Goal: Task Accomplishment & Management: Use online tool/utility

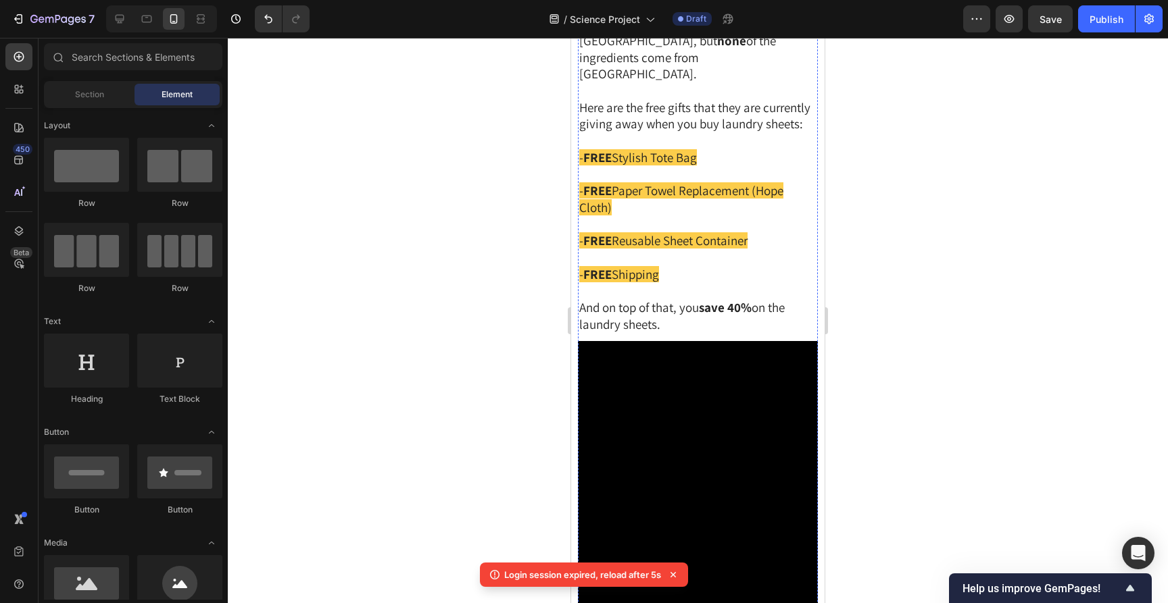
scroll to position [5678, 0]
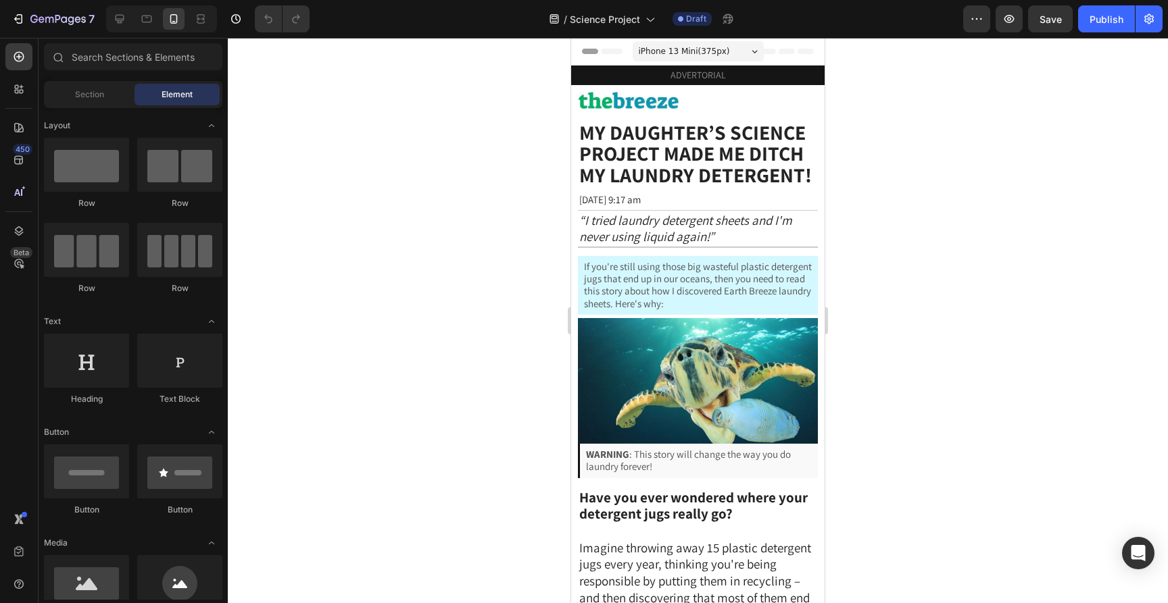
click at [858, 271] on div at bounding box center [698, 321] width 940 height 566
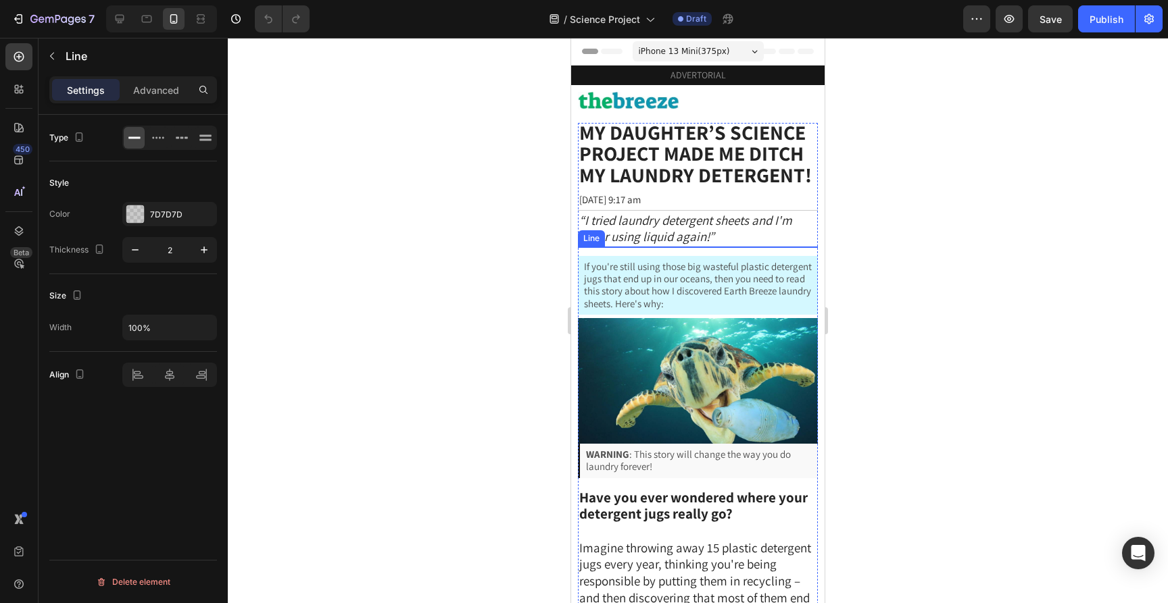
click at [806, 247] on div at bounding box center [698, 247] width 240 height 1
click at [133, 247] on icon "button" at bounding box center [135, 250] width 14 height 14
type input "1"
click at [430, 240] on div at bounding box center [698, 321] width 940 height 566
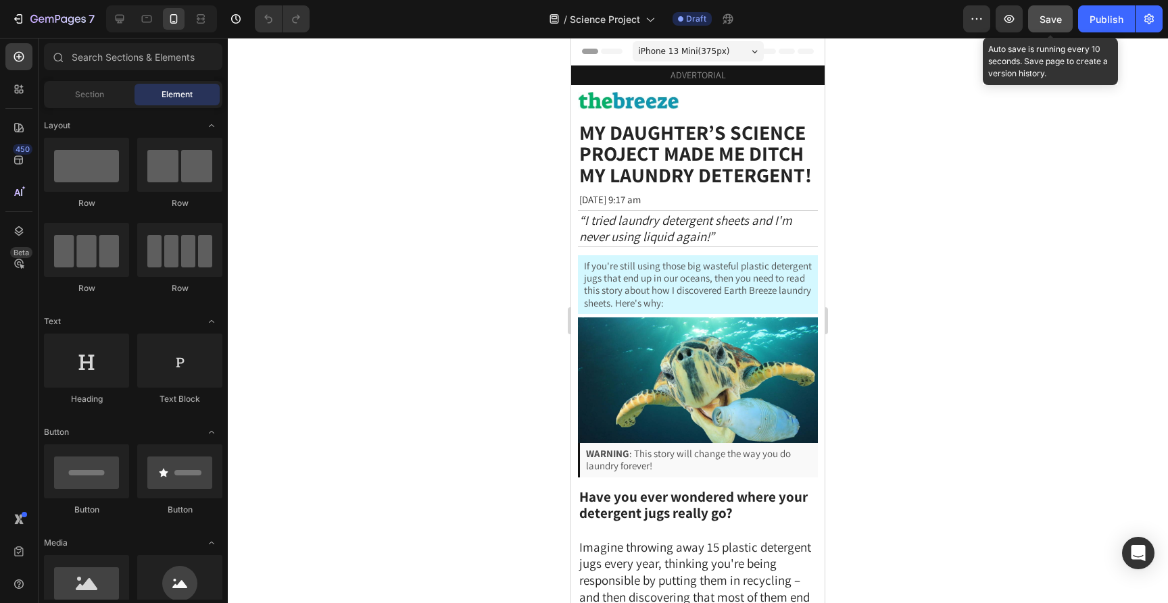
click at [1057, 24] on span "Save" at bounding box center [1050, 19] width 22 height 11
click at [1045, 10] on button "Save" at bounding box center [1050, 18] width 45 height 27
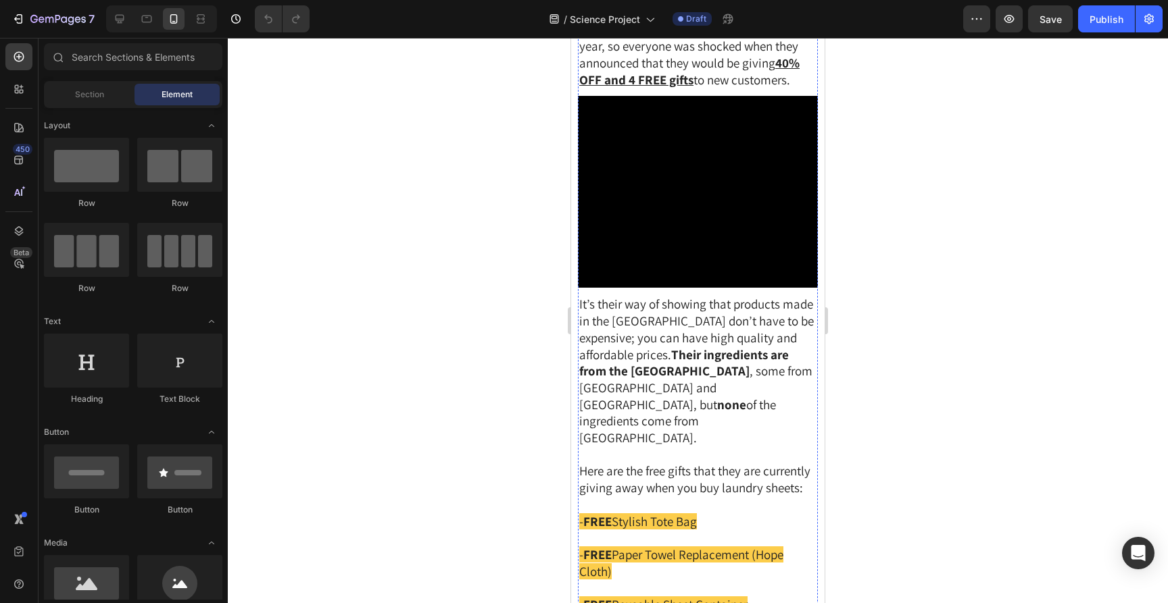
scroll to position [4947, 0]
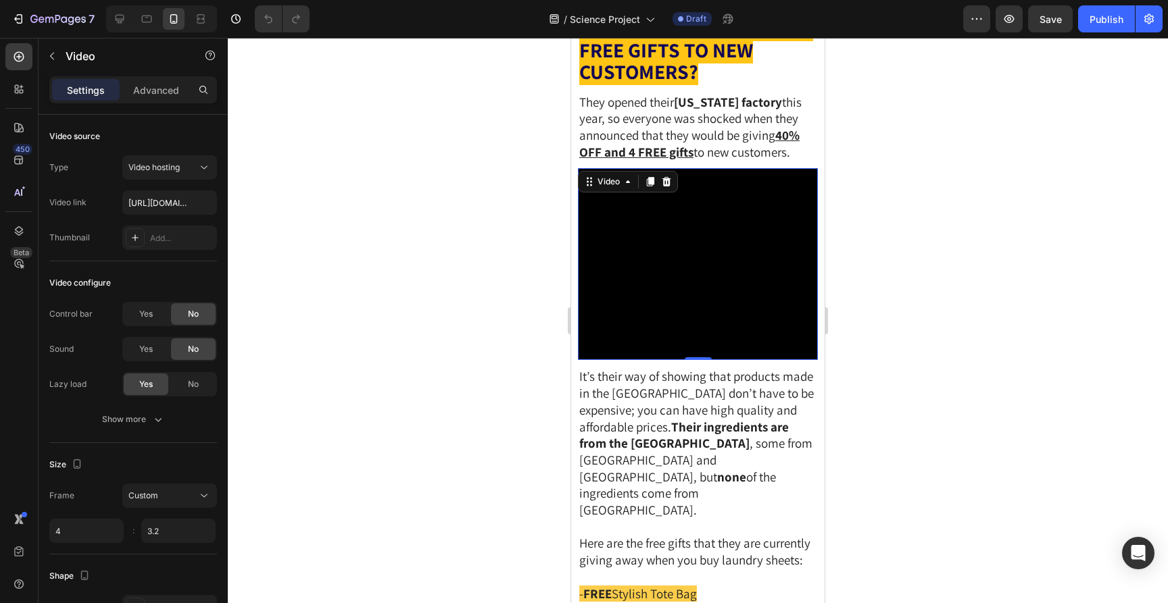
click at [747, 326] on video at bounding box center [698, 264] width 240 height 192
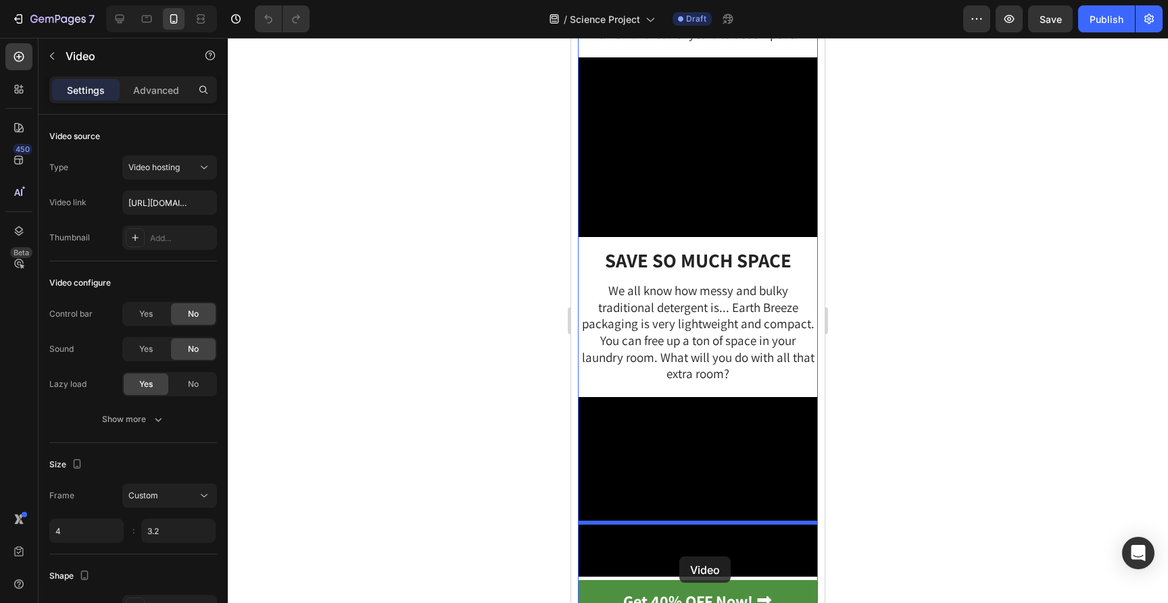
scroll to position [4116, 0]
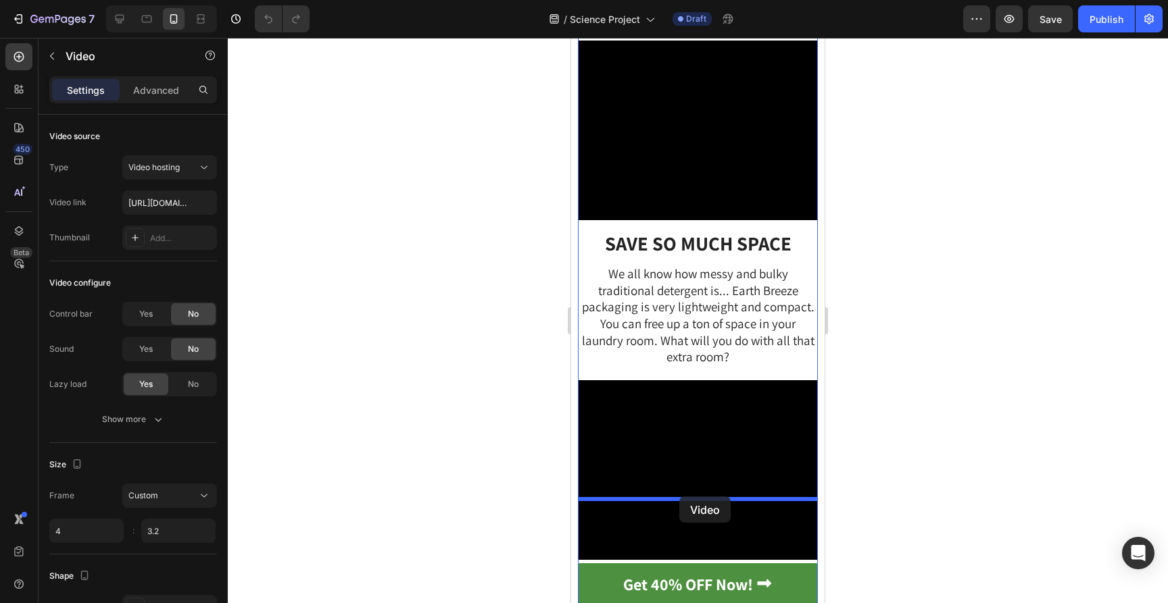
drag, startPoint x: 589, startPoint y: 288, endPoint x: 679, endPoint y: 497, distance: 227.3
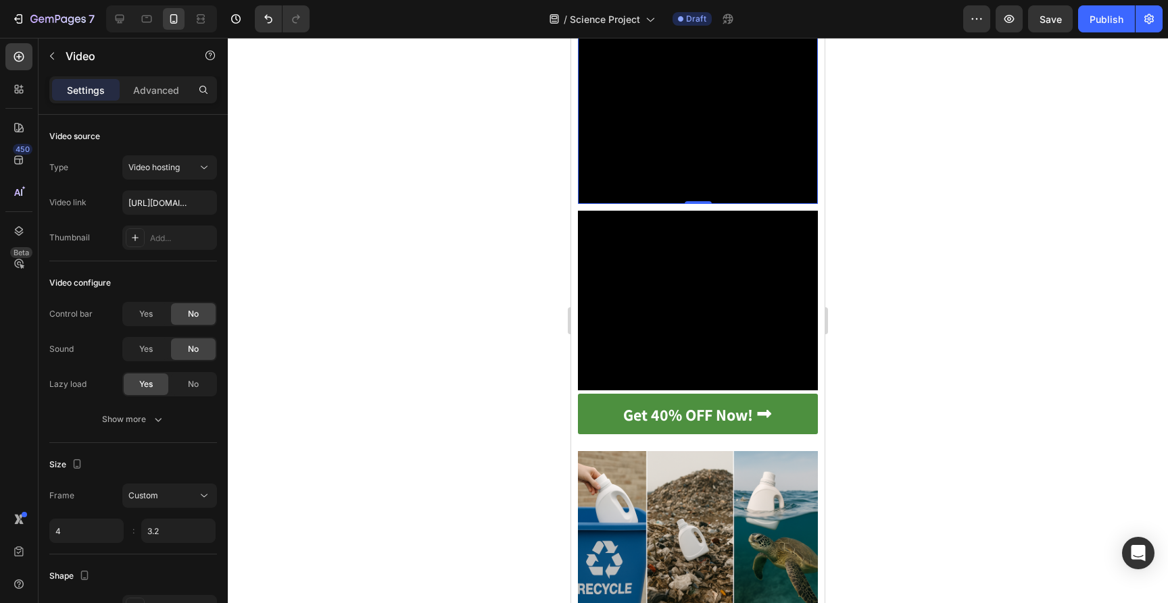
scroll to position [4479, 0]
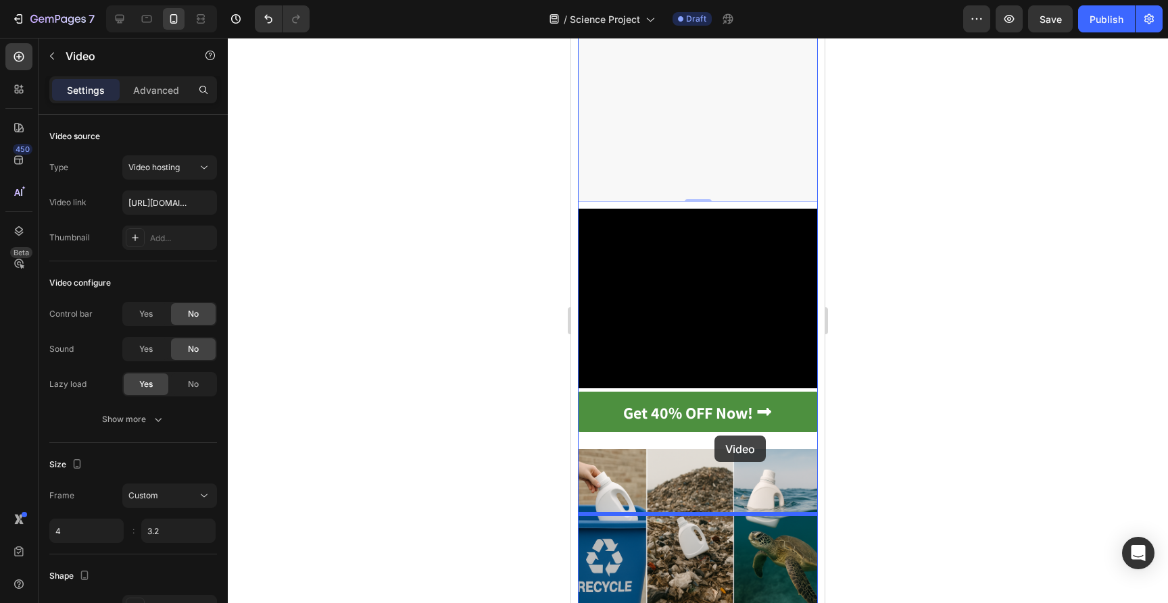
drag, startPoint x: 712, startPoint y: 239, endPoint x: 714, endPoint y: 435, distance: 196.0
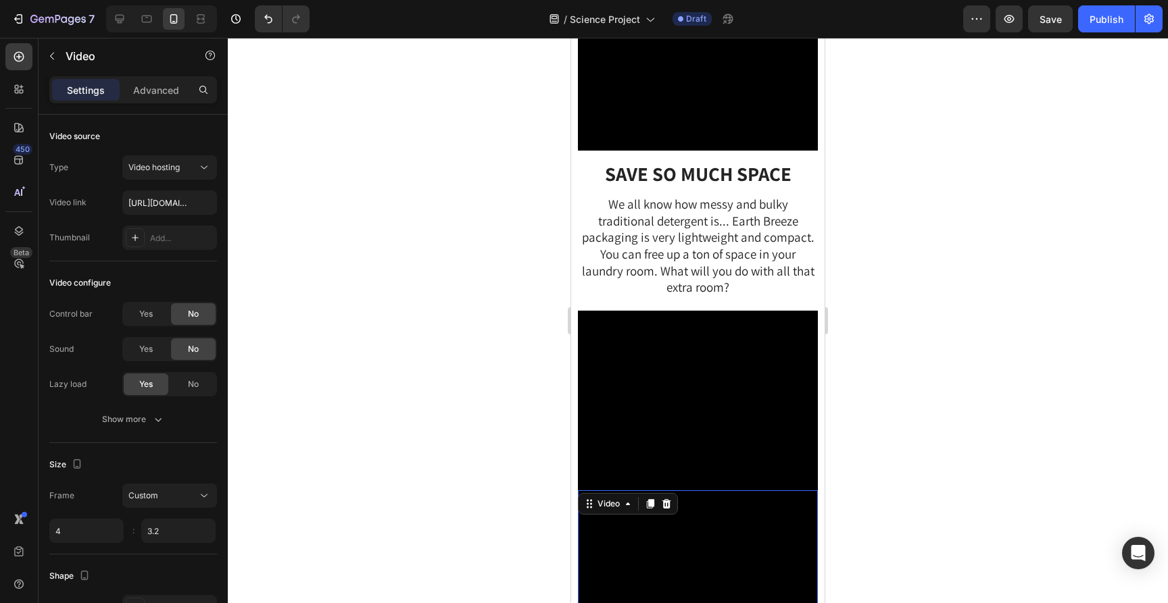
scroll to position [4132, 0]
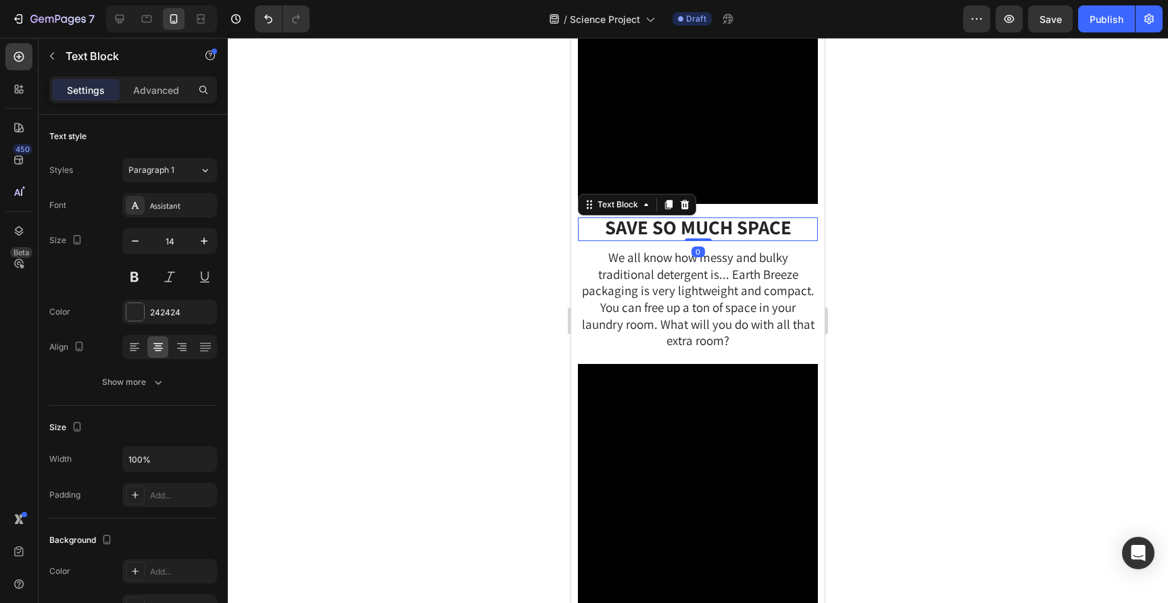
click at [725, 240] on strong "SAVE SO MUCH SPACE" at bounding box center [698, 227] width 187 height 26
click at [665, 210] on icon at bounding box center [668, 204] width 11 height 11
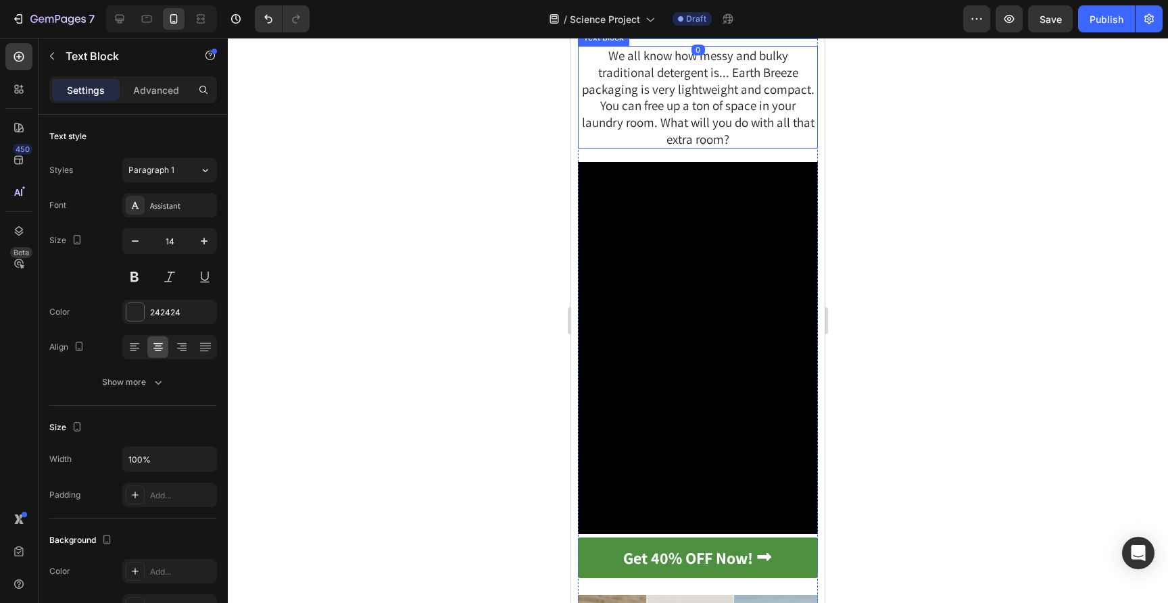
scroll to position [4422, 0]
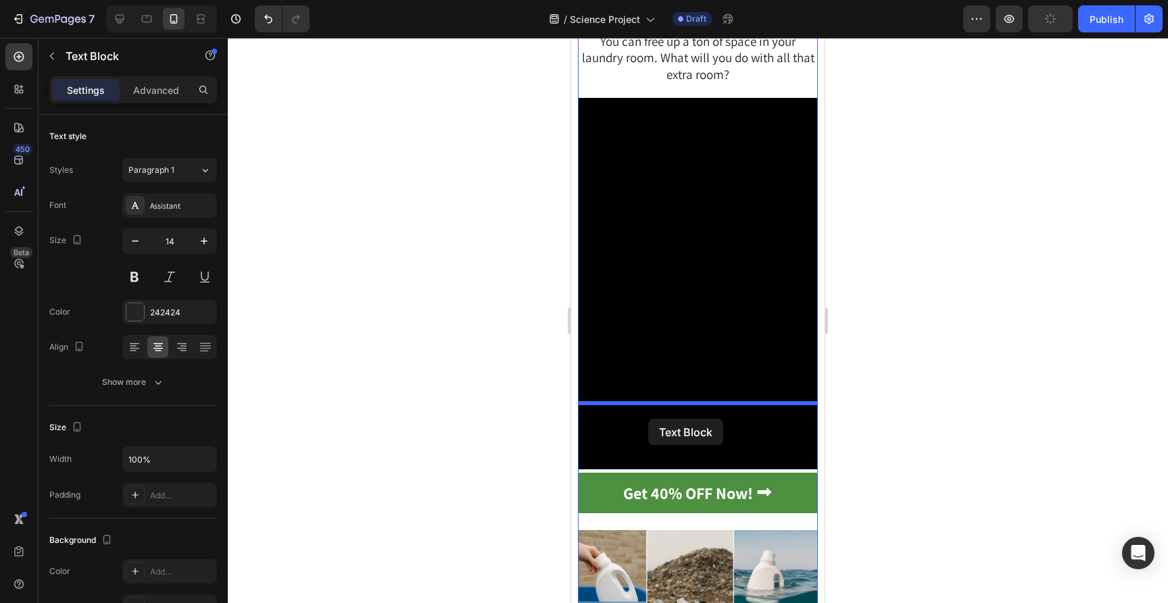
drag, startPoint x: 588, startPoint y: 65, endPoint x: 648, endPoint y: 419, distance: 359.2
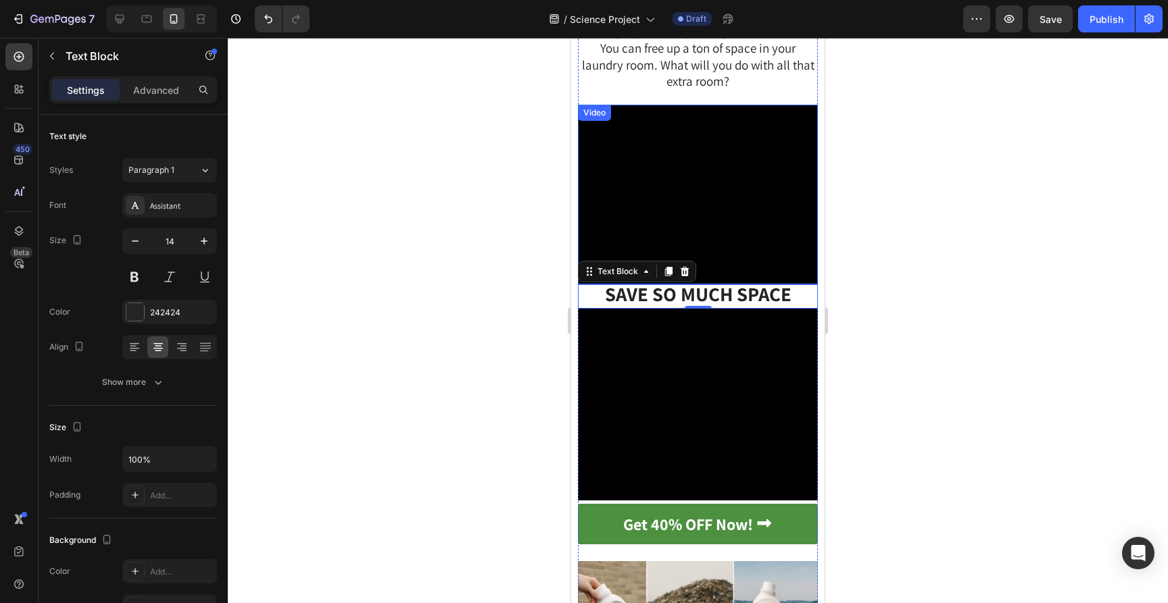
scroll to position [4376, 0]
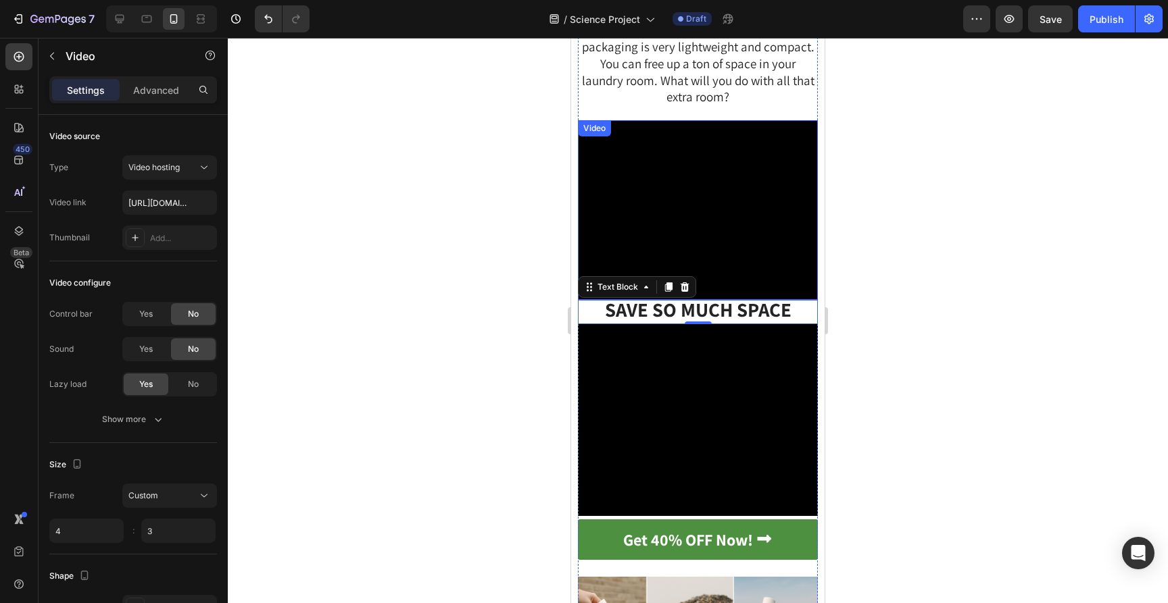
click at [708, 300] on video at bounding box center [698, 210] width 240 height 180
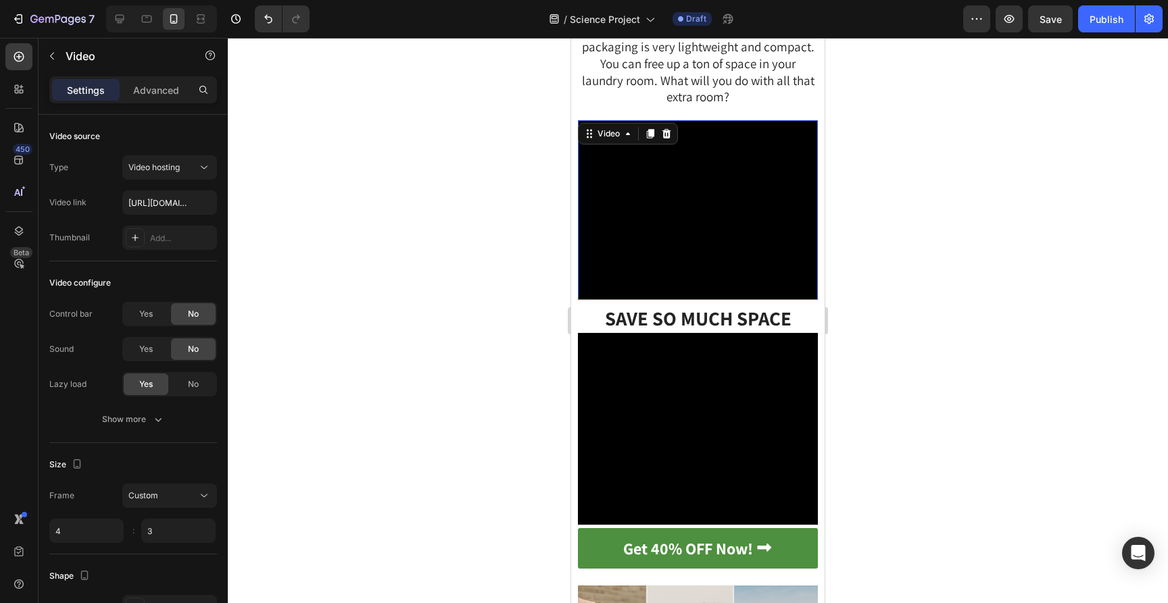
drag, startPoint x: 697, startPoint y: 422, endPoint x: 698, endPoint y: 431, distance: 8.9
click at [698, 431] on div "MY DAUGHTER’S SCIENCE PROJECT MADE ME DITCH MY LAUNDRY DETERGENT! Text Block 6 …" at bounding box center [698, 254] width 240 height 9014
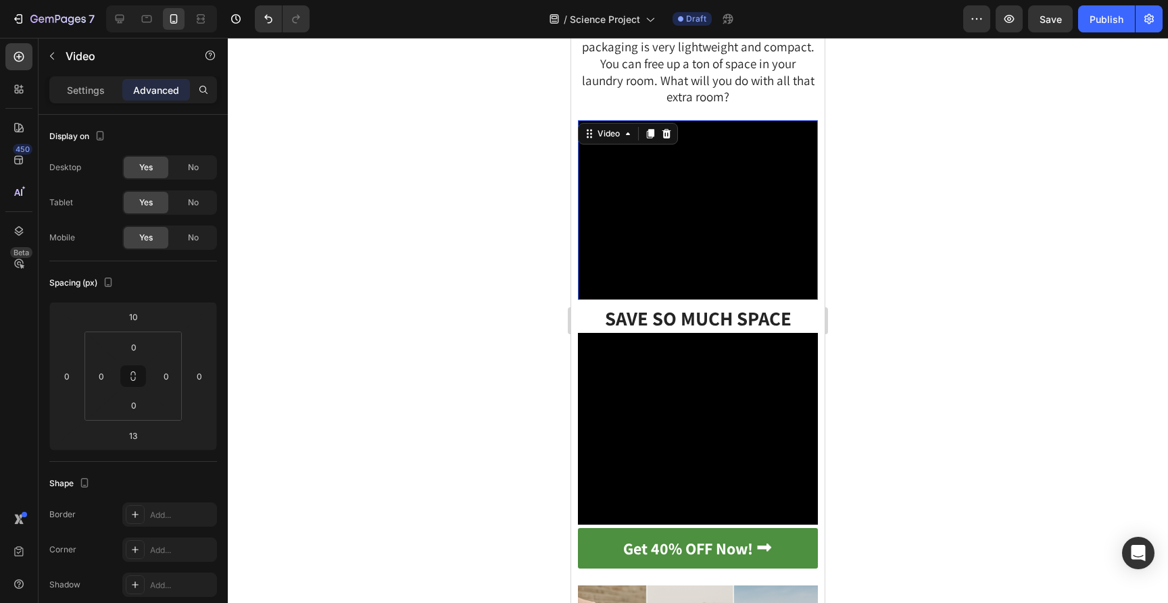
click at [708, 300] on video at bounding box center [698, 210] width 240 height 180
click at [132, 428] on input "13" at bounding box center [133, 436] width 27 height 20
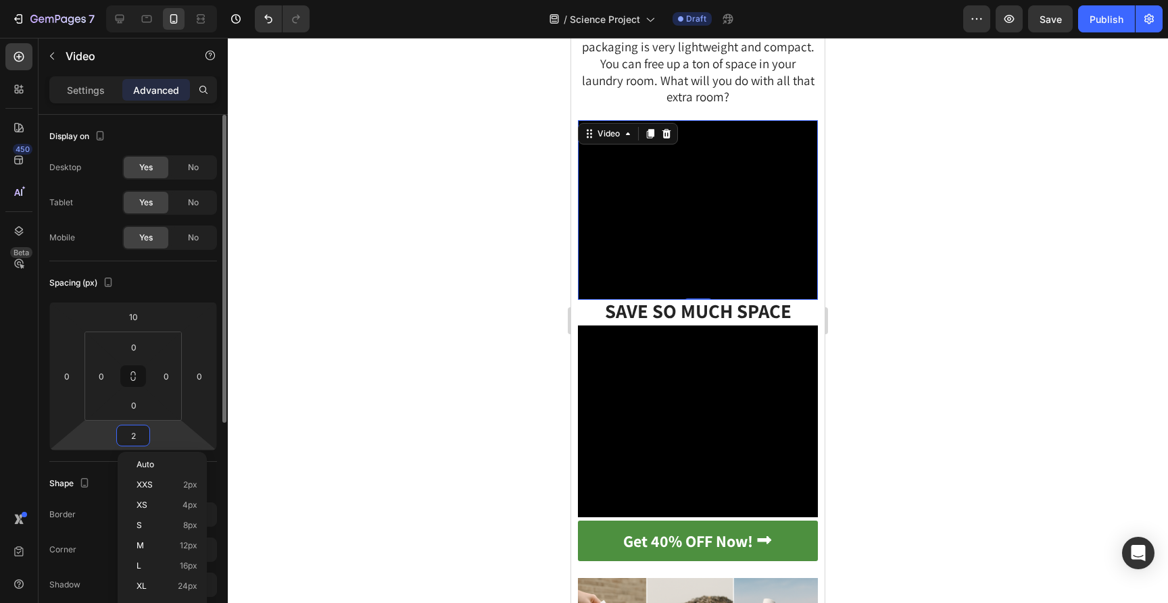
type input "20"
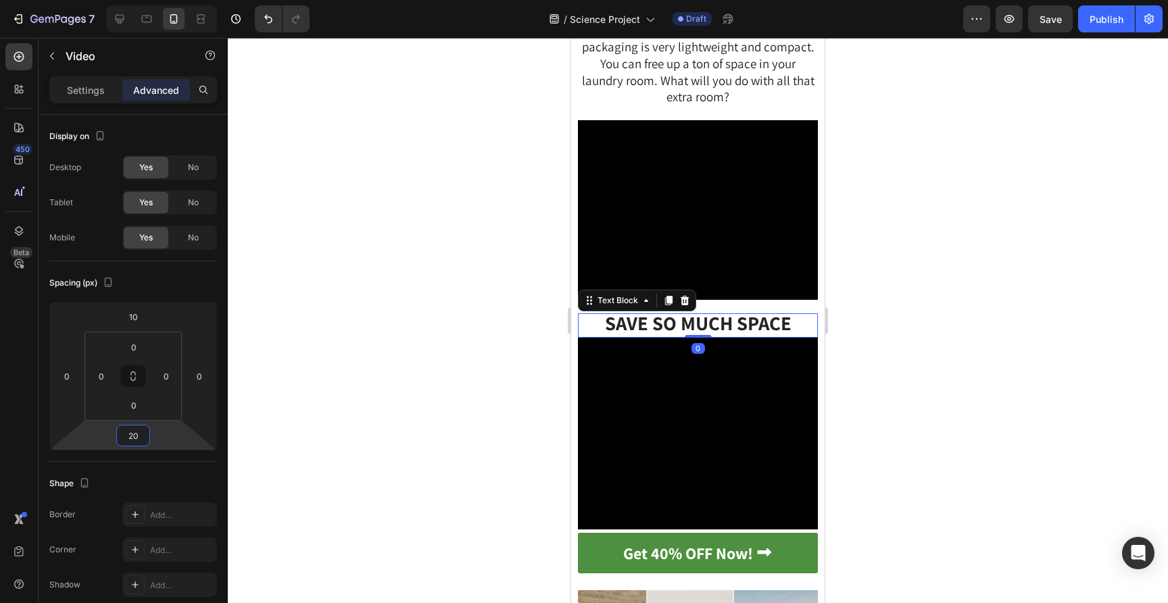
click at [649, 336] on strong "SAVE SO MUCH SPACE" at bounding box center [698, 323] width 187 height 26
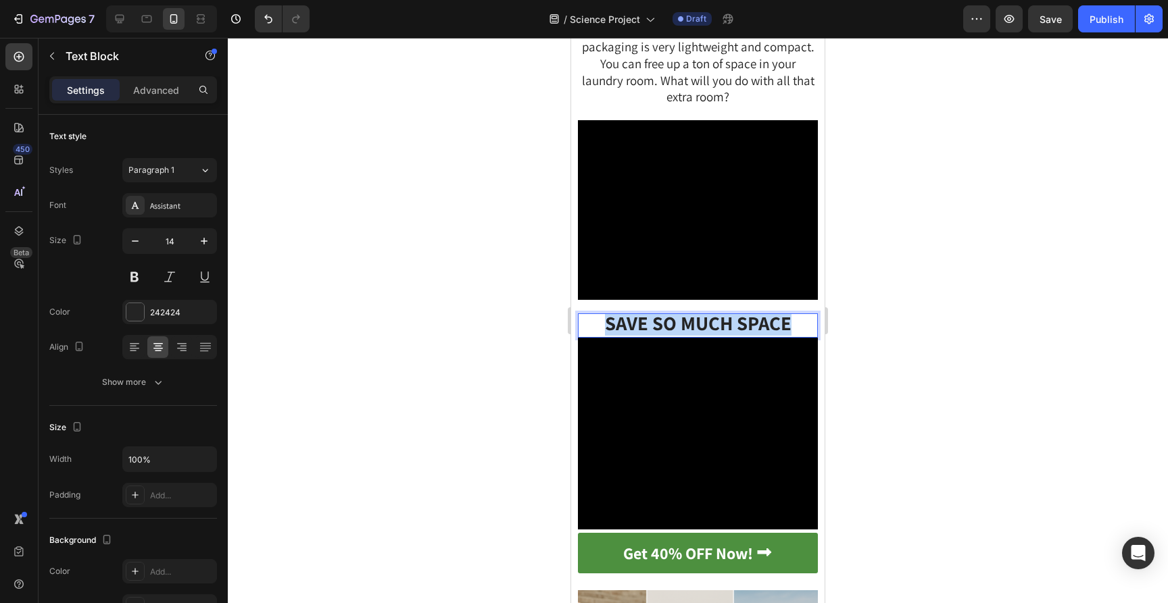
click at [649, 336] on strong "SAVE SO MUCH SPACE" at bounding box center [698, 323] width 187 height 26
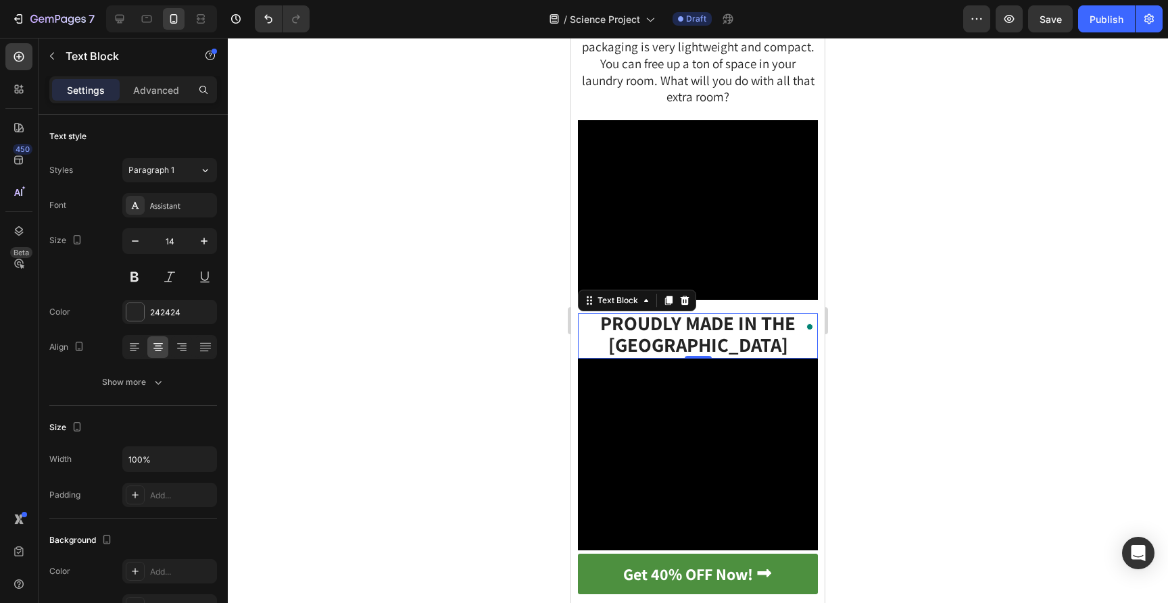
click at [916, 403] on div at bounding box center [698, 321] width 940 height 566
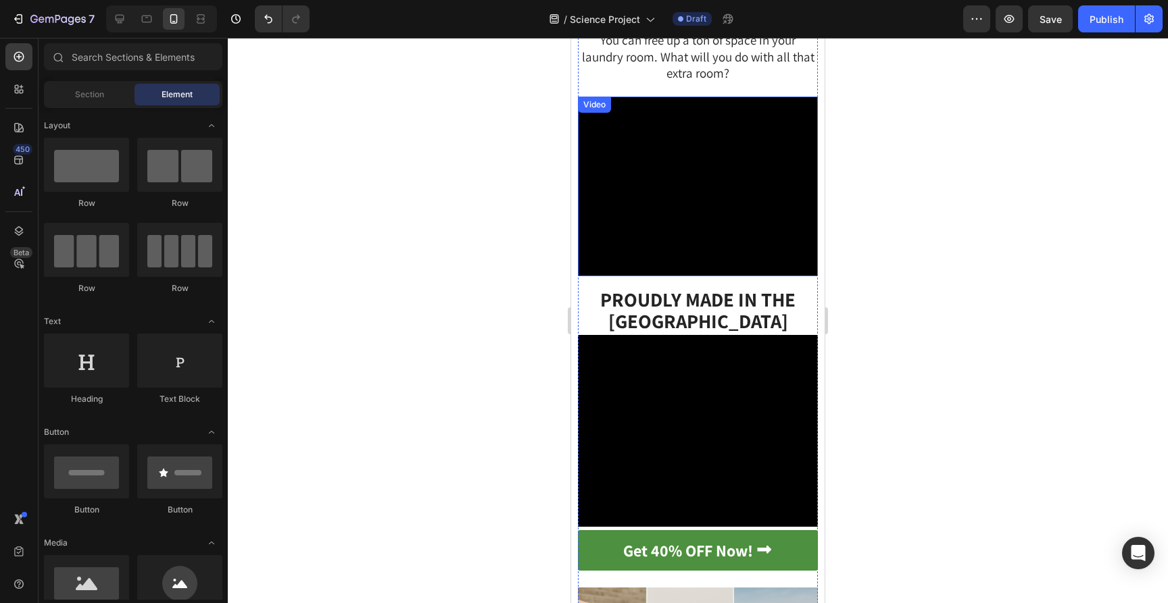
scroll to position [4401, 0]
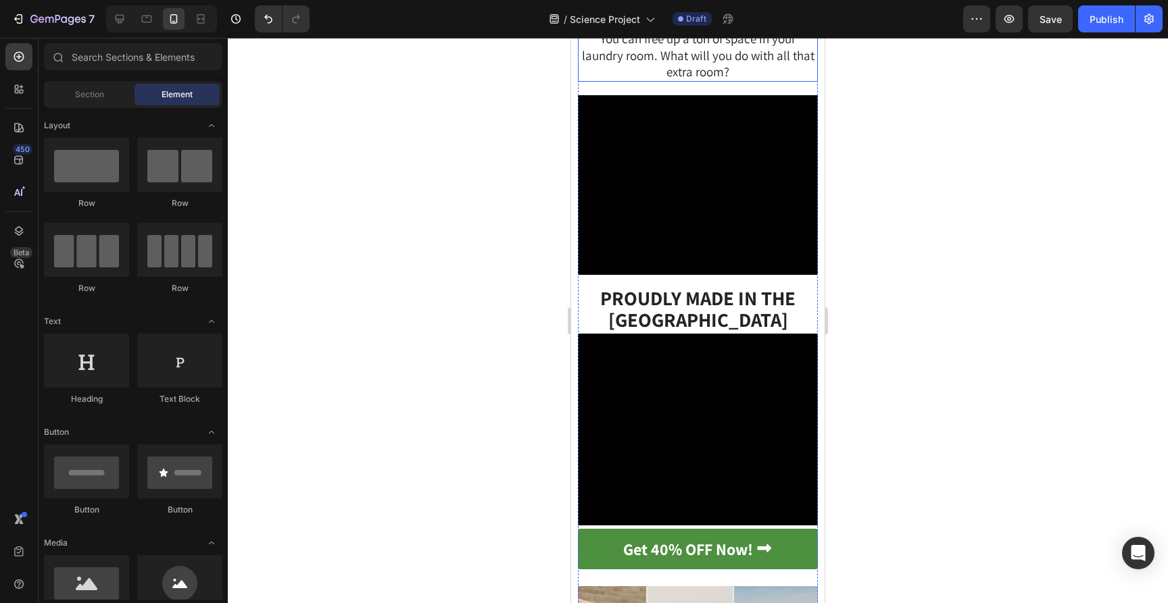
click at [726, 80] on span "We all know how messy and bulky traditional detergent is... Earth Breeze packag…" at bounding box center [698, 30] width 232 height 100
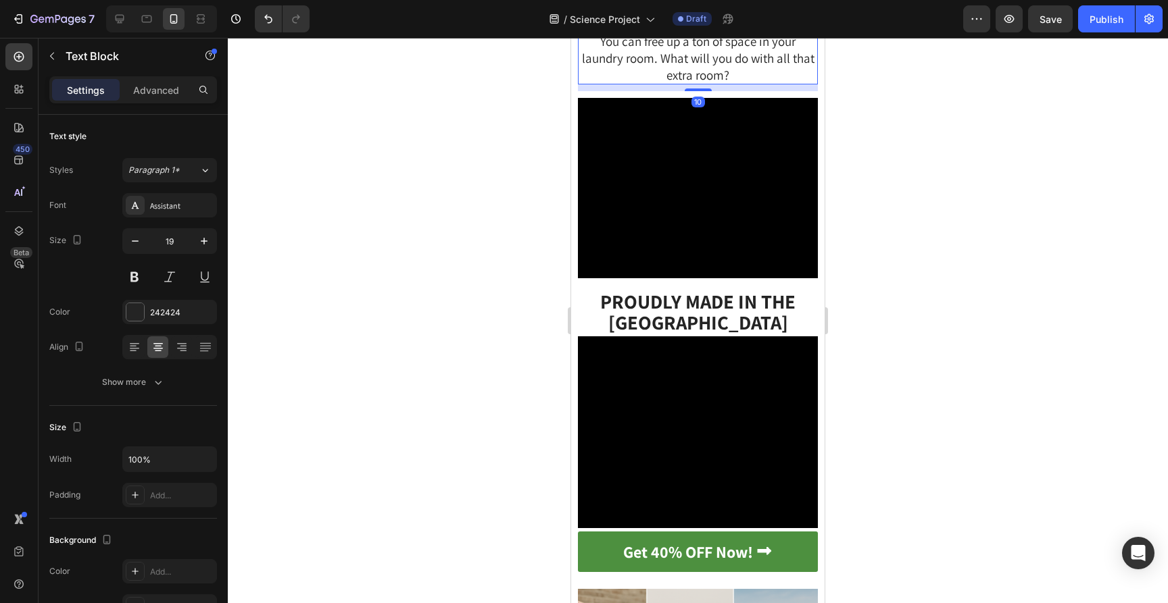
scroll to position [4524, 0]
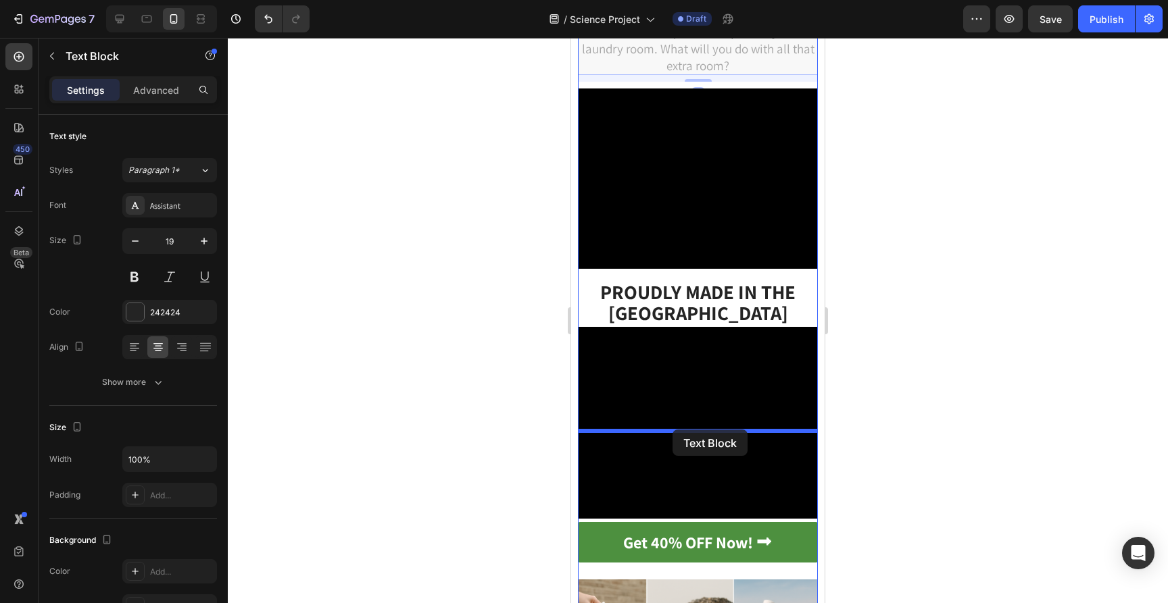
drag, startPoint x: 591, startPoint y: 89, endPoint x: 672, endPoint y: 430, distance: 350.9
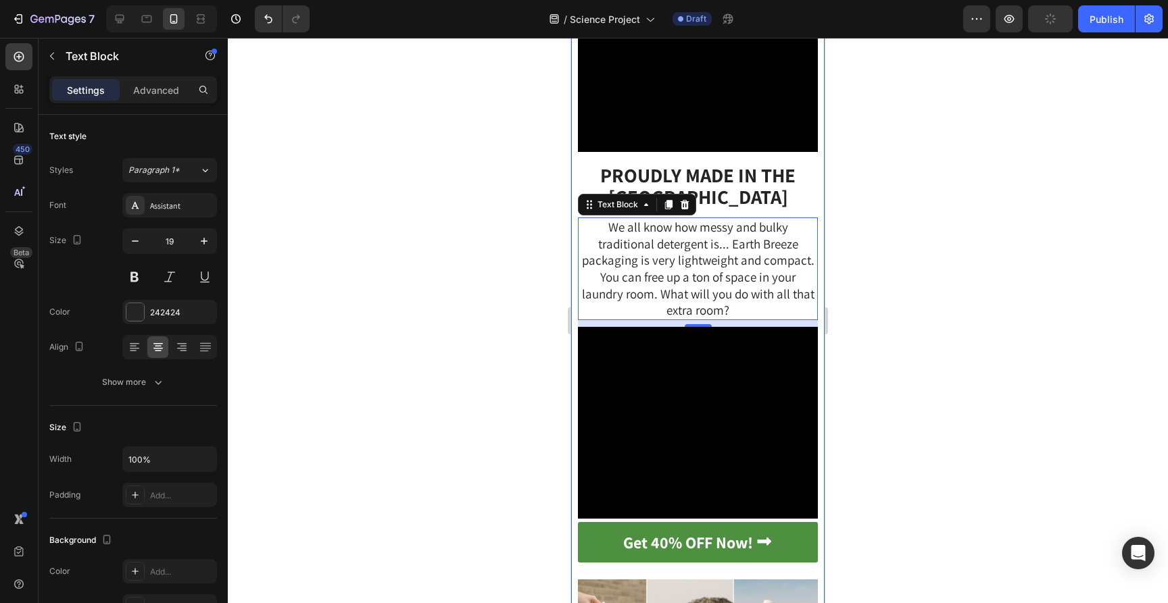
click at [897, 299] on div at bounding box center [698, 321] width 940 height 566
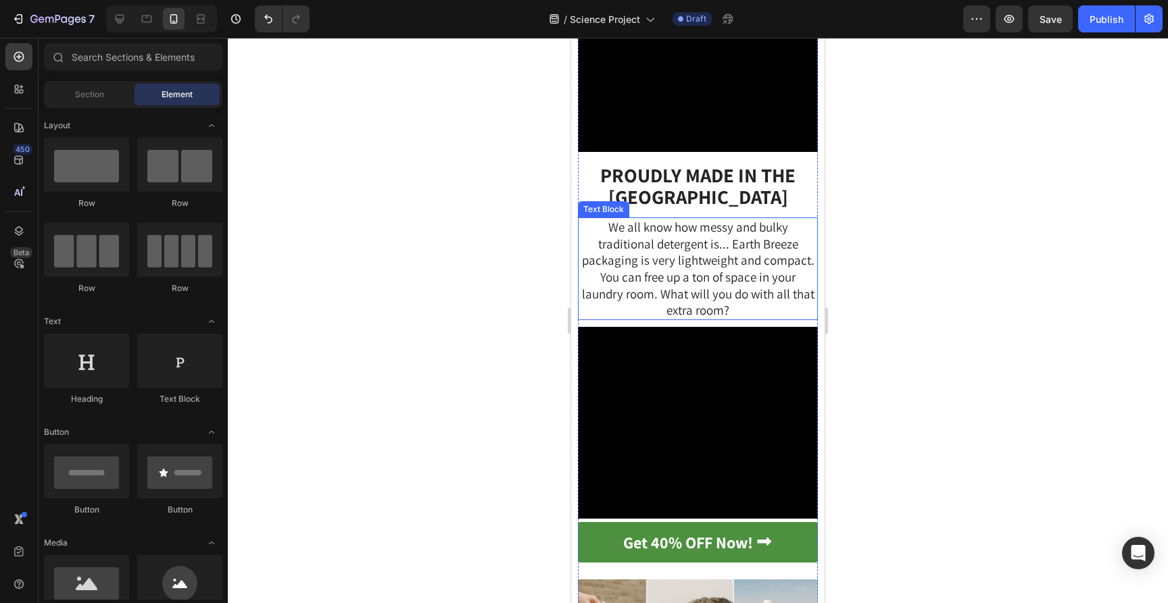
click at [709, 319] on span "We all know how messy and bulky traditional detergent is... Earth Breeze packag…" at bounding box center [698, 269] width 232 height 100
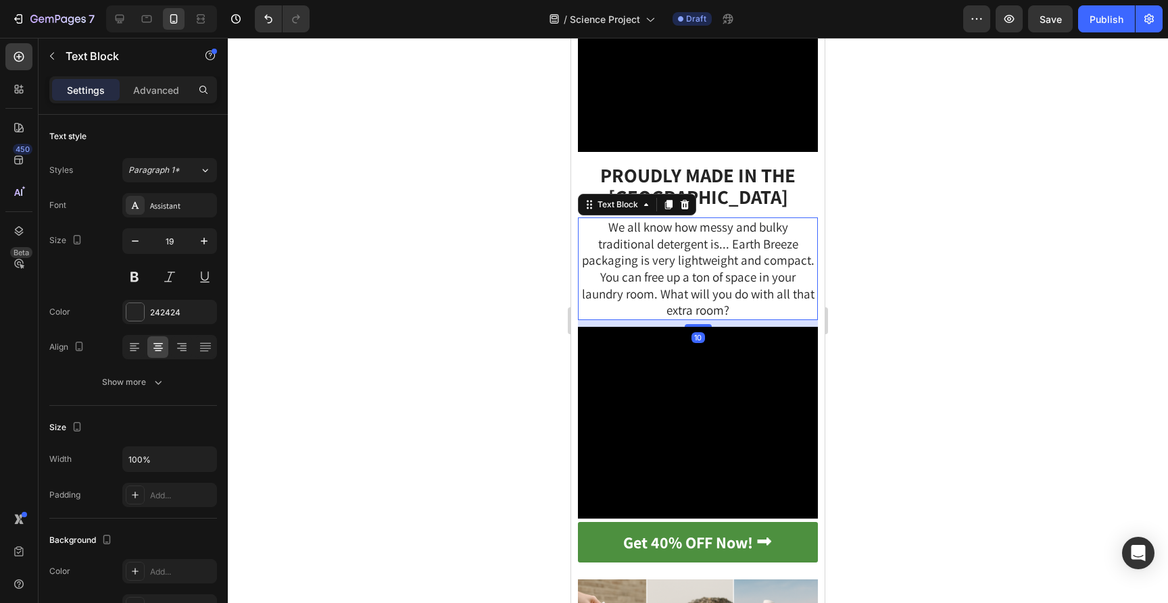
click at [709, 319] on span "We all know how messy and bulky traditional detergent is... Earth Breeze packag…" at bounding box center [698, 269] width 232 height 100
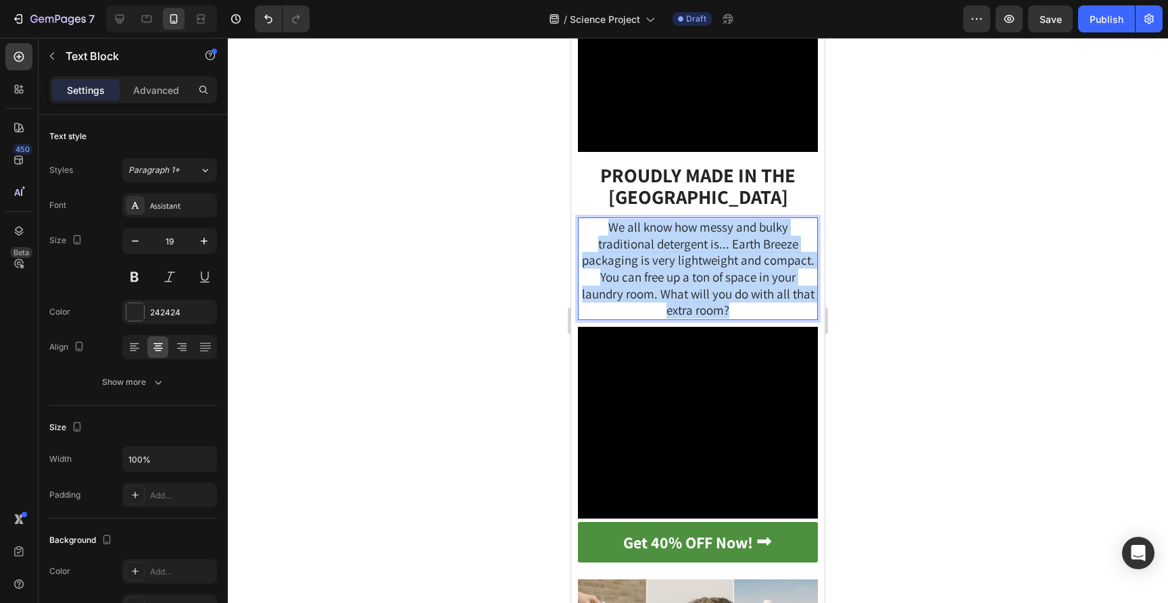
click at [709, 319] on span "We all know how messy and bulky traditional detergent is... Earth Breeze packag…" at bounding box center [698, 269] width 232 height 100
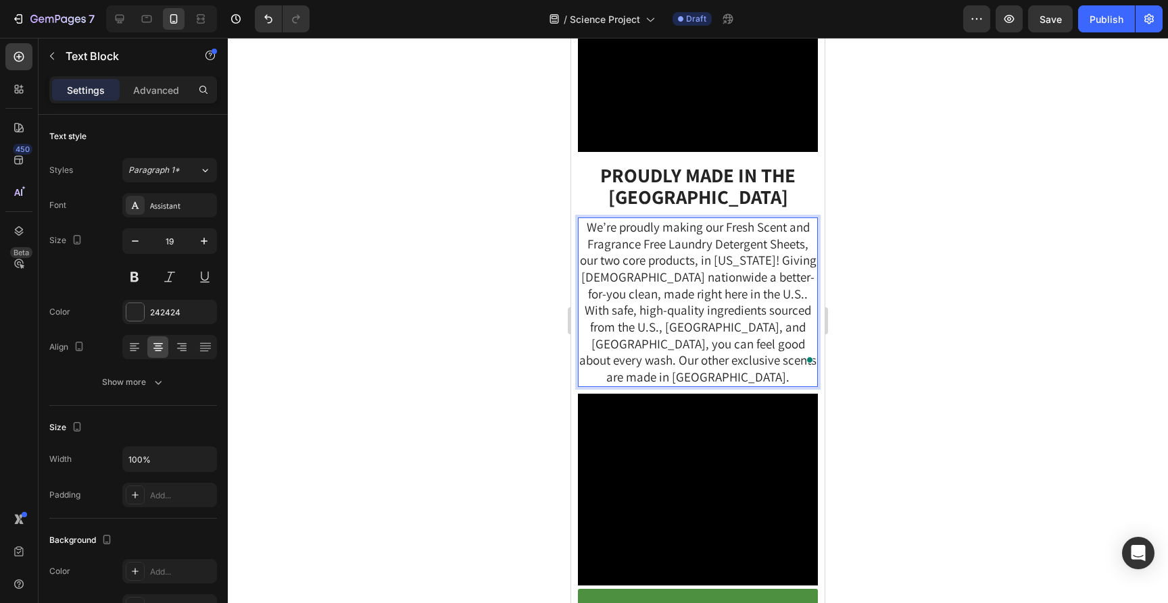
click at [885, 351] on div at bounding box center [698, 321] width 940 height 566
click at [705, 341] on span "We’re proudly making our Fresh Scent and Fragrance Free Laundry Detergent Sheet…" at bounding box center [697, 302] width 237 height 166
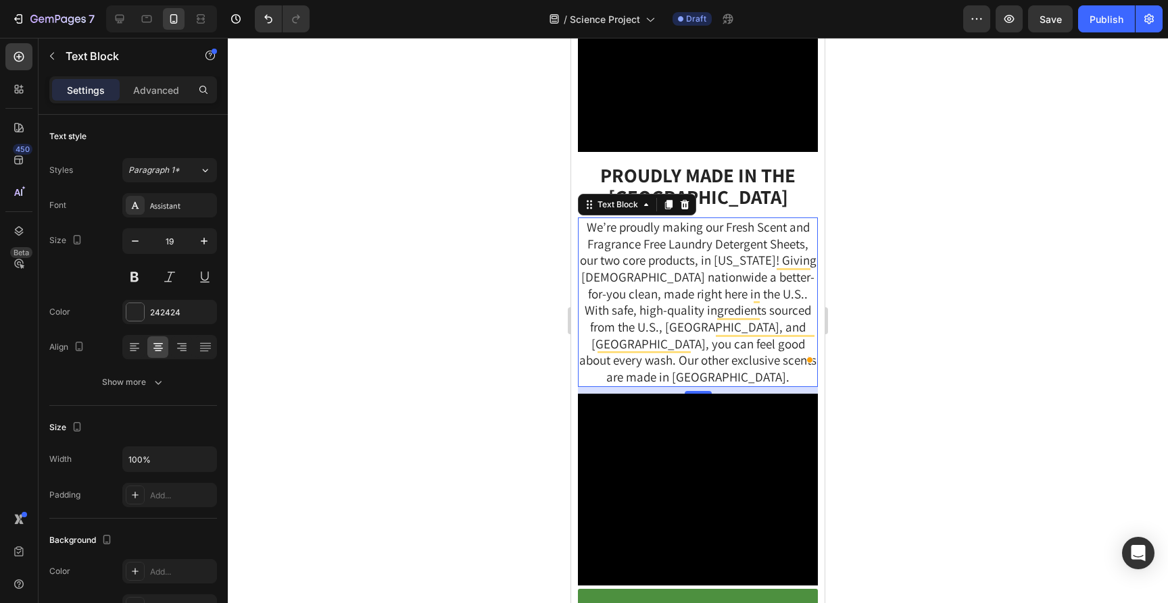
click at [910, 343] on div at bounding box center [698, 321] width 940 height 566
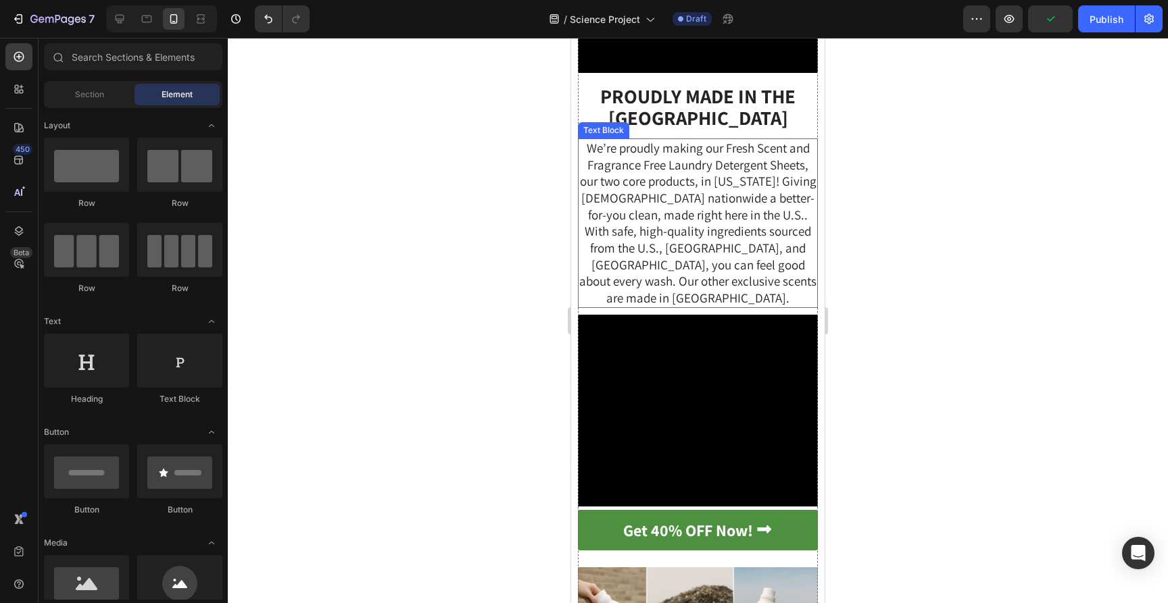
scroll to position [4606, 0]
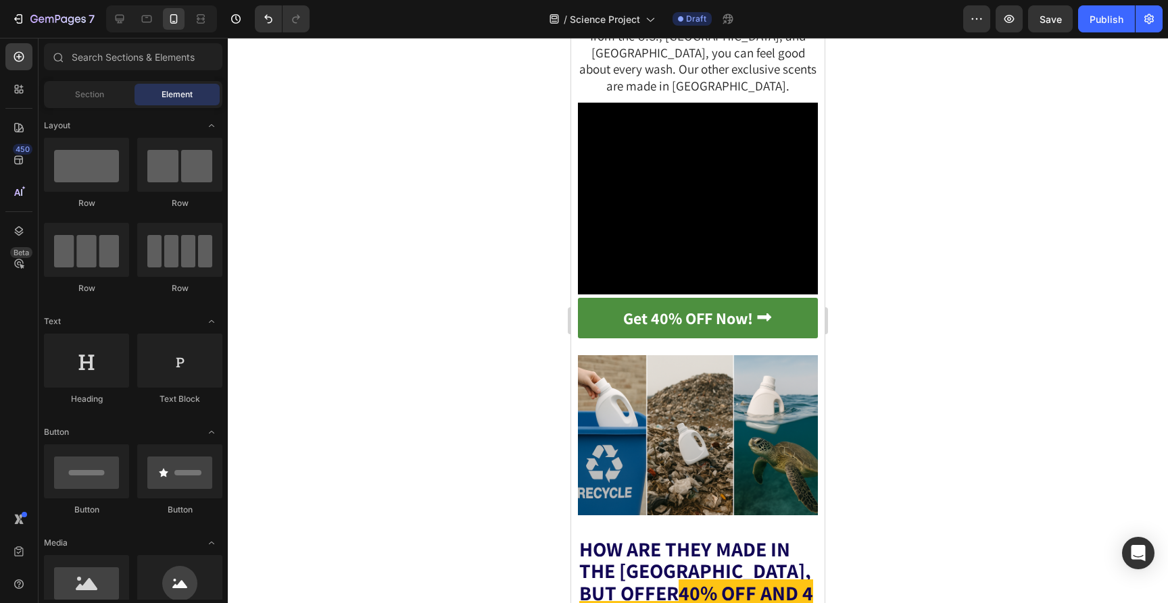
click at [895, 375] on div at bounding box center [698, 321] width 940 height 566
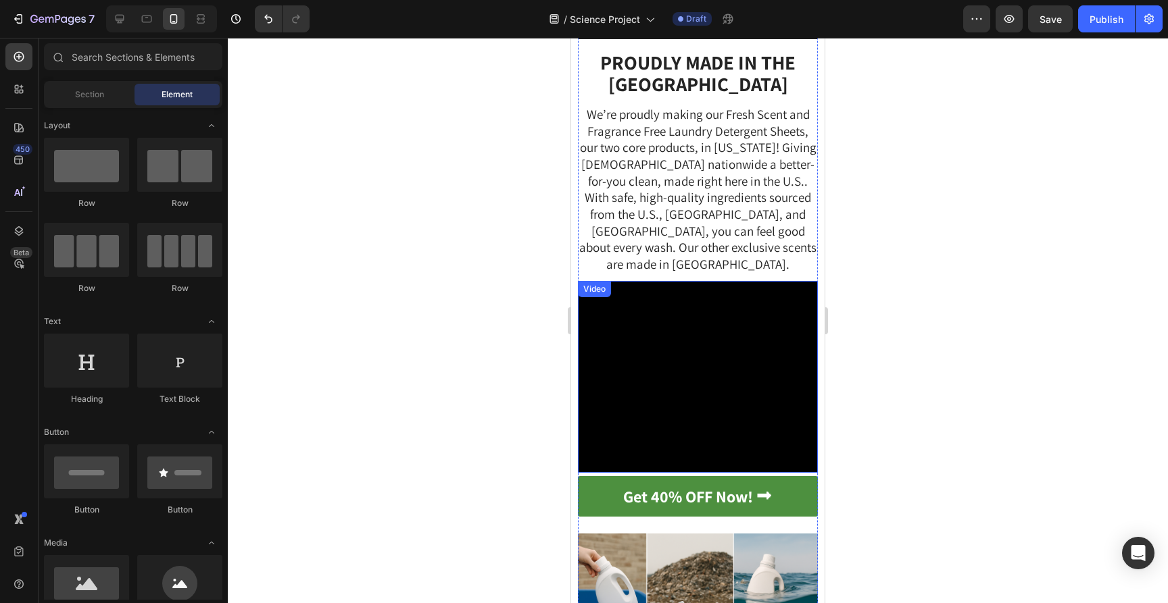
scroll to position [4550, 0]
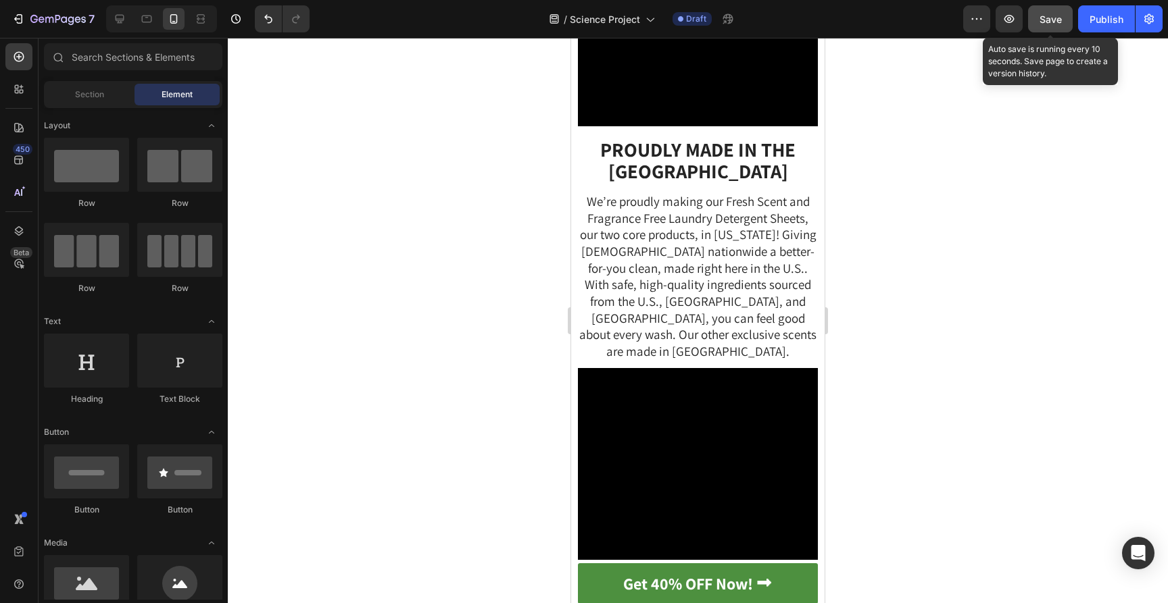
click at [1043, 28] on button "Save" at bounding box center [1050, 18] width 45 height 27
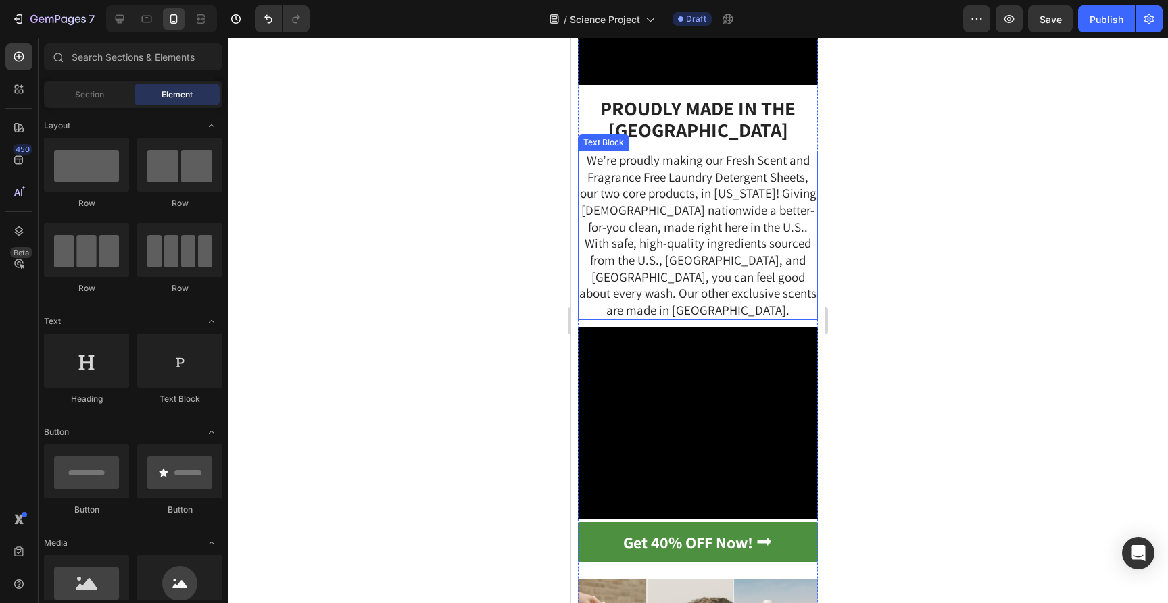
scroll to position [4577, 0]
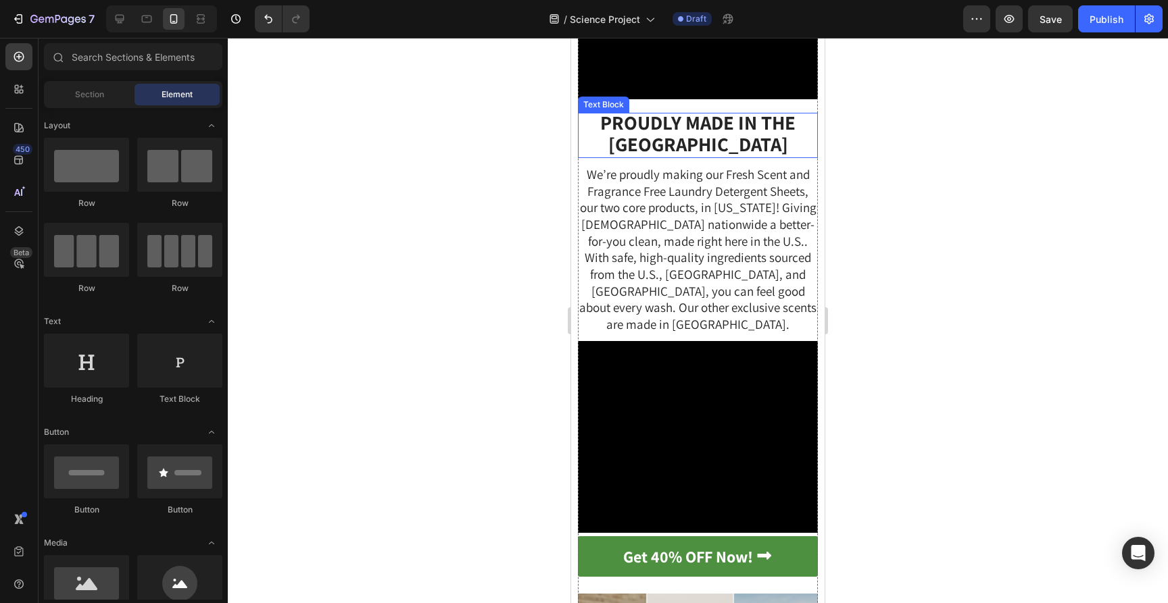
click at [708, 156] on strong "PROUDLY MADE IN THE [GEOGRAPHIC_DATA]" at bounding box center [697, 132] width 195 height 47
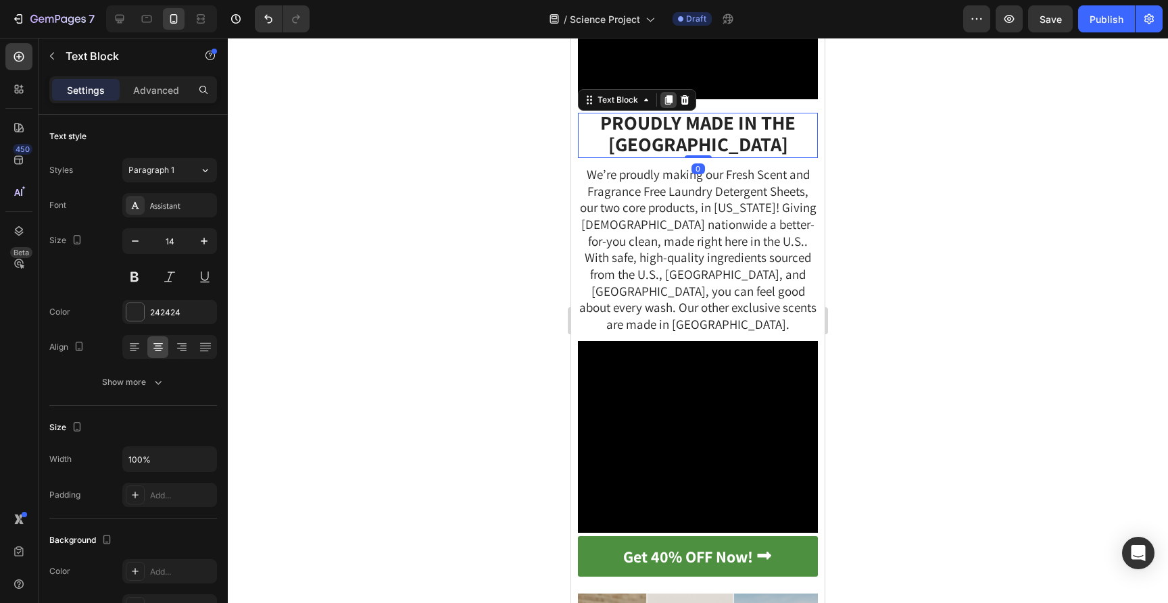
click at [667, 105] on icon at bounding box center [668, 100] width 7 height 9
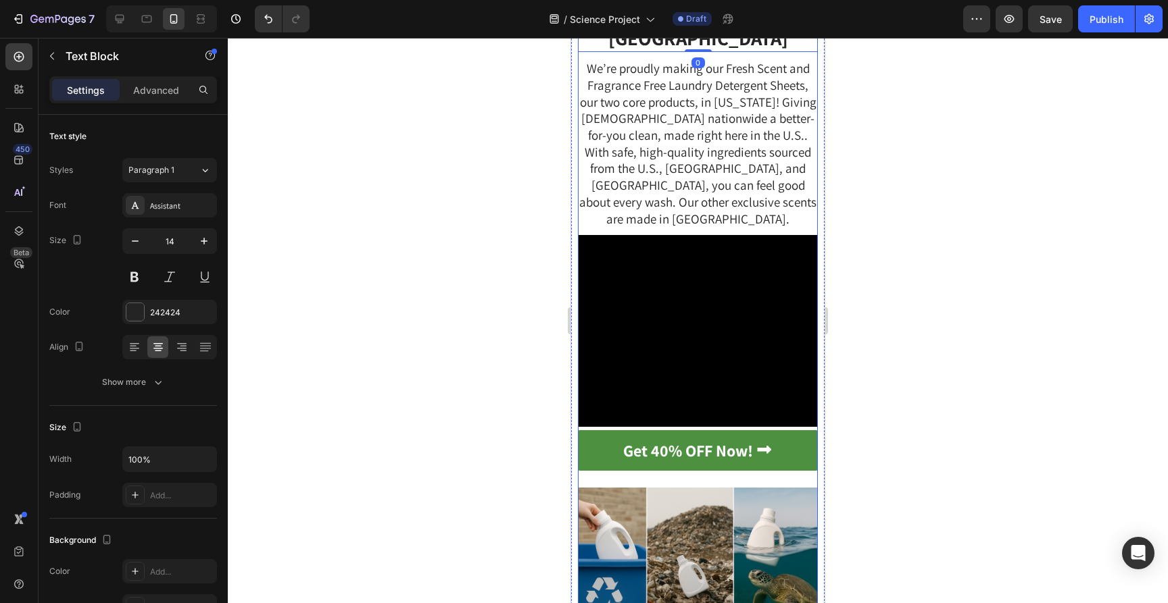
scroll to position [4741, 0]
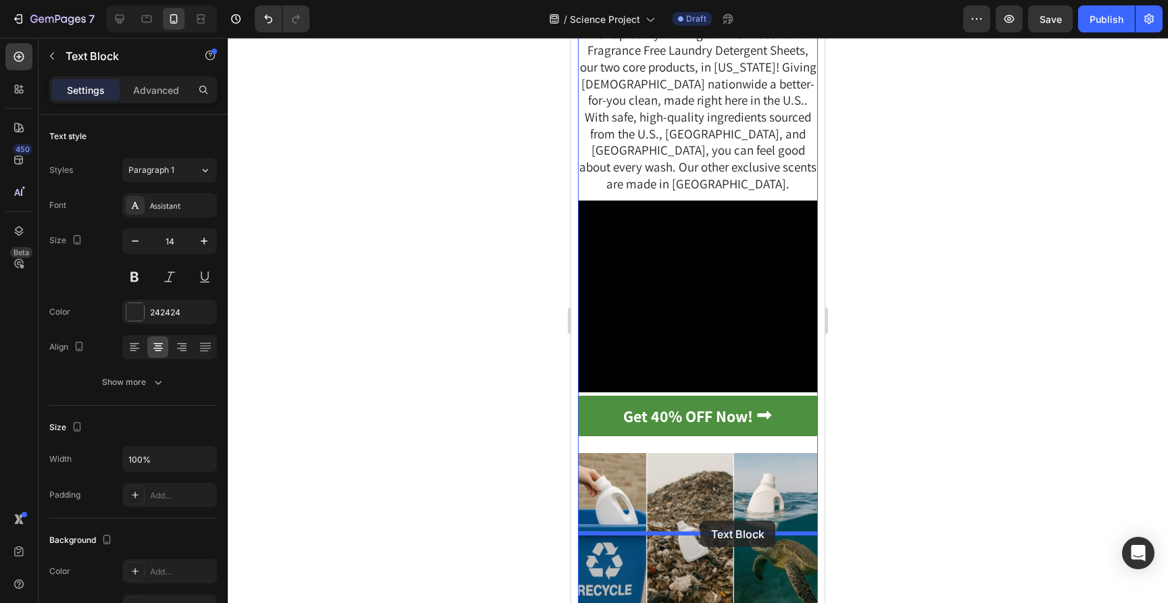
drag, startPoint x: 589, startPoint y: 86, endPoint x: 700, endPoint y: 521, distance: 449.1
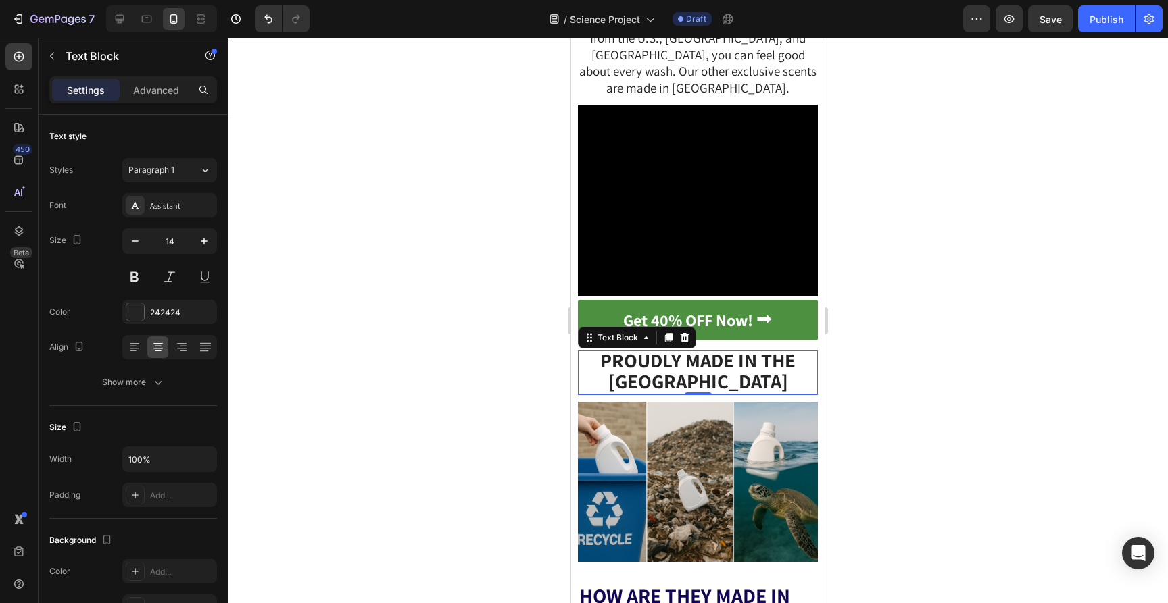
scroll to position [4862, 0]
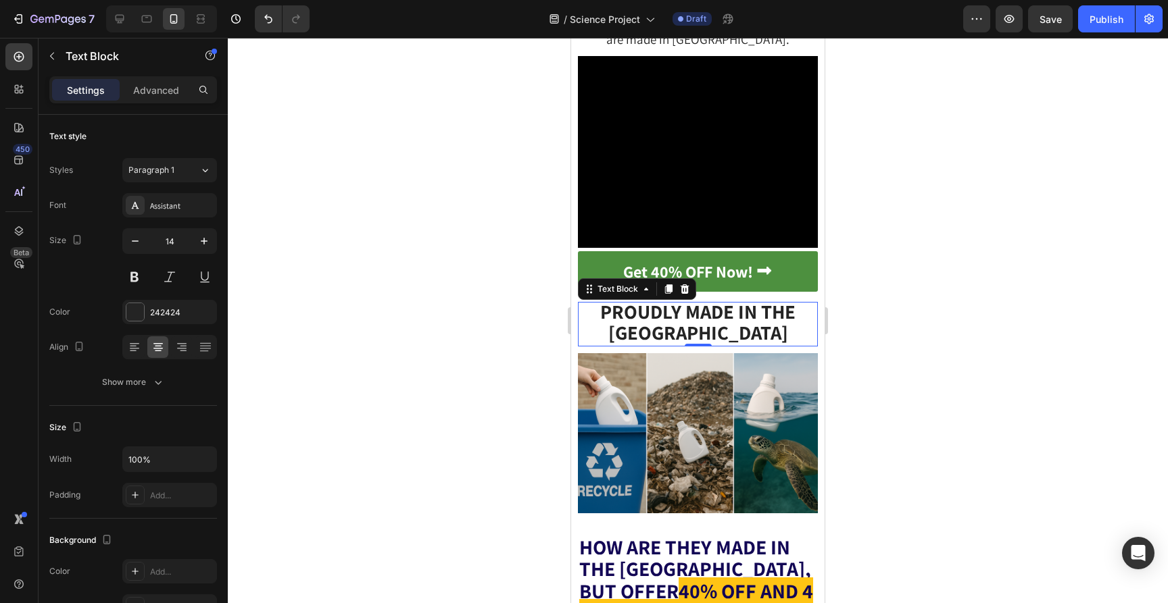
click at [707, 345] on strong "PROUDLY MADE IN THE [GEOGRAPHIC_DATA]" at bounding box center [697, 322] width 195 height 47
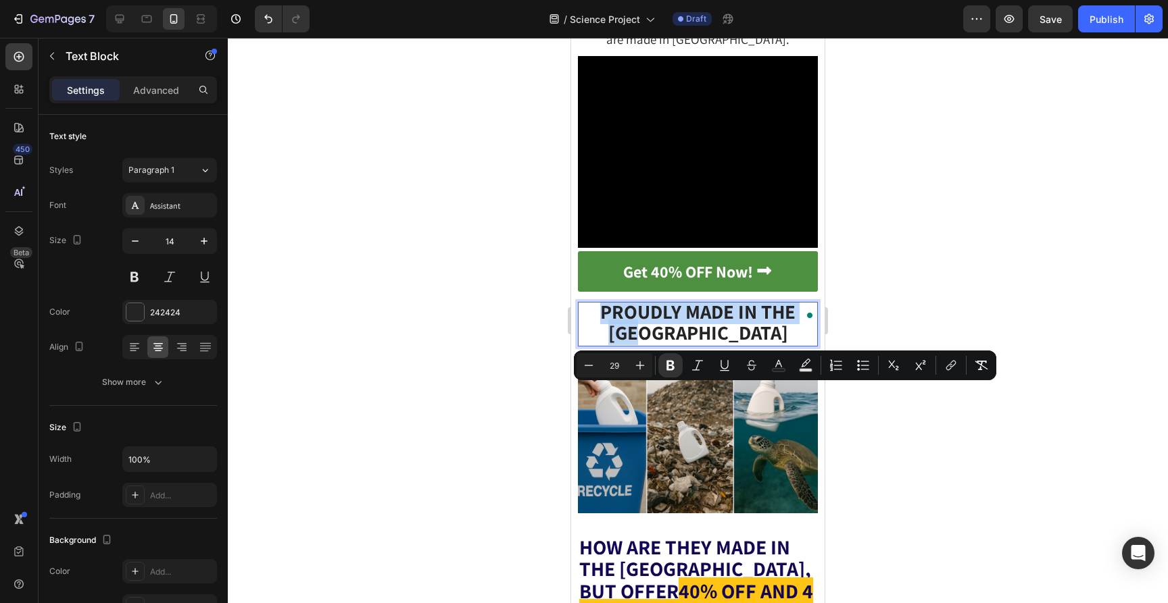
click at [707, 345] on strong "PROUDLY MADE IN THE [GEOGRAPHIC_DATA]" at bounding box center [697, 322] width 195 height 47
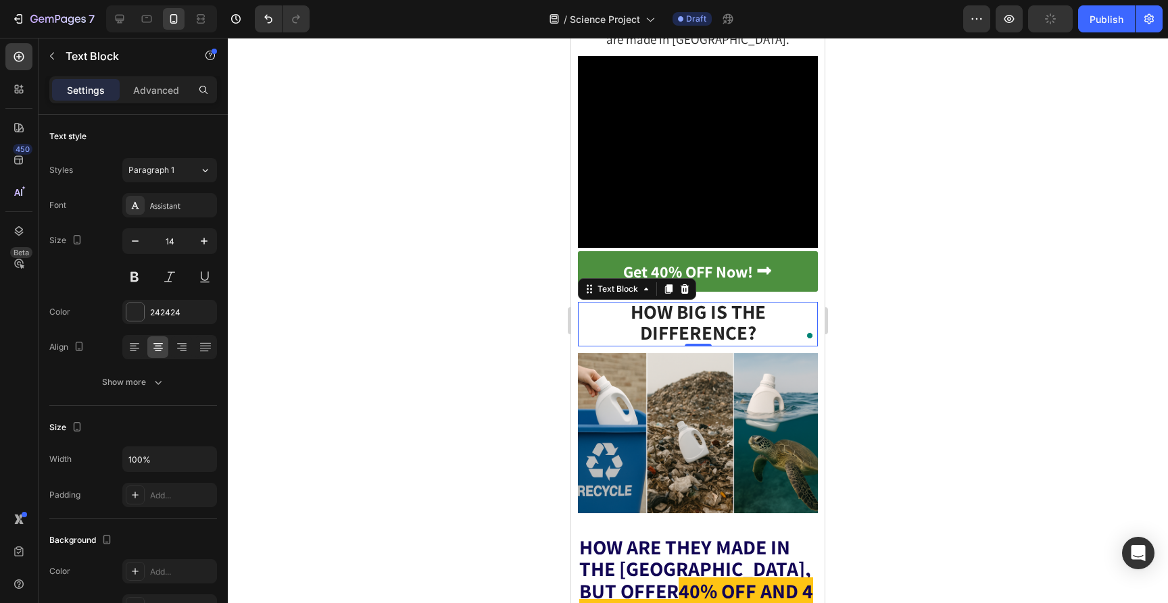
click at [1040, 284] on div at bounding box center [698, 321] width 940 height 566
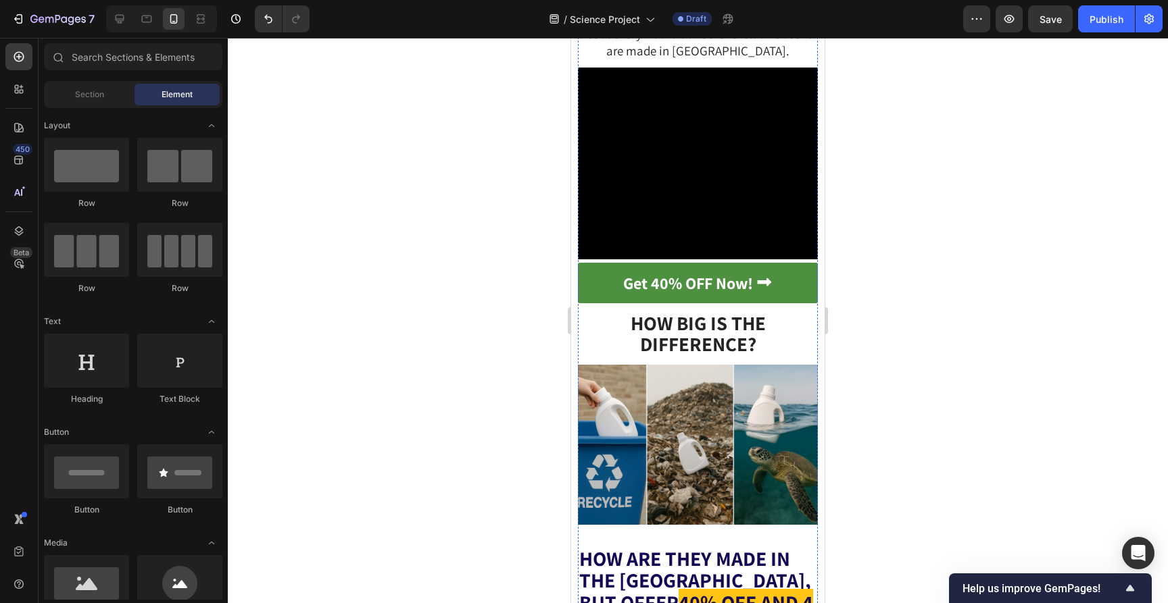
scroll to position [4898, 0]
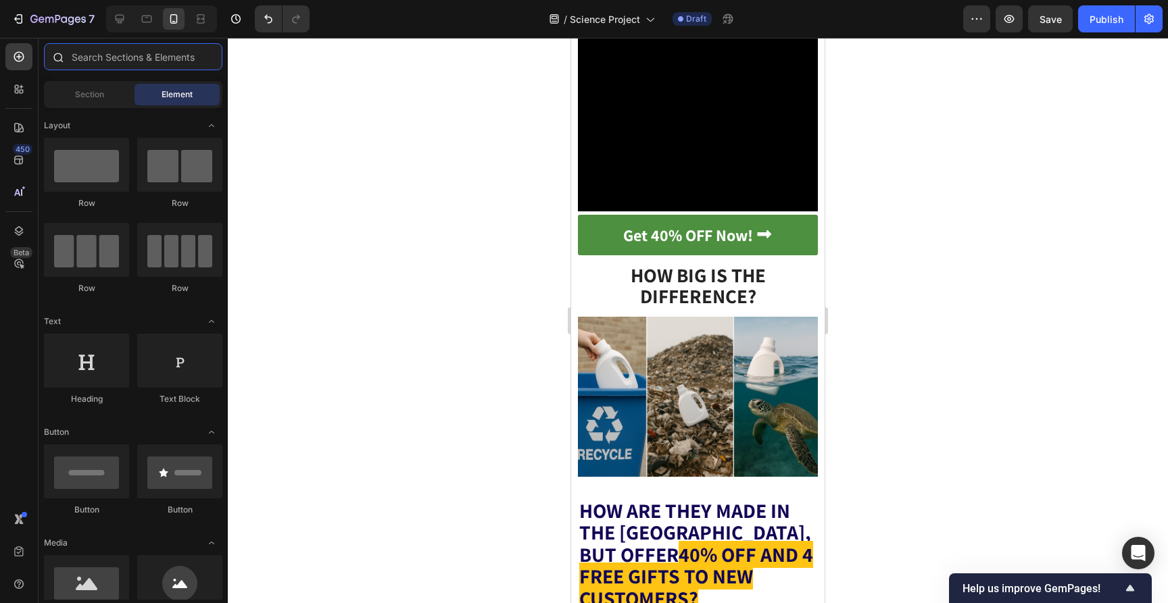
click at [134, 64] on input "text" at bounding box center [133, 56] width 178 height 27
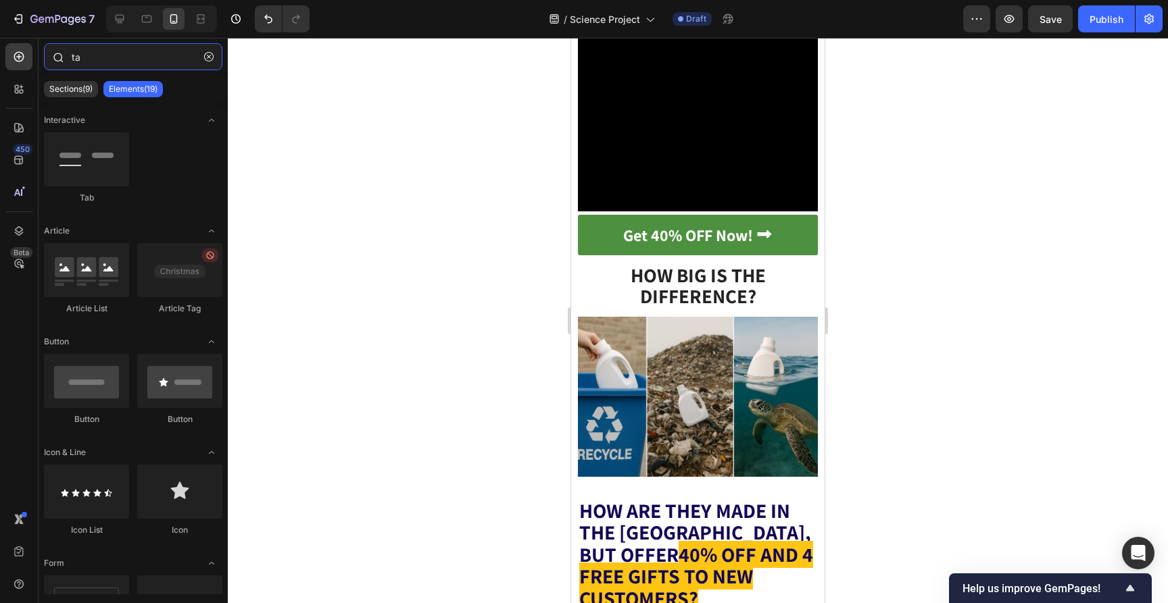
type input "t"
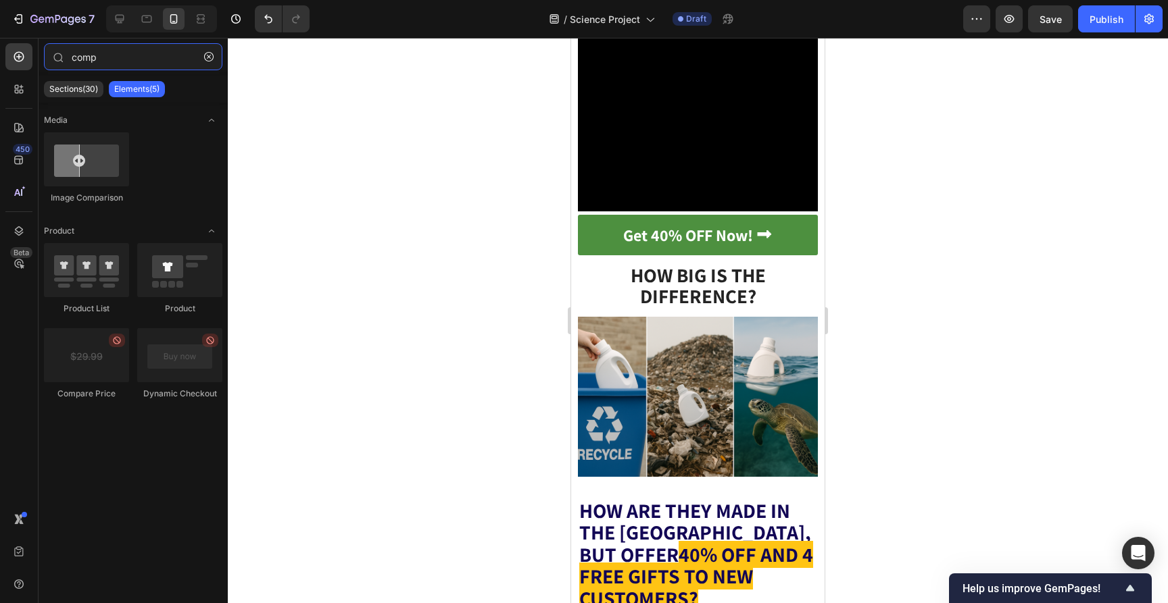
type input "comp"
click at [420, 393] on div at bounding box center [698, 321] width 940 height 566
click at [76, 92] on p "Sections(30)" at bounding box center [73, 89] width 49 height 11
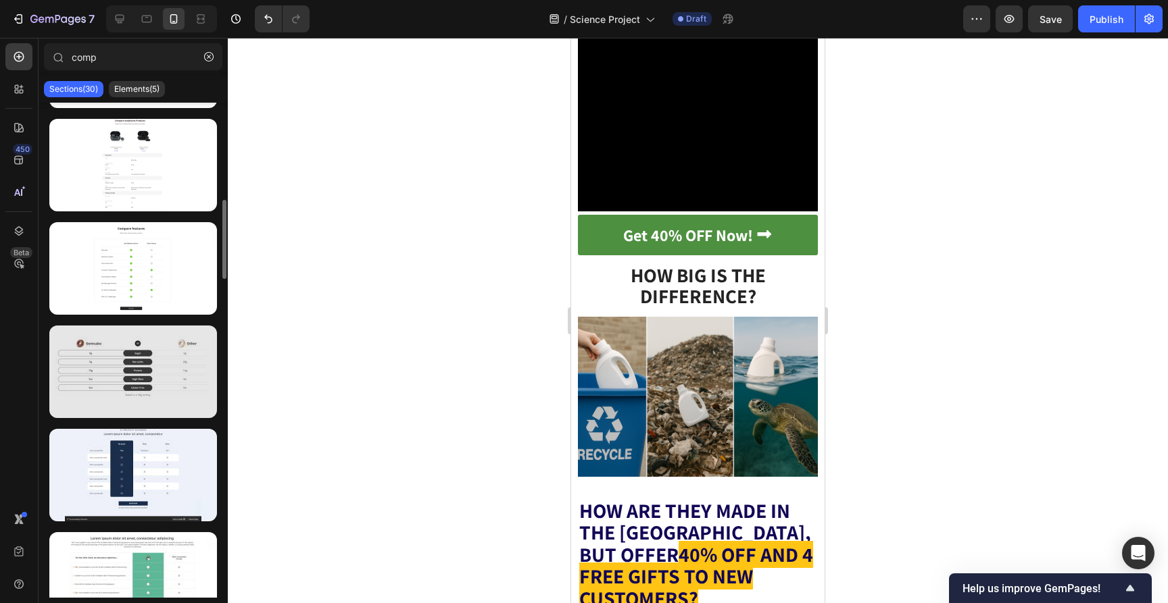
scroll to position [612, 0]
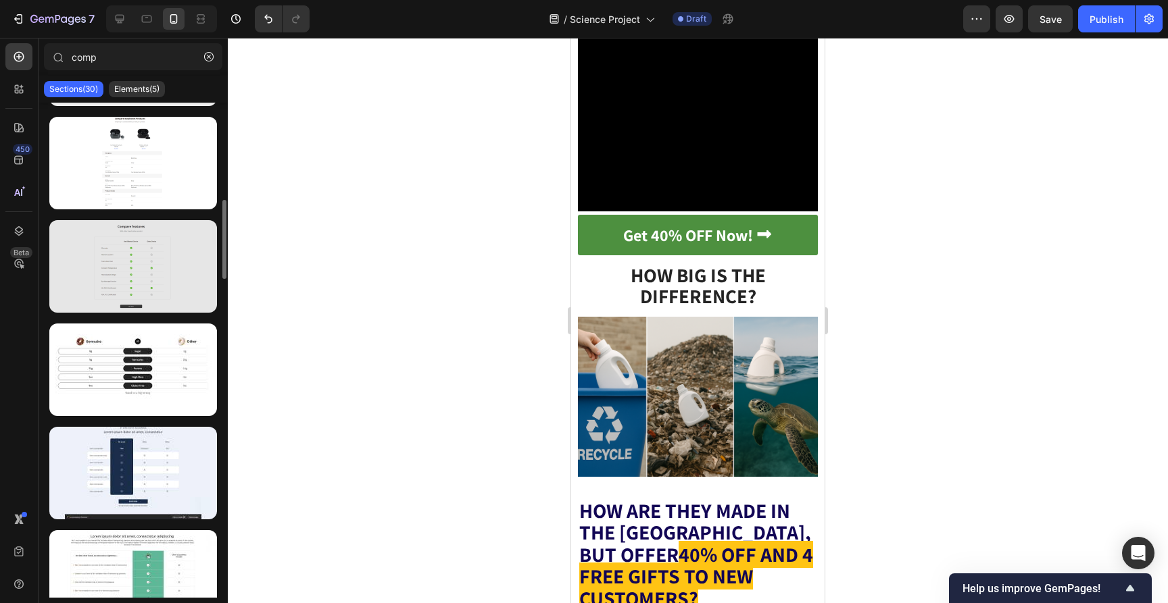
click at [158, 282] on div at bounding box center [133, 266] width 168 height 93
click at [122, 275] on div at bounding box center [133, 266] width 168 height 93
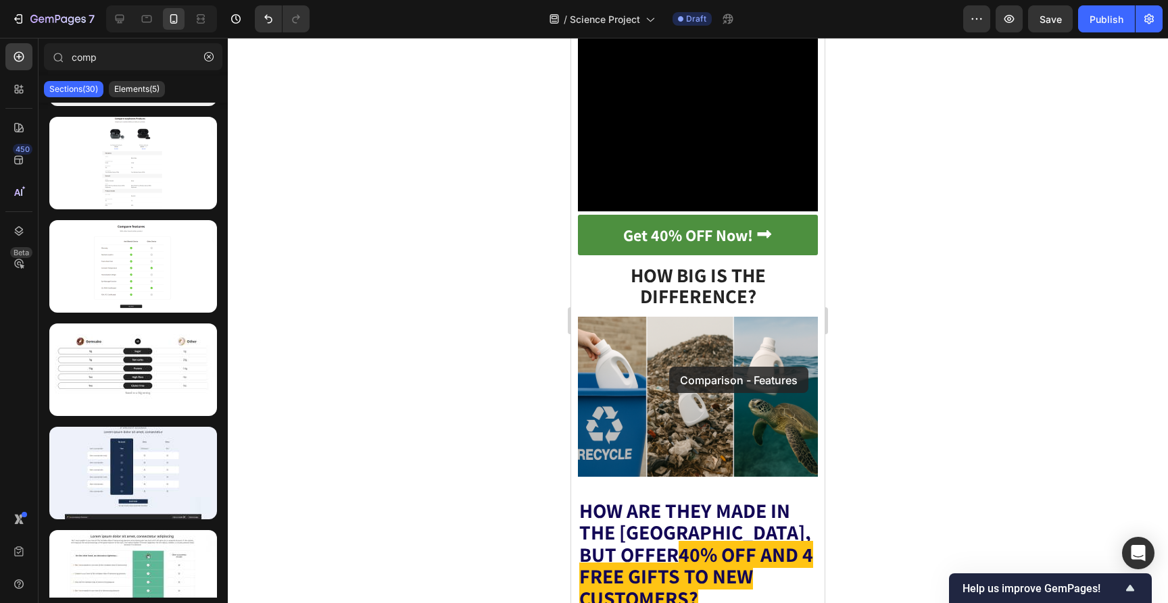
drag, startPoint x: 683, startPoint y: 305, endPoint x: 669, endPoint y: 366, distance: 61.8
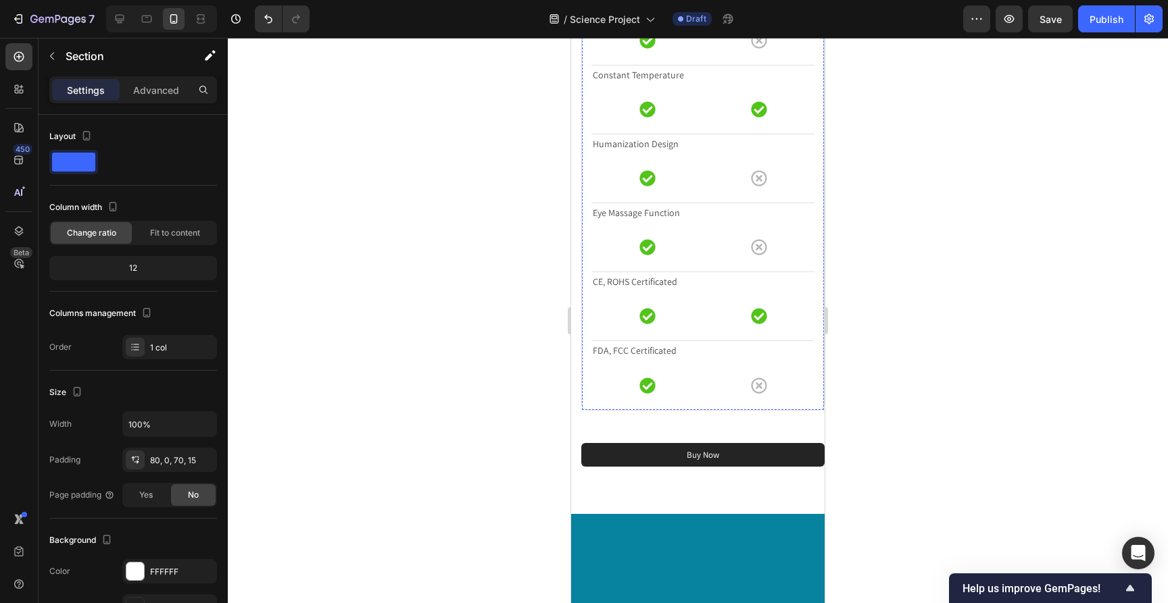
scroll to position [9813, 0]
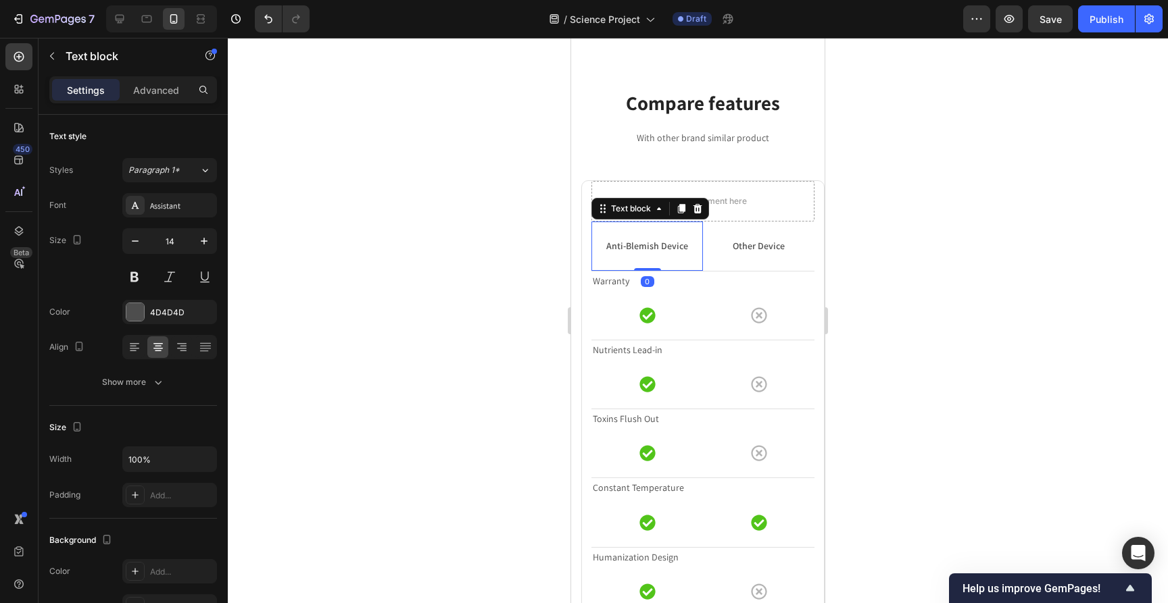
click at [649, 247] on p "Anti-Blemish Device" at bounding box center [647, 246] width 97 height 14
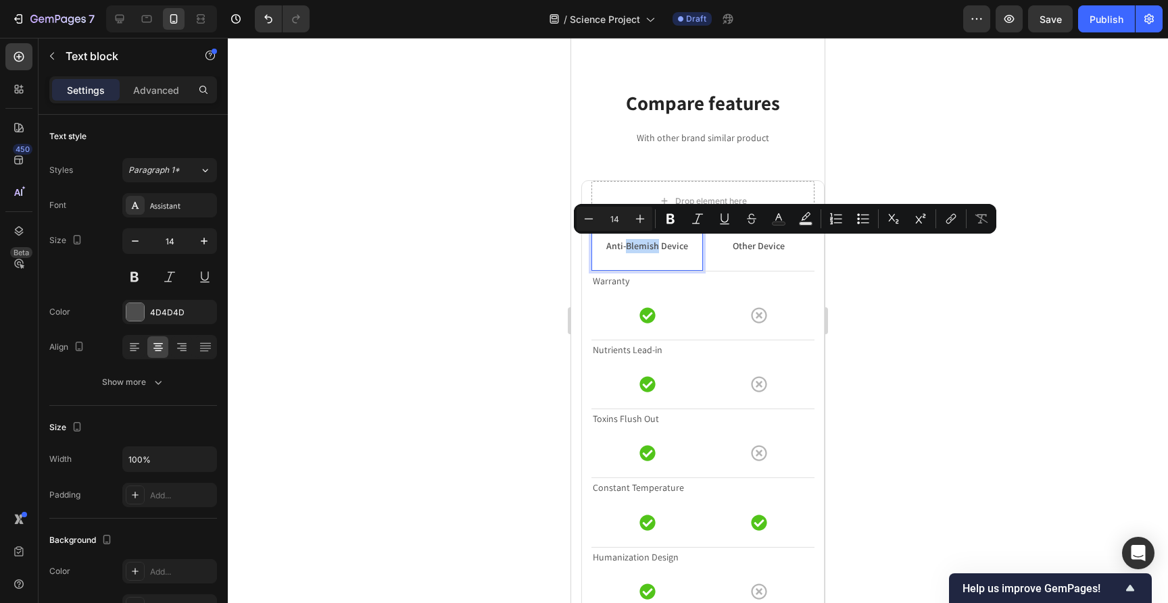
click at [649, 247] on p "Anti-Blemish Device" at bounding box center [647, 246] width 97 height 14
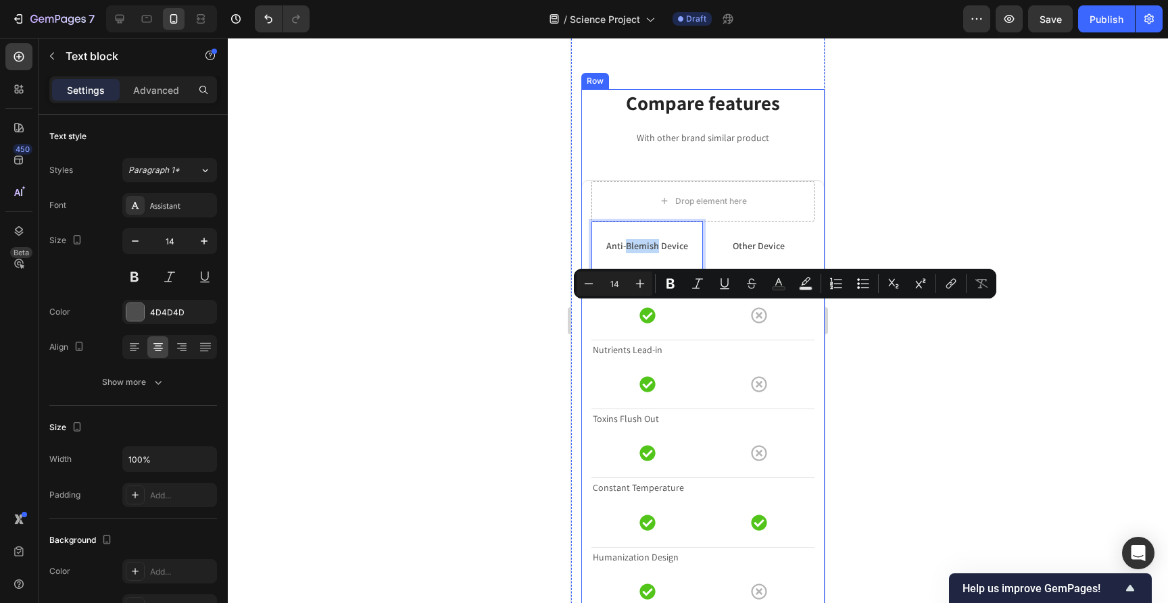
scroll to position [9747, 0]
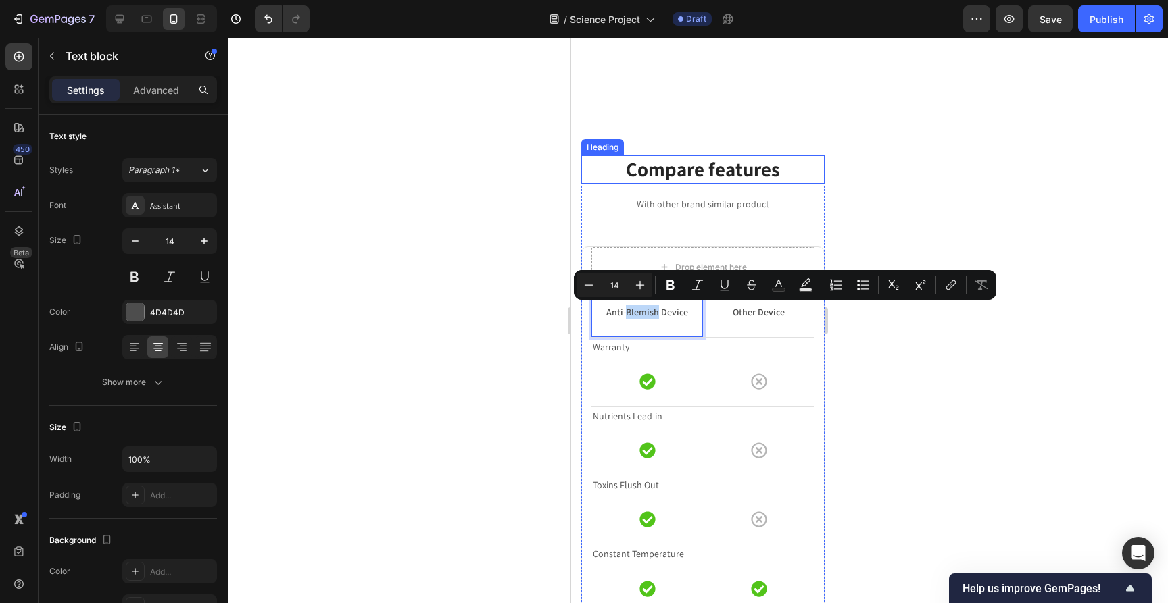
click at [695, 169] on p "Compare features" at bounding box center [702, 170] width 241 height 26
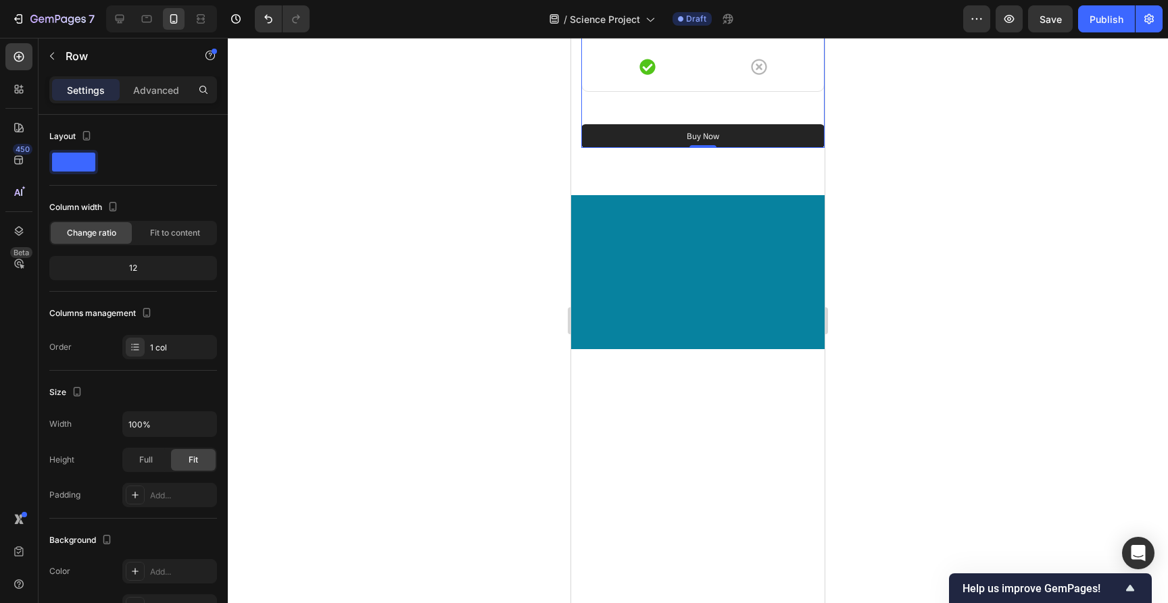
scroll to position [9860, 0]
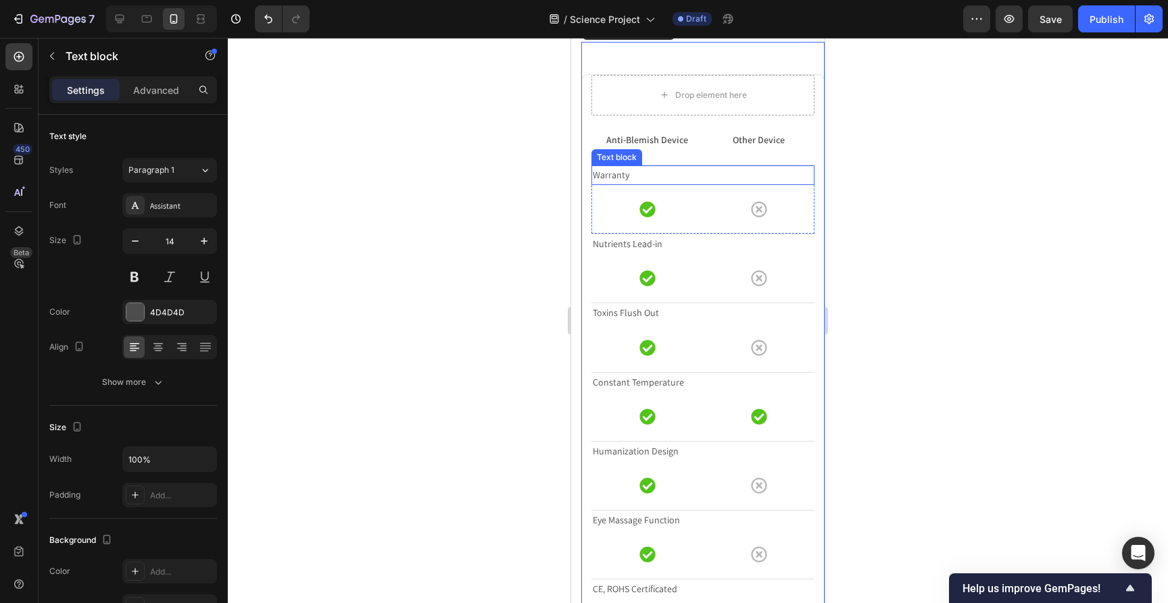
click at [642, 177] on p "Warranty" at bounding box center [703, 175] width 220 height 17
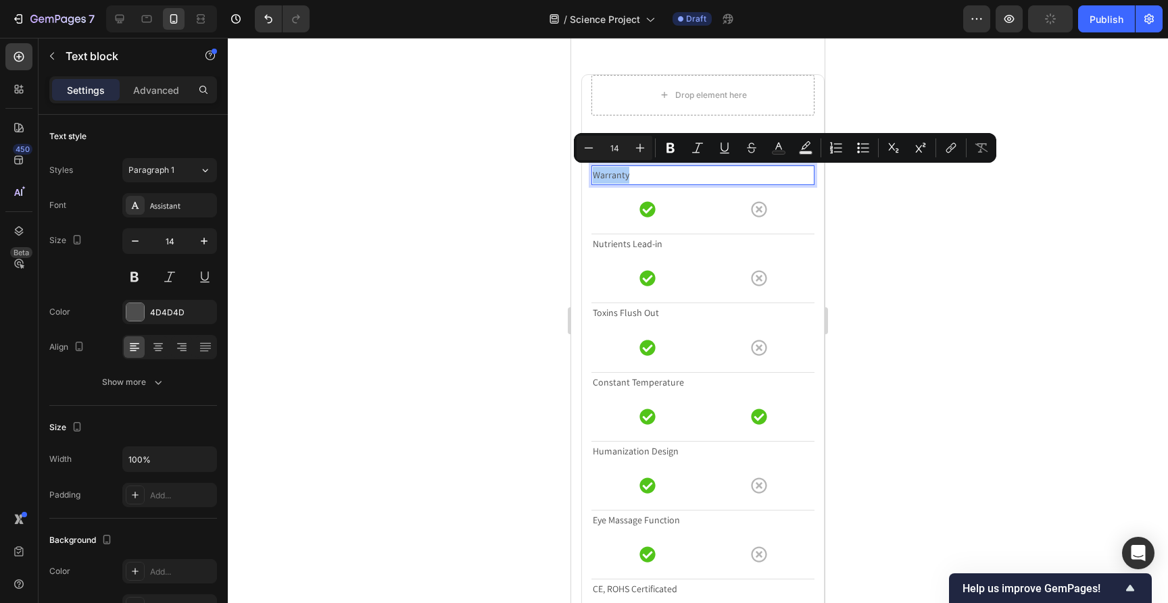
click at [914, 249] on div at bounding box center [698, 321] width 940 height 566
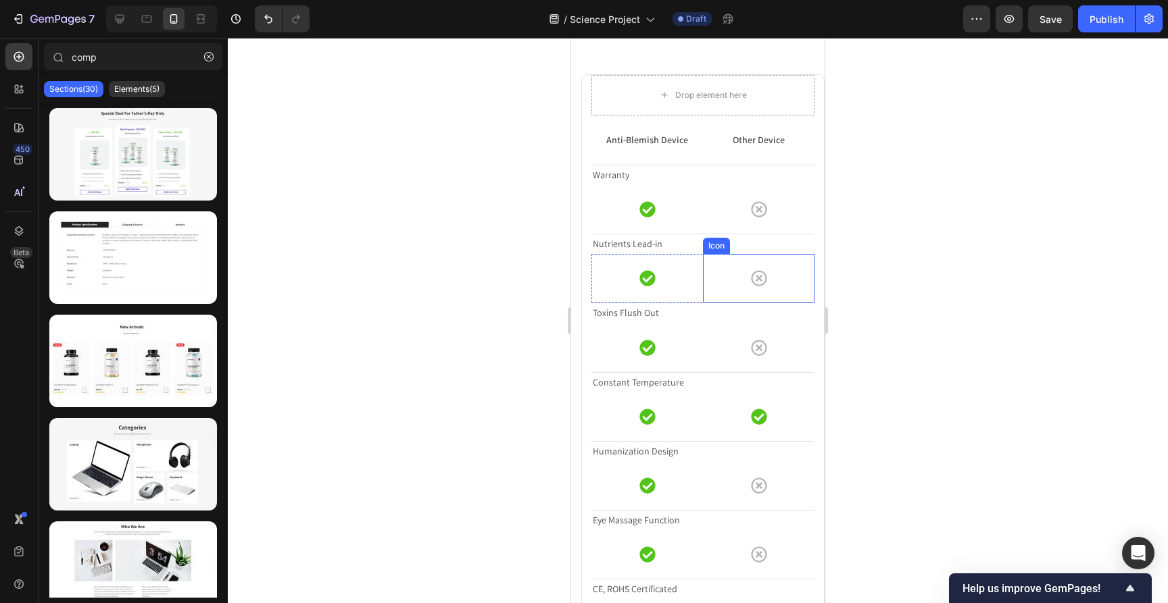
click at [753, 284] on icon at bounding box center [759, 279] width 16 height 16
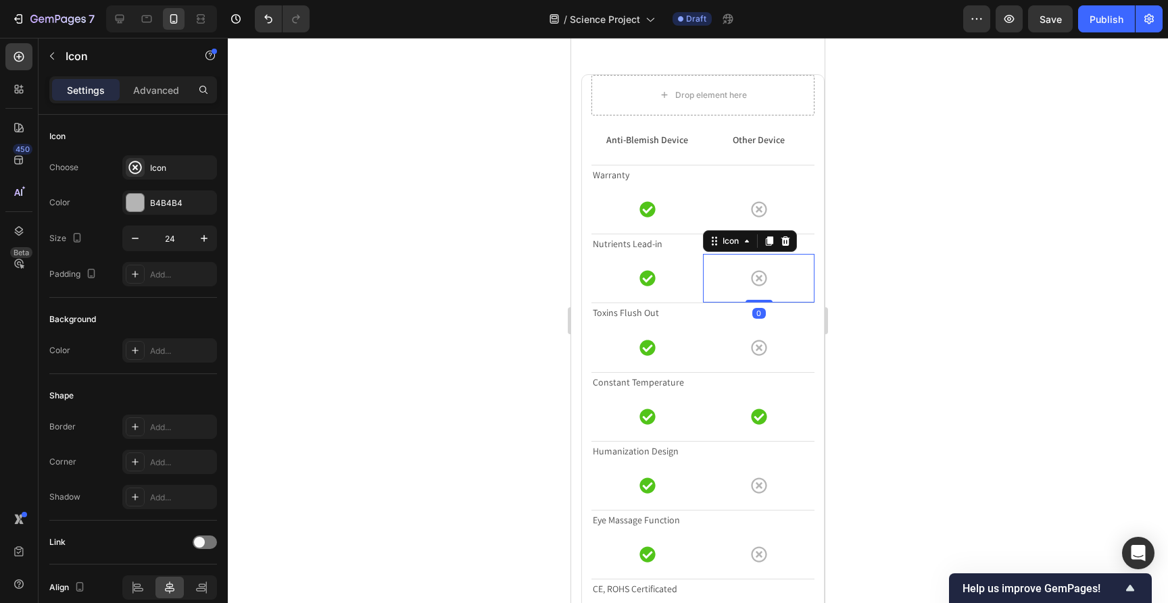
click at [882, 300] on div at bounding box center [698, 321] width 940 height 566
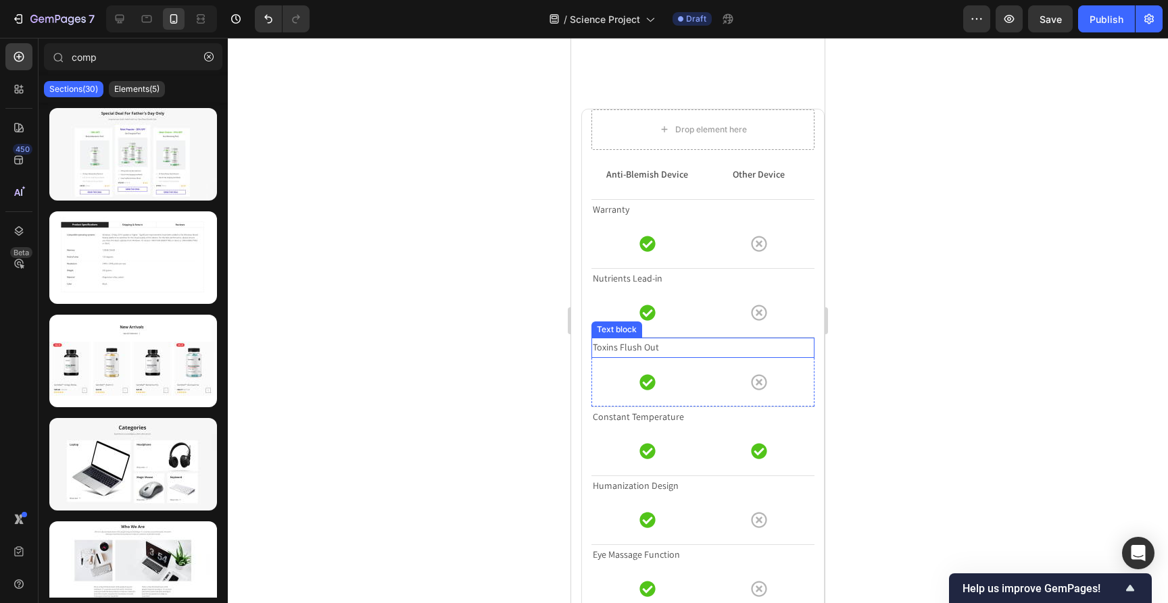
scroll to position [9650, 0]
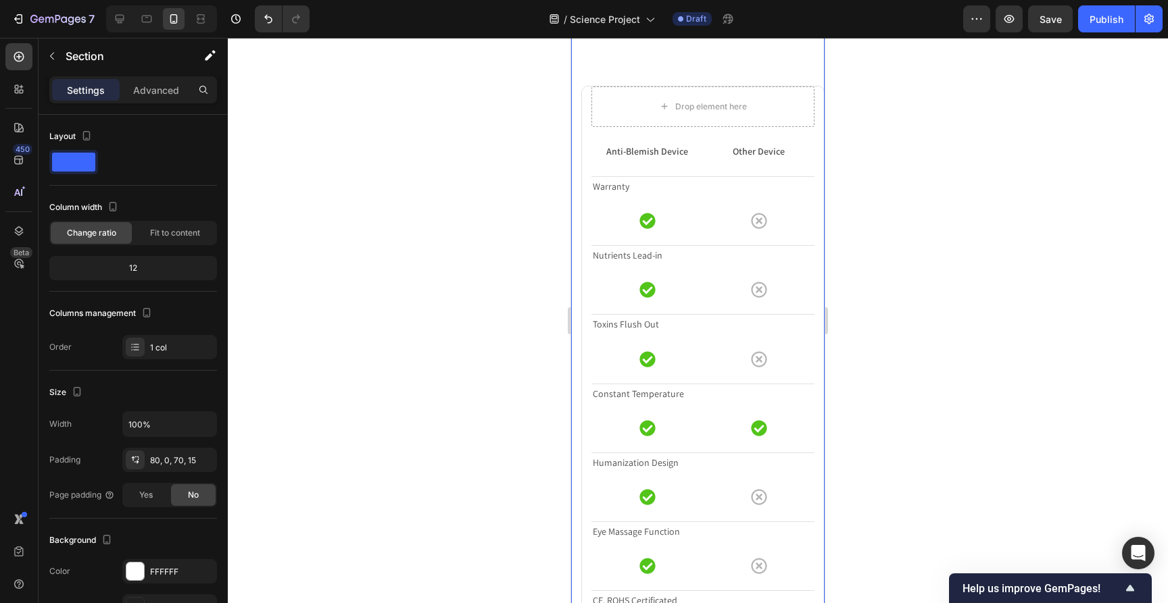
scroll to position [9495, 0]
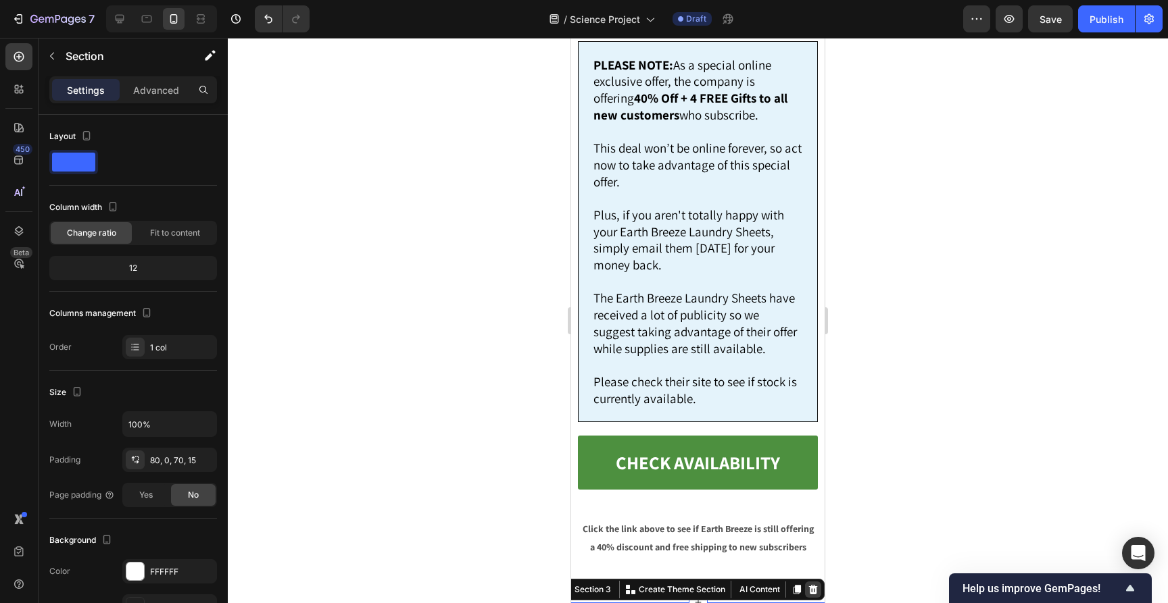
click at [806, 582] on div at bounding box center [813, 590] width 16 height 16
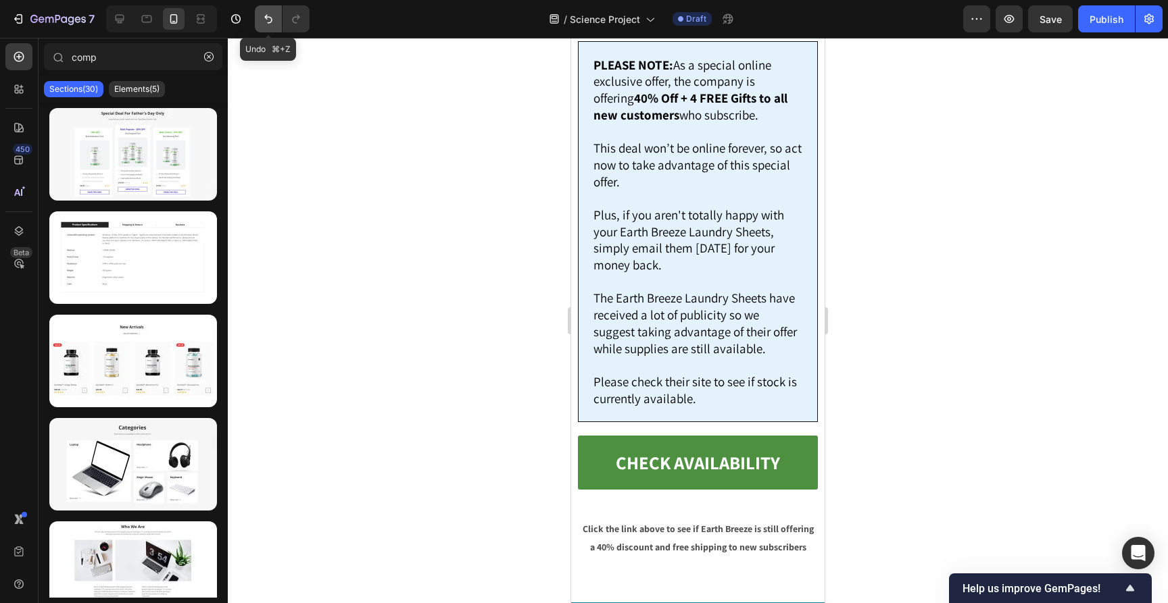
click at [270, 27] on button "Undo/Redo" at bounding box center [268, 18] width 27 height 27
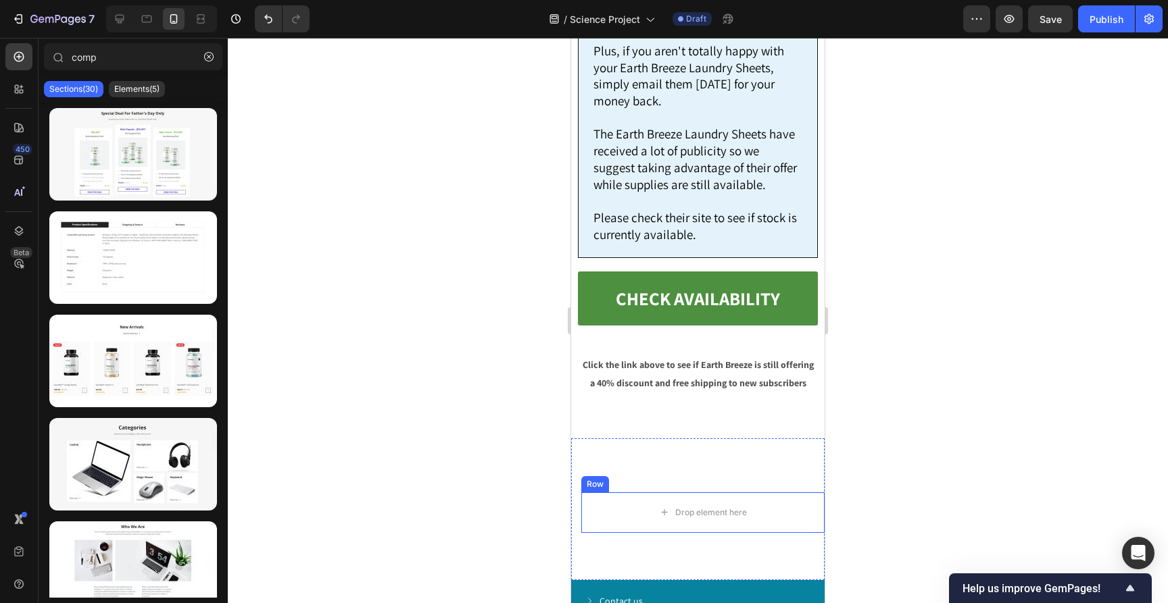
scroll to position [9522, 0]
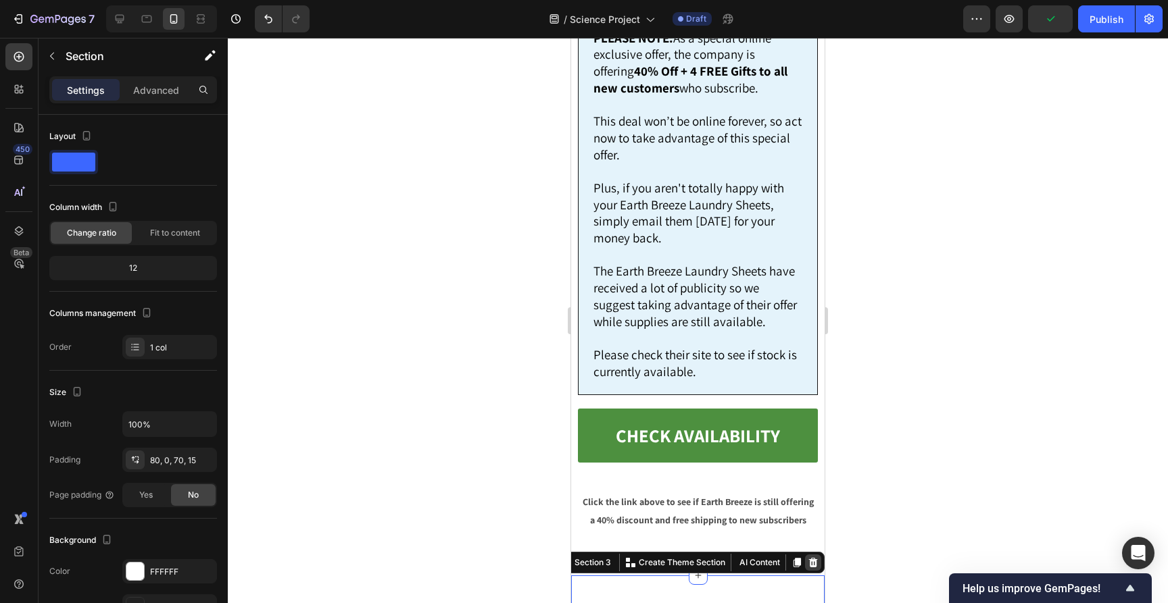
click at [813, 558] on icon at bounding box center [813, 562] width 9 height 9
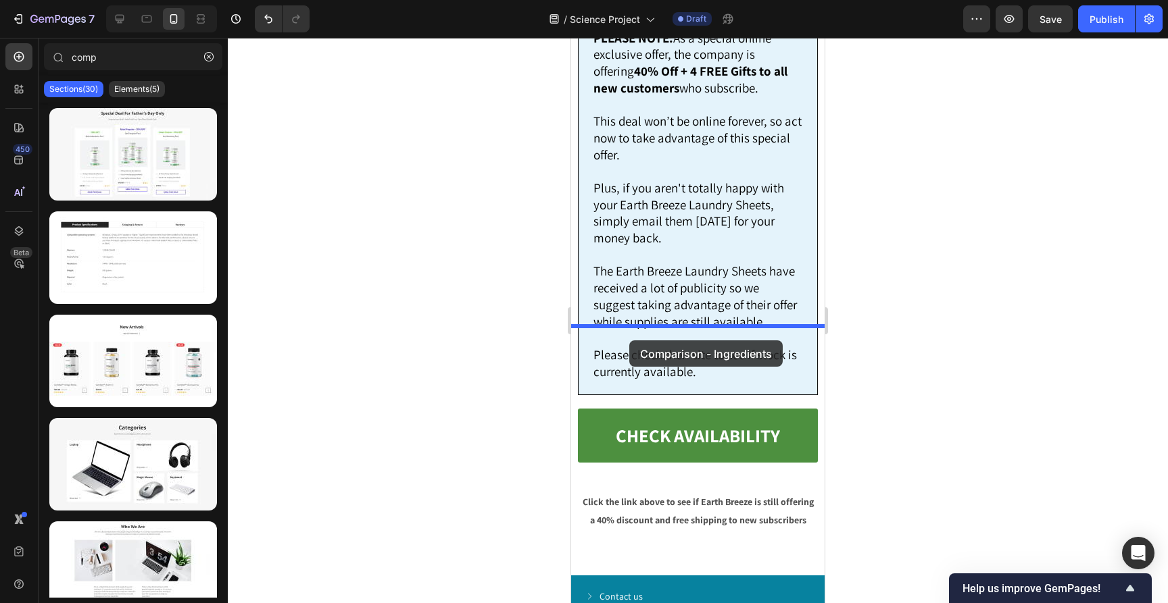
drag, startPoint x: 687, startPoint y: 416, endPoint x: 629, endPoint y: 341, distance: 94.9
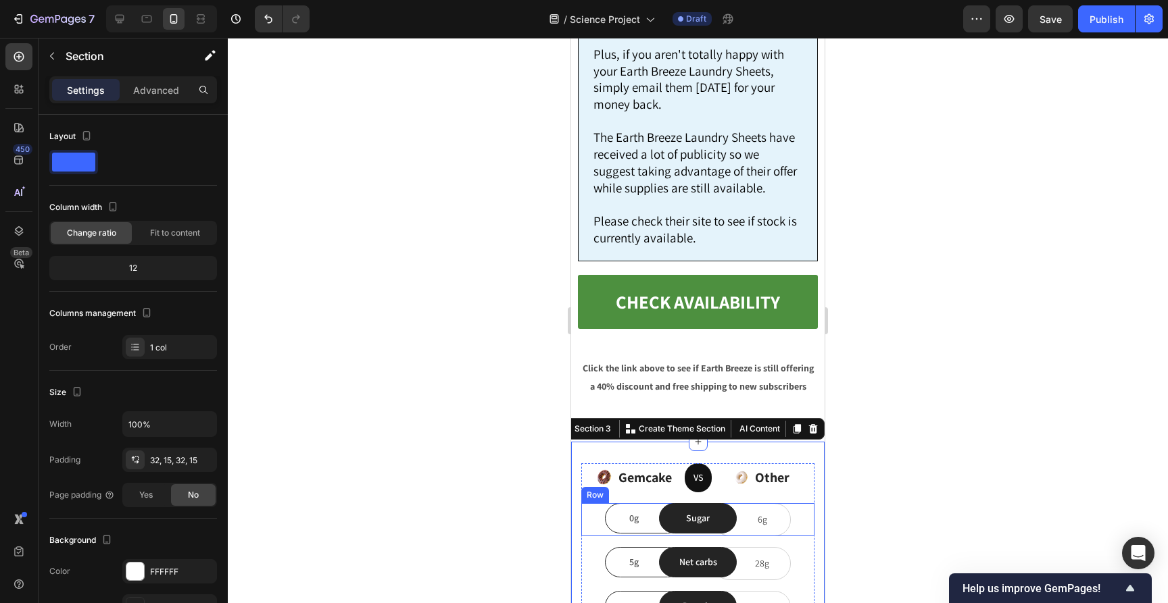
scroll to position [9687, 0]
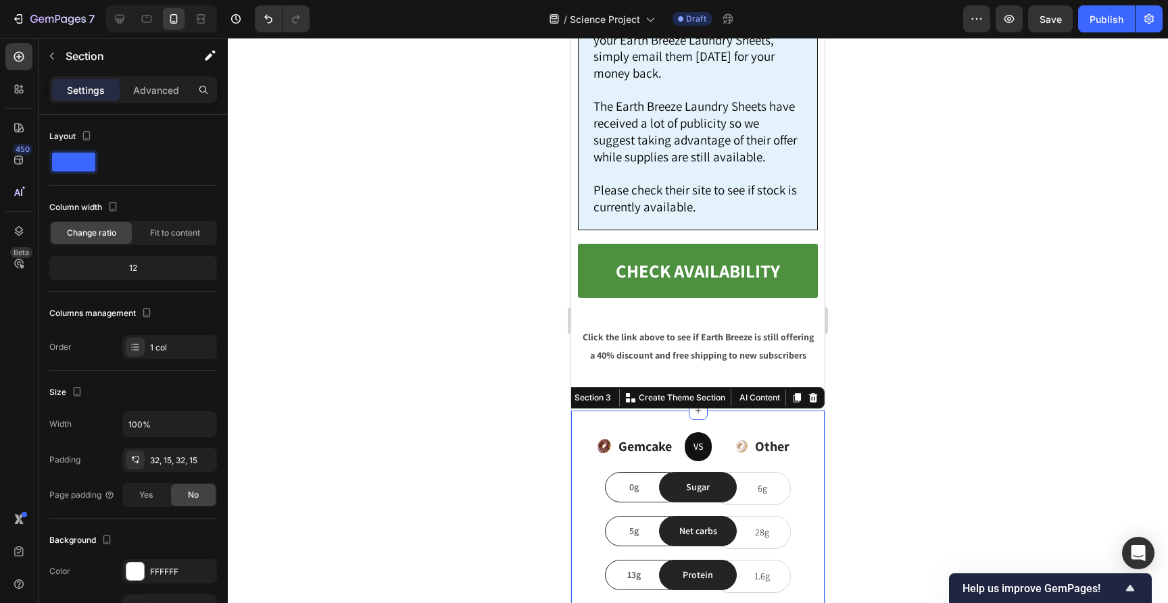
click at [883, 179] on div at bounding box center [698, 321] width 940 height 566
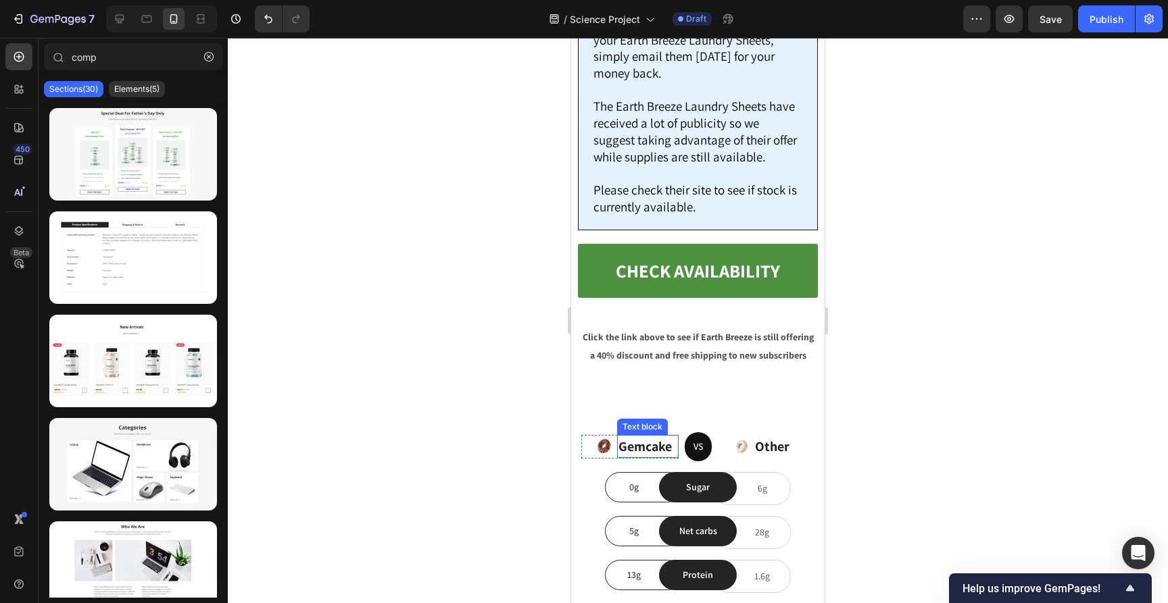
click at [647, 437] on p "Gemcake" at bounding box center [647, 447] width 59 height 20
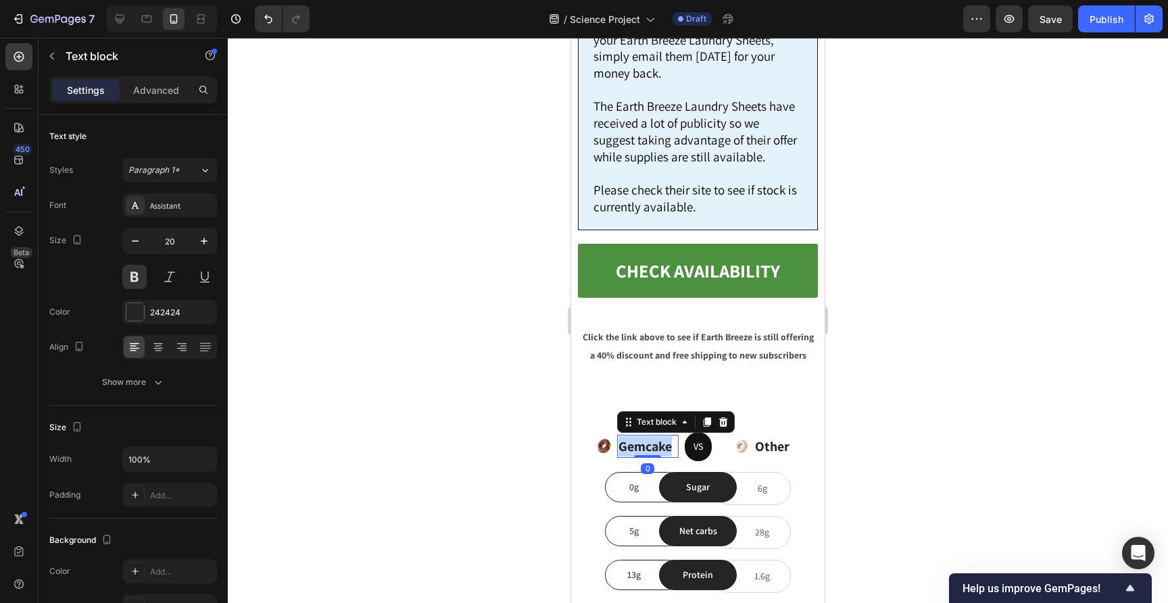
click at [647, 437] on p "Gemcake" at bounding box center [647, 447] width 59 height 20
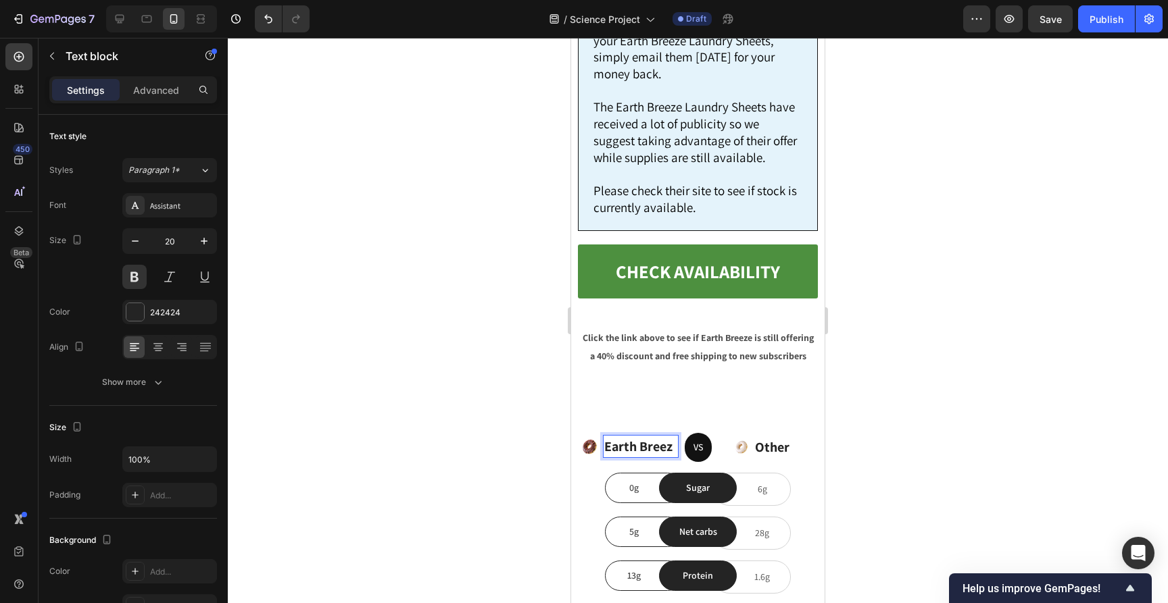
scroll to position [9683, 0]
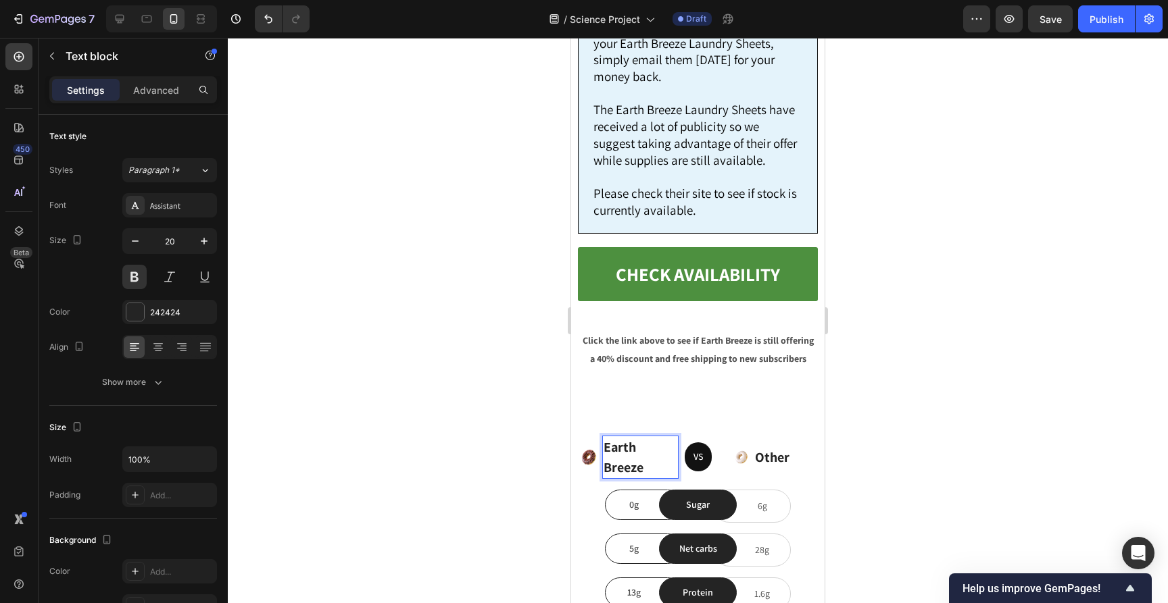
click at [651, 437] on p "Earth Breeze" at bounding box center [639, 457] width 73 height 41
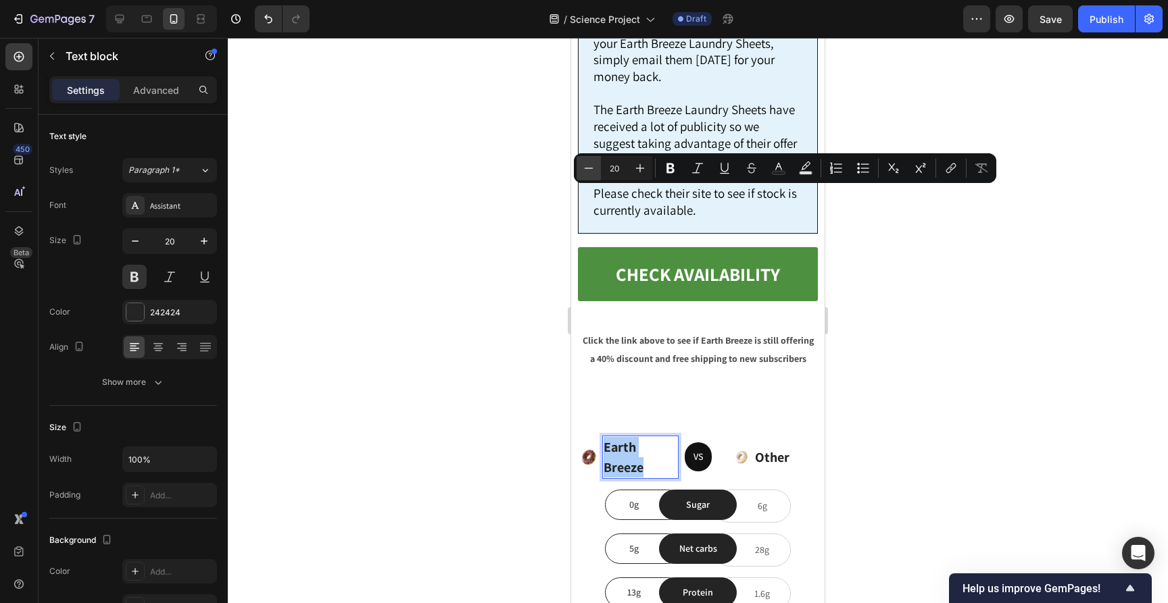
click at [593, 166] on icon "Editor contextual toolbar" at bounding box center [589, 169] width 14 height 14
type input "19"
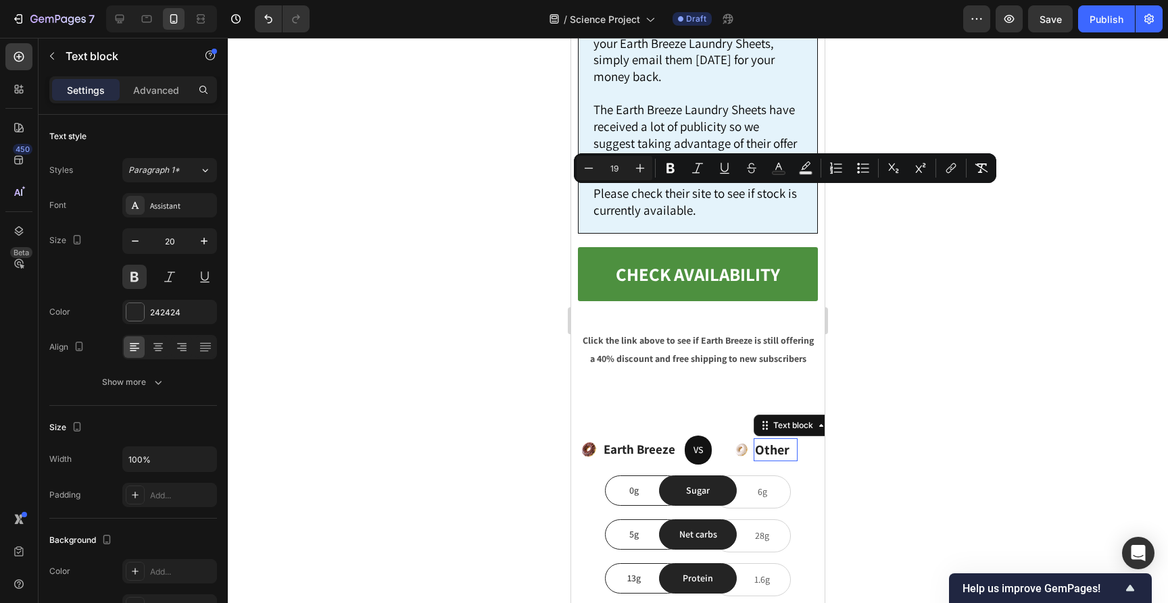
click at [767, 440] on p "Other" at bounding box center [775, 450] width 41 height 20
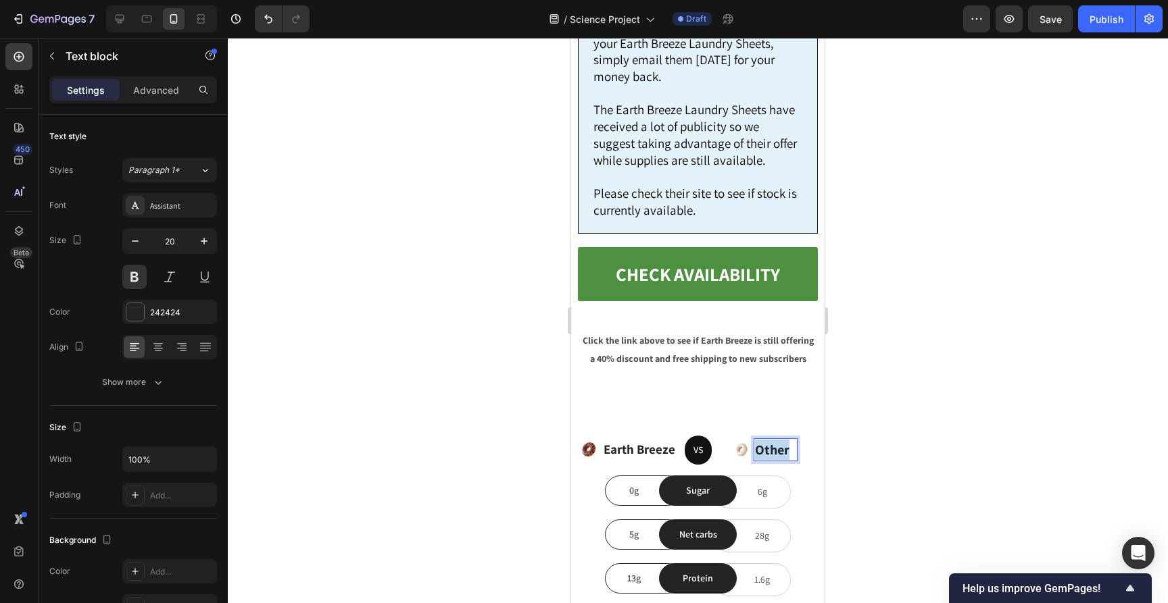
click at [767, 440] on p "Other" at bounding box center [775, 450] width 41 height 20
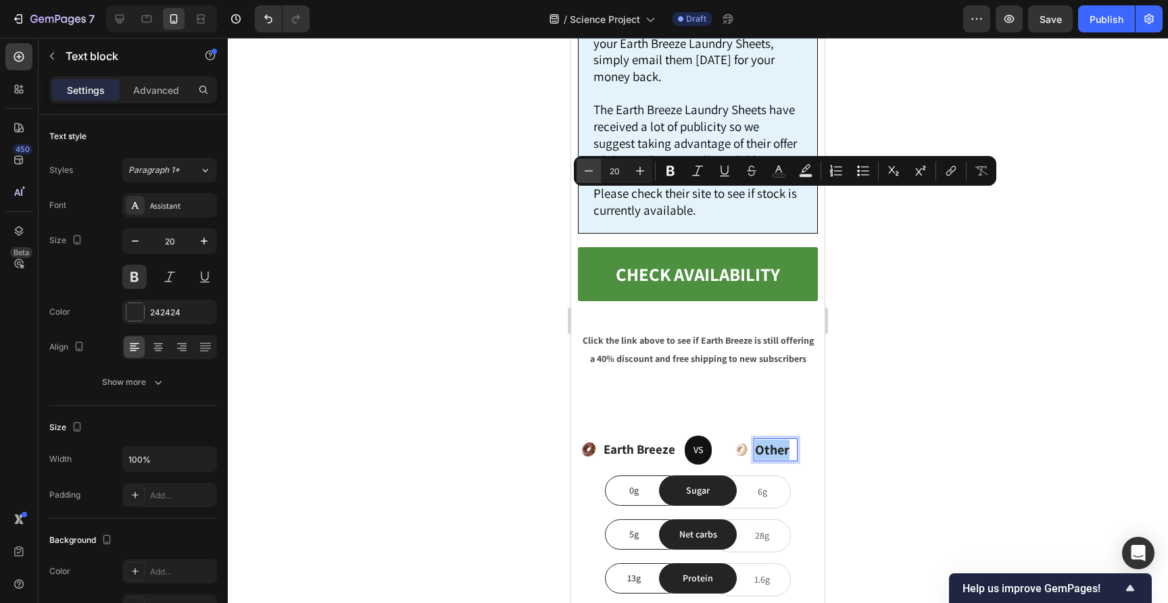
click at [587, 172] on icon "Editor contextual toolbar" at bounding box center [589, 171] width 14 height 14
type input "19"
click at [623, 441] on span "Earth Breeze" at bounding box center [639, 449] width 72 height 16
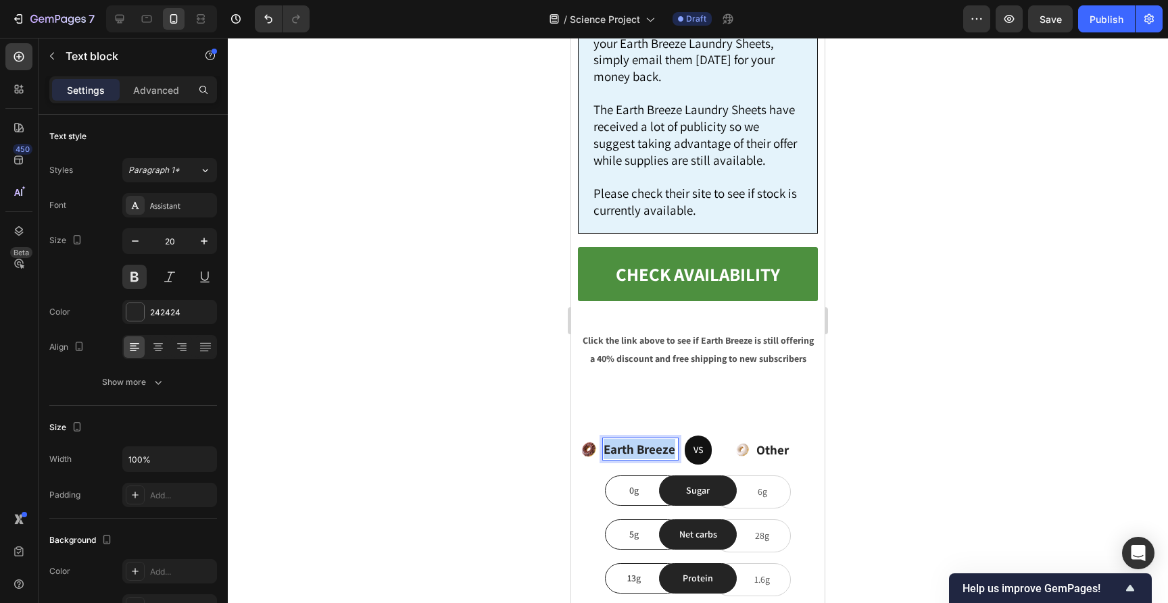
click at [623, 441] on span "Earth Breeze" at bounding box center [639, 449] width 72 height 16
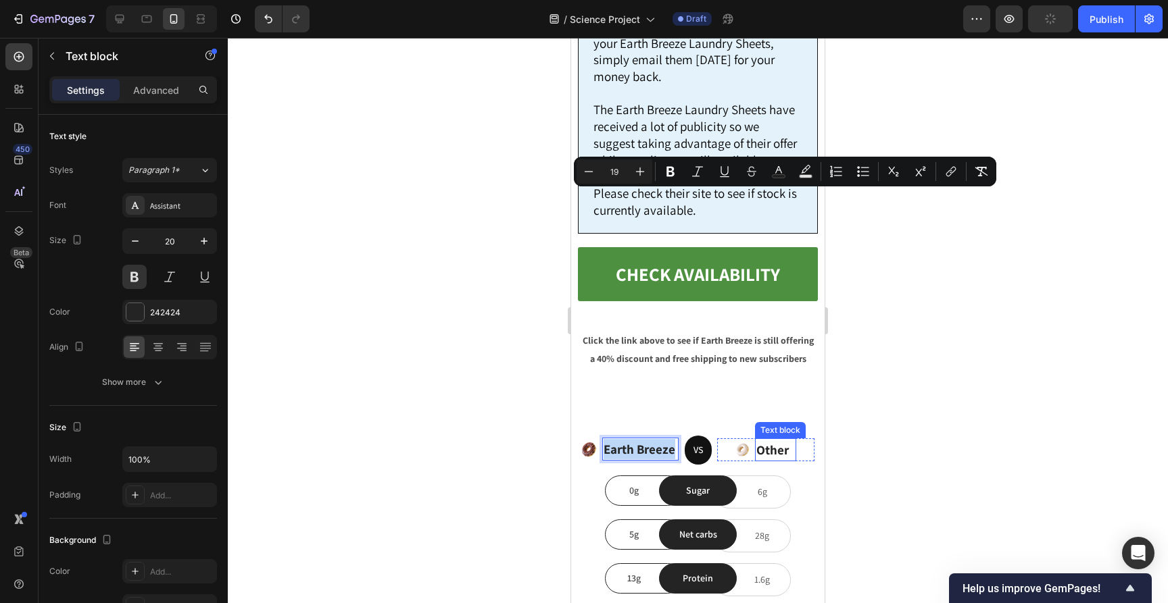
click at [768, 442] on span "Other" at bounding box center [772, 450] width 32 height 16
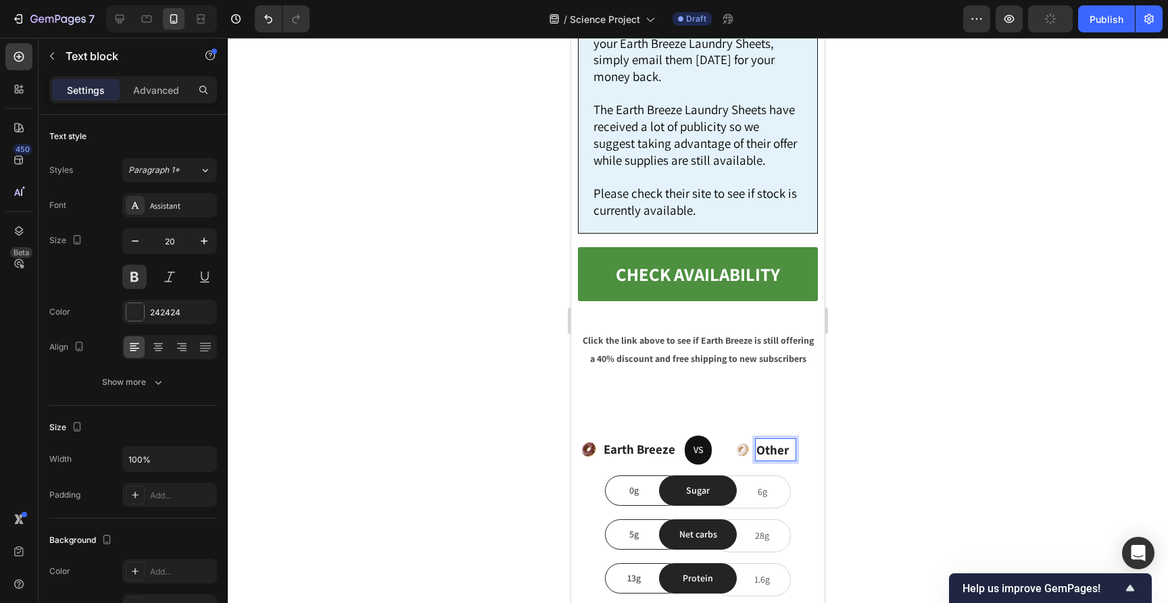
click at [768, 442] on span "Other" at bounding box center [772, 450] width 32 height 16
click at [935, 204] on div at bounding box center [698, 321] width 940 height 566
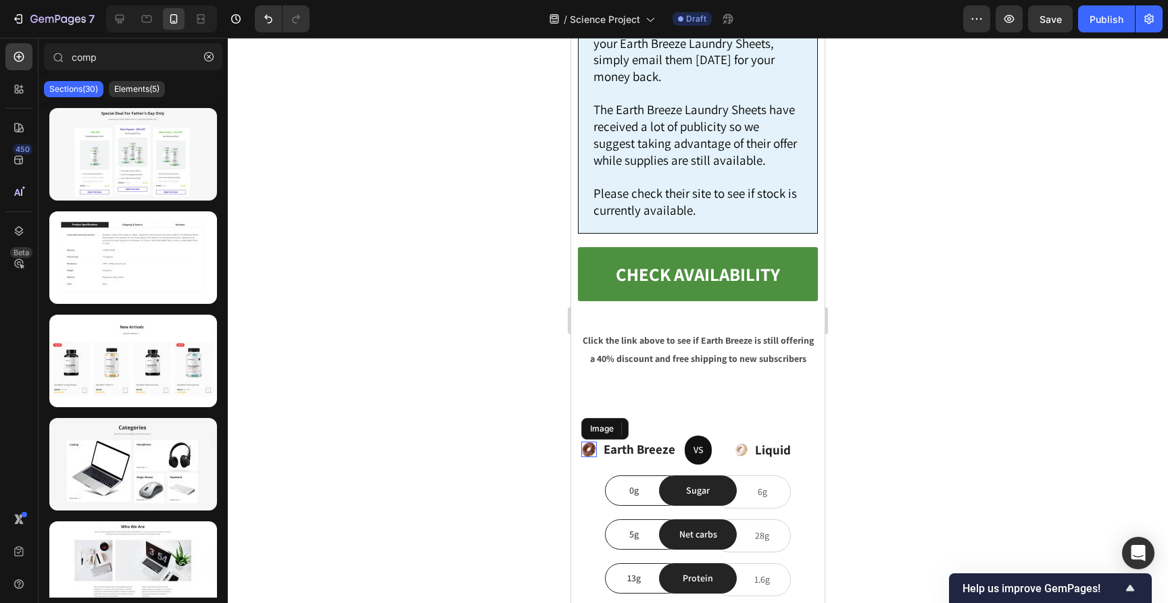
click at [585, 442] on img at bounding box center [589, 450] width 16 height 16
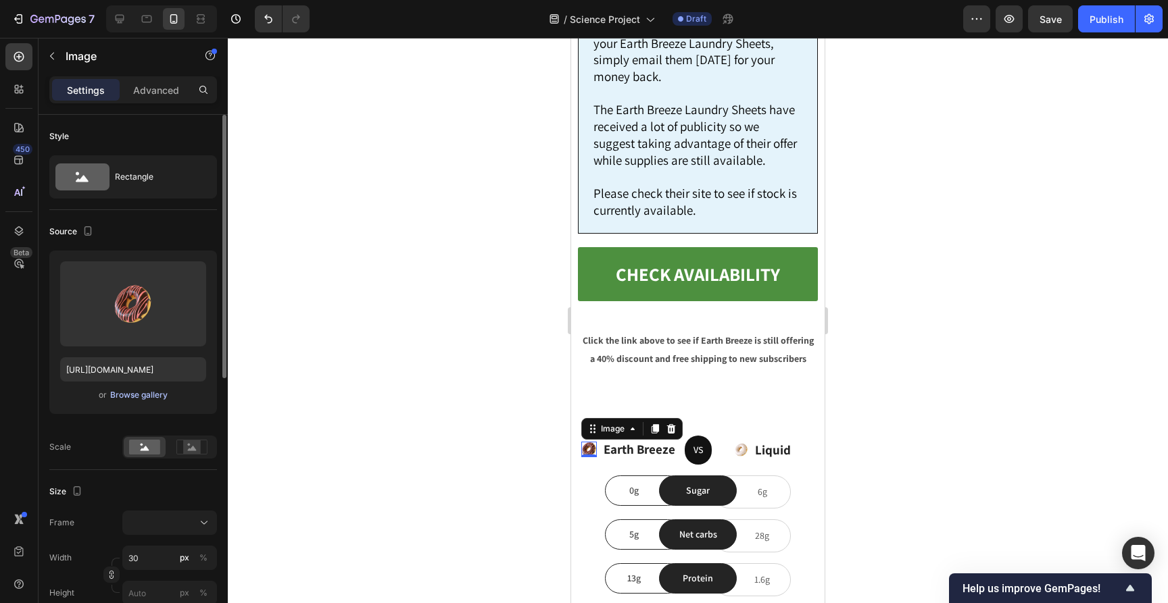
click at [142, 395] on div "Browse gallery" at bounding box center [138, 395] width 57 height 12
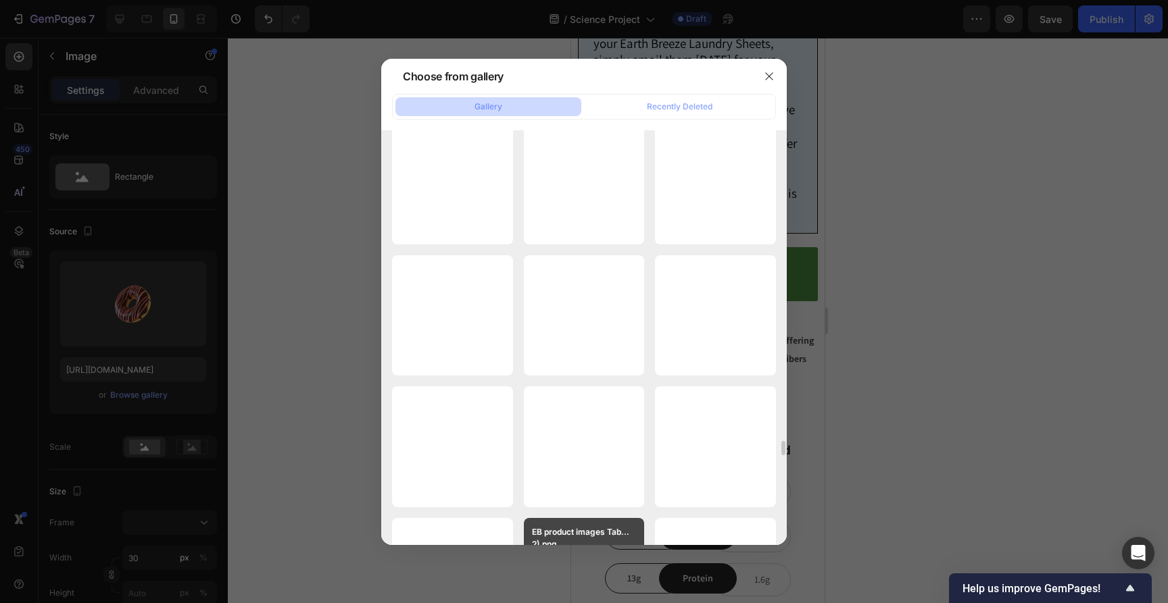
scroll to position [9615, 0]
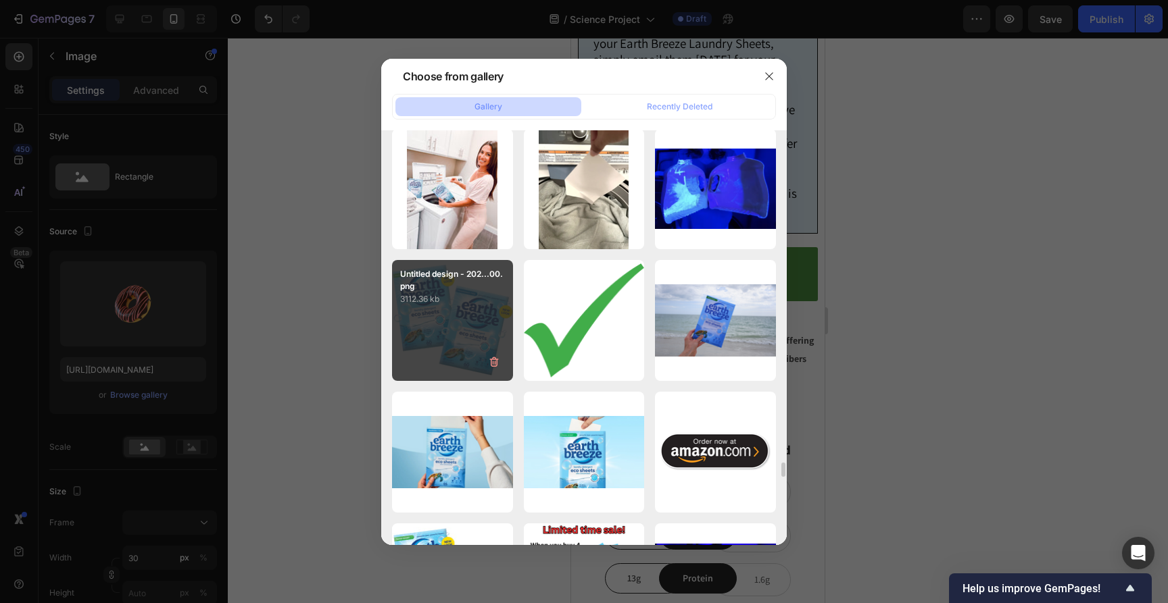
click at [466, 327] on div "Untitled design - 202...00.png 3112.36 kb" at bounding box center [452, 320] width 121 height 121
type input "https://cdn.shopify.com/s/files/1/0866/3030/1976/files/gempages_507814982692373…"
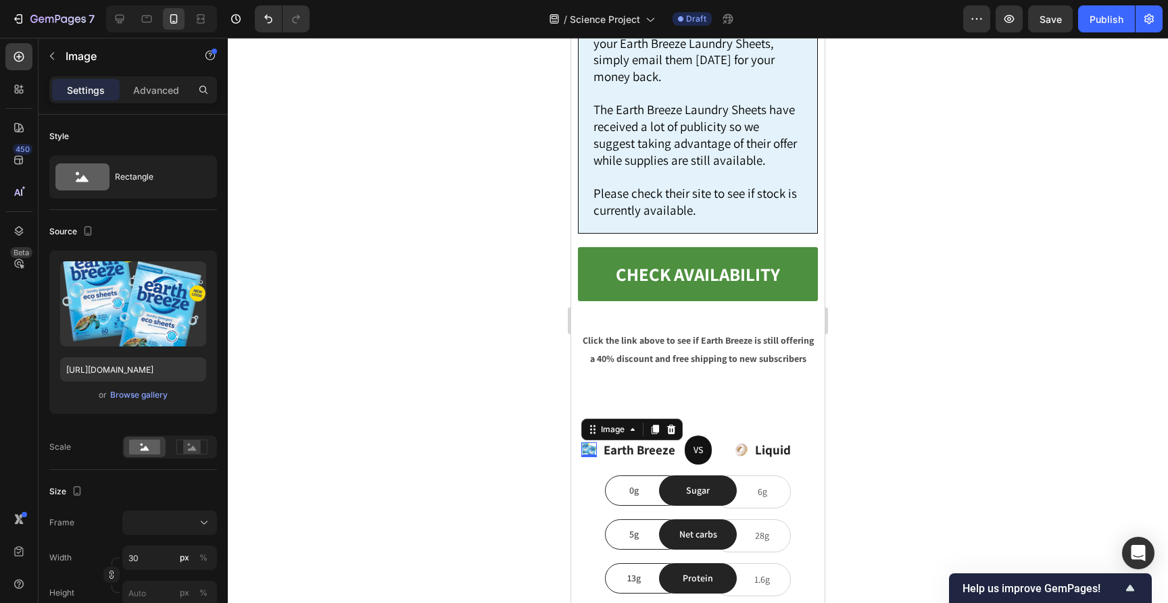
click at [468, 326] on div at bounding box center [698, 321] width 940 height 566
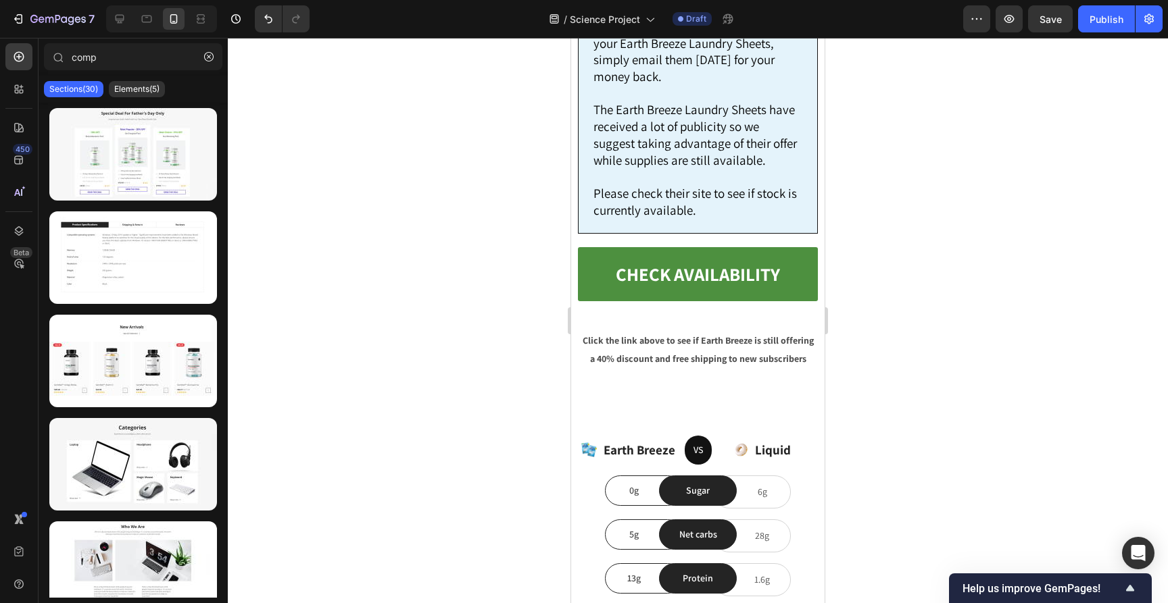
click at [468, 326] on div at bounding box center [698, 321] width 940 height 566
click at [995, 201] on div at bounding box center [698, 321] width 940 height 566
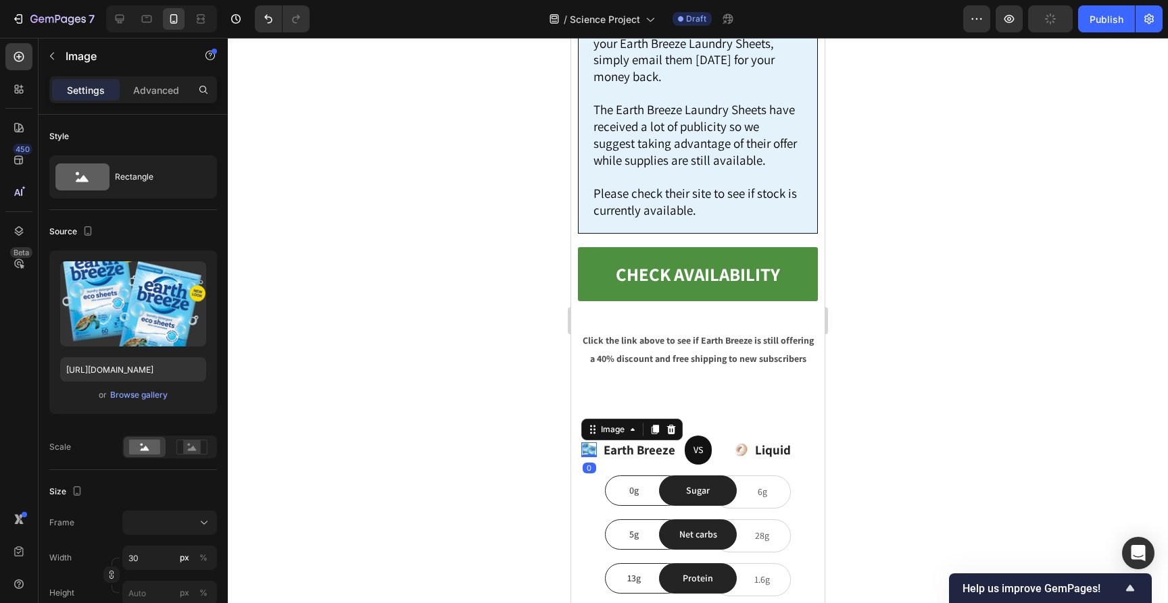
click at [589, 443] on div "Image 0" at bounding box center [589, 450] width 16 height 15
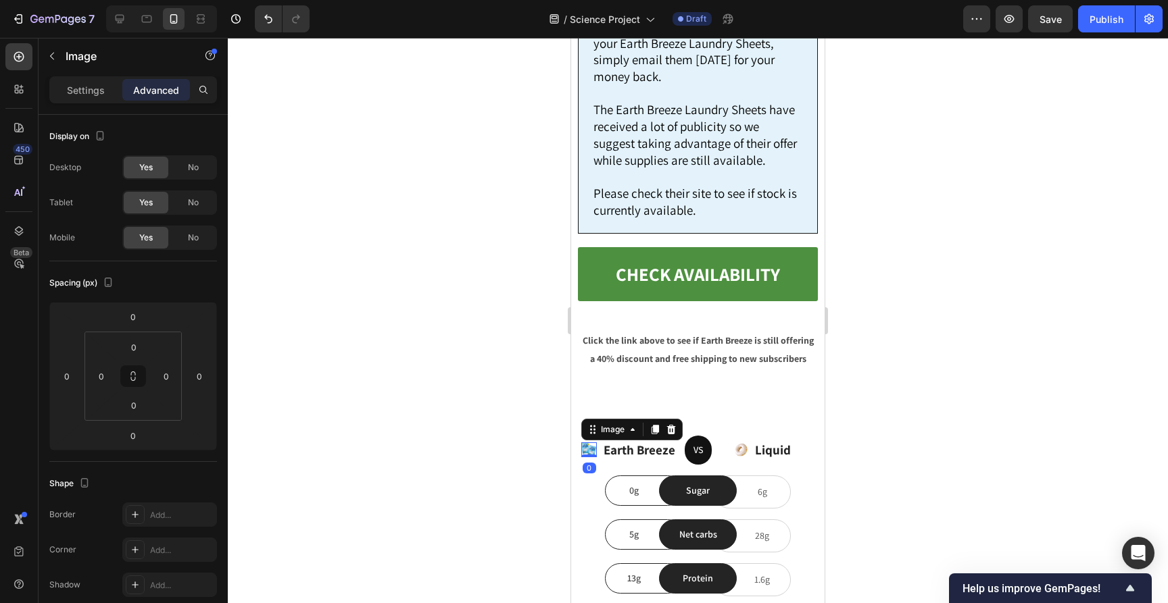
click at [591, 443] on img at bounding box center [589, 450] width 16 height 15
click at [93, 97] on p "Settings" at bounding box center [86, 90] width 38 height 14
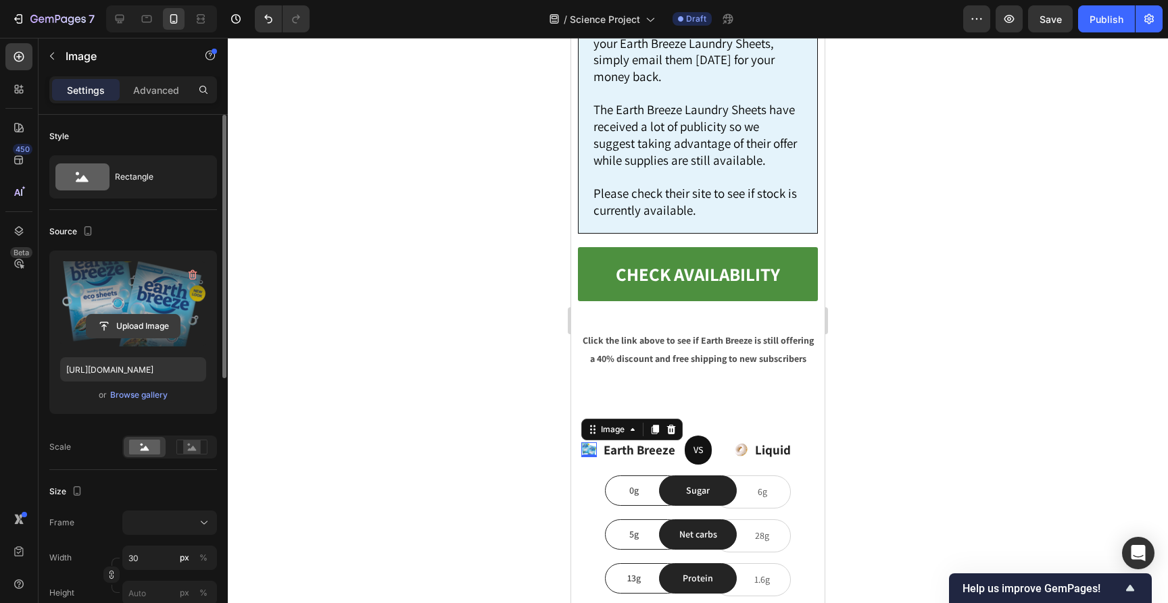
click at [139, 327] on input "file" at bounding box center [132, 326] width 93 height 23
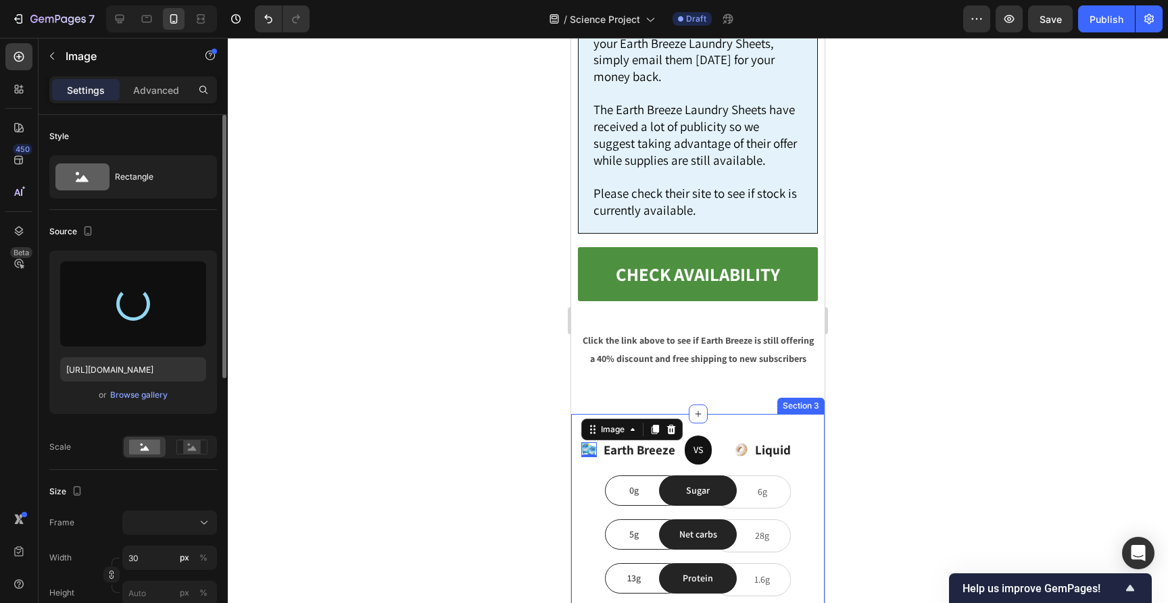
type input "https://cdn.shopify.com/s/files/1/0866/3030/1976/files/gempages_507814982692373…"
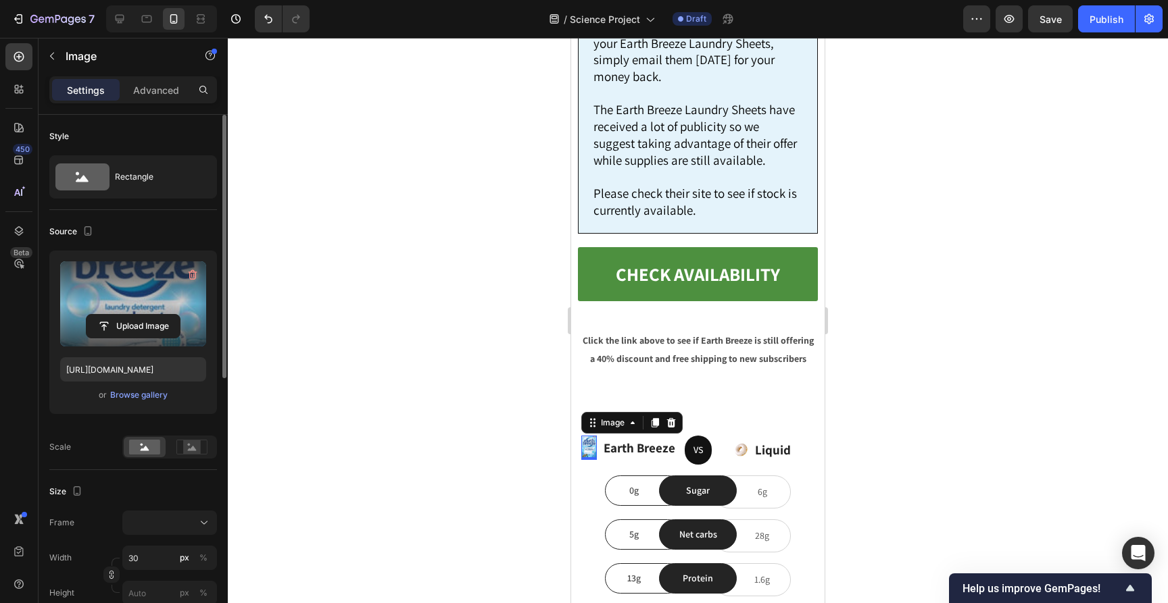
click at [457, 318] on div at bounding box center [698, 321] width 940 height 566
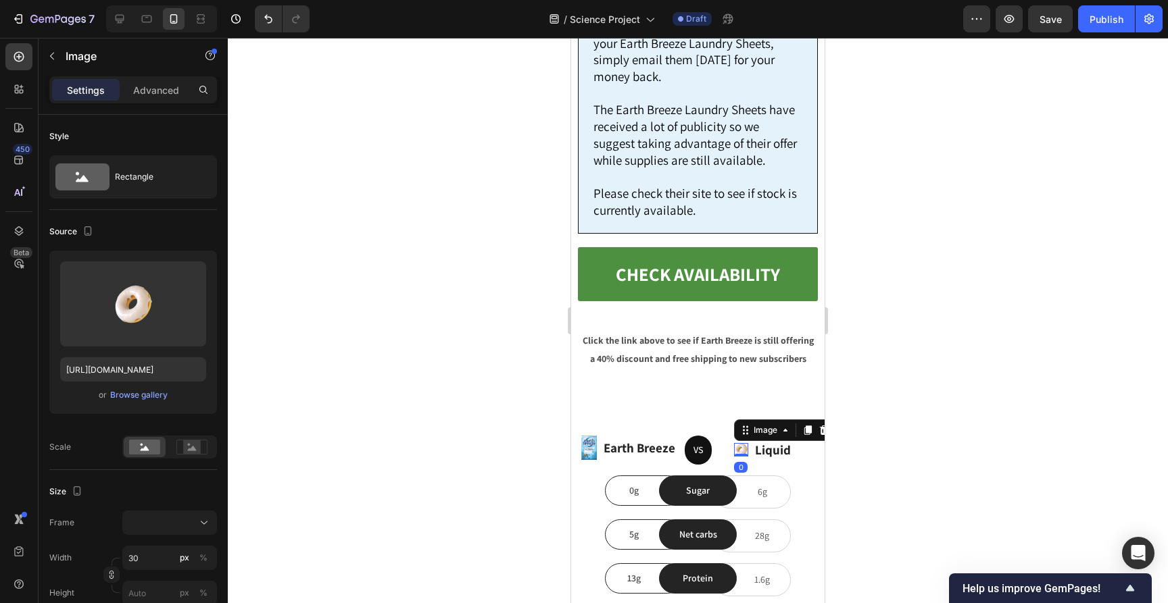
click at [737, 443] on img at bounding box center [741, 450] width 14 height 14
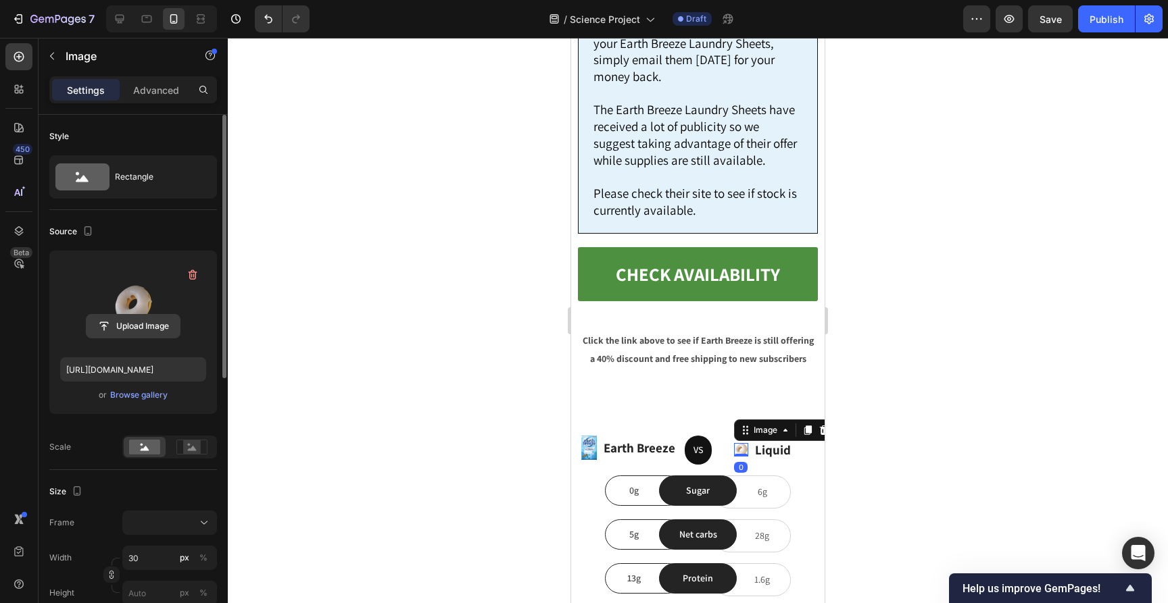
click at [159, 328] on input "file" at bounding box center [132, 326] width 93 height 23
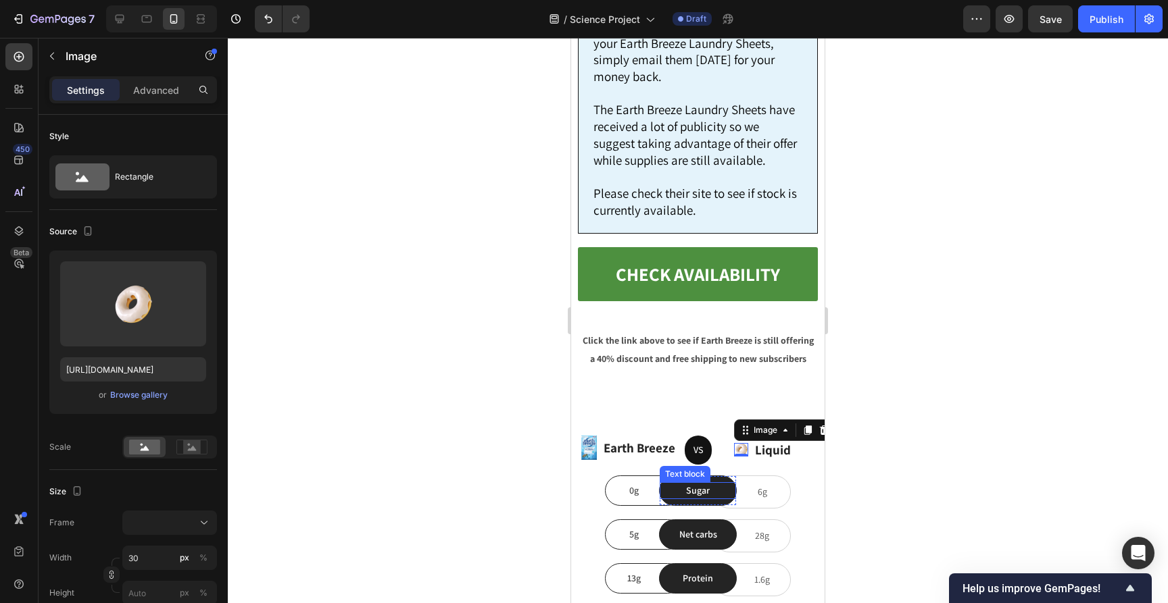
click at [703, 484] on p "Sugar" at bounding box center [698, 491] width 74 height 14
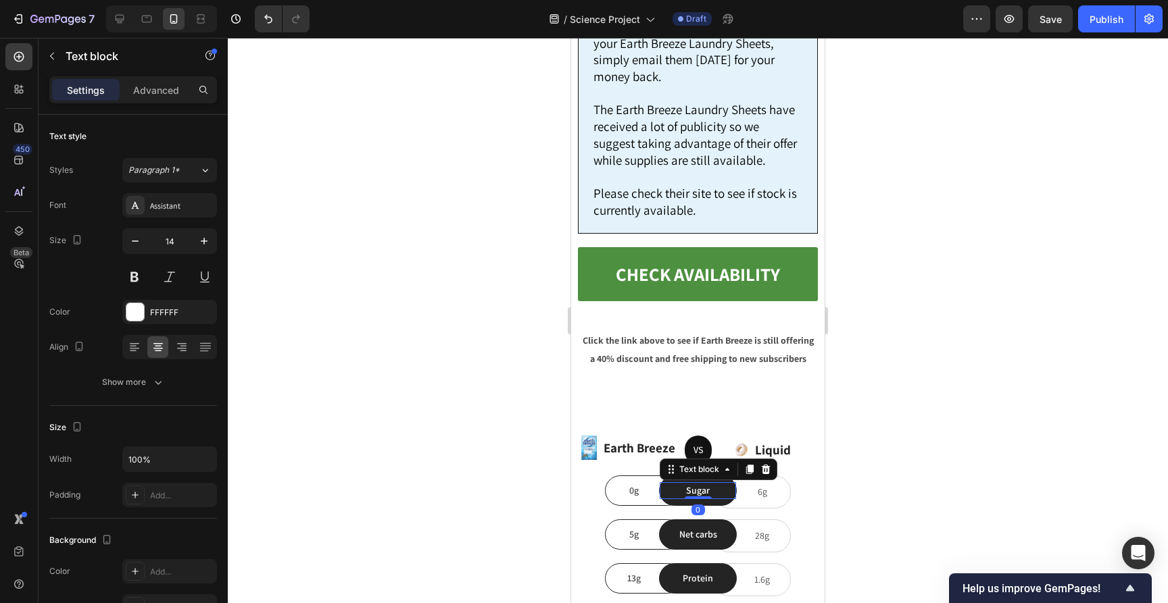
click at [703, 484] on p "Sugar" at bounding box center [698, 491] width 74 height 14
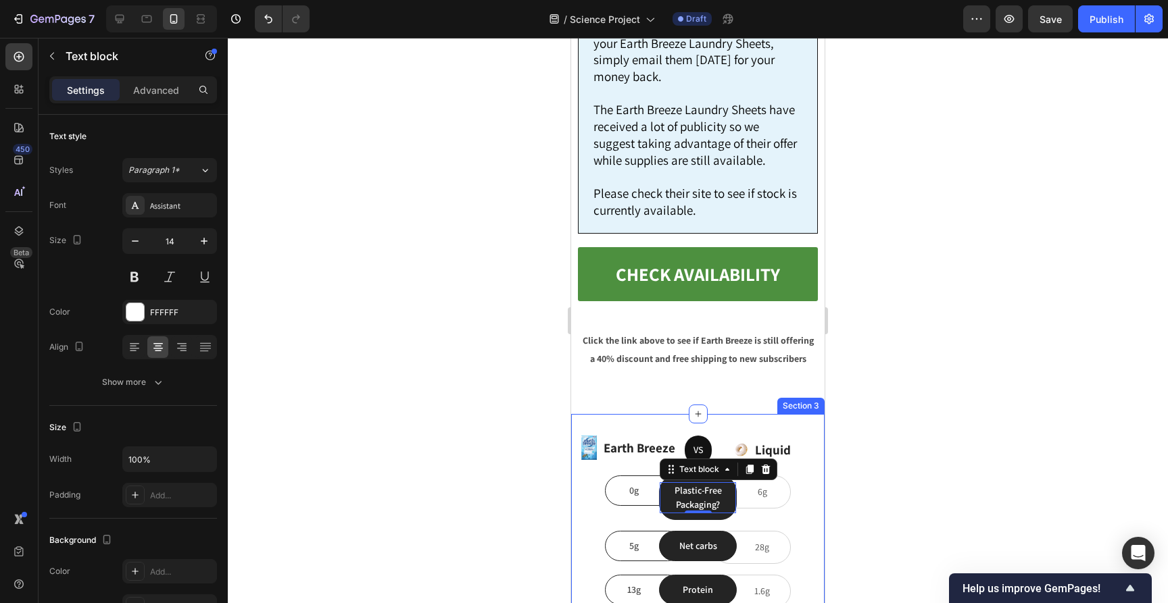
click at [1031, 212] on div at bounding box center [698, 321] width 940 height 566
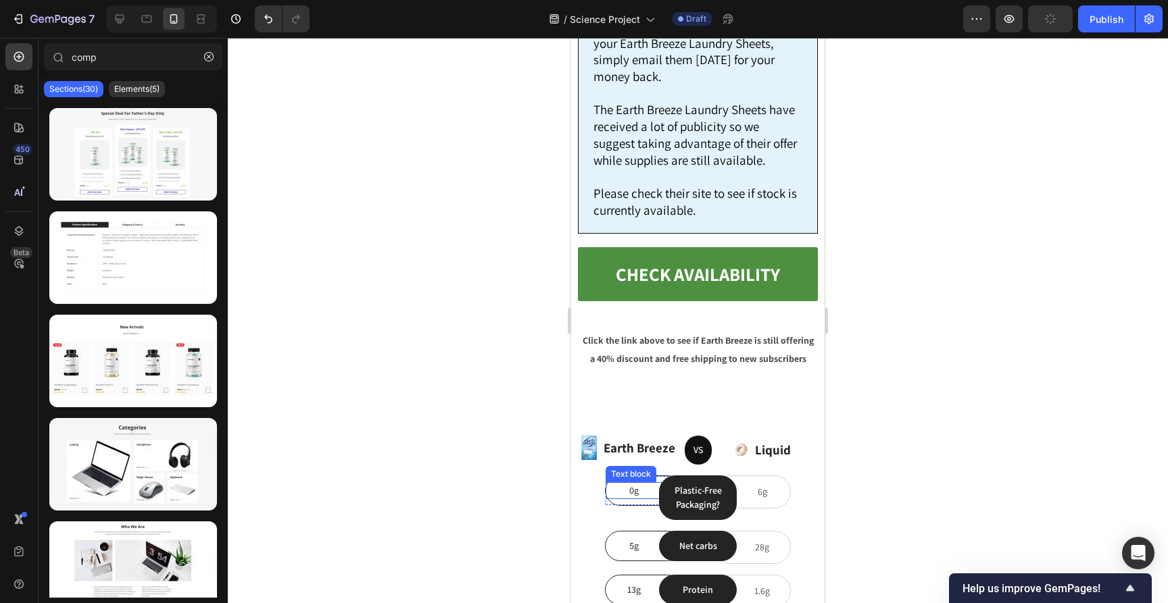
click at [632, 484] on p "0g" at bounding box center [633, 491] width 53 height 14
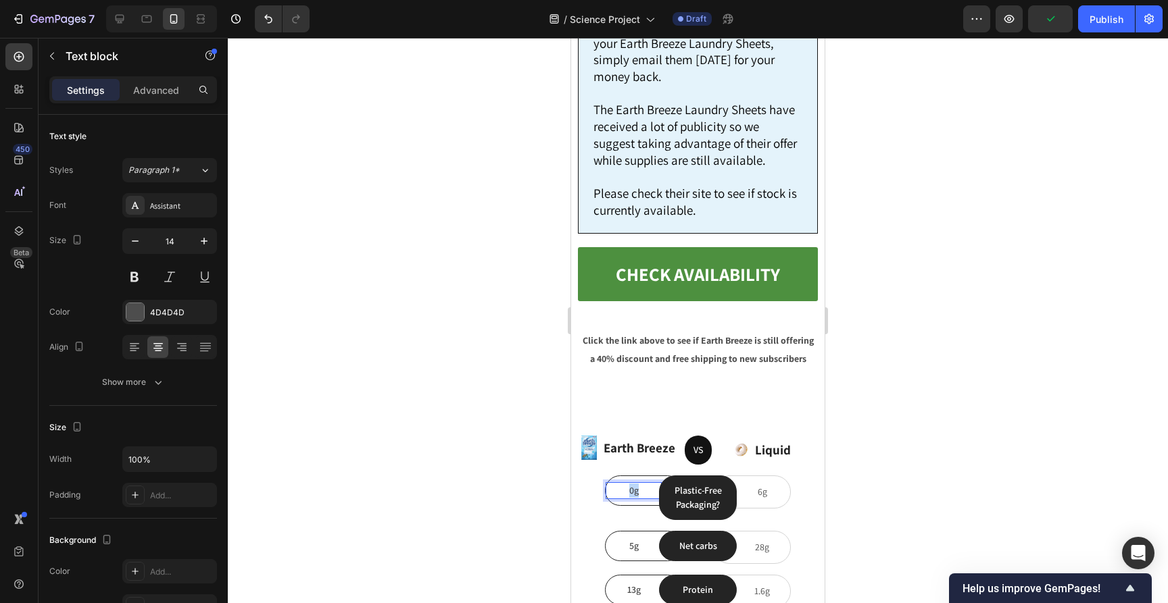
click at [632, 484] on p "0g" at bounding box center [633, 491] width 53 height 14
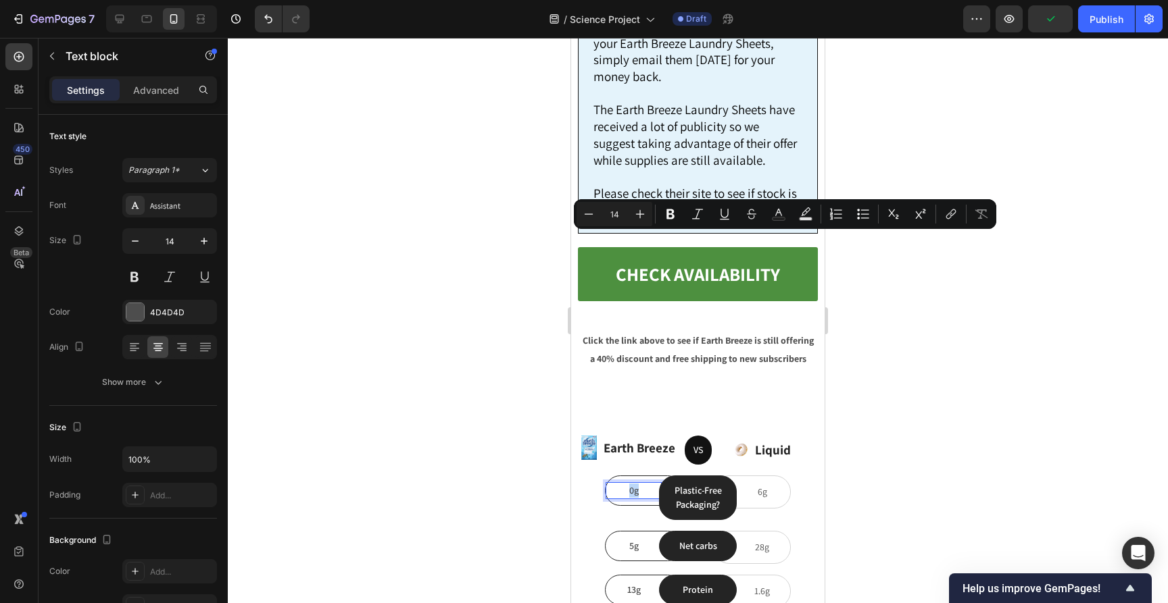
click at [632, 484] on p "0g" at bounding box center [633, 491] width 53 height 14
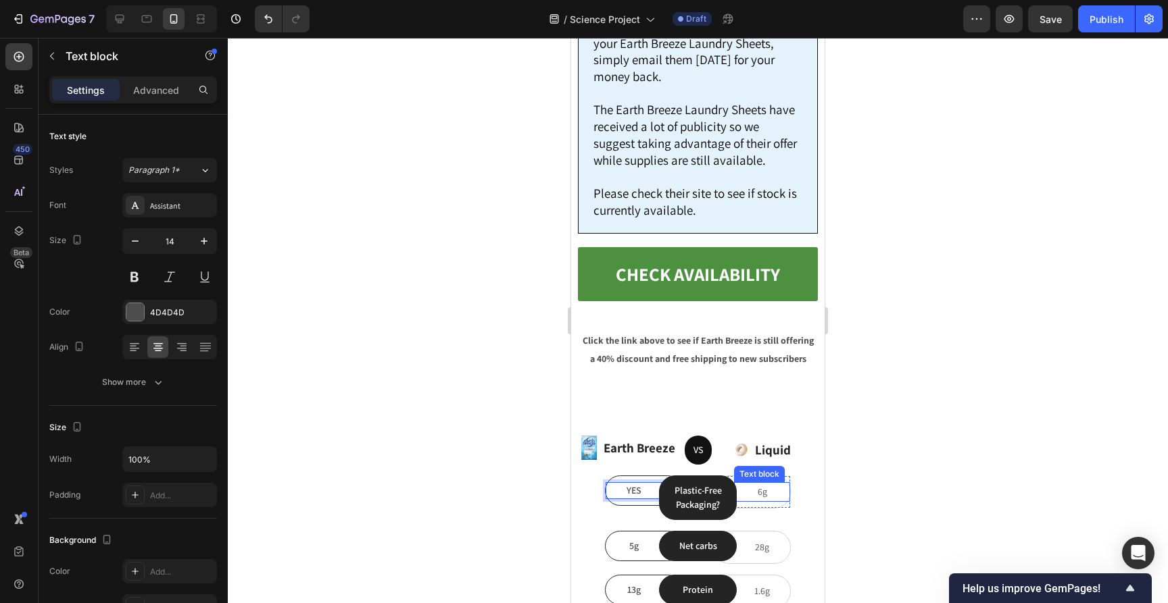
click at [764, 484] on p "6g" at bounding box center [761, 492] width 53 height 17
click at [925, 295] on div at bounding box center [698, 321] width 940 height 566
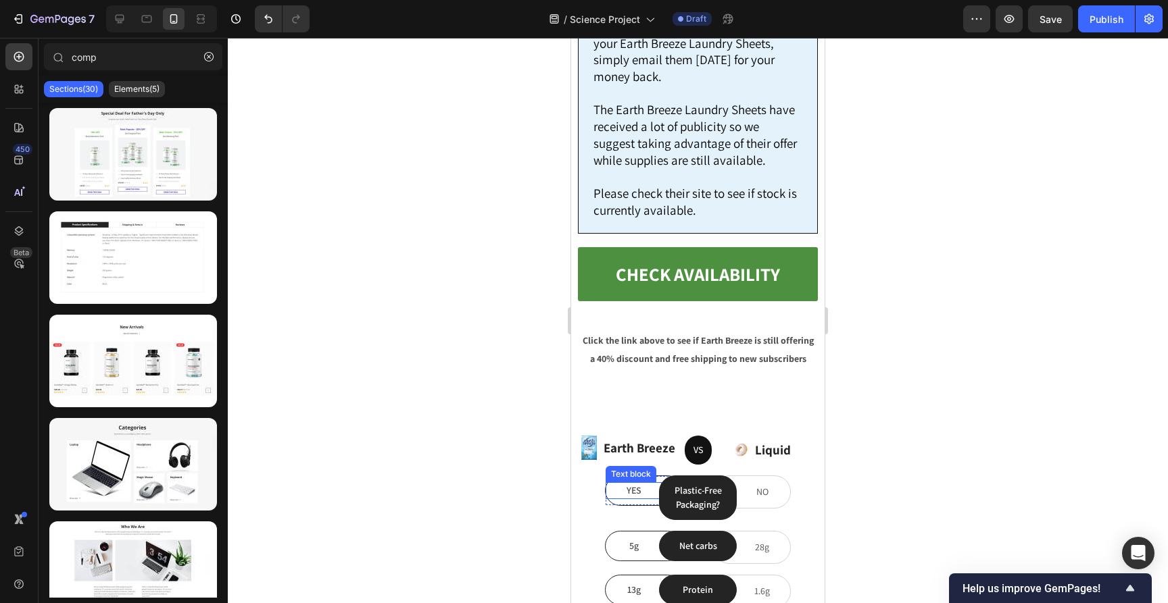
click at [628, 484] on p "YES" at bounding box center [633, 491] width 53 height 14
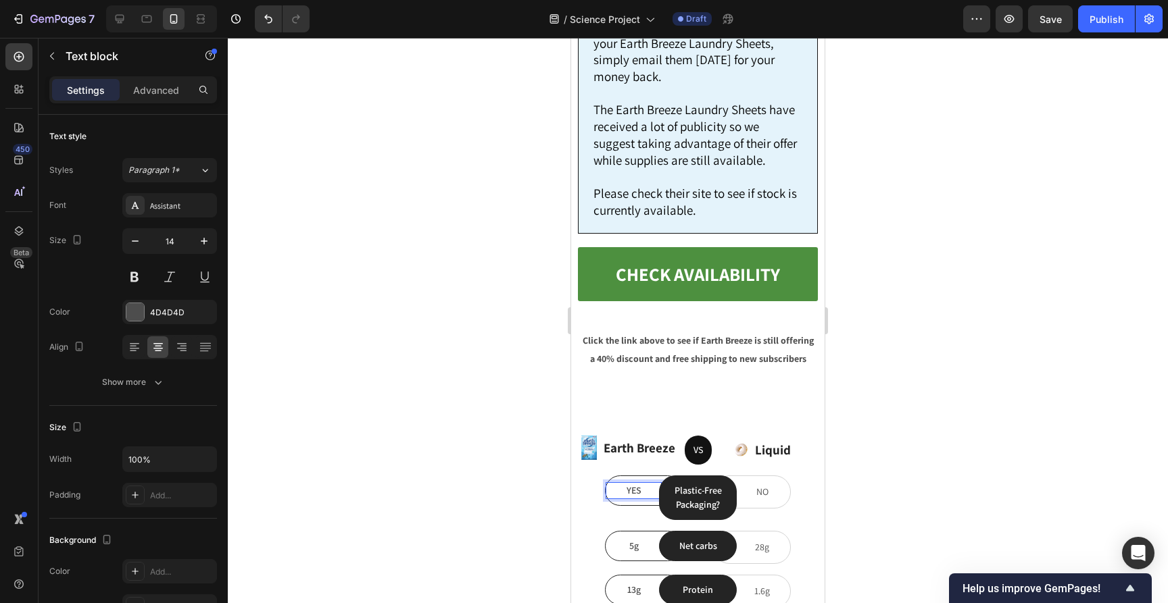
click at [977, 297] on div at bounding box center [698, 321] width 940 height 566
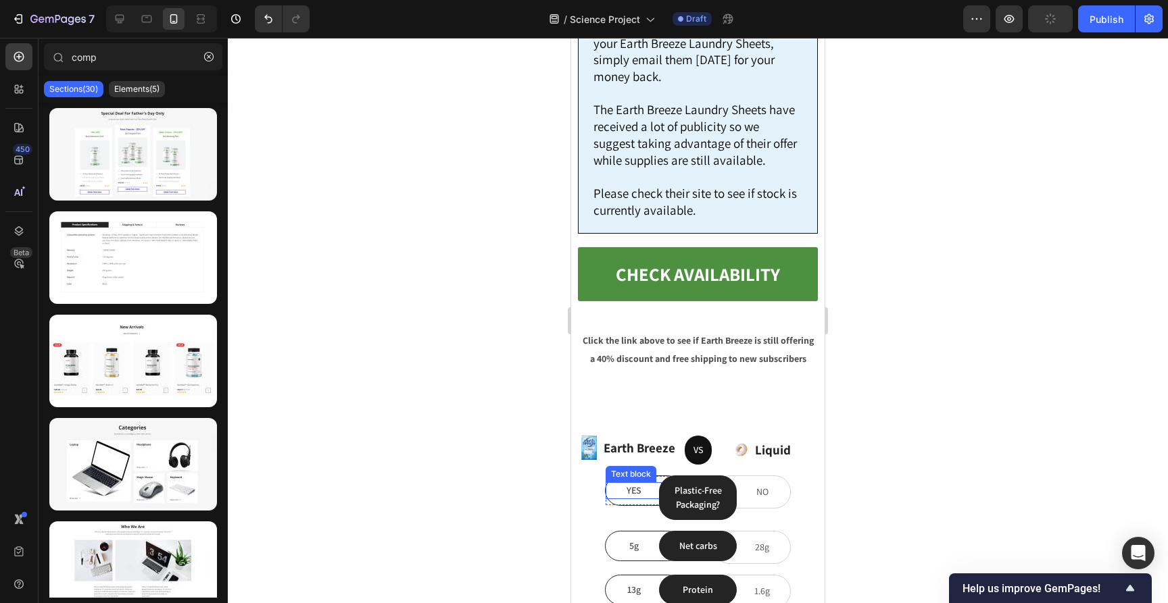
click at [630, 484] on p "YES" at bounding box center [633, 491] width 53 height 14
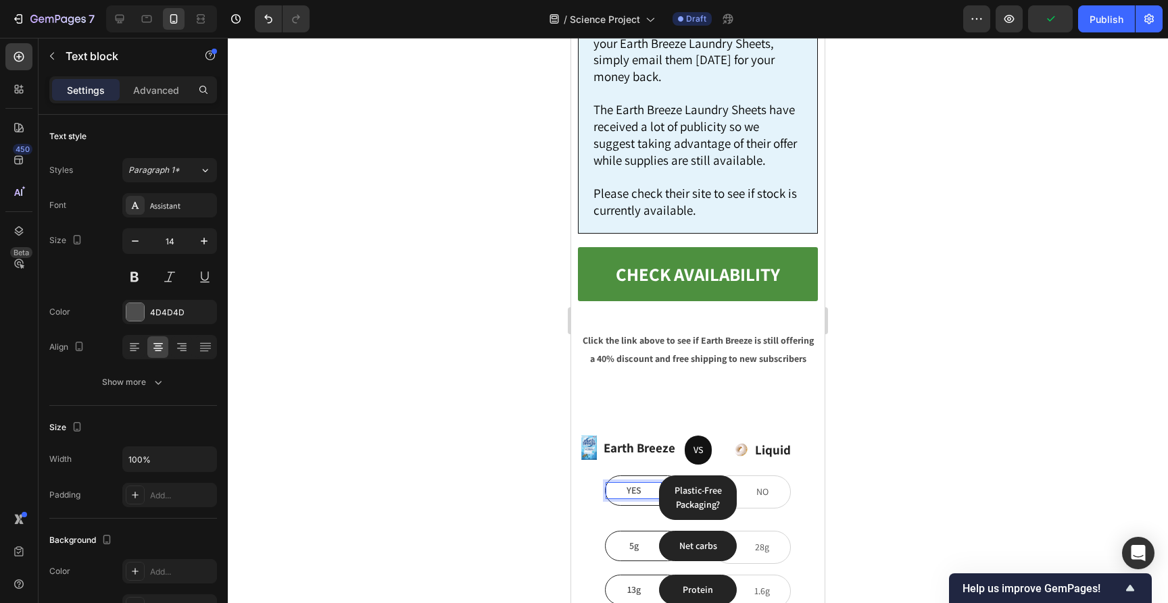
click at [636, 484] on p "YES" at bounding box center [633, 491] width 53 height 14
click at [545, 272] on div at bounding box center [698, 321] width 940 height 566
click at [654, 484] on p "YES" at bounding box center [633, 491] width 53 height 14
click at [481, 318] on div at bounding box center [698, 321] width 940 height 566
click at [630, 484] on p "YES" at bounding box center [633, 491] width 53 height 14
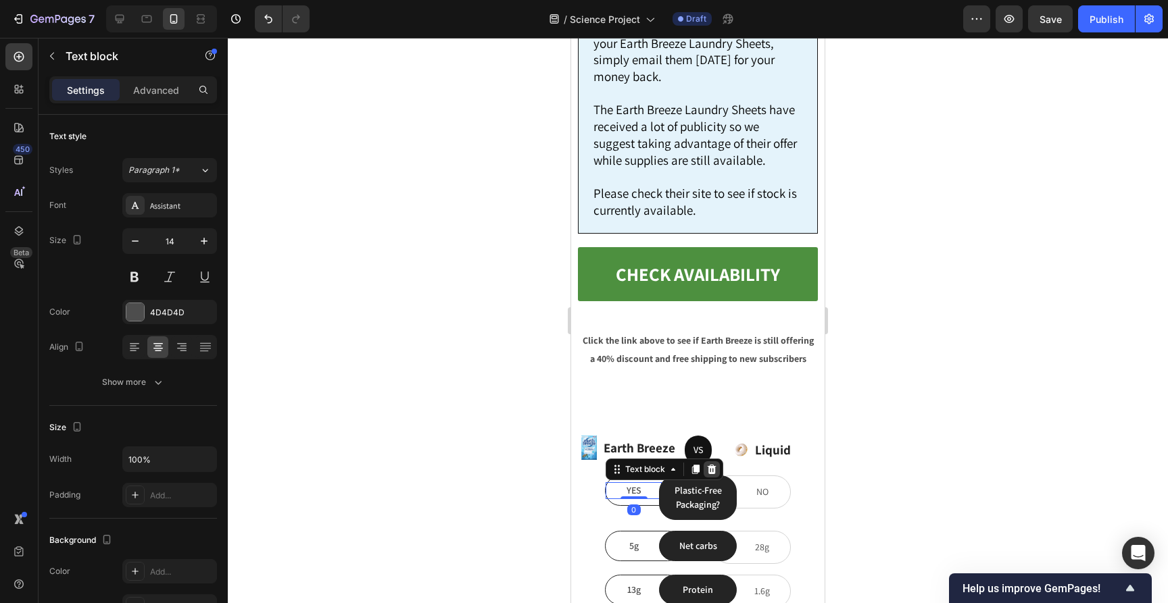
click at [710, 464] on icon at bounding box center [711, 469] width 11 height 11
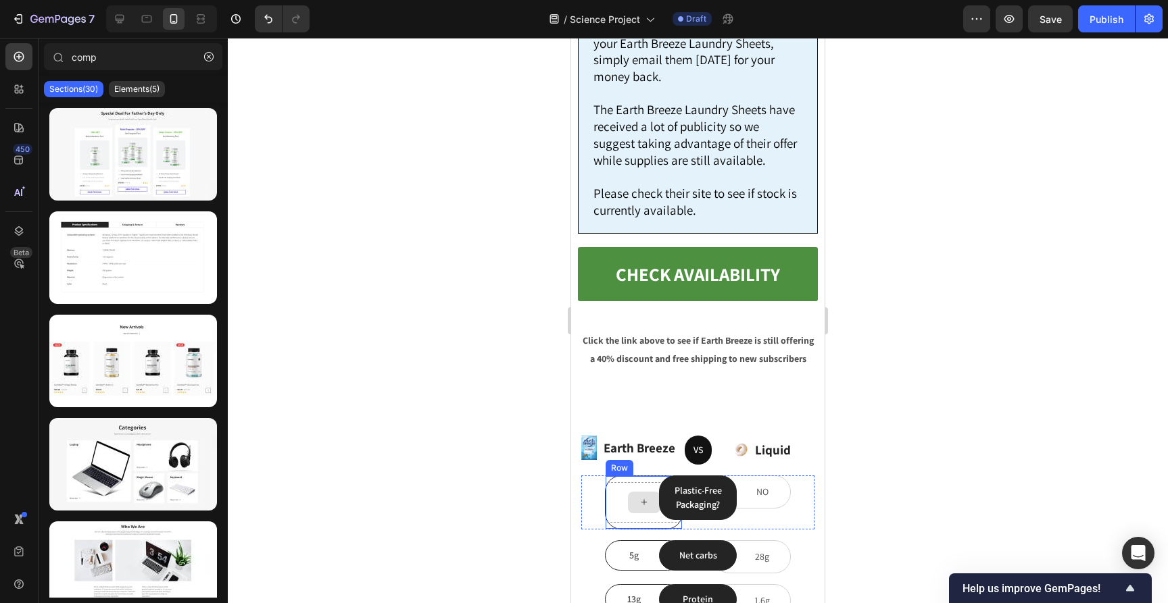
click at [641, 497] on icon at bounding box center [644, 502] width 11 height 11
click at [207, 58] on icon "button" at bounding box center [208, 56] width 9 height 9
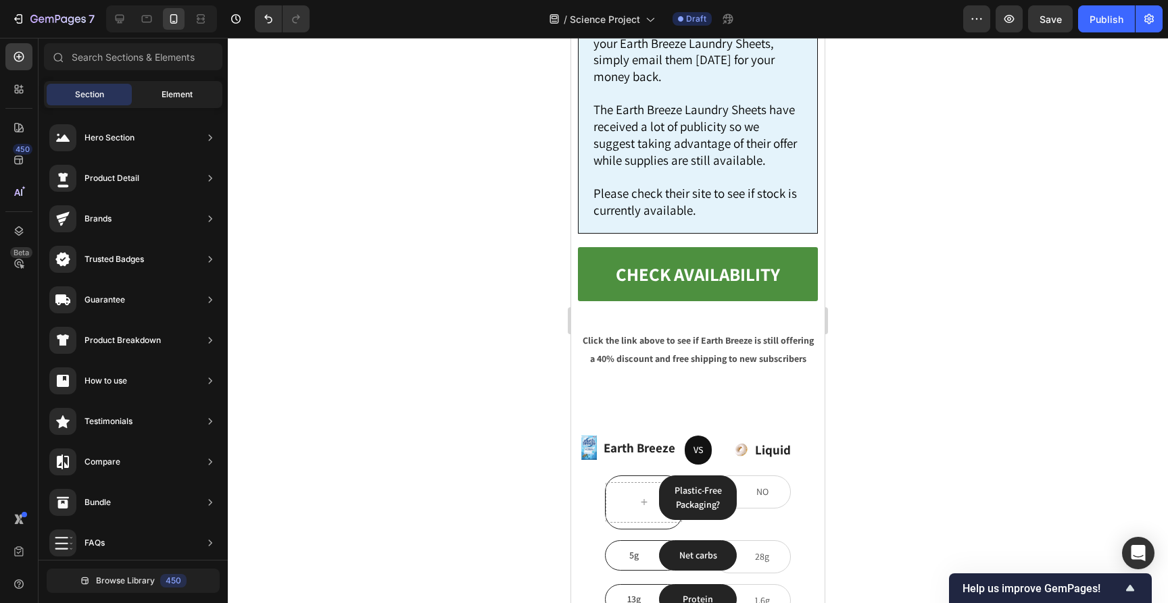
click at [156, 93] on div "Element" at bounding box center [176, 95] width 85 height 22
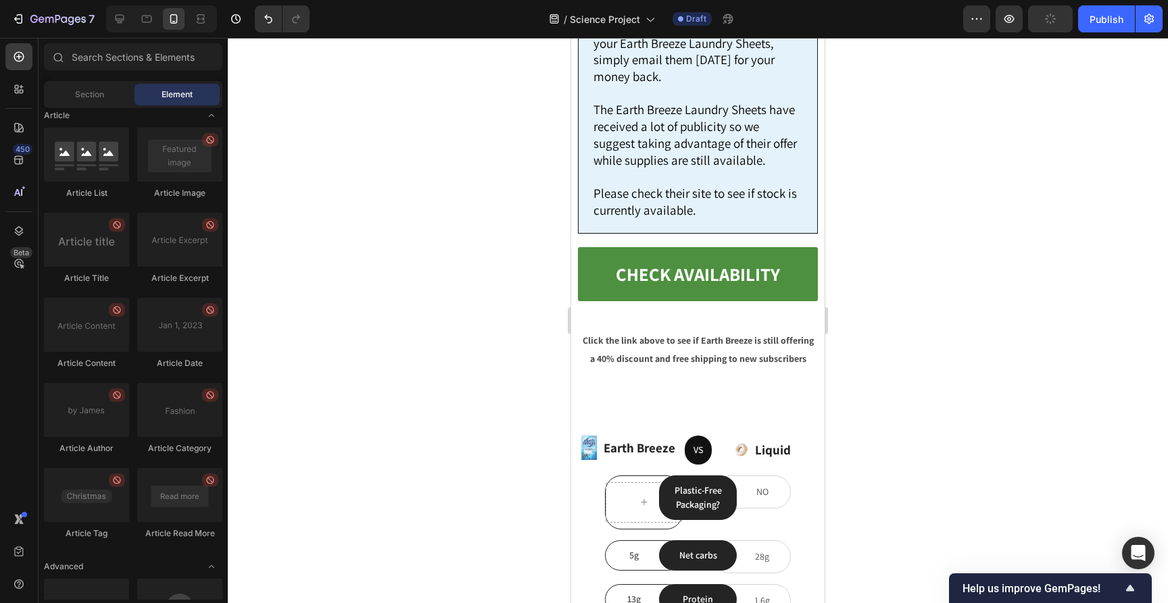
scroll to position [3498, 0]
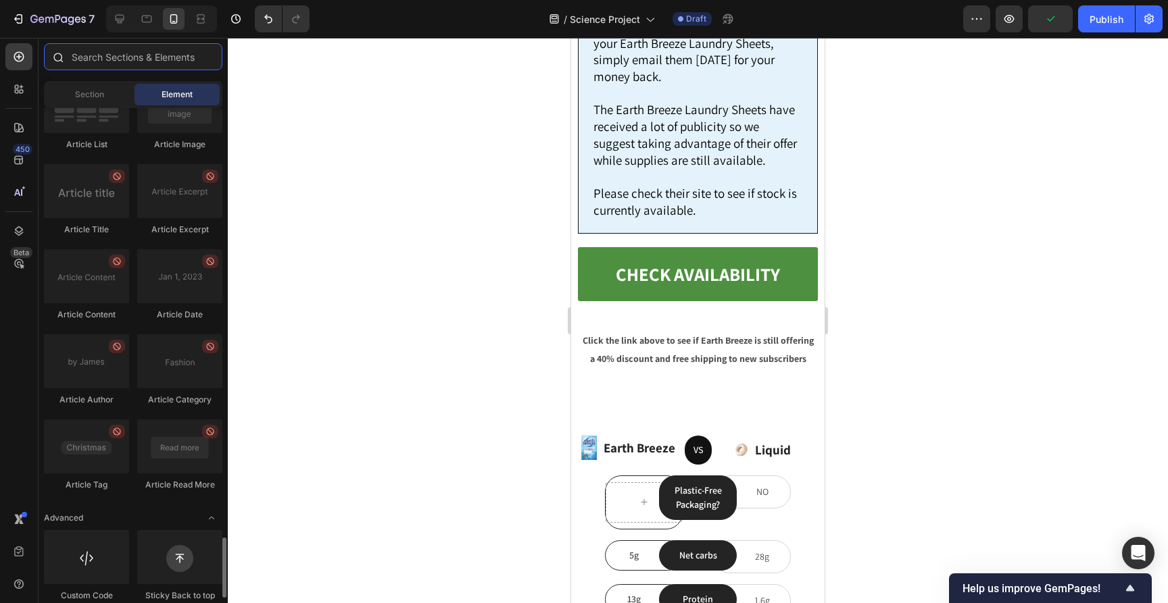
click at [142, 61] on input "text" at bounding box center [133, 56] width 178 height 27
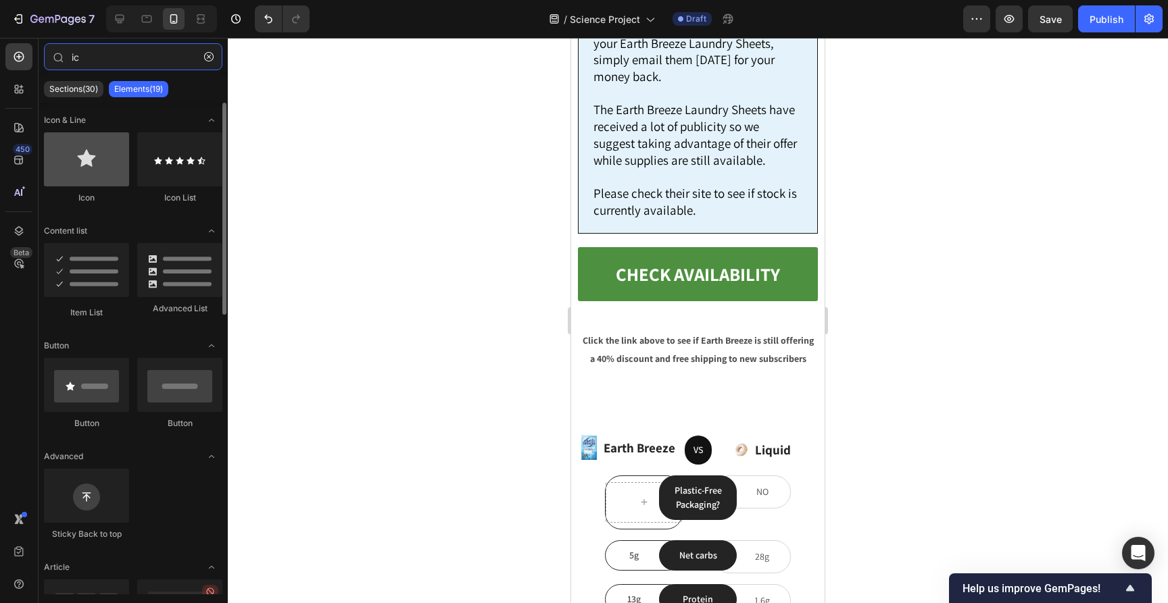
type input "ic"
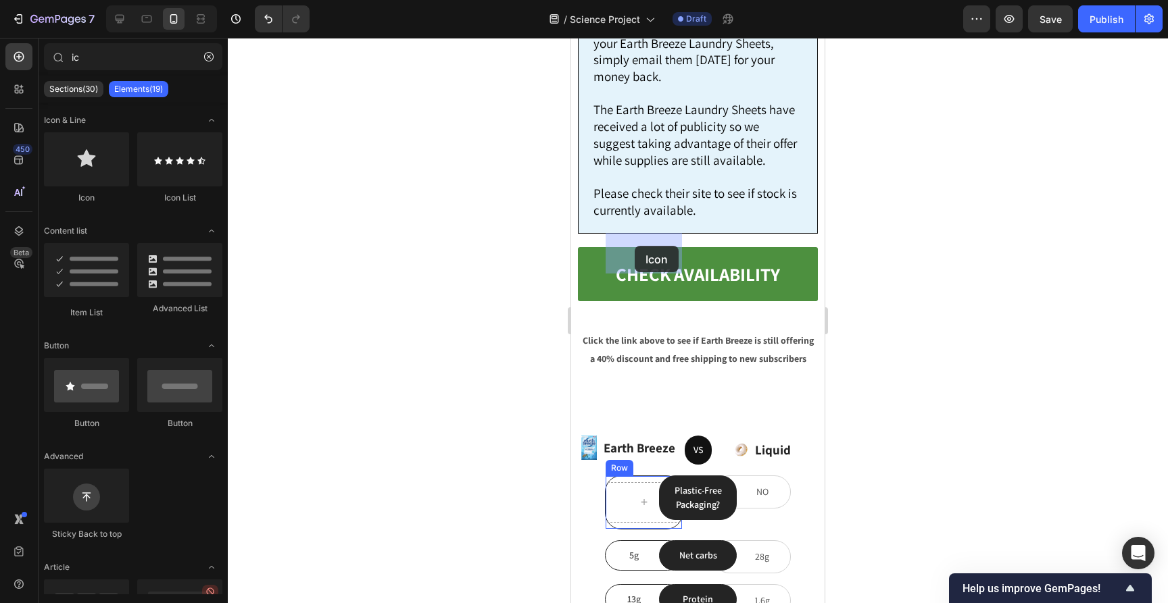
drag, startPoint x: 655, startPoint y: 209, endPoint x: 635, endPoint y: 246, distance: 42.7
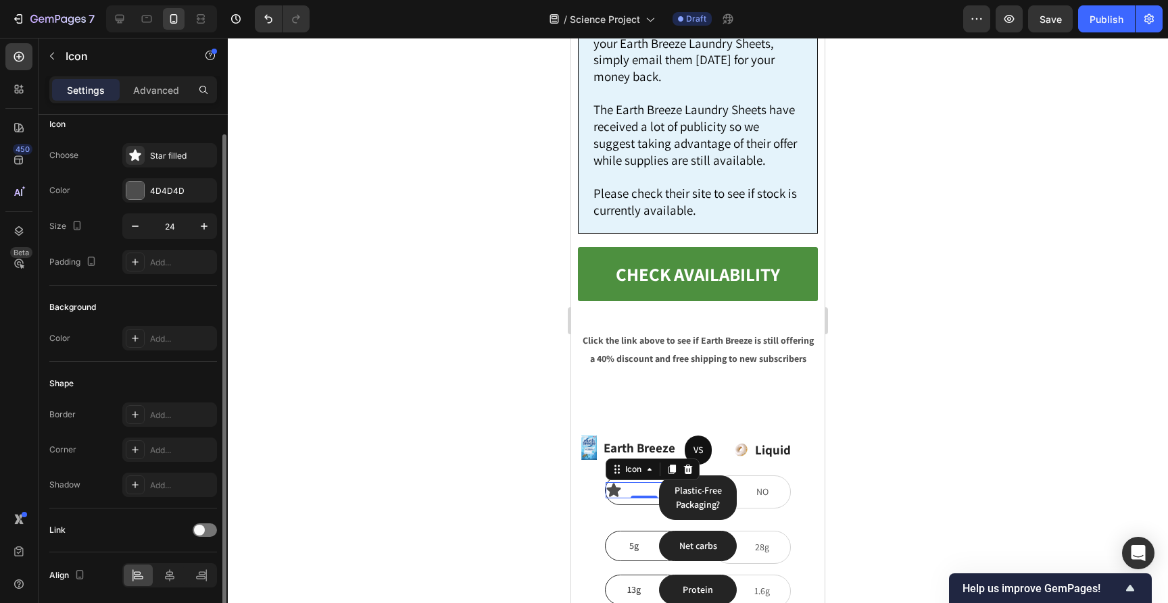
scroll to position [18, 0]
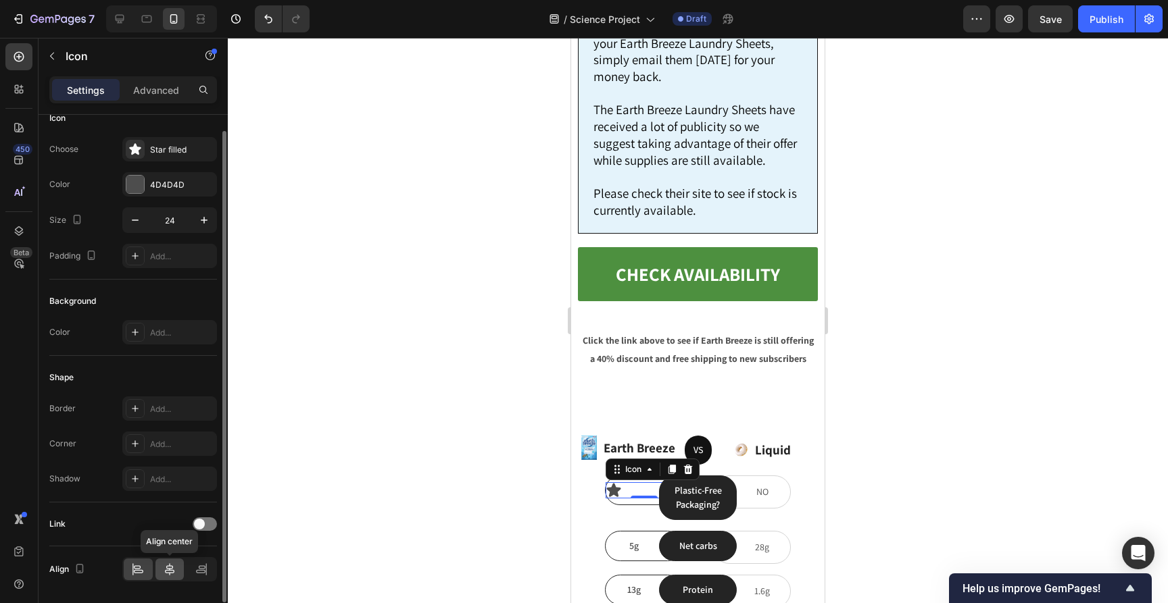
click at [172, 574] on icon at bounding box center [170, 570] width 14 height 14
click at [645, 483] on icon at bounding box center [644, 490] width 14 height 14
click at [136, 147] on icon at bounding box center [134, 148] width 11 height 11
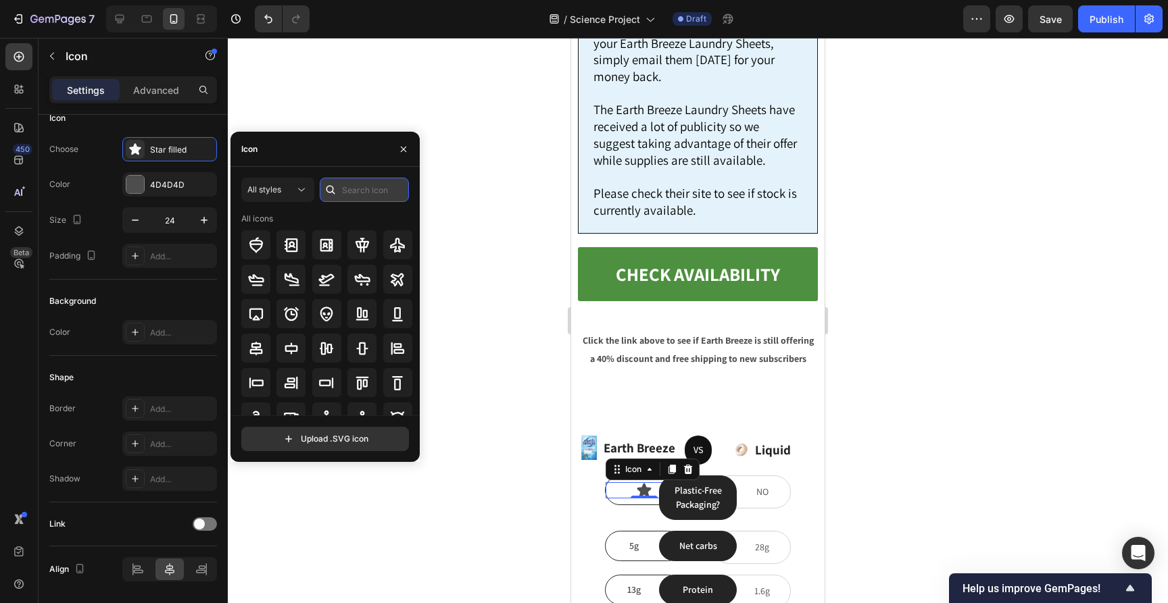
click at [360, 201] on input "text" at bounding box center [364, 190] width 89 height 24
type input "check"
click at [393, 247] on icon at bounding box center [398, 245] width 14 height 14
click at [933, 226] on div at bounding box center [698, 321] width 940 height 566
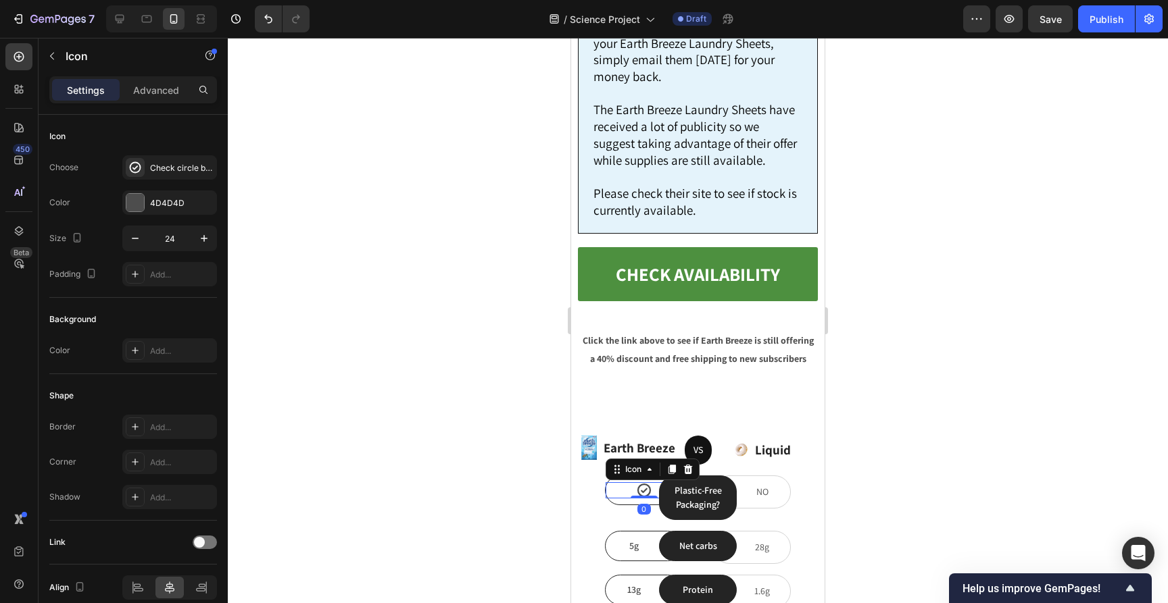
click at [641, 484] on icon at bounding box center [644, 491] width 14 height 14
click at [146, 202] on div "4D4D4D" at bounding box center [169, 203] width 95 height 24
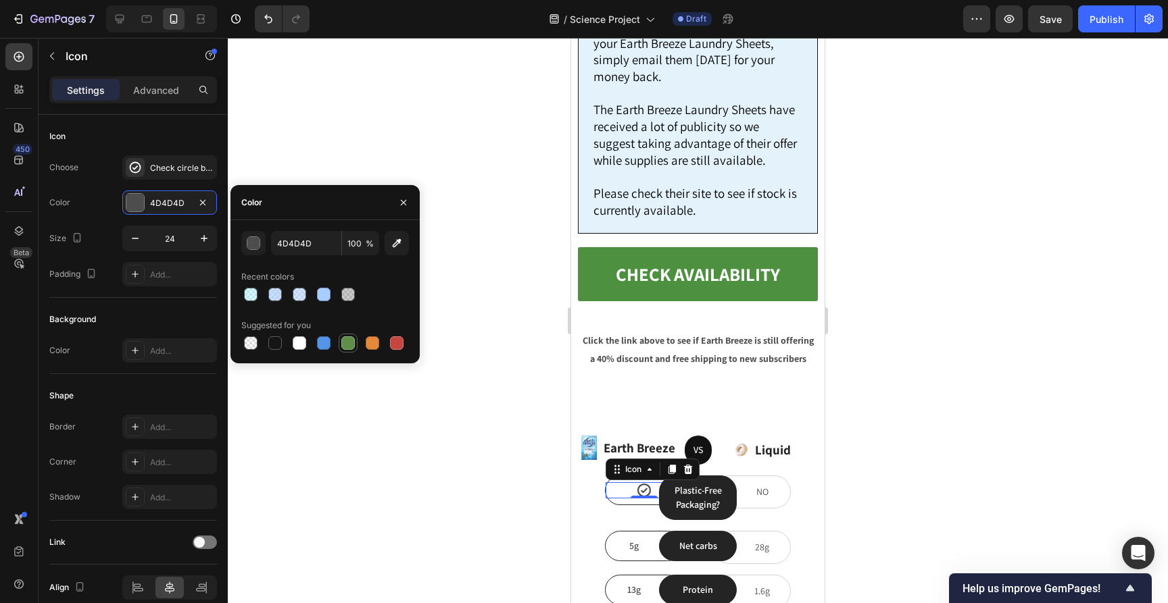
click at [349, 344] on div at bounding box center [348, 344] width 14 height 14
type input "5E8E49"
click at [135, 172] on icon at bounding box center [135, 167] width 11 height 11
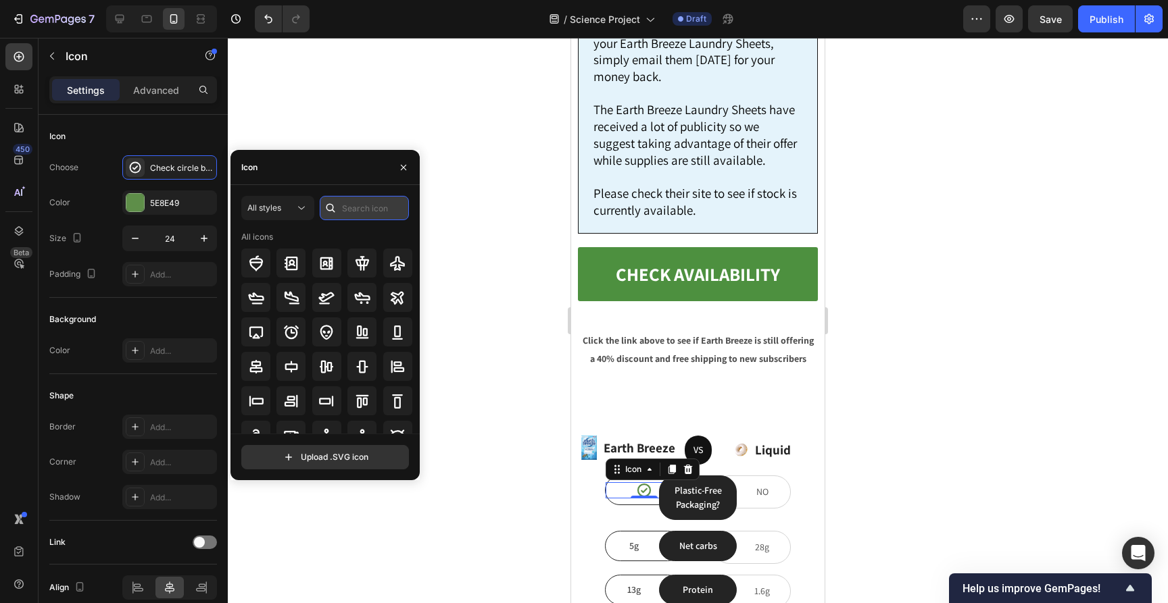
click at [351, 204] on input "text" at bounding box center [364, 208] width 89 height 24
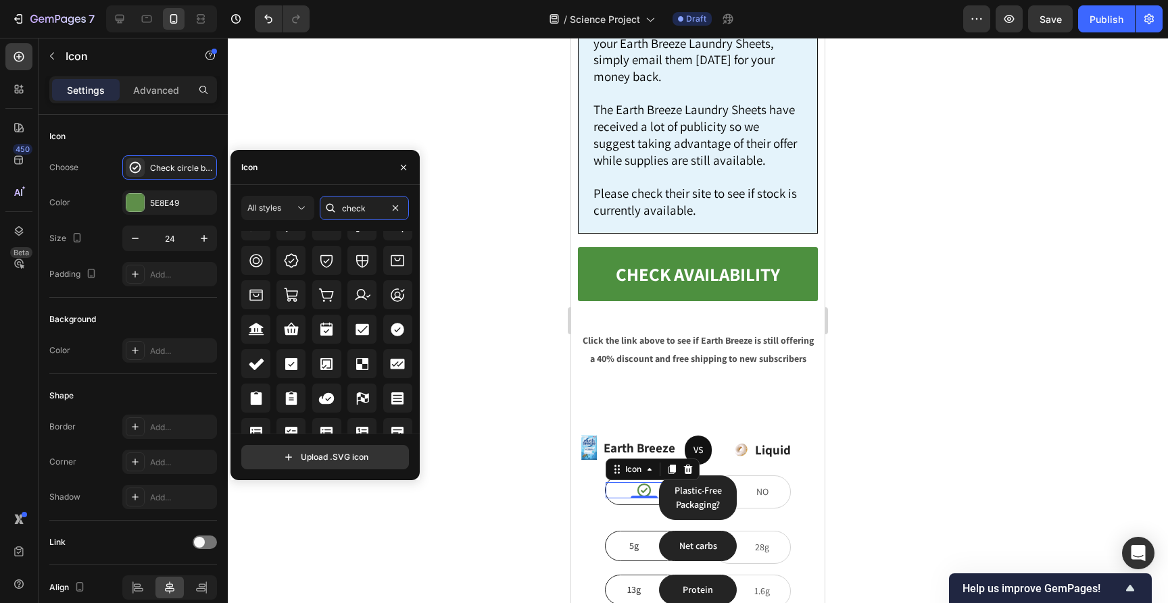
scroll to position [514, 0]
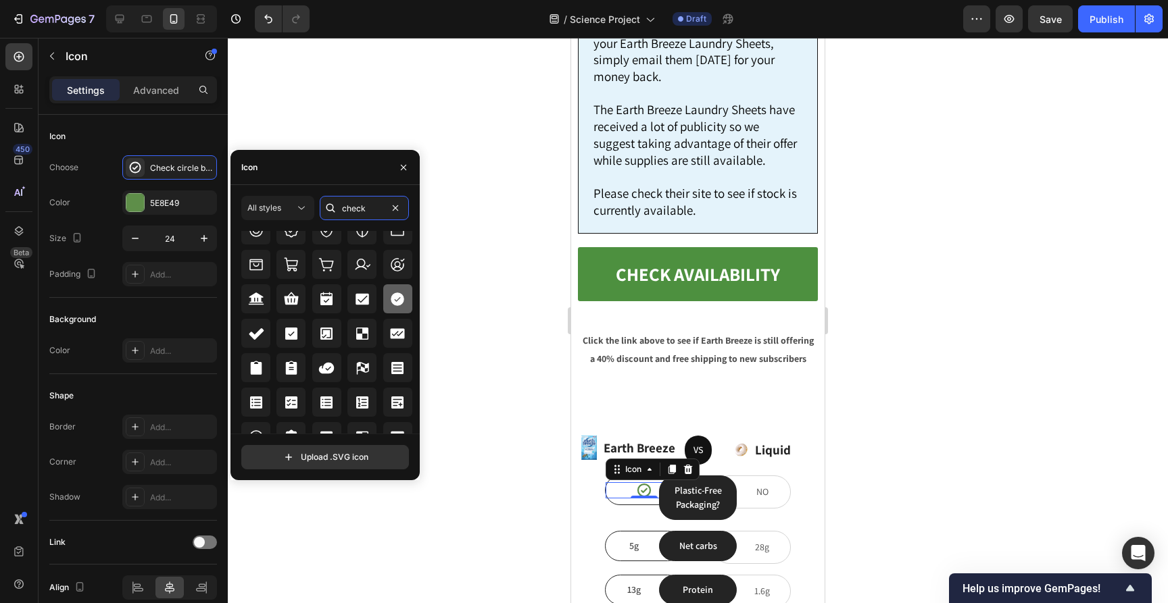
type input "check"
click at [393, 297] on icon at bounding box center [398, 300] width 14 height 14
click at [504, 286] on div at bounding box center [698, 321] width 940 height 566
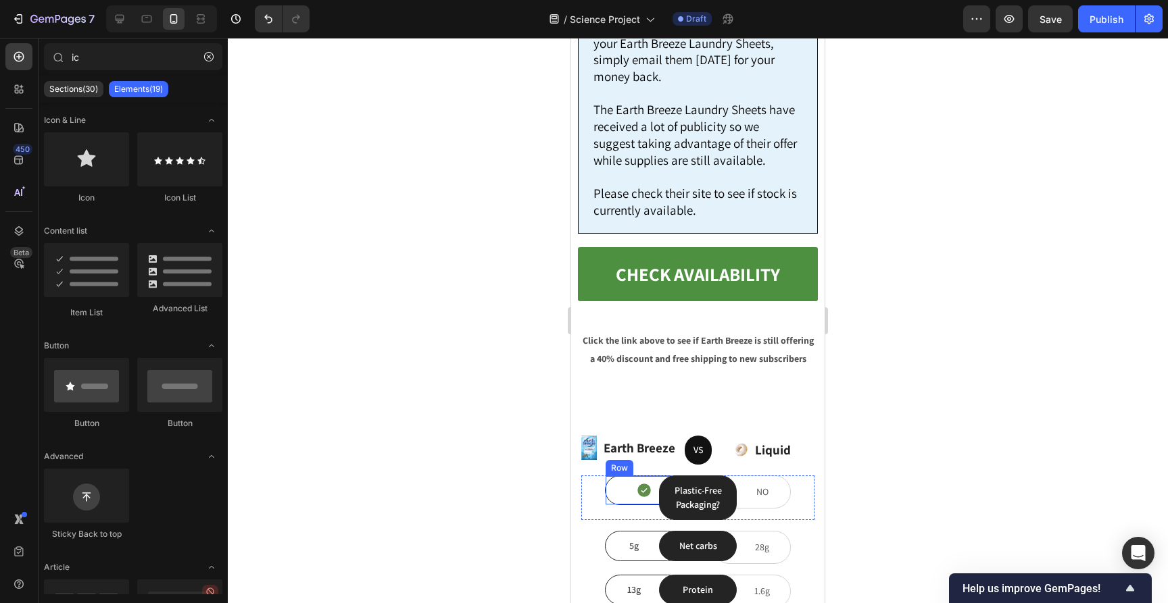
click at [626, 476] on div "Icon Row" at bounding box center [644, 491] width 78 height 30
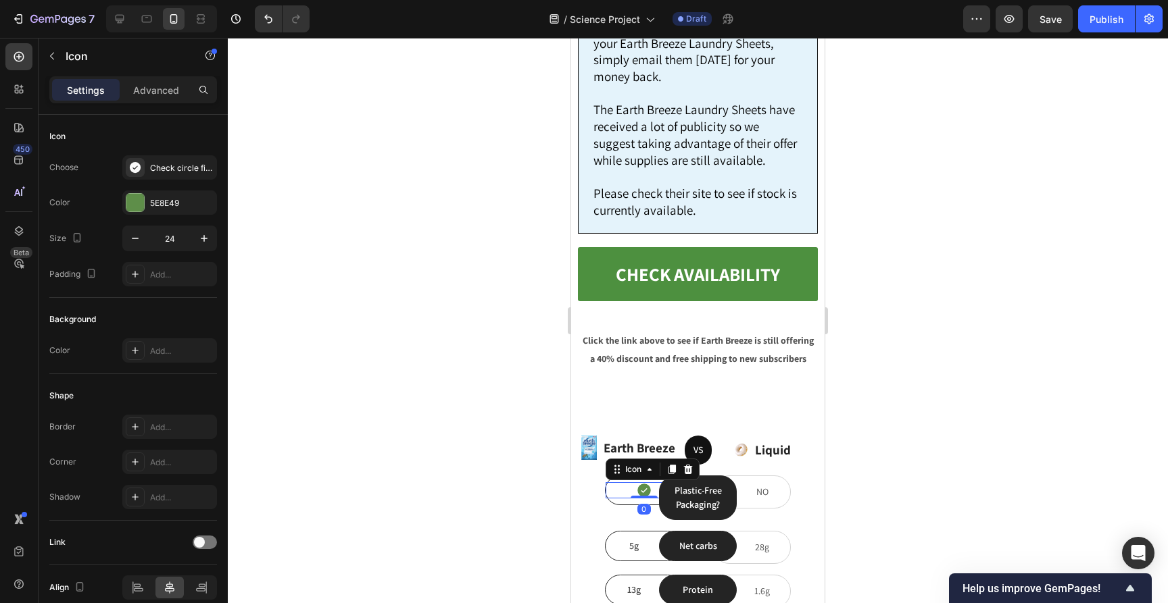
click at [639, 484] on icon at bounding box center [644, 491] width 14 height 14
click at [168, 91] on p "Advanced" at bounding box center [156, 90] width 46 height 14
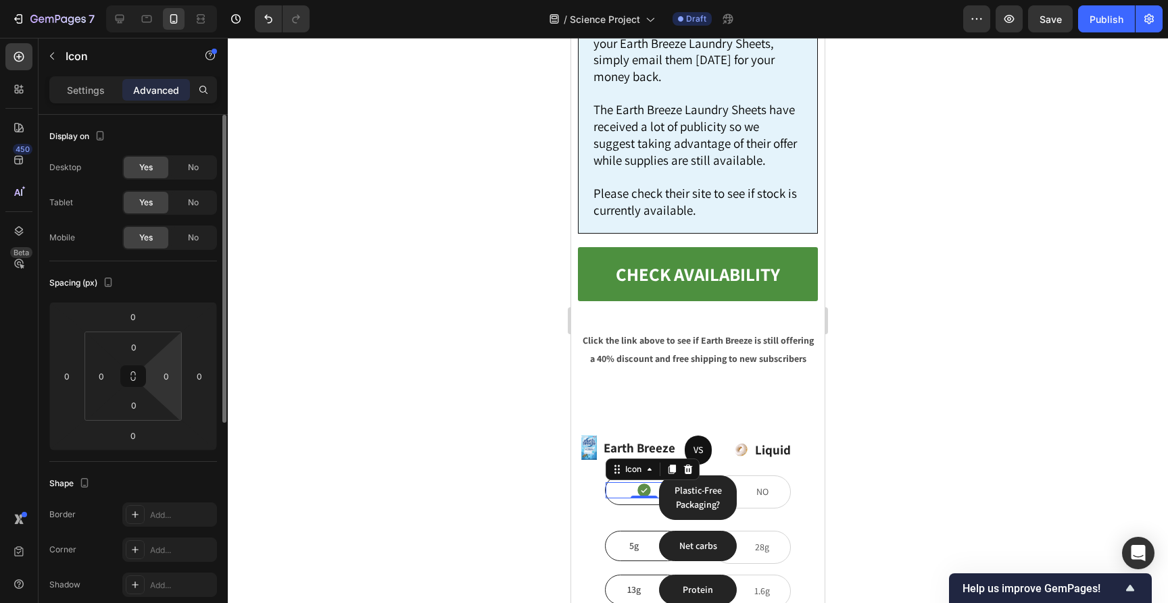
click at [170, 0] on html "7 Version history / Science Project Draft Preview Save Publish 450 Beta ic Sect…" at bounding box center [584, 0] width 1168 height 0
type input "5"
type input "1"
type input "2"
type input "3"
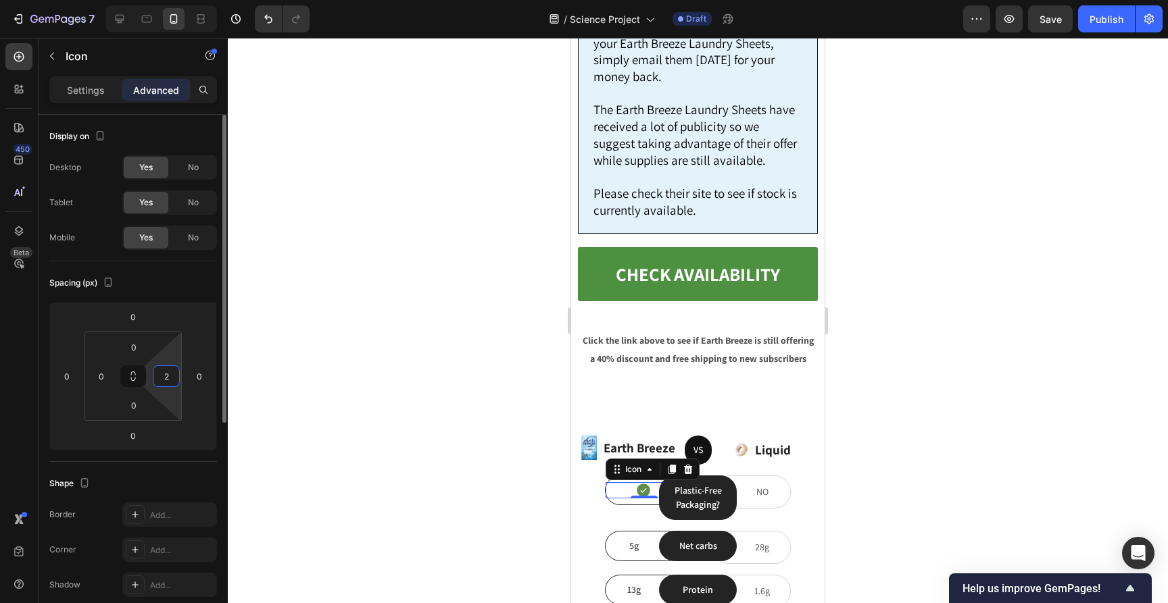
type input "25"
click at [409, 340] on div at bounding box center [698, 321] width 940 height 566
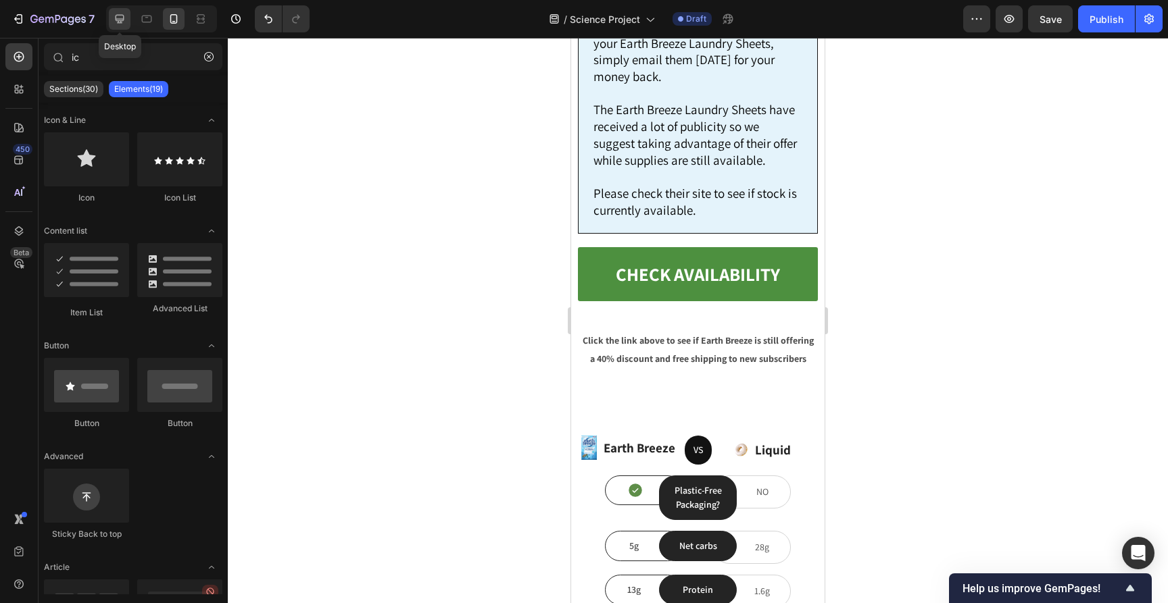
click at [128, 23] on div at bounding box center [120, 19] width 22 height 22
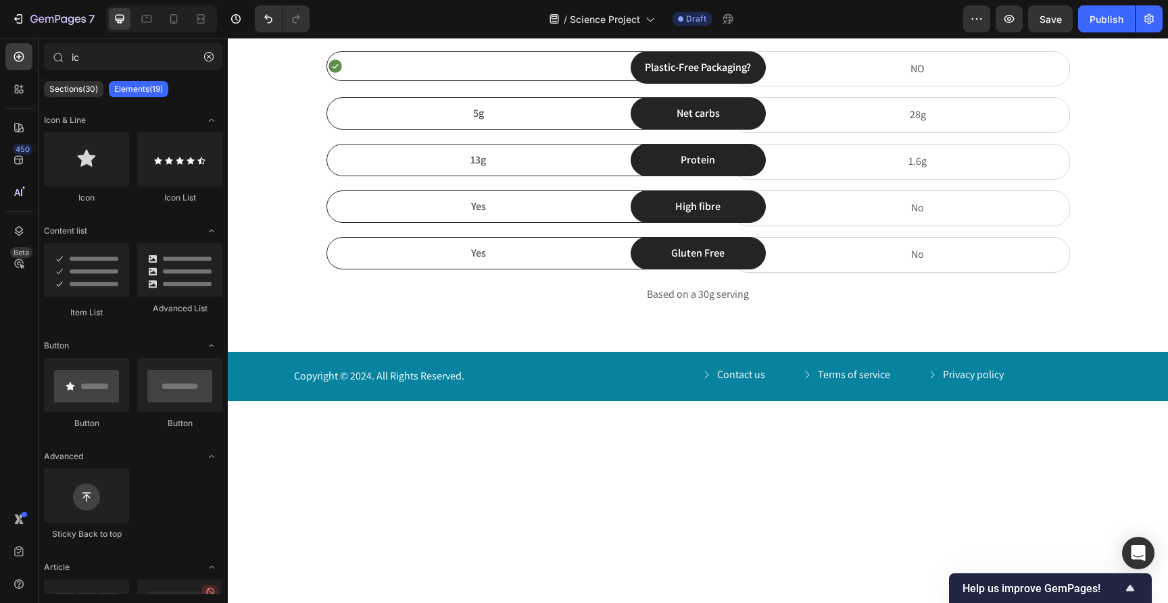
scroll to position [8091, 0]
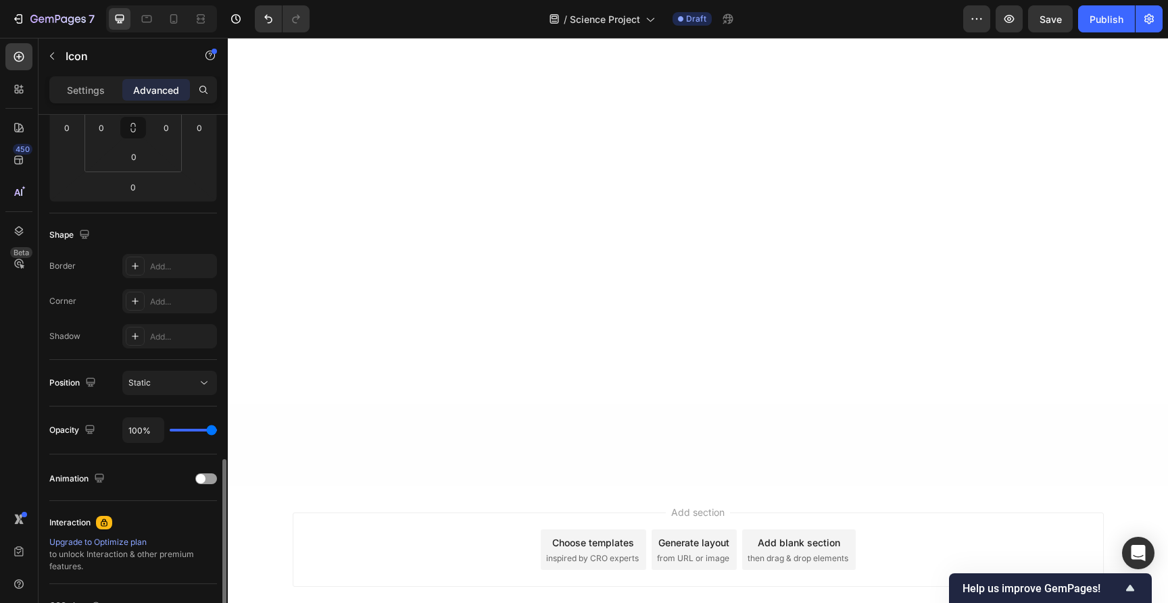
scroll to position [0, 0]
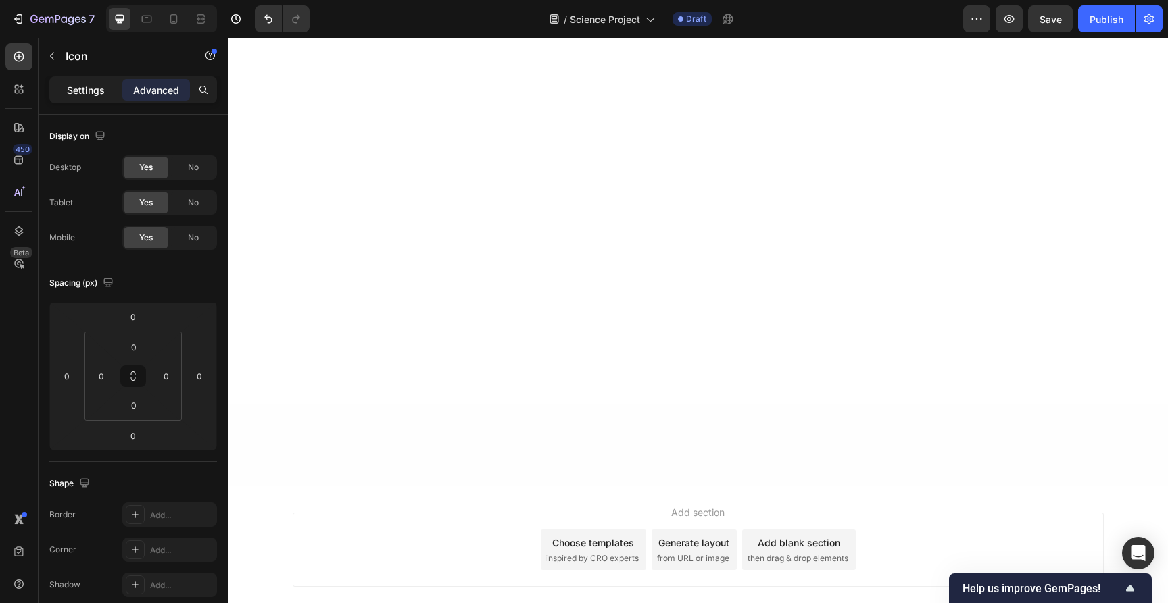
drag, startPoint x: 96, startPoint y: 90, endPoint x: 99, endPoint y: 107, distance: 17.9
click at [96, 89] on p "Settings" at bounding box center [86, 90] width 38 height 14
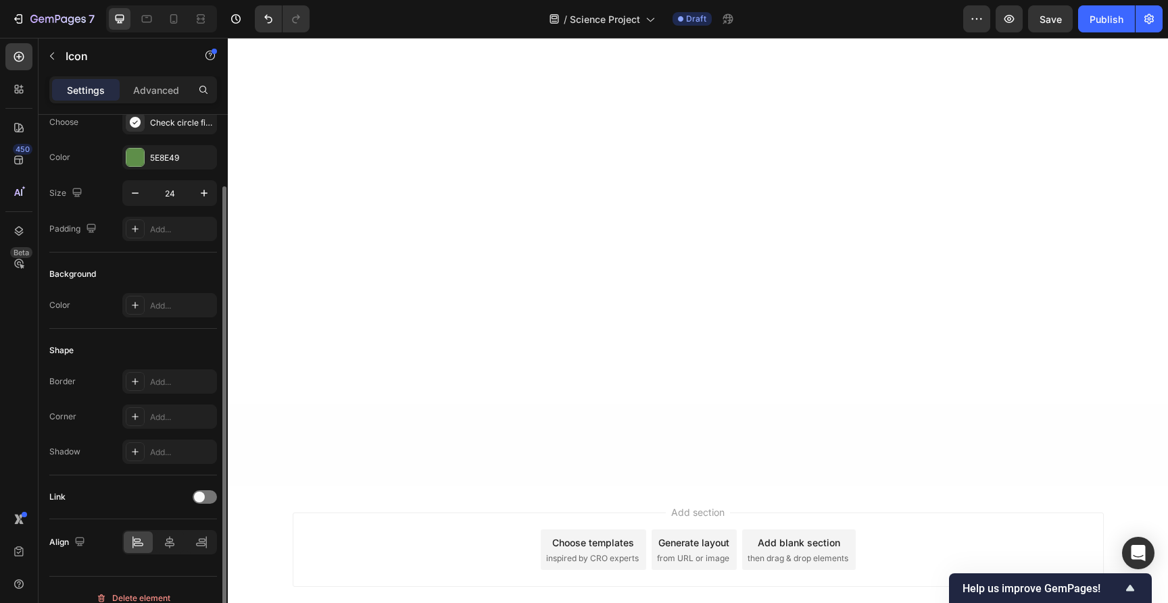
scroll to position [61, 0]
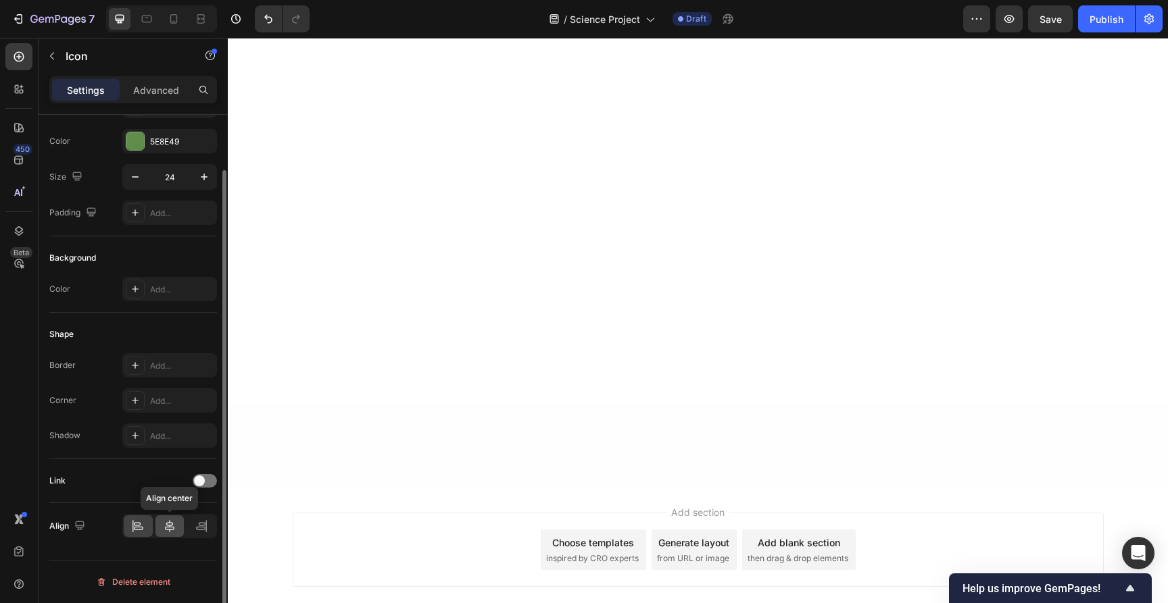
click at [172, 526] on icon at bounding box center [170, 527] width 14 height 14
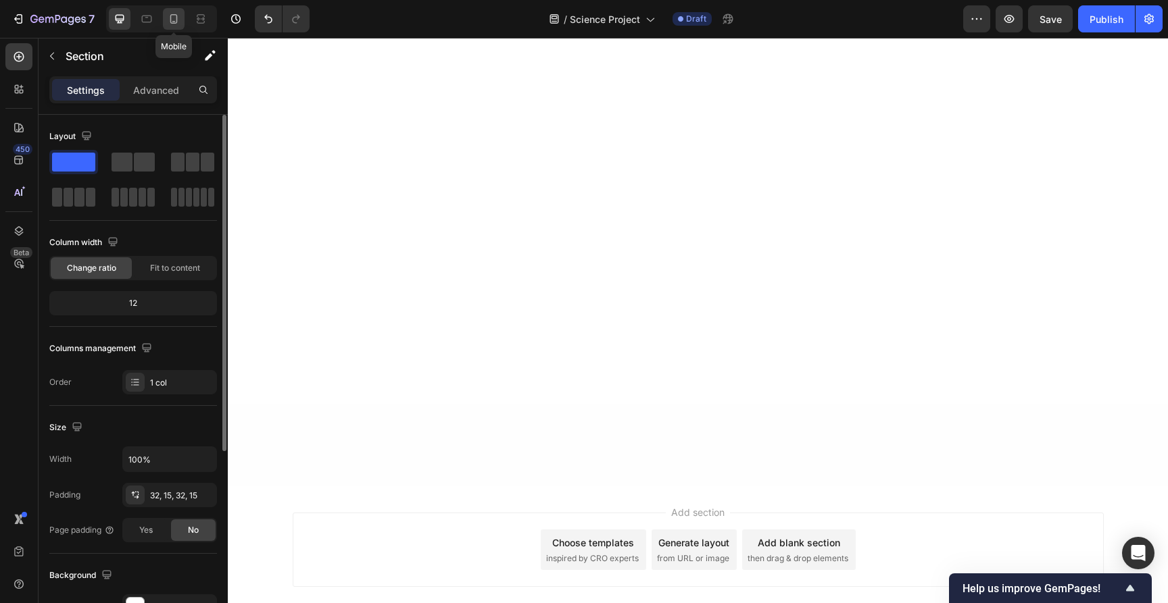
click at [174, 18] on icon at bounding box center [174, 19] width 14 height 14
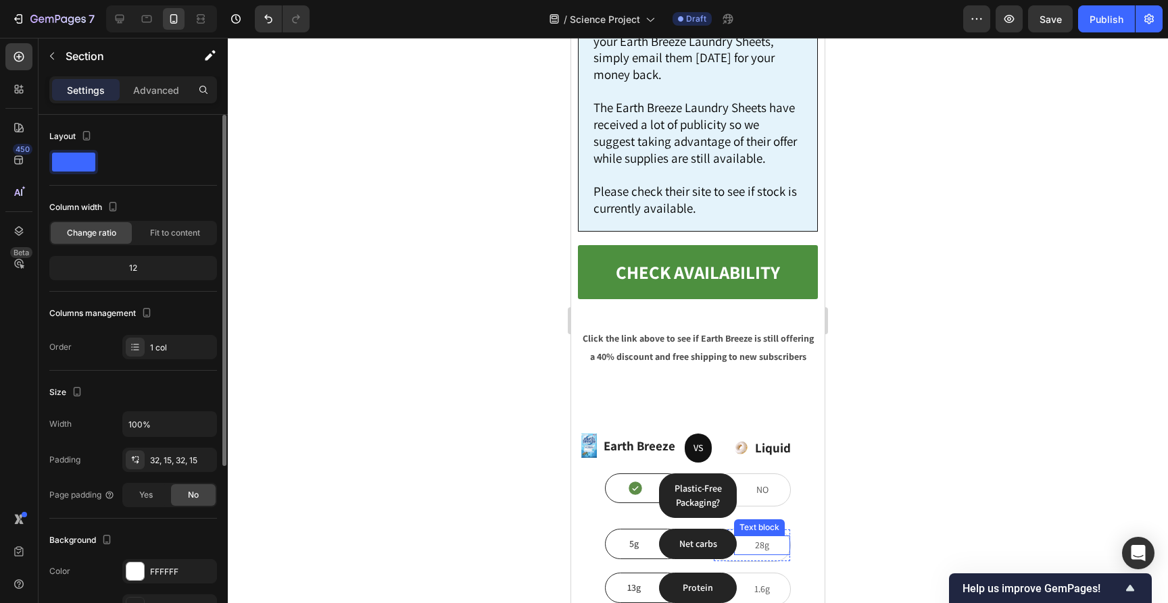
scroll to position [9686, 0]
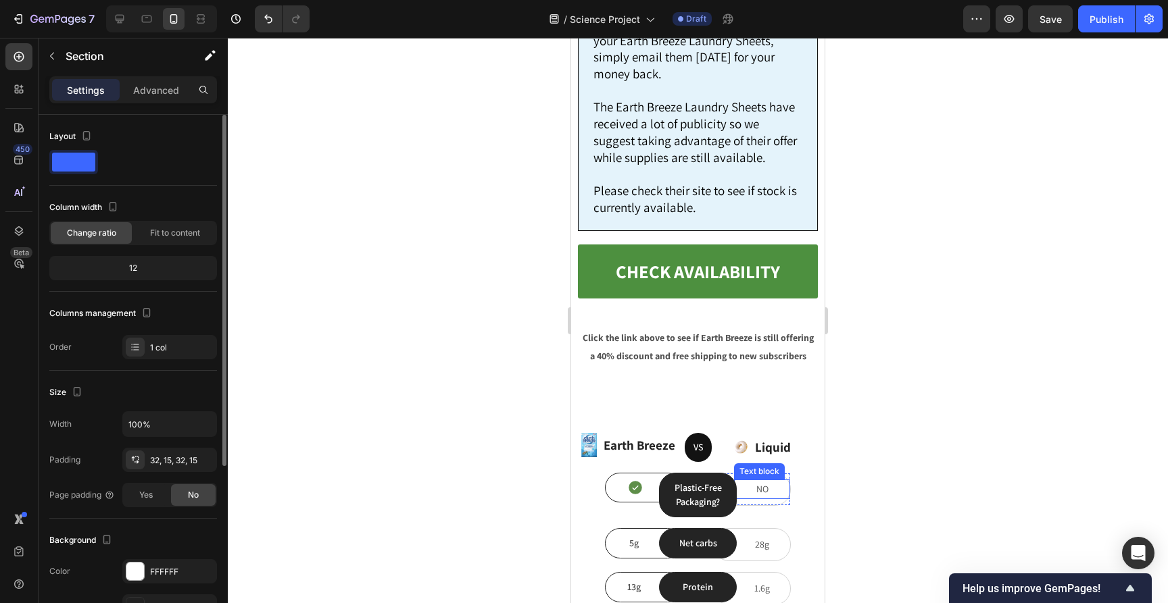
click at [764, 481] on p "NO" at bounding box center [761, 489] width 53 height 17
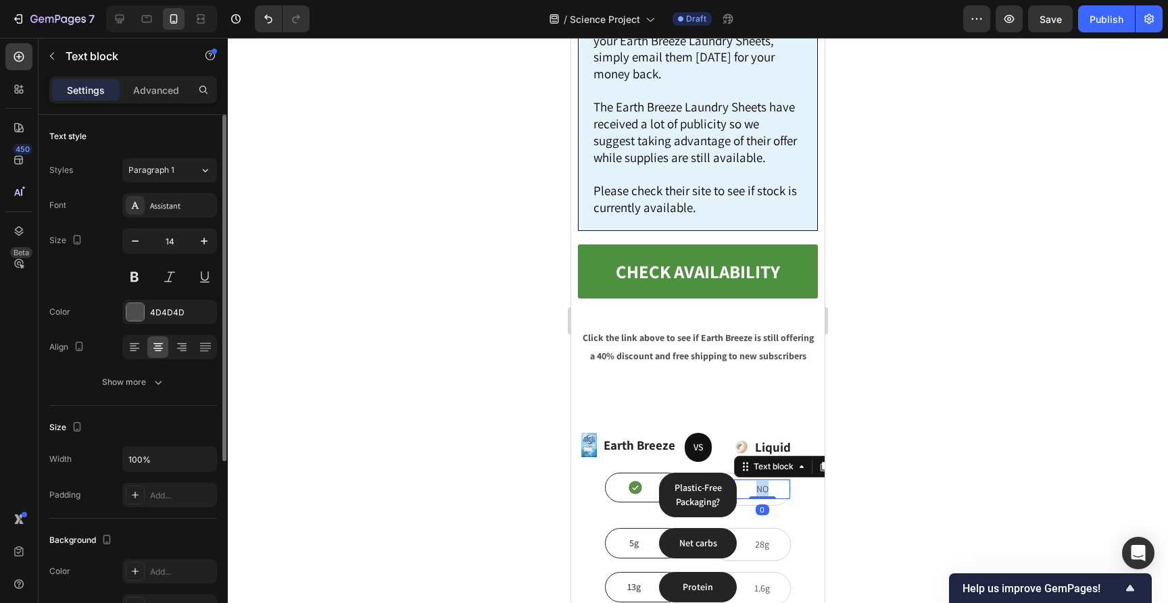
click at [764, 481] on p "NO" at bounding box center [761, 489] width 53 height 17
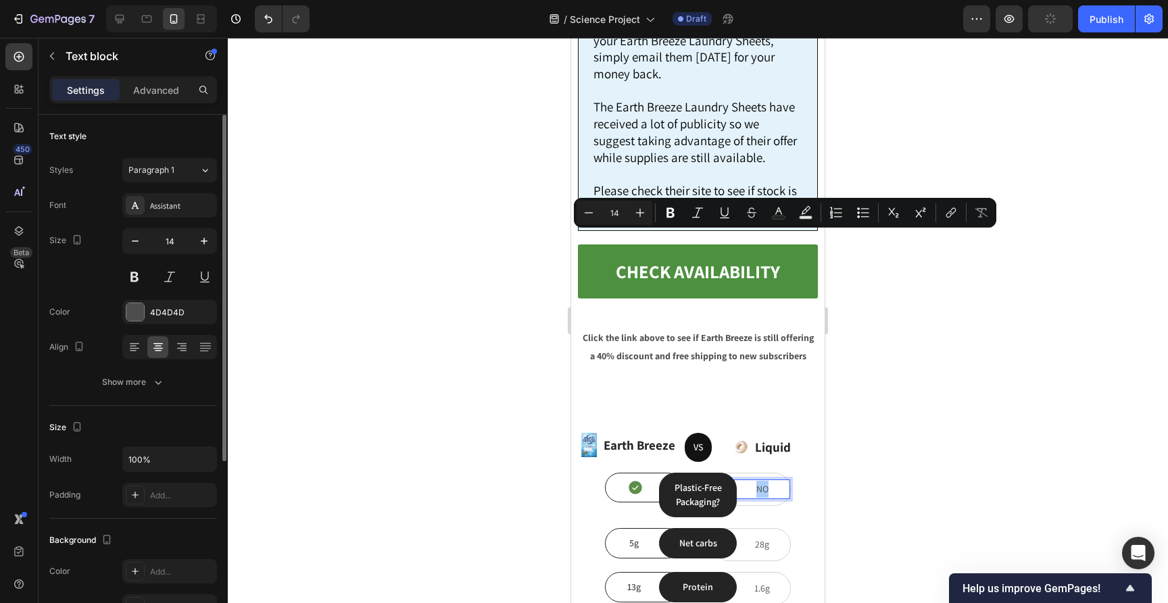
click at [878, 259] on div at bounding box center [698, 321] width 940 height 566
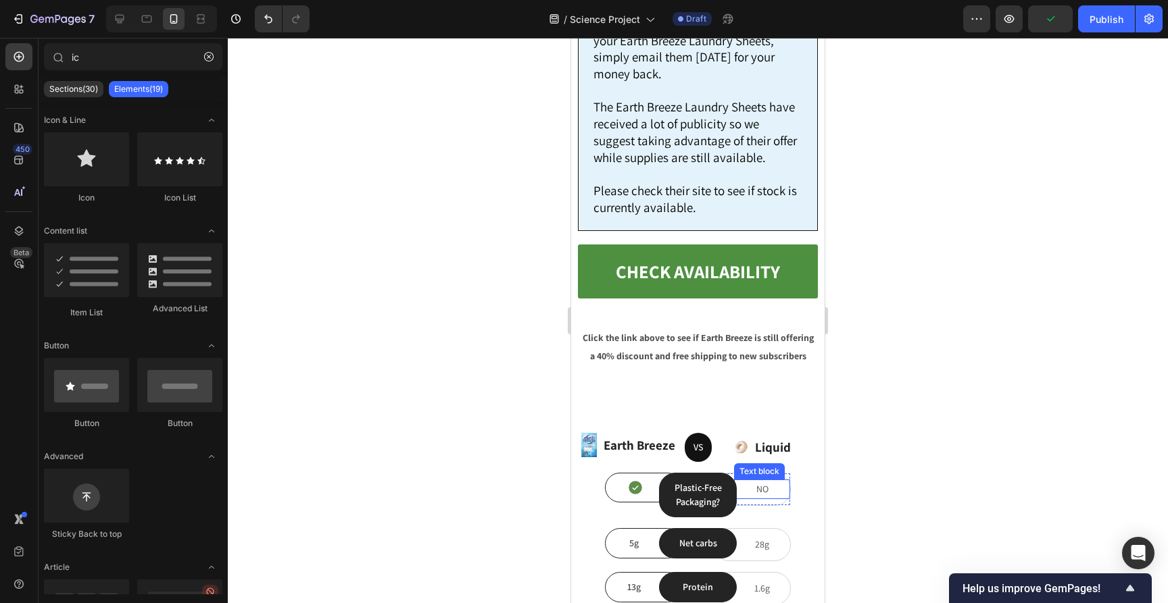
click at [763, 481] on p "NO" at bounding box center [761, 489] width 53 height 17
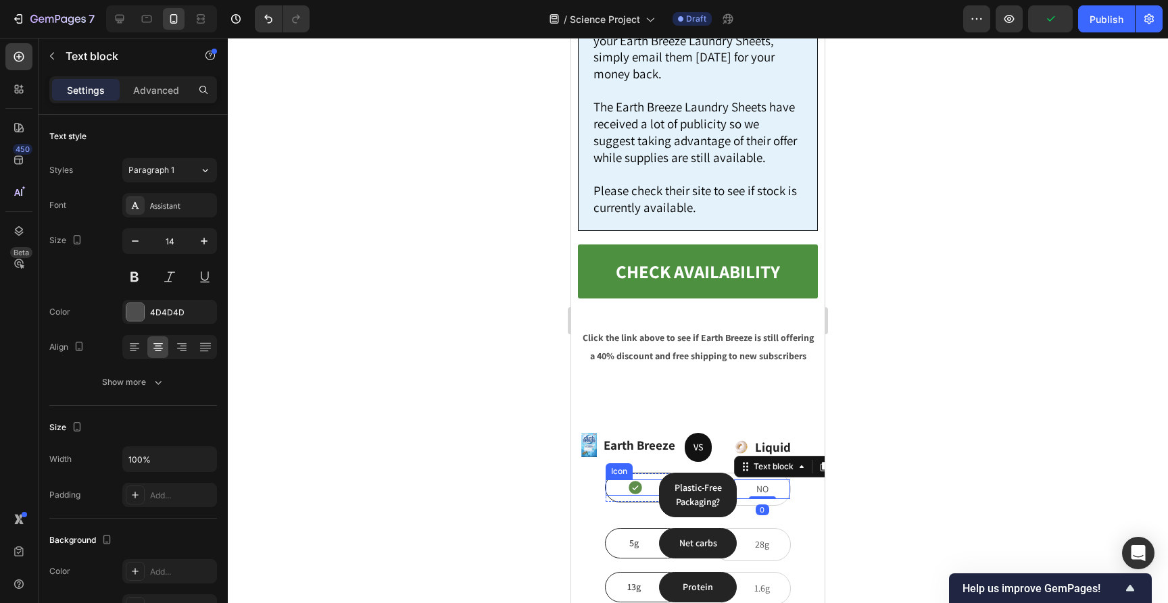
click at [631, 481] on icon at bounding box center [635, 488] width 14 height 14
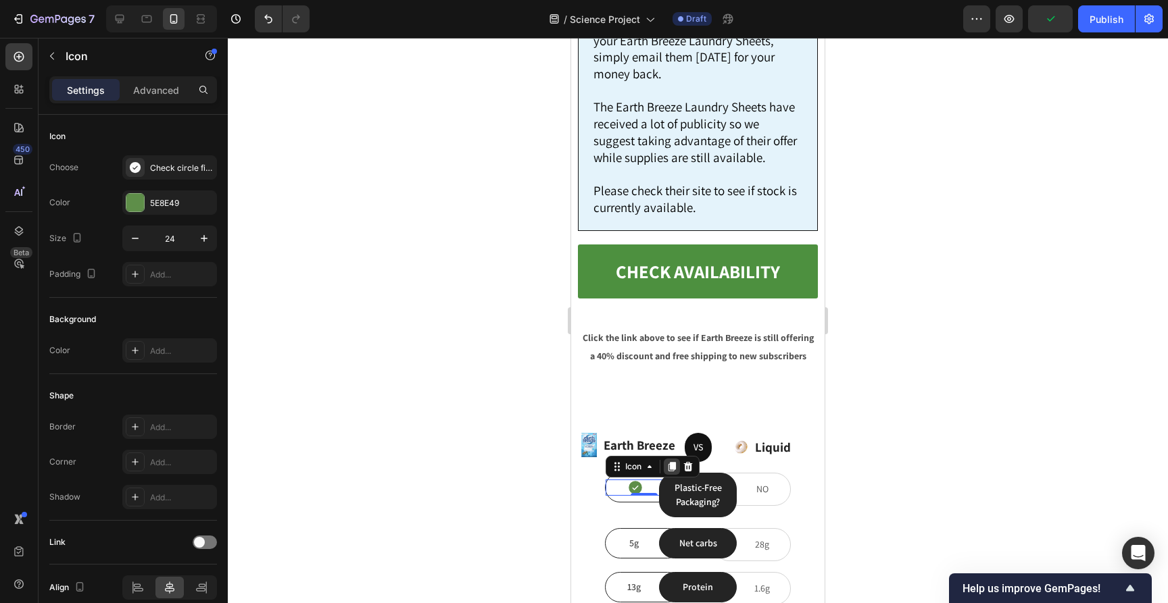
click at [671, 462] on icon at bounding box center [671, 466] width 7 height 9
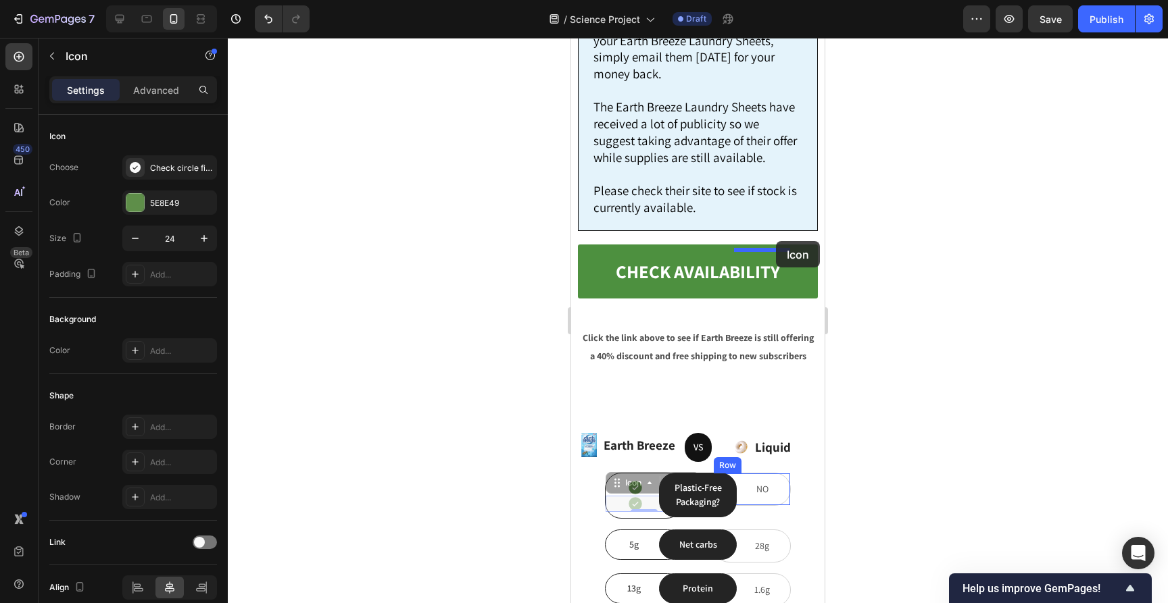
drag, startPoint x: 616, startPoint y: 239, endPoint x: 776, endPoint y: 241, distance: 159.5
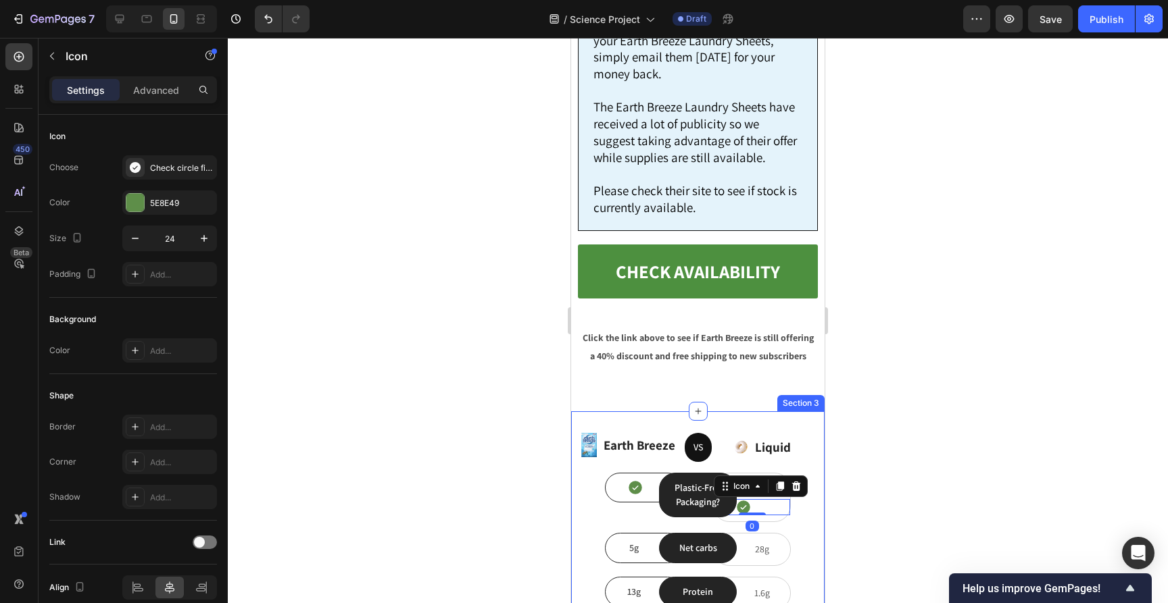
click at [880, 234] on div at bounding box center [698, 321] width 940 height 566
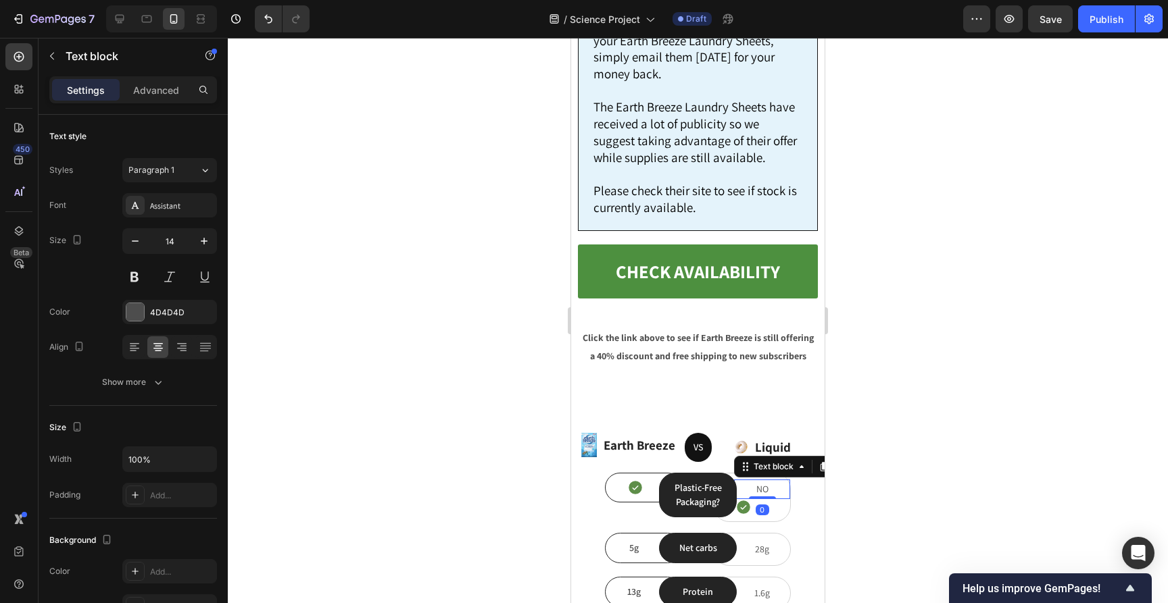
click at [772, 481] on p "NO" at bounding box center [761, 489] width 53 height 17
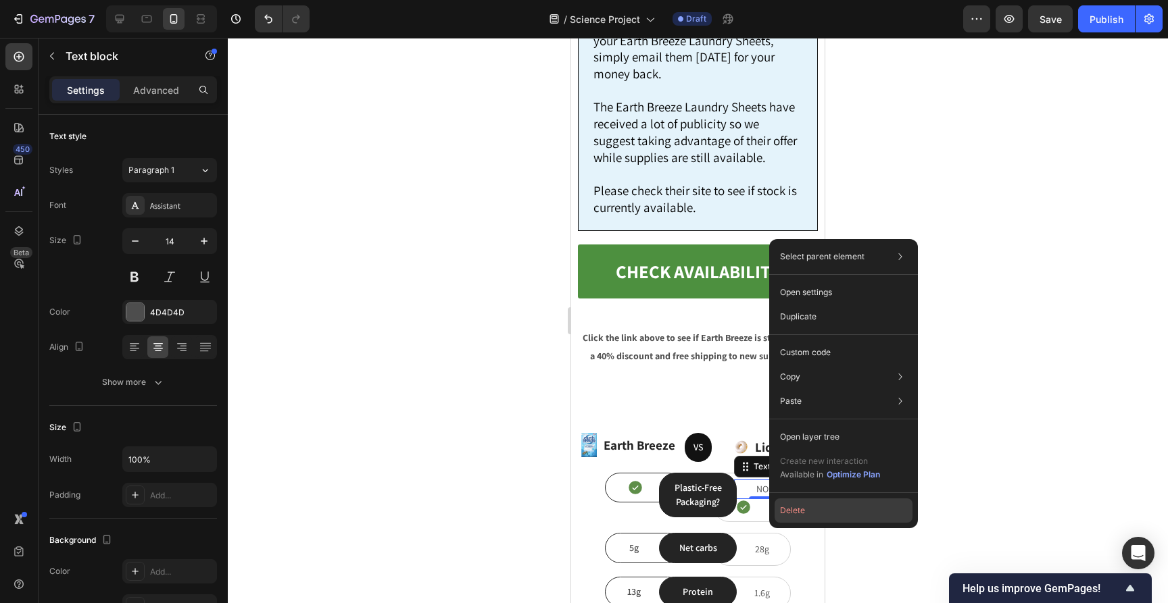
click at [791, 510] on button "Delete" at bounding box center [843, 511] width 138 height 24
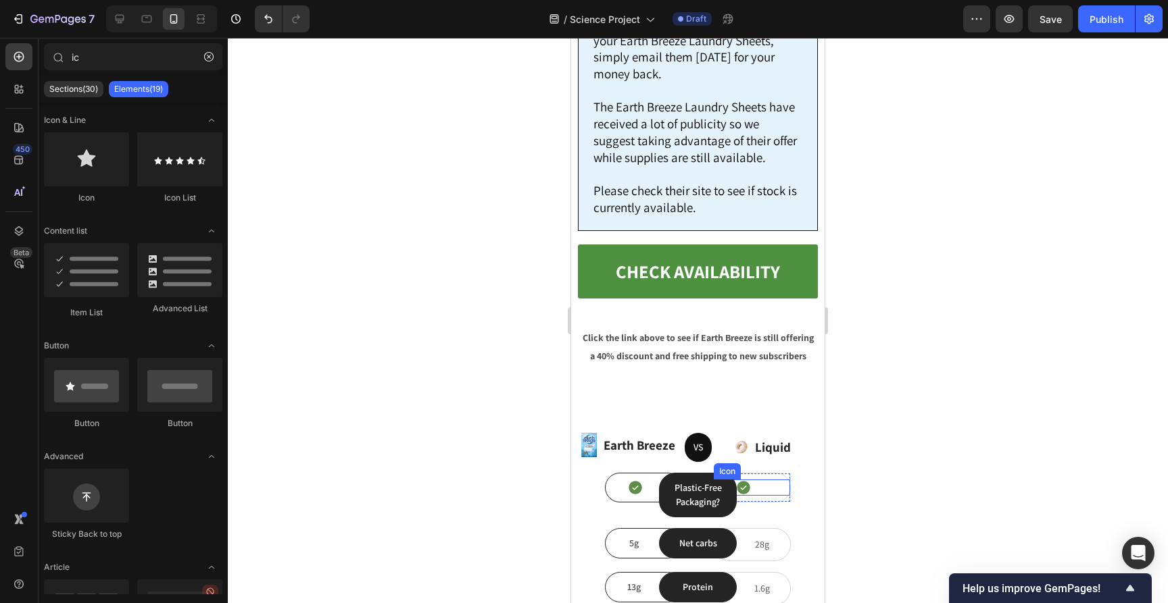
click at [753, 480] on div "Icon" at bounding box center [752, 488] width 76 height 16
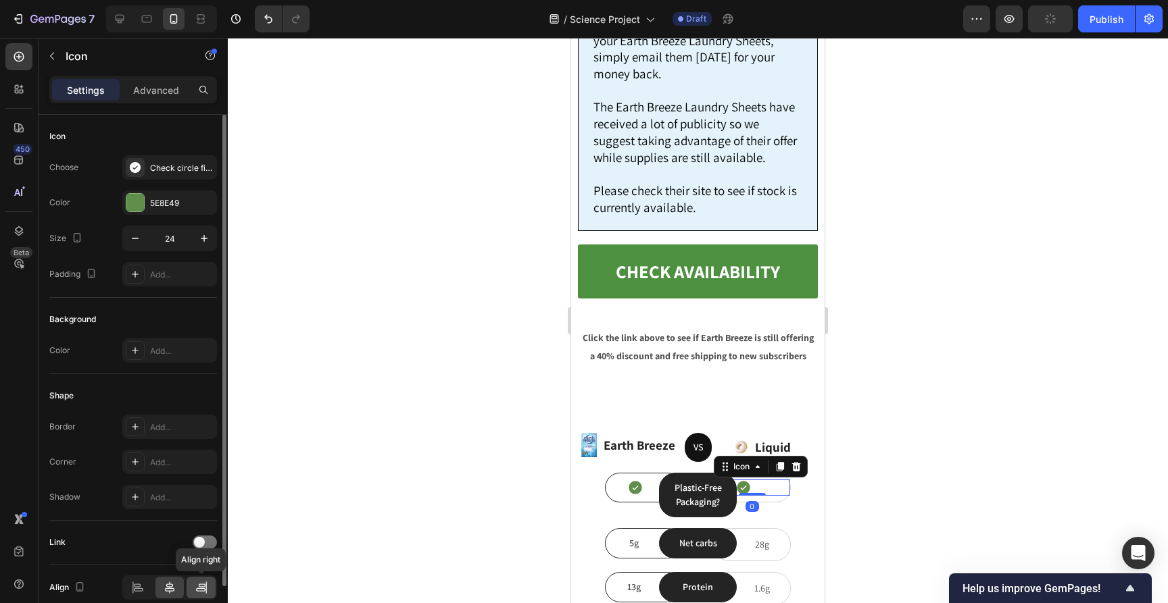
click at [193, 591] on div at bounding box center [201, 588] width 29 height 22
click at [172, 588] on icon at bounding box center [170, 588] width 14 height 14
click at [184, 585] on div at bounding box center [169, 588] width 95 height 24
click at [197, 589] on icon at bounding box center [202, 588] width 14 height 14
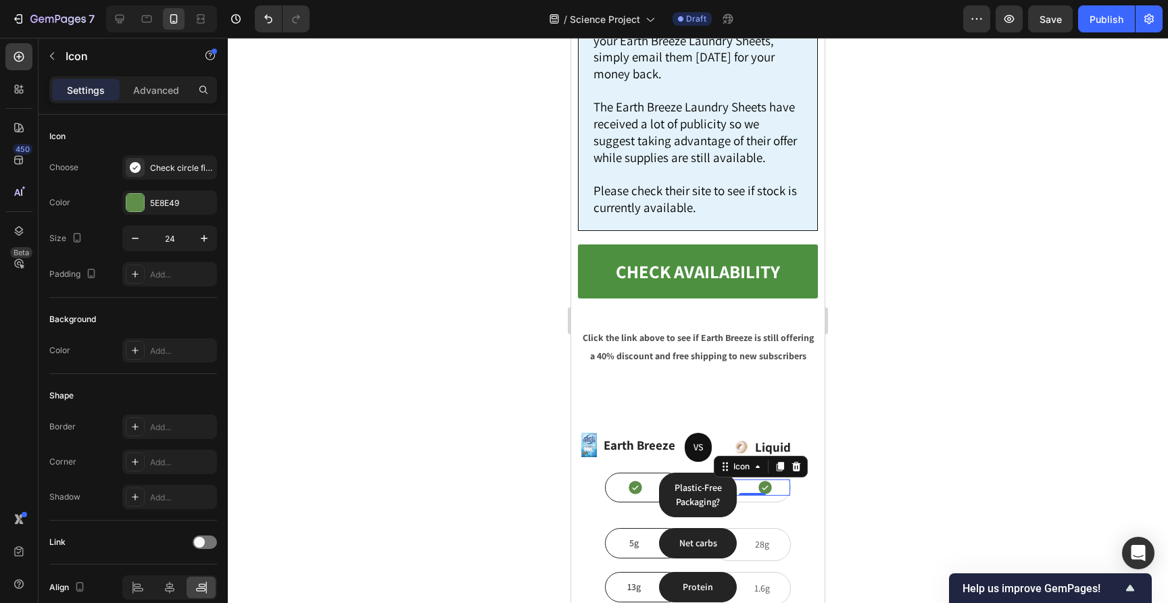
click at [326, 426] on div at bounding box center [698, 321] width 940 height 566
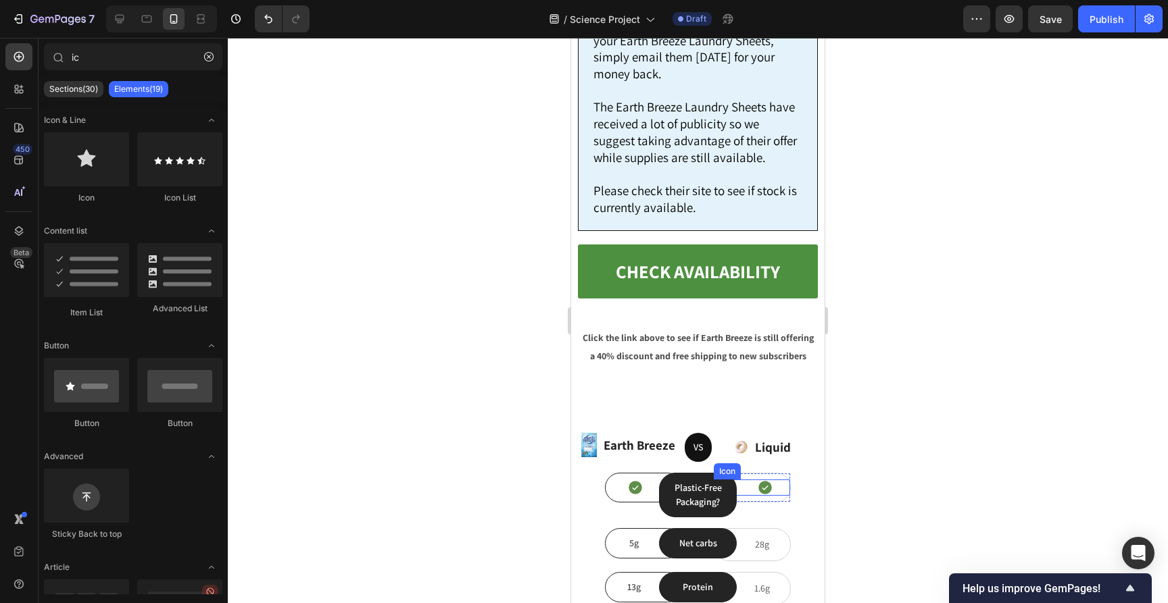
click at [766, 481] on icon at bounding box center [765, 488] width 14 height 14
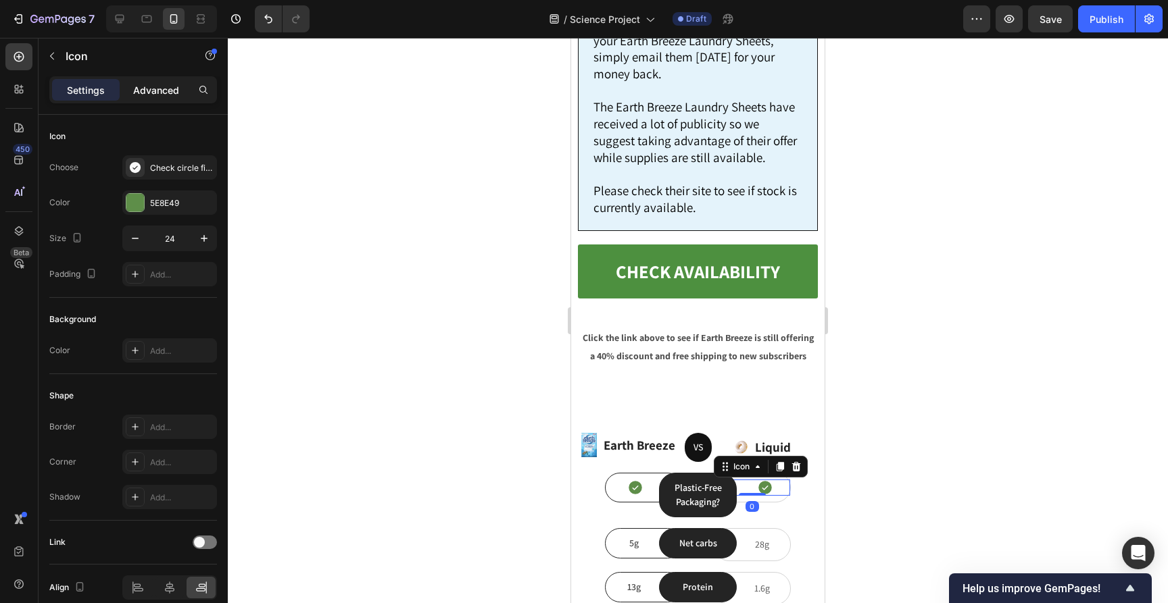
click at [159, 95] on p "Advanced" at bounding box center [156, 90] width 46 height 14
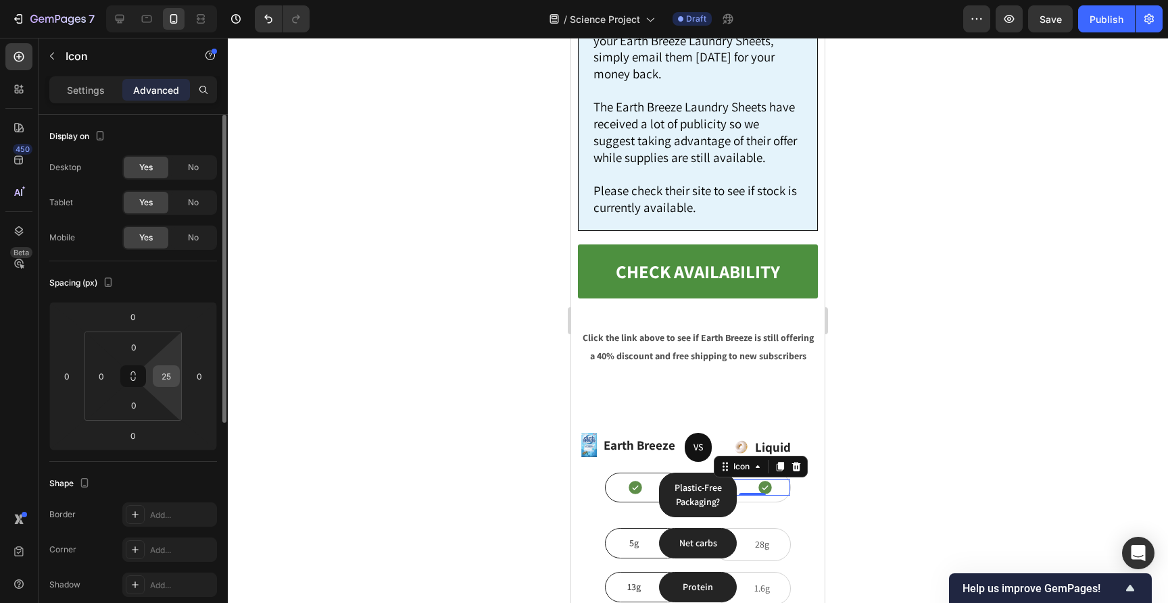
click at [166, 378] on input "25" at bounding box center [166, 376] width 20 height 20
type input "0"
click at [178, 289] on div "Spacing (px)" at bounding box center [133, 283] width 168 height 22
click at [775, 481] on icon at bounding box center [782, 488] width 14 height 14
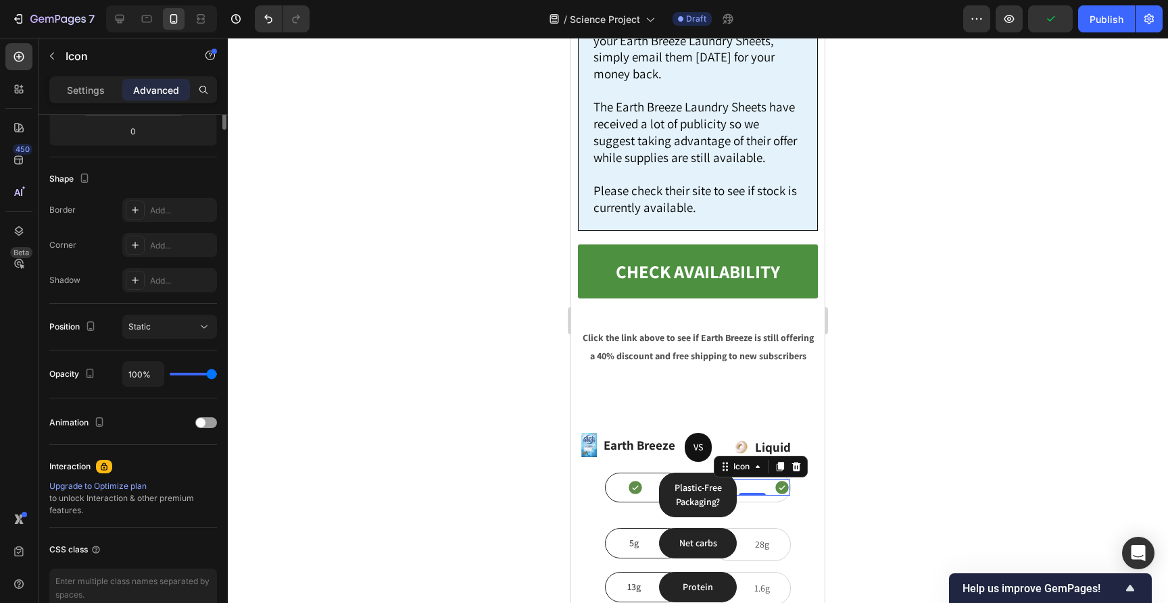
scroll to position [374, 0]
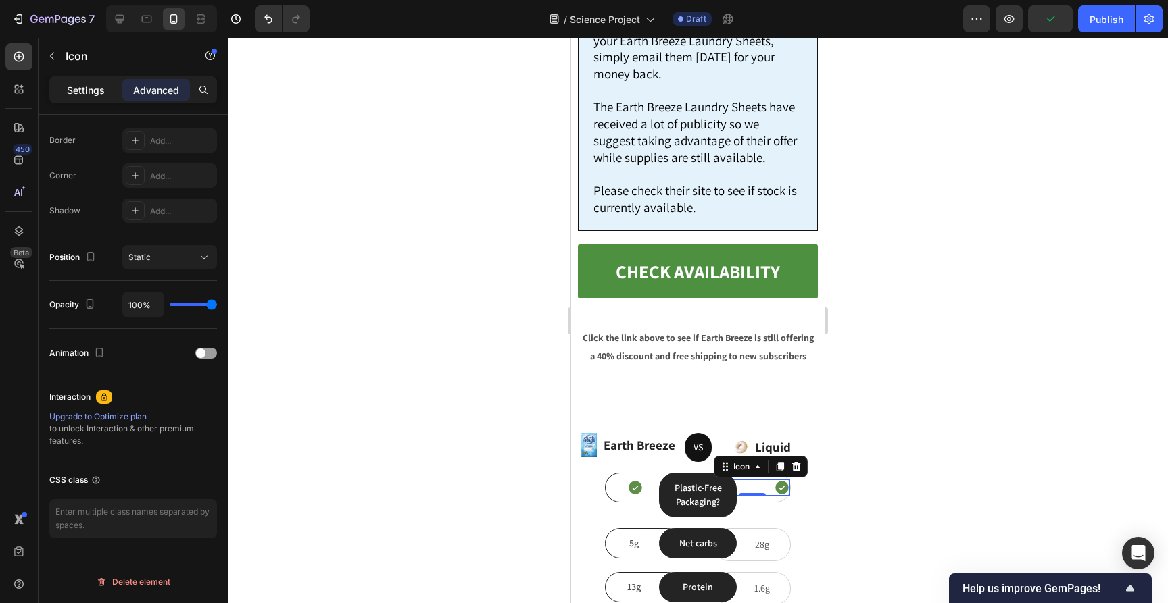
click at [80, 91] on p "Settings" at bounding box center [86, 90] width 38 height 14
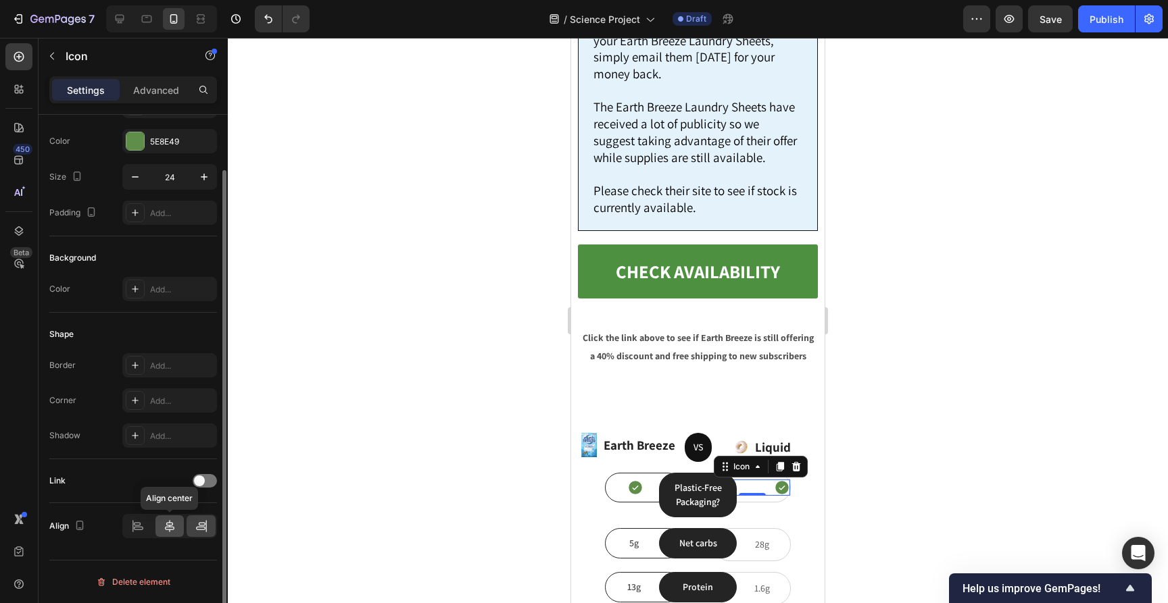
click at [174, 528] on icon at bounding box center [170, 527] width 14 height 14
click at [162, 89] on p "Advanced" at bounding box center [156, 90] width 46 height 14
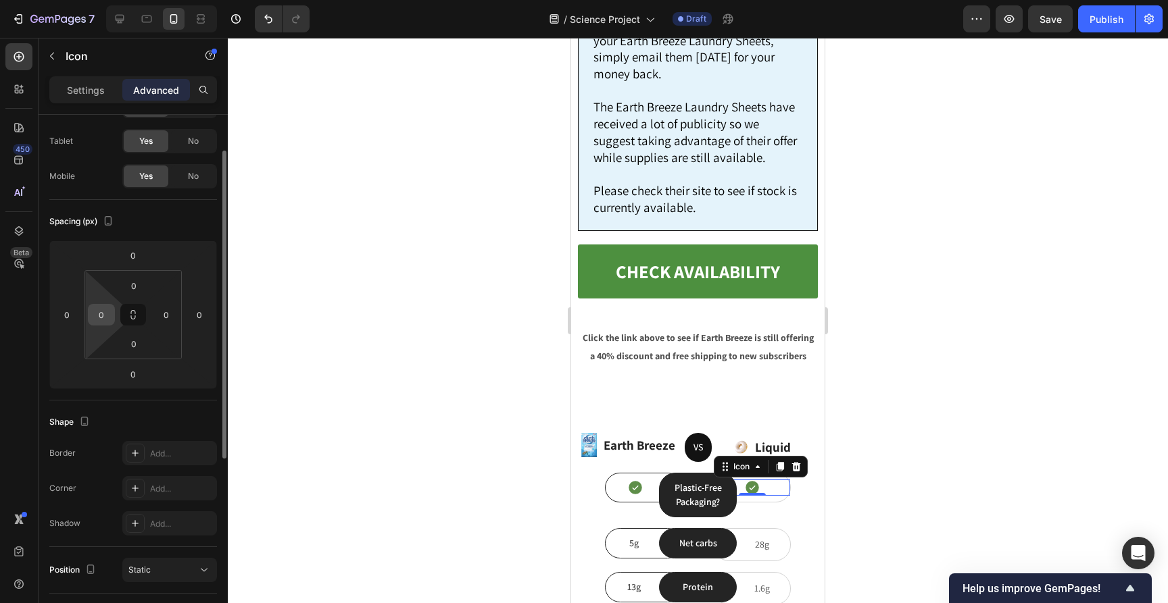
click at [105, 318] on input "0" at bounding box center [101, 315] width 20 height 20
type input "25"
click at [368, 264] on div at bounding box center [698, 321] width 940 height 566
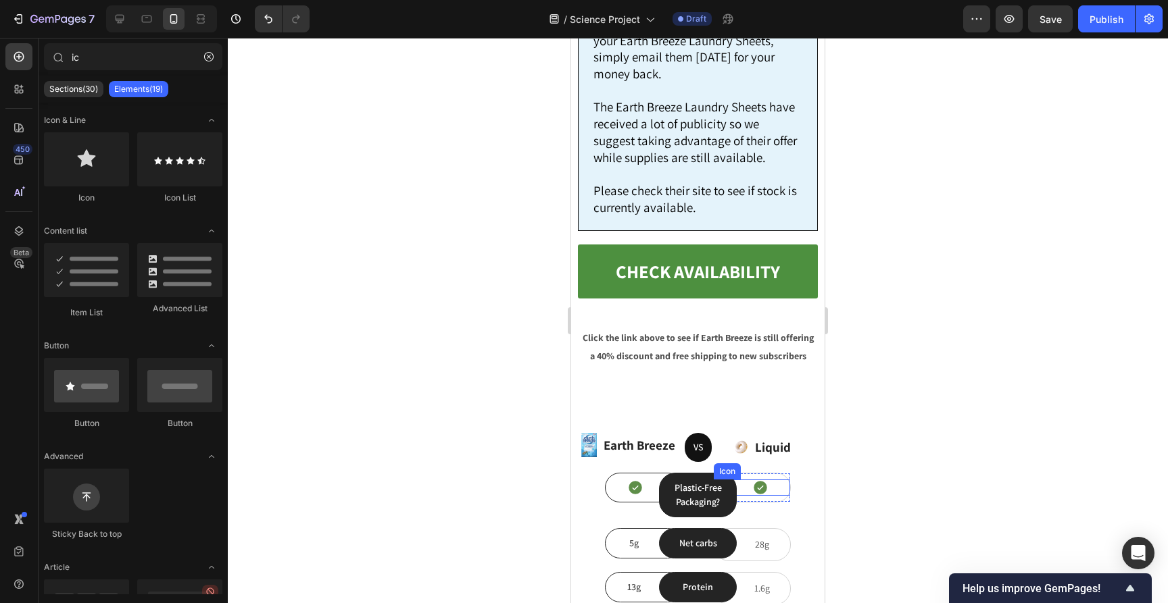
click at [760, 480] on icon at bounding box center [760, 488] width 16 height 16
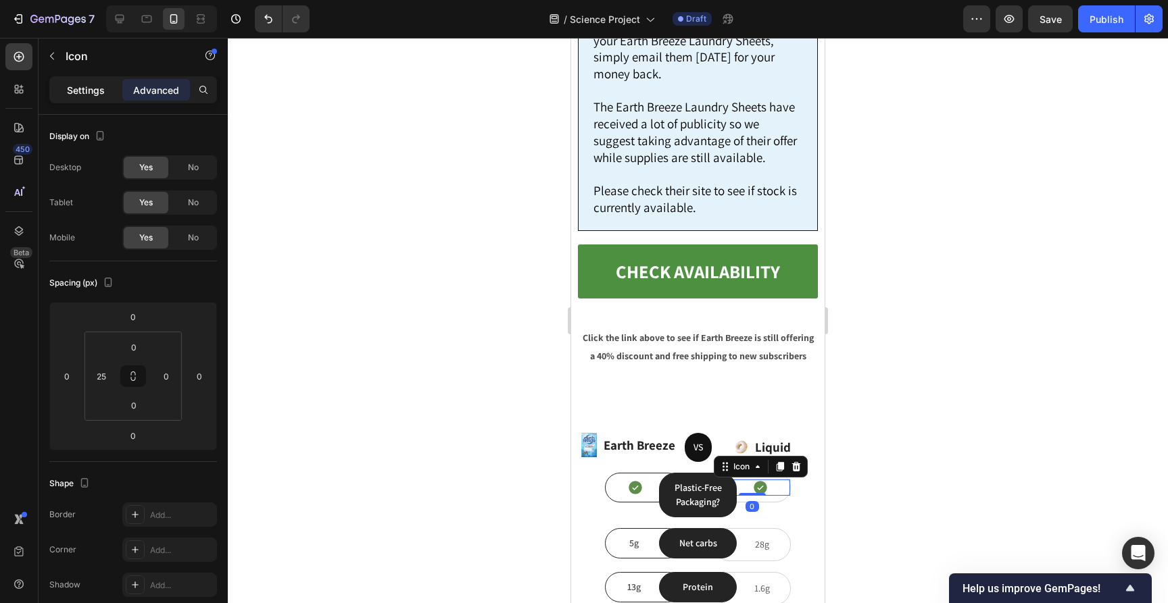
click at [92, 97] on div "Settings" at bounding box center [86, 90] width 68 height 22
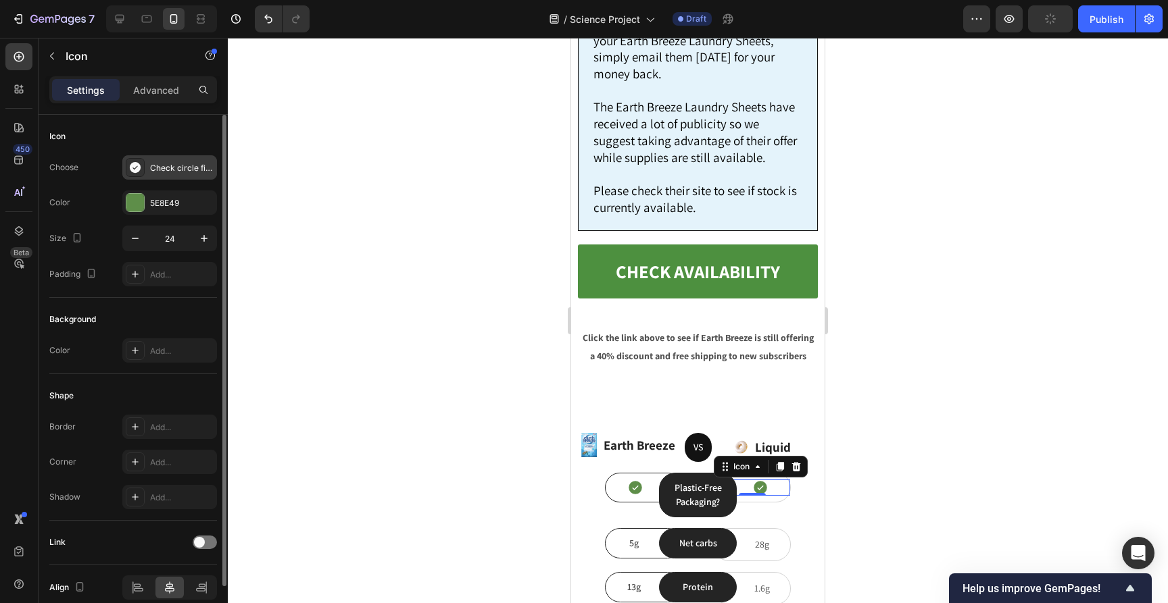
click at [141, 172] on icon at bounding box center [135, 168] width 14 height 14
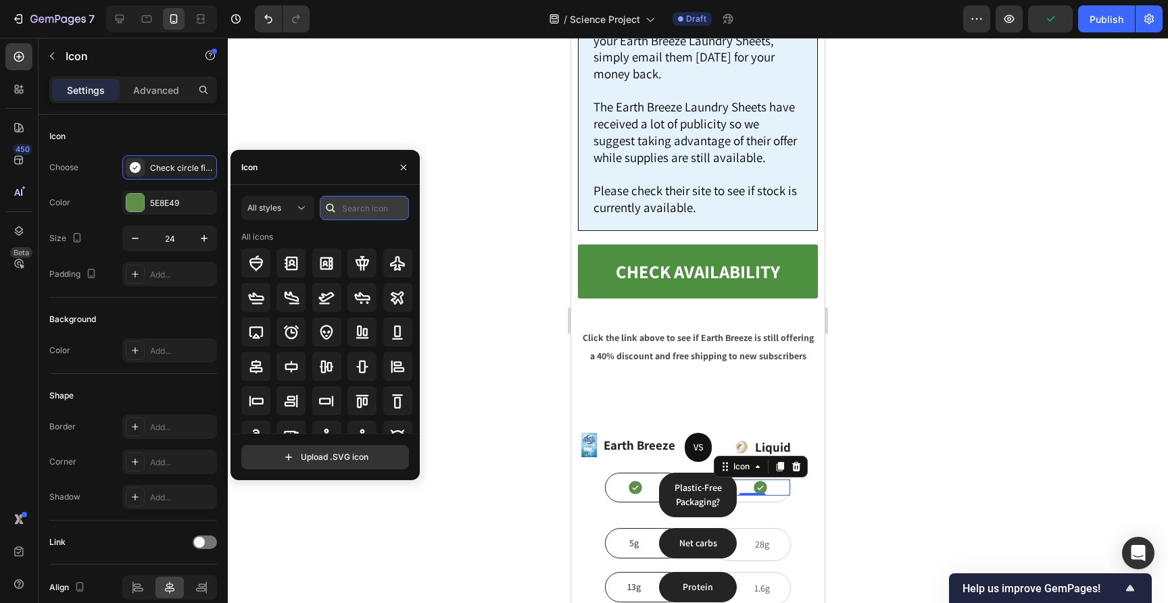
click at [347, 209] on input "text" at bounding box center [364, 208] width 89 height 24
type input "x"
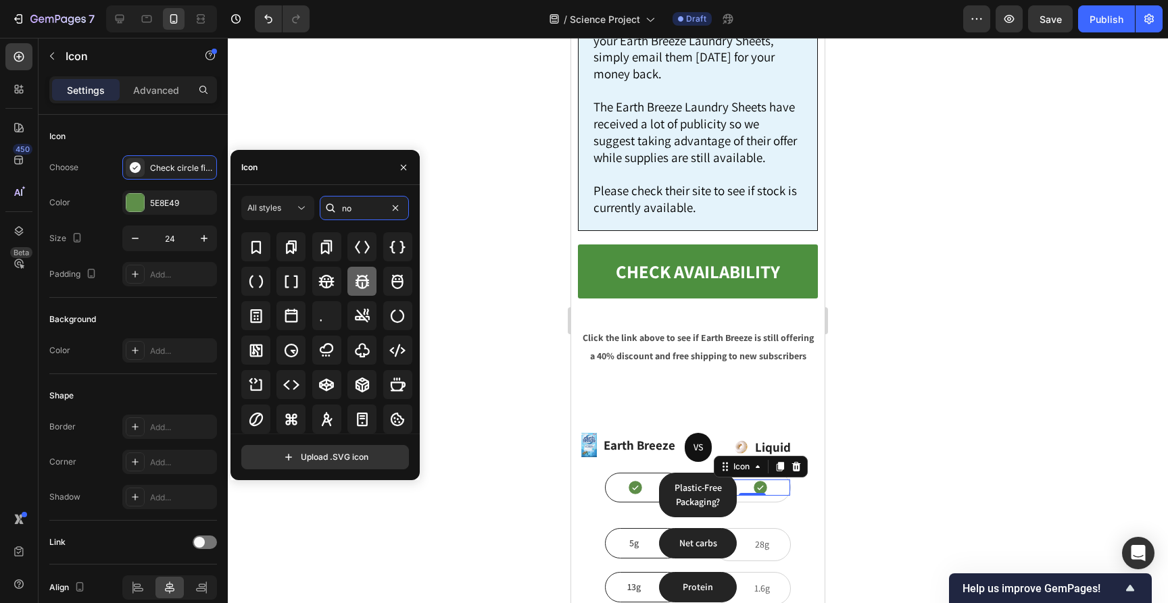
scroll to position [0, 0]
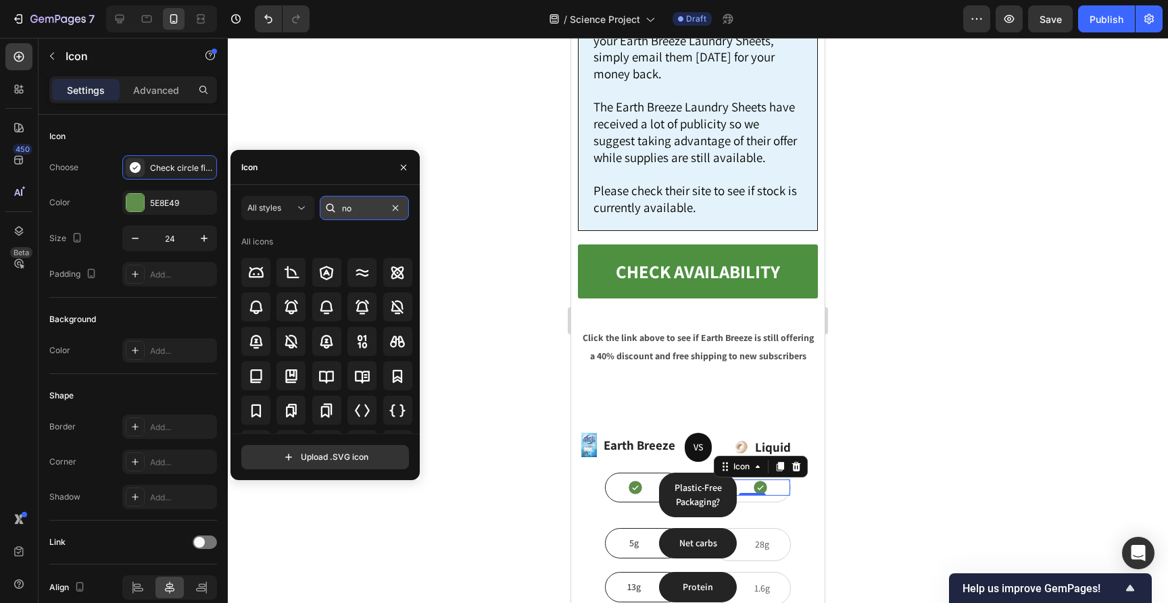
click at [357, 205] on input "no" at bounding box center [364, 208] width 89 height 24
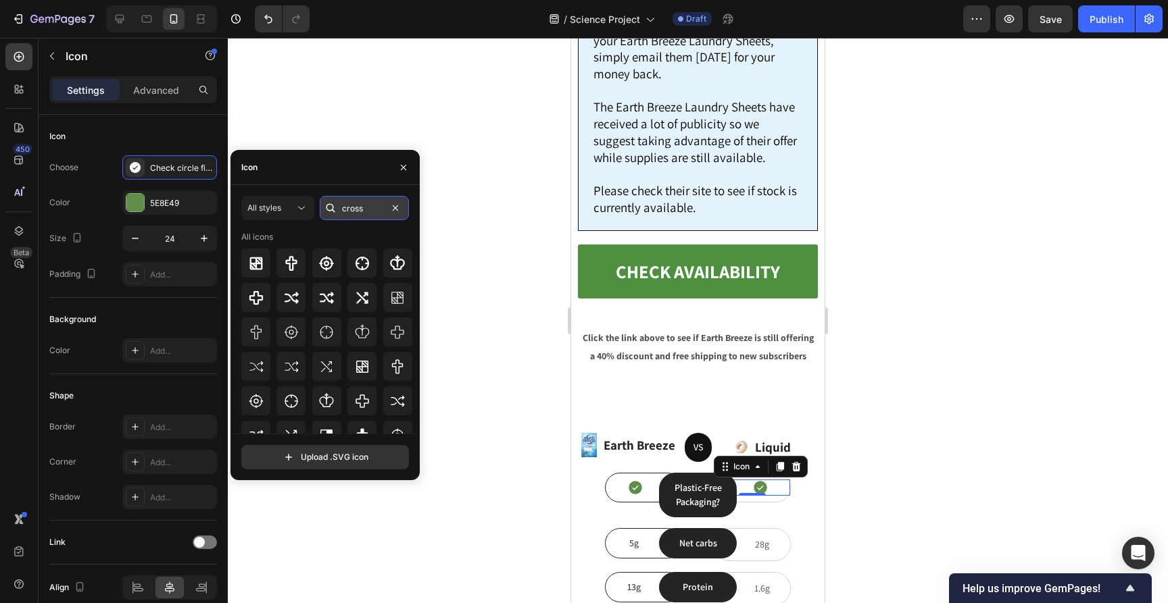
click at [355, 214] on input "cross" at bounding box center [364, 208] width 89 height 24
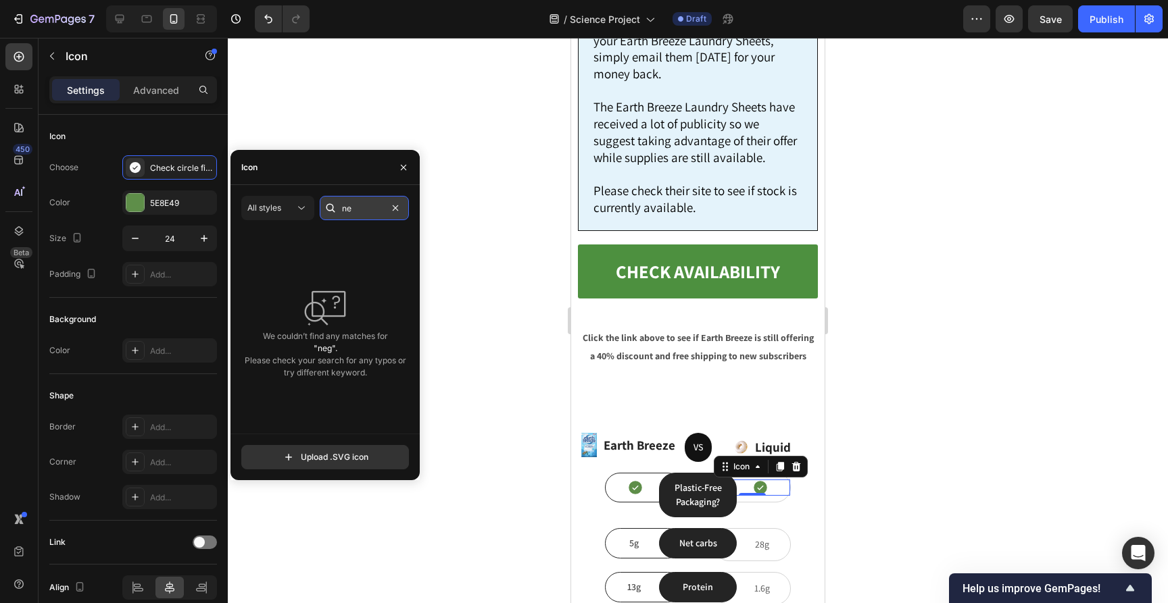
type input "n"
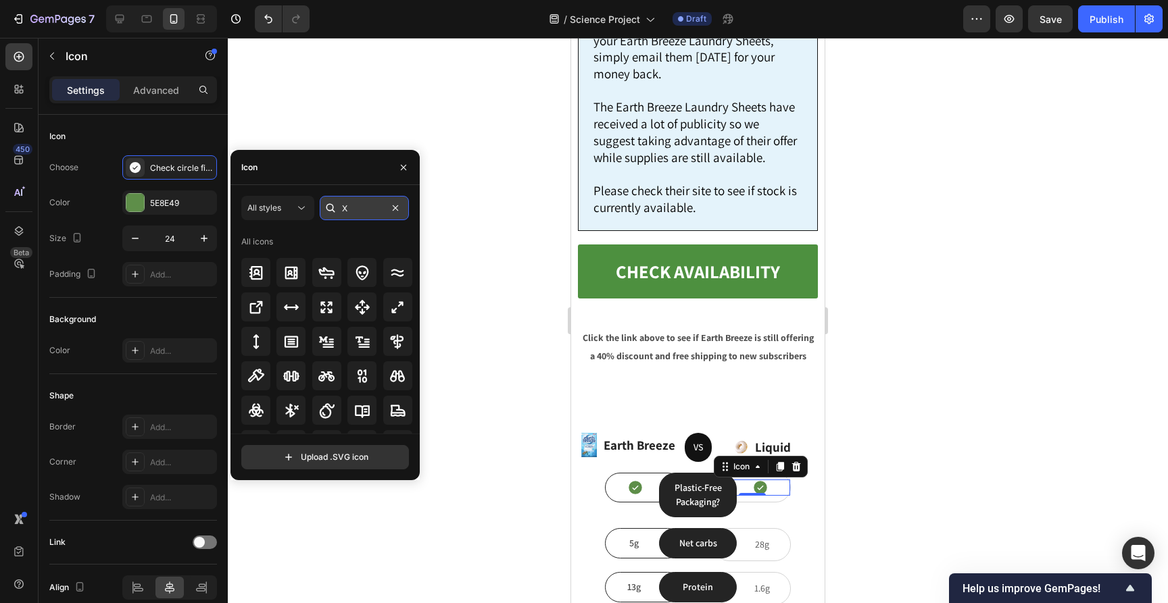
click at [350, 202] on input "X" at bounding box center [364, 208] width 89 height 24
click at [350, 203] on input "X" at bounding box center [364, 208] width 89 height 24
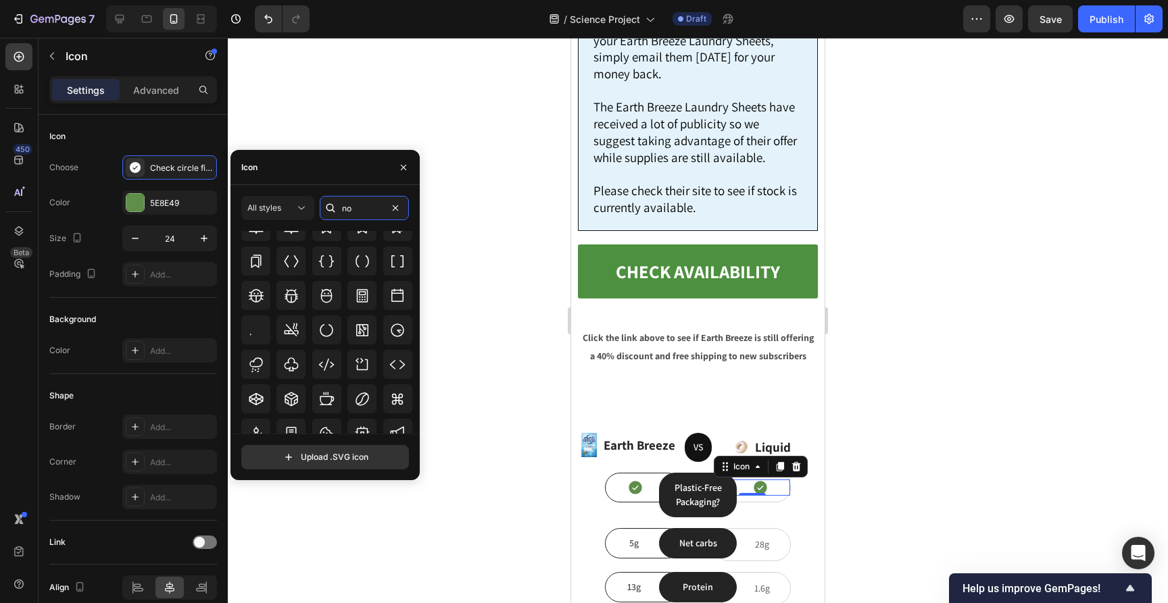
scroll to position [2764, 0]
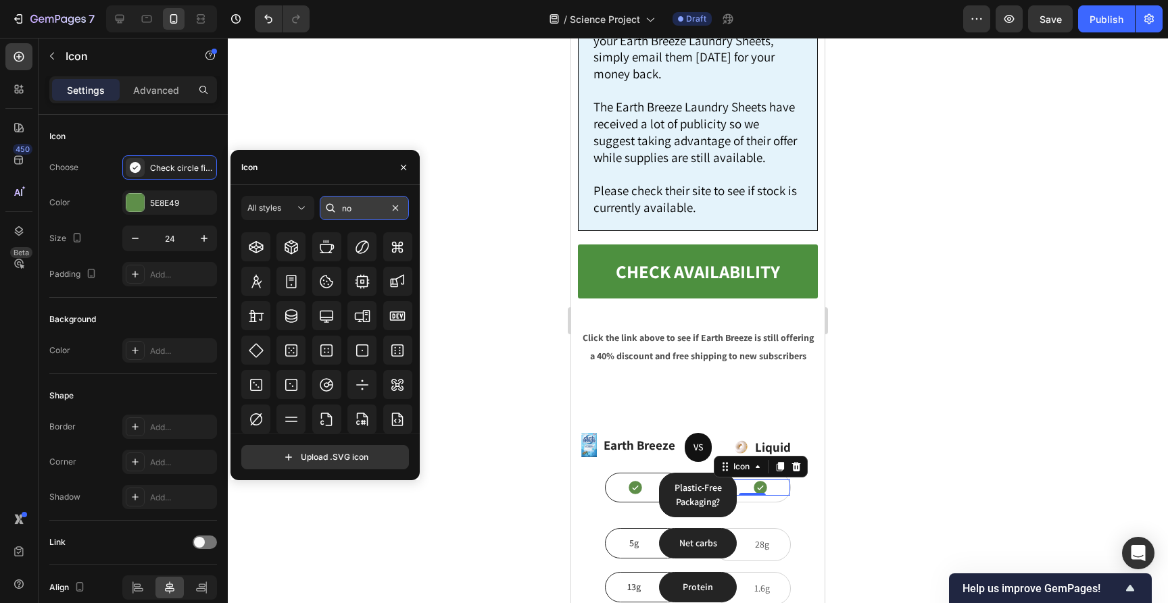
click at [353, 212] on input "no" at bounding box center [364, 208] width 89 height 24
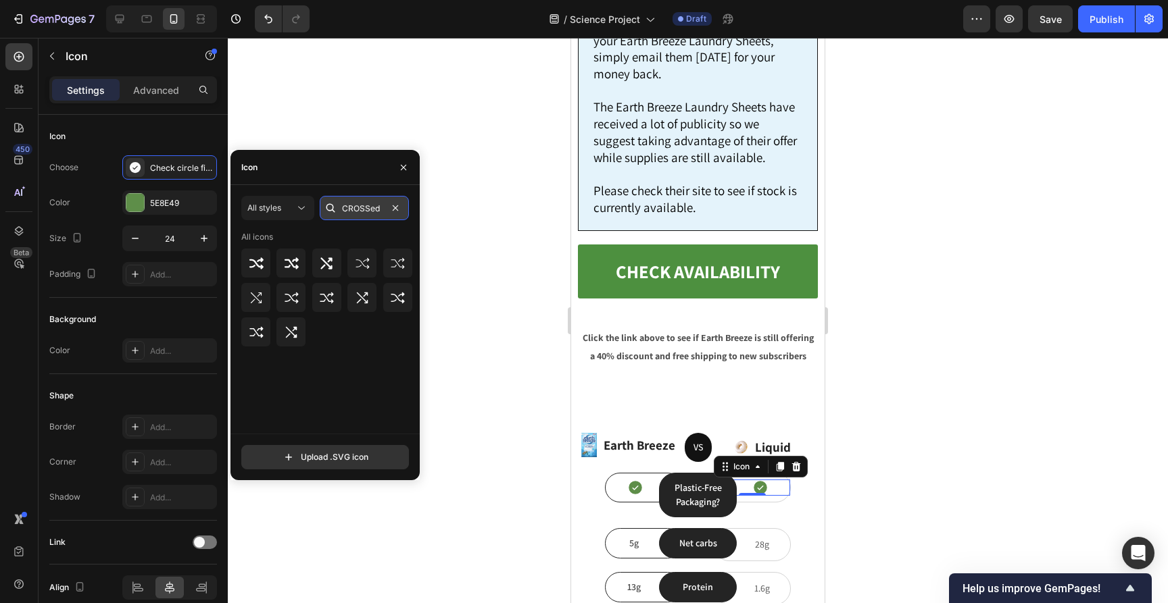
scroll to position [0, 0]
type input "C"
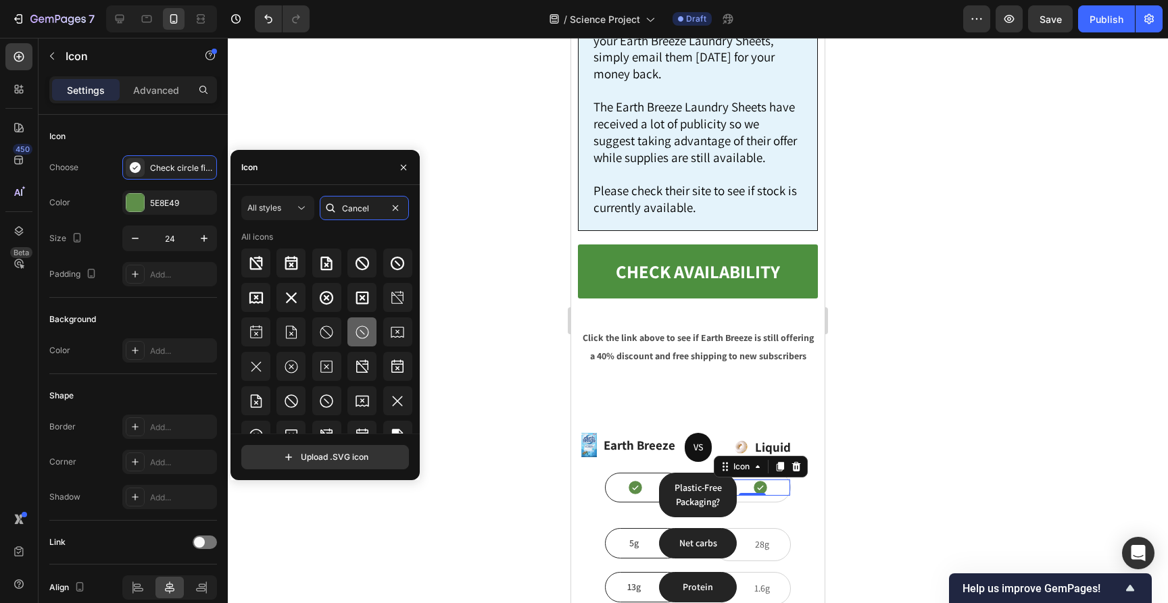
scroll to position [85, 0]
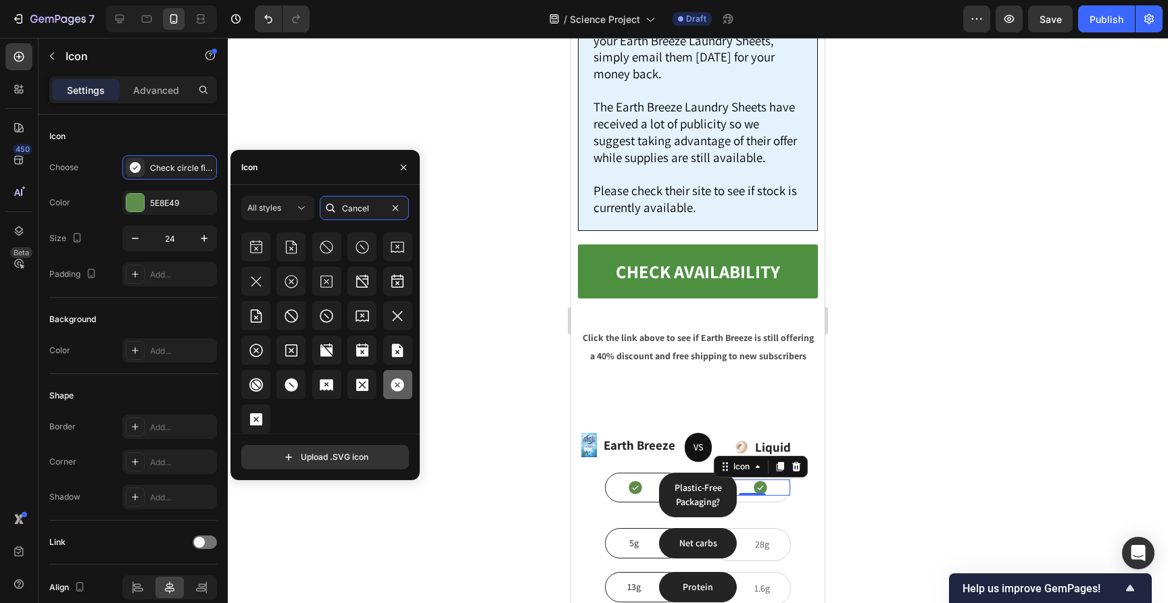
type input "Cancel"
click at [395, 389] on icon at bounding box center [398, 385] width 14 height 14
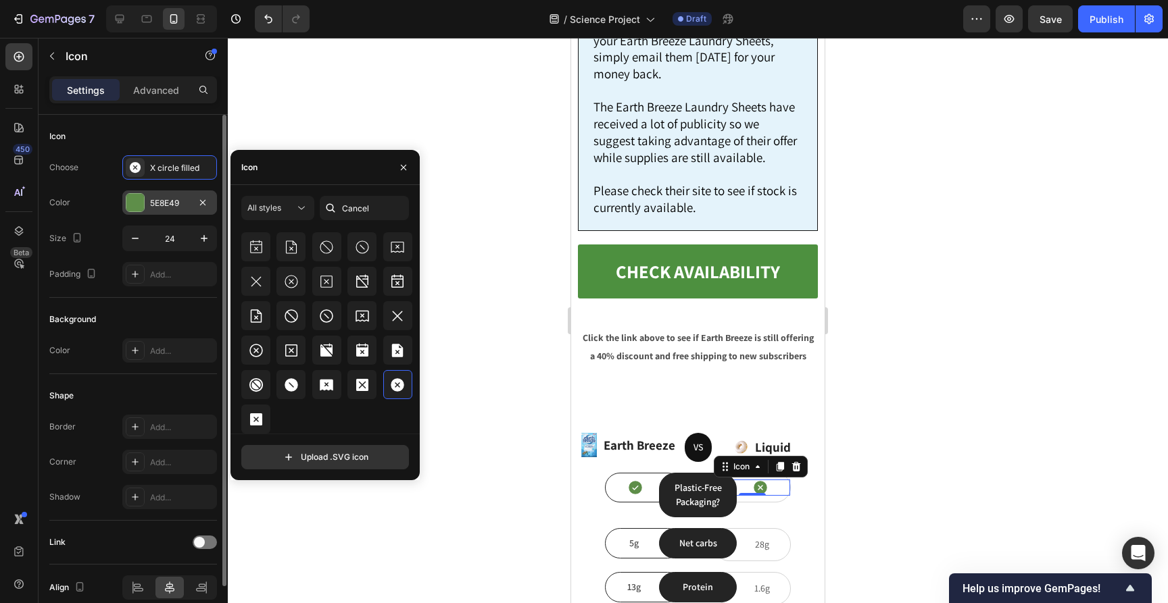
click at [137, 209] on div at bounding box center [135, 203] width 18 height 18
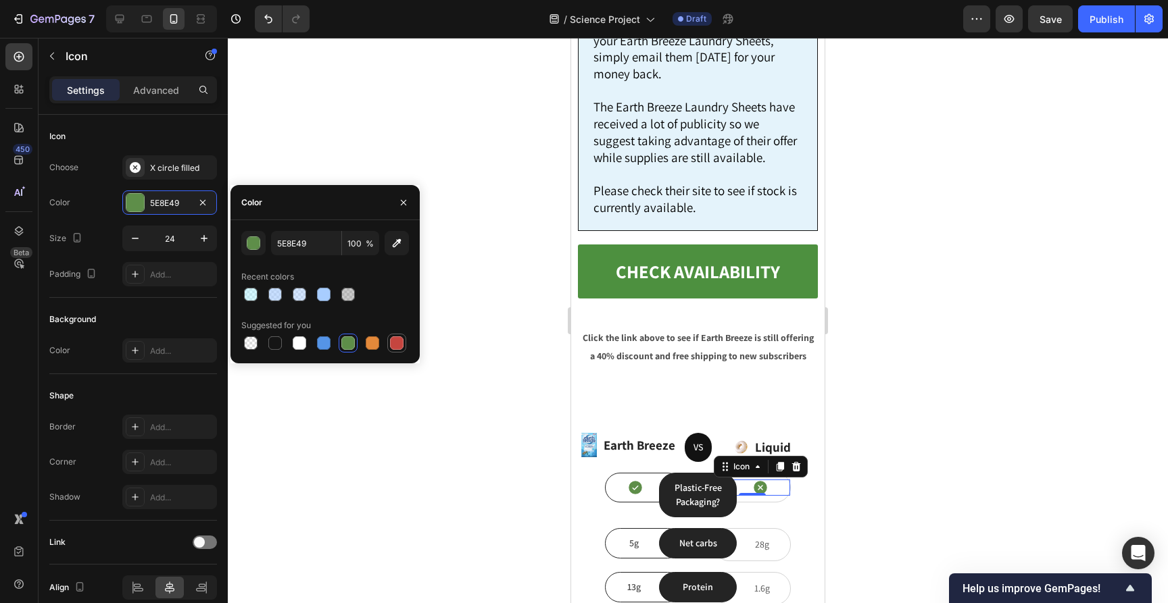
click at [393, 341] on div at bounding box center [397, 344] width 14 height 14
type input "C5453F"
click at [413, 403] on div at bounding box center [698, 321] width 940 height 566
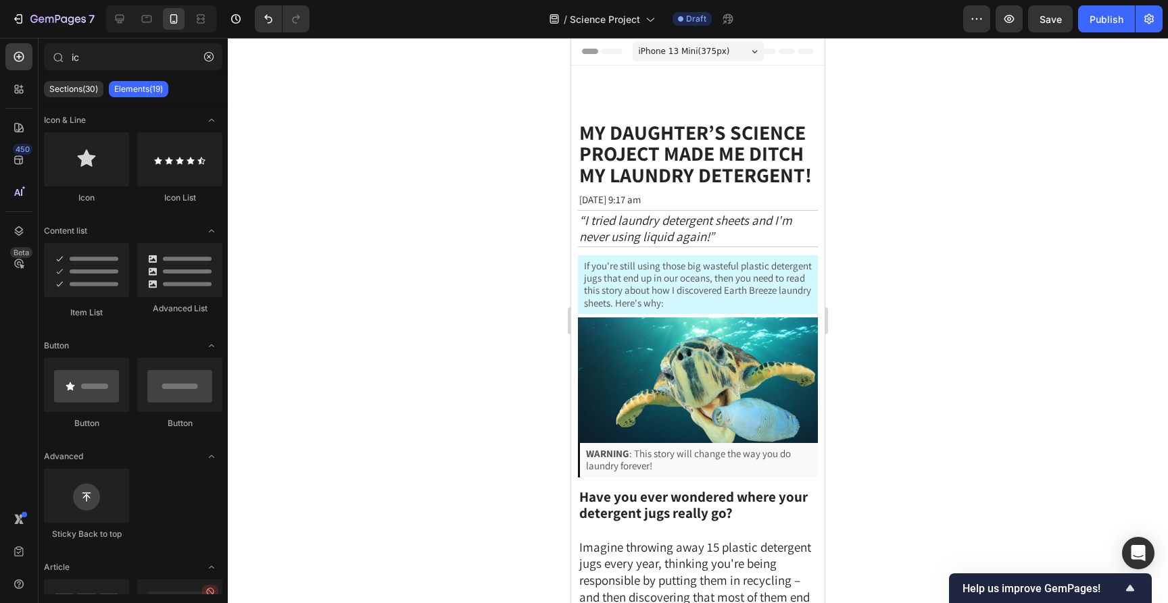
scroll to position [9686, 0]
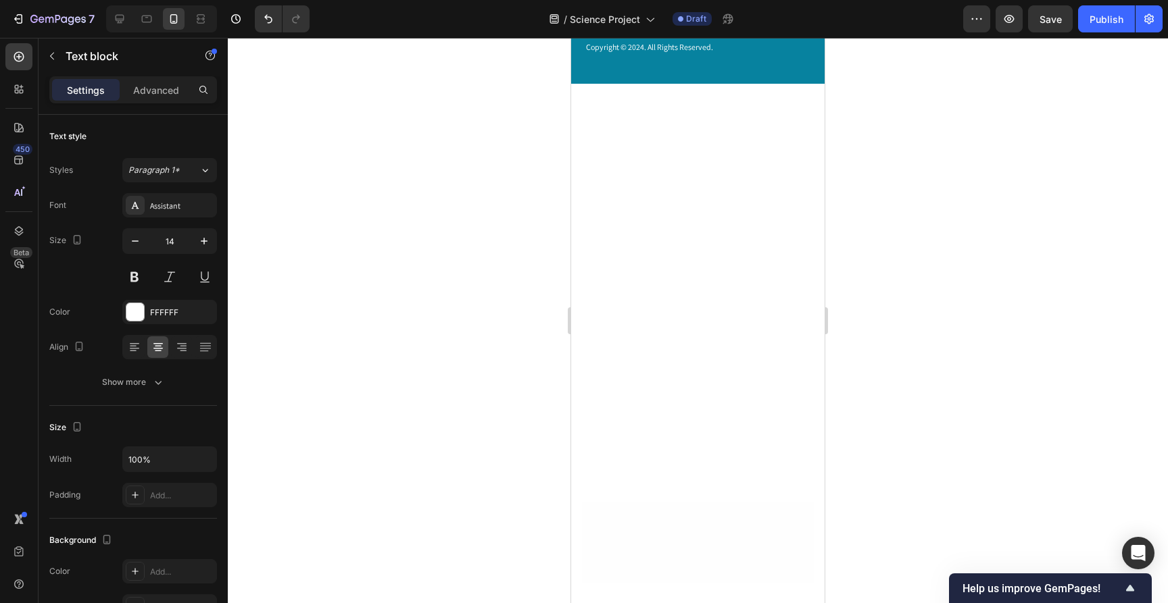
click at [945, 289] on div at bounding box center [698, 321] width 940 height 566
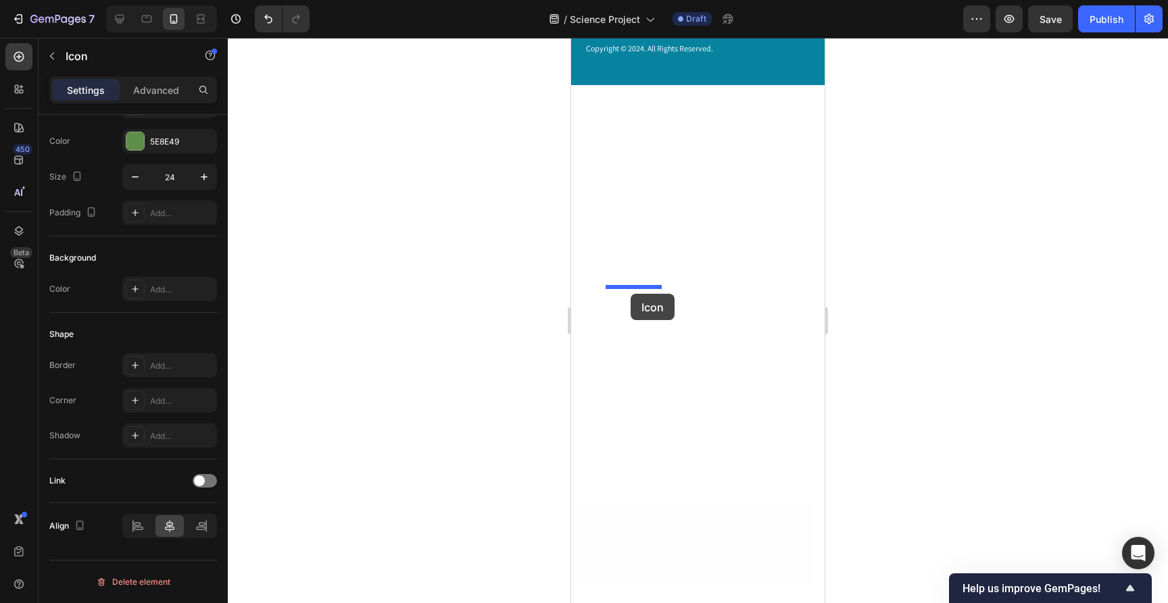
drag, startPoint x: 614, startPoint y: 236, endPoint x: 630, endPoint y: 294, distance: 60.5
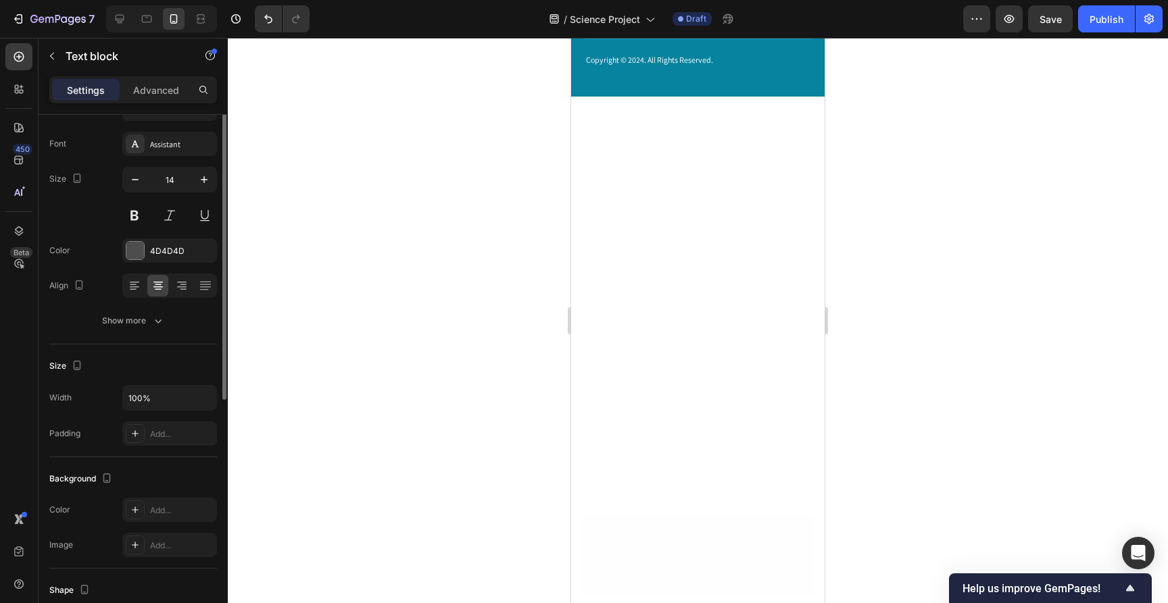
scroll to position [0, 0]
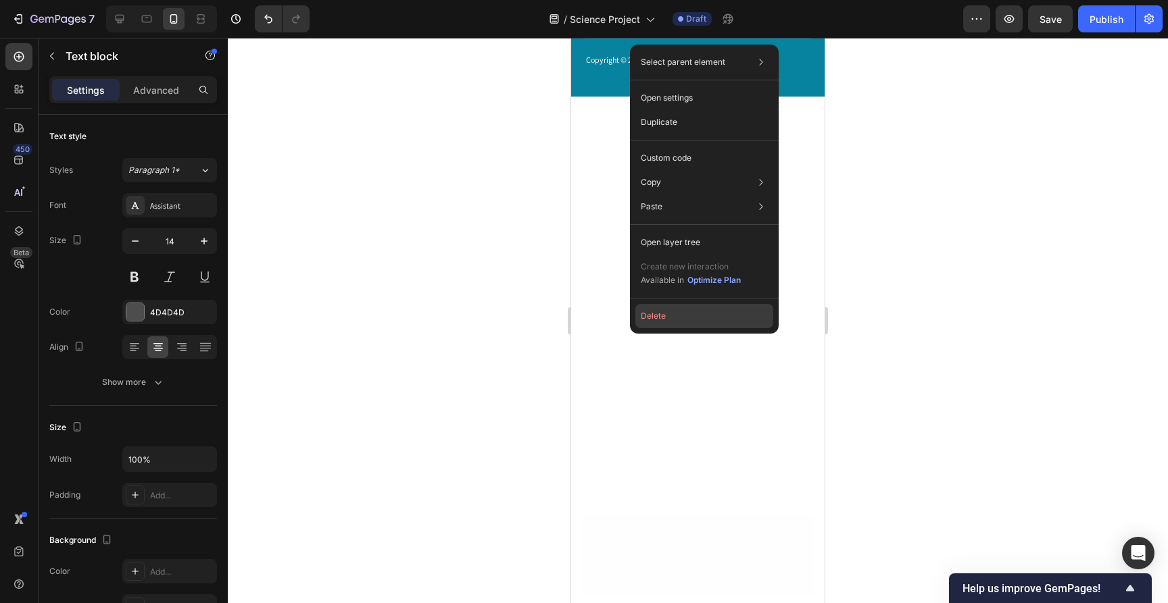
click at [647, 318] on button "Delete" at bounding box center [704, 316] width 138 height 24
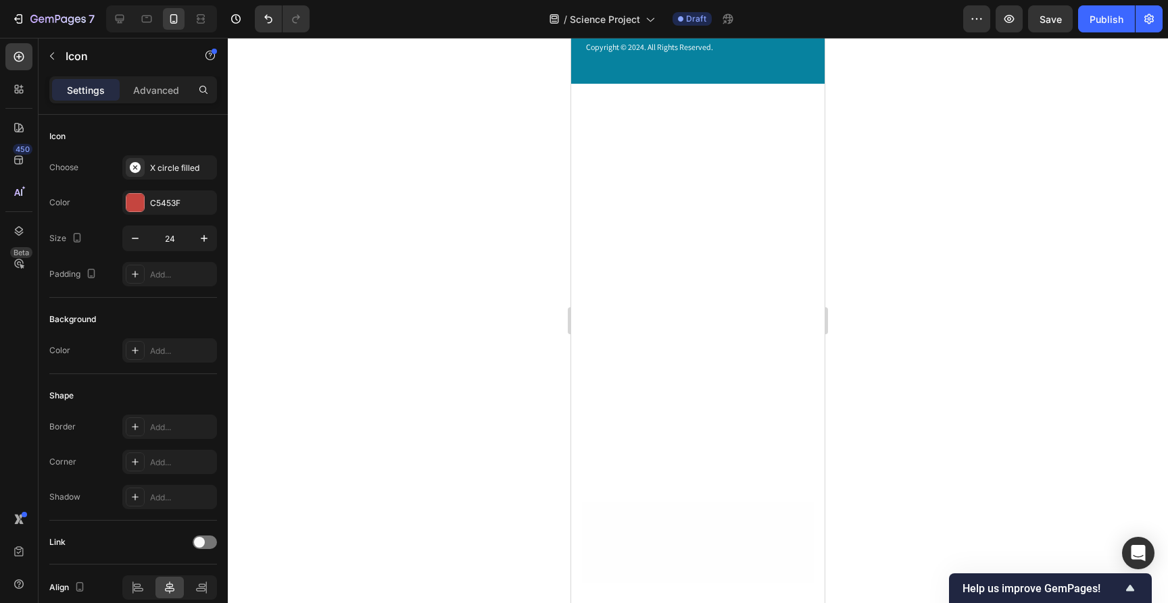
drag, startPoint x: 728, startPoint y: 237, endPoint x: 760, endPoint y: 300, distance: 70.4
click at [929, 255] on div at bounding box center [698, 321] width 940 height 566
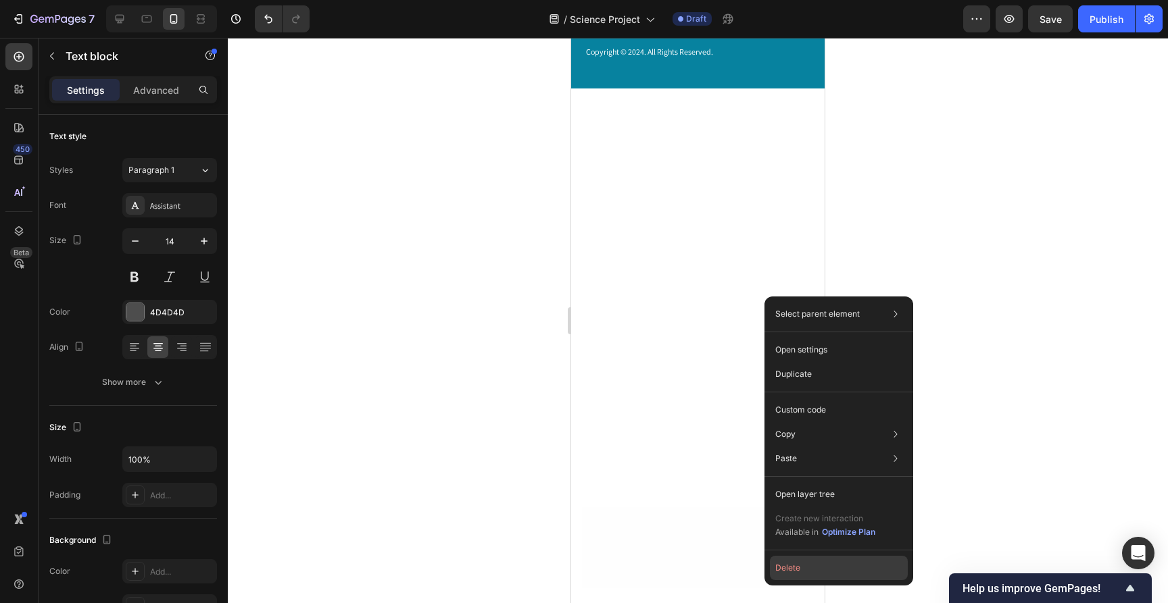
click at [801, 567] on button "Delete" at bounding box center [839, 568] width 138 height 24
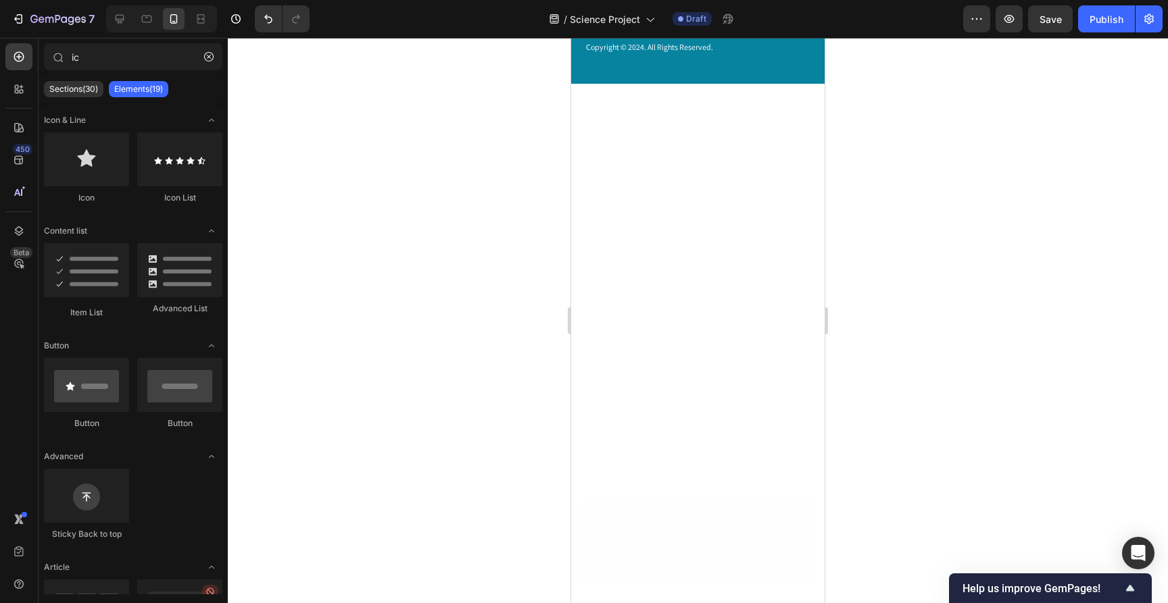
click at [978, 308] on div at bounding box center [698, 321] width 940 height 566
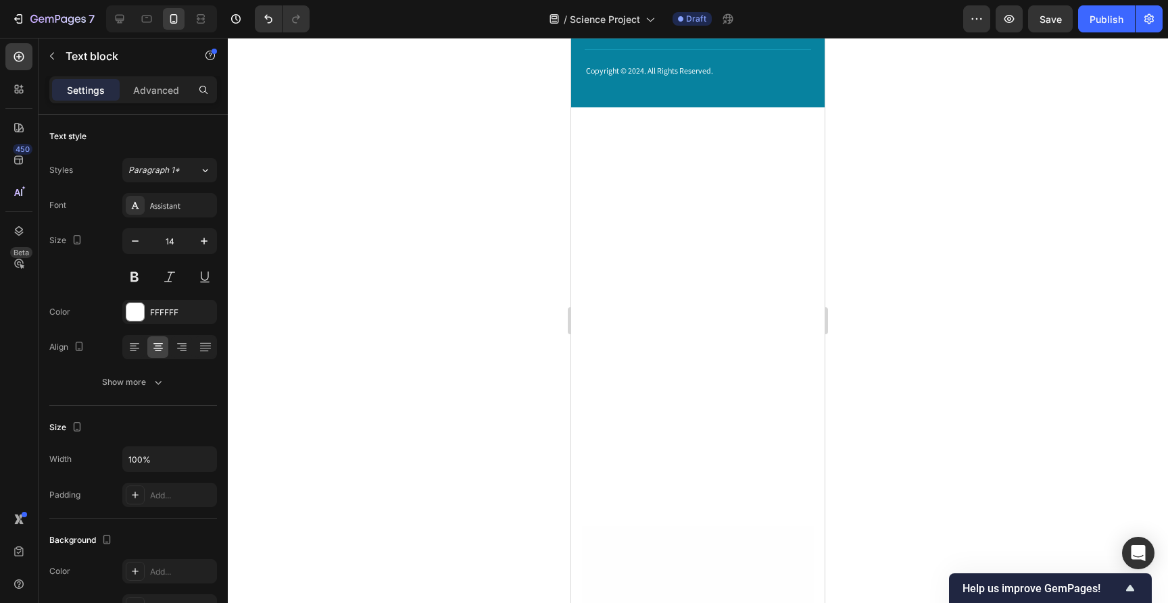
click at [952, 347] on div at bounding box center [698, 321] width 940 height 566
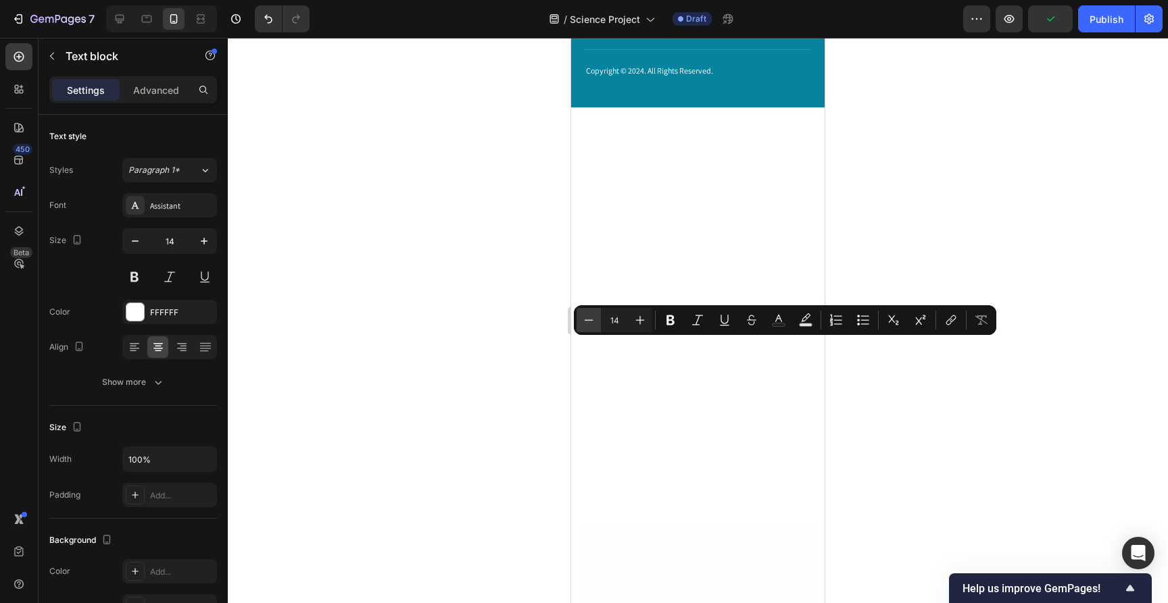
click at [587, 324] on icon "Editor contextual toolbar" at bounding box center [589, 321] width 14 height 14
type input "13"
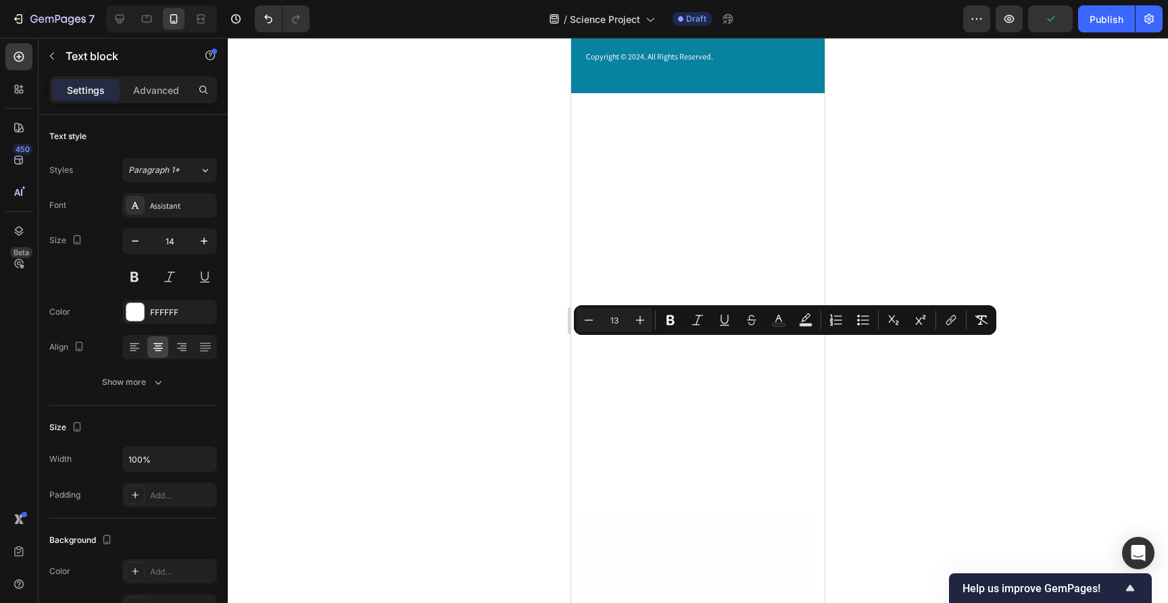
click at [970, 408] on div at bounding box center [698, 321] width 940 height 566
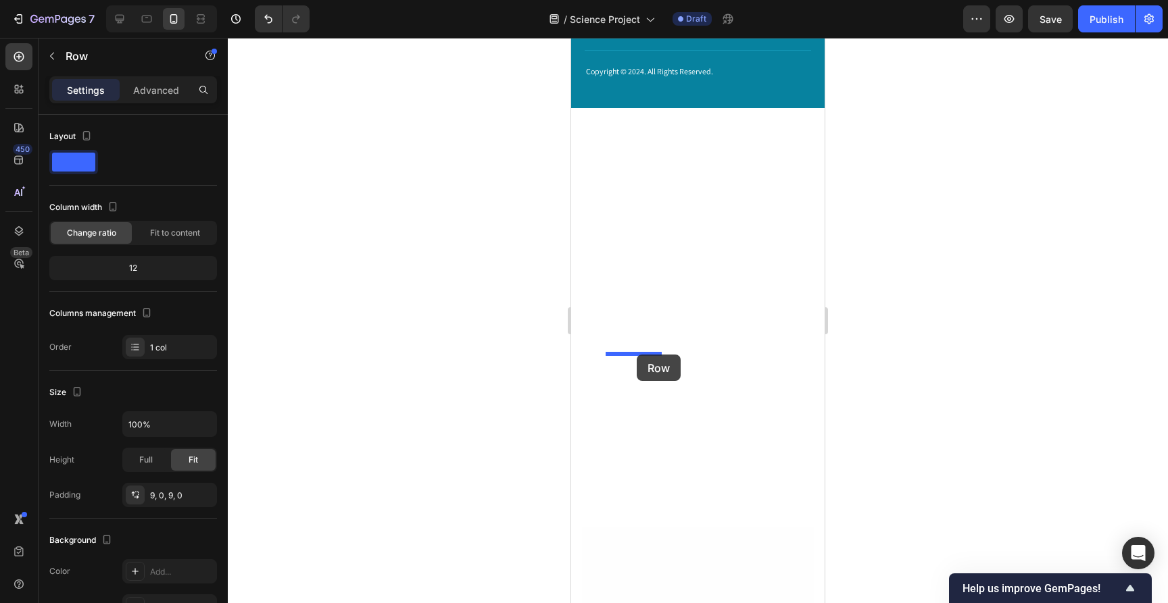
drag, startPoint x: 617, startPoint y: 297, endPoint x: 637, endPoint y: 355, distance: 61.3
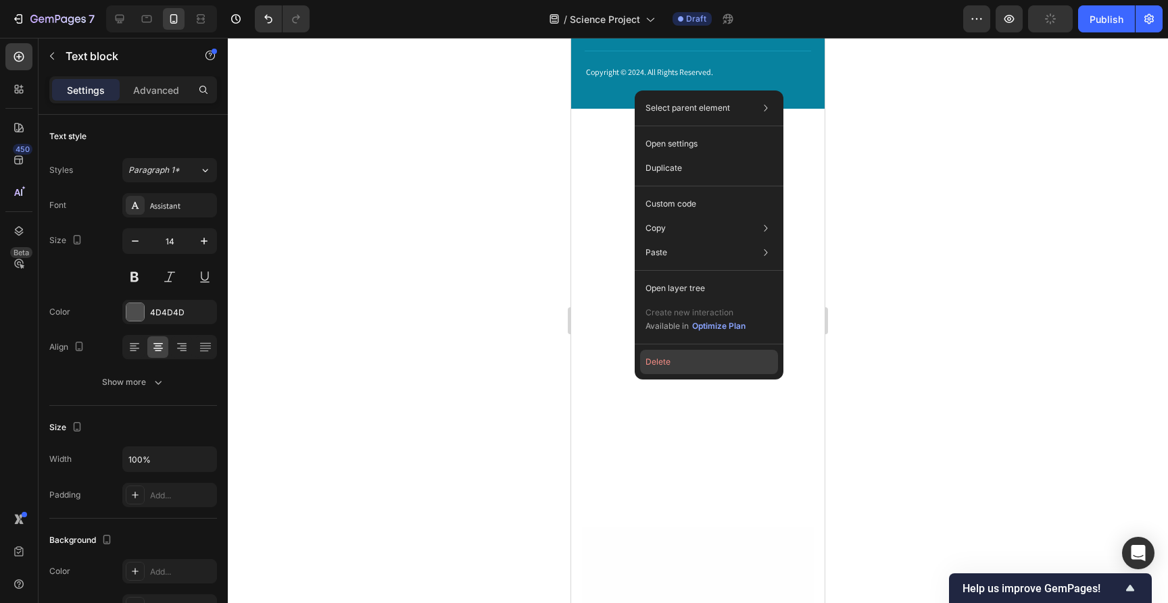
click at [654, 359] on button "Delete" at bounding box center [709, 362] width 138 height 24
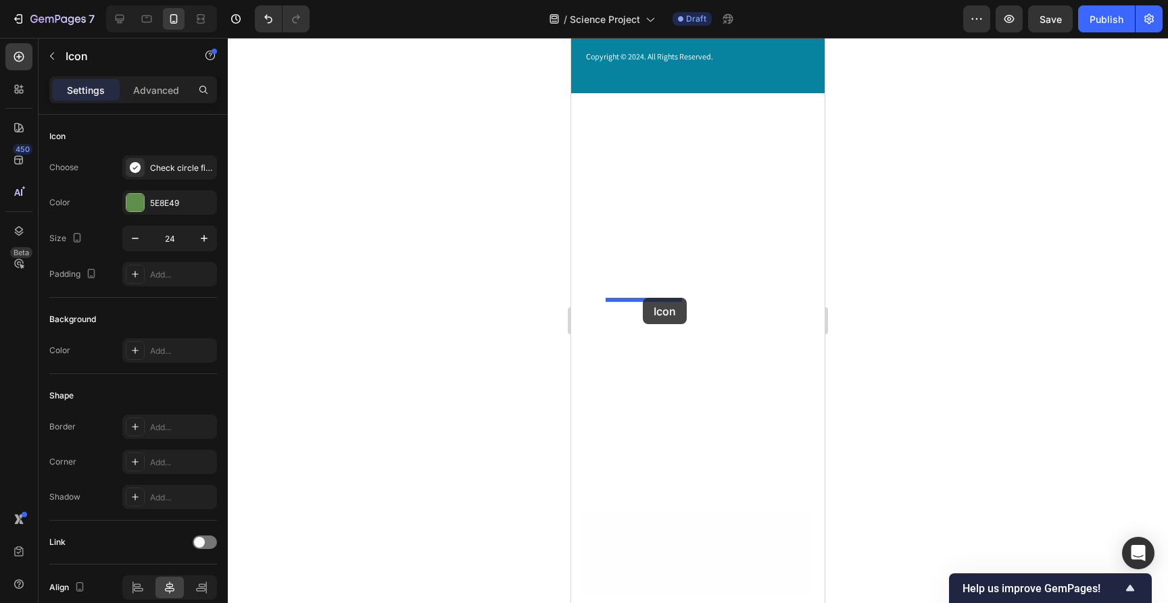
drag, startPoint x: 653, startPoint y: 356, endPoint x: 643, endPoint y: 296, distance: 61.1
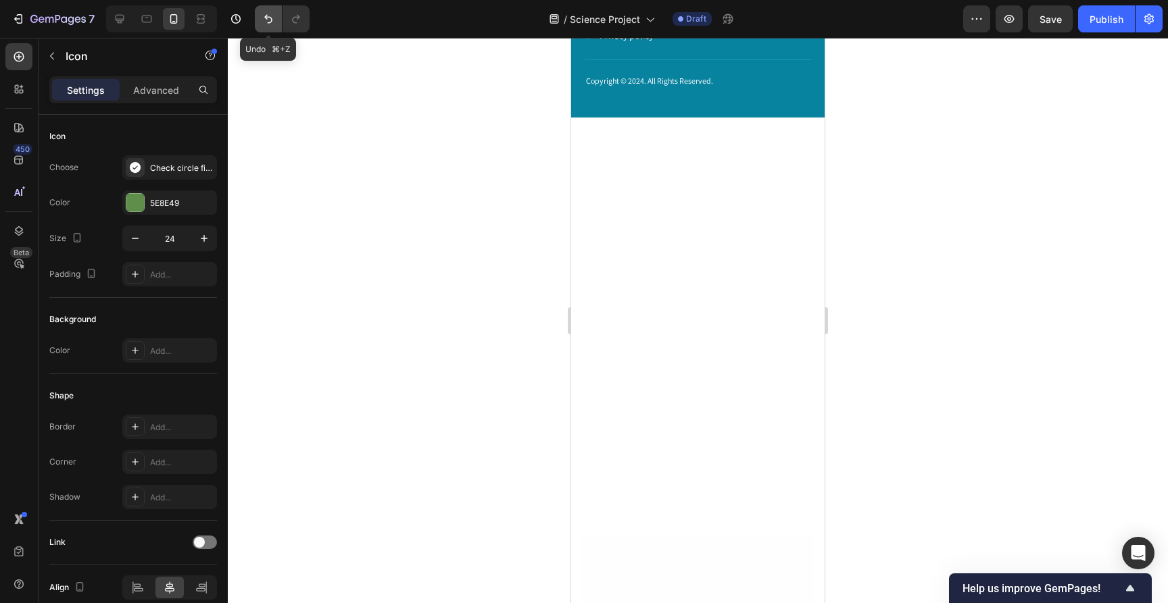
click at [266, 22] on icon "Undo/Redo" at bounding box center [269, 19] width 14 height 14
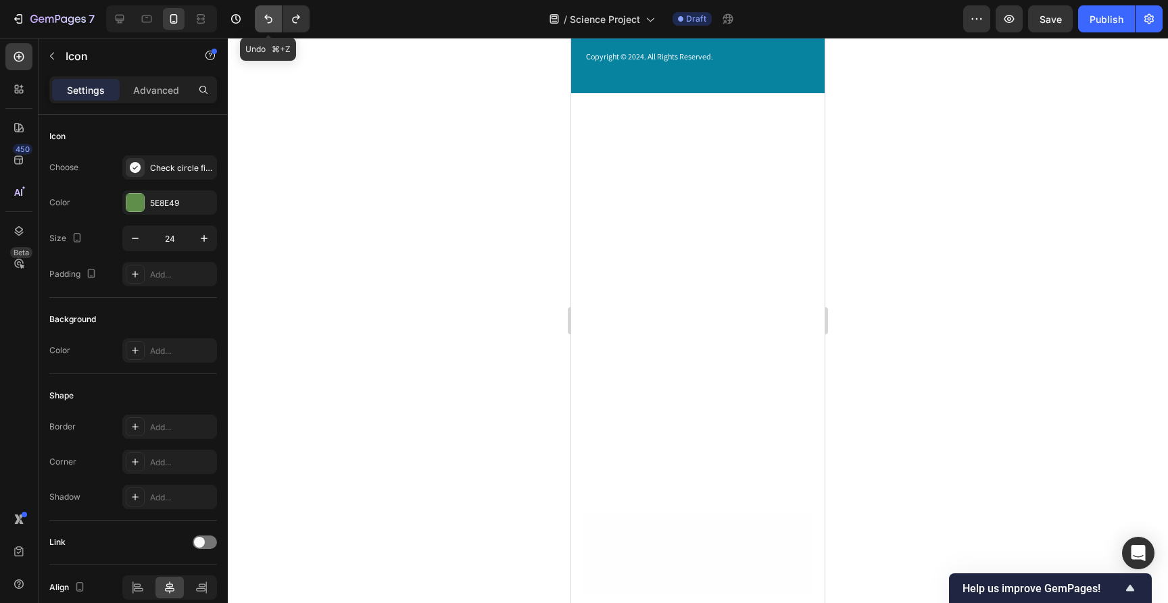
click at [266, 21] on icon "Undo/Redo" at bounding box center [269, 19] width 14 height 14
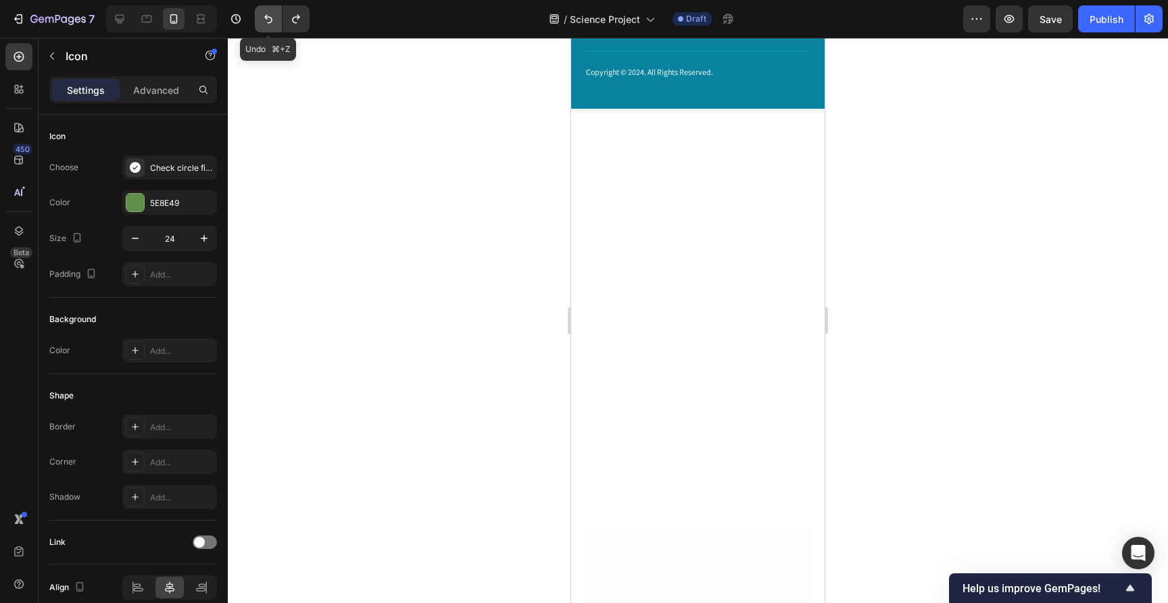
click at [266, 21] on icon "Undo/Redo" at bounding box center [269, 19] width 14 height 14
click at [272, 23] on icon "Undo/Redo" at bounding box center [269, 19] width 14 height 14
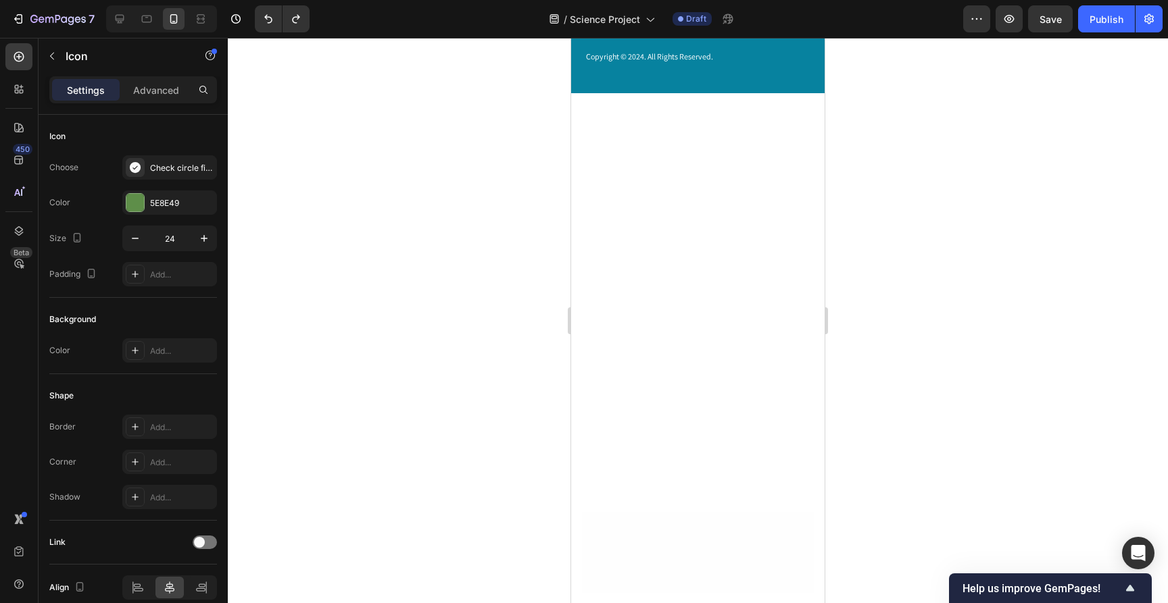
drag, startPoint x: 618, startPoint y: 292, endPoint x: 635, endPoint y: 347, distance: 57.9
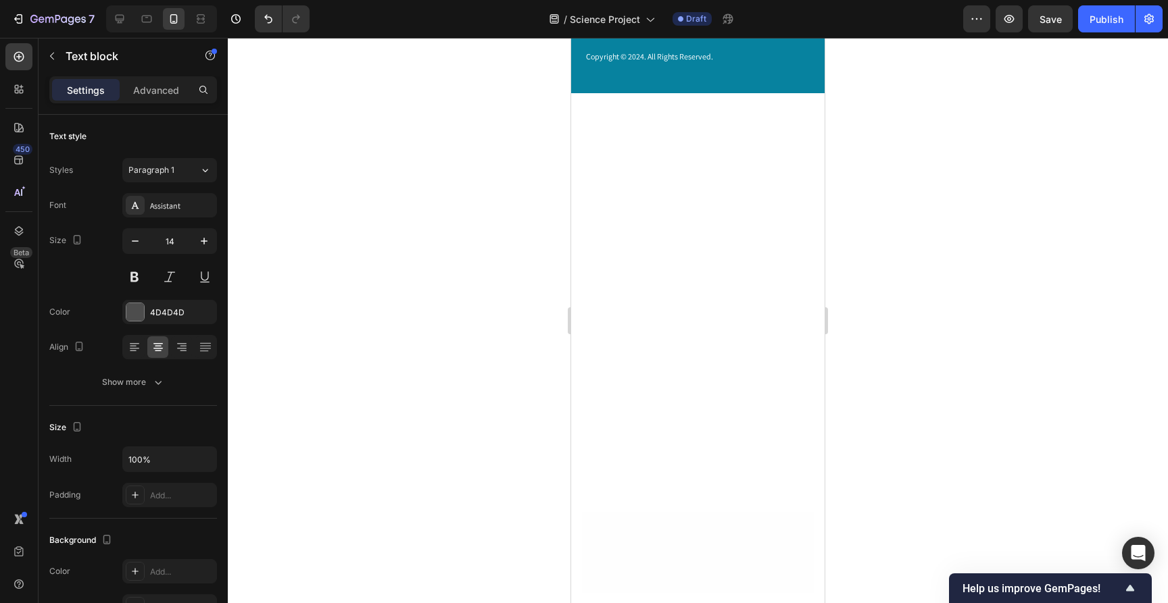
click at [918, 332] on div at bounding box center [698, 321] width 940 height 566
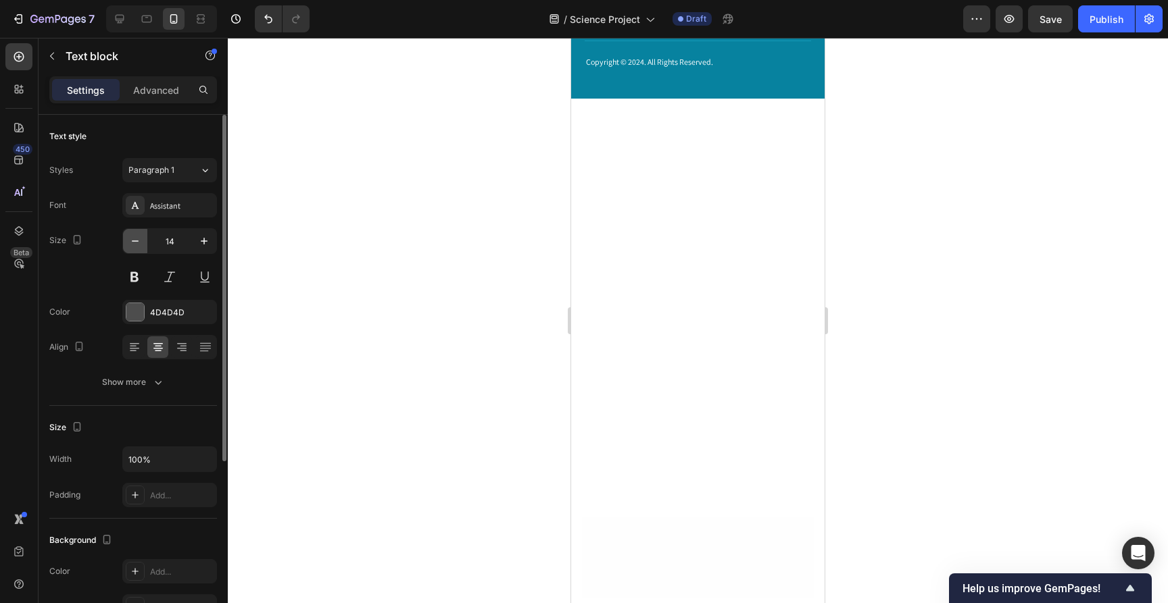
click at [137, 239] on icon "button" at bounding box center [135, 241] width 14 height 14
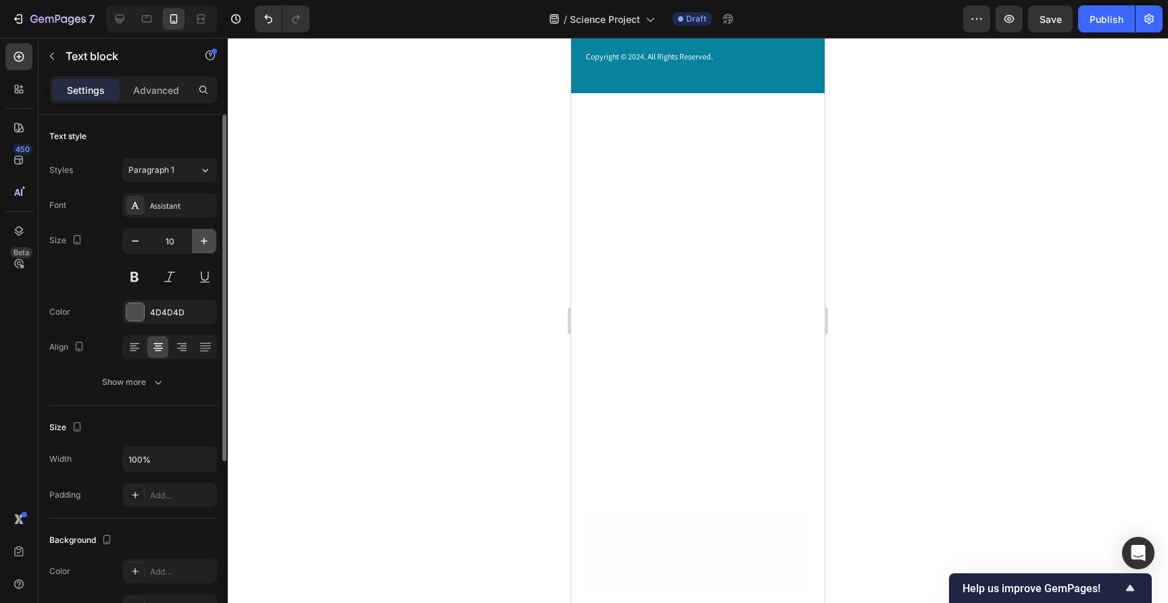
click at [196, 247] on button "button" at bounding box center [204, 241] width 24 height 24
type input "14"
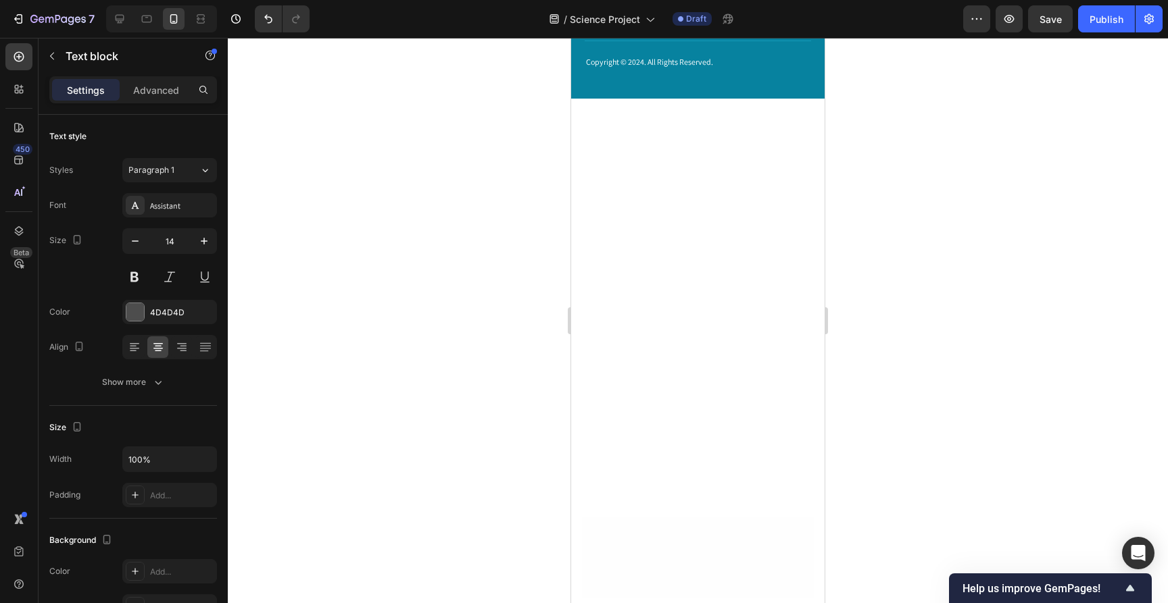
click at [984, 332] on div at bounding box center [698, 321] width 940 height 566
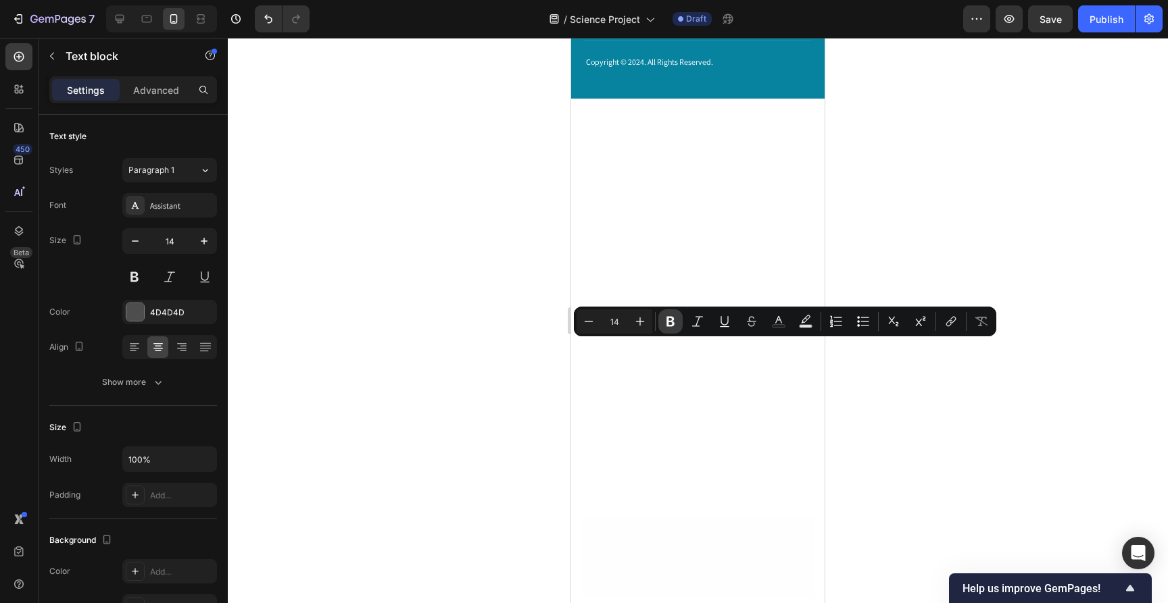
click at [668, 326] on icon "Editor contextual toolbar" at bounding box center [670, 322] width 8 height 10
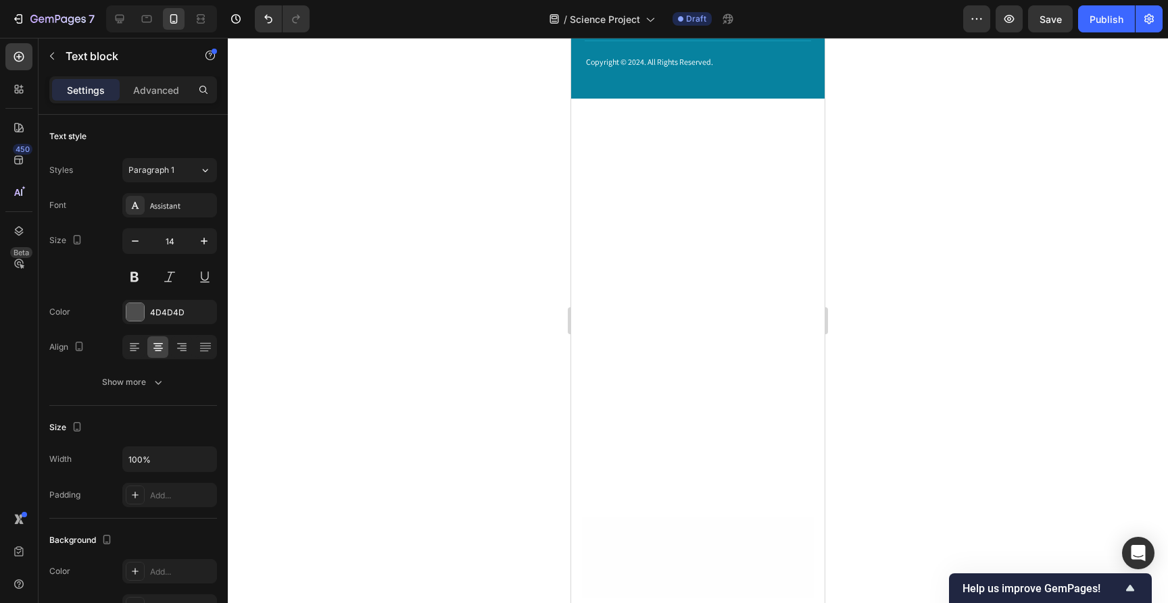
click at [946, 392] on div at bounding box center [698, 321] width 940 height 566
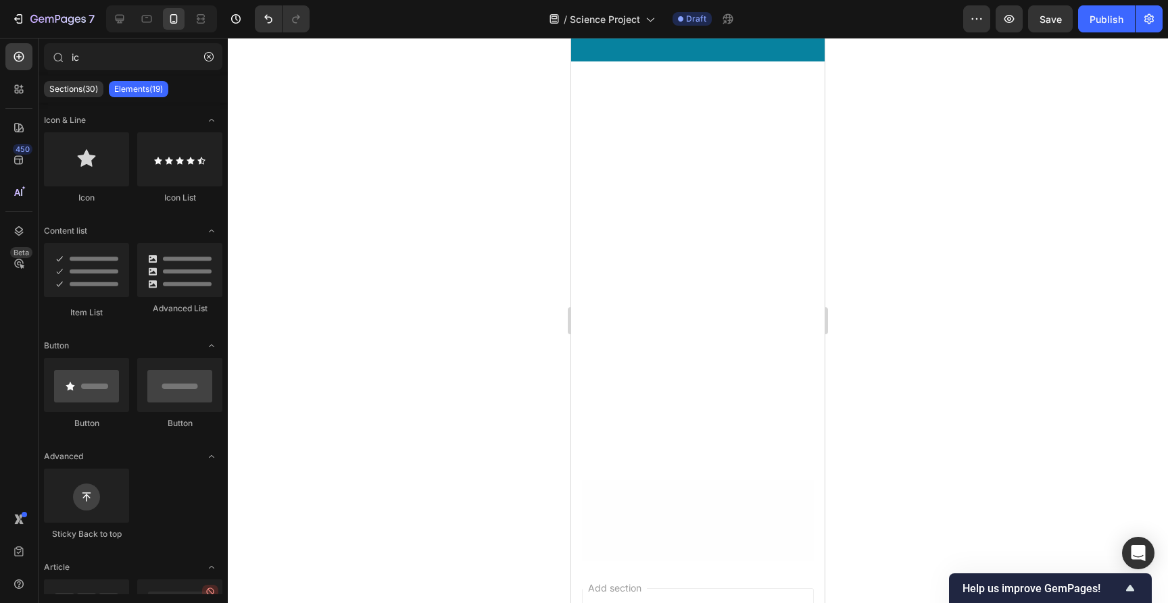
scroll to position [9739, 0]
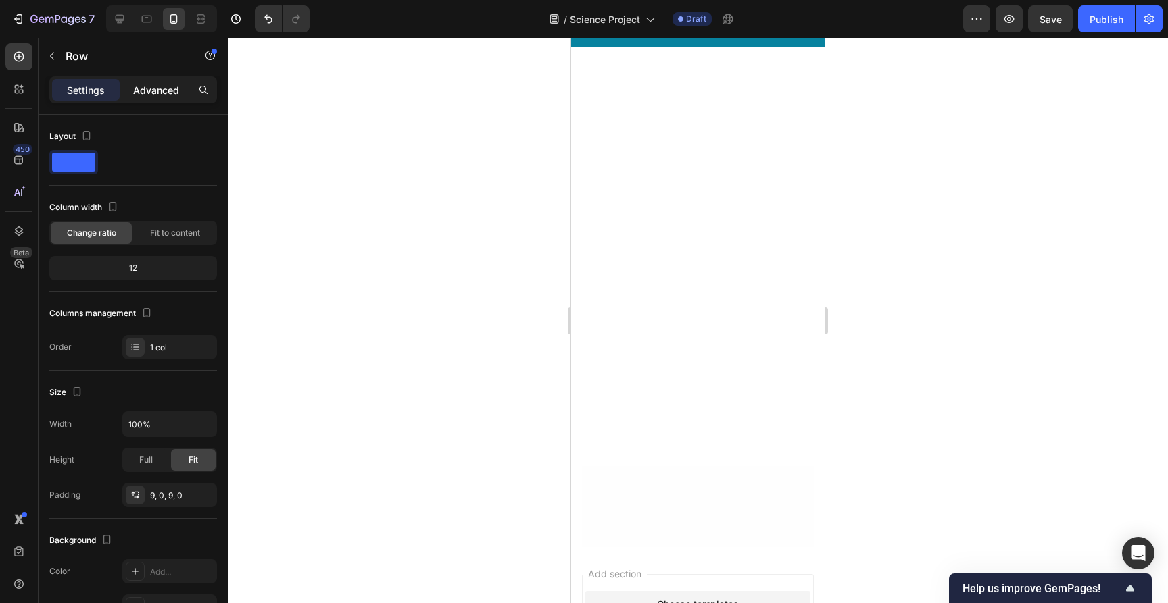
click at [159, 99] on div "Advanced" at bounding box center [156, 90] width 68 height 22
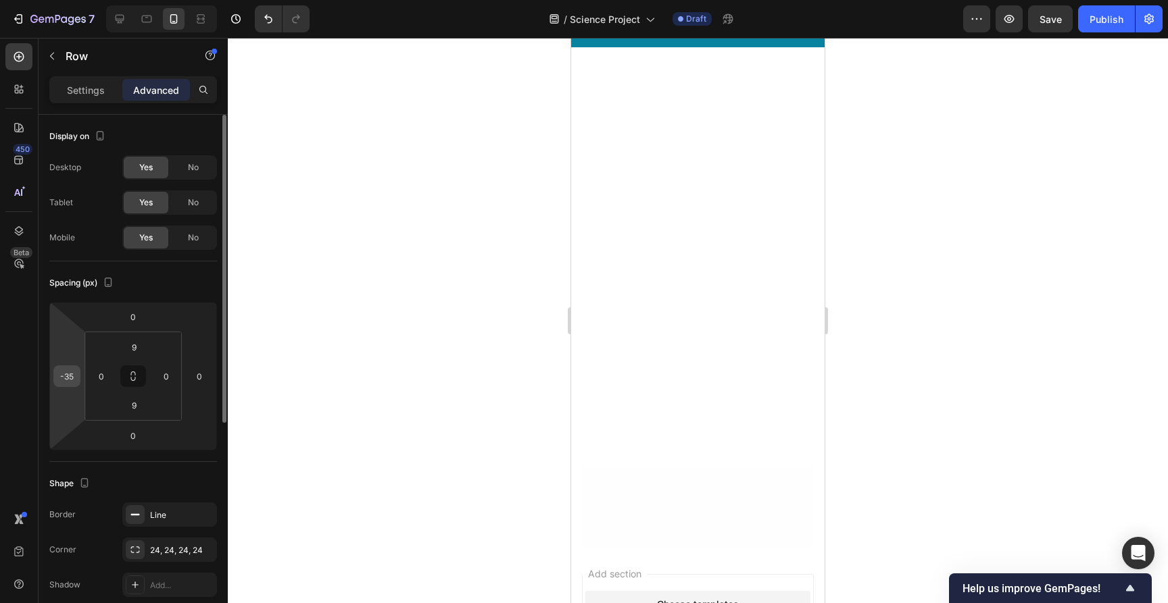
click at [67, 382] on input "-35" at bounding box center [67, 376] width 20 height 20
click at [70, 379] on input "-35" at bounding box center [67, 376] width 20 height 20
type input "-5"
click at [983, 252] on div at bounding box center [698, 321] width 940 height 566
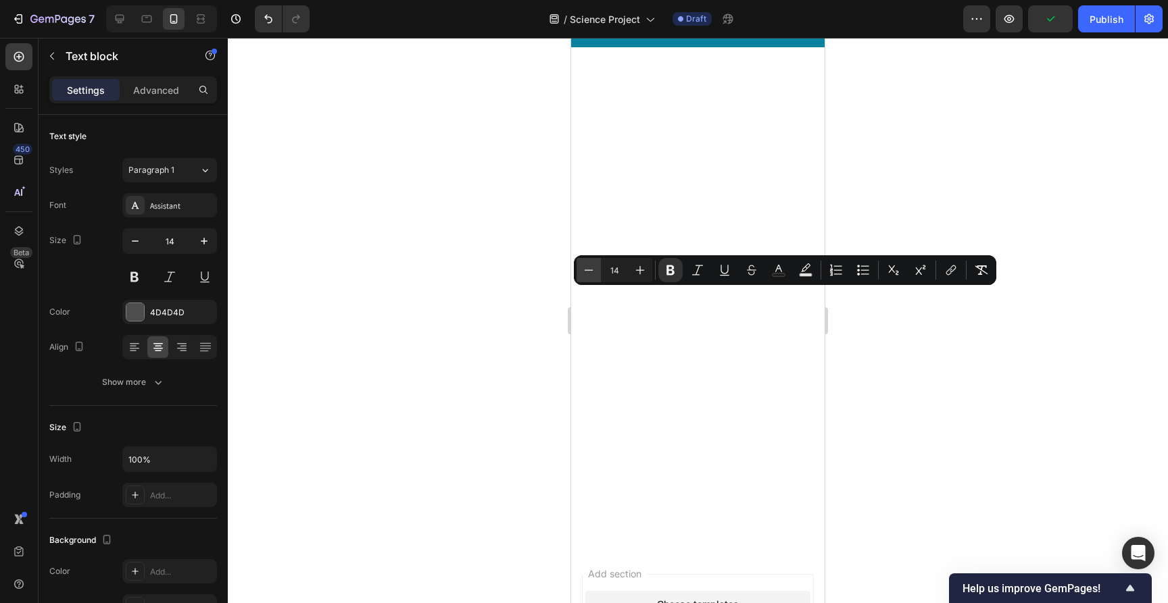
click at [587, 272] on icon "Editor contextual toolbar" at bounding box center [589, 271] width 14 height 14
type input "10"
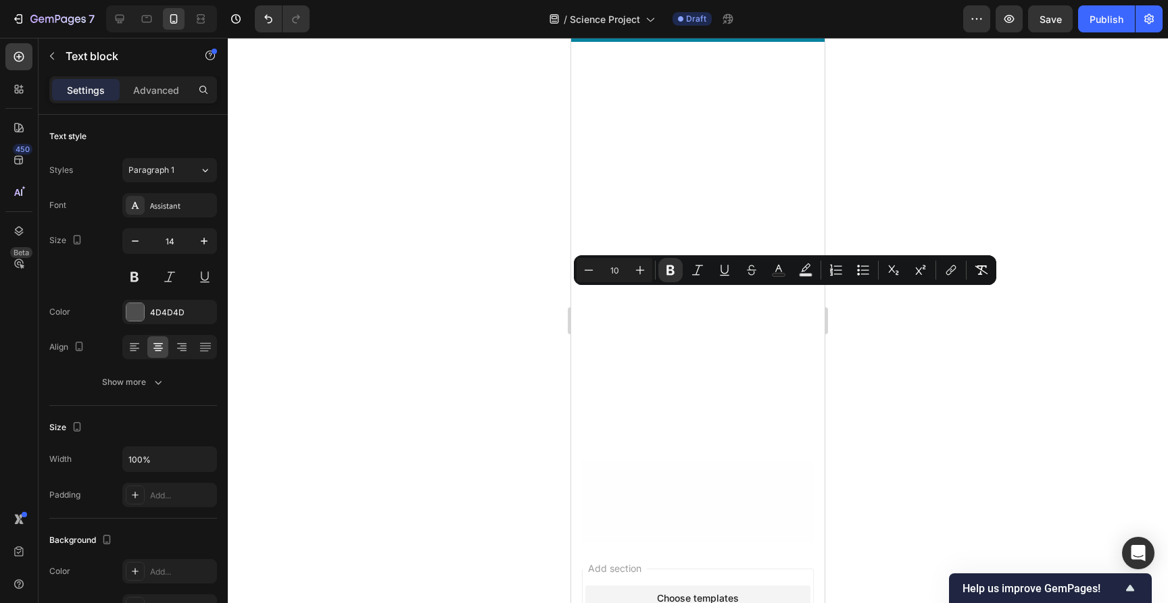
click at [1023, 387] on div at bounding box center [698, 321] width 940 height 566
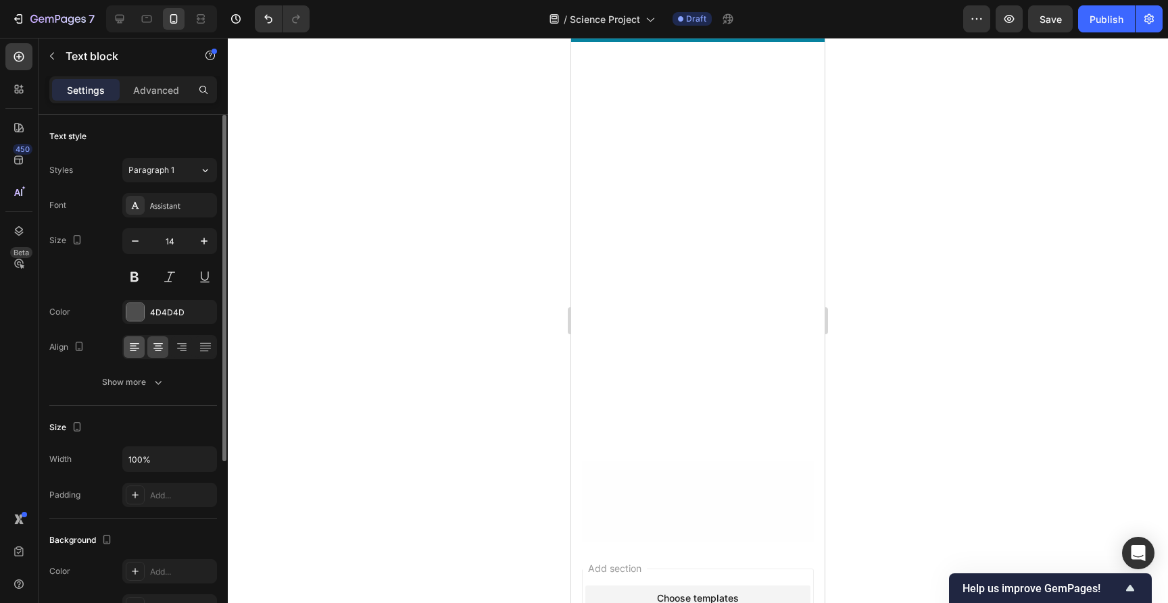
click at [136, 357] on div at bounding box center [134, 348] width 21 height 22
click at [157, 95] on p "Advanced" at bounding box center [156, 90] width 46 height 14
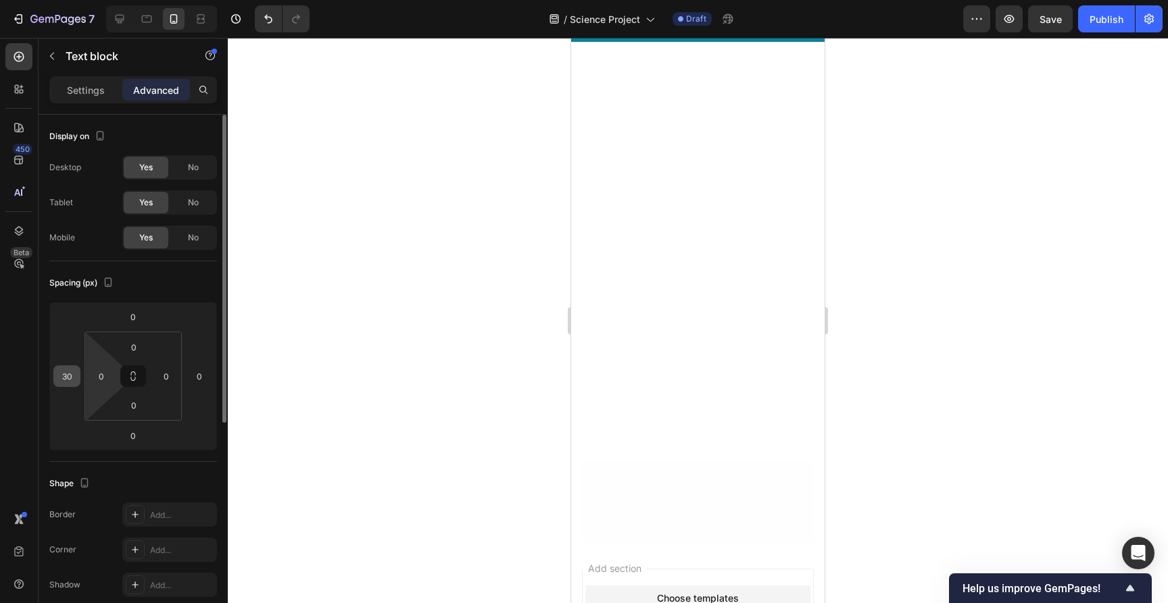
click at [72, 374] on input "30" at bounding box center [67, 376] width 20 height 20
type input "0"
click at [105, 299] on div "Spacing (px) 0 0 0 0 0 0 0 0" at bounding box center [133, 362] width 168 height 201
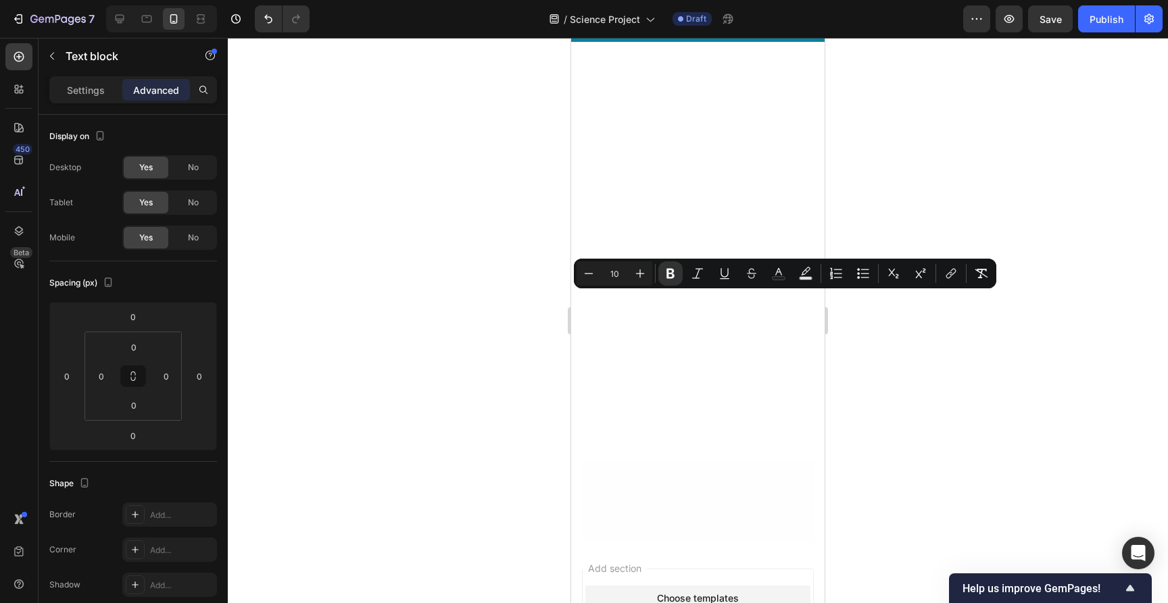
click at [643, 270] on icon "Editor contextual toolbar" at bounding box center [640, 274] width 14 height 14
click at [643, 269] on icon "Editor contextual toolbar" at bounding box center [640, 274] width 14 height 14
type input "13"
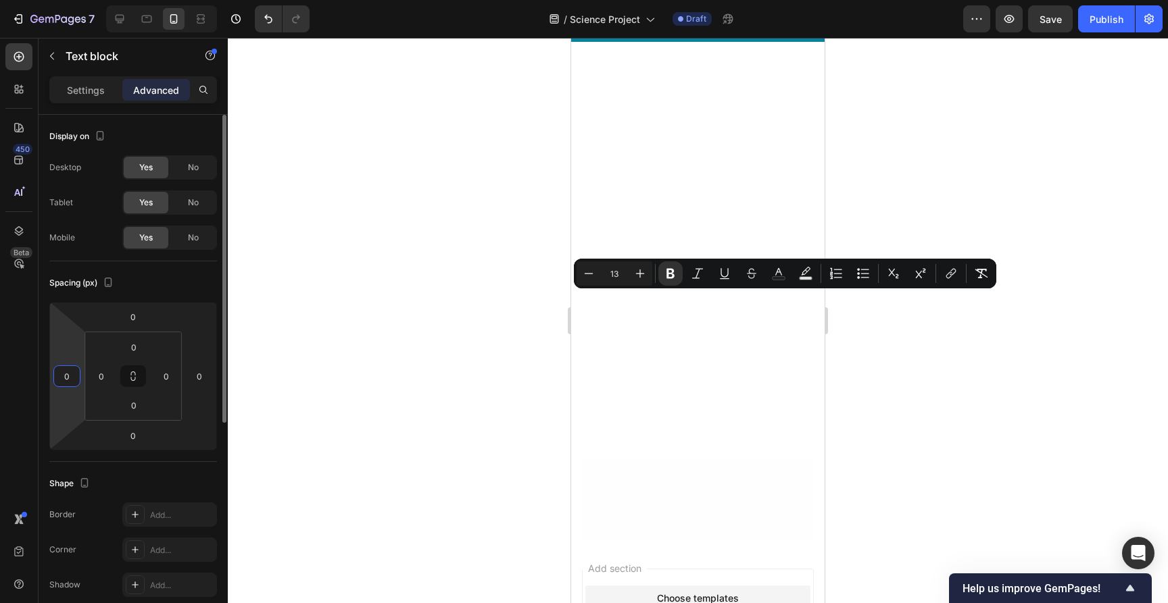
click at [67, 373] on input "0" at bounding box center [67, 376] width 20 height 20
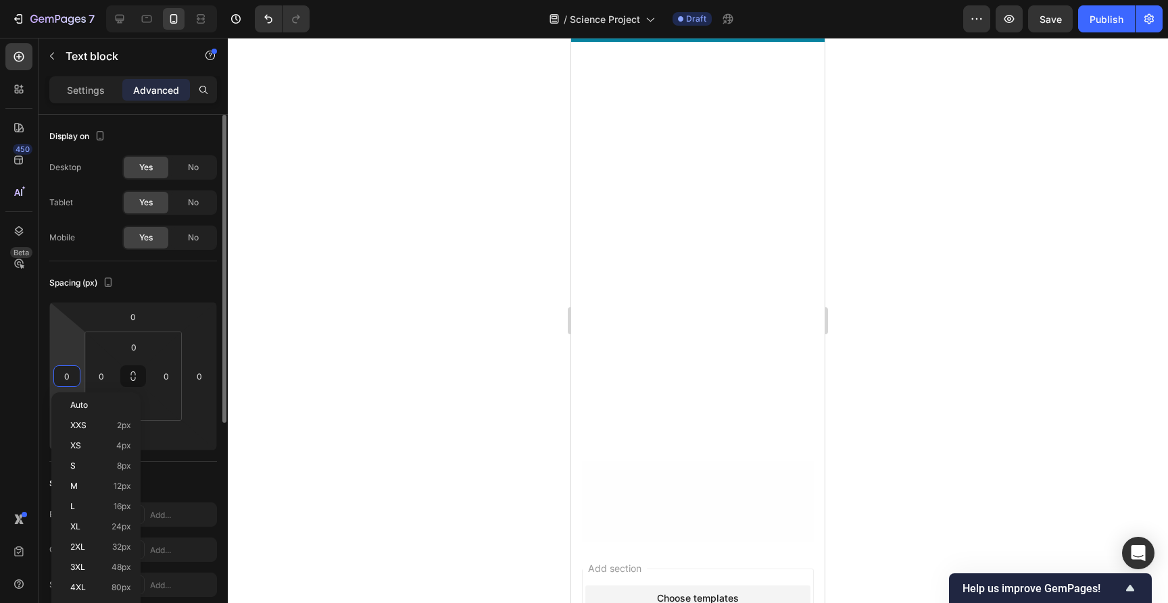
type input "5"
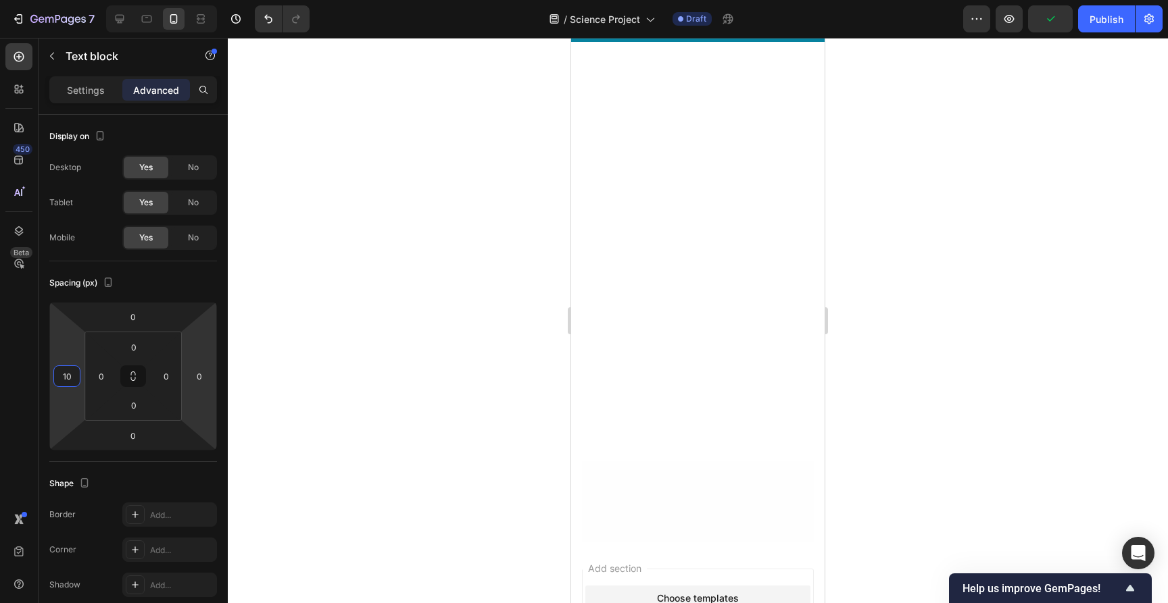
type input "10"
click at [998, 307] on div at bounding box center [698, 321] width 940 height 566
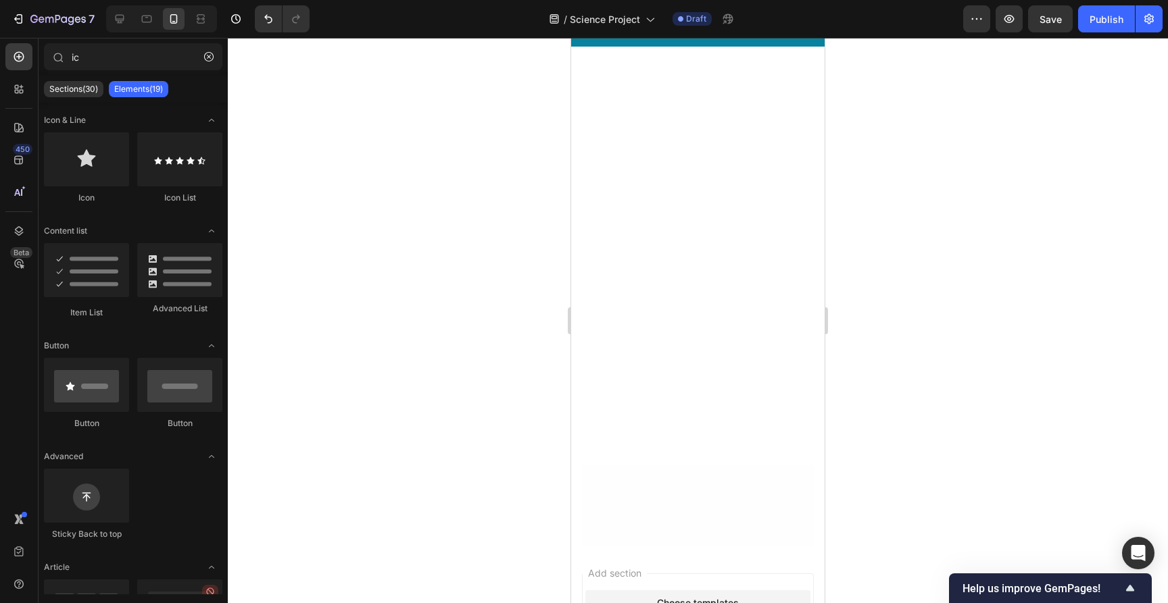
scroll to position [9735, 0]
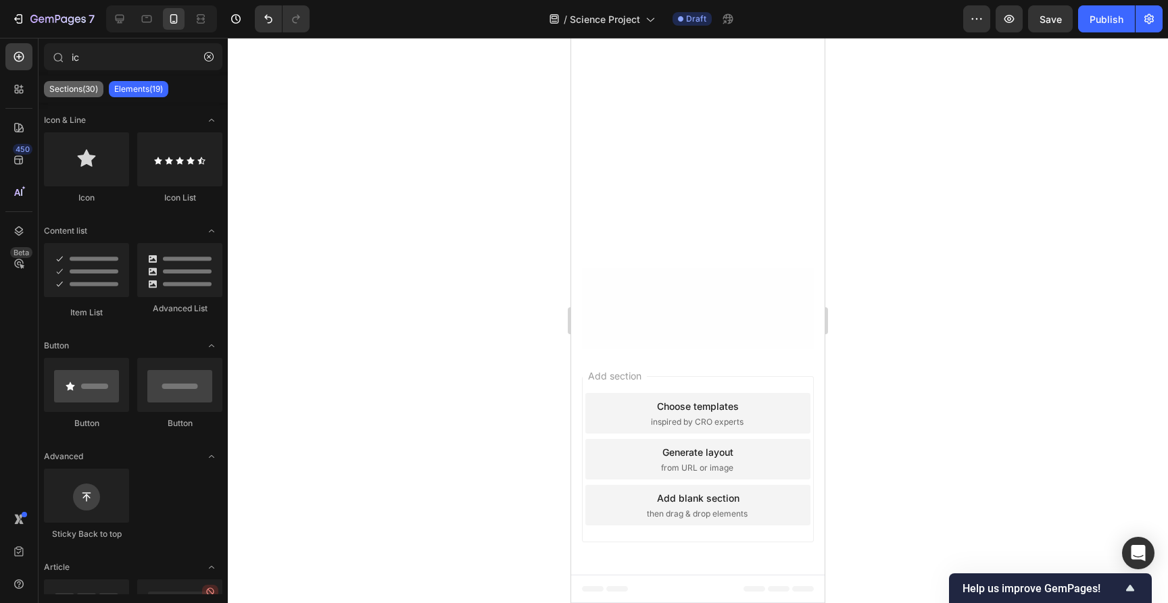
click at [91, 88] on p "Sections(30)" at bounding box center [73, 89] width 49 height 11
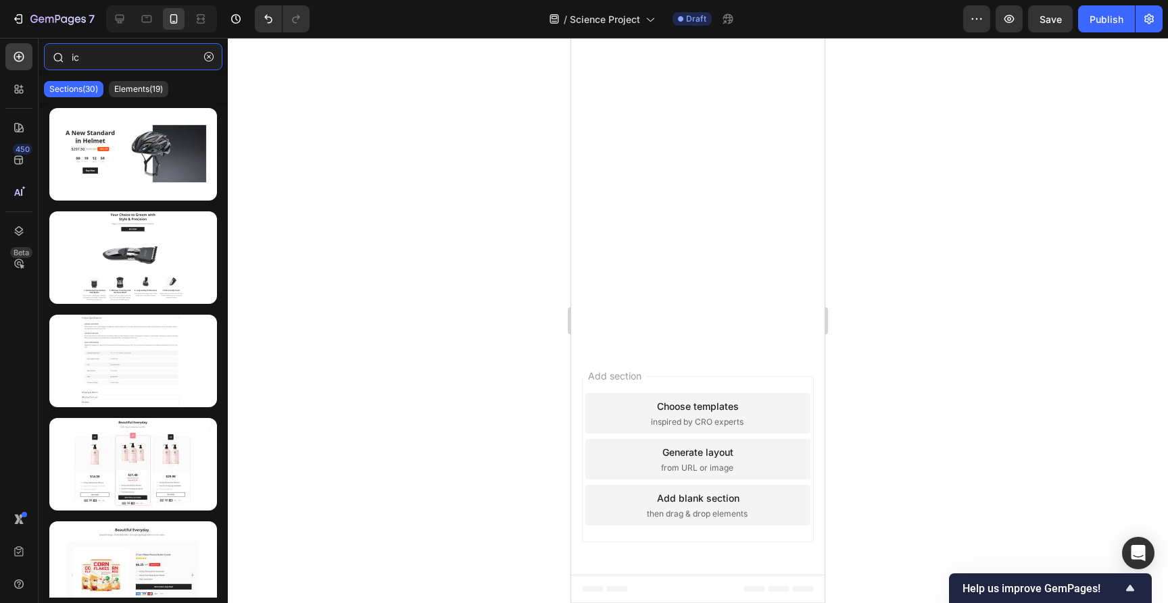
click at [94, 63] on input "ic" at bounding box center [133, 56] width 178 height 27
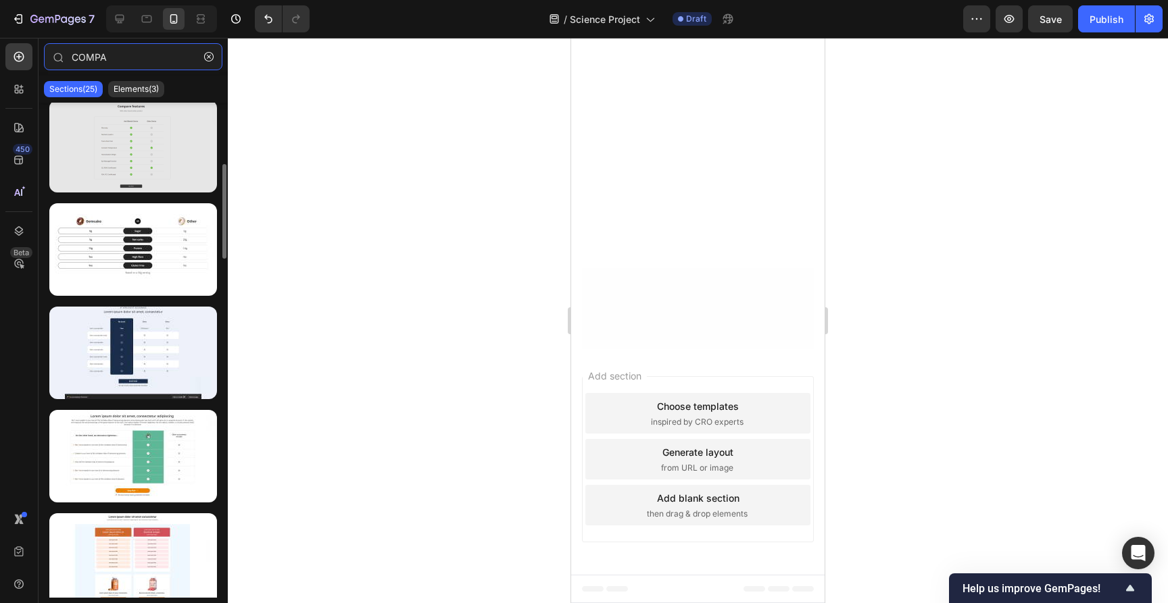
scroll to position [318, 0]
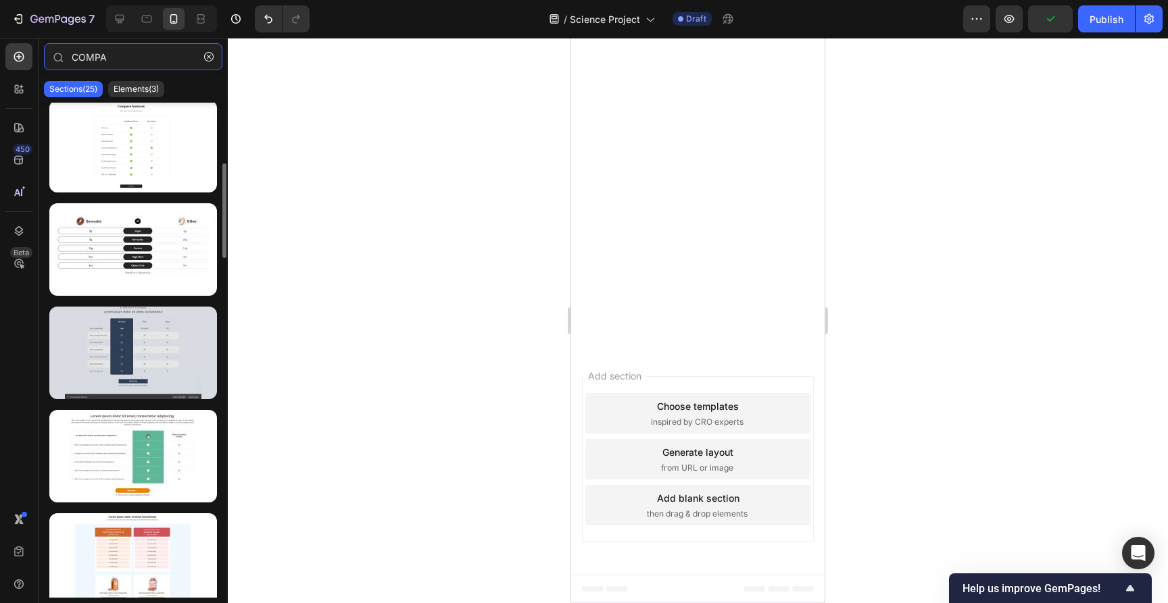
type input "COMPA"
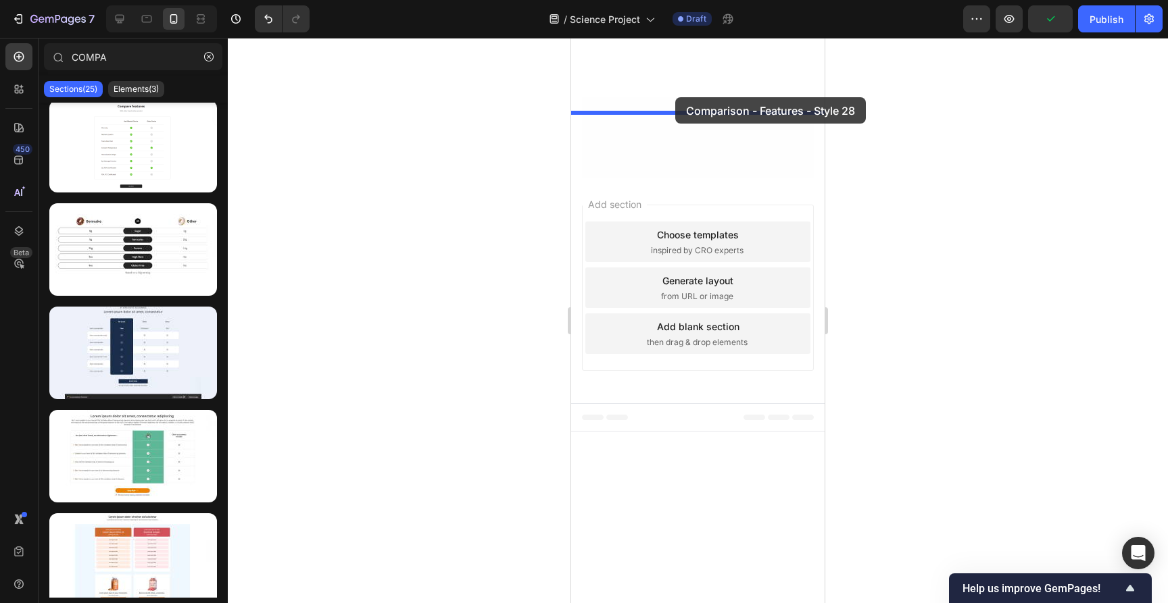
drag, startPoint x: 695, startPoint y: 390, endPoint x: 674, endPoint y: 101, distance: 289.3
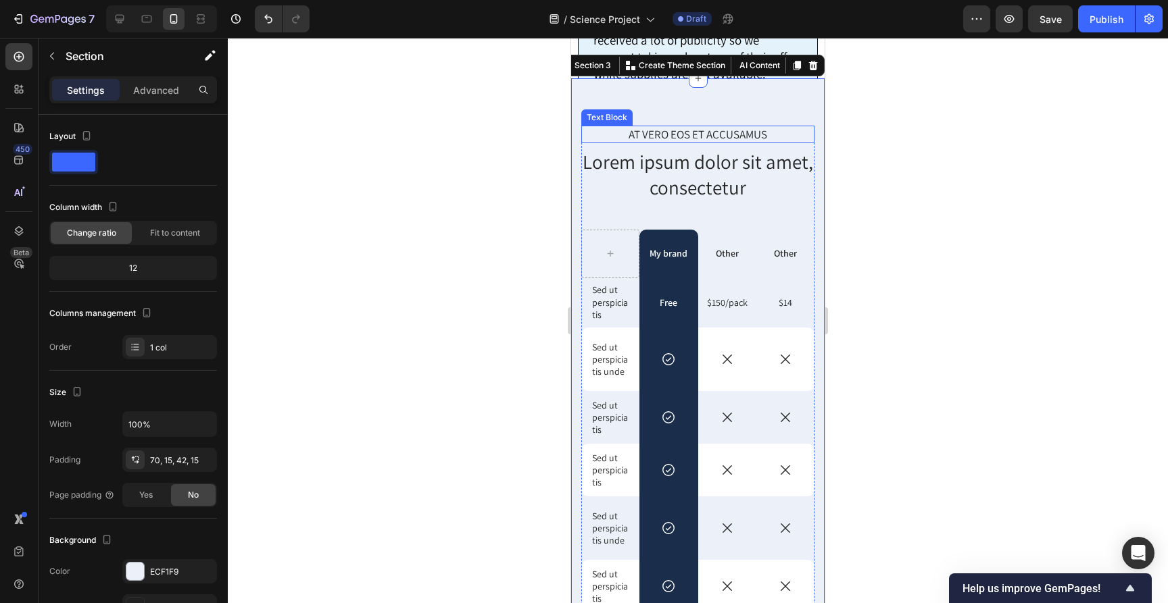
scroll to position [9769, 0]
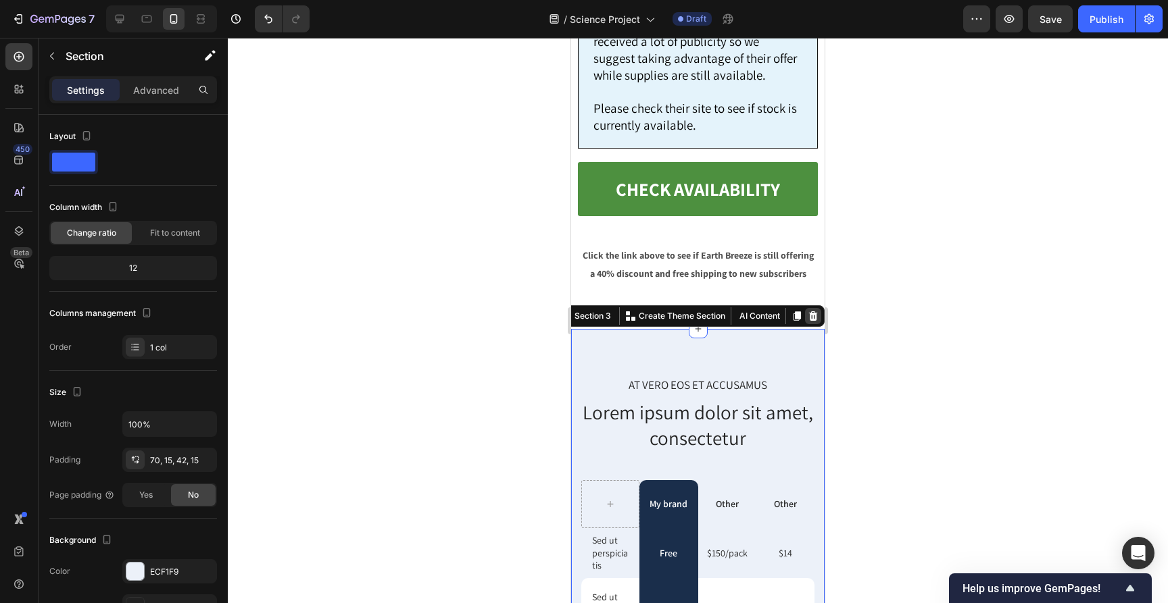
click at [814, 312] on icon at bounding box center [813, 316] width 9 height 9
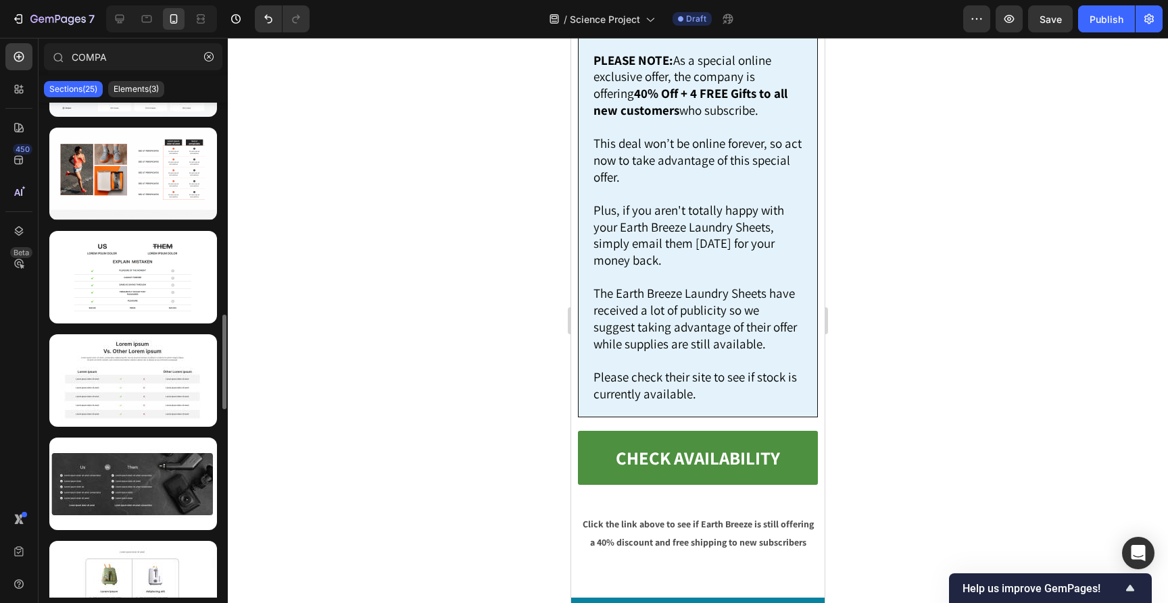
scroll to position [1121, 0]
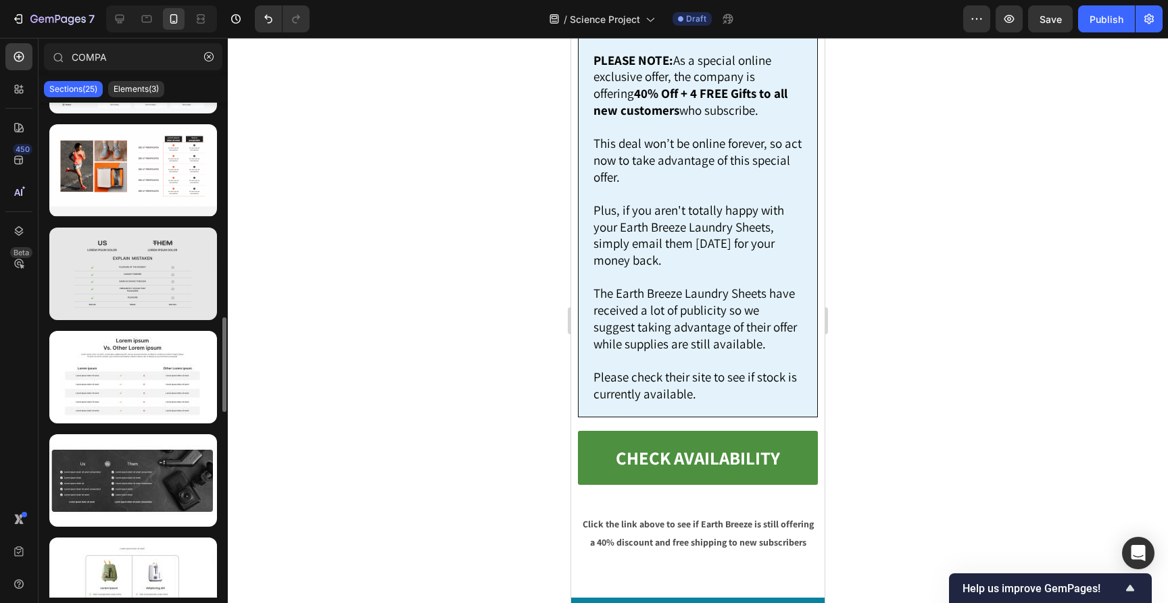
click at [139, 279] on div at bounding box center [133, 274] width 168 height 93
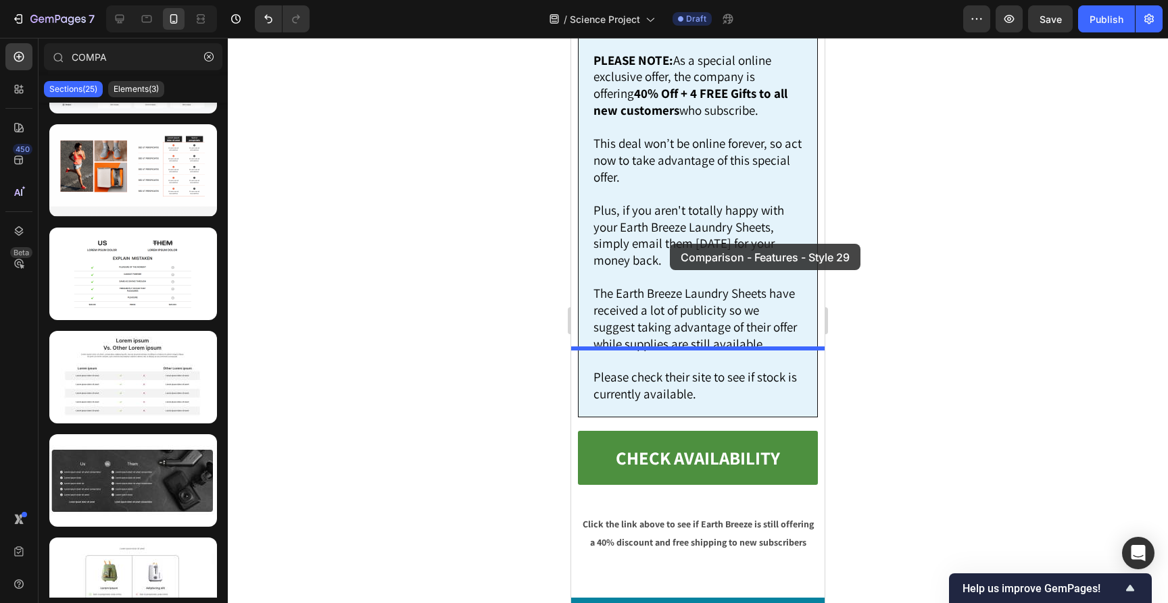
drag, startPoint x: 702, startPoint y: 324, endPoint x: 670, endPoint y: 245, distance: 86.1
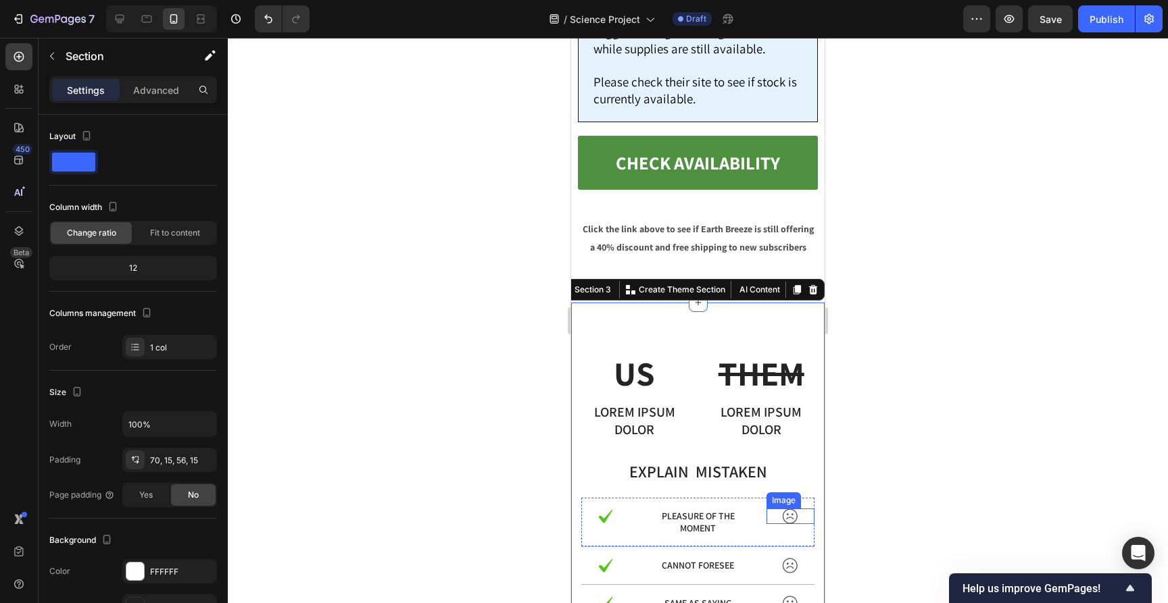
scroll to position [9796, 0]
click at [917, 268] on div at bounding box center [698, 321] width 940 height 566
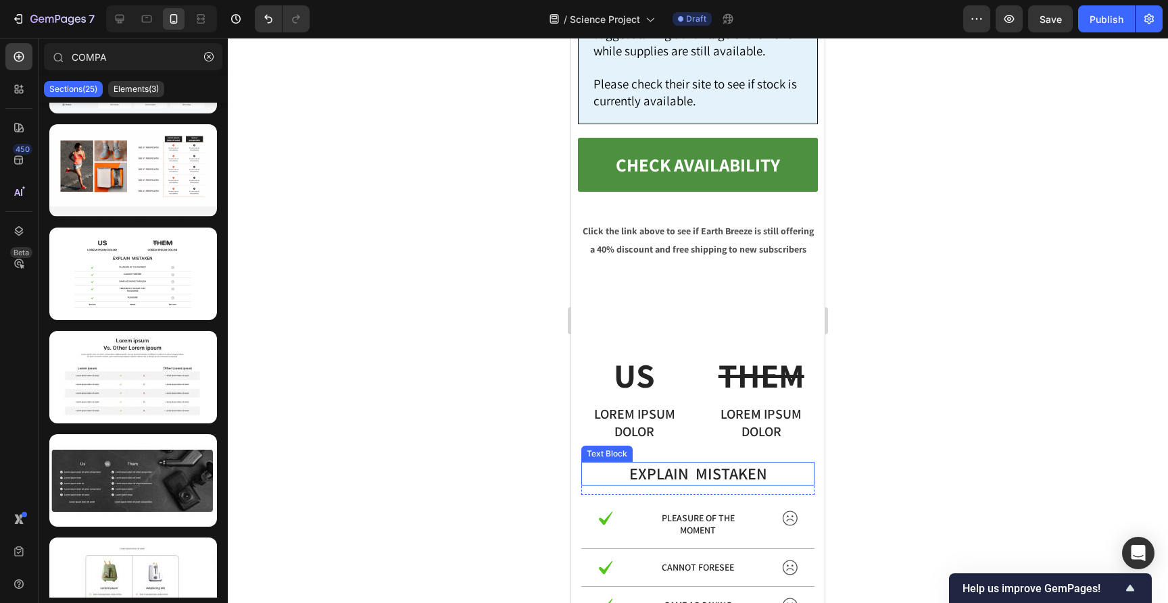
scroll to position [9792, 0]
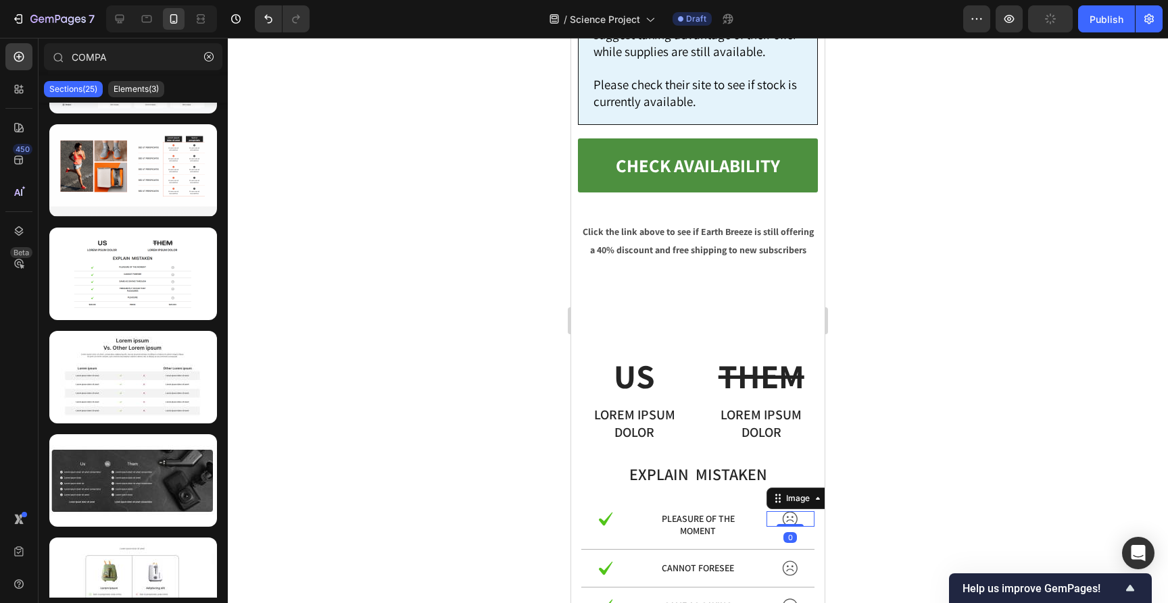
click at [791, 512] on img at bounding box center [790, 520] width 16 height 16
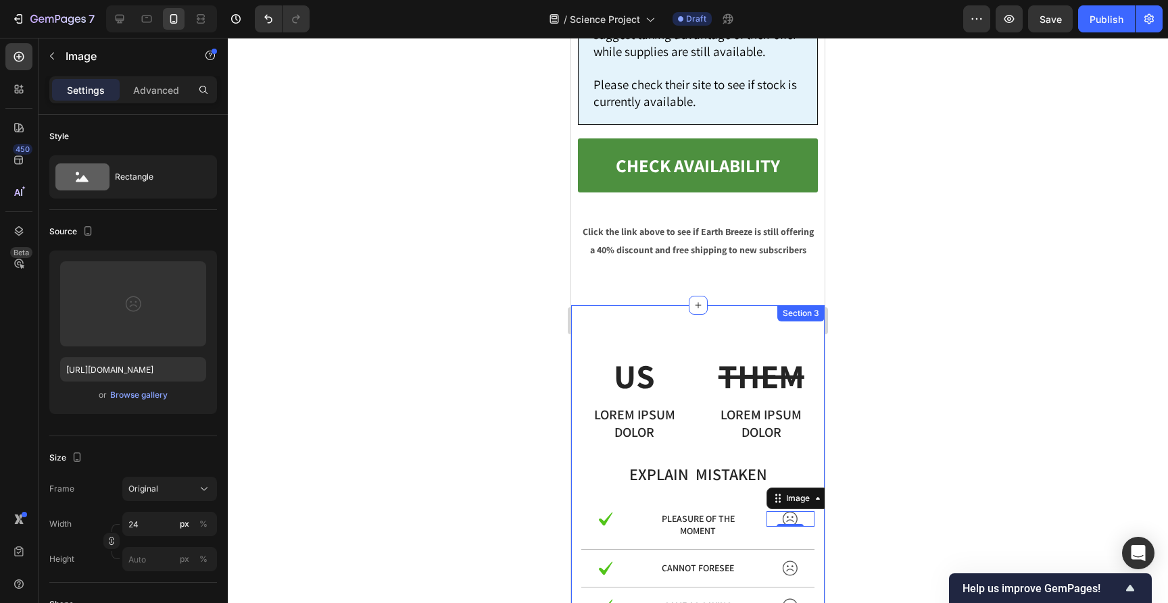
click at [914, 257] on div at bounding box center [698, 321] width 940 height 566
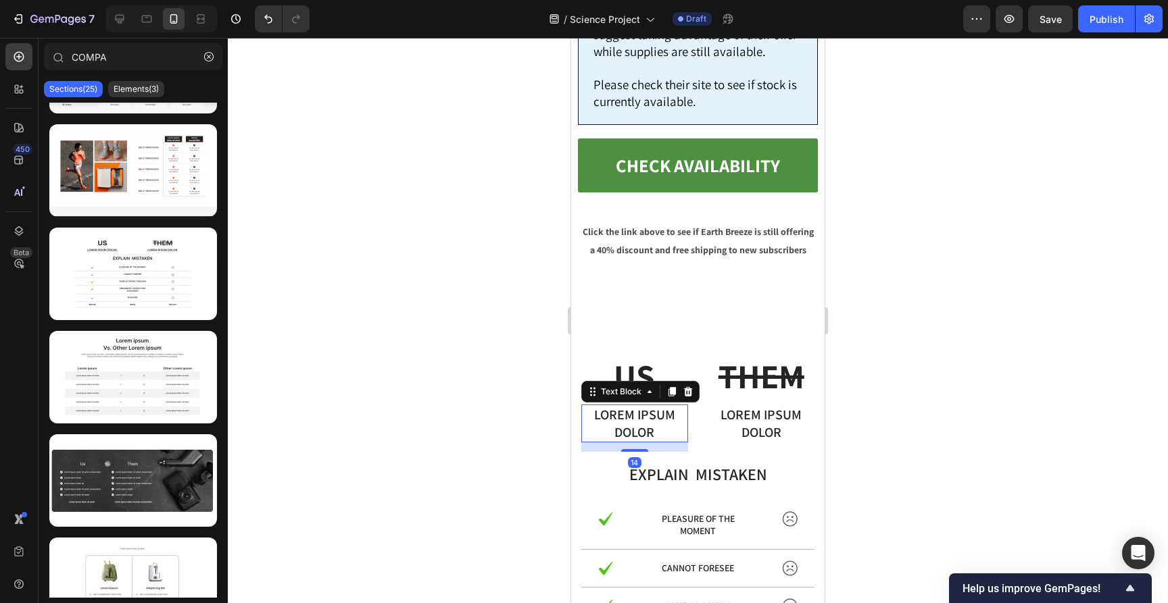
click at [643, 406] on p "Lorem ipsum dolor" at bounding box center [634, 423] width 104 height 35
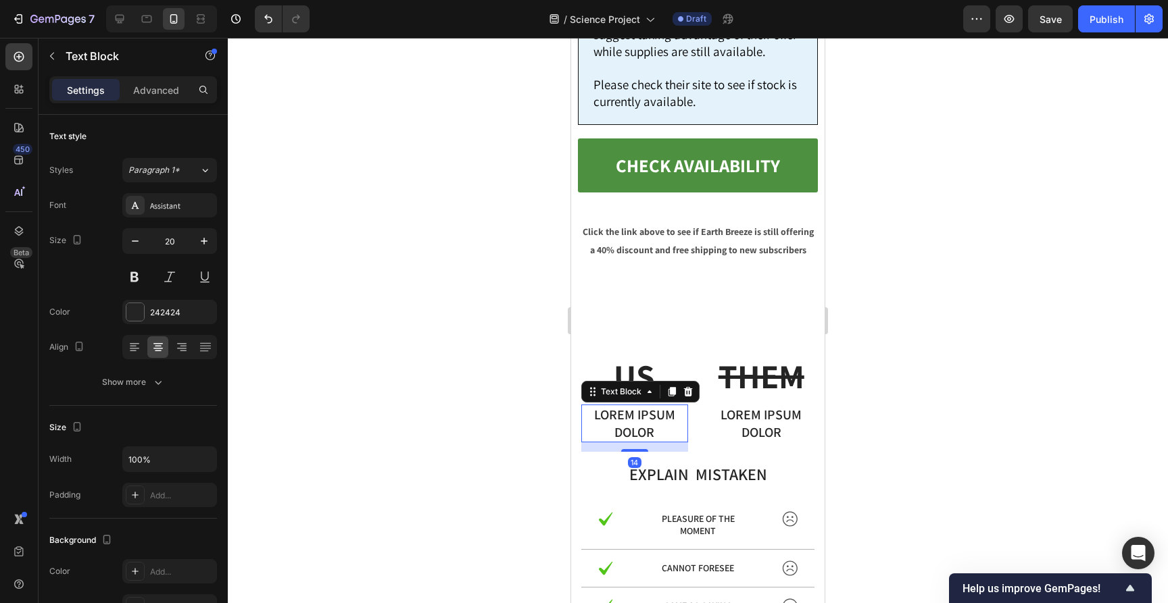
click at [643, 406] on p "Lorem ipsum dolor" at bounding box center [634, 423] width 104 height 35
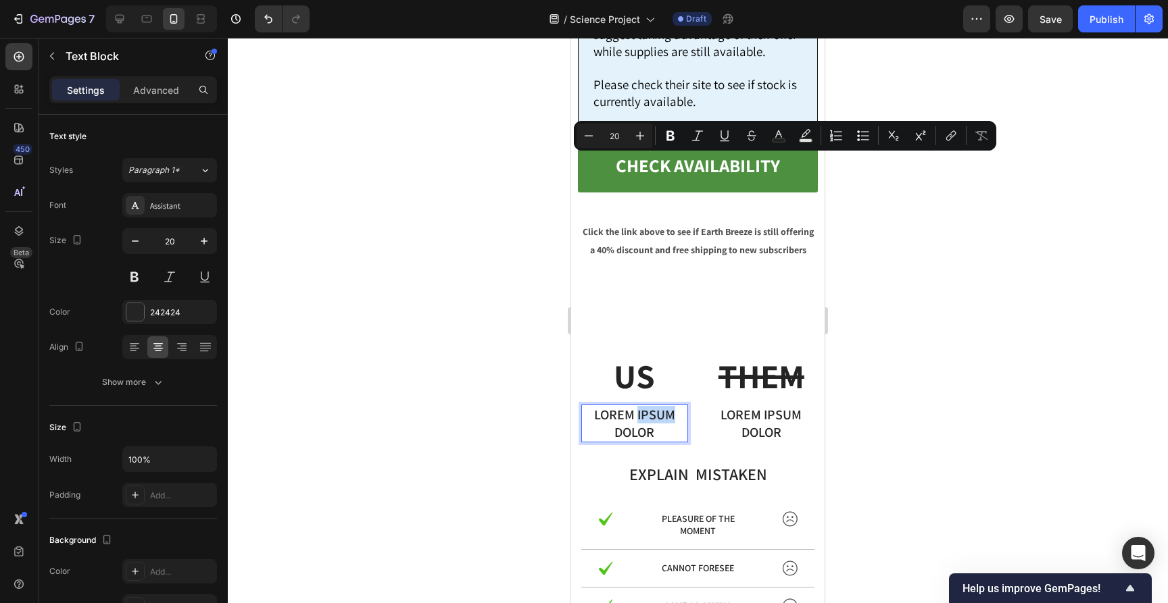
click at [643, 406] on p "Lorem ipsum dolor" at bounding box center [634, 423] width 104 height 35
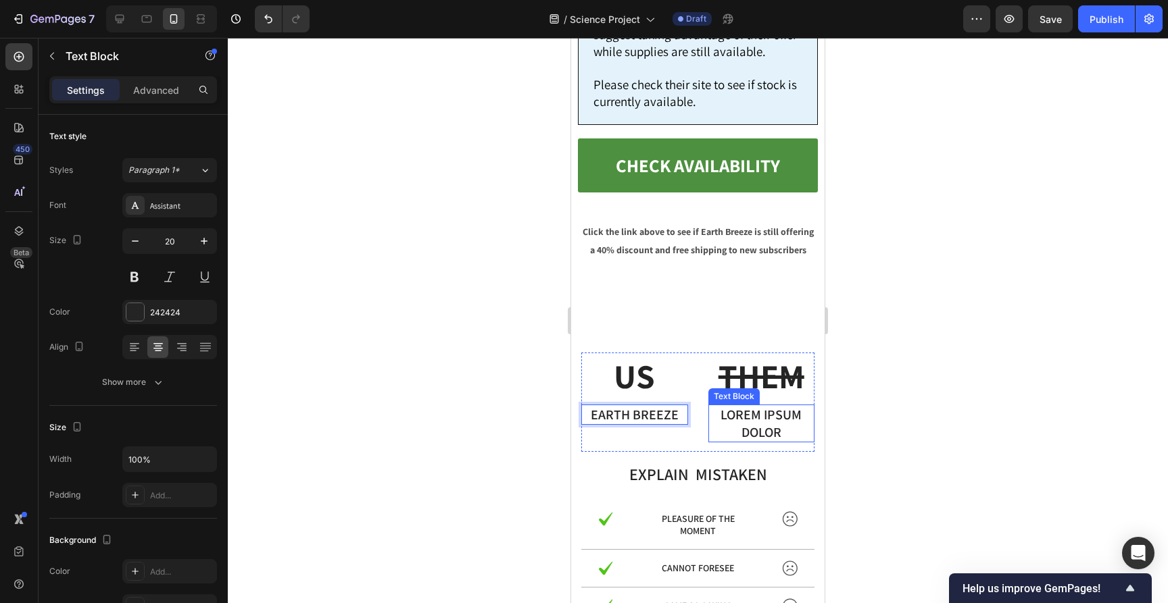
click at [768, 406] on p "Lorem ipsum dolor" at bounding box center [762, 423] width 104 height 35
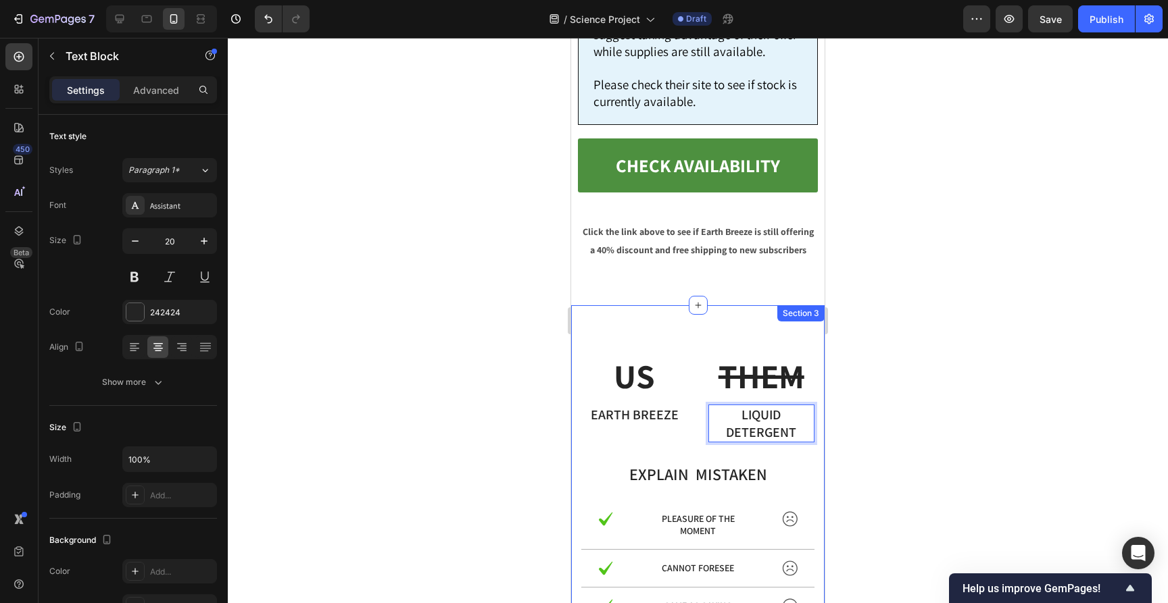
click at [966, 159] on div at bounding box center [698, 321] width 940 height 566
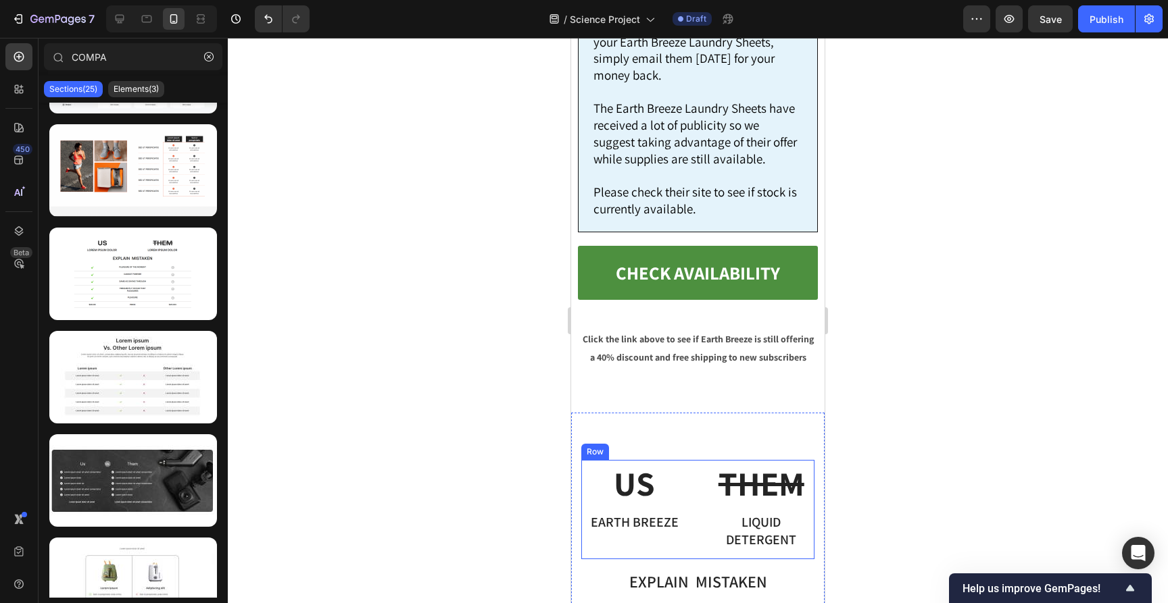
scroll to position [9687, 0]
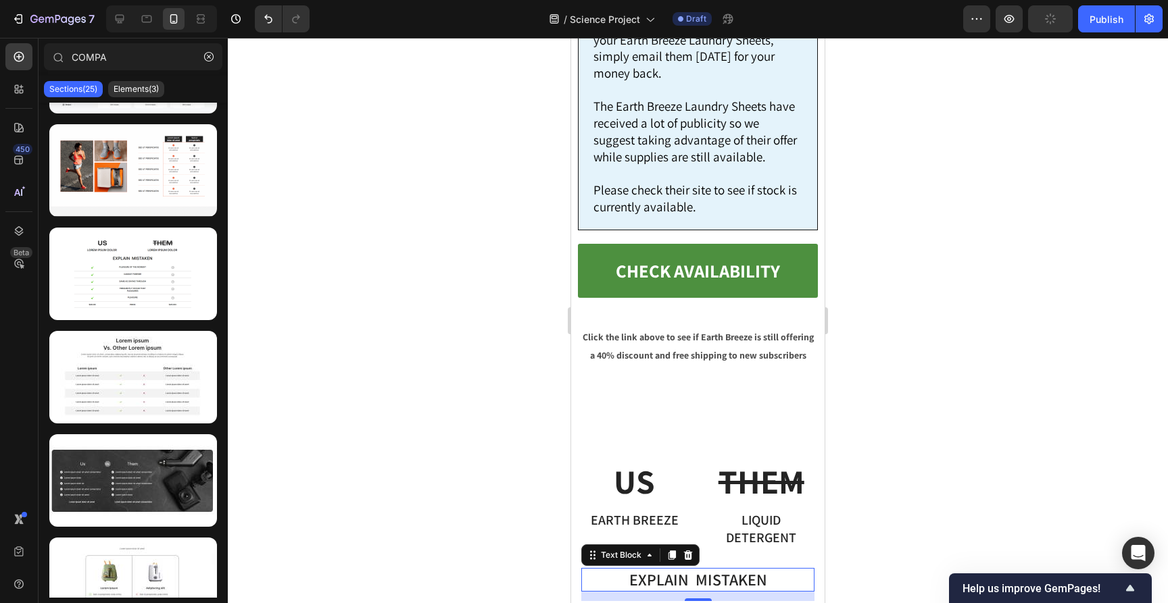
click at [718, 570] on p "explain mistaken" at bounding box center [697, 580] width 230 height 21
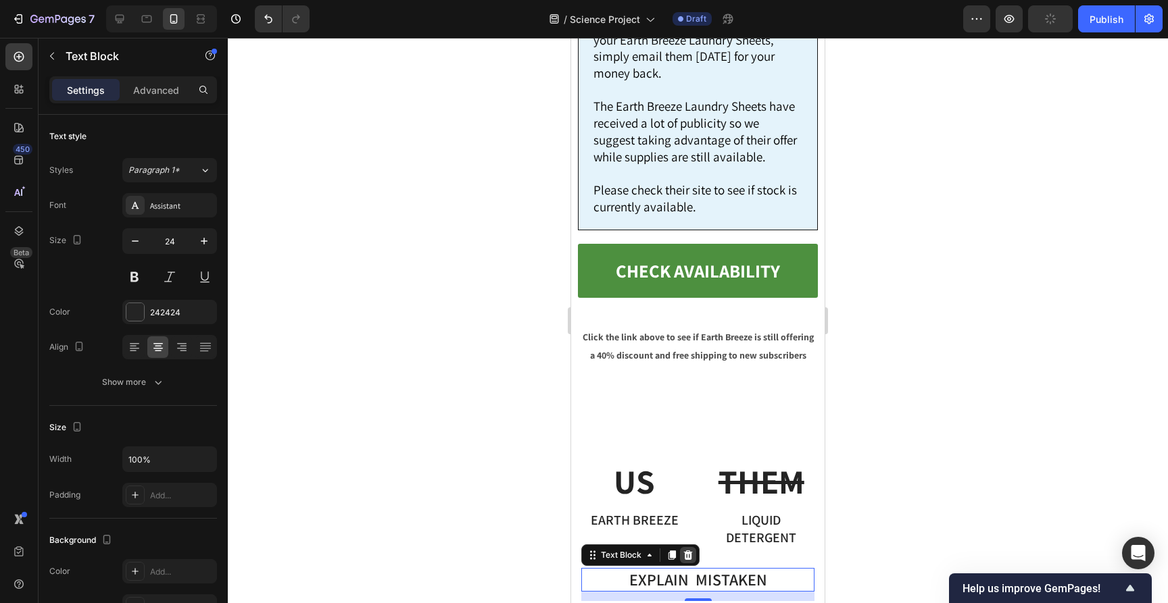
click at [682, 550] on icon at bounding box center [687, 555] width 11 height 11
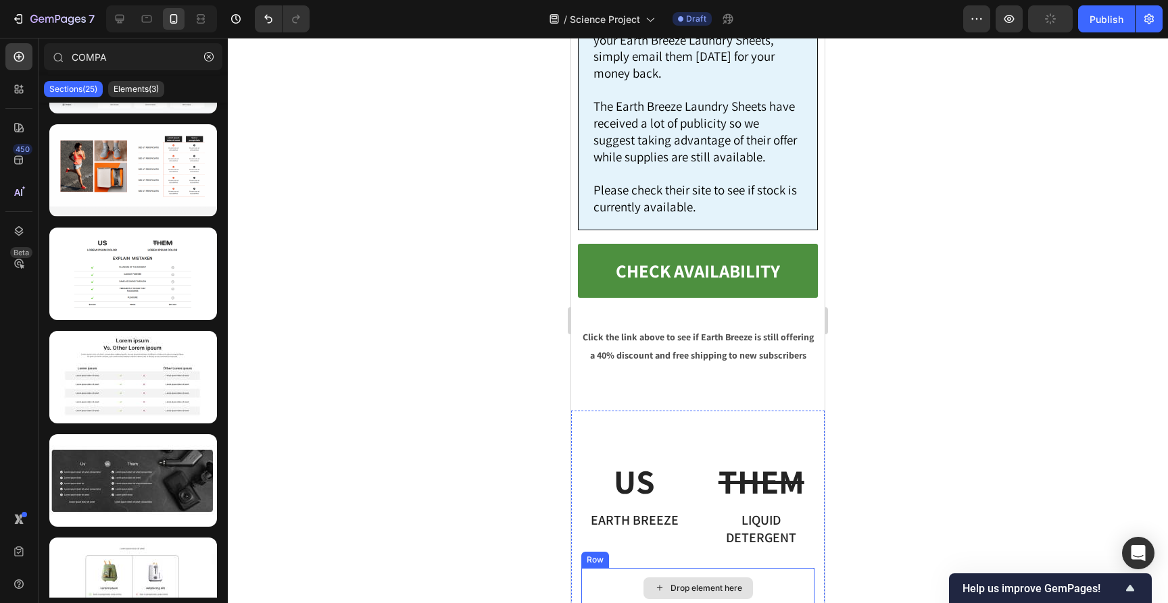
click at [698, 583] on div "Drop element here" at bounding box center [706, 588] width 72 height 11
click at [773, 568] on div "Drop element here" at bounding box center [697, 588] width 233 height 41
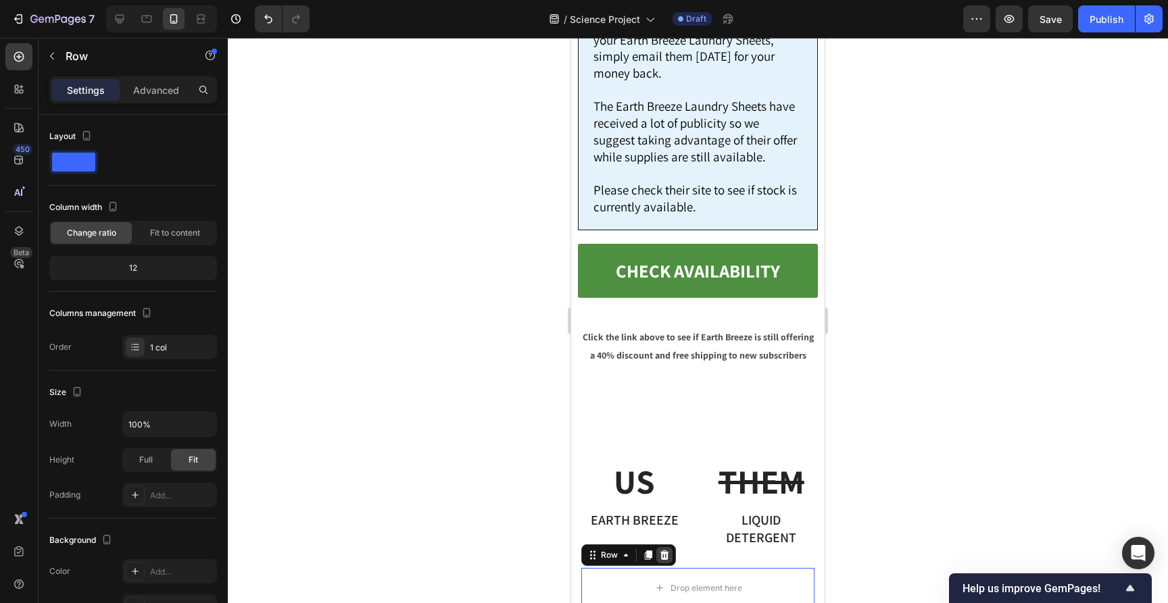
click at [665, 550] on icon at bounding box center [664, 555] width 11 height 11
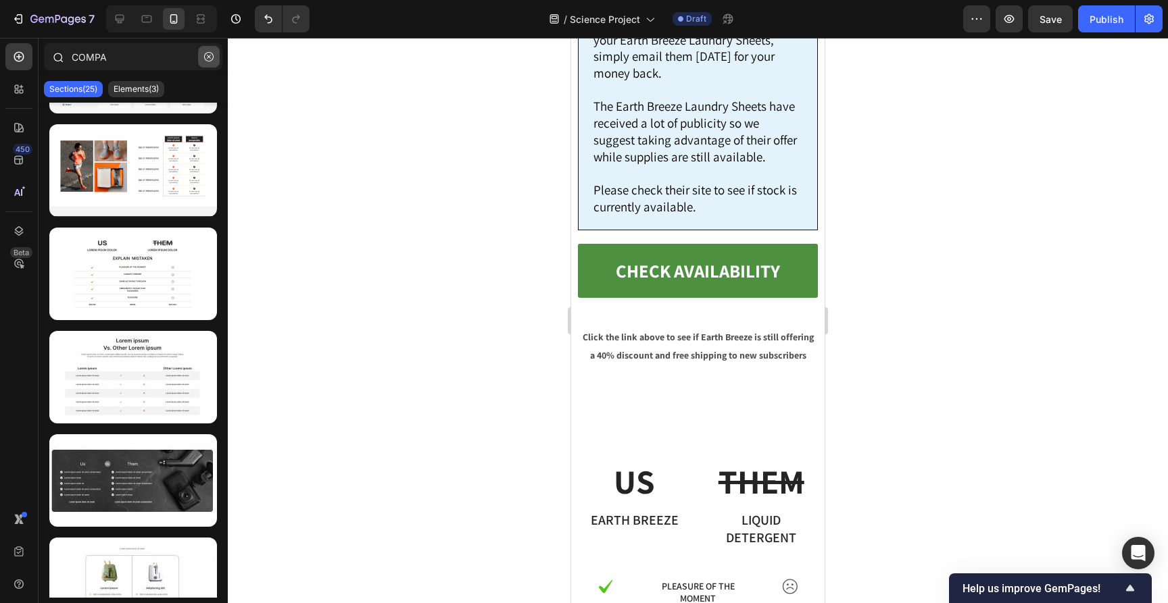
click at [209, 59] on icon "button" at bounding box center [208, 56] width 9 height 9
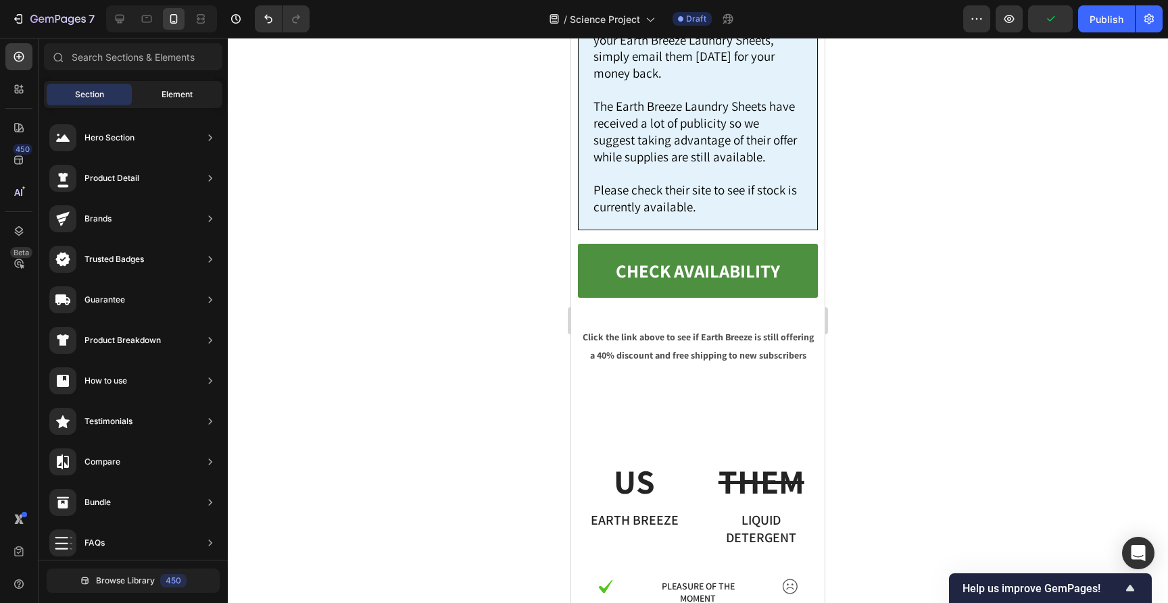
click at [162, 93] on span "Element" at bounding box center [177, 95] width 31 height 12
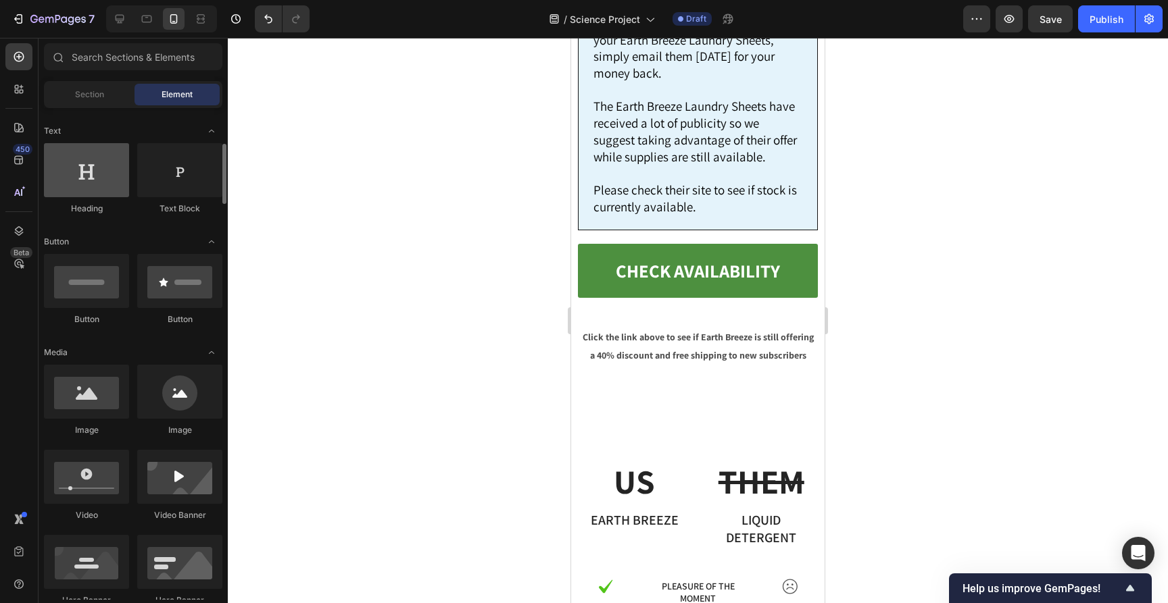
scroll to position [203, 0]
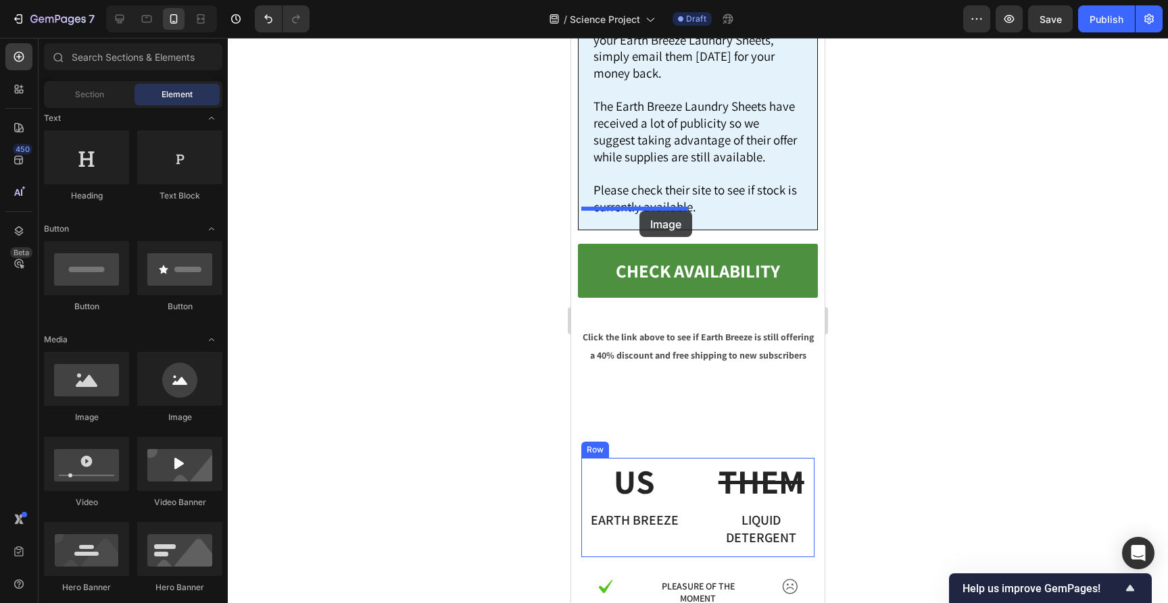
drag, startPoint x: 657, startPoint y: 422, endPoint x: 639, endPoint y: 211, distance: 211.6
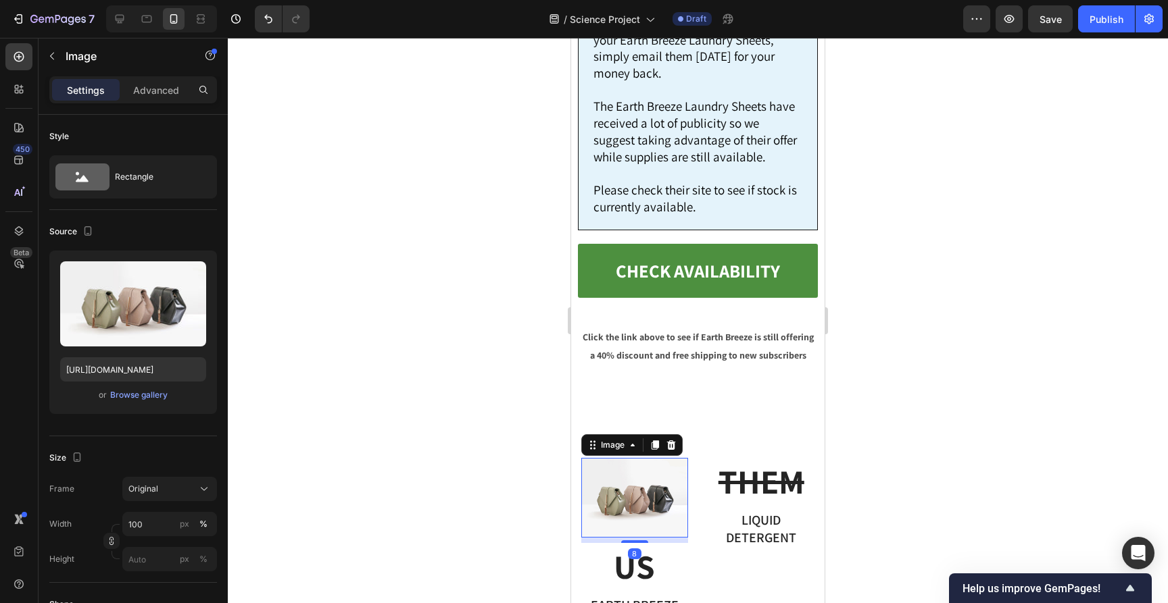
click at [635, 458] on img at bounding box center [634, 498] width 107 height 80
click at [136, 399] on div "Browse gallery" at bounding box center [138, 395] width 57 height 12
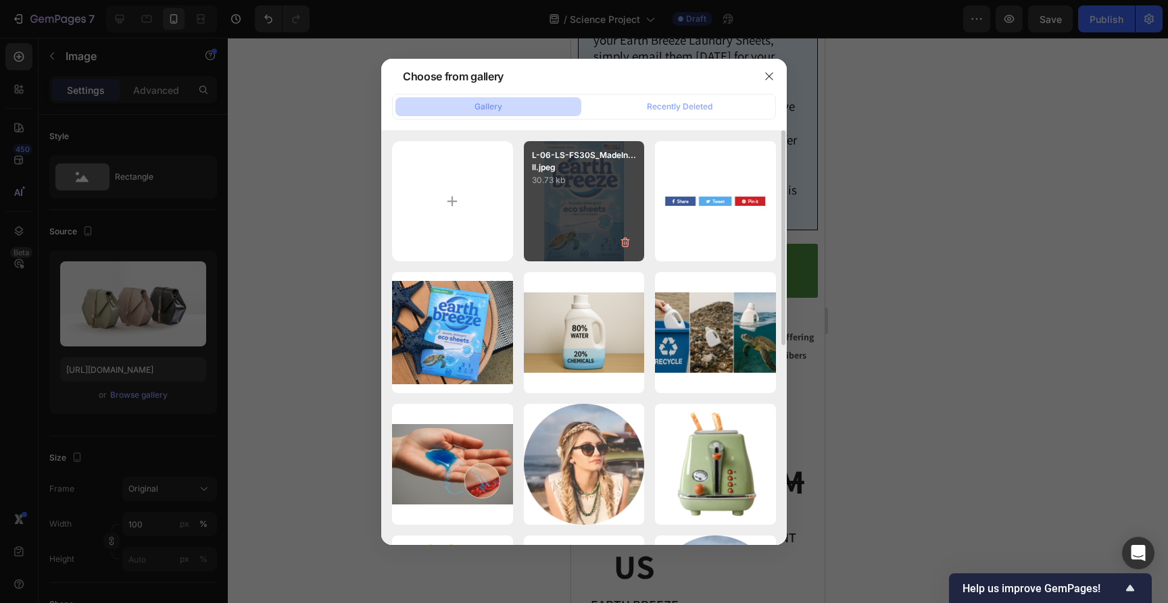
click at [579, 186] on p "30.73 kb" at bounding box center [584, 181] width 105 height 14
type input "https://cdn.shopify.com/s/files/1/0866/3030/1976/files/gempages_507814982692373…"
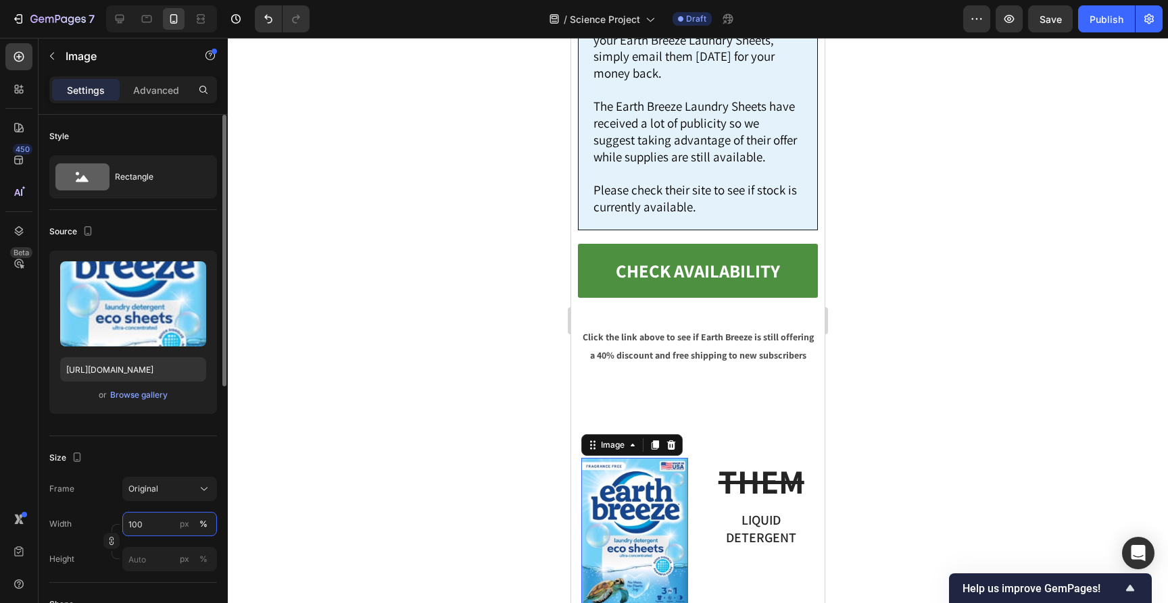
click at [132, 520] on input "100" at bounding box center [169, 524] width 95 height 24
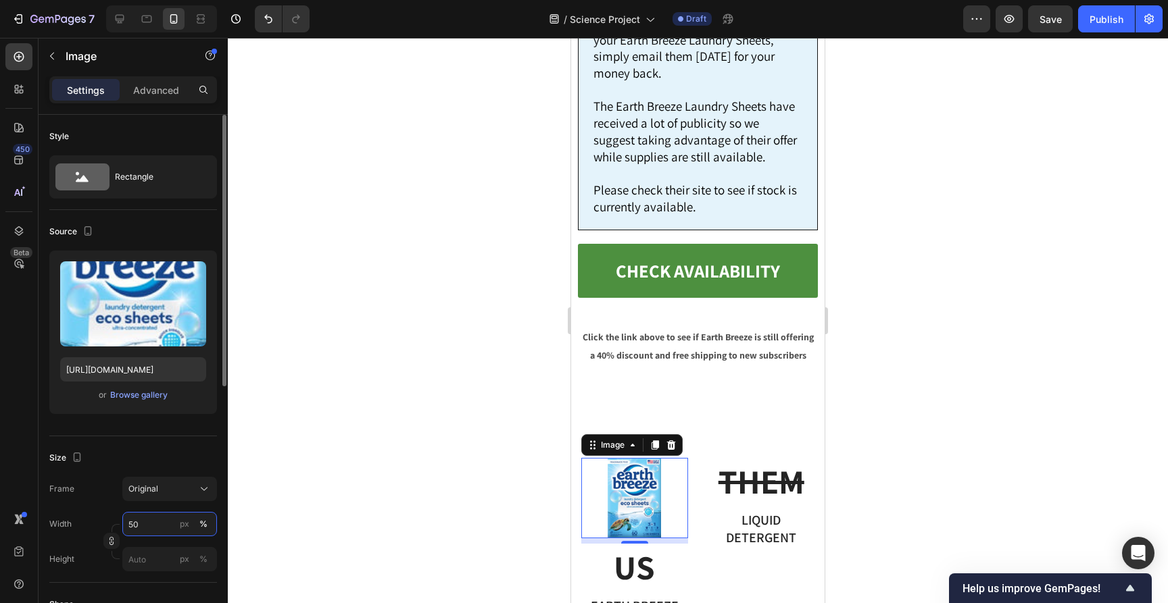
type input "5"
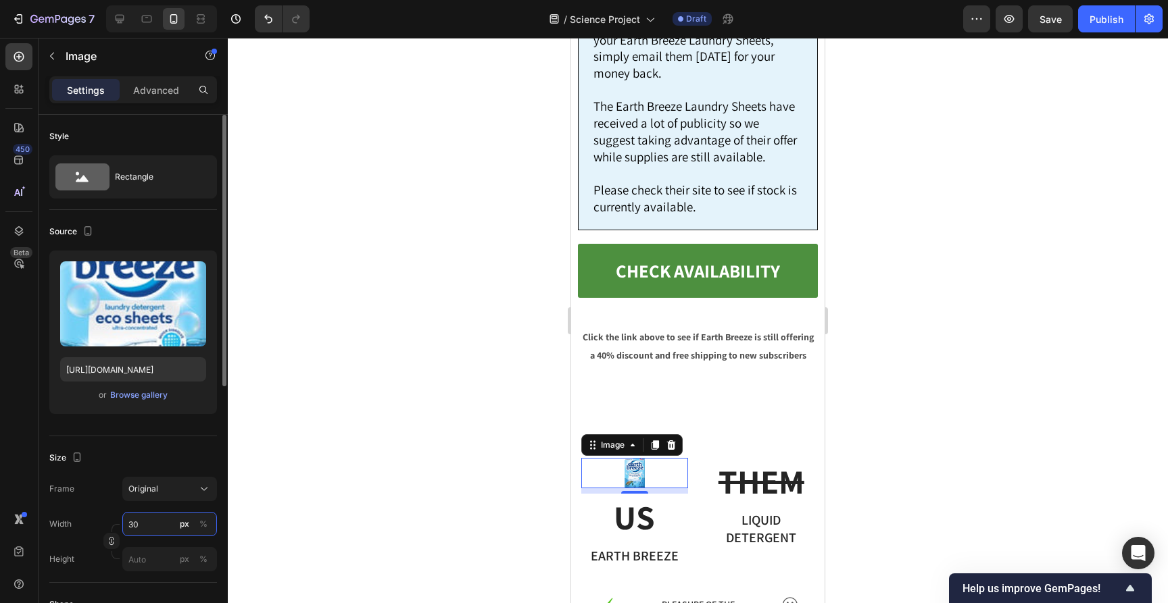
type input "3"
type input "4"
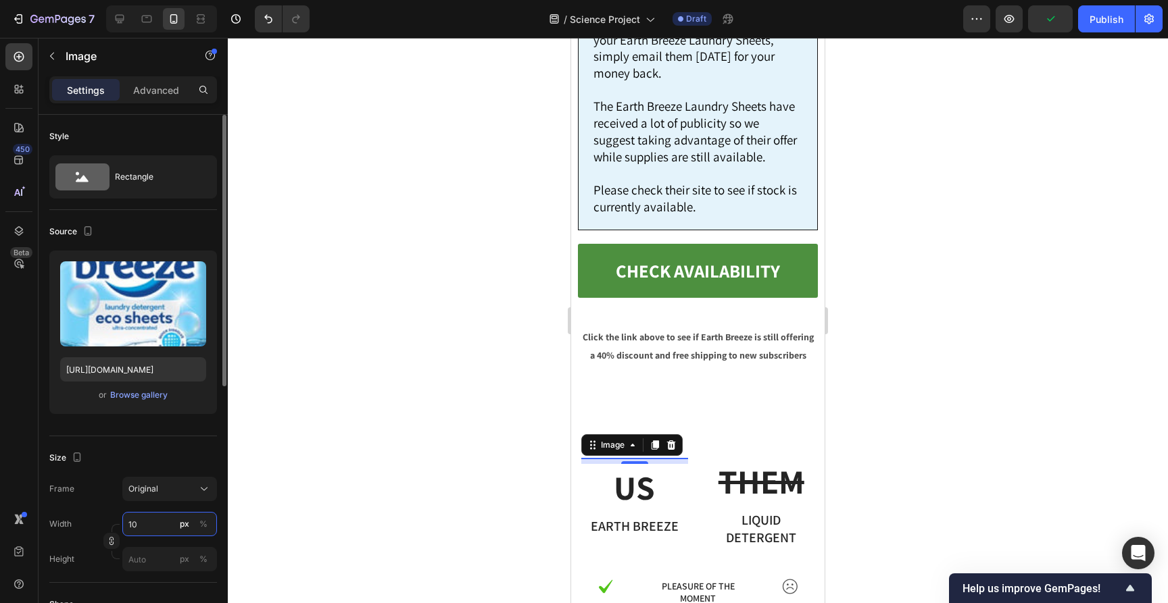
type input "100"
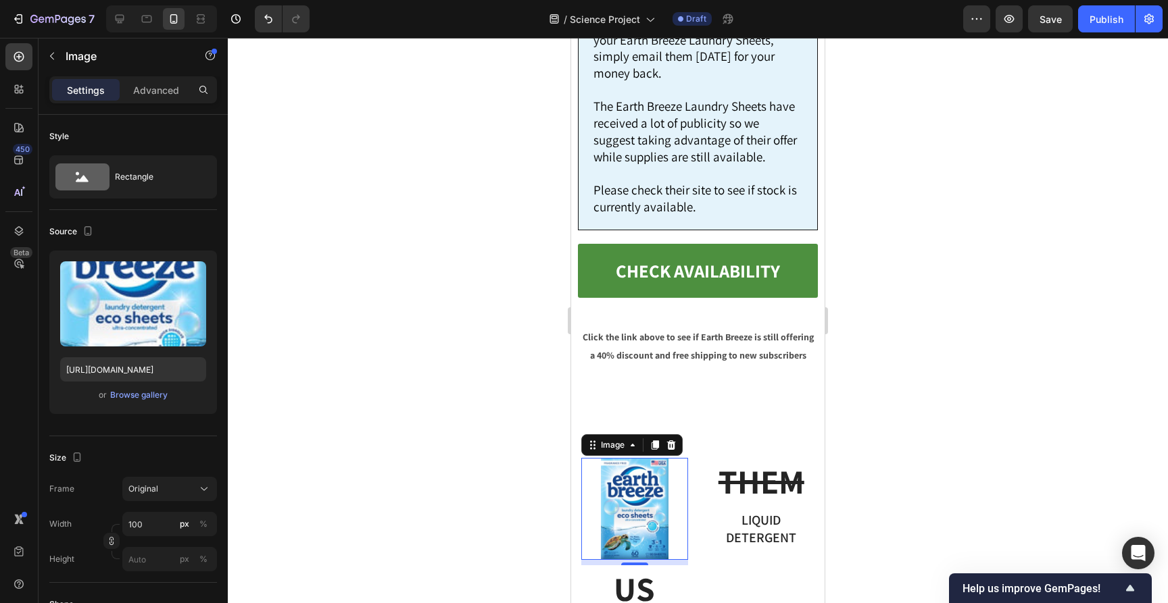
click at [1003, 289] on div at bounding box center [698, 321] width 940 height 566
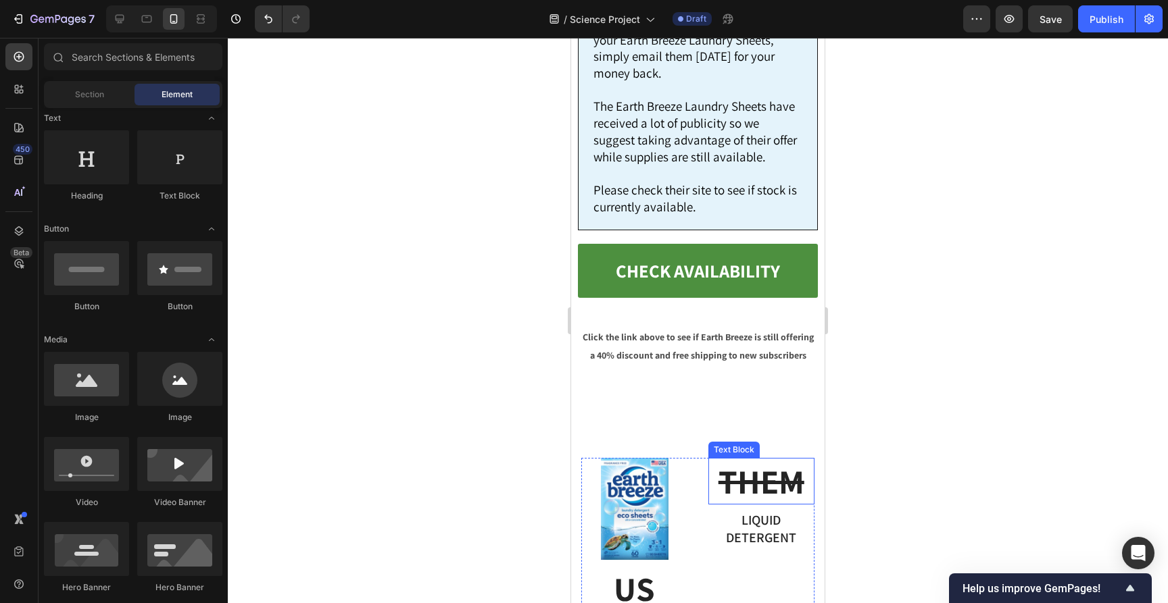
click at [803, 460] on p "THEM" at bounding box center [762, 482] width 104 height 44
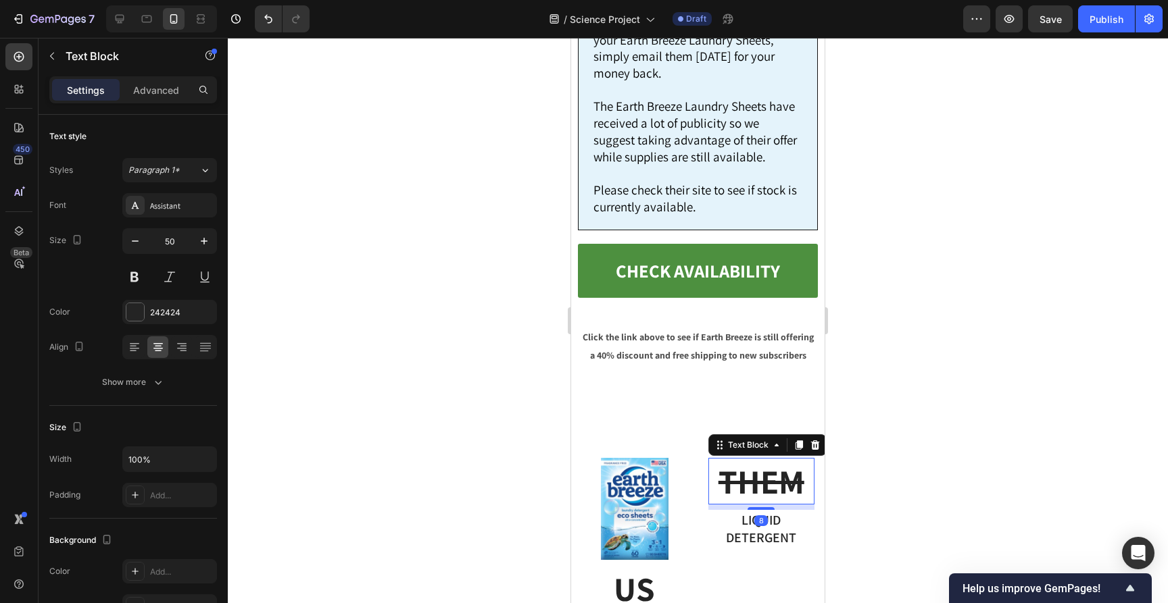
click at [813, 441] on icon at bounding box center [814, 445] width 9 height 9
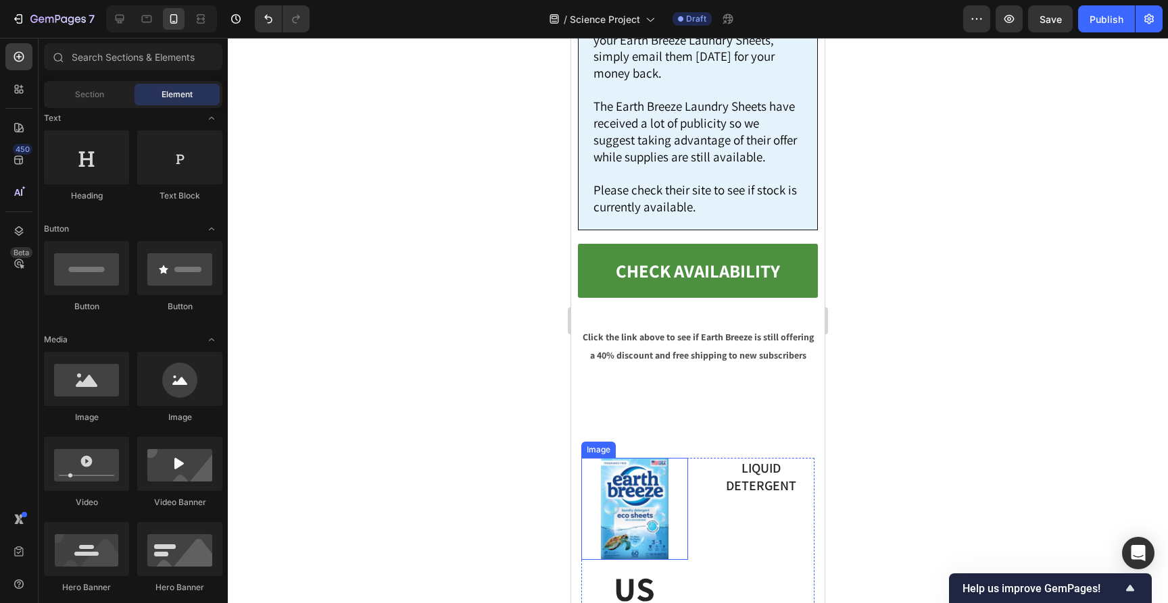
click at [624, 458] on img at bounding box center [635, 509] width 68 height 102
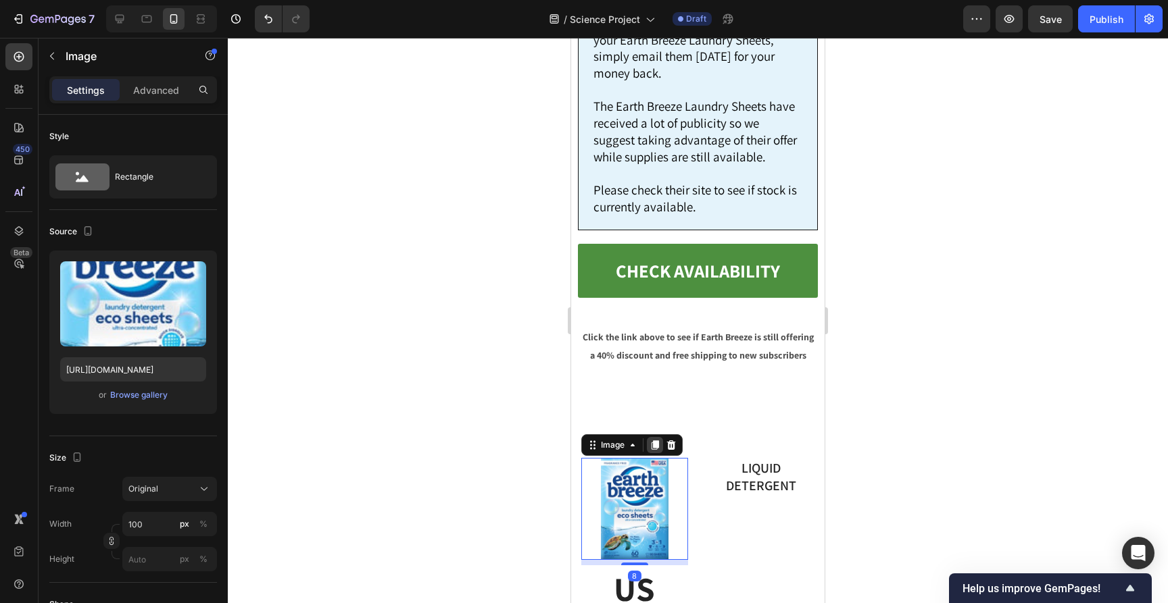
click at [654, 440] on icon at bounding box center [654, 445] width 11 height 11
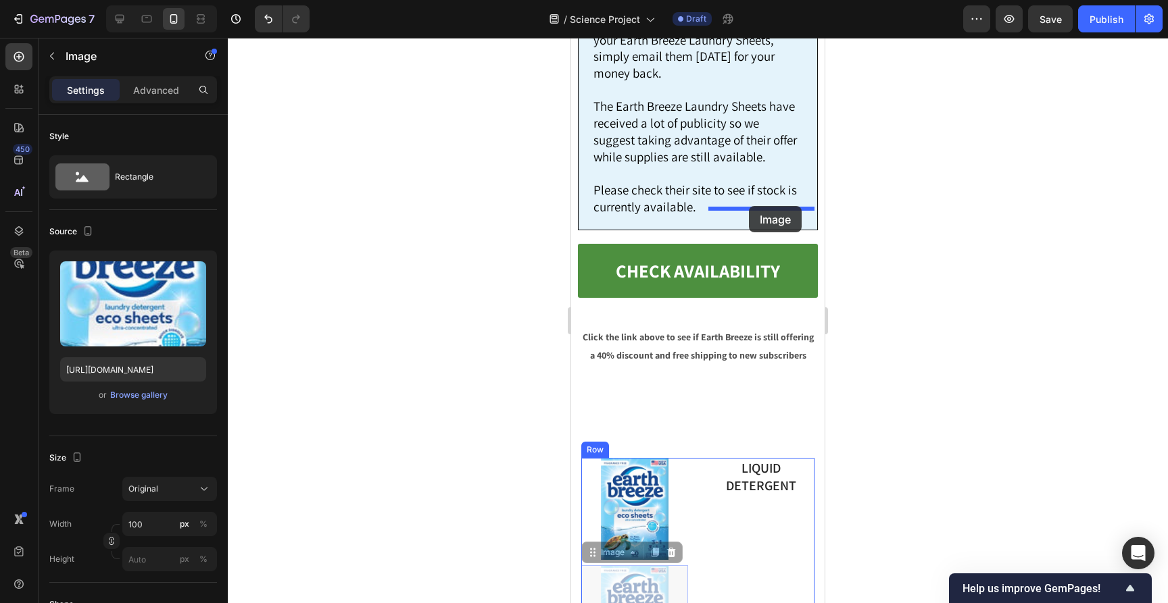
drag, startPoint x: 593, startPoint y: 302, endPoint x: 749, endPoint y: 206, distance: 183.2
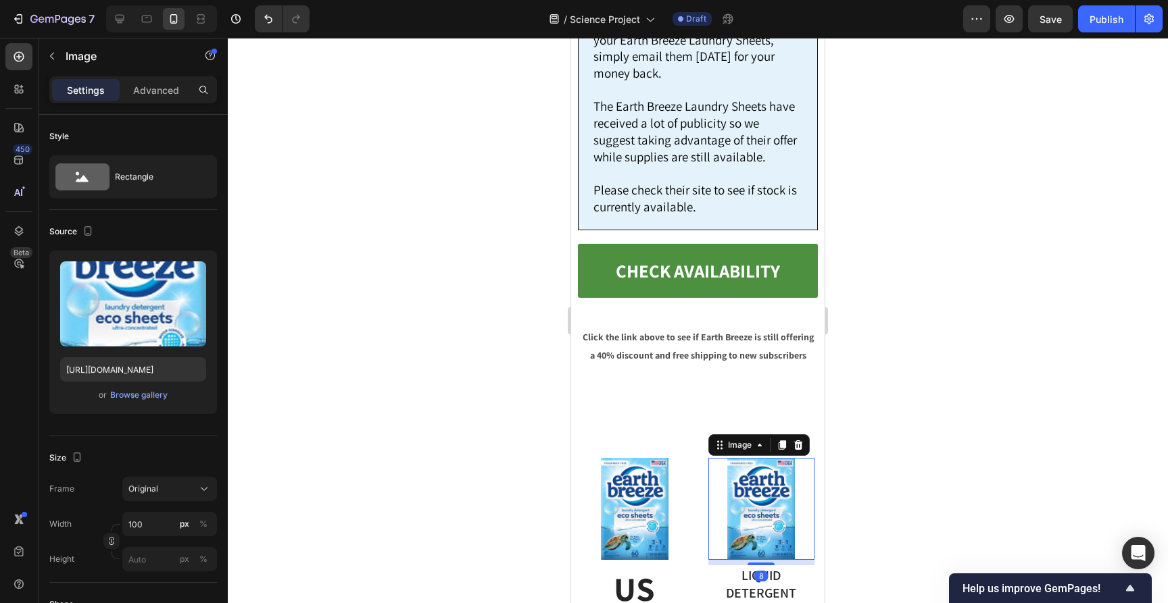
click at [974, 226] on div at bounding box center [698, 321] width 940 height 566
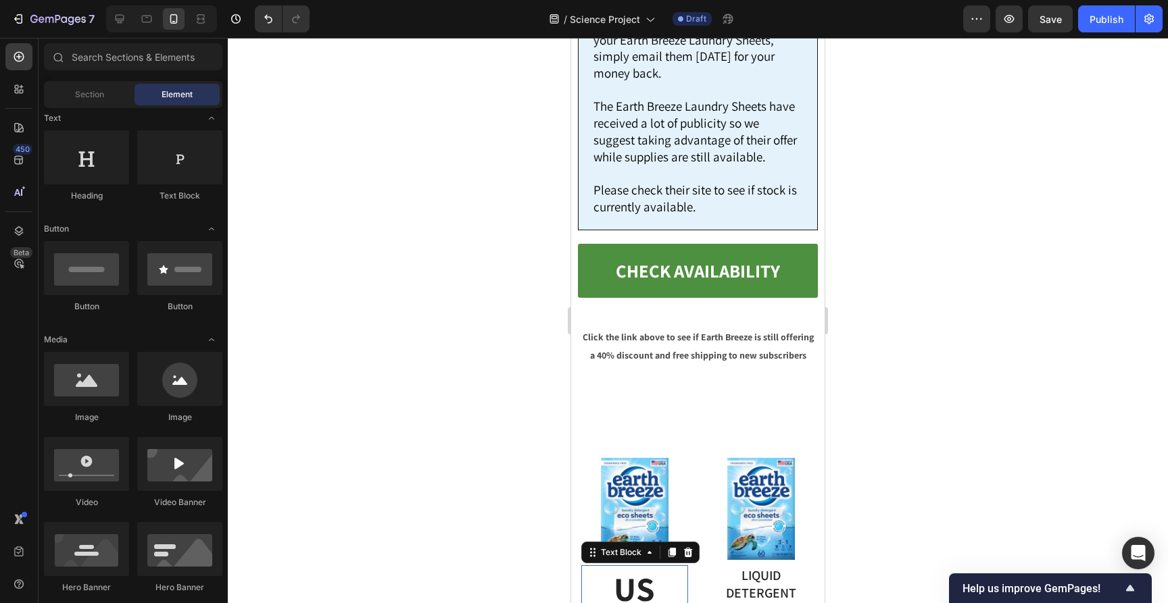
click at [626, 567] on p "US" at bounding box center [634, 589] width 104 height 44
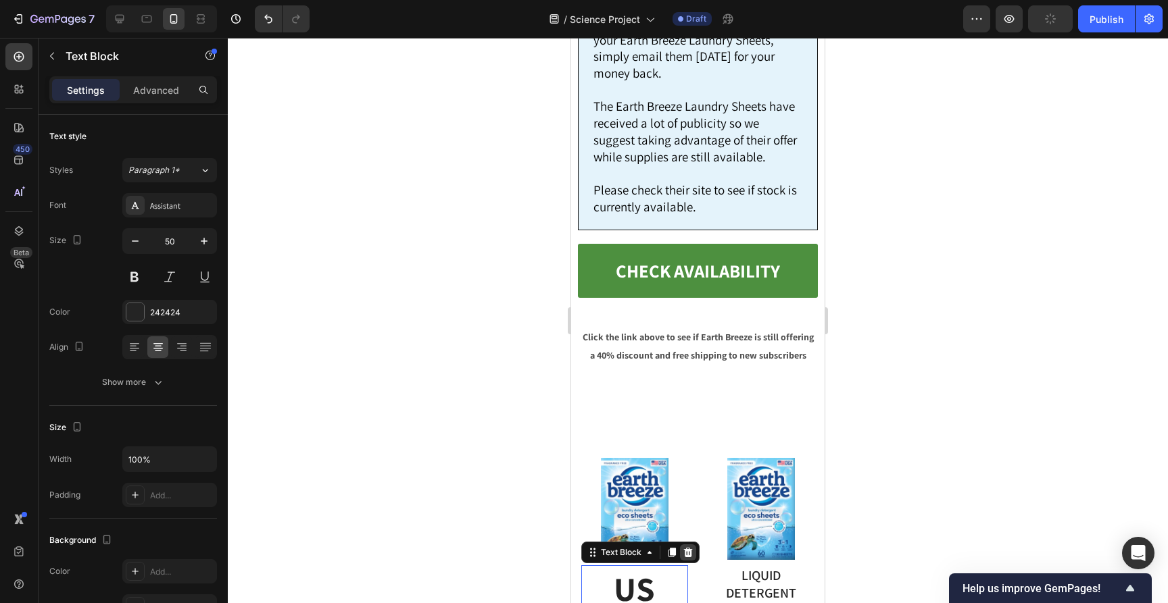
click at [688, 548] on icon at bounding box center [688, 552] width 9 height 9
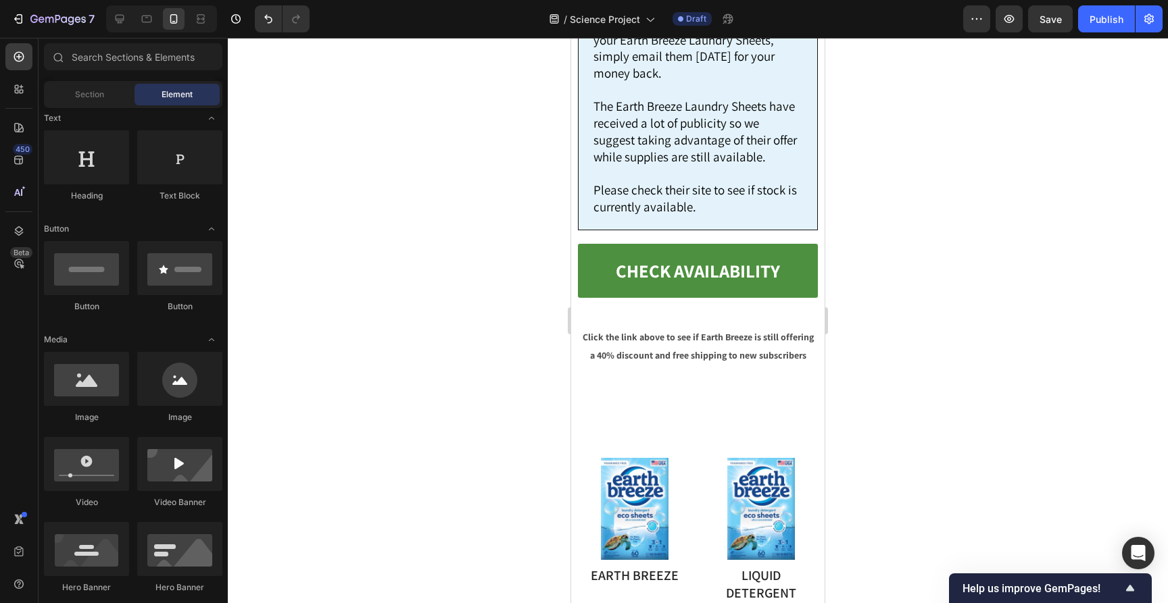
click at [924, 322] on div at bounding box center [698, 321] width 940 height 566
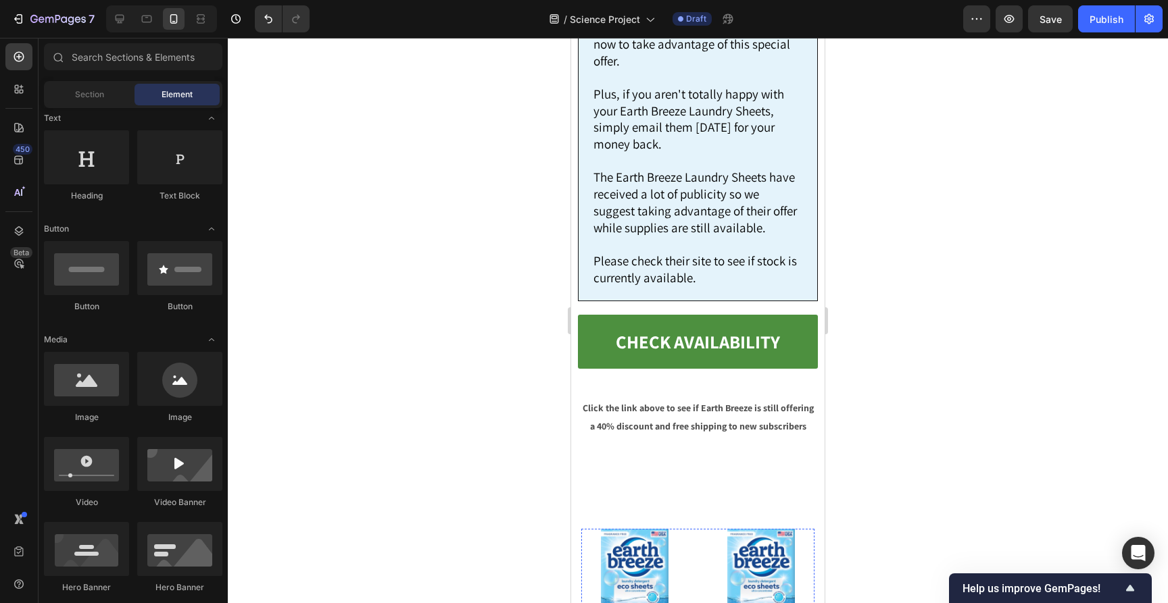
scroll to position [9616, 0]
click at [781, 528] on img at bounding box center [761, 579] width 68 height 102
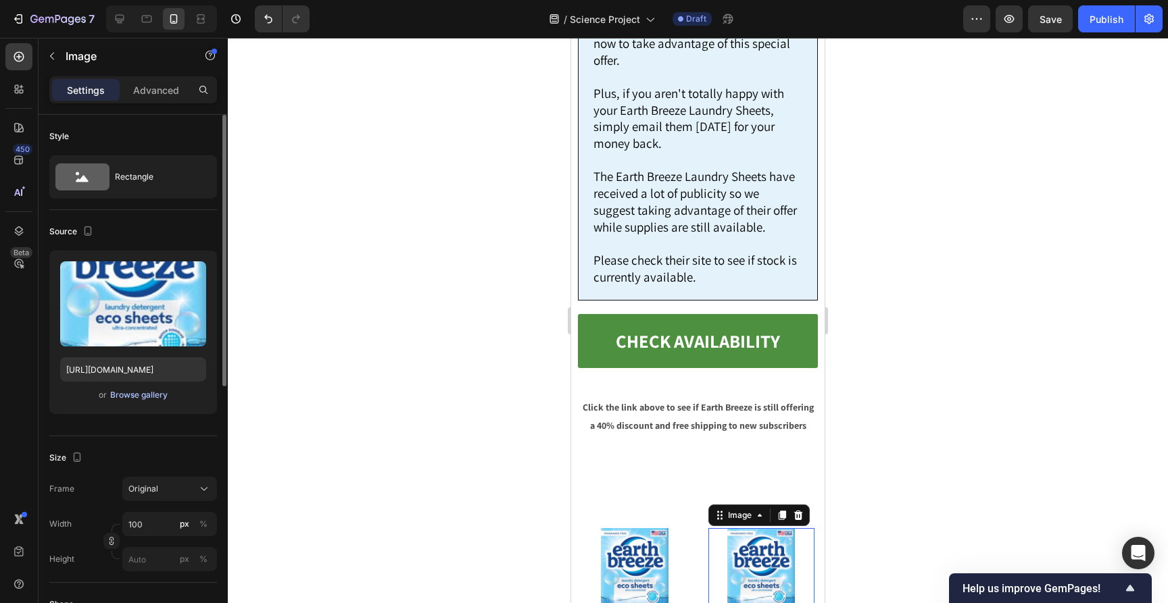
click at [153, 395] on div "Browse gallery" at bounding box center [138, 395] width 57 height 12
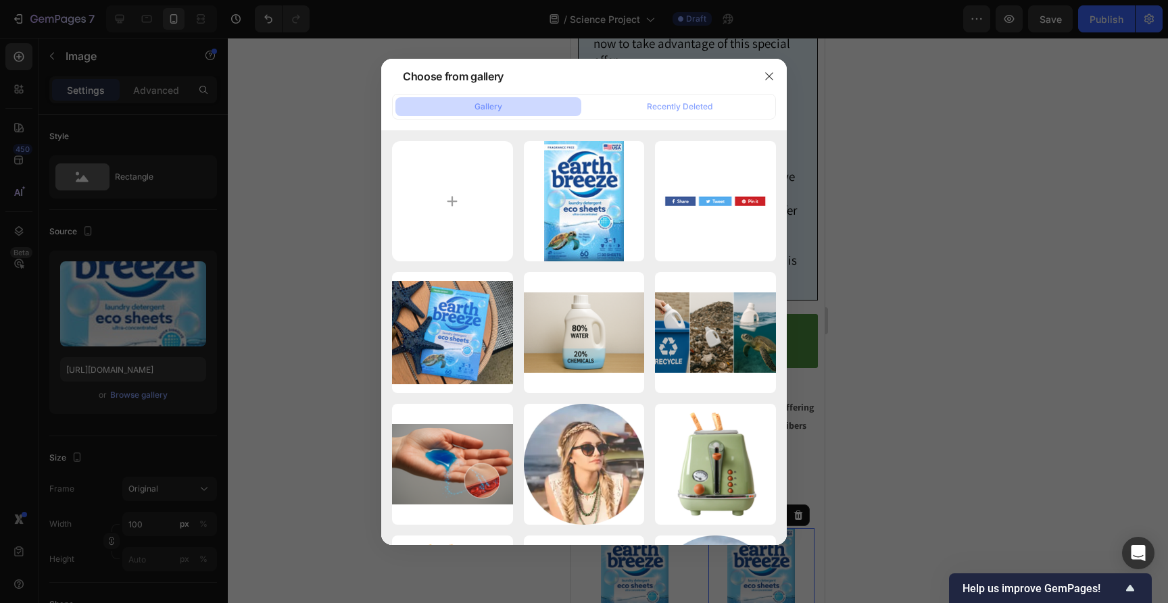
click at [262, 300] on div at bounding box center [584, 301] width 1168 height 603
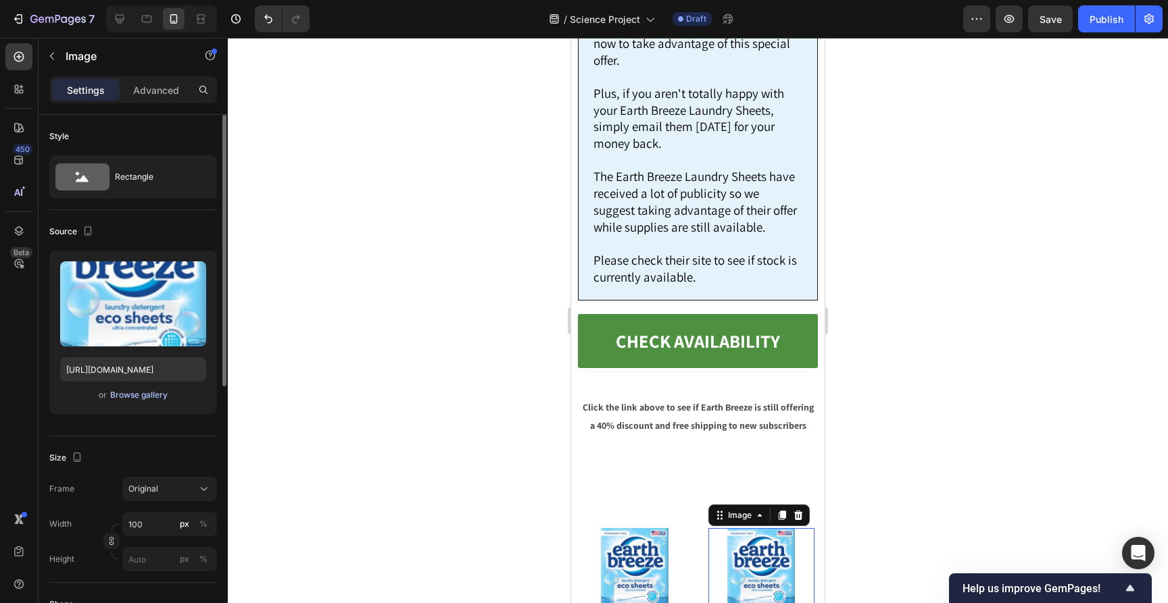
click at [157, 396] on div "Browse gallery" at bounding box center [138, 395] width 57 height 12
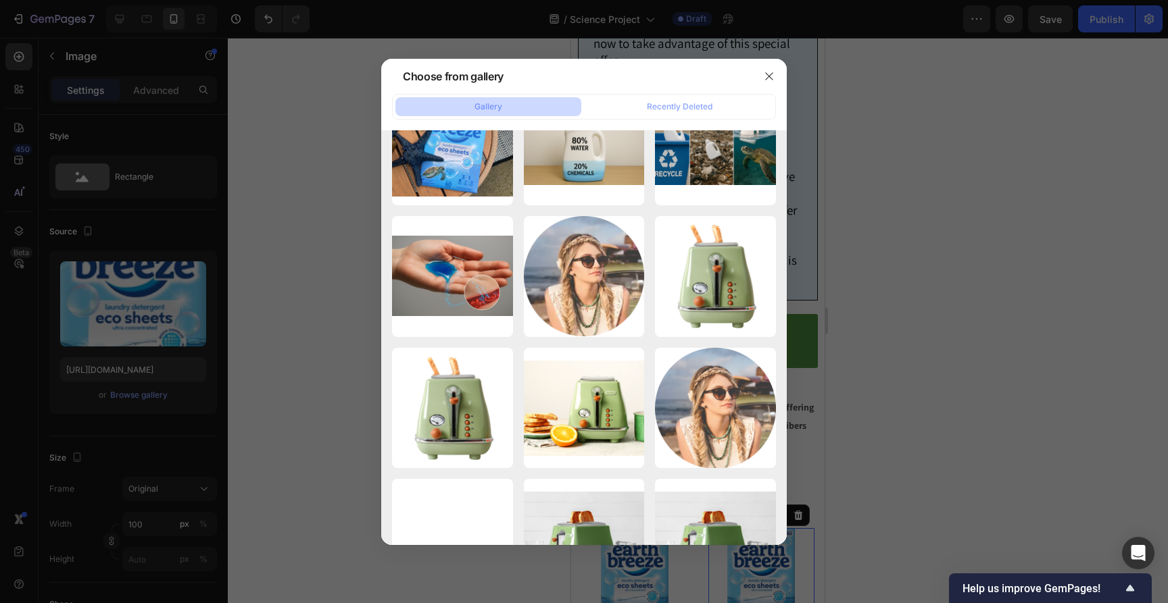
scroll to position [7487, 0]
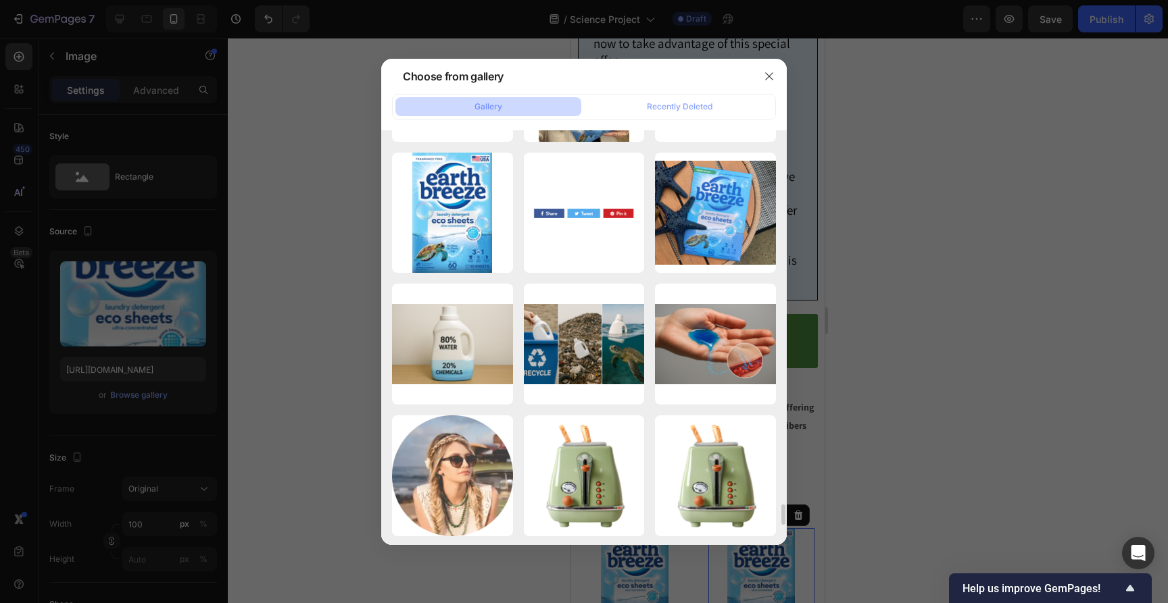
click at [942, 205] on div at bounding box center [584, 301] width 1168 height 603
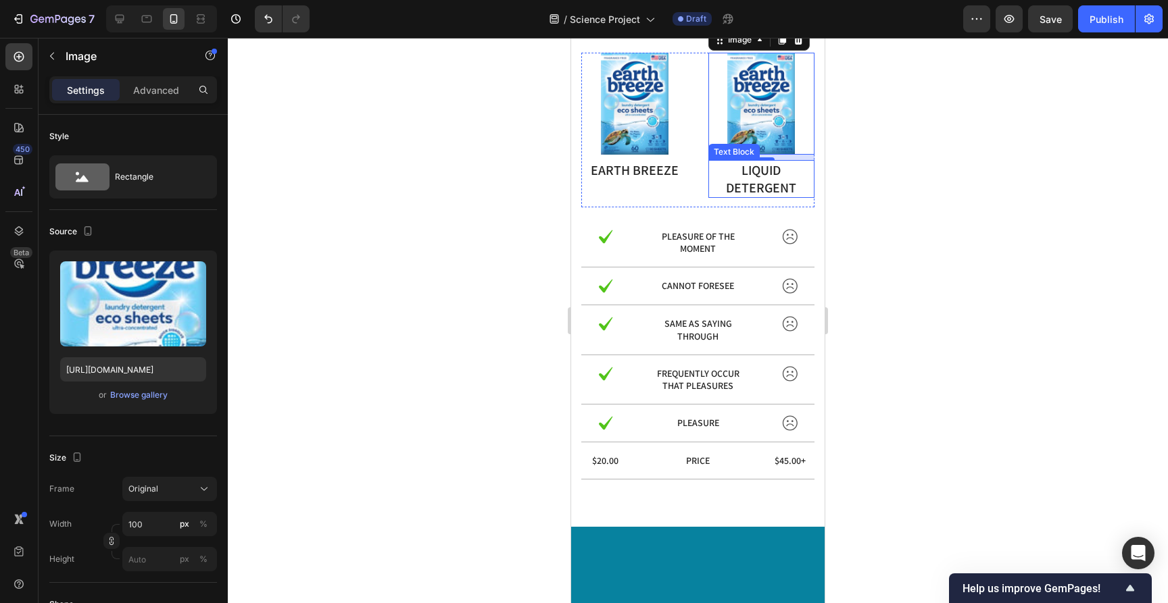
scroll to position [9752, 0]
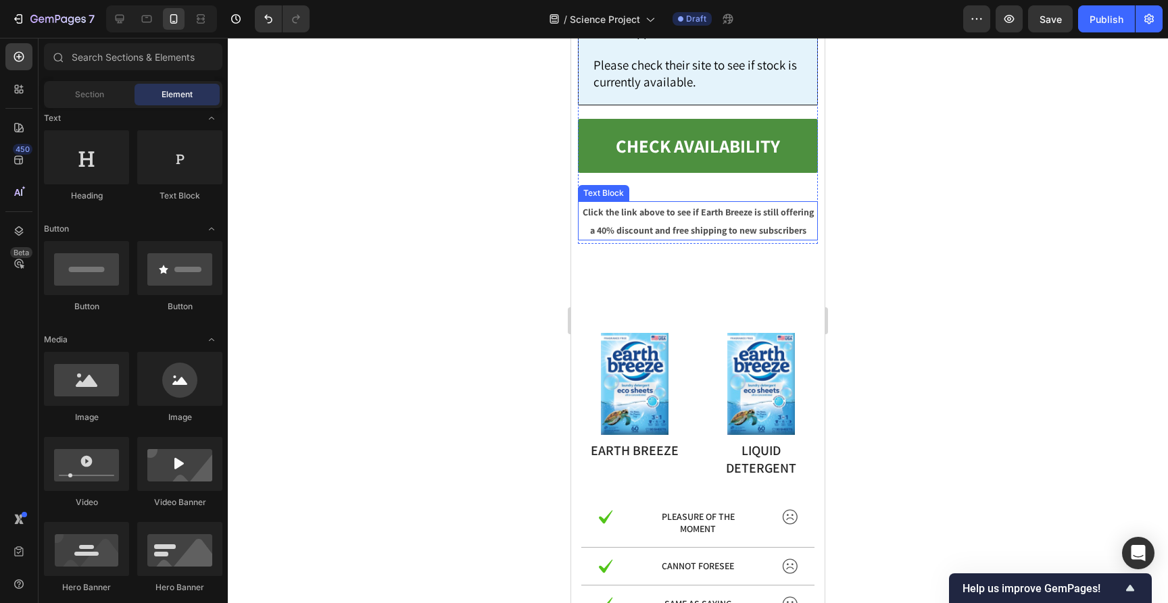
scroll to position [9812, 0]
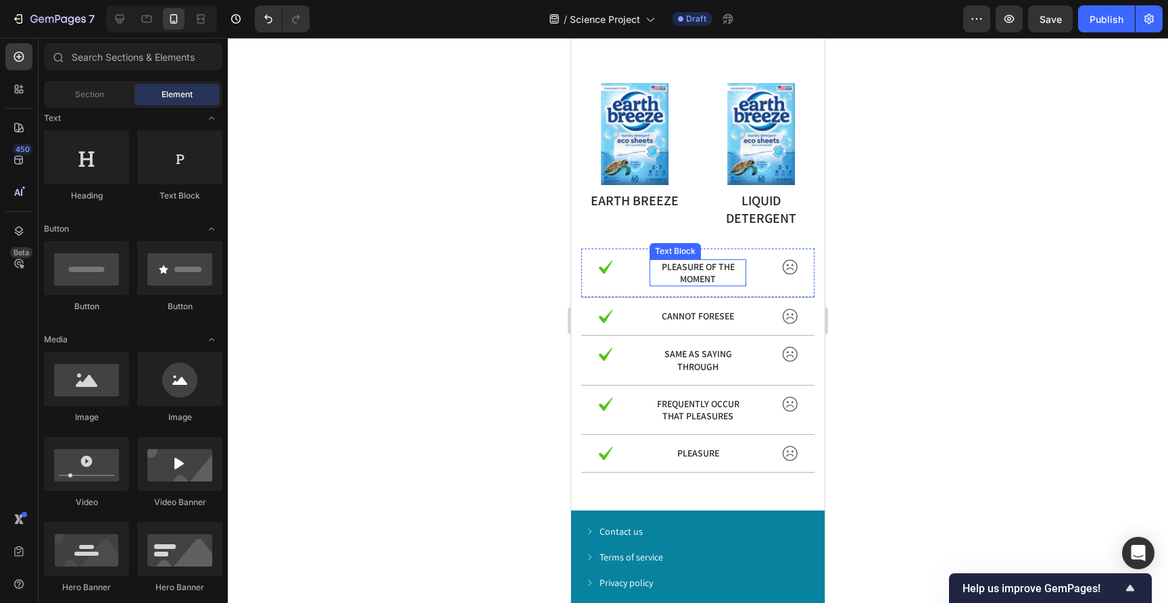
click at [695, 282] on p "pleasure of the moment" at bounding box center [698, 273] width 94 height 24
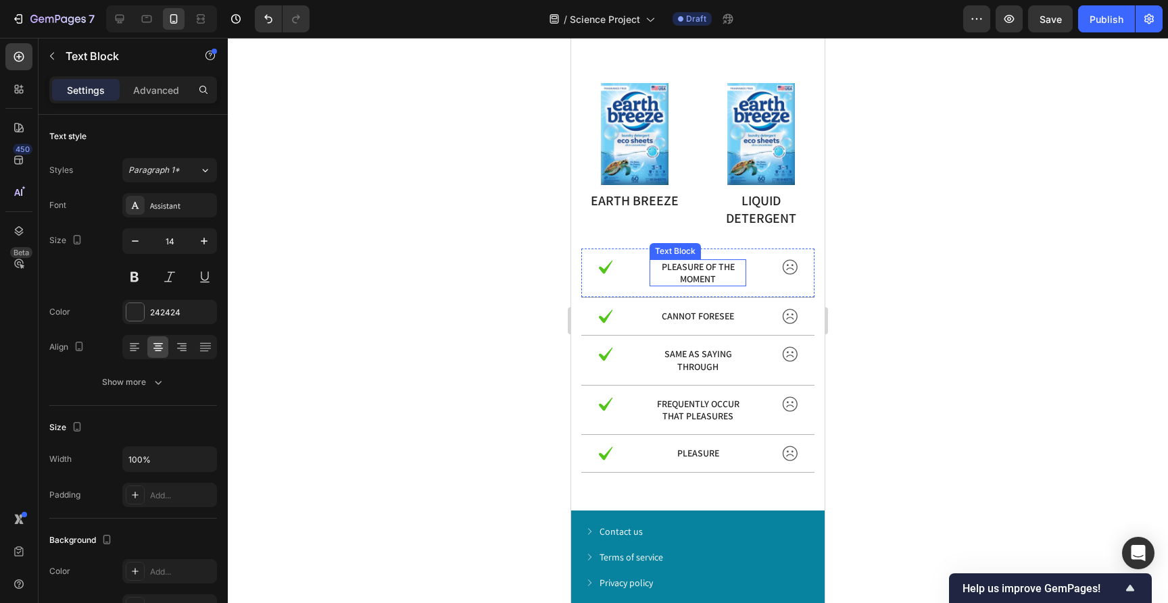
click at [695, 282] on p "pleasure of the moment" at bounding box center [698, 273] width 94 height 24
click at [874, 282] on div at bounding box center [698, 321] width 940 height 566
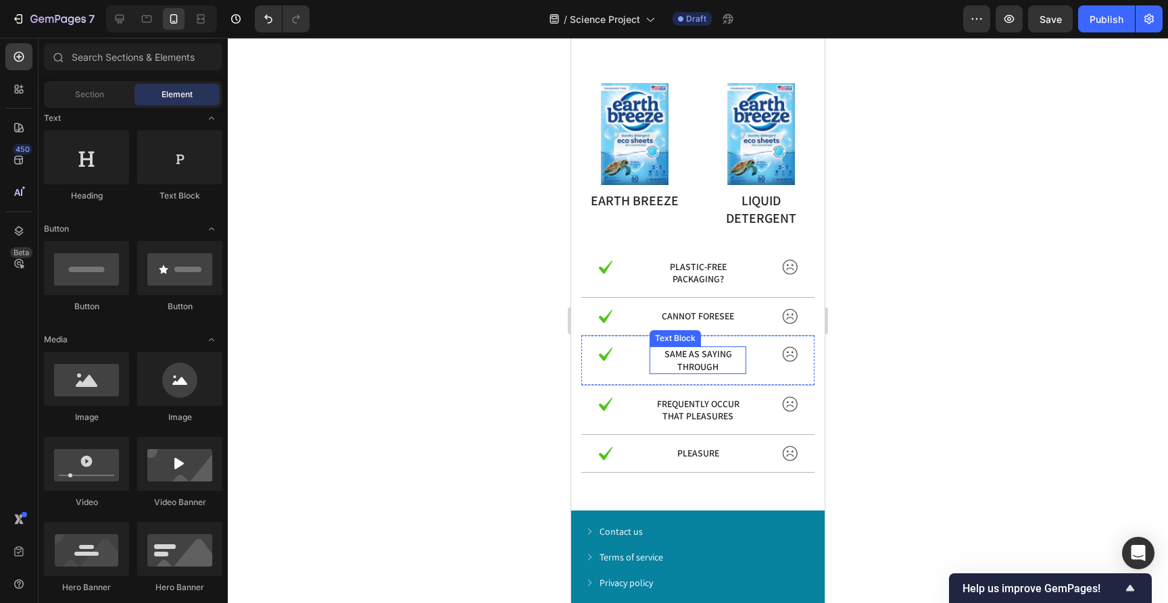
click at [698, 324] on div "Image cannot foresee Text Block Image Row" at bounding box center [697, 317] width 233 height 38
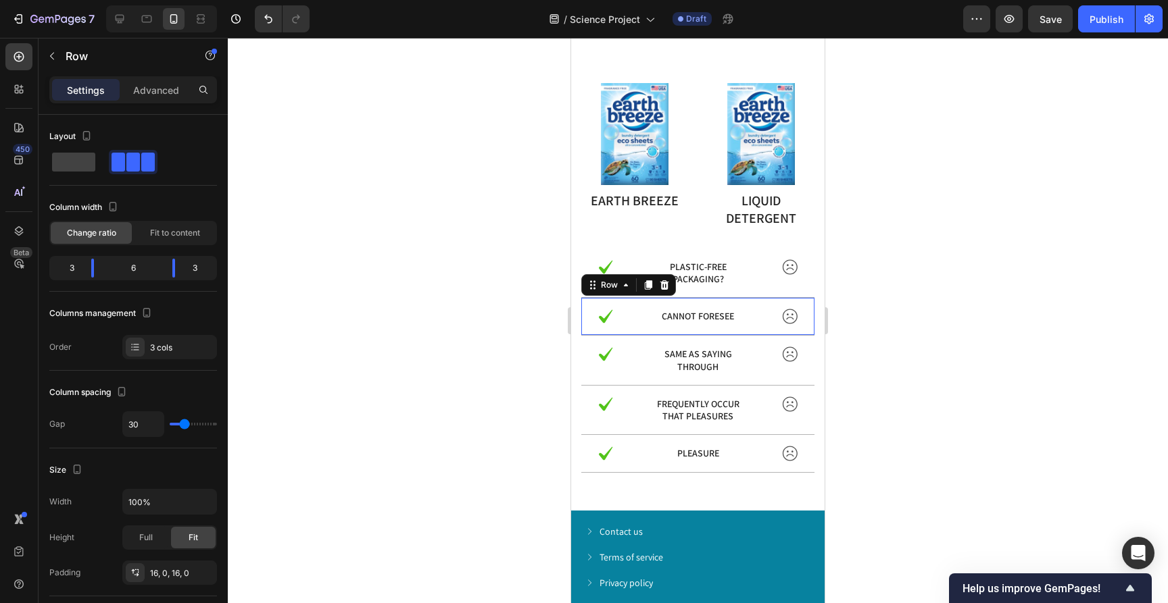
click at [699, 325] on div "Image cannot foresee Text Block Image Row 0" at bounding box center [697, 317] width 233 height 38
click at [699, 320] on p "cannot foresee" at bounding box center [698, 316] width 94 height 12
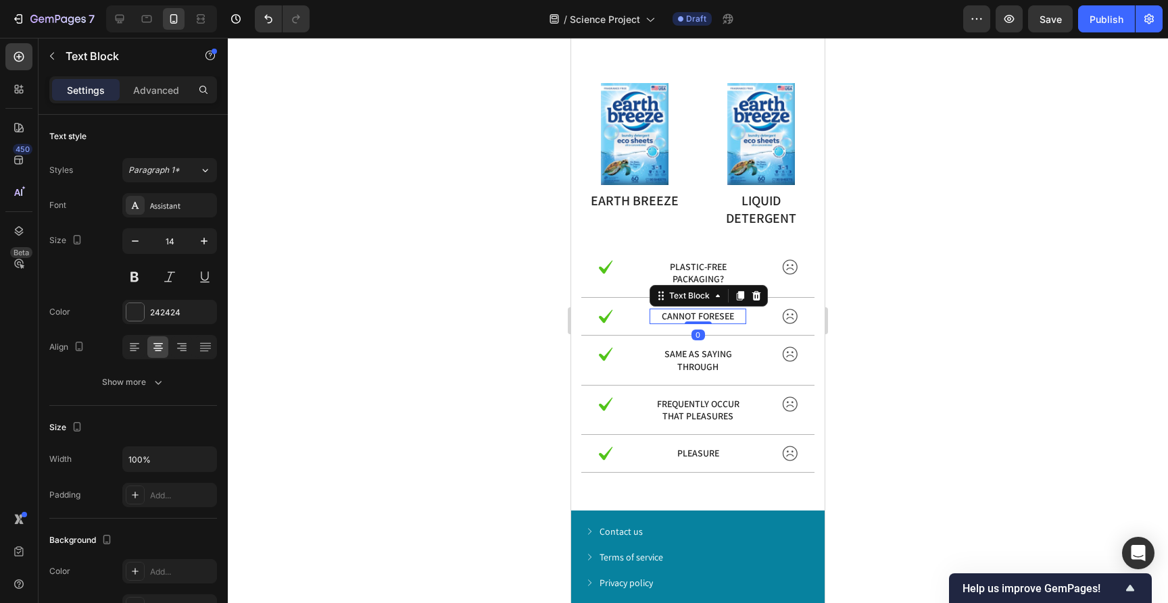
click at [699, 319] on p "cannot foresee" at bounding box center [698, 316] width 94 height 12
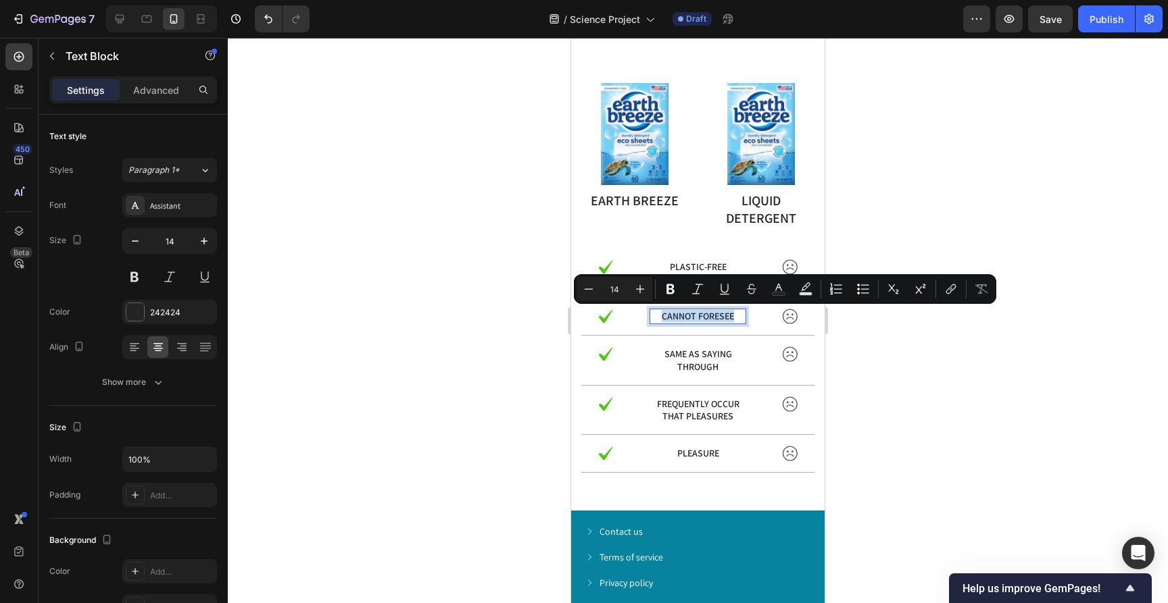
click at [699, 319] on p "cannot foresee" at bounding box center [698, 316] width 94 height 12
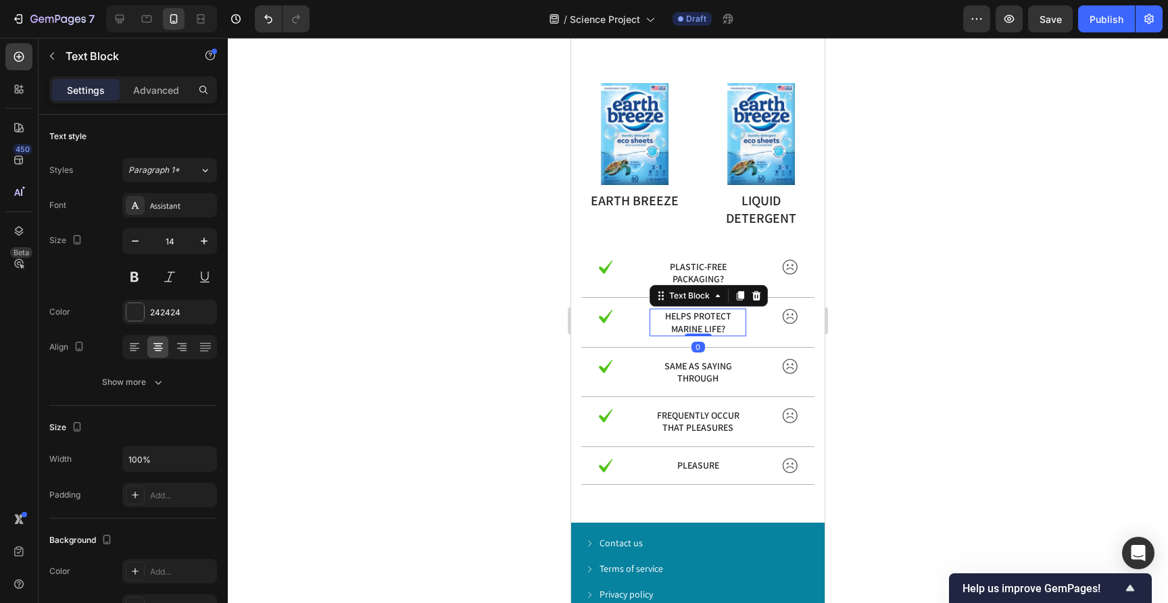
click at [917, 323] on div at bounding box center [698, 321] width 940 height 566
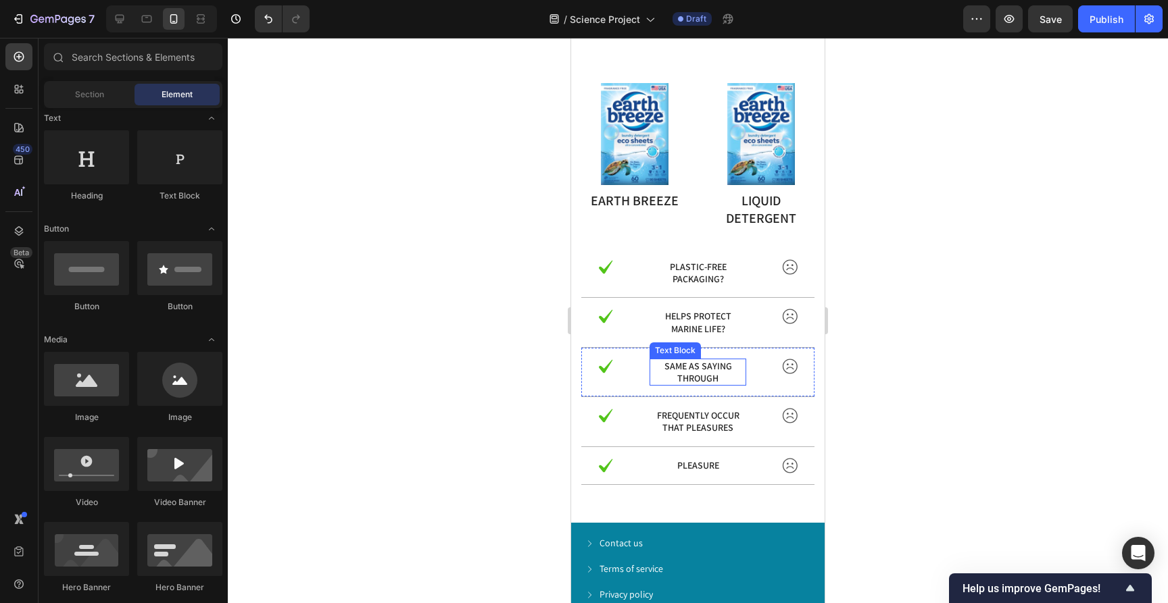
click at [706, 372] on p "same as saying through" at bounding box center [698, 372] width 94 height 24
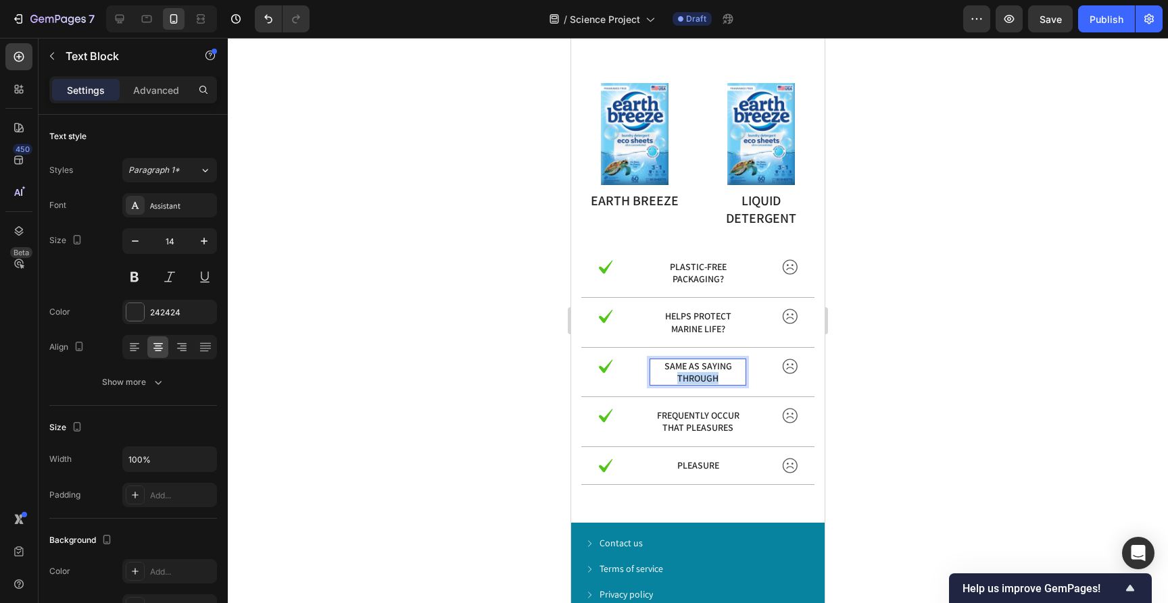
click at [706, 372] on p "same as saying through" at bounding box center [698, 372] width 94 height 24
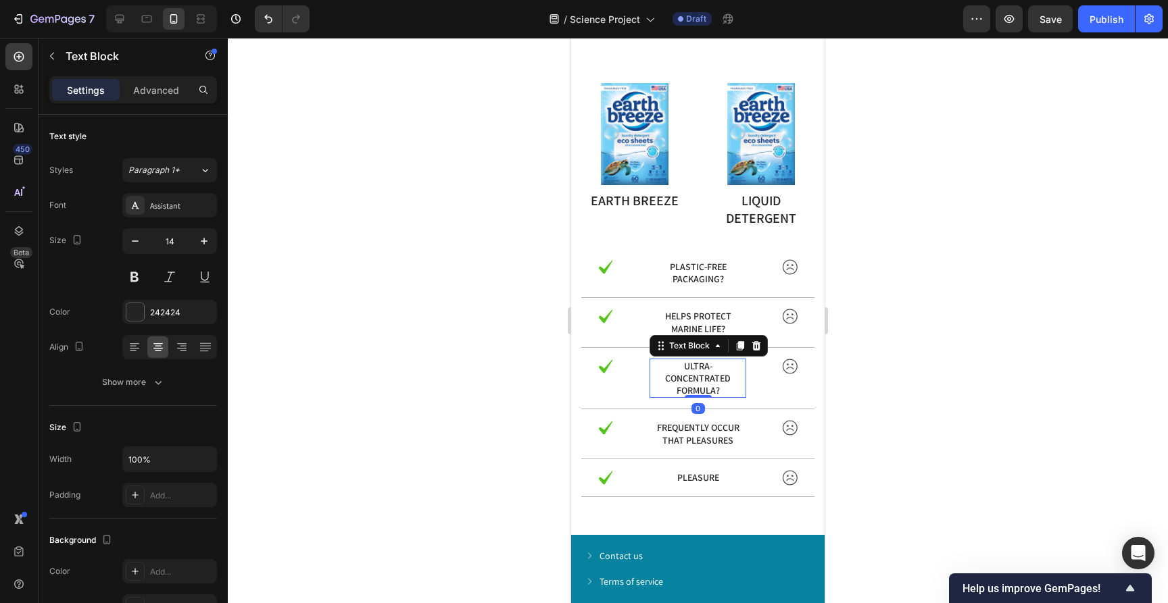
click at [854, 380] on div at bounding box center [698, 321] width 940 height 566
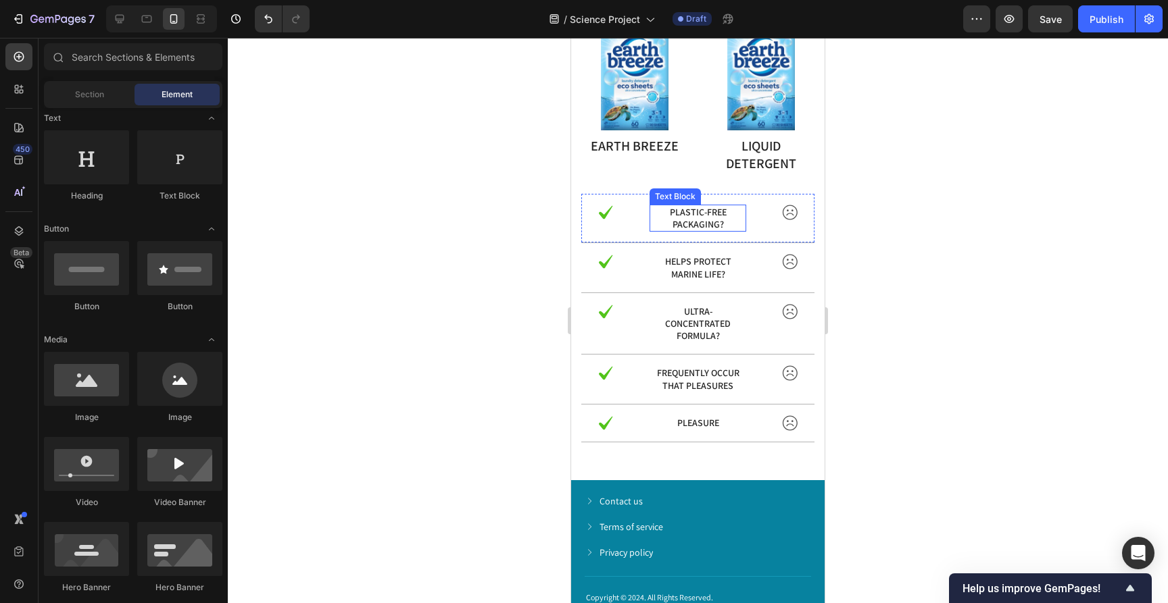
scroll to position [9866, 0]
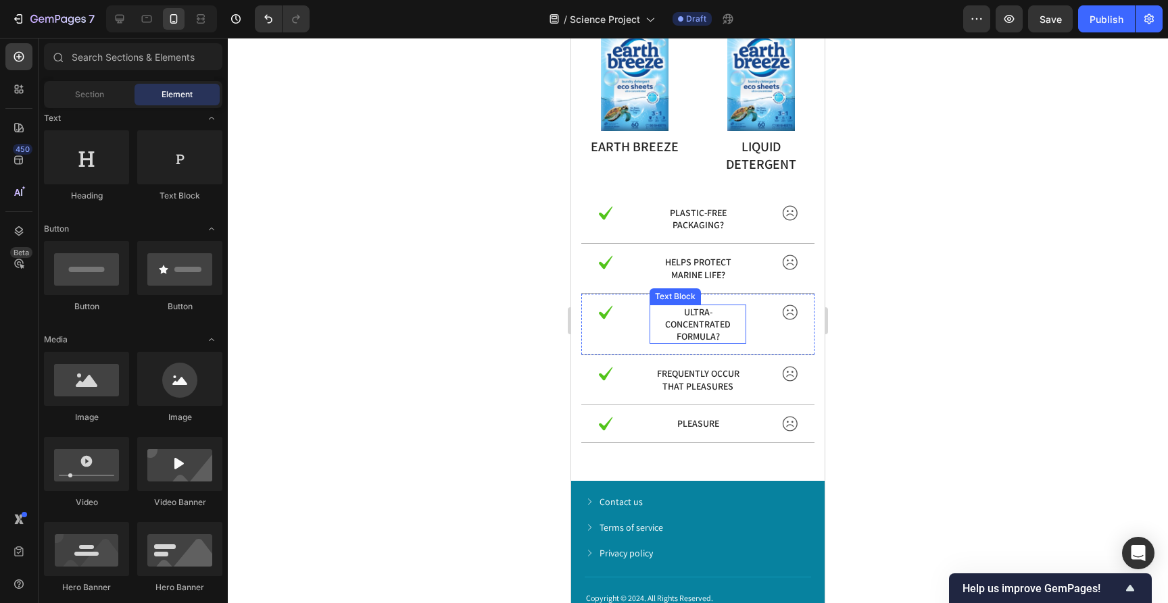
click at [687, 326] on p "Ultra-concentrated formula?" at bounding box center [698, 324] width 94 height 37
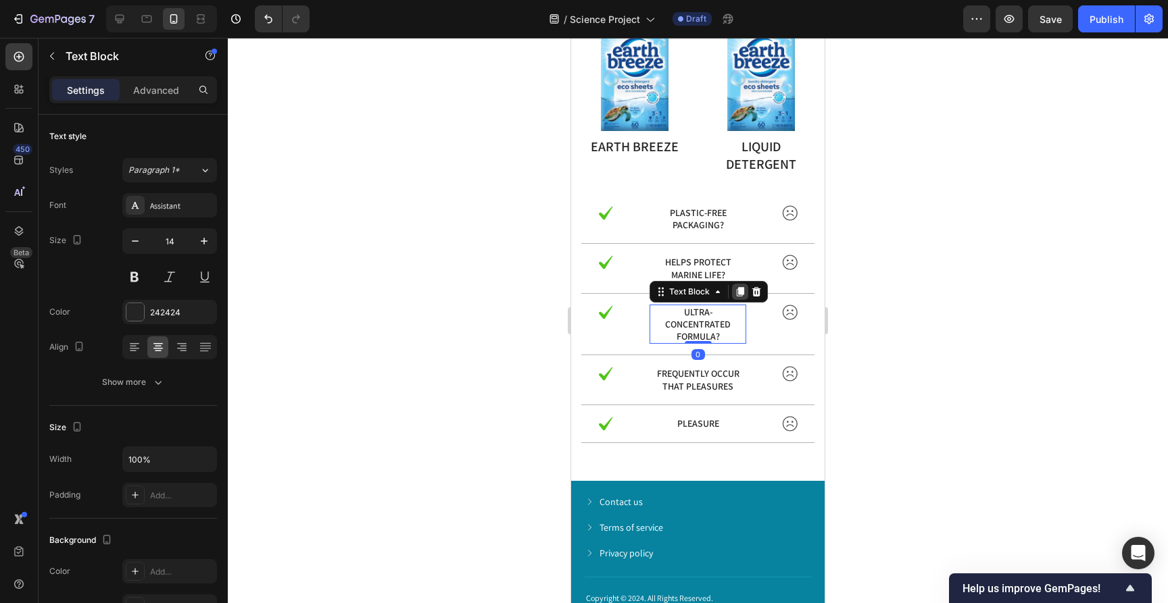
click at [743, 293] on icon at bounding box center [740, 291] width 7 height 9
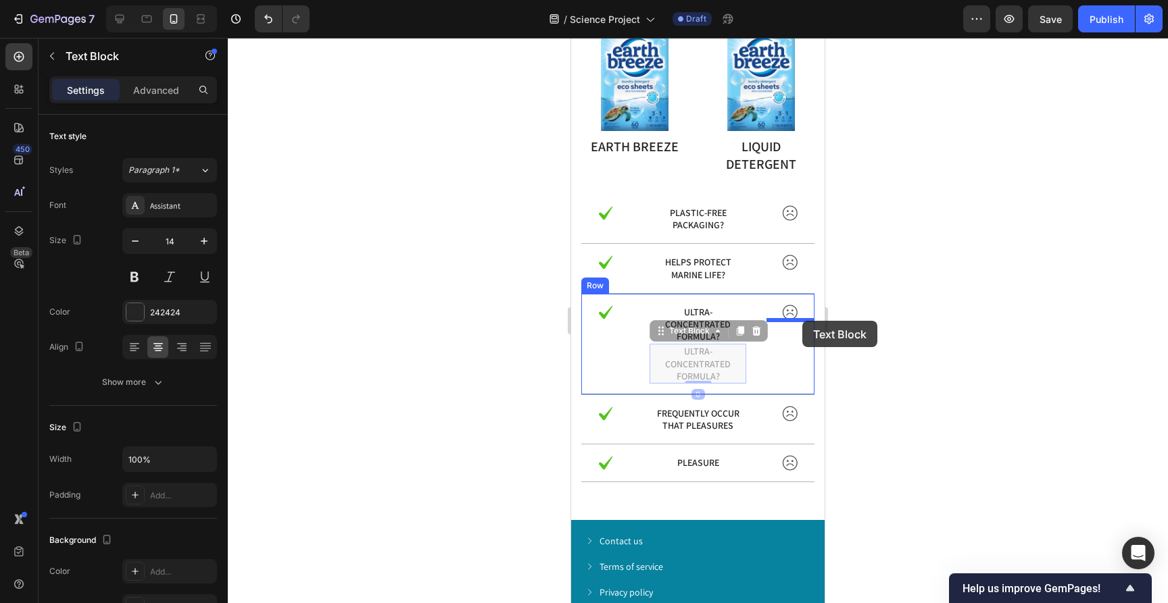
drag, startPoint x: 664, startPoint y: 334, endPoint x: 802, endPoint y: 321, distance: 138.5
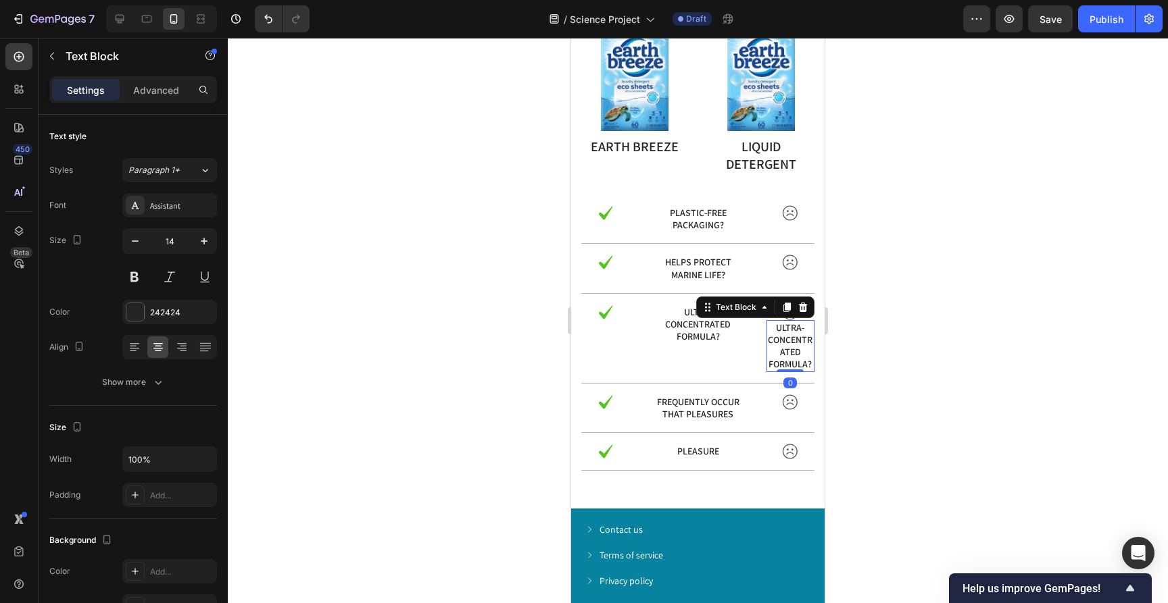
click at [799, 347] on p "Ultra-concentrated formula?" at bounding box center [790, 346] width 45 height 49
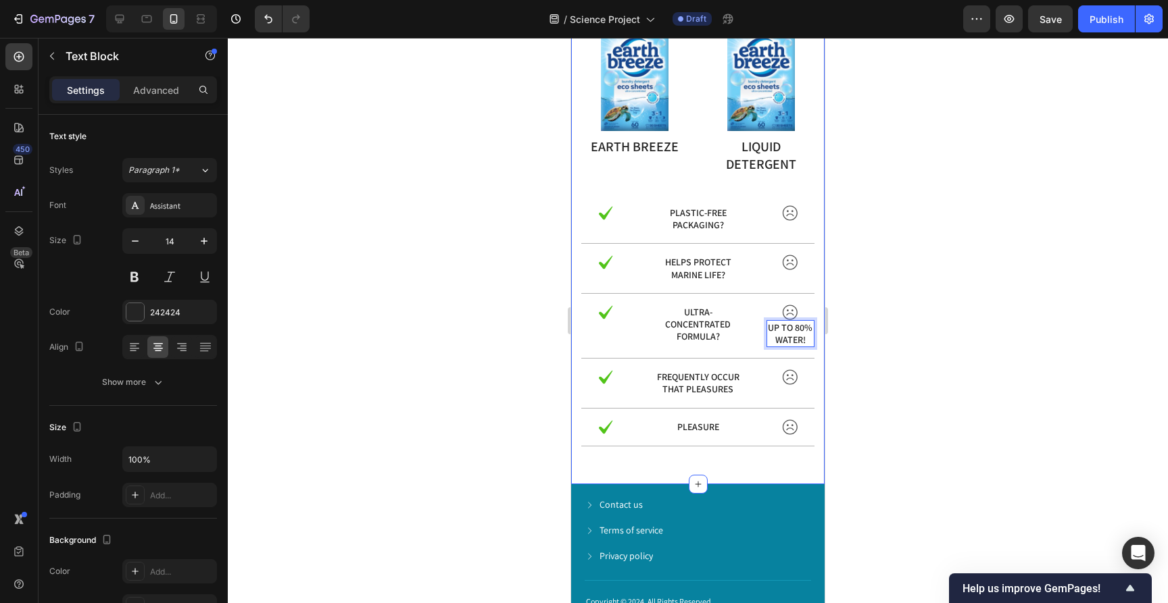
click at [924, 345] on div at bounding box center [698, 321] width 940 height 566
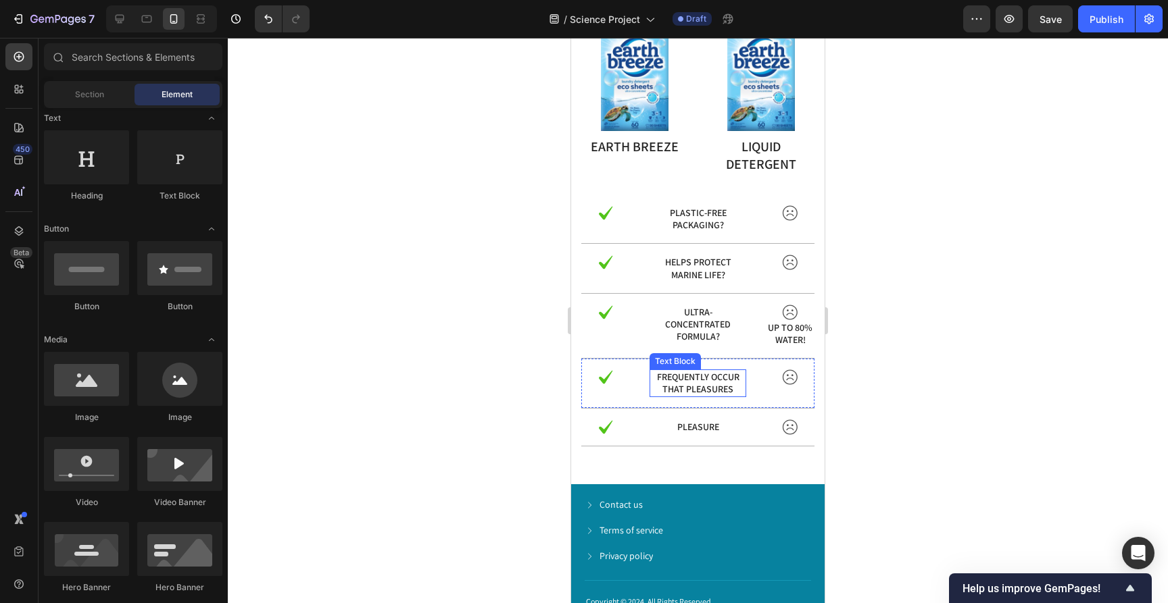
click at [693, 378] on p "frequently occur that pleasures" at bounding box center [698, 383] width 94 height 24
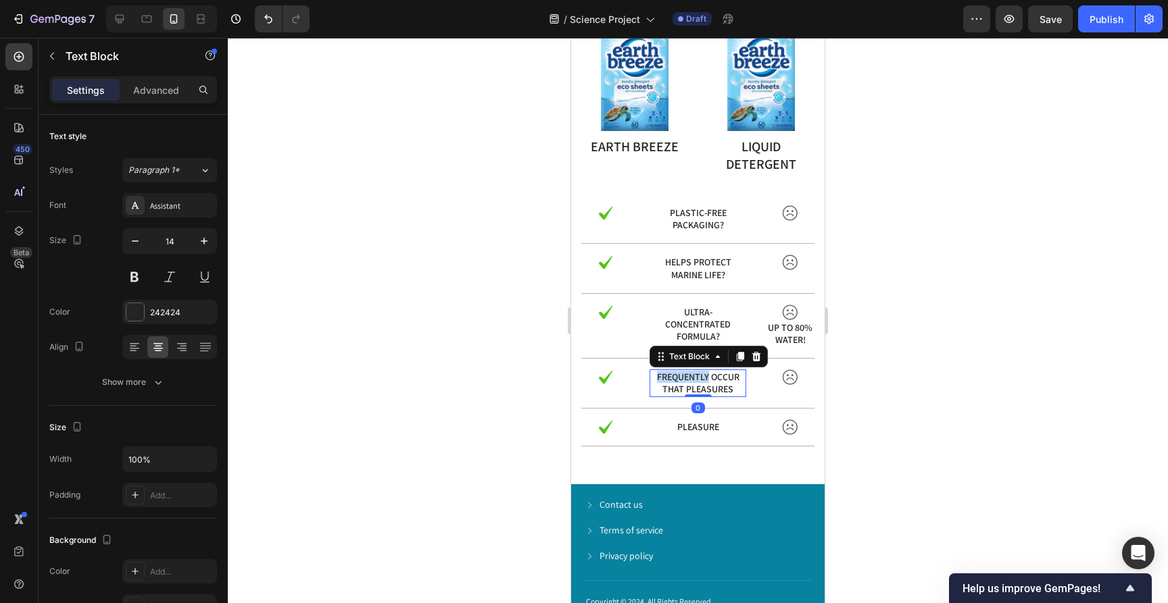
click at [692, 378] on p "frequently occur that pleasures" at bounding box center [698, 383] width 94 height 24
click at [889, 381] on div at bounding box center [698, 321] width 940 height 566
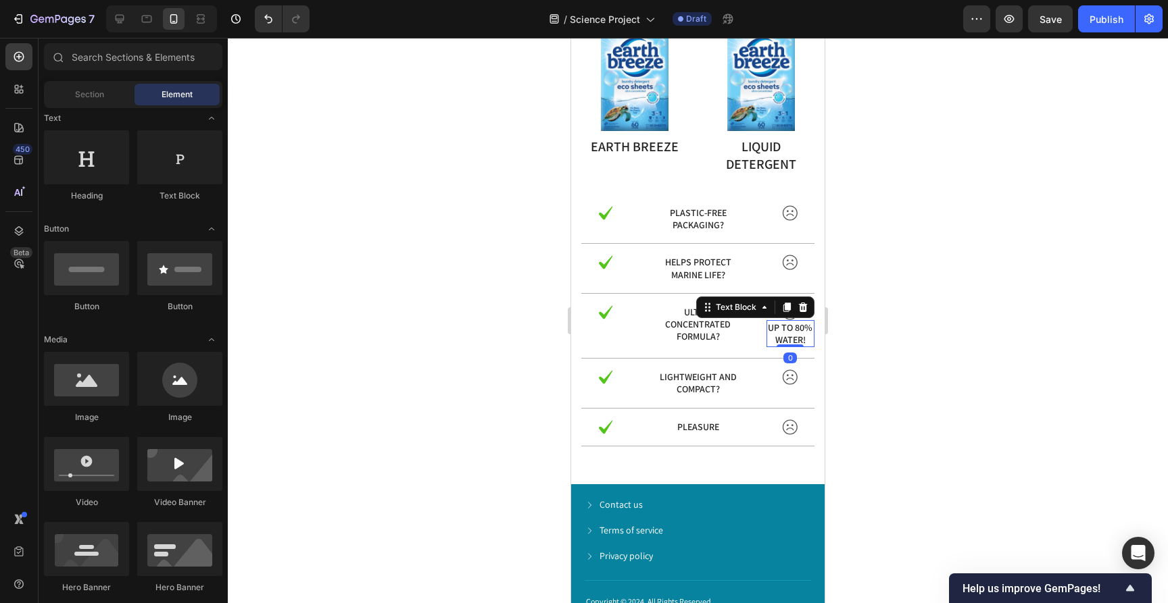
click at [789, 334] on p "uP to 80% water!" at bounding box center [790, 334] width 45 height 24
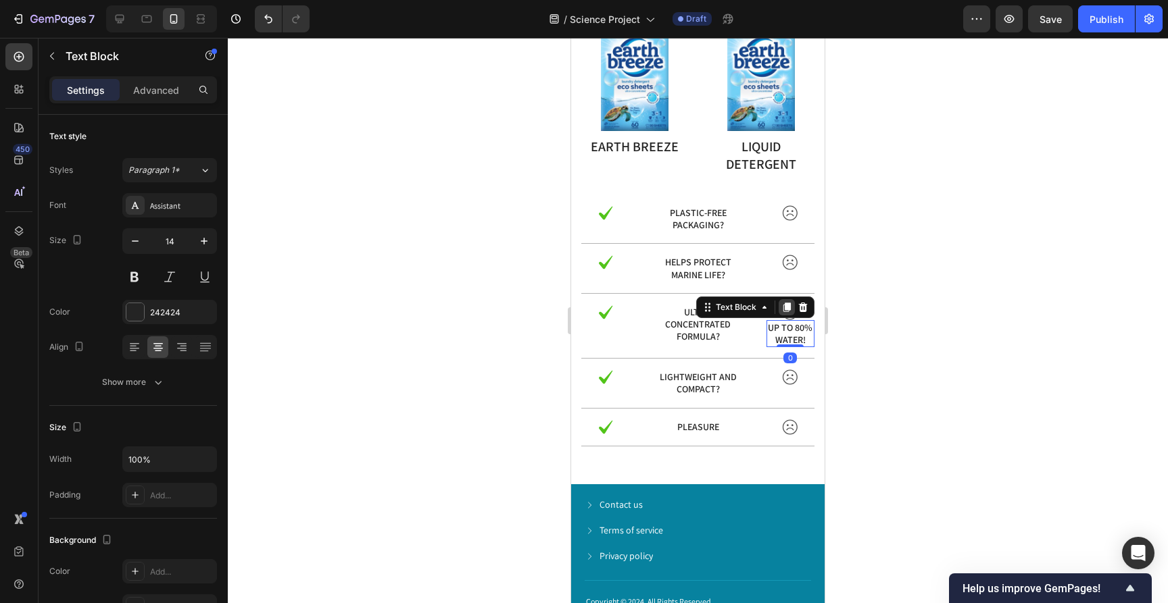
click at [787, 309] on icon at bounding box center [786, 307] width 7 height 9
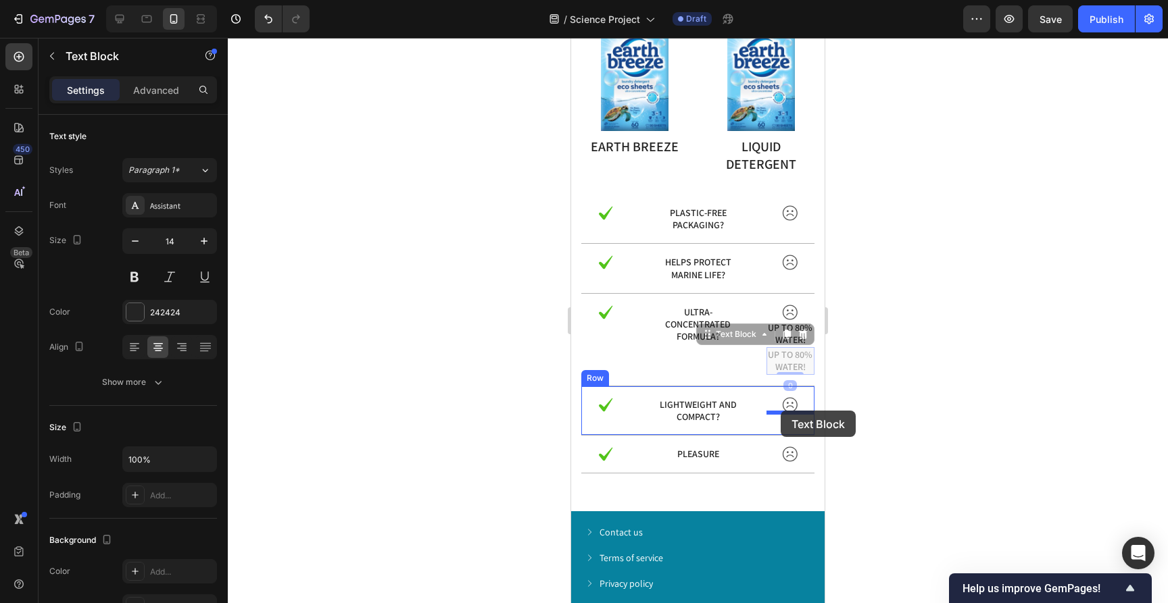
drag, startPoint x: 708, startPoint y: 337, endPoint x: 780, endPoint y: 411, distance: 104.2
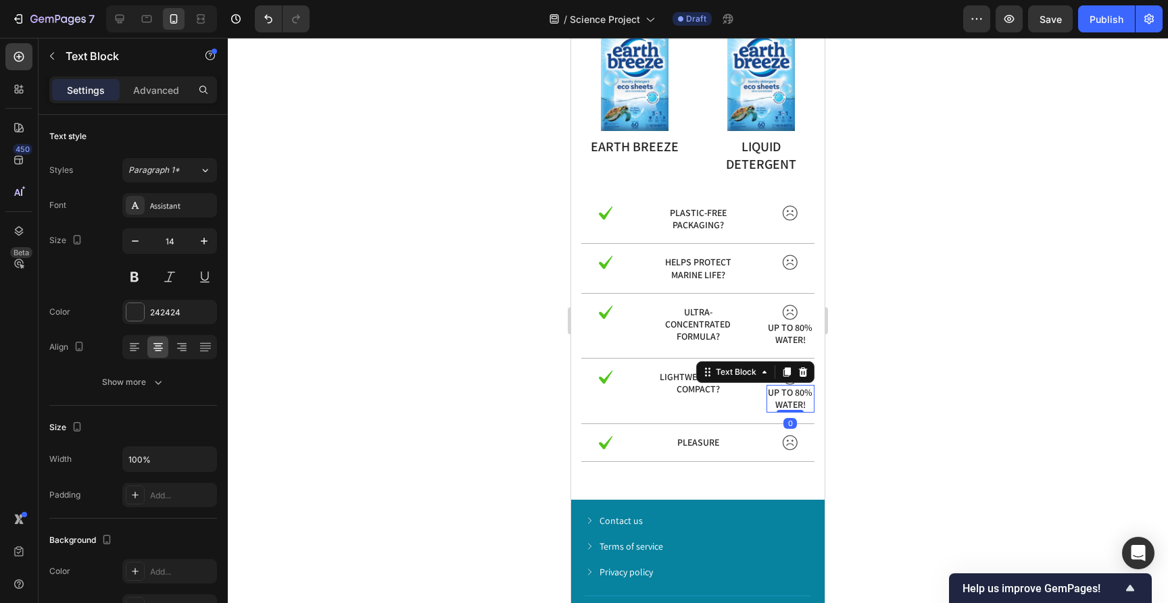
click at [783, 399] on p "uP to 80% water!" at bounding box center [790, 399] width 45 height 24
click at [963, 374] on div at bounding box center [698, 321] width 940 height 566
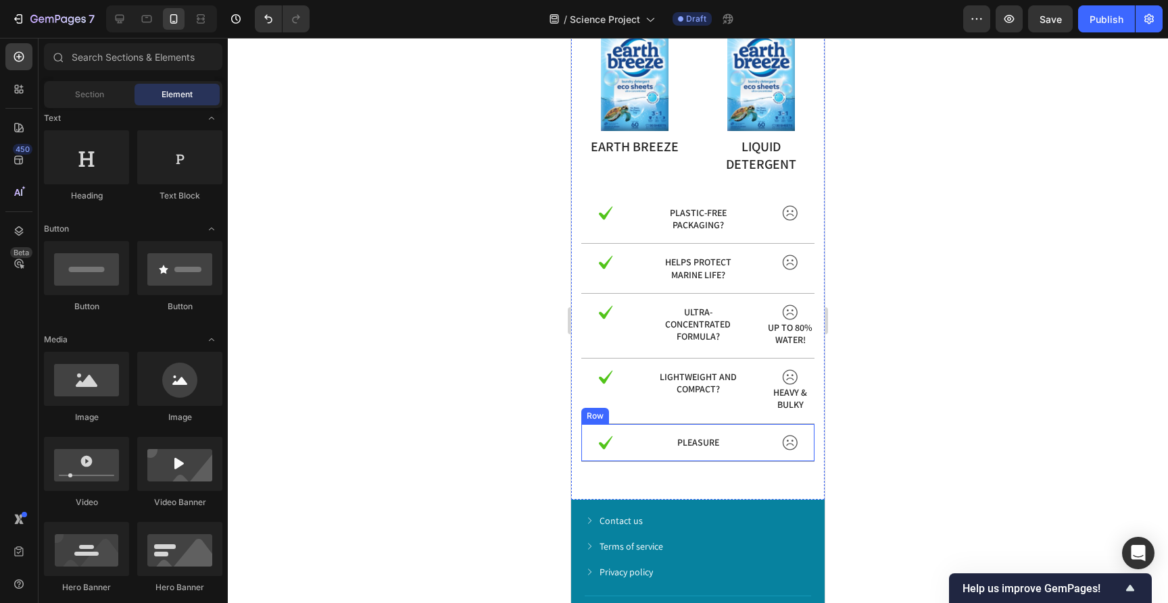
click at [697, 443] on p "pleasure" at bounding box center [698, 443] width 94 height 12
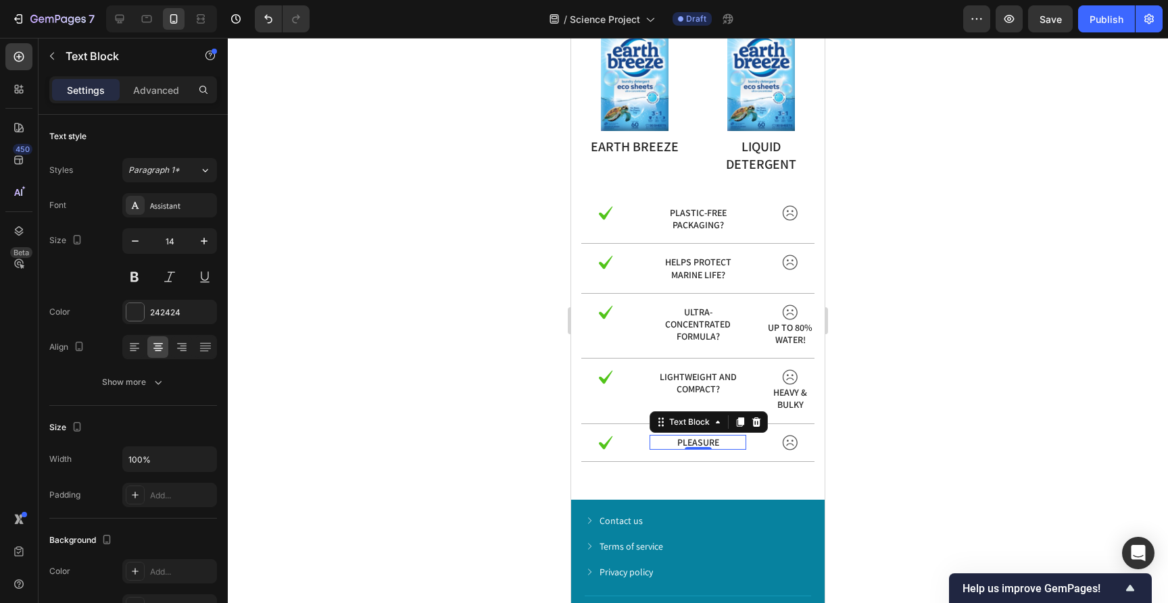
click at [697, 443] on p "pleasure" at bounding box center [698, 443] width 94 height 12
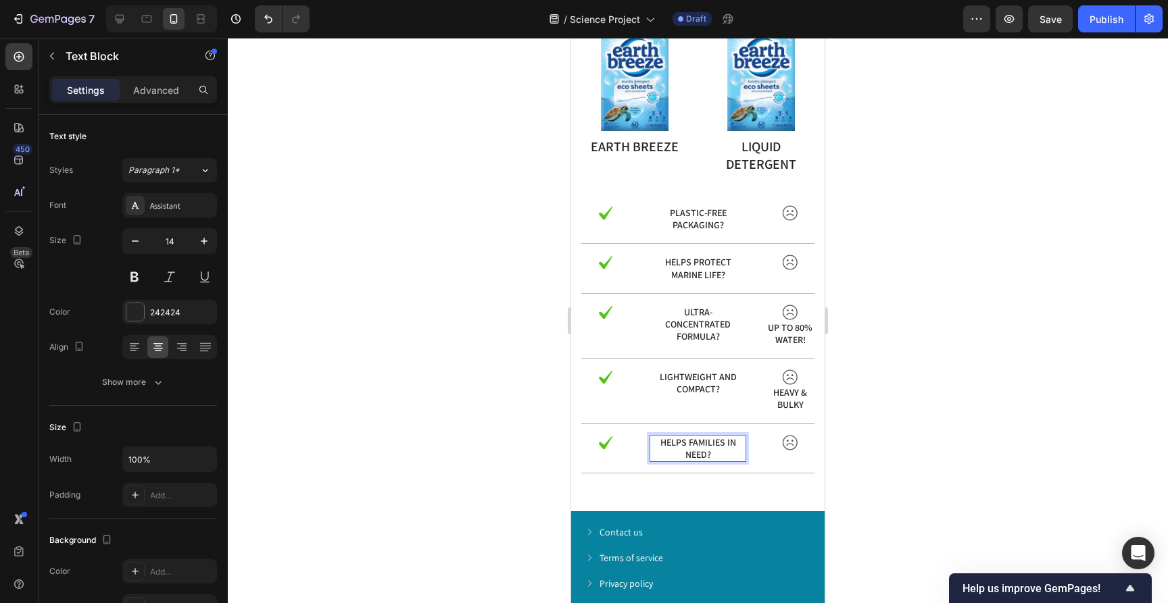
click at [920, 419] on div at bounding box center [698, 321] width 940 height 566
click at [797, 406] on p "HEAVY & BULKY" at bounding box center [790, 399] width 45 height 24
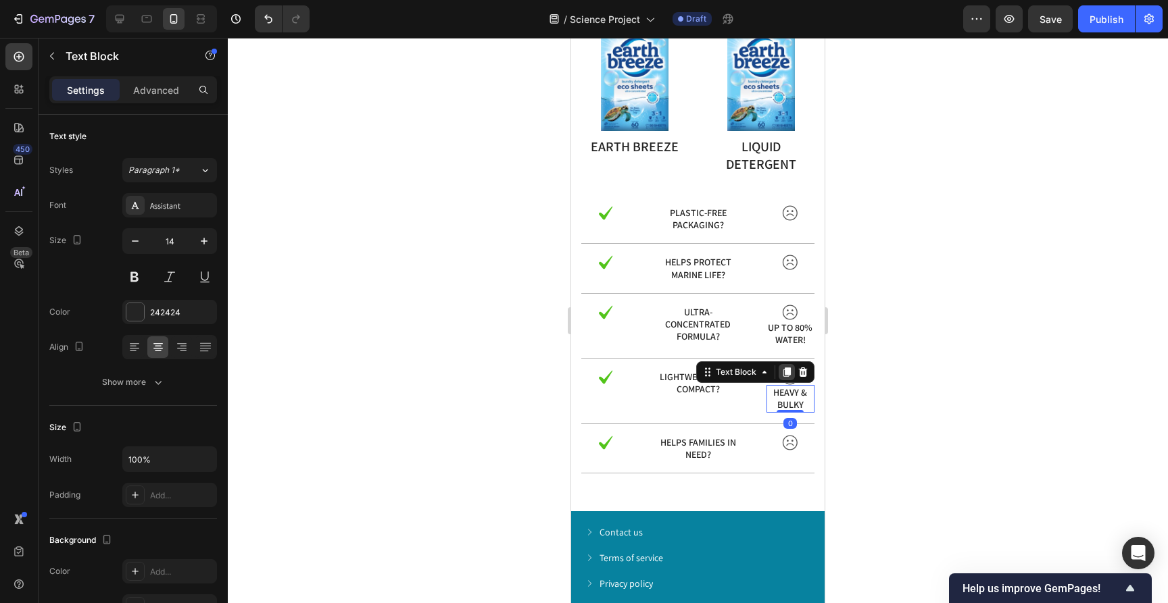
click at [785, 375] on icon at bounding box center [786, 372] width 7 height 9
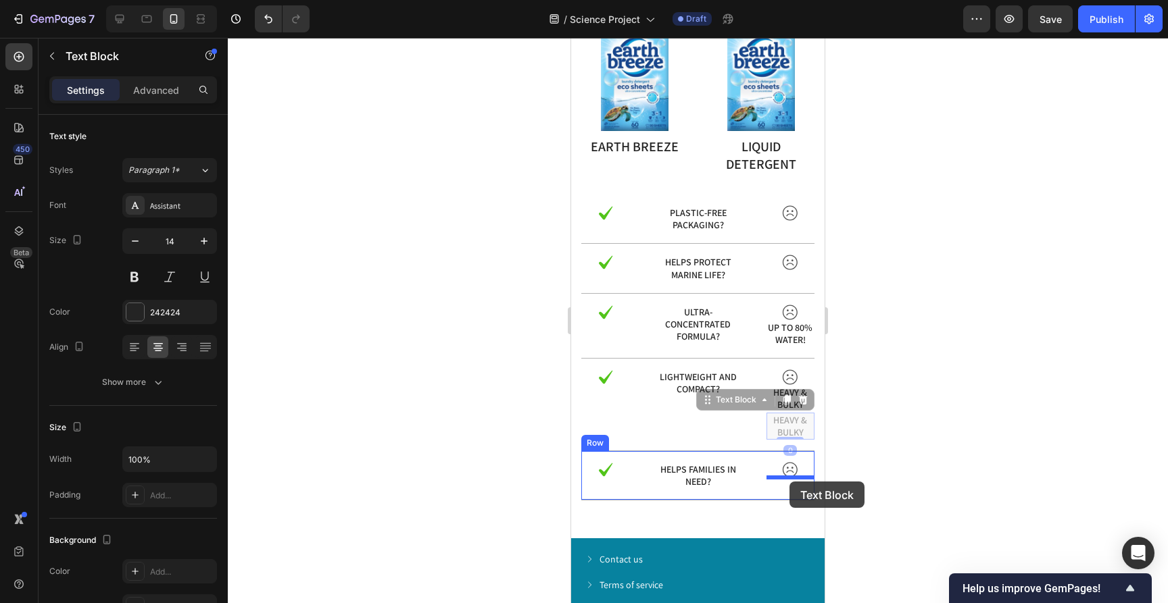
drag, startPoint x: 708, startPoint y: 401, endPoint x: 789, endPoint y: 481, distance: 114.2
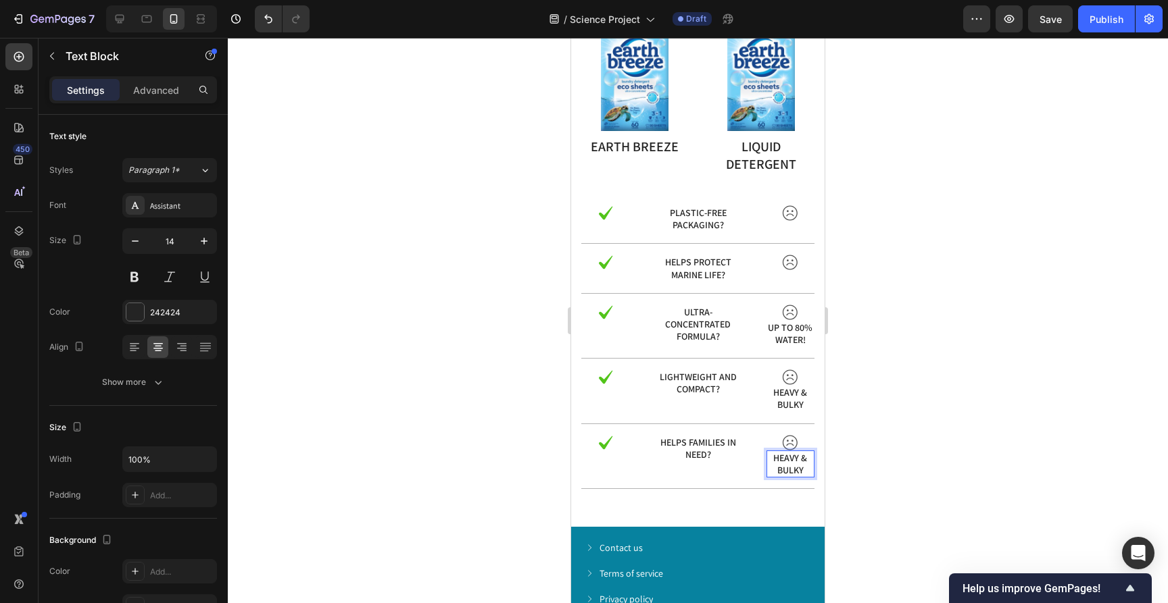
click at [785, 464] on p "HEAVY & BULKY" at bounding box center [790, 464] width 45 height 24
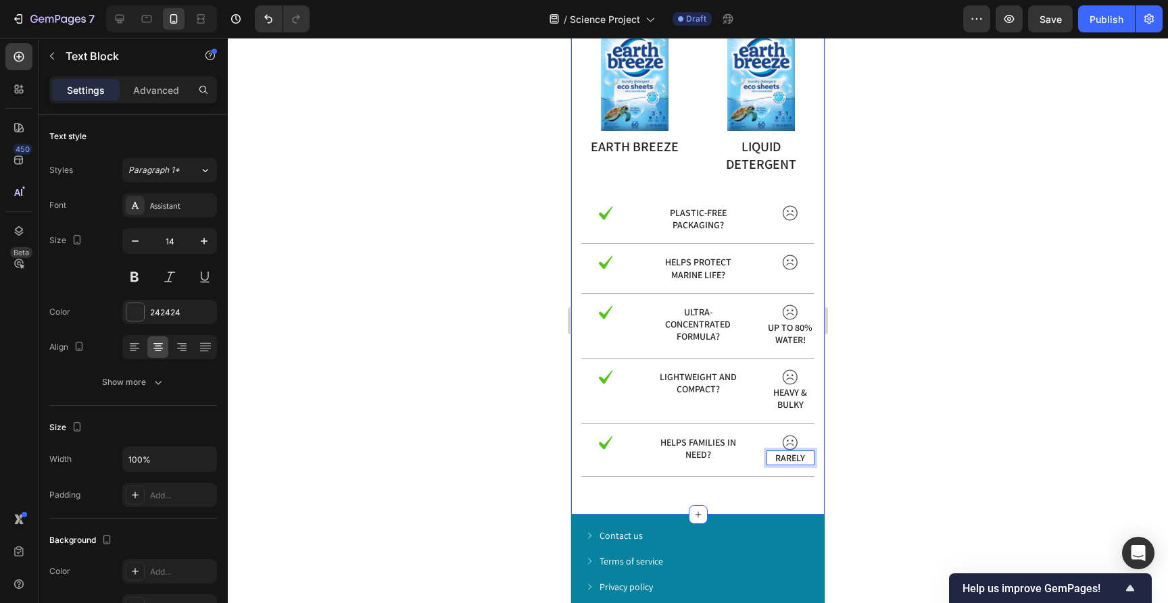
click at [936, 410] on div at bounding box center [698, 321] width 940 height 566
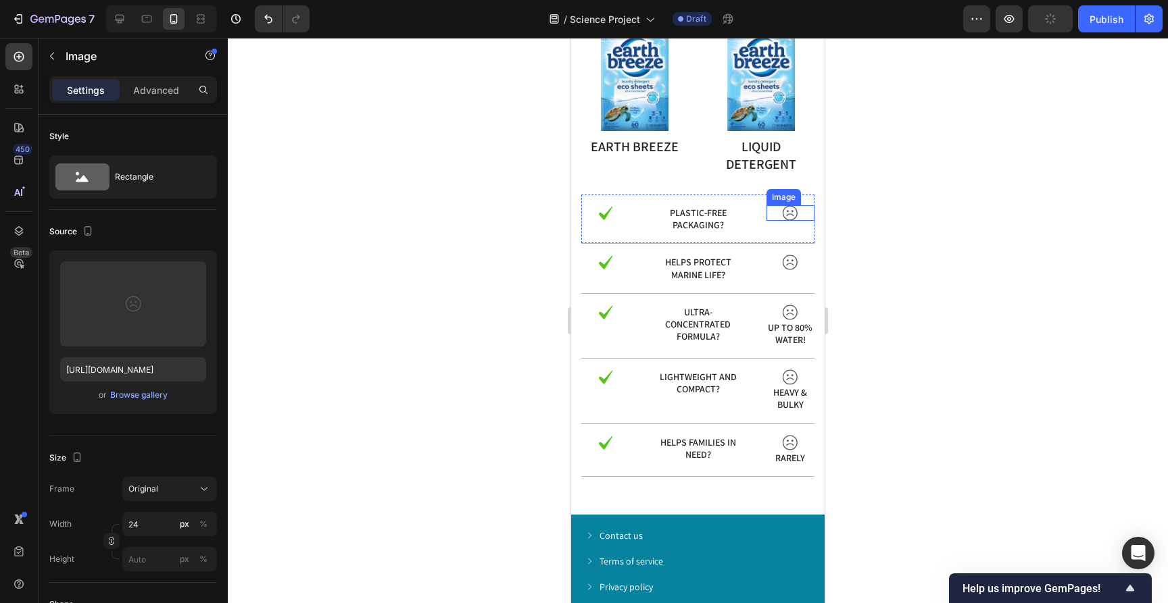
click at [791, 219] on div "Image" at bounding box center [790, 213] width 48 height 16
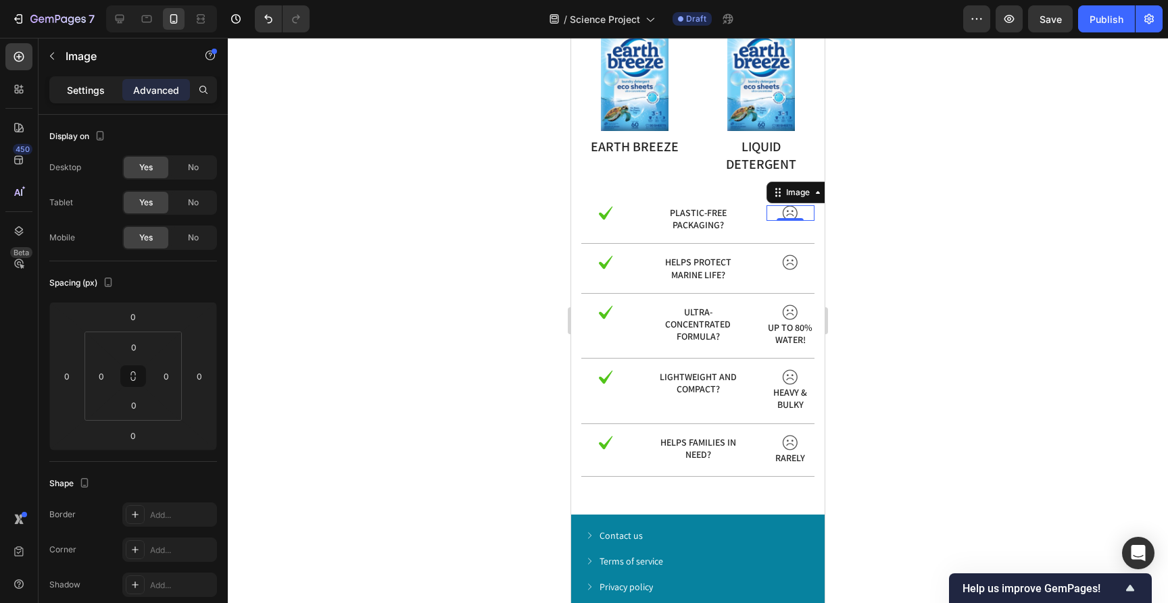
click at [102, 97] on p "Settings" at bounding box center [86, 90] width 38 height 14
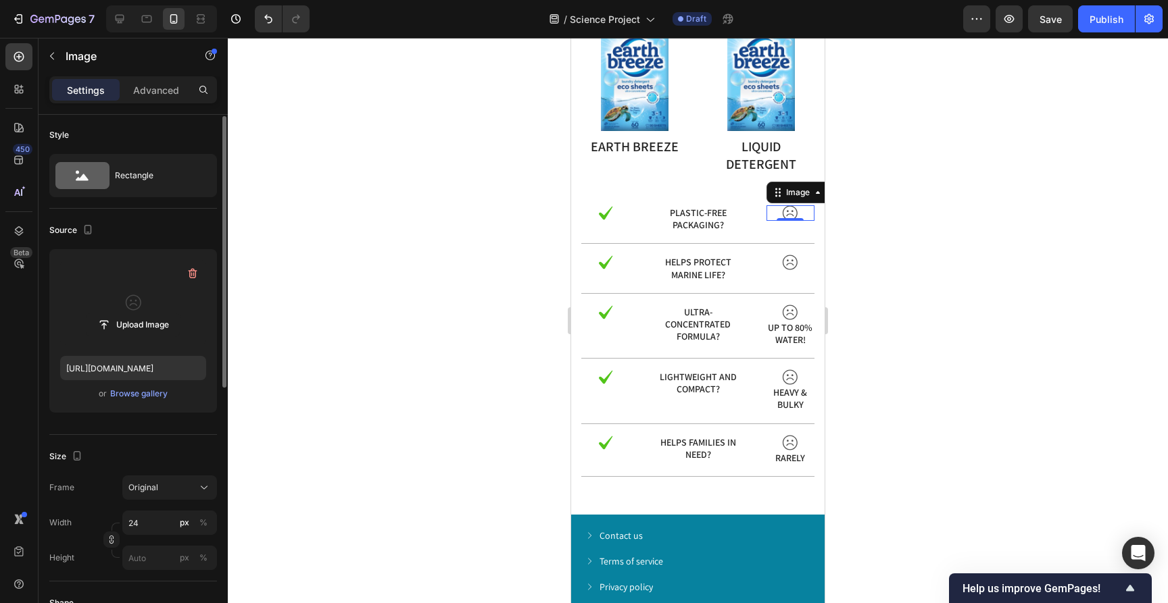
scroll to position [0, 0]
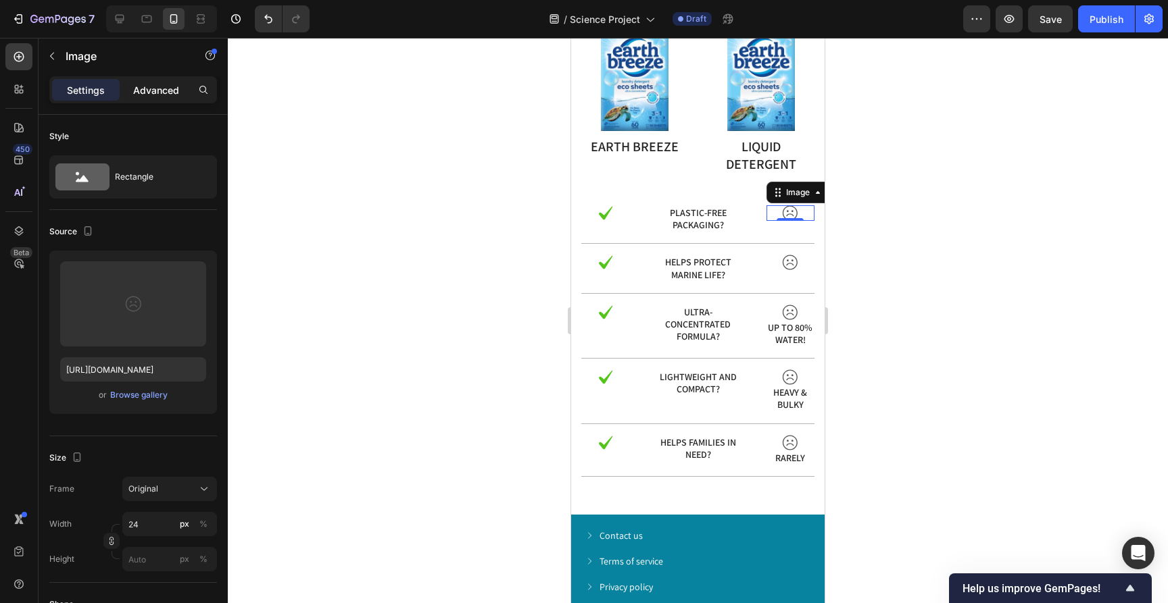
click at [149, 92] on p "Advanced" at bounding box center [156, 90] width 46 height 14
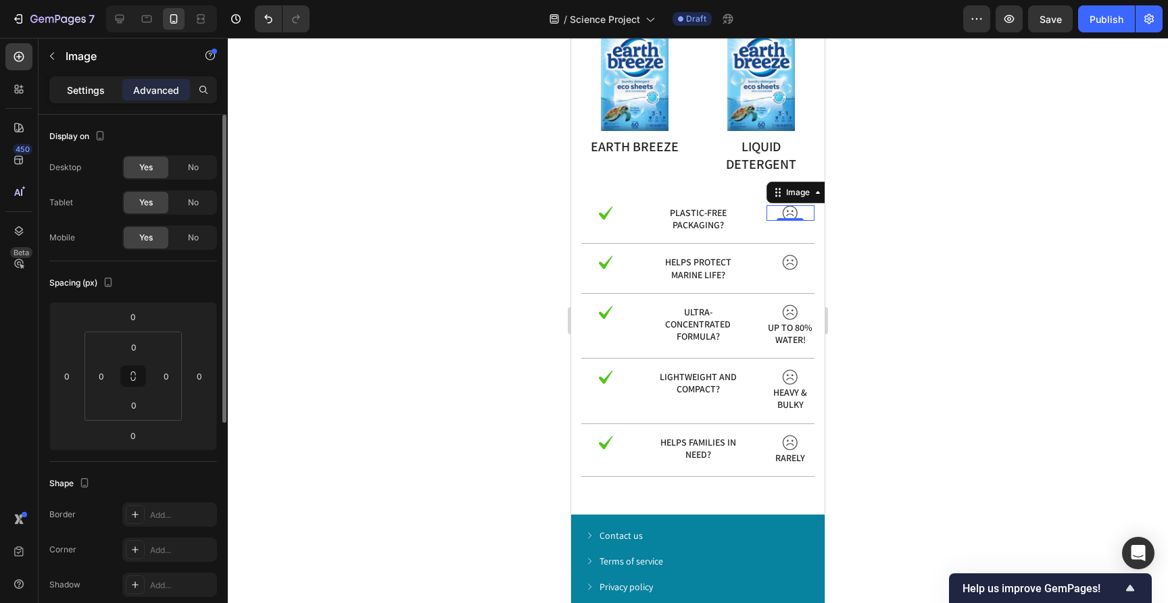
click at [101, 93] on p "Settings" at bounding box center [86, 90] width 38 height 14
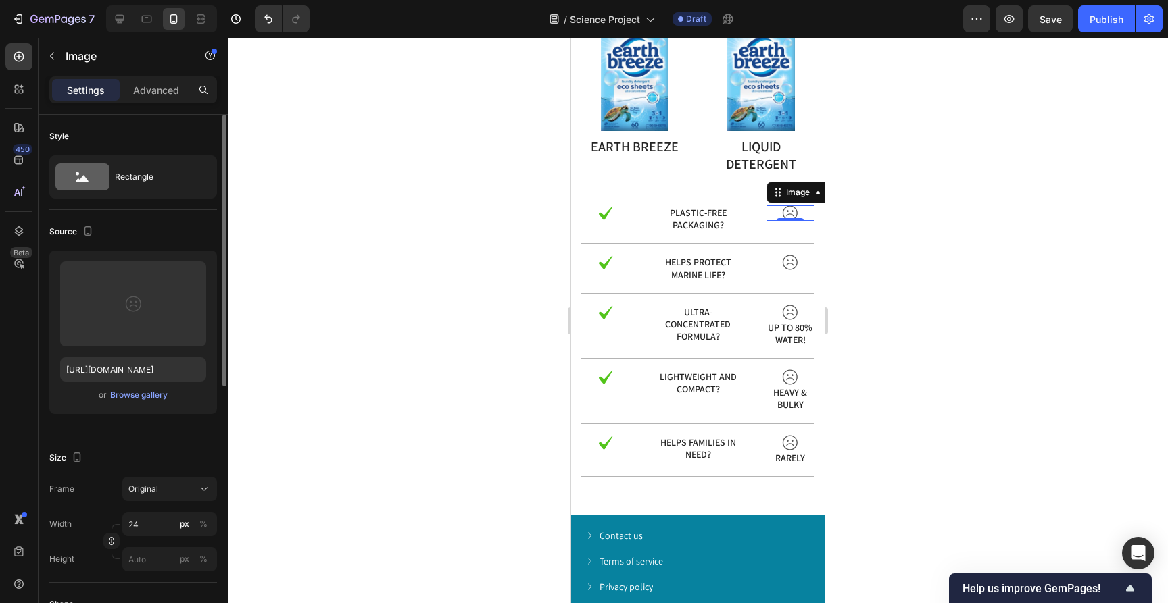
click at [323, 215] on div at bounding box center [698, 321] width 940 height 566
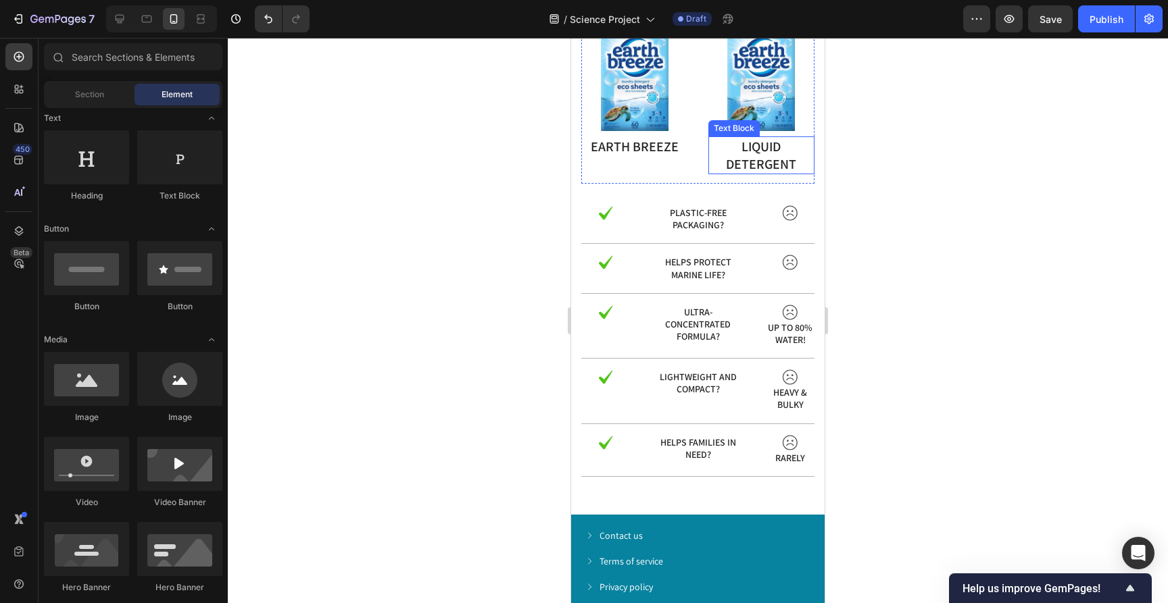
click at [916, 179] on div at bounding box center [698, 321] width 940 height 566
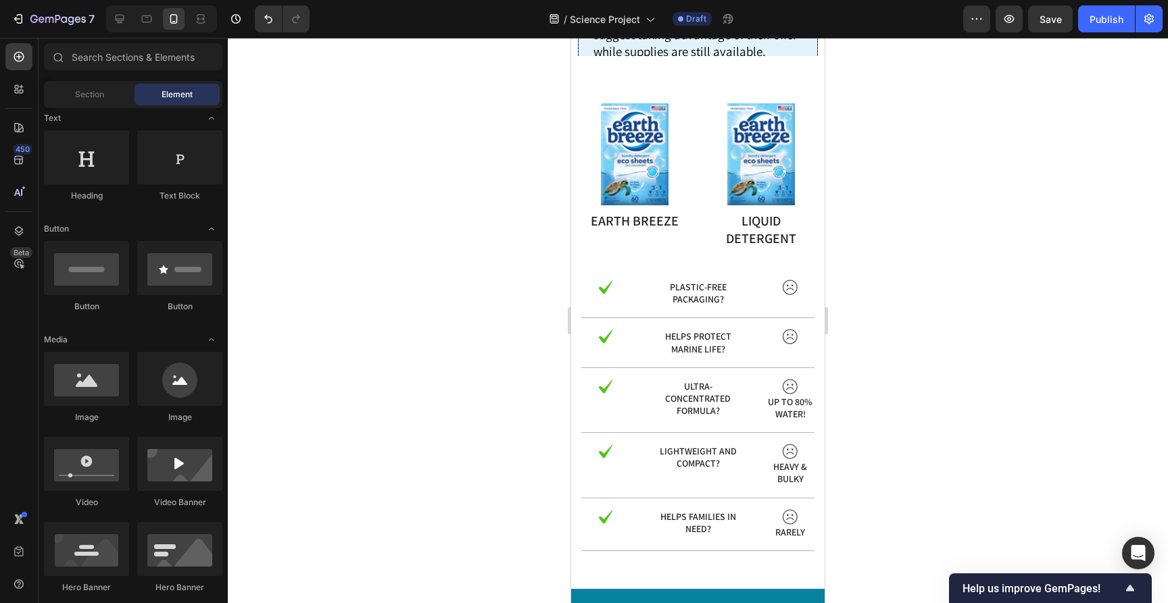
scroll to position [9802, 0]
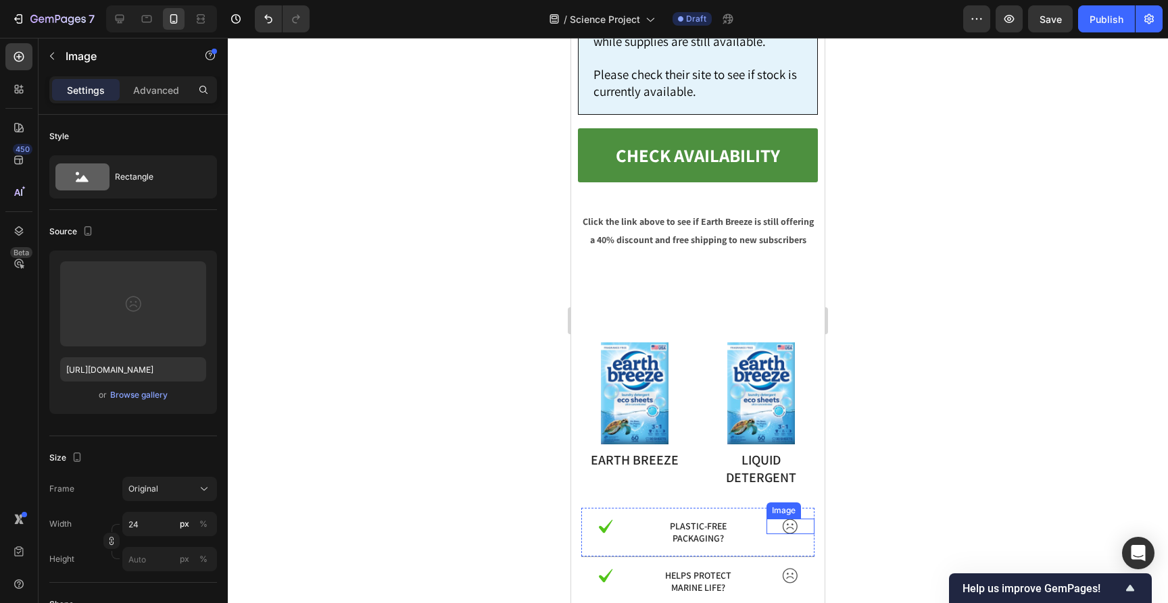
click at [789, 519] on img at bounding box center [790, 527] width 16 height 16
click at [870, 284] on div at bounding box center [698, 321] width 940 height 566
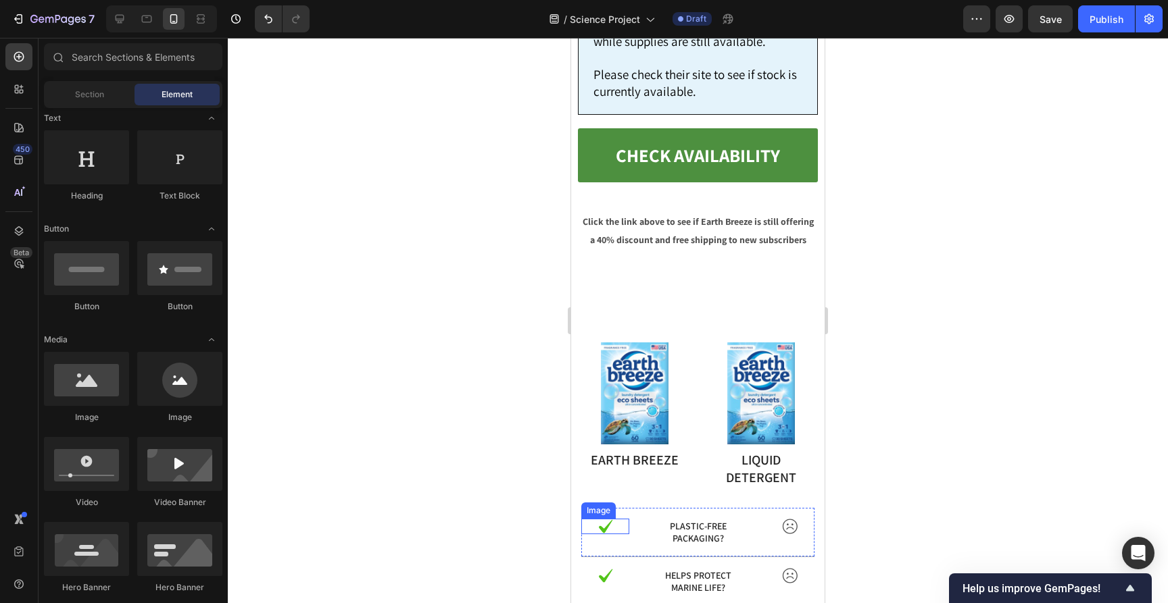
click at [605, 519] on img at bounding box center [605, 527] width 16 height 16
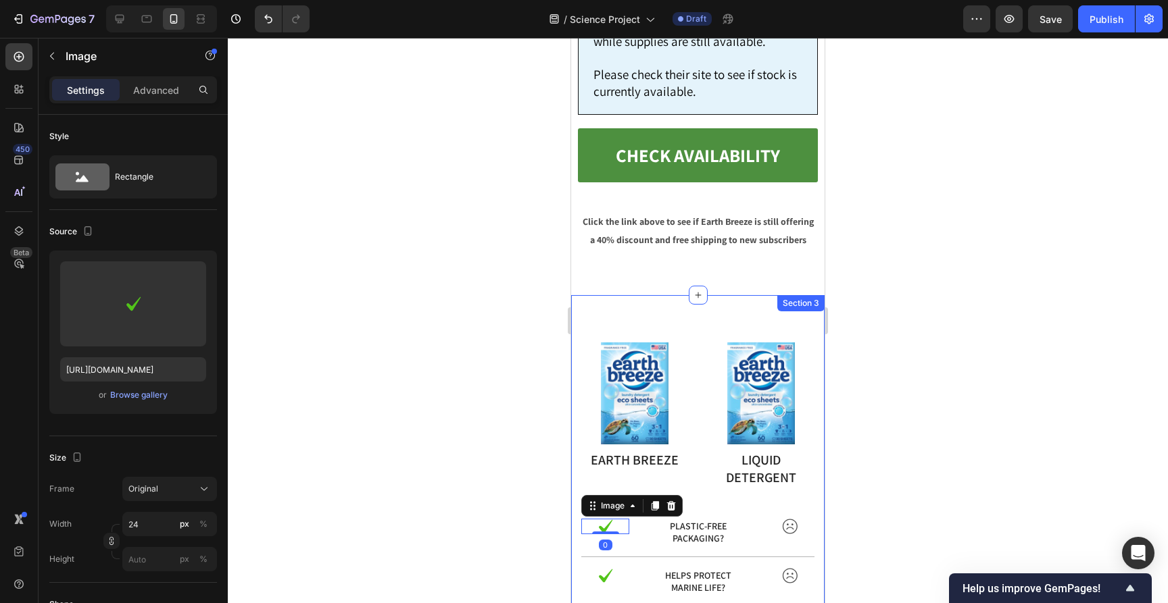
click at [893, 256] on div at bounding box center [698, 321] width 940 height 566
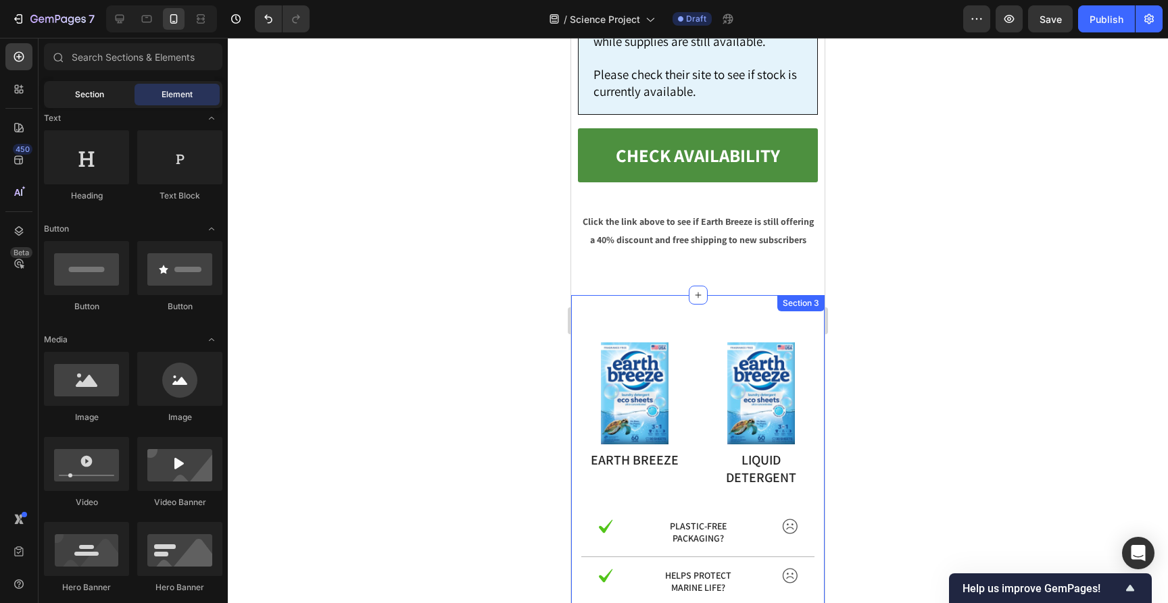
click at [75, 89] on span "Section" at bounding box center [89, 95] width 29 height 12
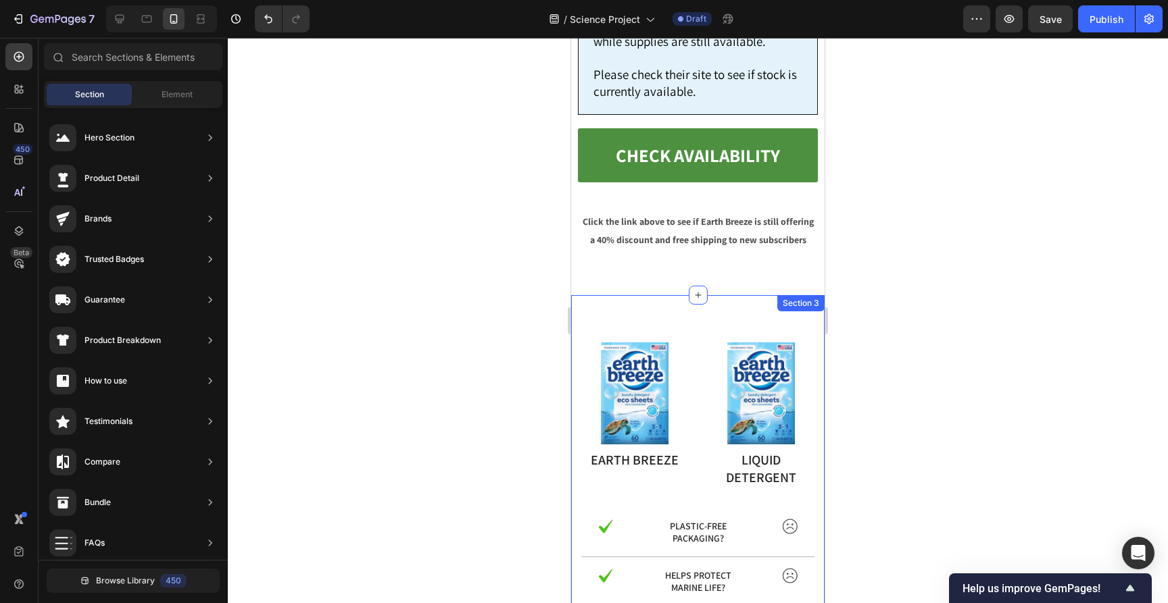
click at [167, 82] on div "Section Element" at bounding box center [133, 94] width 178 height 27
click at [167, 89] on span "Element" at bounding box center [177, 95] width 31 height 12
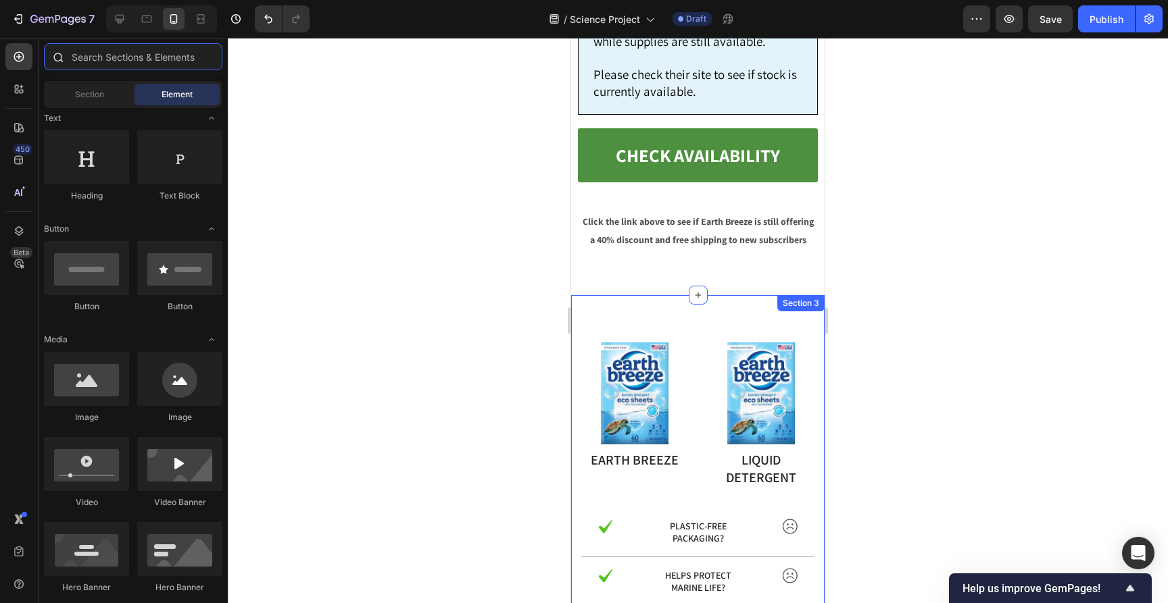
click at [159, 57] on input "text" at bounding box center [133, 56] width 178 height 27
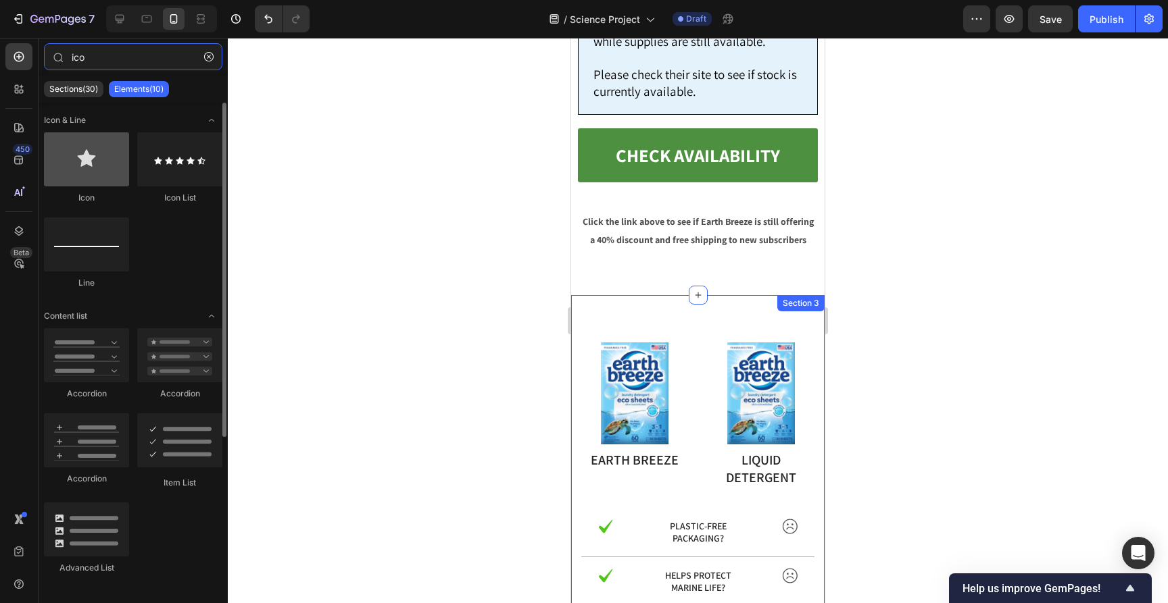
type input "ico"
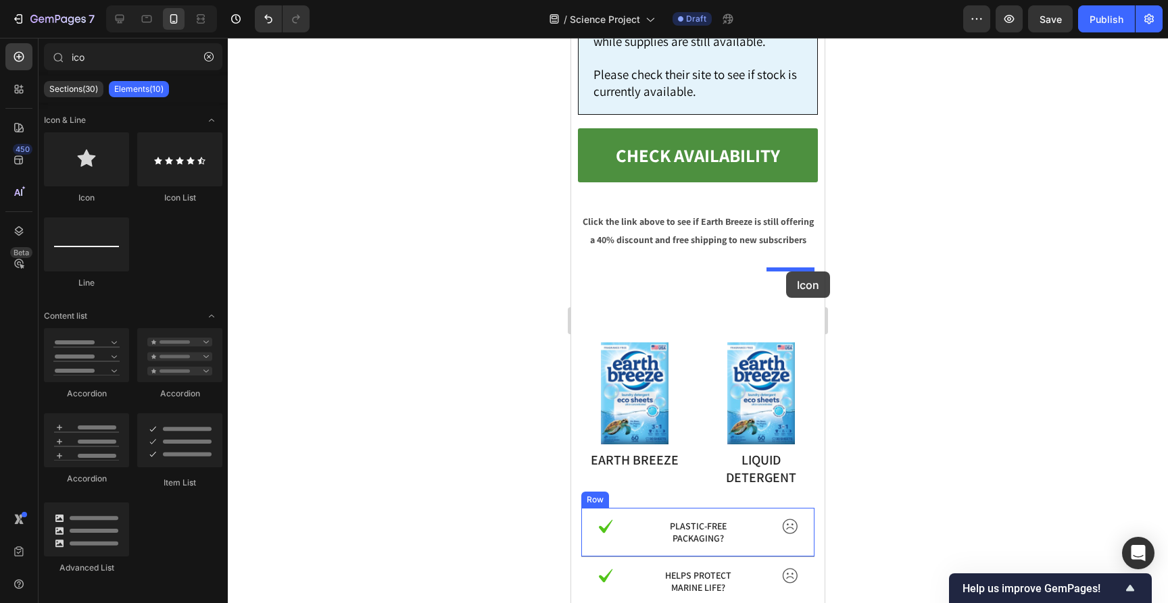
drag, startPoint x: 639, startPoint y: 187, endPoint x: 786, endPoint y: 272, distance: 169.8
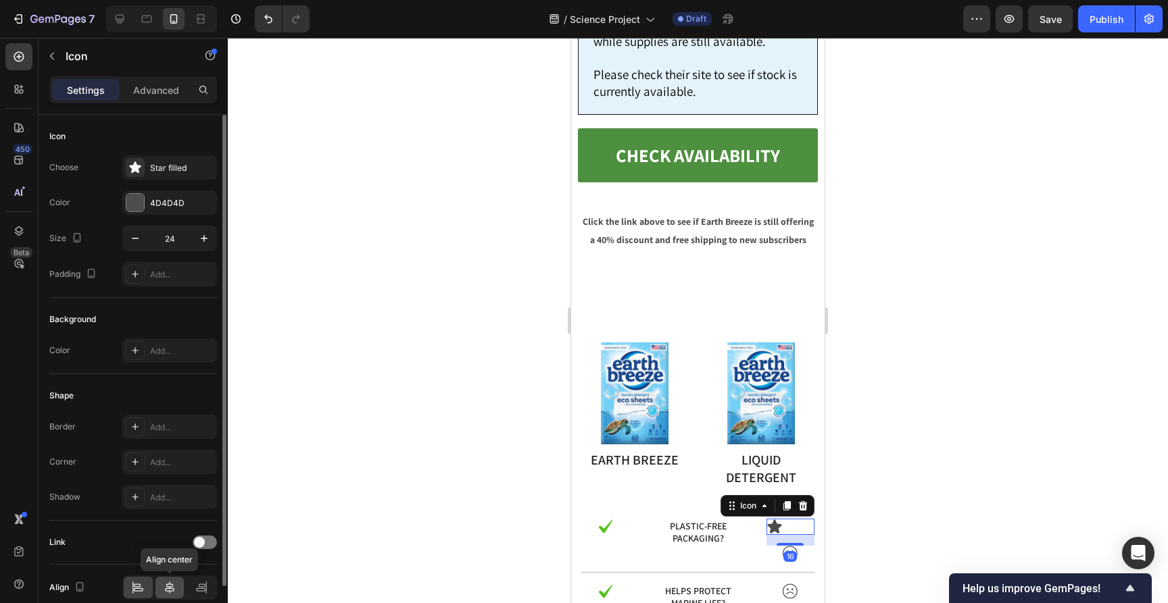
click at [171, 585] on icon at bounding box center [169, 588] width 9 height 12
click at [137, 162] on icon at bounding box center [135, 168] width 14 height 14
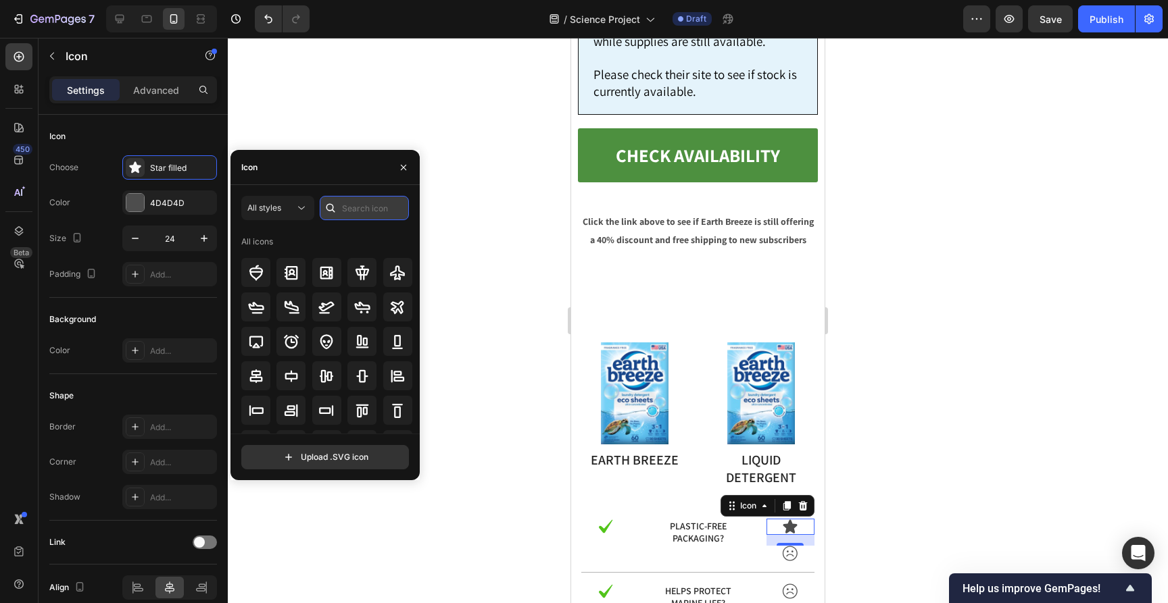
click at [370, 218] on input "text" at bounding box center [364, 208] width 89 height 24
type input "c"
type input "n"
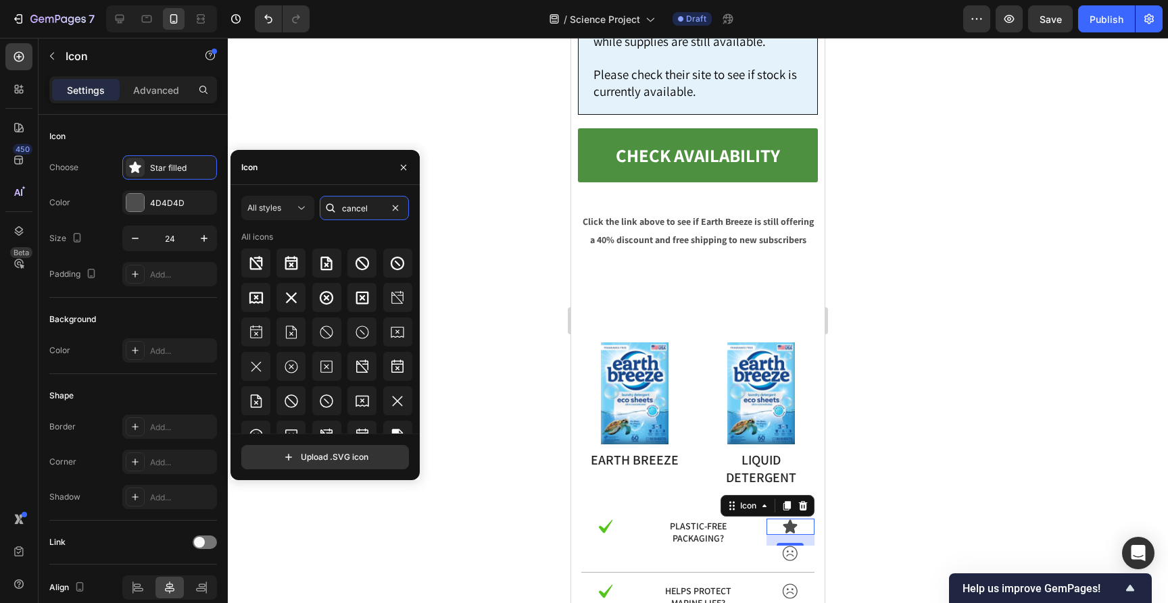
scroll to position [85, 0]
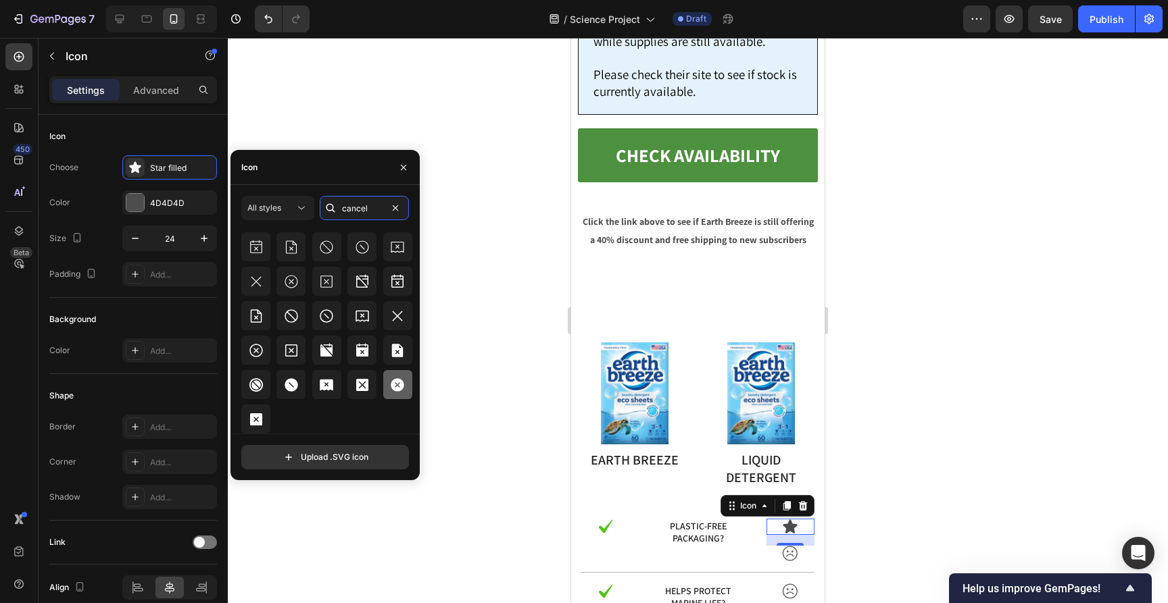
type input "cancel"
click at [389, 380] on icon at bounding box center [397, 385] width 16 height 16
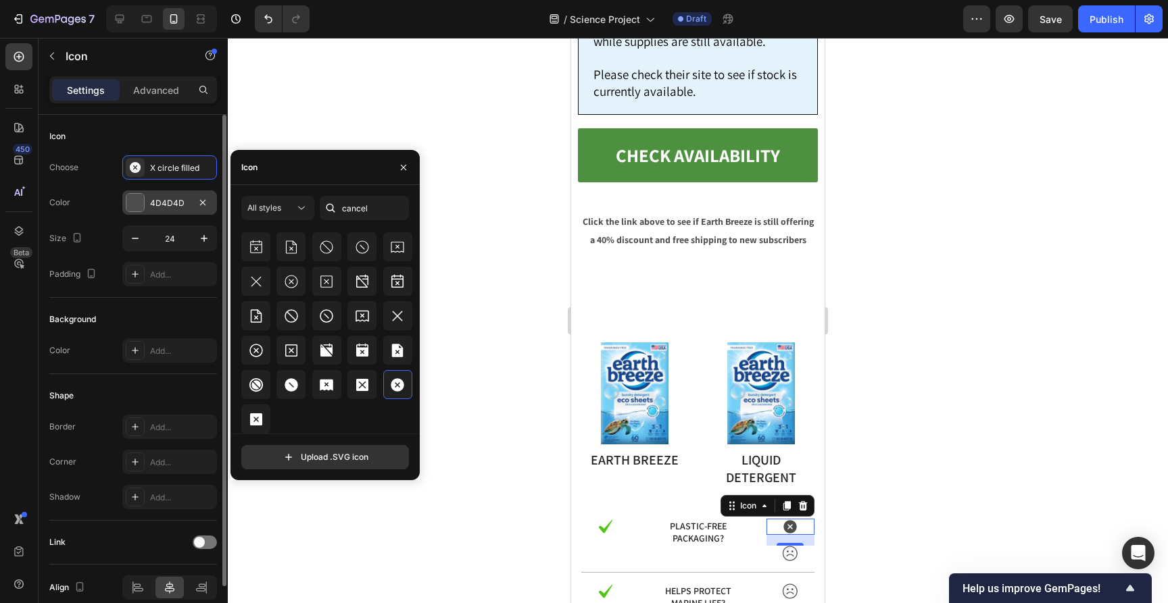
click at [135, 200] on div at bounding box center [135, 203] width 18 height 18
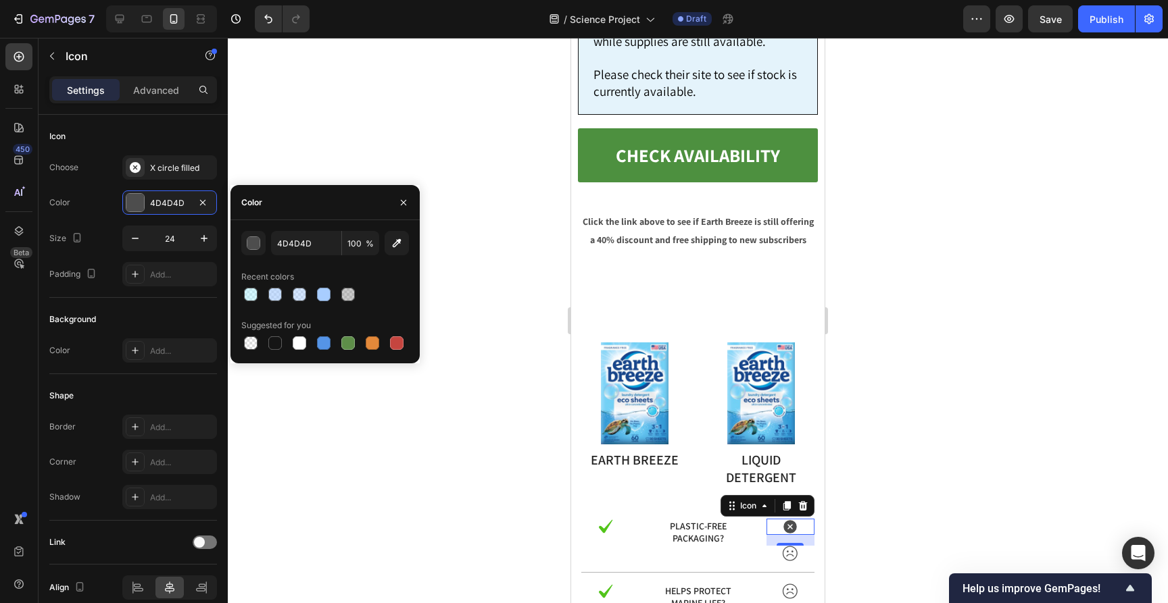
click at [408, 347] on div at bounding box center [325, 343] width 168 height 19
click at [402, 347] on div at bounding box center [397, 344] width 14 height 14
type input "C5453F"
click at [478, 316] on div at bounding box center [698, 321] width 940 height 566
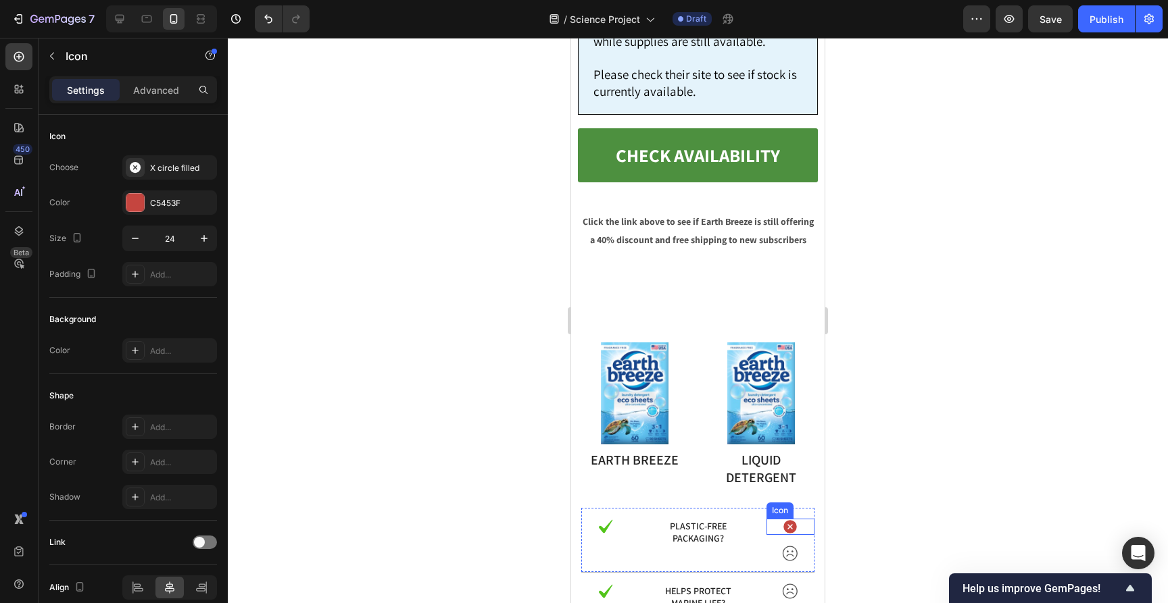
click at [792, 520] on icon at bounding box center [791, 527] width 14 height 14
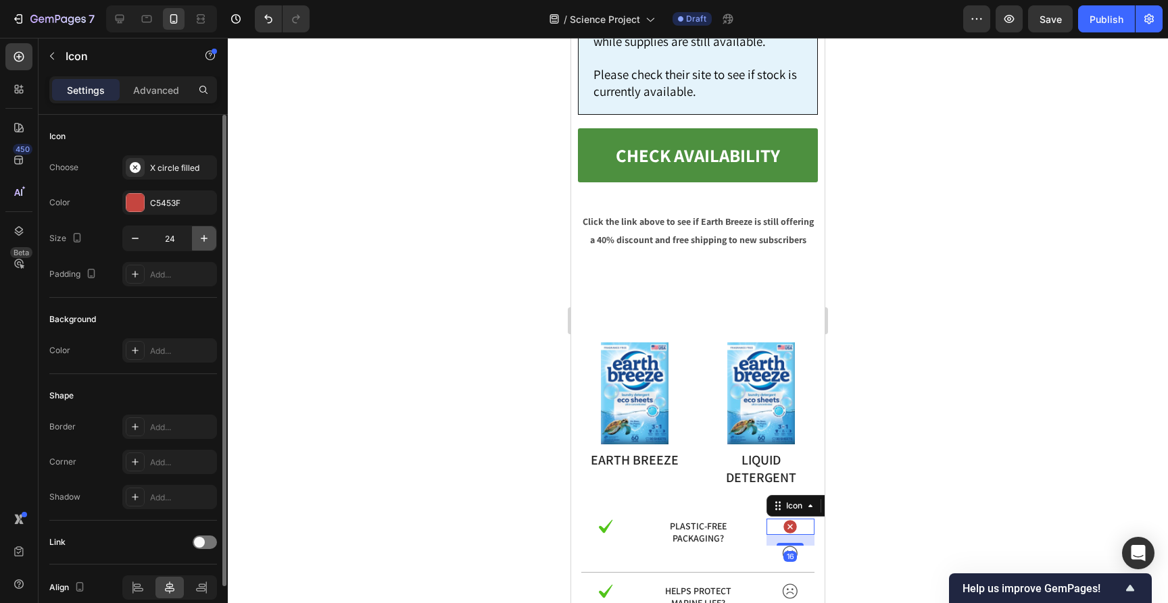
click at [201, 236] on icon "button" at bounding box center [204, 239] width 14 height 14
click at [200, 236] on icon "button" at bounding box center [204, 239] width 14 height 14
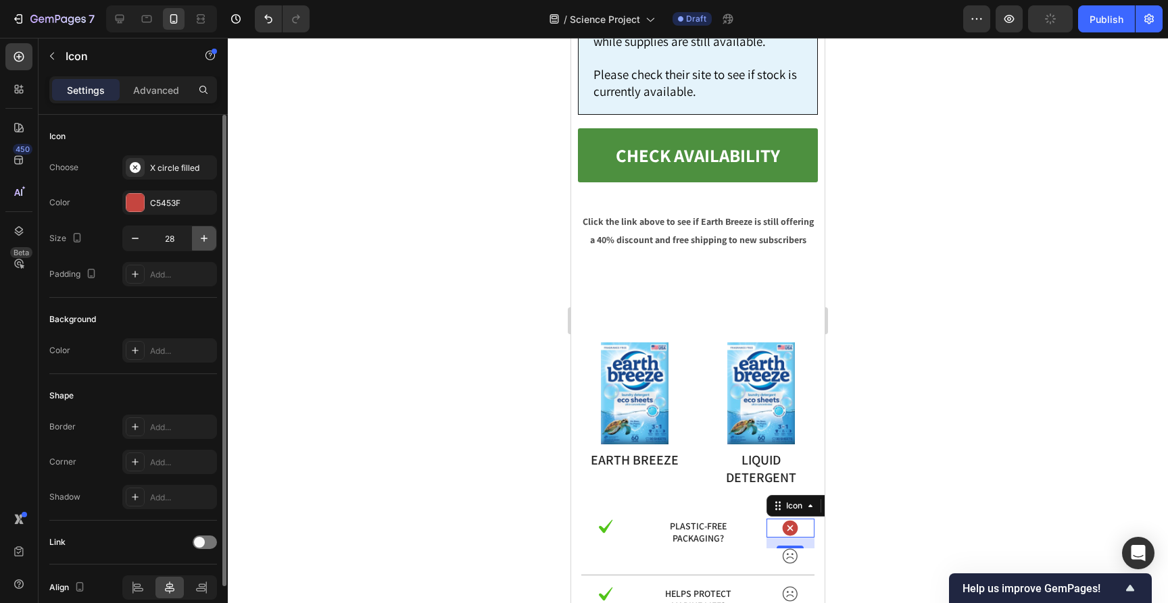
type input "29"
click at [787, 555] on div "16" at bounding box center [790, 560] width 14 height 11
click at [789, 555] on div "16" at bounding box center [790, 560] width 14 height 11
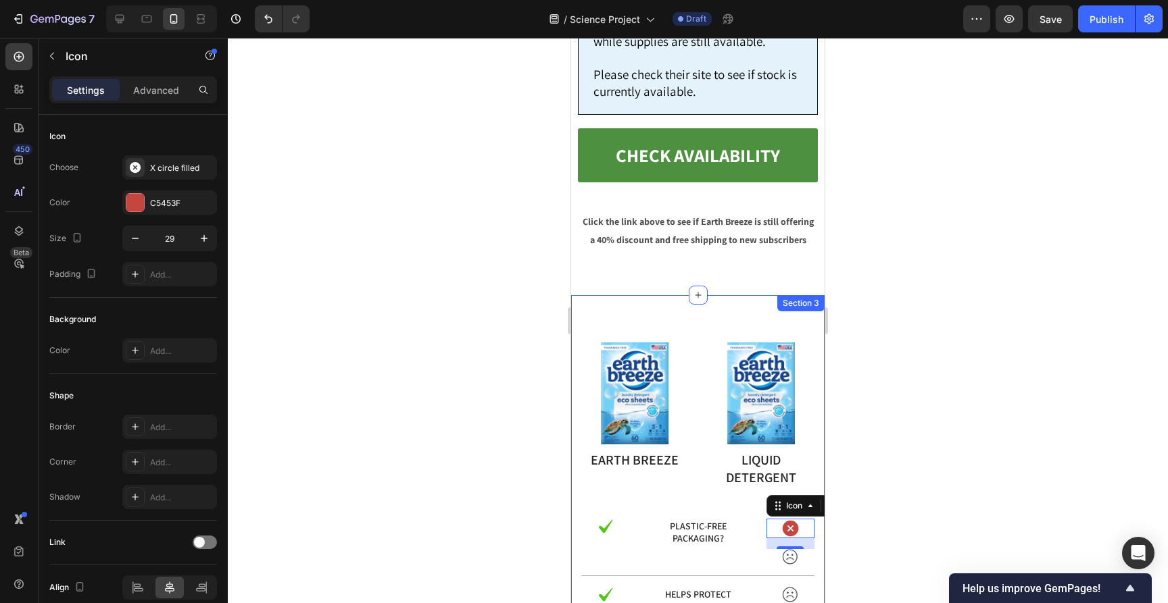
click at [917, 332] on div at bounding box center [698, 321] width 940 height 566
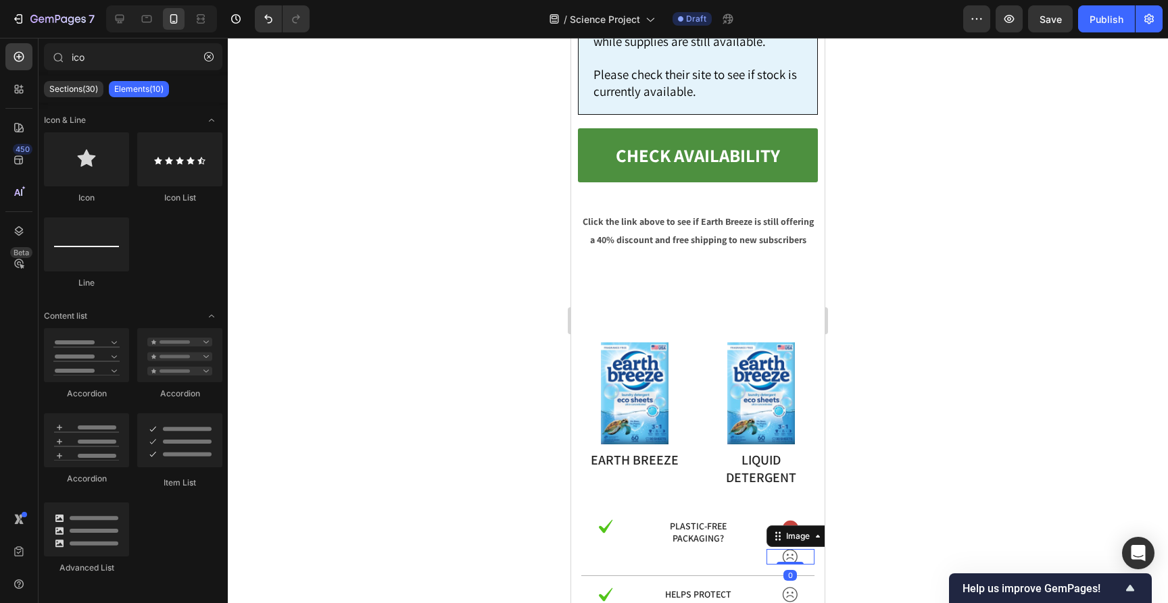
click at [792, 549] on img at bounding box center [790, 557] width 16 height 16
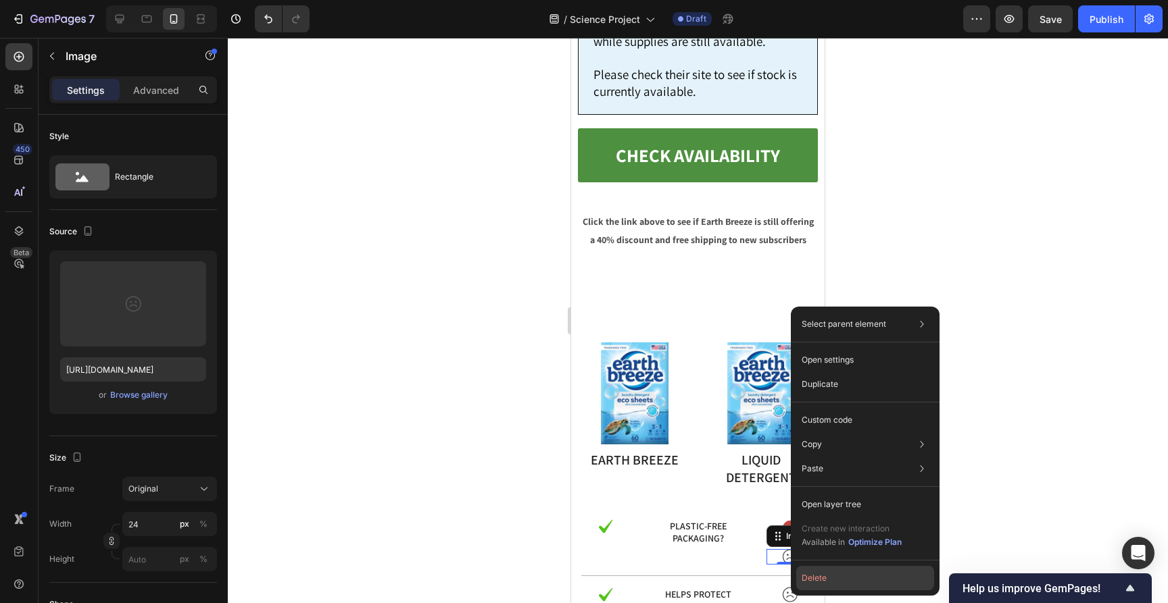
click at [818, 574] on button "Delete" at bounding box center [865, 578] width 138 height 24
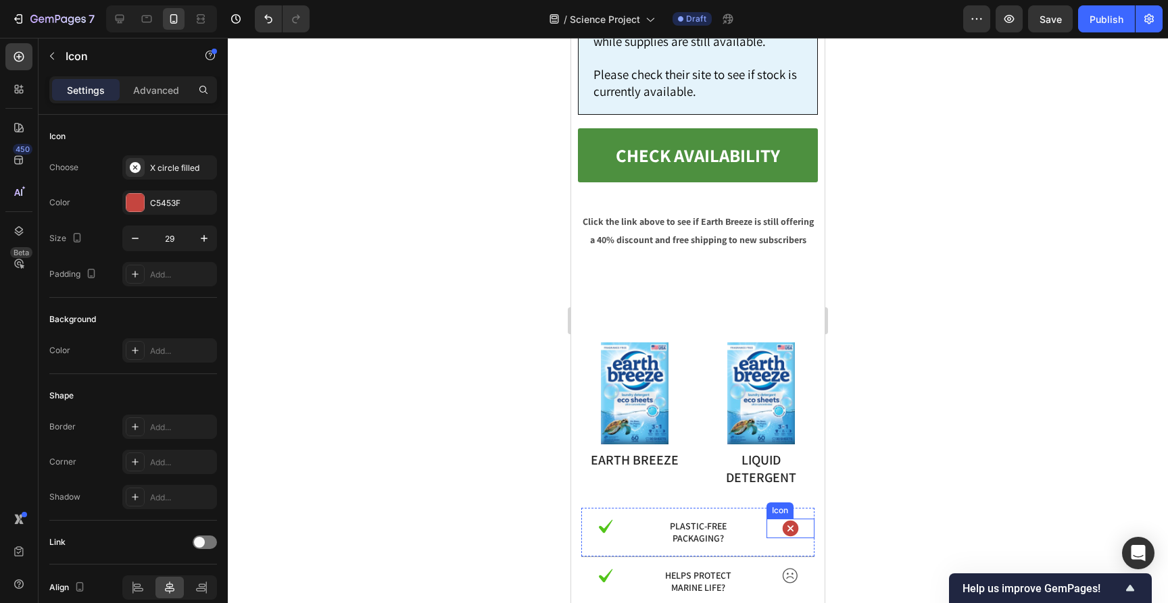
click at [786, 520] on icon at bounding box center [791, 528] width 16 height 16
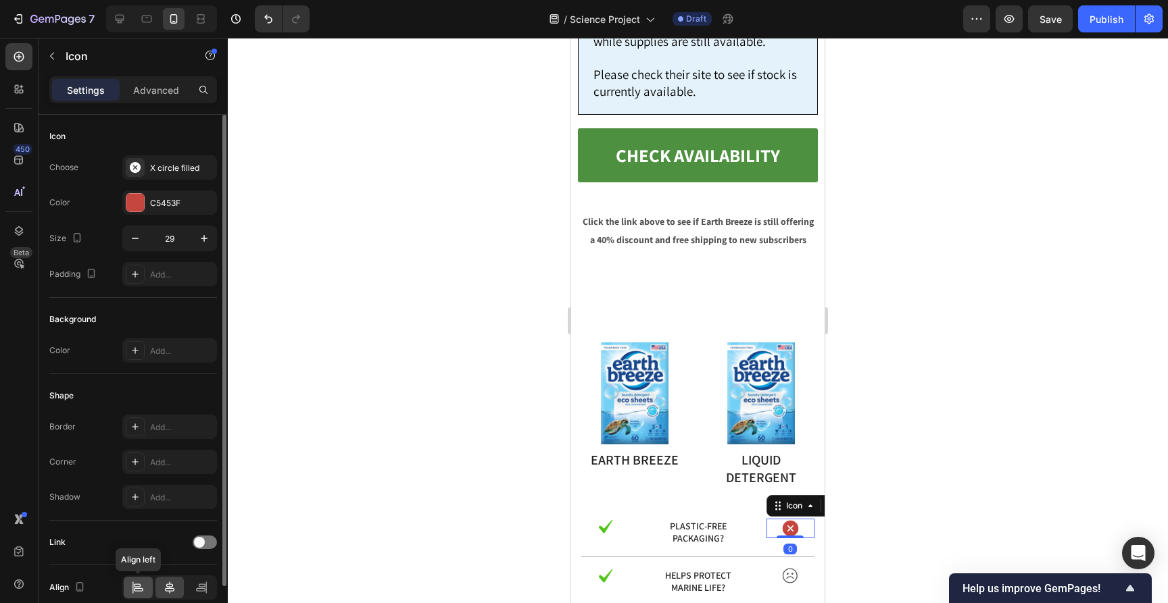
click at [141, 585] on icon at bounding box center [138, 588] width 14 height 14
click at [168, 586] on icon at bounding box center [170, 588] width 14 height 14
click at [349, 432] on div at bounding box center [698, 321] width 940 height 566
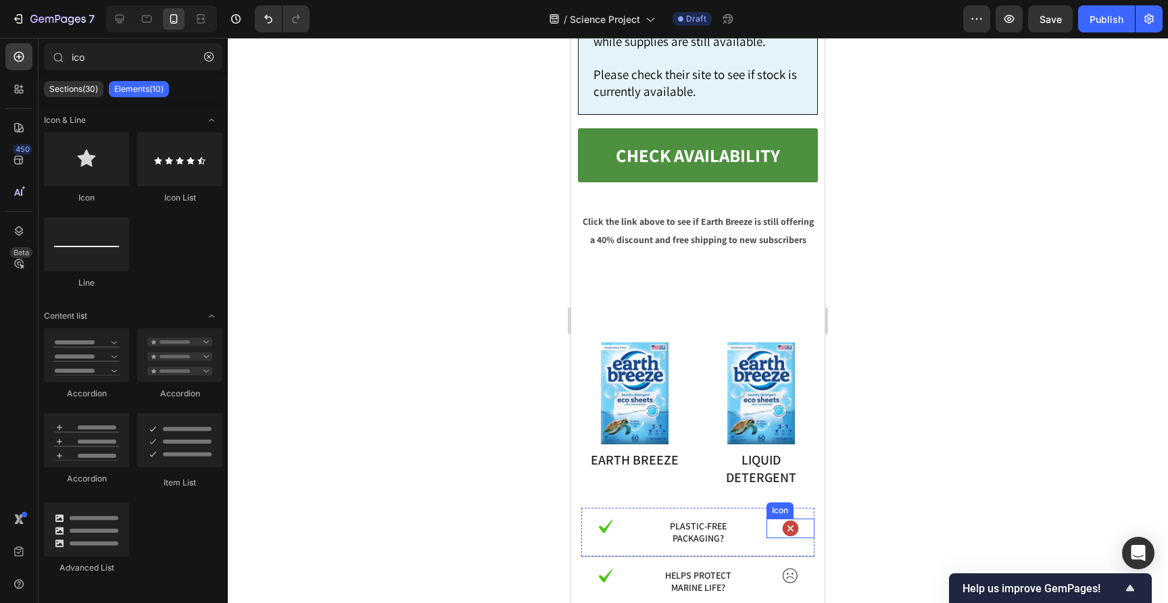
click at [793, 520] on icon at bounding box center [791, 528] width 16 height 16
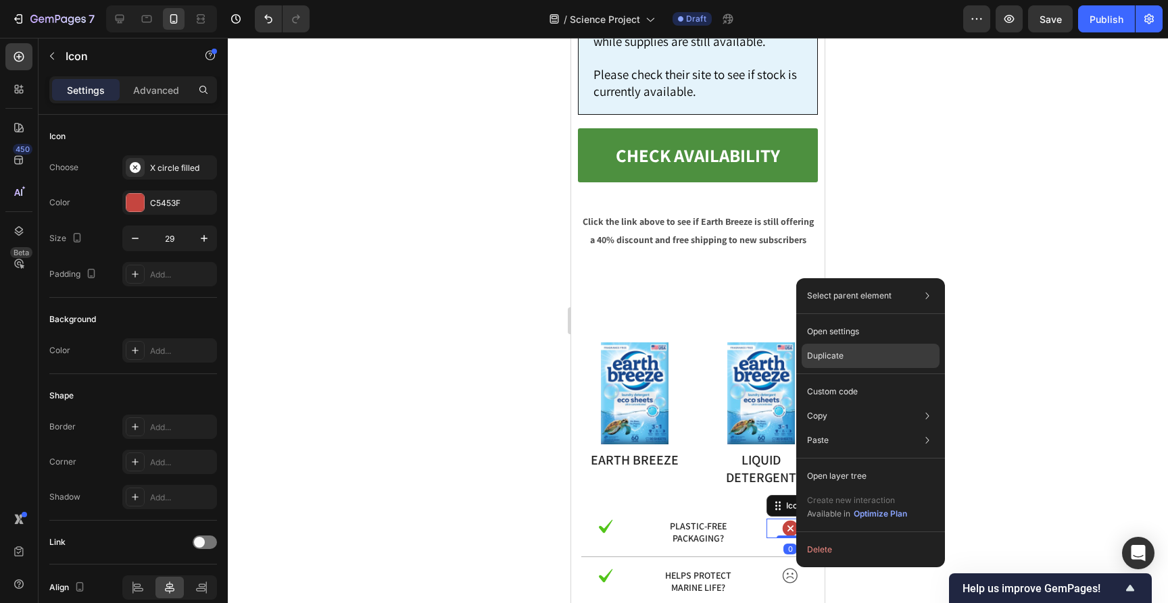
drag, startPoint x: 814, startPoint y: 359, endPoint x: 243, endPoint y: 319, distance: 572.4
click at [814, 359] on p "Duplicate" at bounding box center [825, 356] width 36 height 12
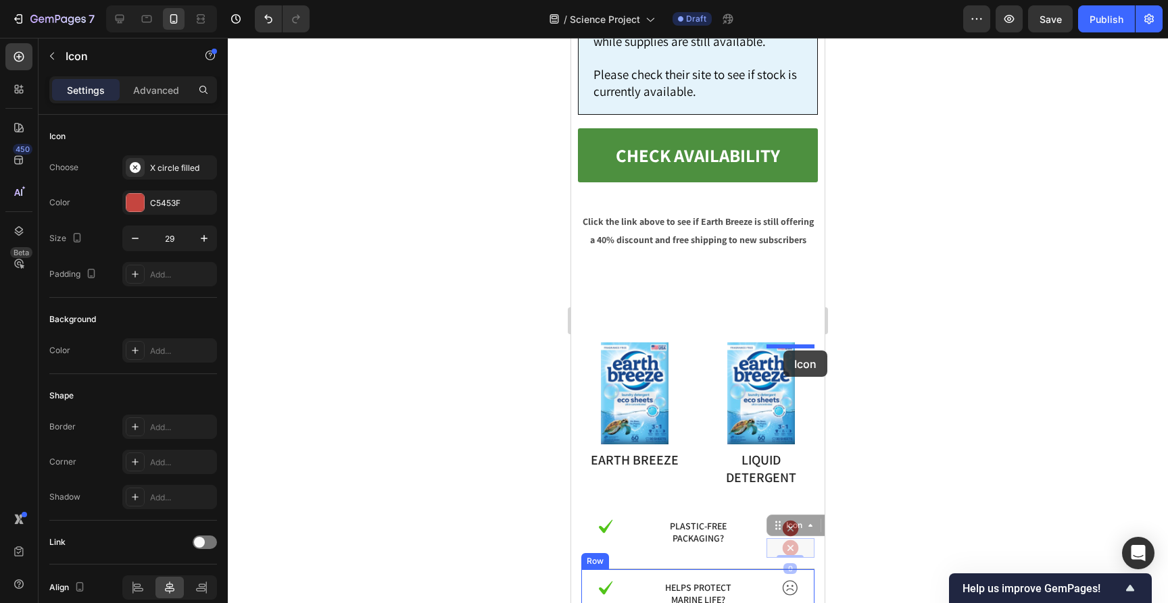
drag, startPoint x: 778, startPoint y: 282, endPoint x: 784, endPoint y: 351, distance: 69.1
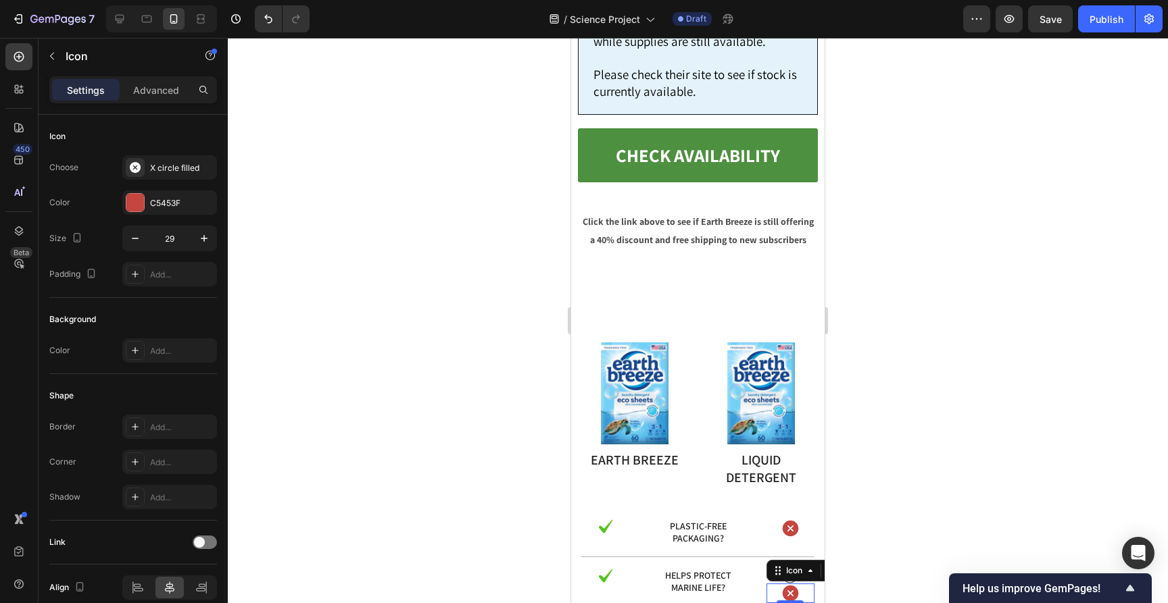
click at [911, 301] on div at bounding box center [698, 321] width 940 height 566
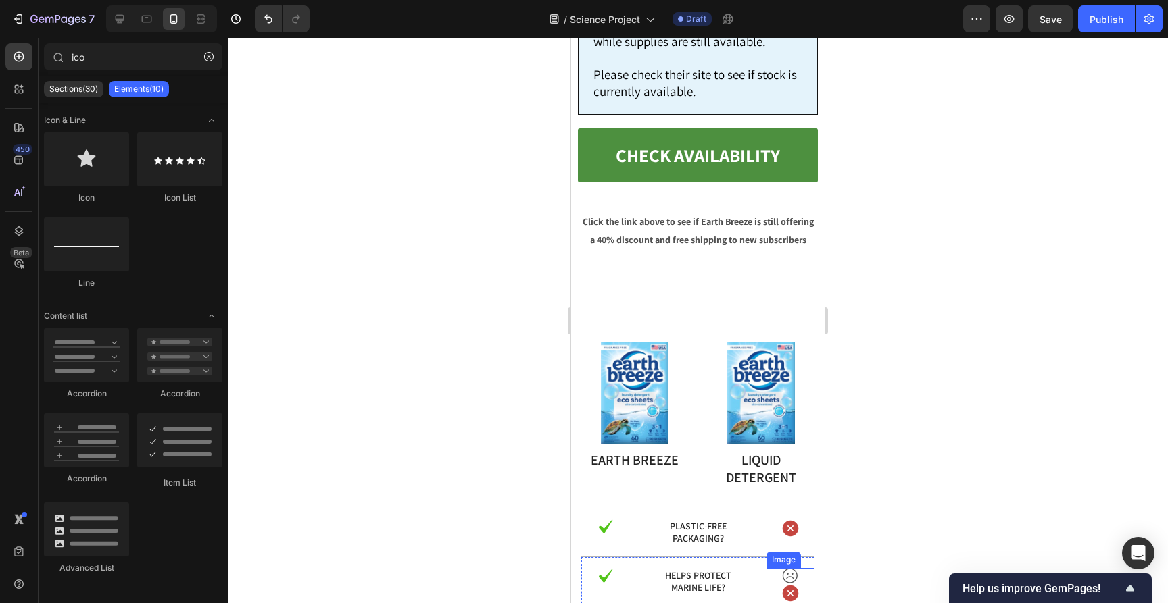
click at [792, 568] on img at bounding box center [790, 576] width 16 height 16
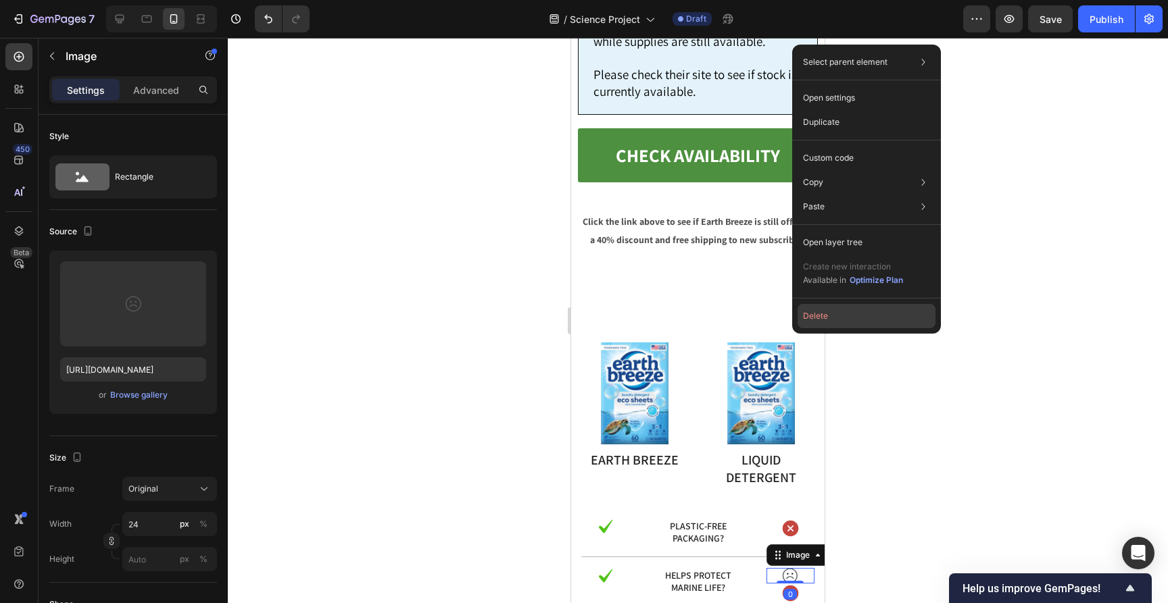
click at [807, 319] on button "Delete" at bounding box center [866, 316] width 138 height 24
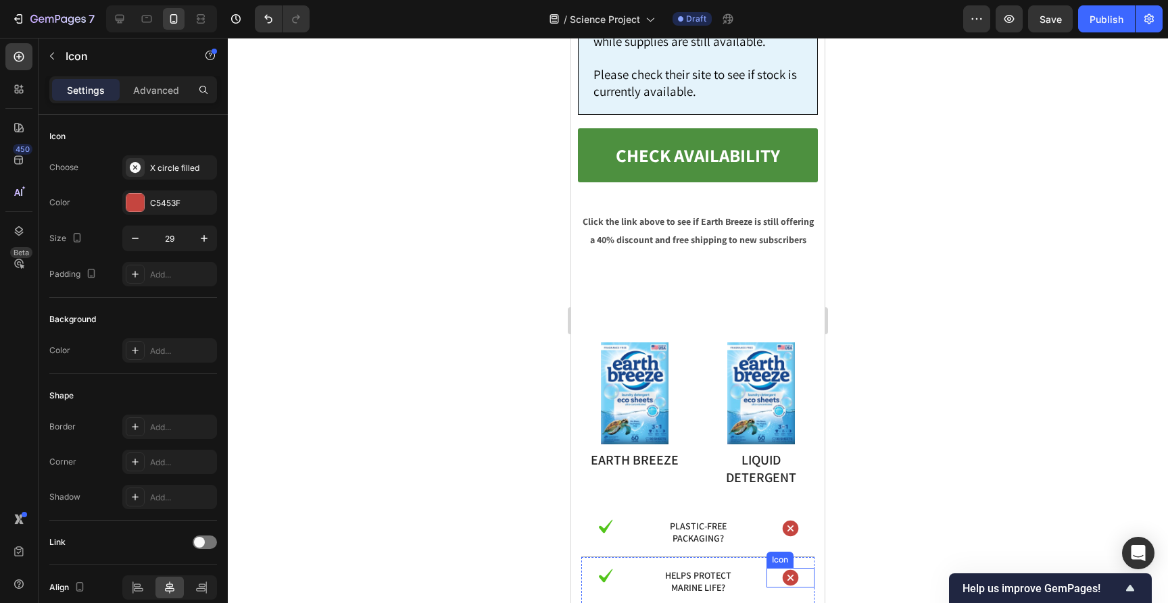
click at [791, 570] on icon at bounding box center [791, 578] width 16 height 16
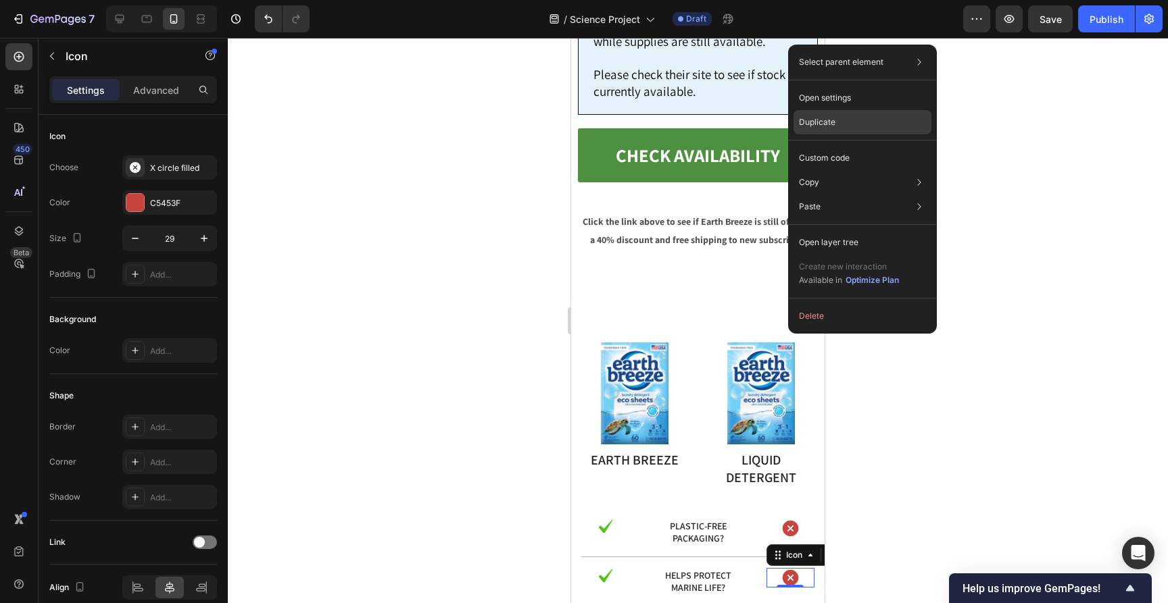
click at [832, 116] on p "Duplicate" at bounding box center [817, 122] width 36 height 12
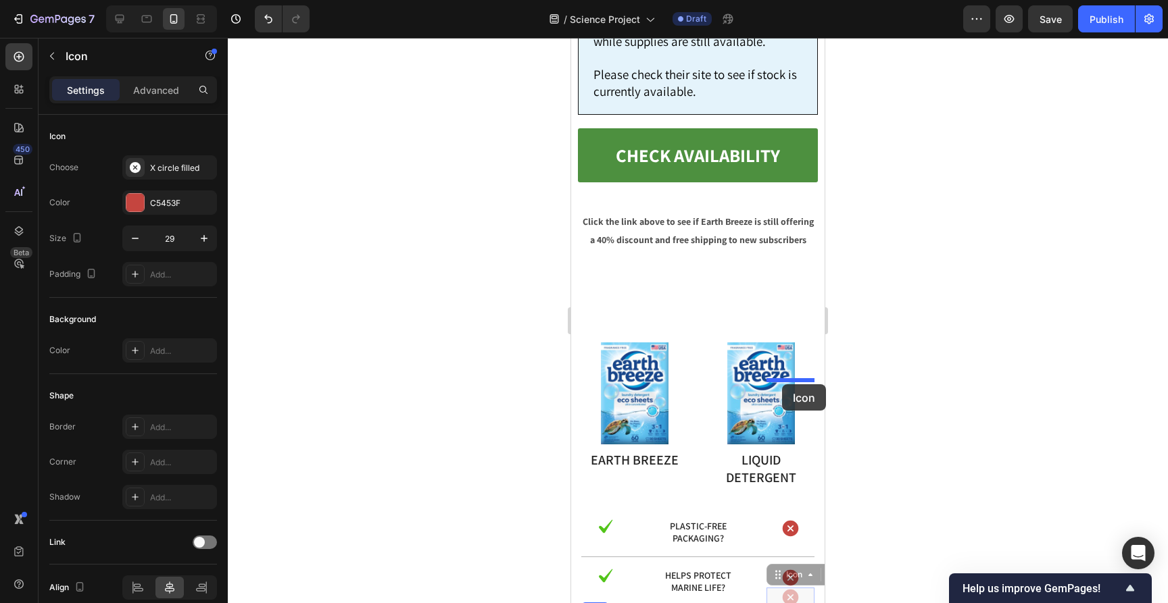
drag, startPoint x: 775, startPoint y: 330, endPoint x: 782, endPoint y: 384, distance: 55.2
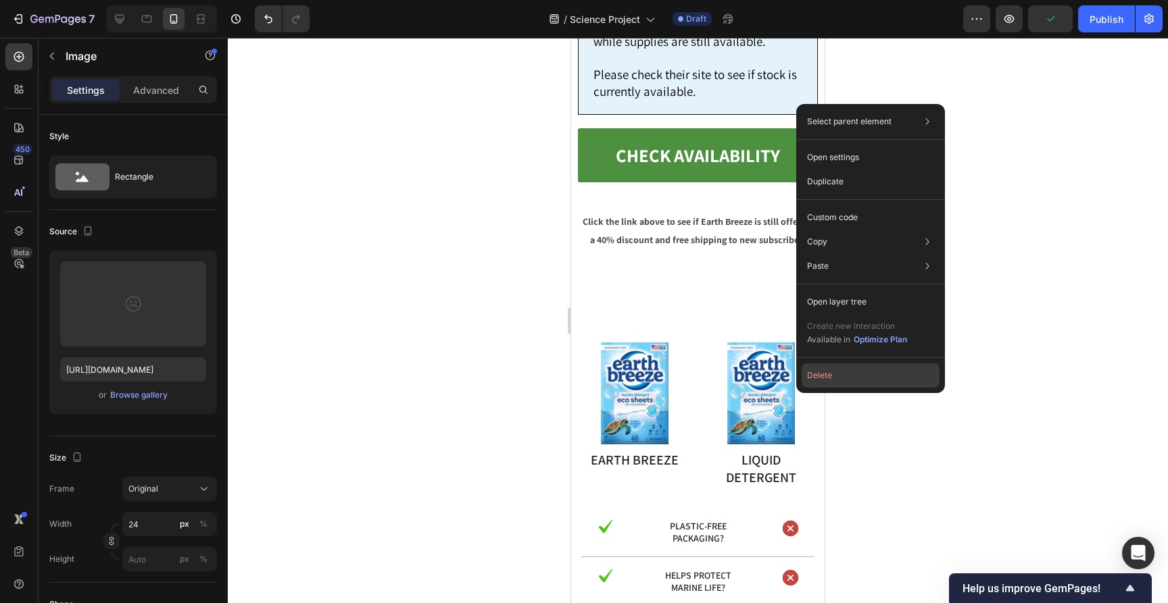
click at [820, 373] on button "Delete" at bounding box center [870, 376] width 138 height 24
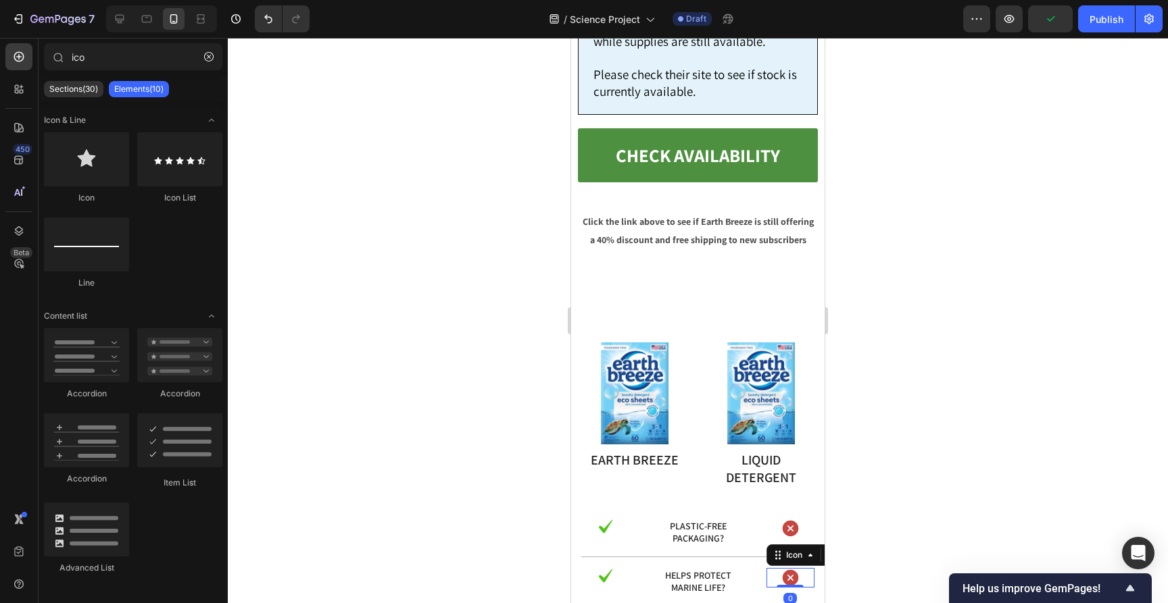
click at [792, 570] on icon at bounding box center [791, 578] width 16 height 16
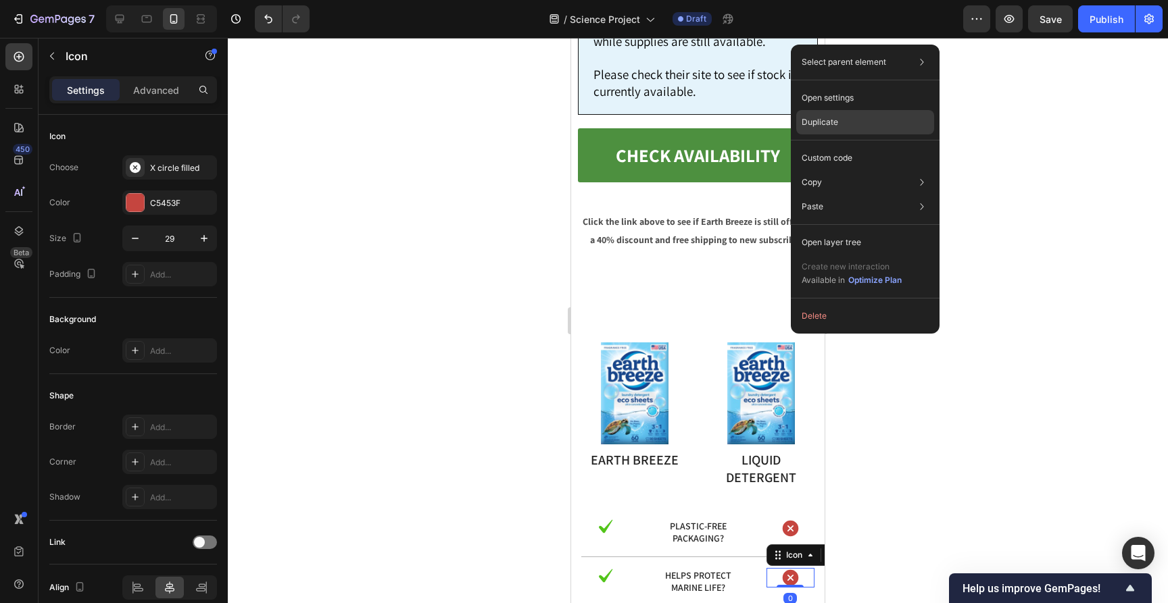
click at [834, 126] on p "Duplicate" at bounding box center [819, 122] width 36 height 12
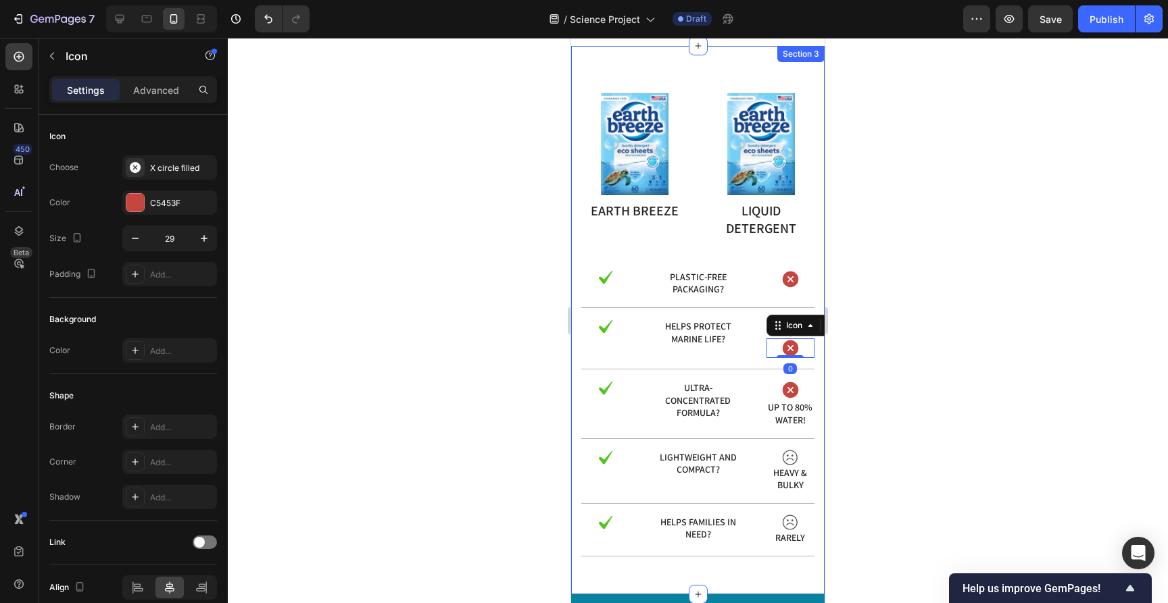
scroll to position [9893, 0]
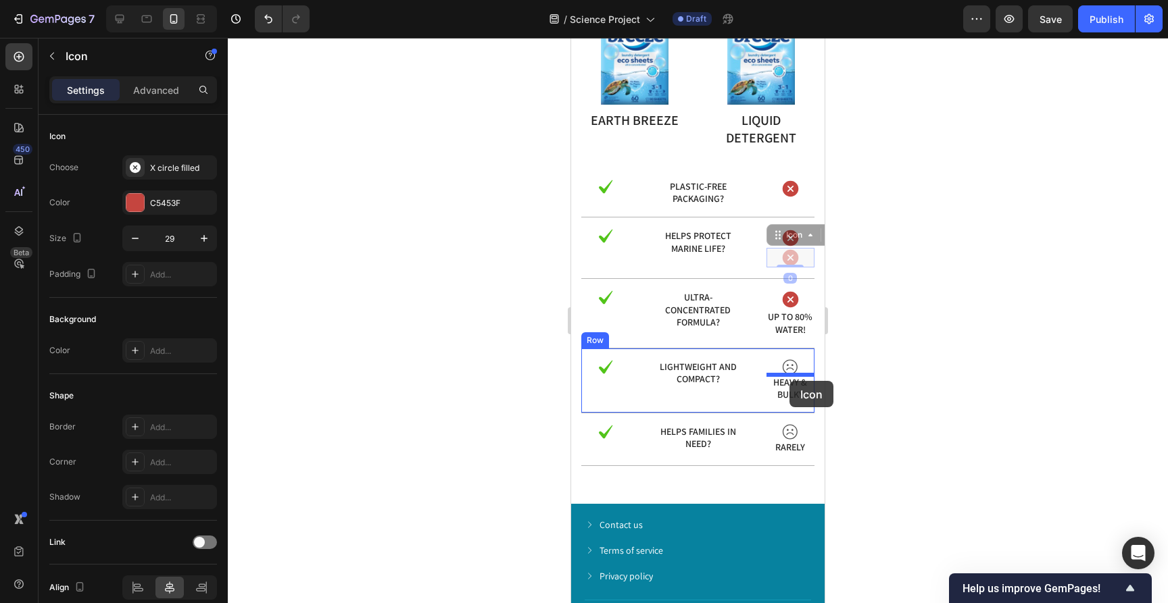
drag, startPoint x: 789, startPoint y: 257, endPoint x: 789, endPoint y: 381, distance: 124.3
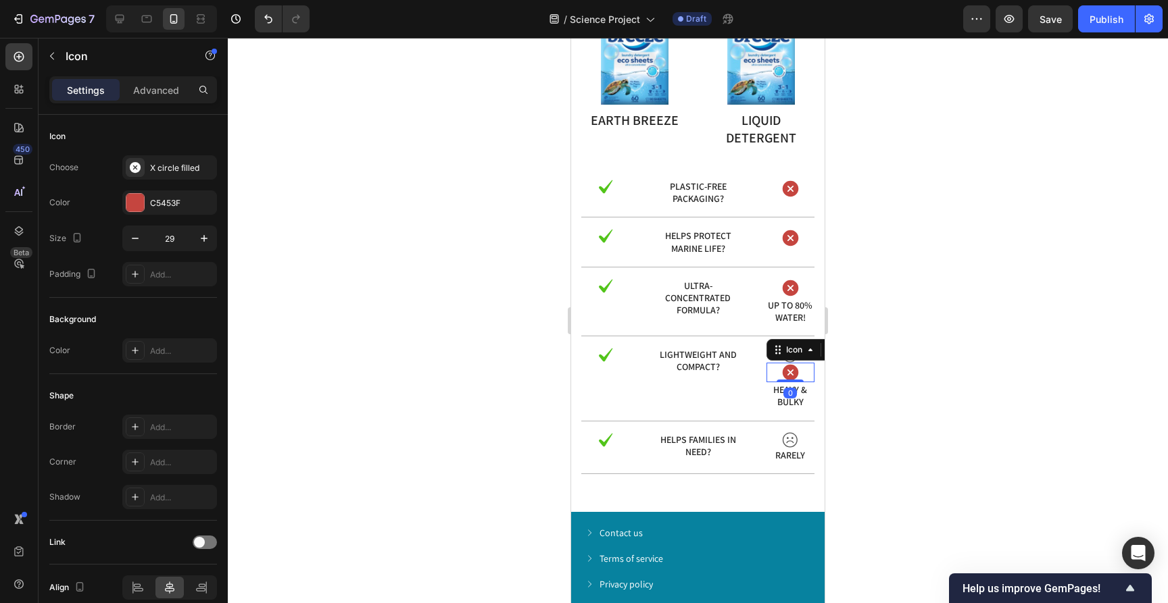
click at [893, 362] on div at bounding box center [698, 321] width 940 height 566
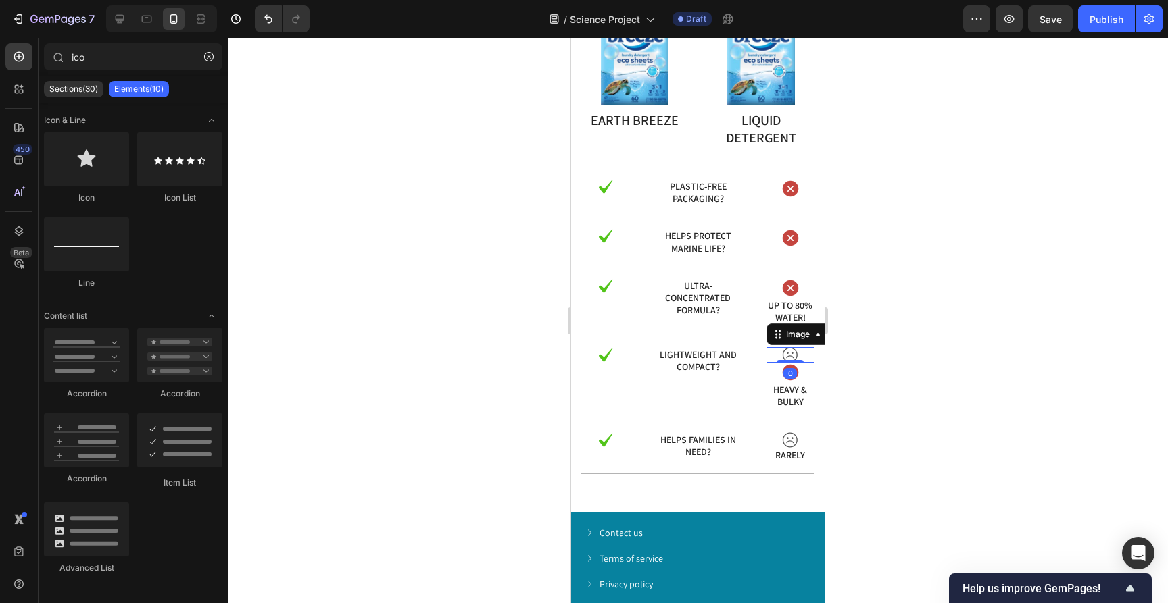
click at [791, 358] on img at bounding box center [790, 355] width 16 height 16
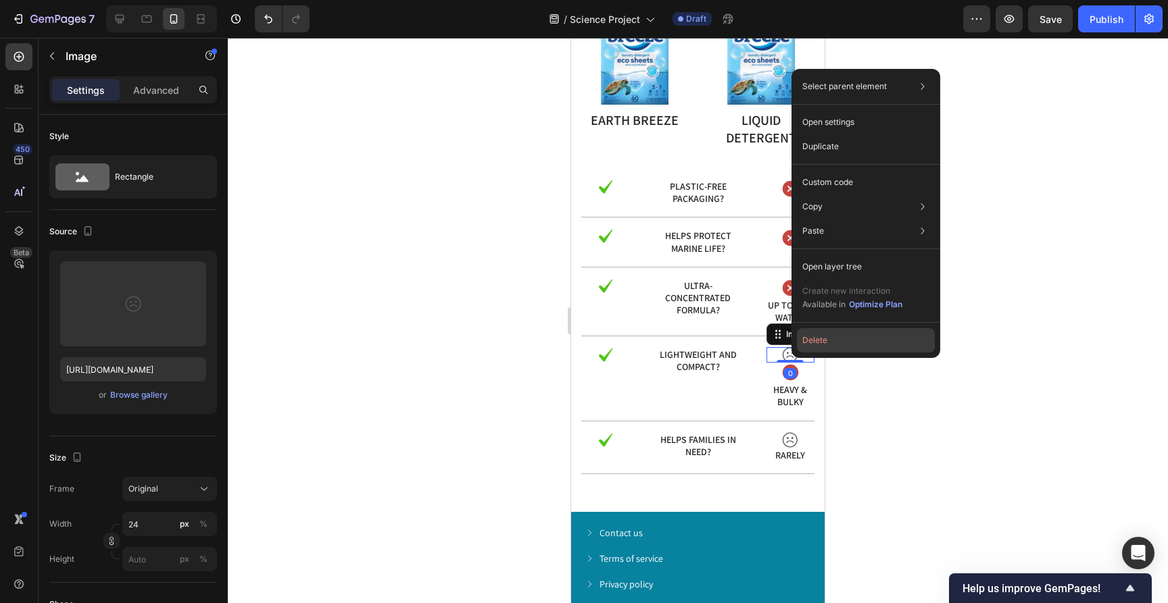
click at [814, 343] on button "Delete" at bounding box center [866, 340] width 138 height 24
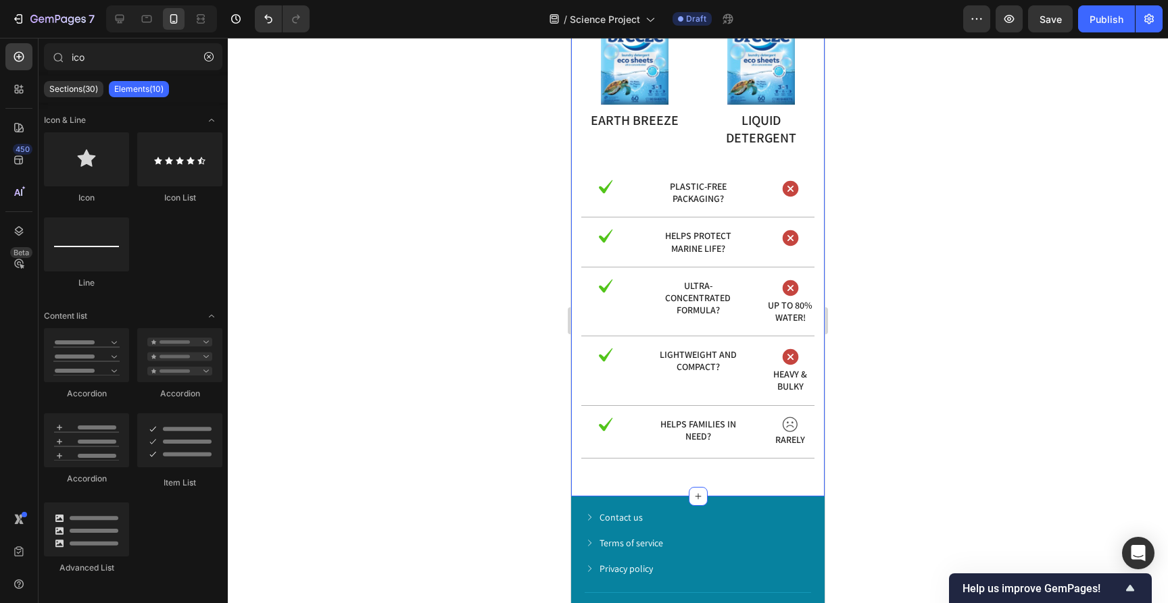
click at [918, 351] on div at bounding box center [698, 321] width 940 height 566
click at [703, 191] on p "Plastic-free packaging?" at bounding box center [698, 192] width 94 height 24
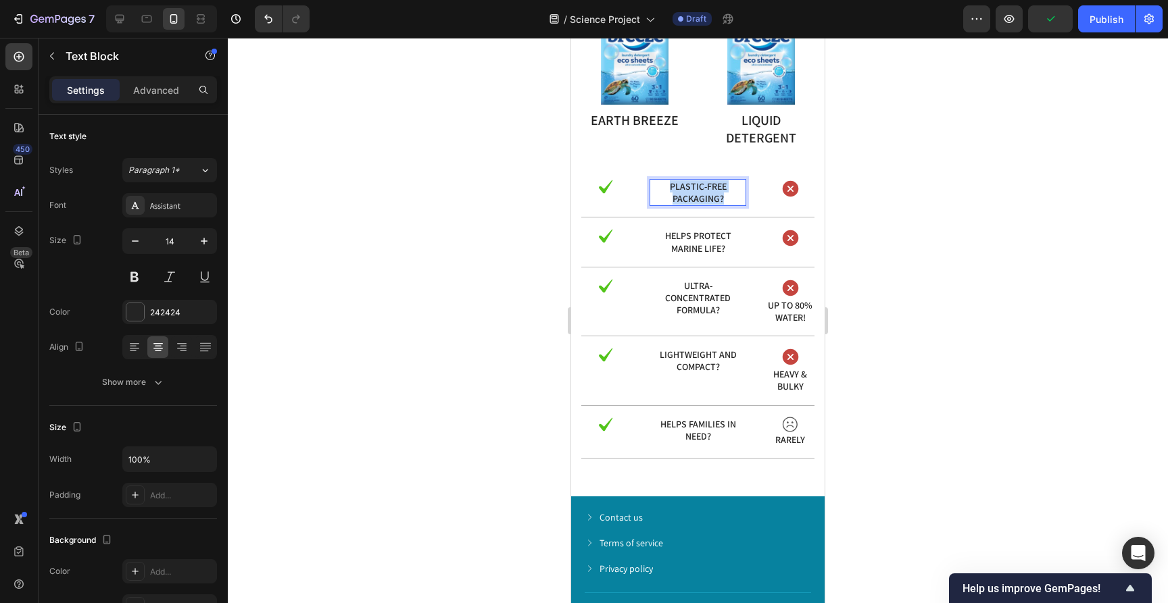
click at [703, 191] on p "Plastic-free packaging?" at bounding box center [698, 192] width 94 height 24
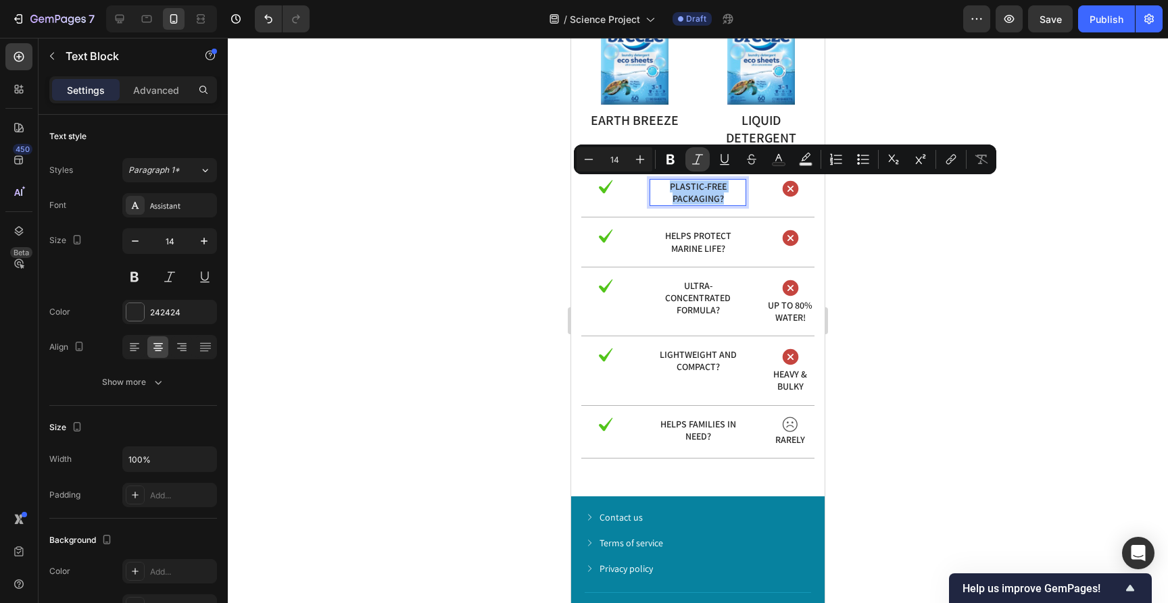
click at [673, 159] on icon "Editor contextual toolbar" at bounding box center [671, 160] width 14 height 14
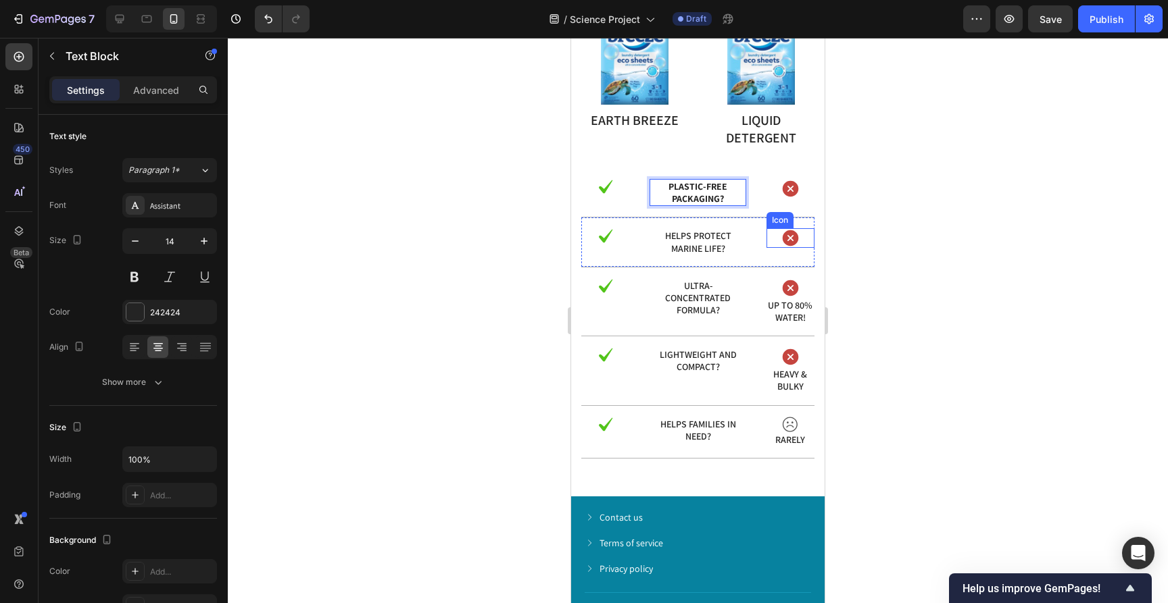
click at [935, 292] on div at bounding box center [698, 321] width 940 height 566
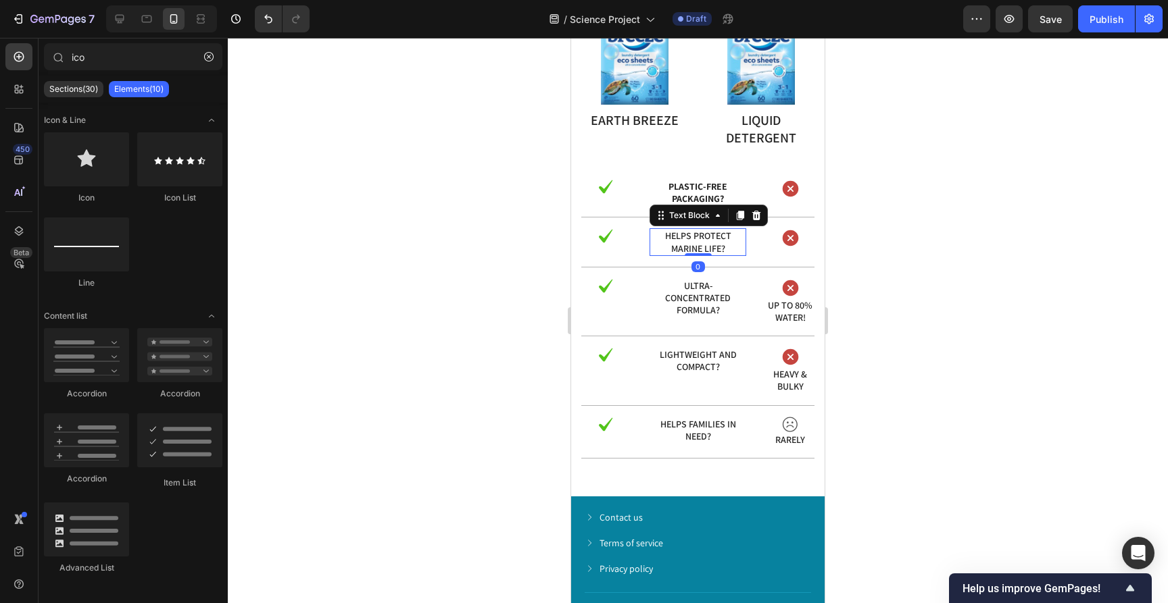
click at [699, 239] on p "Helps protect marine life?" at bounding box center [698, 242] width 94 height 24
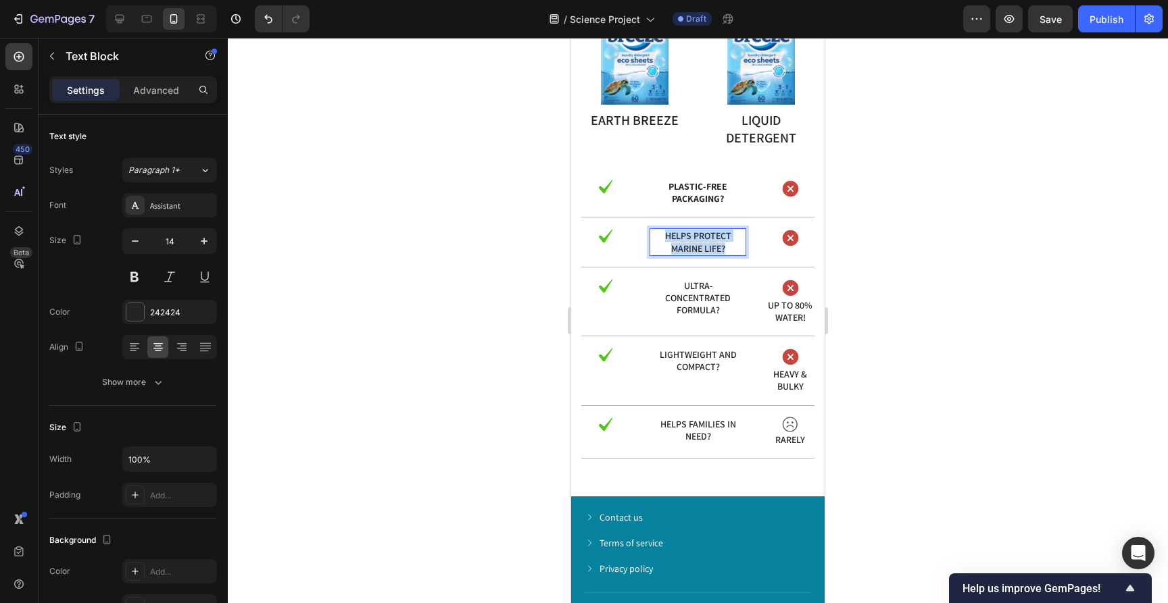
click at [699, 239] on p "Helps protect marine life?" at bounding box center [698, 242] width 94 height 24
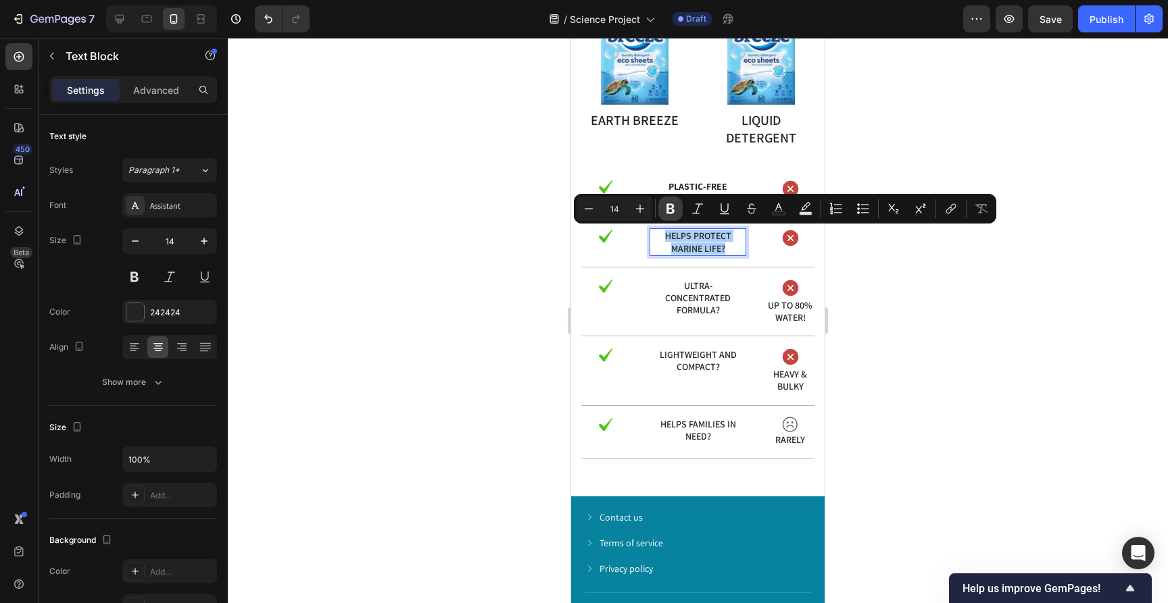
click at [672, 206] on icon "Editor contextual toolbar" at bounding box center [670, 209] width 8 height 10
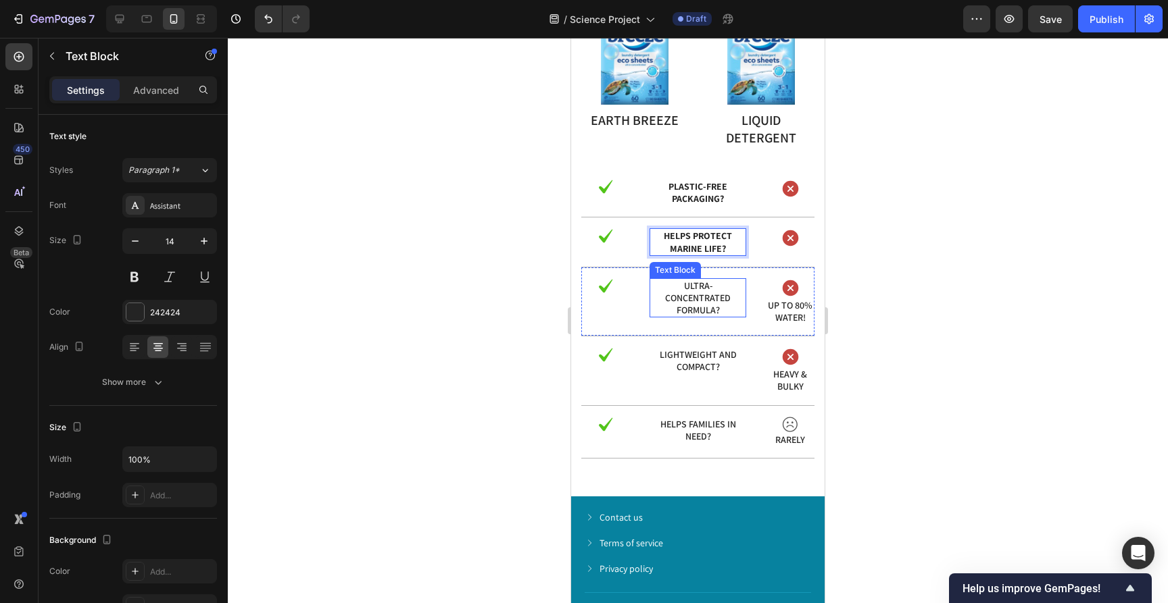
click at [695, 287] on p "Ultra-concentrated formula?" at bounding box center [698, 298] width 94 height 37
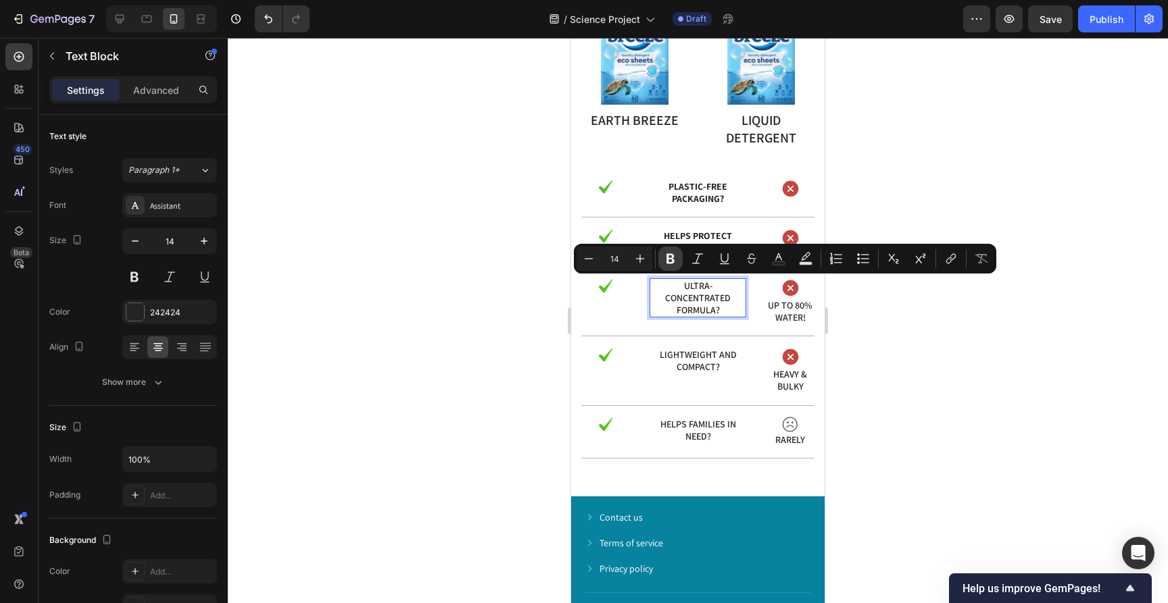
click at [668, 259] on icon "Editor contextual toolbar" at bounding box center [670, 259] width 8 height 10
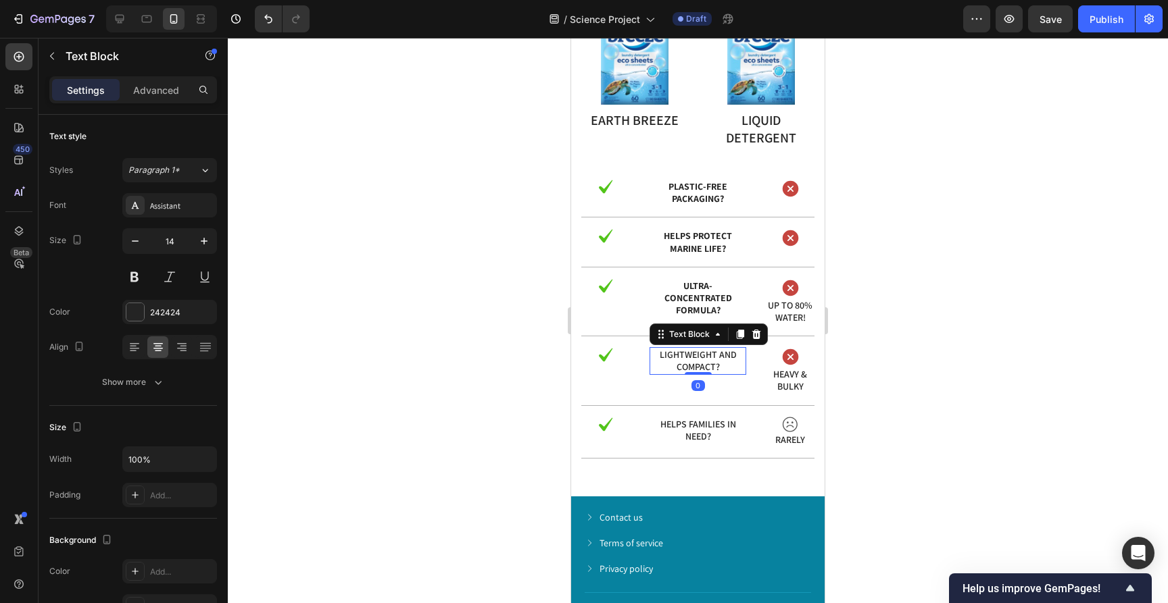
click at [695, 362] on p "Lightweight and compact?" at bounding box center [698, 361] width 94 height 24
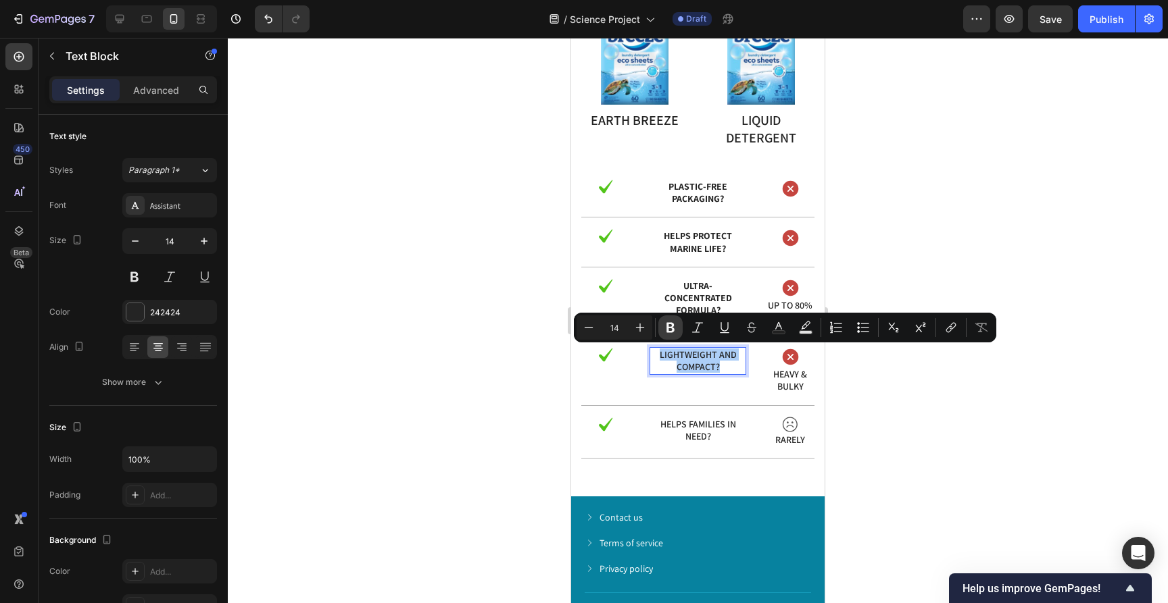
click at [674, 330] on icon "Editor contextual toolbar" at bounding box center [670, 328] width 8 height 10
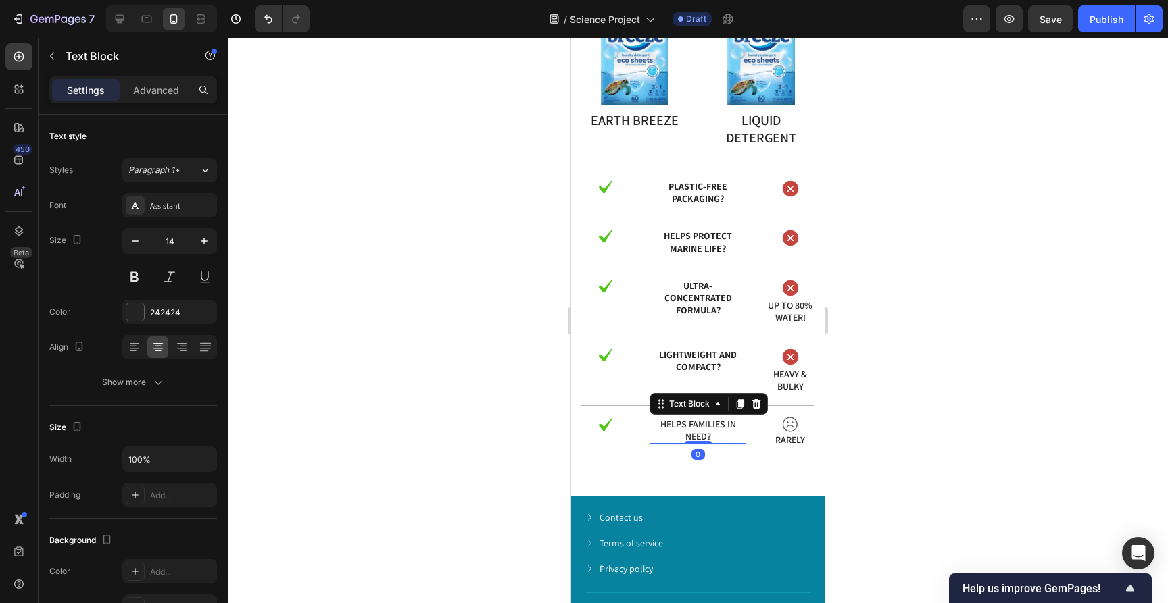
click at [691, 428] on p "Helps families in need?" at bounding box center [698, 430] width 94 height 24
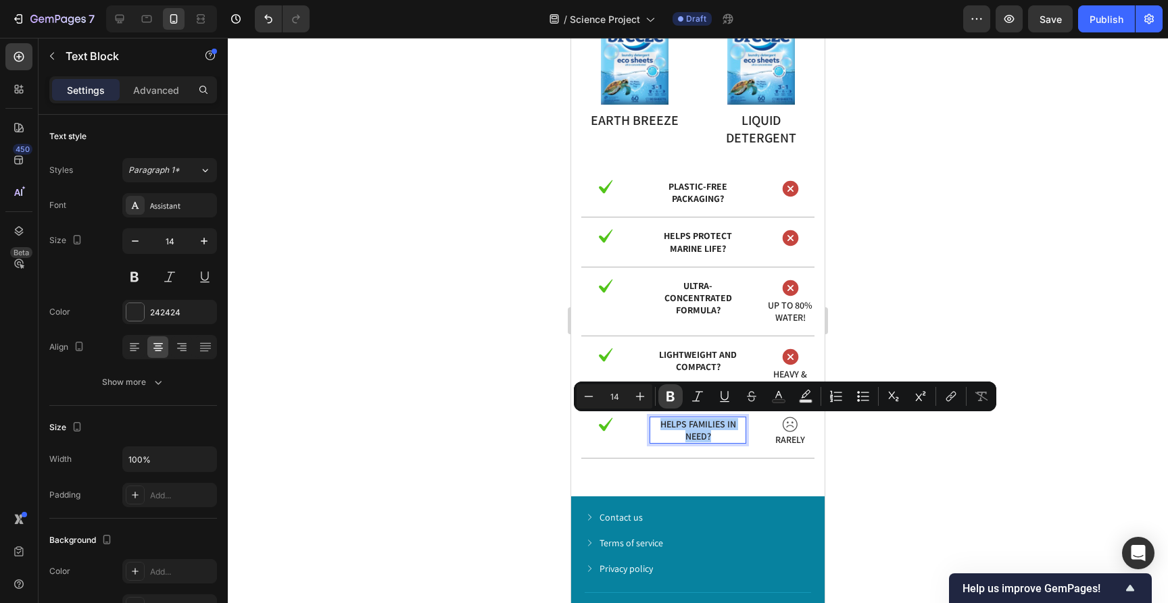
click at [670, 391] on icon "Editor contextual toolbar" at bounding box center [671, 397] width 14 height 14
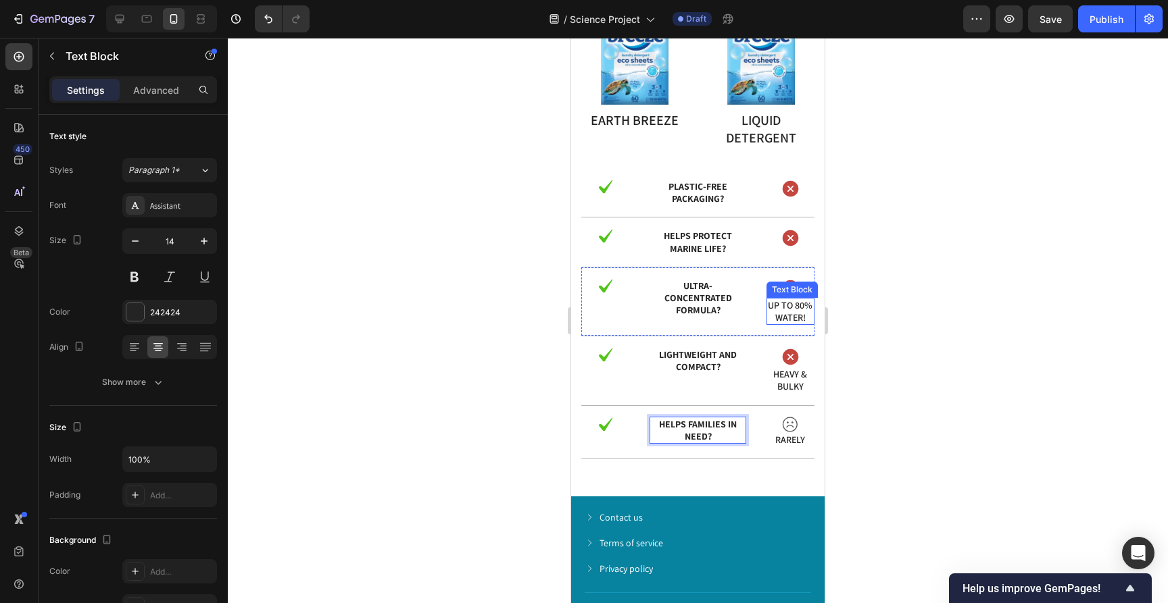
click at [909, 266] on div at bounding box center [698, 321] width 940 height 566
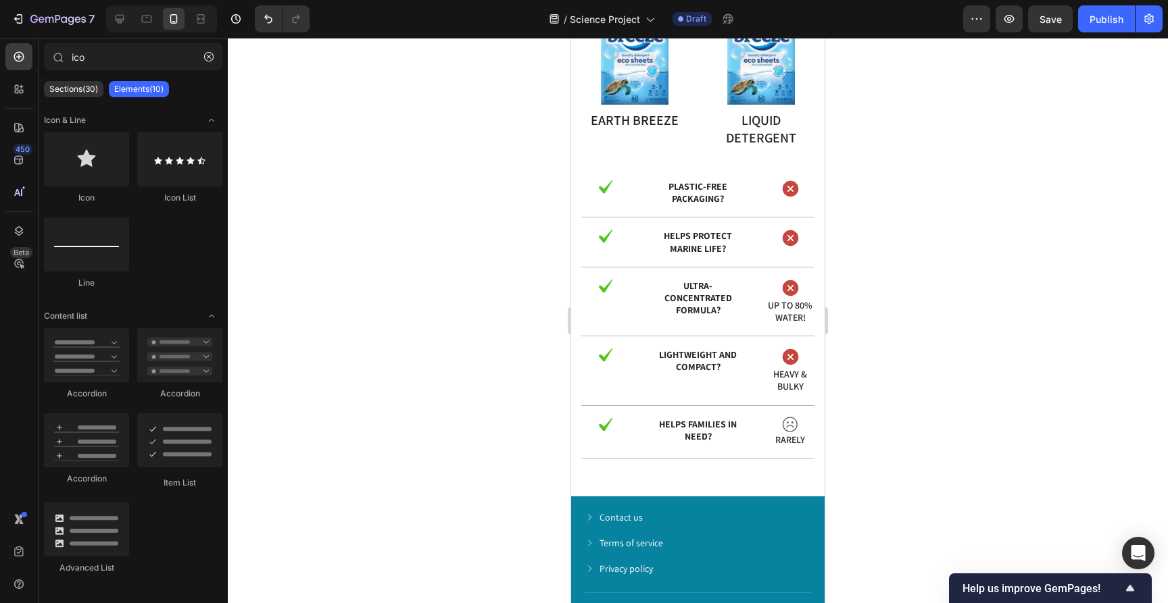
click at [870, 322] on div at bounding box center [698, 321] width 940 height 566
click at [789, 358] on icon at bounding box center [791, 357] width 16 height 16
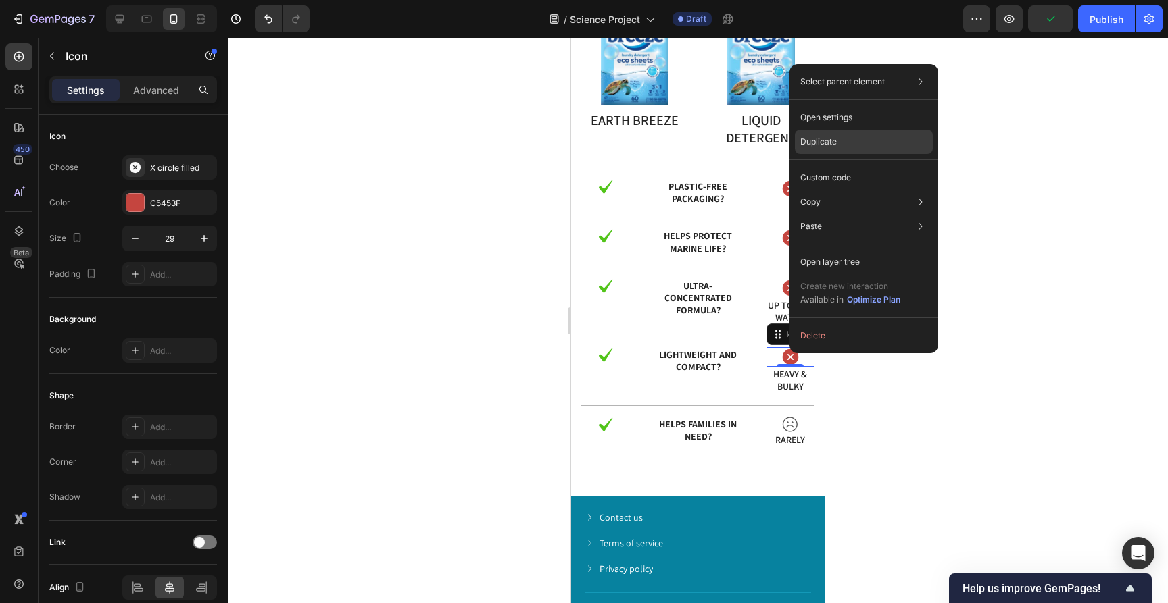
click at [831, 139] on p "Duplicate" at bounding box center [818, 142] width 36 height 12
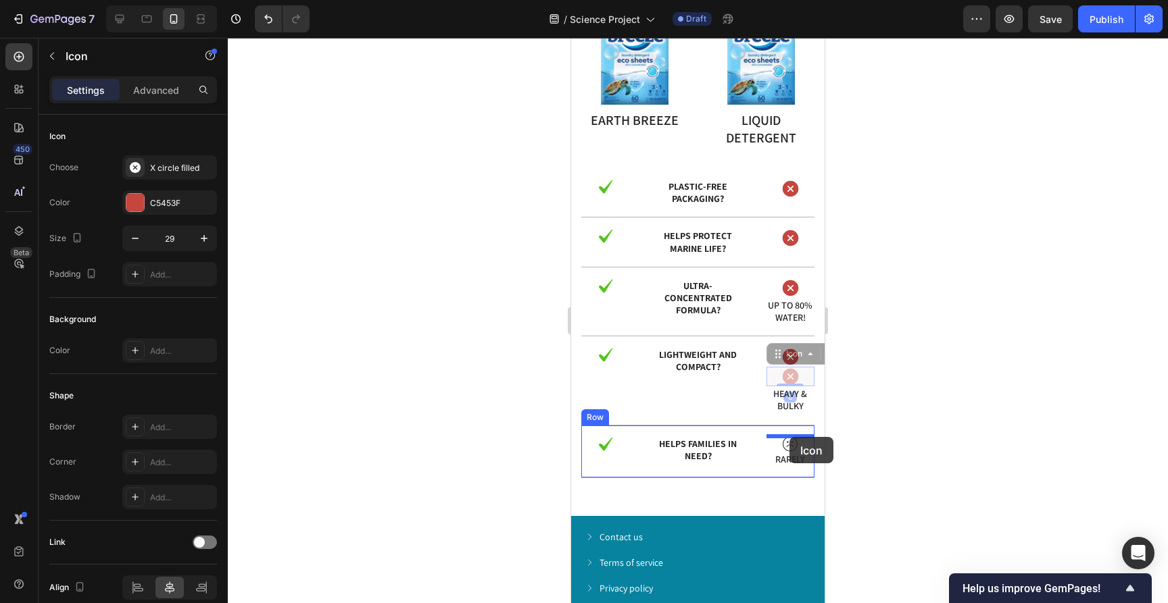
drag, startPoint x: 789, startPoint y: 378, endPoint x: 789, endPoint y: 437, distance: 59.5
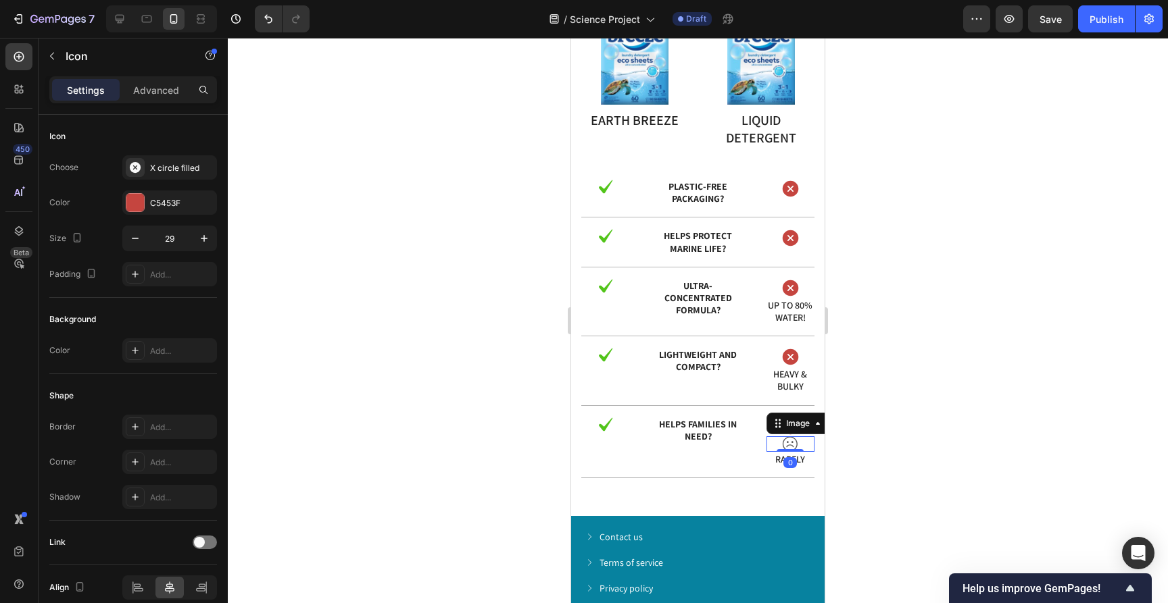
click at [803, 442] on div at bounding box center [790, 445] width 48 height 16
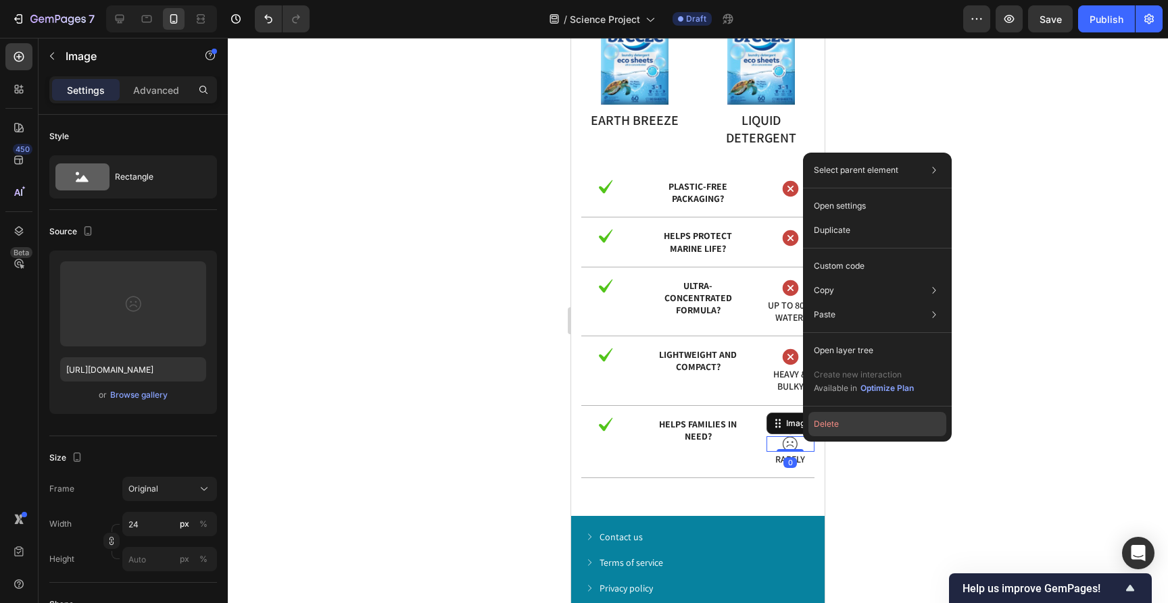
click at [820, 424] on button "Delete" at bounding box center [877, 424] width 138 height 24
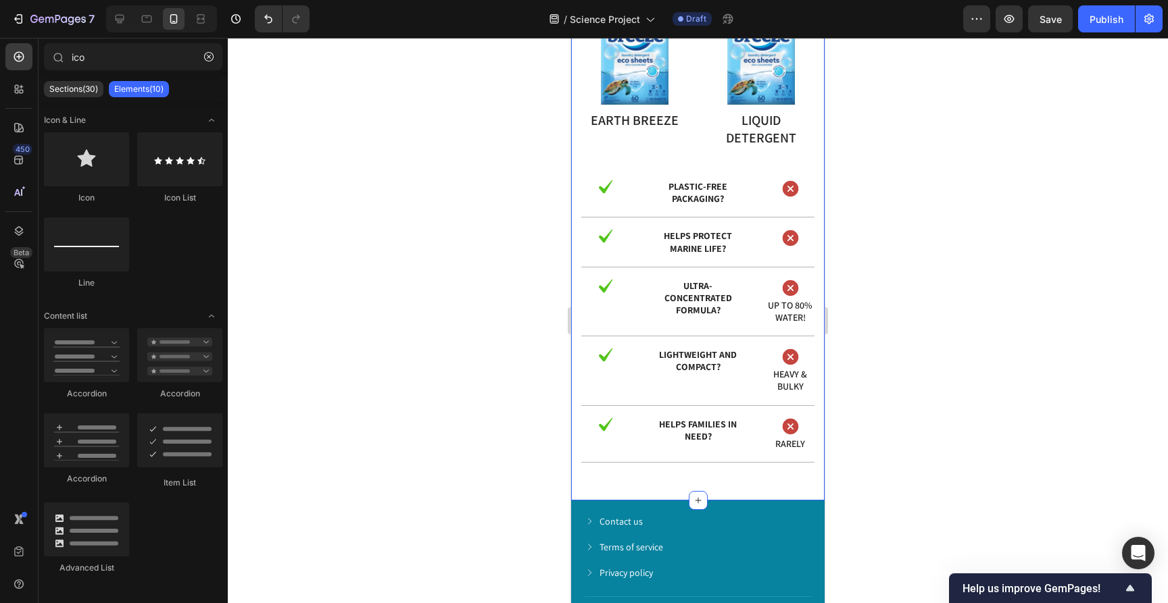
click at [905, 391] on div at bounding box center [698, 321] width 940 height 566
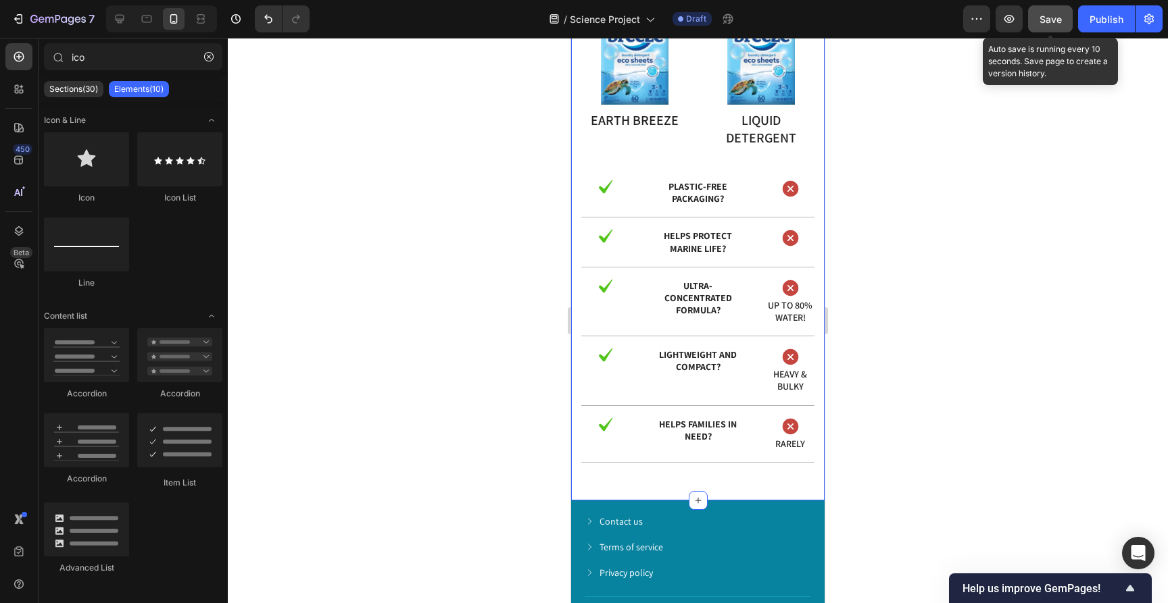
click at [1044, 9] on button "Save" at bounding box center [1050, 18] width 45 height 27
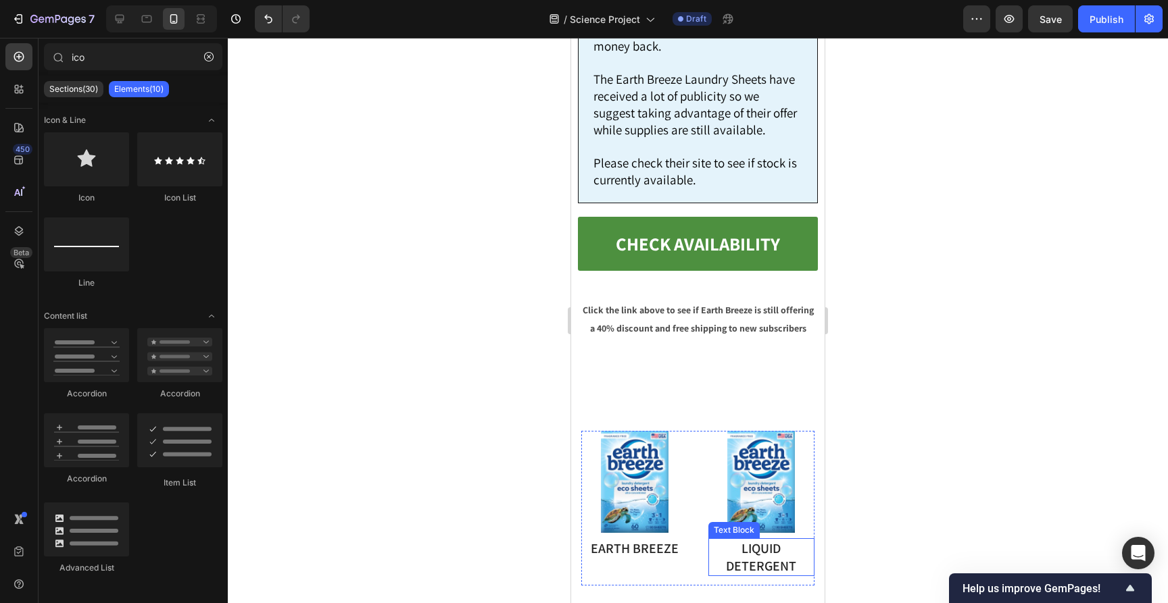
scroll to position [9677, 0]
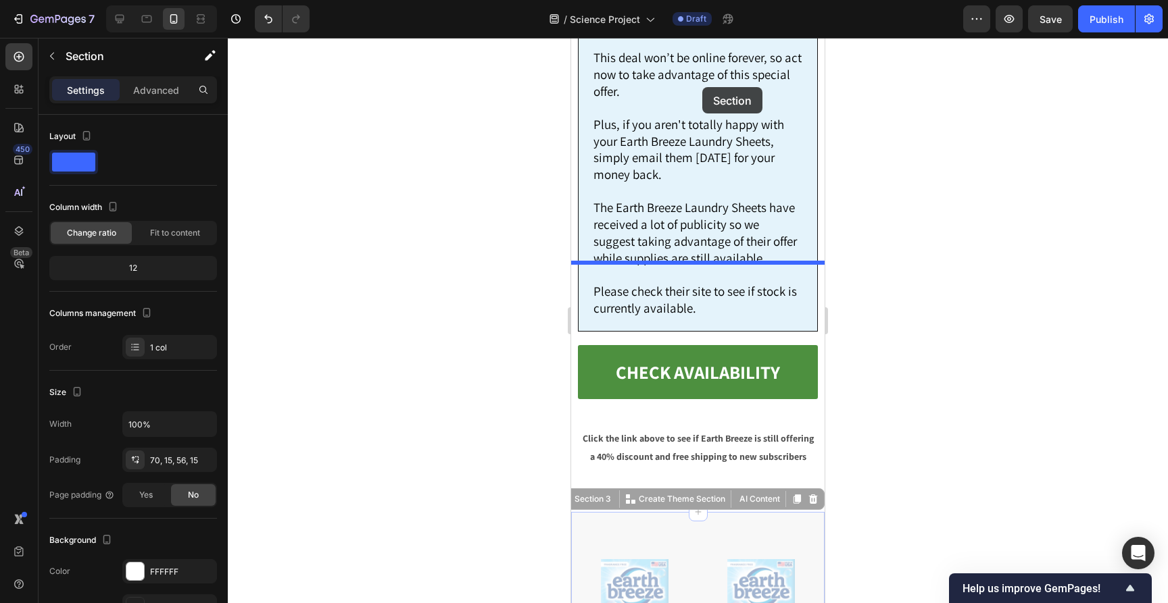
scroll to position [9575, 0]
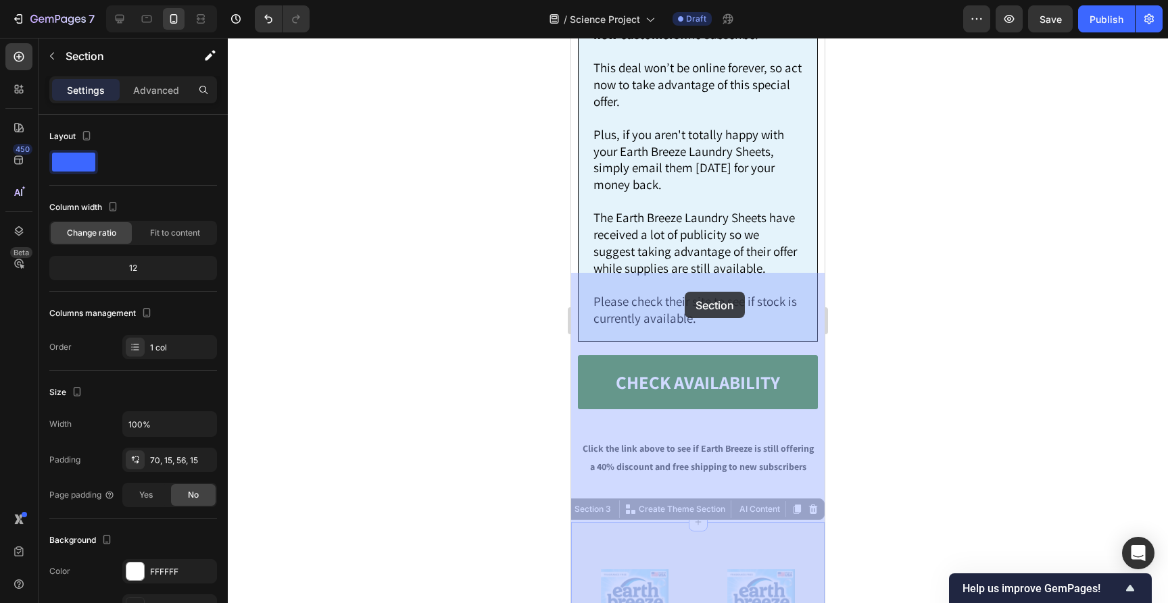
drag, startPoint x: 672, startPoint y: 237, endPoint x: 685, endPoint y: 291, distance: 55.4
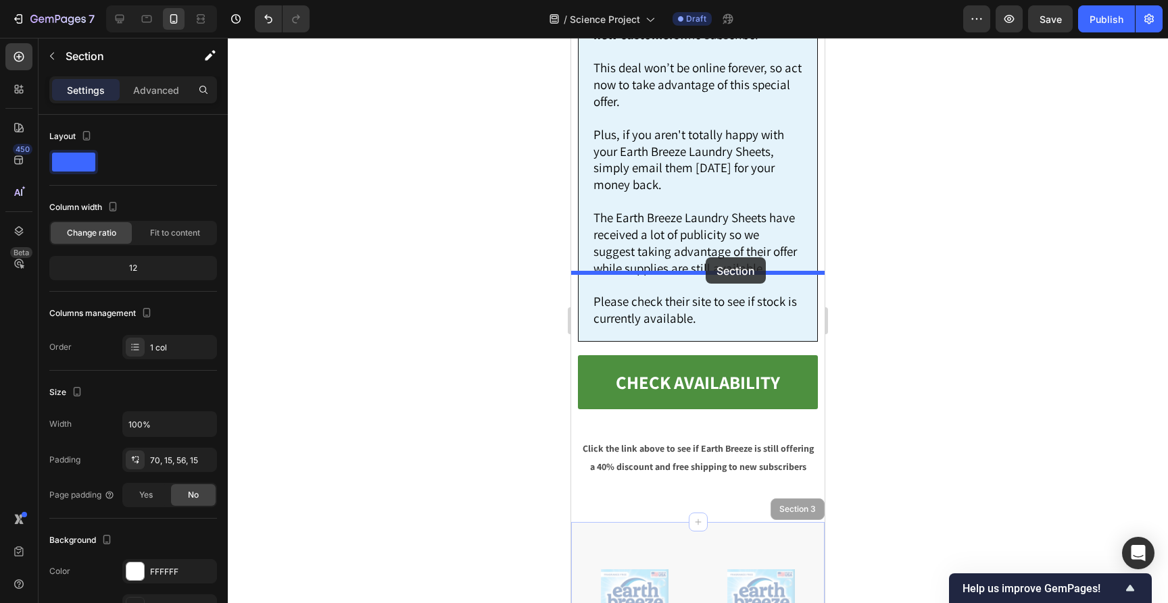
drag, startPoint x: 715, startPoint y: 291, endPoint x: 703, endPoint y: 262, distance: 31.2
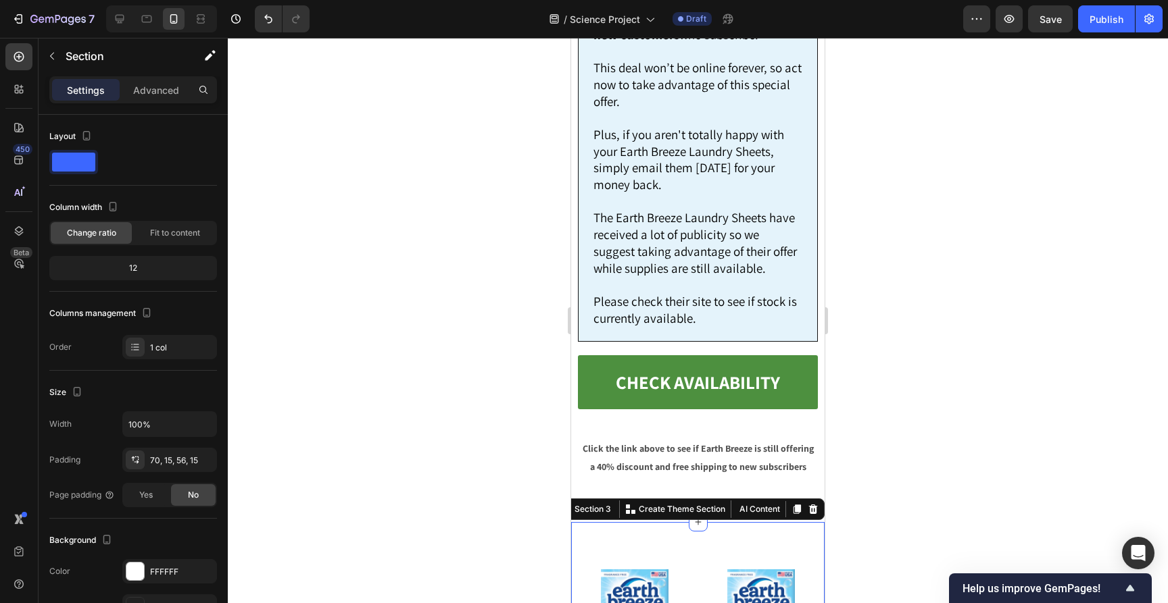
click at [924, 334] on div at bounding box center [698, 321] width 940 height 566
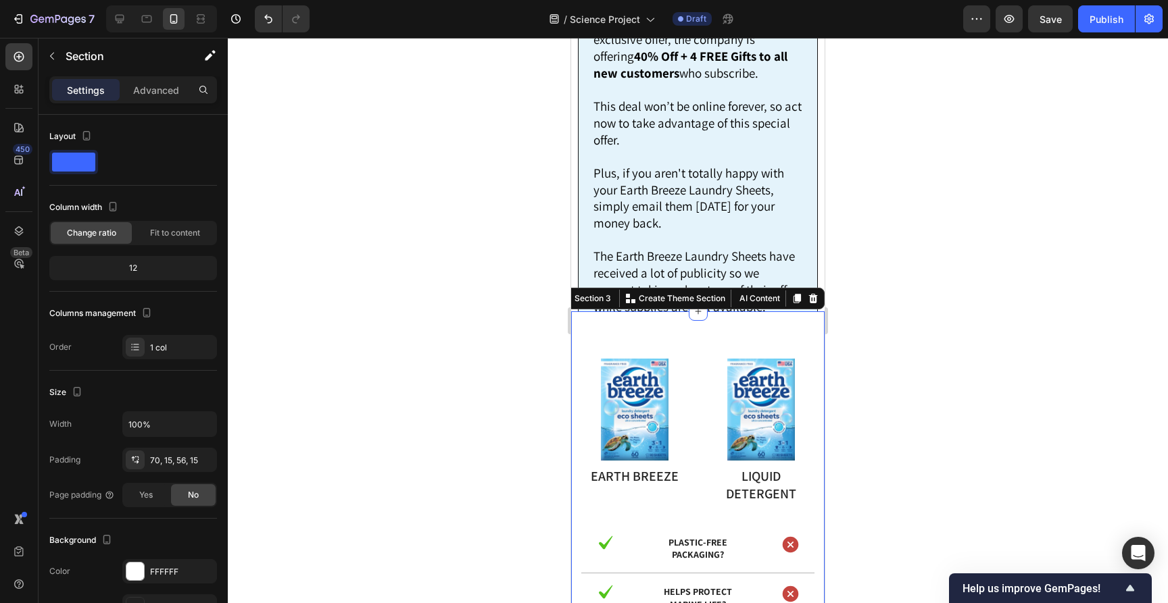
scroll to position [9429, 0]
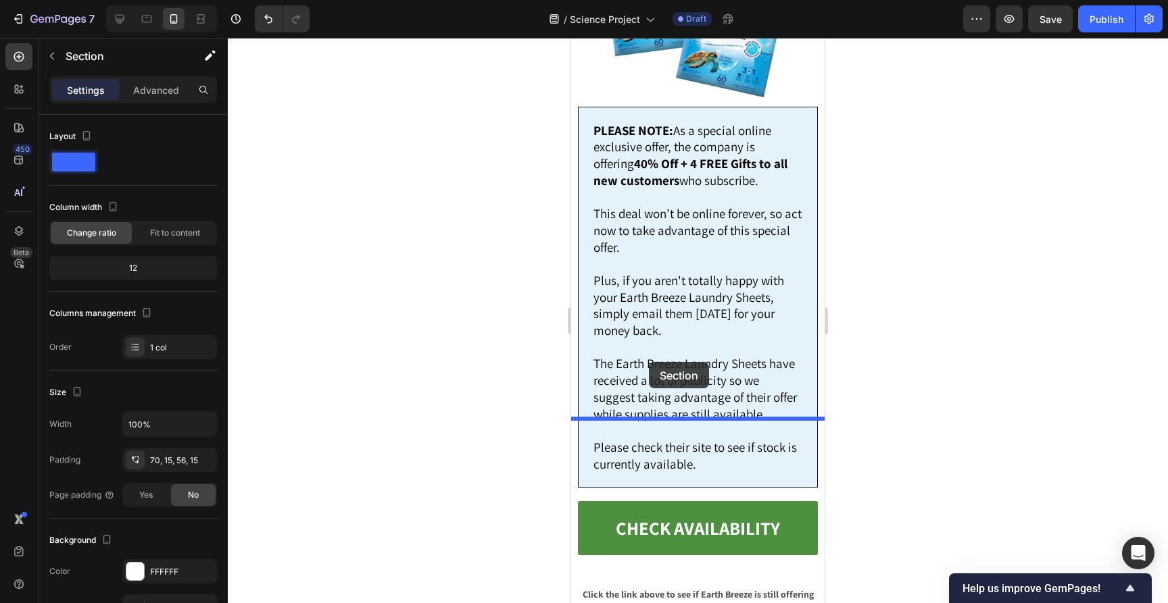
drag, startPoint x: 598, startPoint y: 402, endPoint x: 649, endPoint y: 361, distance: 65.3
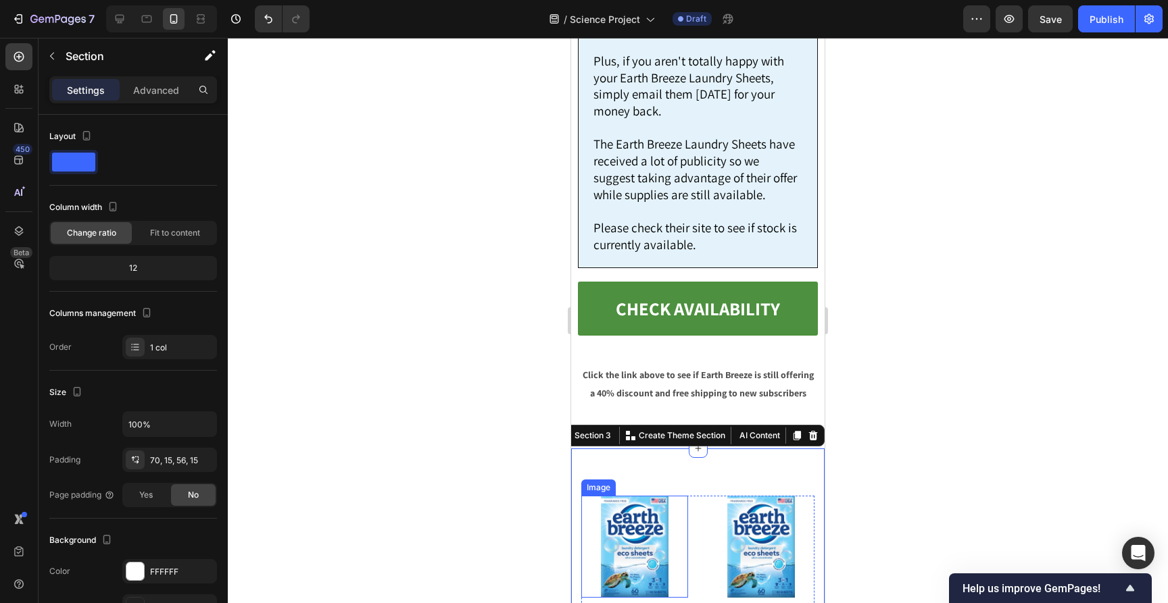
scroll to position [9674, 0]
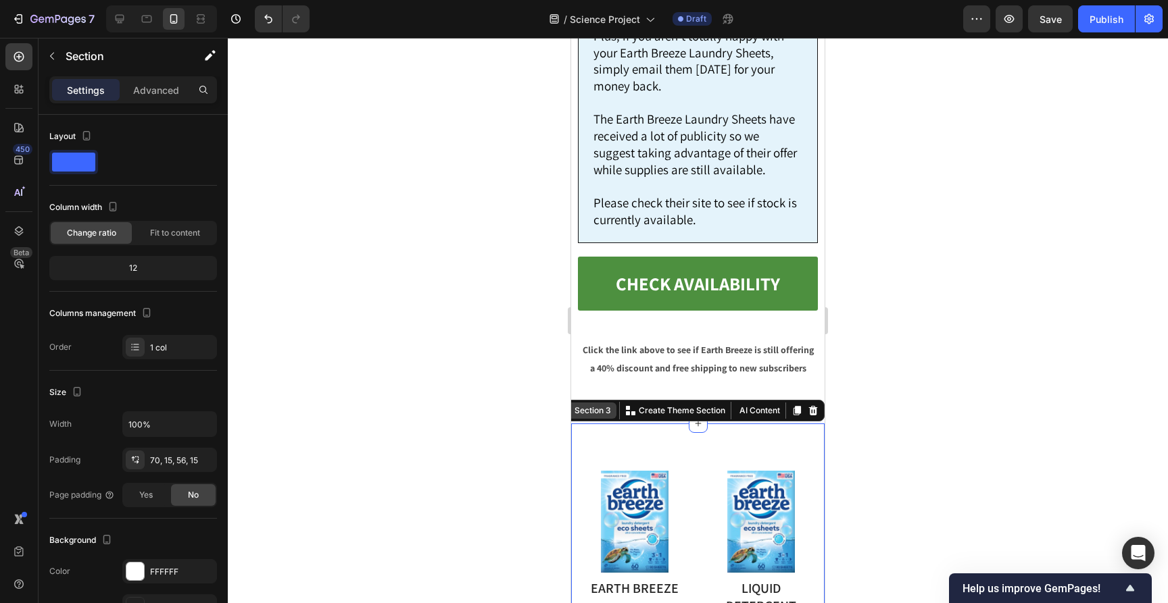
click at [603, 405] on div "Section 3" at bounding box center [593, 411] width 42 height 12
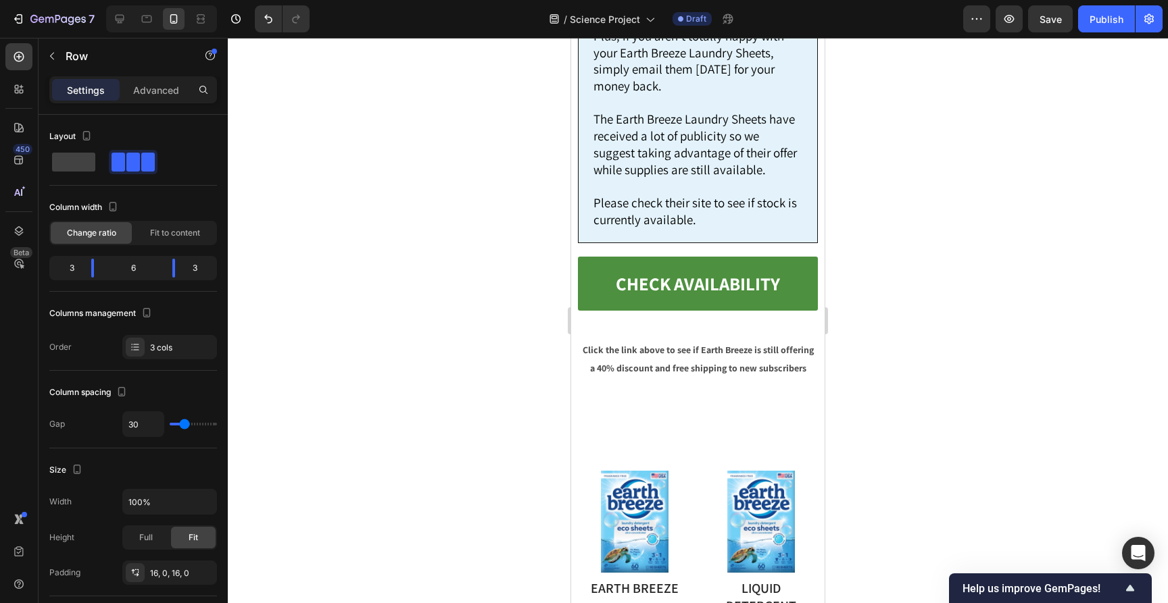
click at [869, 368] on div at bounding box center [698, 321] width 940 height 566
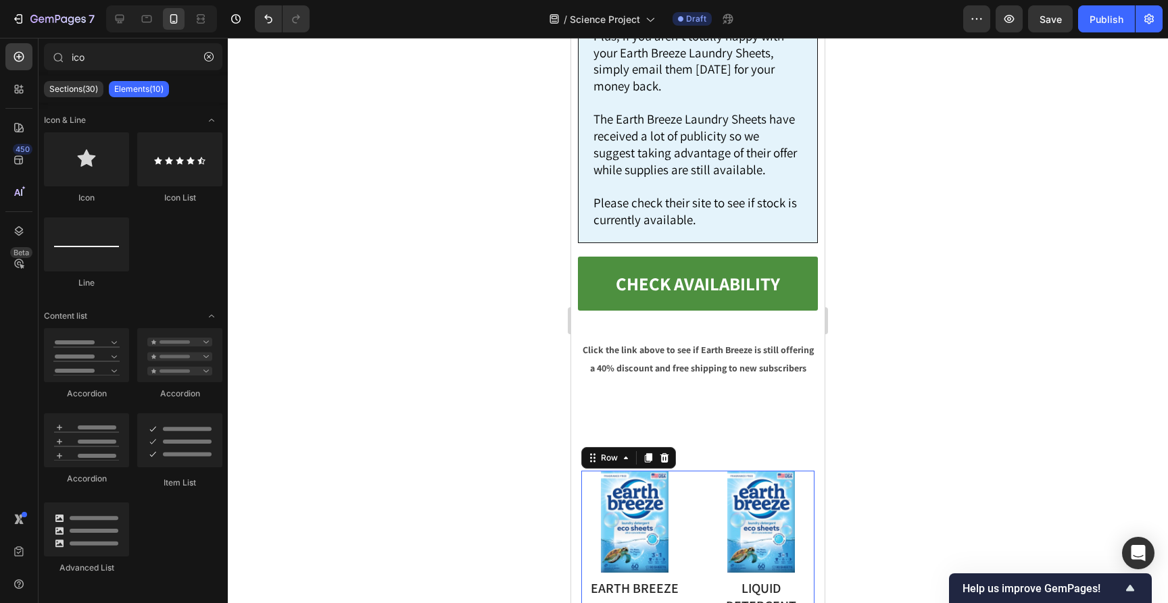
click at [704, 471] on div "Image Earth Breeze Text Block Image liquid detergent Text Block Row 16" at bounding box center [697, 548] width 233 height 155
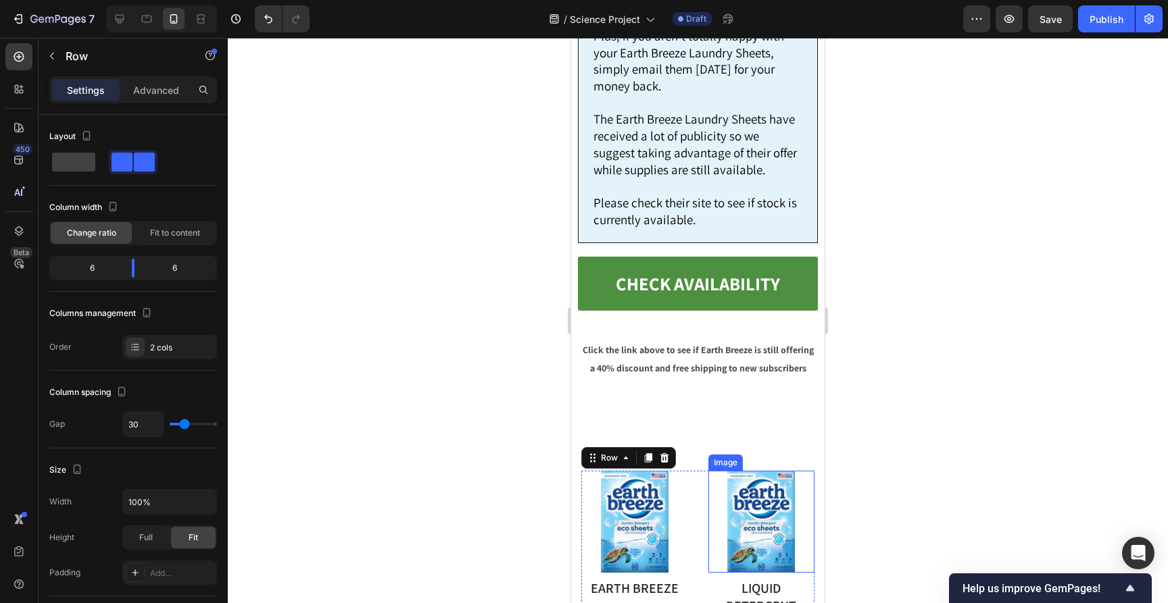
click at [920, 263] on div at bounding box center [698, 321] width 940 height 566
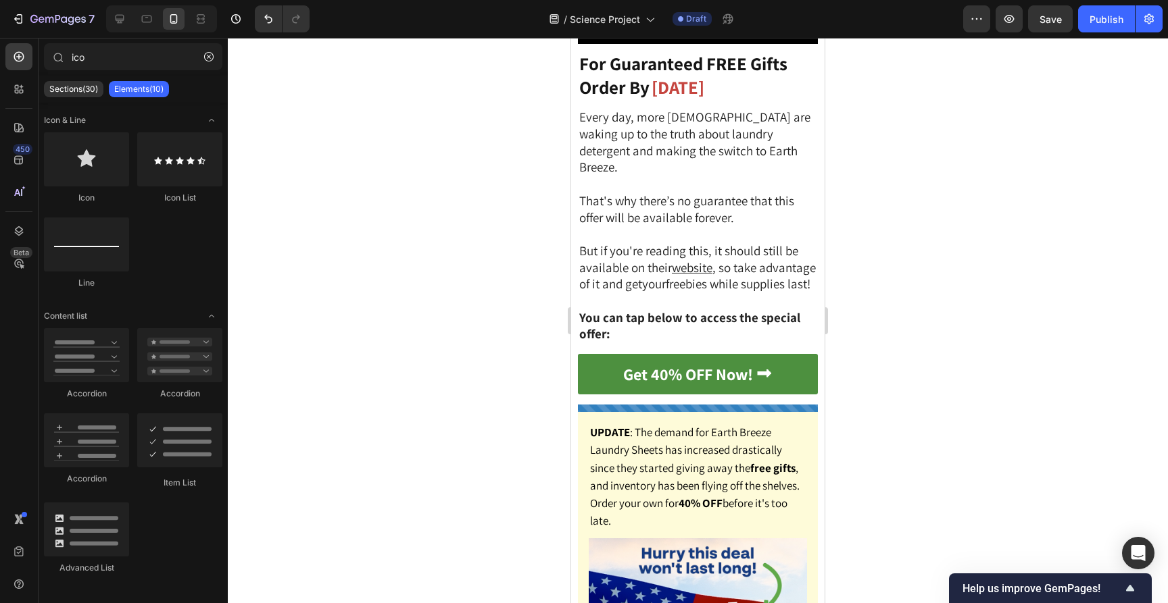
scroll to position [6328, 0]
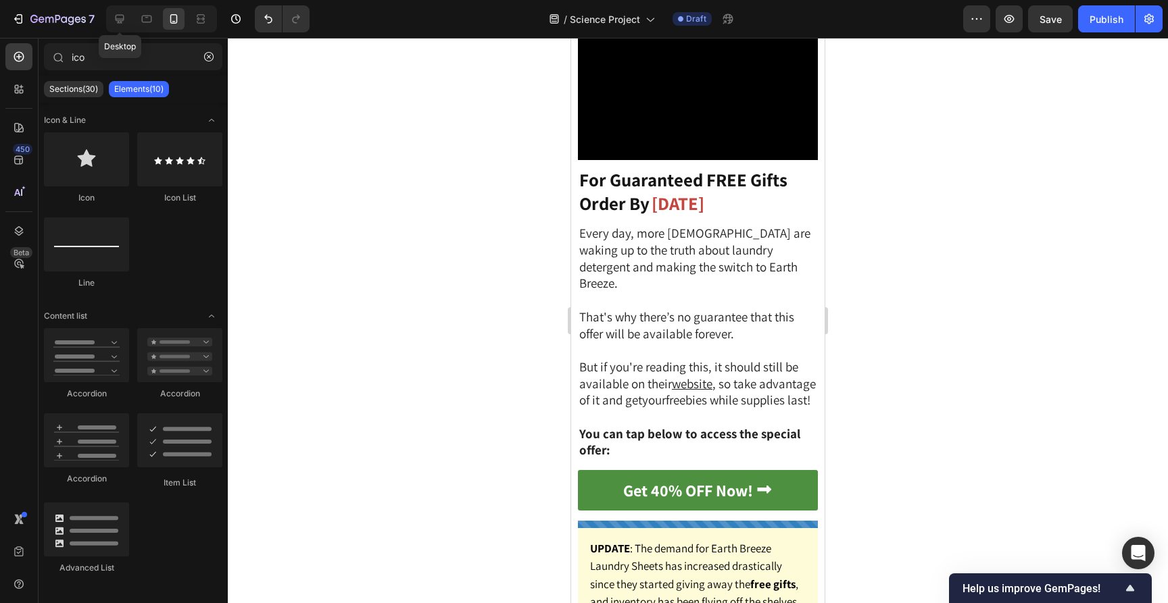
drag, startPoint x: 119, startPoint y: 14, endPoint x: 225, endPoint y: 40, distance: 109.2
click at [119, 14] on icon at bounding box center [120, 19] width 14 height 14
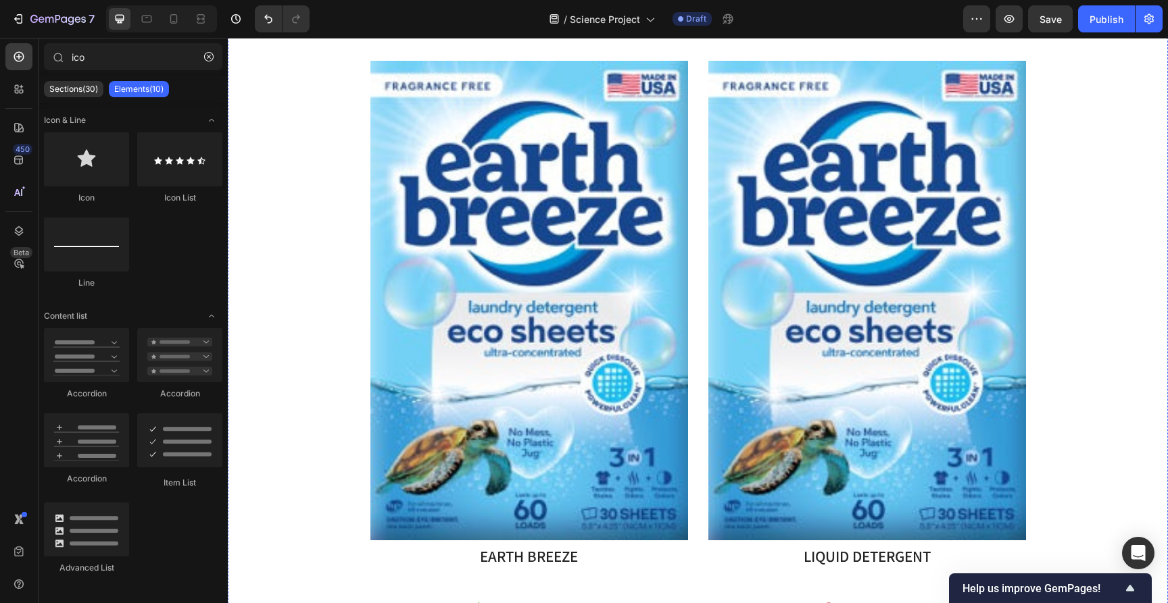
scroll to position [8126, 0]
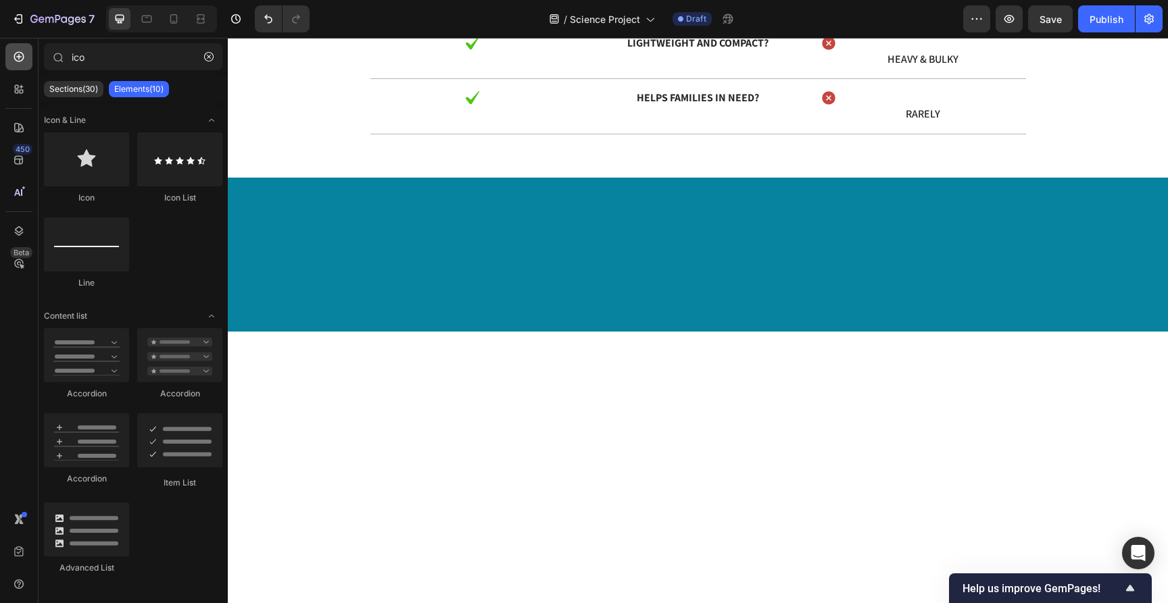
click at [22, 63] on icon at bounding box center [19, 57] width 14 height 14
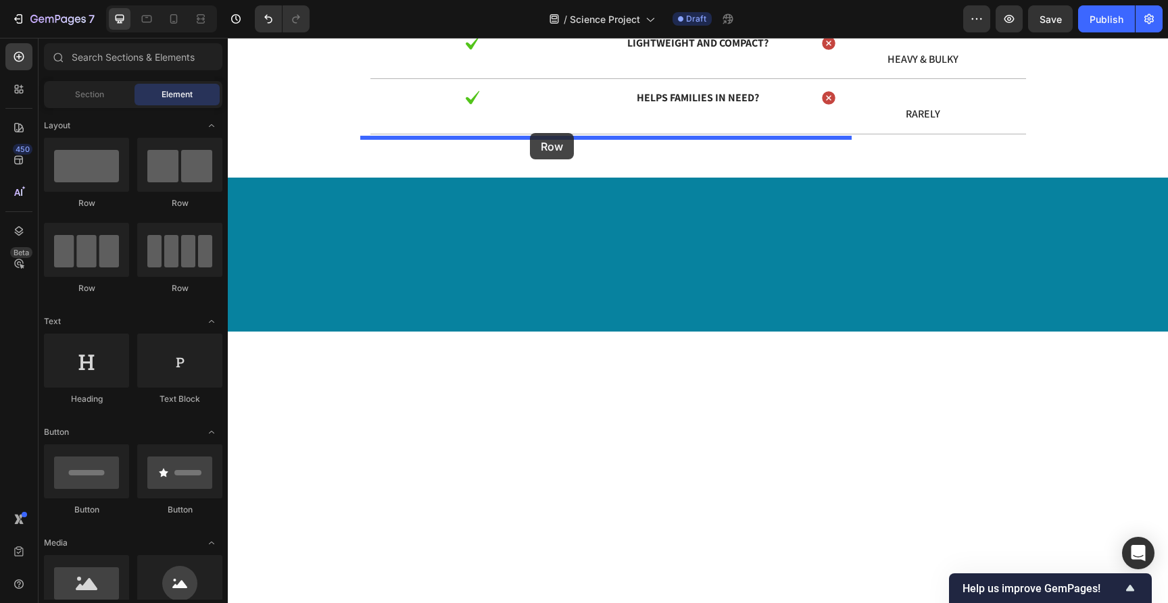
drag, startPoint x: 331, startPoint y: 207, endPoint x: 530, endPoint y: 133, distance: 211.9
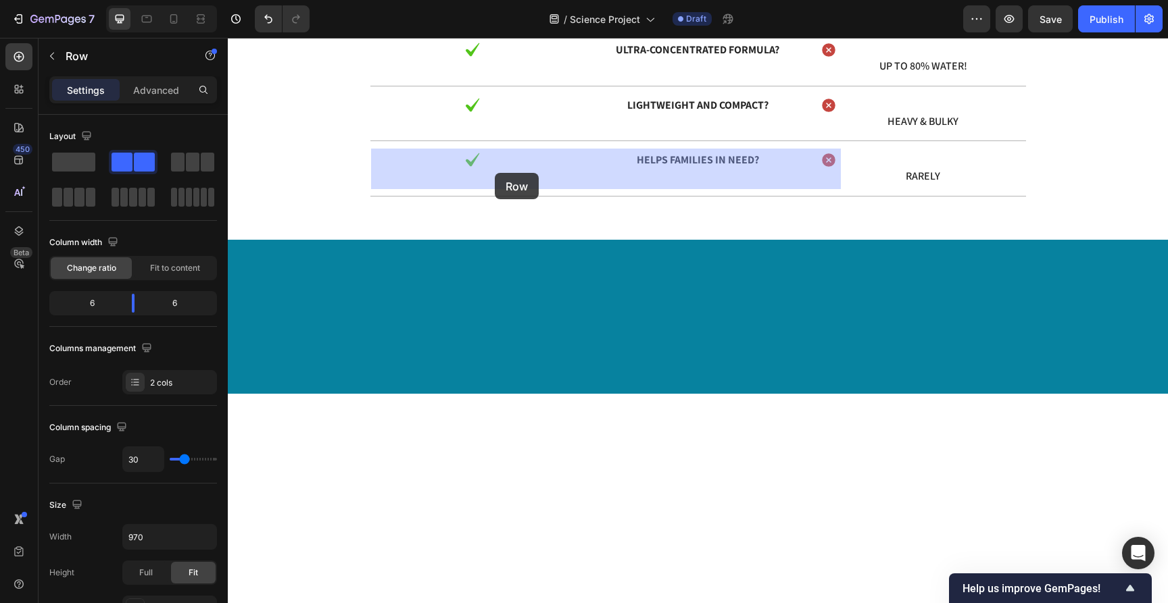
drag, startPoint x: 380, startPoint y: 274, endPoint x: 495, endPoint y: 173, distance: 152.7
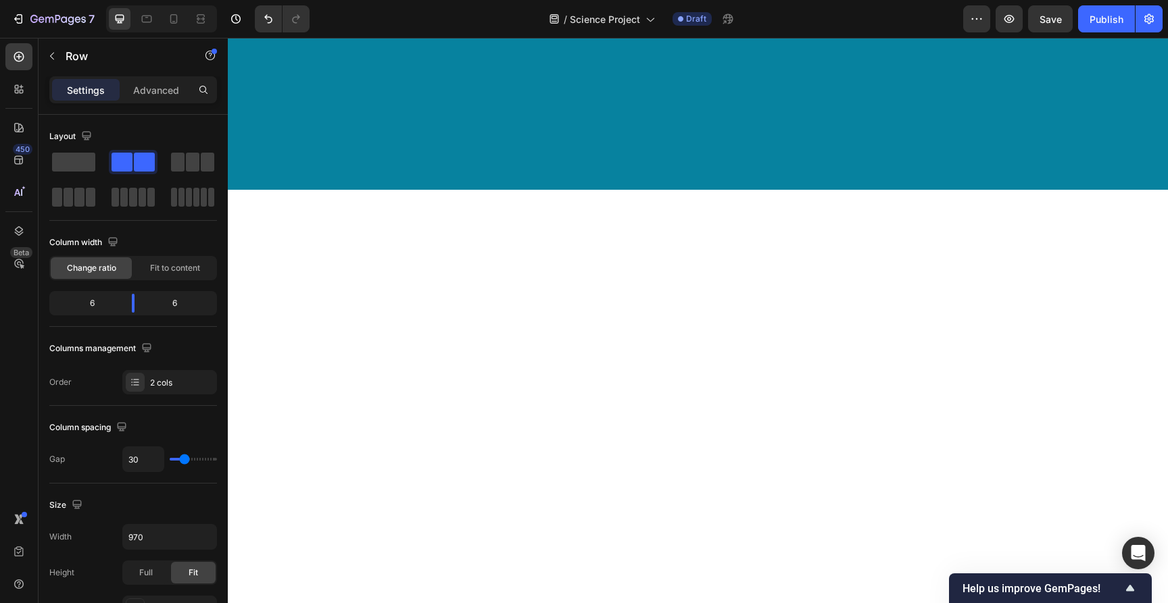
scroll to position [8219, 0]
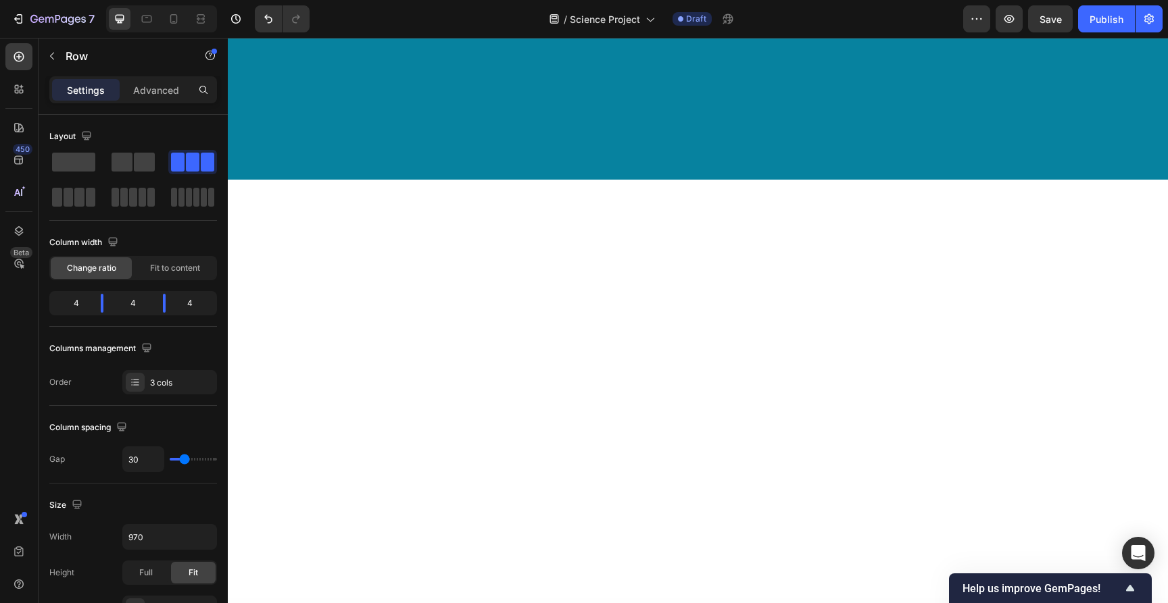
drag, startPoint x: 380, startPoint y: 349, endPoint x: 616, endPoint y: 266, distance: 249.4
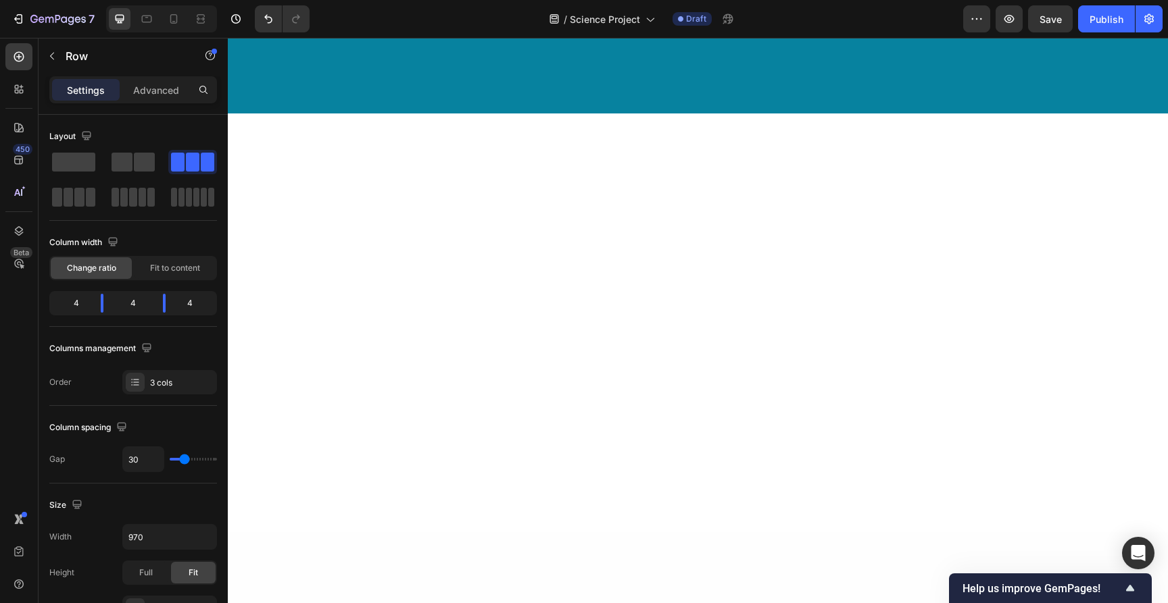
scroll to position [8301, 0]
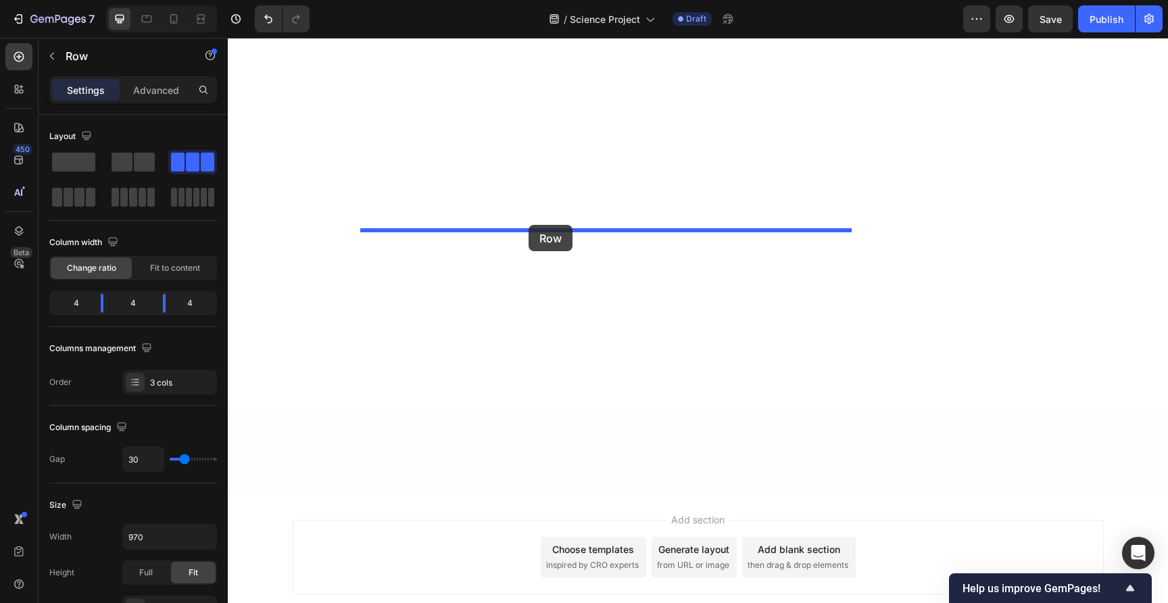
drag, startPoint x: 379, startPoint y: 306, endPoint x: 528, endPoint y: 225, distance: 169.9
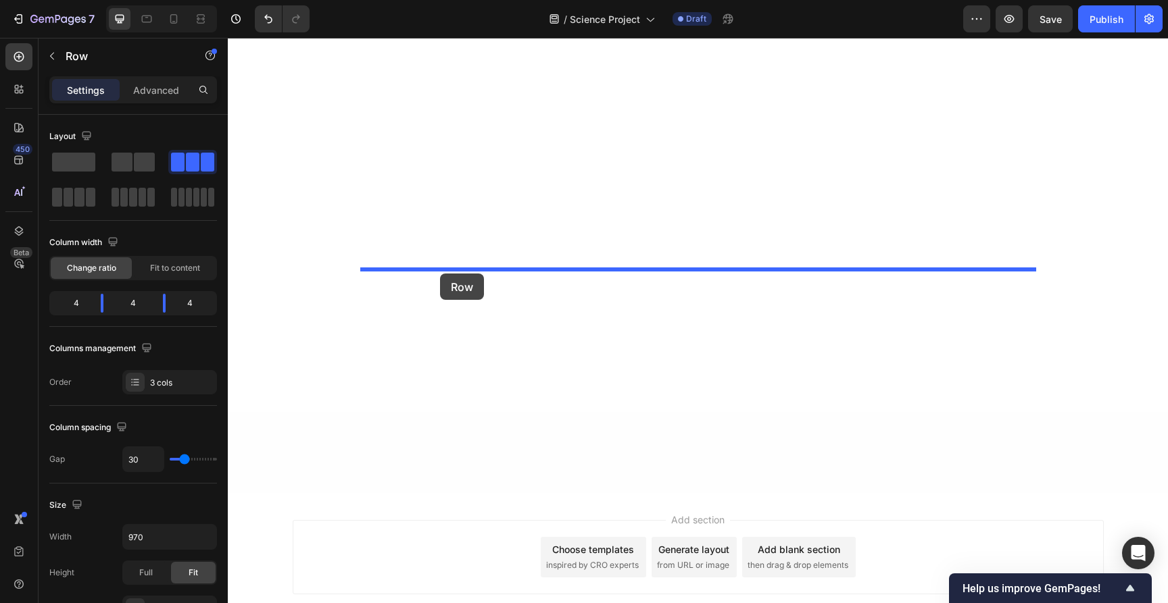
drag, startPoint x: 379, startPoint y: 345, endPoint x: 440, endPoint y: 274, distance: 94.0
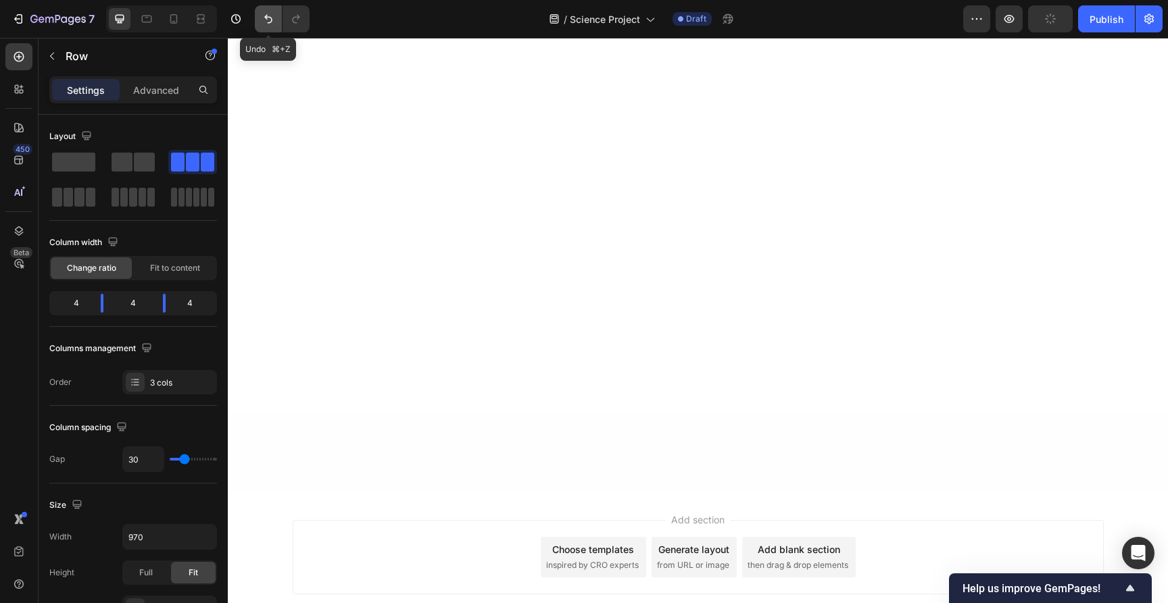
drag, startPoint x: 267, startPoint y: 22, endPoint x: 54, endPoint y: 6, distance: 213.5
click at [267, 22] on icon "Undo/Redo" at bounding box center [269, 19] width 14 height 14
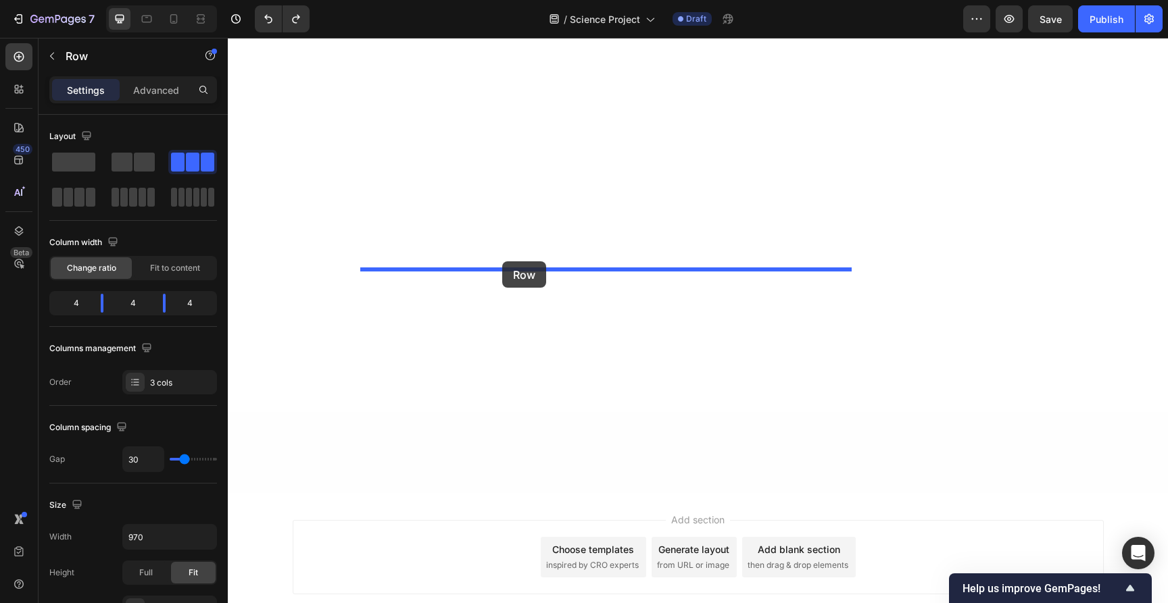
drag, startPoint x: 378, startPoint y: 342, endPoint x: 501, endPoint y: 262, distance: 147.5
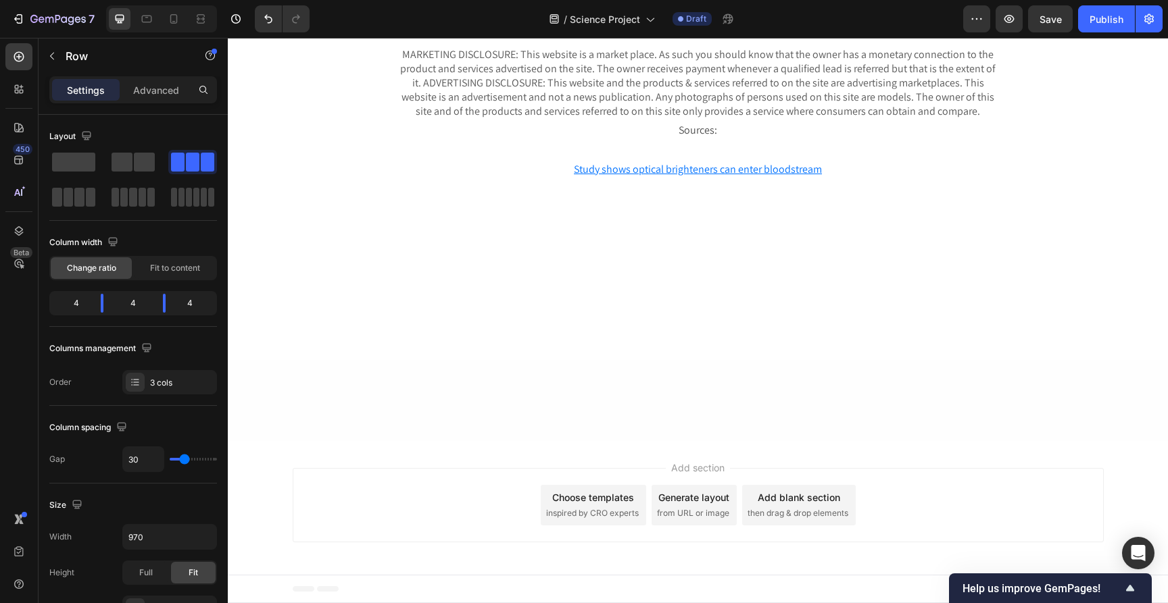
scroll to position [8463, 0]
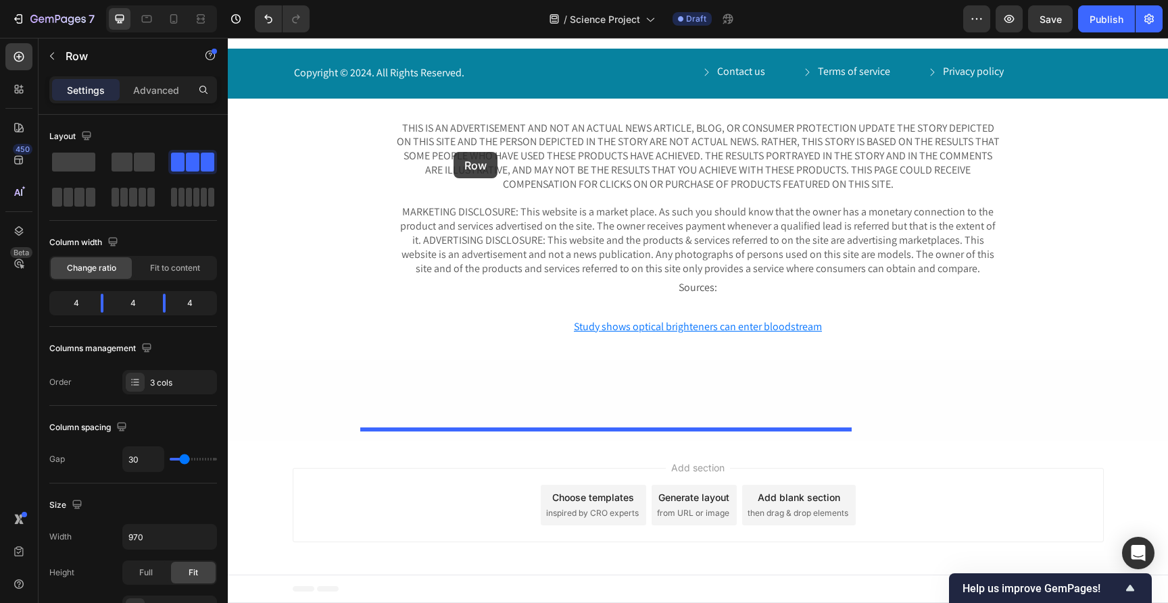
drag, startPoint x: 377, startPoint y: 241, endPoint x: 453, endPoint y: 153, distance: 116.4
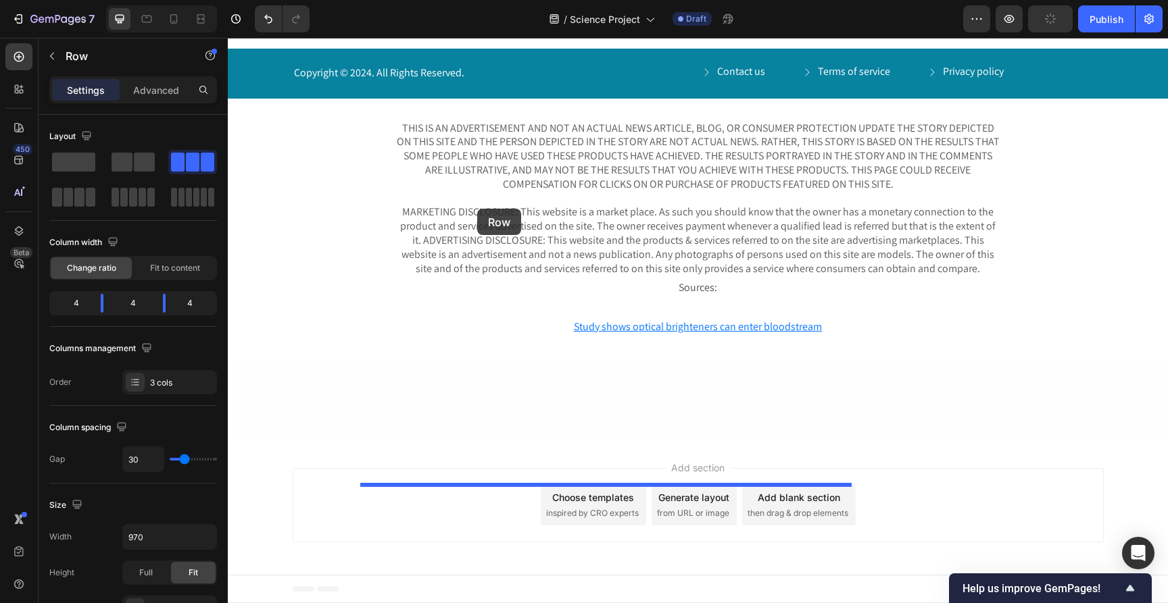
drag, startPoint x: 378, startPoint y: 293, endPoint x: 477, endPoint y: 209, distance: 130.4
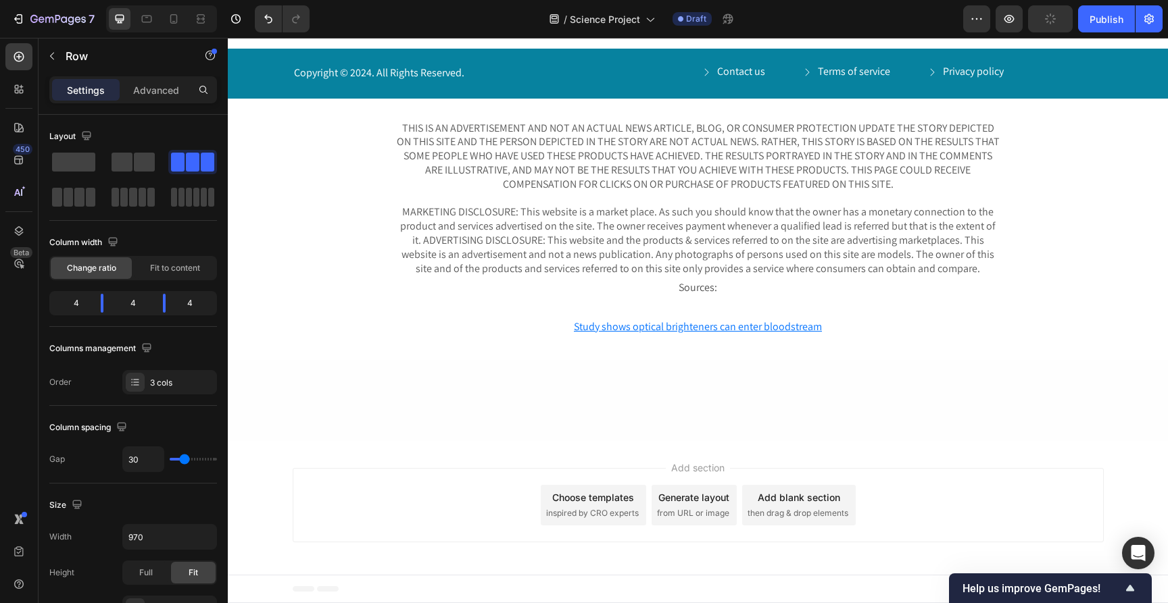
scroll to position [8344, 0]
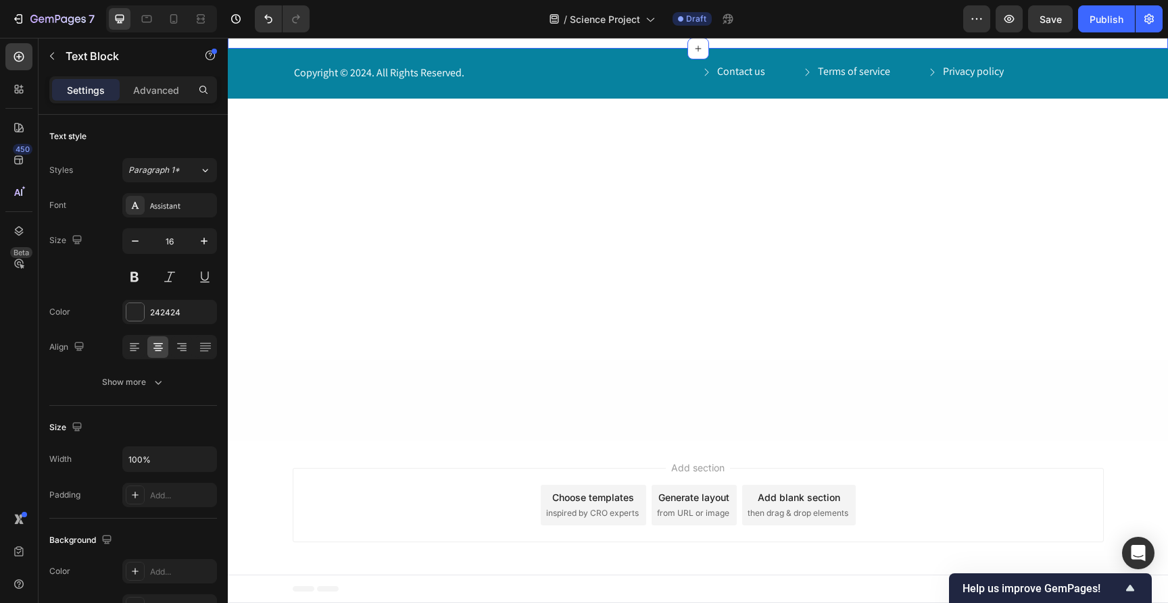
click at [138, 345] on icon at bounding box center [135, 348] width 14 height 14
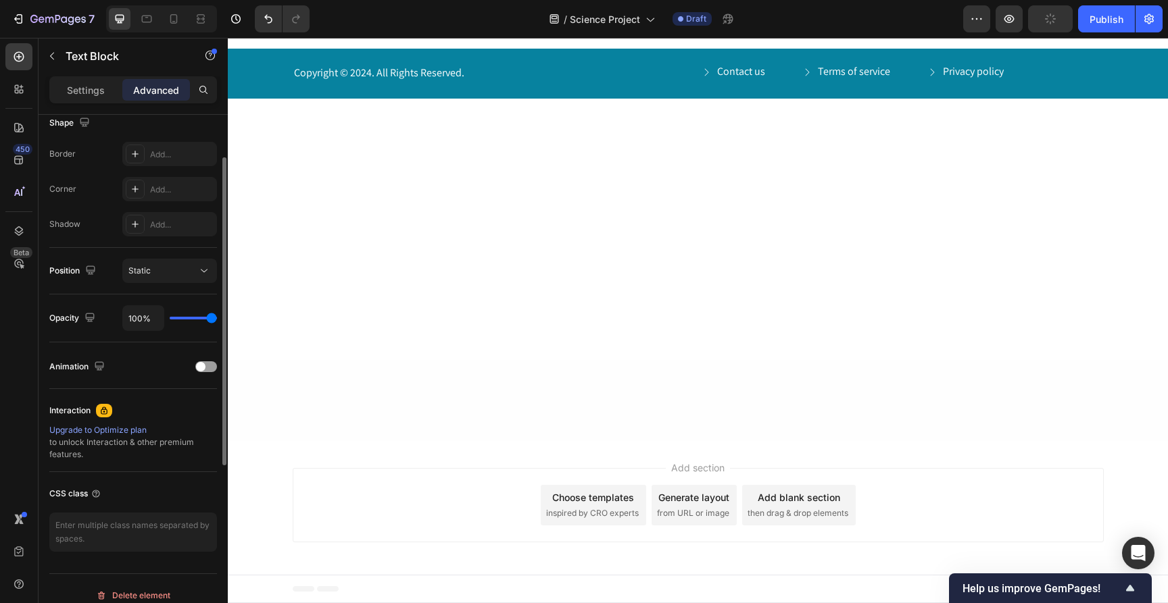
scroll to position [374, 0]
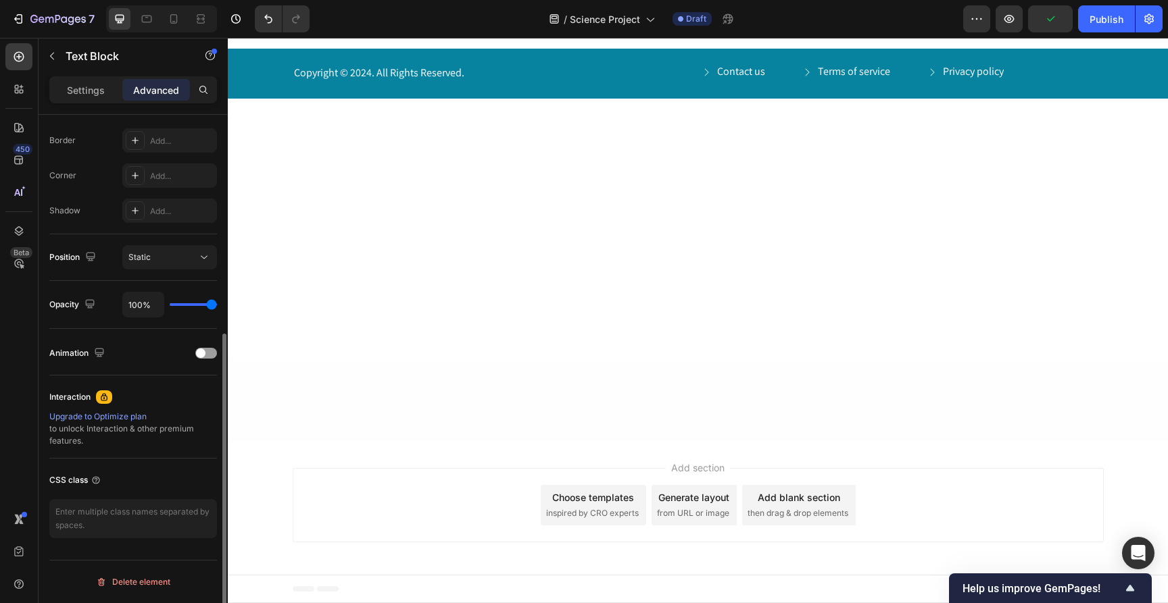
click at [83, 91] on p "Settings" at bounding box center [86, 90] width 38 height 14
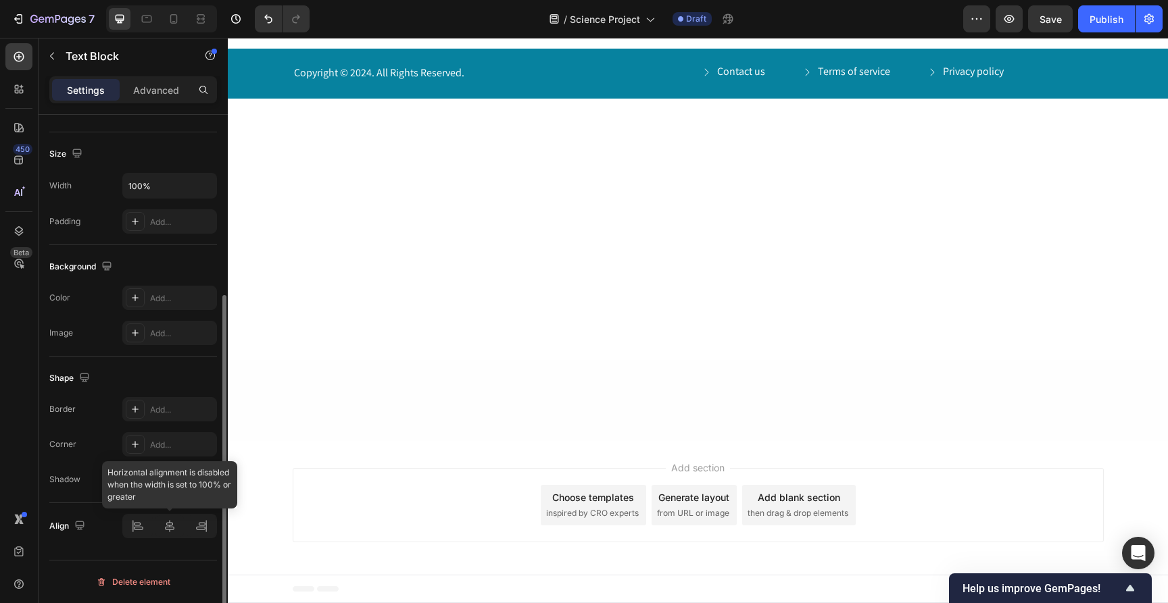
click at [139, 530] on div at bounding box center [169, 526] width 95 height 24
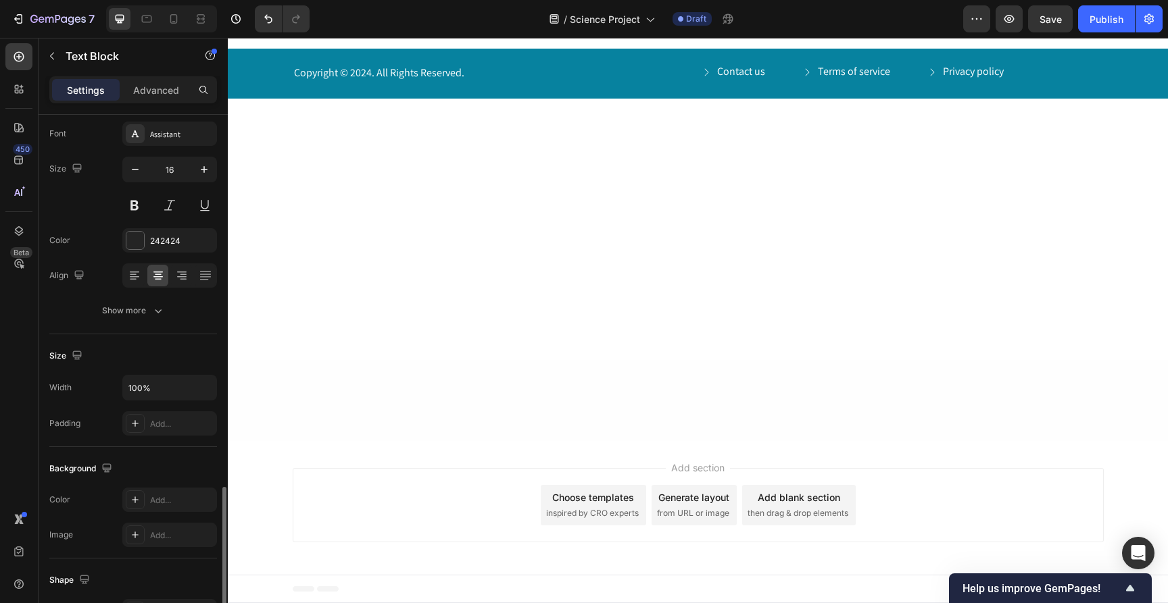
scroll to position [46, 0]
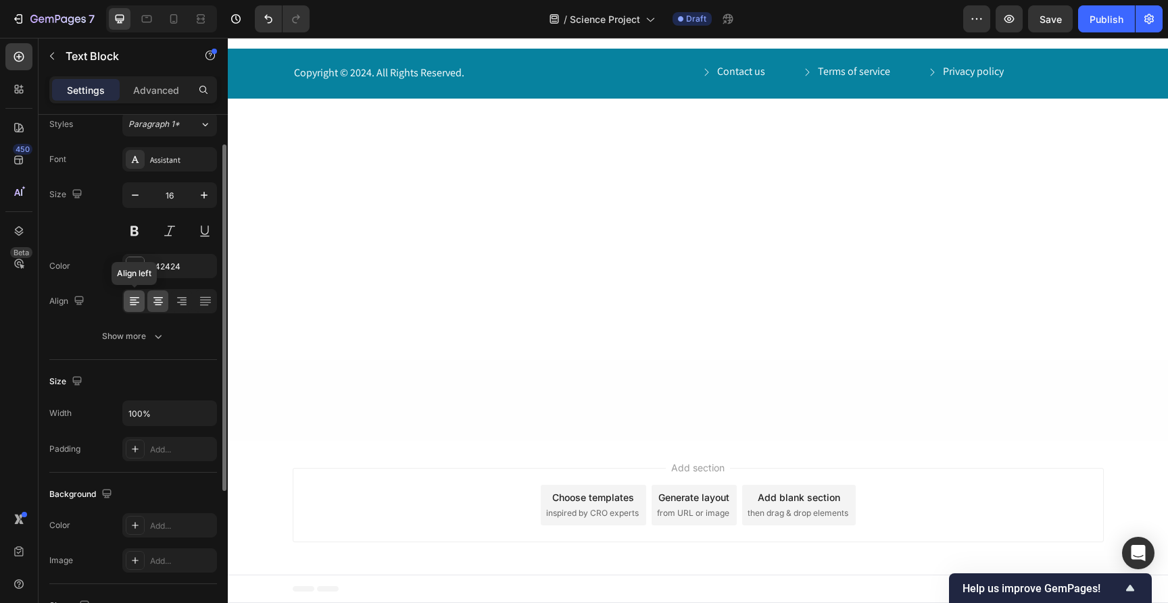
click at [139, 305] on icon at bounding box center [135, 302] width 14 height 14
click at [140, 301] on icon at bounding box center [135, 302] width 14 height 14
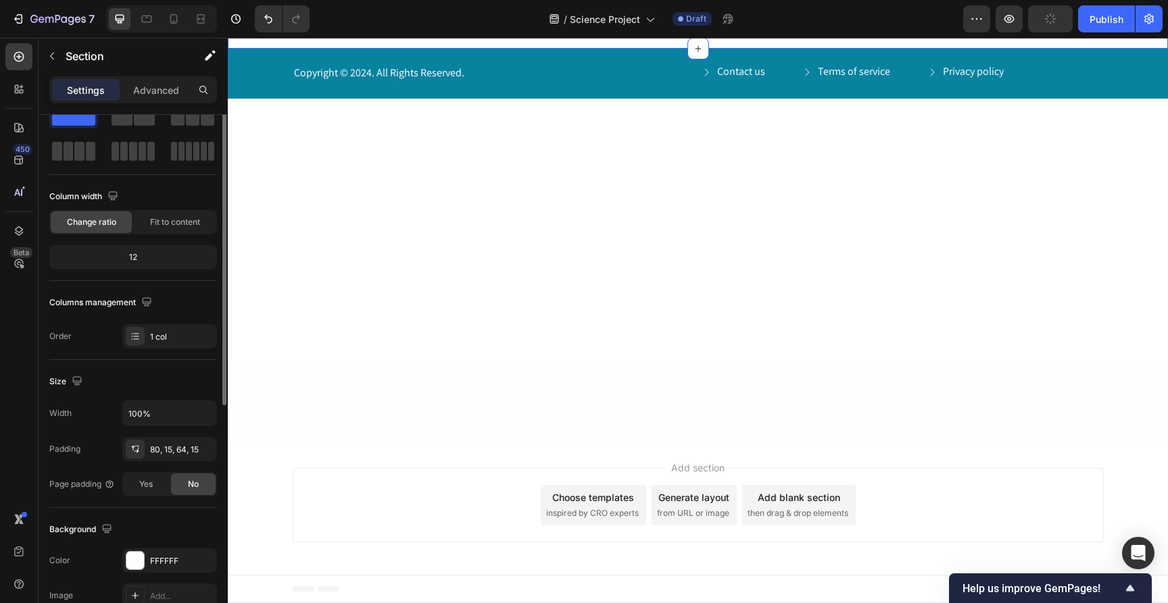
scroll to position [0, 0]
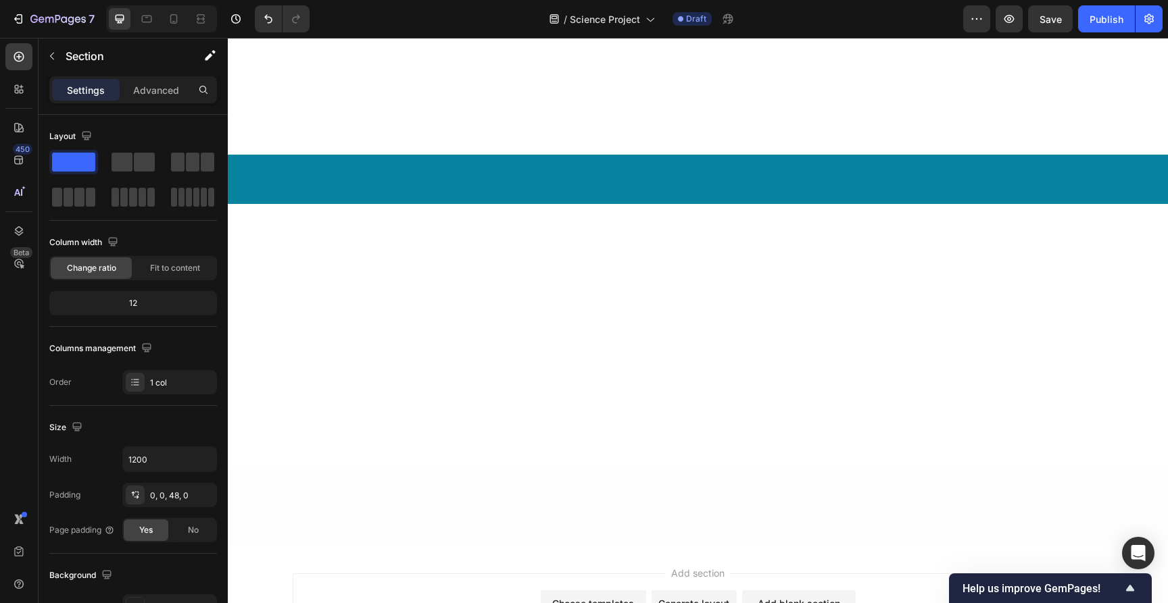
scroll to position [8128, 0]
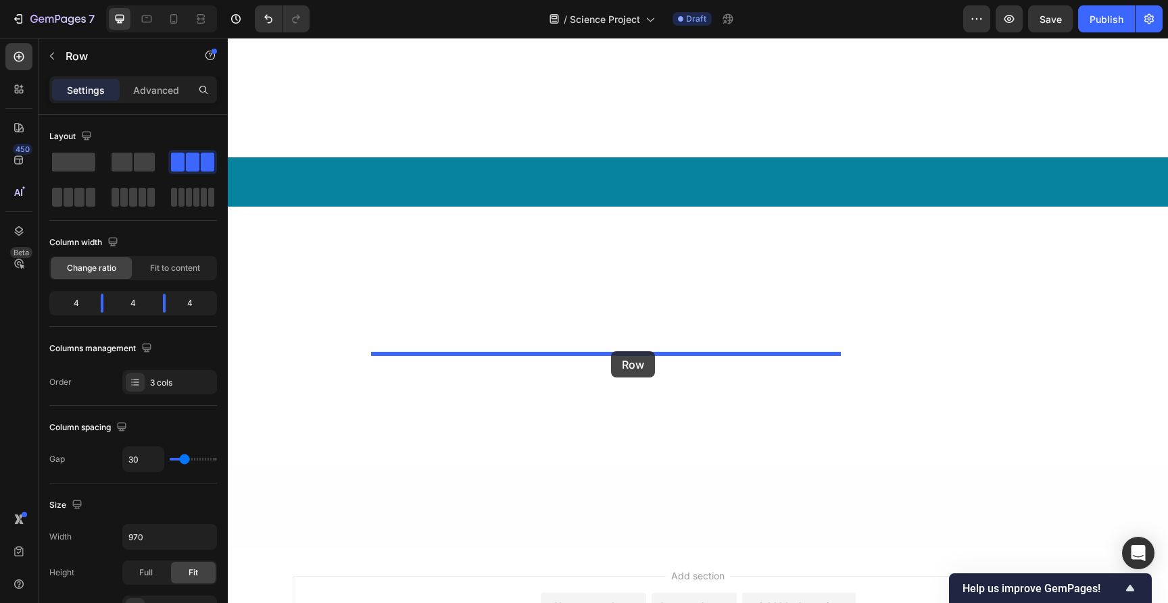
drag, startPoint x: 370, startPoint y: 353, endPoint x: 611, endPoint y: 351, distance: 241.2
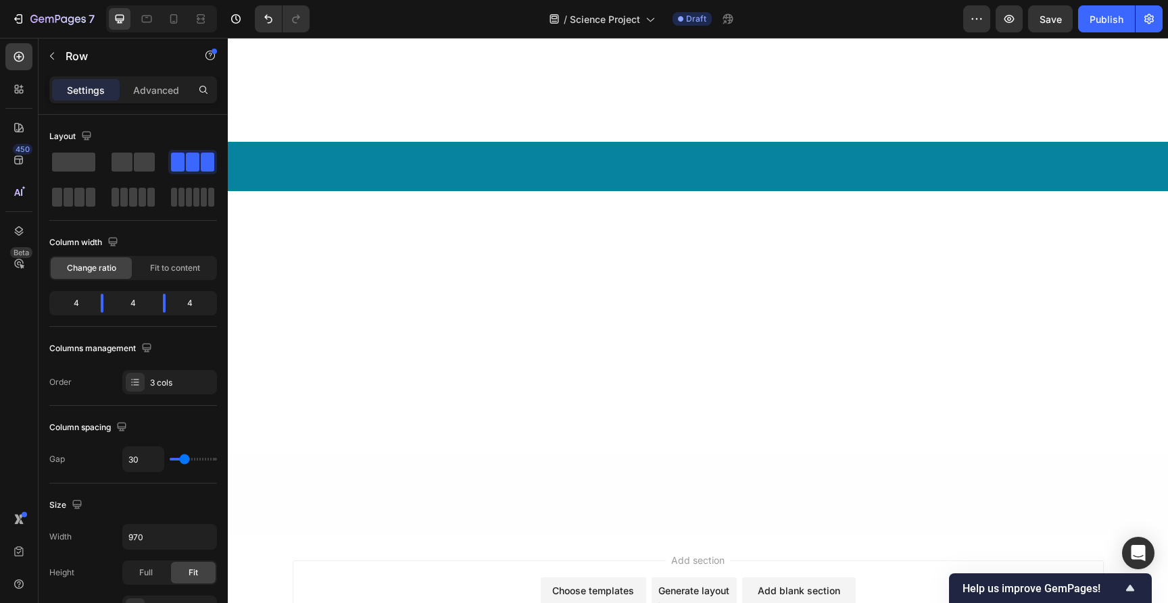
scroll to position [8168, 0]
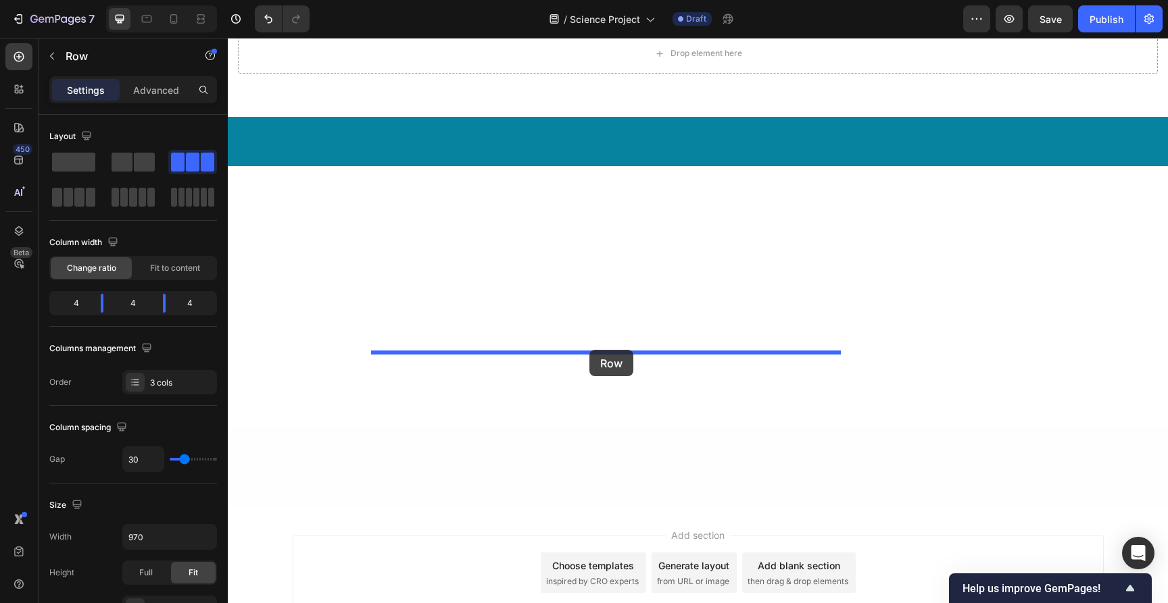
drag, startPoint x: 372, startPoint y: 353, endPoint x: 589, endPoint y: 348, distance: 217.0
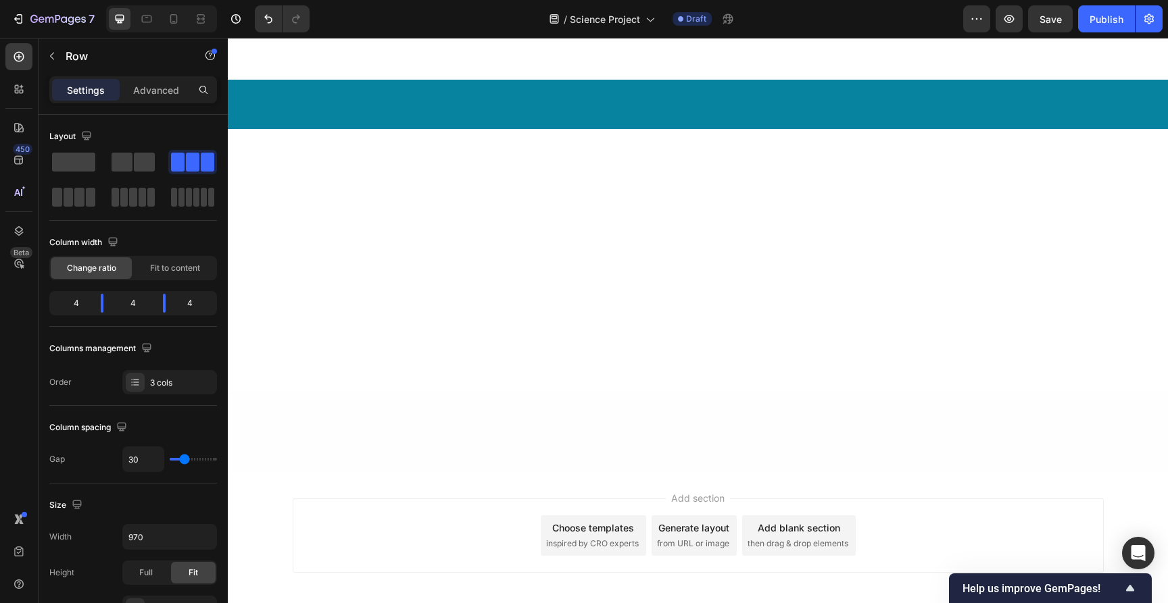
scroll to position [8242, 0]
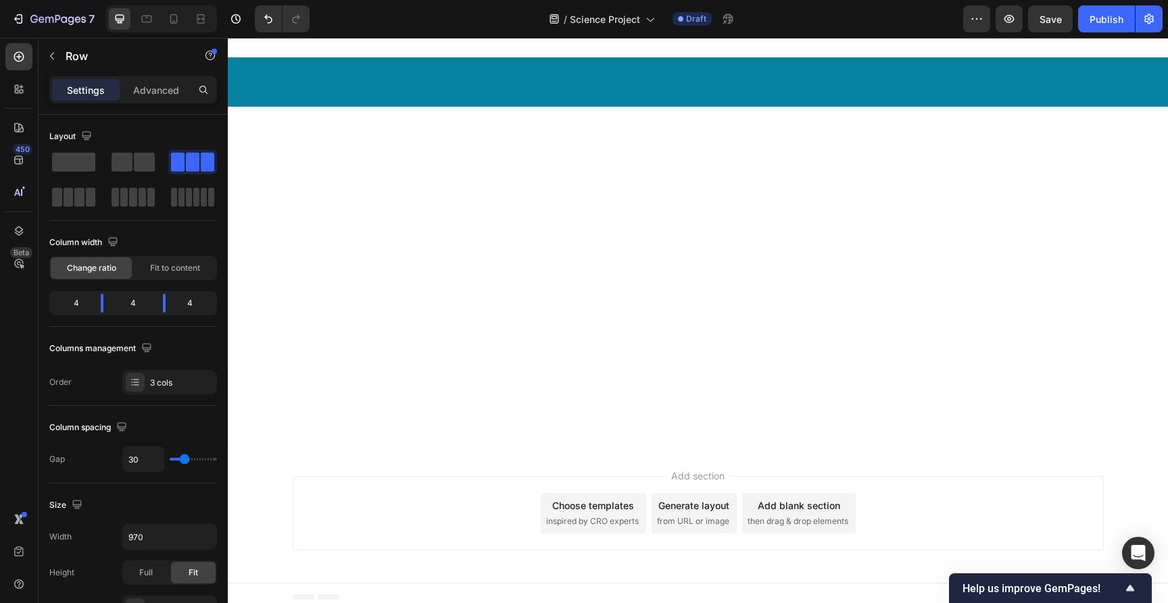
drag, startPoint x: 366, startPoint y: 333, endPoint x: 639, endPoint y: 332, distance: 272.3
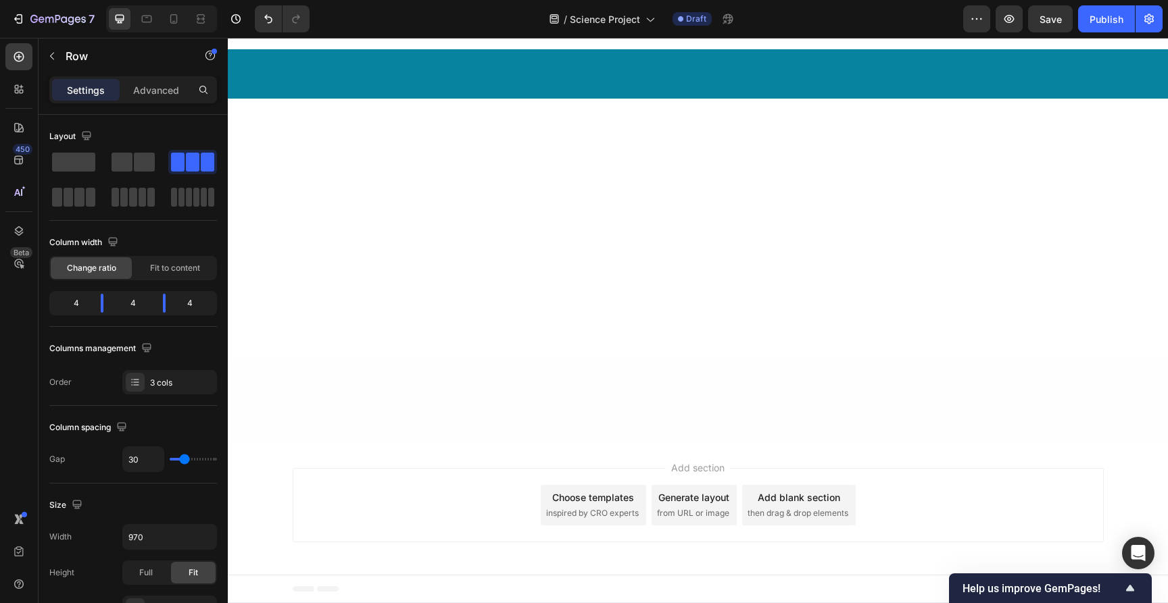
drag, startPoint x: 369, startPoint y: 353, endPoint x: 602, endPoint y: 349, distance: 233.2
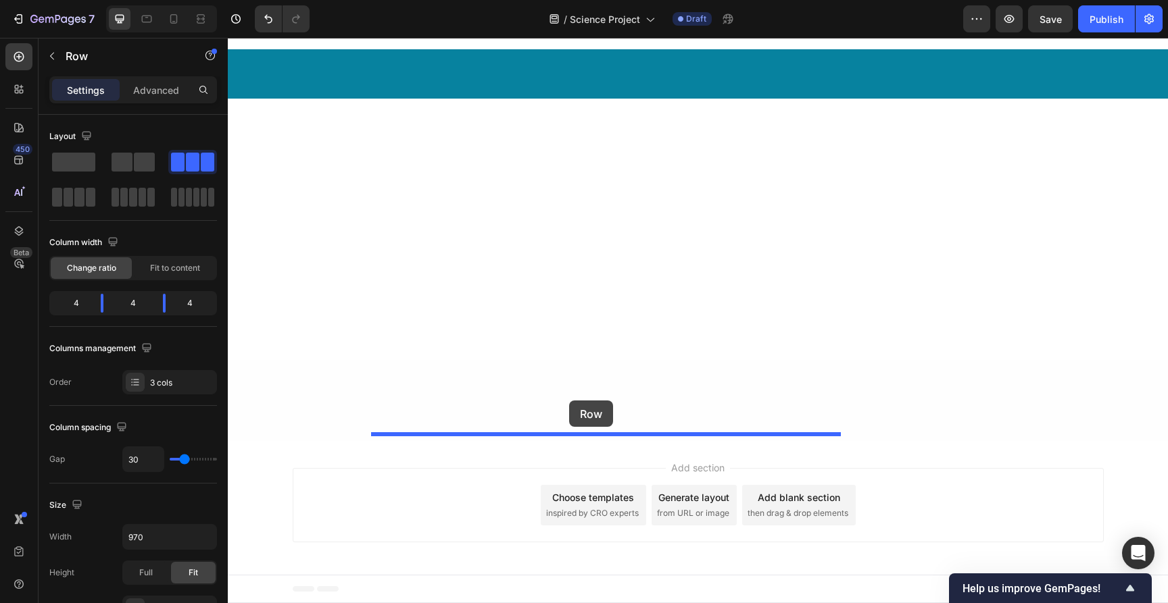
drag, startPoint x: 370, startPoint y: 406, endPoint x: 569, endPoint y: 401, distance: 198.7
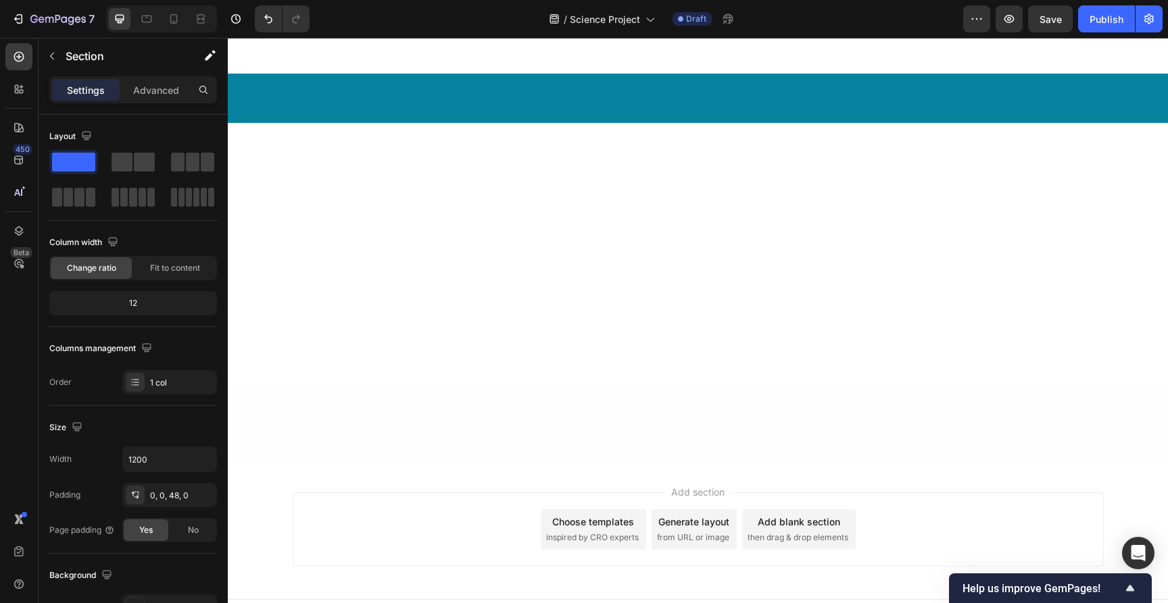
scroll to position [8216, 0]
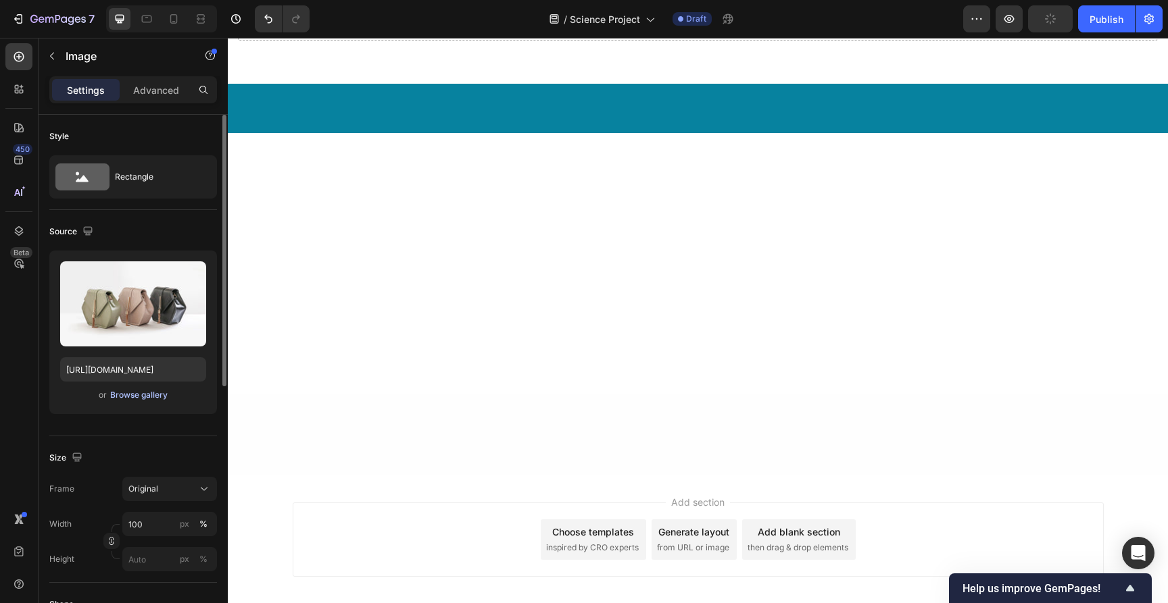
click at [136, 394] on div "Browse gallery" at bounding box center [138, 395] width 57 height 12
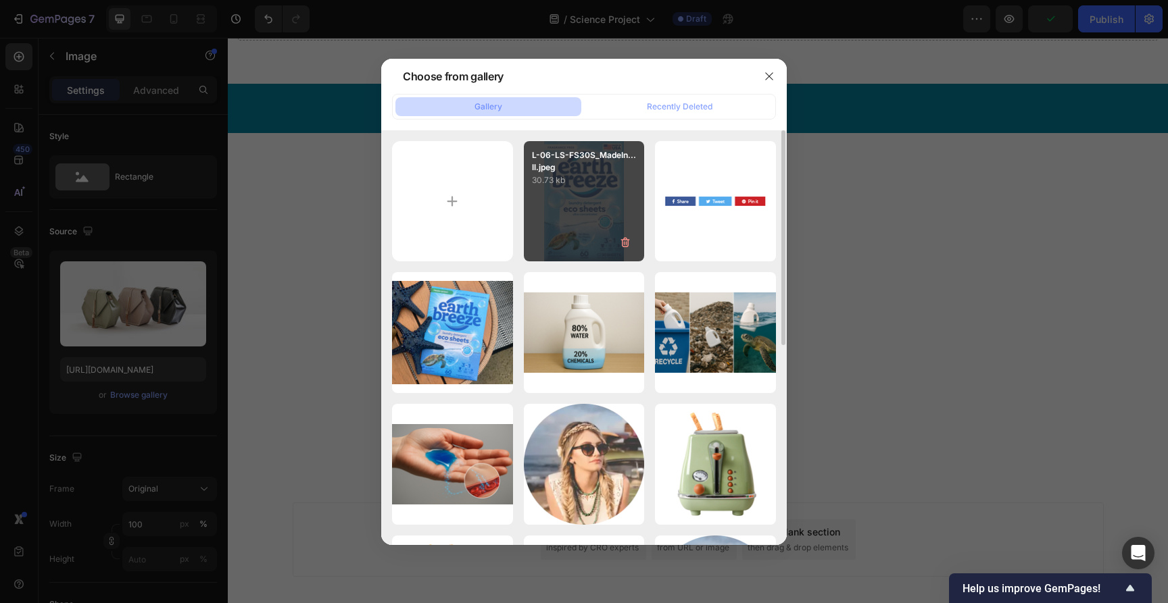
click at [554, 188] on div "L-06-LS-FS30S_MadeIn...ll.jpeg 30.73 kb" at bounding box center [584, 201] width 121 height 121
type input "https://cdn.shopify.com/s/files/1/0866/3030/1976/files/gempages_507814982692373…"
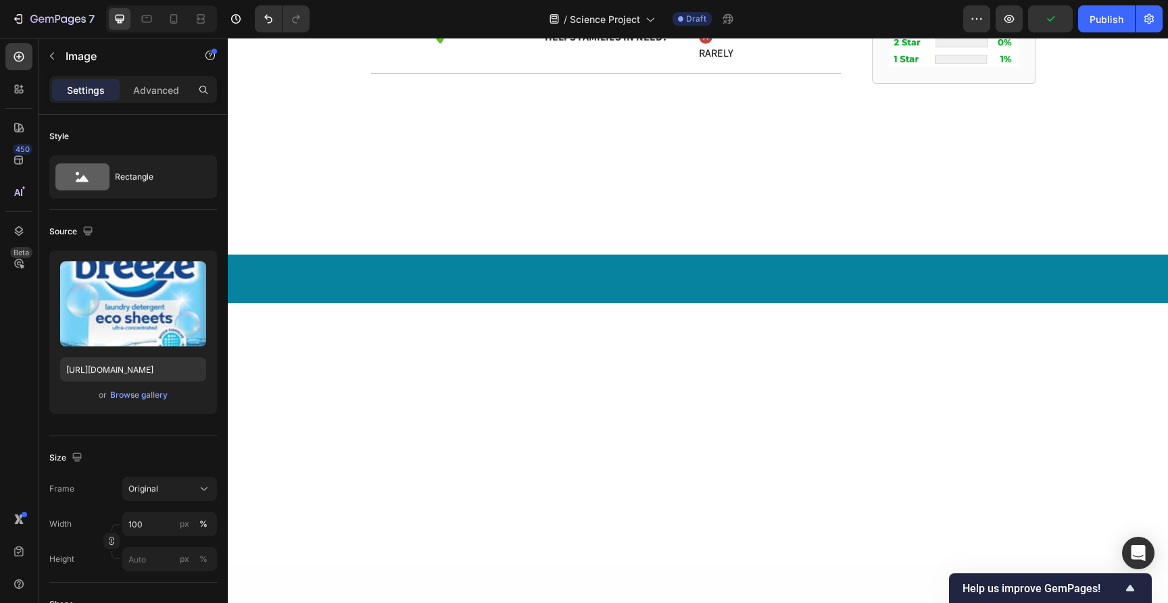
scroll to position [8203, 0]
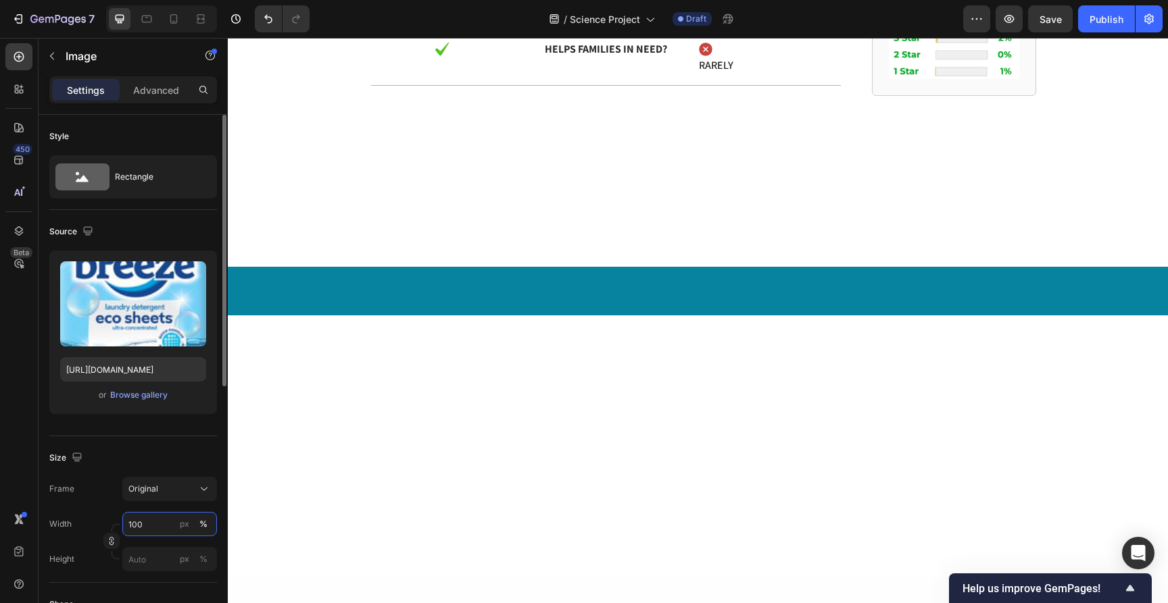
click at [144, 518] on input "100" at bounding box center [169, 524] width 95 height 24
click at [145, 519] on input "100" at bounding box center [169, 524] width 95 height 24
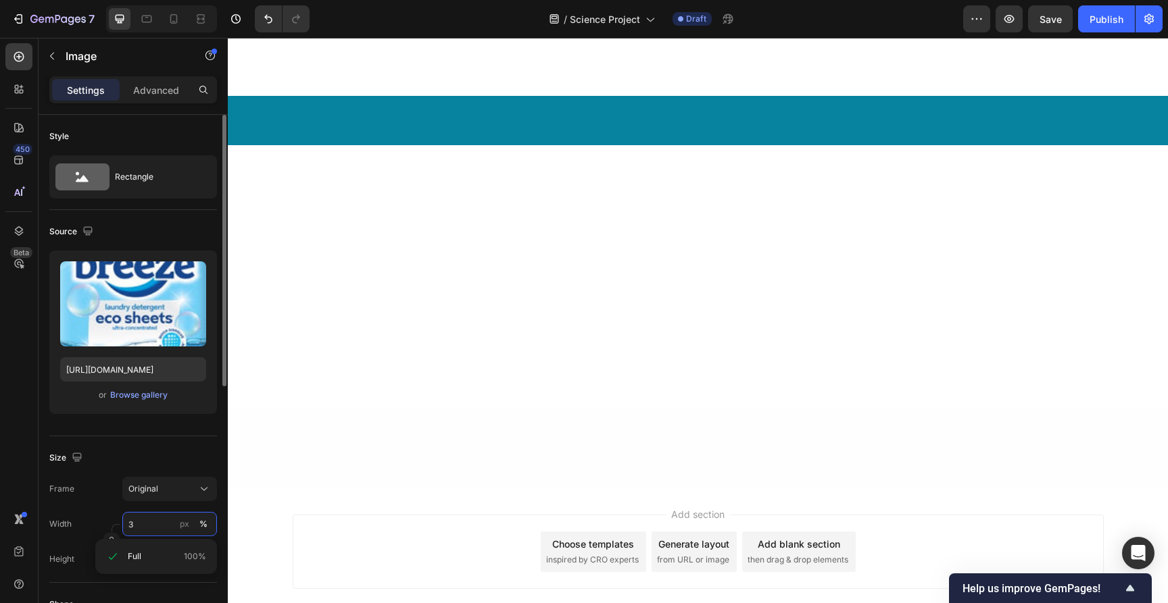
type input "30"
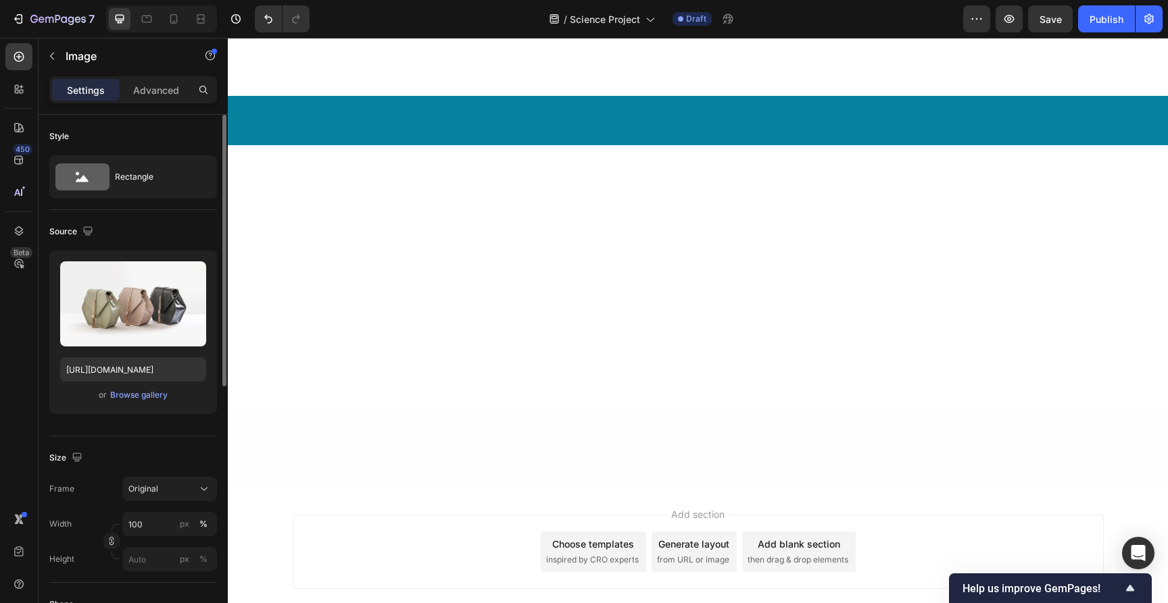
click at [155, 518] on input "100" at bounding box center [169, 524] width 95 height 24
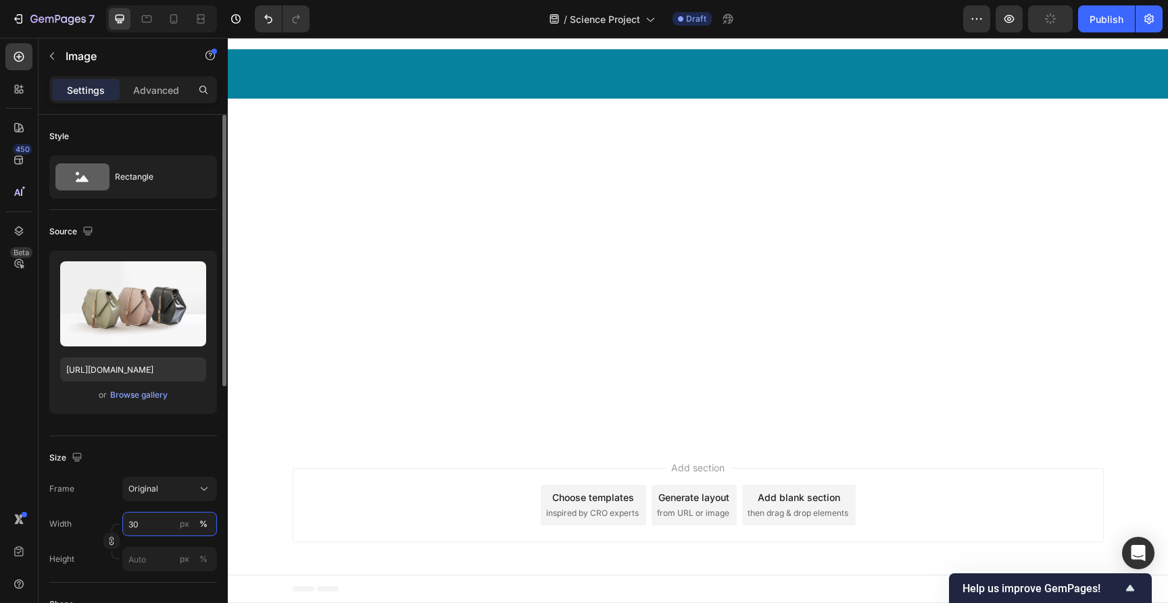
type input "3"
type input "100"
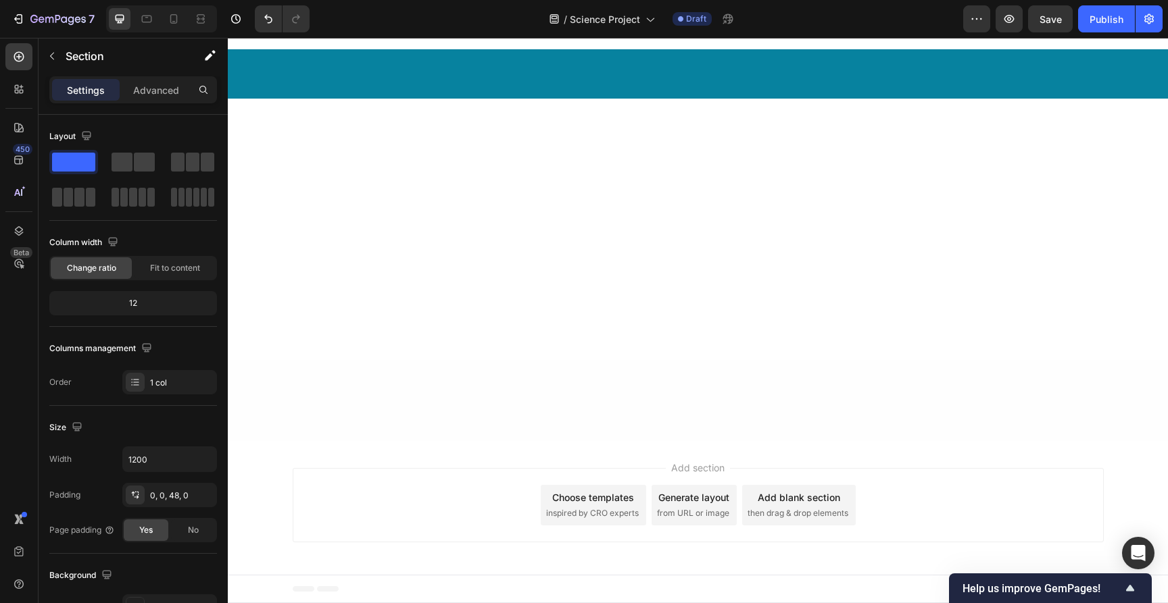
scroll to position [8118, 0]
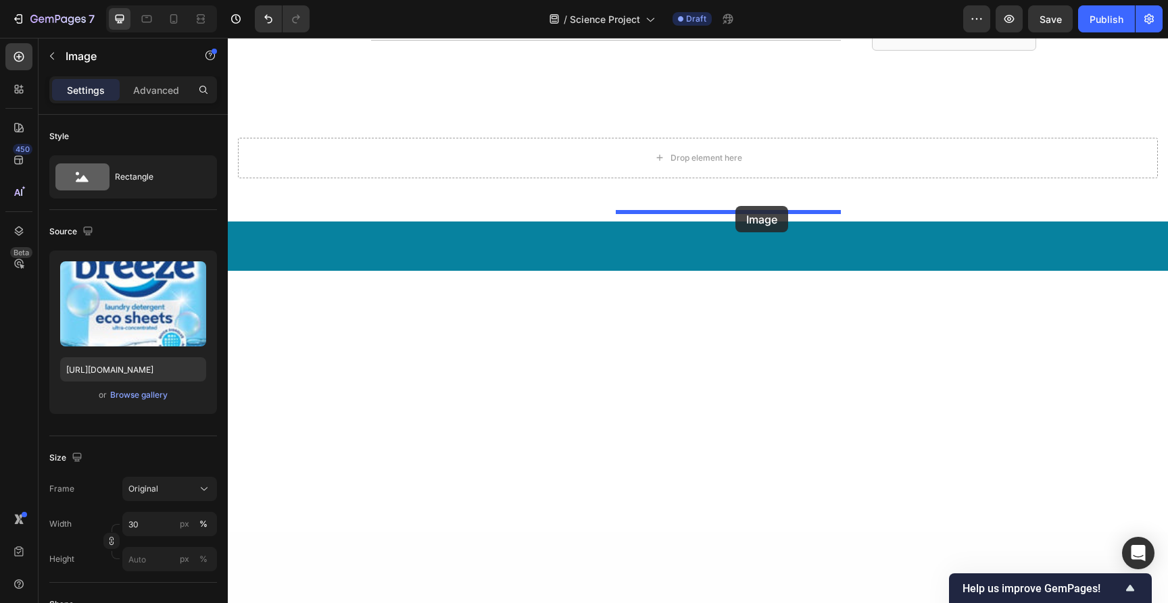
drag, startPoint x: 380, startPoint y: 249, endPoint x: 735, endPoint y: 207, distance: 357.3
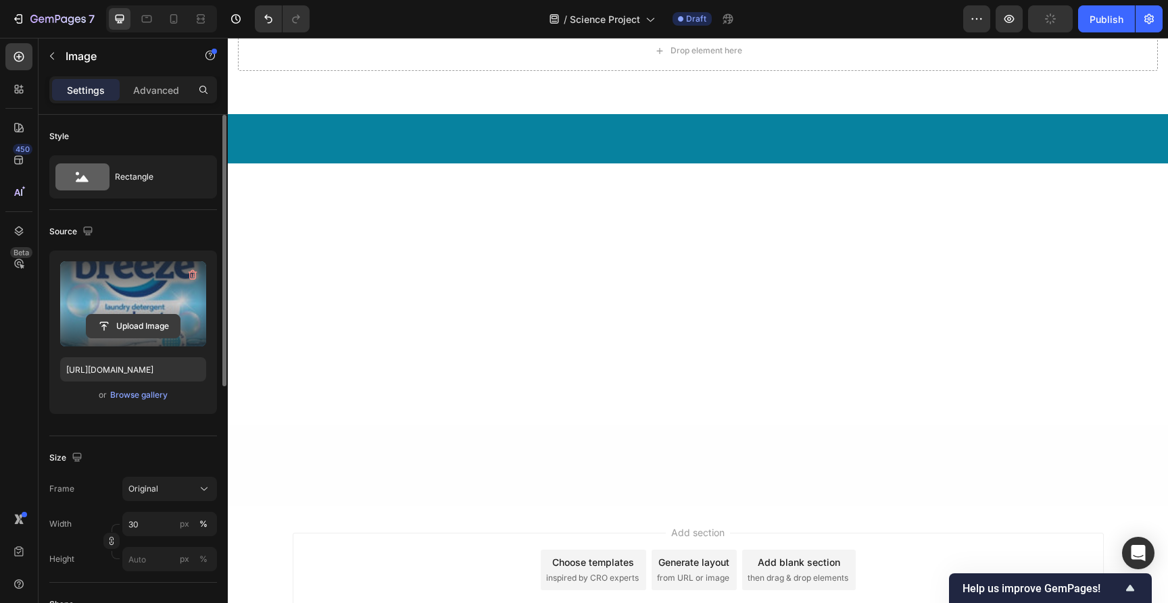
click at [143, 328] on input "file" at bounding box center [132, 326] width 93 height 23
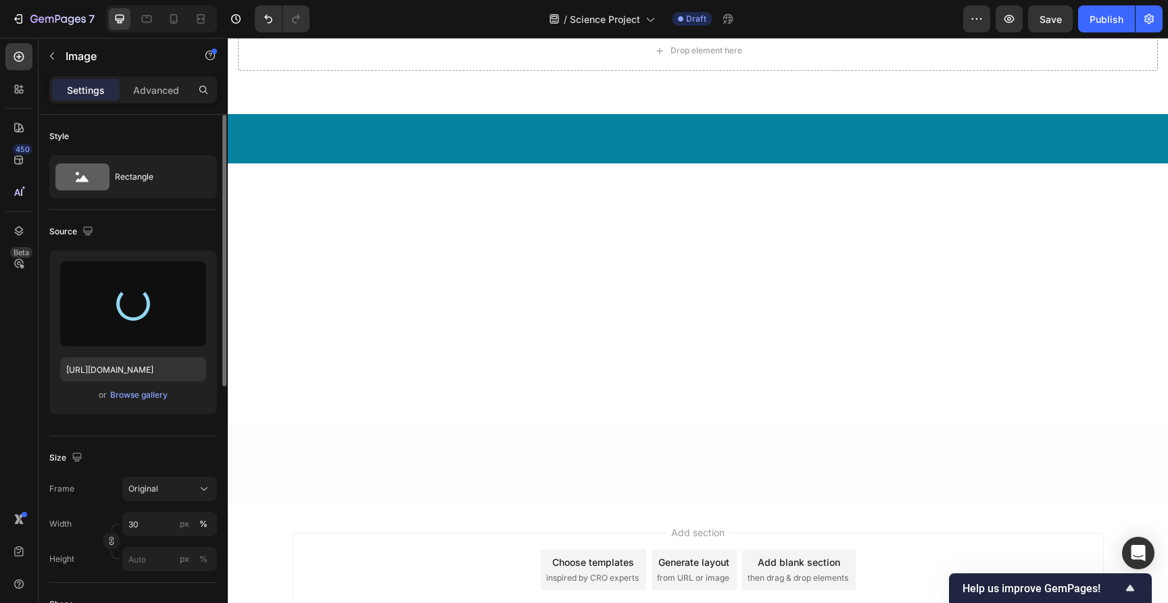
type input "https://cdn.shopify.com/s/files/1/0866/3030/1976/files/gempages_507814982692373…"
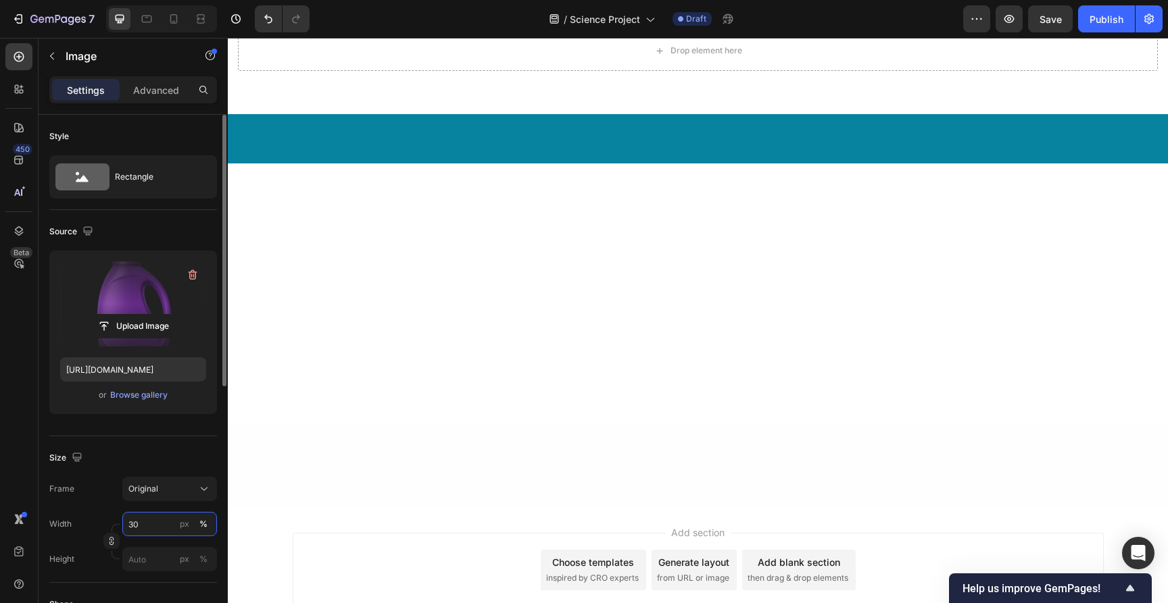
click at [162, 518] on input "30" at bounding box center [169, 524] width 95 height 24
type input "5"
type input "1"
type input "2"
type input "170"
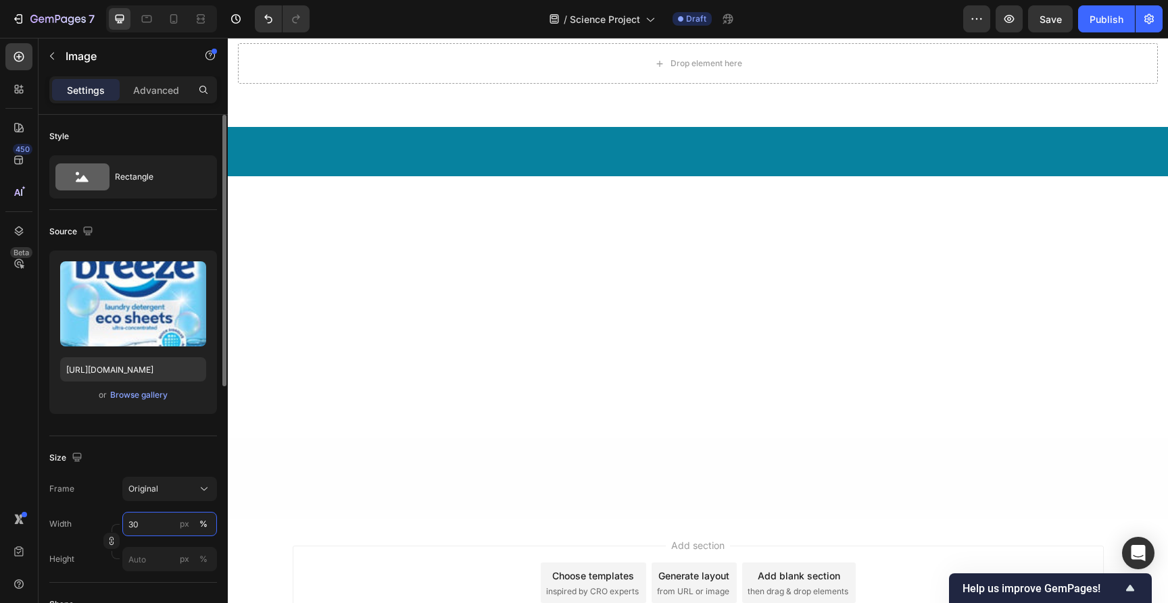
click at [146, 528] on input "30" at bounding box center [169, 524] width 95 height 24
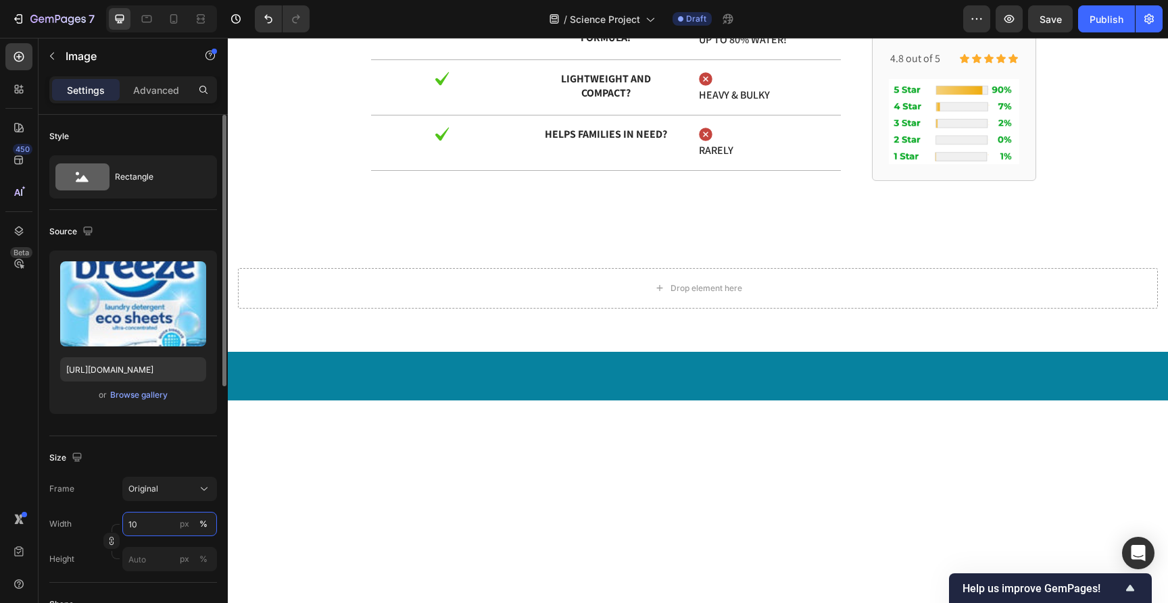
type input "1"
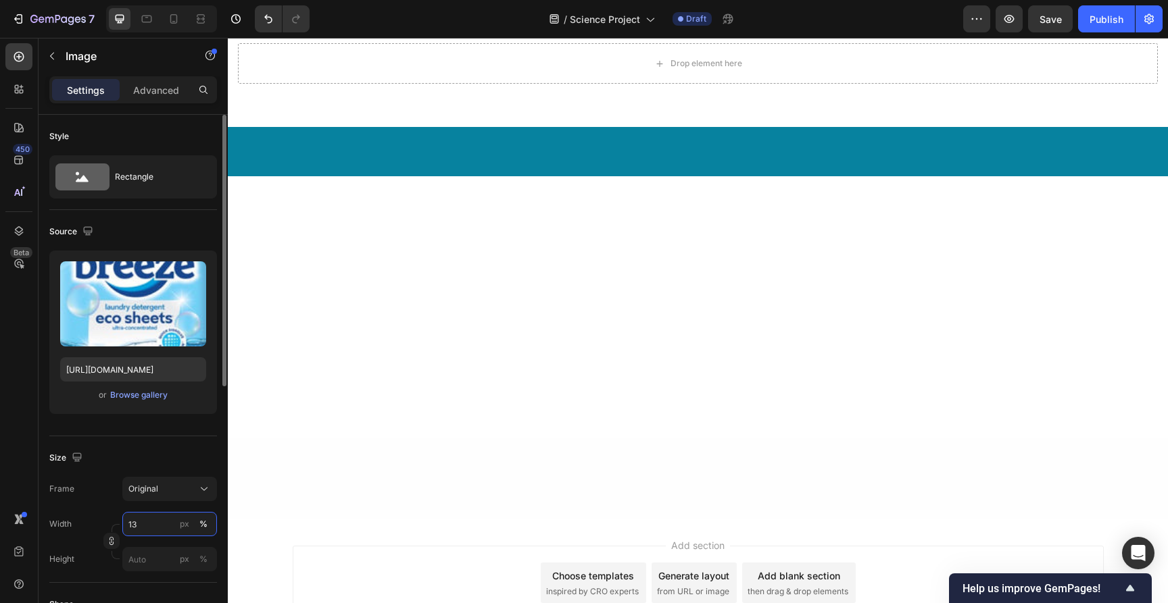
type input "1"
type input "3"
type input "6"
type input "1"
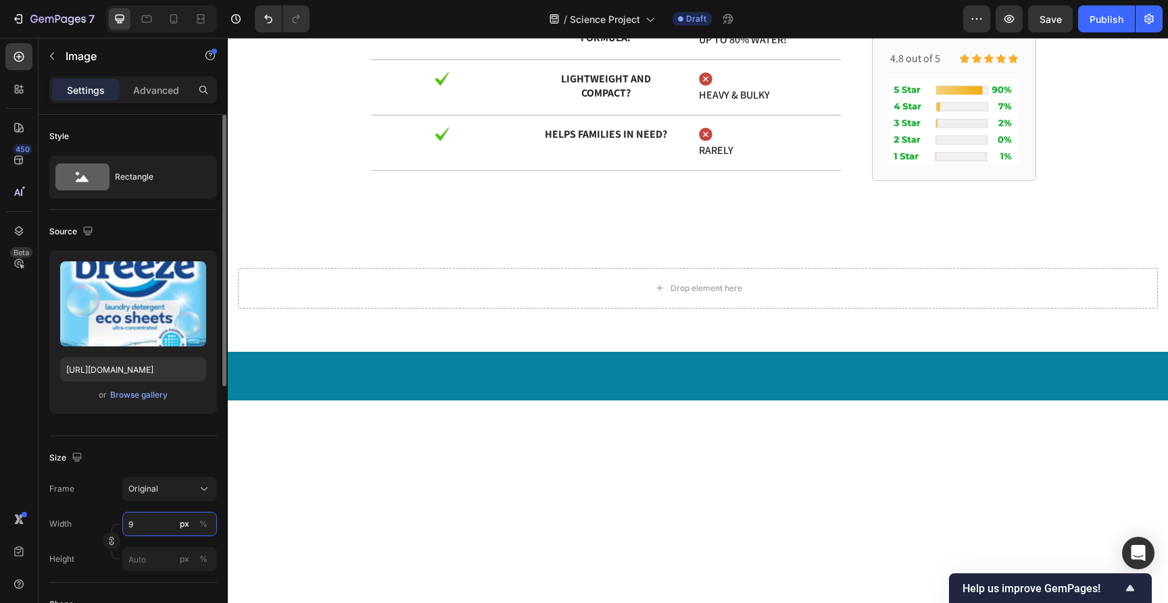
type input "90"
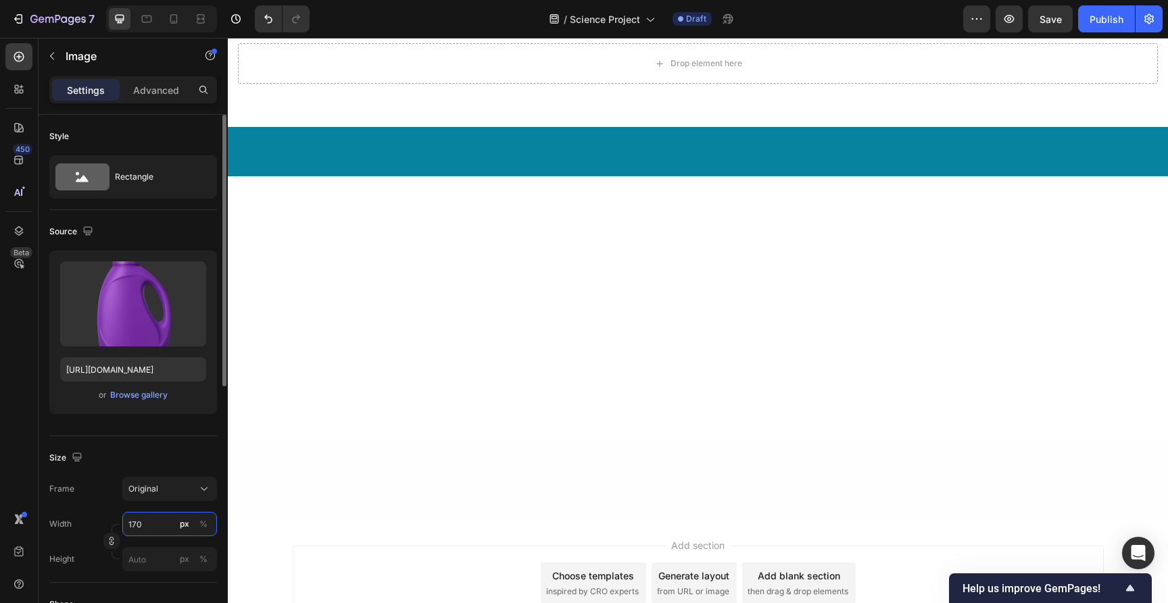
click at [141, 536] on input "170" at bounding box center [169, 524] width 95 height 24
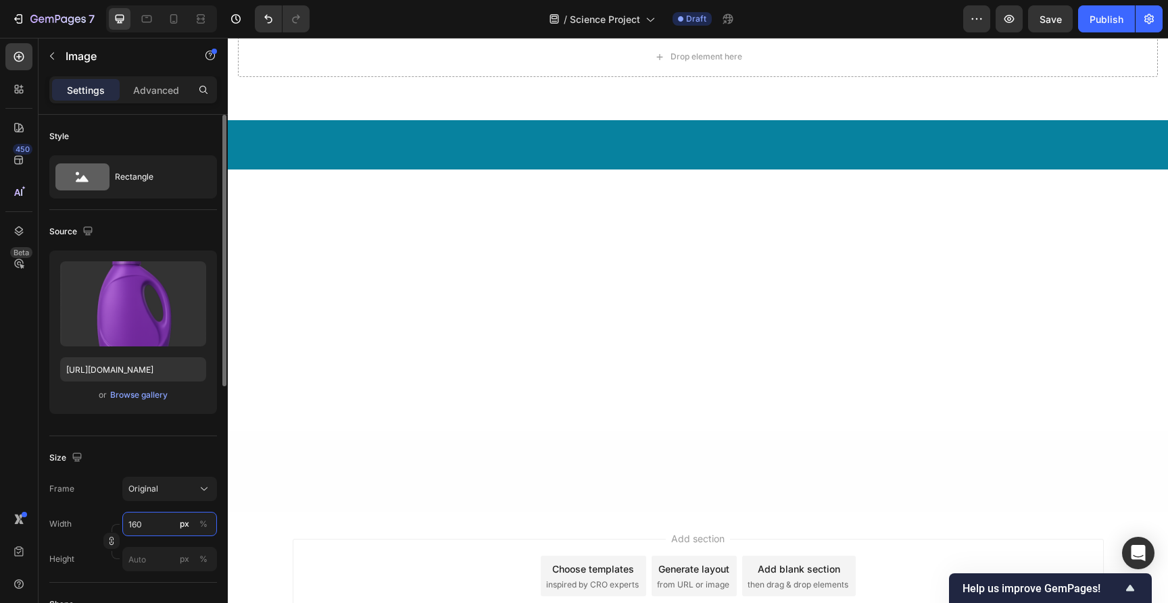
type input "160"
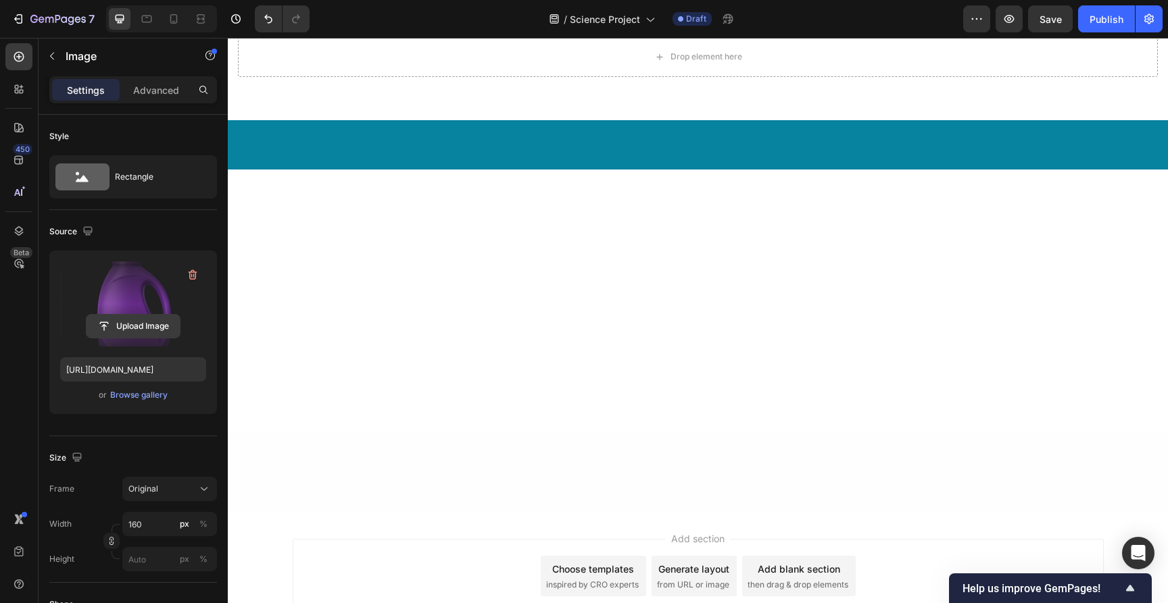
click at [158, 333] on input "file" at bounding box center [132, 326] width 93 height 23
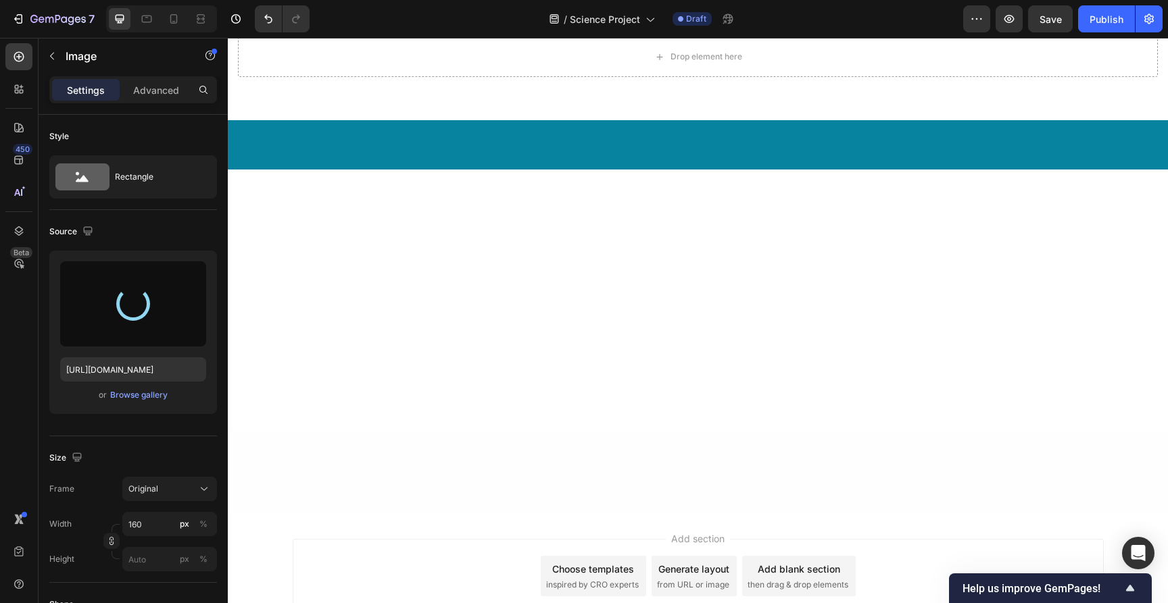
type input "https://cdn.shopify.com/s/files/1/0866/3030/1976/files/gempages_507814982692373…"
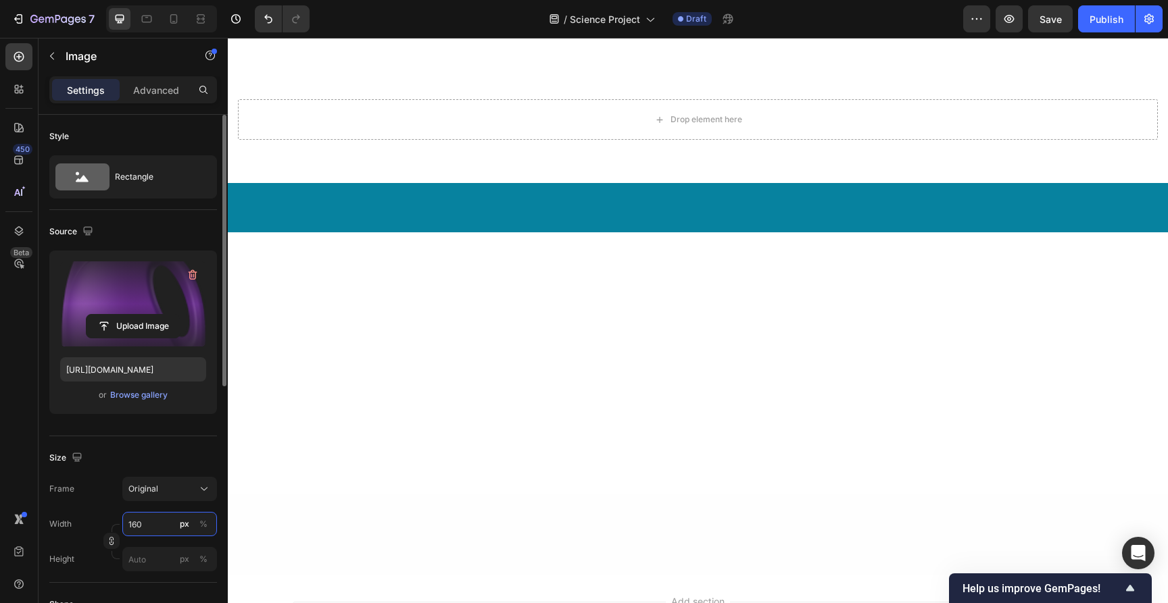
click at [171, 523] on input "160" at bounding box center [169, 524] width 95 height 24
click at [170, 524] on input "160" at bounding box center [169, 524] width 95 height 24
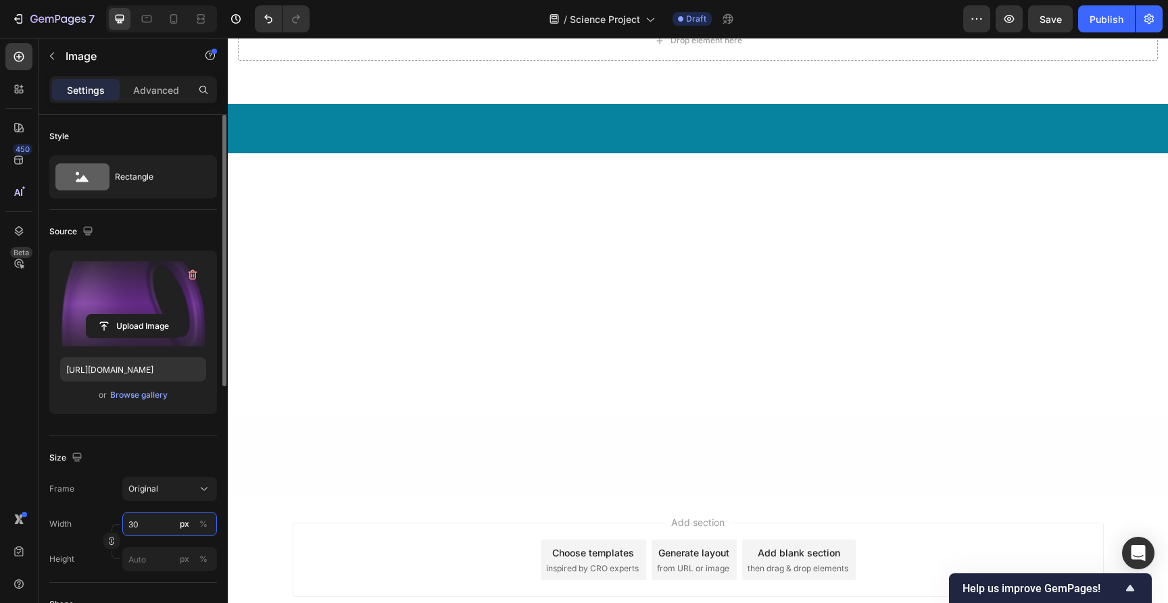
type input "3"
type input "5"
type input "1"
type input "90"
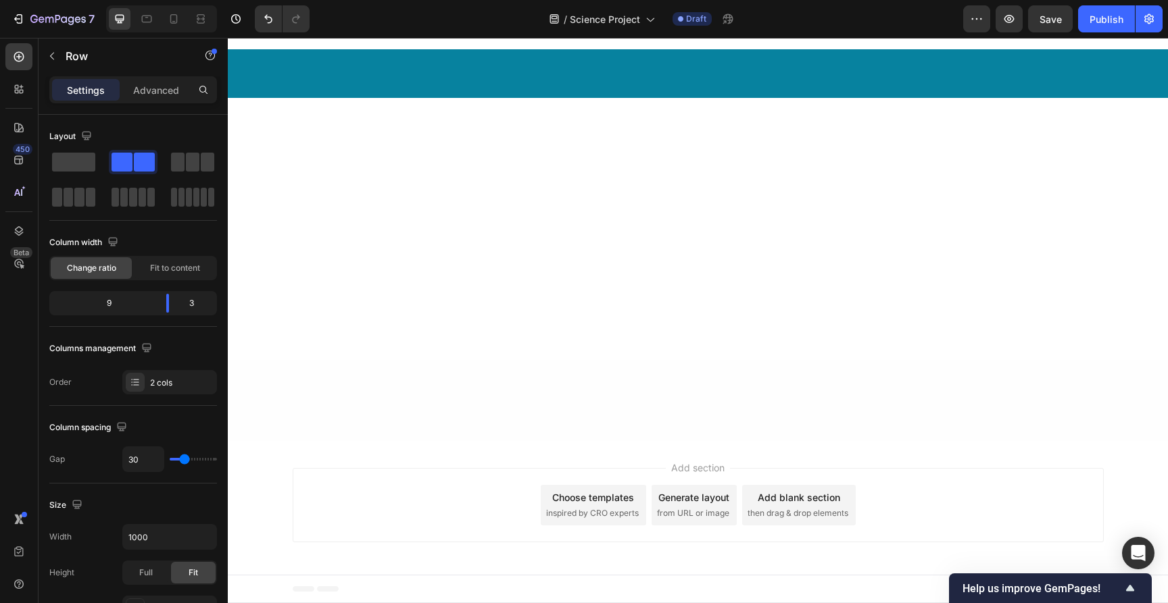
scroll to position [8194, 0]
click at [176, 22] on icon at bounding box center [173, 18] width 7 height 9
type input "0"
type input "100%"
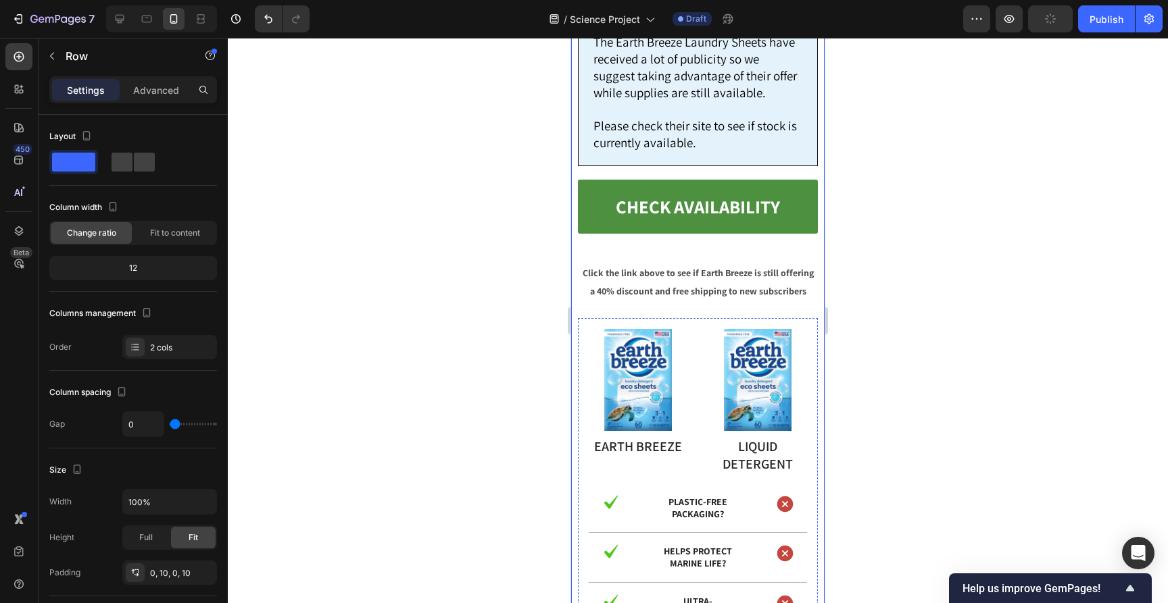
scroll to position [9745, 0]
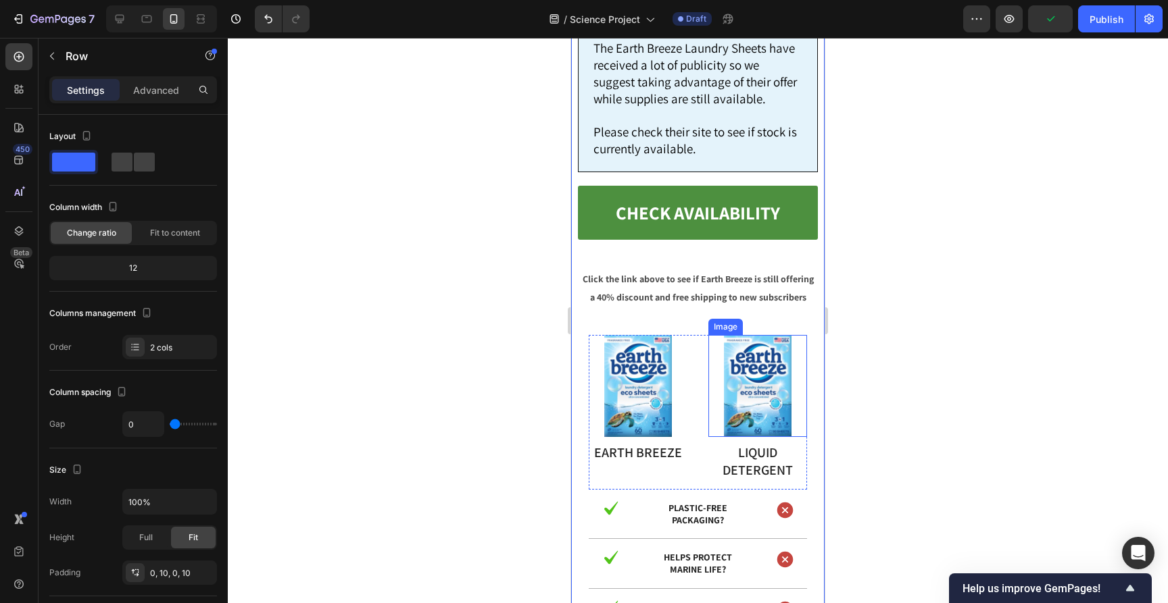
click at [755, 335] on img at bounding box center [758, 386] width 68 height 102
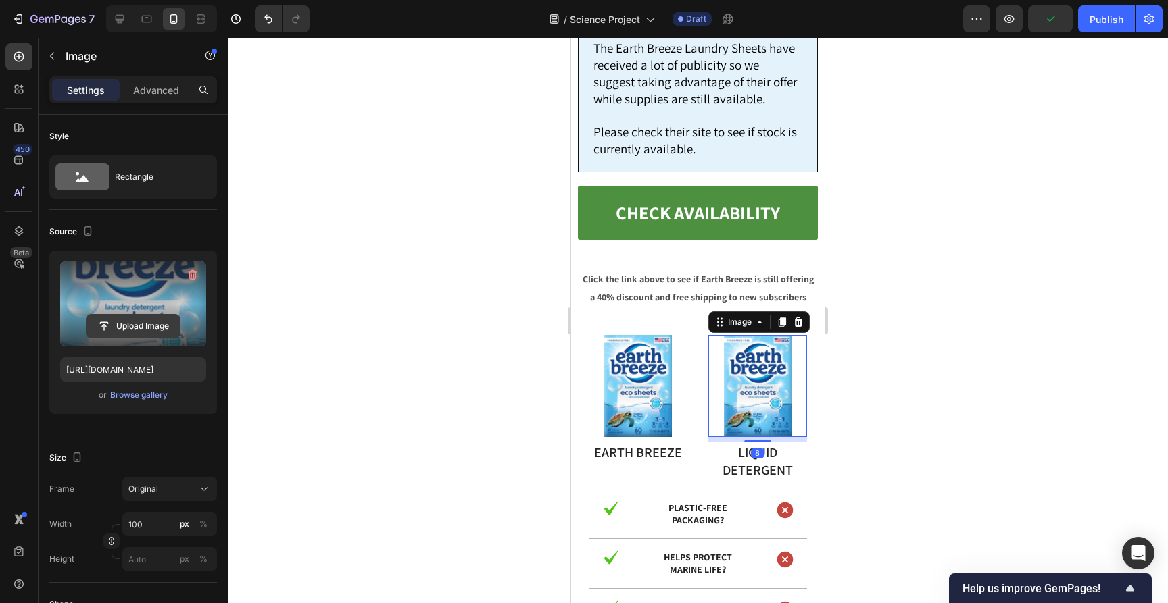
click at [164, 328] on input "file" at bounding box center [132, 326] width 93 height 23
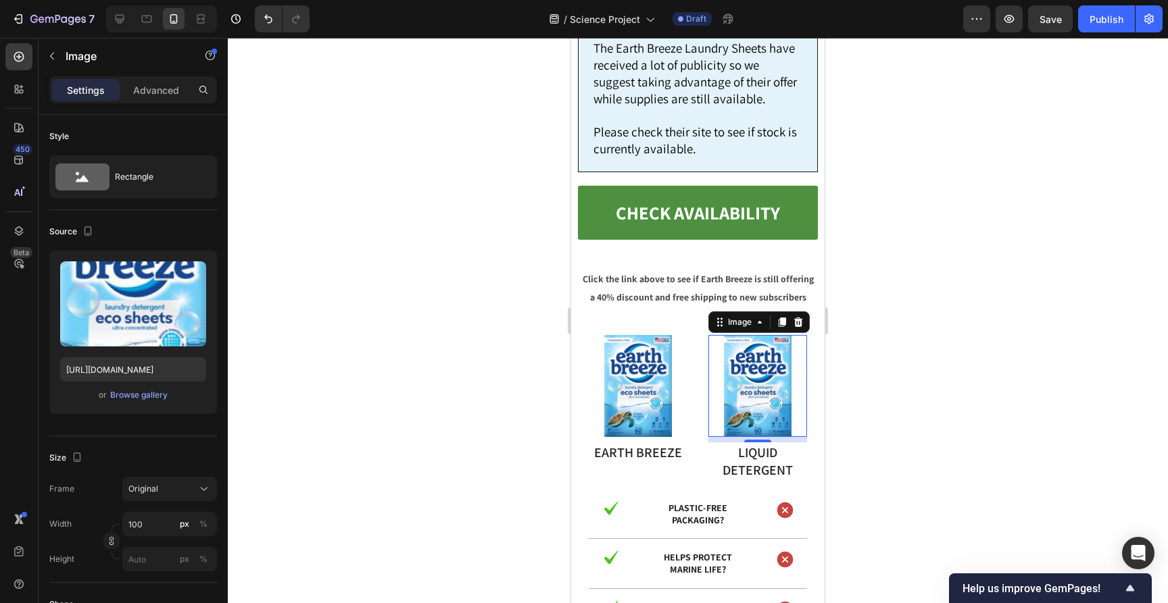
click at [118, 402] on div "or Browse gallery" at bounding box center [133, 395] width 146 height 16
click at [147, 398] on div "Browse gallery" at bounding box center [138, 395] width 57 height 12
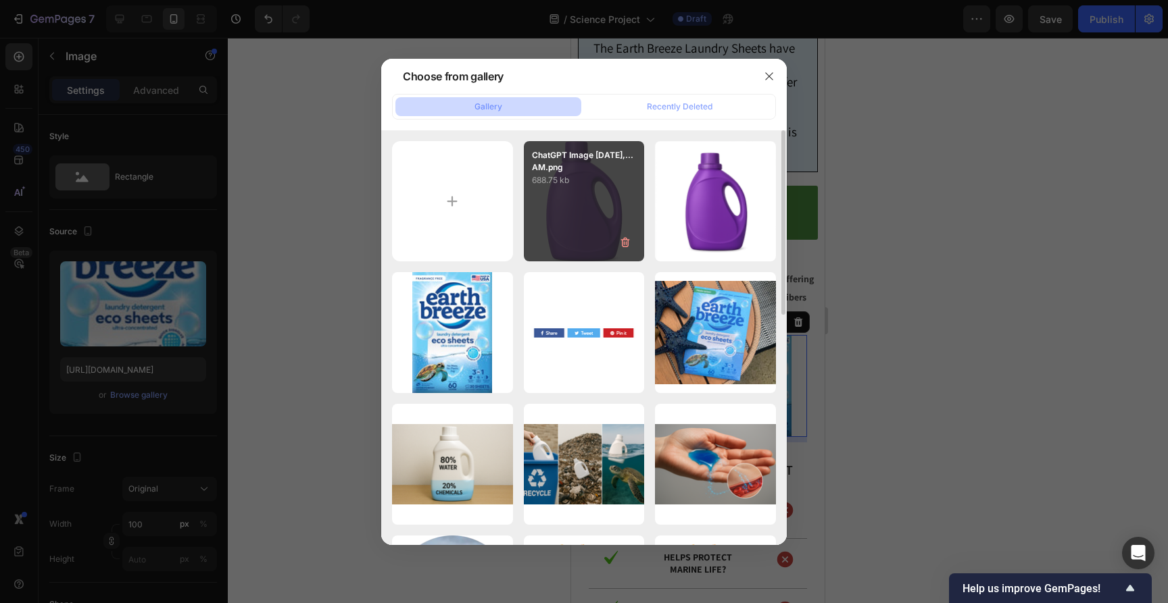
click at [572, 219] on div "ChatGPT Image Sep 29,...AM.png 688.75 kb" at bounding box center [584, 201] width 121 height 121
type input "https://cdn.shopify.com/s/files/1/0866/3030/1976/files/gempages_507814982692373…"
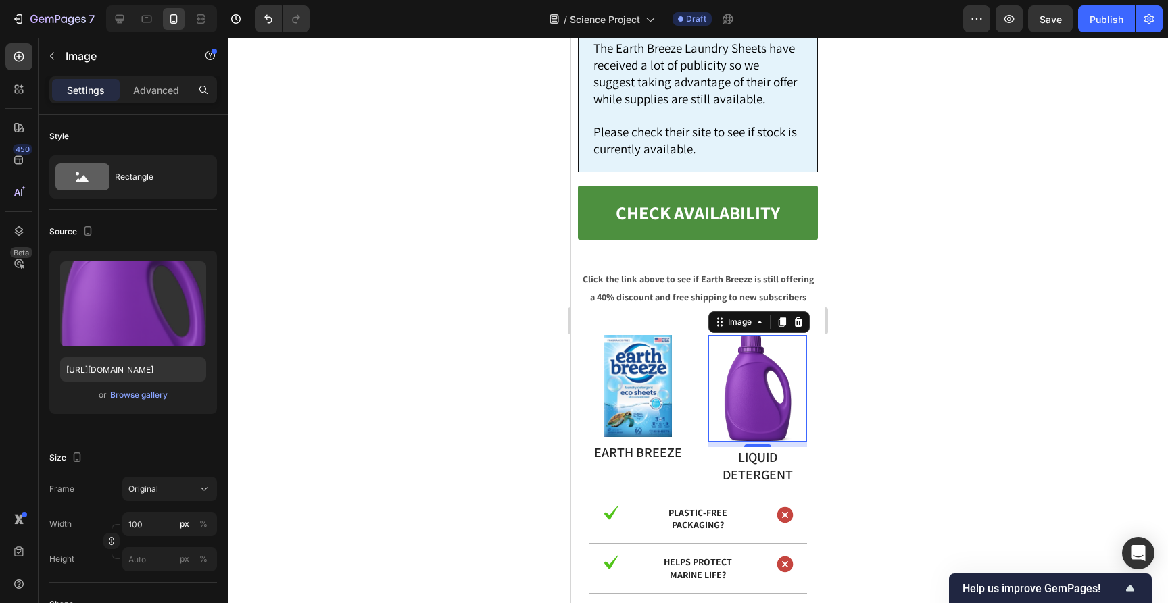
click at [474, 257] on div at bounding box center [698, 321] width 940 height 566
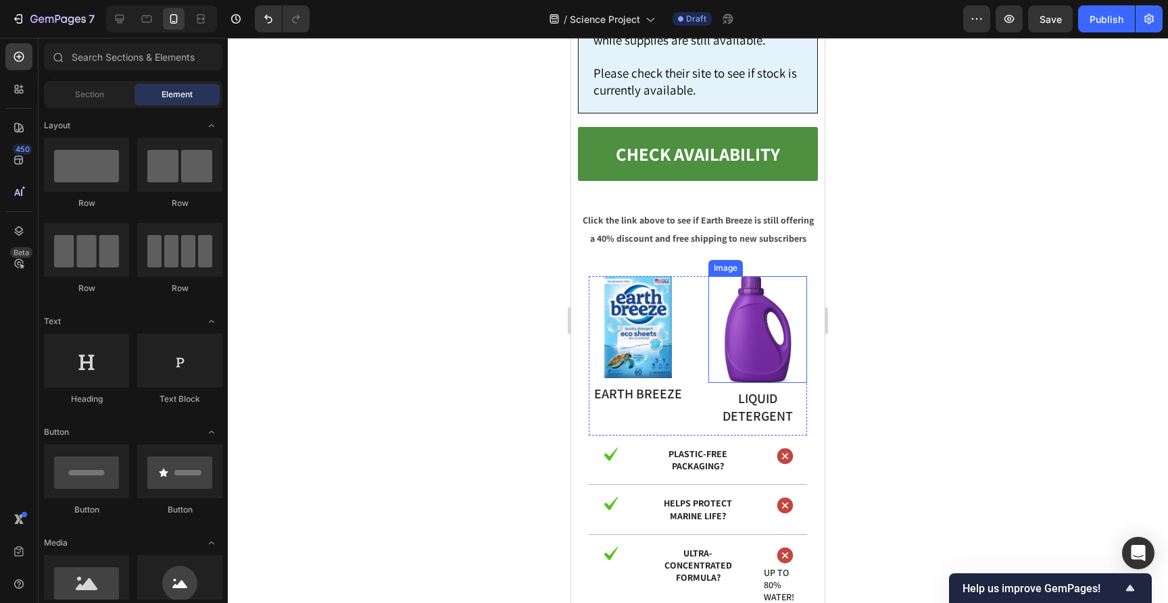
scroll to position [9910, 0]
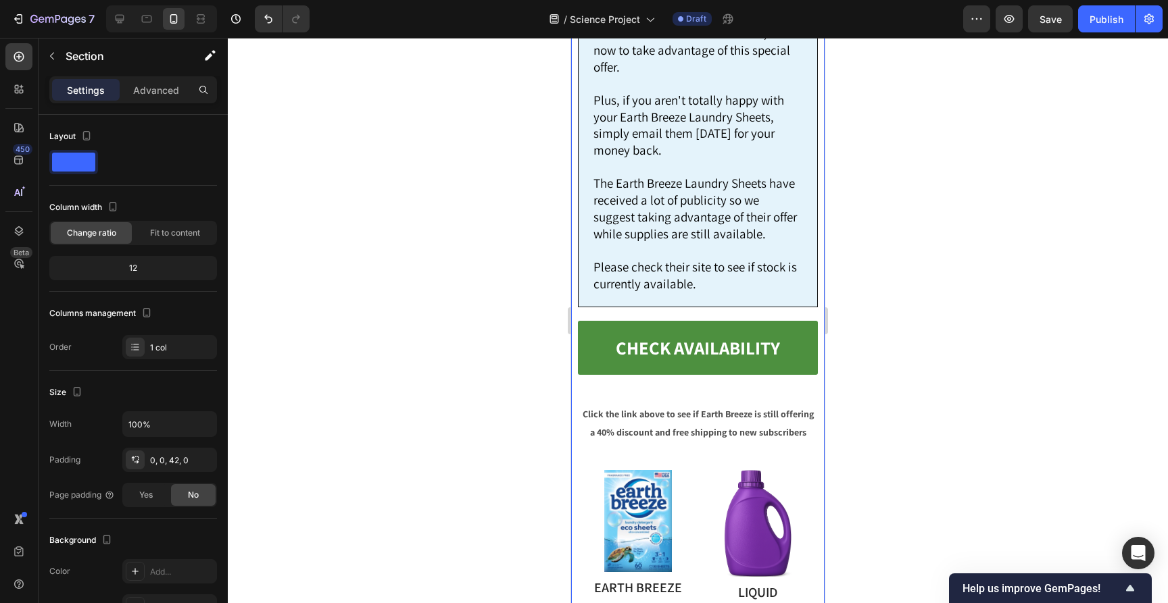
scroll to position [9561, 0]
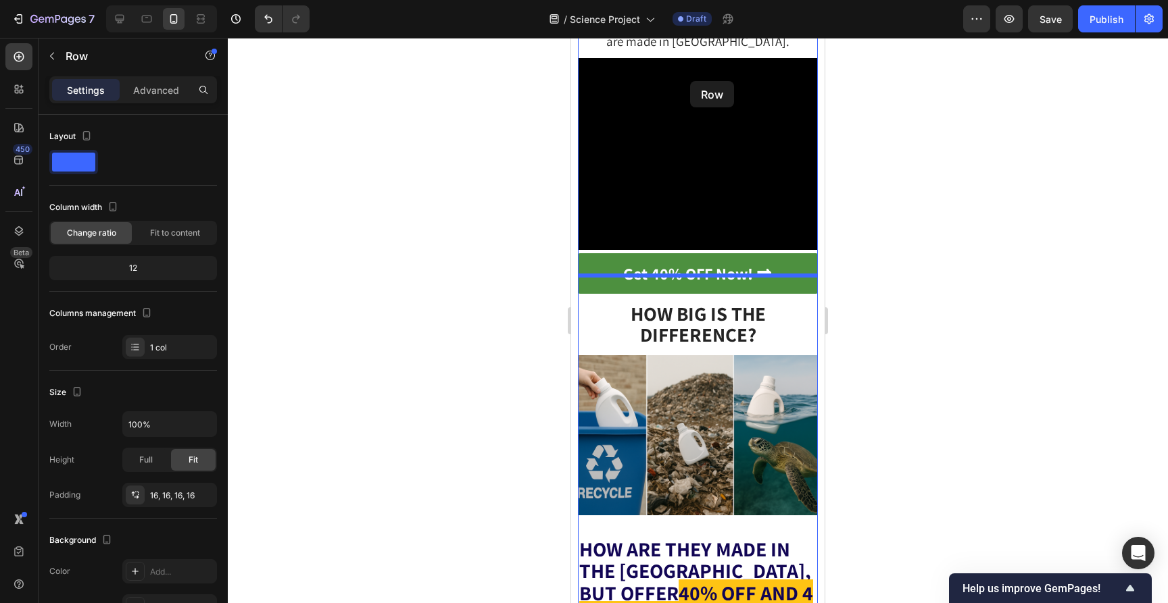
scroll to position [5013, 0]
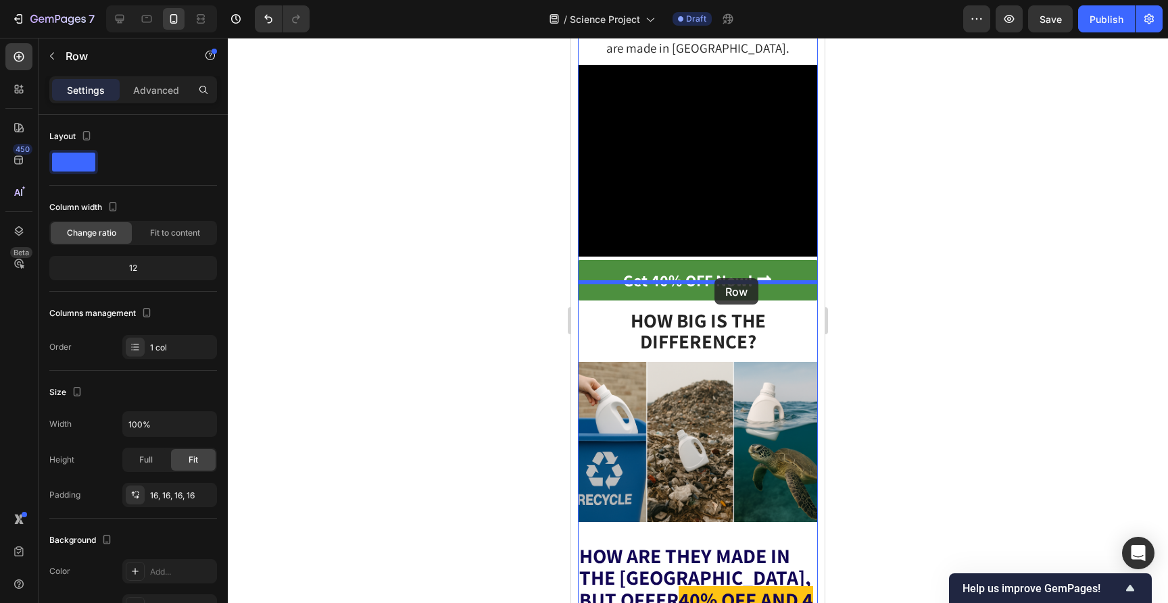
drag, startPoint x: 590, startPoint y: 441, endPoint x: 714, endPoint y: 278, distance: 204.4
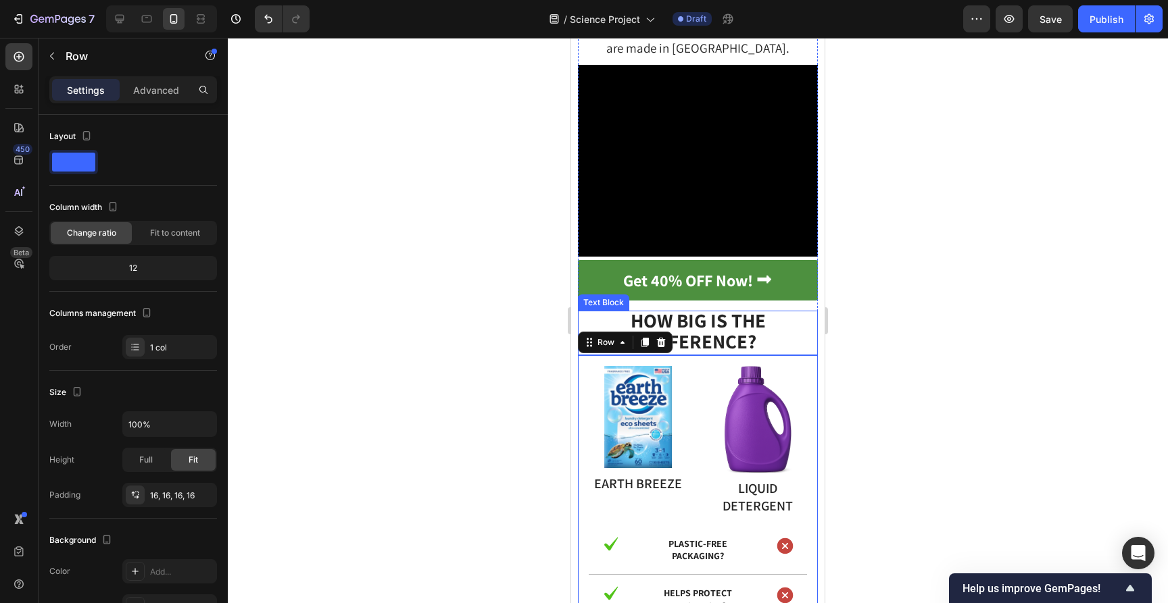
click at [886, 286] on div at bounding box center [698, 321] width 940 height 566
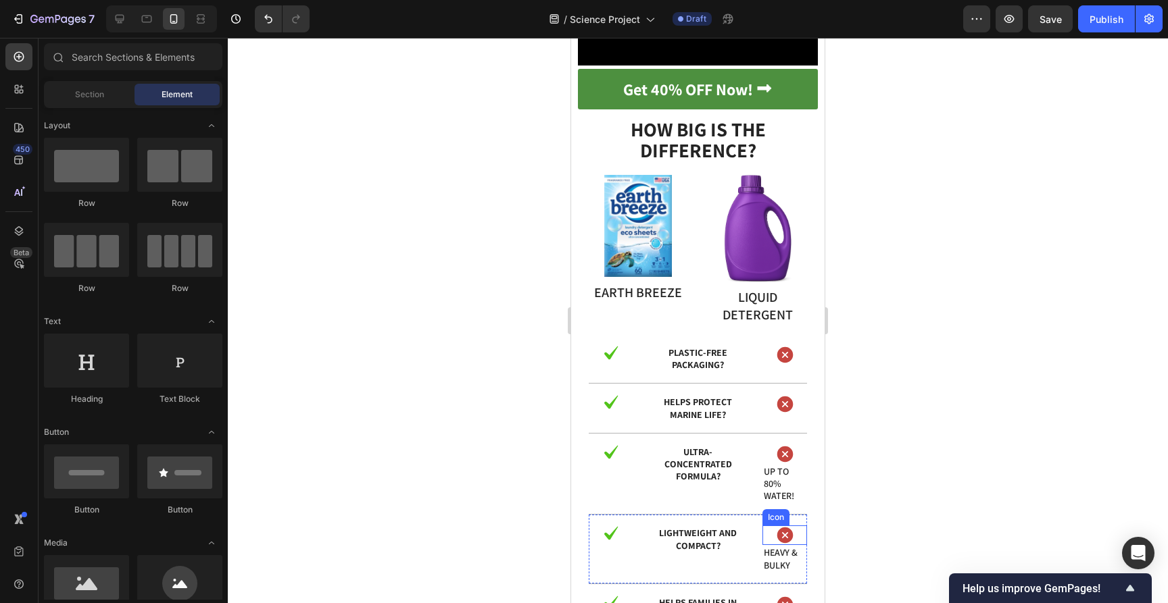
scroll to position [5119, 0]
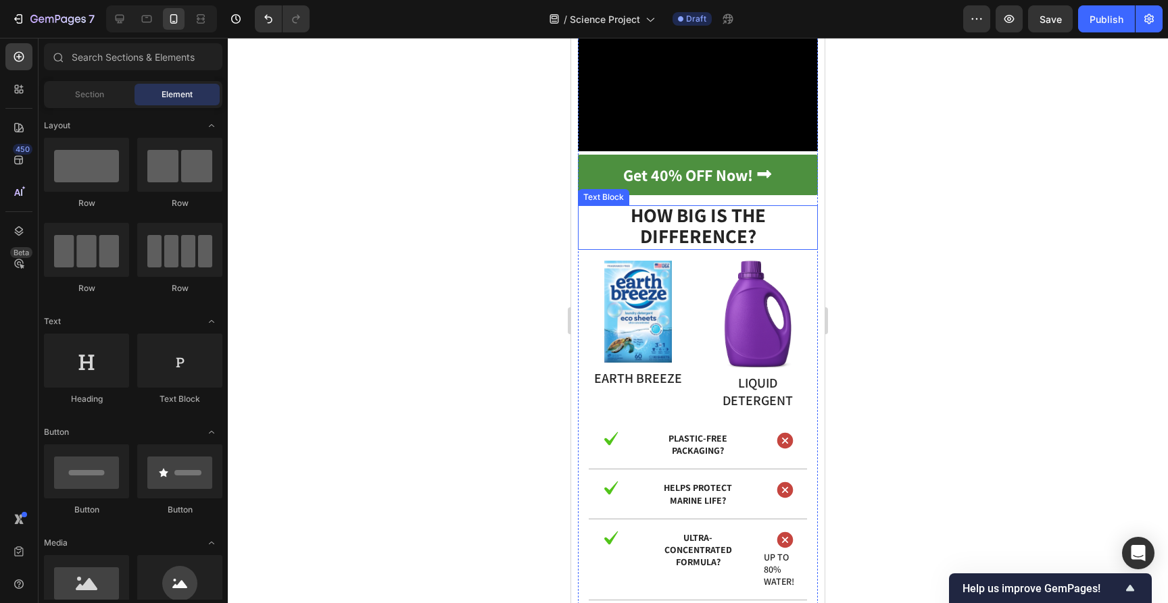
click at [733, 202] on strong "HOW BIG IS THE DIFFERENCE?" at bounding box center [697, 225] width 135 height 47
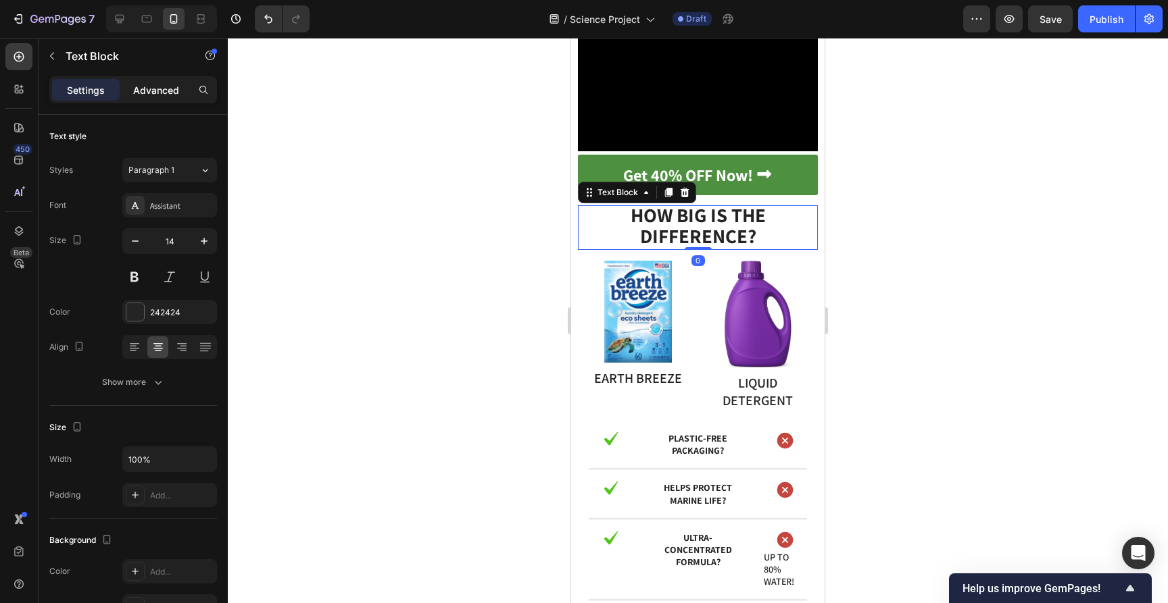
click at [171, 95] on p "Advanced" at bounding box center [156, 90] width 46 height 14
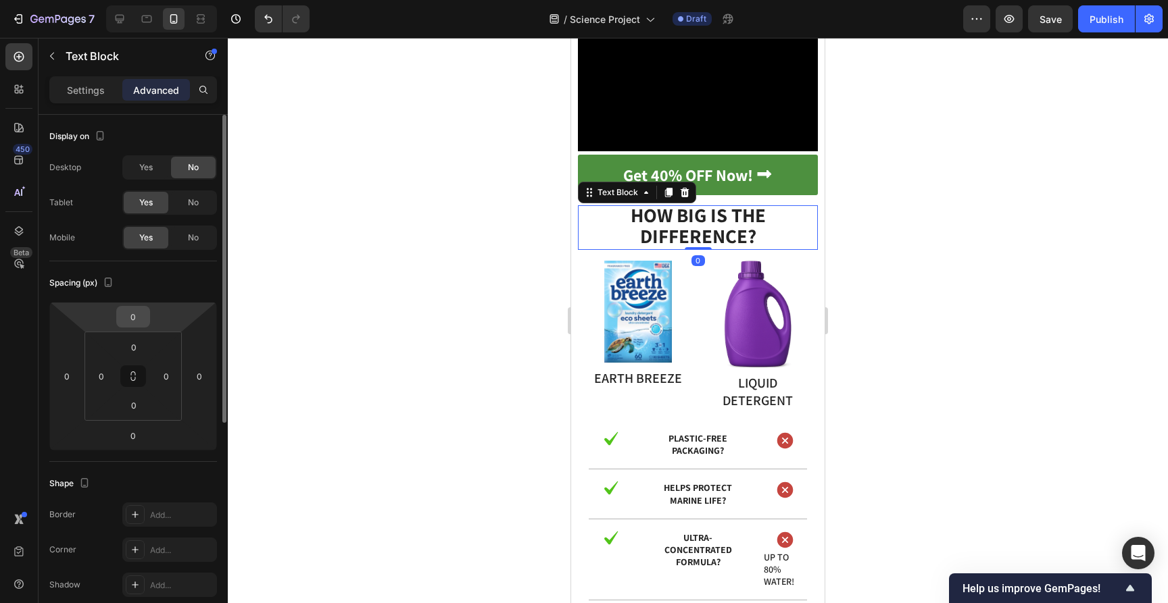
click at [120, 314] on input "0" at bounding box center [133, 317] width 27 height 20
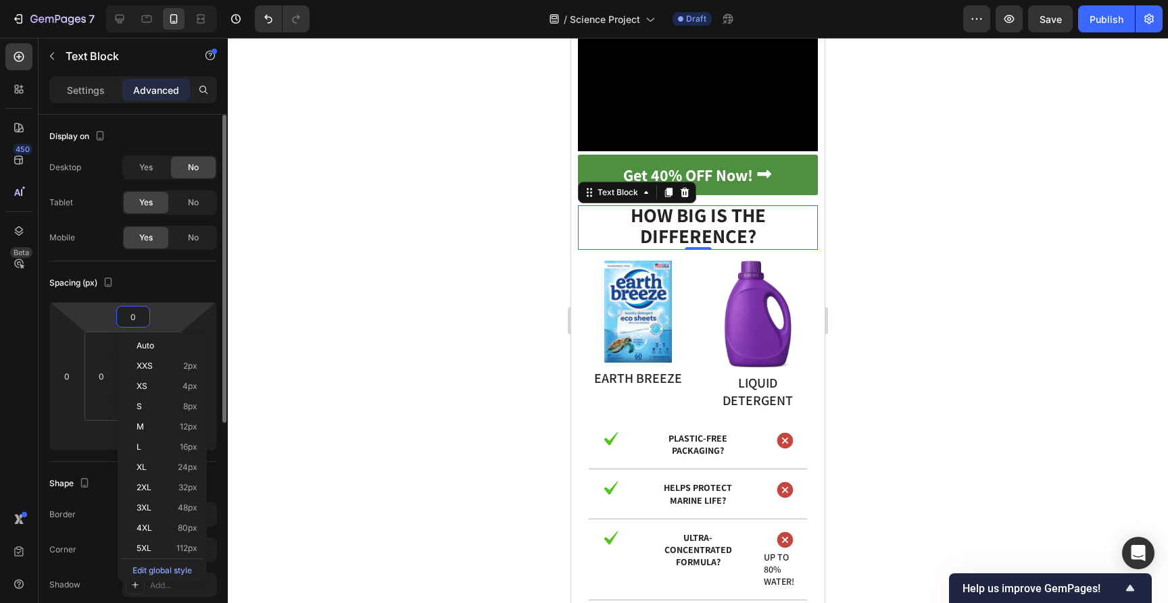
click at [124, 314] on input "0" at bounding box center [133, 317] width 27 height 20
type input "20"
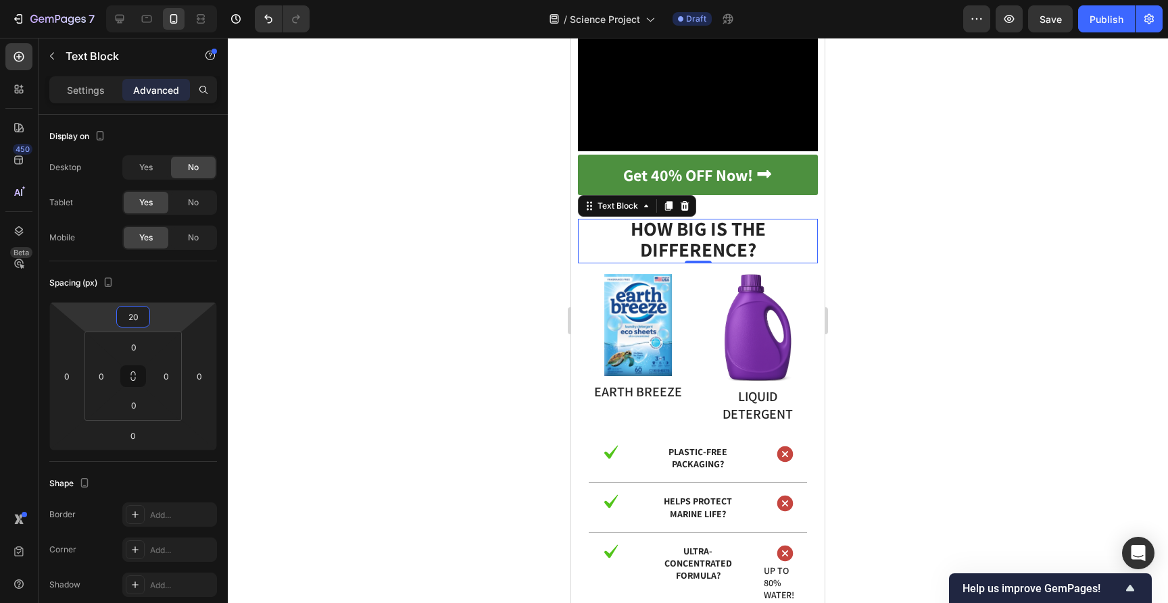
click at [450, 257] on div at bounding box center [698, 321] width 940 height 566
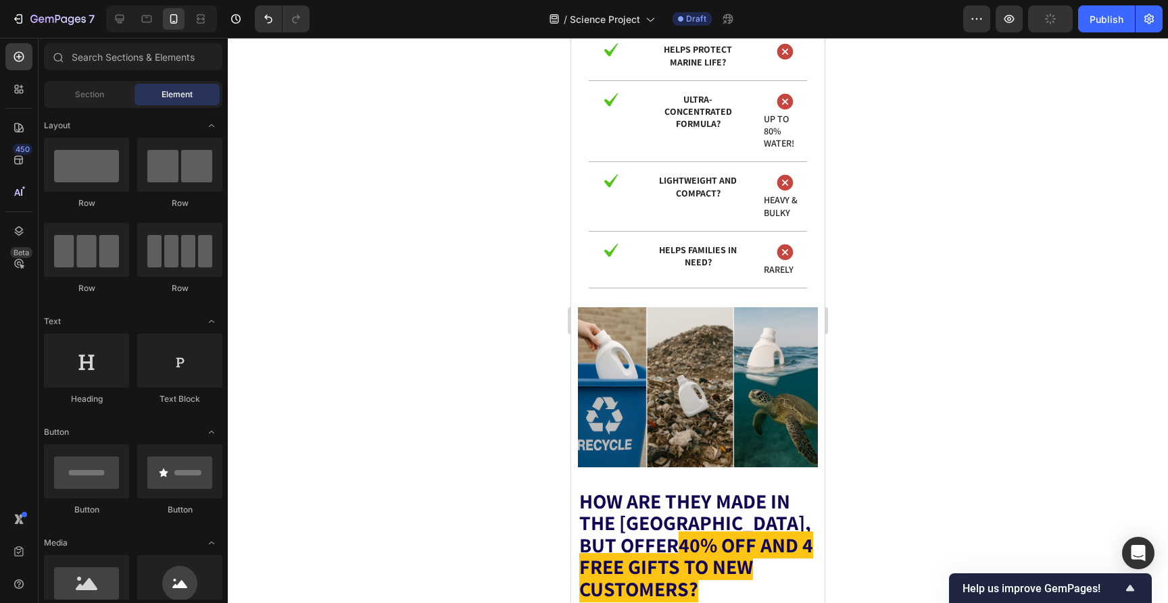
scroll to position [5591, 0]
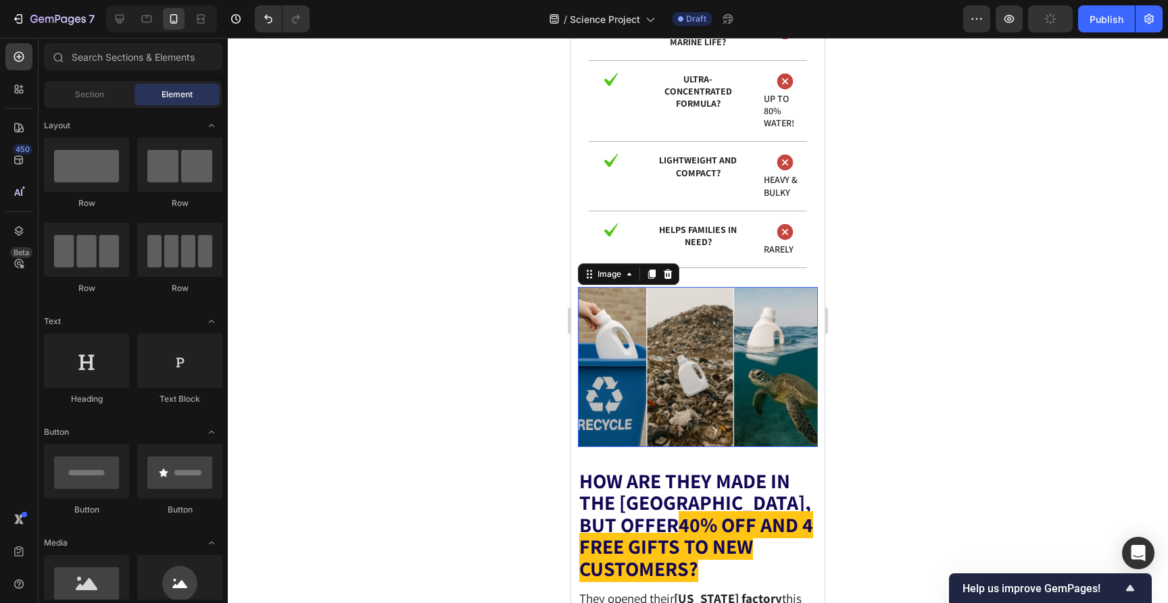
click at [782, 287] on img at bounding box center [698, 367] width 240 height 160
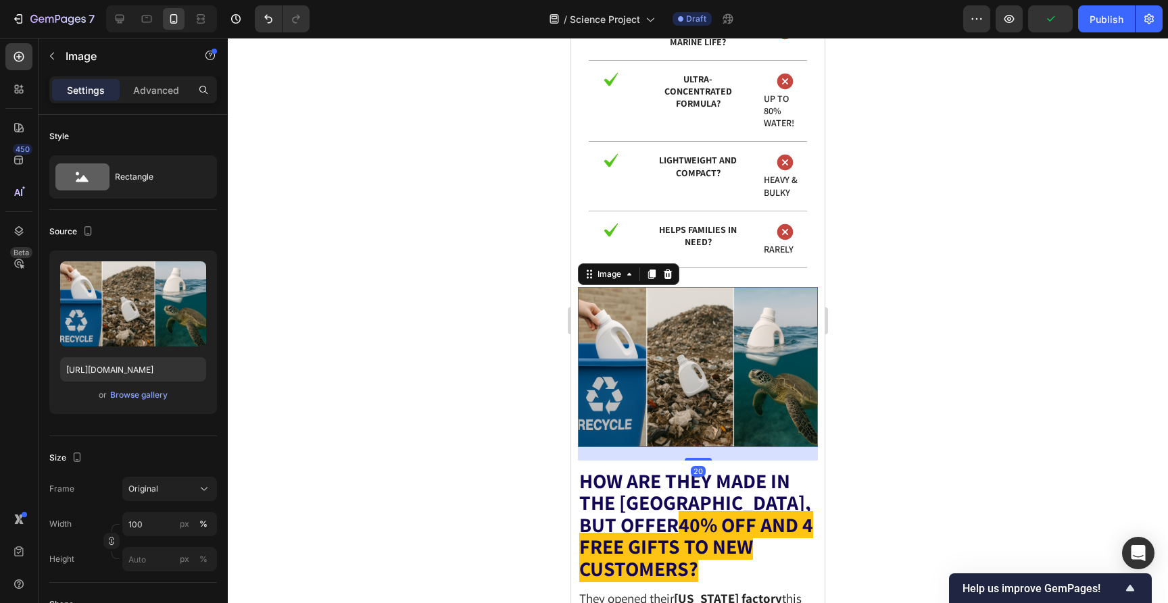
click at [884, 178] on div at bounding box center [698, 321] width 940 height 566
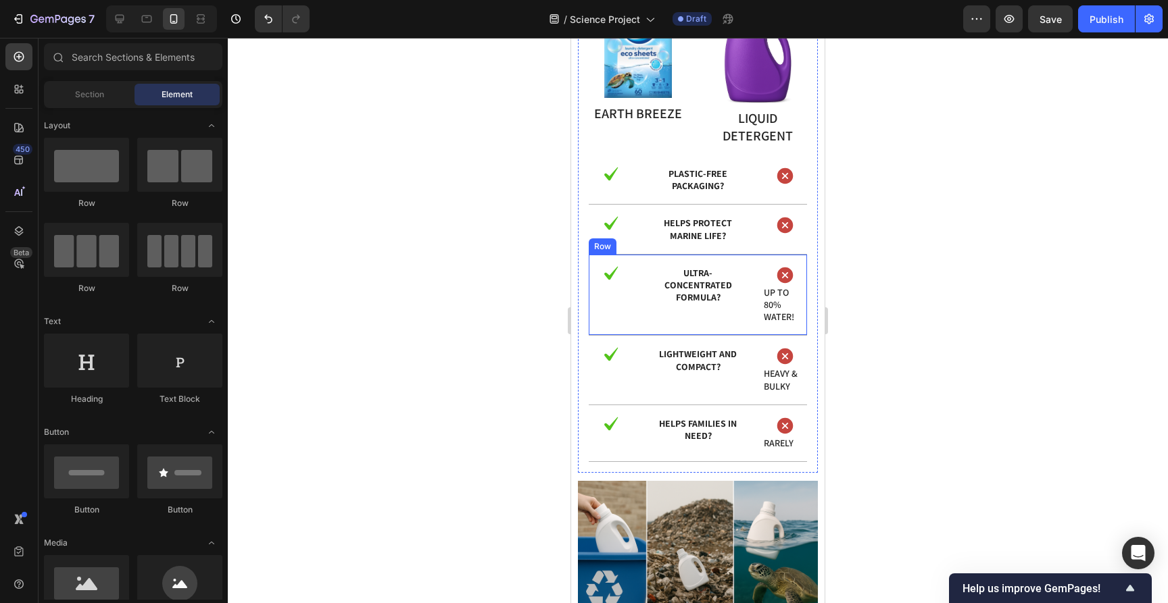
scroll to position [5423, 0]
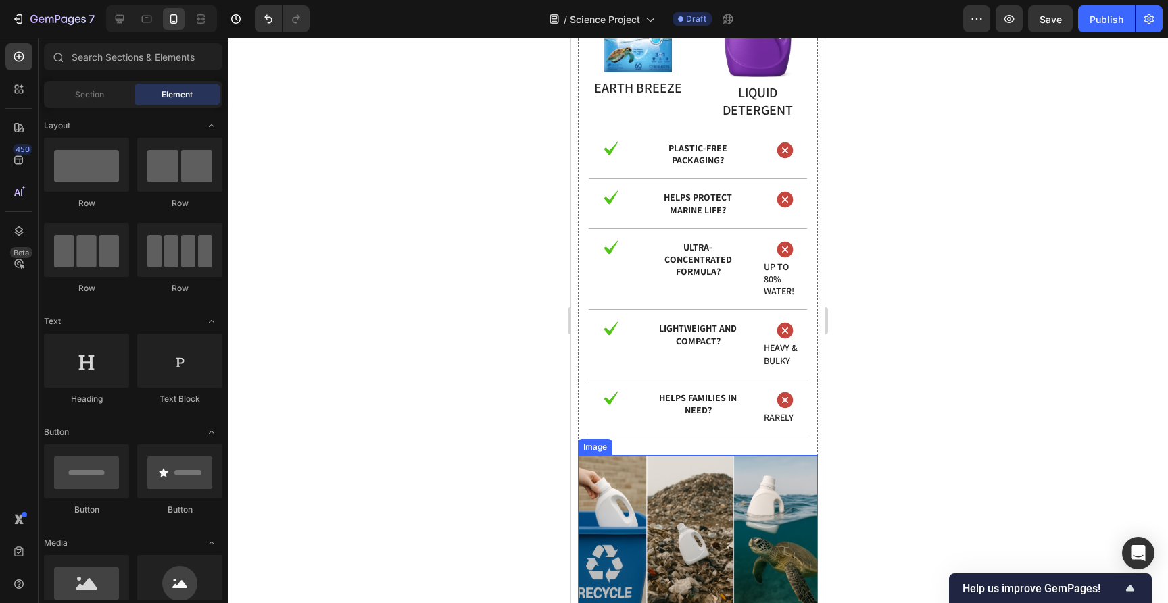
click at [730, 455] on img at bounding box center [698, 535] width 240 height 160
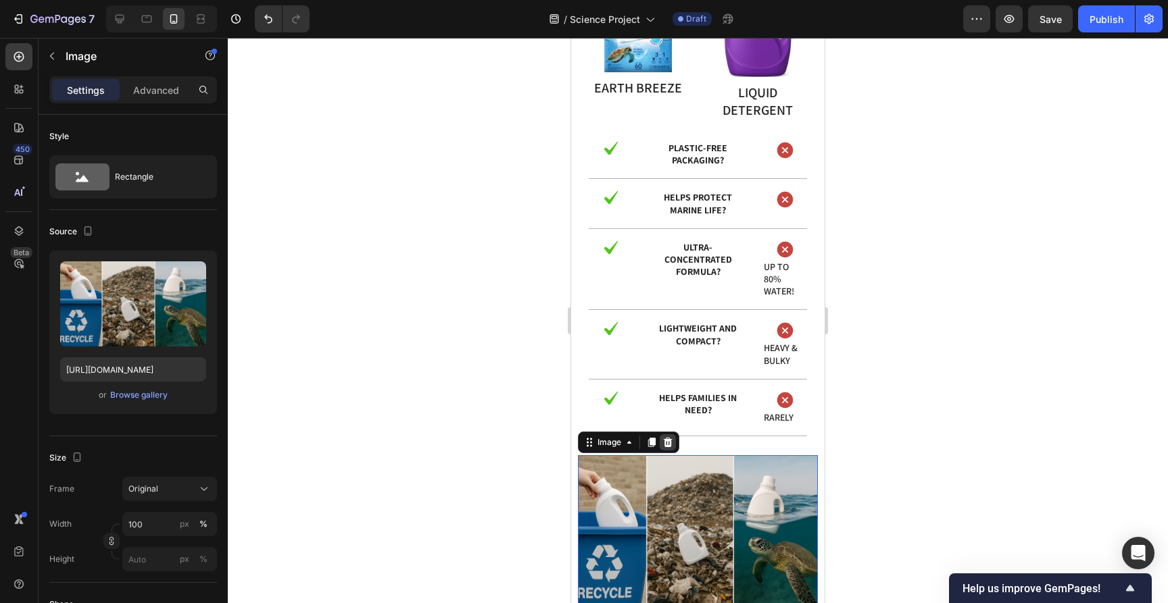
click at [674, 435] on div at bounding box center [668, 443] width 16 height 16
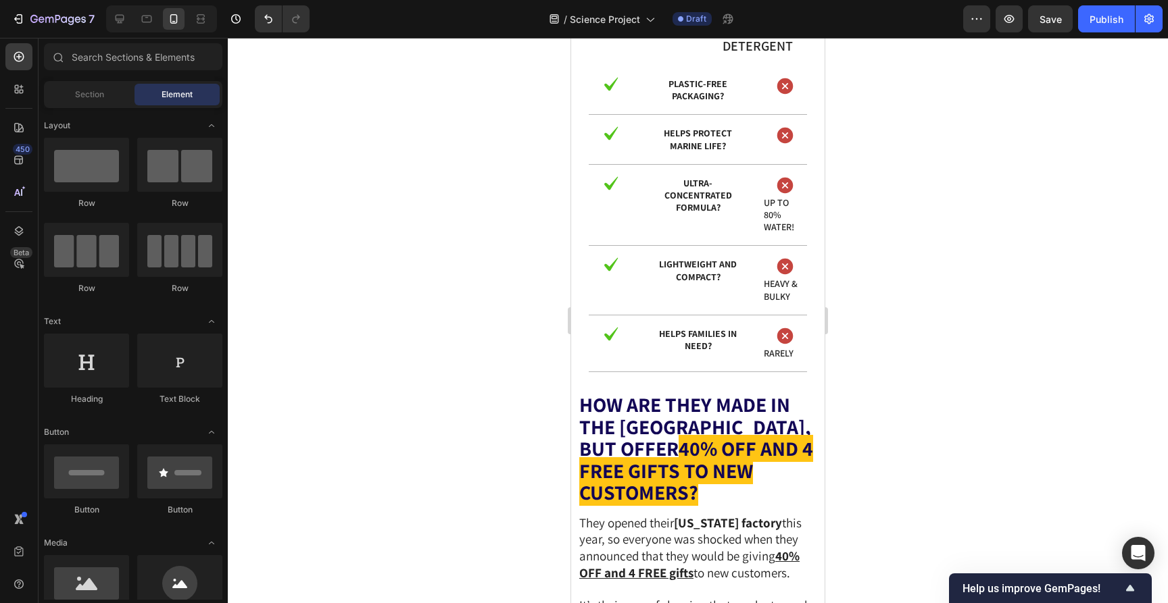
click at [895, 394] on div at bounding box center [698, 321] width 940 height 566
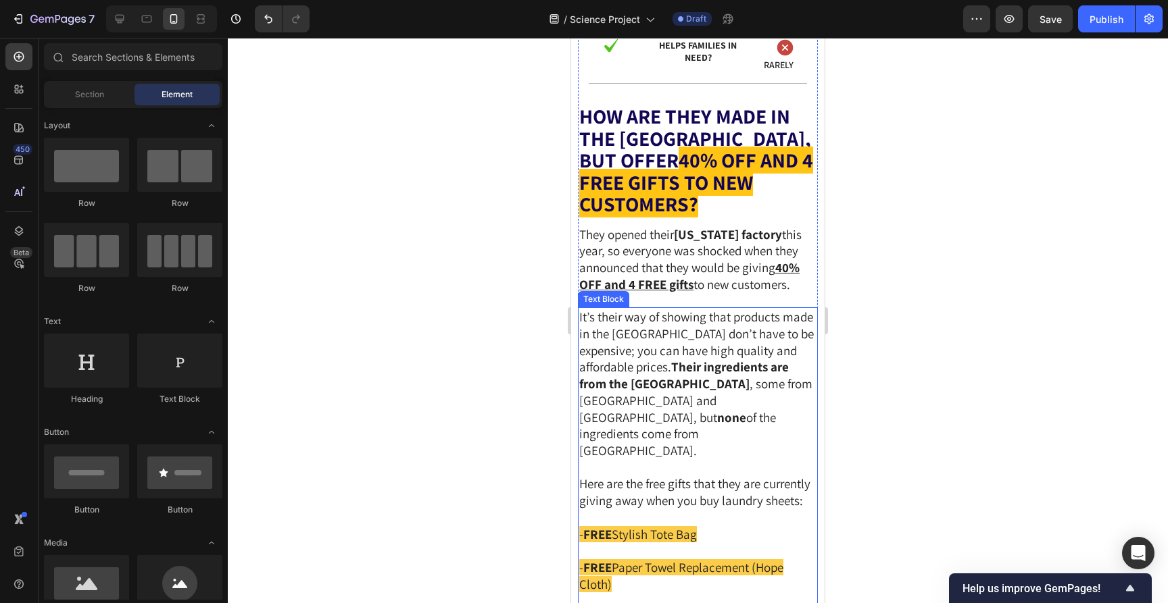
scroll to position [5778, 0]
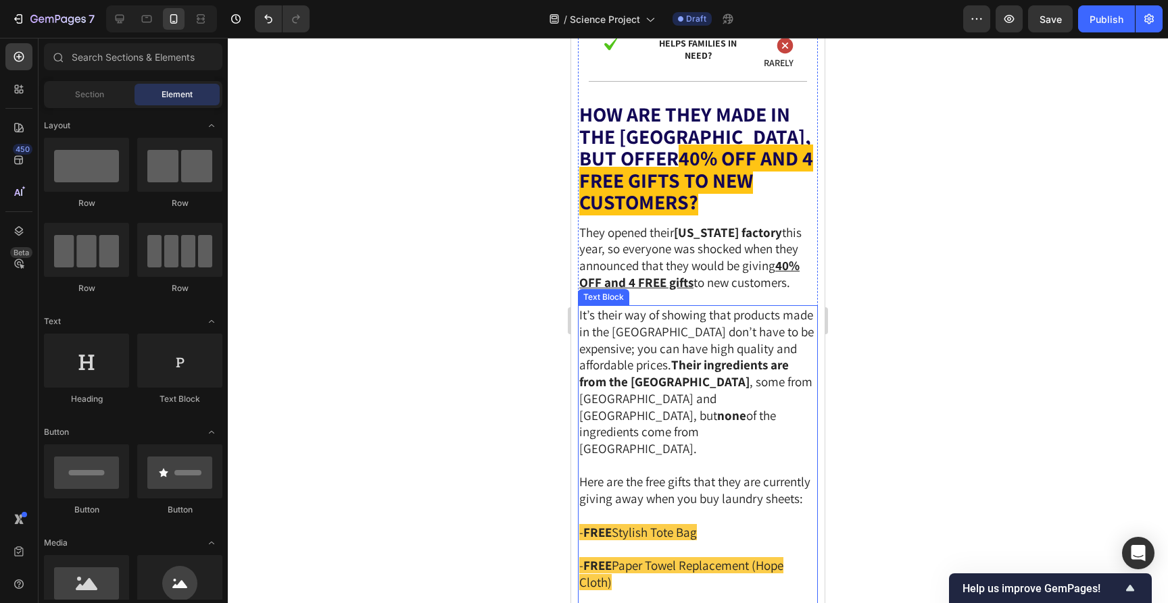
click at [746, 407] on strong "none" at bounding box center [731, 415] width 29 height 16
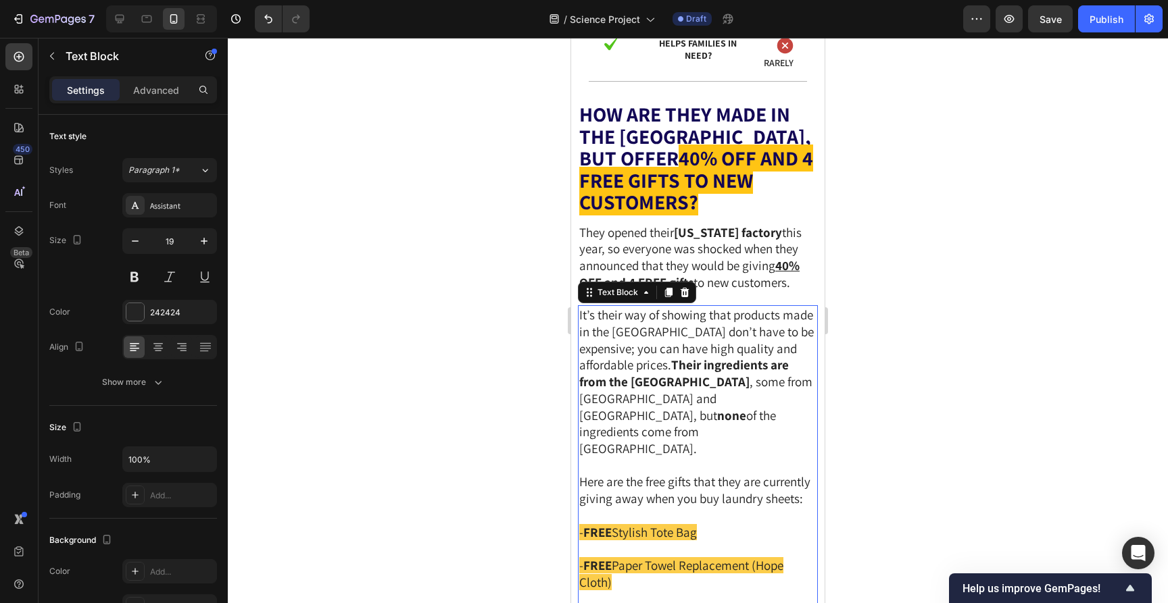
click at [787, 307] on p "It’s their way of showing that products made in the USA don’t have to be expens…" at bounding box center [697, 382] width 237 height 150
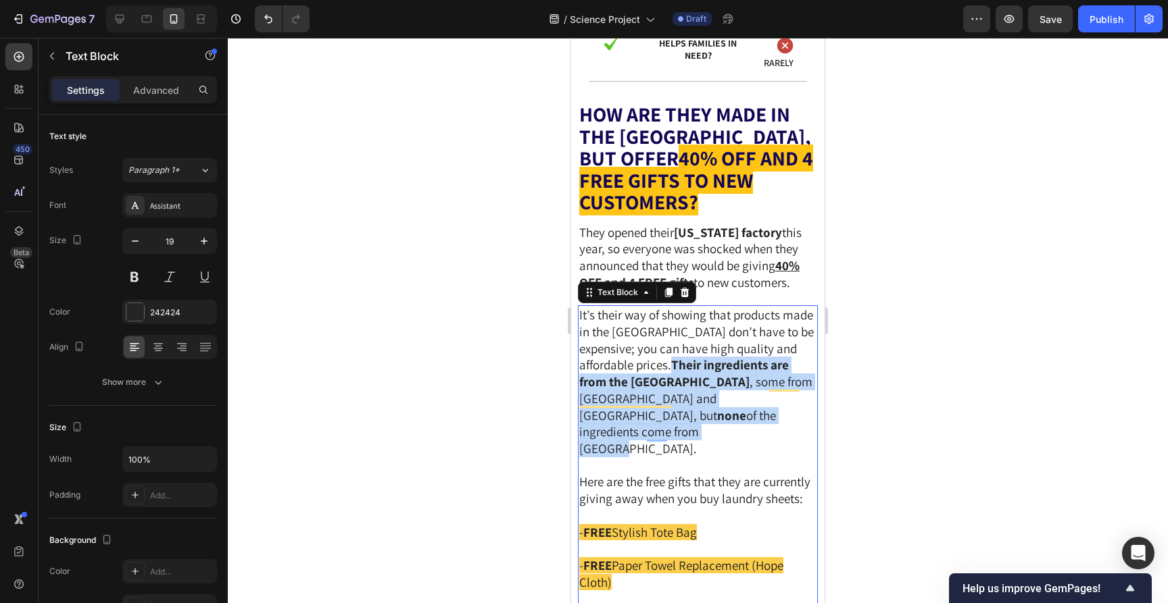
drag, startPoint x: 582, startPoint y: 268, endPoint x: 739, endPoint y: 307, distance: 162.1
click at [739, 307] on p "It’s their way of showing that products made in the USA don’t have to be expens…" at bounding box center [697, 382] width 237 height 150
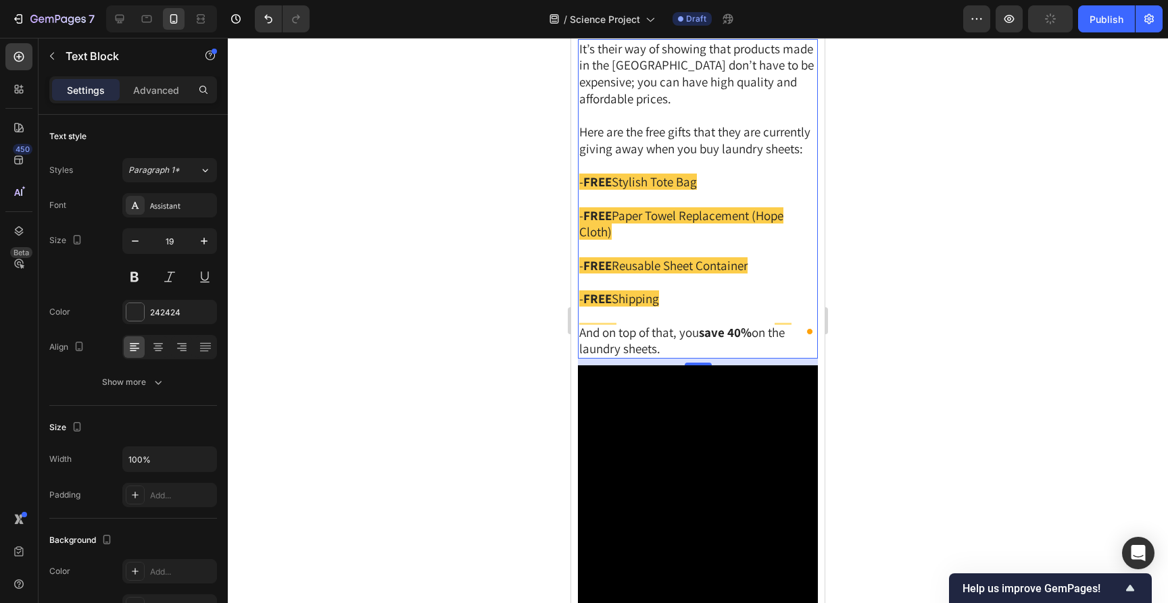
click at [908, 275] on div at bounding box center [698, 321] width 940 height 566
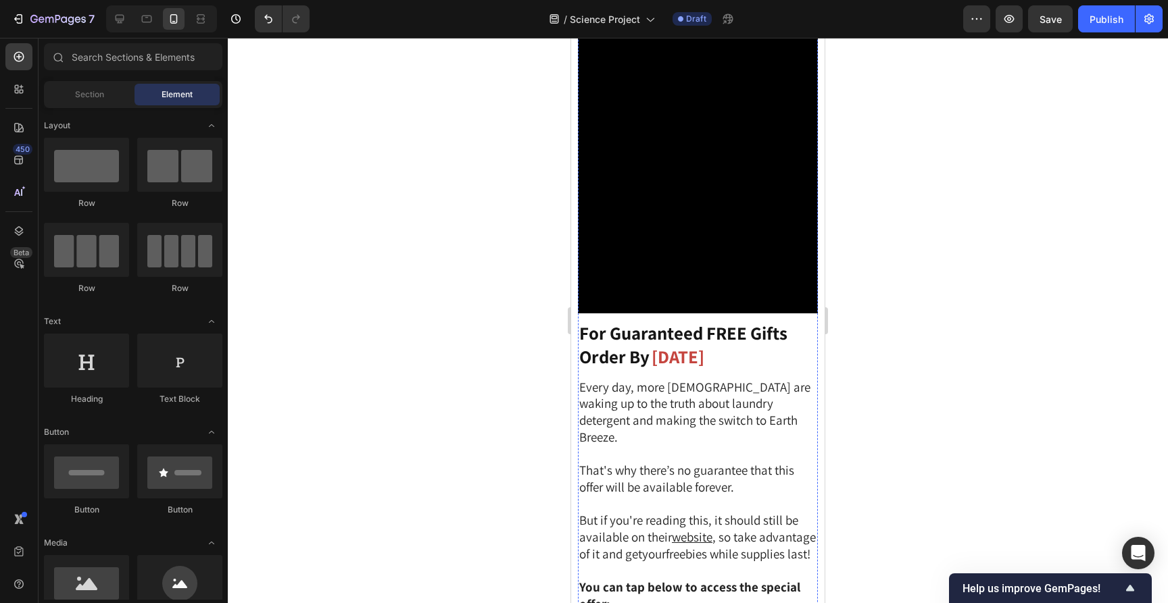
scroll to position [6130, 0]
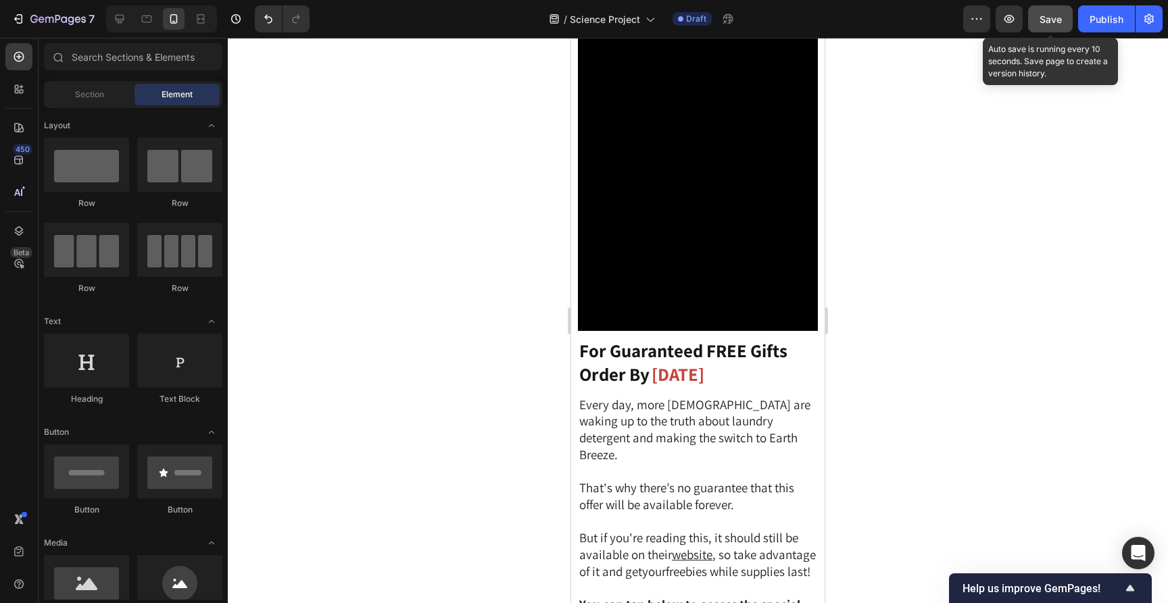
click at [1043, 23] on span "Save" at bounding box center [1050, 19] width 22 height 11
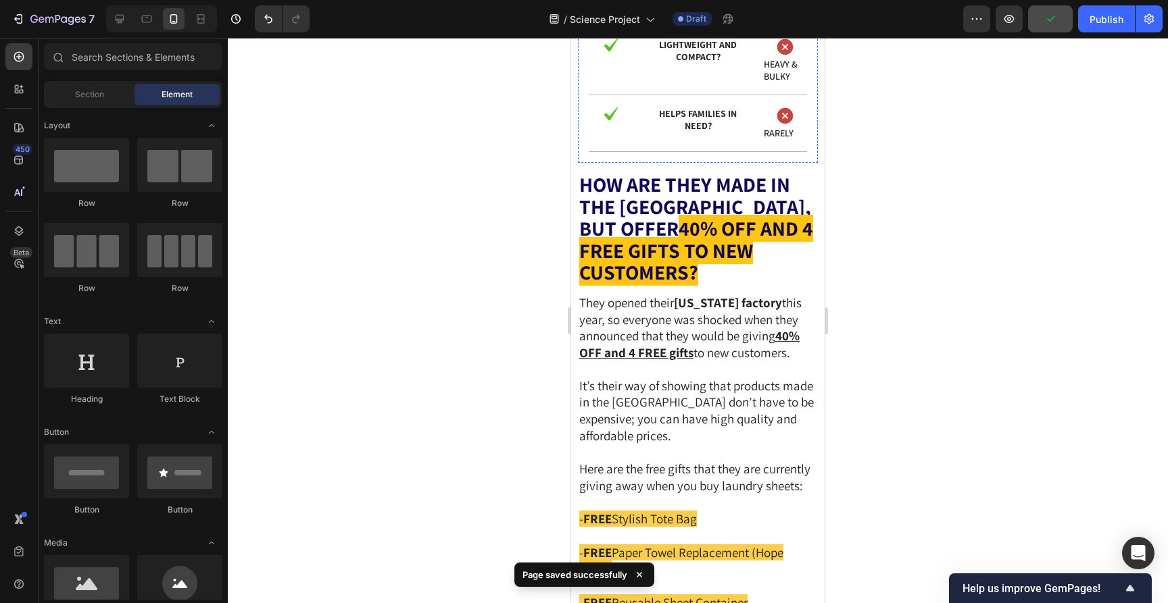
scroll to position [5441, 0]
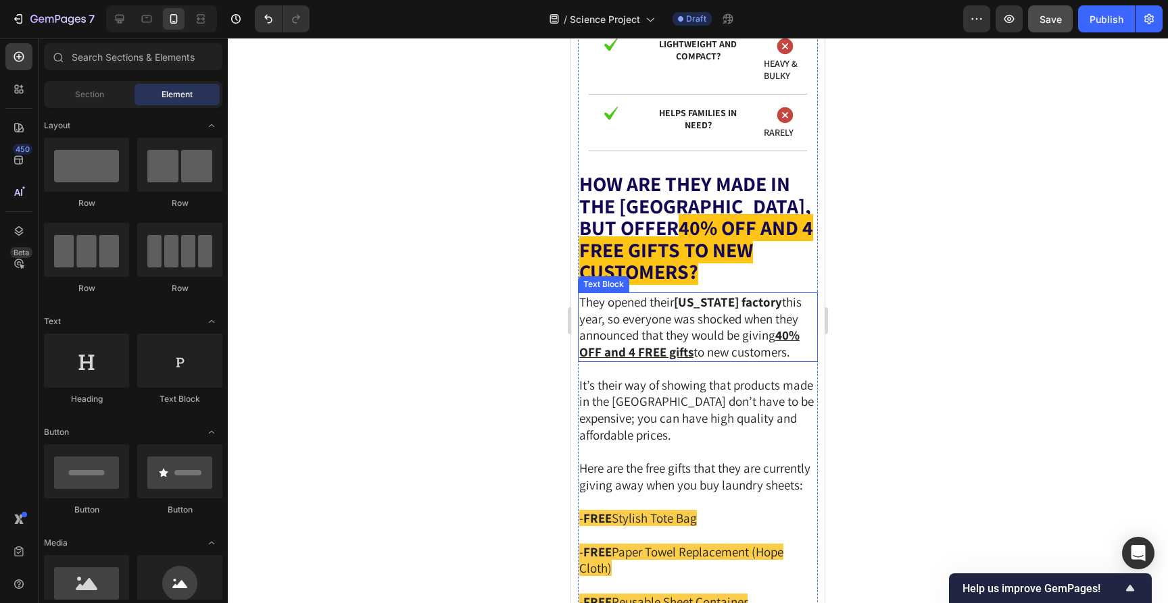
click at [595, 361] on p "They opened their [US_STATE] factory this year, so everyone was shocked when th…" at bounding box center [697, 327] width 237 height 67
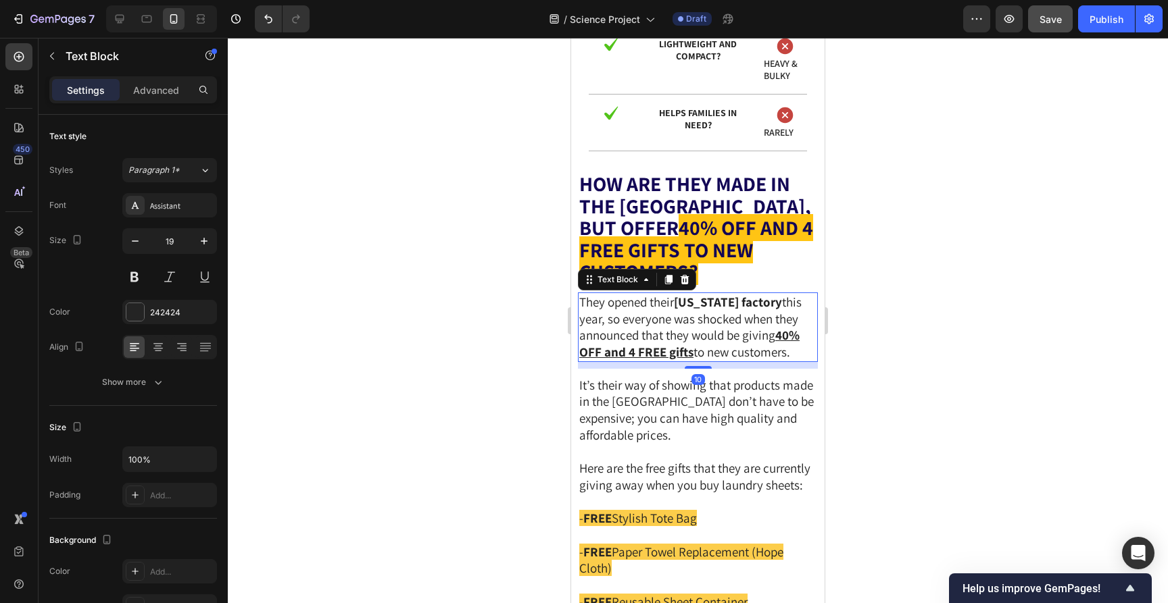
click at [595, 361] on p "They opened their [US_STATE] factory this year, so everyone was shocked when th…" at bounding box center [697, 327] width 237 height 67
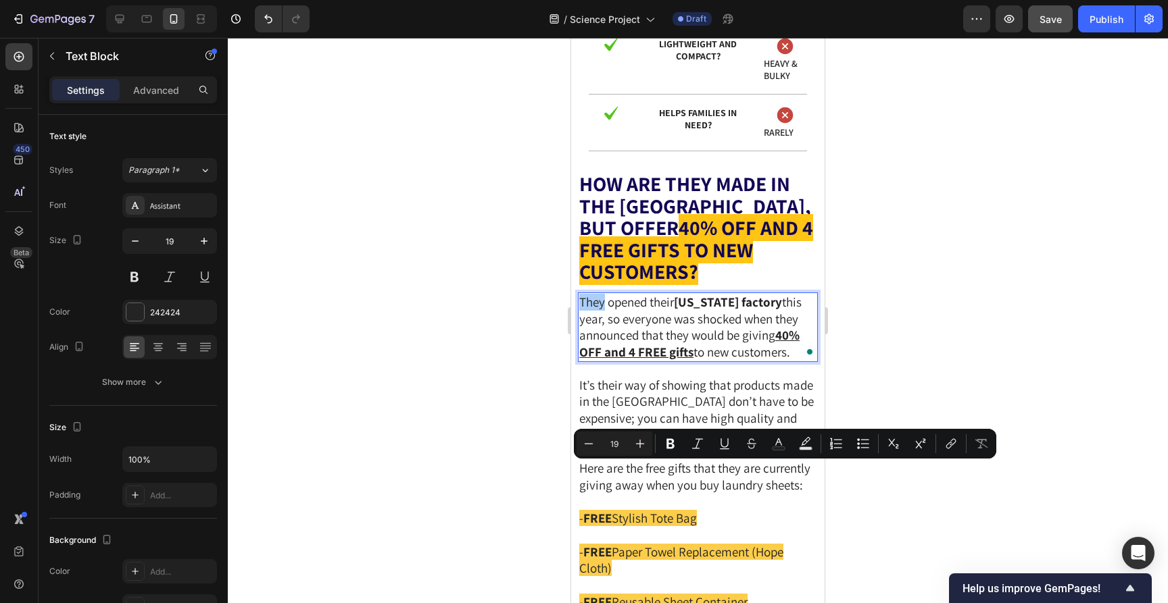
click at [893, 354] on div at bounding box center [698, 321] width 940 height 566
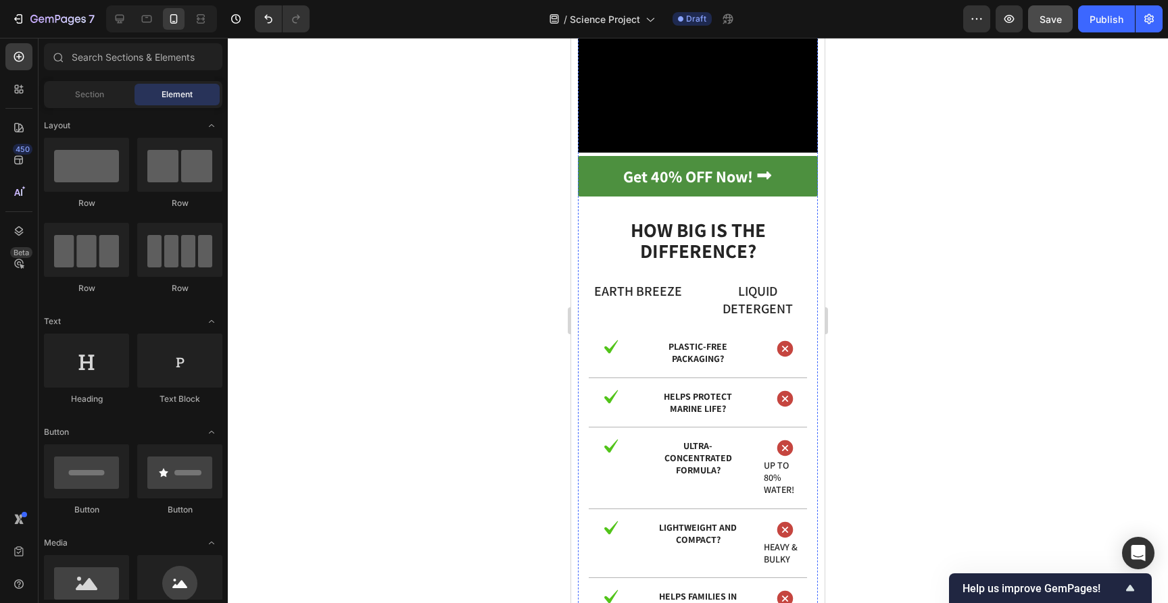
scroll to position [4838, 0]
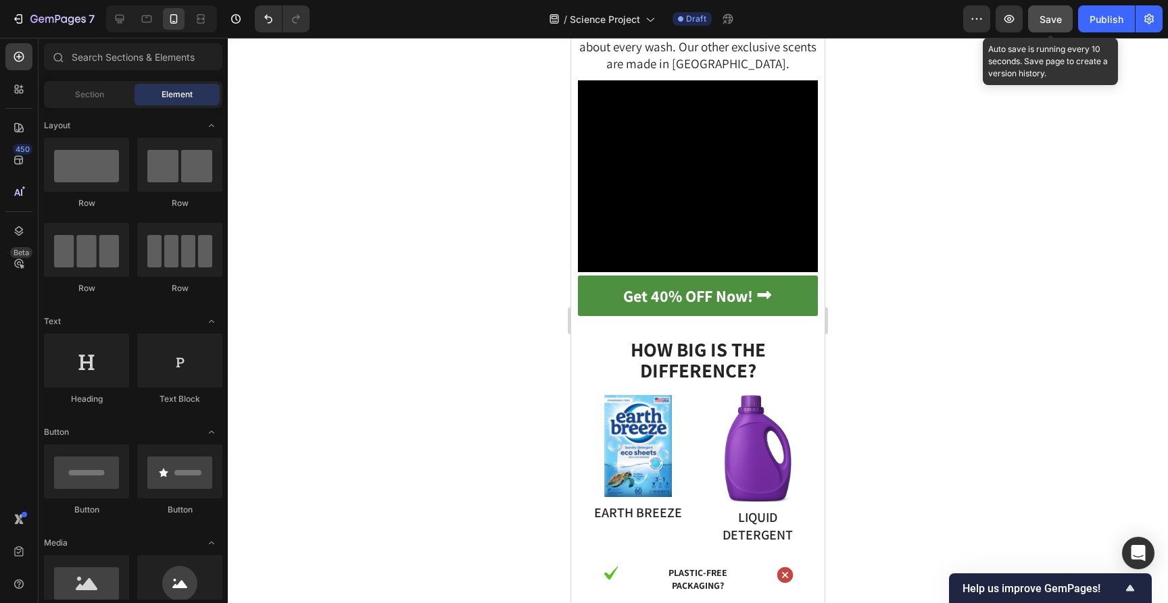
click at [1038, 27] on button "Save" at bounding box center [1050, 18] width 45 height 27
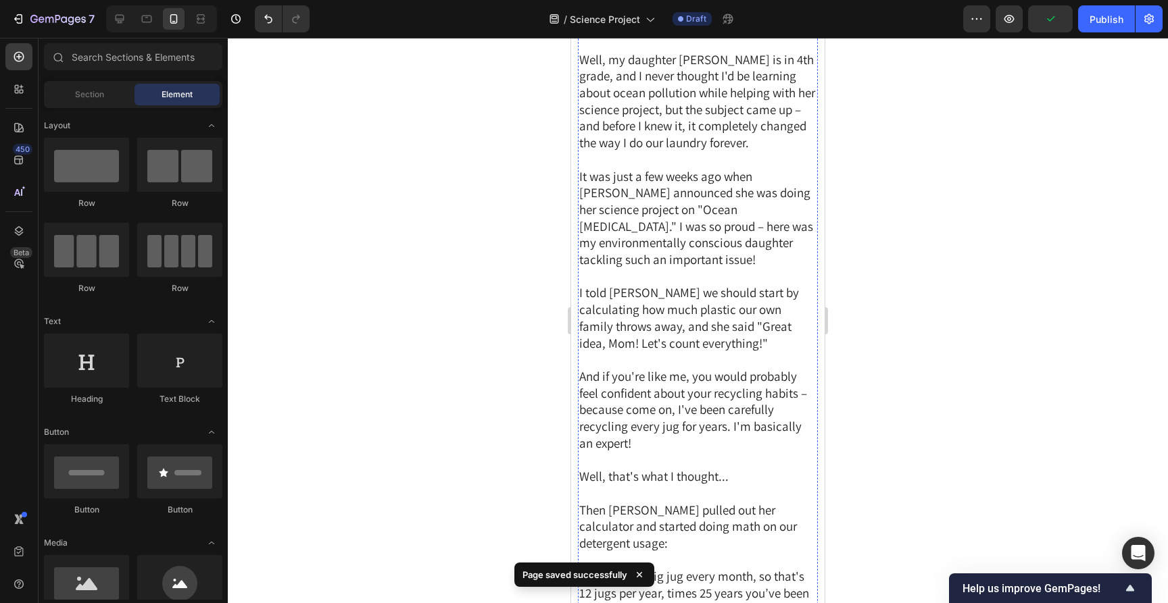
scroll to position [0, 0]
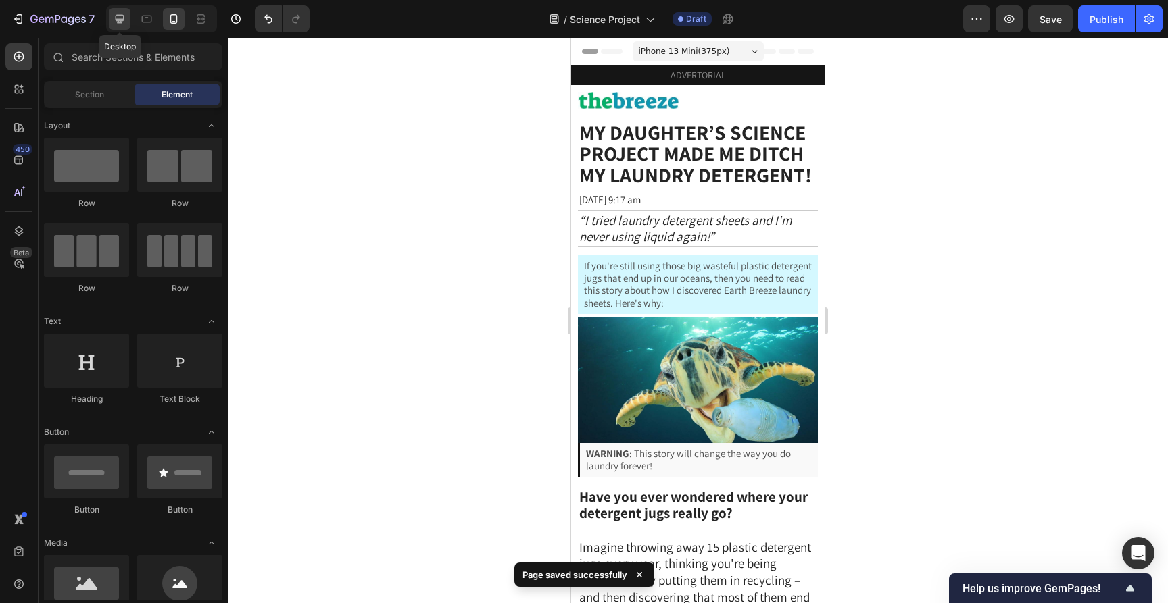
click at [120, 22] on icon at bounding box center [120, 19] width 9 height 9
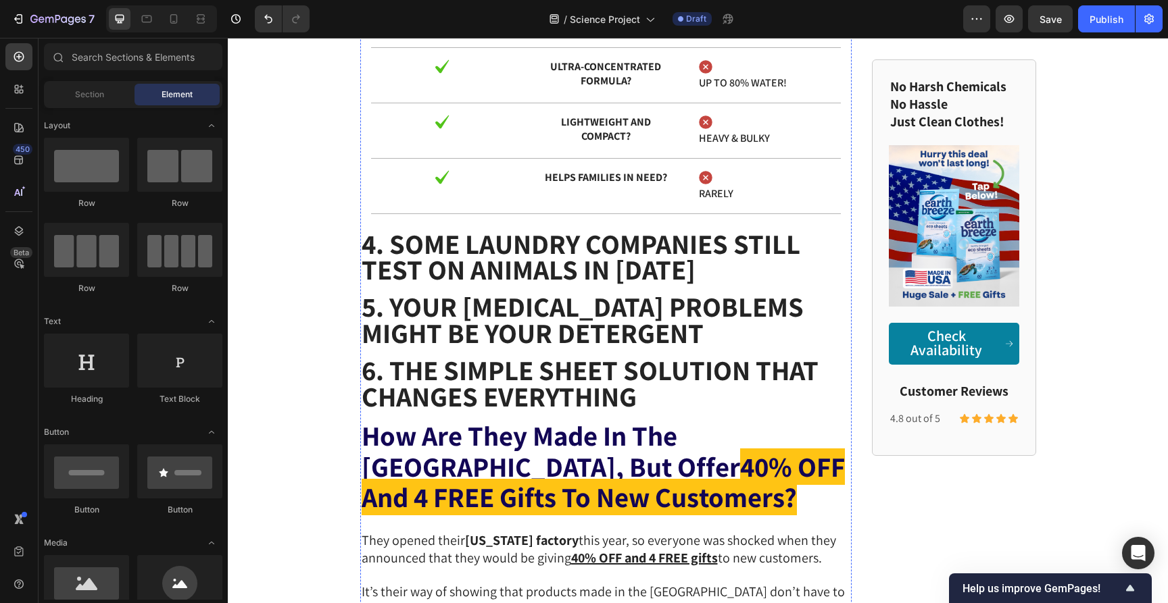
scroll to position [3893, 0]
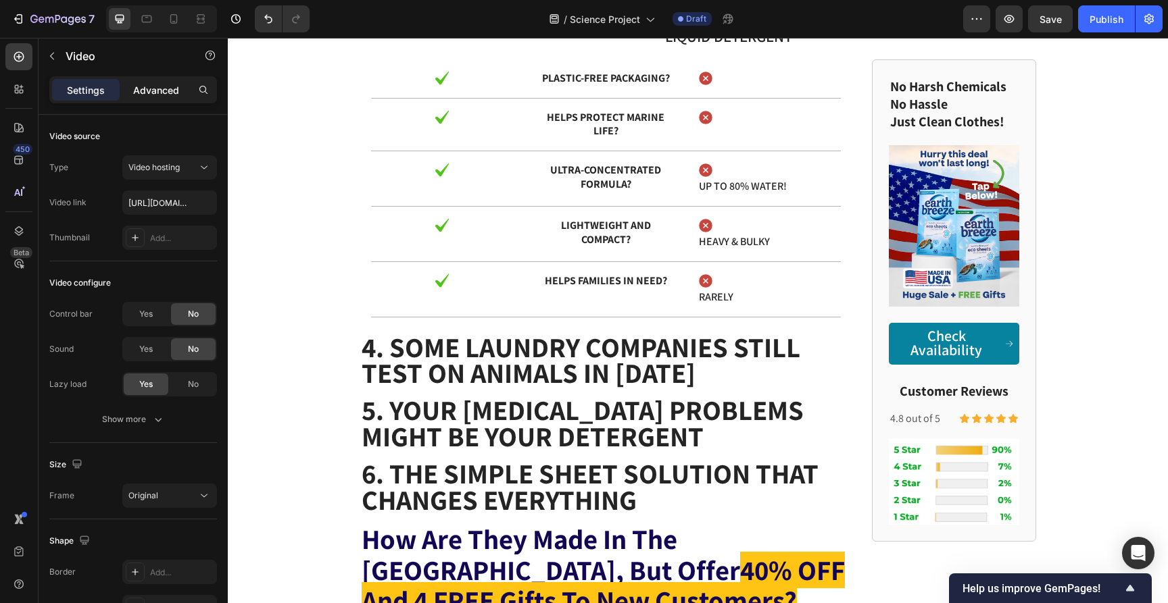
click at [136, 87] on p "Advanced" at bounding box center [156, 90] width 46 height 14
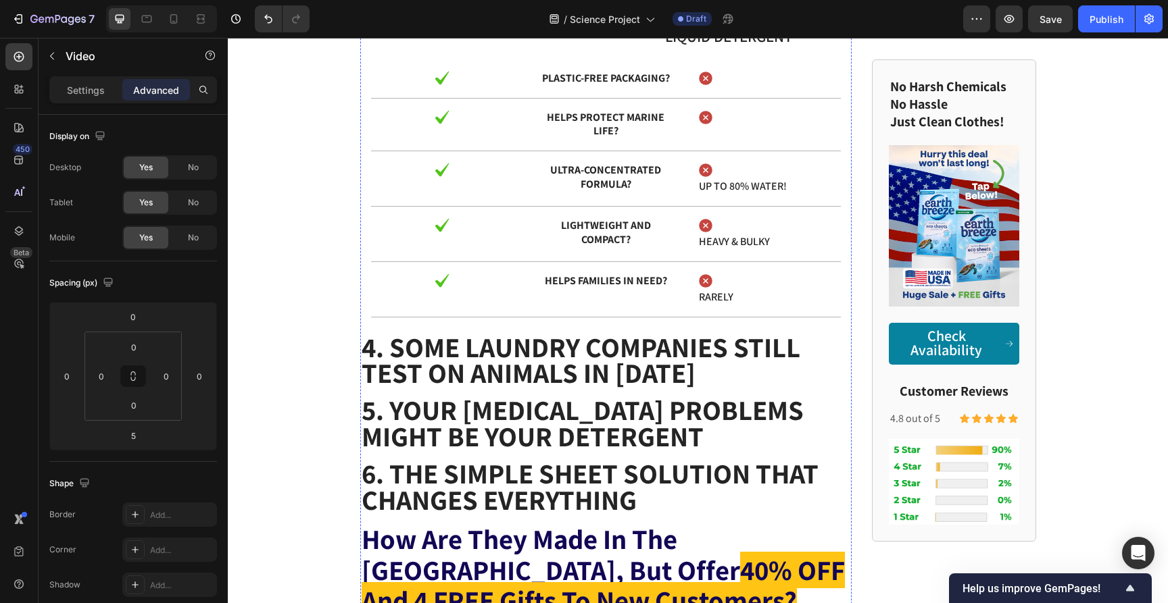
click at [59, 372] on input "0" at bounding box center [67, 376] width 20 height 20
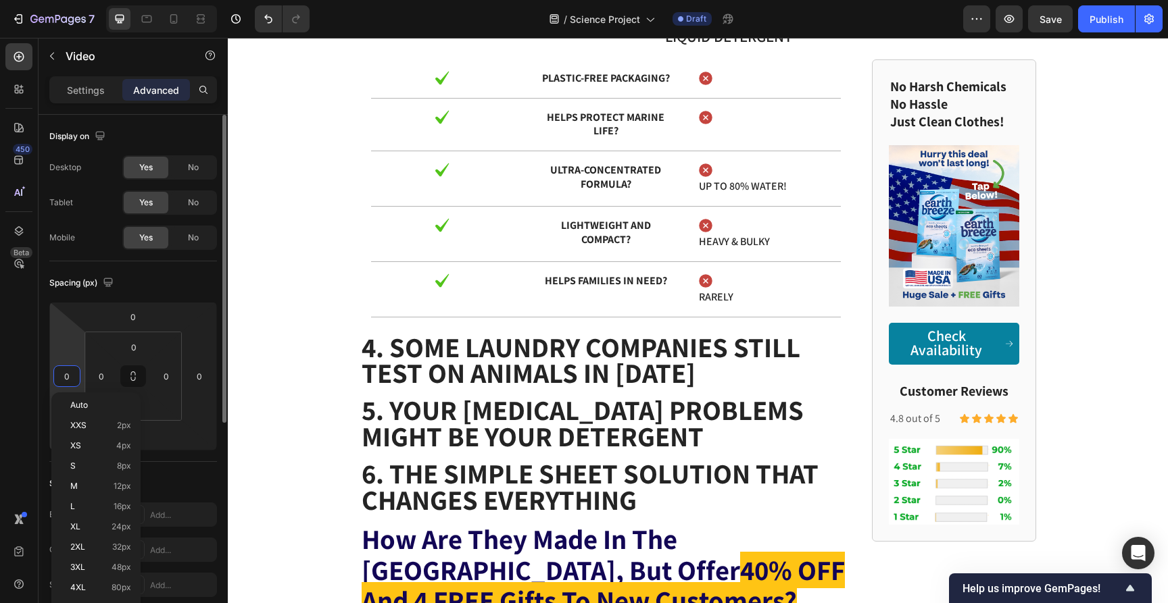
click at [59, 373] on input "0" at bounding box center [67, 376] width 20 height 20
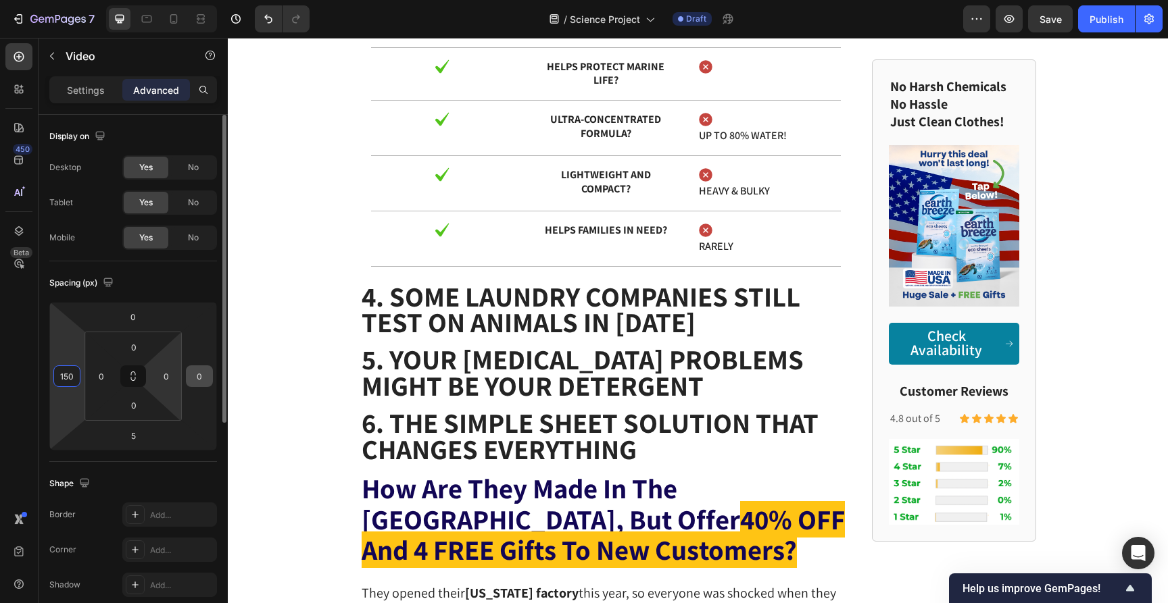
type input "150"
click at [191, 374] on input "0" at bounding box center [199, 376] width 20 height 20
click at [191, 376] on input "0" at bounding box center [199, 376] width 20 height 20
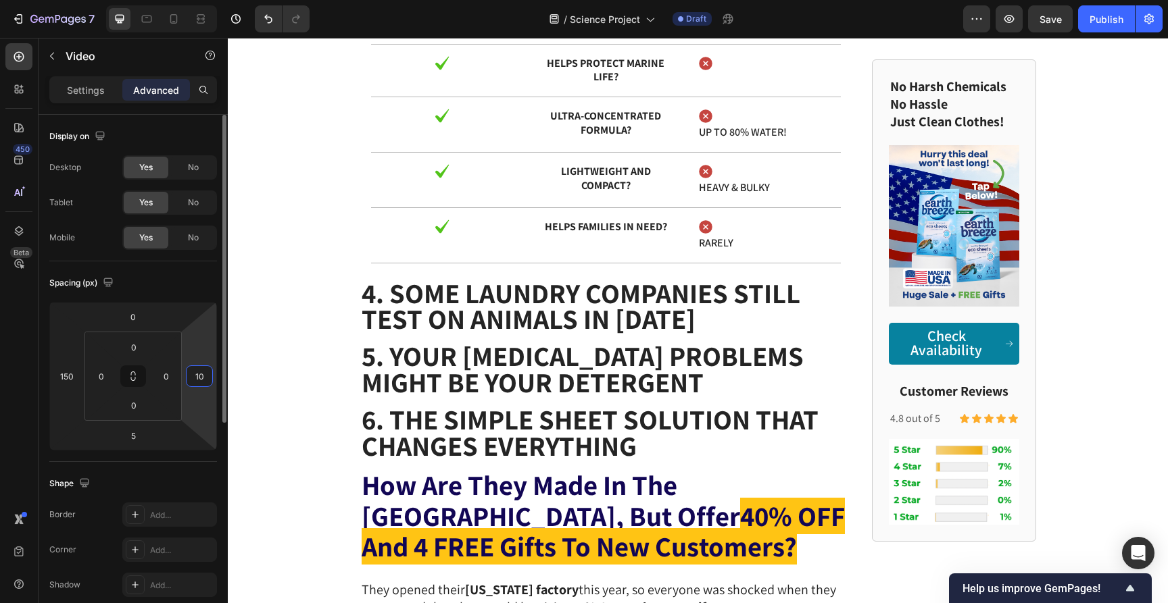
type input "150"
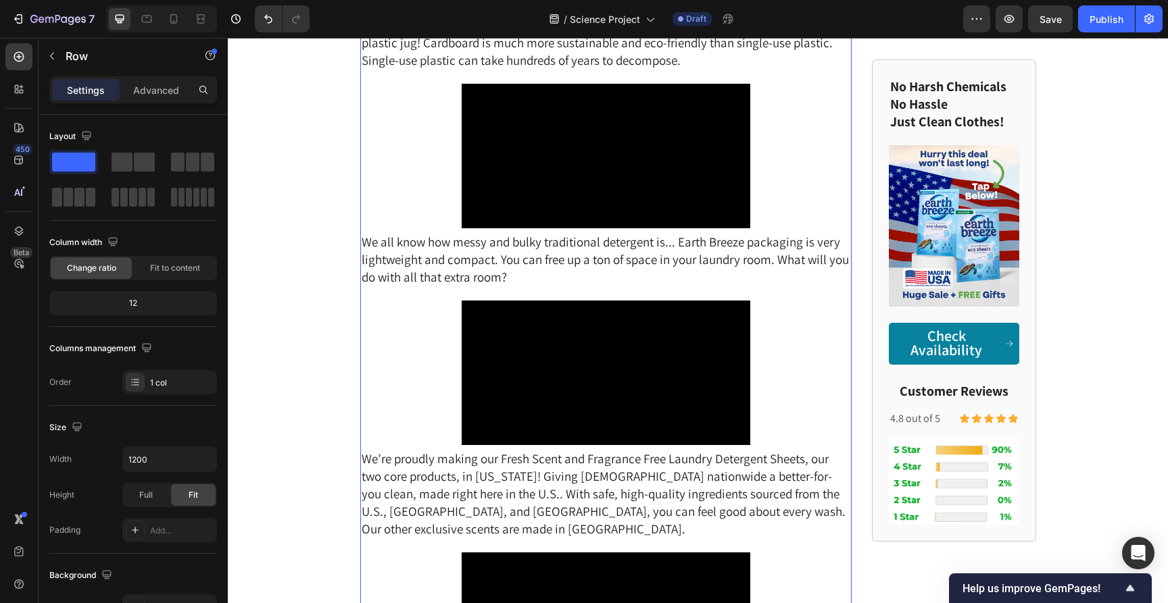
scroll to position [2799, 0]
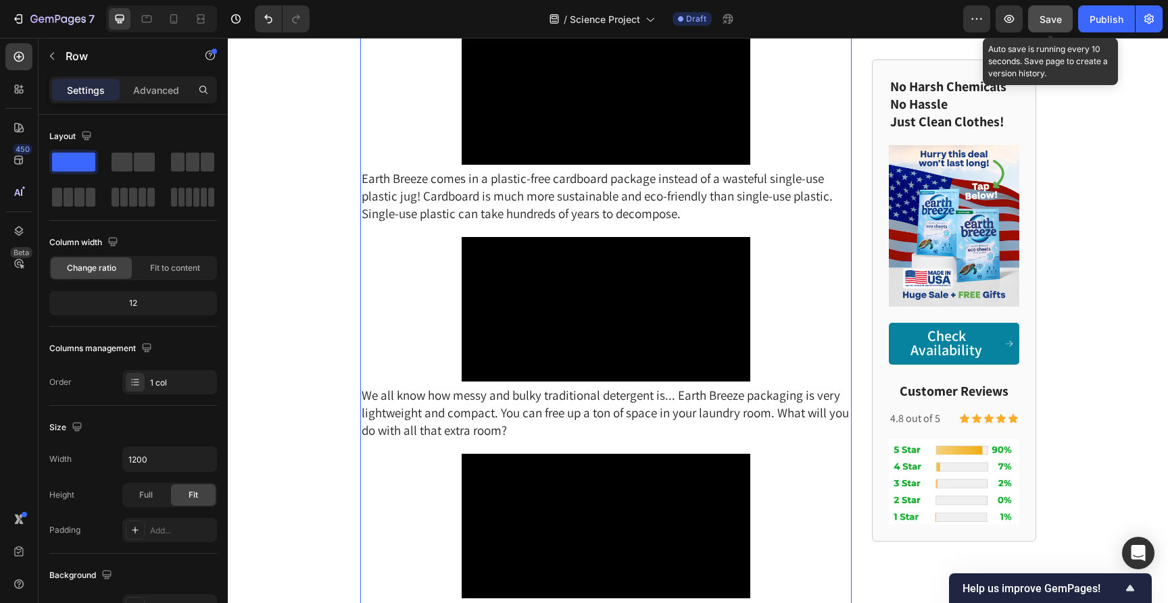
click at [1037, 21] on button "Save" at bounding box center [1050, 18] width 45 height 27
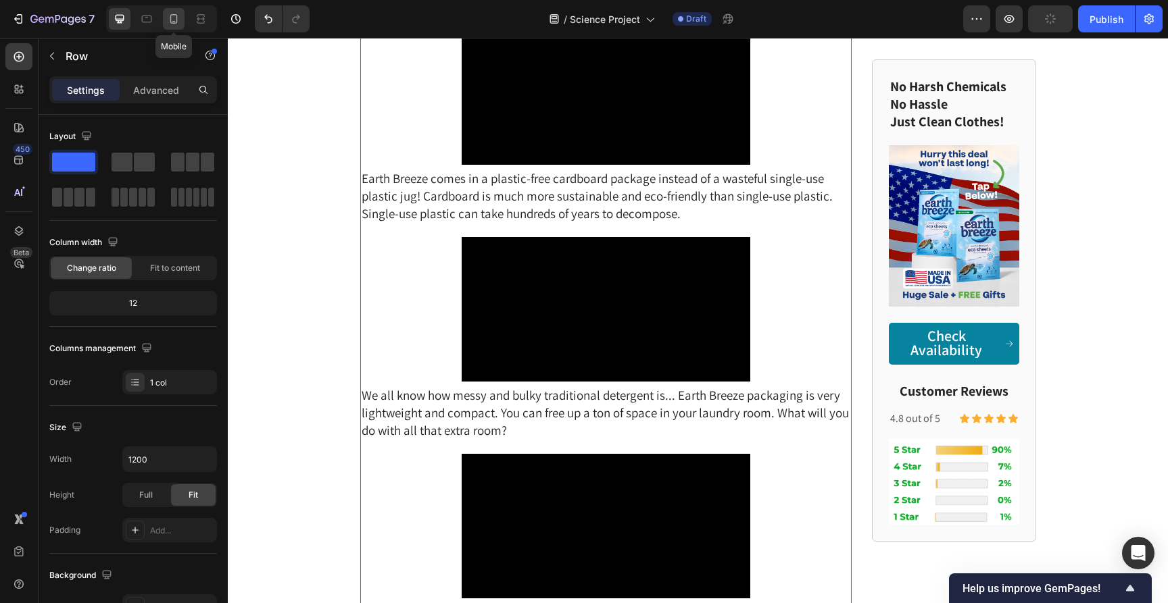
click at [176, 18] on icon at bounding box center [174, 19] width 14 height 14
type input "100%"
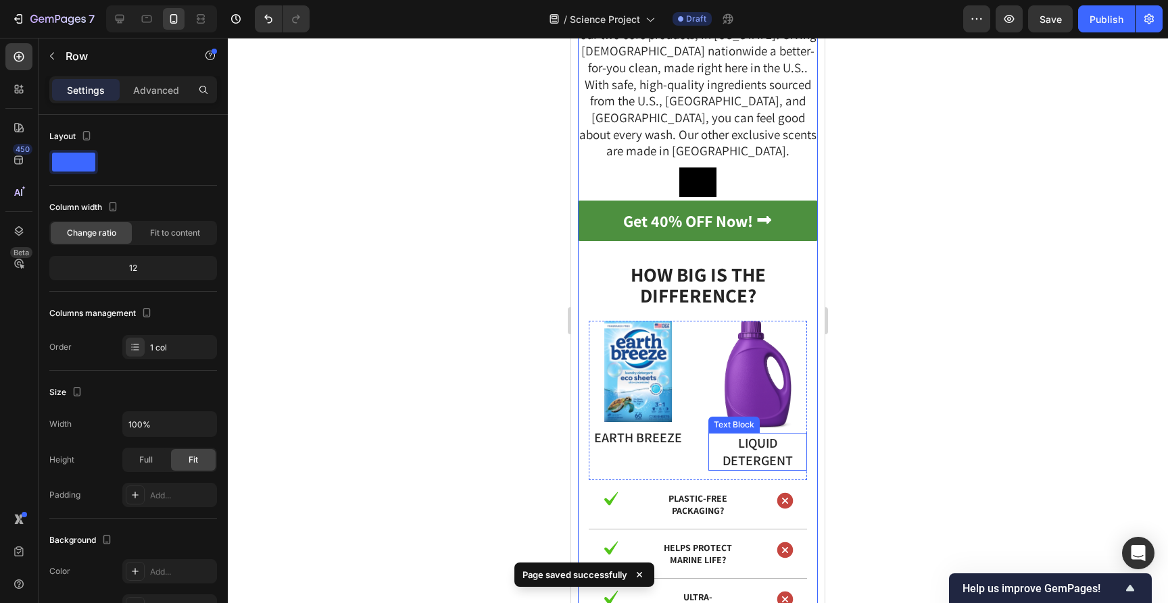
scroll to position [4755, 0]
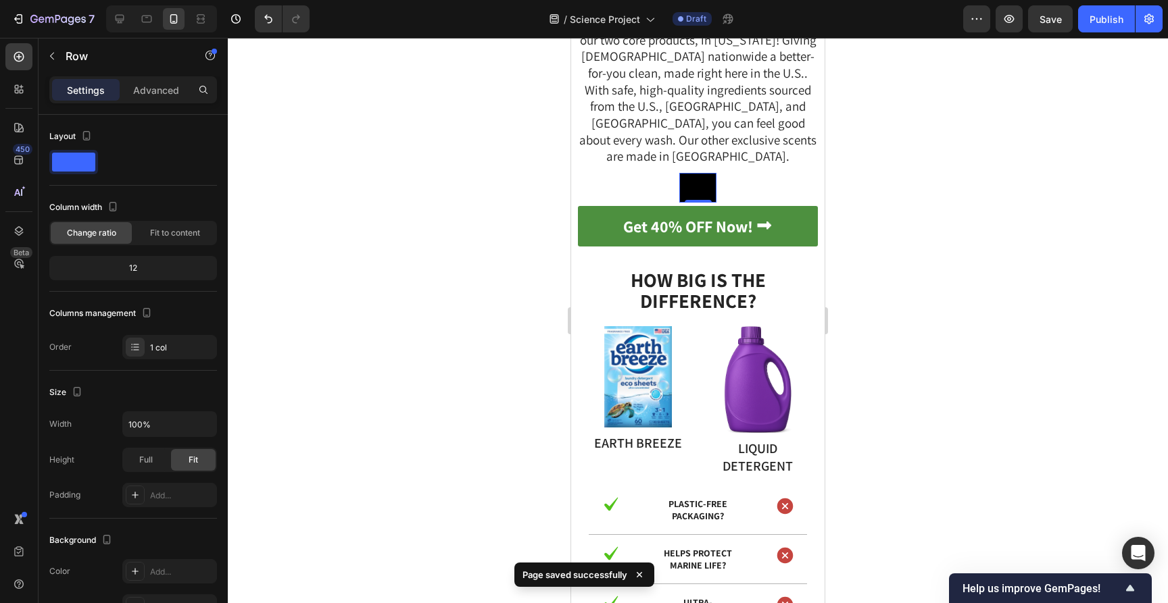
click at [699, 203] on video at bounding box center [697, 188] width 37 height 30
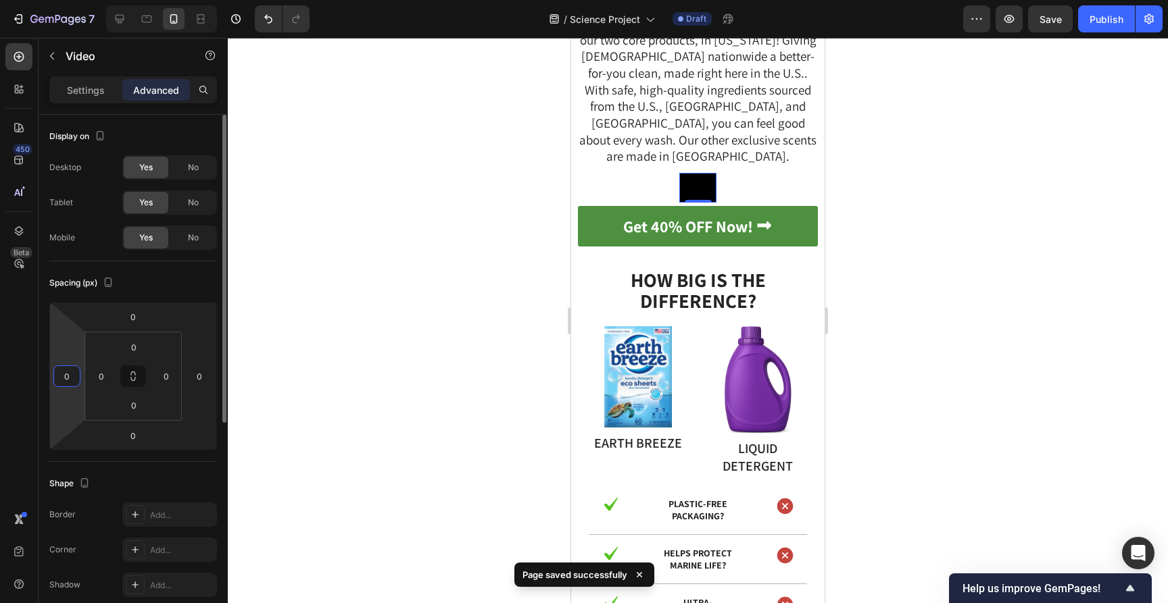
click at [64, 370] on input "0" at bounding box center [67, 376] width 20 height 20
click at [197, 376] on input "0" at bounding box center [199, 376] width 20 height 20
type input "0"
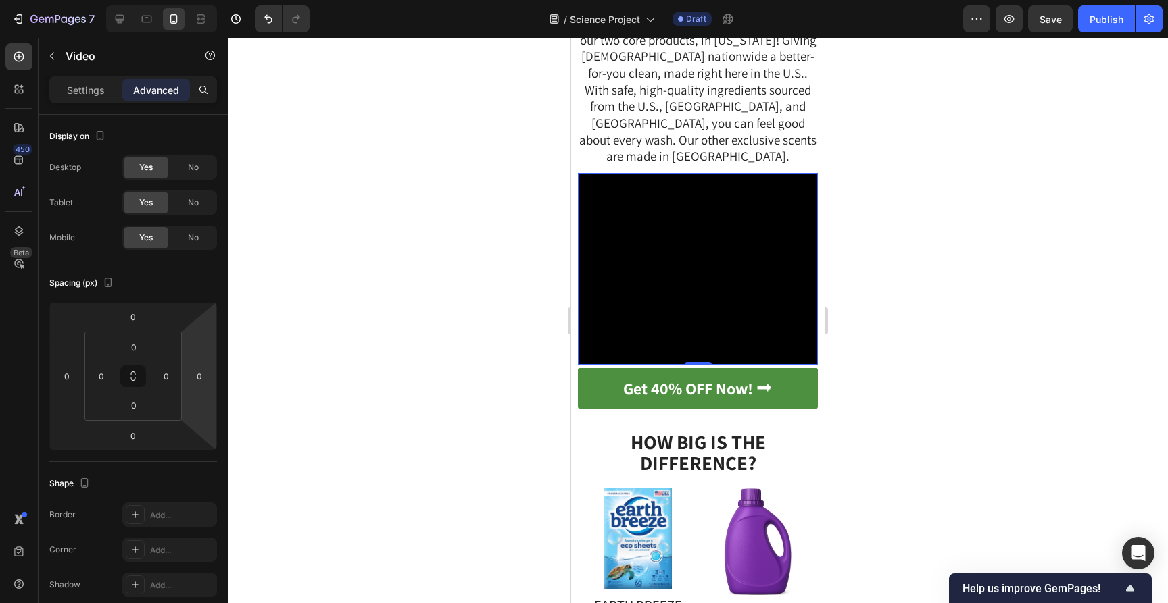
click at [296, 345] on div at bounding box center [698, 321] width 940 height 566
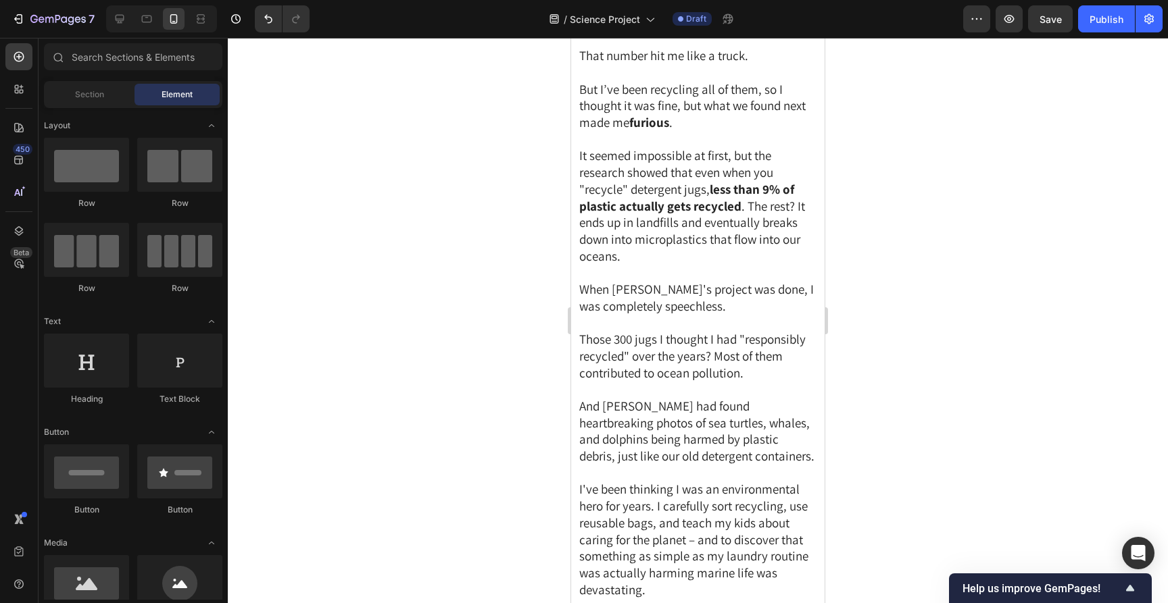
scroll to position [121, 0]
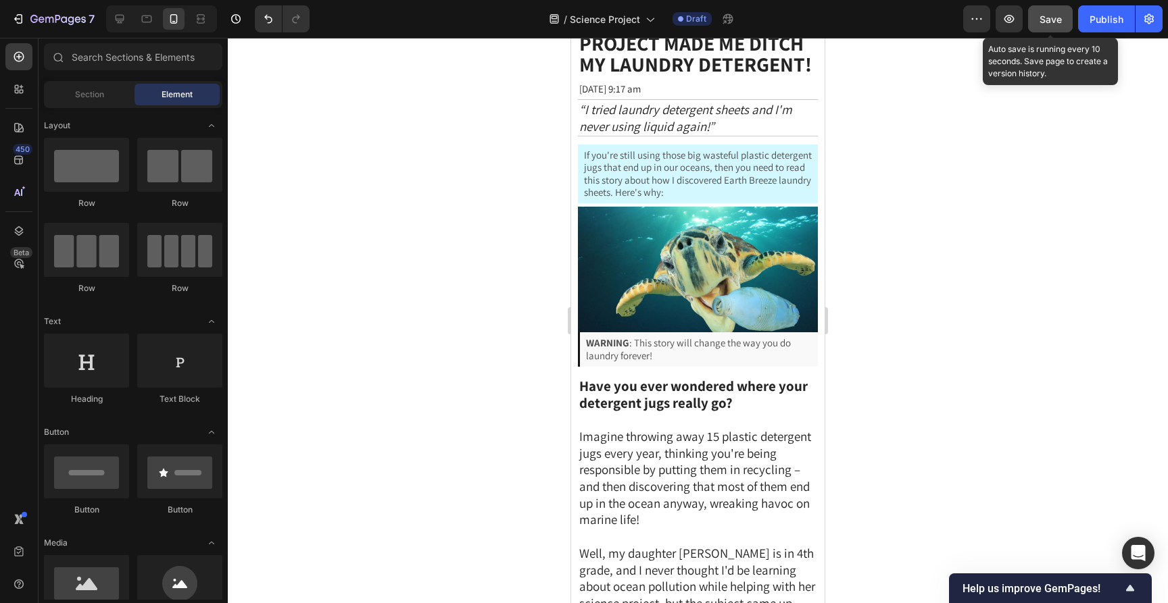
click at [1036, 24] on button "Save" at bounding box center [1050, 18] width 45 height 27
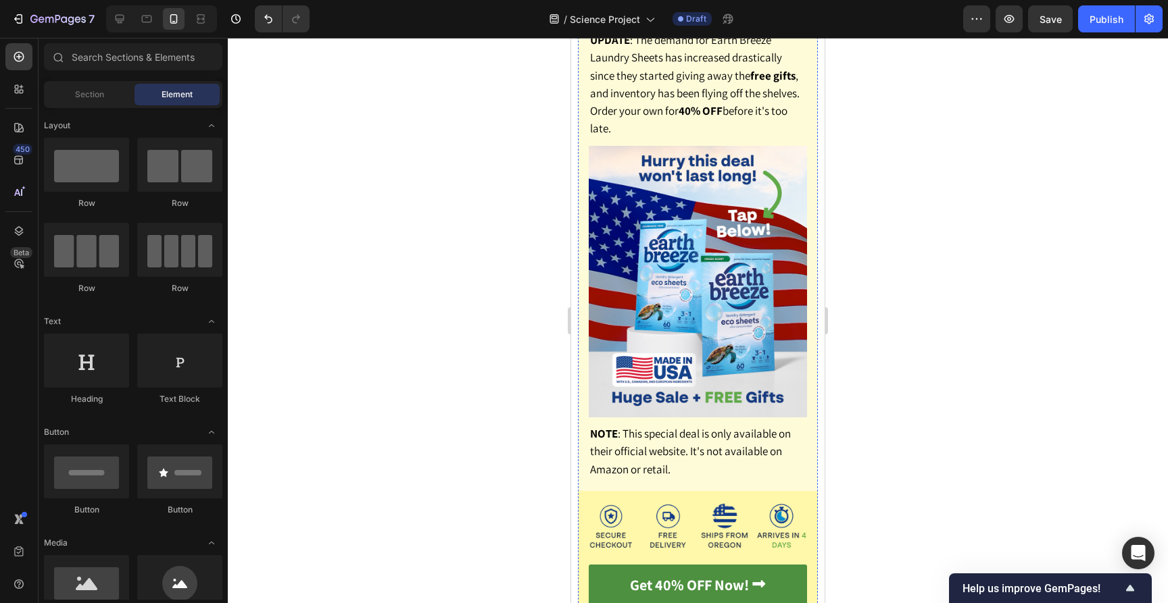
scroll to position [7159, 0]
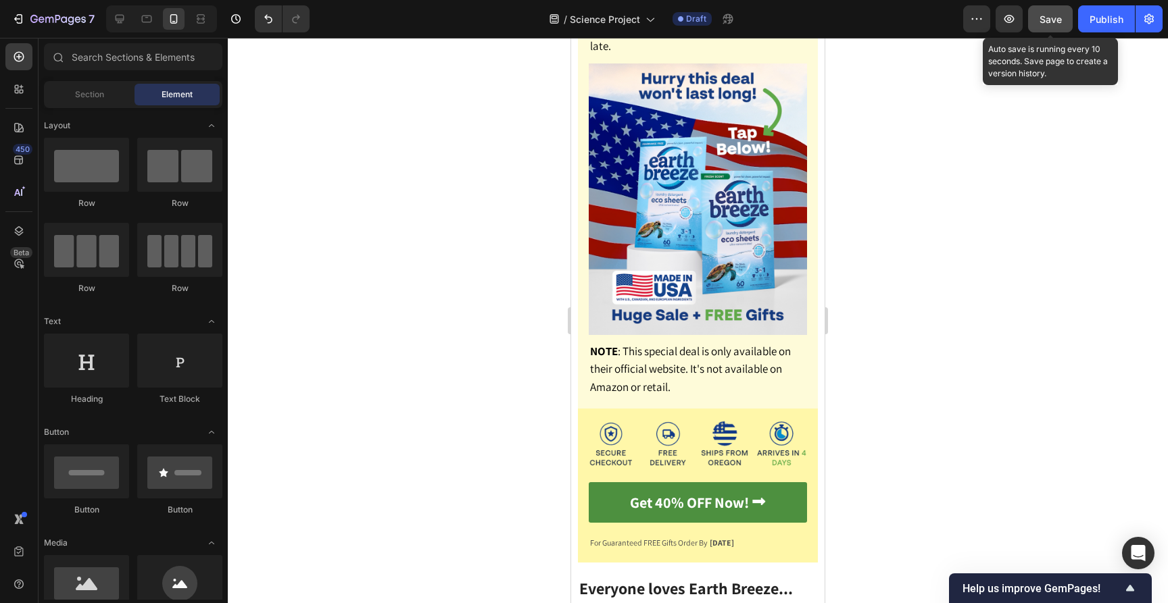
click at [1038, 21] on button "Save" at bounding box center [1050, 18] width 45 height 27
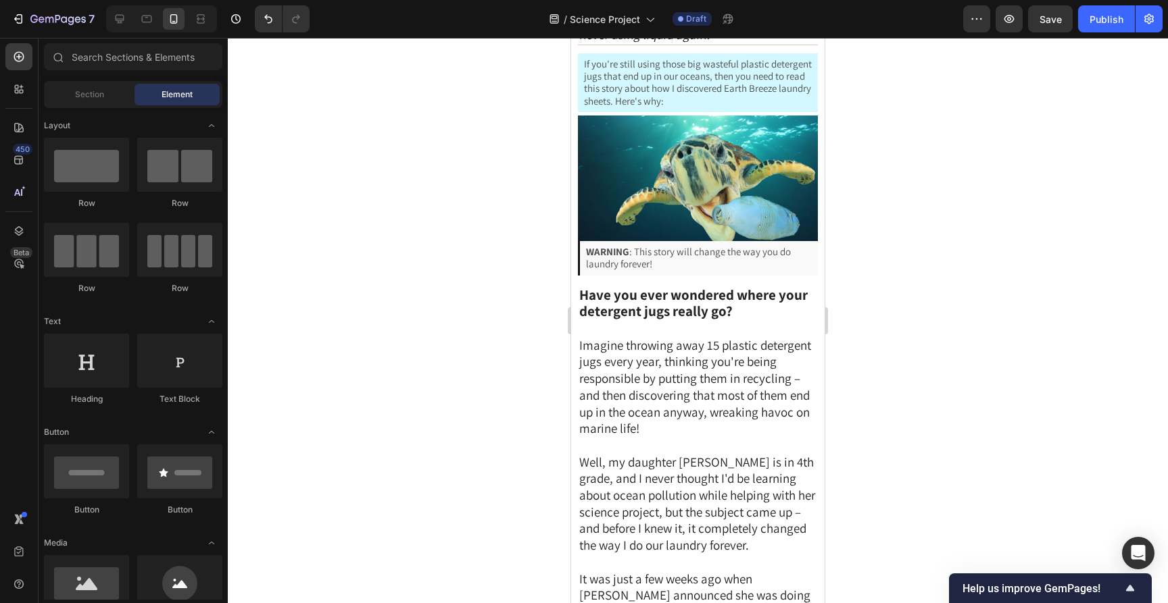
scroll to position [0, 0]
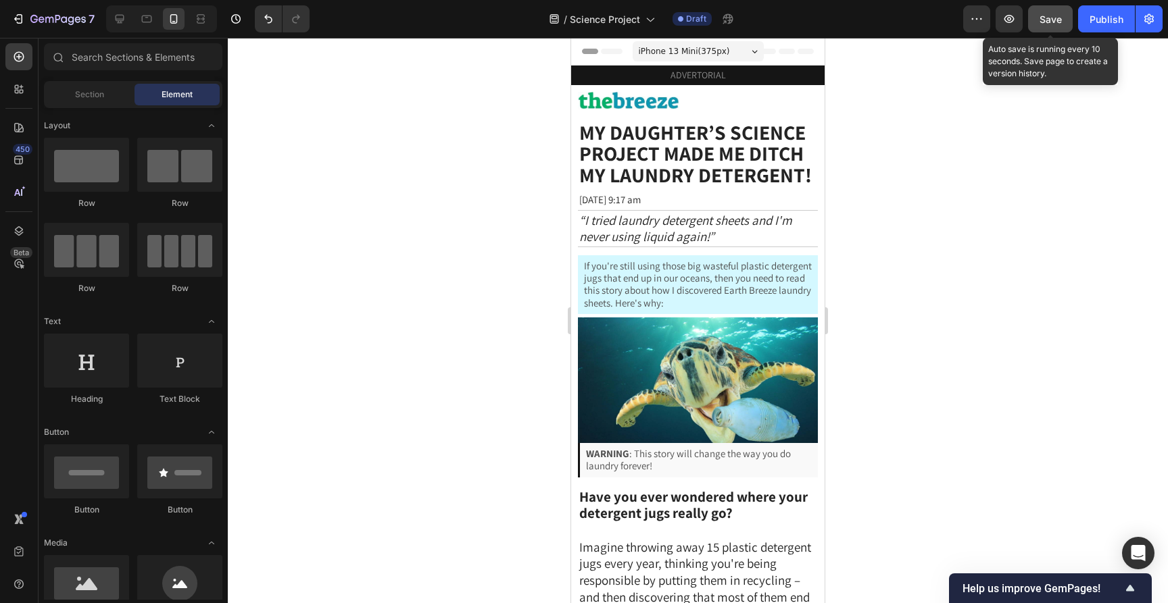
click at [1045, 27] on button "Save" at bounding box center [1050, 18] width 45 height 27
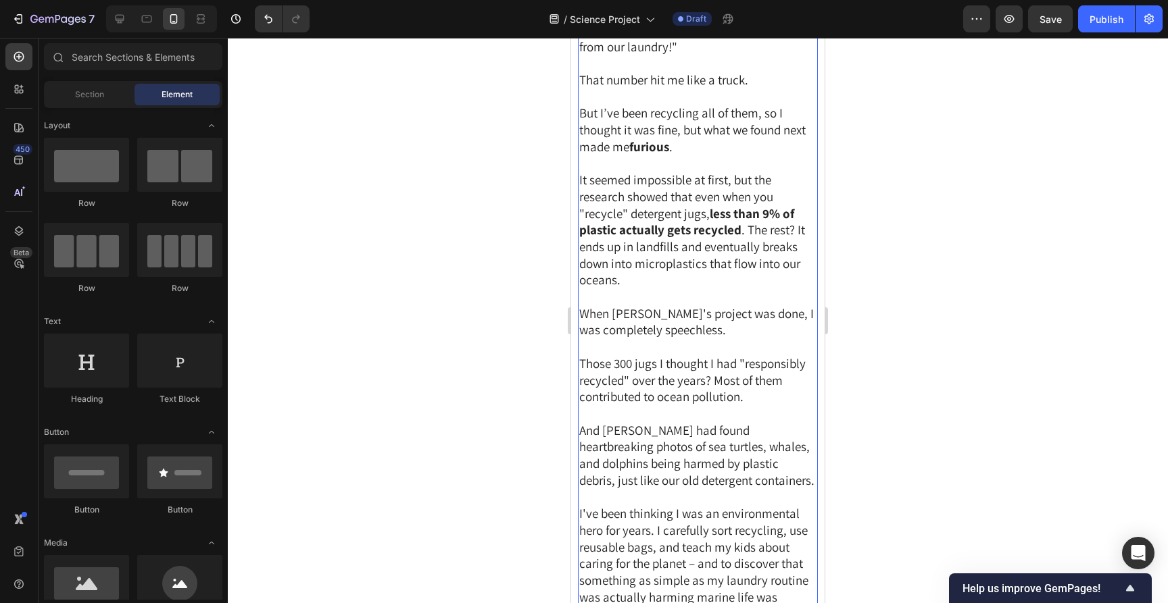
scroll to position [1279, 0]
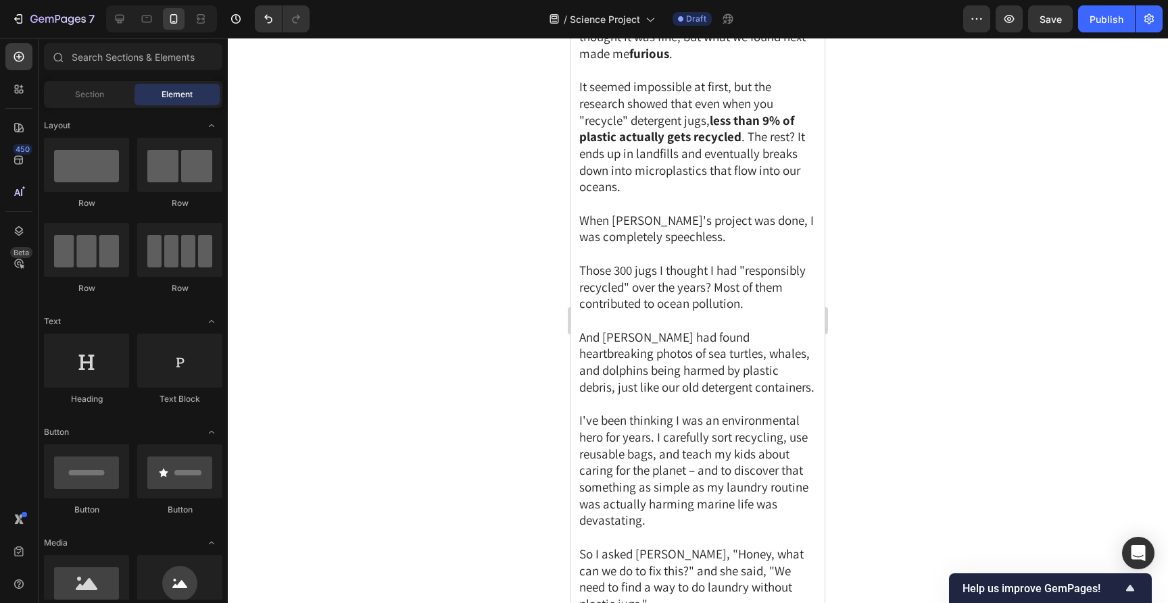
click at [880, 251] on div at bounding box center [698, 321] width 940 height 566
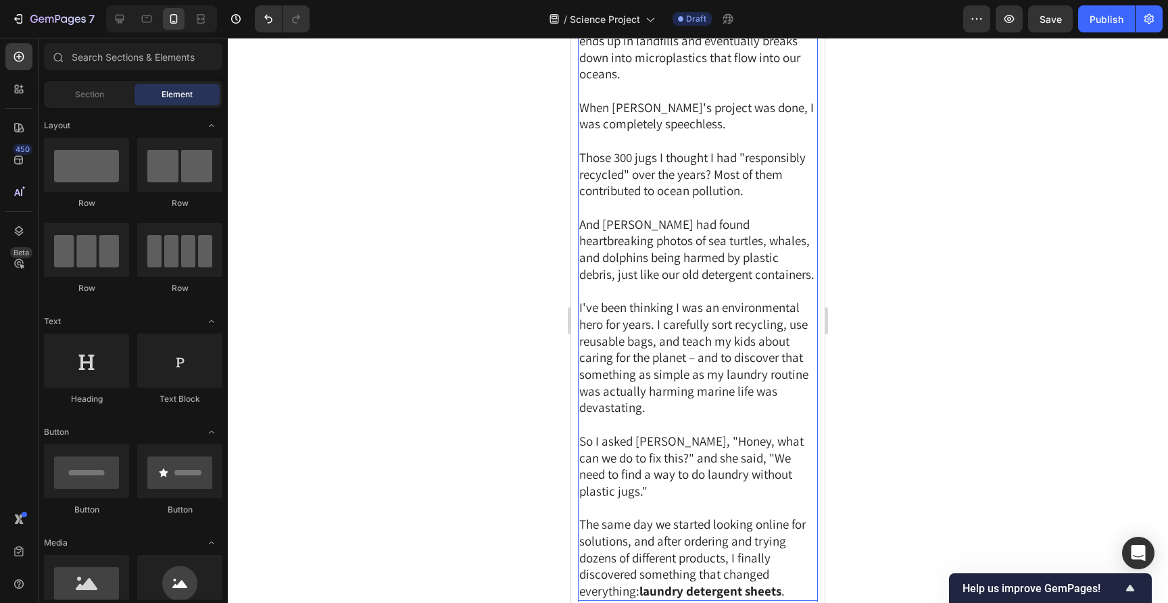
scroll to position [1395, 0]
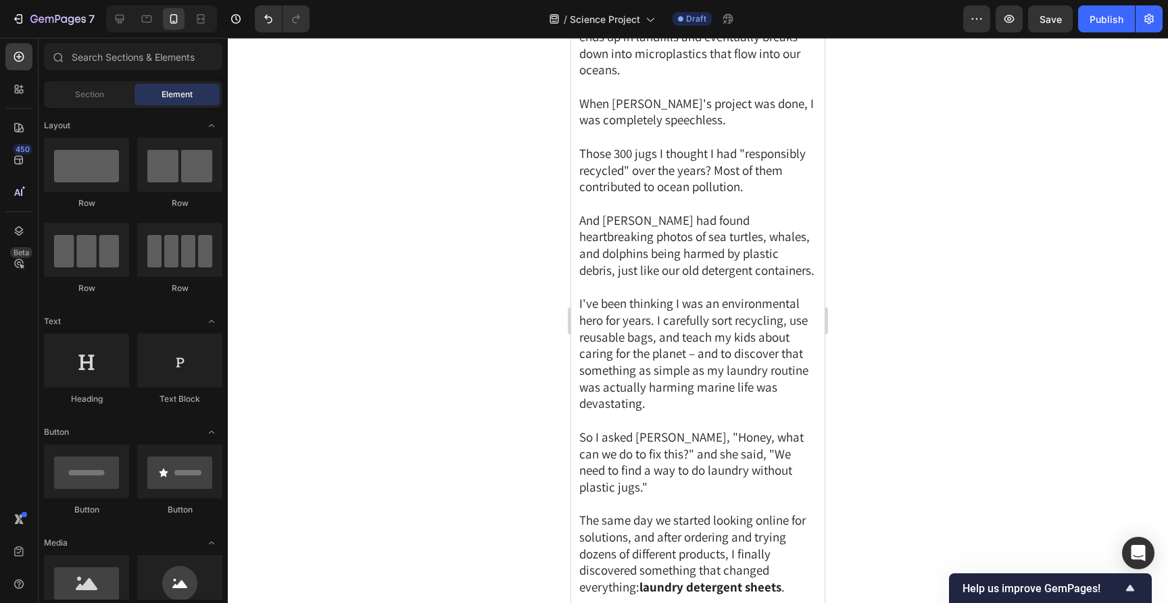
click at [897, 209] on div at bounding box center [698, 321] width 940 height 566
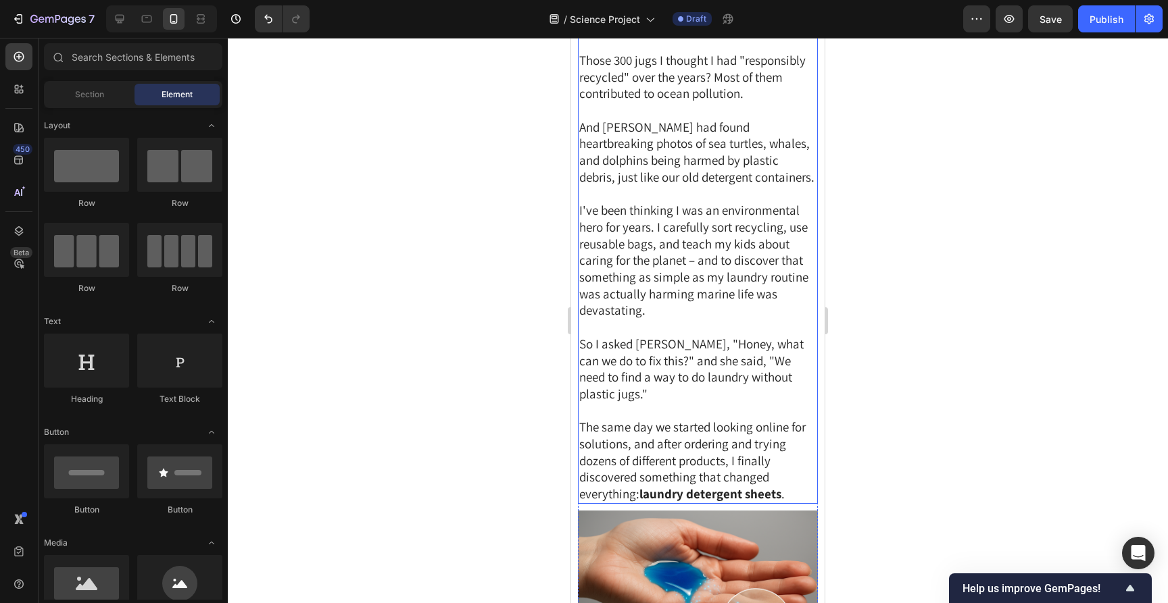
scroll to position [1315, 0]
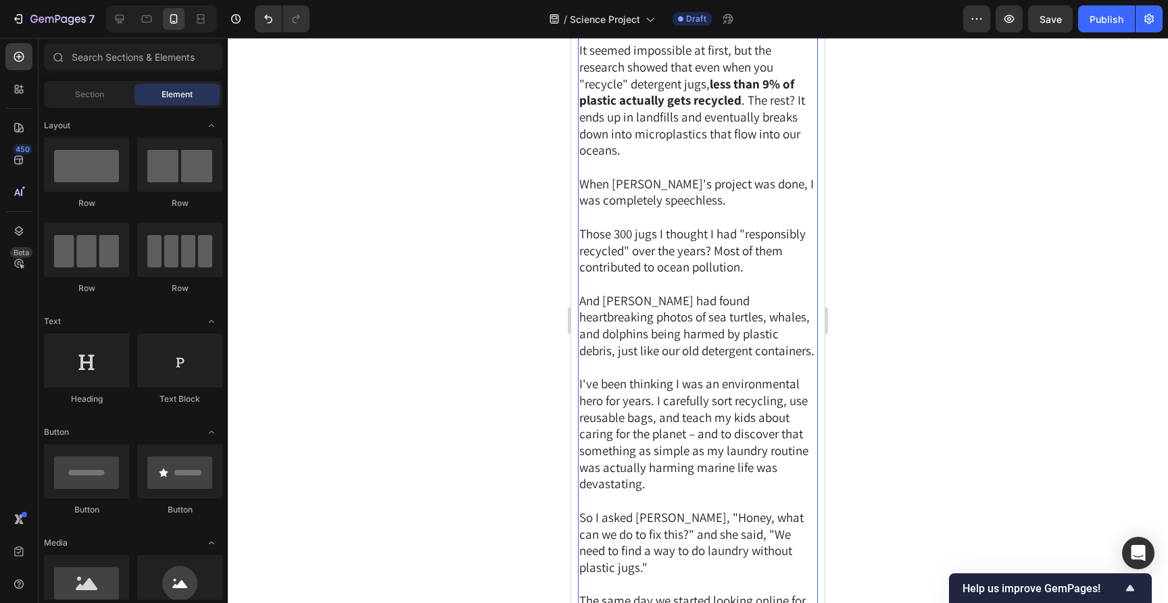
click at [736, 359] on p at bounding box center [697, 367] width 237 height 17
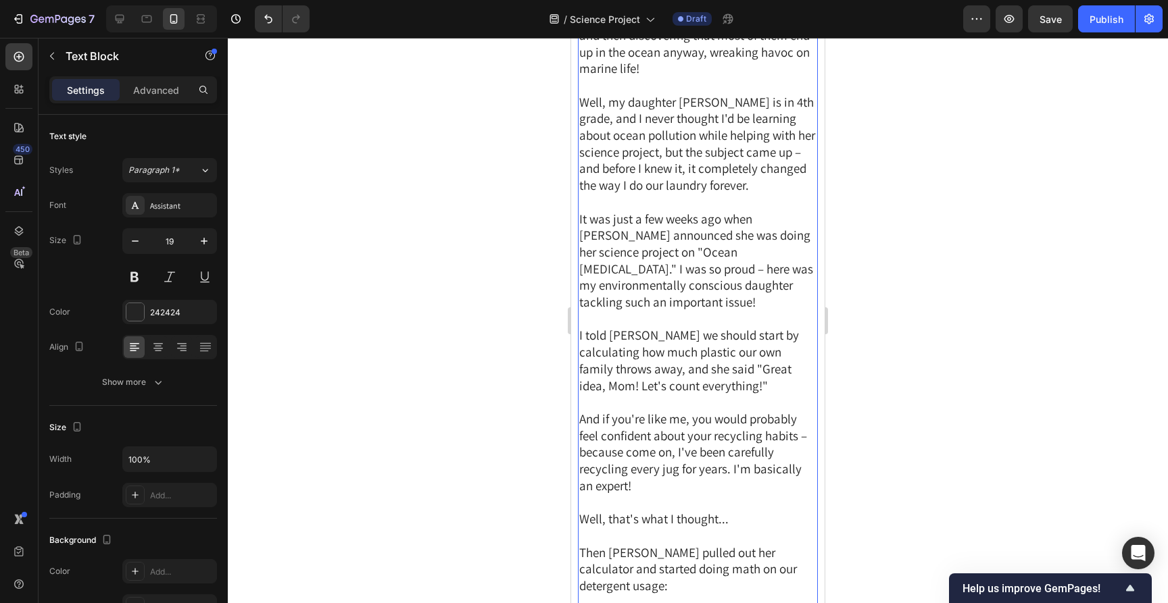
scroll to position [382, 0]
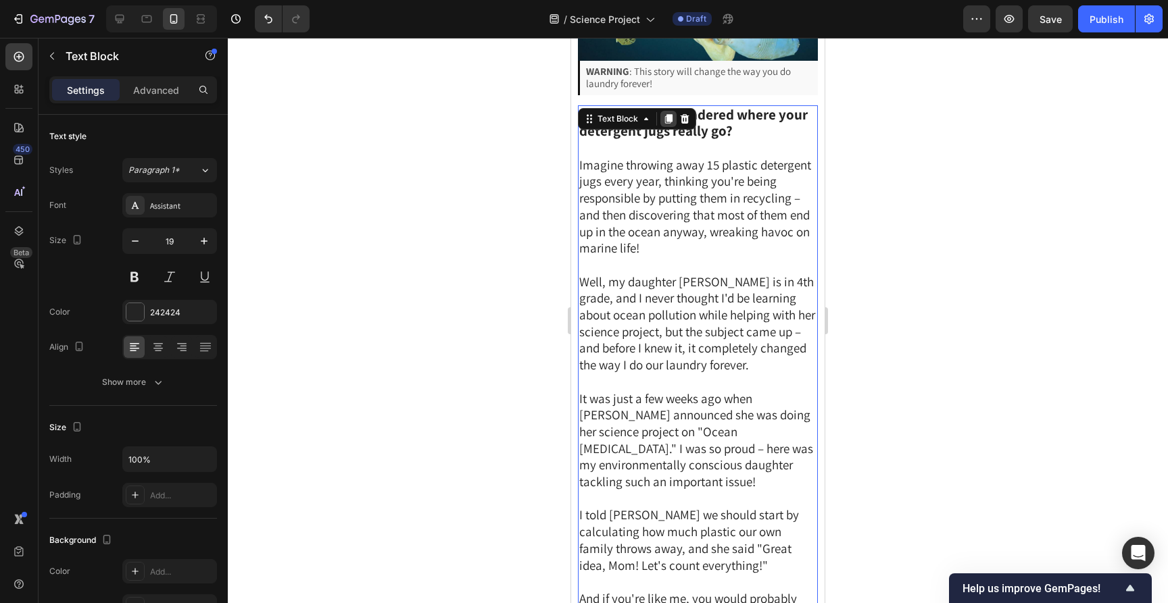
click at [669, 119] on icon at bounding box center [668, 118] width 7 height 9
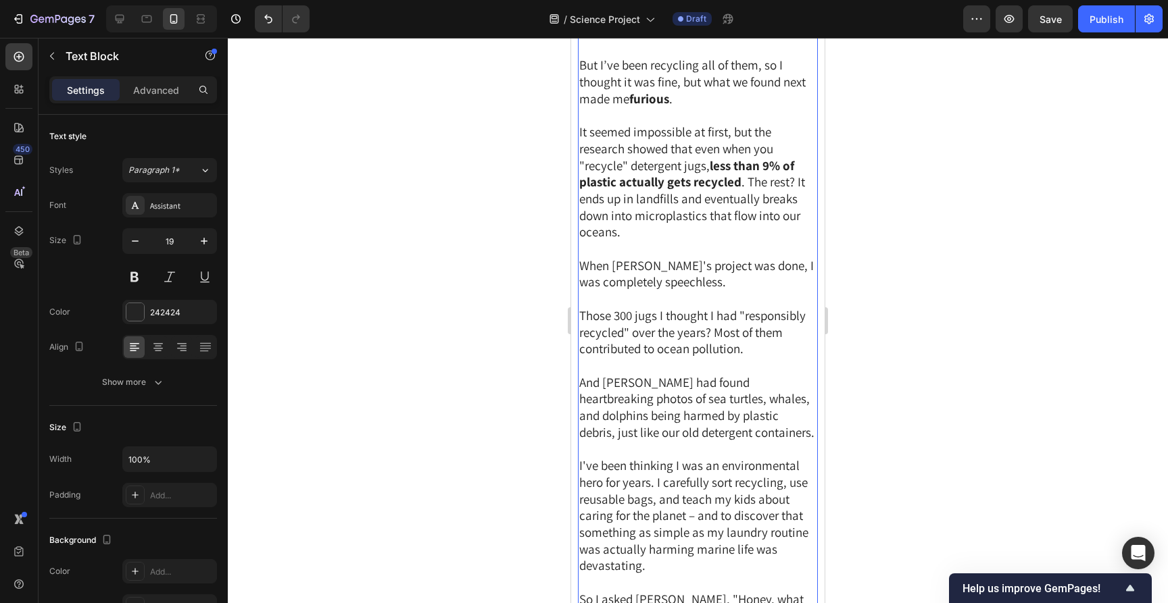
click at [712, 265] on p "When [PERSON_NAME]'s project was done, I was completely speechless." at bounding box center [697, 273] width 237 height 33
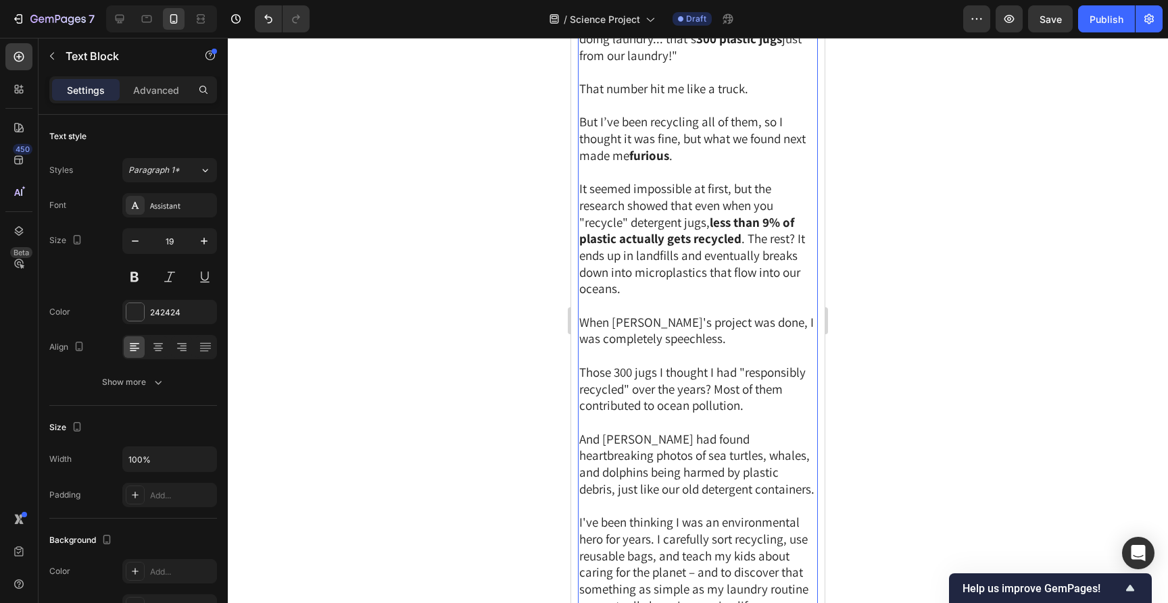
scroll to position [1075, 0]
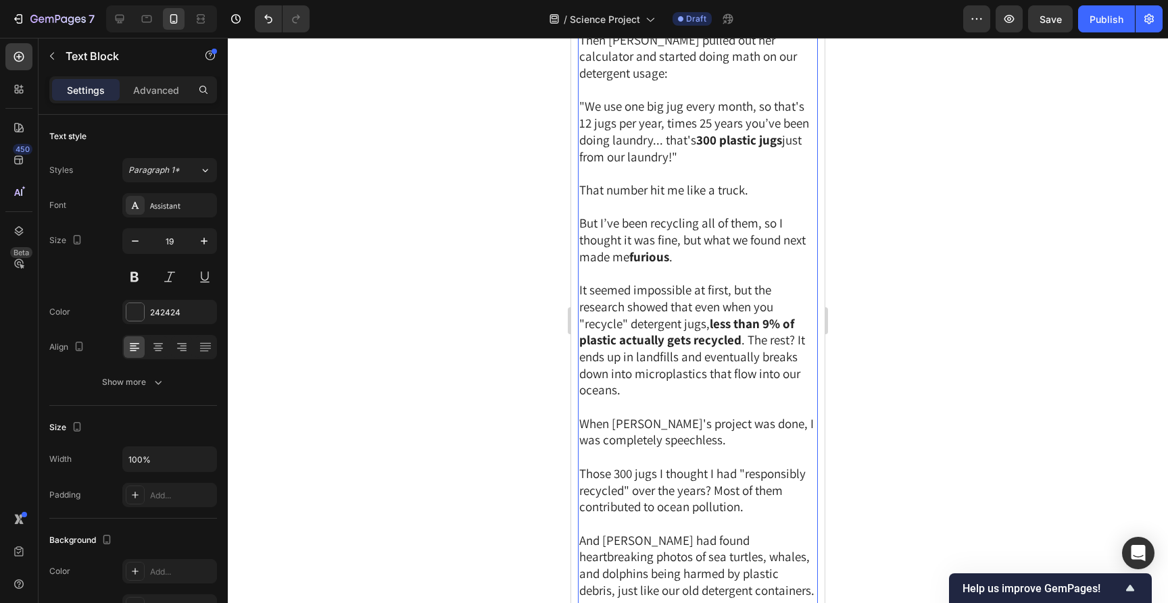
click at [712, 265] on p "To enrich screen reader interactions, please activate Accessibility in Grammarl…" at bounding box center [697, 273] width 237 height 17
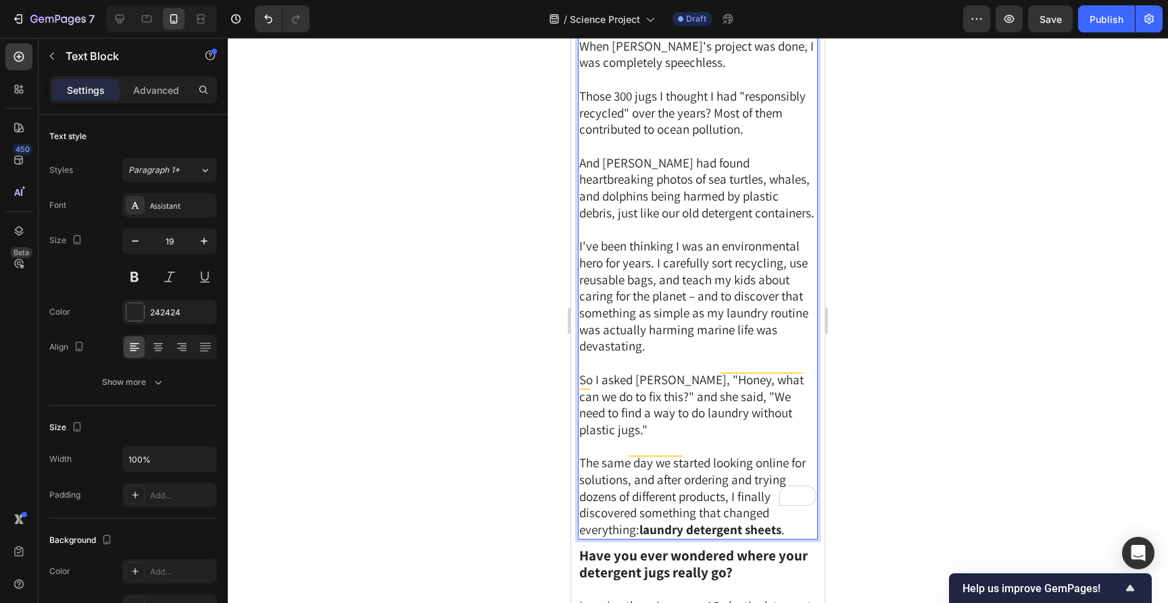
scroll to position [1454, 0]
click at [649, 237] on span "I've been thinking I was an environmental hero for years. I carefully sort recy…" at bounding box center [693, 295] width 229 height 116
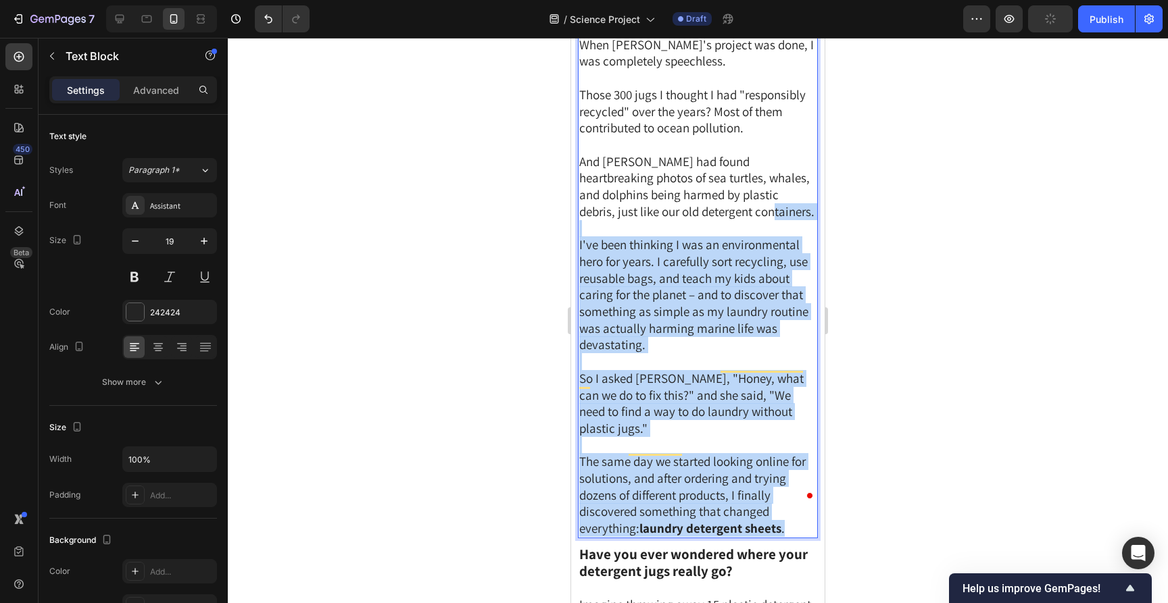
drag, startPoint x: 696, startPoint y: 203, endPoint x: 793, endPoint y: 507, distance: 319.3
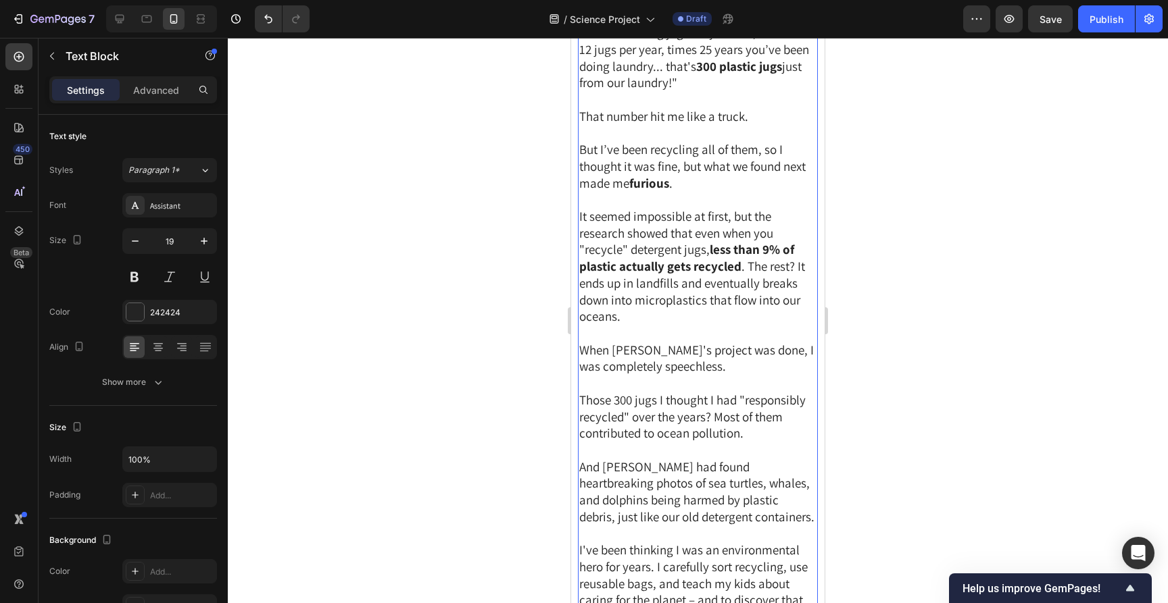
scroll to position [2345, 0]
click at [718, 478] on p "And [PERSON_NAME] had found heartbreaking photos of sea turtles, whales, and do…" at bounding box center [697, 490] width 237 height 67
click at [703, 485] on p "And [PERSON_NAME] had found heartbreaking photos of sea turtles, whales, and do…" at bounding box center [697, 490] width 237 height 67
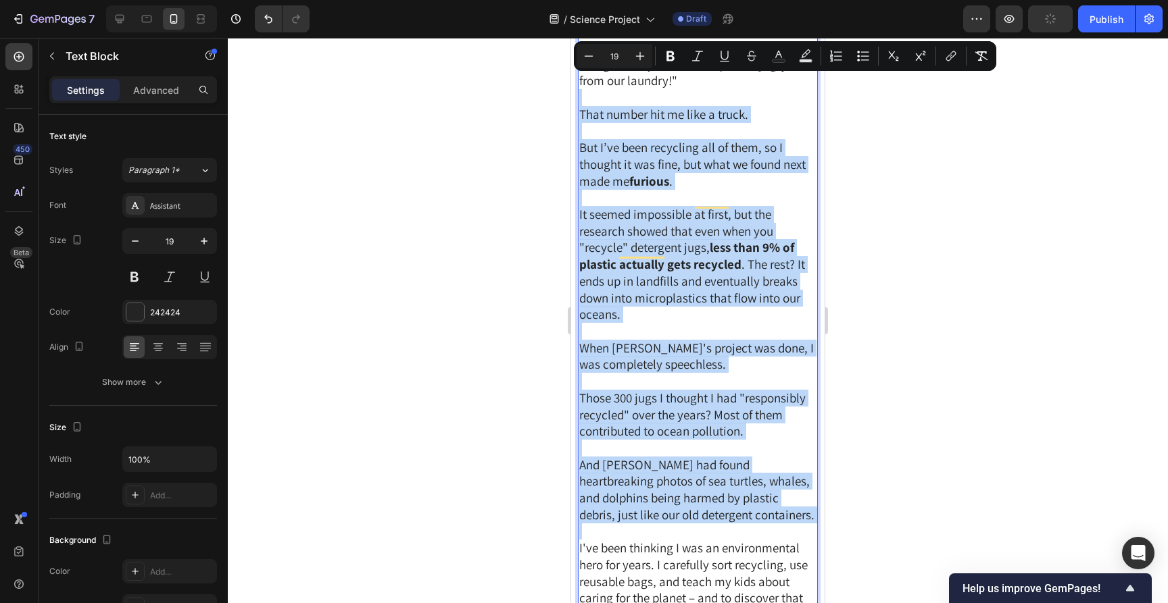
drag, startPoint x: 579, startPoint y: 520, endPoint x: 613, endPoint y: 71, distance: 450.6
click at [613, 71] on div "Have you ever wondered where your detergent jugs really go? Imagine throwing aw…" at bounding box center [698, 89] width 240 height 1505
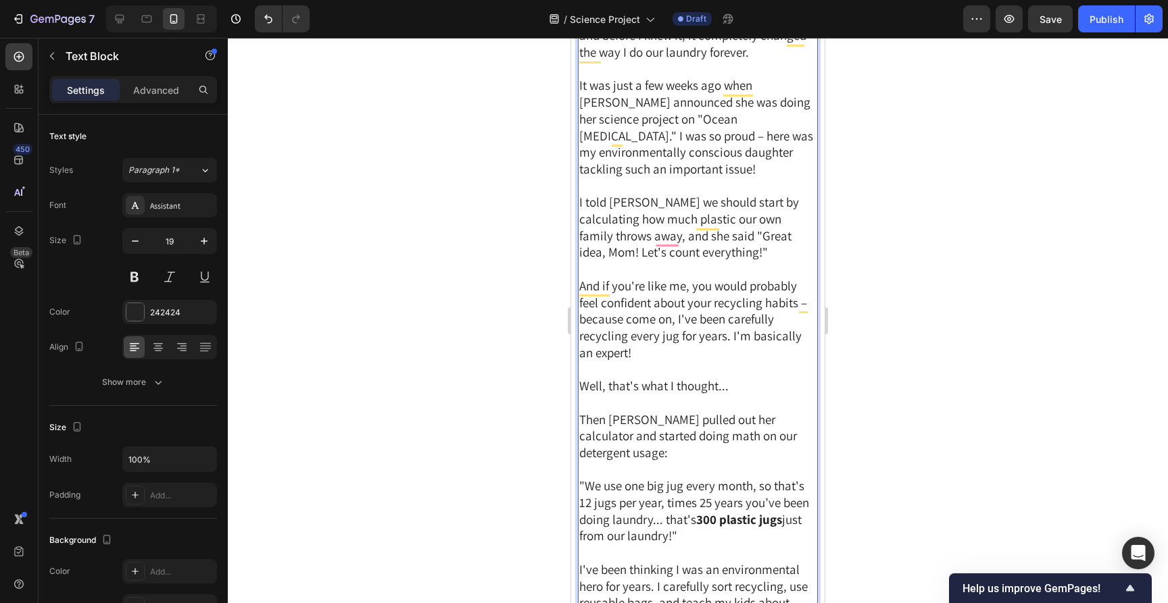
scroll to position [1891, 0]
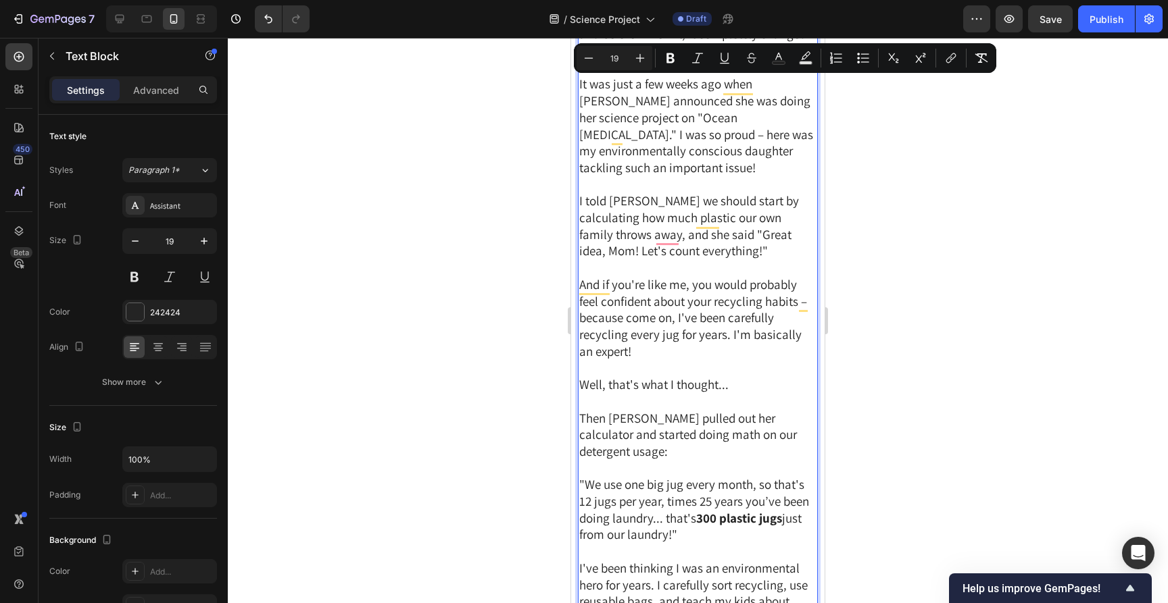
drag, startPoint x: 680, startPoint y: 511, endPoint x: 586, endPoint y: 72, distance: 448.6
click at [586, 72] on div "Have you ever wondered where your detergent jugs really go? Imagine throwing aw…" at bounding box center [698, 326] width 240 height 1071
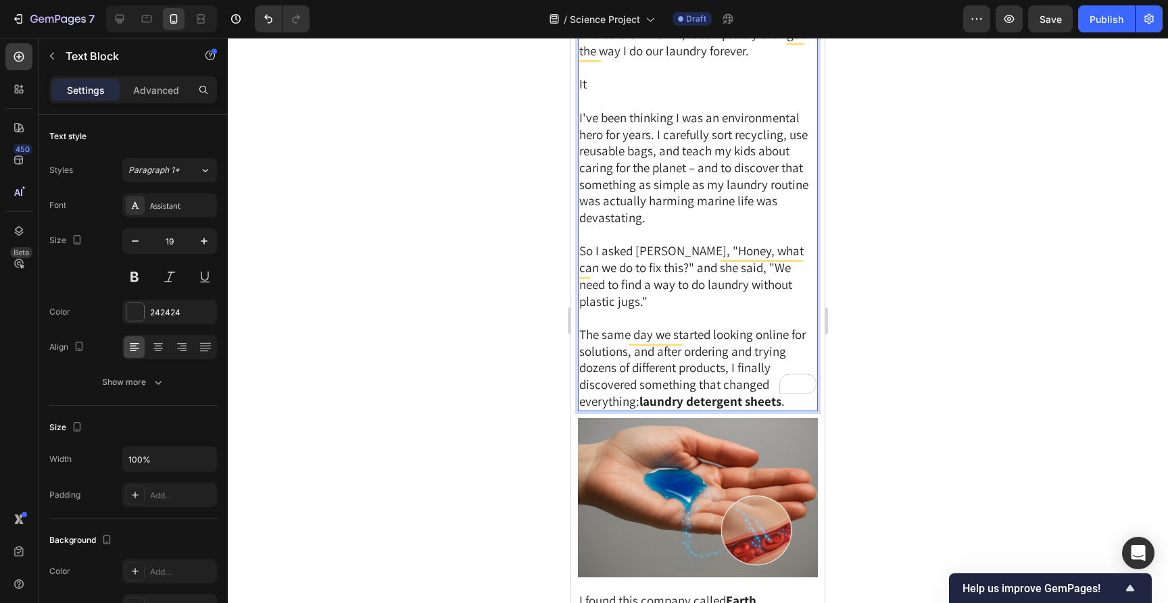
scroll to position [1600, 0]
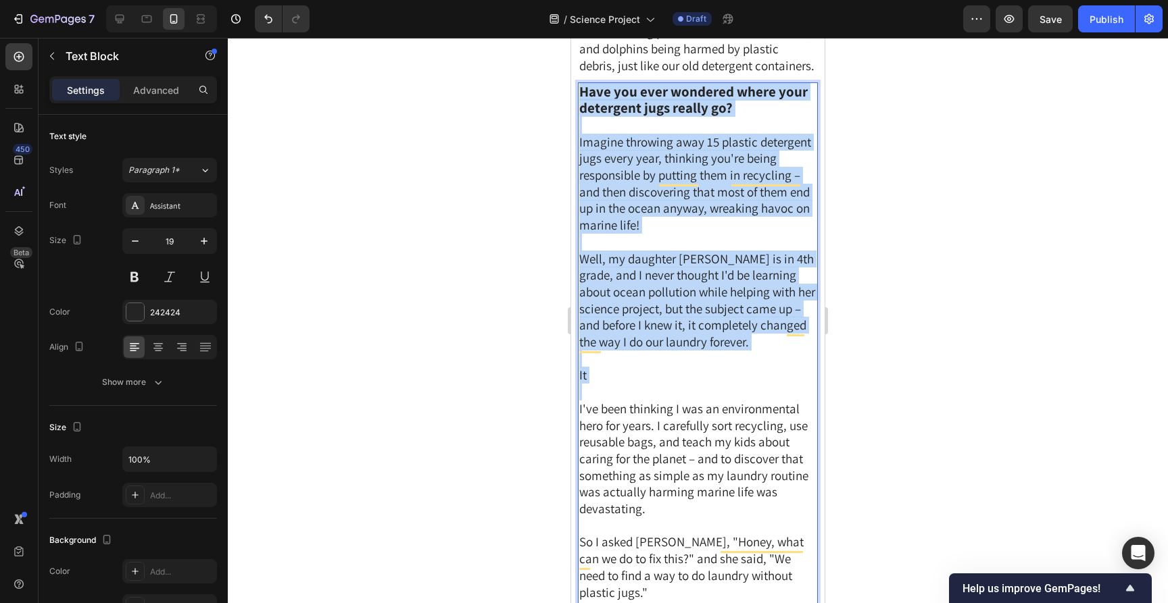
drag, startPoint x: 579, startPoint y: 395, endPoint x: 578, endPoint y: 83, distance: 312.2
click at [578, 83] on div "Have you ever wondered where your detergent jugs really go? Imagine throwing aw…" at bounding box center [698, 392] width 240 height 620
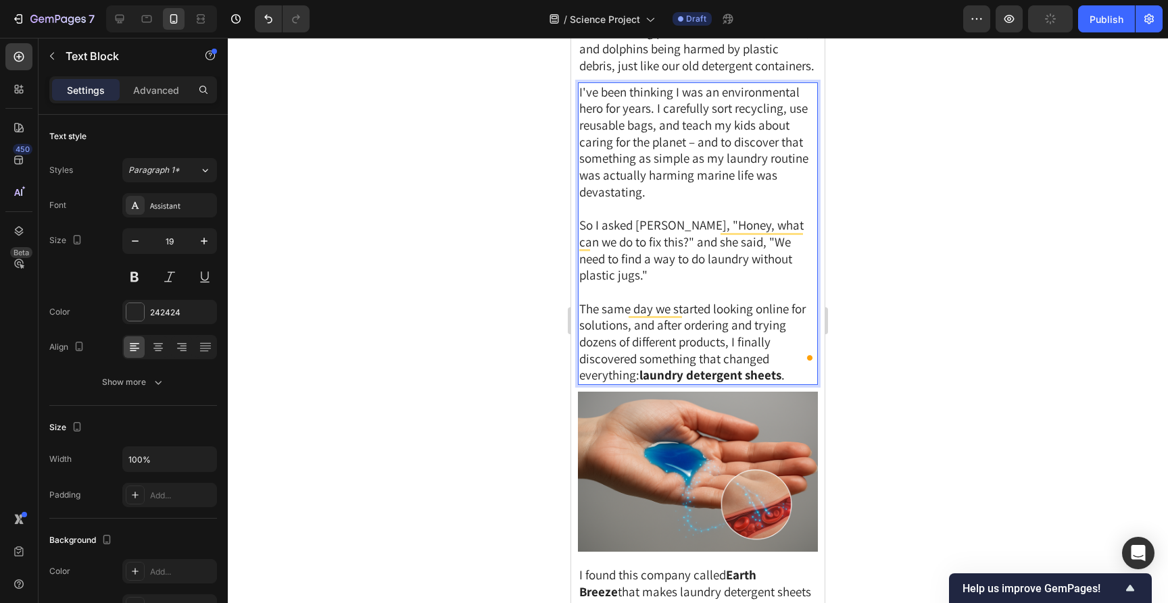
click at [1040, 184] on div at bounding box center [698, 321] width 940 height 566
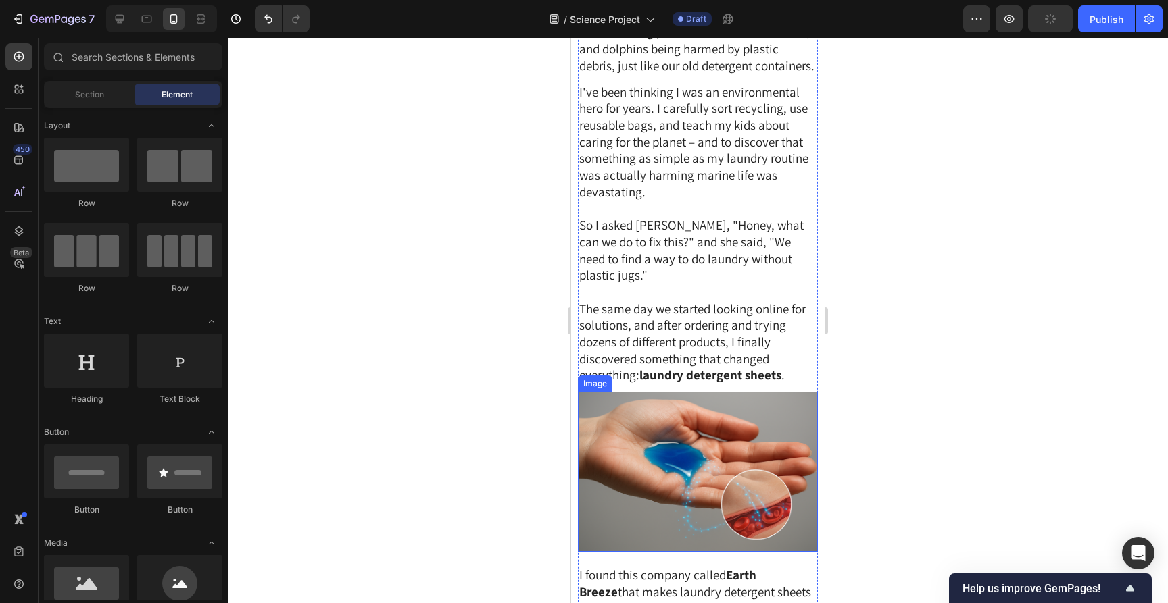
click at [737, 485] on img at bounding box center [698, 472] width 240 height 160
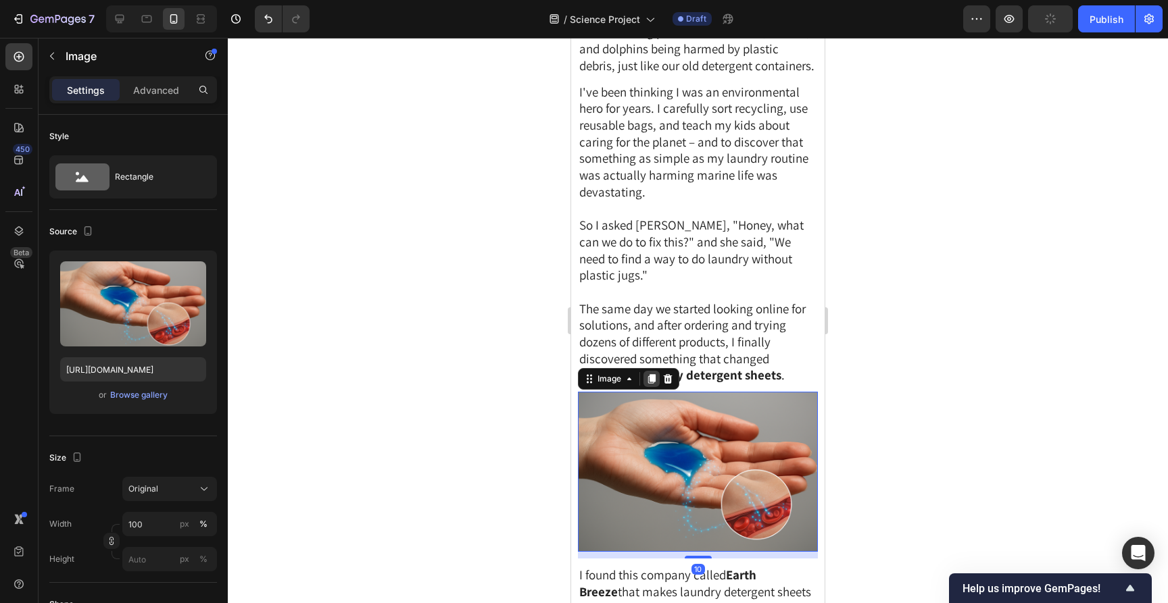
click at [649, 374] on icon at bounding box center [651, 379] width 11 height 11
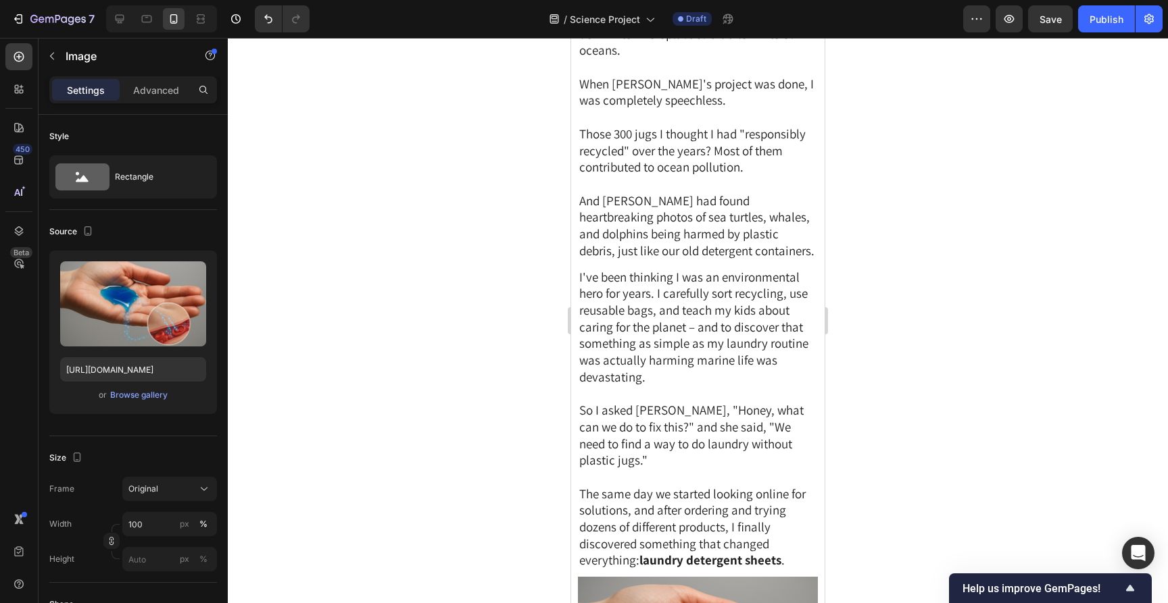
scroll to position [1416, 0]
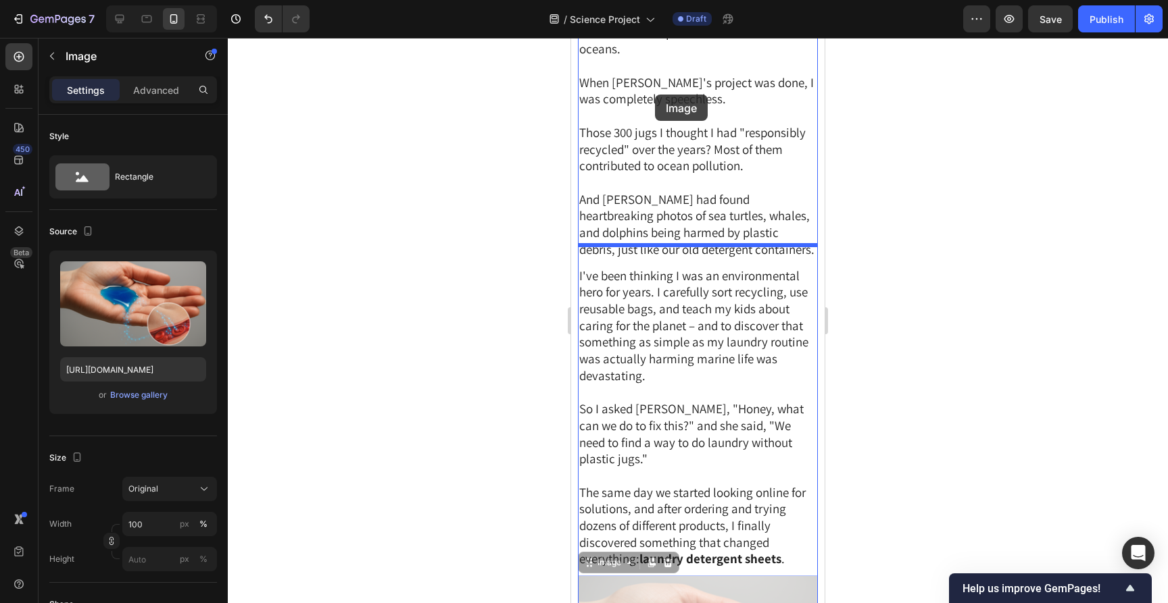
drag, startPoint x: 589, startPoint y: 535, endPoint x: 655, endPoint y: 95, distance: 444.8
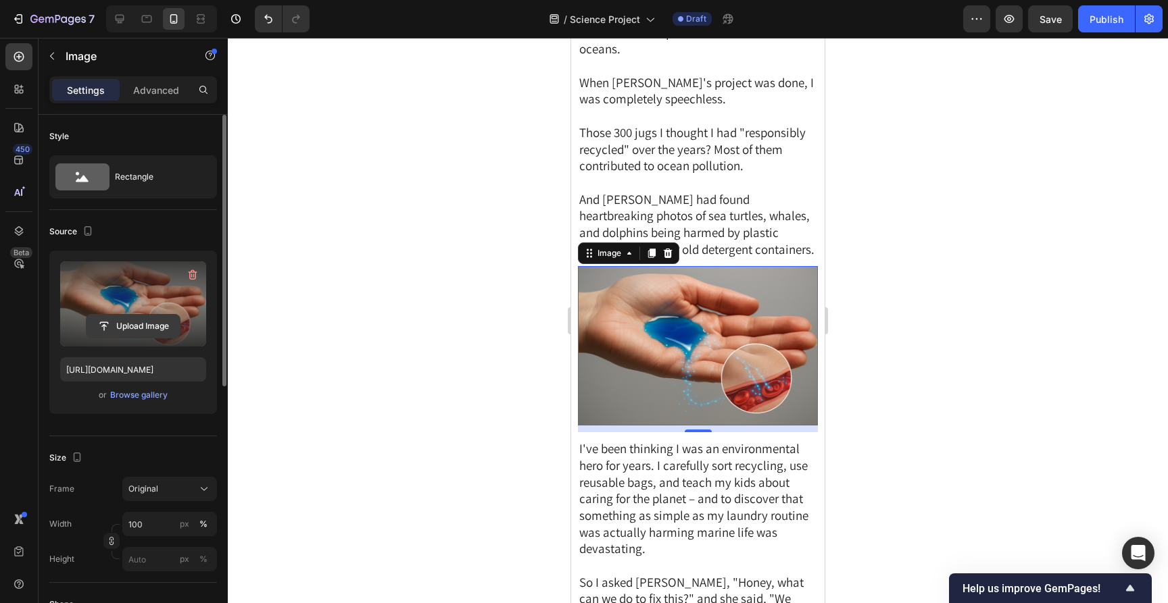
click at [149, 330] on input "file" at bounding box center [132, 326] width 93 height 23
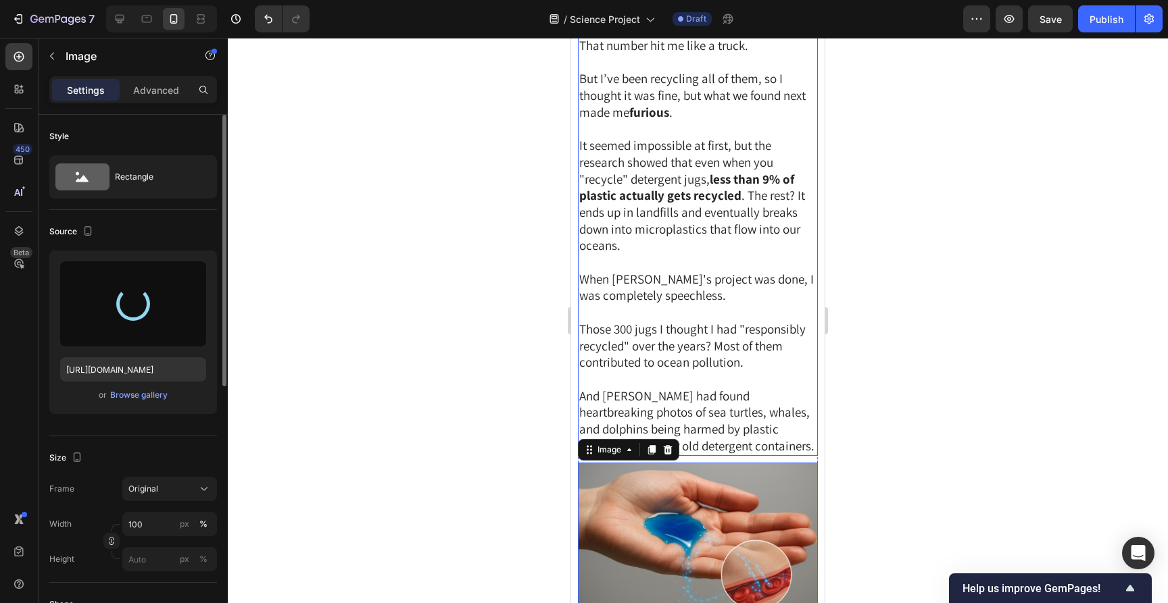
scroll to position [1249, 0]
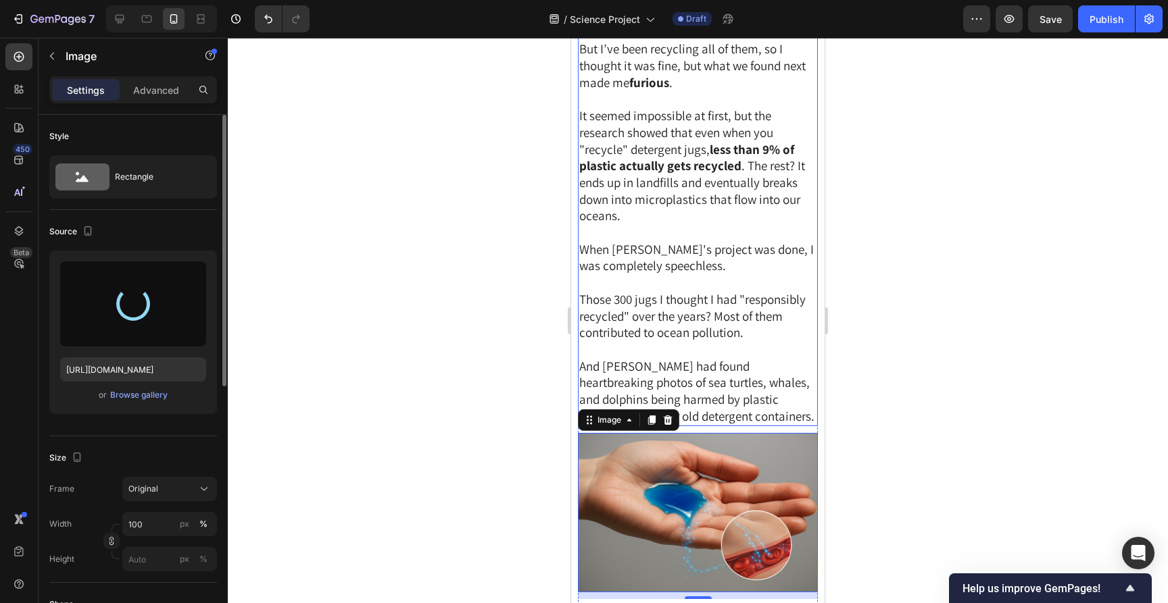
type input "[URL][DOMAIN_NAME]"
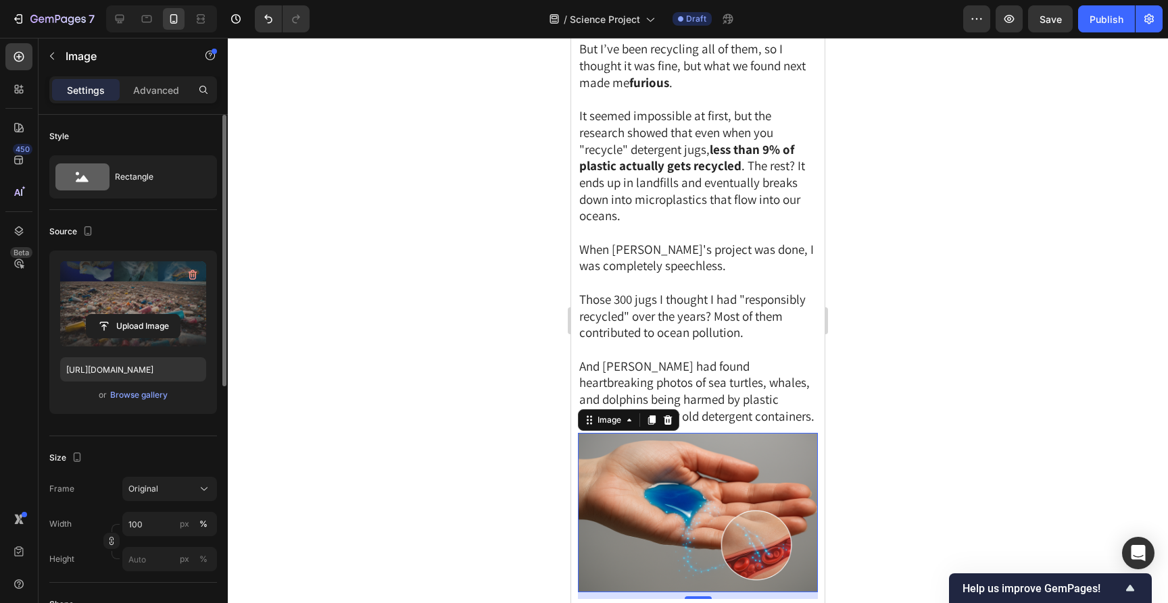
click at [897, 288] on div at bounding box center [698, 321] width 940 height 566
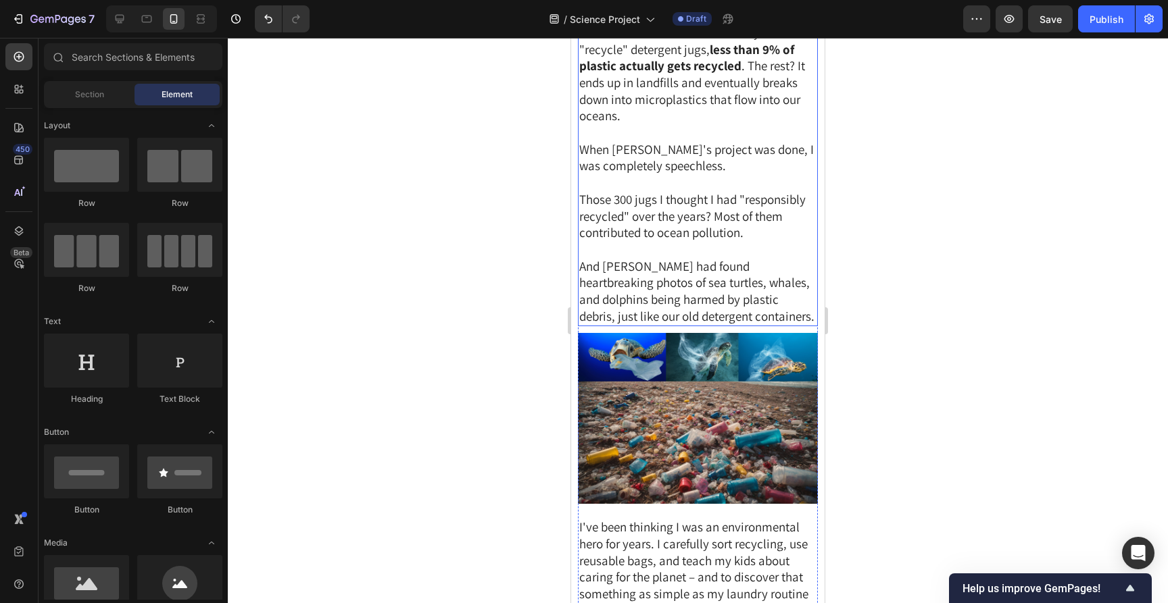
scroll to position [1427, 0]
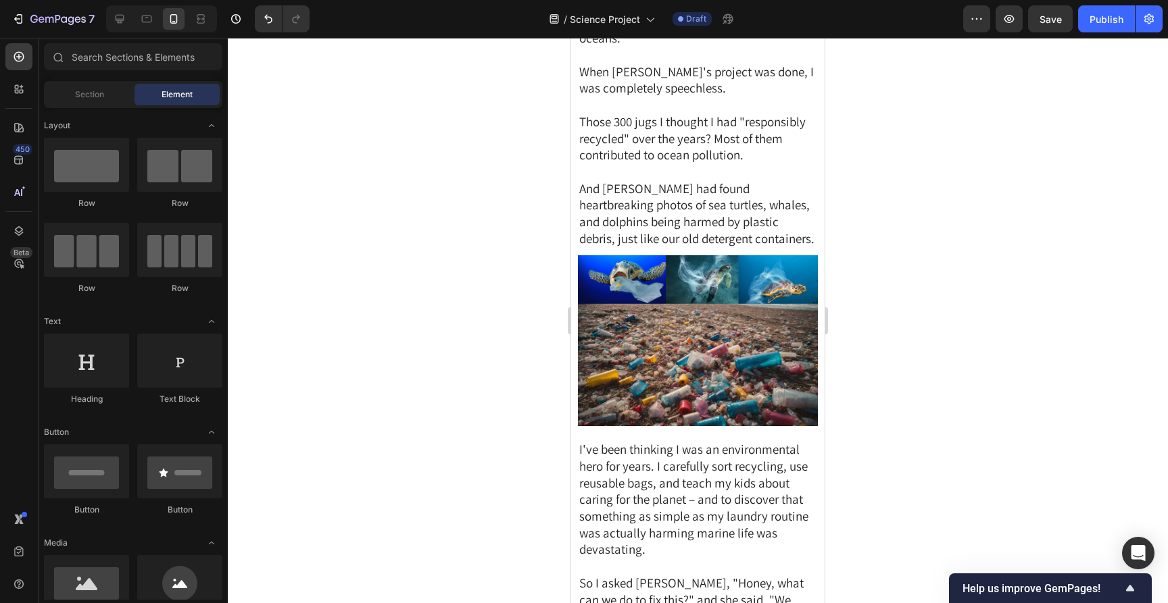
click at [901, 291] on div at bounding box center [698, 321] width 940 height 566
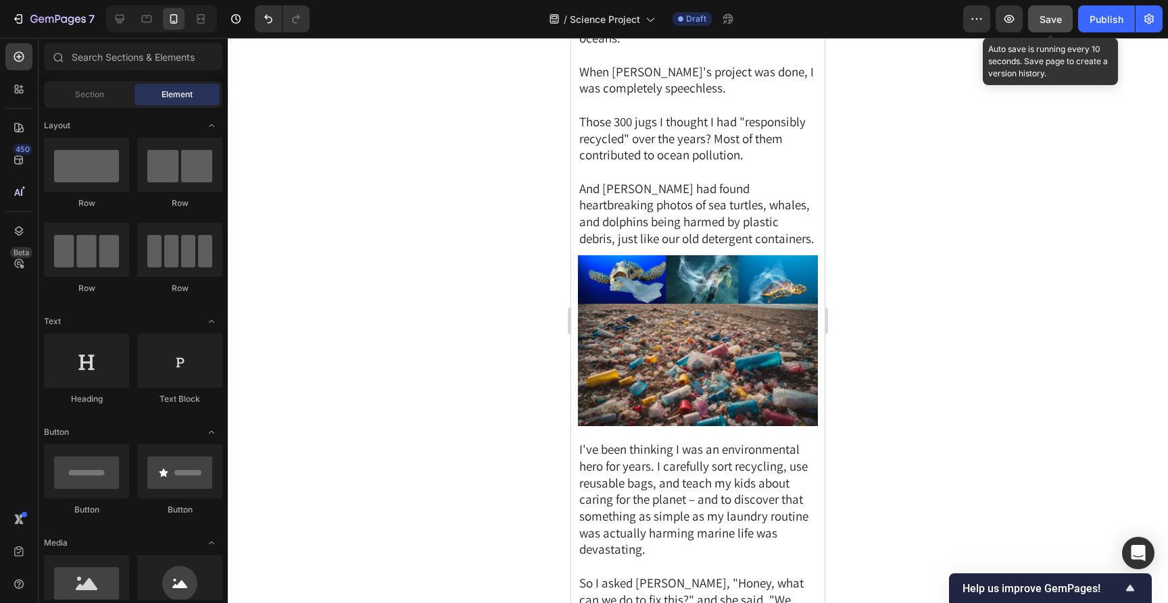
click at [1053, 29] on button "Save" at bounding box center [1050, 18] width 45 height 27
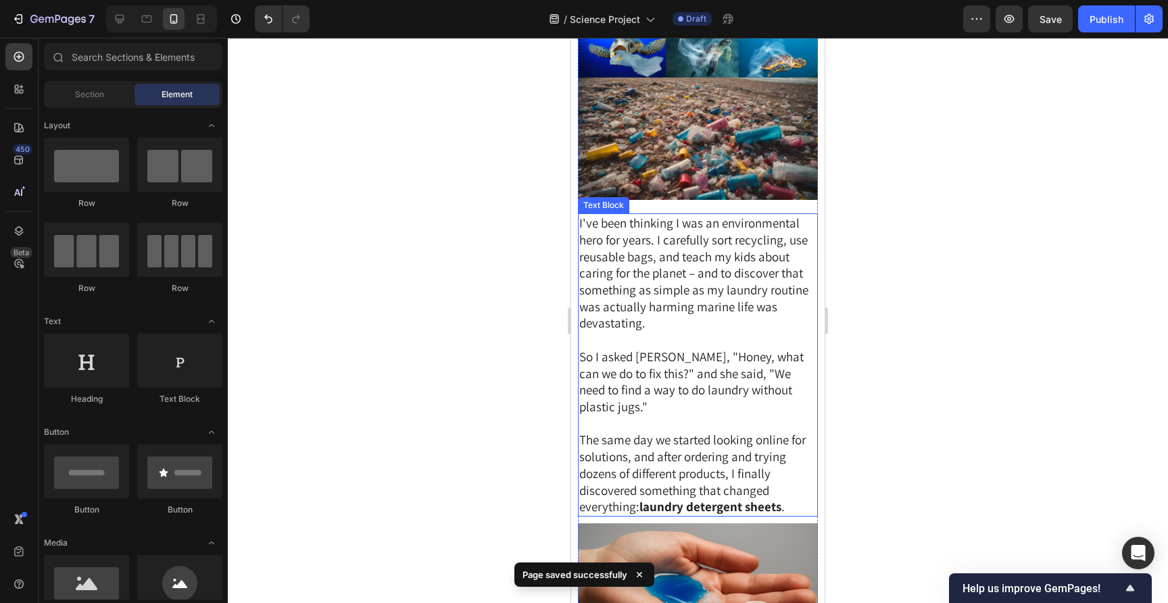
scroll to position [1752, 0]
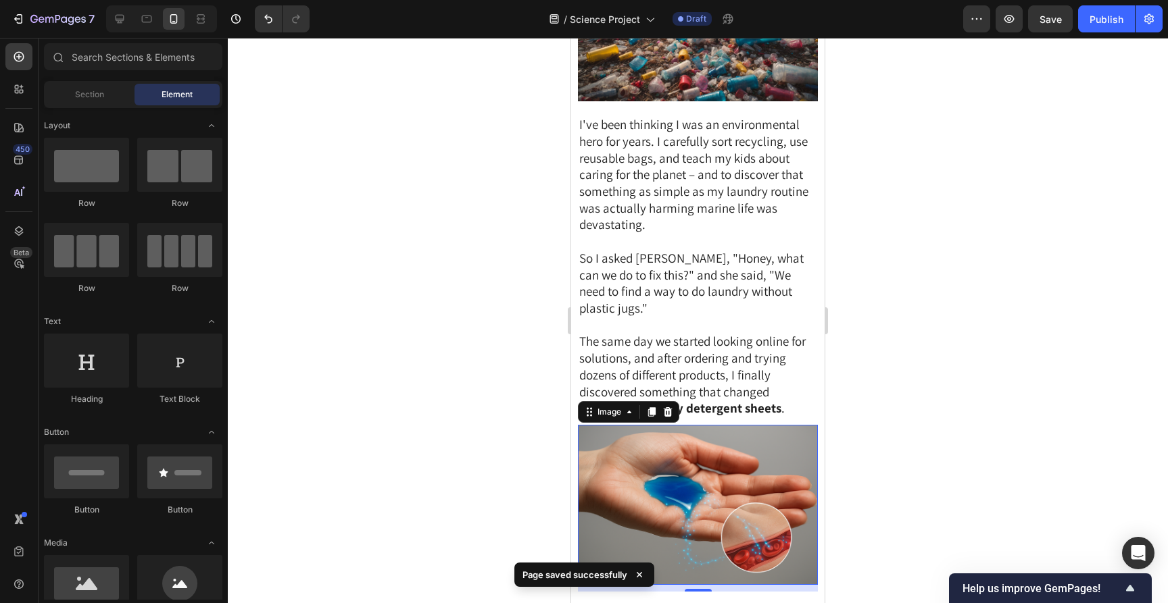
click at [717, 464] on img at bounding box center [698, 505] width 240 height 160
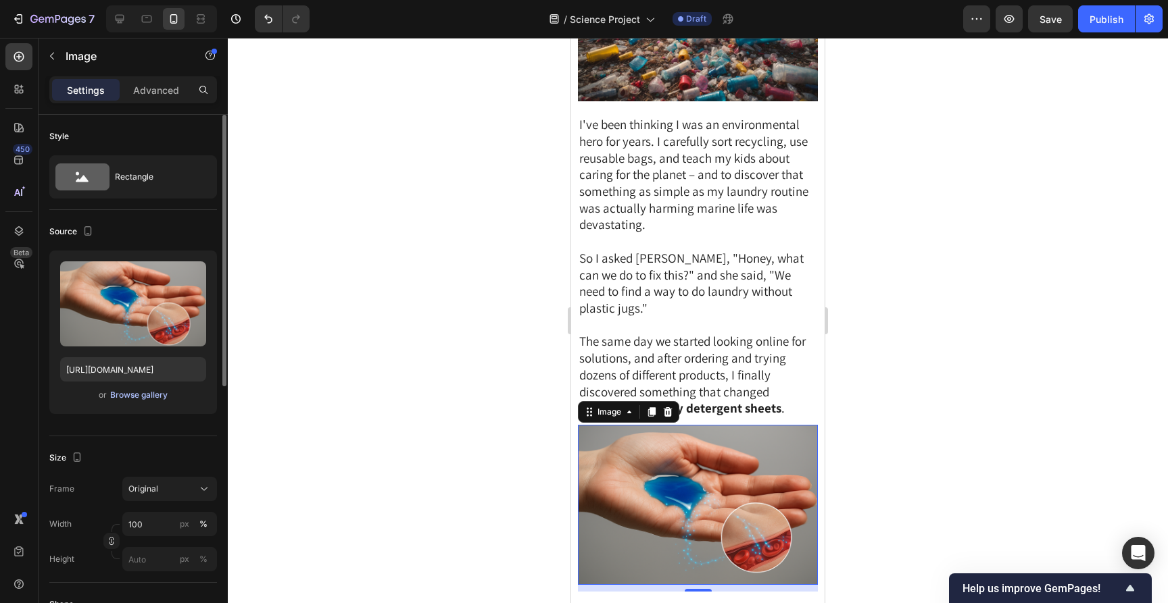
click at [153, 391] on div "Browse gallery" at bounding box center [138, 395] width 57 height 12
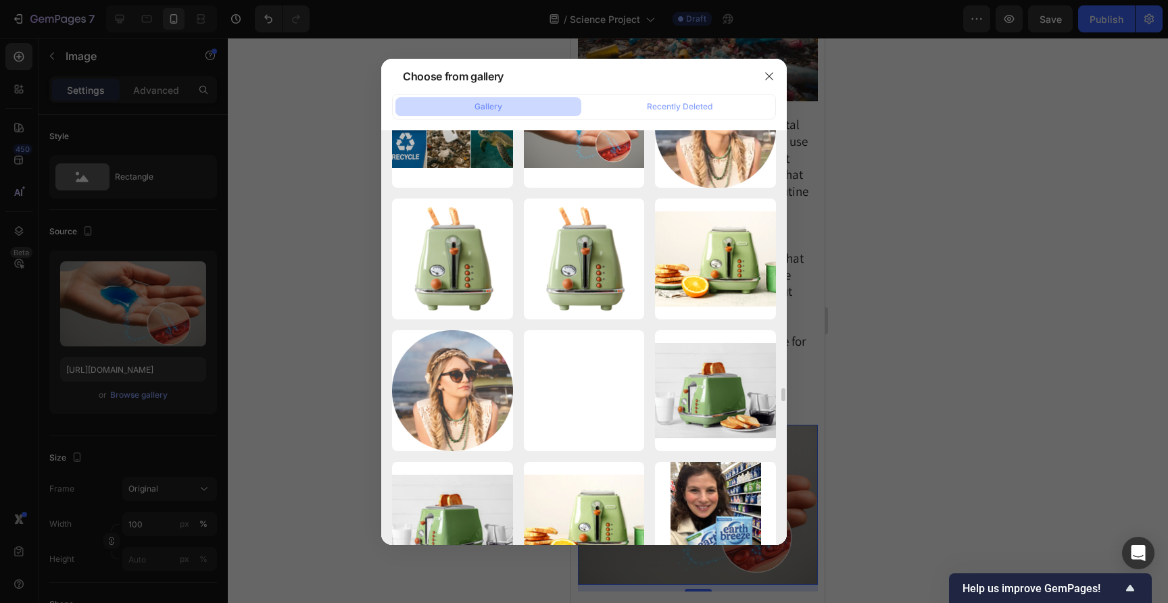
scroll to position [9568, 0]
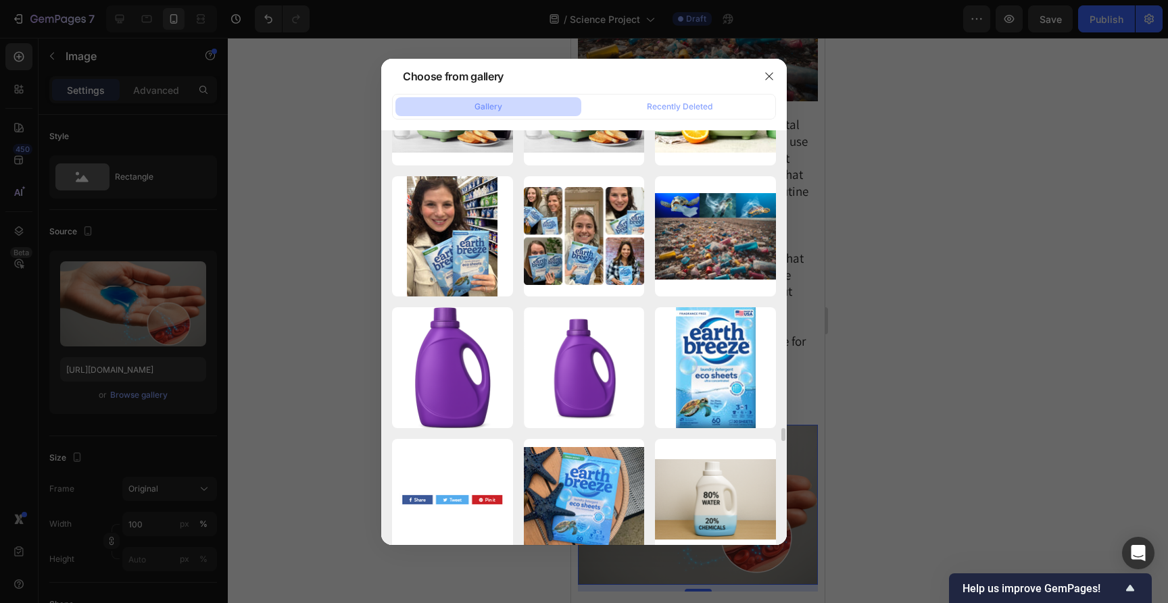
click at [917, 278] on div at bounding box center [584, 301] width 1168 height 603
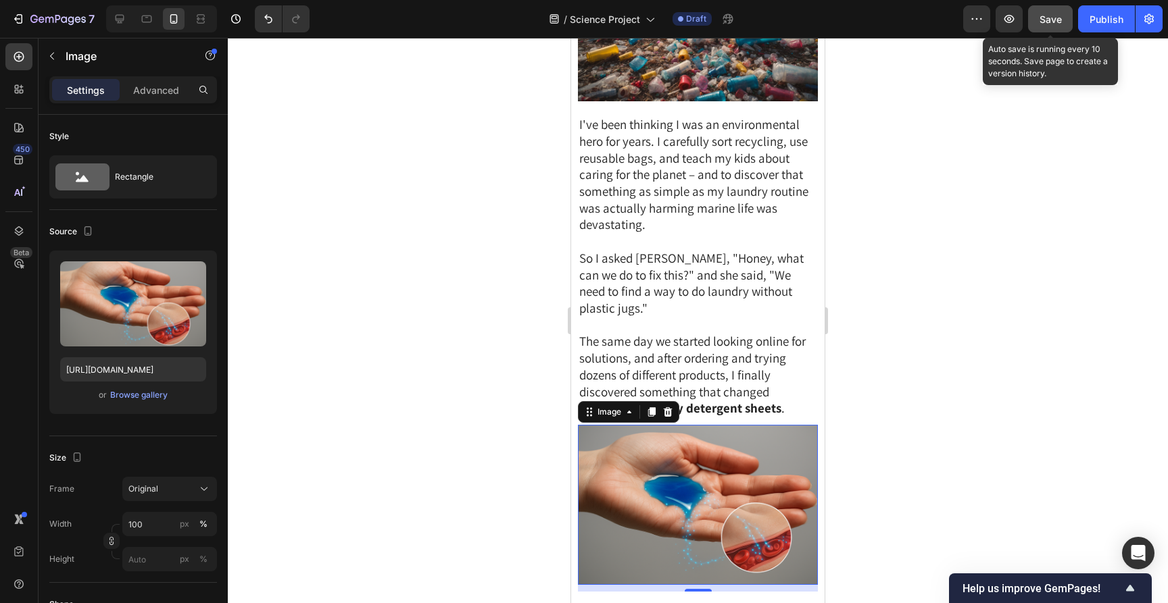
click at [1036, 25] on button "Save" at bounding box center [1050, 18] width 45 height 27
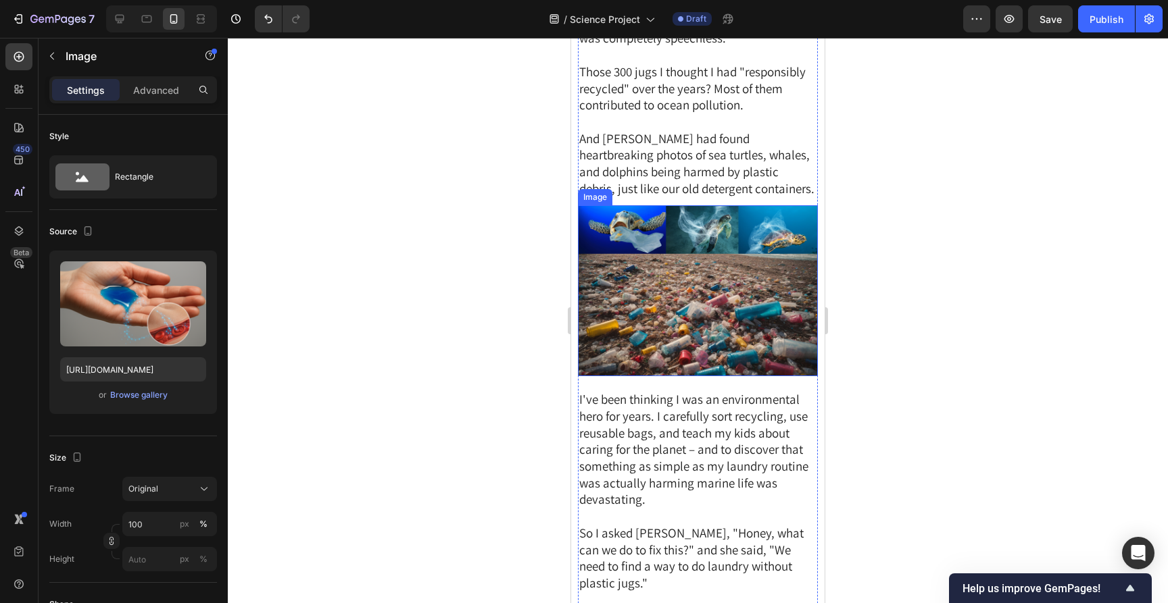
scroll to position [1479, 0]
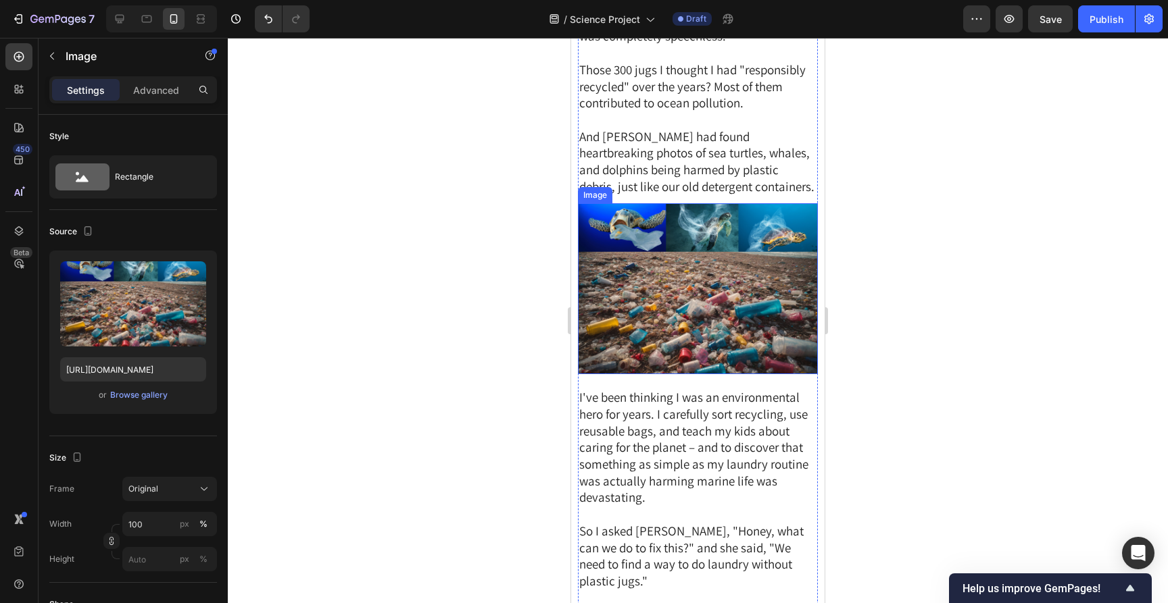
click at [706, 301] on img at bounding box center [698, 289] width 240 height 172
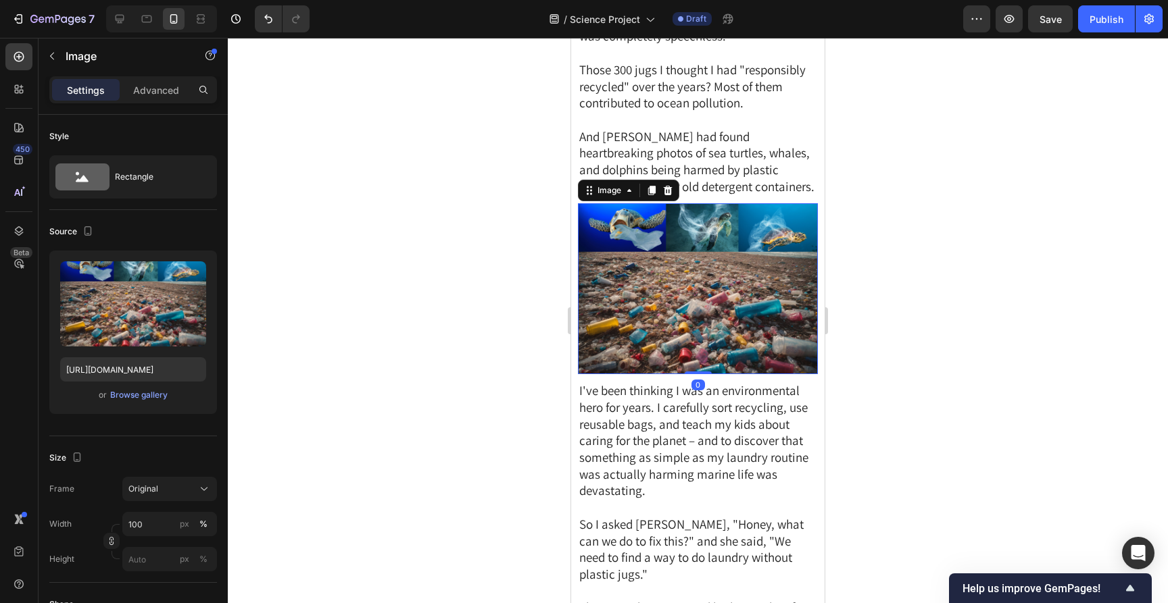
drag, startPoint x: 695, startPoint y: 366, endPoint x: 695, endPoint y: 351, distance: 14.2
click at [695, 351] on div "Image 0" at bounding box center [698, 289] width 240 height 172
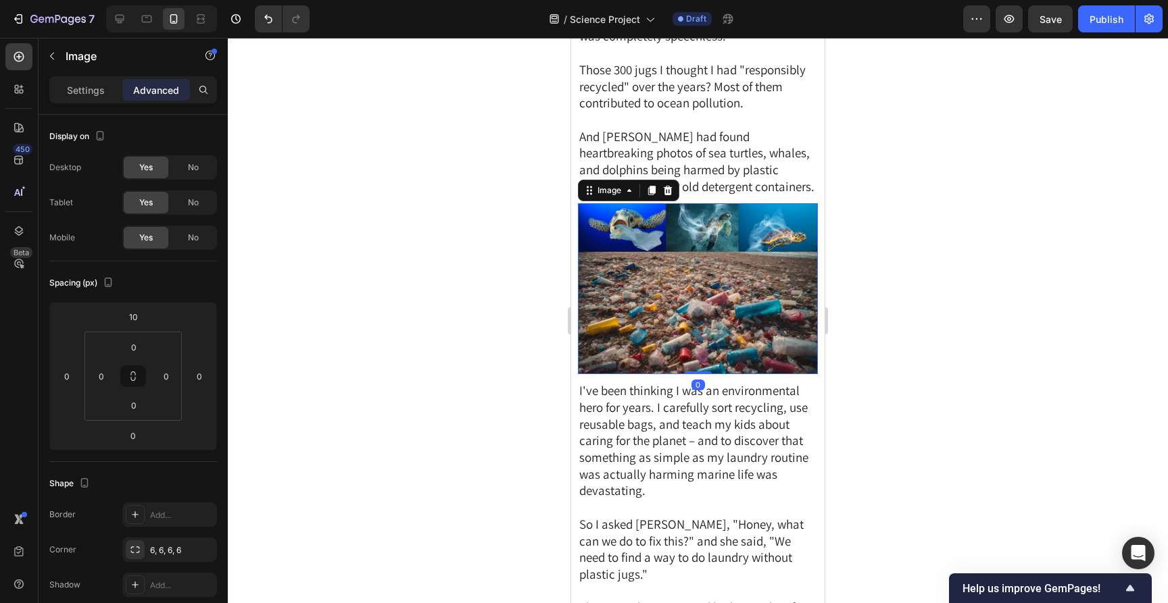
click at [941, 253] on div at bounding box center [698, 321] width 940 height 566
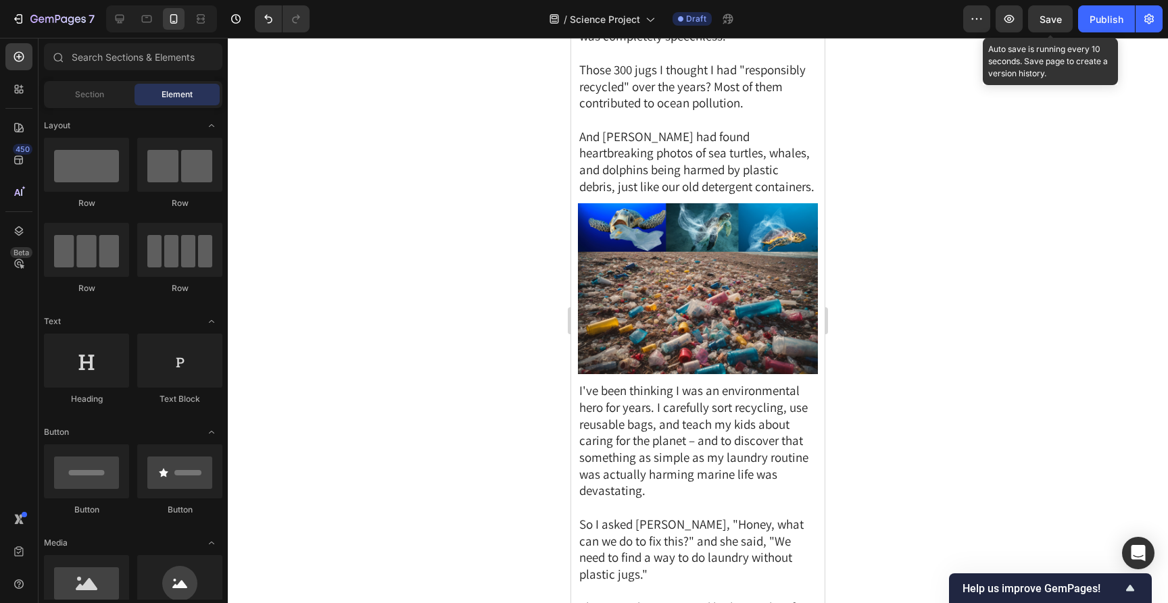
click at [1039, 20] on button "Save" at bounding box center [1050, 18] width 45 height 27
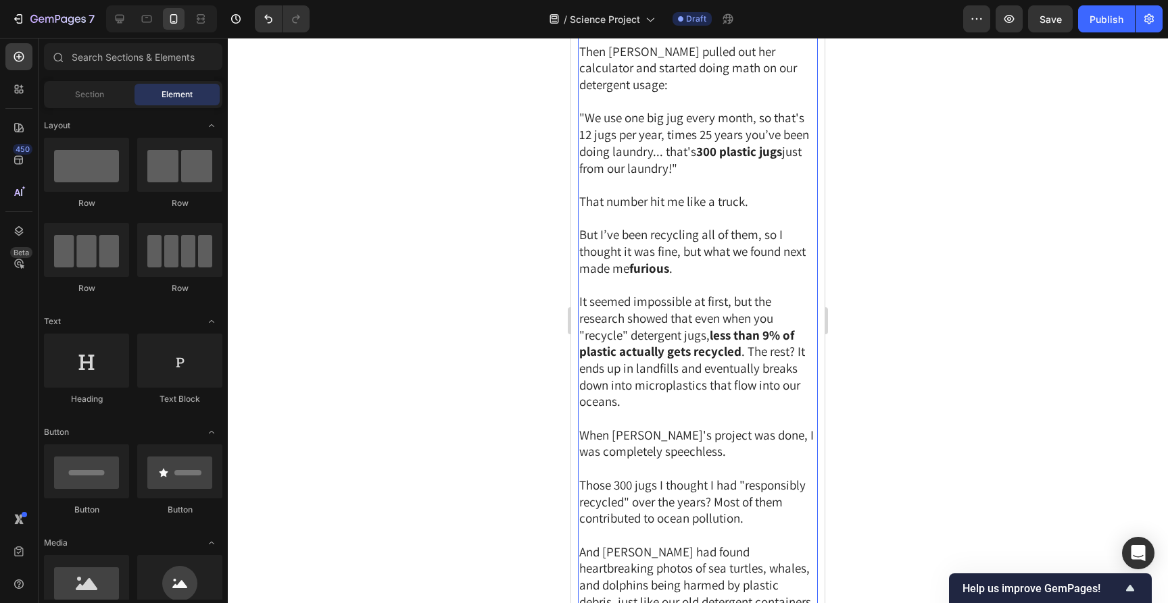
scroll to position [1068, 0]
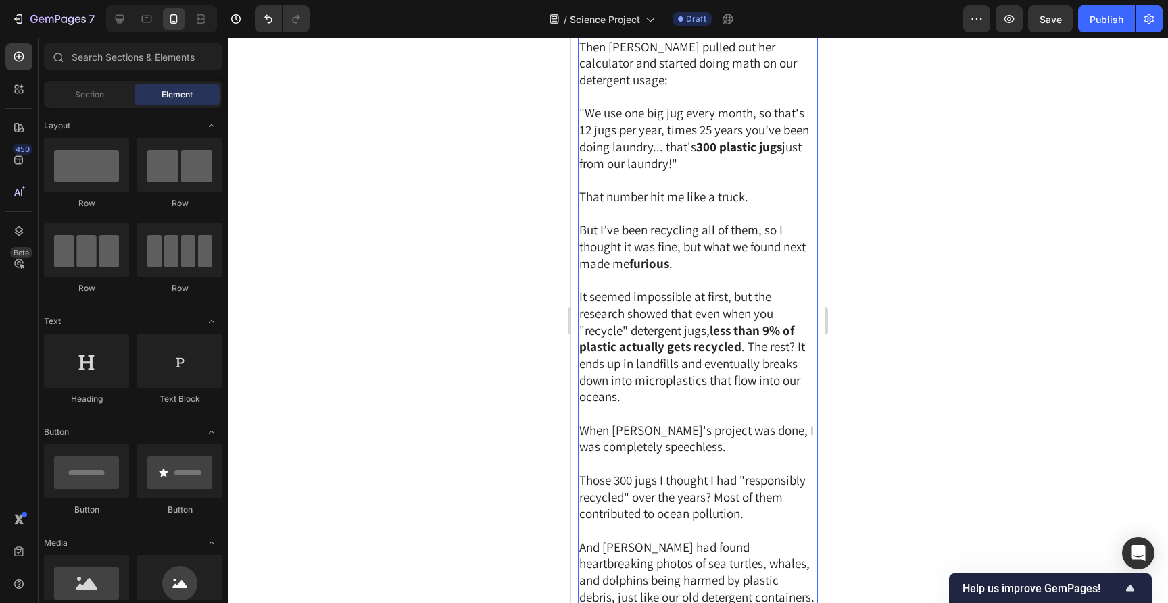
click at [673, 235] on span "But I’ve been recycling all of them, so I thought it was fine, but what we foun…" at bounding box center [692, 246] width 226 height 49
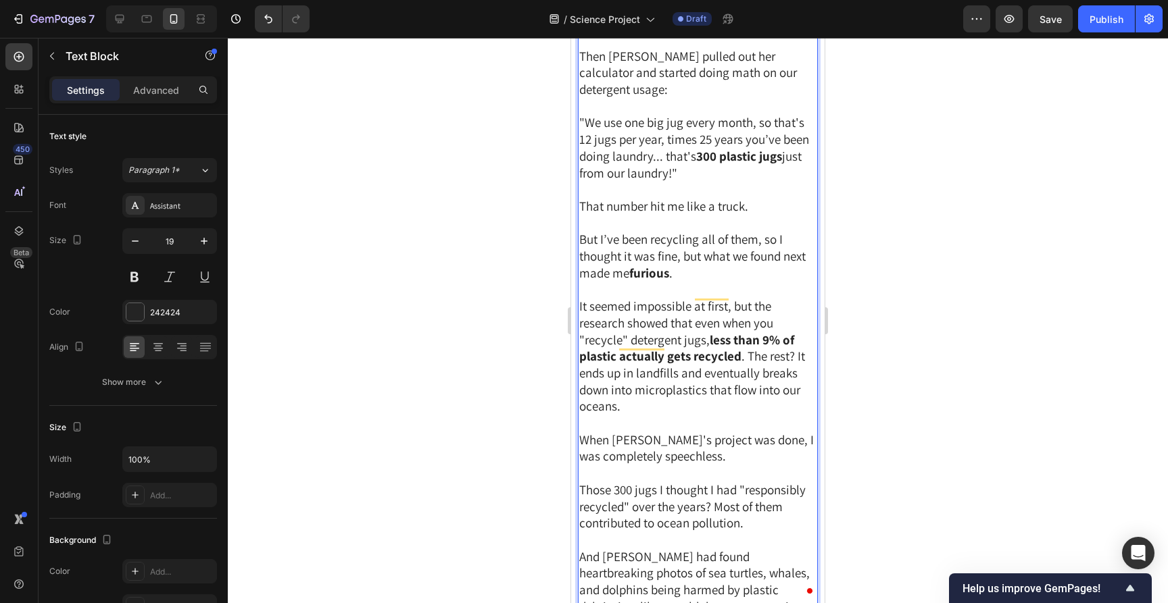
scroll to position [1078, 0]
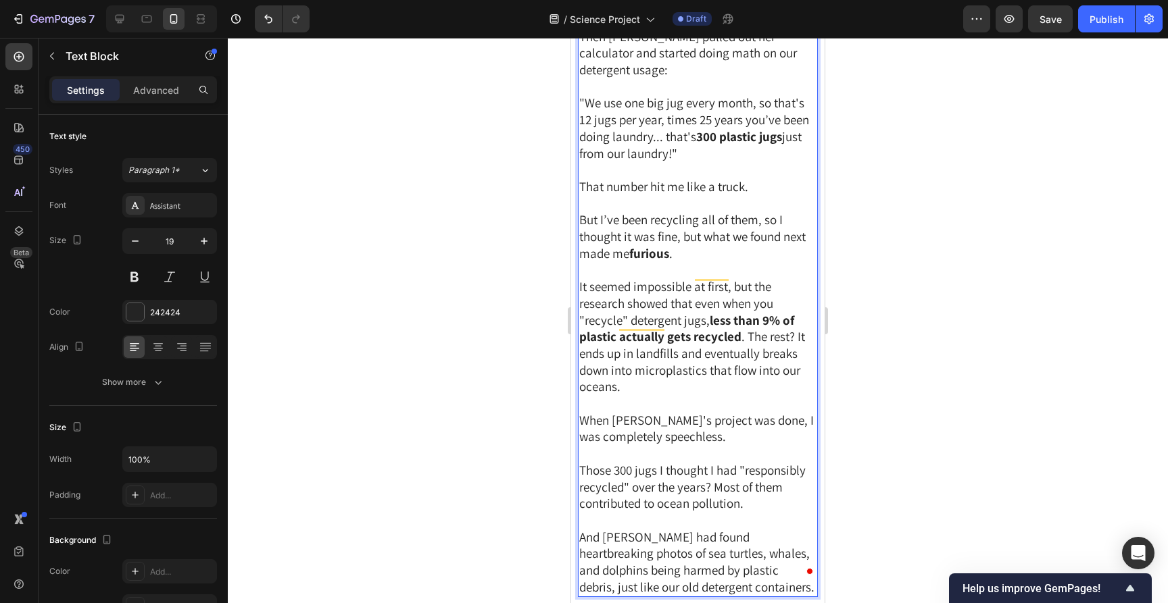
click at [671, 227] on span "But I’ve been recycling all of them, so I thought it was fine, but what we foun…" at bounding box center [692, 236] width 226 height 49
click at [893, 253] on div at bounding box center [698, 321] width 940 height 566
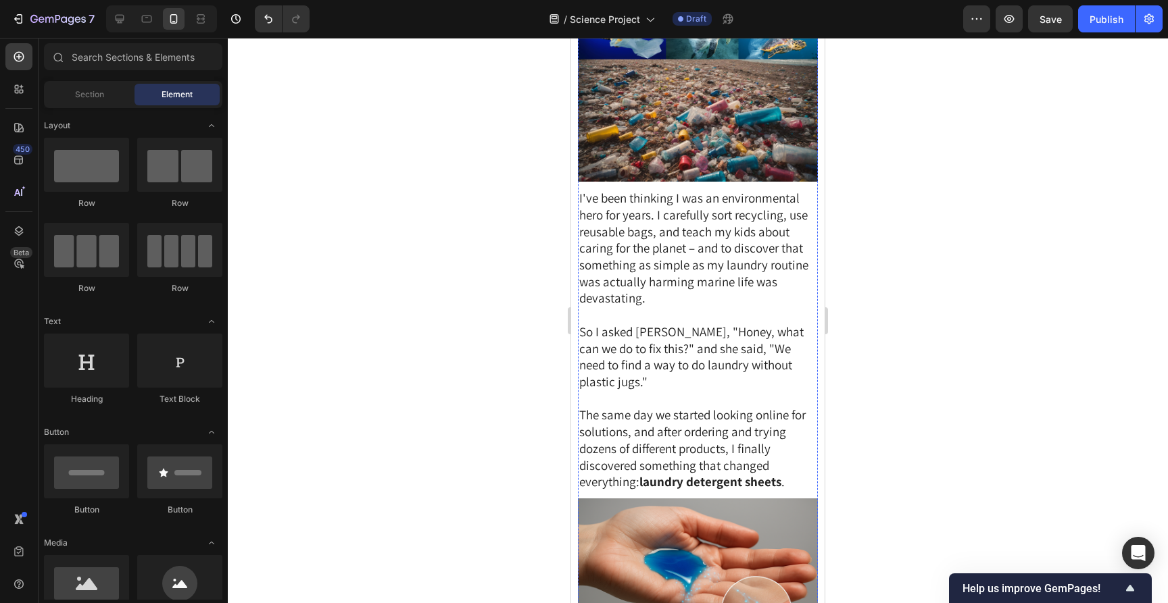
scroll to position [1518, 0]
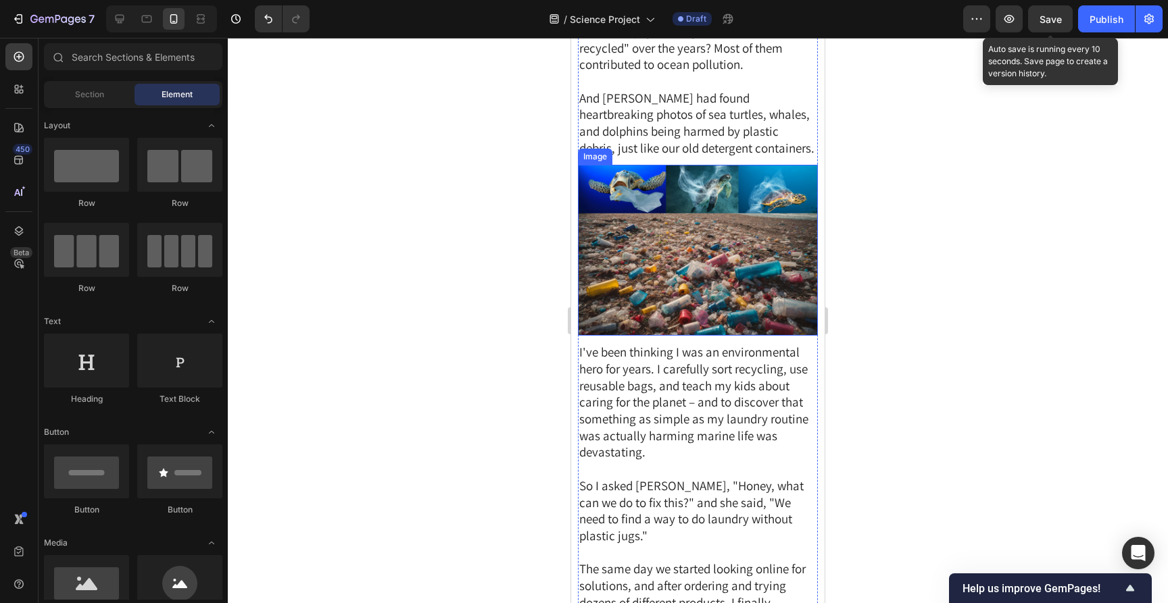
click at [1060, 14] on span "Save" at bounding box center [1050, 19] width 22 height 11
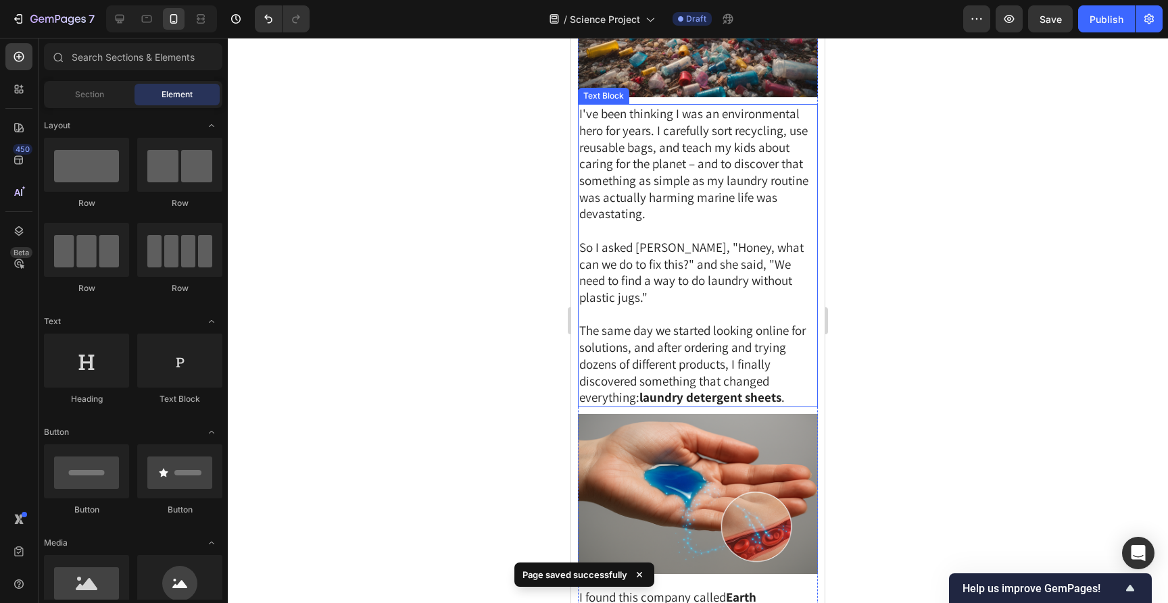
scroll to position [1847, 0]
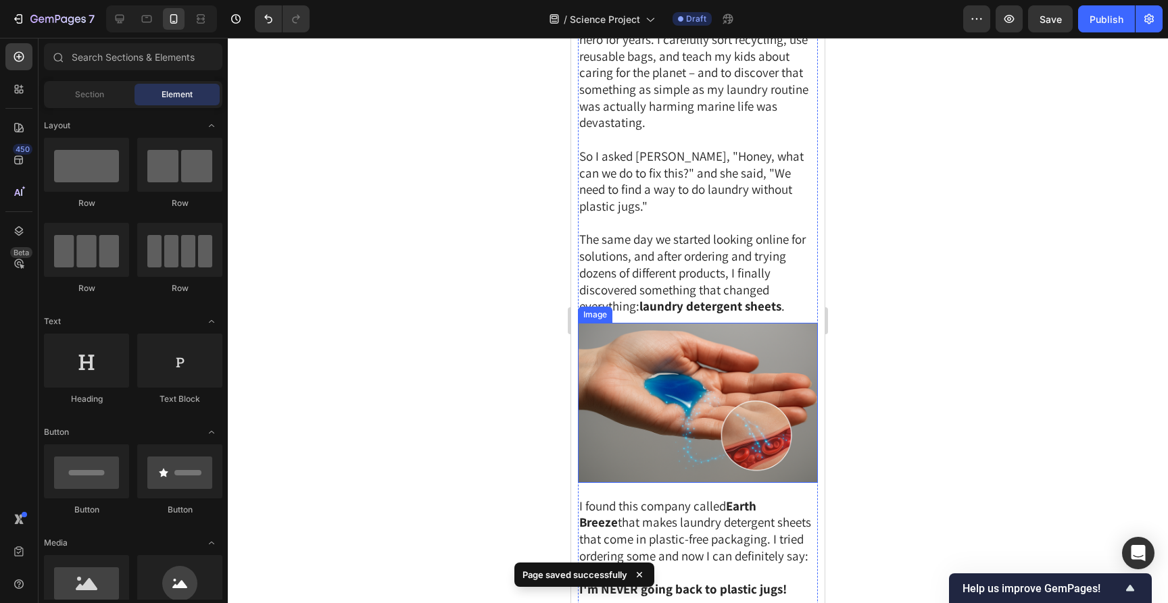
click at [755, 347] on img at bounding box center [698, 403] width 240 height 160
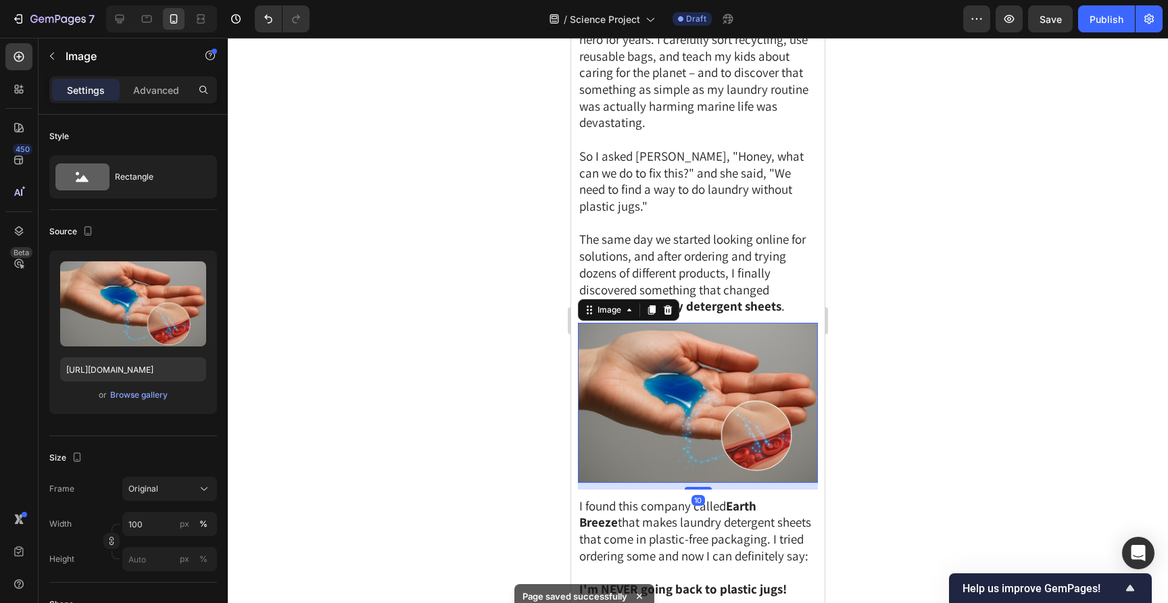
click at [925, 288] on div at bounding box center [698, 321] width 940 height 566
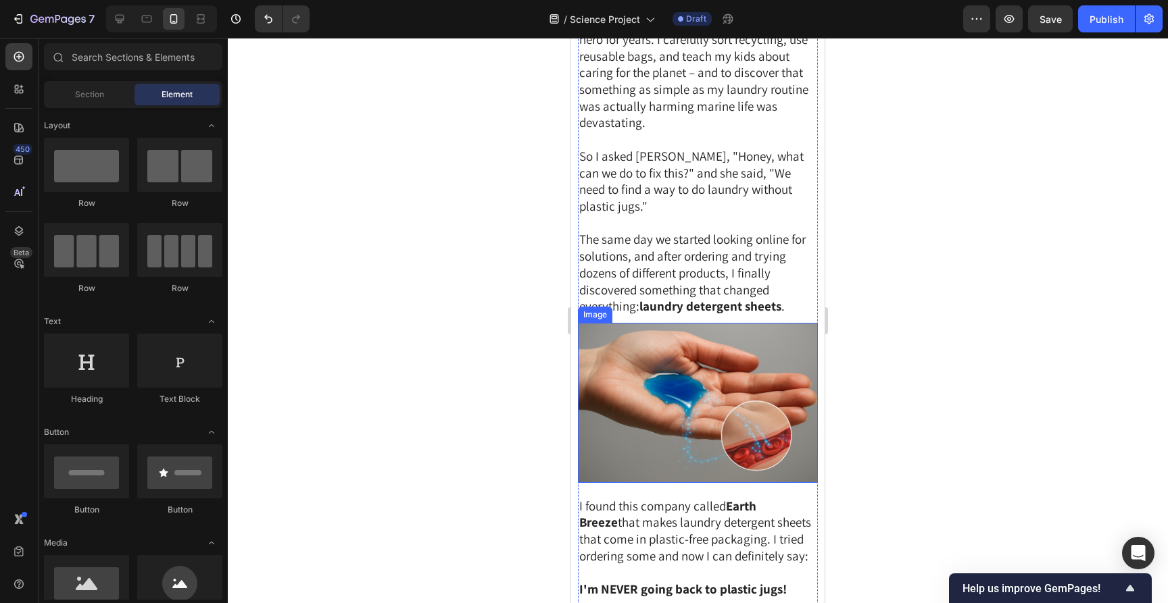
click at [660, 348] on img at bounding box center [698, 403] width 240 height 160
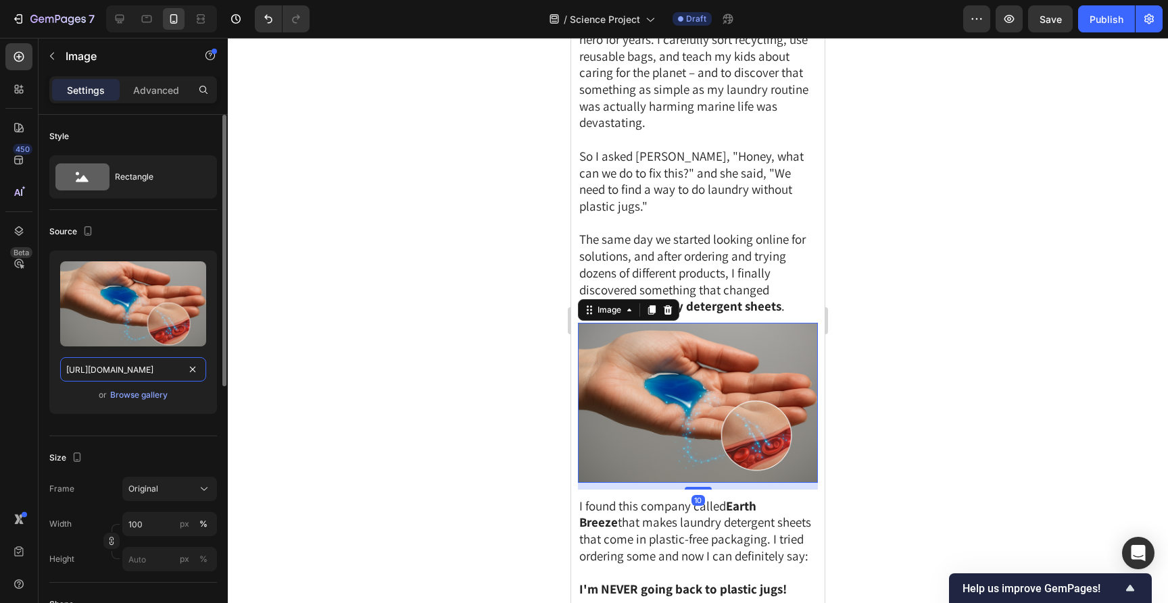
click at [131, 370] on input "[URL][DOMAIN_NAME]" at bounding box center [133, 369] width 146 height 24
paste input "[DOMAIN_NAME][URL]"
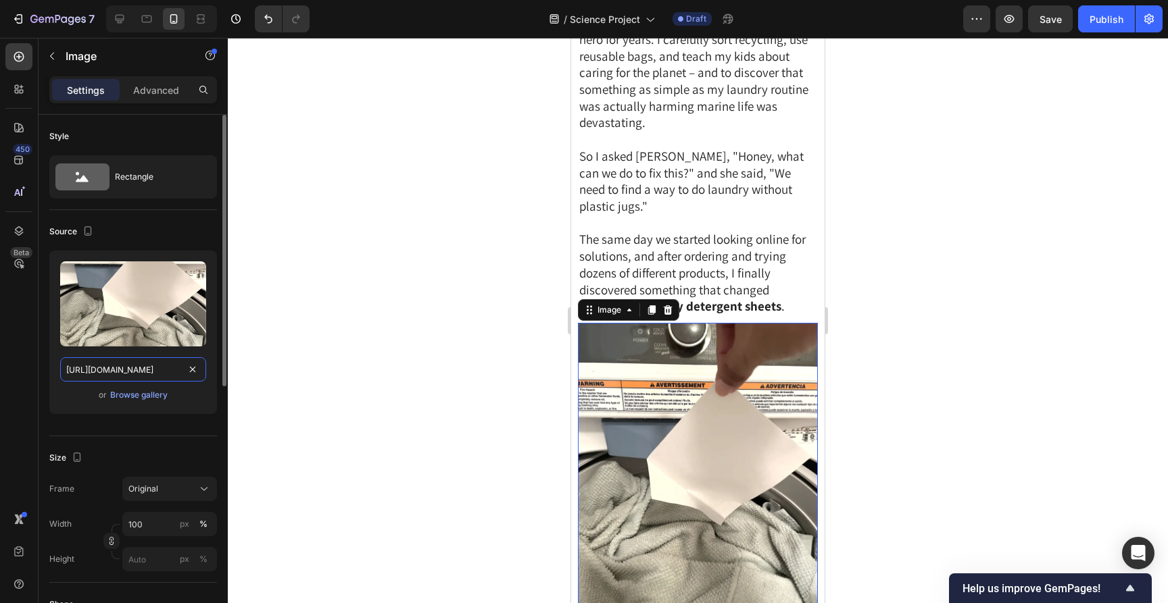
paste input "text"
type input "[URL][DOMAIN_NAME]"
click at [351, 303] on div at bounding box center [698, 321] width 940 height 566
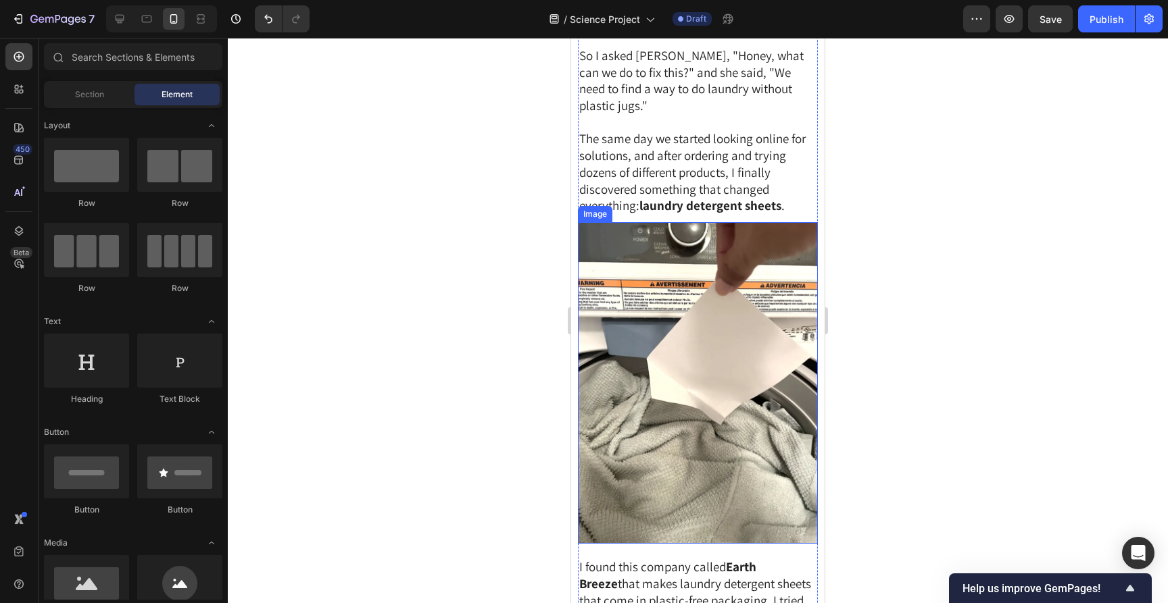
scroll to position [1980, 0]
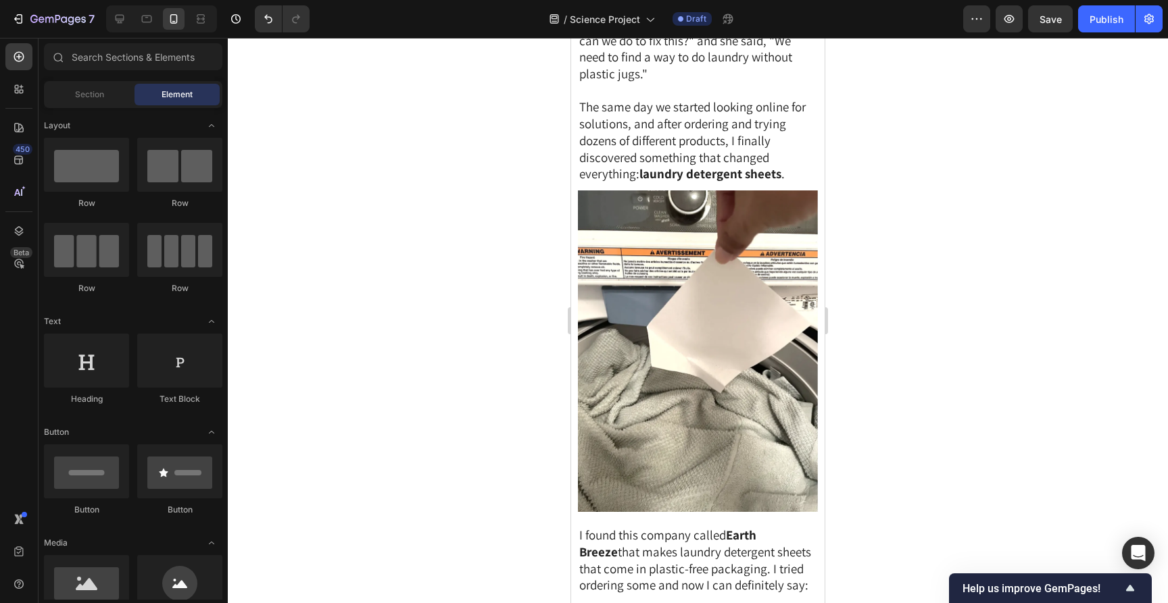
click at [915, 245] on div at bounding box center [698, 321] width 940 height 566
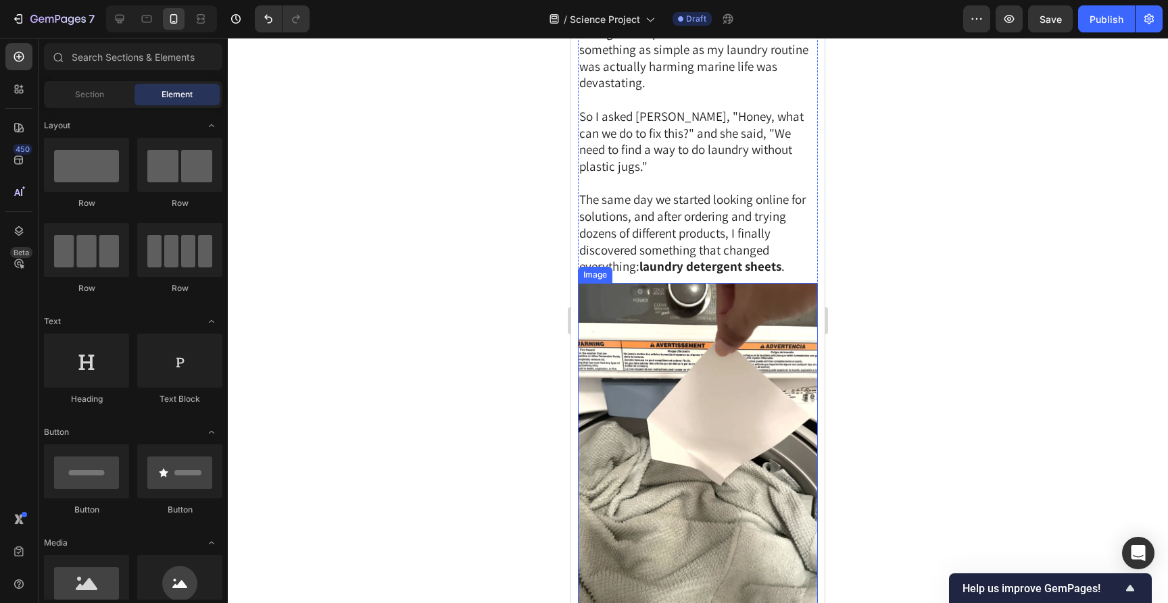
scroll to position [1639, 0]
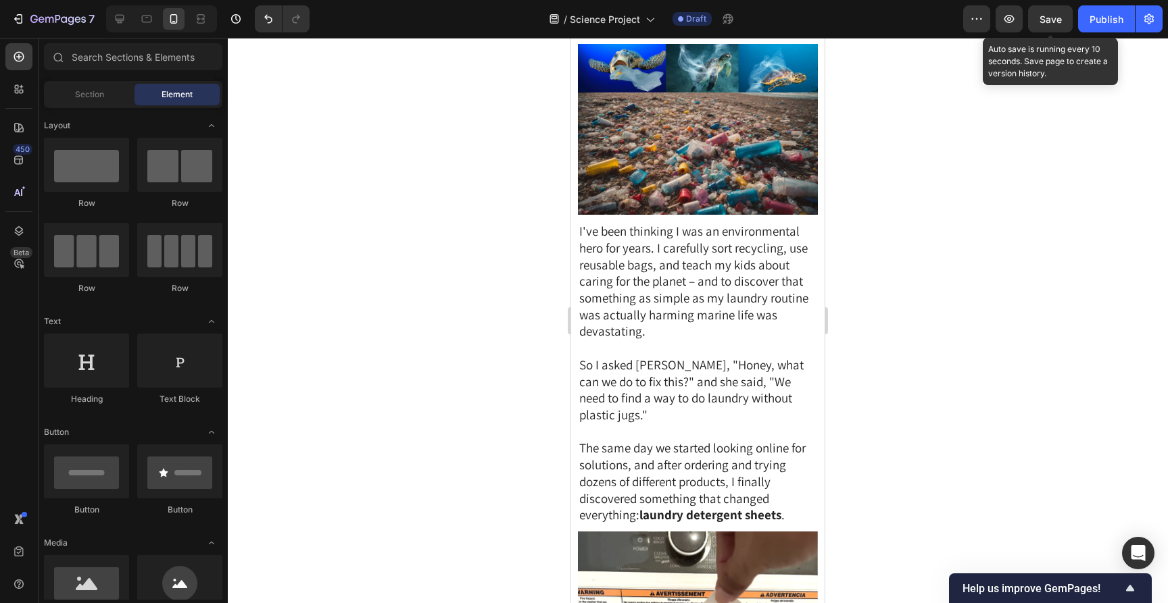
click at [1039, 21] on span "Save" at bounding box center [1050, 19] width 22 height 11
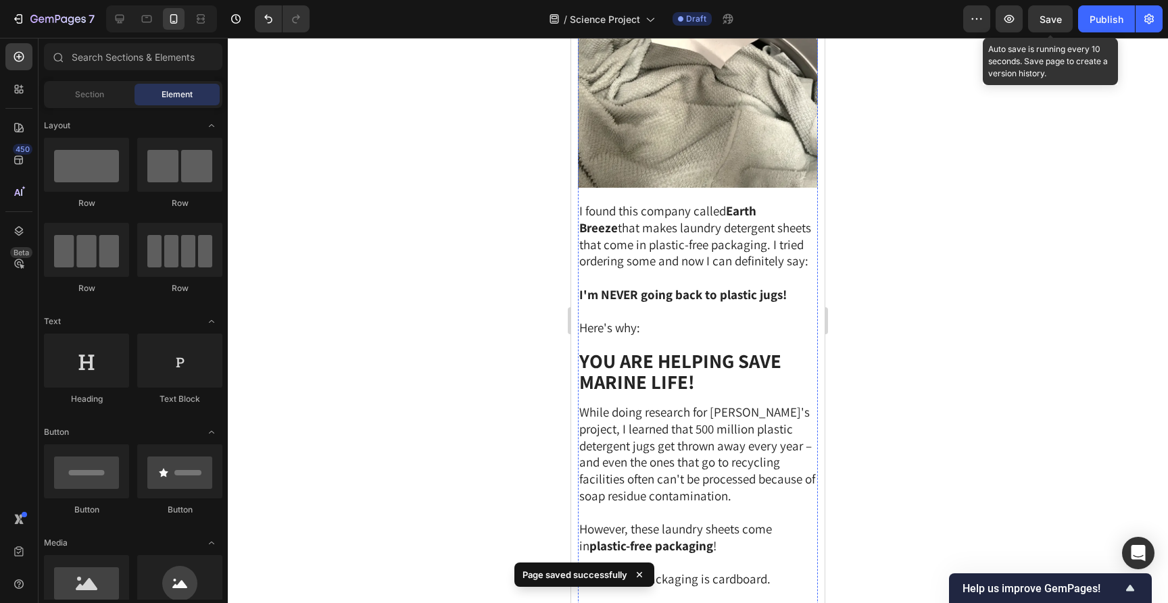
scroll to position [2337, 0]
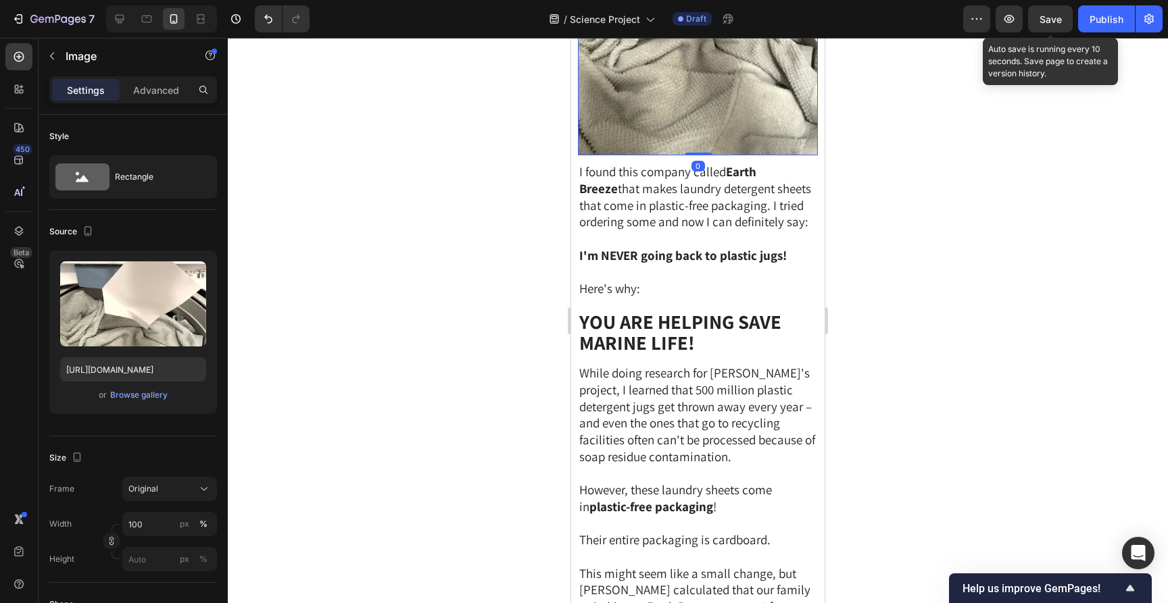
drag, startPoint x: 703, startPoint y: 130, endPoint x: 703, endPoint y: 120, distance: 10.1
click at [703, 153] on div at bounding box center [698, 154] width 27 height 3
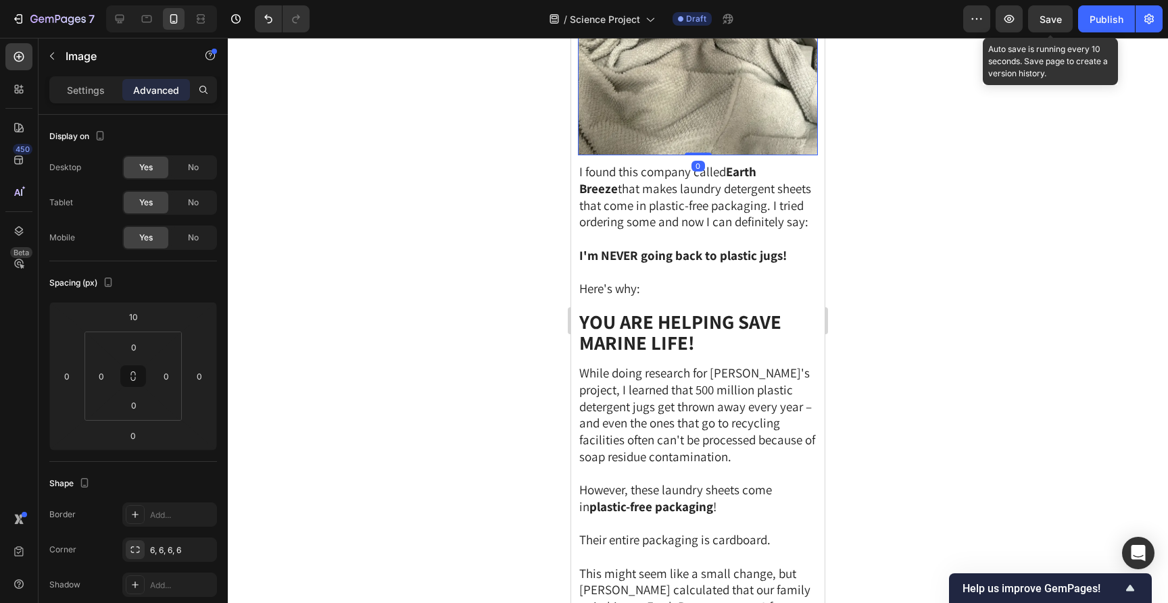
click at [928, 175] on div at bounding box center [698, 321] width 940 height 566
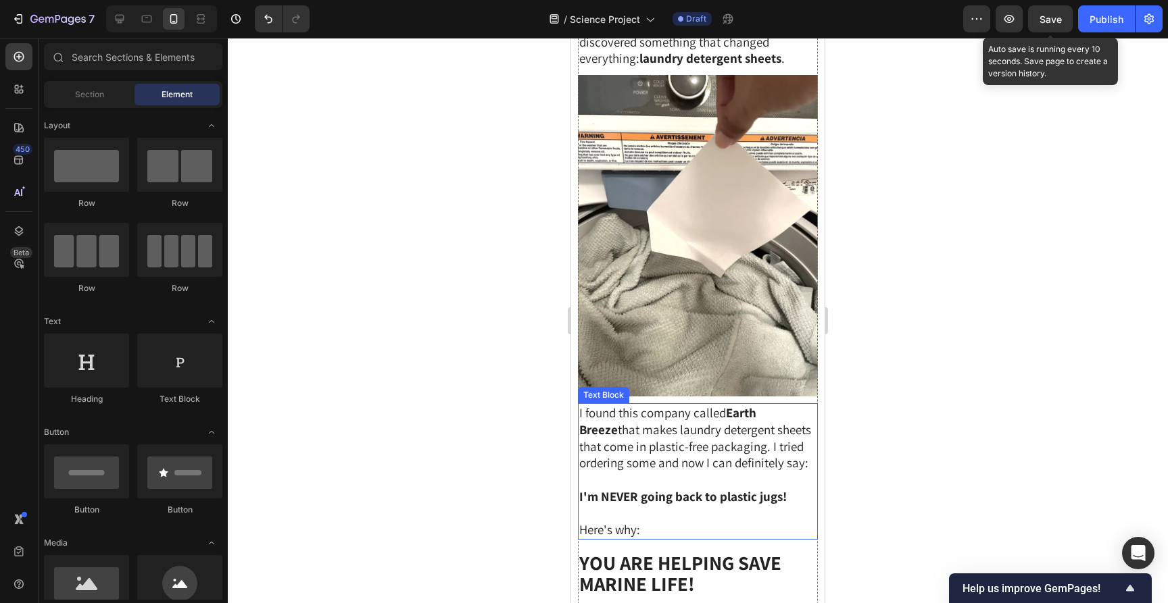
scroll to position [2090, 0]
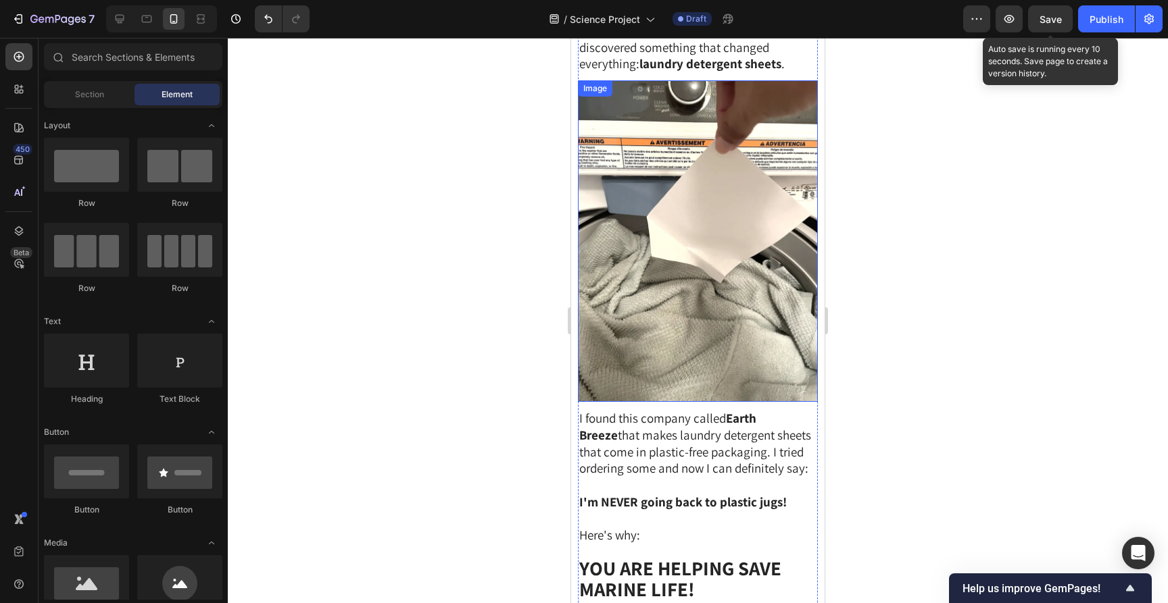
click at [926, 196] on div at bounding box center [698, 321] width 940 height 566
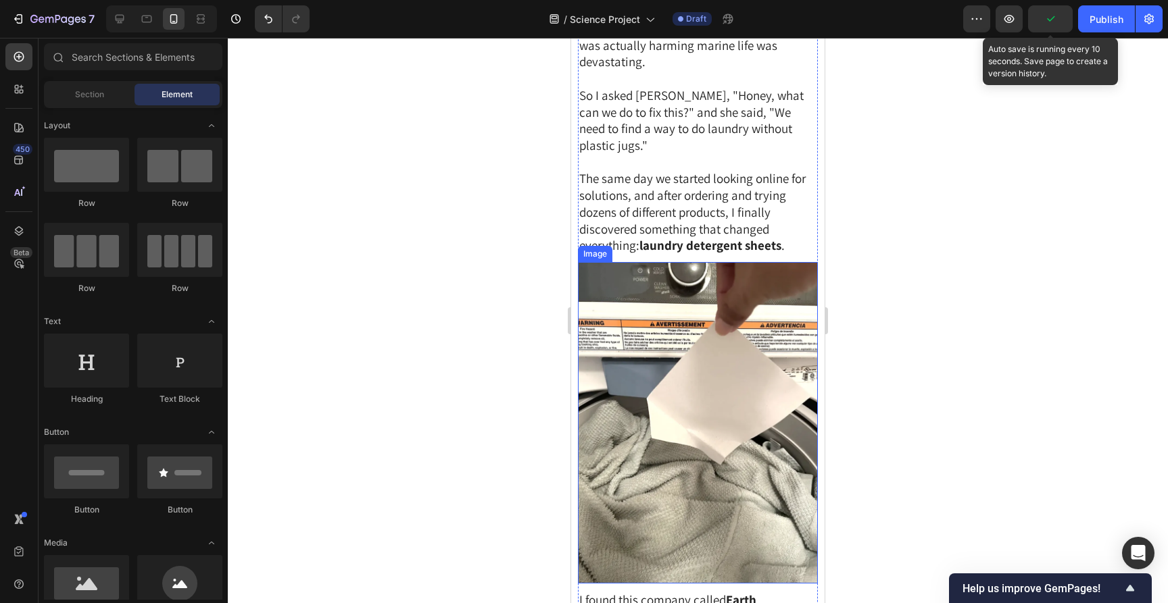
scroll to position [2185, 0]
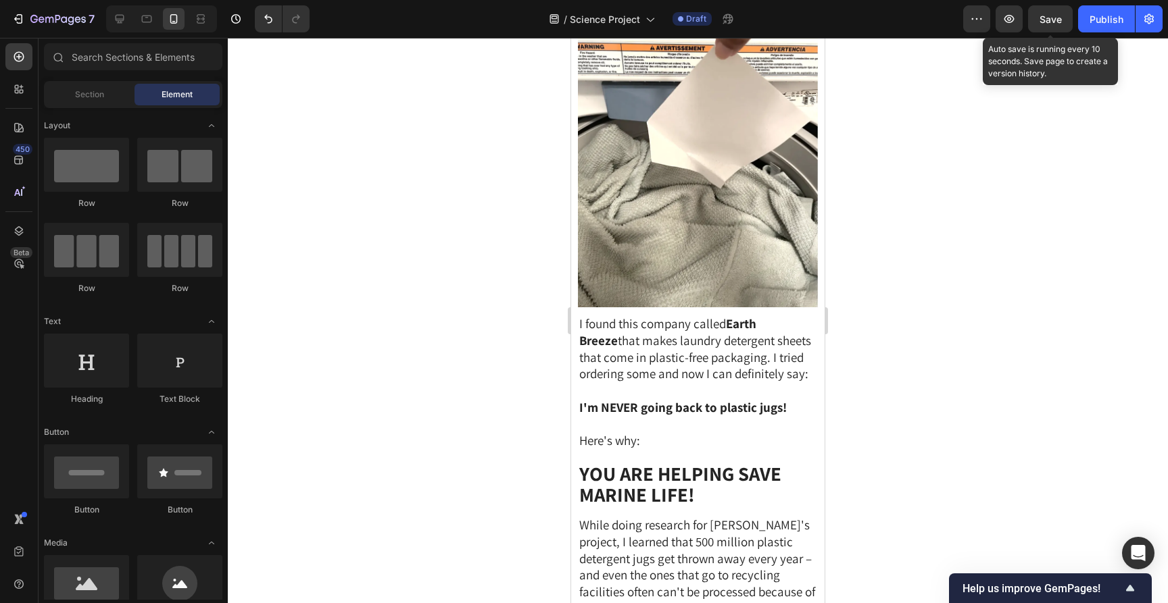
click at [896, 234] on div at bounding box center [698, 321] width 940 height 566
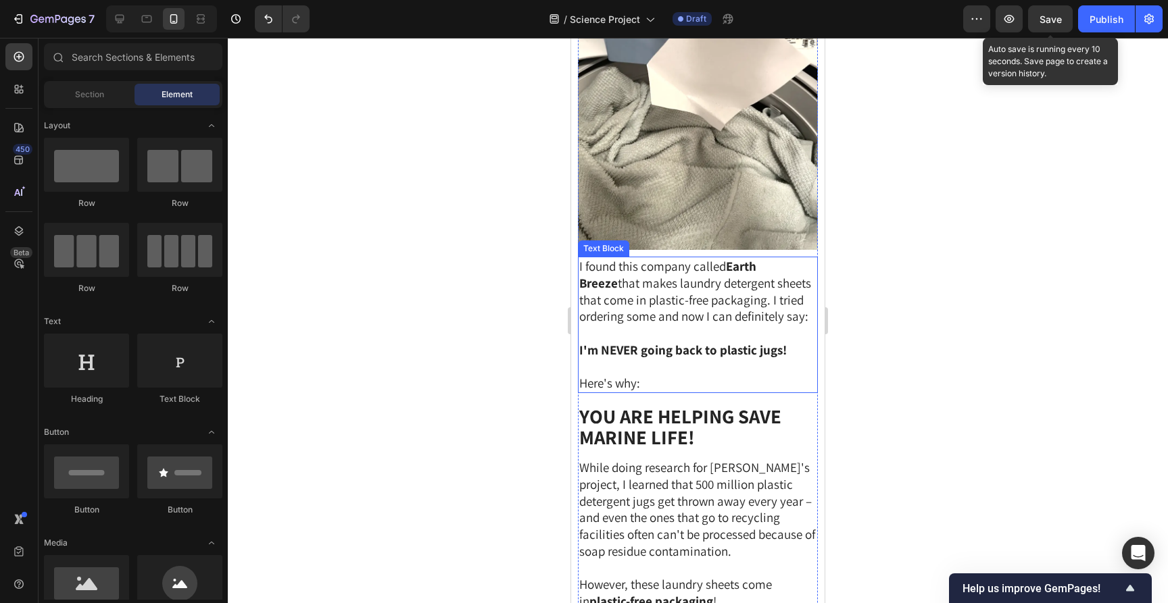
scroll to position [2251, 0]
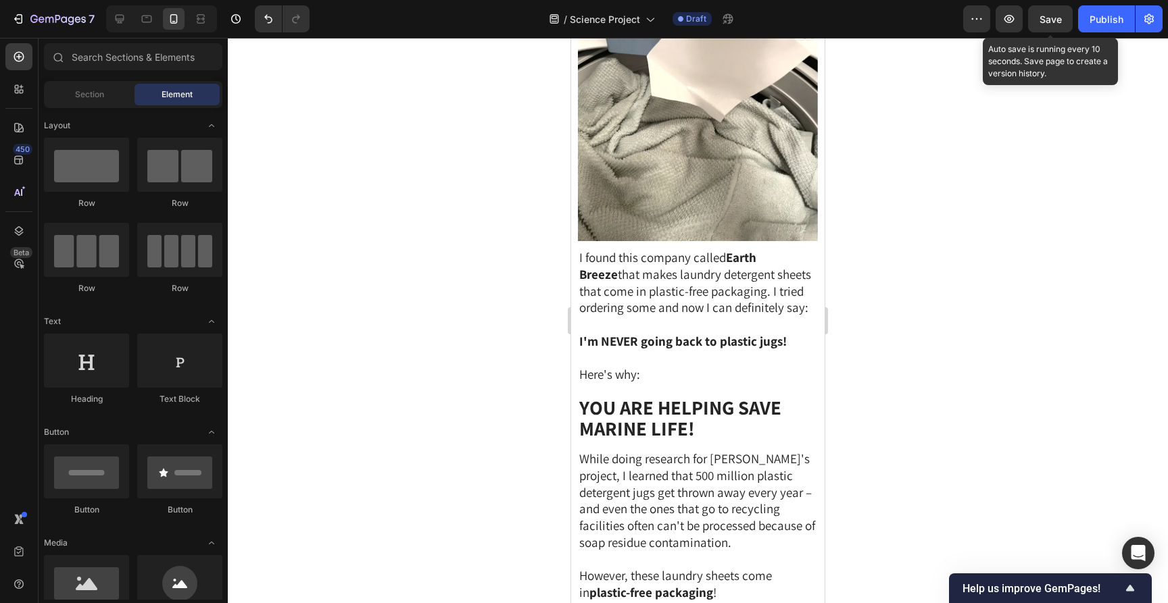
click at [873, 284] on div at bounding box center [698, 321] width 940 height 566
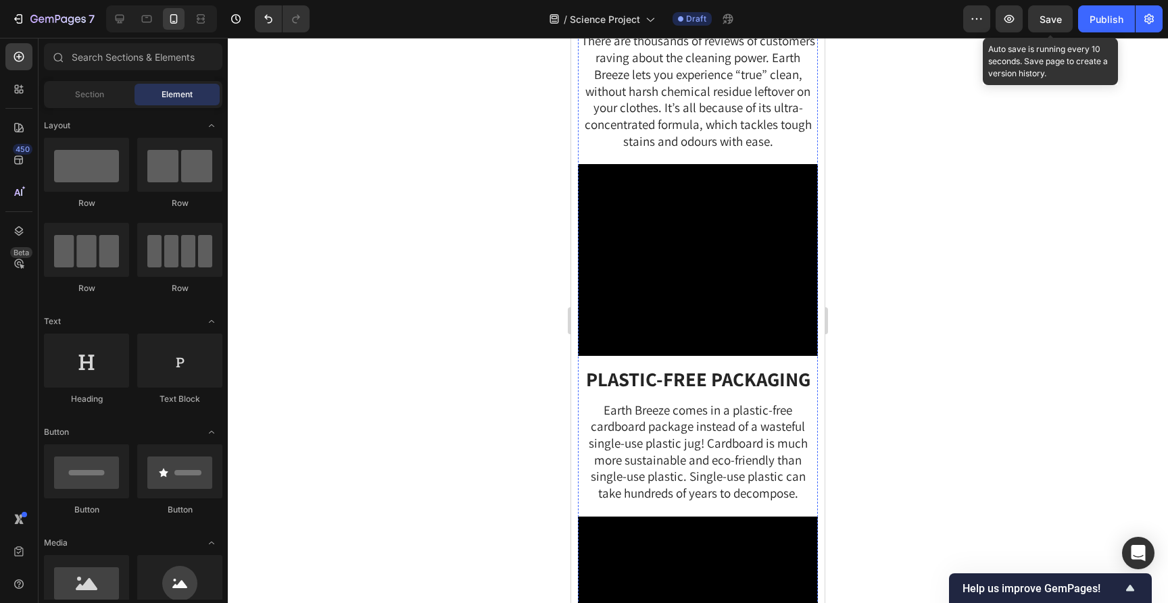
scroll to position [4066, 0]
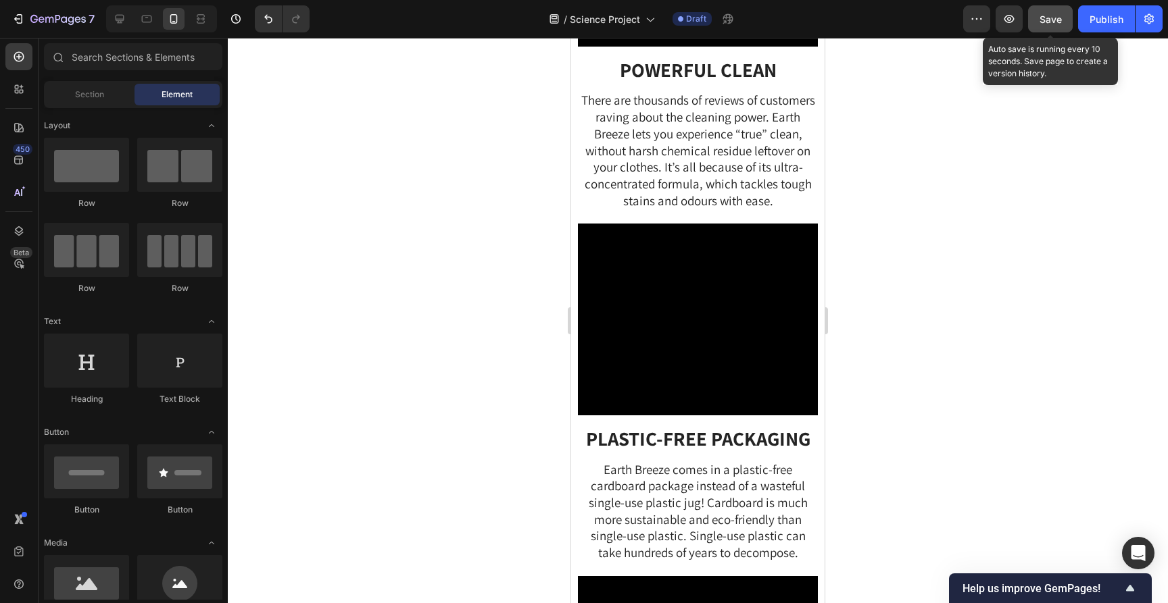
click at [1064, 30] on button "Save" at bounding box center [1050, 18] width 45 height 27
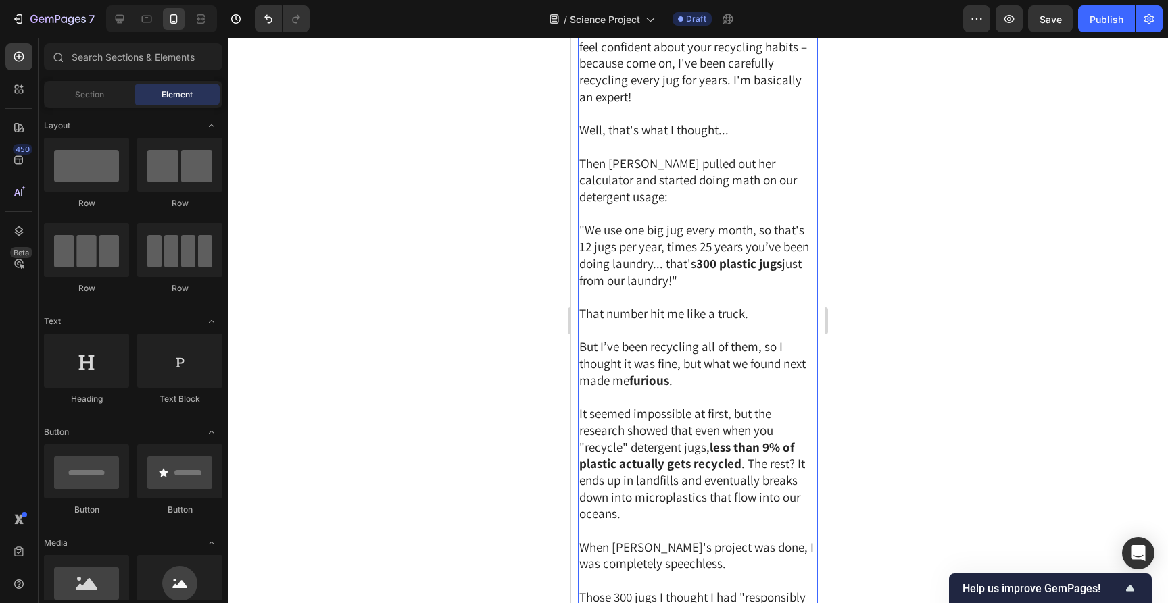
scroll to position [957, 0]
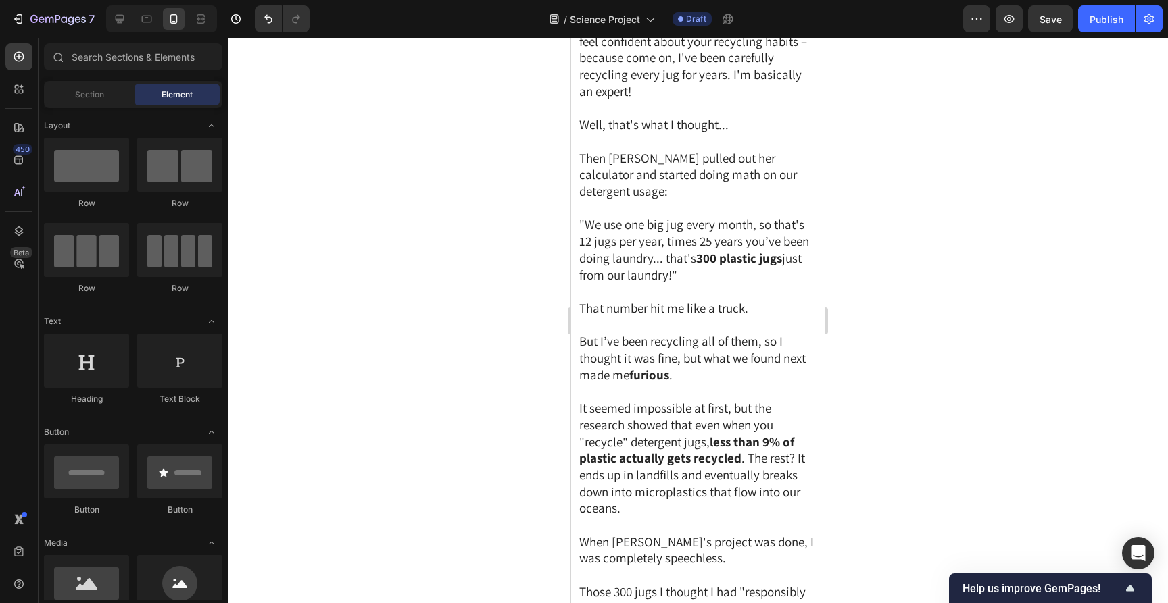
click at [887, 275] on div at bounding box center [698, 321] width 940 height 566
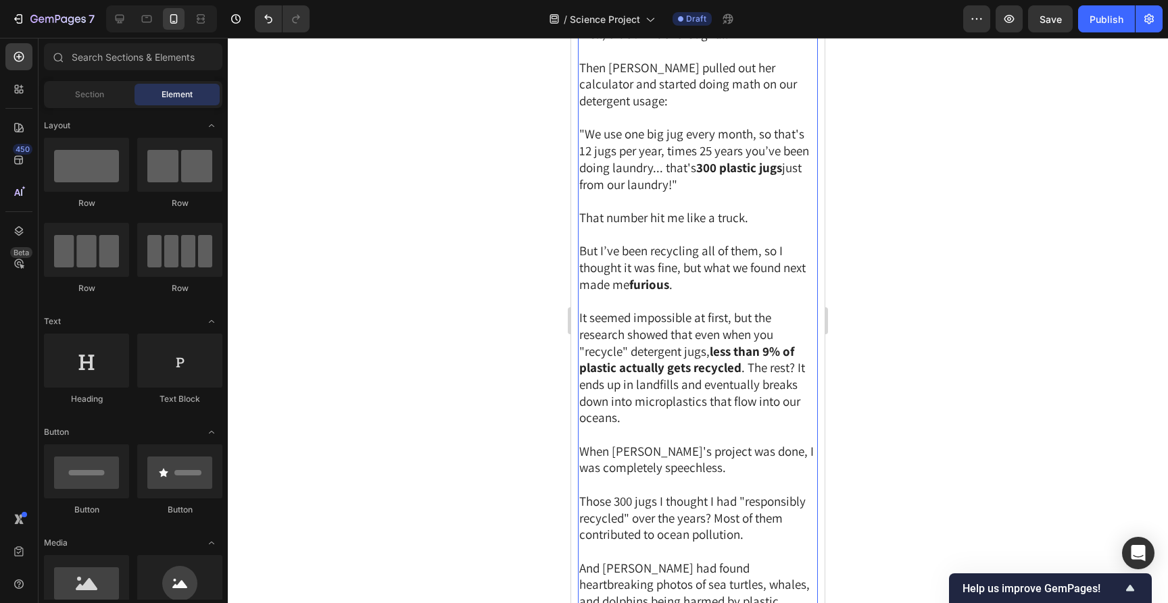
scroll to position [1057, 0]
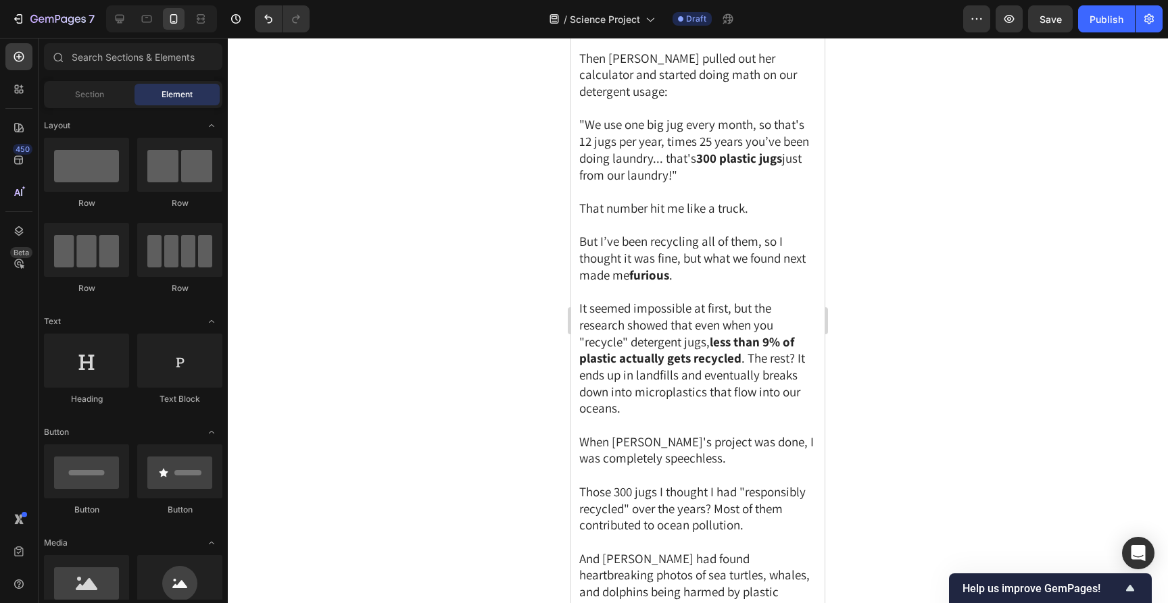
click at [868, 223] on div at bounding box center [698, 321] width 940 height 566
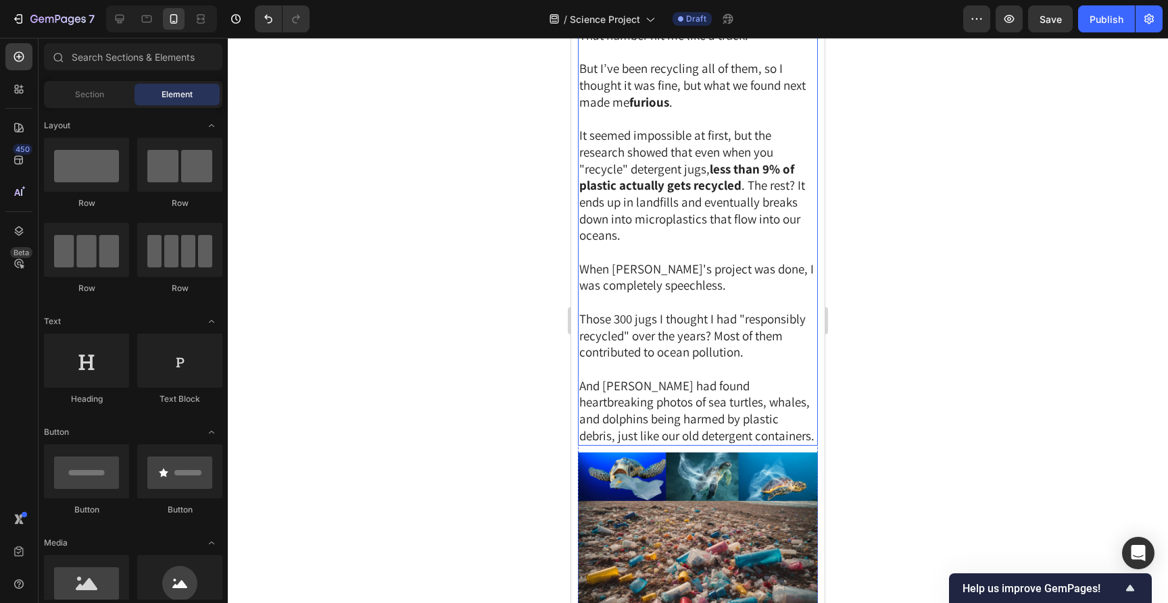
scroll to position [1231, 0]
click at [695, 156] on span "It seemed impossible at first, but the research showed that even when you "recy…" at bounding box center [692, 184] width 226 height 116
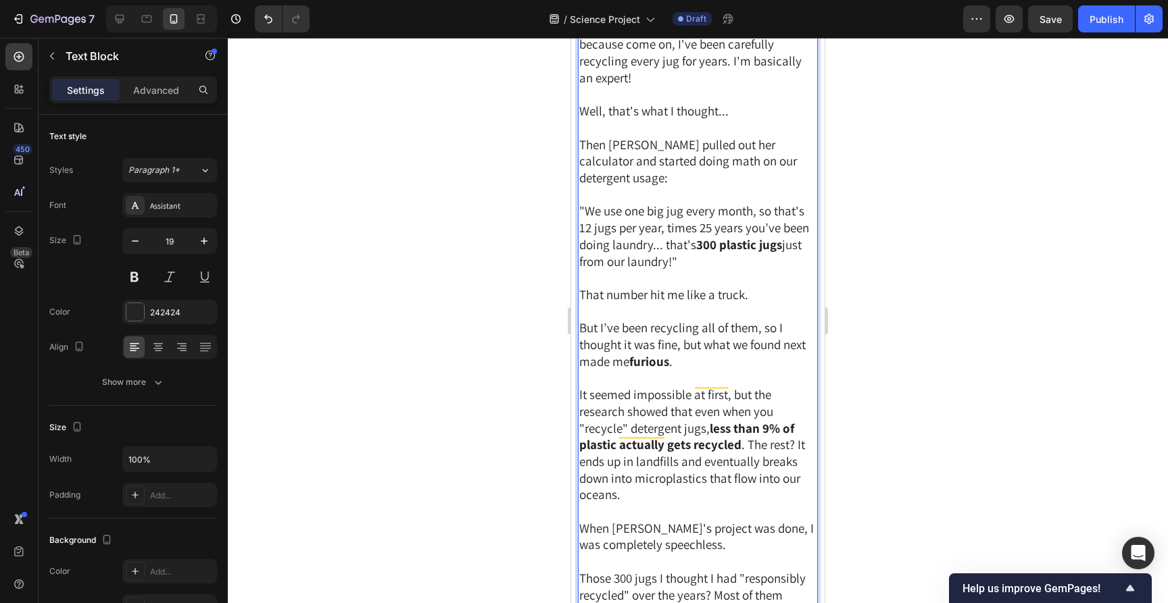
scroll to position [977, 0]
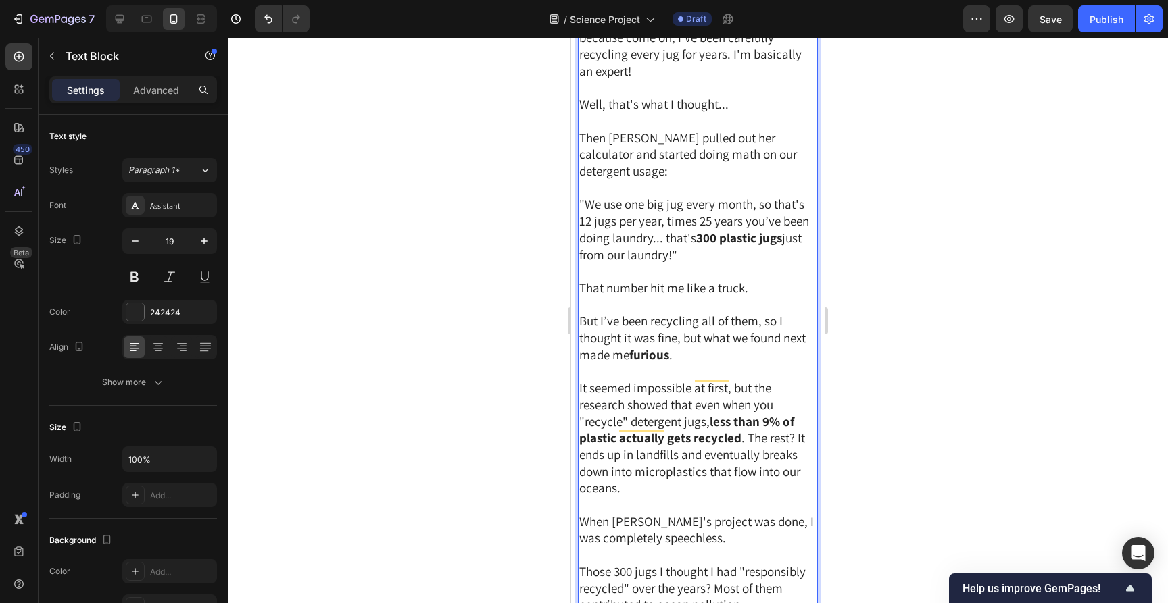
click at [699, 407] on span "It seemed impossible at first, but the research showed that even when you "recy…" at bounding box center [692, 438] width 226 height 116
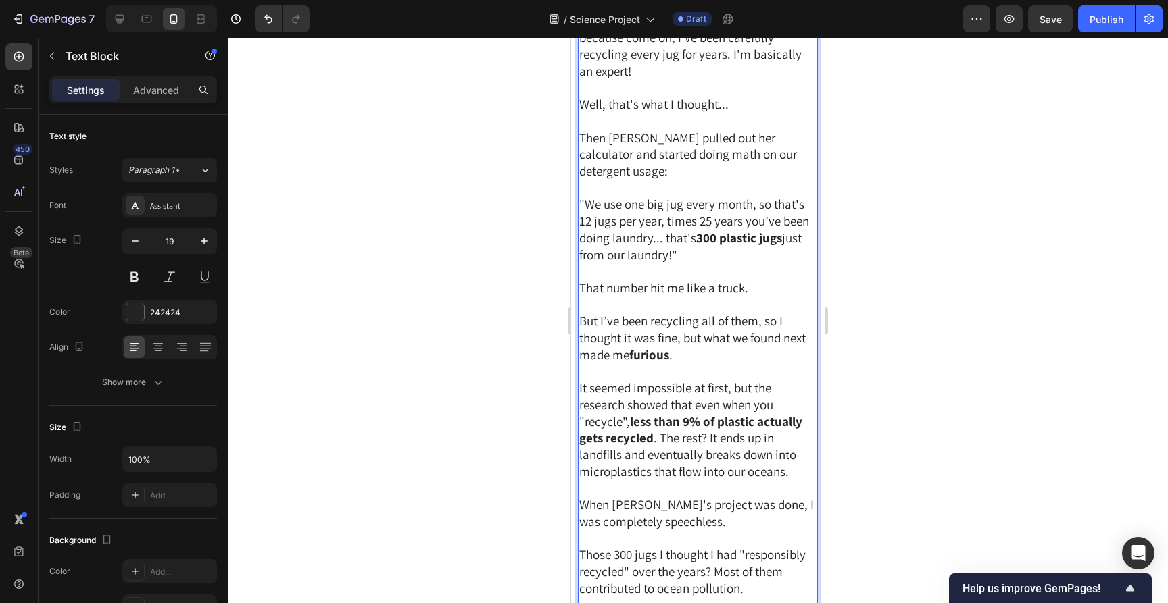
click at [963, 324] on div at bounding box center [698, 321] width 940 height 566
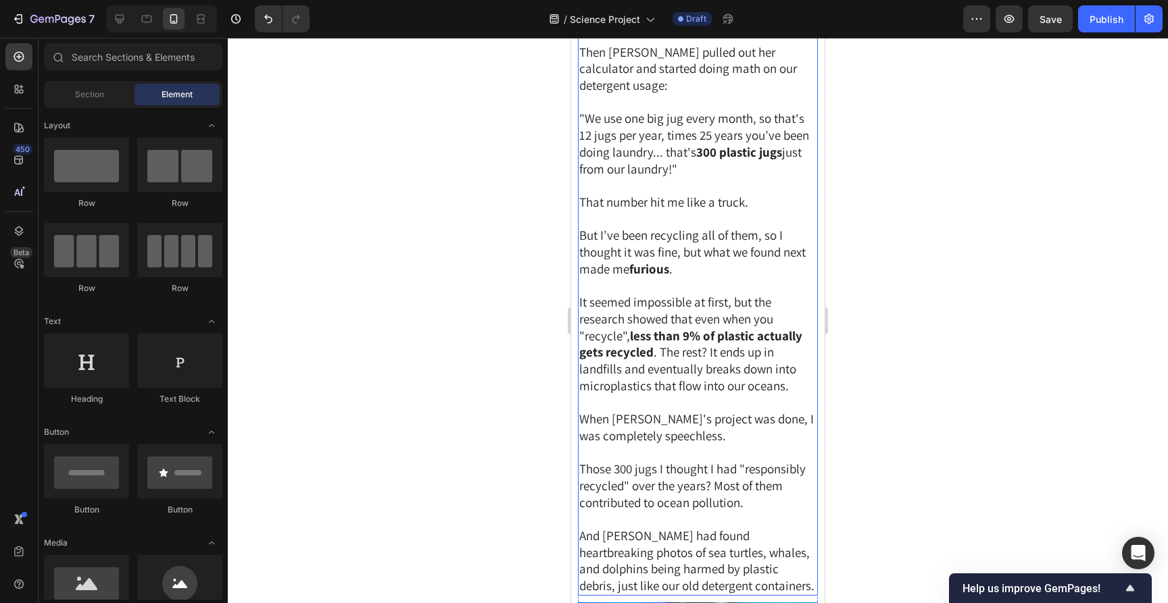
scroll to position [1089, 0]
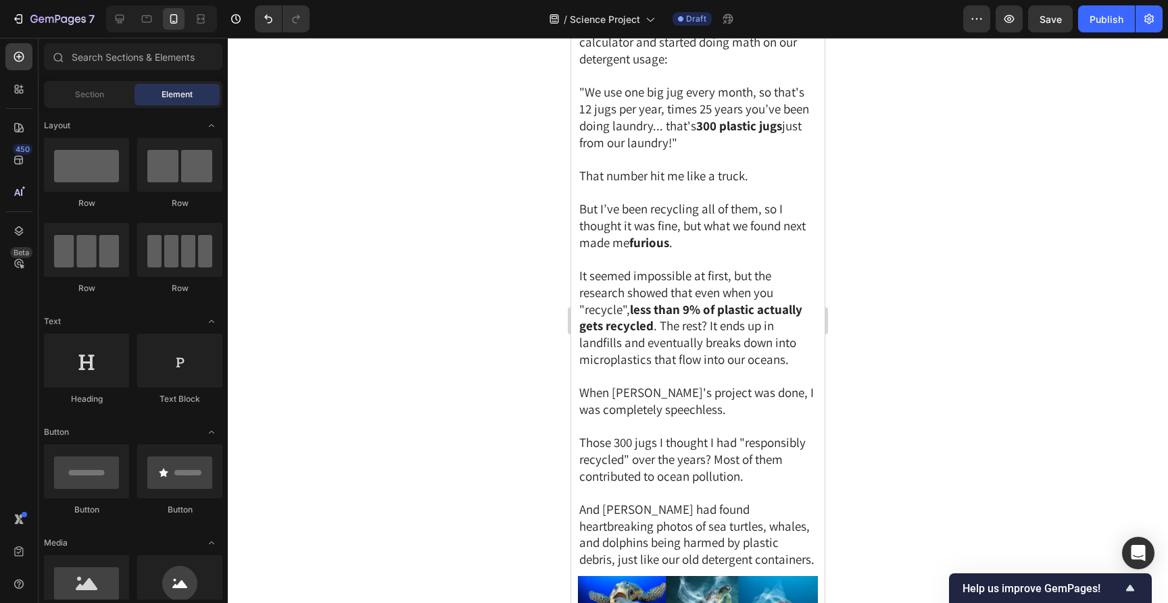
click at [912, 371] on div at bounding box center [698, 321] width 940 height 566
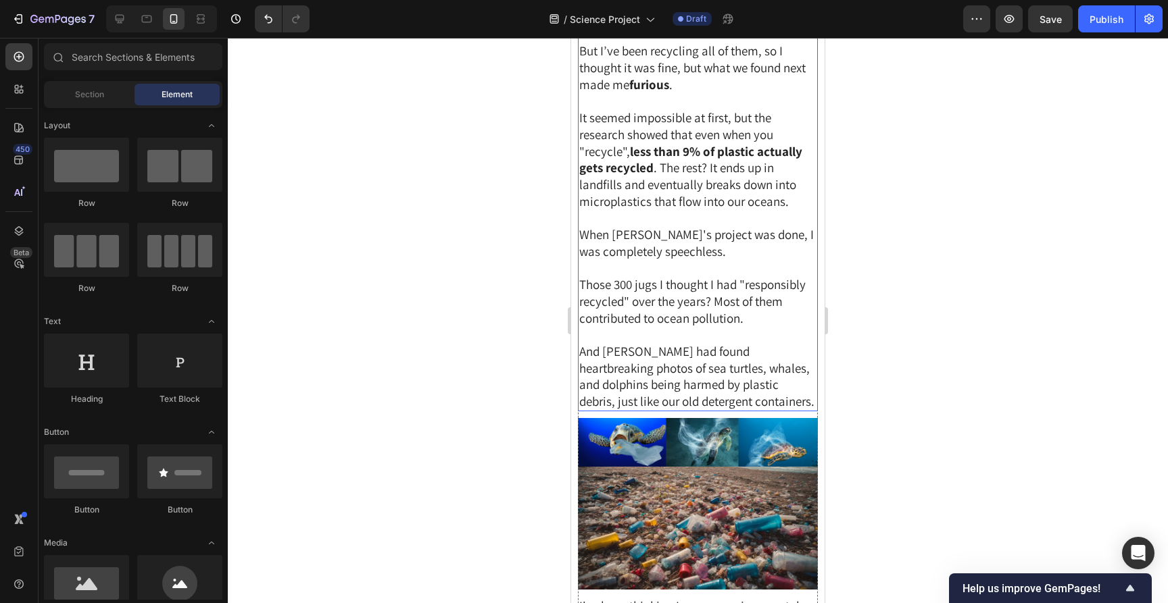
scroll to position [1249, 0]
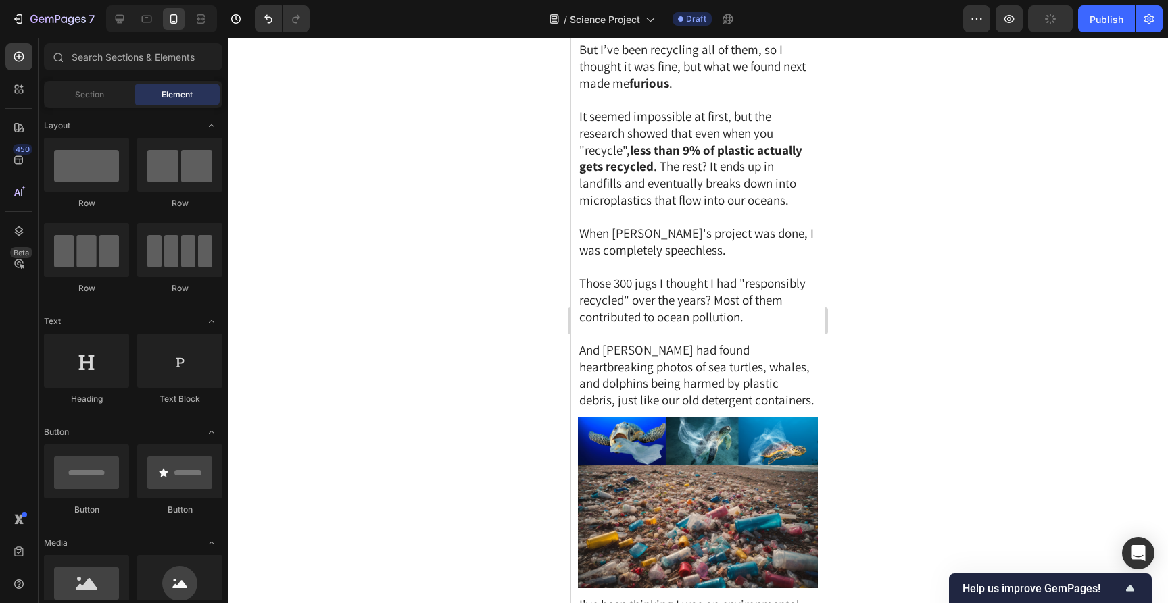
click at [905, 327] on div at bounding box center [698, 321] width 940 height 566
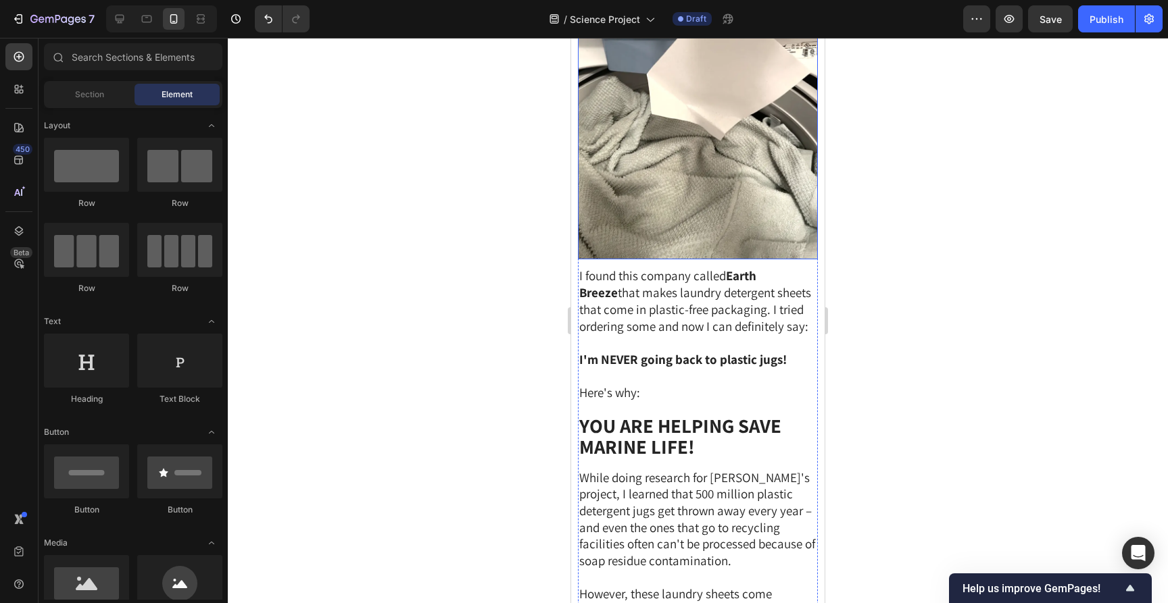
scroll to position [2217, 0]
click at [924, 311] on div at bounding box center [698, 321] width 940 height 566
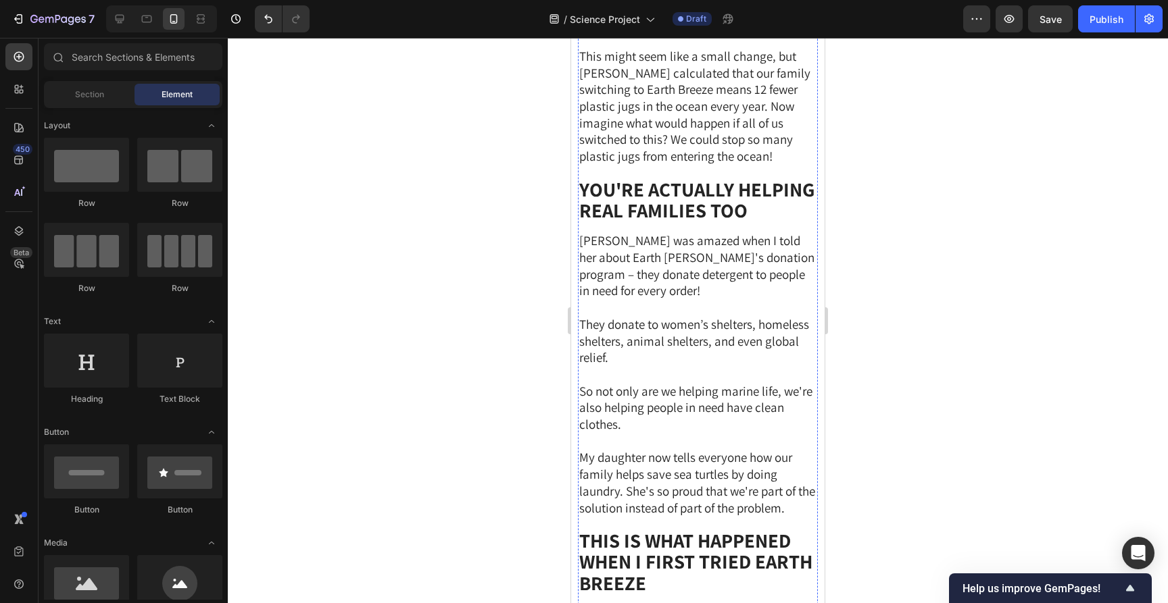
scroll to position [2708, 0]
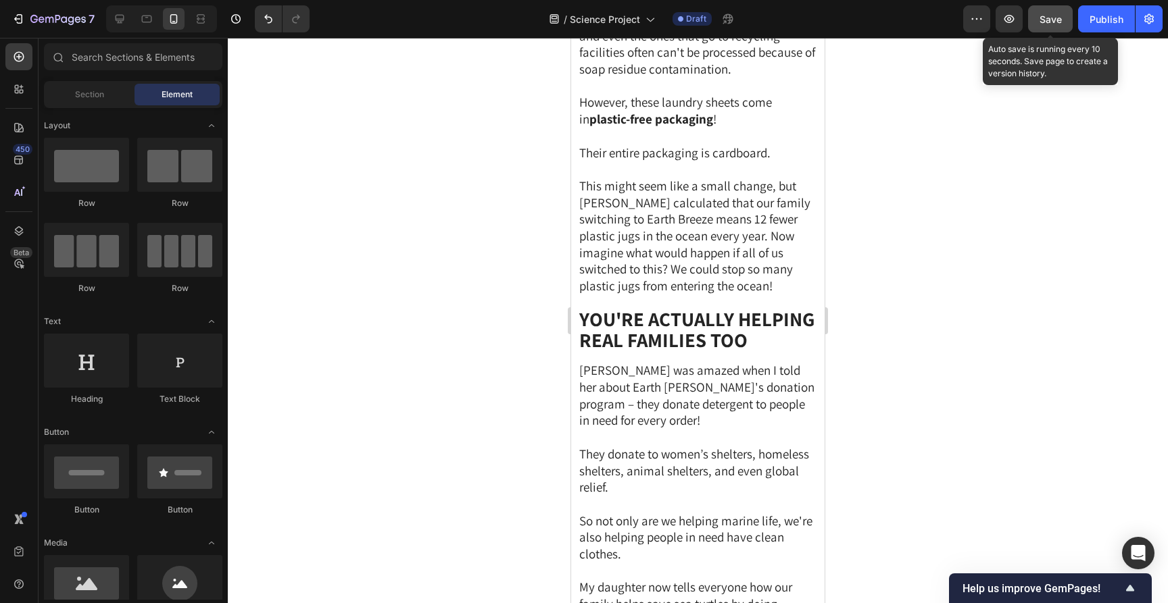
click at [1059, 27] on button "Save" at bounding box center [1050, 18] width 45 height 27
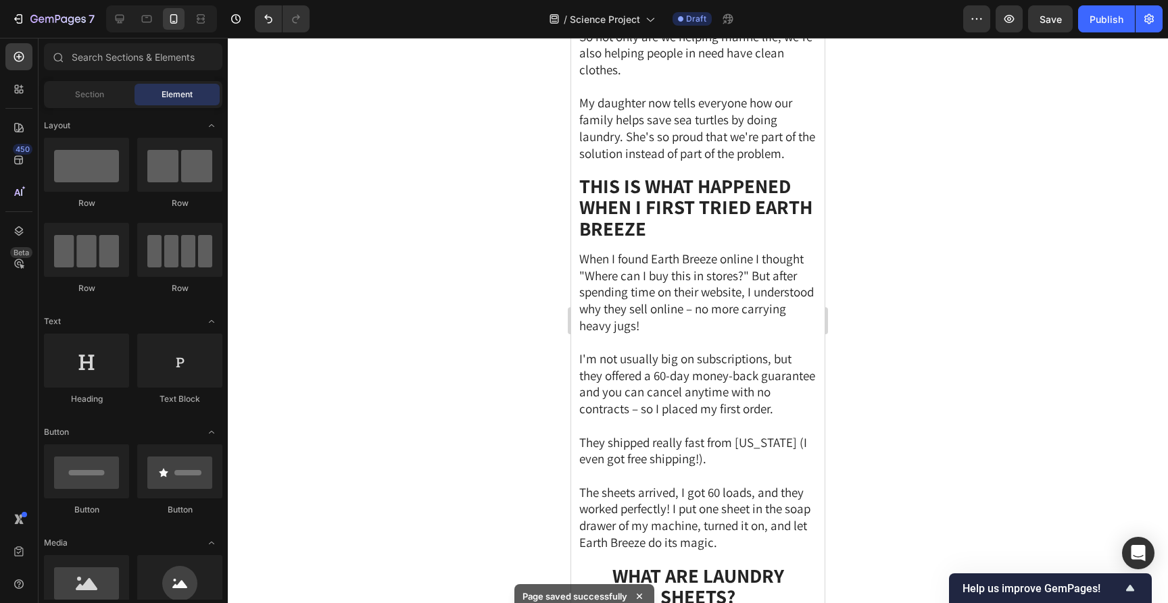
scroll to position [3210, 0]
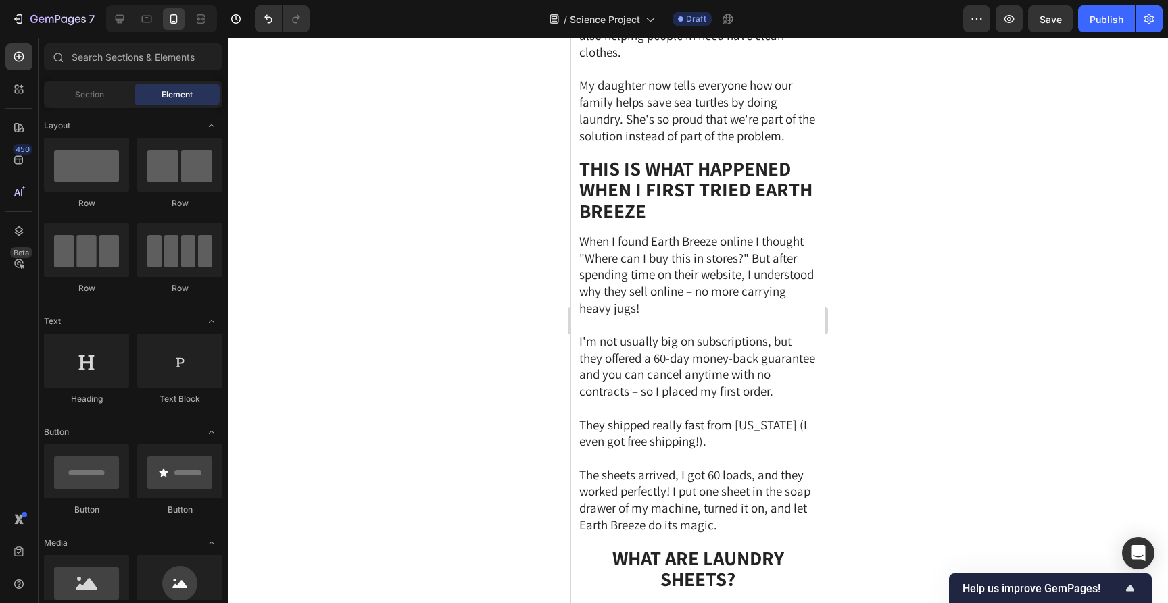
click at [1009, 278] on div at bounding box center [698, 321] width 940 height 566
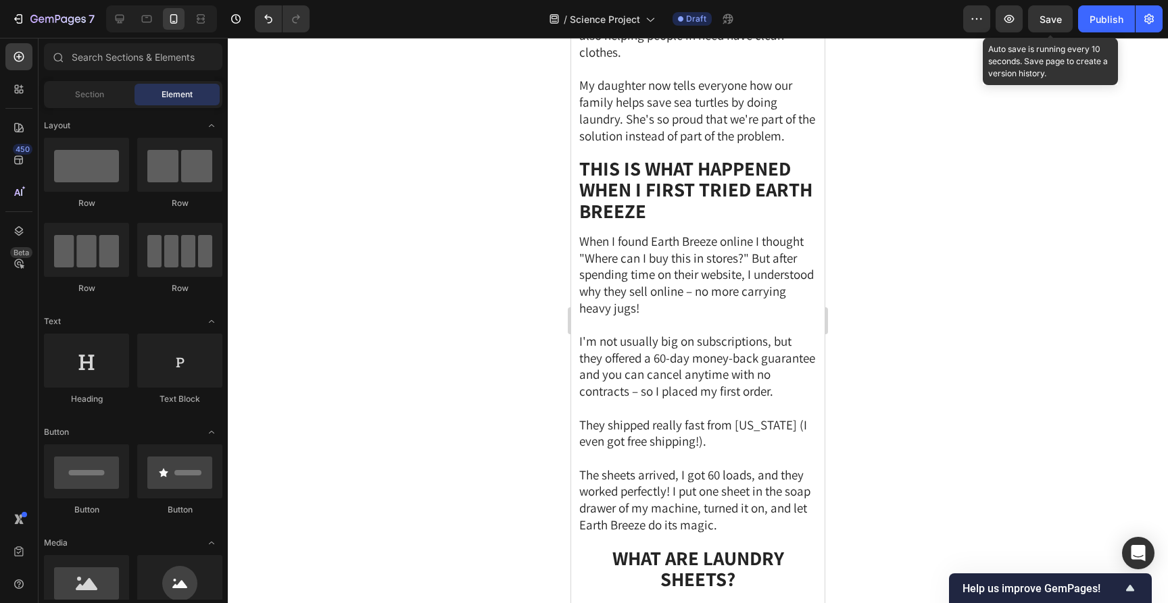
click at [1050, 12] on div "Save" at bounding box center [1050, 19] width 22 height 14
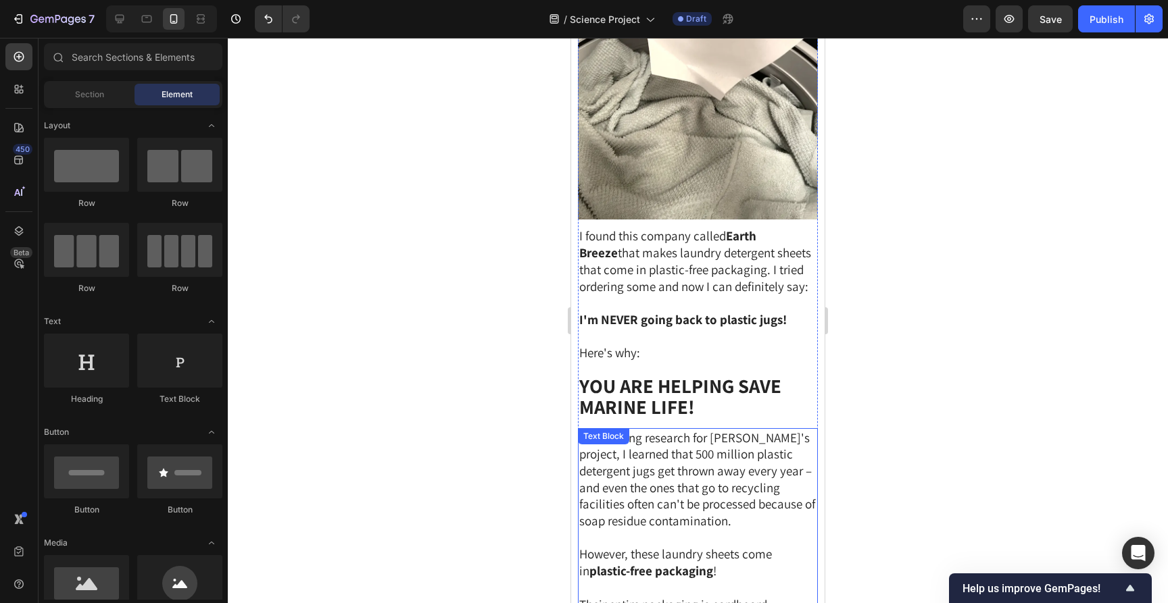
scroll to position [2108, 0]
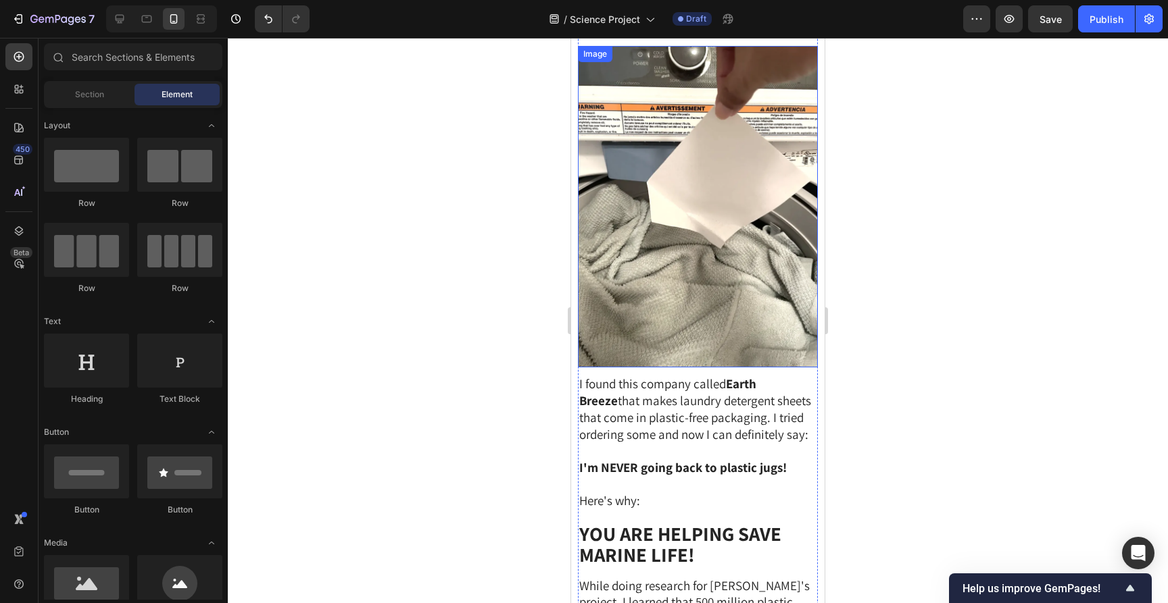
click at [689, 261] on img at bounding box center [698, 207] width 240 height 322
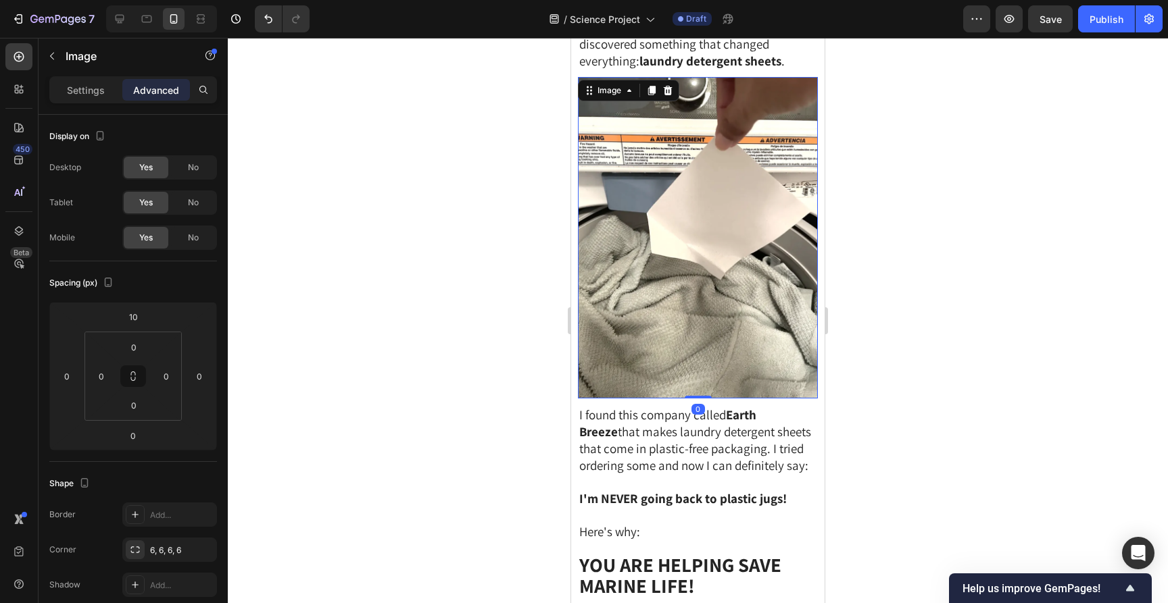
scroll to position [1992, 0]
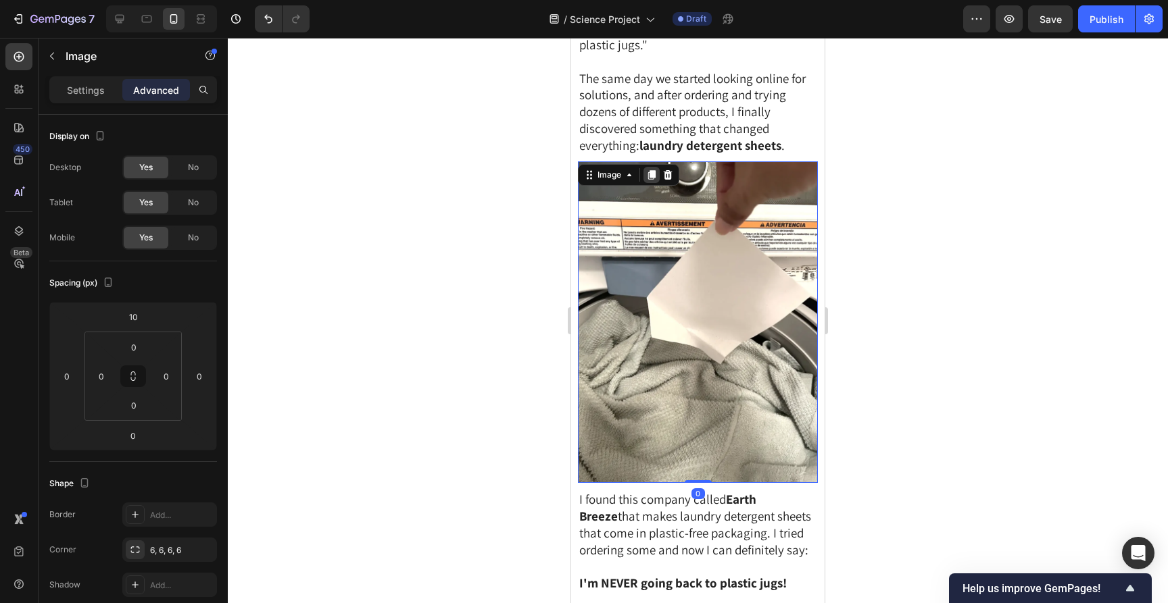
click at [653, 170] on icon at bounding box center [651, 174] width 7 height 9
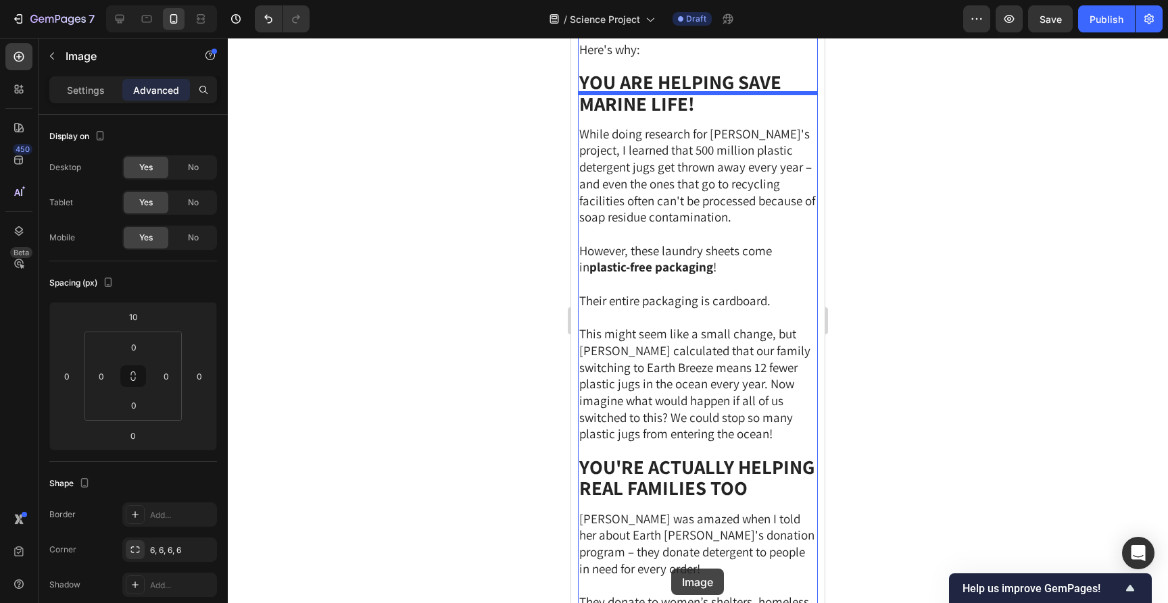
scroll to position [2928, 0]
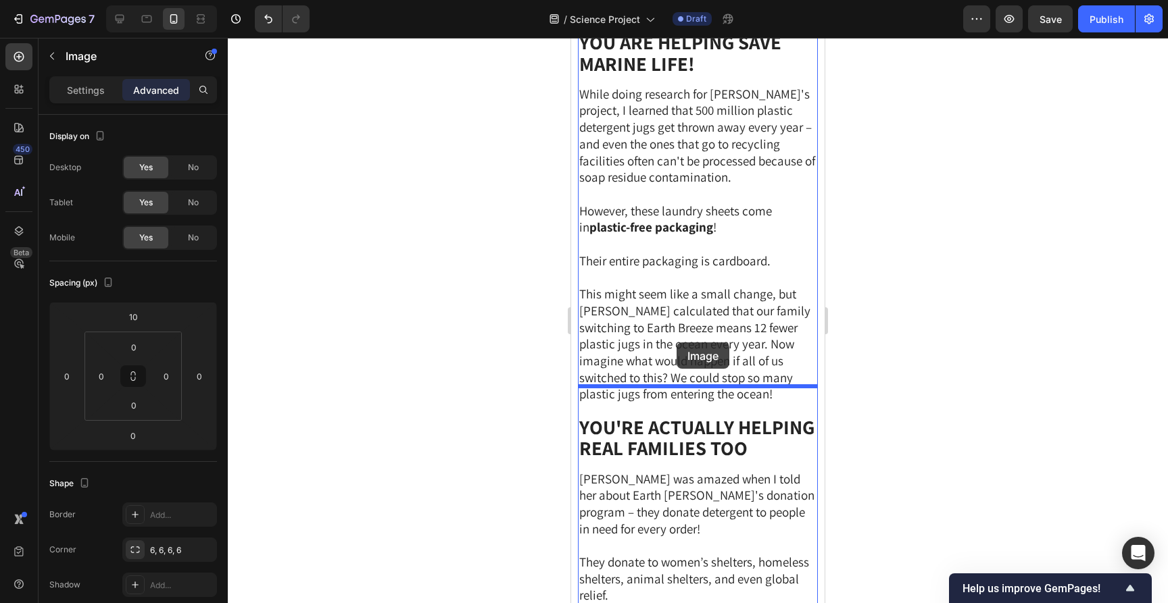
drag, startPoint x: 590, startPoint y: 72, endPoint x: 676, endPoint y: 343, distance: 283.8
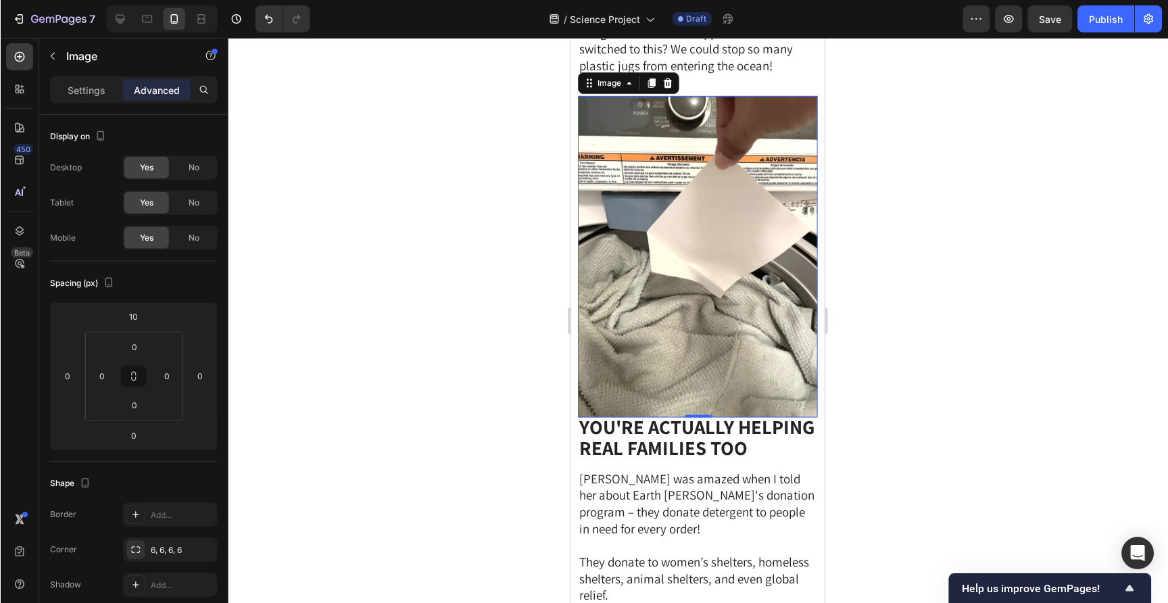
scroll to position [2600, 0]
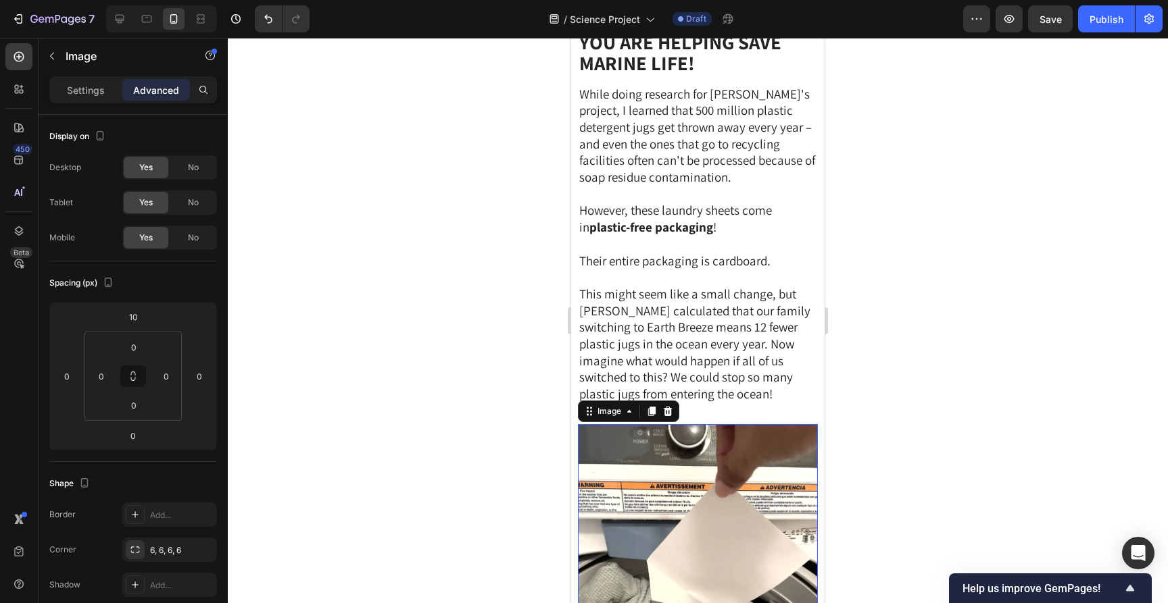
click at [663, 467] on img at bounding box center [698, 585] width 240 height 322
click at [75, 89] on p "Settings" at bounding box center [86, 90] width 38 height 14
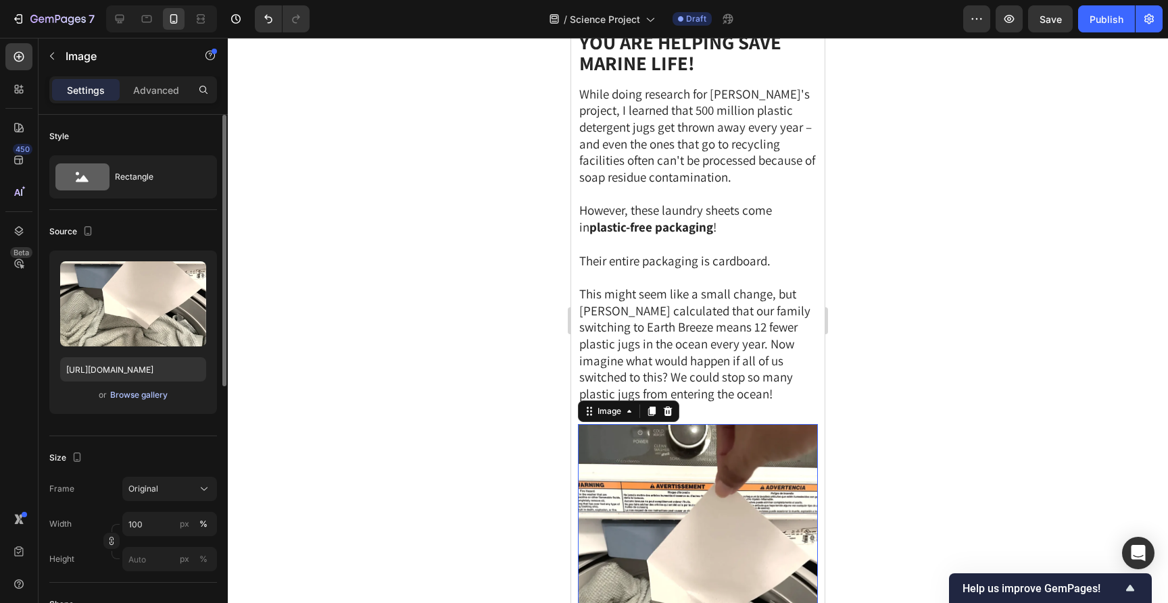
click at [126, 397] on div "Browse gallery" at bounding box center [138, 395] width 57 height 12
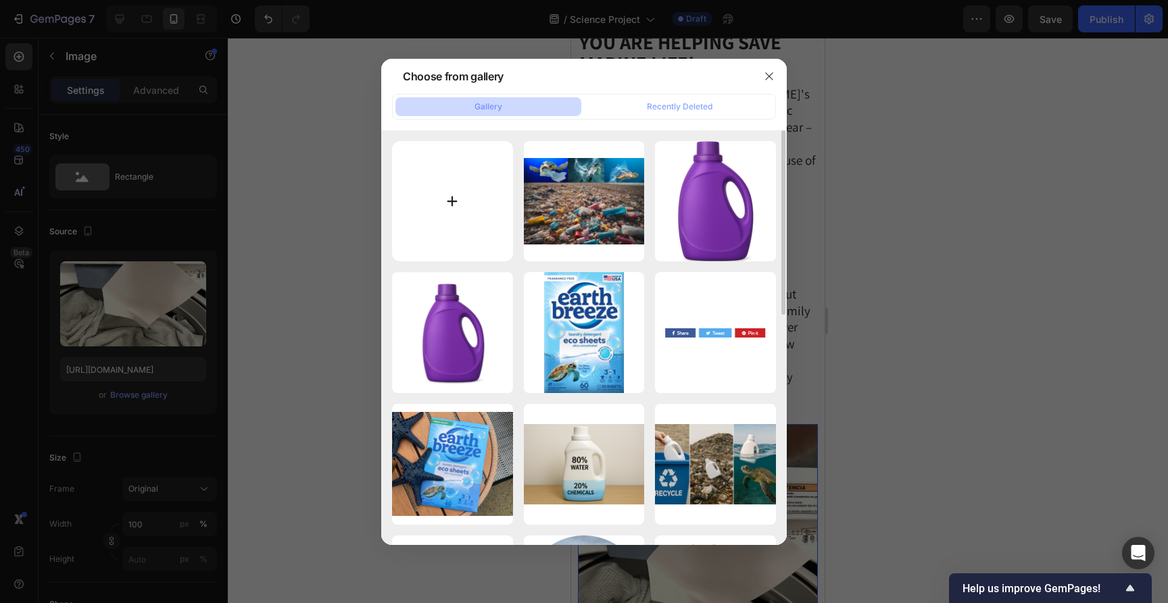
click at [470, 178] on input "file" at bounding box center [452, 201] width 121 height 121
type input "C:\fakepath\shutterstock_426187984 Large 2 2 copy.jpeg"
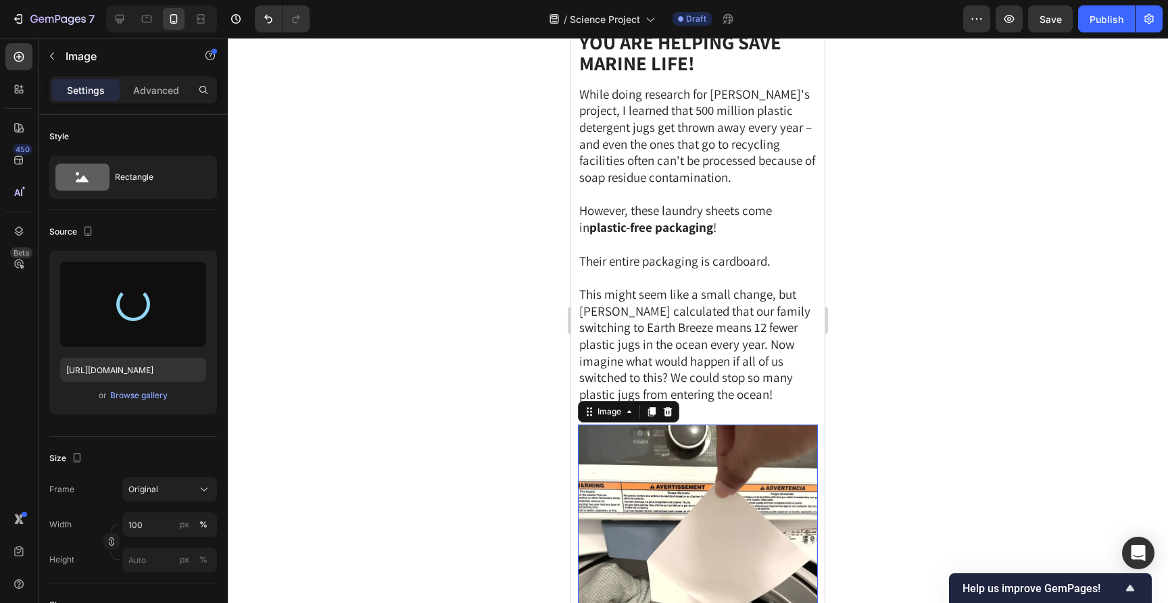
type input "[URL][DOMAIN_NAME]"
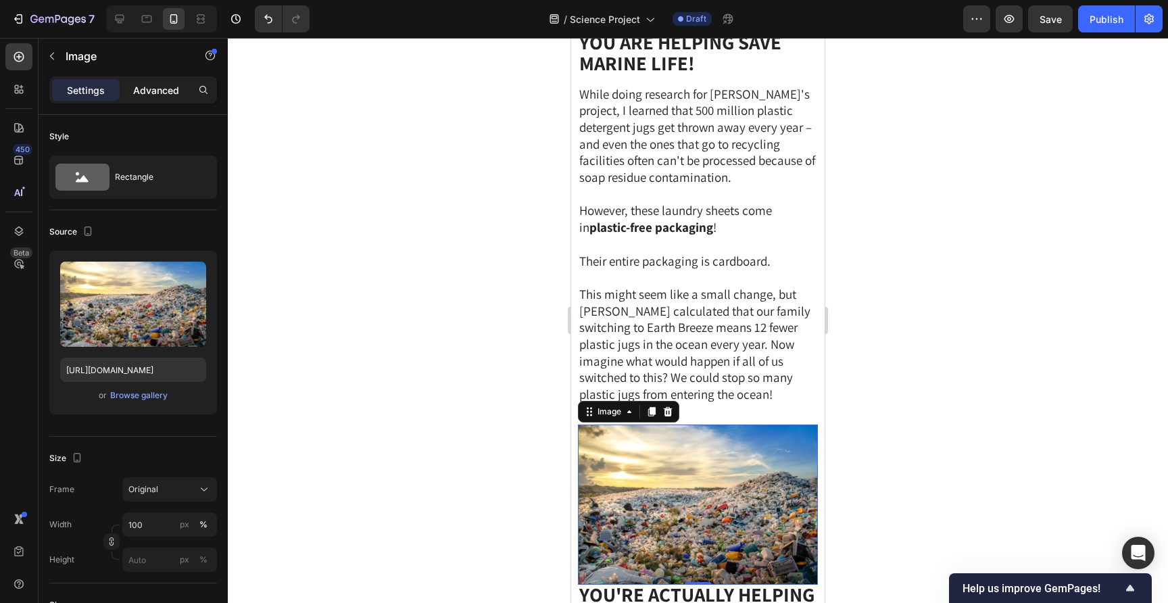
click at [170, 91] on p "Advanced" at bounding box center [156, 90] width 46 height 14
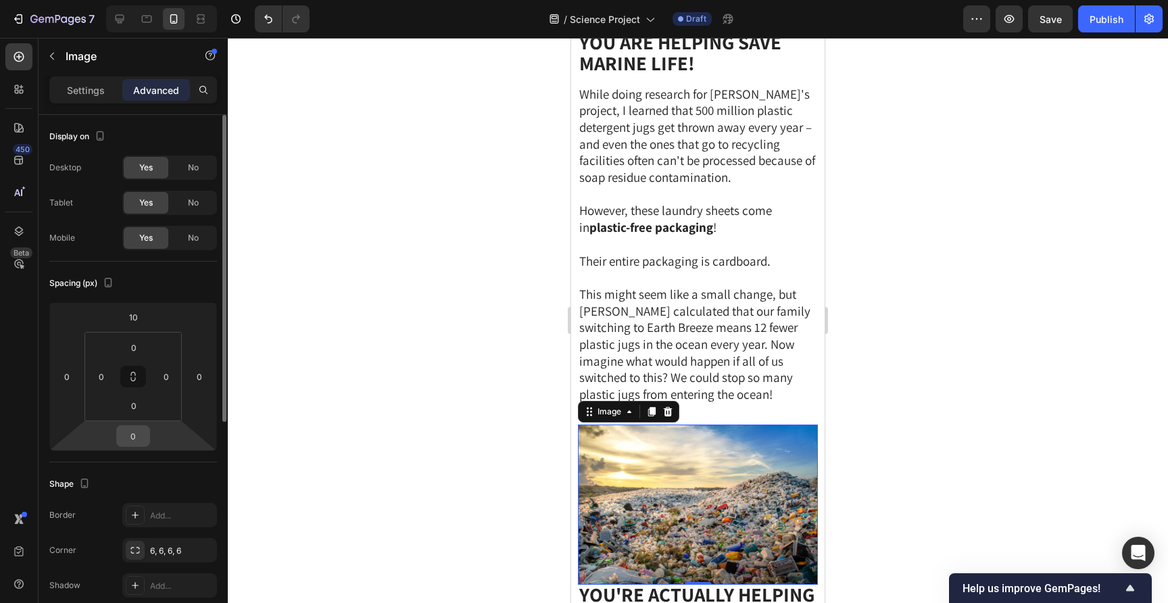
click at [120, 439] on input "0" at bounding box center [133, 436] width 27 height 20
click at [125, 439] on input "0" at bounding box center [133, 436] width 27 height 20
type input "20"
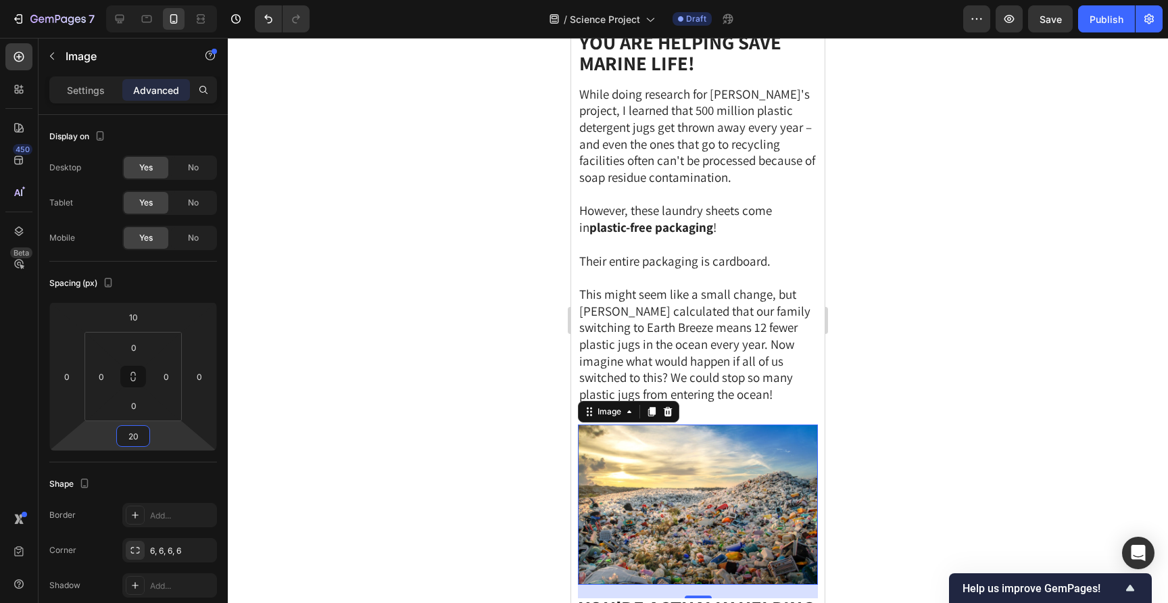
click at [361, 320] on div at bounding box center [698, 320] width 940 height 565
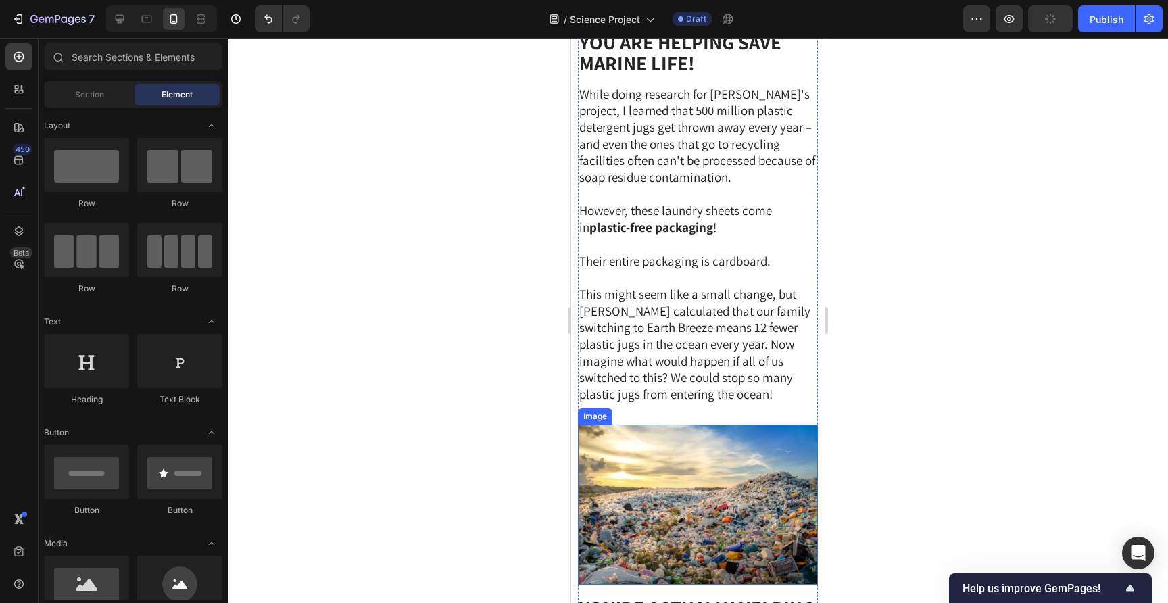
click at [689, 440] on img at bounding box center [698, 504] width 240 height 160
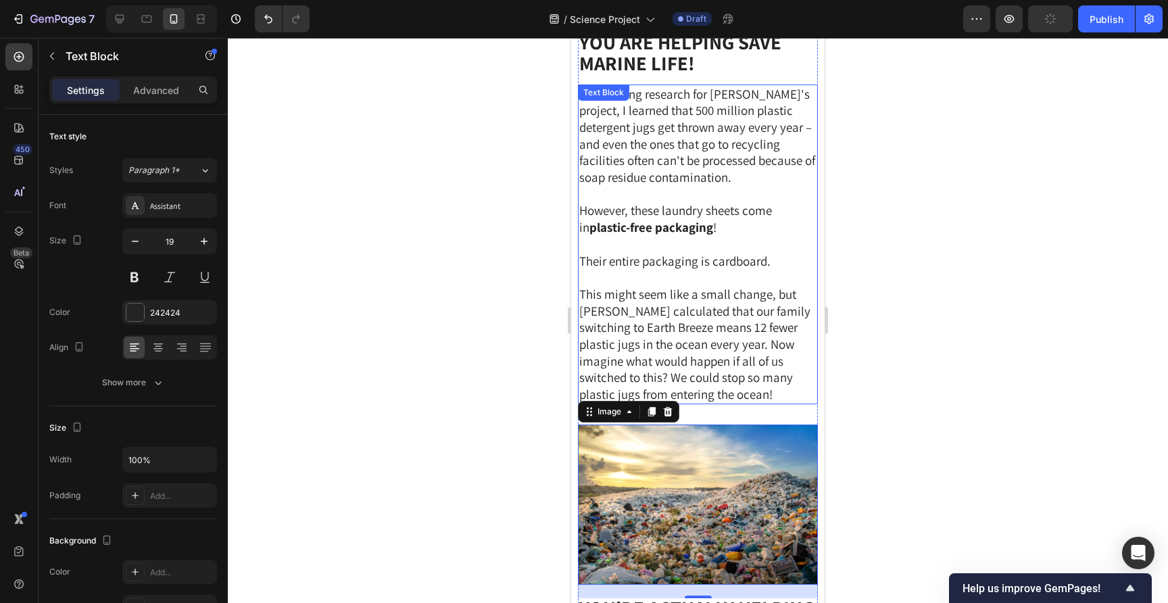
click at [688, 330] on span "This might seem like a small change, but [PERSON_NAME] calculated that our fami…" at bounding box center [694, 344] width 231 height 116
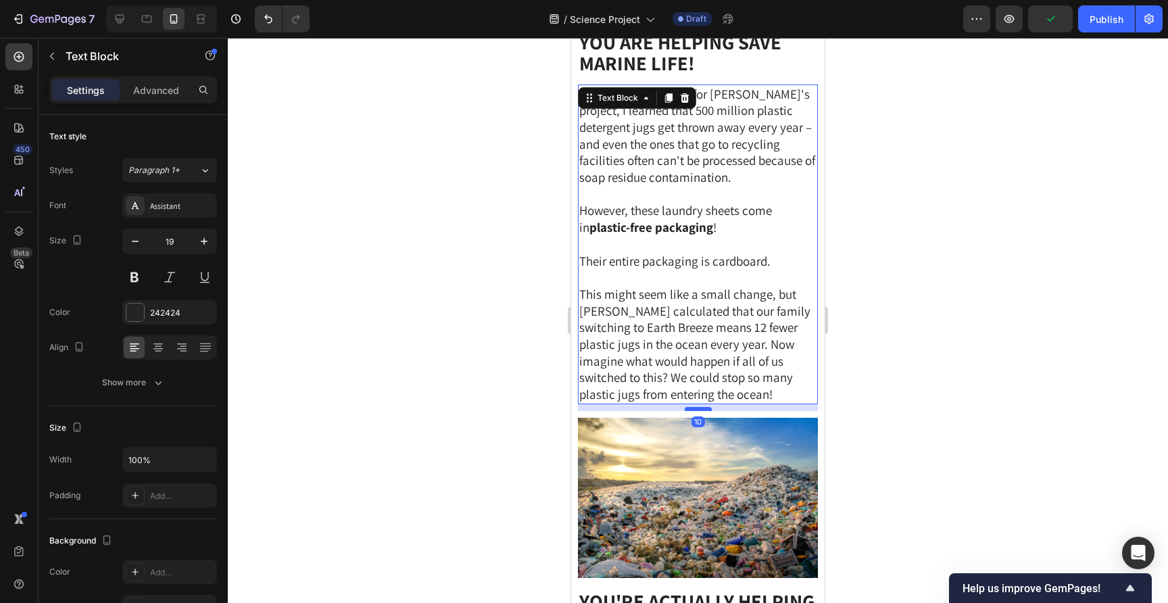
click at [697, 407] on div at bounding box center [698, 409] width 27 height 4
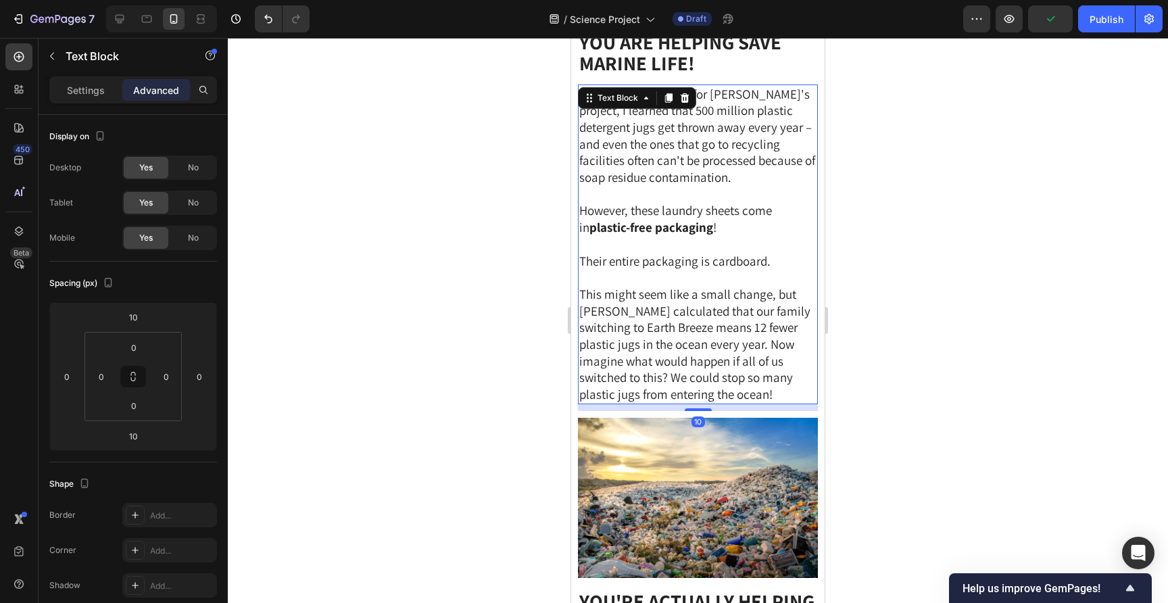
click at [978, 286] on div at bounding box center [698, 320] width 940 height 565
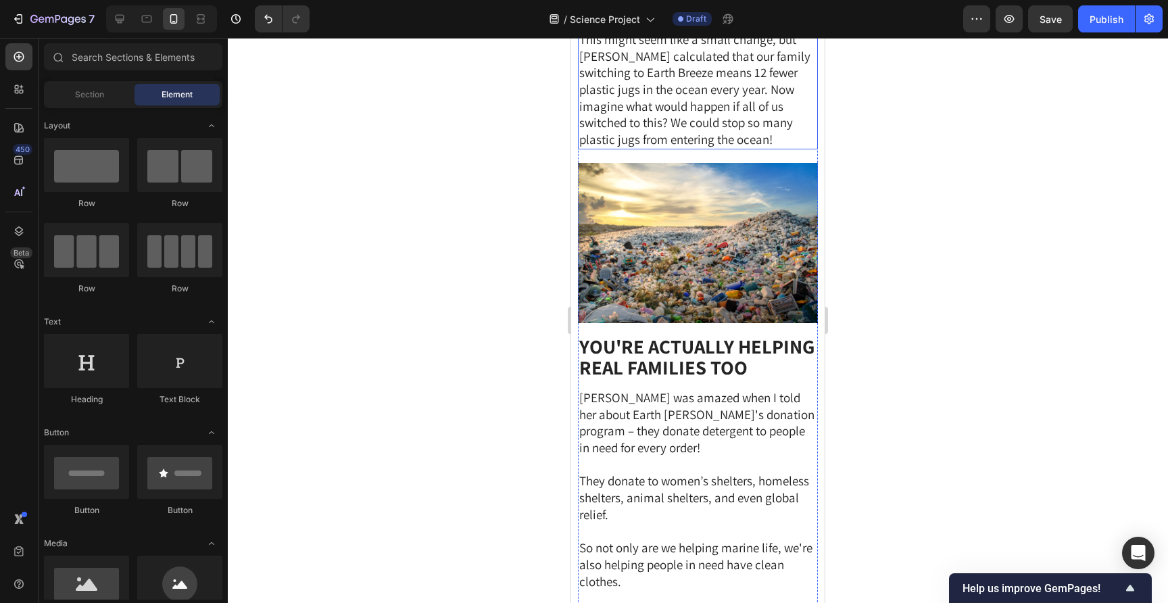
scroll to position [2856, 0]
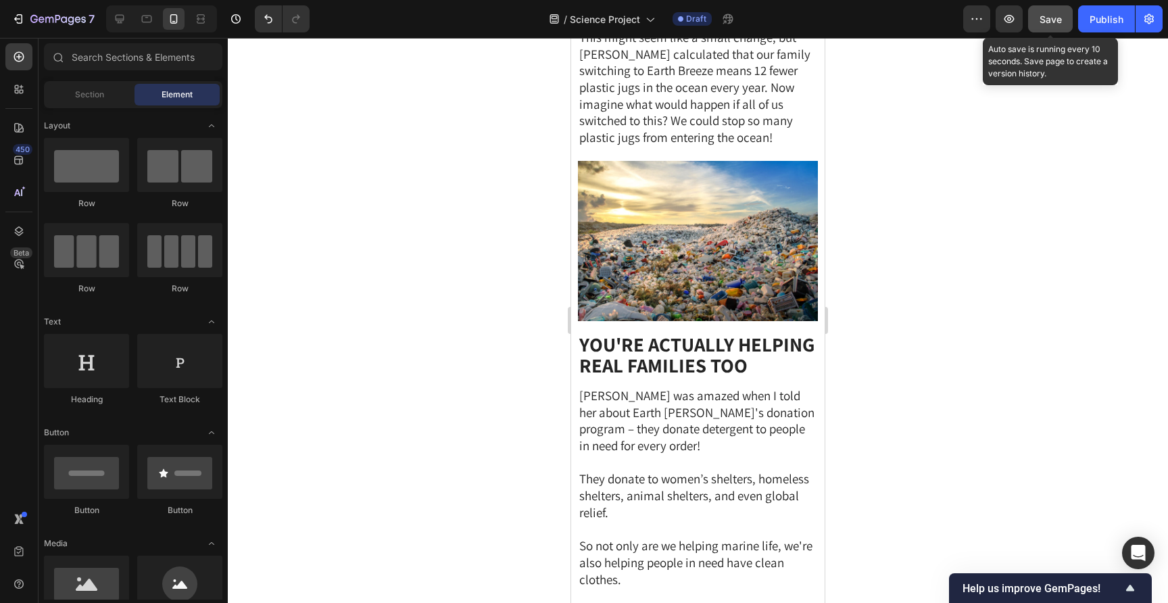
click at [1045, 14] on span "Save" at bounding box center [1050, 19] width 22 height 11
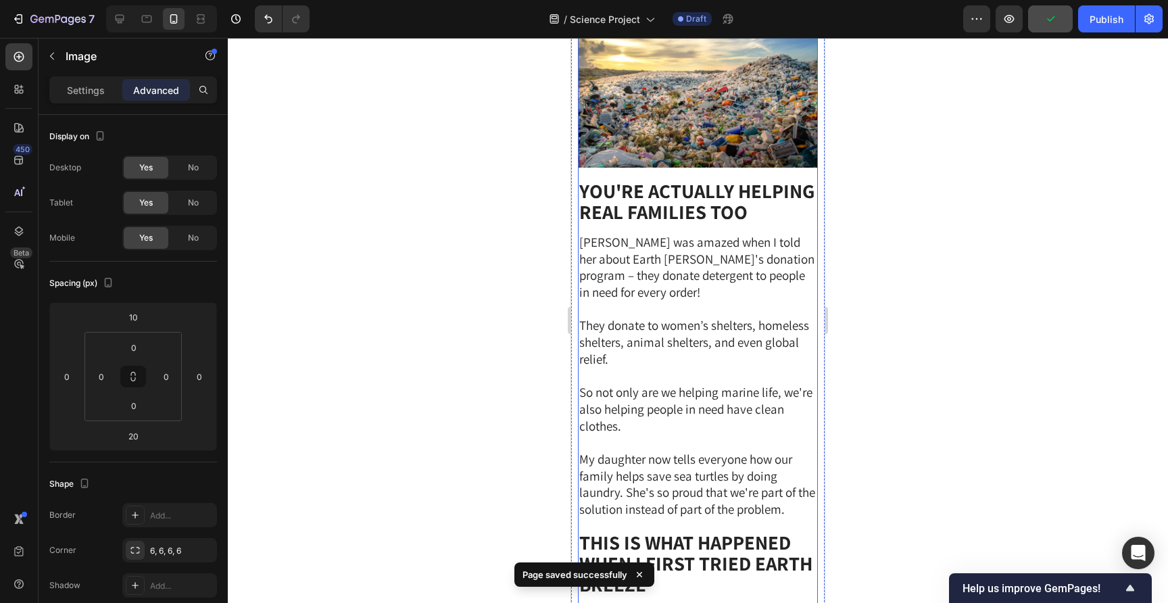
click at [726, 98] on img at bounding box center [698, 87] width 240 height 160
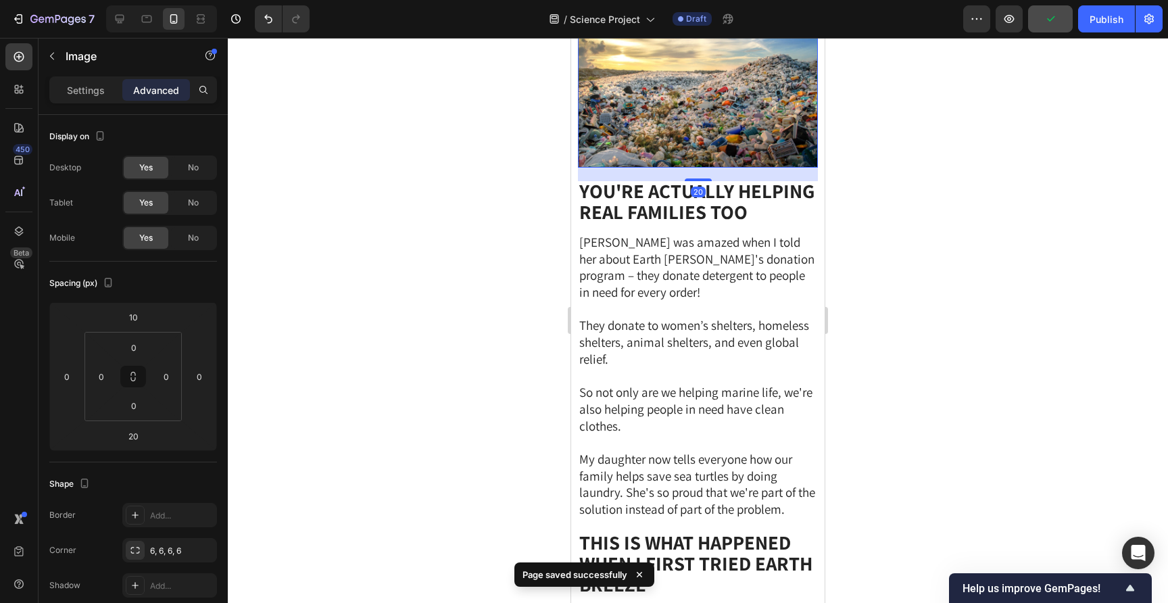
scroll to position [2895, 0]
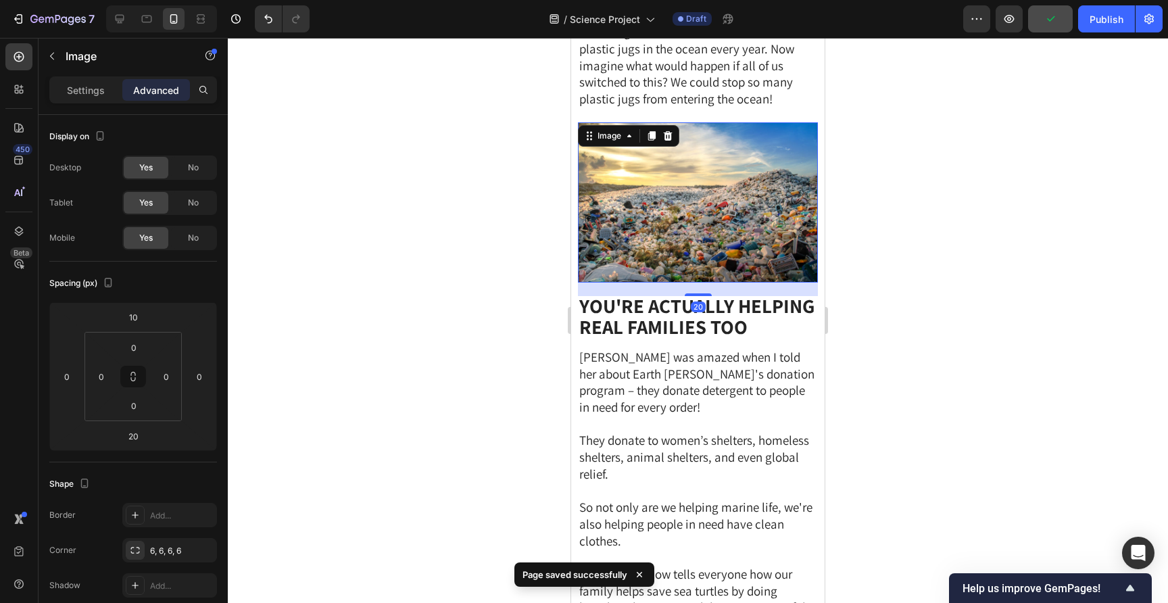
click at [642, 125] on div "Image" at bounding box center [628, 136] width 101 height 22
click at [647, 130] on icon at bounding box center [651, 135] width 11 height 11
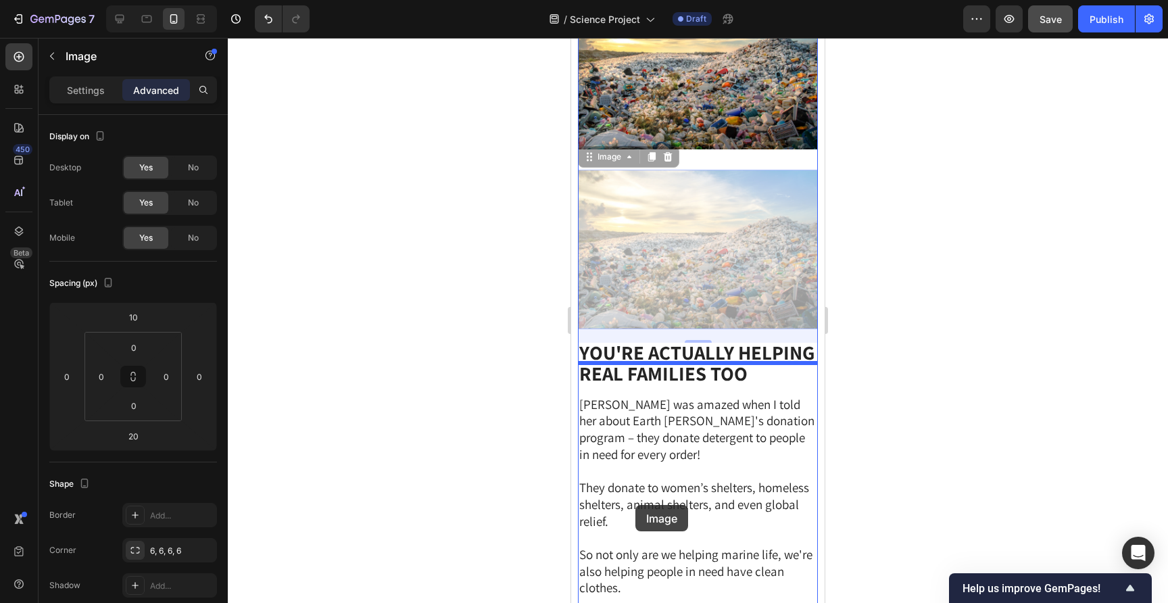
scroll to position [3163, 0]
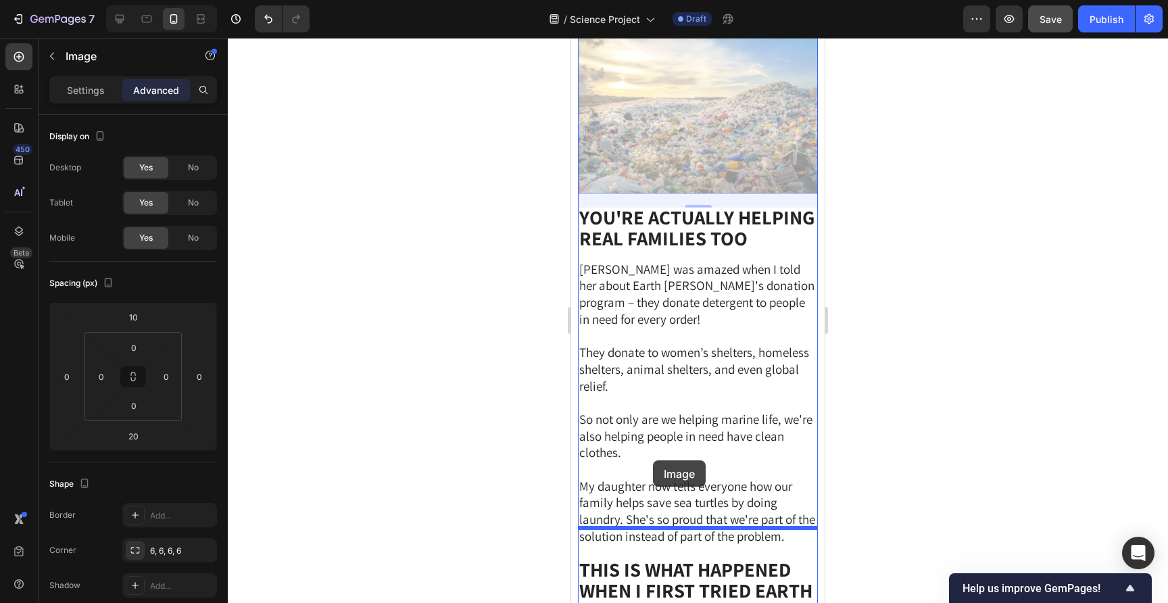
drag, startPoint x: 589, startPoint y: 41, endPoint x: 653, endPoint y: 460, distance: 424.4
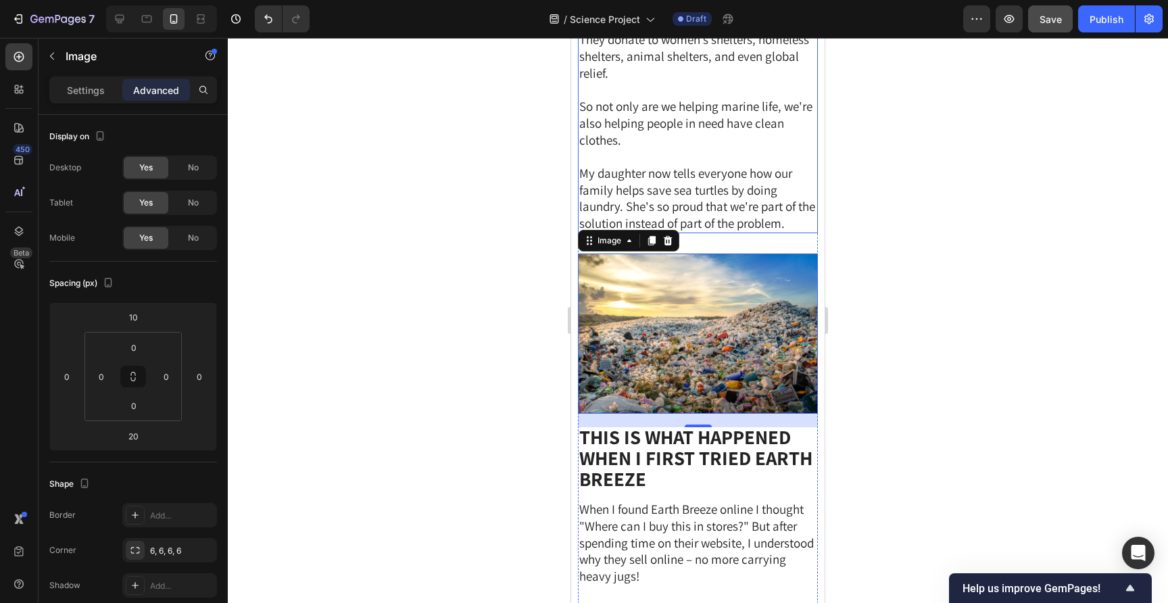
scroll to position [3365, 0]
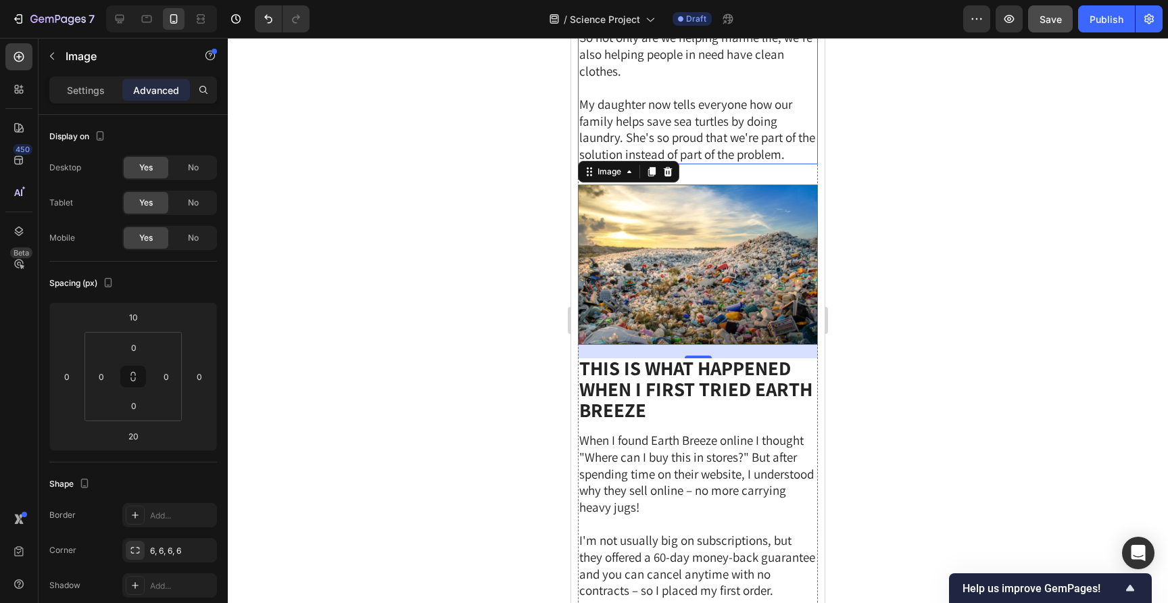
click at [717, 96] on span "My daughter now tells everyone how our family helps save sea turtles by doing l…" at bounding box center [697, 129] width 236 height 66
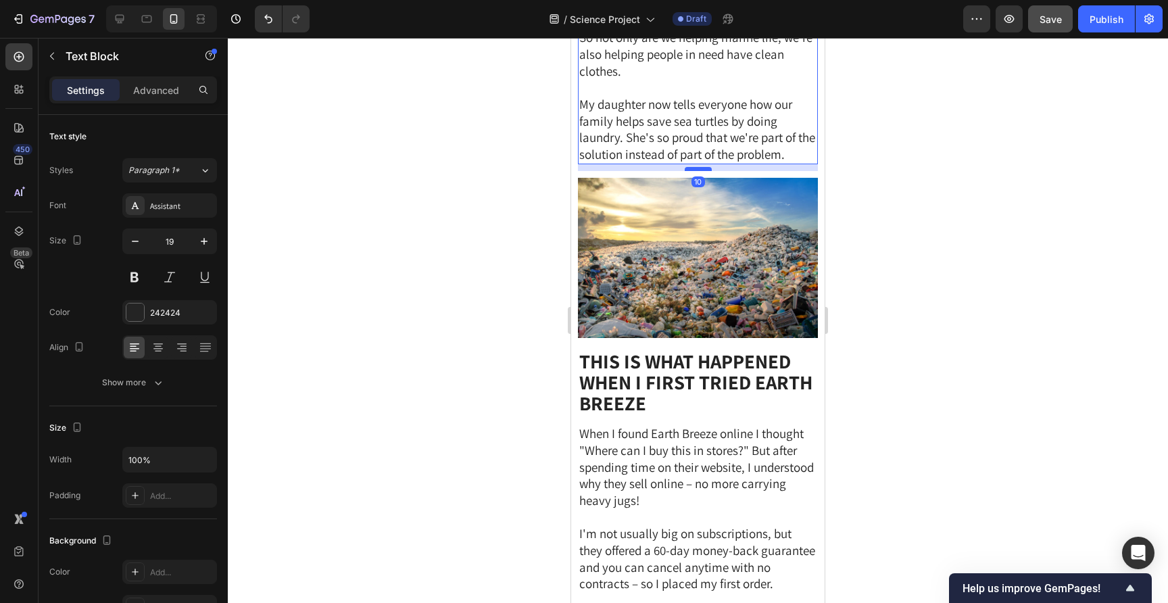
click at [705, 167] on div at bounding box center [698, 169] width 27 height 4
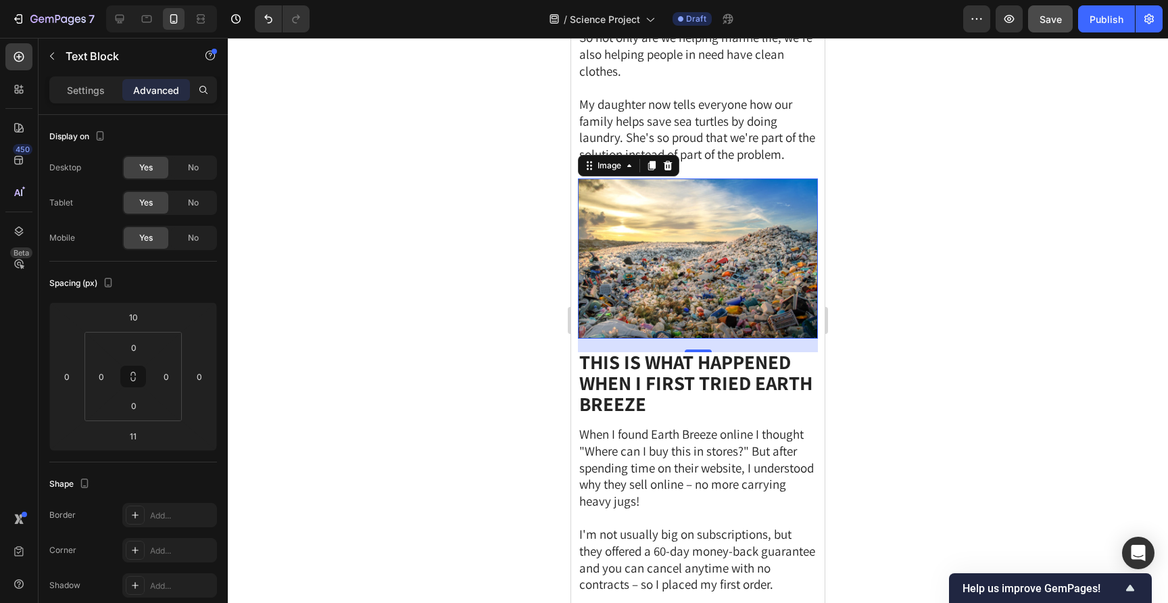
click at [736, 235] on img at bounding box center [698, 258] width 240 height 160
click at [473, 249] on div at bounding box center [698, 320] width 940 height 565
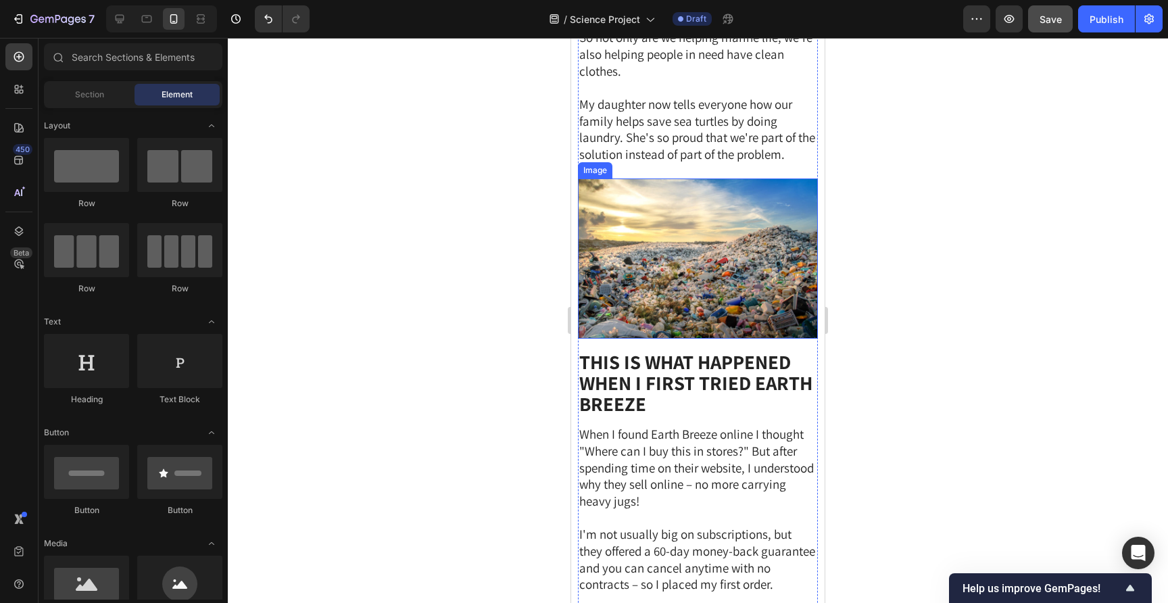
click at [706, 276] on img at bounding box center [698, 258] width 240 height 160
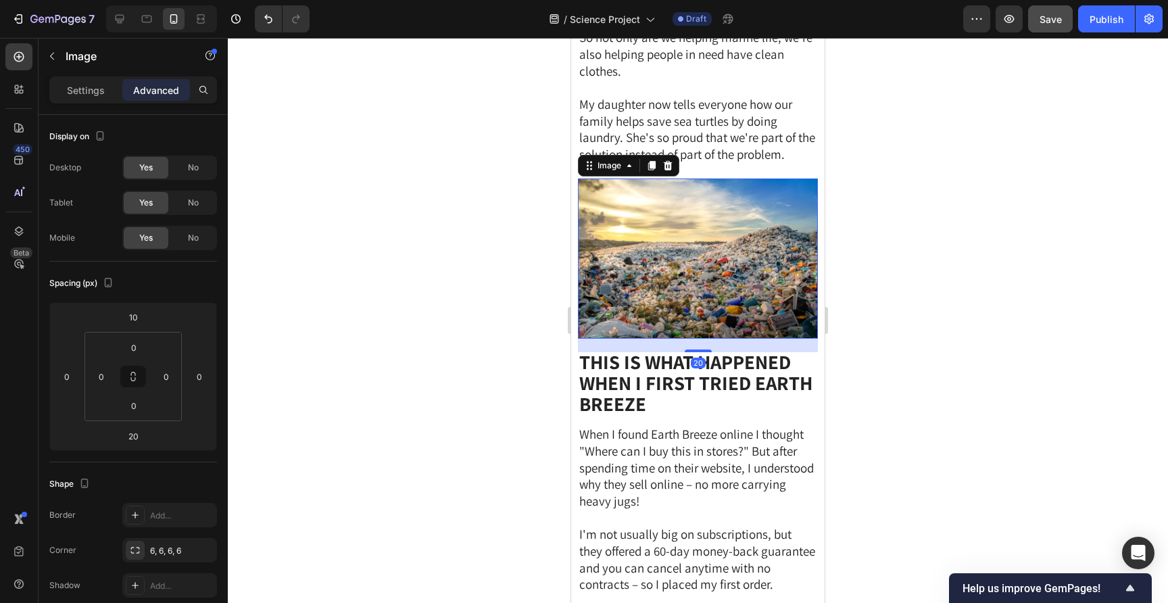
drag, startPoint x: 651, startPoint y: 134, endPoint x: 688, endPoint y: 291, distance: 160.5
click at [651, 161] on icon at bounding box center [651, 165] width 7 height 9
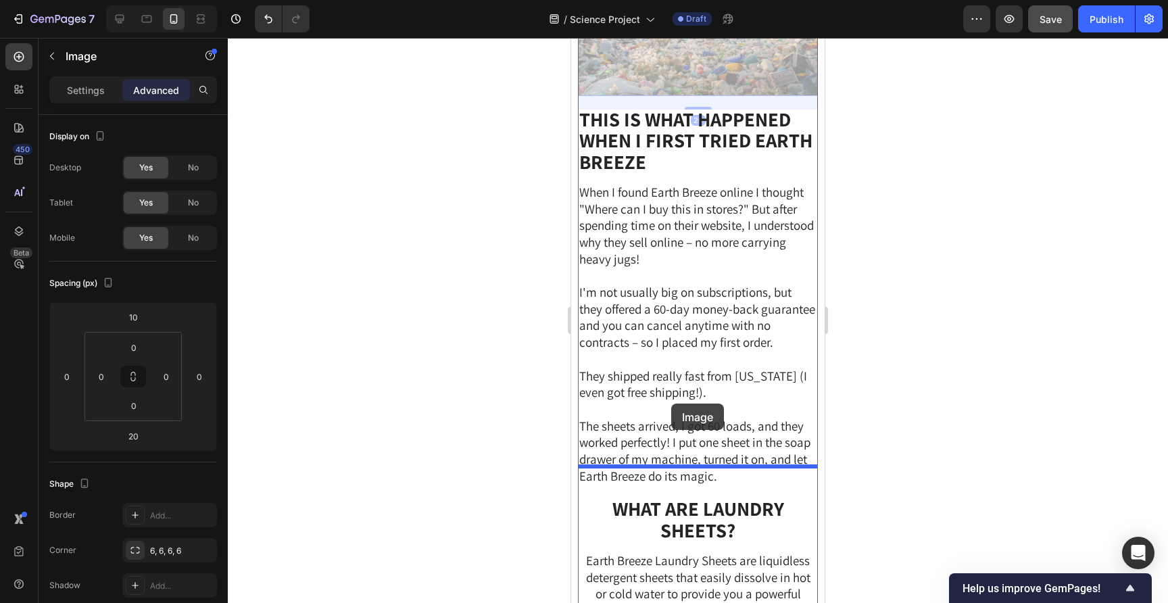
drag, startPoint x: 594, startPoint y: 318, endPoint x: 671, endPoint y: 402, distance: 113.8
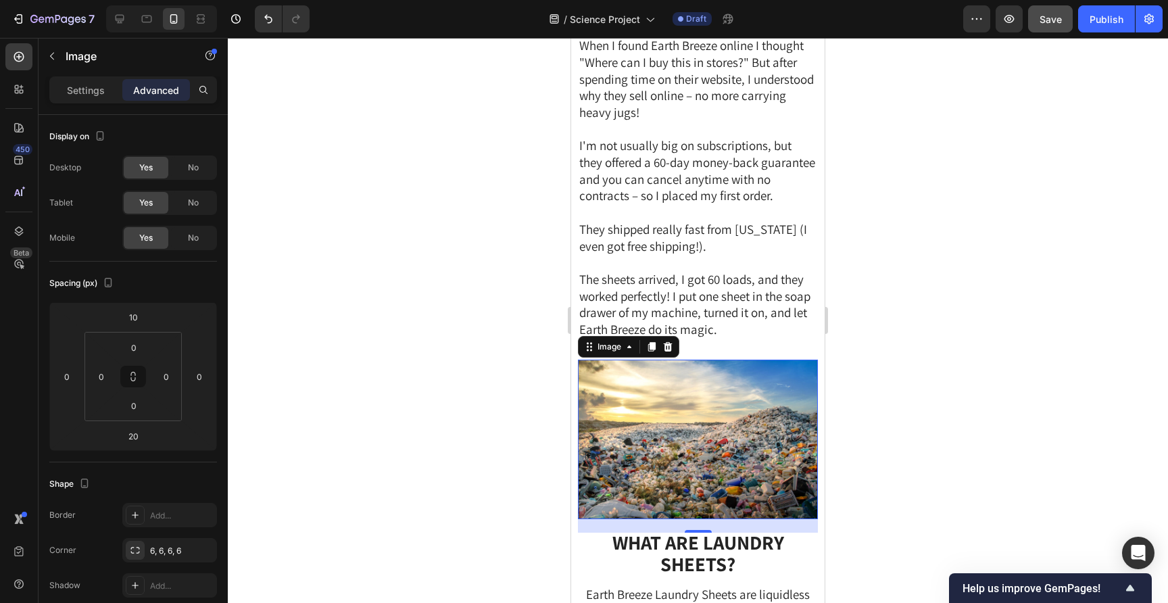
scroll to position [3789, 0]
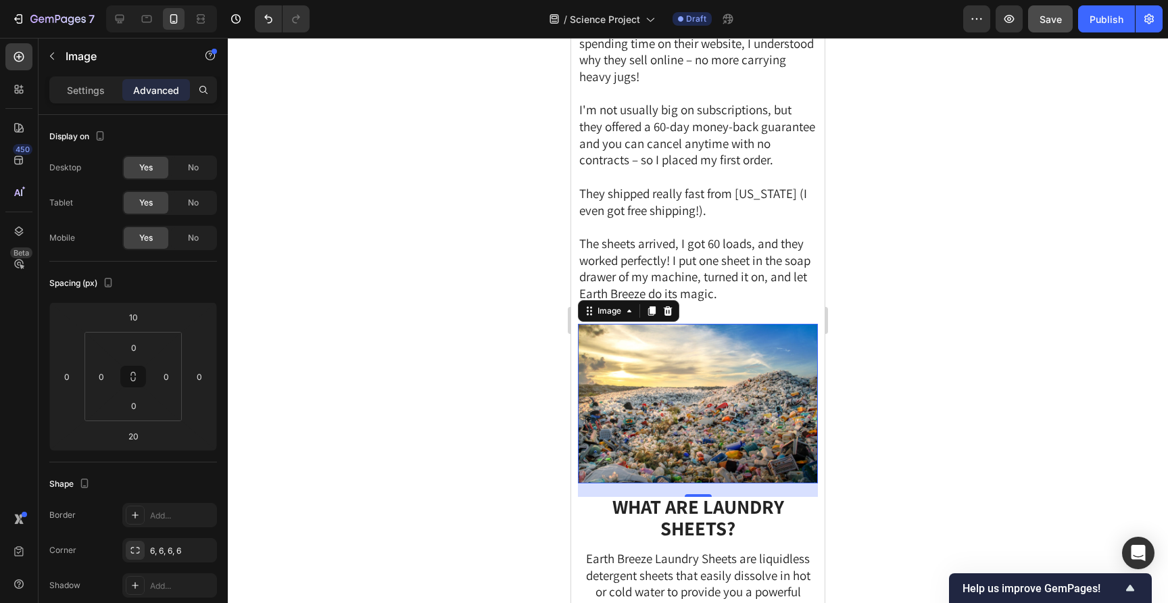
click at [683, 375] on img at bounding box center [698, 404] width 240 height 160
click at [74, 103] on div "Settings Advanced" at bounding box center [133, 95] width 189 height 39
click at [76, 99] on div "Settings" at bounding box center [86, 90] width 68 height 22
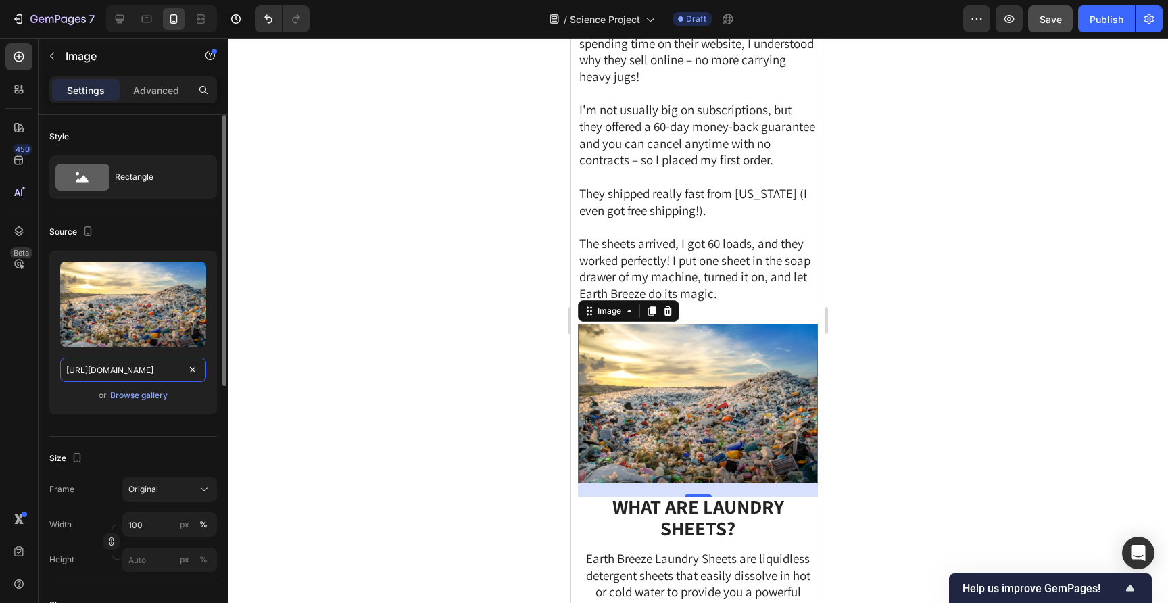
click at [124, 373] on input "https://cdn.shopify.com/s/files/1/0866/3030/1976/files/gempages_507814982692373…" at bounding box center [133, 369] width 146 height 24
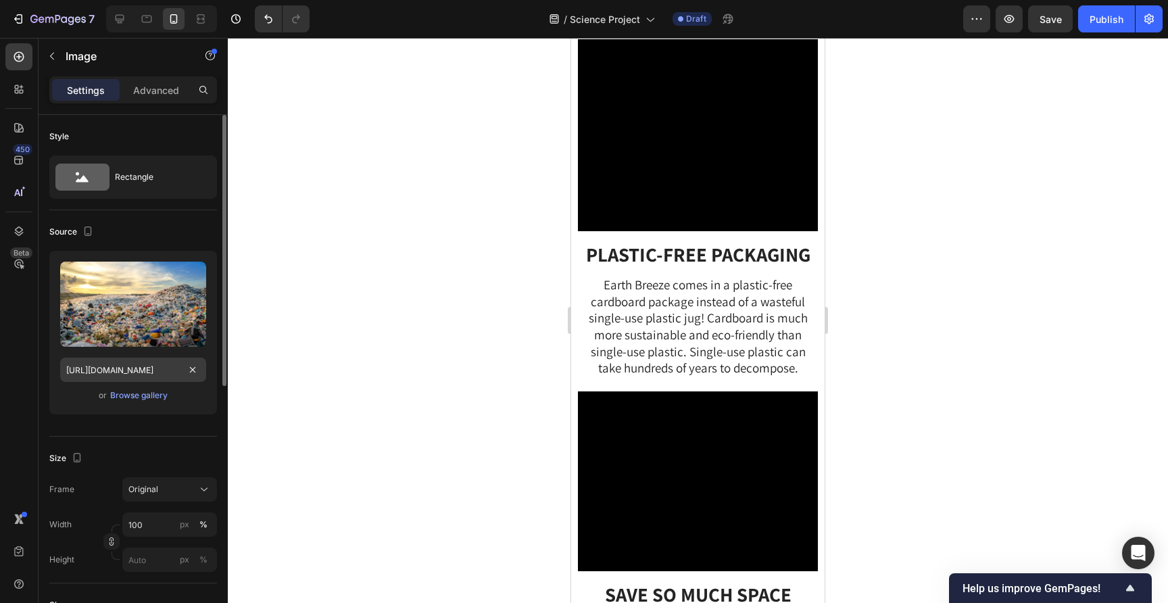
scroll to position [0, 458]
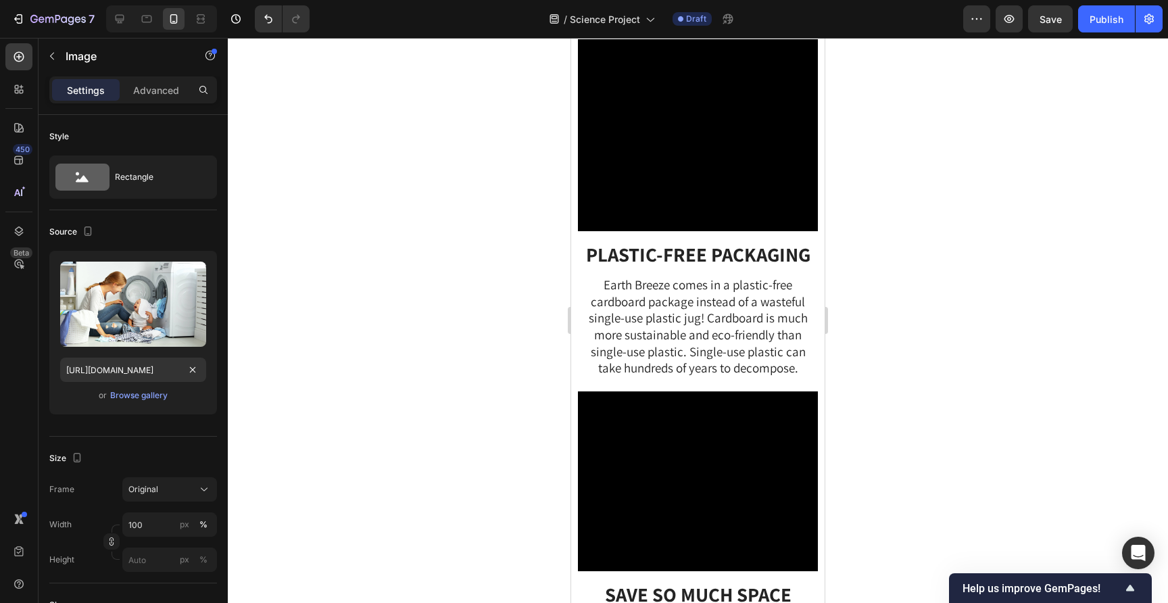
type input "[URL][DOMAIN_NAME]"
click at [456, 326] on div at bounding box center [698, 320] width 940 height 565
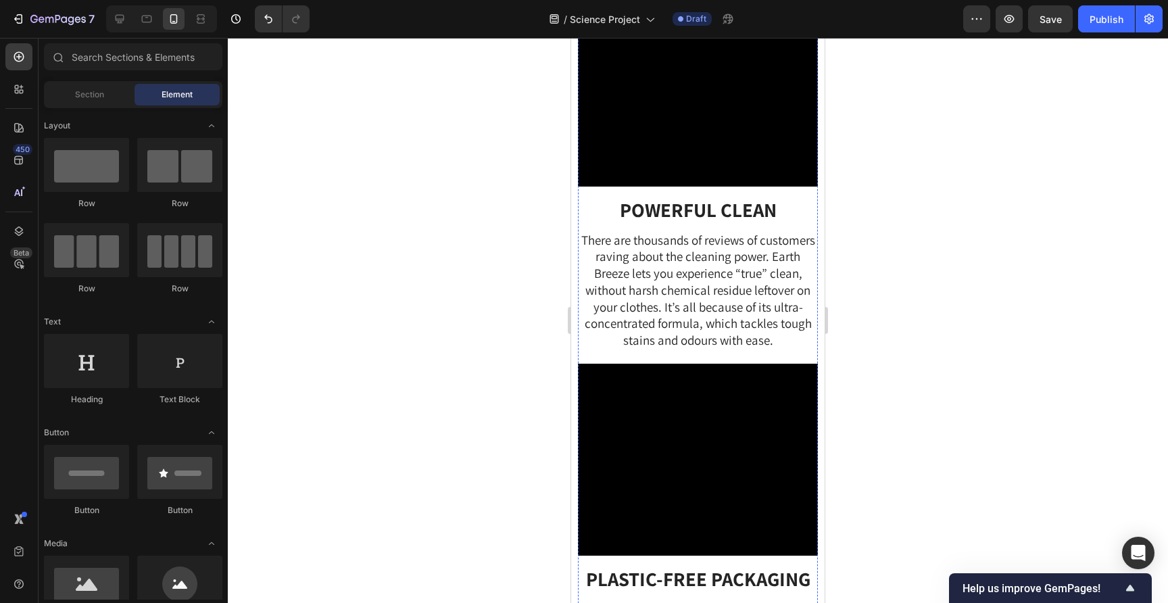
scroll to position [3508, 0]
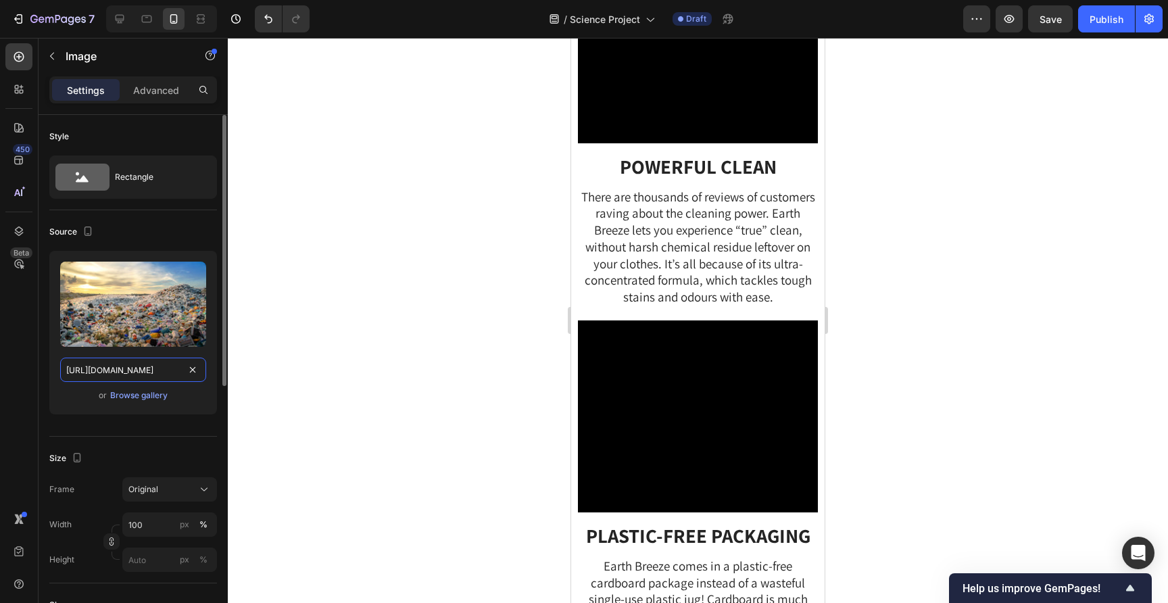
click at [147, 361] on input "[URL][DOMAIN_NAME]" at bounding box center [133, 369] width 146 height 24
paste input "[DOMAIN_NAME][URL]"
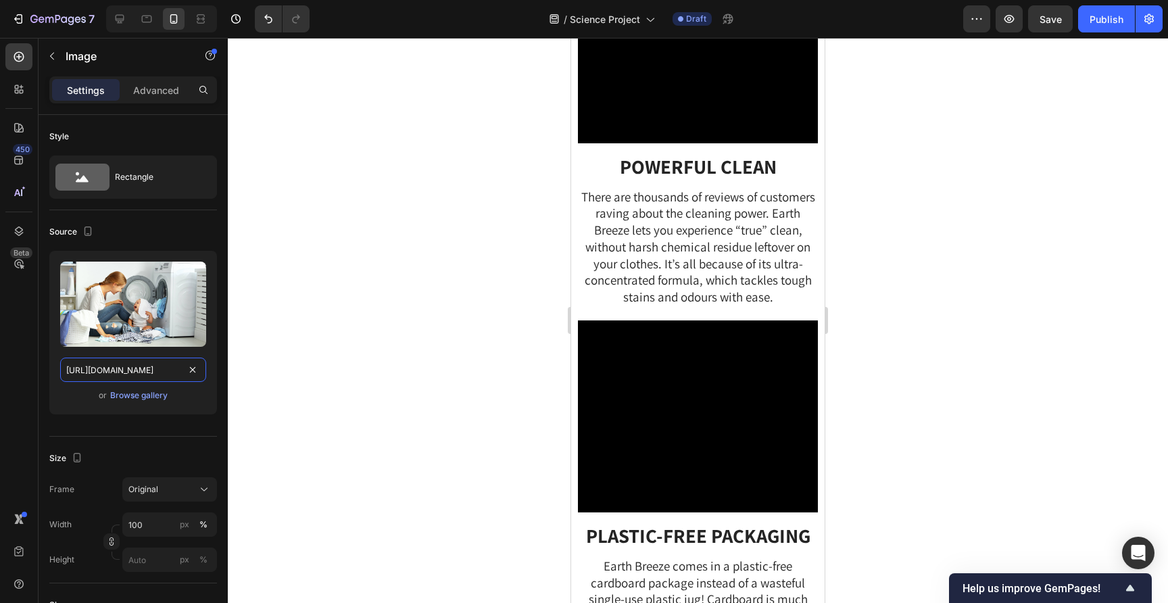
type input "[URL][DOMAIN_NAME]"
click at [374, 306] on div at bounding box center [698, 320] width 940 height 565
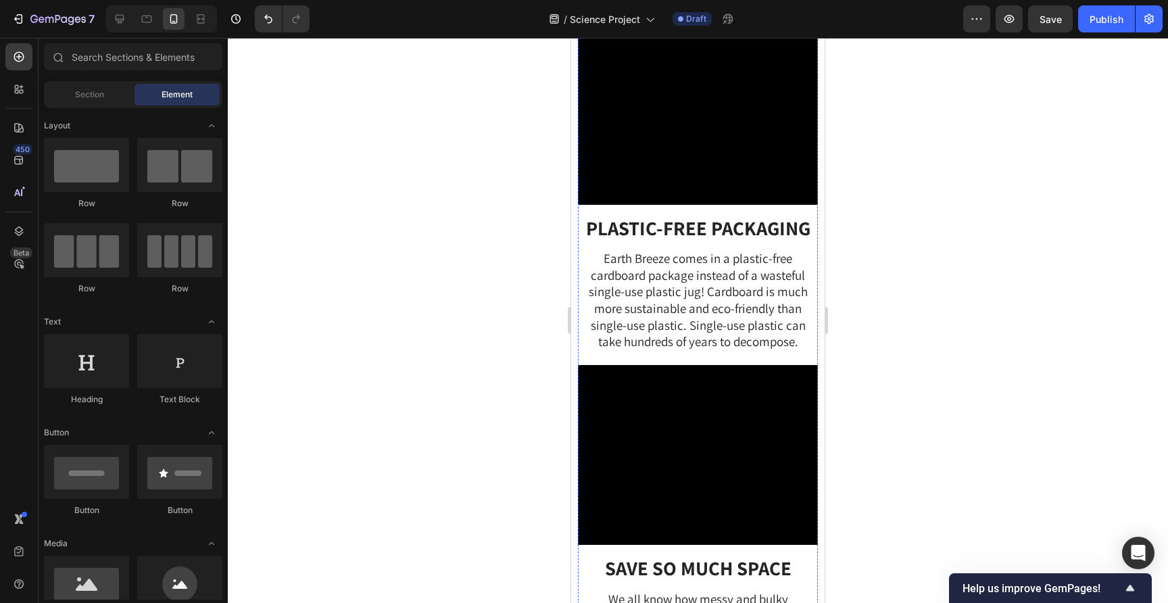
scroll to position [3816, 0]
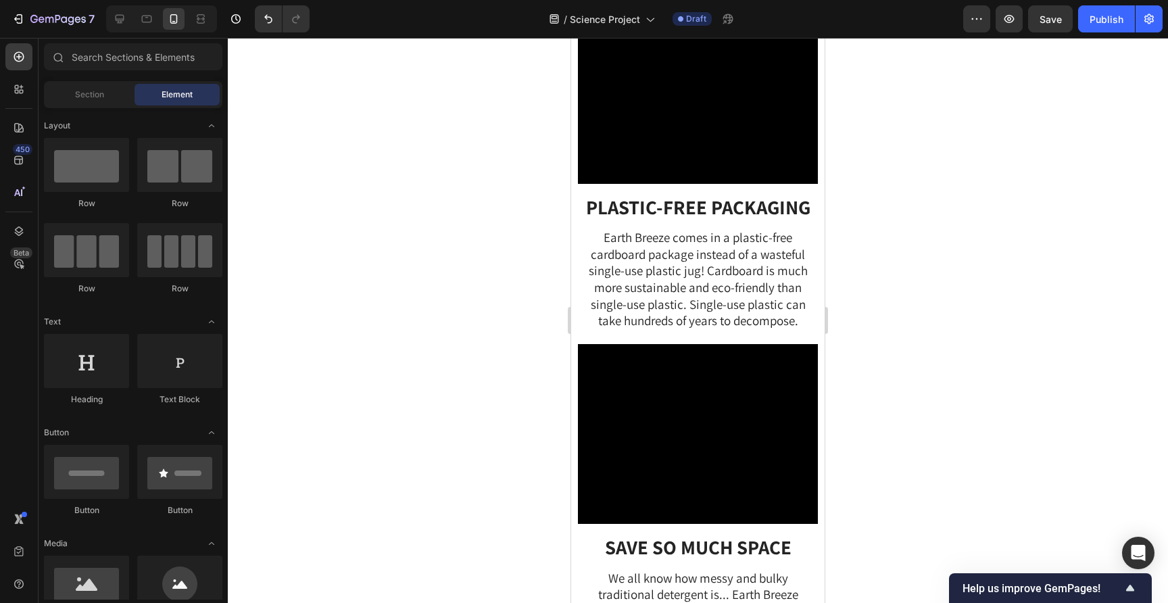
click at [956, 249] on div at bounding box center [698, 320] width 940 height 565
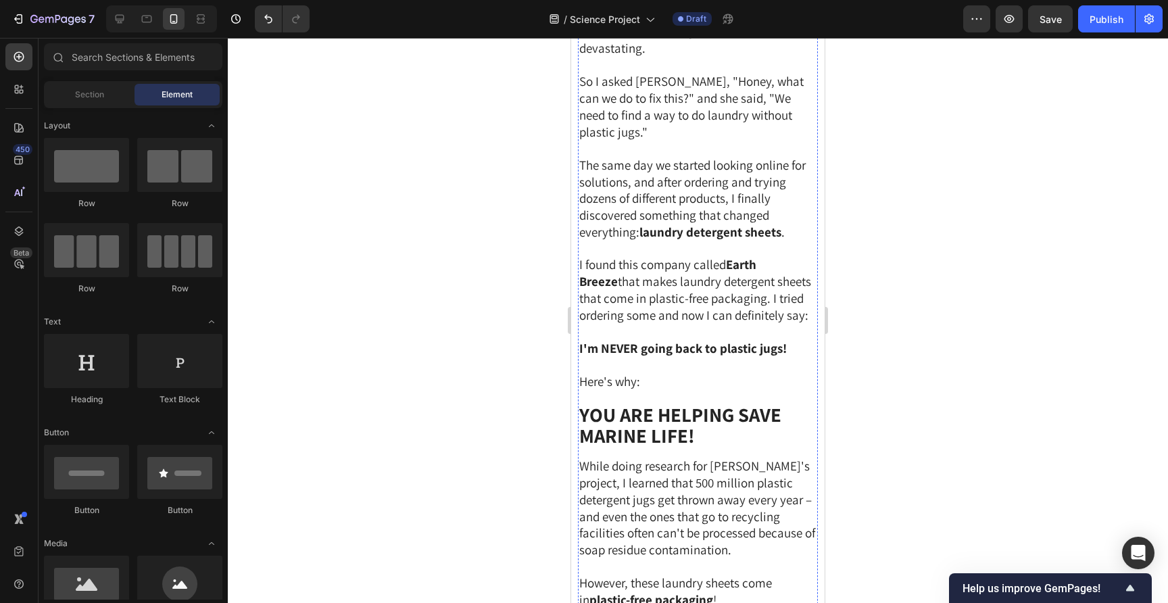
scroll to position [1693, 0]
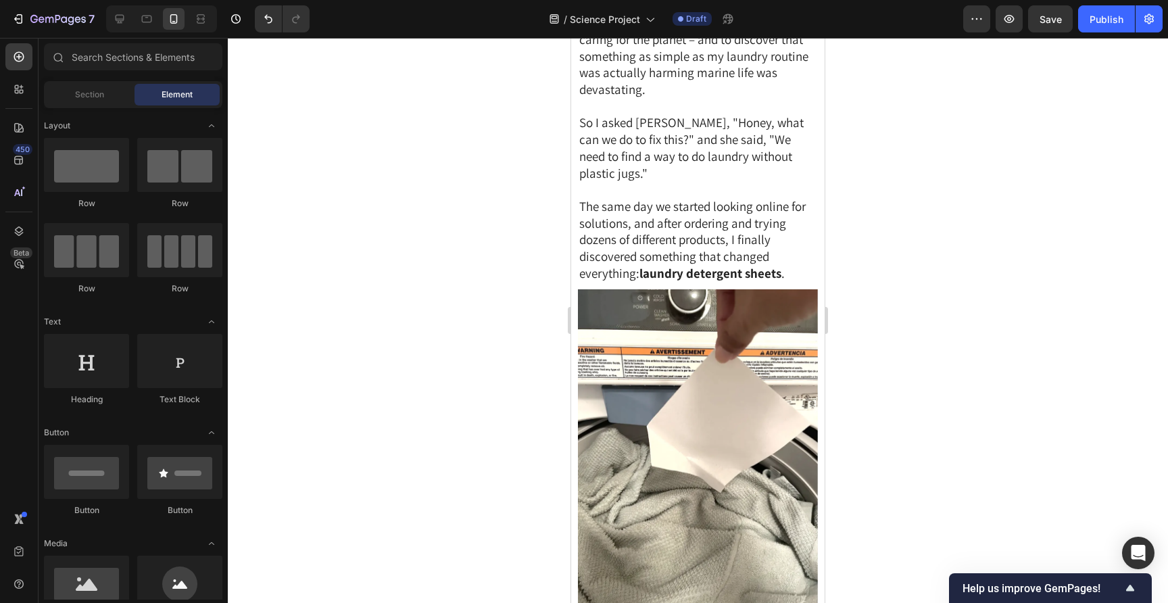
click at [1037, 35] on div "7 Version history / Science Project Draft Preview Save Publish" at bounding box center [584, 19] width 1168 height 39
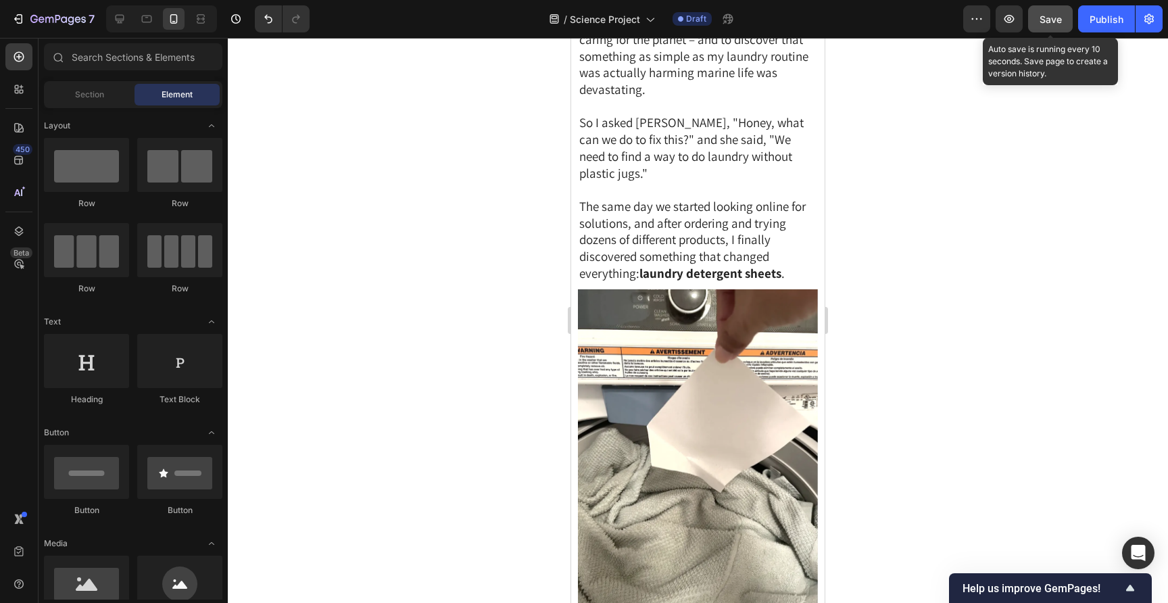
click at [1041, 27] on button "Save" at bounding box center [1050, 18] width 45 height 27
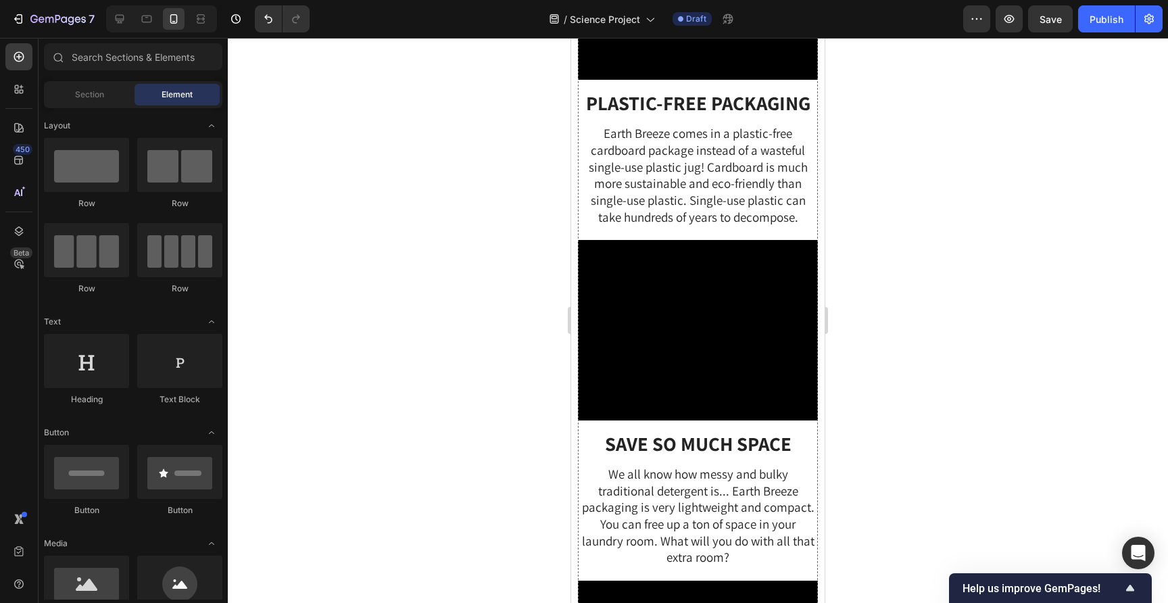
scroll to position [4377, 0]
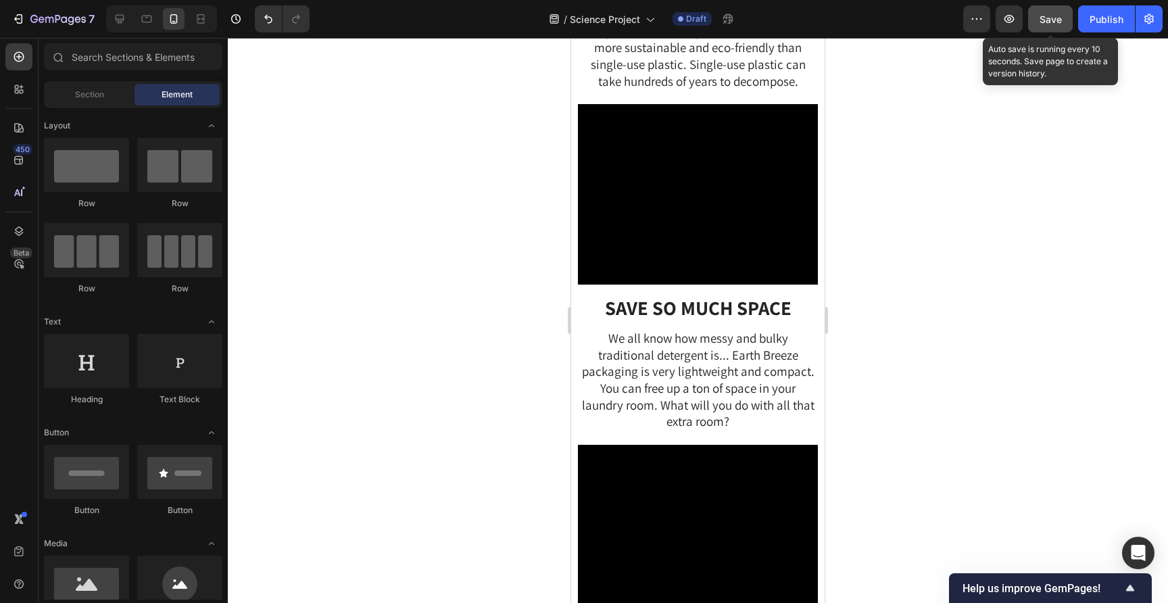
click at [1036, 14] on button "Save" at bounding box center [1050, 18] width 45 height 27
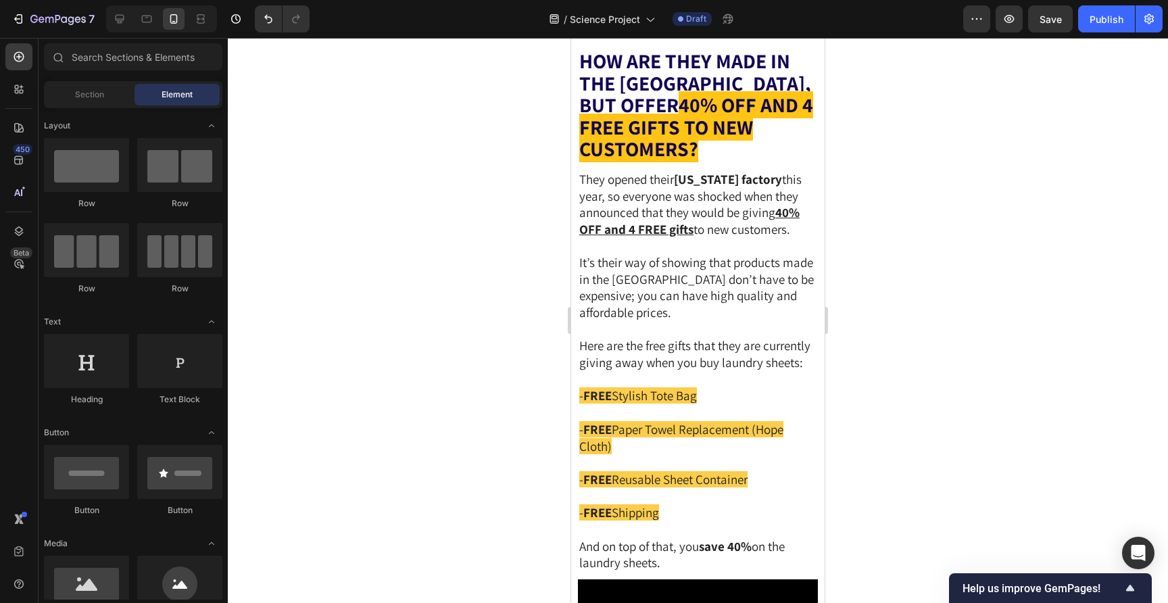
scroll to position [6016, 0]
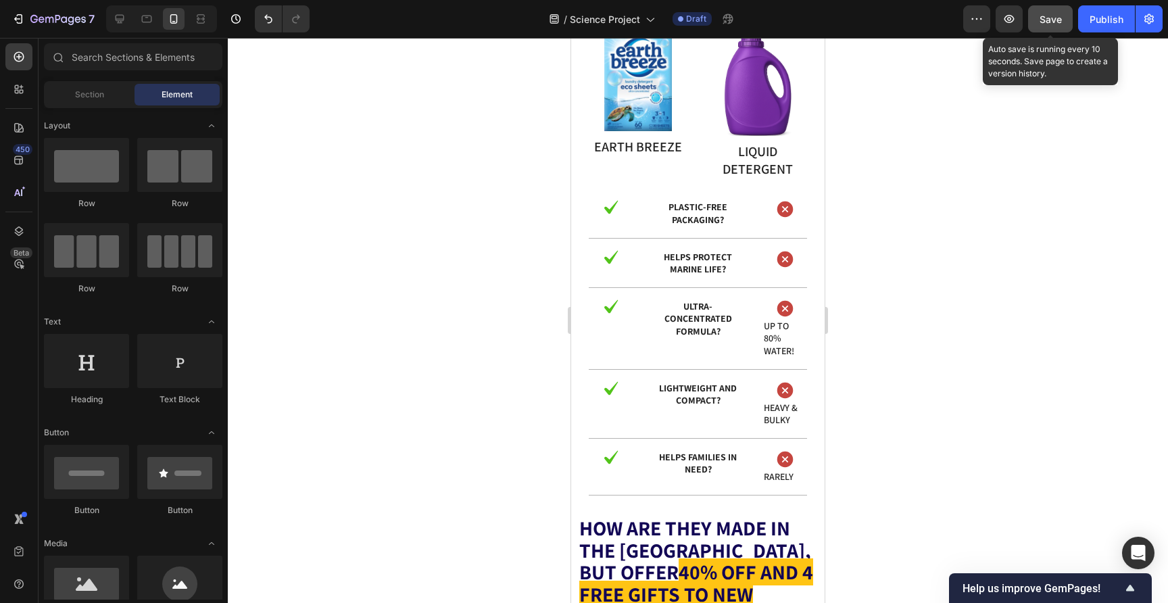
click at [1045, 17] on span "Save" at bounding box center [1050, 19] width 22 height 11
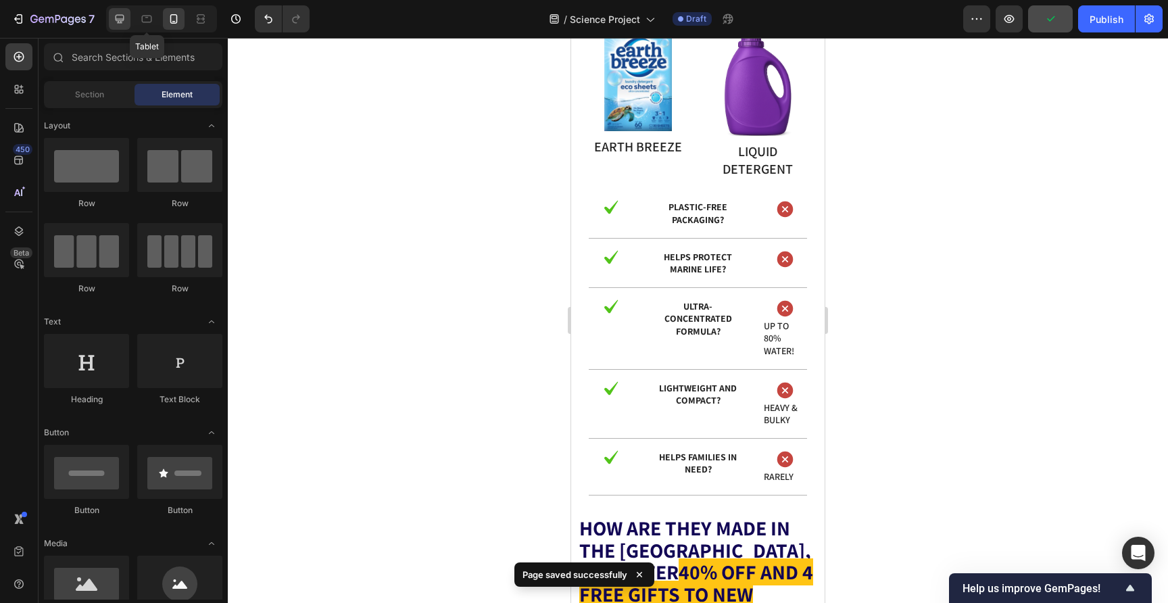
click at [118, 22] on icon at bounding box center [120, 19] width 9 height 9
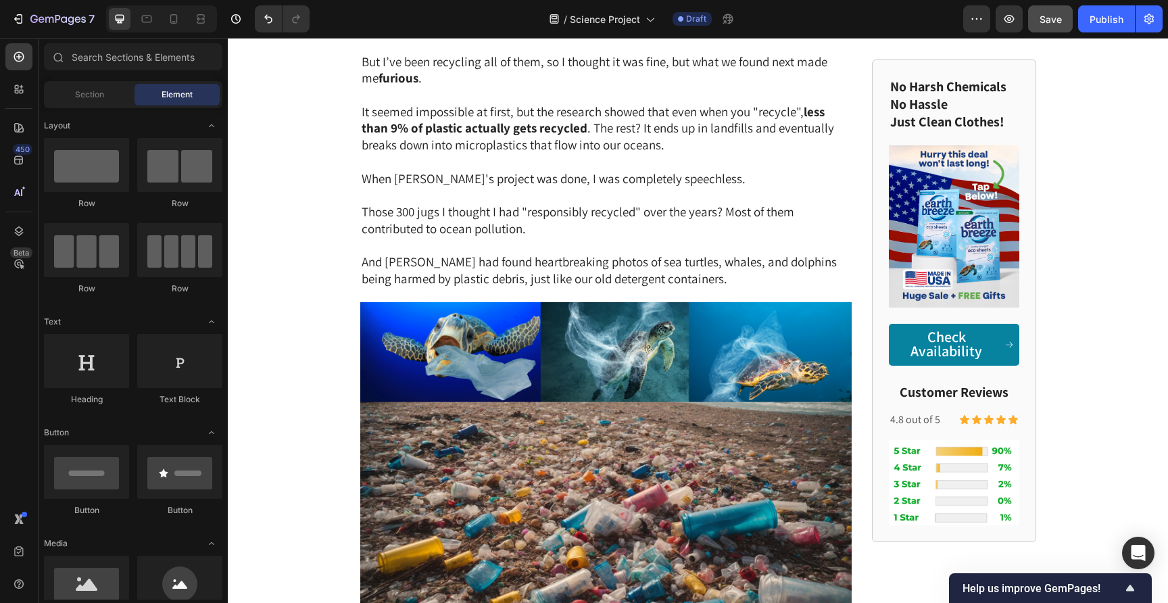
scroll to position [1172, 0]
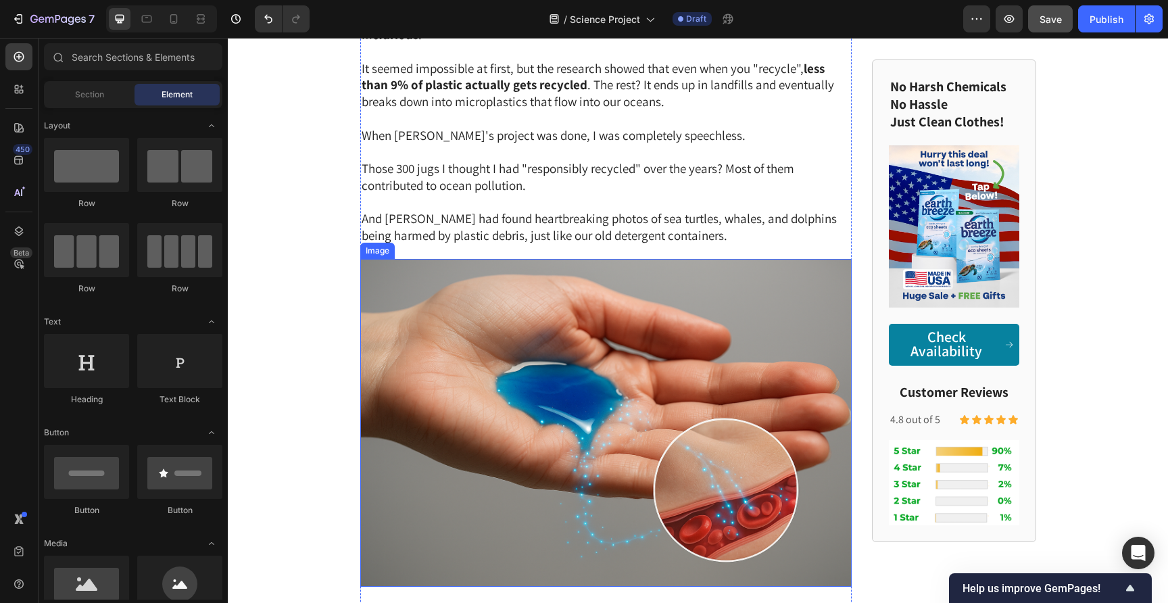
click at [668, 342] on img at bounding box center [606, 423] width 492 height 328
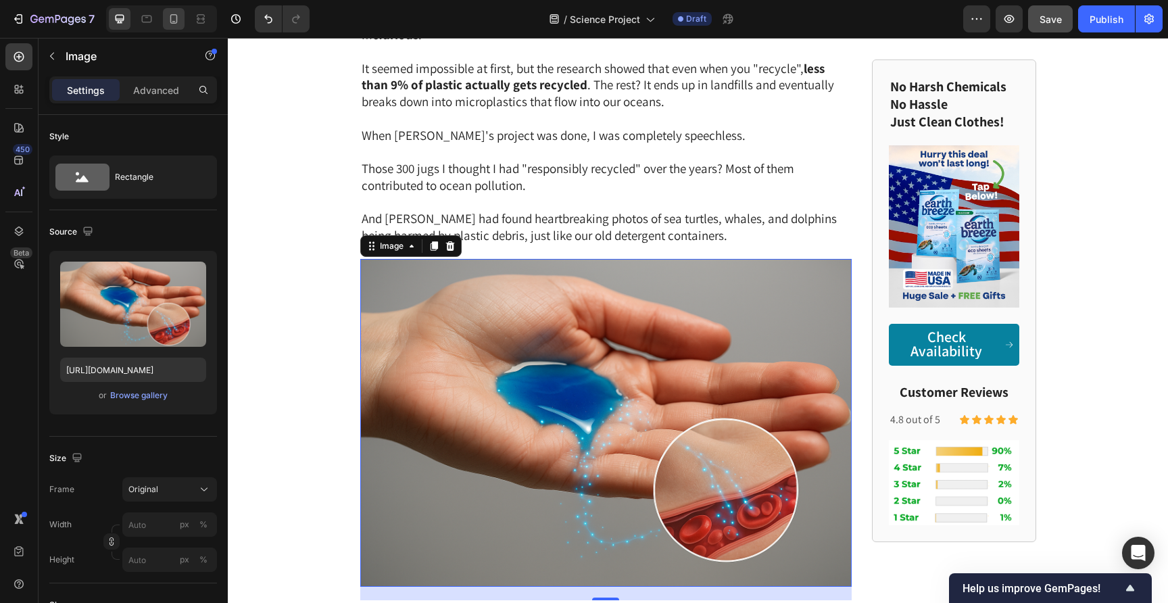
click at [180, 19] on icon at bounding box center [174, 19] width 14 height 14
type input "[URL][DOMAIN_NAME]"
type input "100"
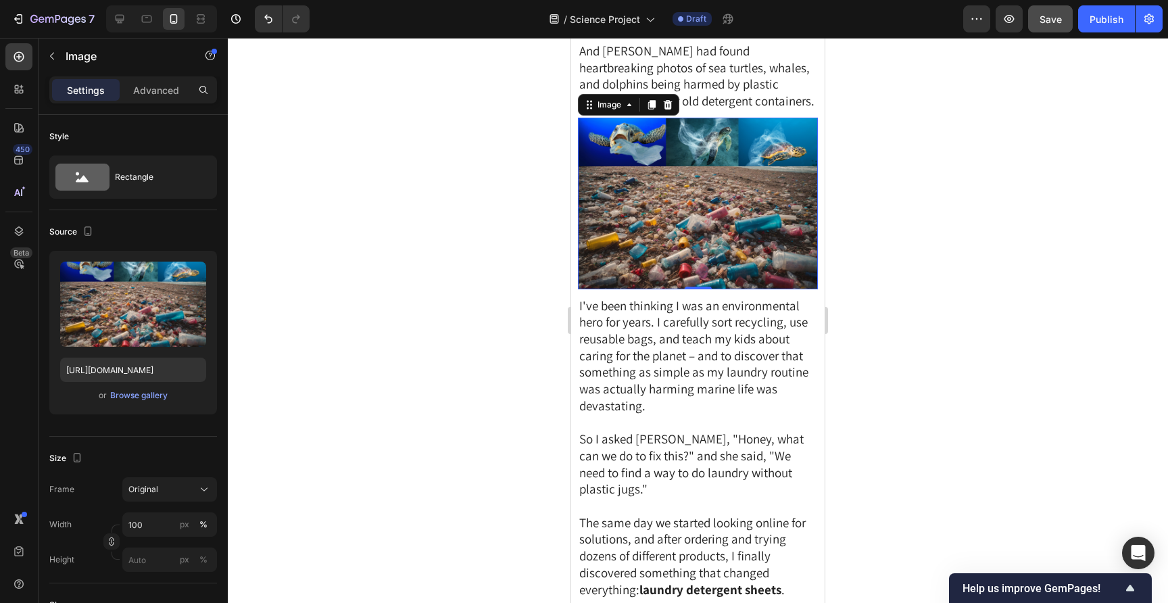
scroll to position [1566, 0]
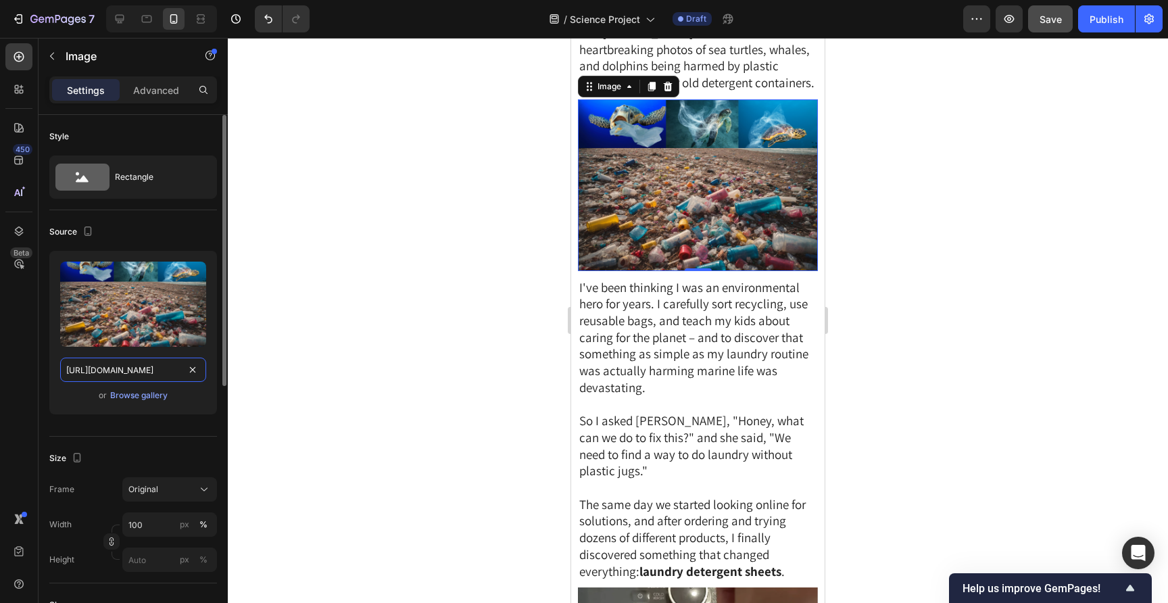
click at [148, 364] on input "[URL][DOMAIN_NAME]" at bounding box center [133, 369] width 146 height 24
click at [126, 24] on icon at bounding box center [120, 19] width 14 height 14
type input "[URL][DOMAIN_NAME]"
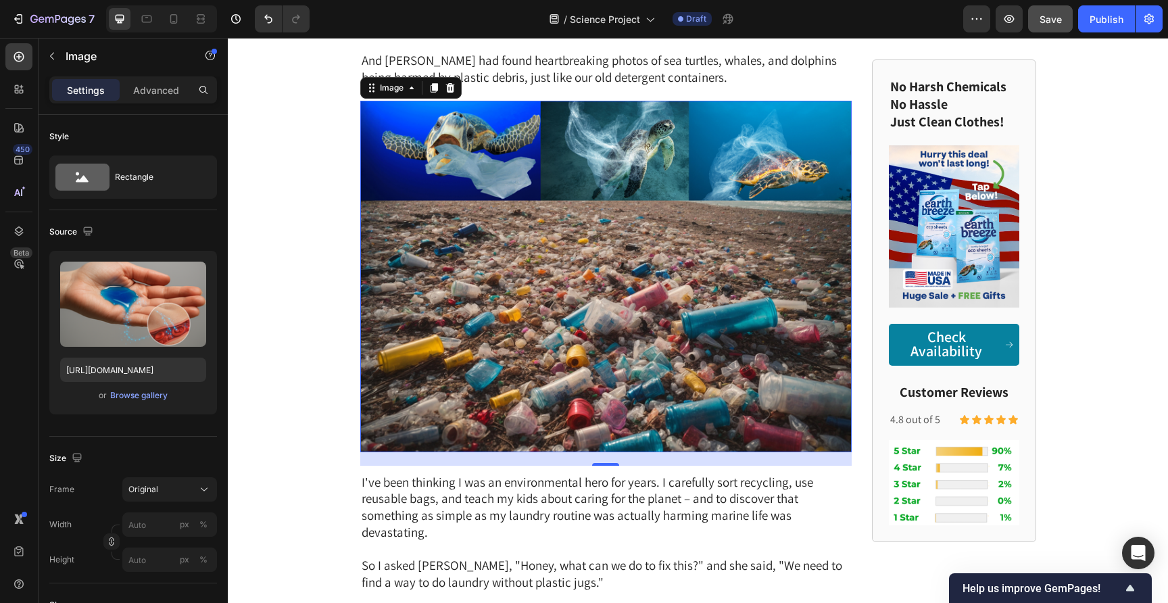
scroll to position [1328, 0]
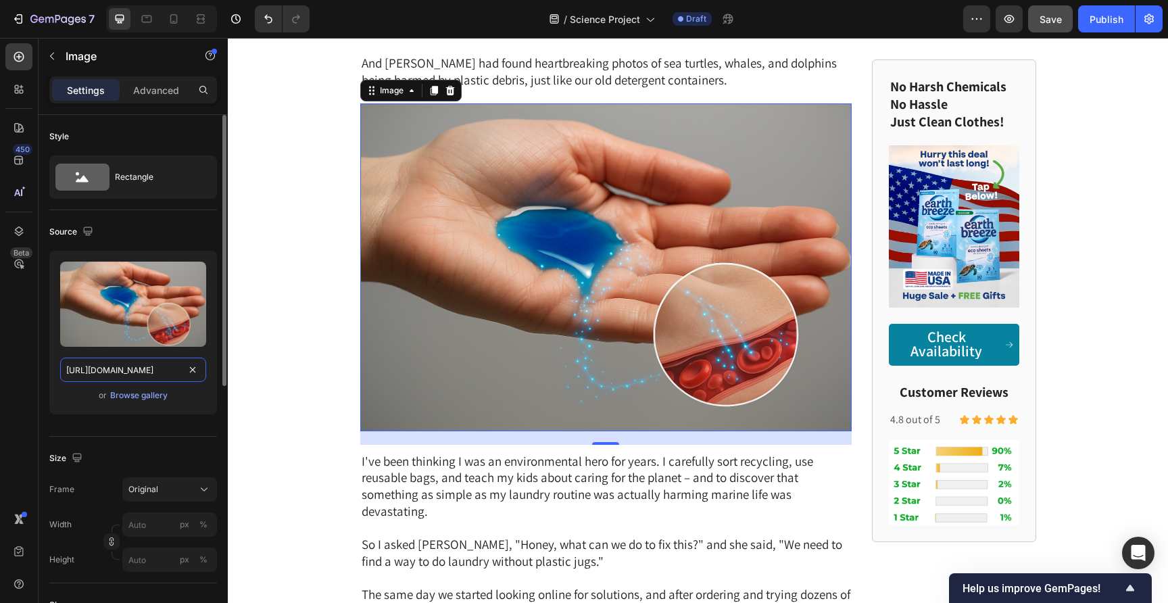
click at [135, 366] on input "[URL][DOMAIN_NAME]" at bounding box center [133, 369] width 146 height 24
paste input "5396c8d7-16d9-452d-9789-68e12346840c"
type input "[URL][DOMAIN_NAME]"
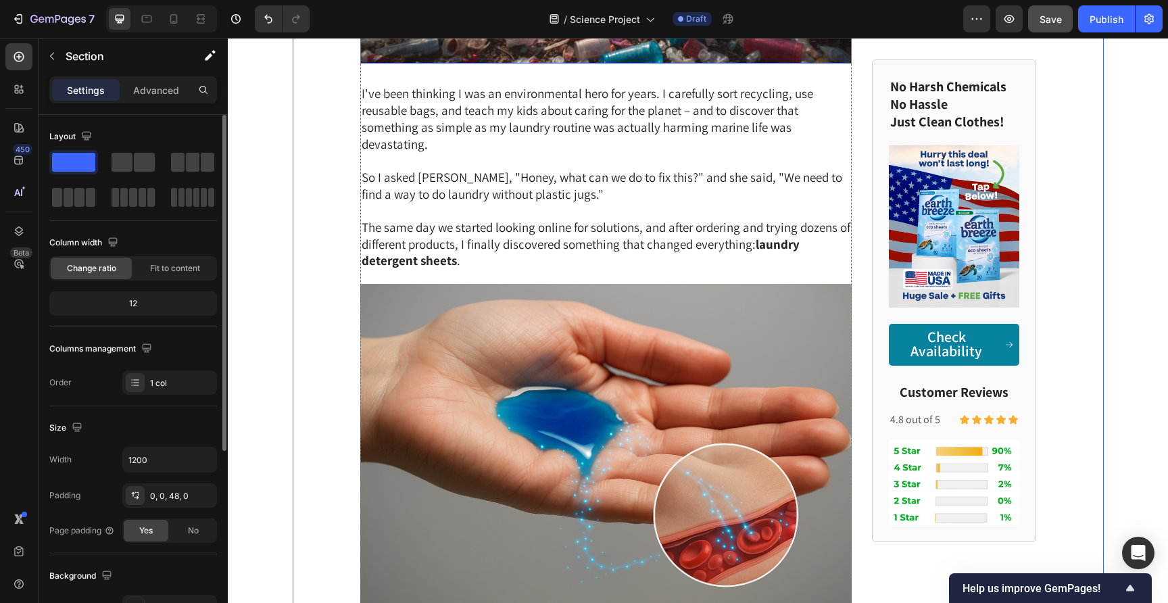
scroll to position [1886, 0]
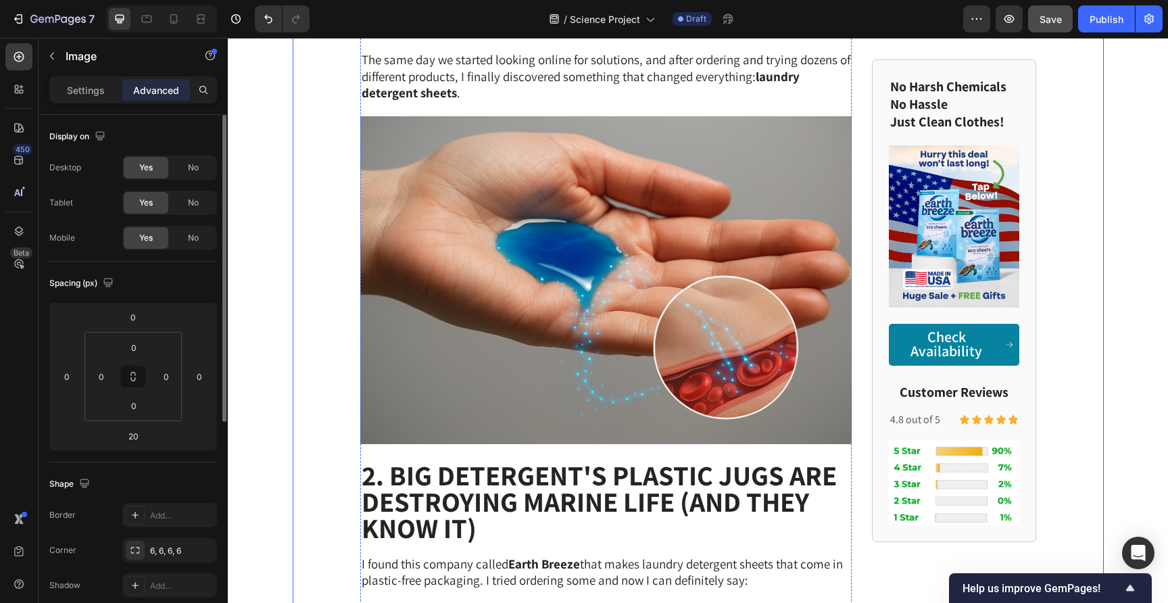
click at [521, 287] on img at bounding box center [606, 280] width 492 height 328
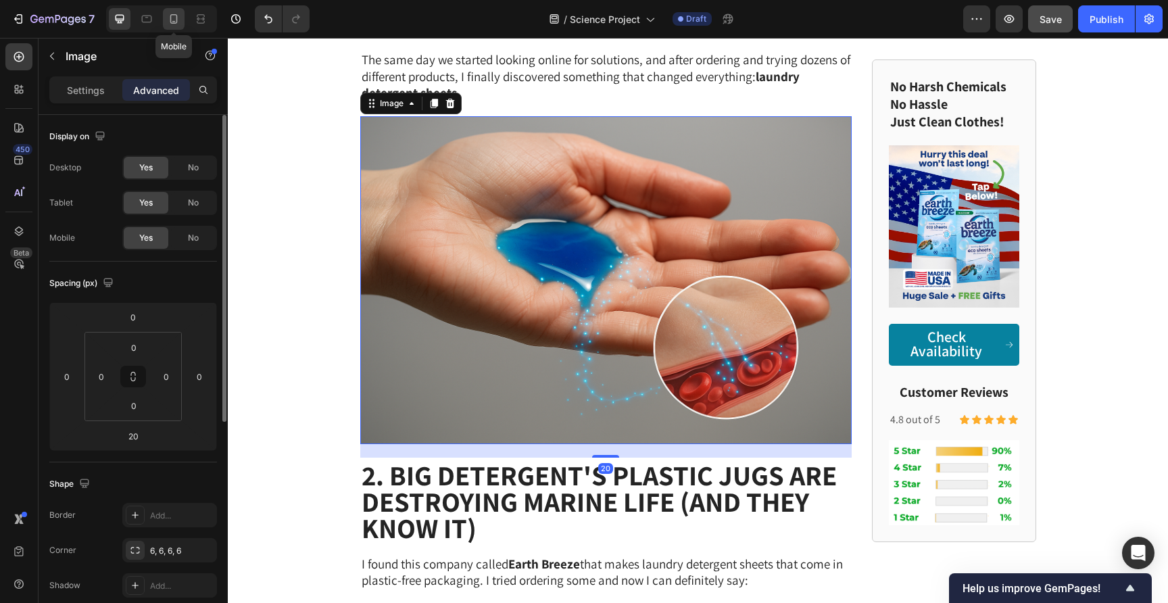
click at [170, 20] on icon at bounding box center [173, 18] width 7 height 9
type input "10"
type input "0"
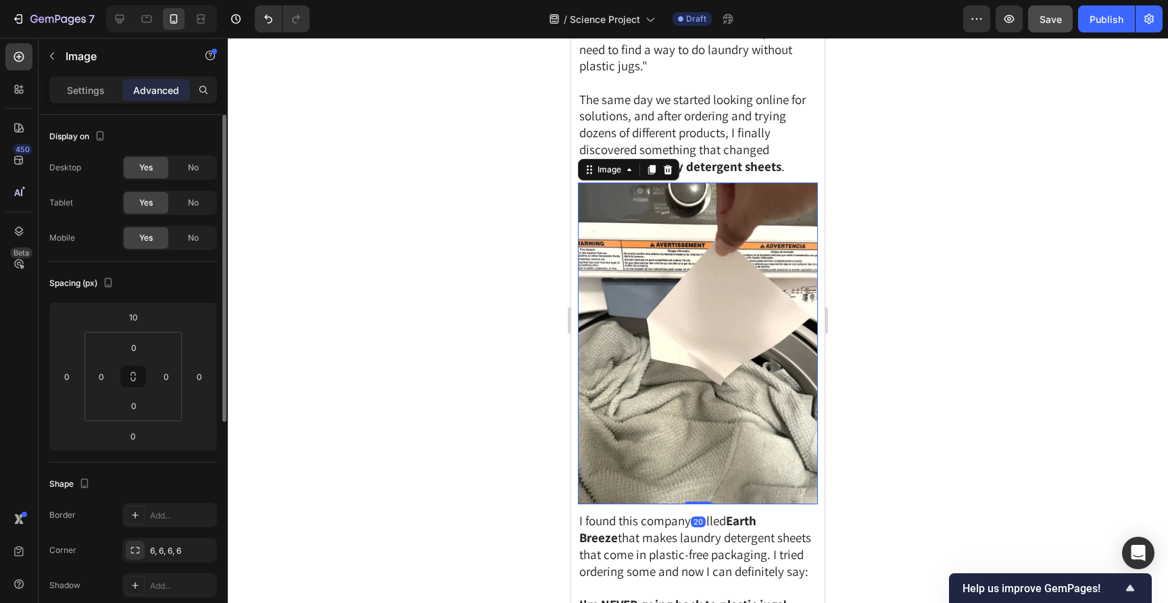
scroll to position [2038, 0]
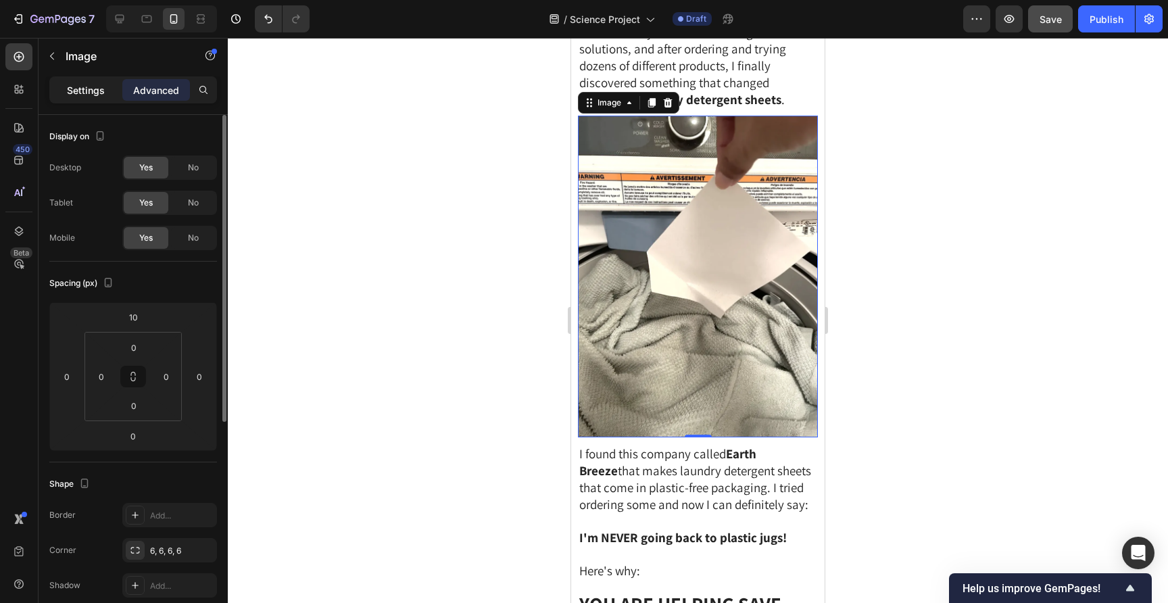
click at [97, 96] on p "Settings" at bounding box center [86, 90] width 38 height 14
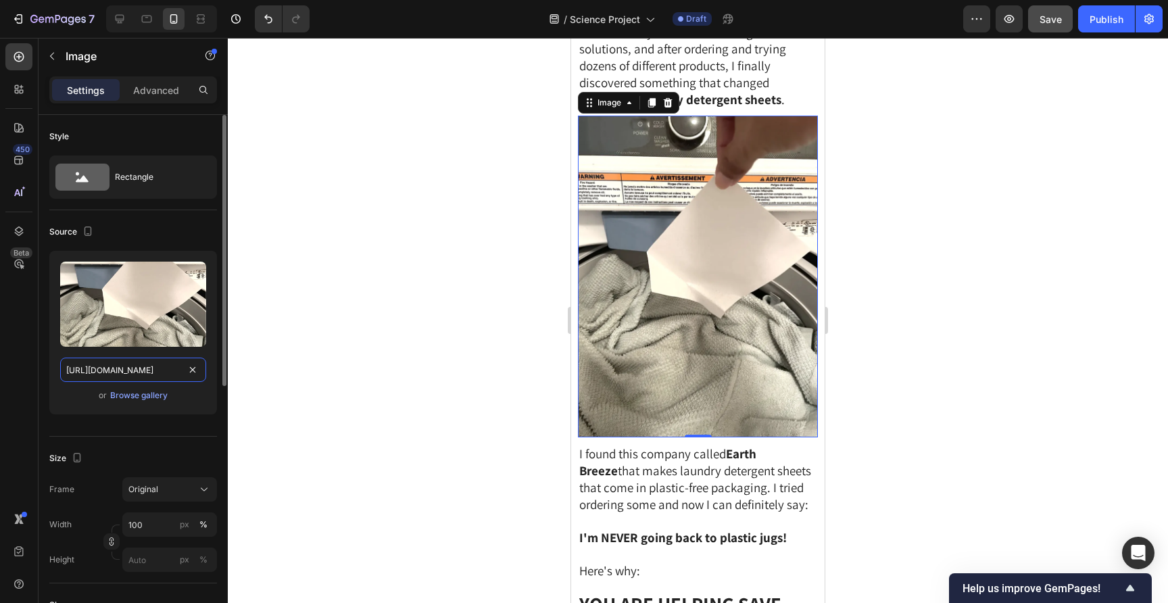
click at [164, 368] on input "[URL][DOMAIN_NAME]" at bounding box center [133, 369] width 146 height 24
click at [123, 22] on icon at bounding box center [120, 19] width 14 height 14
type input "[URL][DOMAIN_NAME]"
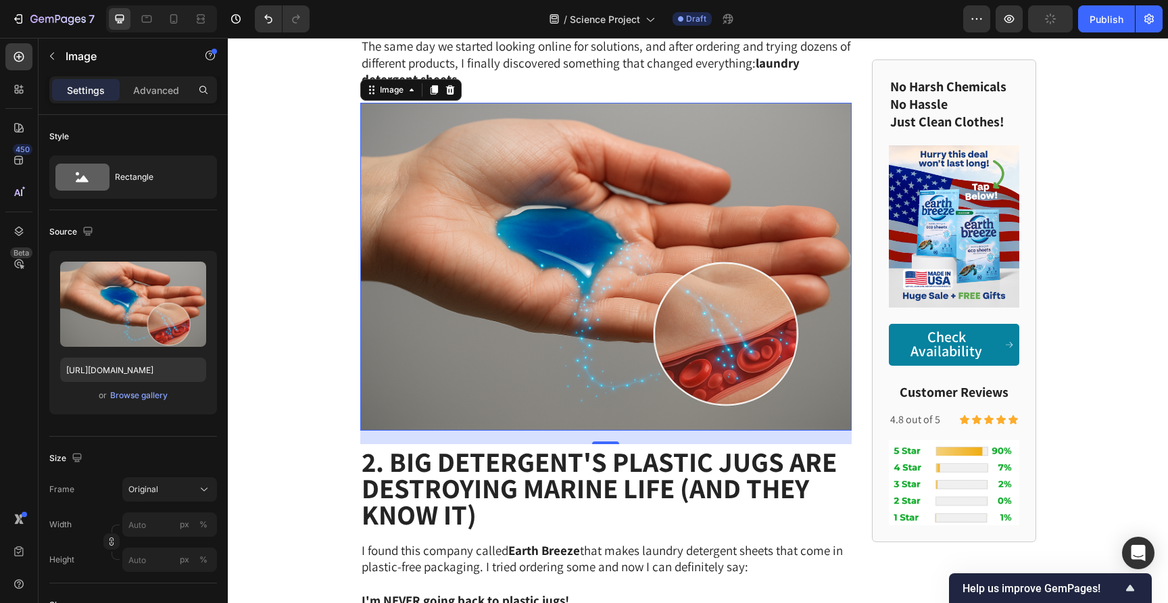
click at [620, 220] on img at bounding box center [606, 267] width 492 height 328
click at [151, 357] on input "[URL][DOMAIN_NAME]" at bounding box center [133, 369] width 146 height 24
click at [154, 366] on input "[URL][DOMAIN_NAME]" at bounding box center [133, 369] width 146 height 24
paste input "[DOMAIN_NAME][URL]"
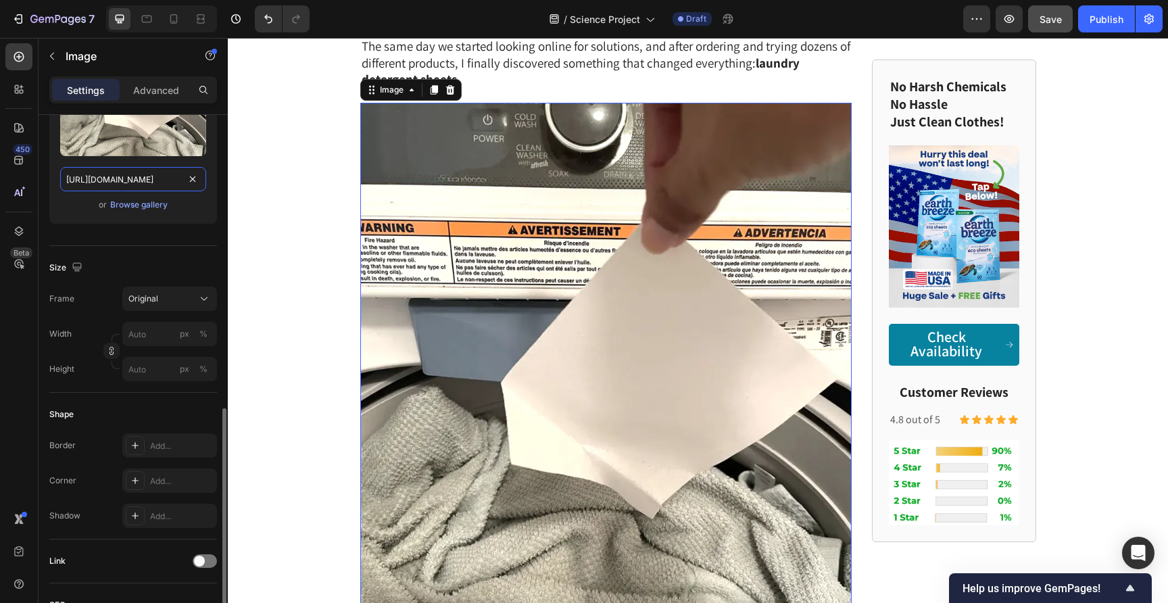
scroll to position [103, 0]
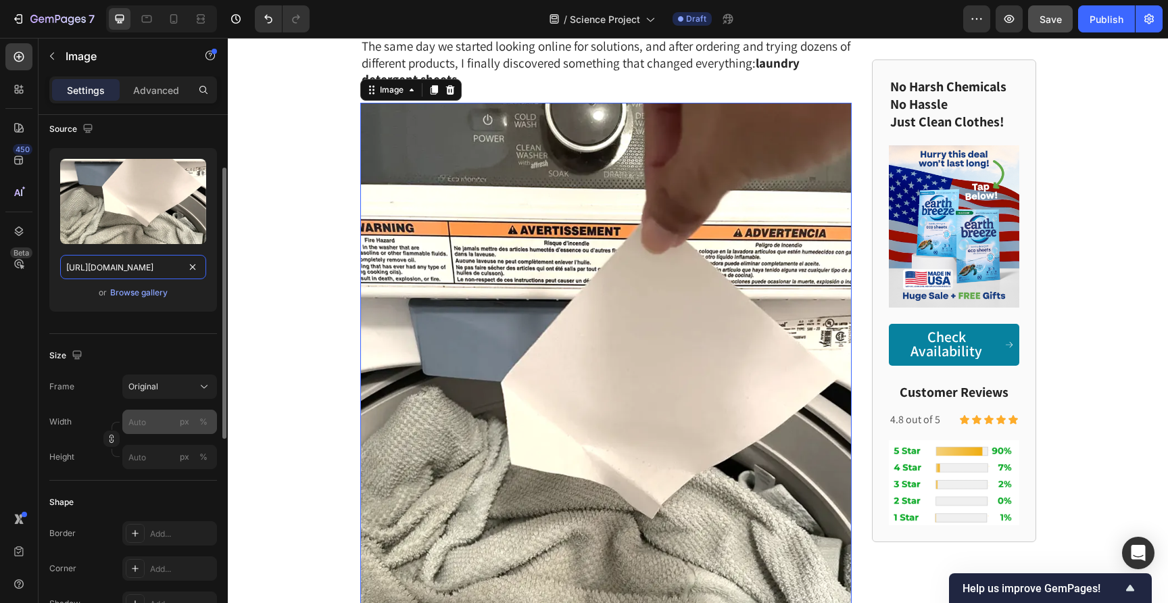
type input "[URL][DOMAIN_NAME]"
click at [154, 421] on input "px %" at bounding box center [169, 421] width 95 height 24
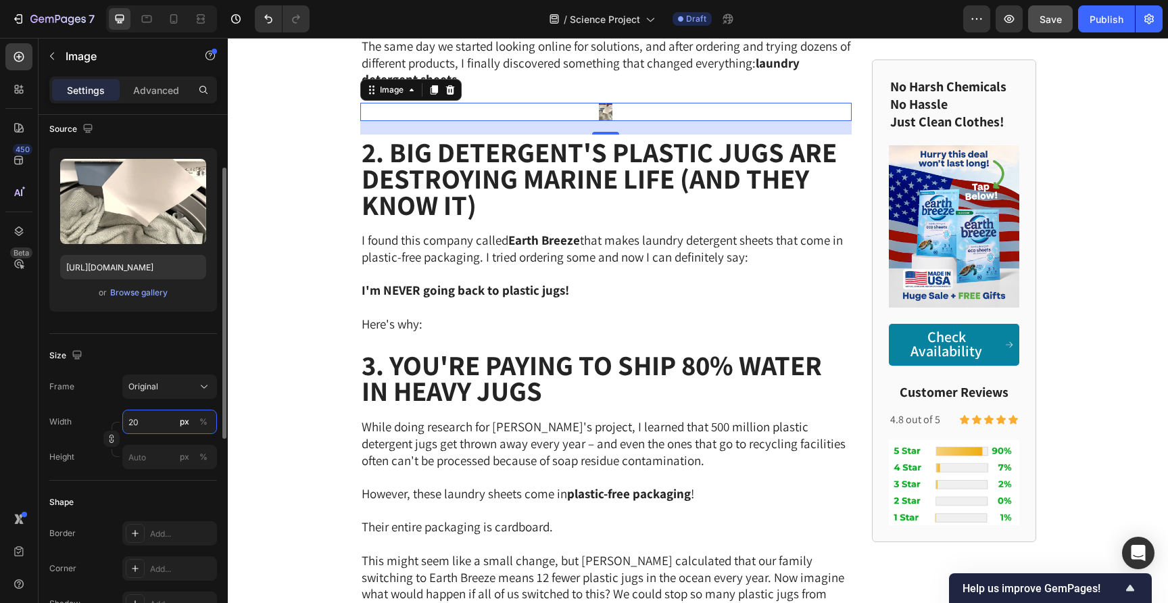
type input "2"
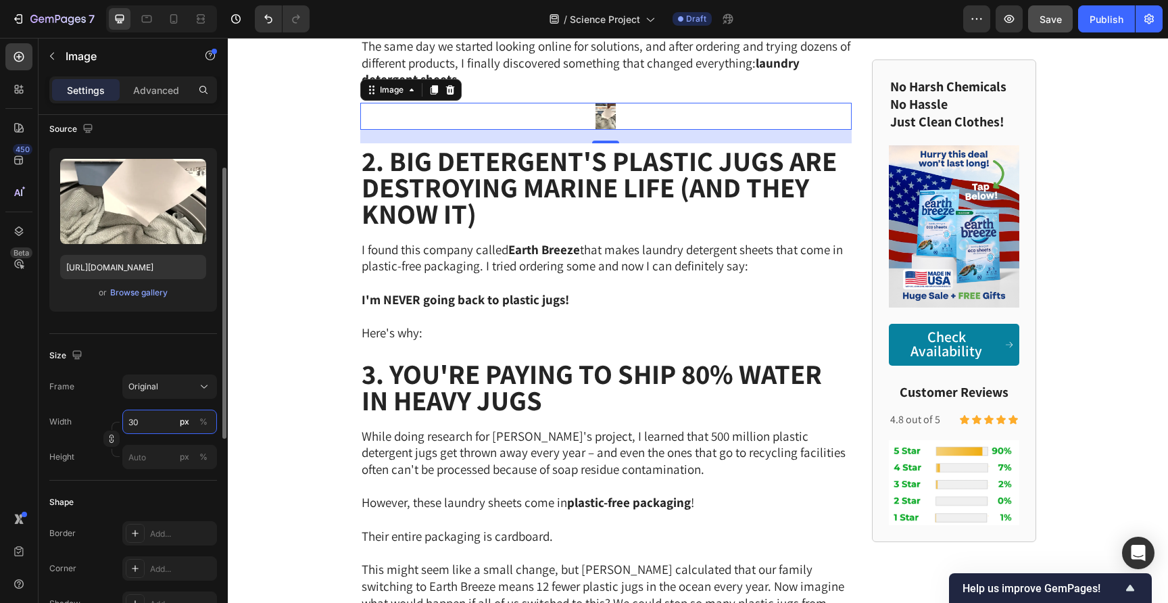
type input "300"
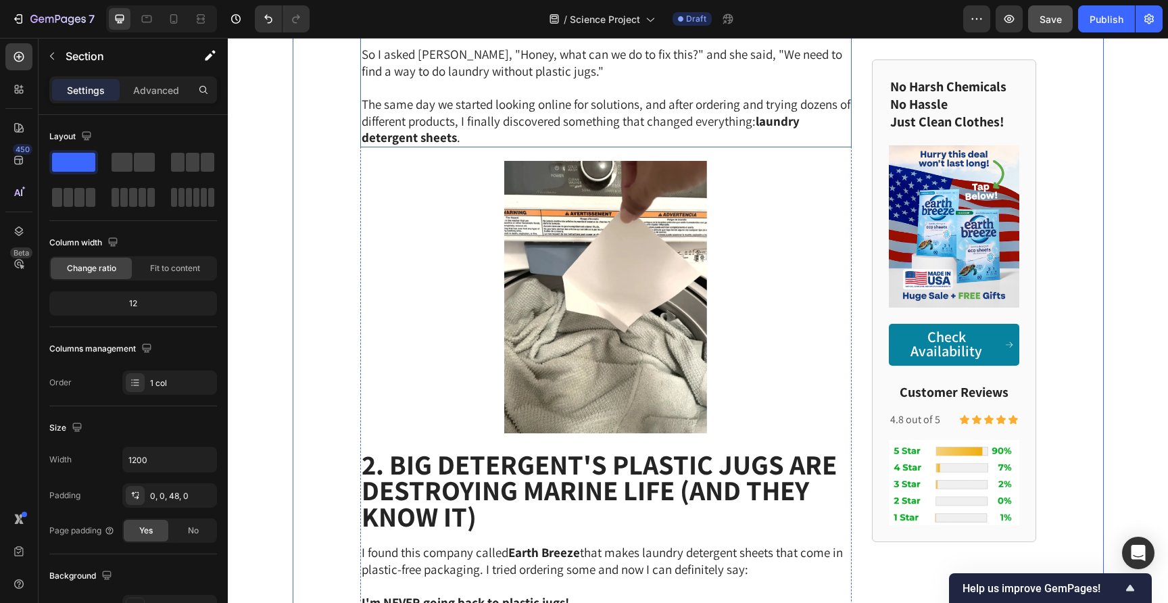
scroll to position [1950, 0]
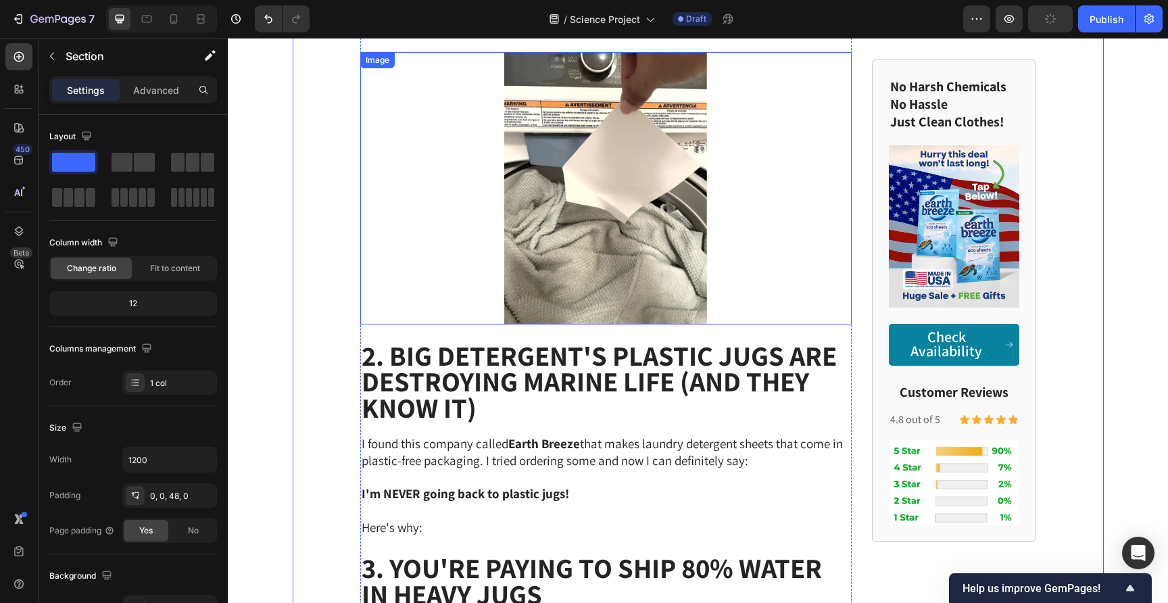
click at [550, 222] on img at bounding box center [605, 188] width 203 height 272
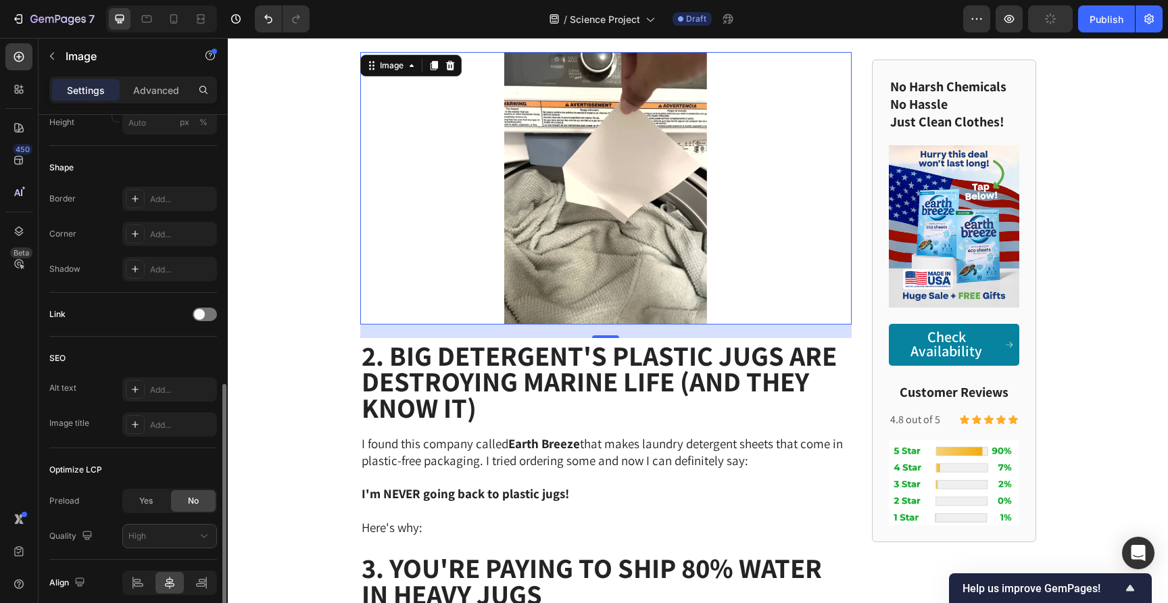
scroll to position [494, 0]
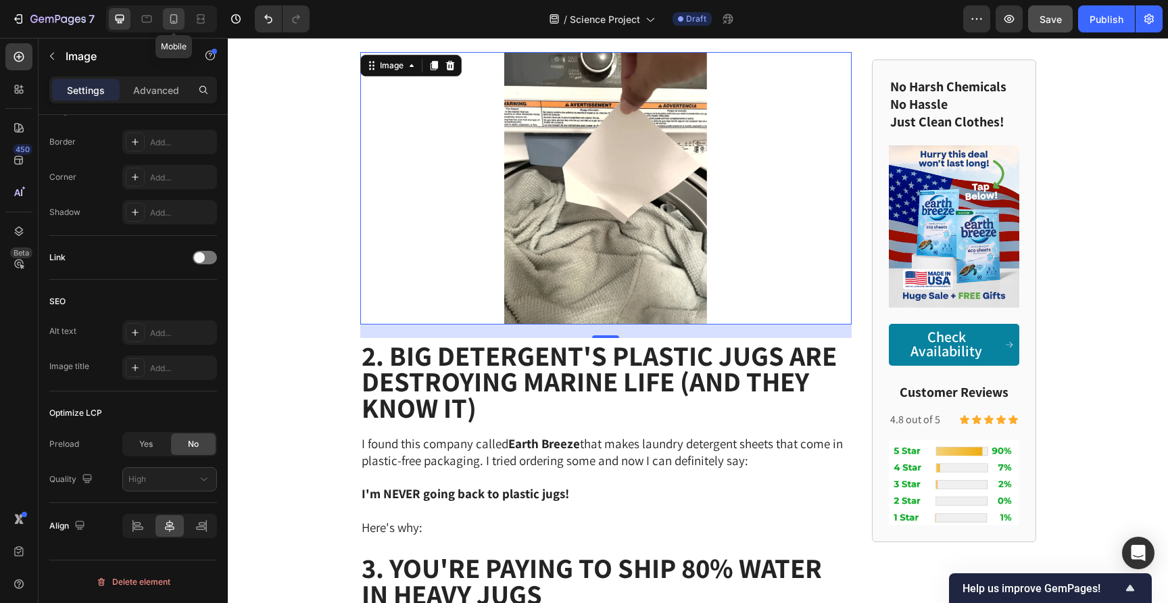
click at [177, 21] on icon at bounding box center [174, 19] width 14 height 14
type input "100"
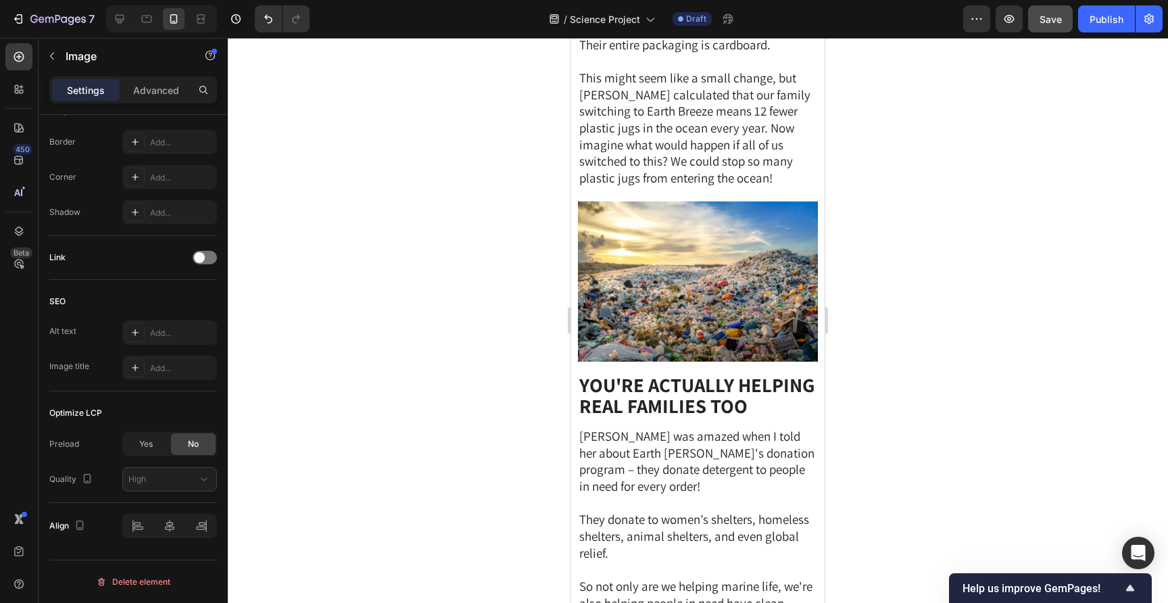
scroll to position [2852, 0]
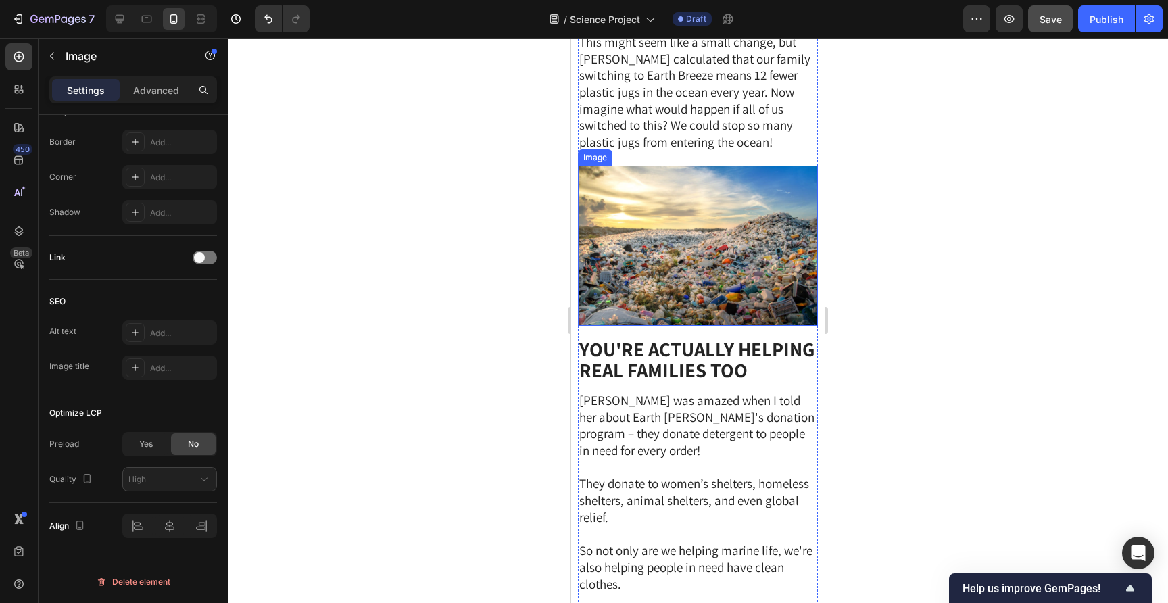
click at [678, 248] on img at bounding box center [698, 246] width 240 height 160
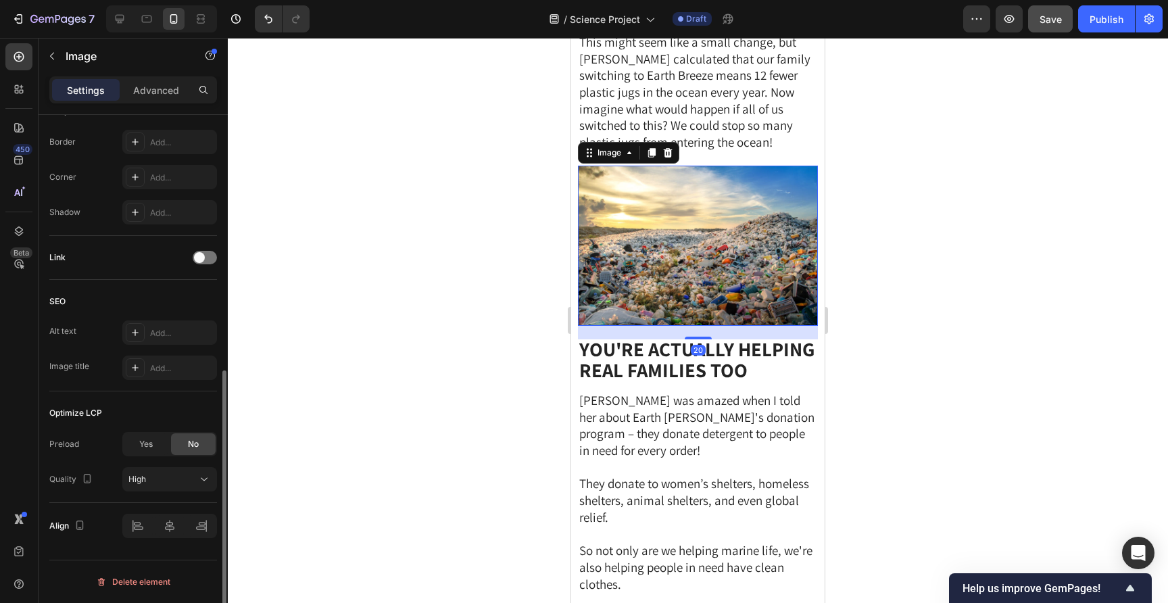
scroll to position [0, 0]
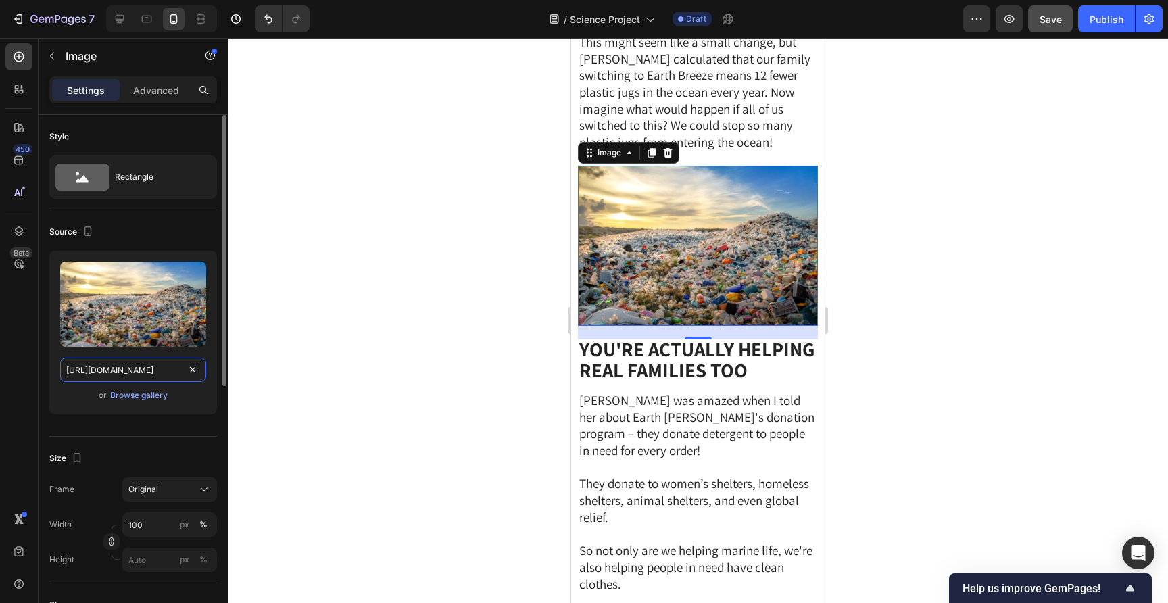
click at [155, 369] on input "[URL][DOMAIN_NAME]" at bounding box center [133, 369] width 146 height 24
click at [123, 18] on icon at bounding box center [120, 19] width 14 height 14
type input "[URL][DOMAIN_NAME]"
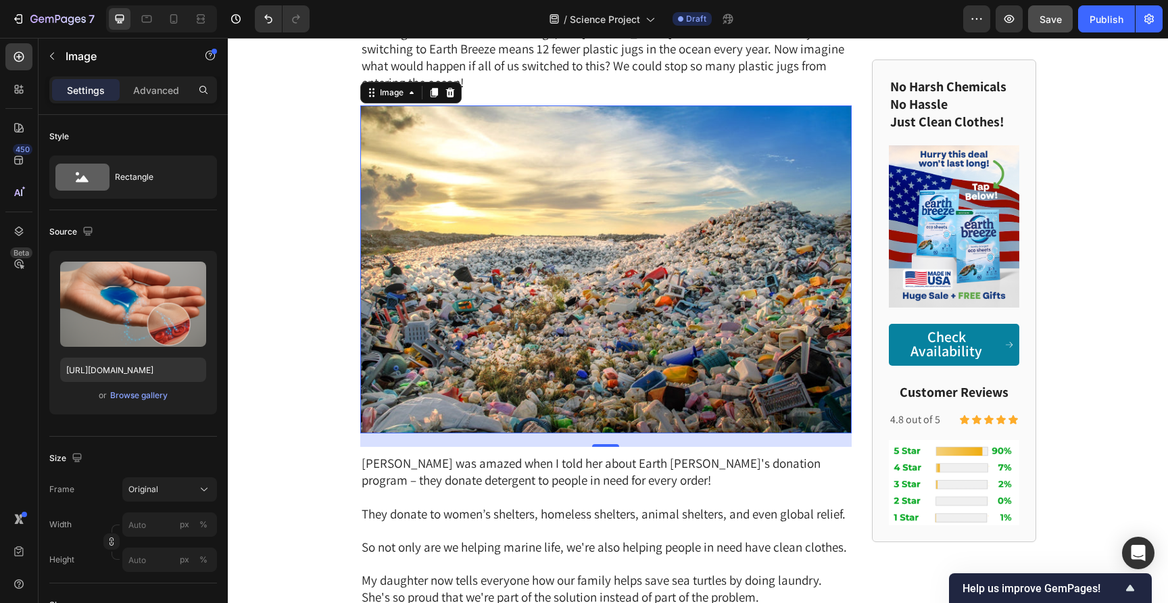
scroll to position [2681, 0]
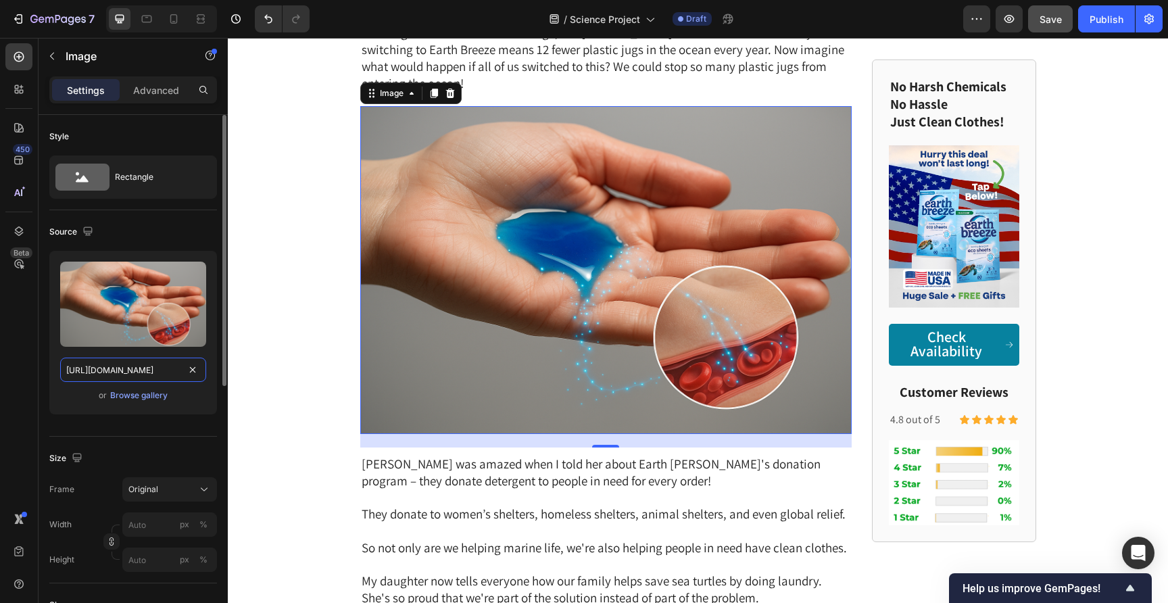
click at [143, 371] on input "[URL][DOMAIN_NAME]" at bounding box center [133, 369] width 146 height 24
paste input "[DOMAIN_NAME]"
type input "[URL][DOMAIN_NAME]"
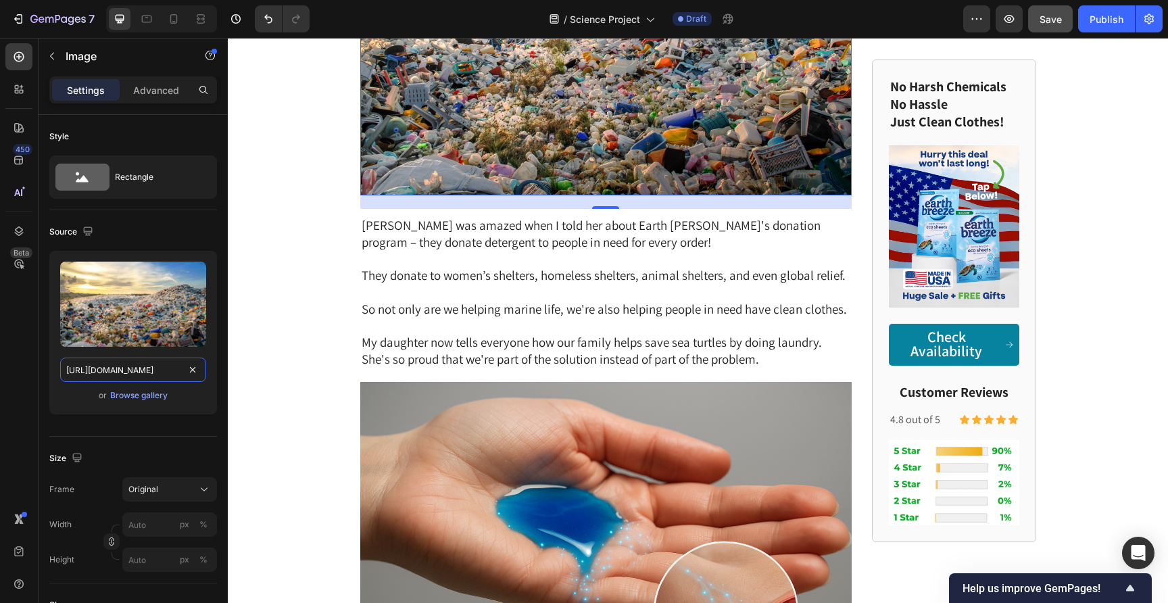
scroll to position [3103, 0]
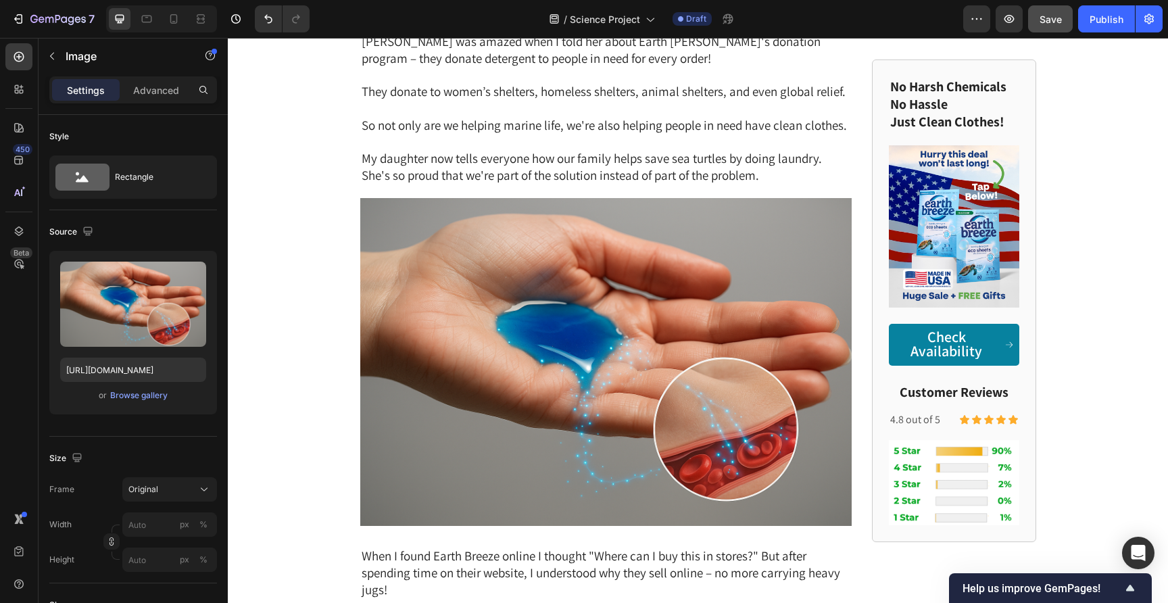
click at [500, 345] on img at bounding box center [606, 362] width 492 height 328
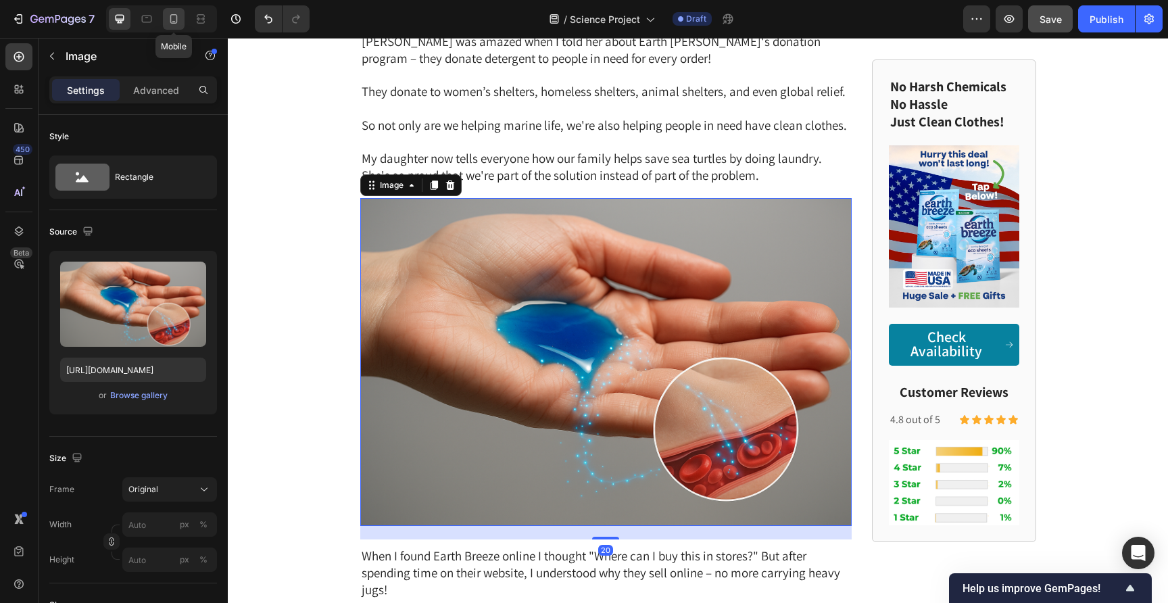
click at [169, 20] on icon at bounding box center [174, 19] width 14 height 14
type input "[URL][DOMAIN_NAME]"
type input "100"
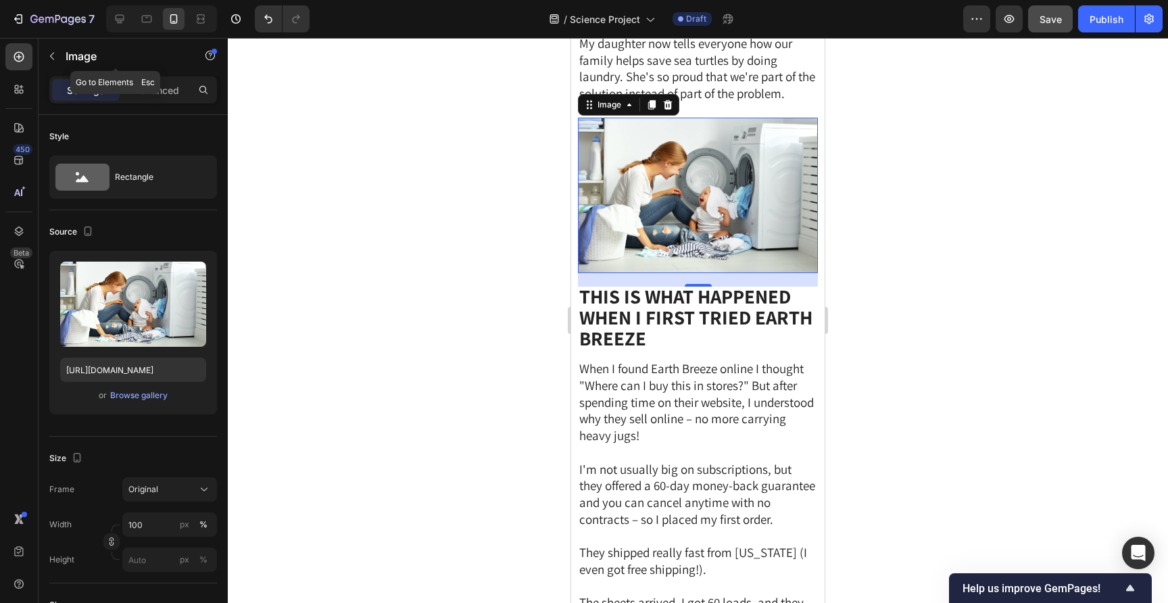
scroll to position [3426, 0]
click at [149, 372] on input "[URL][DOMAIN_NAME]" at bounding box center [133, 369] width 146 height 24
click at [114, 20] on icon at bounding box center [120, 19] width 14 height 14
type input "[URL][DOMAIN_NAME]"
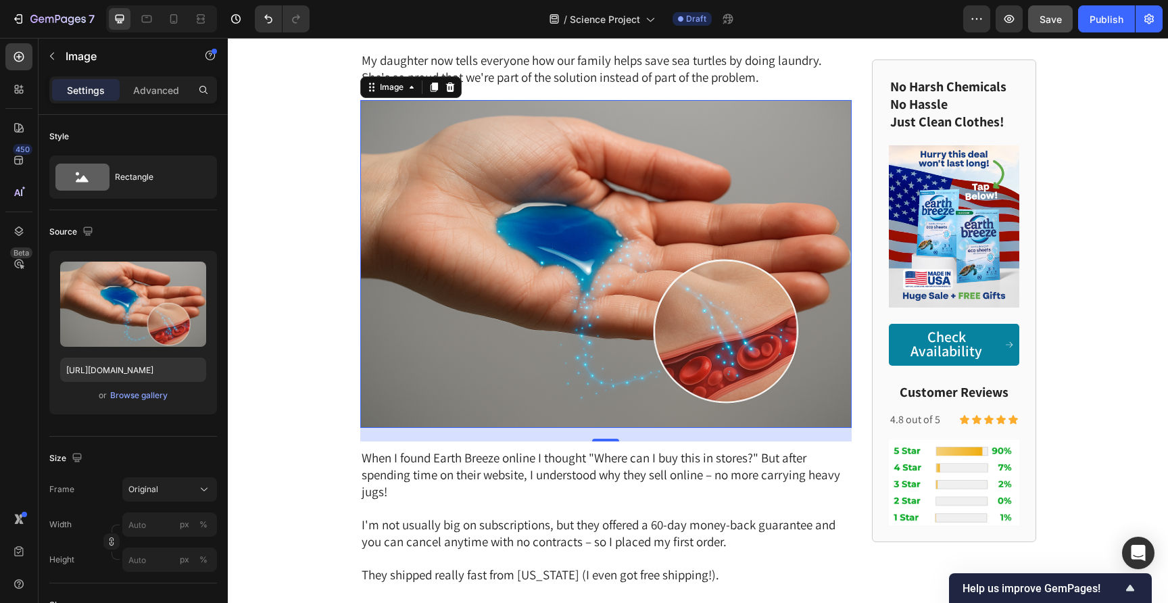
scroll to position [3195, 0]
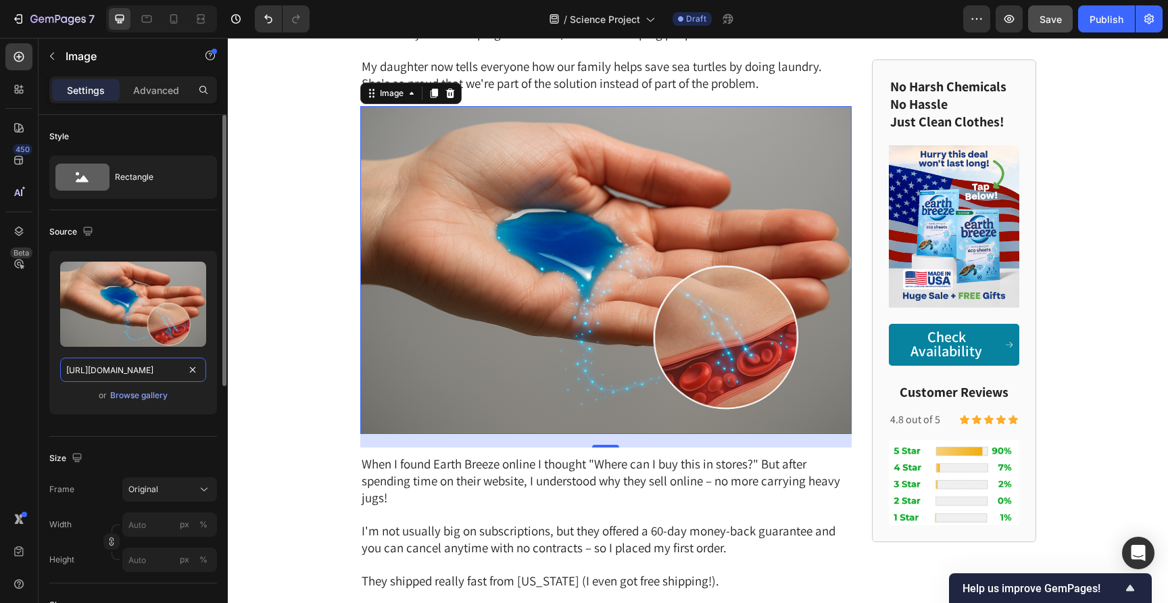
click at [164, 371] on input "[URL][DOMAIN_NAME]" at bounding box center [133, 369] width 146 height 24
paste input "[DOMAIN_NAME][URL][DOMAIN_NAME]"
type input "[URL][DOMAIN_NAME]"
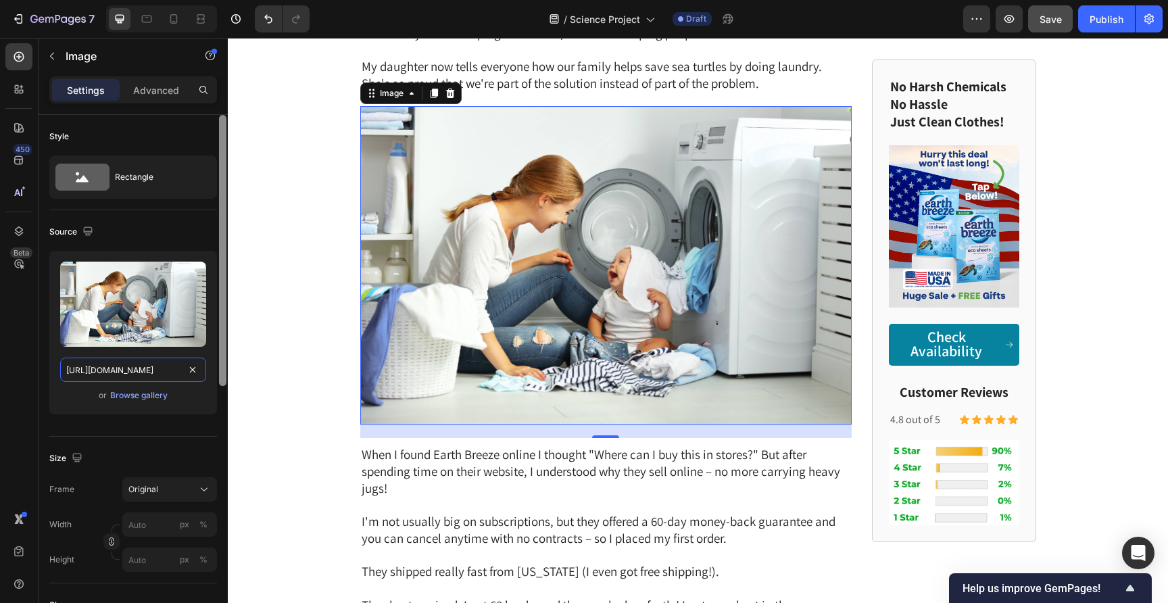
scroll to position [0, 458]
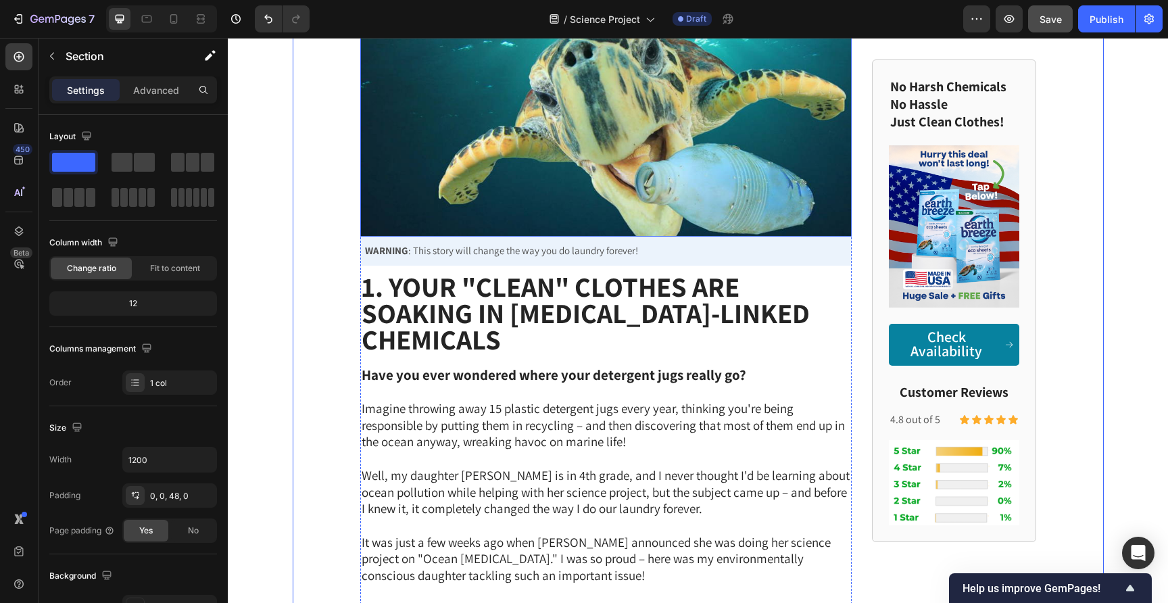
scroll to position [268, 0]
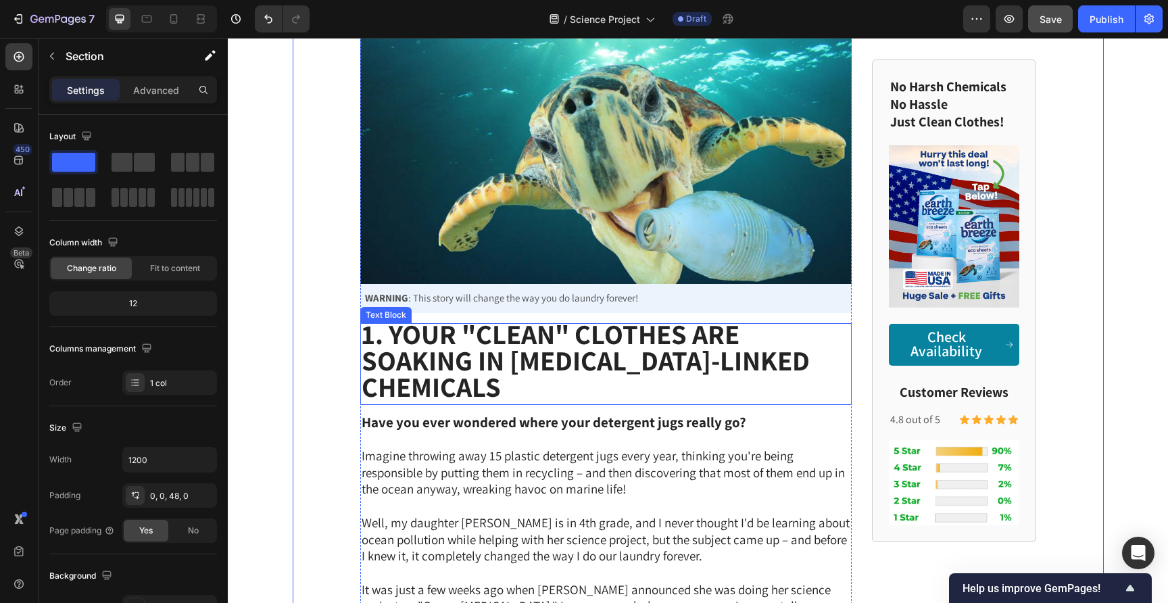
click at [572, 364] on strong "1. Your "Clean" Clothes Are Soaking in [MEDICAL_DATA]-Linked Chemicals" at bounding box center [586, 360] width 448 height 89
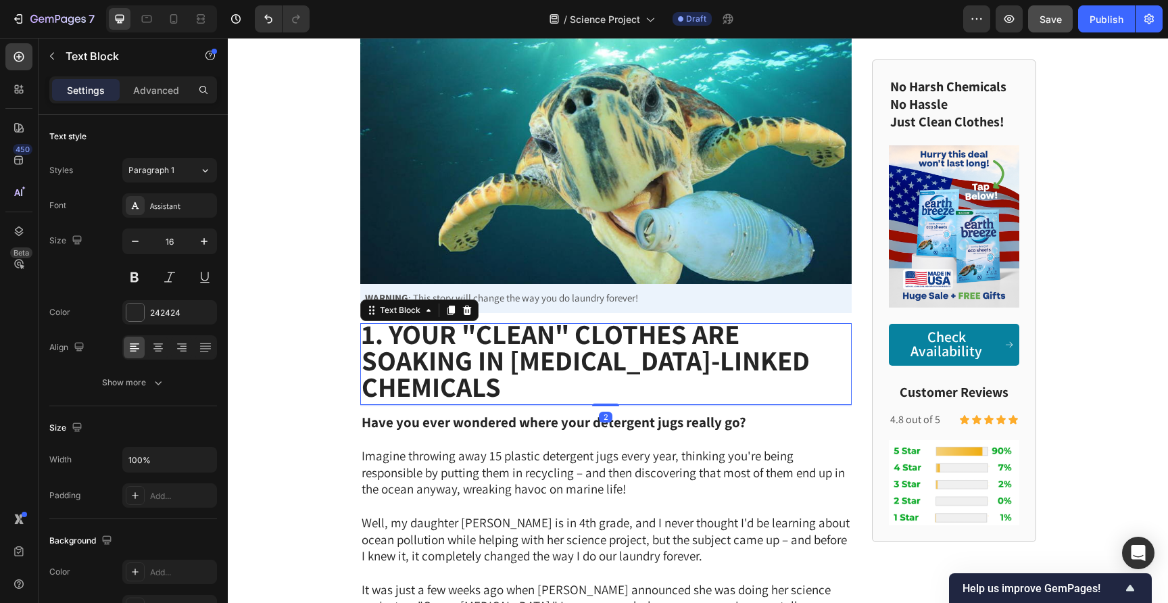
click at [468, 306] on icon at bounding box center [466, 309] width 9 height 9
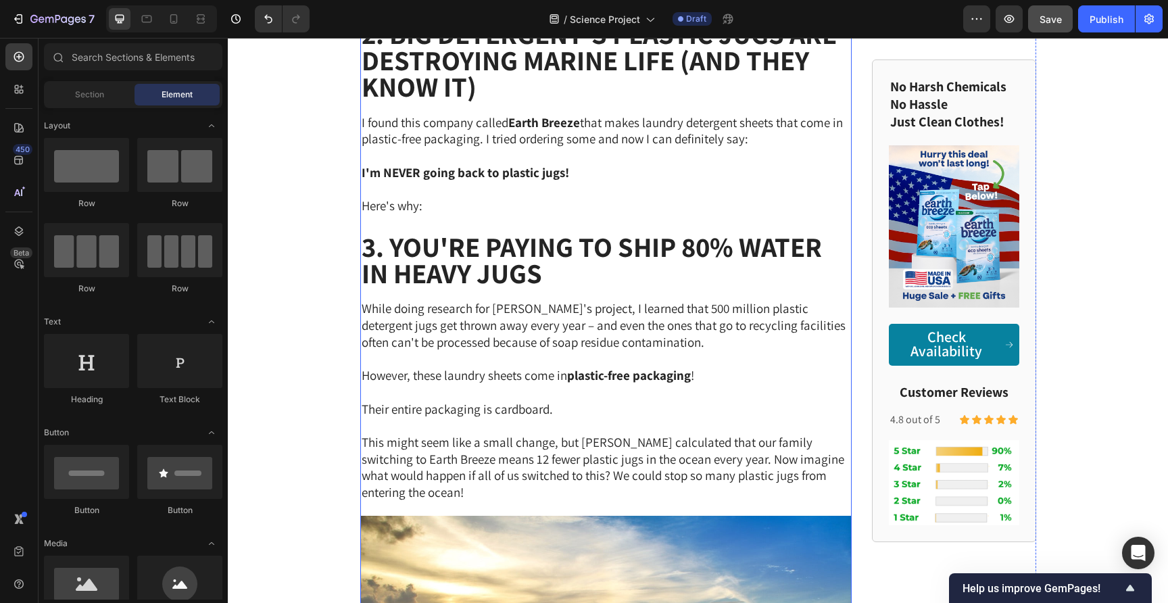
scroll to position [1956, 0]
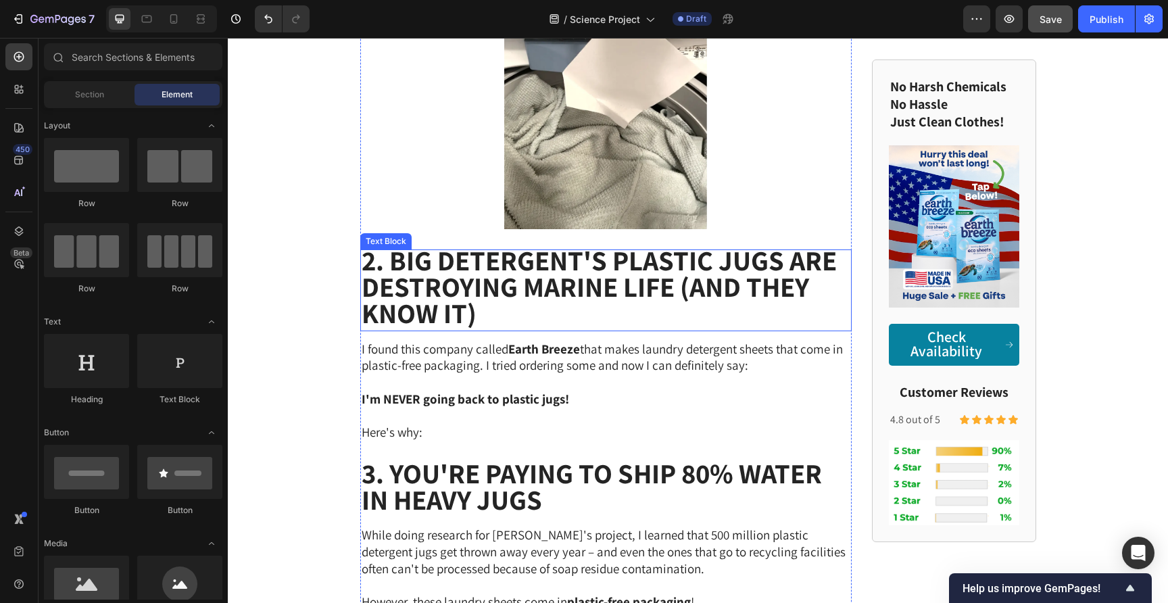
click at [575, 275] on strong "2. Big Detergent's Plastic Jugs Are Destroying Marine Life (And They Know It)" at bounding box center [599, 286] width 475 height 89
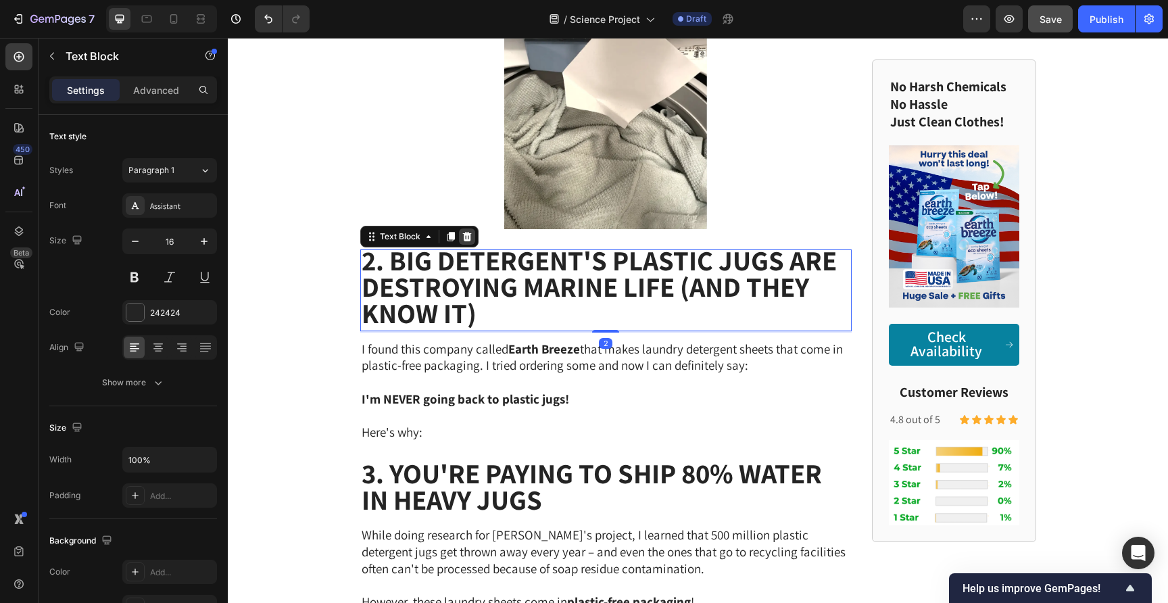
click at [469, 232] on icon at bounding box center [466, 236] width 9 height 9
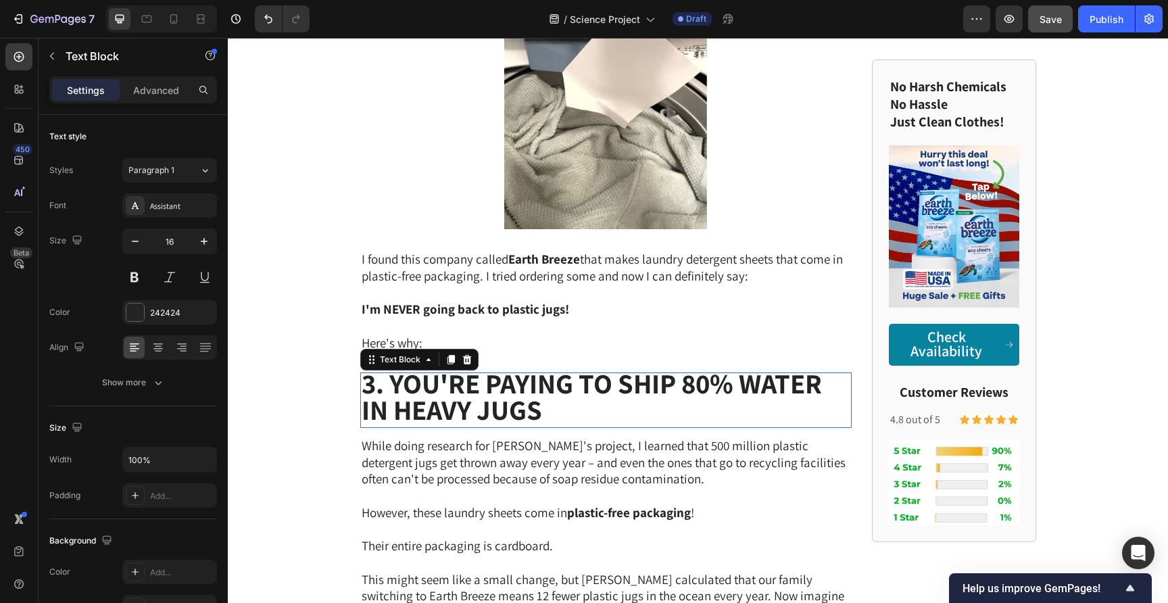
click at [515, 370] on strong "3. You're Paying to Ship 80% Water in Heavy Jugs" at bounding box center [592, 396] width 460 height 63
click at [467, 354] on icon at bounding box center [467, 359] width 11 height 11
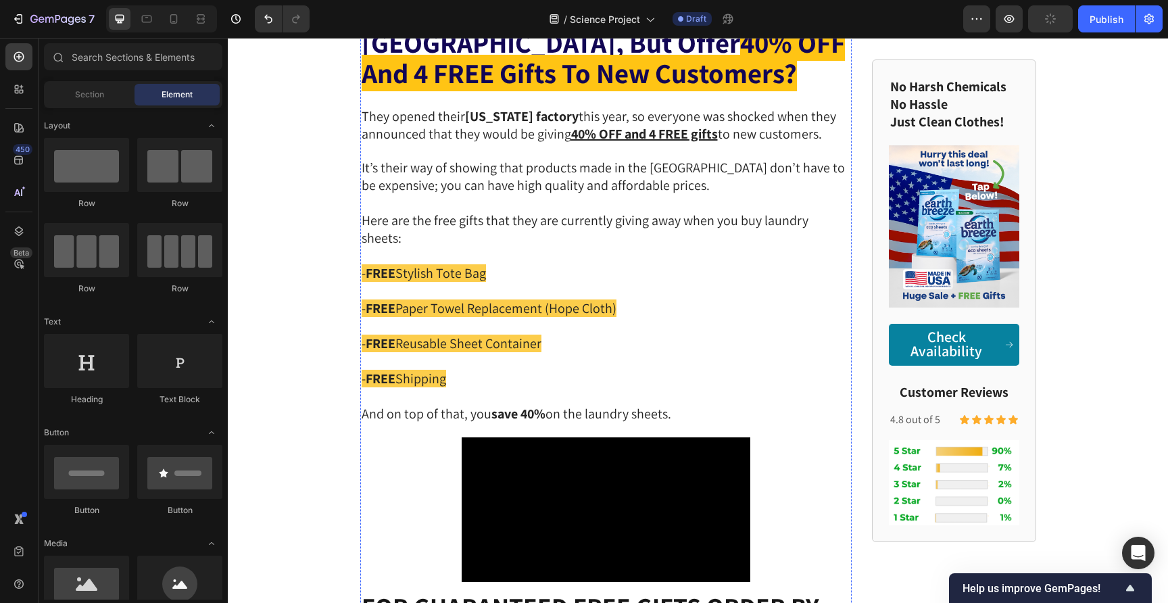
scroll to position [5322, 0]
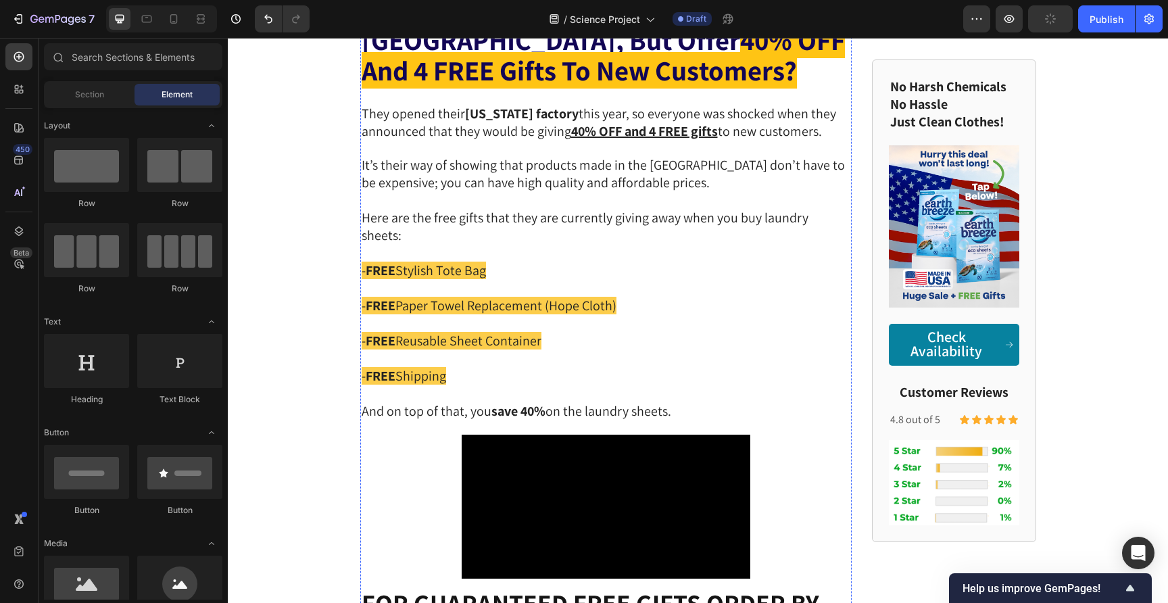
drag, startPoint x: 478, startPoint y: 282, endPoint x: 479, endPoint y: 272, distance: 10.2
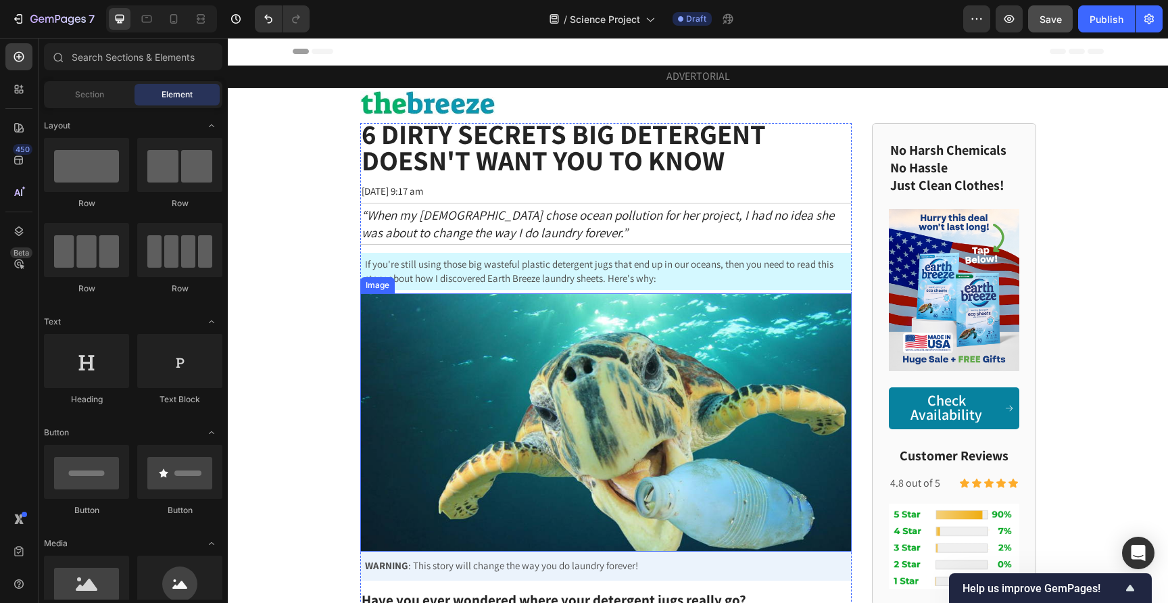
scroll to position [13, 0]
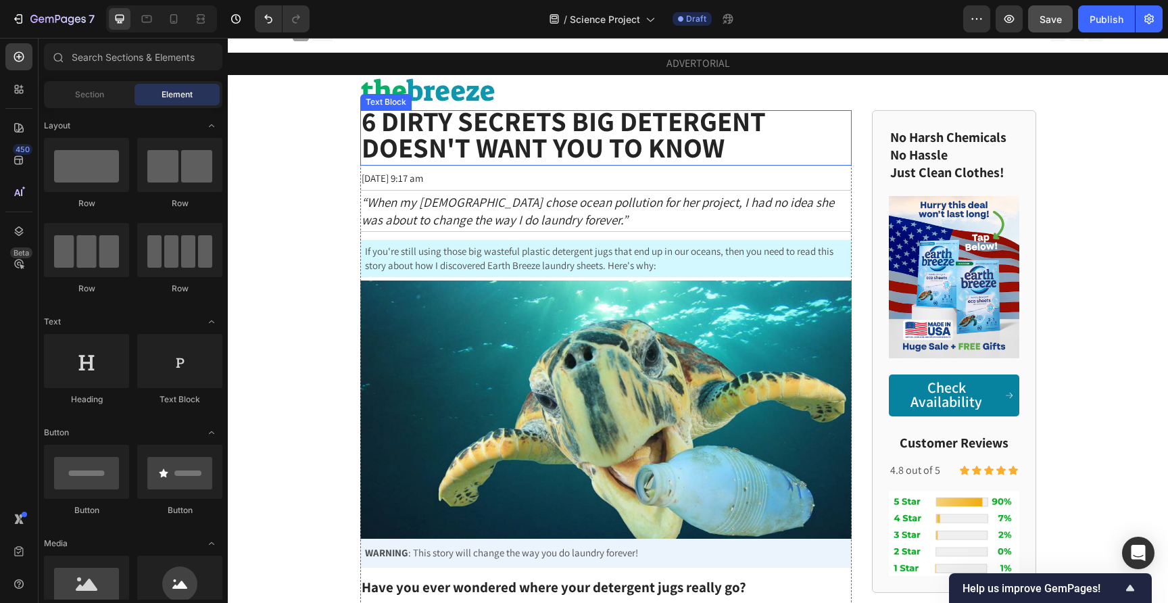
click at [568, 147] on strong "6 Dirty Secrets Big Detergent Doesn't Want You to Know" at bounding box center [564, 134] width 404 height 63
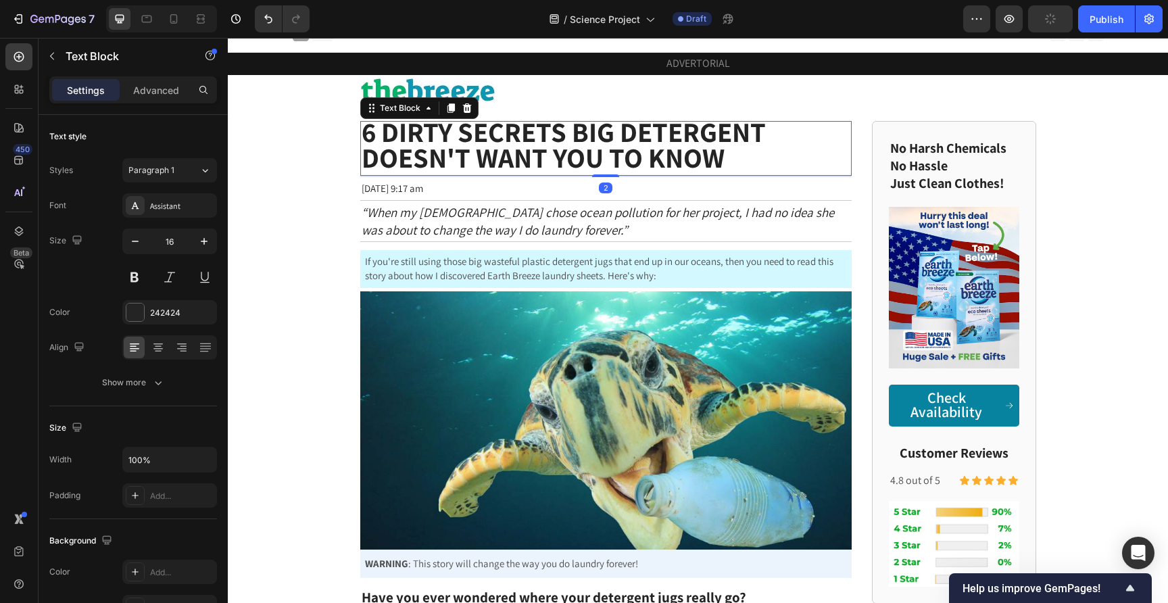
click at [449, 106] on icon at bounding box center [450, 107] width 7 height 9
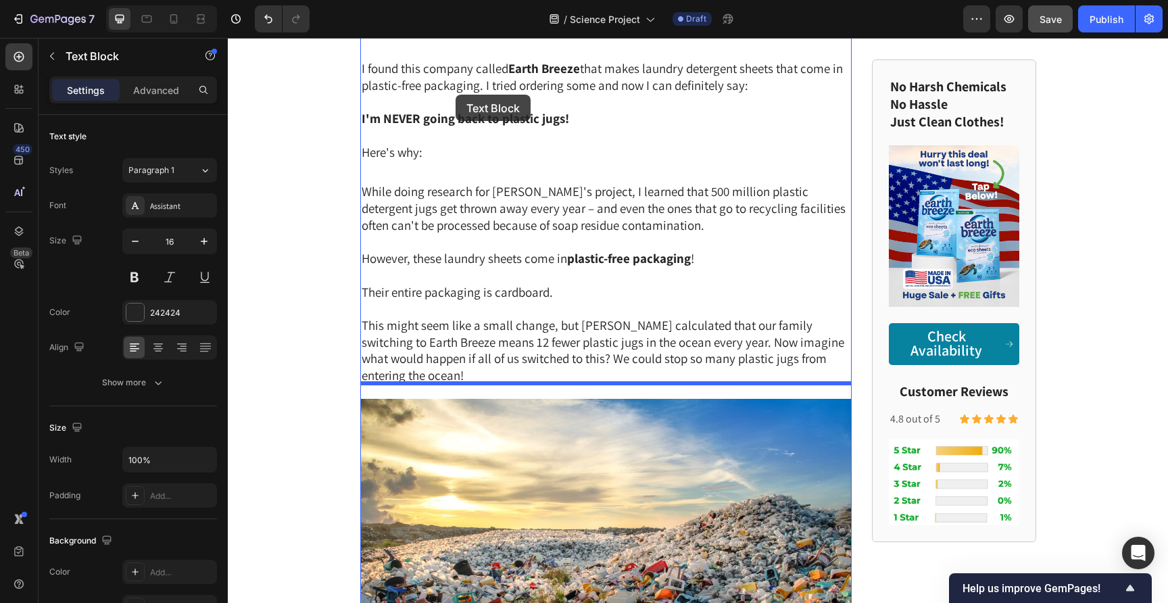
scroll to position [2131, 0]
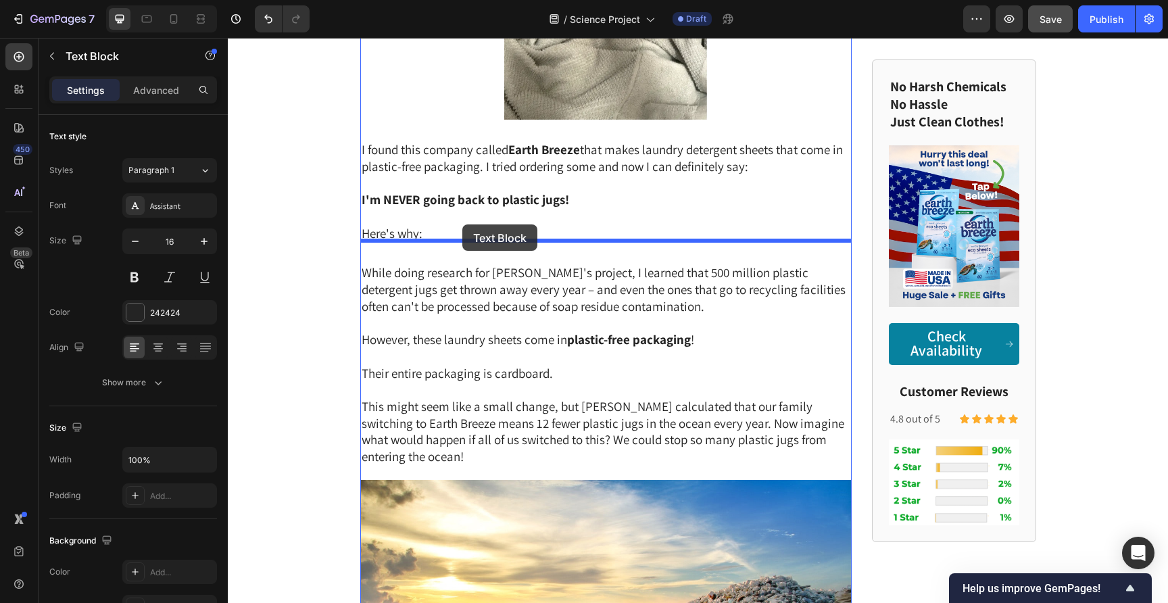
drag, startPoint x: 367, startPoint y: 163, endPoint x: 462, endPoint y: 222, distance: 112.3
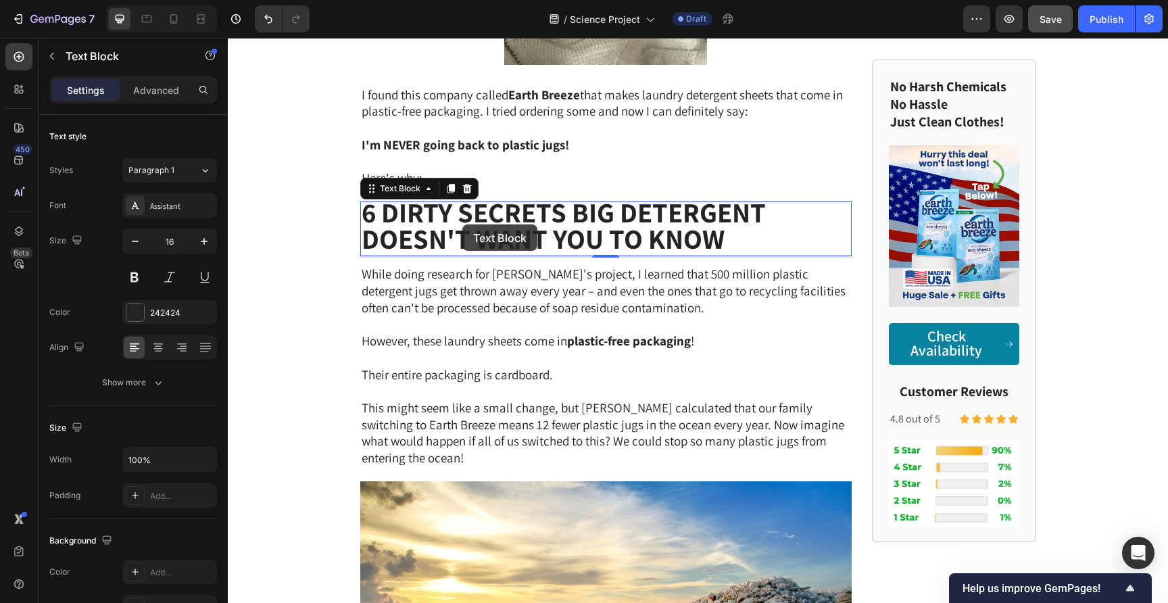
scroll to position [2075, 0]
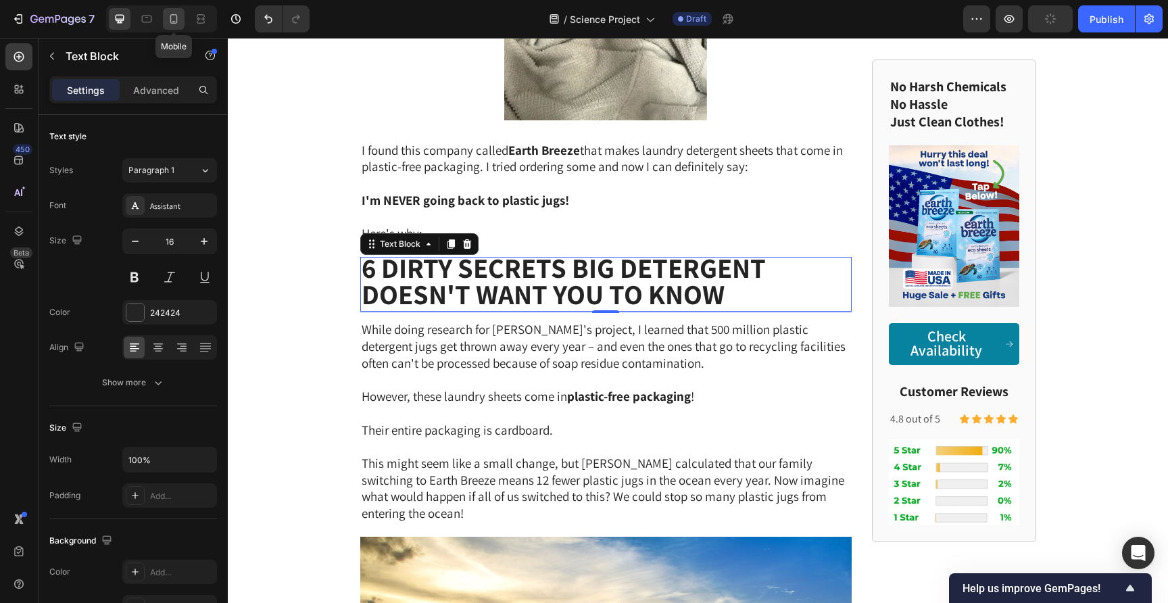
click at [172, 14] on icon at bounding box center [173, 18] width 7 height 9
type input "14"
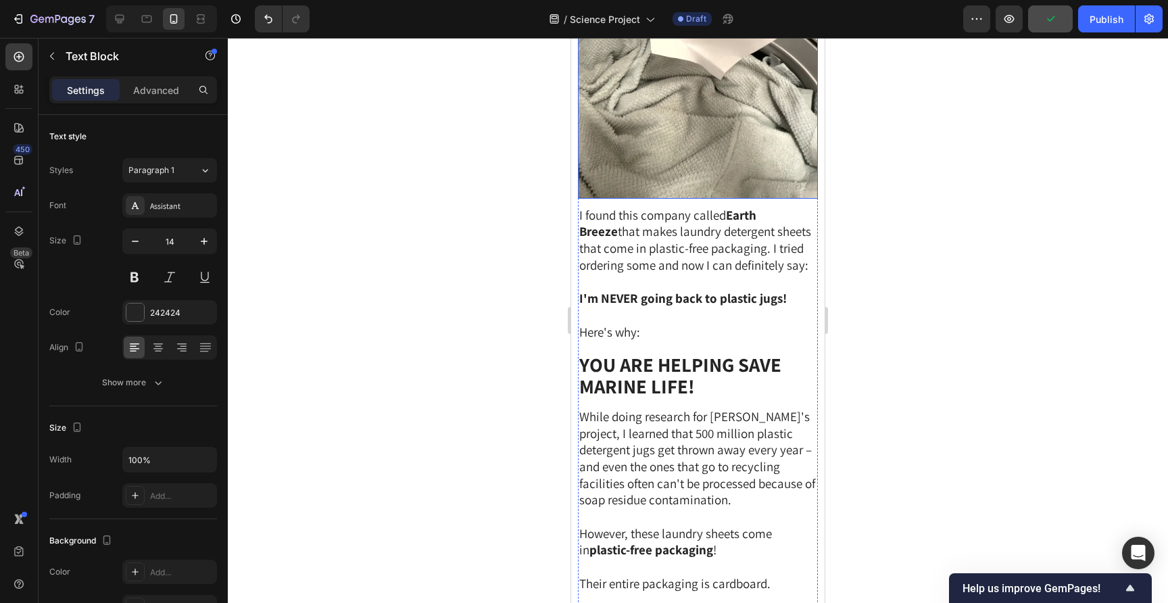
scroll to position [2289, 0]
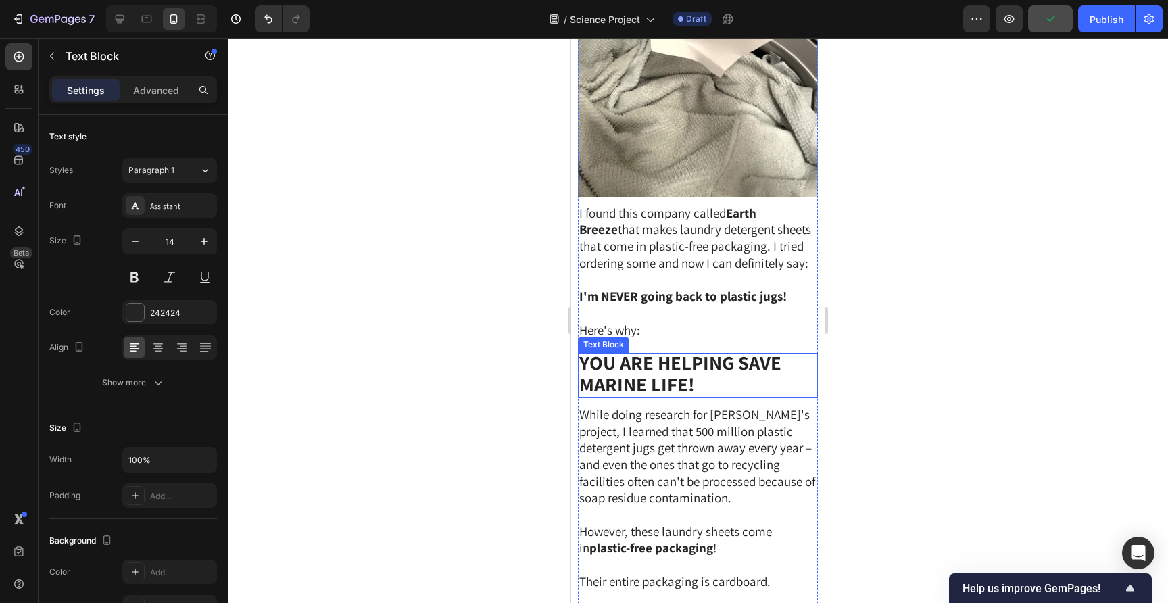
click at [639, 349] on strong "You Are Helping save marine Life!" at bounding box center [680, 372] width 202 height 47
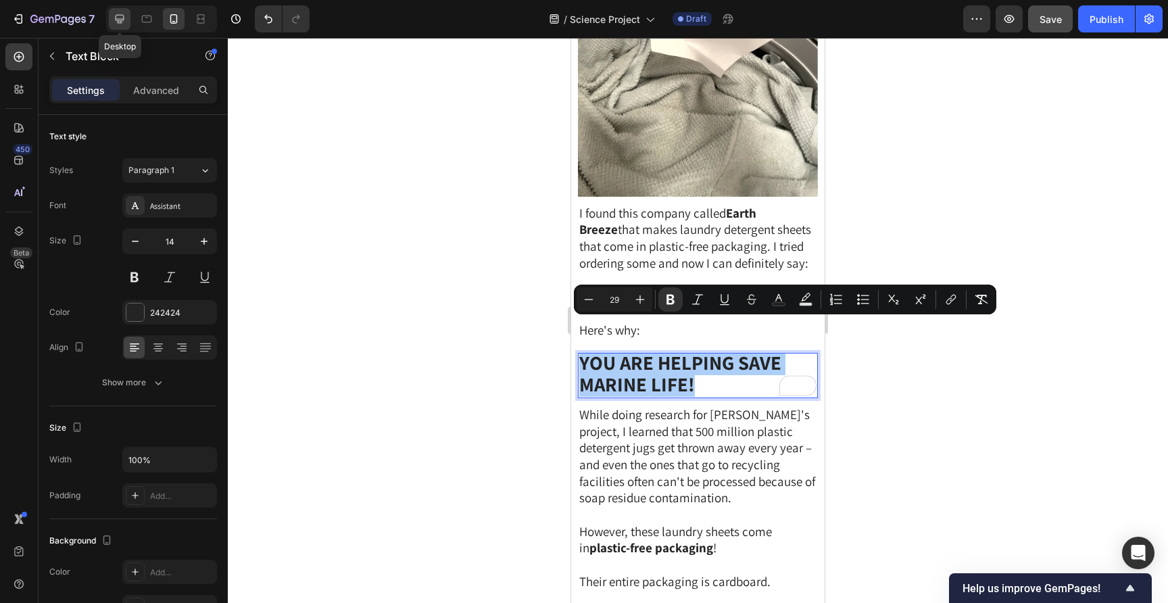
click at [121, 19] on icon at bounding box center [120, 19] width 9 height 9
type input "16"
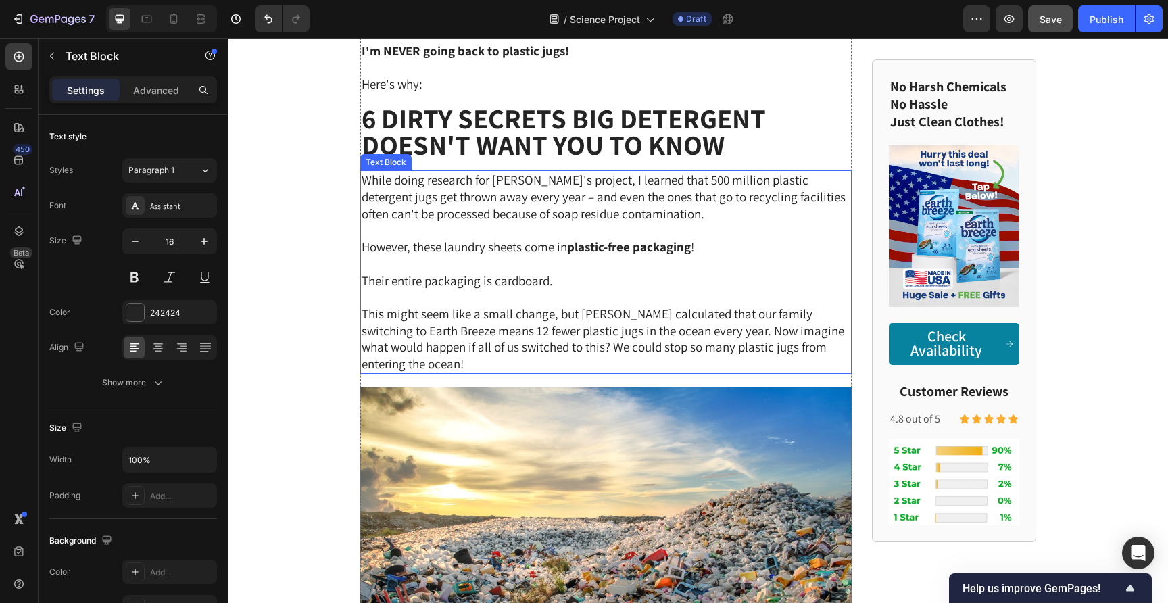
scroll to position [2214, 0]
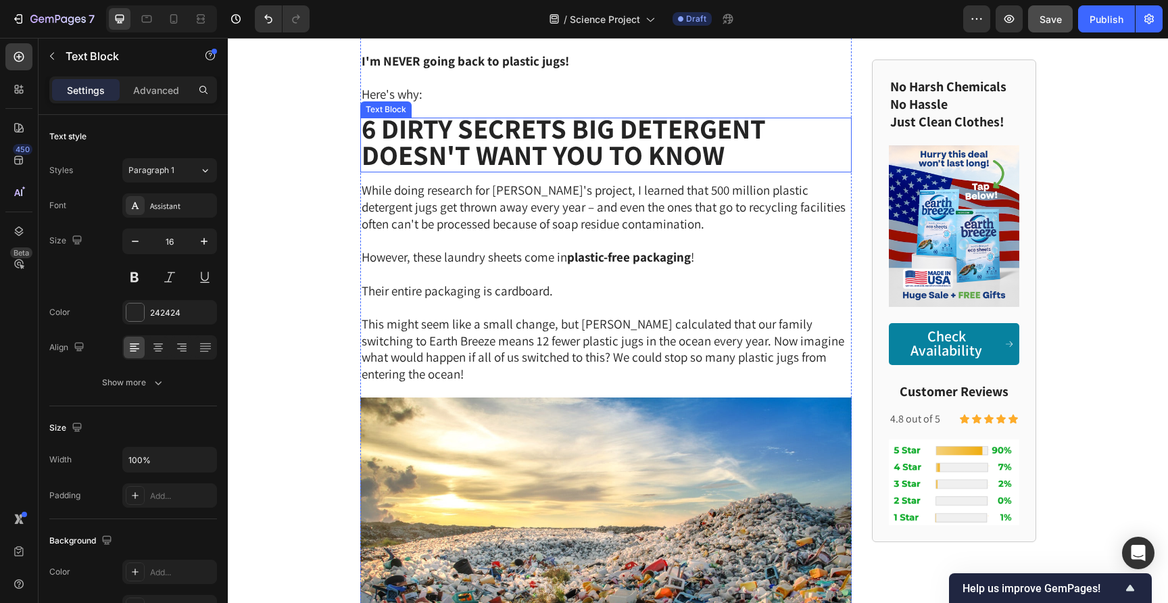
click at [551, 147] on strong "6 Dirty Secrets Big Detergent Doesn't Want You to Know" at bounding box center [564, 141] width 404 height 63
click at [559, 134] on strong "6 Dirty Secrets Big Detergent Doesn't Want You to Know" at bounding box center [564, 141] width 404 height 63
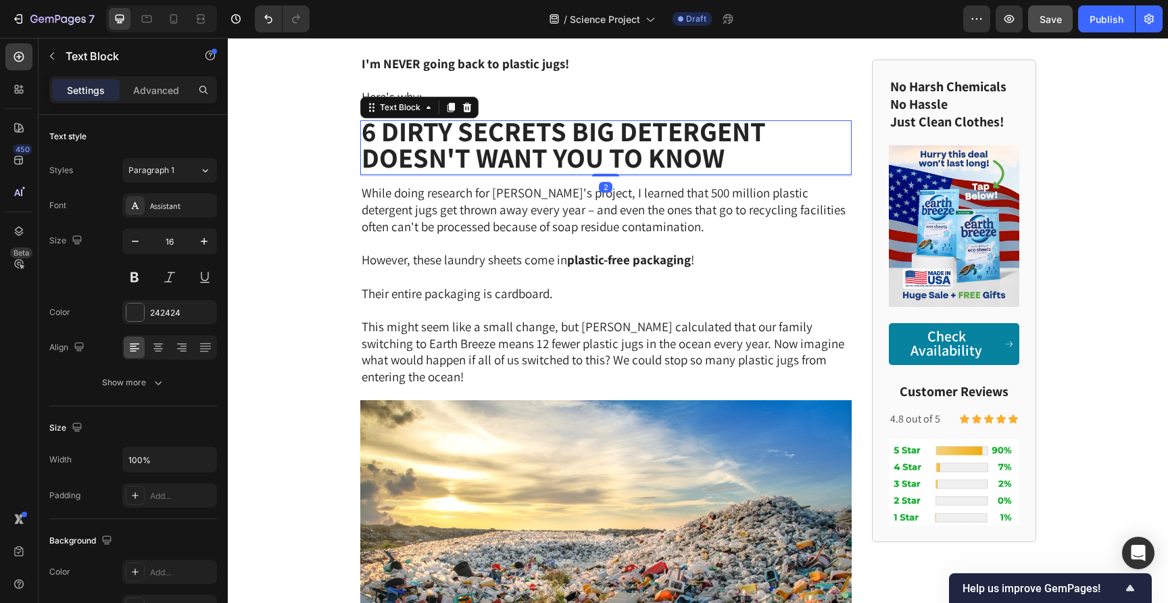
click at [559, 134] on strong "6 Dirty Secrets Big Detergent Doesn't Want You to Know" at bounding box center [564, 144] width 404 height 63
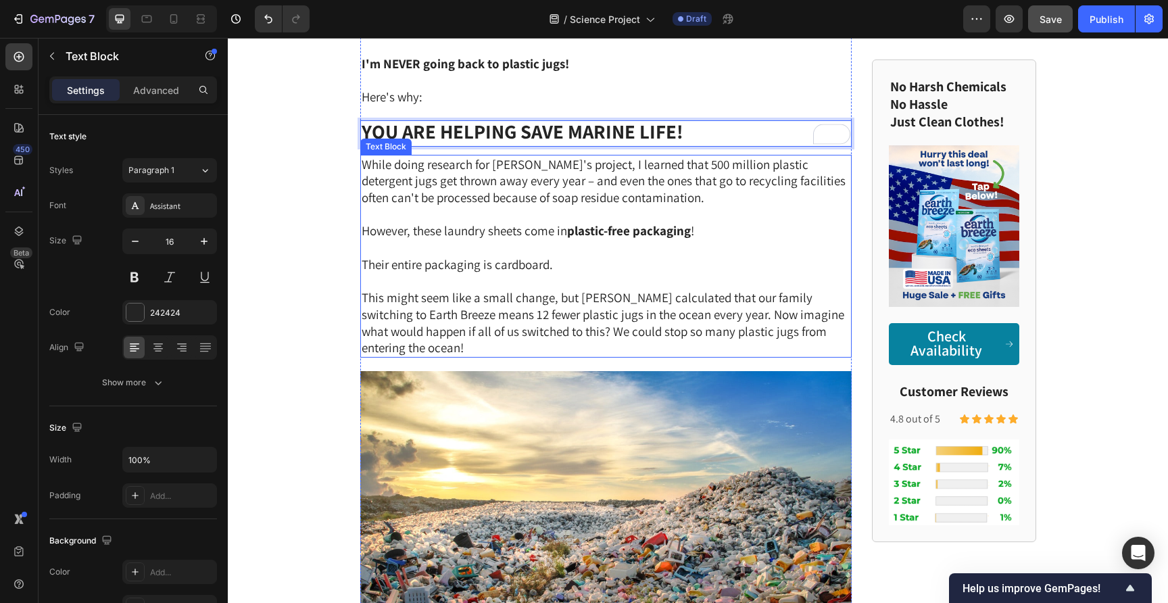
click at [489, 176] on span "While doing research for [PERSON_NAME]'s project, I learned that 500 million pl…" at bounding box center [604, 180] width 484 height 49
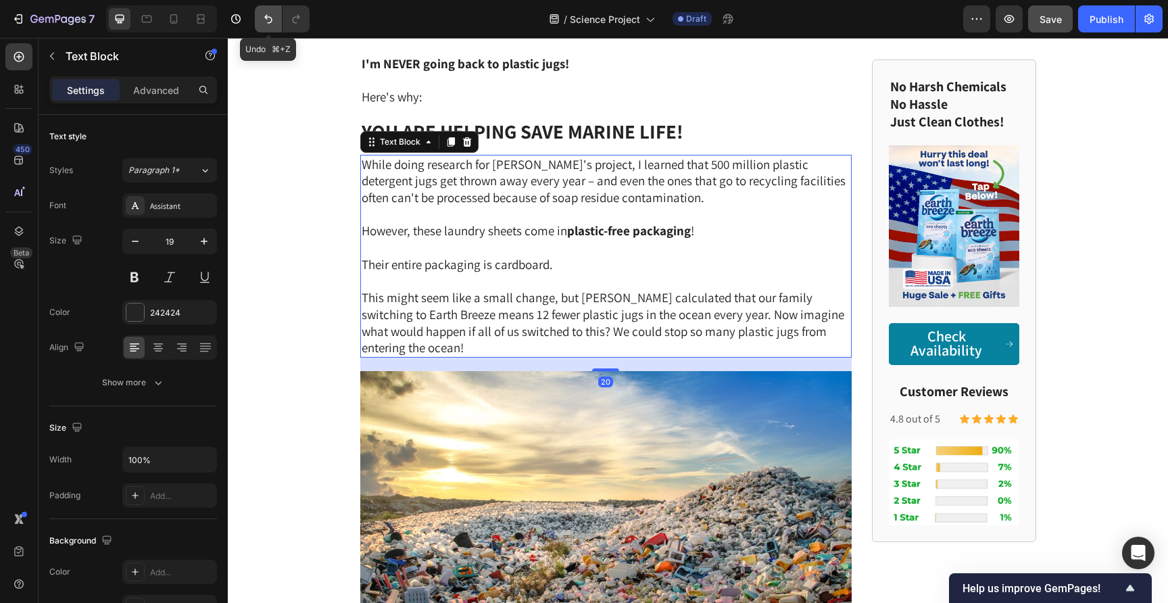
click at [266, 20] on icon "Undo/Redo" at bounding box center [269, 19] width 14 height 14
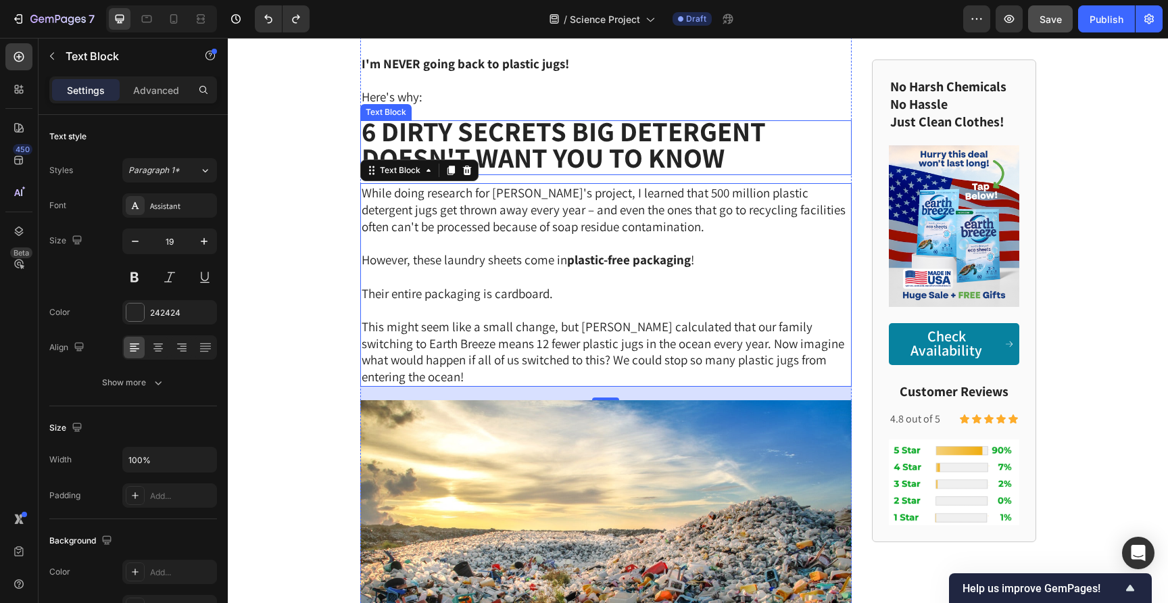
click at [508, 139] on strong "6 Dirty Secrets Big Detergent Doesn't Want You to Know" at bounding box center [564, 144] width 404 height 63
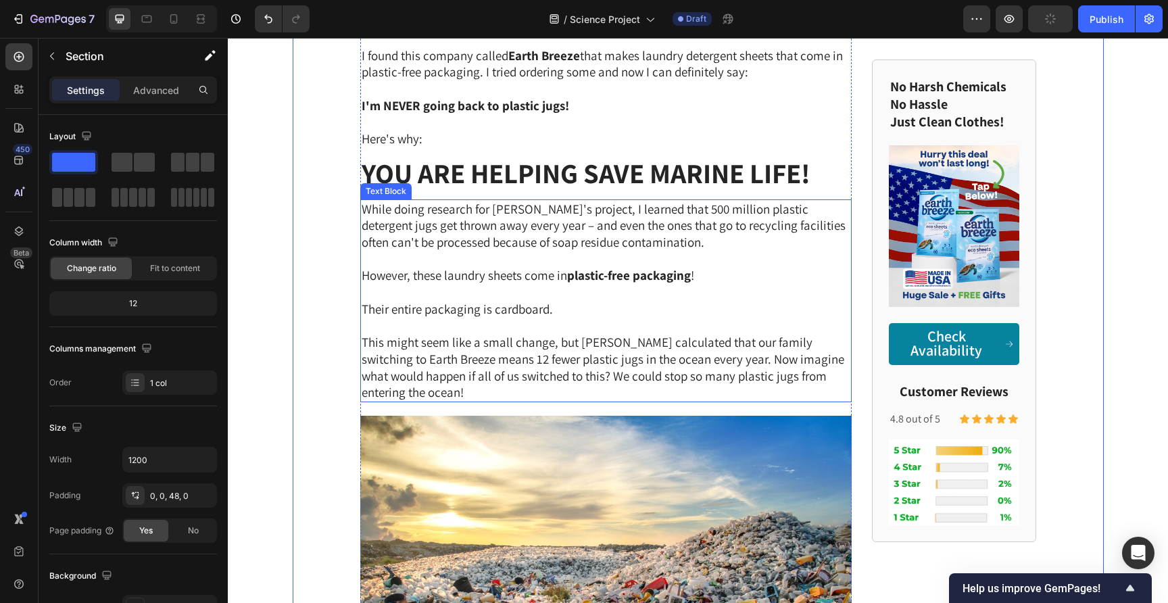
scroll to position [2092, 0]
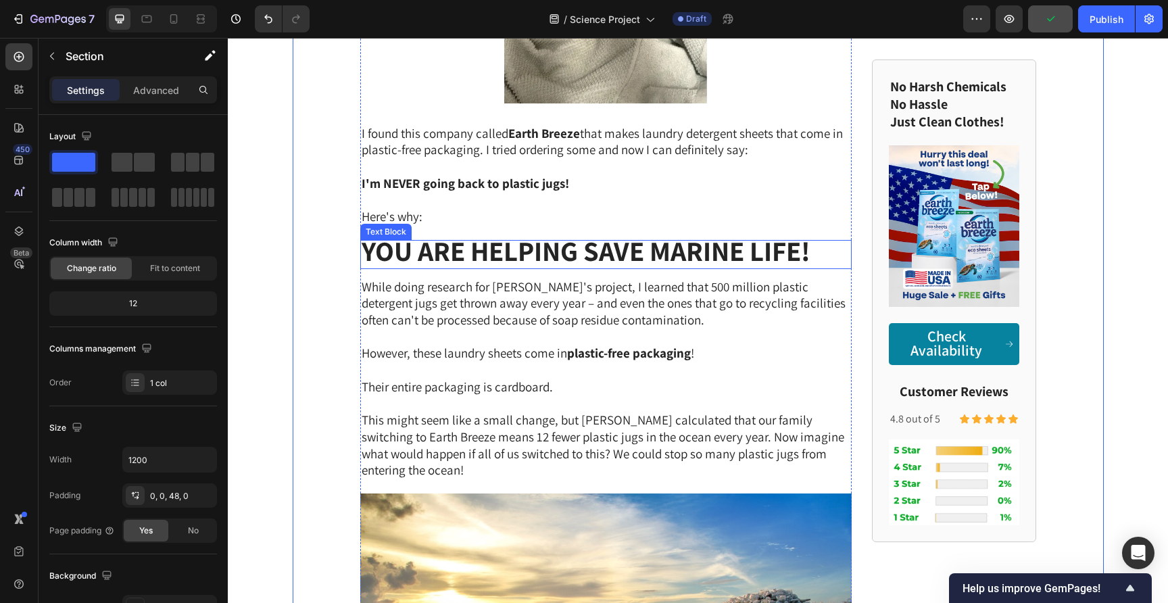
click at [549, 250] on strong "You Are Helping save marine Life!" at bounding box center [586, 250] width 449 height 36
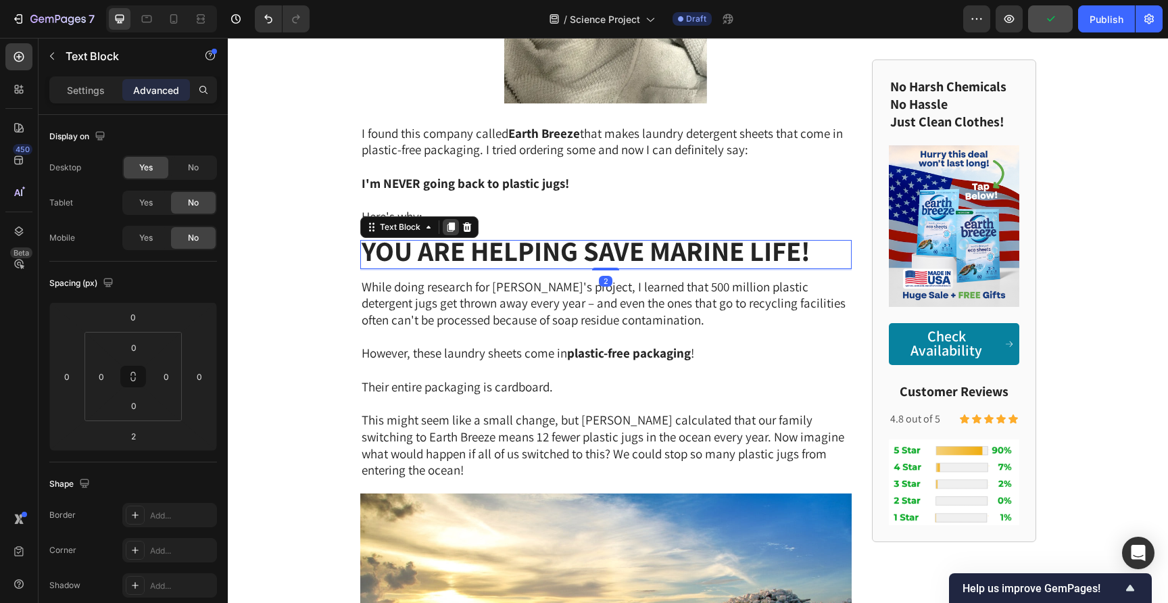
click at [453, 222] on icon at bounding box center [450, 226] width 7 height 9
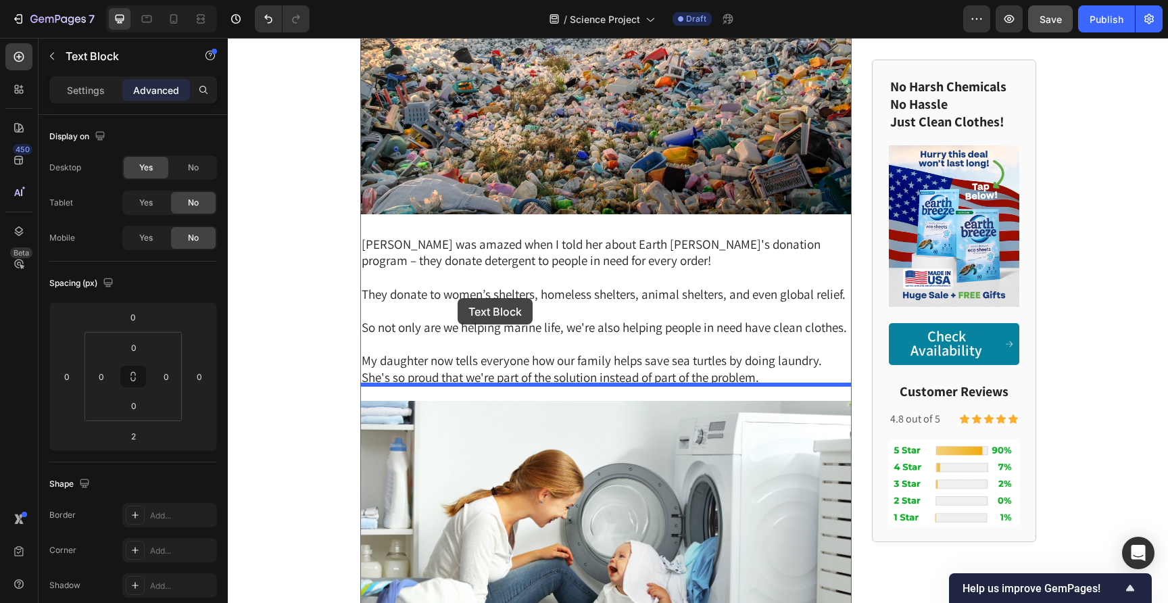
scroll to position [2737, 0]
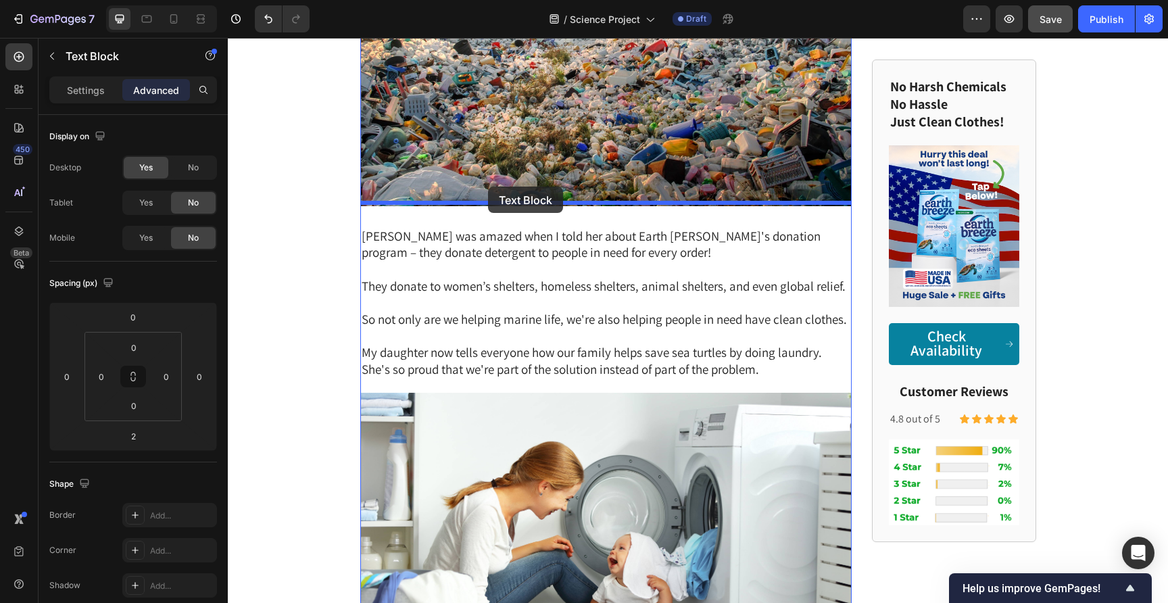
drag, startPoint x: 370, startPoint y: 243, endPoint x: 488, endPoint y: 187, distance: 130.3
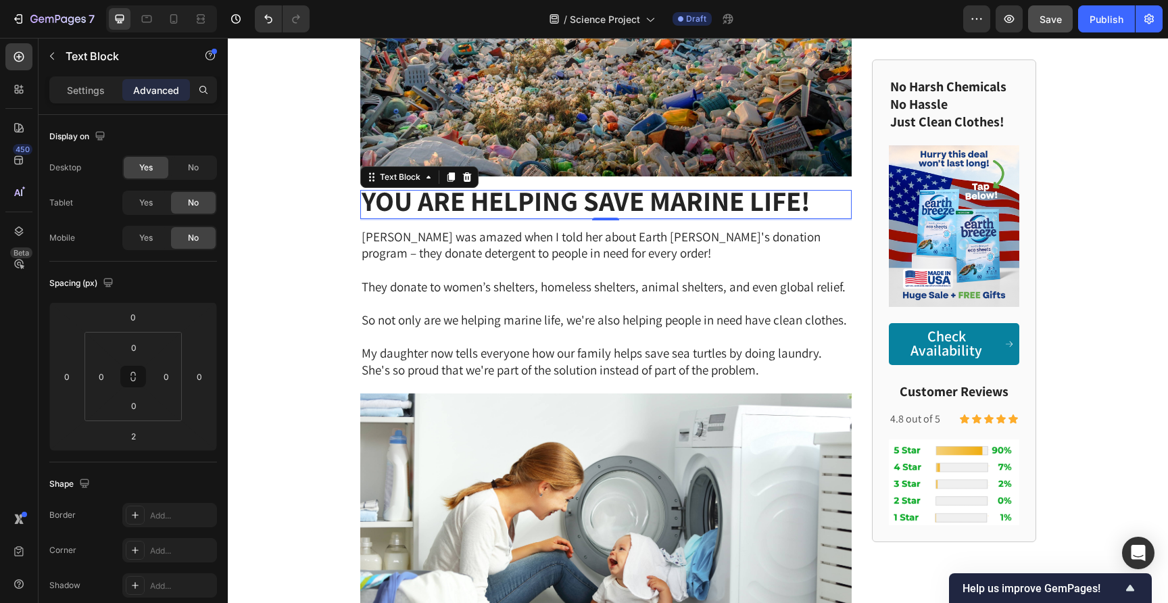
scroll to position [2707, 0]
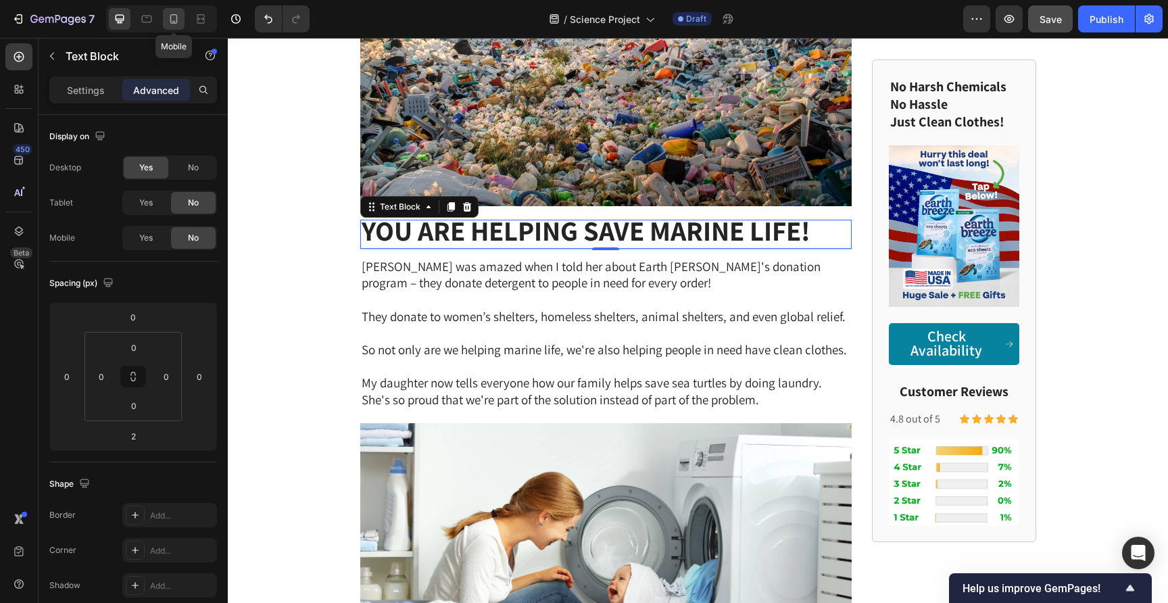
click at [184, 22] on div at bounding box center [174, 19] width 22 height 22
type input "5"
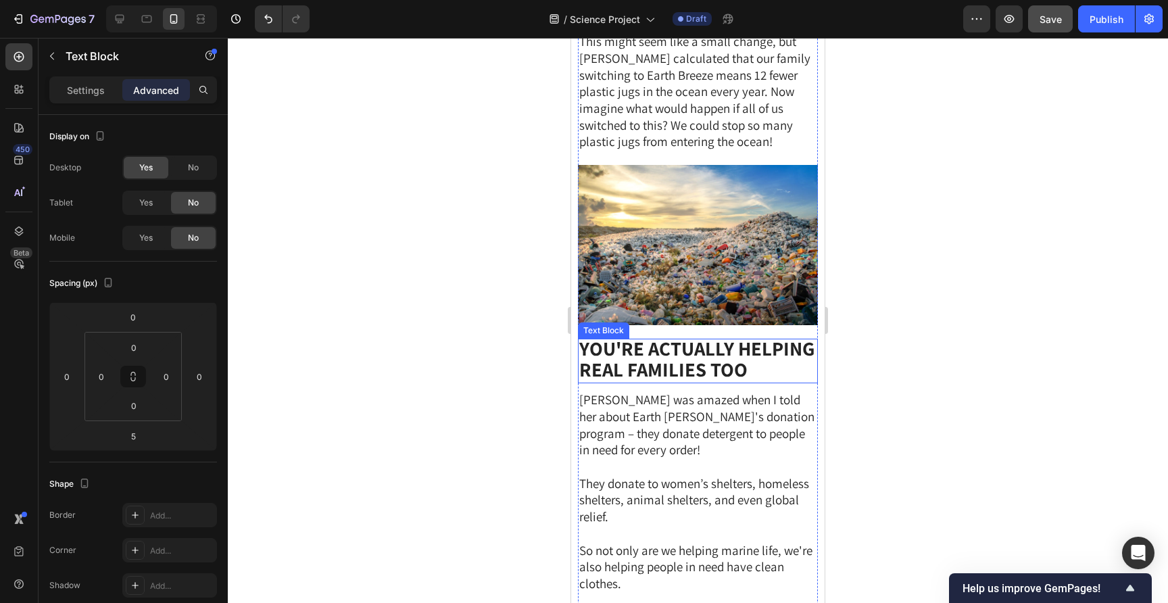
scroll to position [2864, 0]
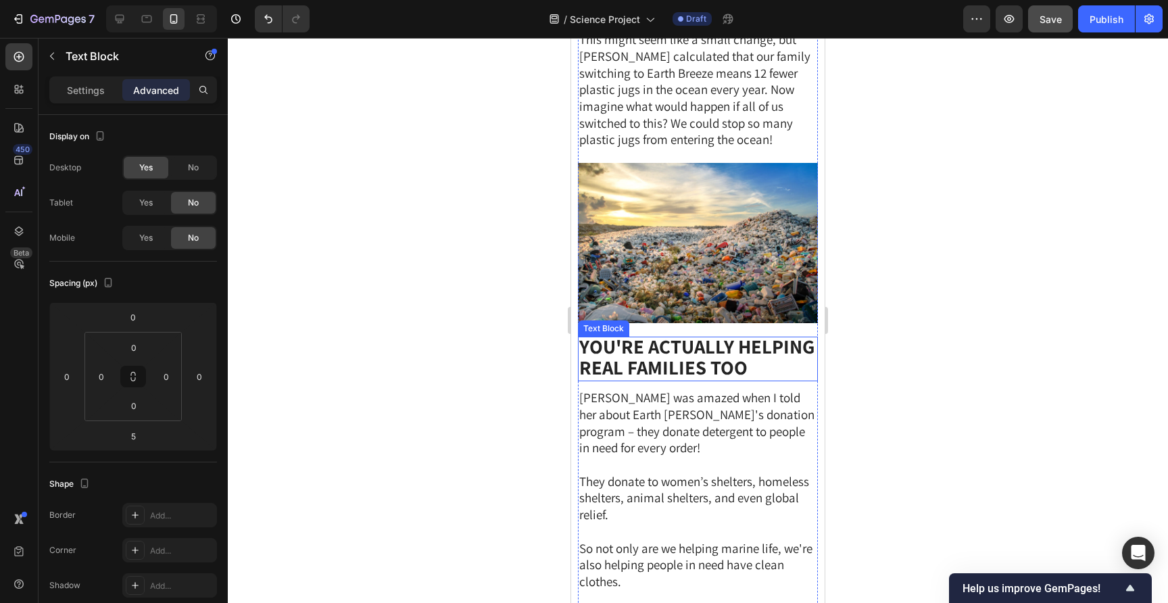
click at [730, 337] on strong "You're Actually Helping Real Families Too" at bounding box center [696, 356] width 235 height 47
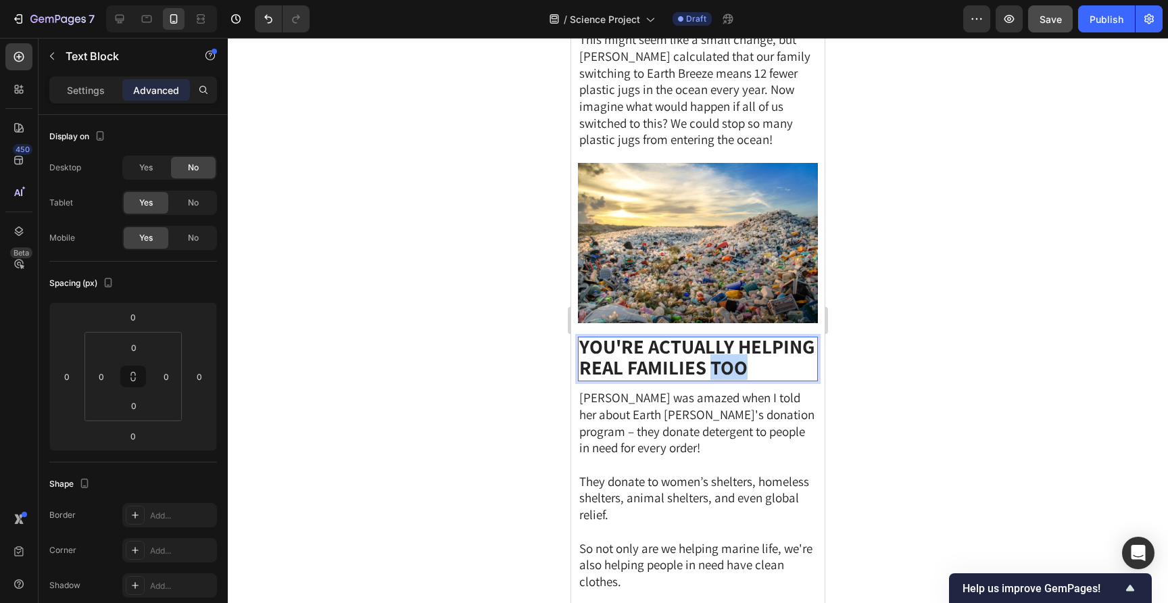
click at [730, 337] on strong "You're Actually Helping Real Families Too" at bounding box center [696, 356] width 235 height 47
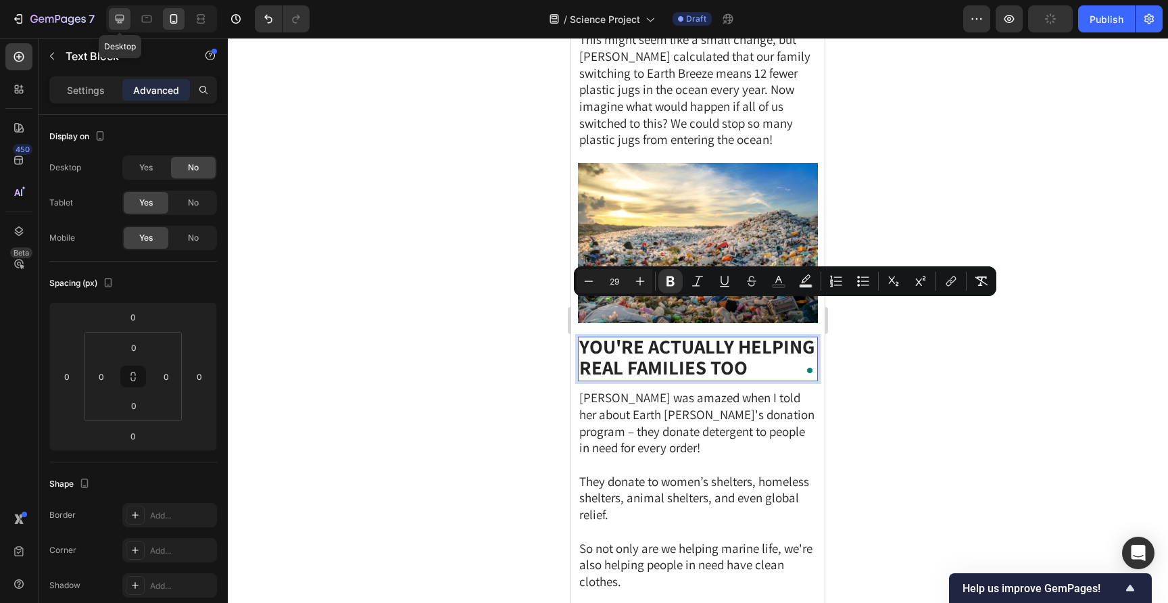
click at [124, 21] on icon at bounding box center [120, 19] width 14 height 14
type input "2"
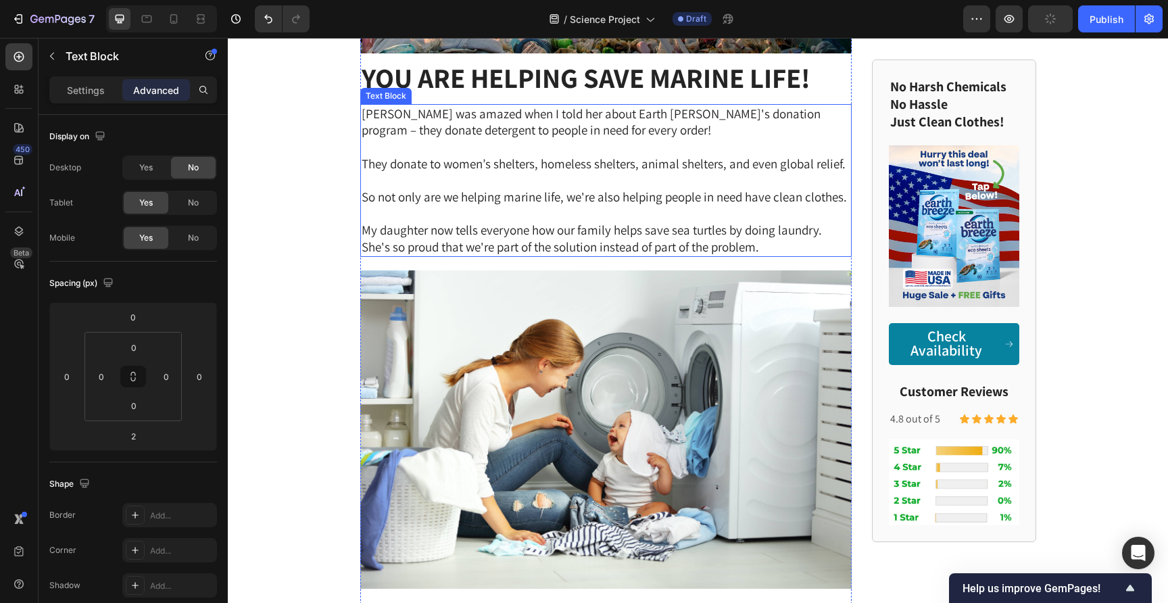
scroll to position [2812, 0]
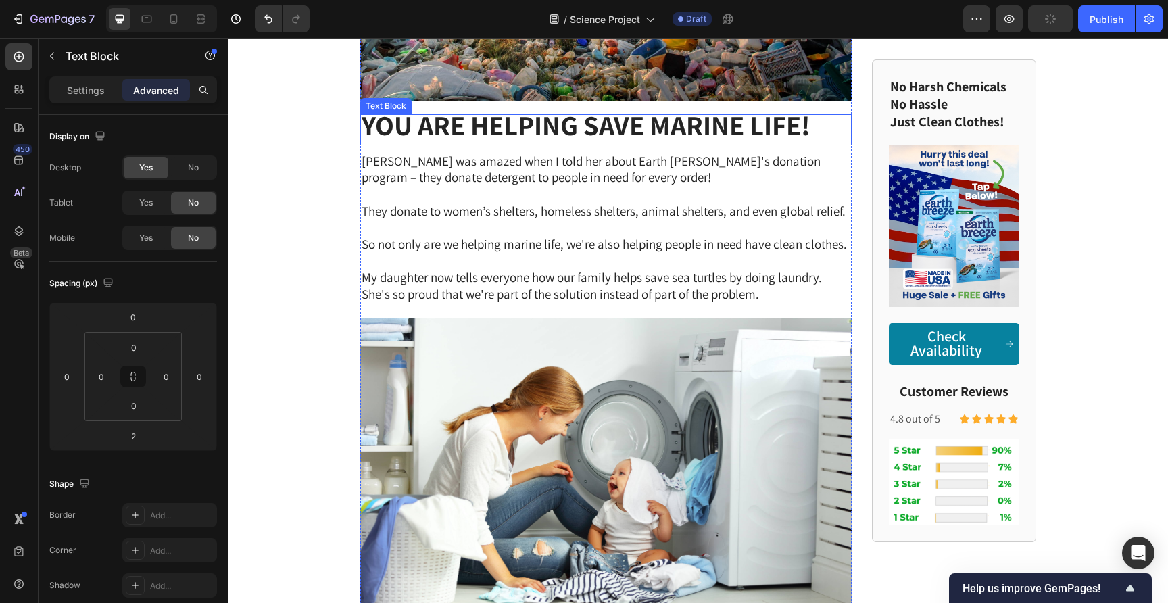
click at [518, 113] on strong "You Are Helping save marine Life!" at bounding box center [586, 125] width 449 height 36
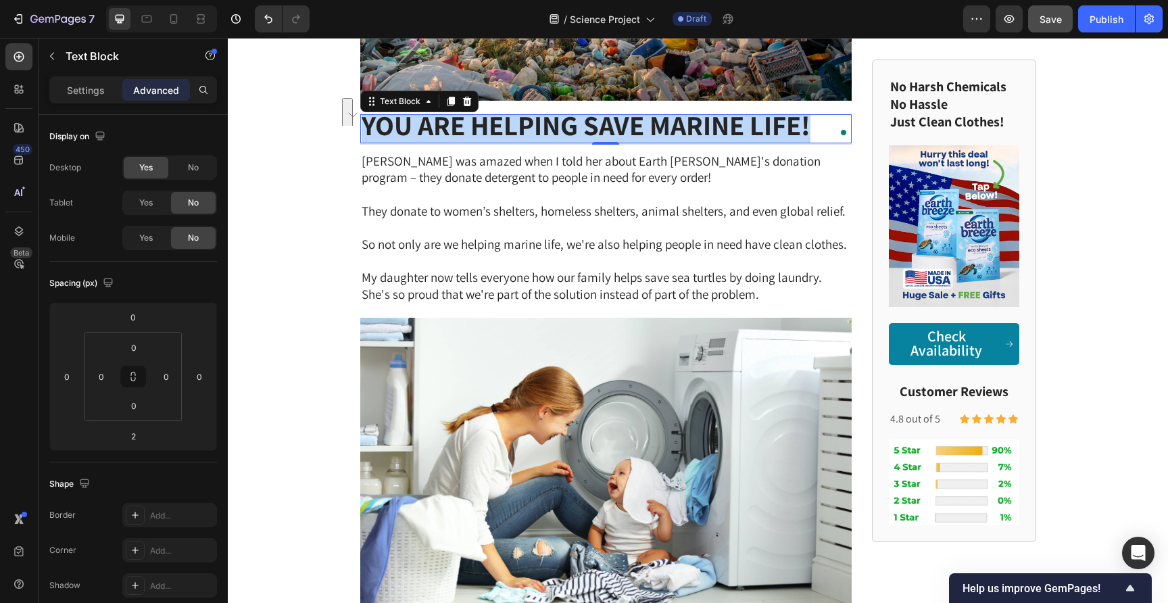
click at [453, 113] on strong "You Are Helping save marine Life!" at bounding box center [586, 125] width 449 height 36
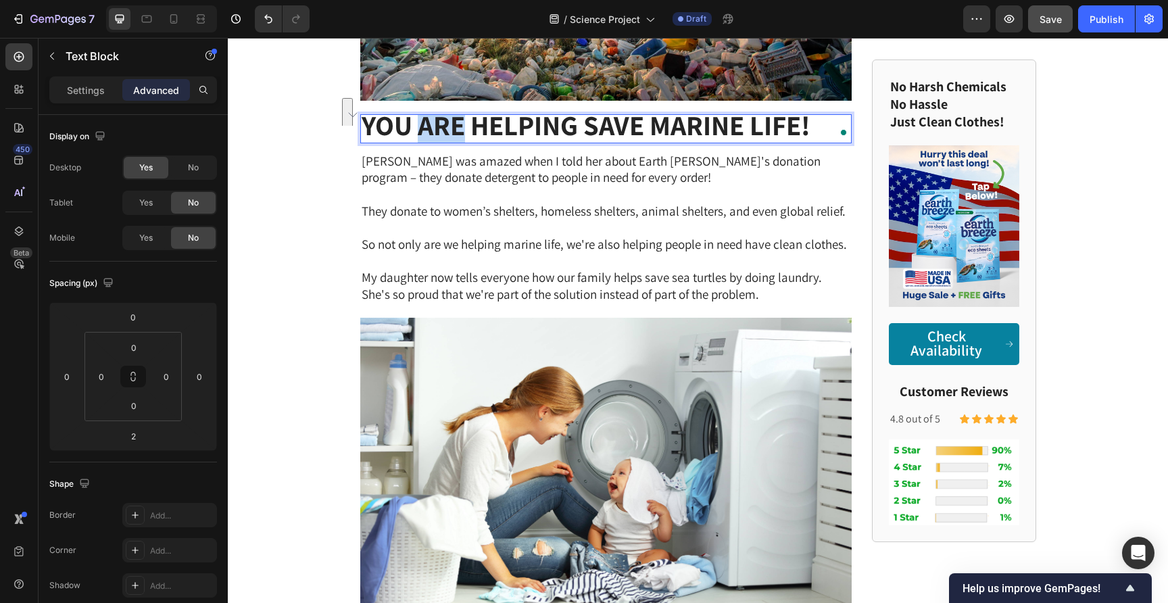
click at [453, 113] on strong "You Are Helping save marine Life!" at bounding box center [586, 125] width 449 height 36
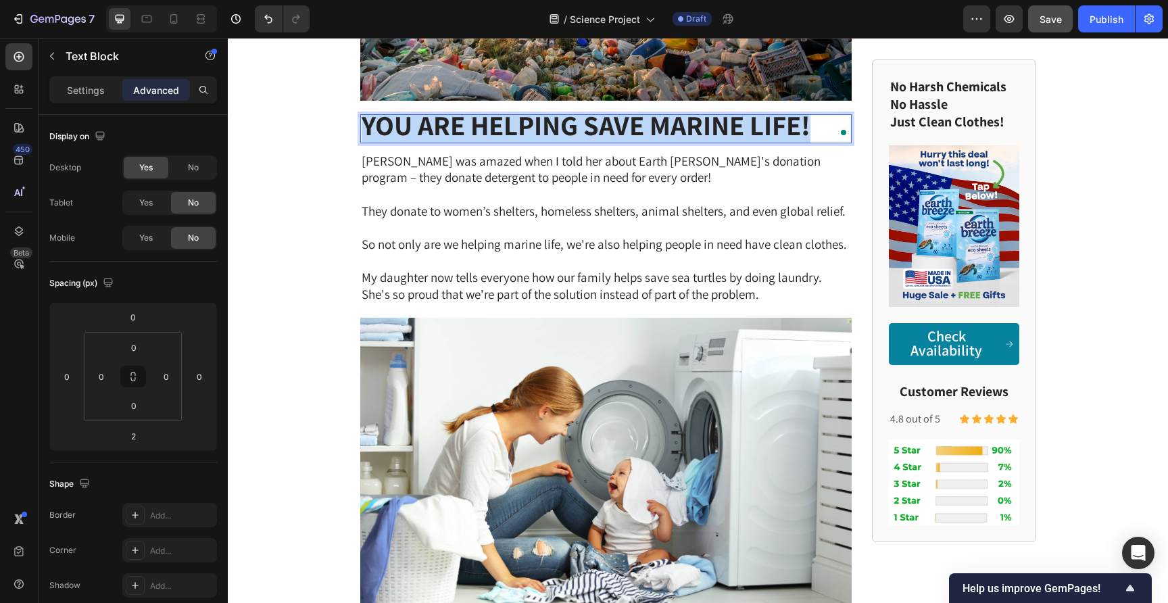
click at [453, 113] on strong "You Are Helping save marine Life!" at bounding box center [586, 125] width 449 height 36
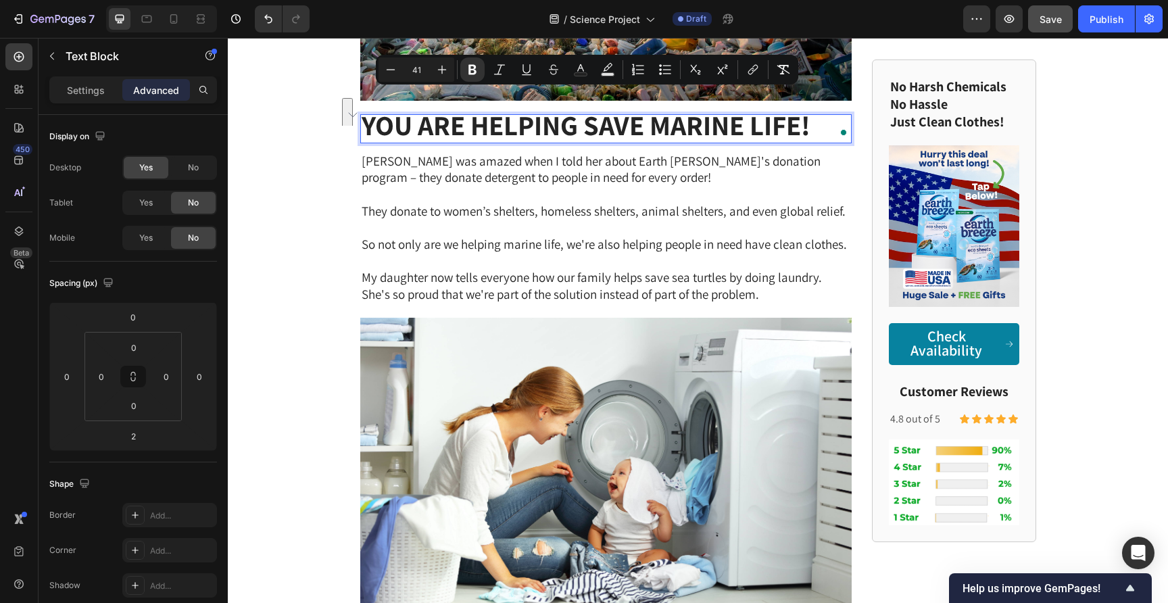
scroll to position [1, 0]
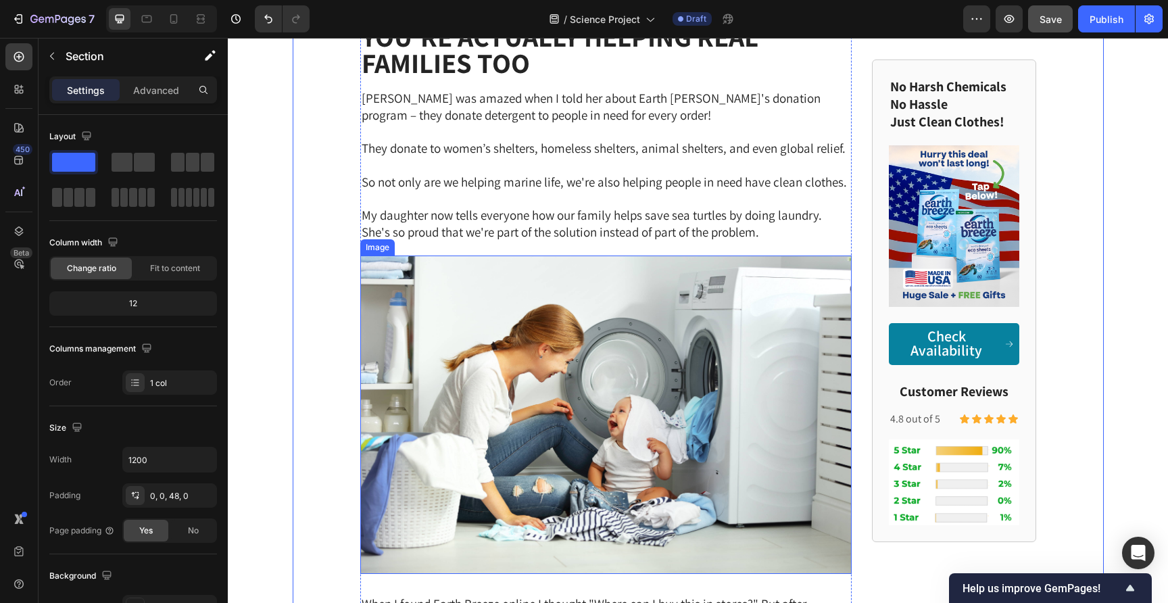
scroll to position [2820, 0]
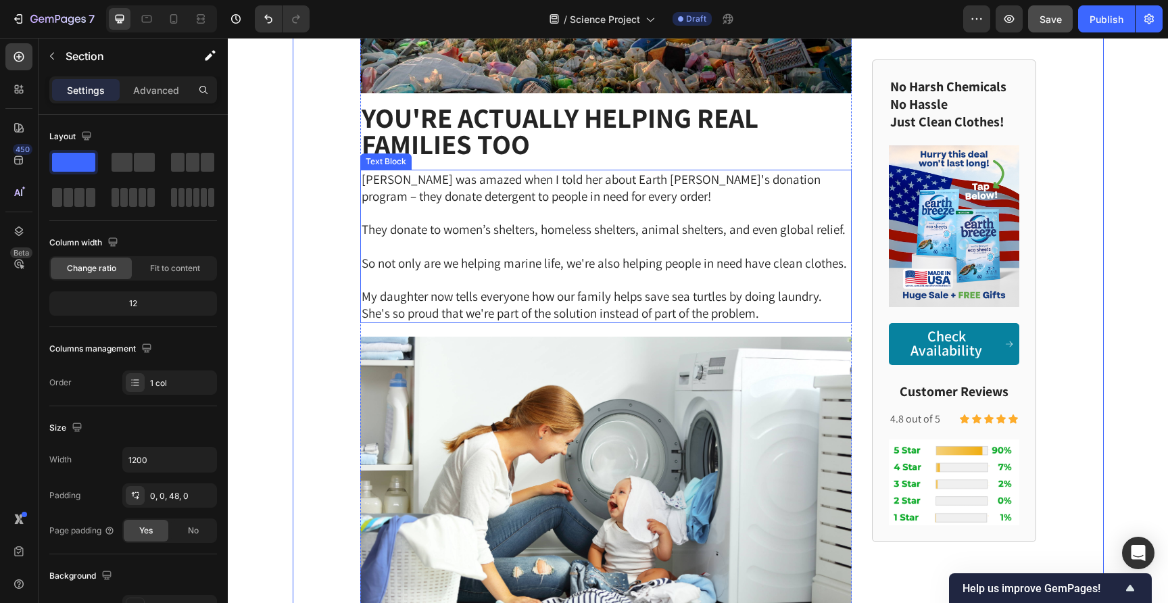
click at [536, 109] on strong "You're Actually Helping Real Families Too" at bounding box center [560, 130] width 397 height 63
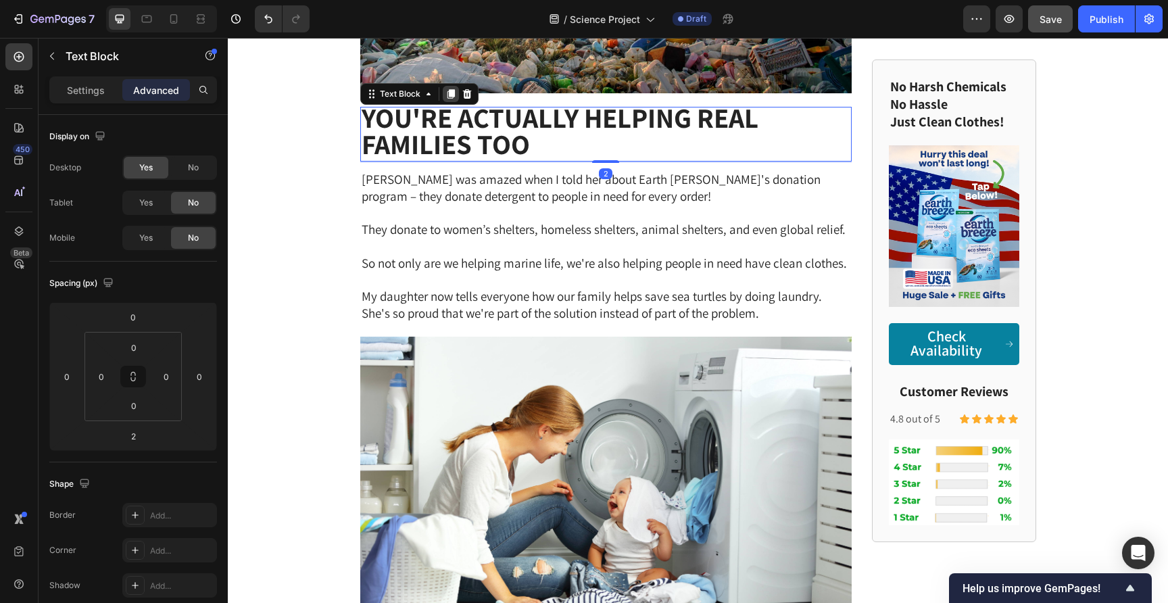
click at [449, 89] on icon at bounding box center [450, 93] width 7 height 9
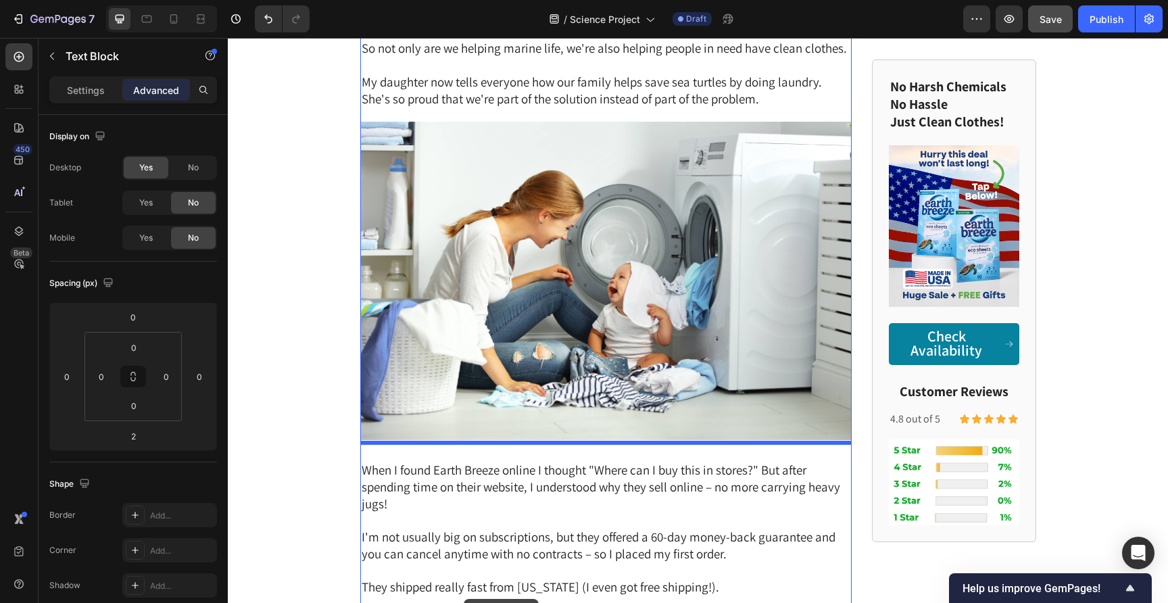
scroll to position [3308, 0]
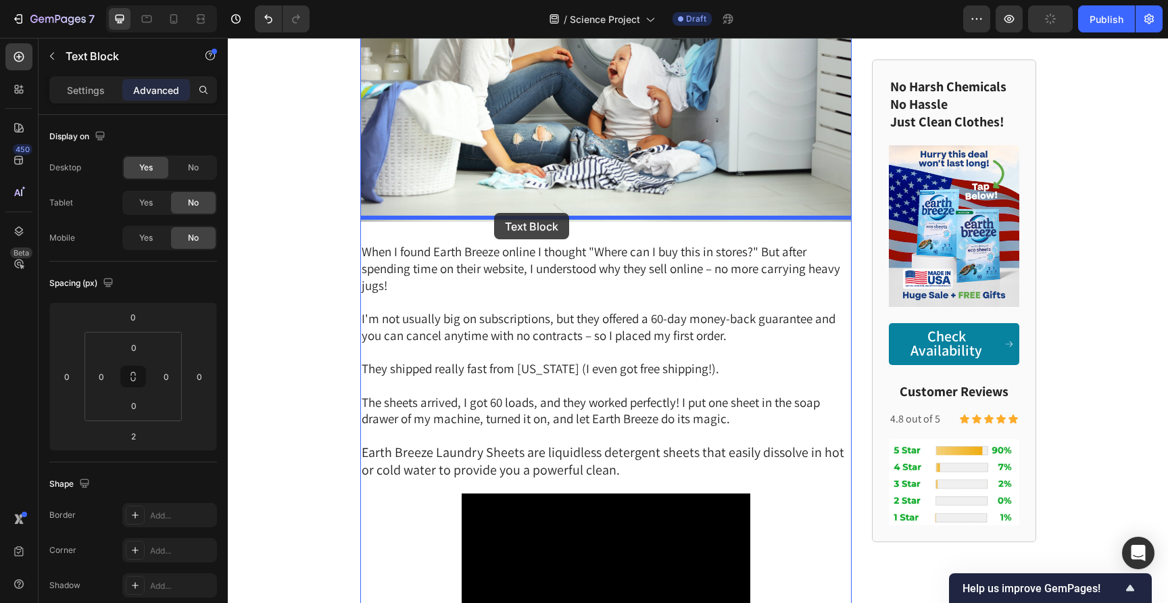
drag, startPoint x: 367, startPoint y: 133, endPoint x: 494, endPoint y: 213, distance: 150.0
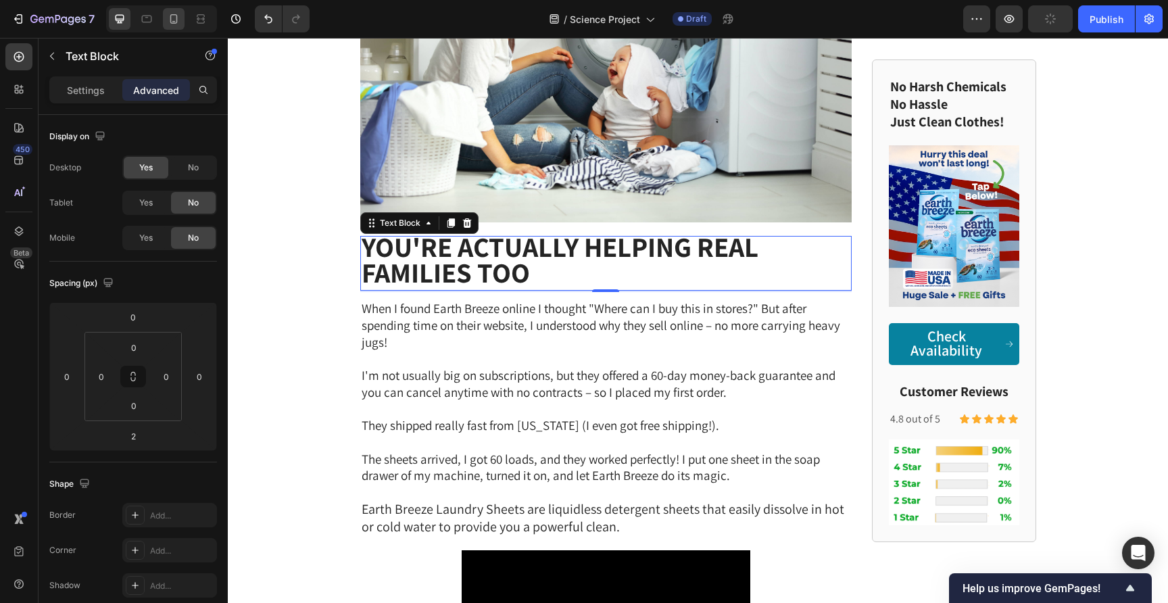
click at [179, 20] on icon at bounding box center [174, 19] width 14 height 14
type input "5"
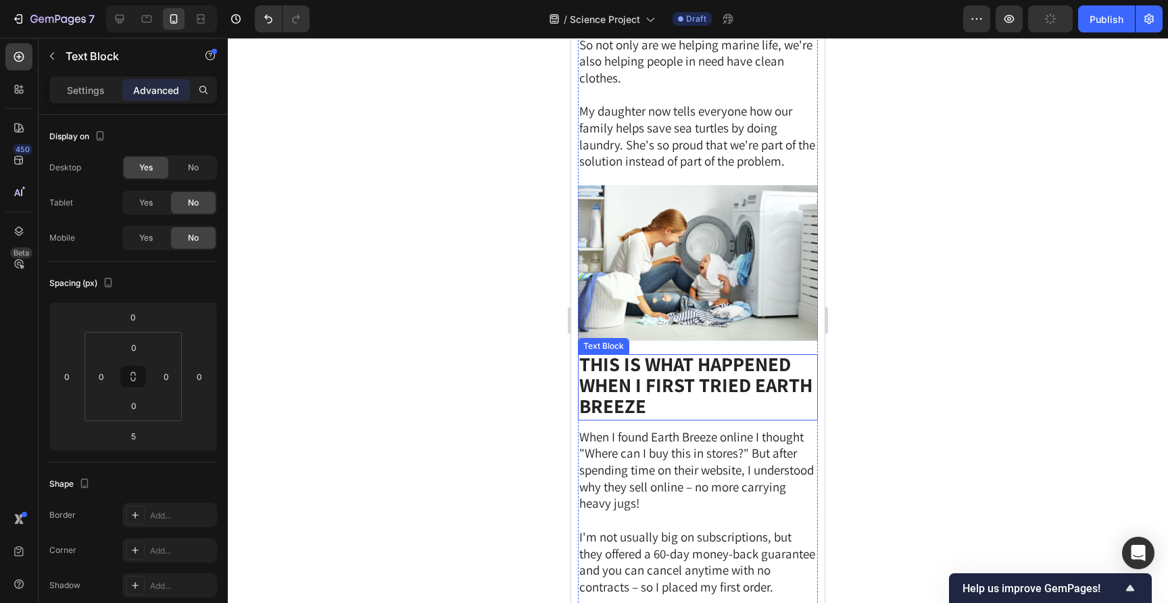
scroll to position [3393, 0]
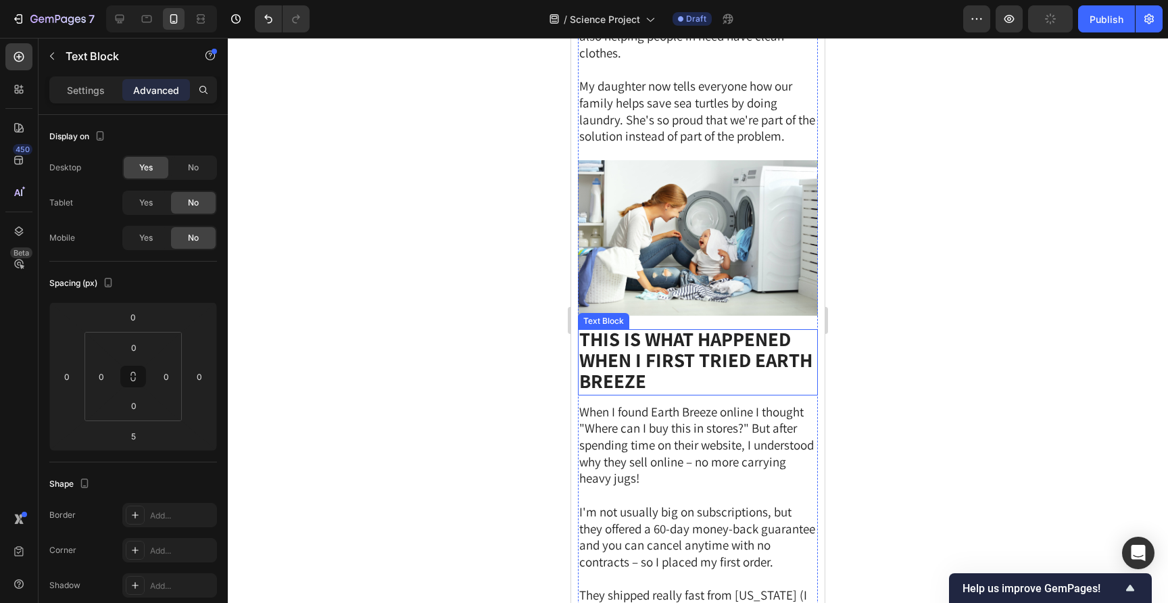
click at [637, 347] on strong "This is what happened when I first tried Earth Breeze" at bounding box center [695, 360] width 233 height 68
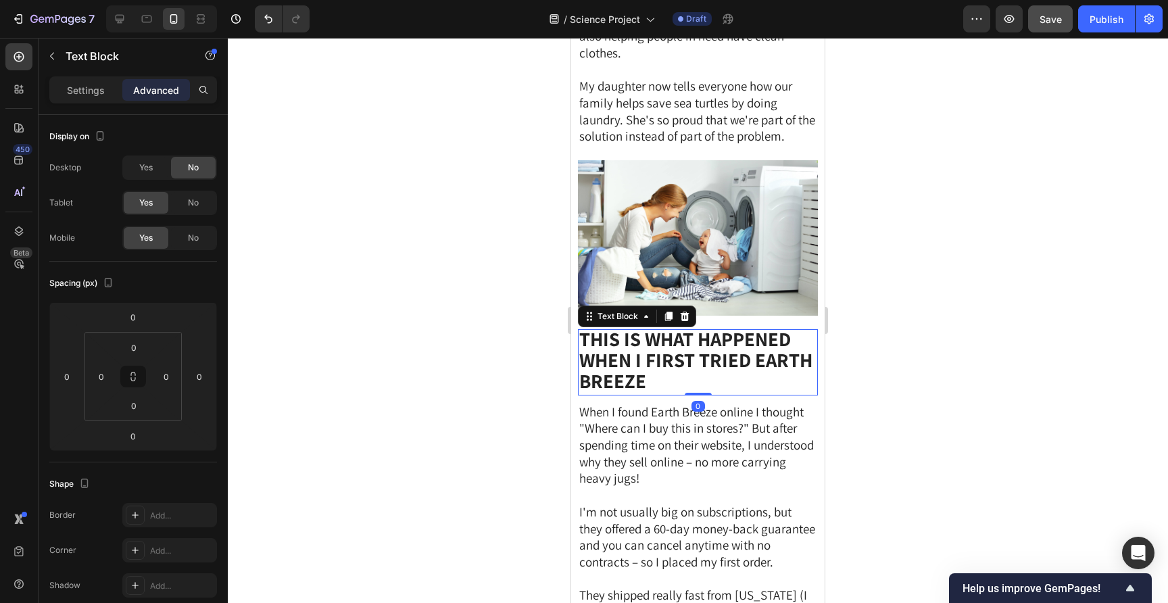
click at [637, 347] on strong "This is what happened when I first tried Earth Breeze" at bounding box center [695, 360] width 233 height 68
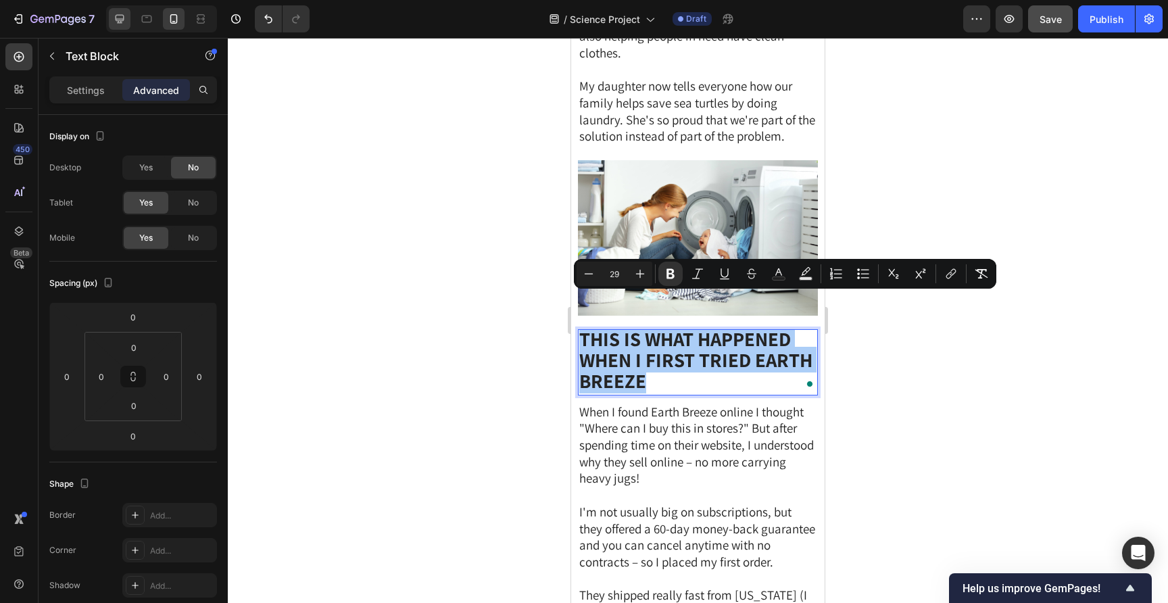
click at [121, 29] on div at bounding box center [120, 19] width 22 height 22
type input "2"
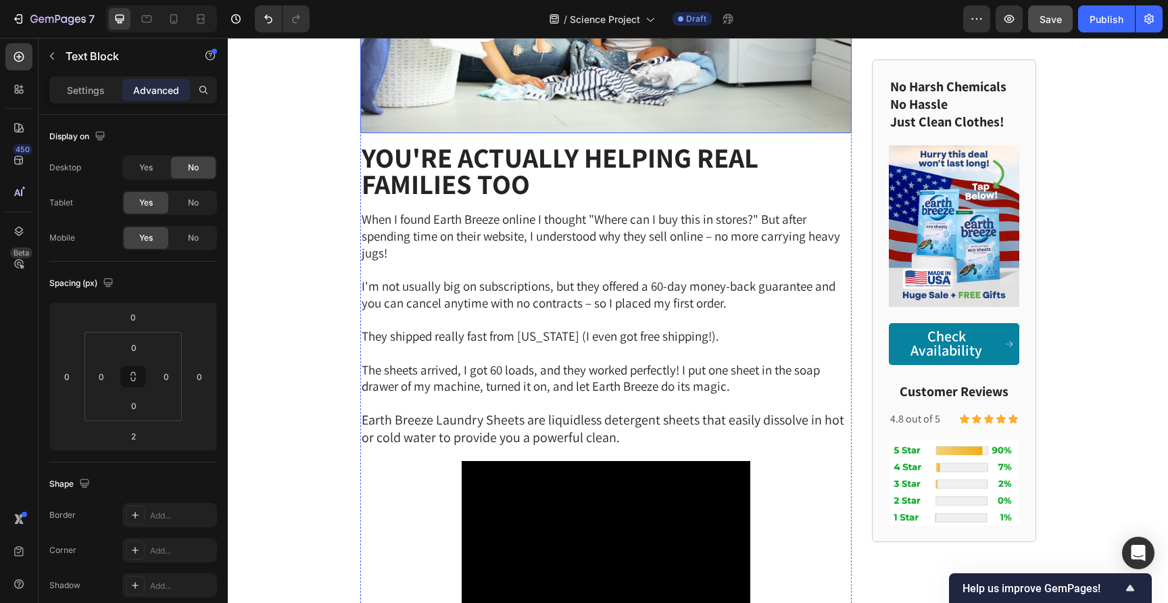
scroll to position [3294, 0]
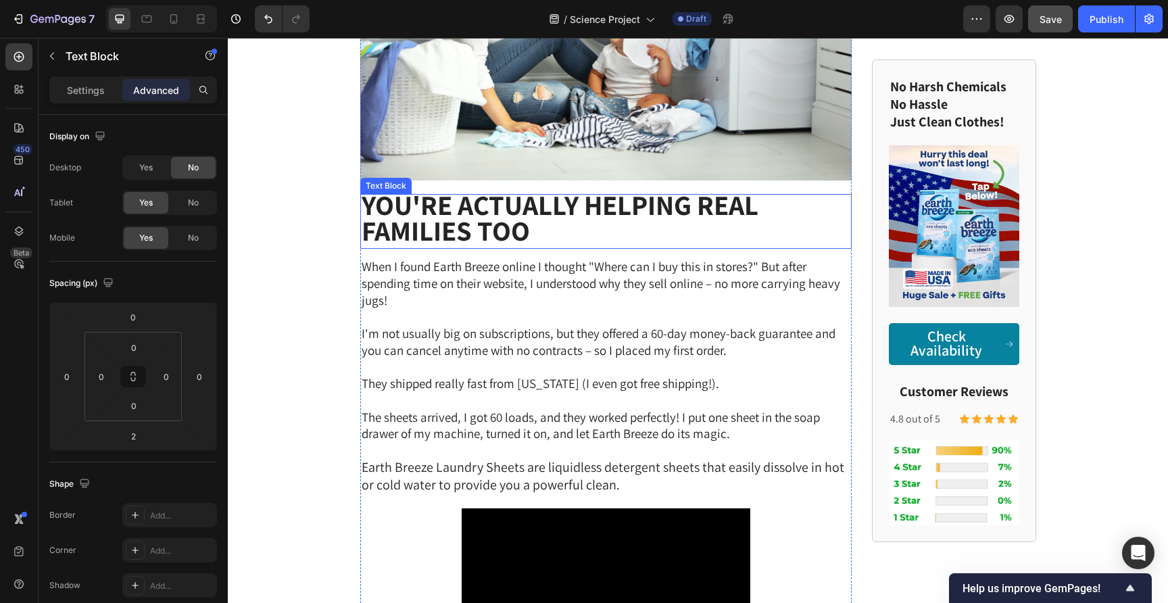
click at [518, 206] on strong "You're Actually Helping Real Families Too" at bounding box center [560, 218] width 397 height 63
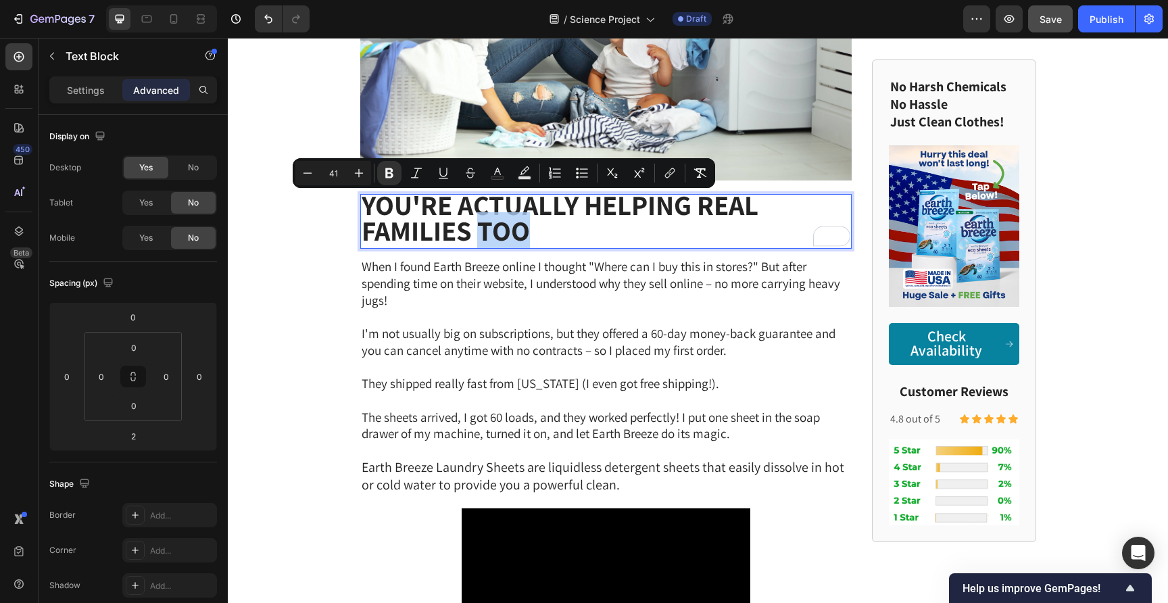
click at [445, 185] on div "Minus 41 Plus Bold Italic Underline Strikethrough Text Color Text Background Co…" at bounding box center [504, 173] width 422 height 30
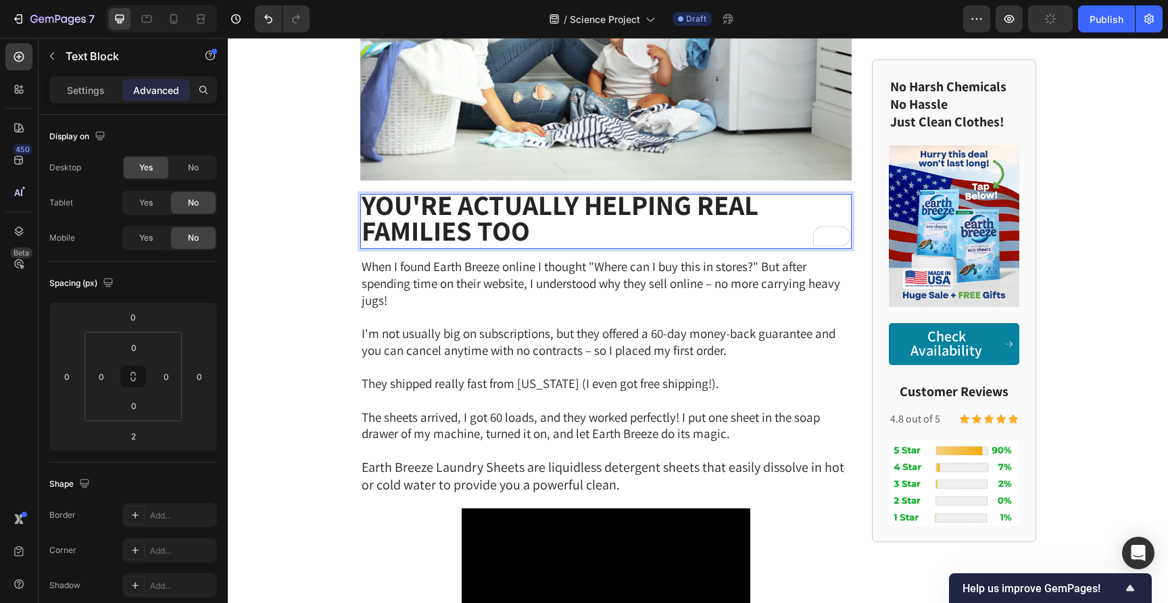
click at [445, 199] on strong "You're Actually Helping Real Families Too" at bounding box center [560, 218] width 397 height 63
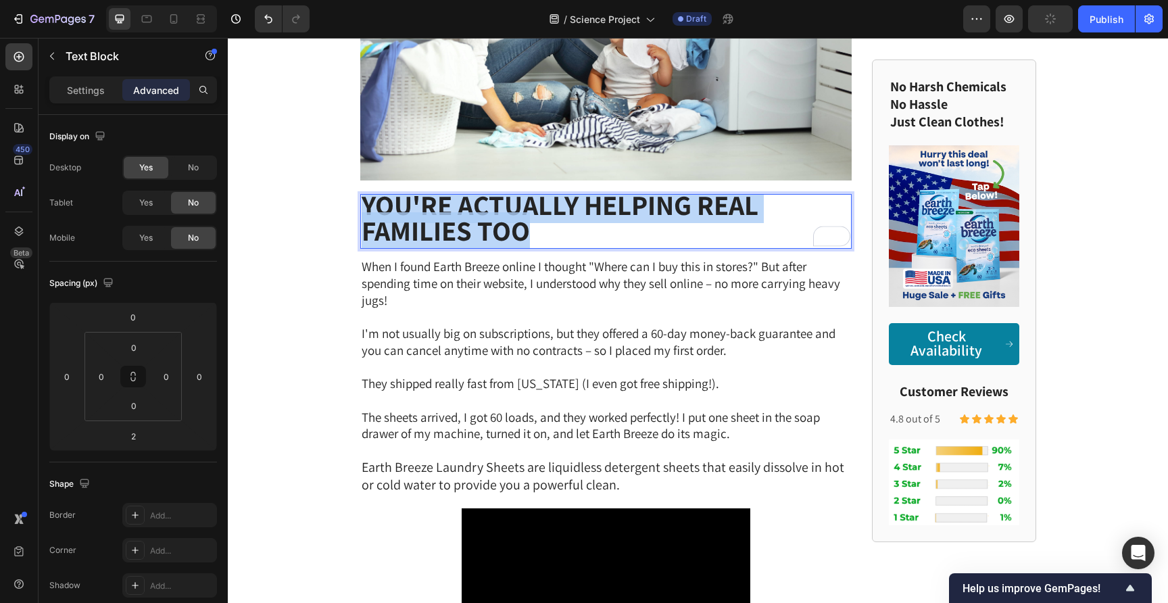
click at [445, 199] on strong "You're Actually Helping Real Families Too" at bounding box center [560, 218] width 397 height 63
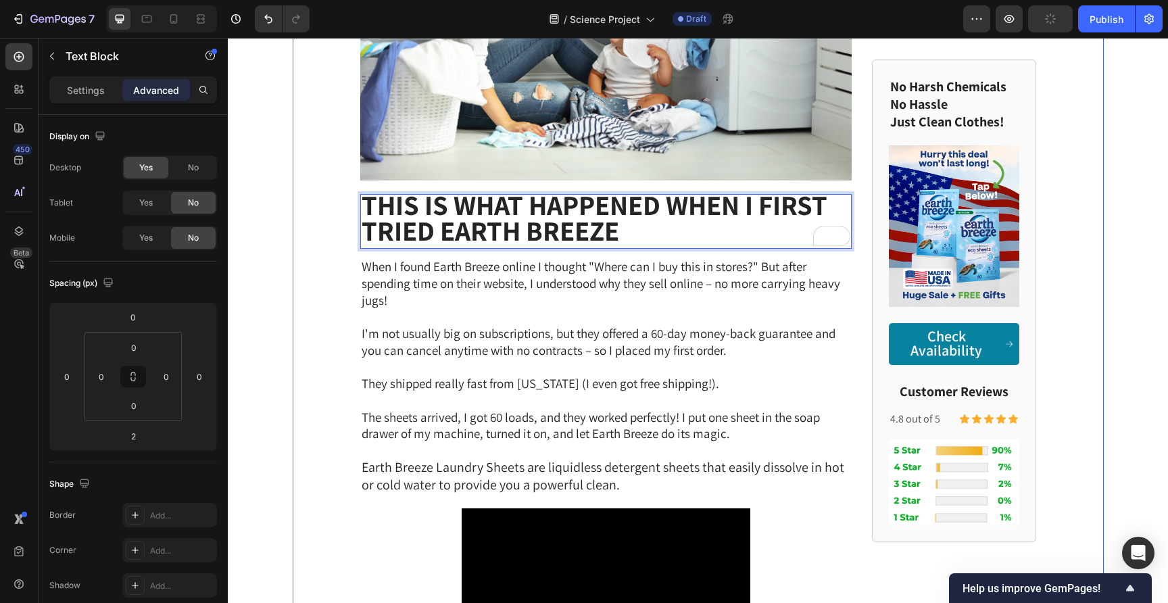
scroll to position [1, 0]
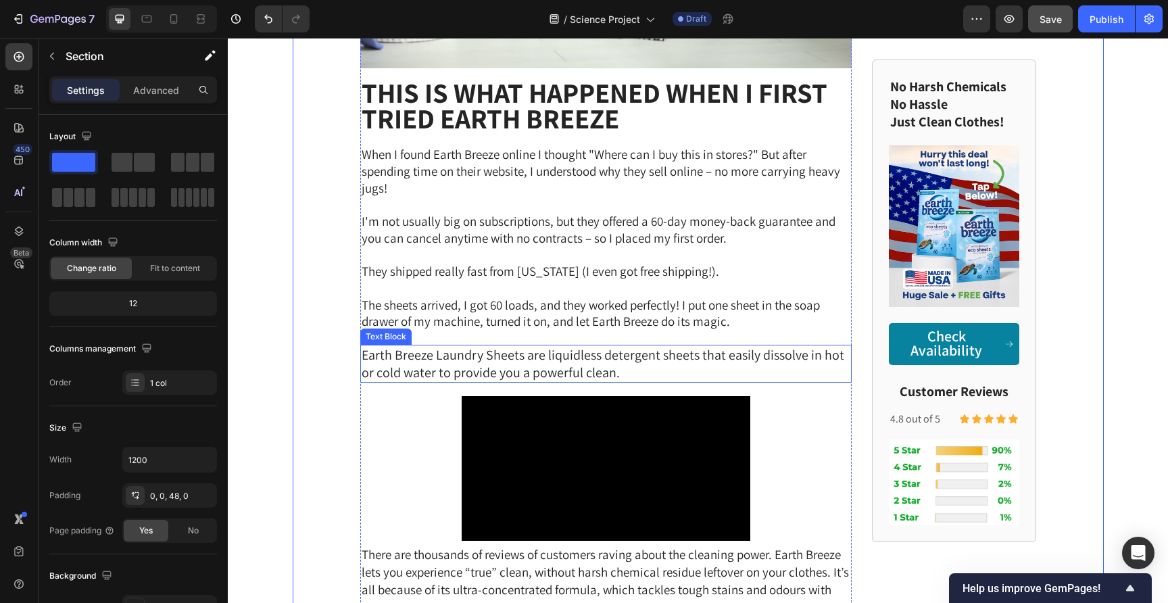
scroll to position [3349, 0]
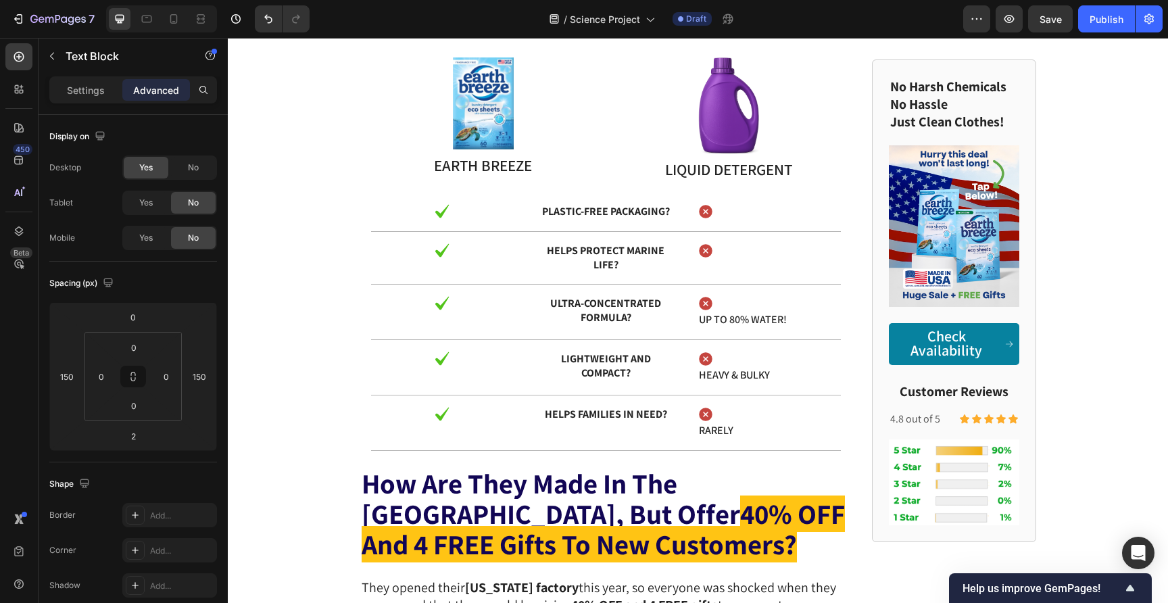
scroll to position [1, 0]
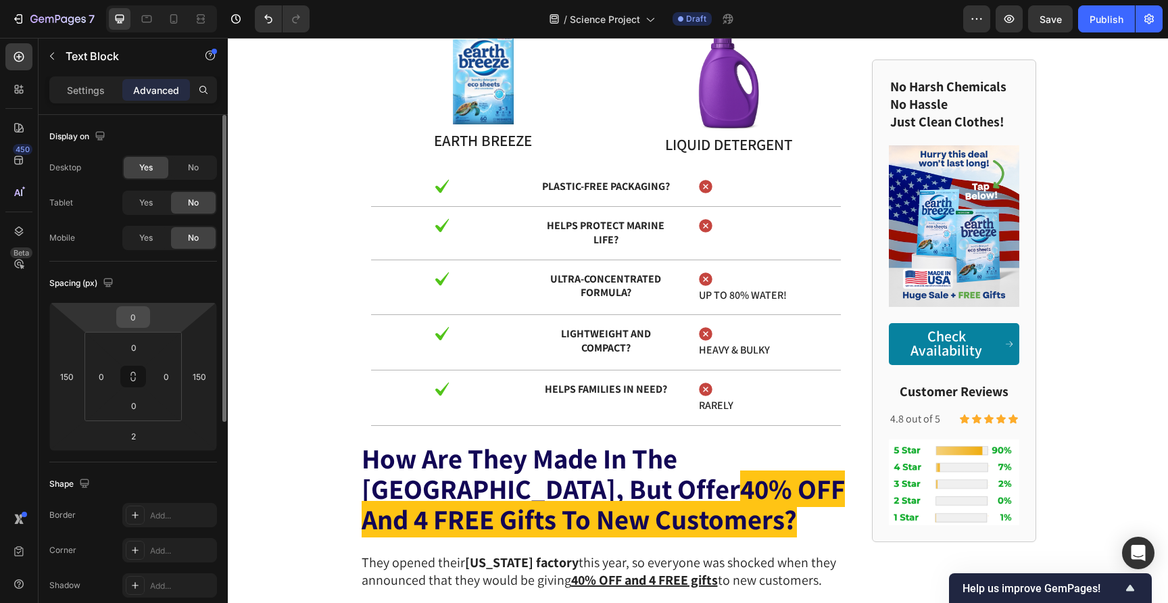
click at [120, 316] on input "0" at bounding box center [133, 317] width 27 height 20
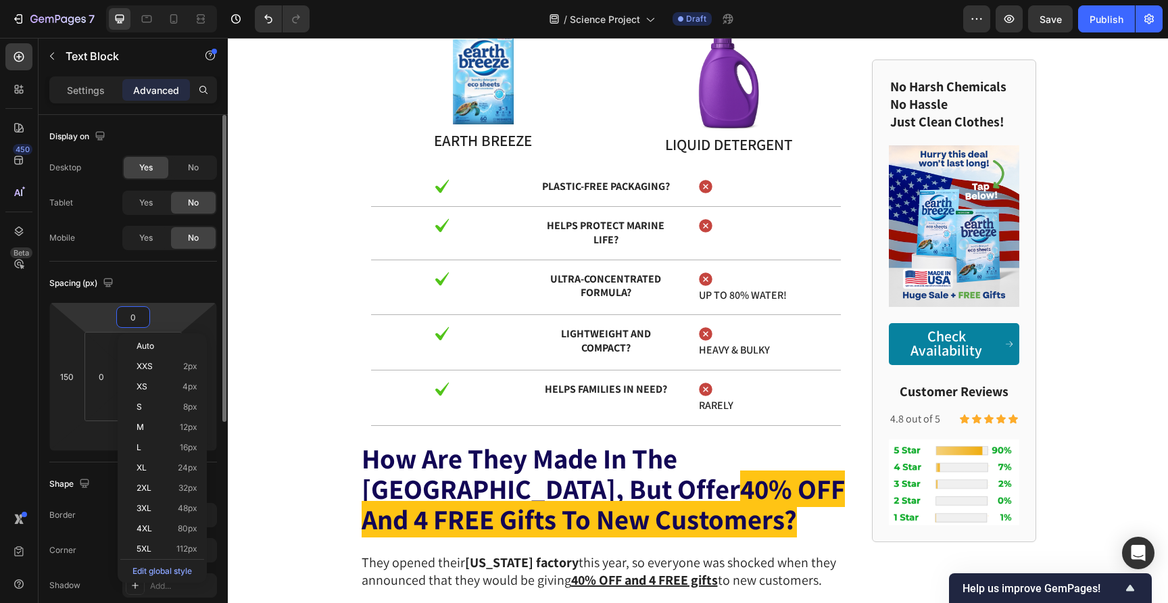
click at [123, 314] on input "0" at bounding box center [133, 317] width 27 height 20
type input "20"
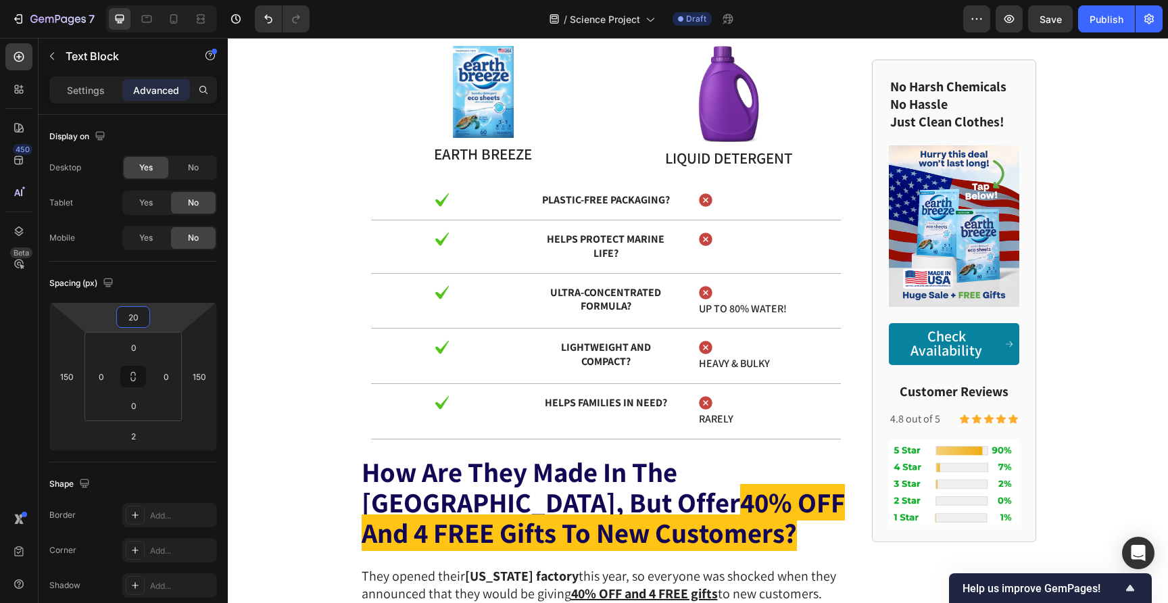
click at [264, 296] on div "MY DAUGHTER’S SCIENCE PROJECT MADE ME DITCH MY LAUNDRY DETERGENT! Text Block 6 …" at bounding box center [698, 80] width 940 height 7563
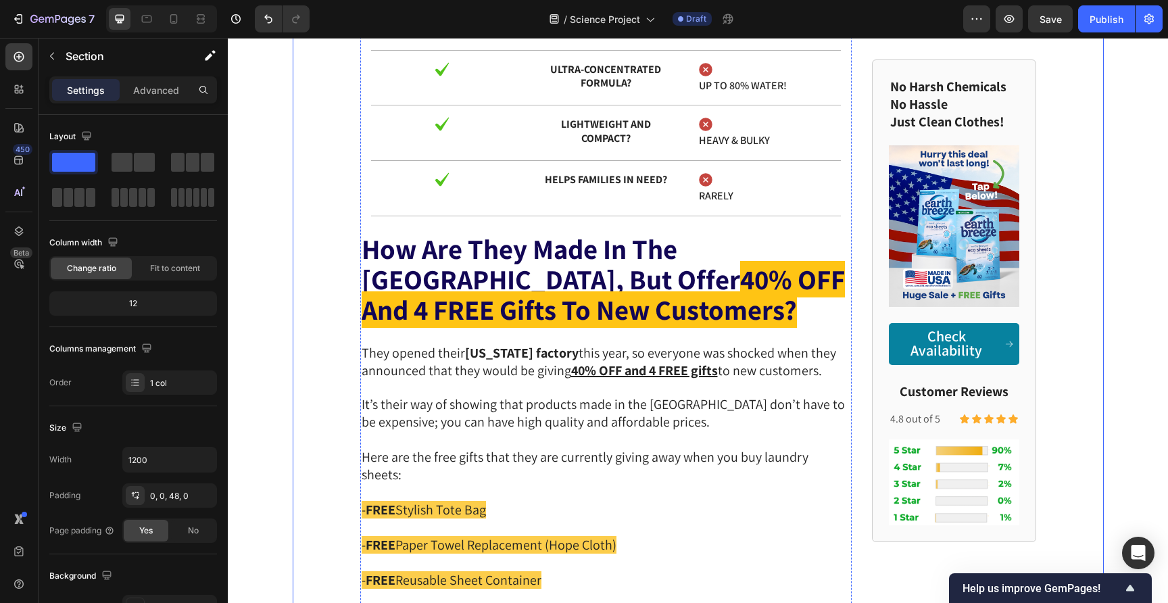
scroll to position [4023, 0]
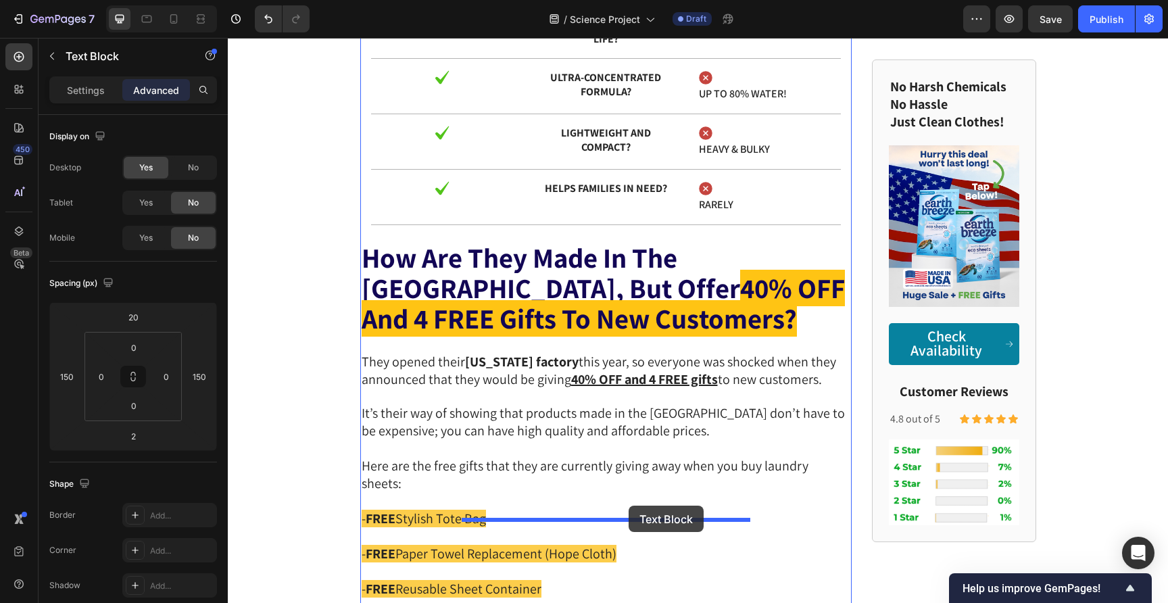
drag, startPoint x: 470, startPoint y: 122, endPoint x: 628, endPoint y: 505, distance: 413.9
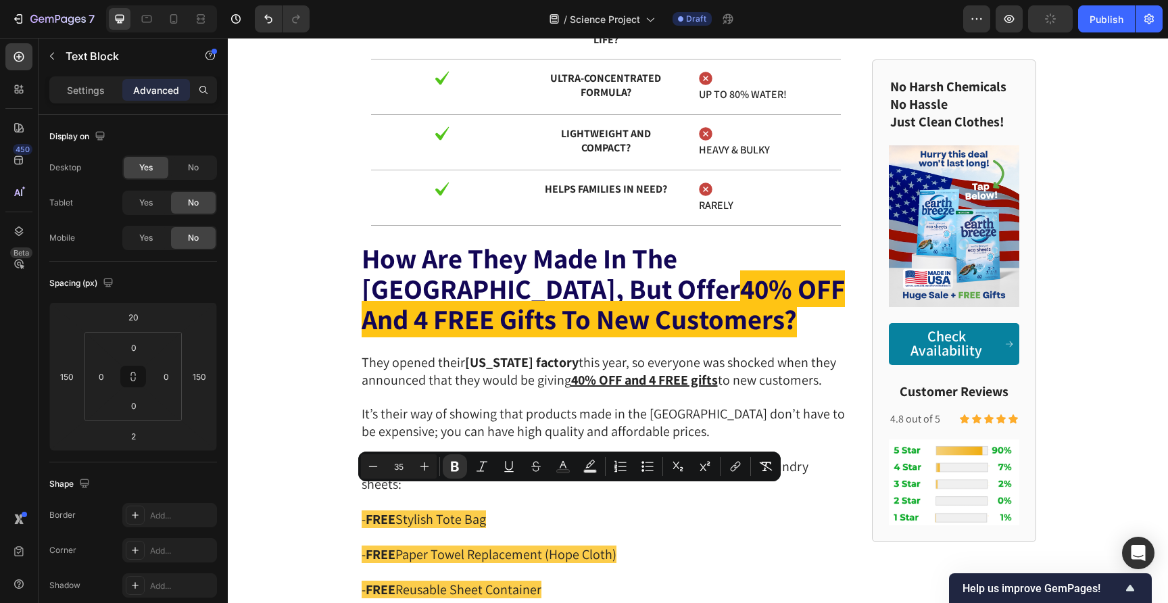
scroll to position [4094, 0]
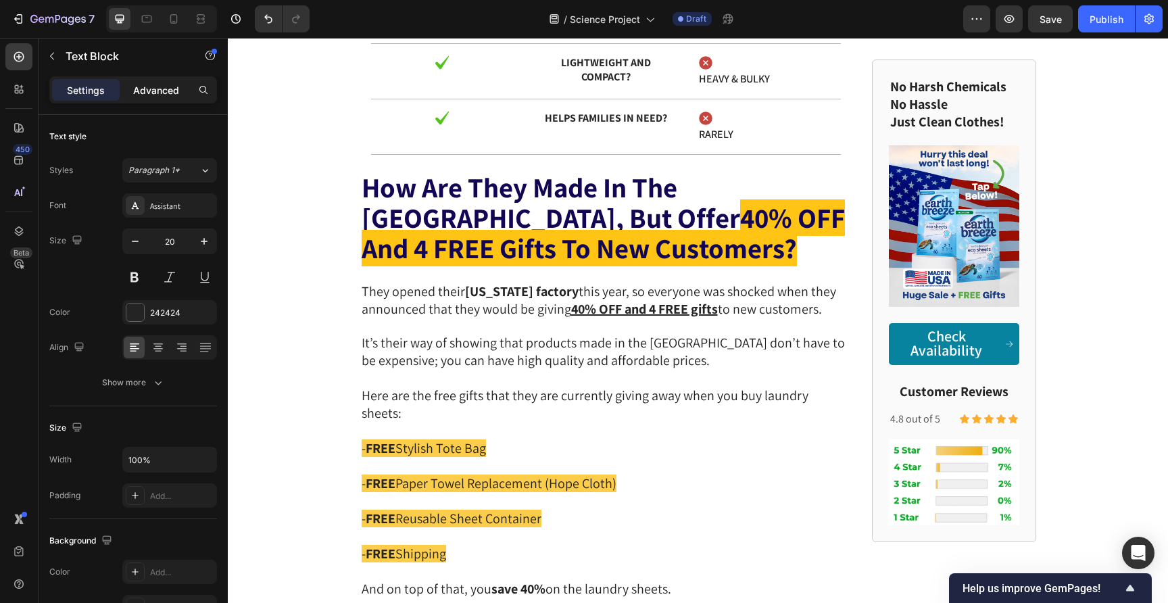
click at [173, 99] on div "Advanced" at bounding box center [156, 90] width 68 height 22
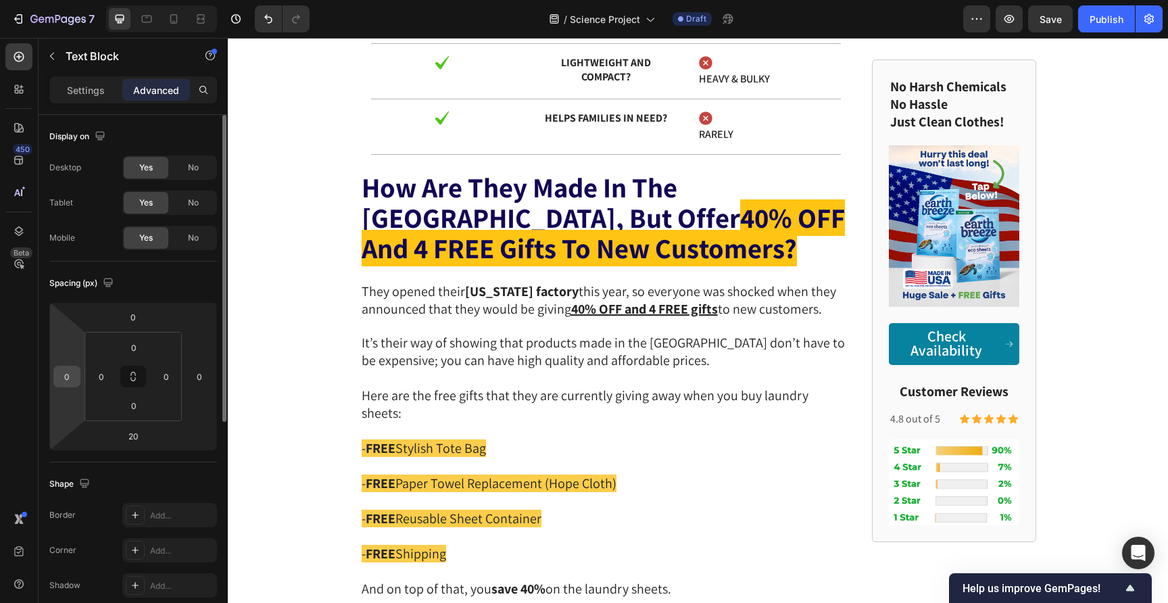
click at [64, 371] on input "0" at bounding box center [67, 376] width 20 height 20
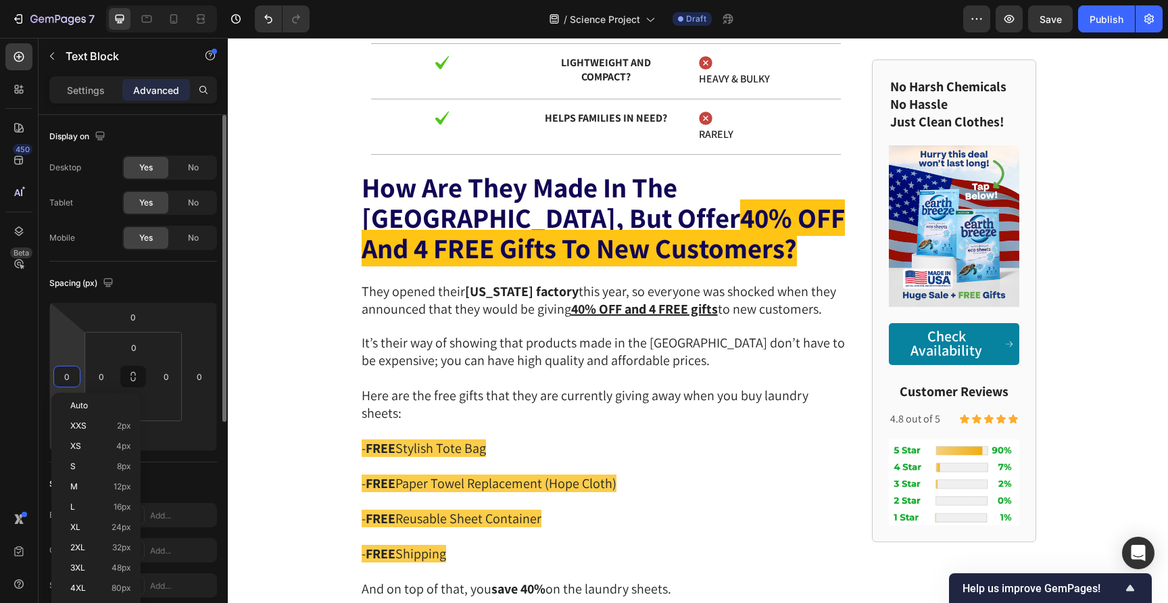
click at [59, 370] on input "0" at bounding box center [67, 376] width 20 height 20
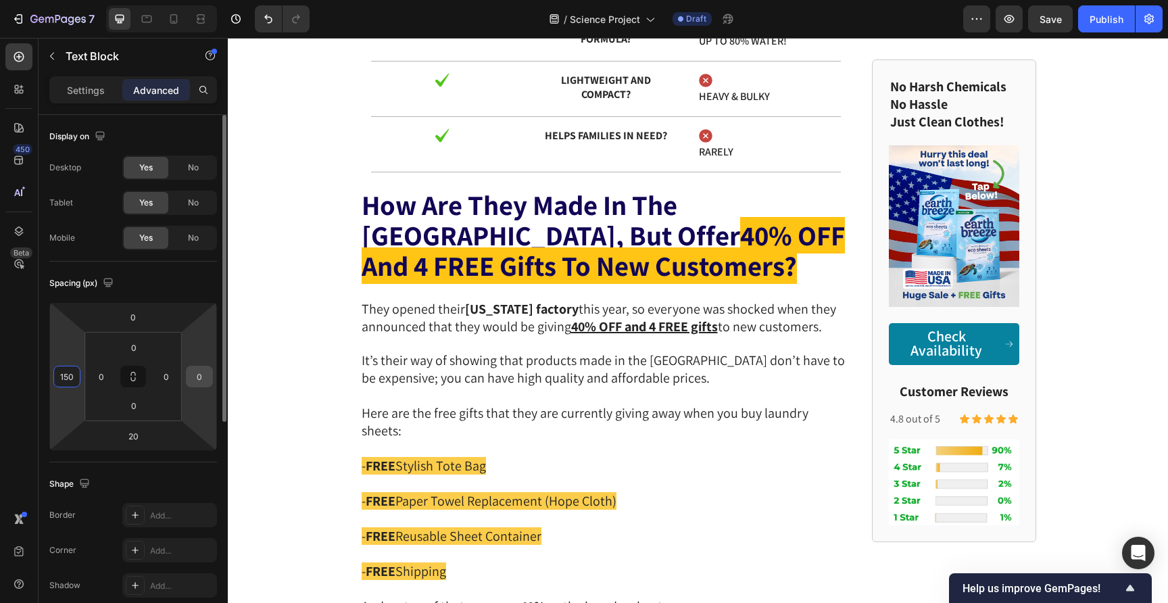
type input "150"
click at [194, 372] on input "0" at bounding box center [199, 376] width 20 height 20
click at [193, 374] on input "0" at bounding box center [199, 376] width 20 height 20
type input "150"
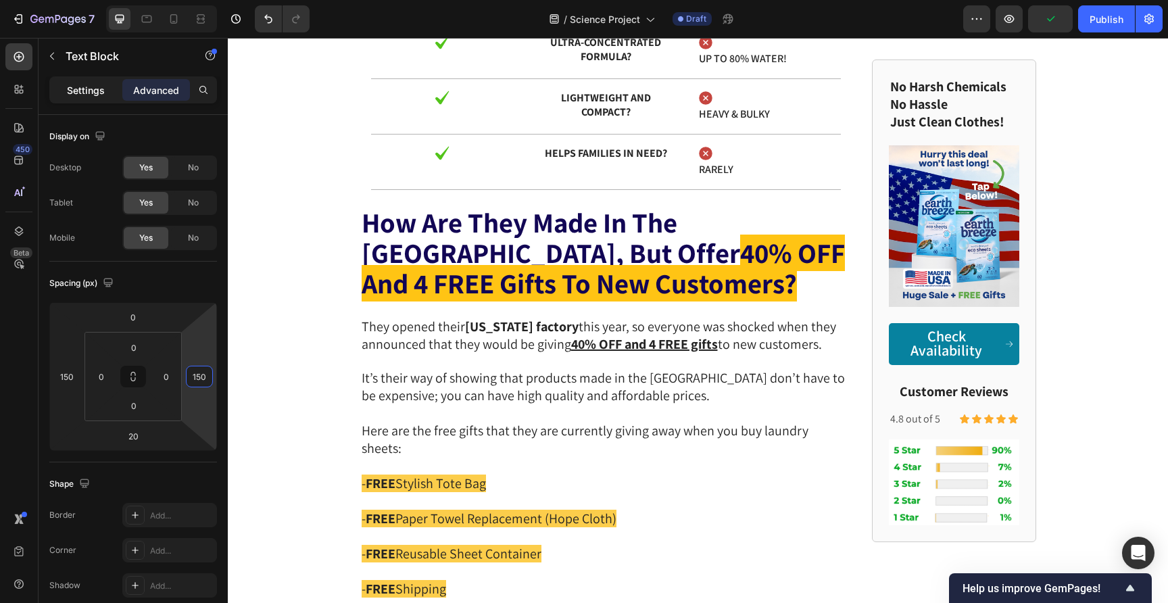
click at [96, 88] on p "Settings" at bounding box center [86, 90] width 38 height 14
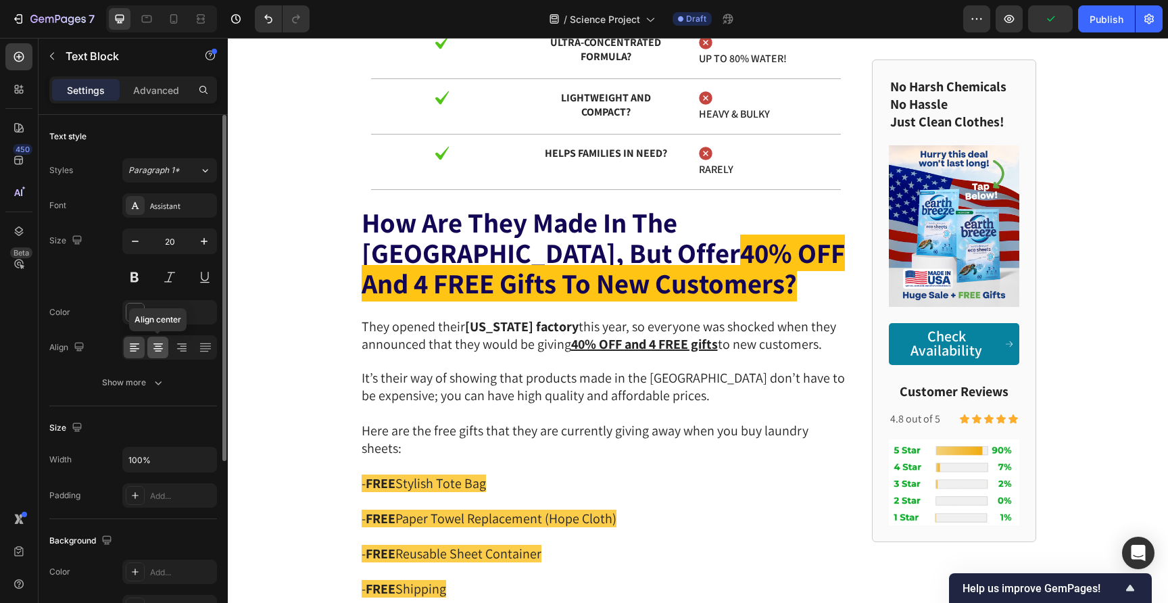
click at [157, 346] on icon at bounding box center [158, 346] width 7 height 1
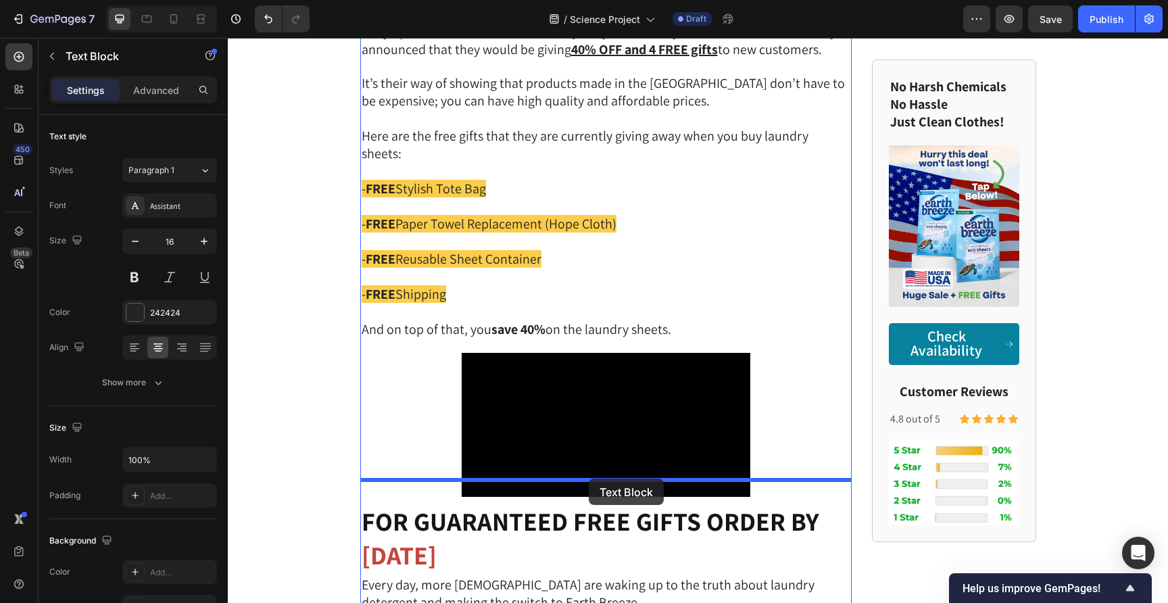
drag, startPoint x: 472, startPoint y: 112, endPoint x: 589, endPoint y: 478, distance: 384.3
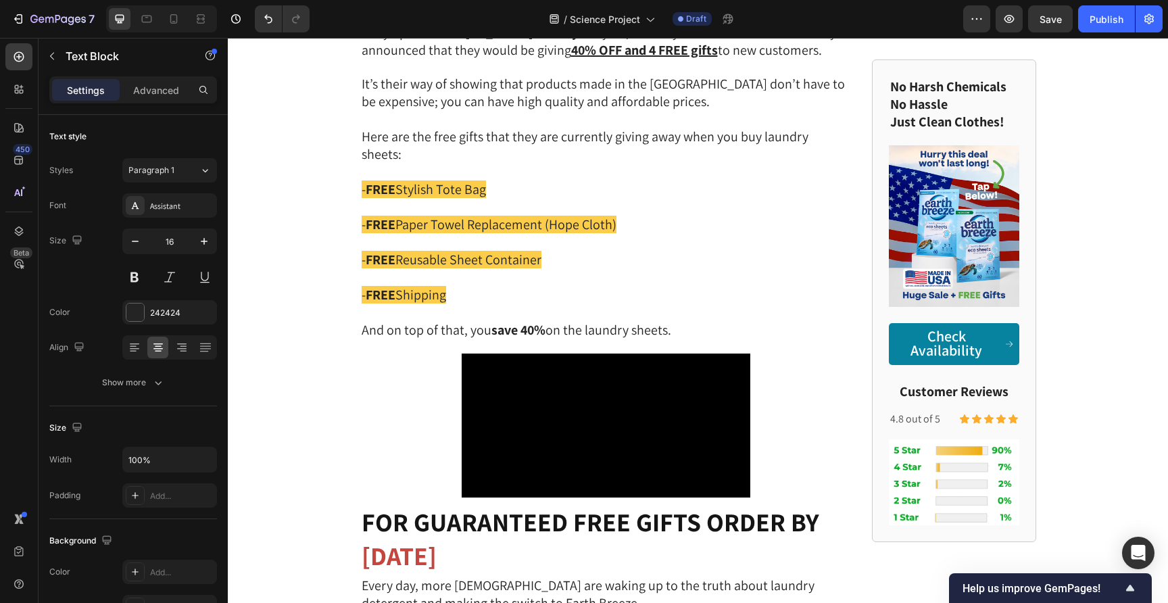
scroll to position [4546, 0]
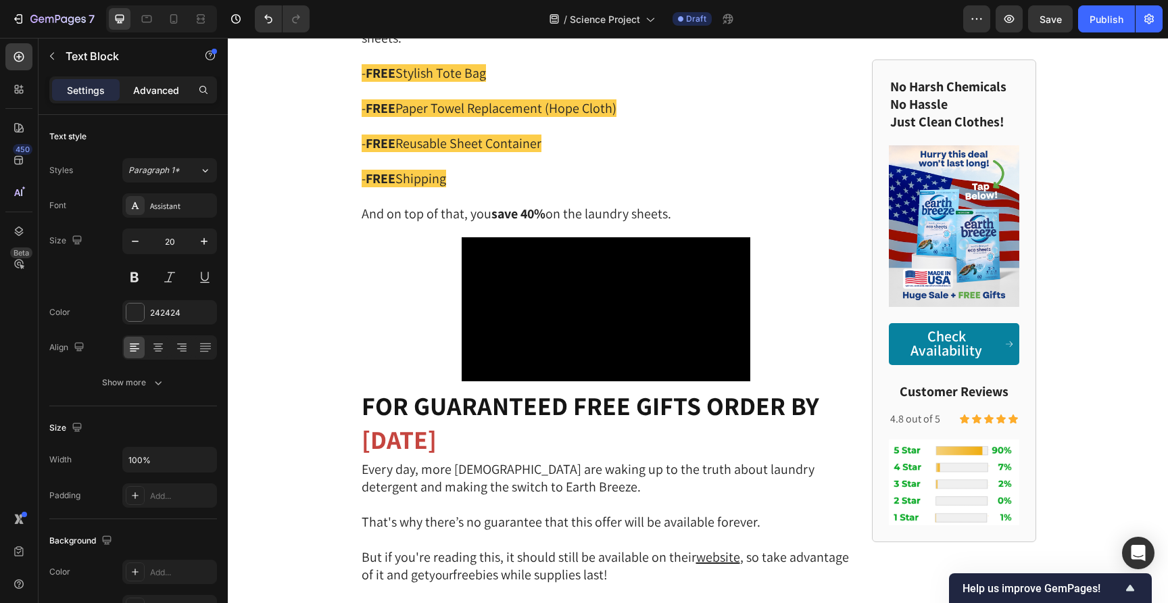
click at [171, 81] on div "Advanced" at bounding box center [156, 90] width 68 height 22
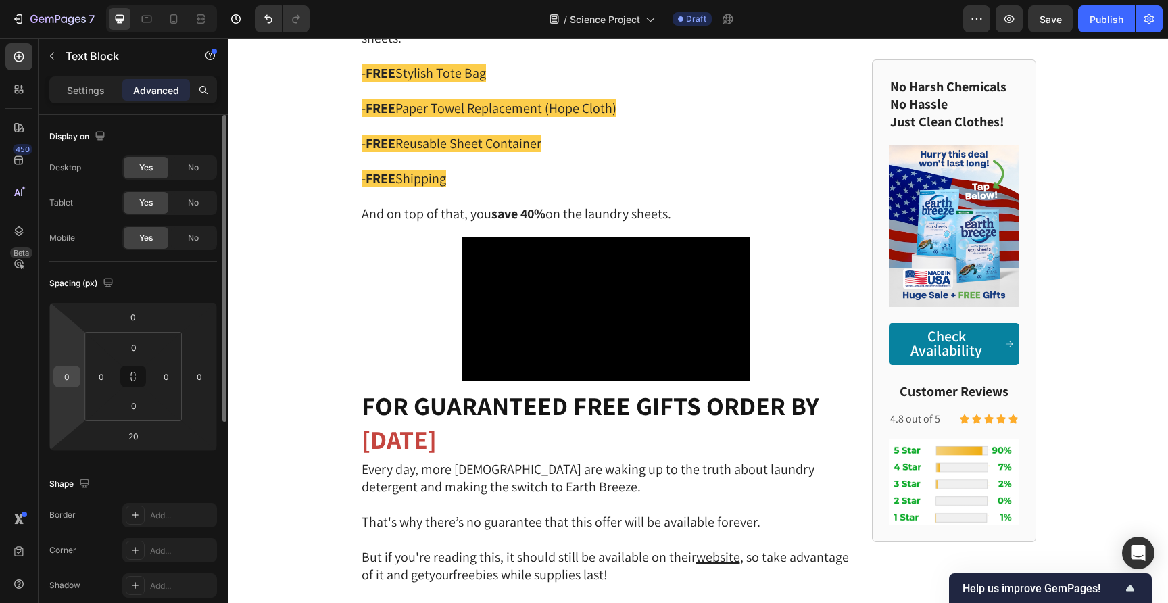
click at [50, 0] on html "7 Version history / Science Project Draft Preview Save Publish 450 Beta Section…" at bounding box center [584, 0] width 1168 height 0
click at [64, 378] on input "0" at bounding box center [67, 376] width 20 height 20
click at [59, 377] on input "0" at bounding box center [67, 376] width 20 height 20
type input "150"
click at [186, 372] on div "0" at bounding box center [199, 377] width 27 height 22
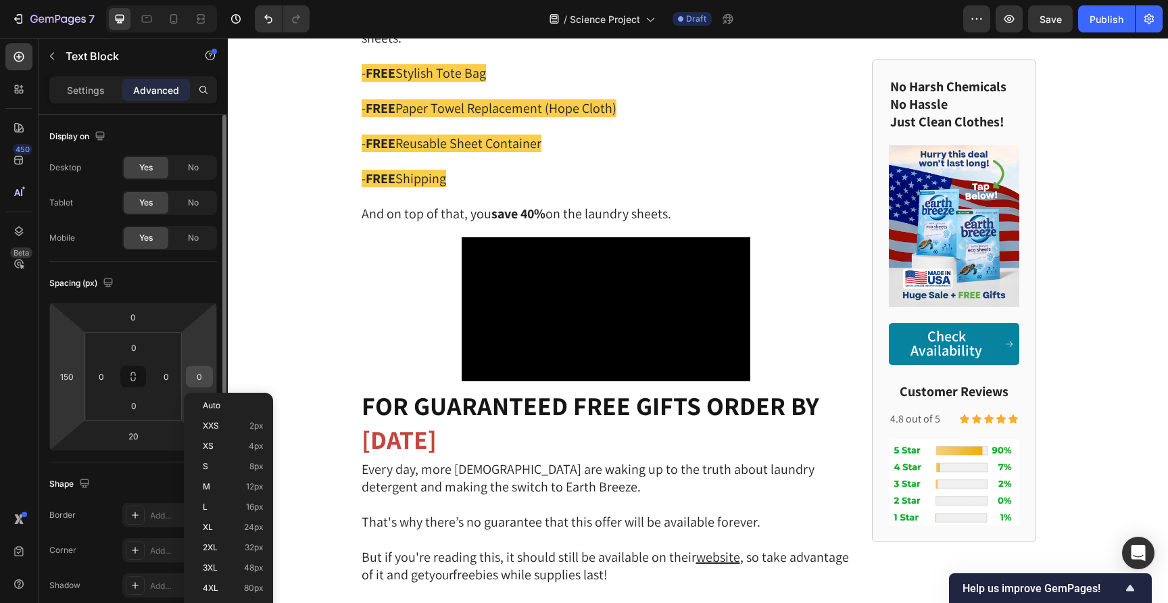
click at [190, 373] on input "0" at bounding box center [199, 376] width 20 height 20
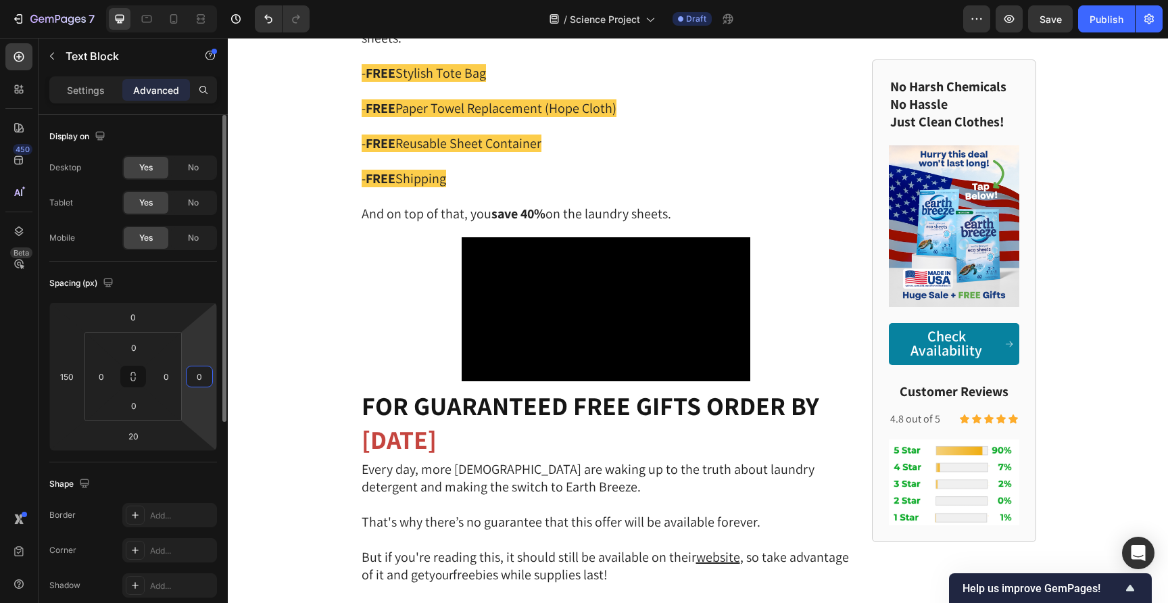
click at [189, 373] on input "0" at bounding box center [199, 376] width 20 height 20
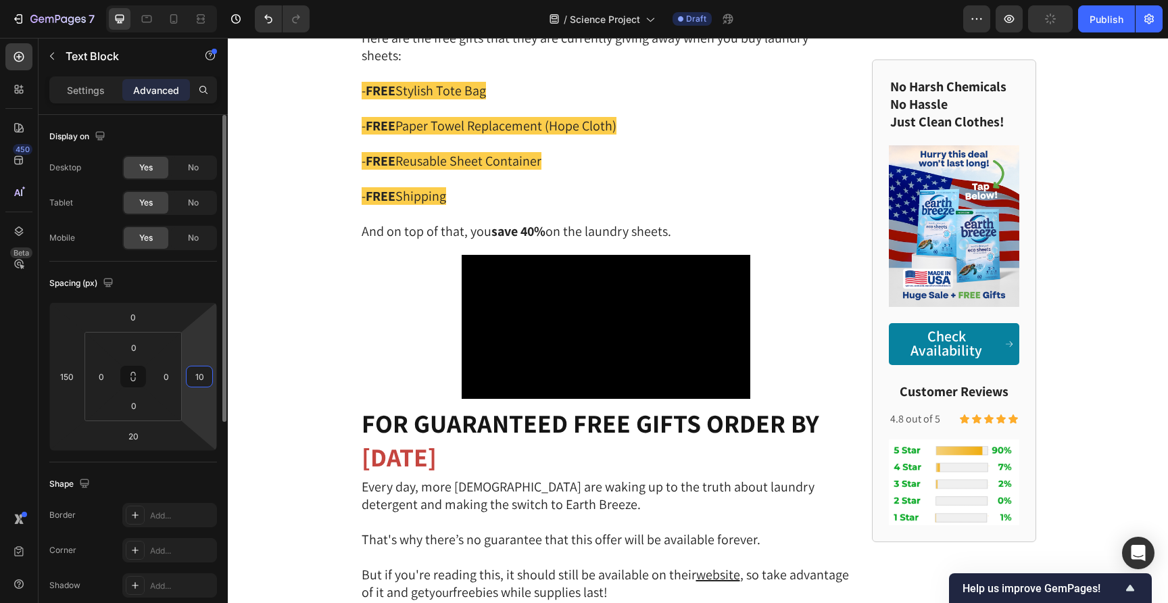
type input "150"
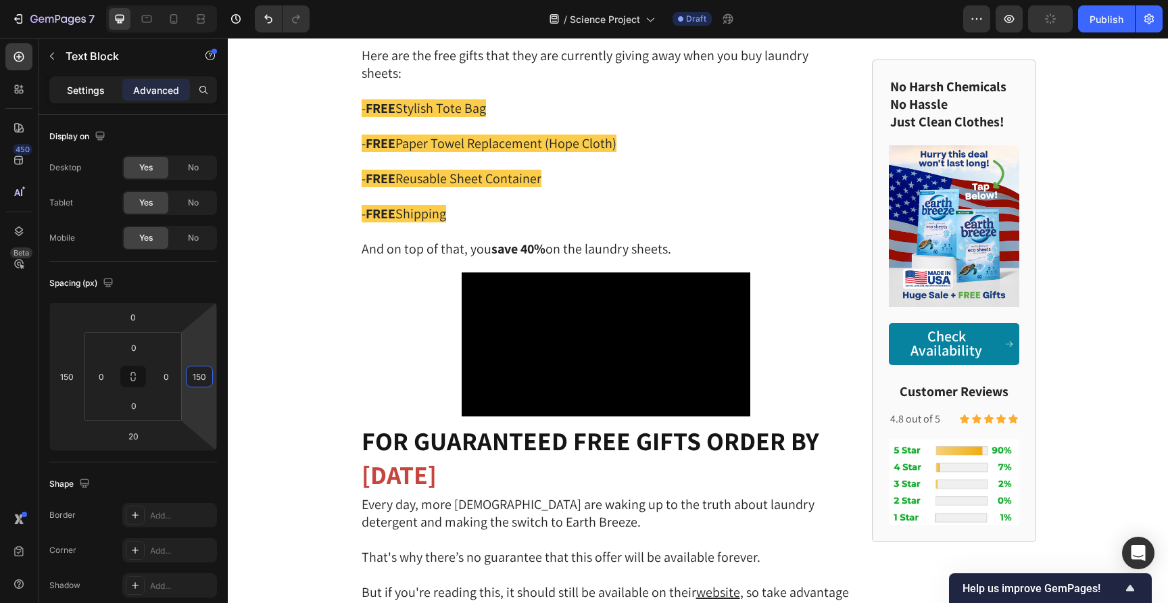
click at [78, 91] on p "Settings" at bounding box center [86, 90] width 38 height 14
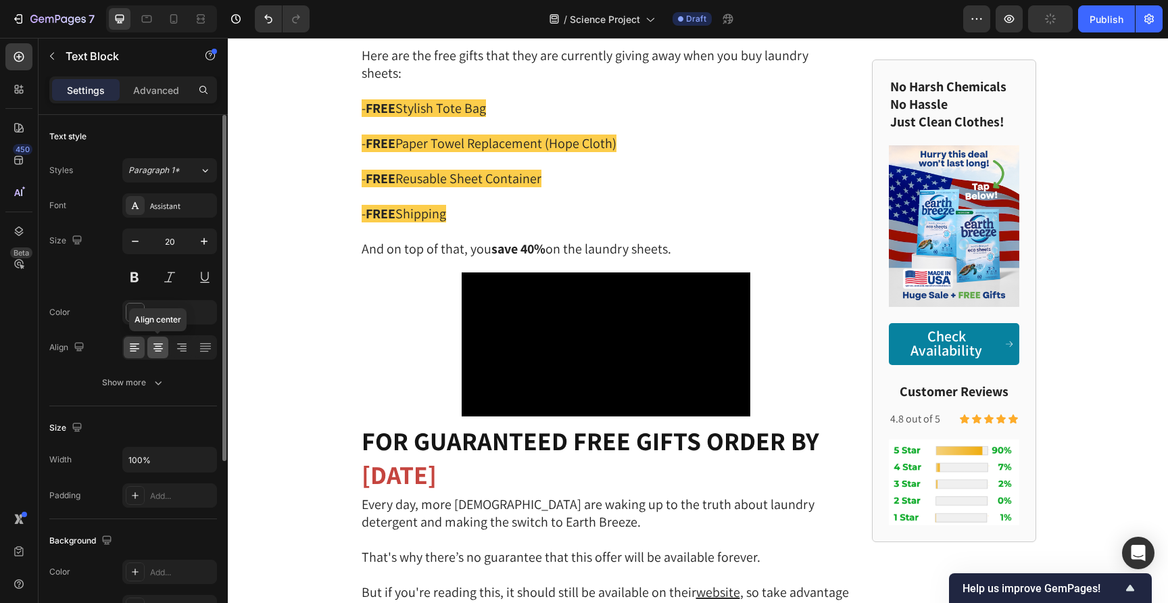
click at [157, 349] on icon at bounding box center [158, 348] width 14 height 14
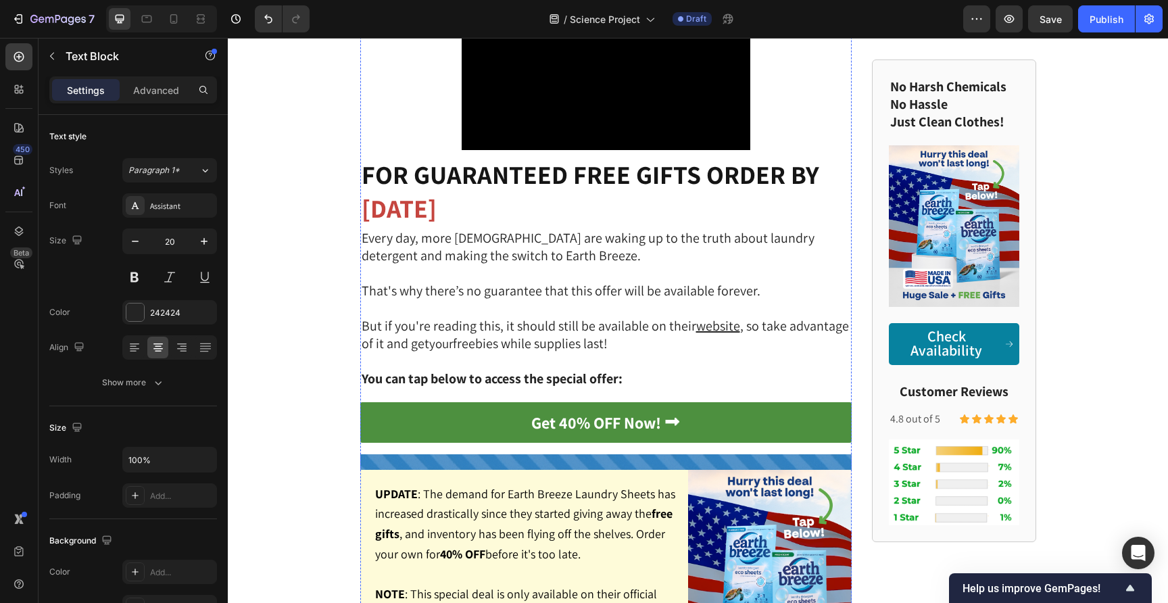
scroll to position [4725, 0]
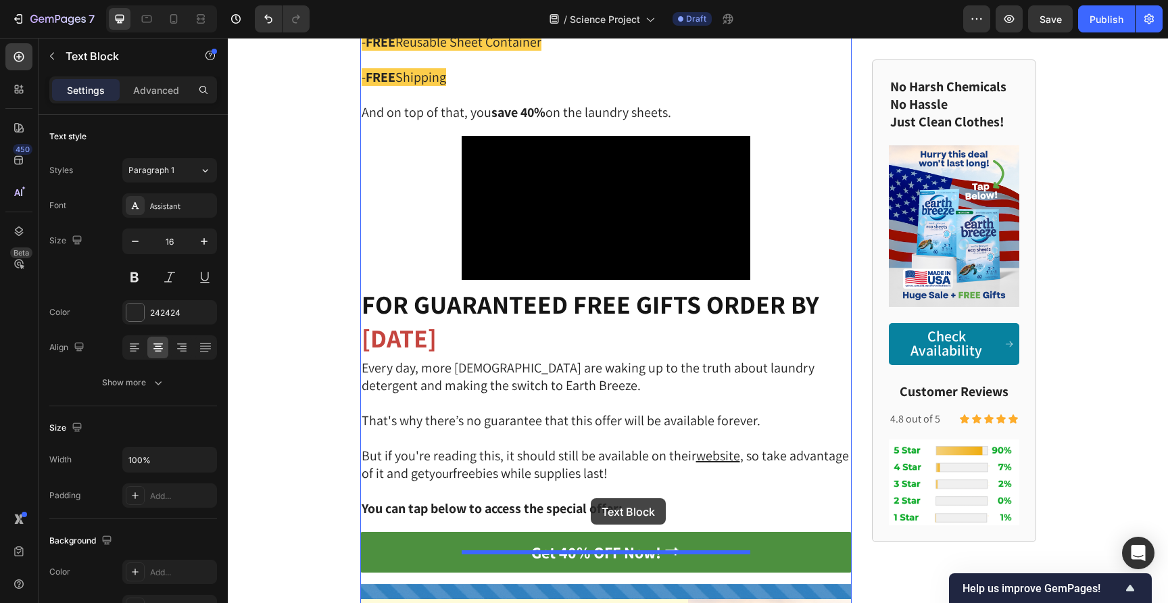
drag, startPoint x: 474, startPoint y: 187, endPoint x: 591, endPoint y: 497, distance: 330.6
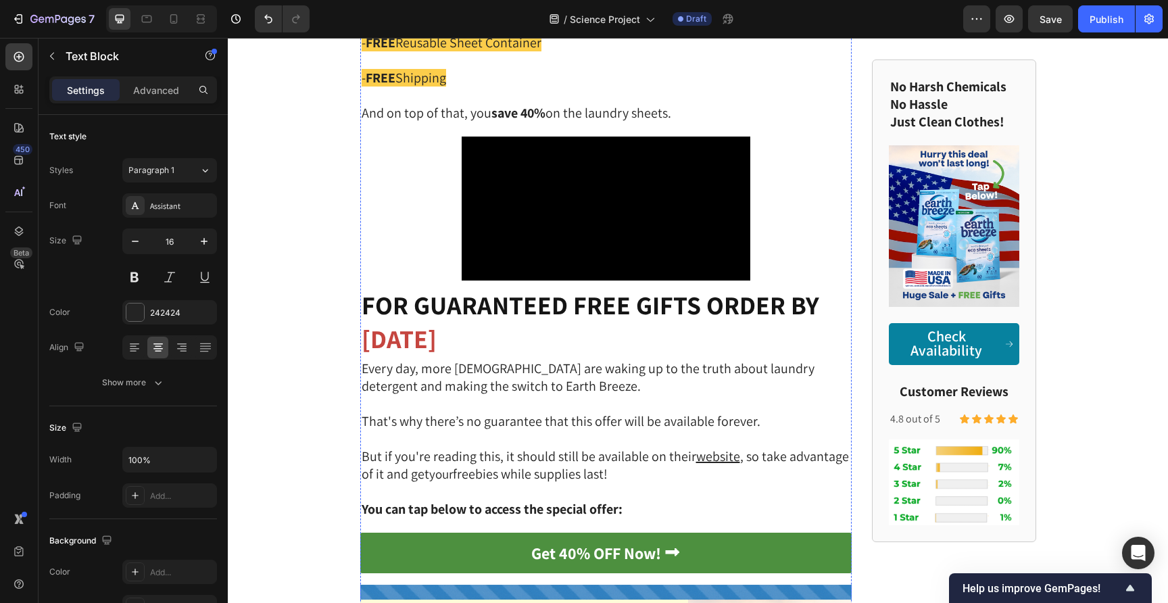
scroll to position [4916, 0]
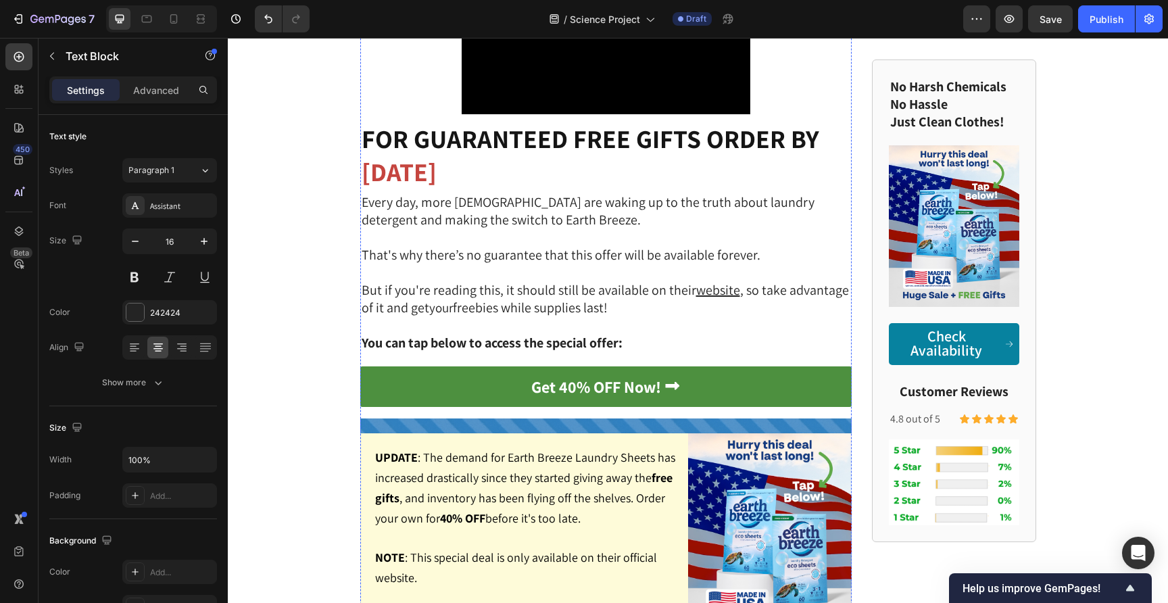
click at [161, 89] on p "Advanced" at bounding box center [156, 90] width 46 height 14
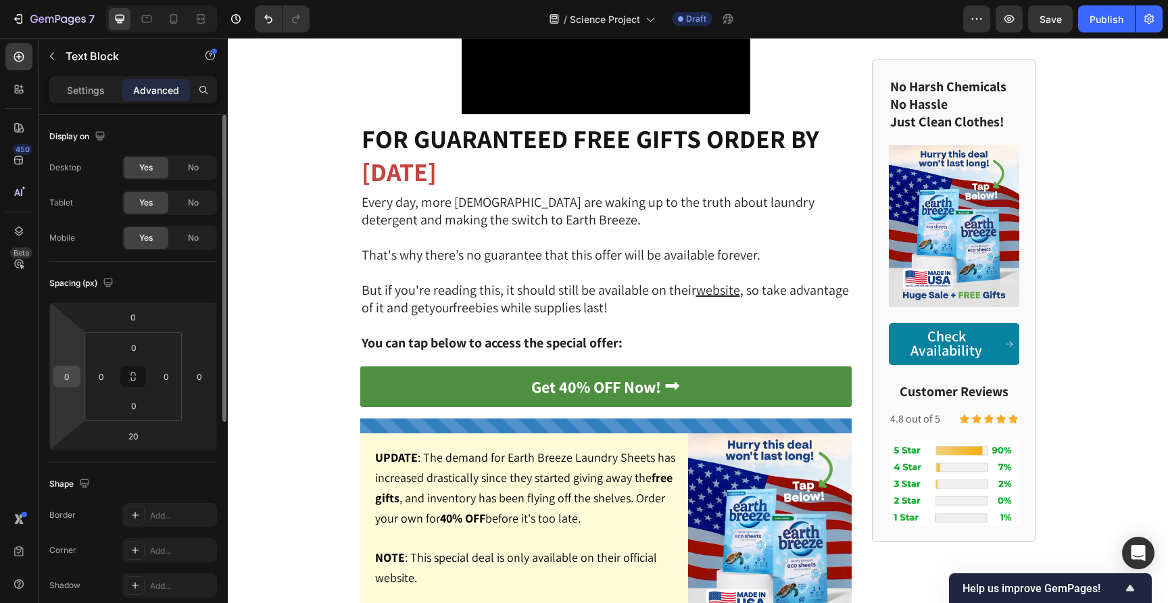
click at [59, 374] on input "0" at bounding box center [67, 376] width 20 height 20
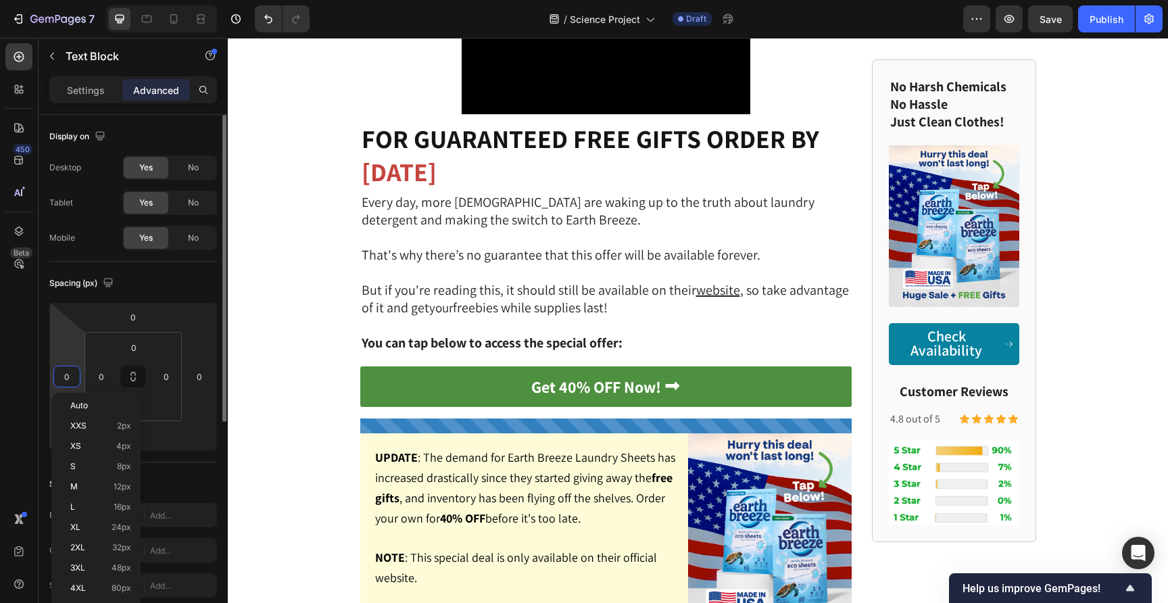
click at [60, 372] on input "0" at bounding box center [67, 376] width 20 height 20
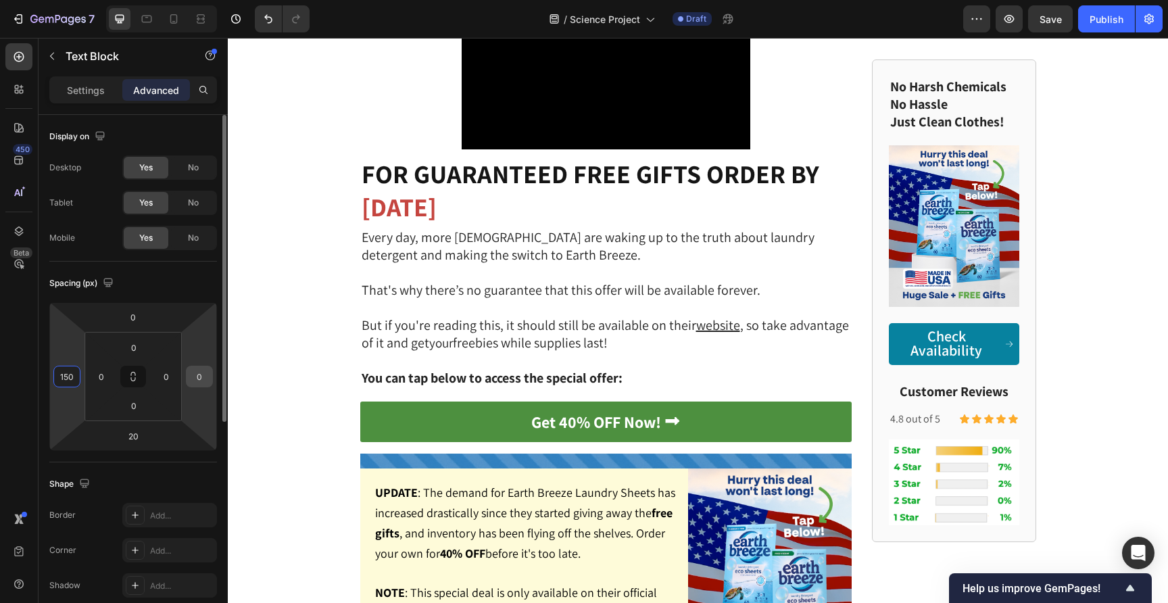
type input "150"
click at [188, 372] on div "0" at bounding box center [199, 377] width 27 height 22
click at [189, 372] on input "0" at bounding box center [199, 376] width 20 height 20
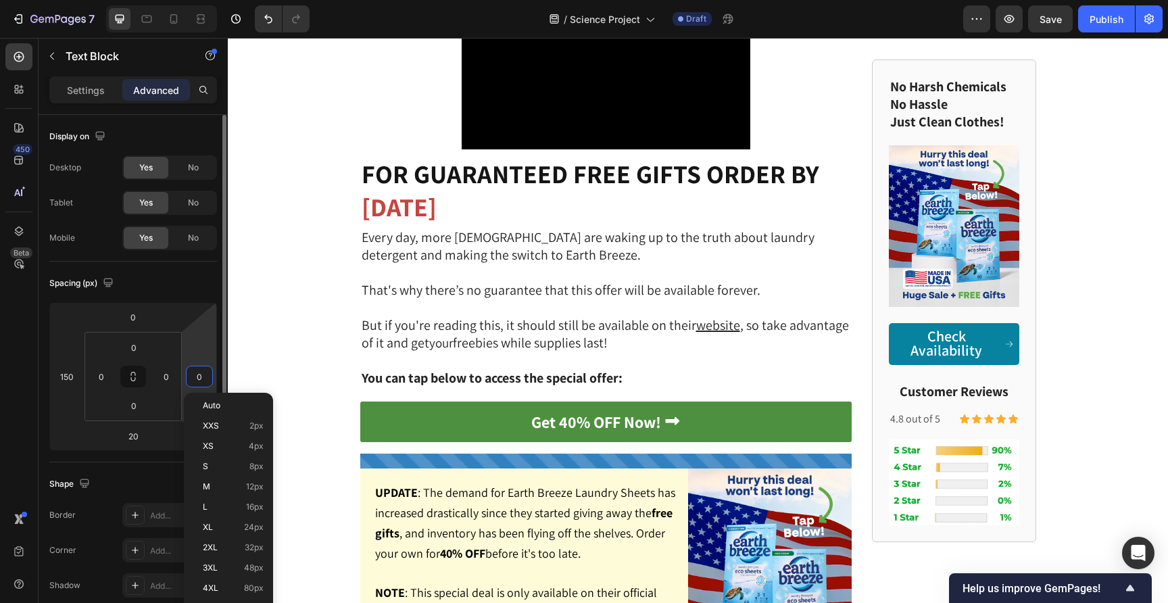
click at [192, 372] on input "0" at bounding box center [199, 376] width 20 height 20
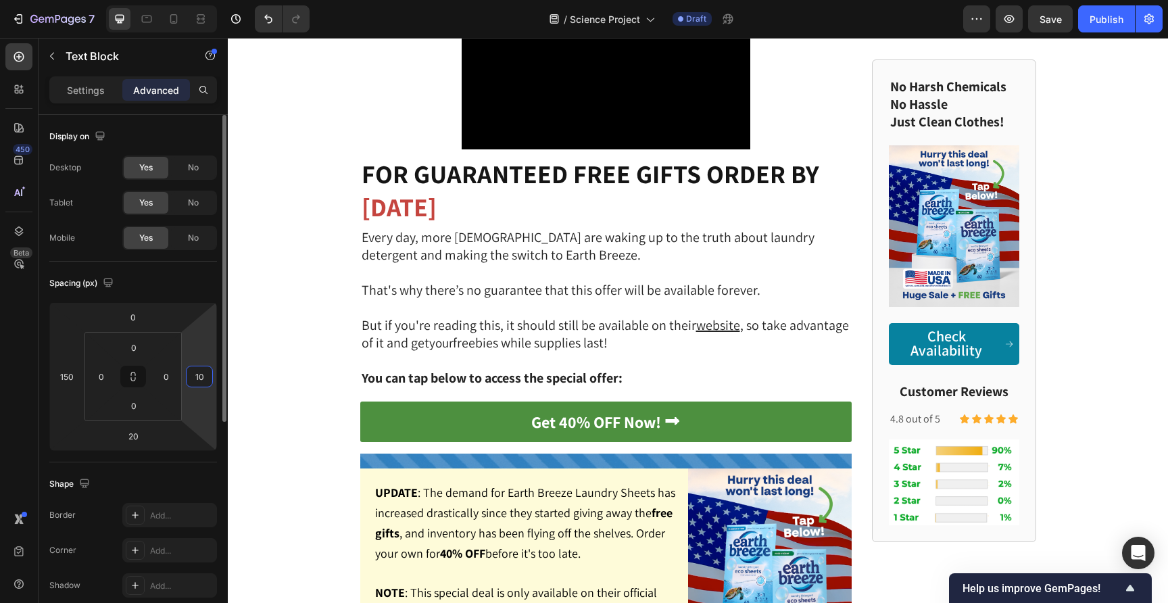
type input "150"
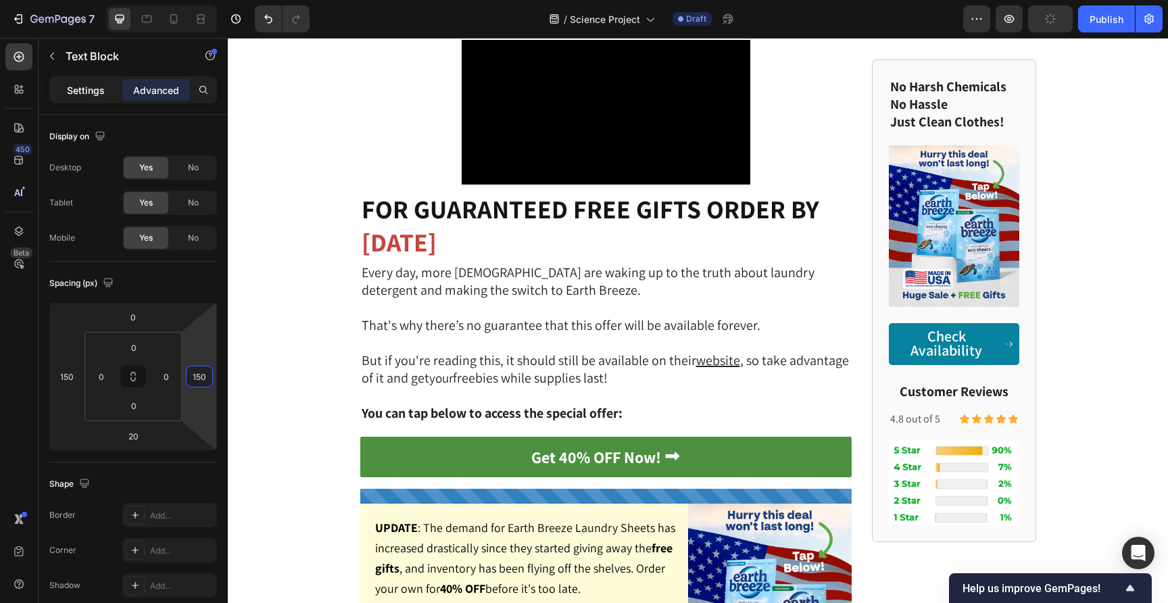
click at [90, 96] on p "Settings" at bounding box center [86, 90] width 38 height 14
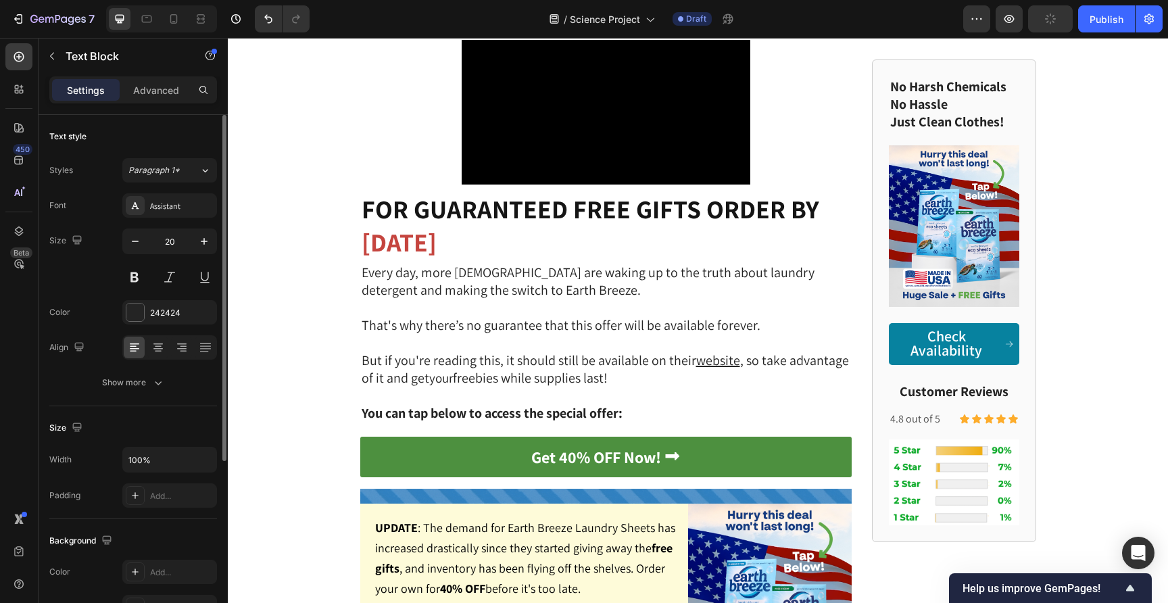
click at [159, 336] on div at bounding box center [169, 347] width 95 height 24
click at [163, 349] on icon at bounding box center [158, 348] width 14 height 14
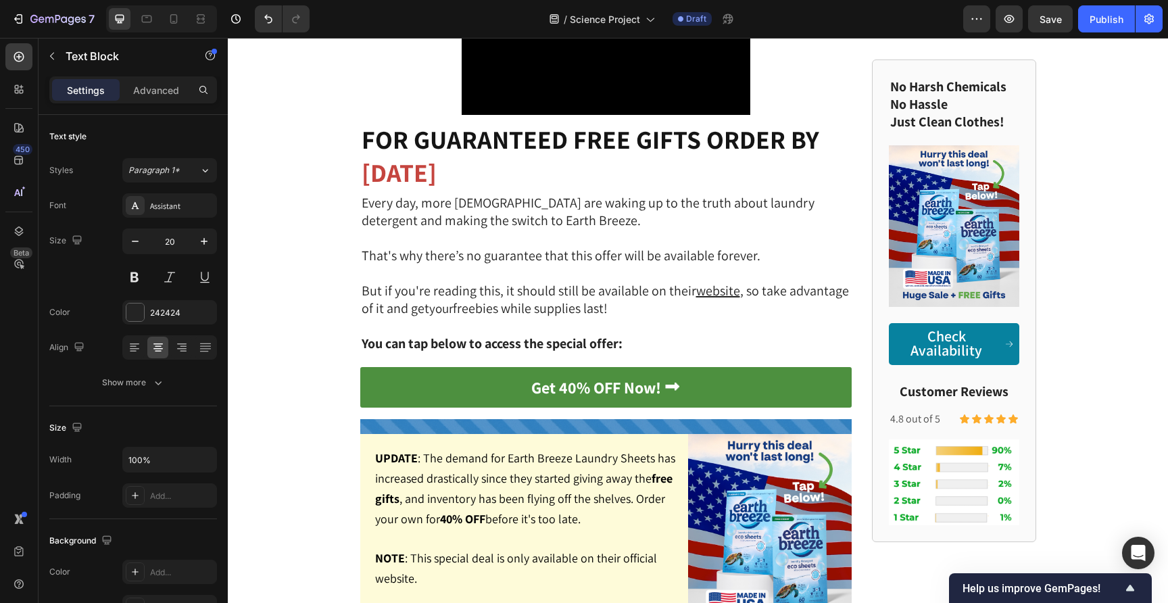
scroll to position [5087, 0]
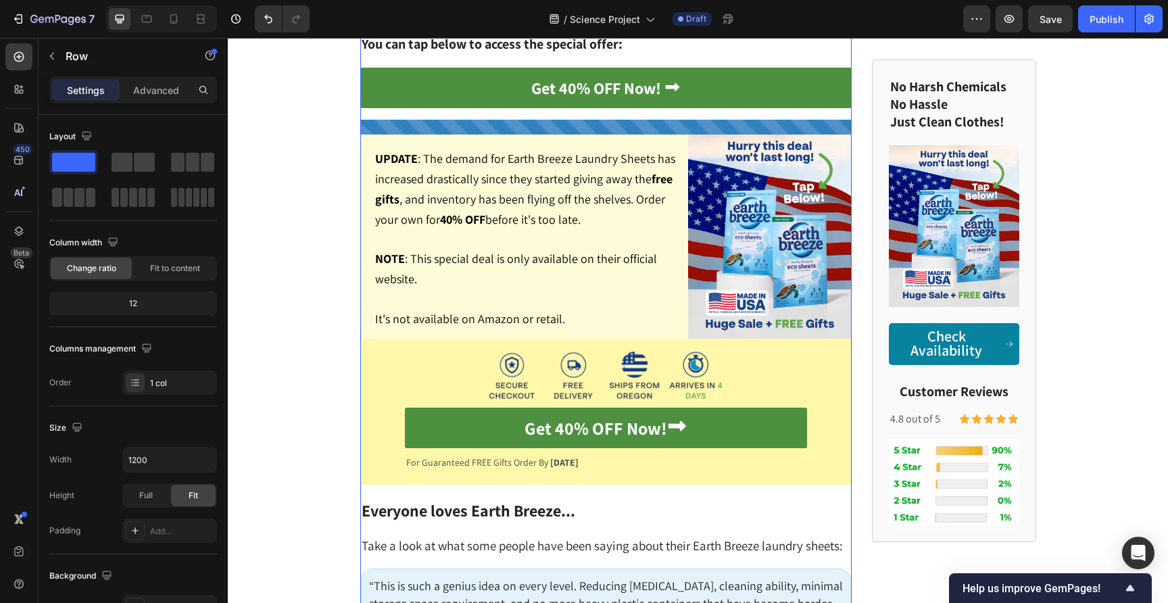
scroll to position [5287, 0]
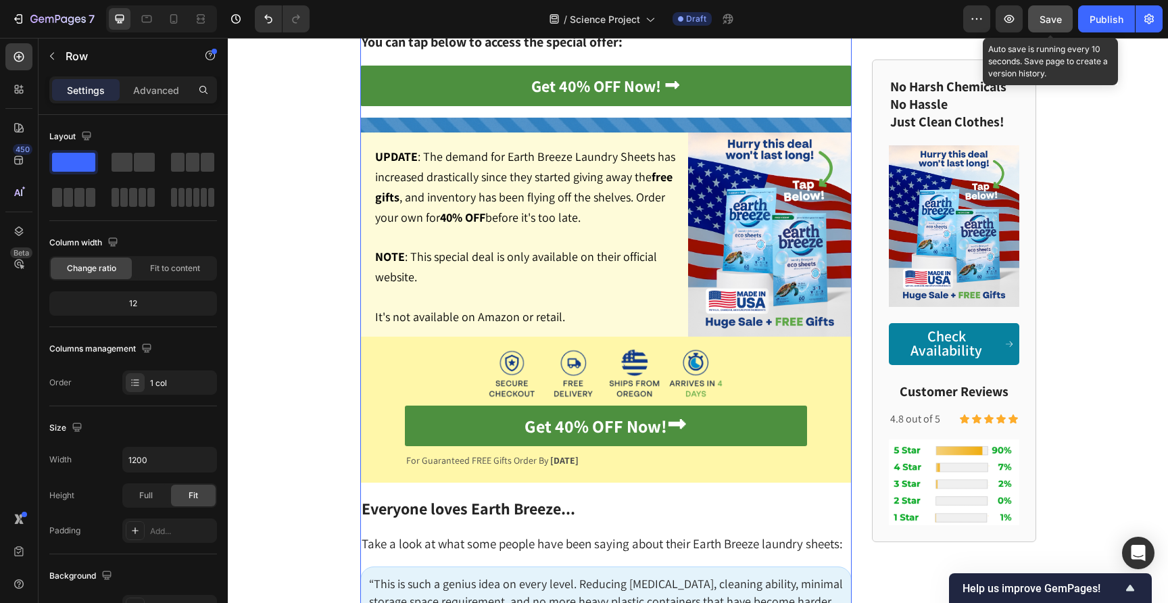
click at [1053, 19] on span "Save" at bounding box center [1050, 19] width 22 height 11
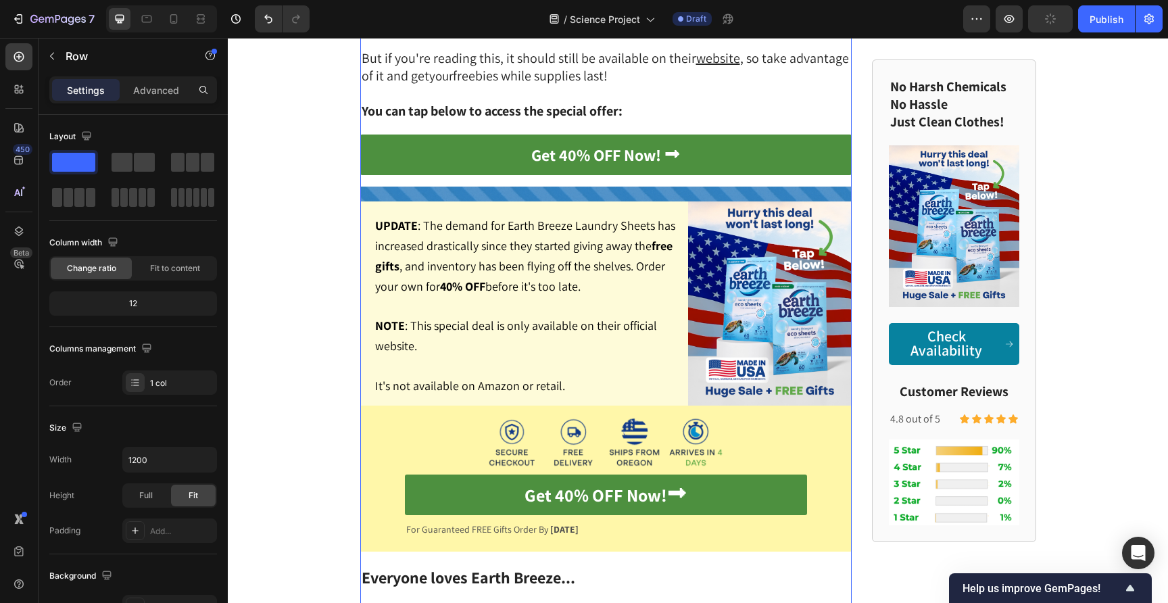
scroll to position [5141, 0]
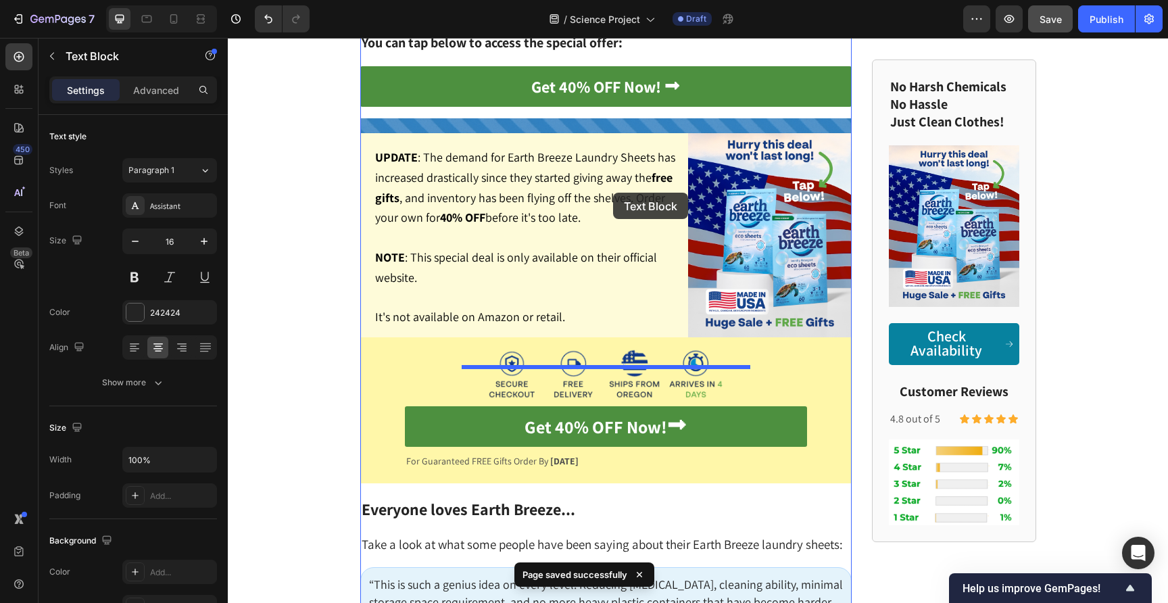
scroll to position [5288, 0]
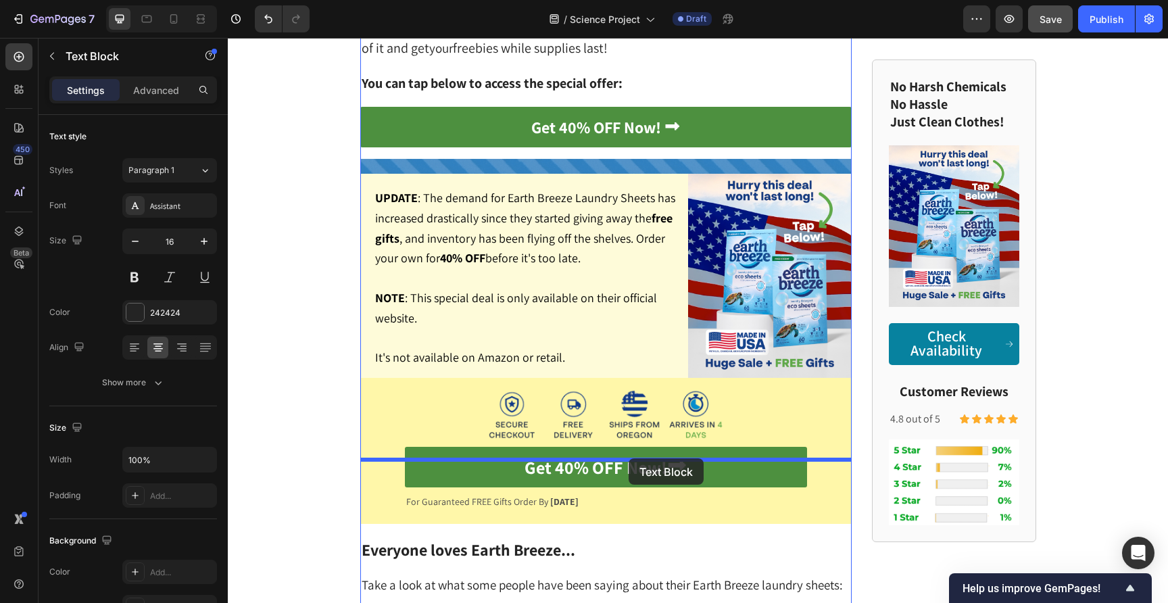
drag, startPoint x: 468, startPoint y: 139, endPoint x: 628, endPoint y: 456, distance: 355.4
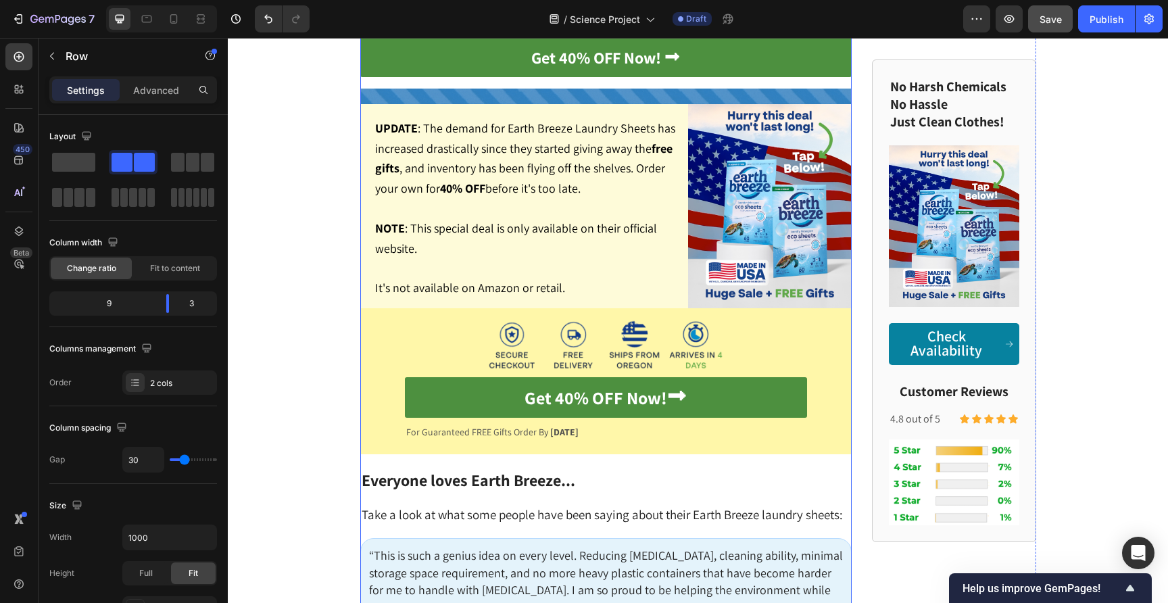
scroll to position [5485, 0]
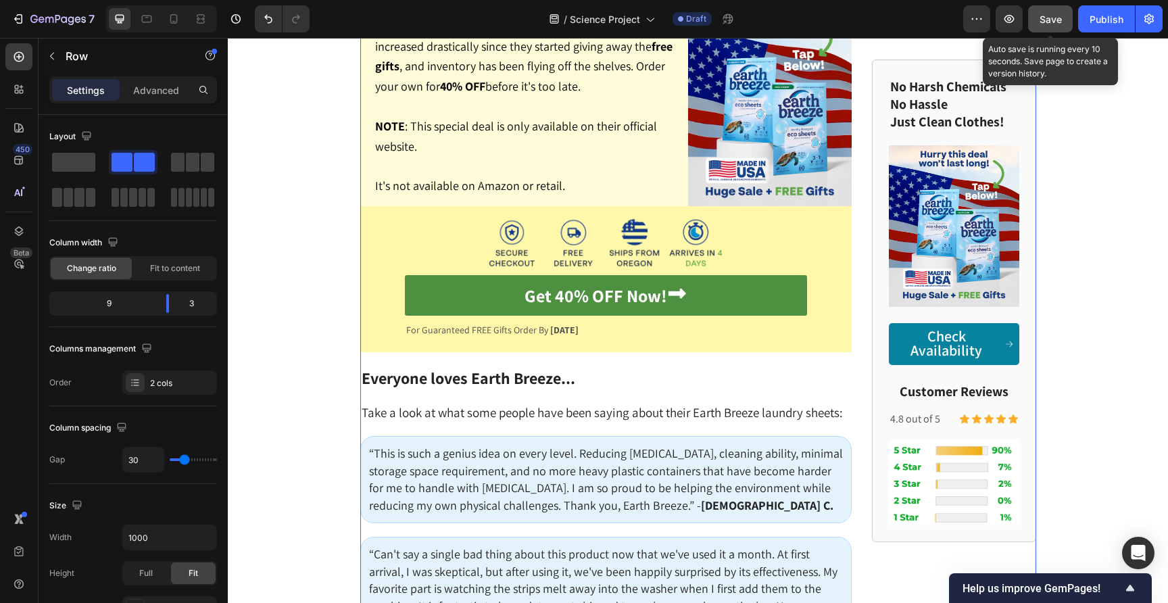
click at [1039, 25] on button "Save" at bounding box center [1050, 18] width 45 height 27
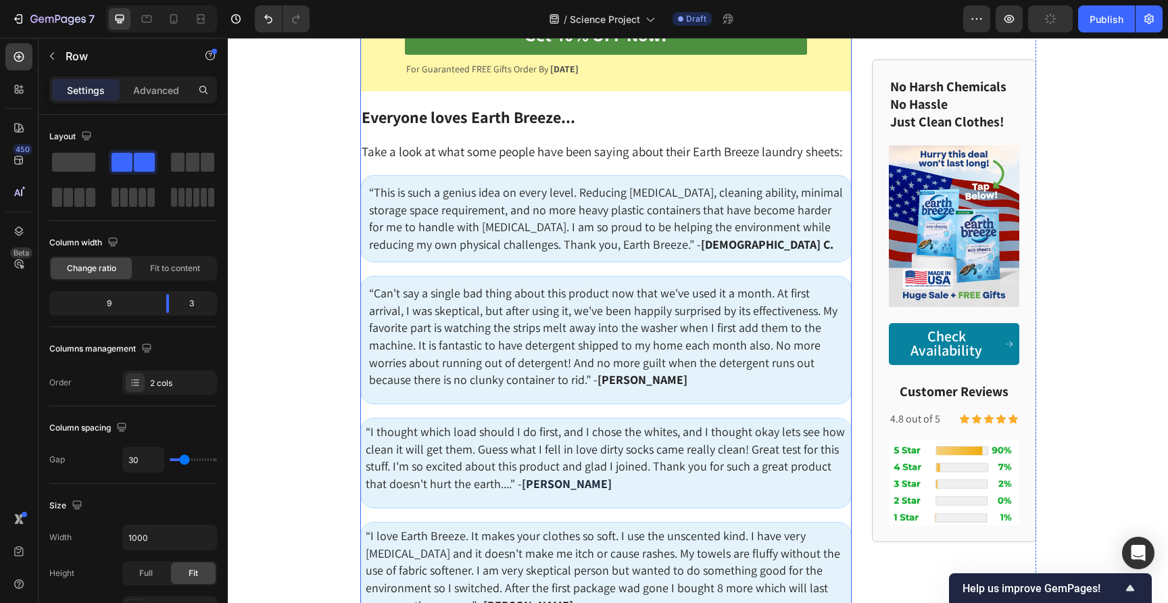
scroll to position [5776, 0]
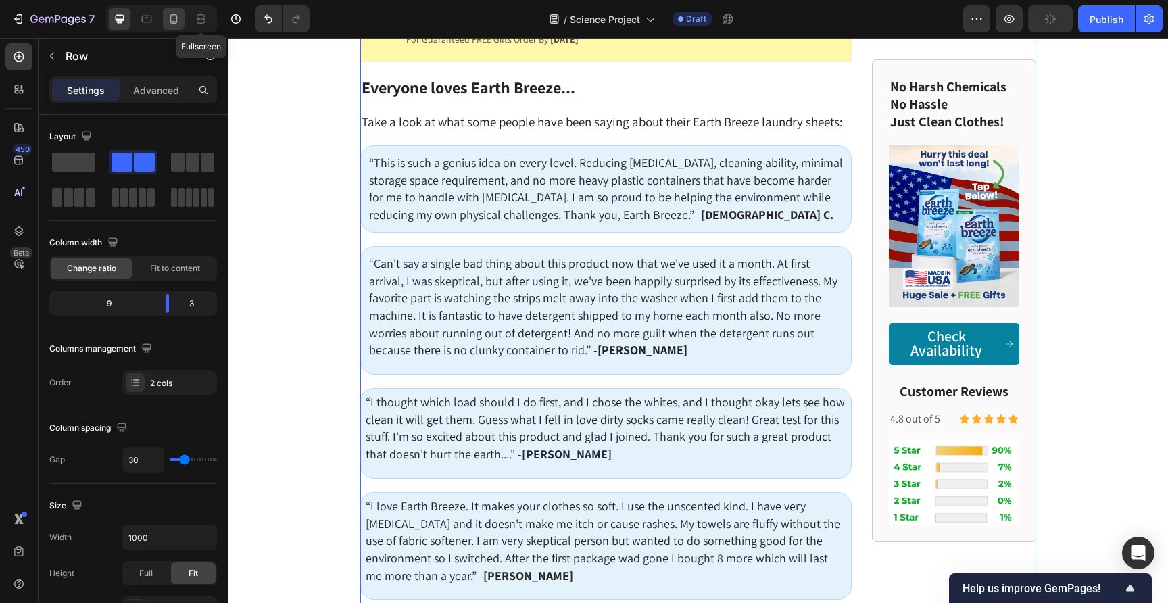
click at [176, 16] on icon at bounding box center [174, 19] width 14 height 14
type input "0"
type input "100%"
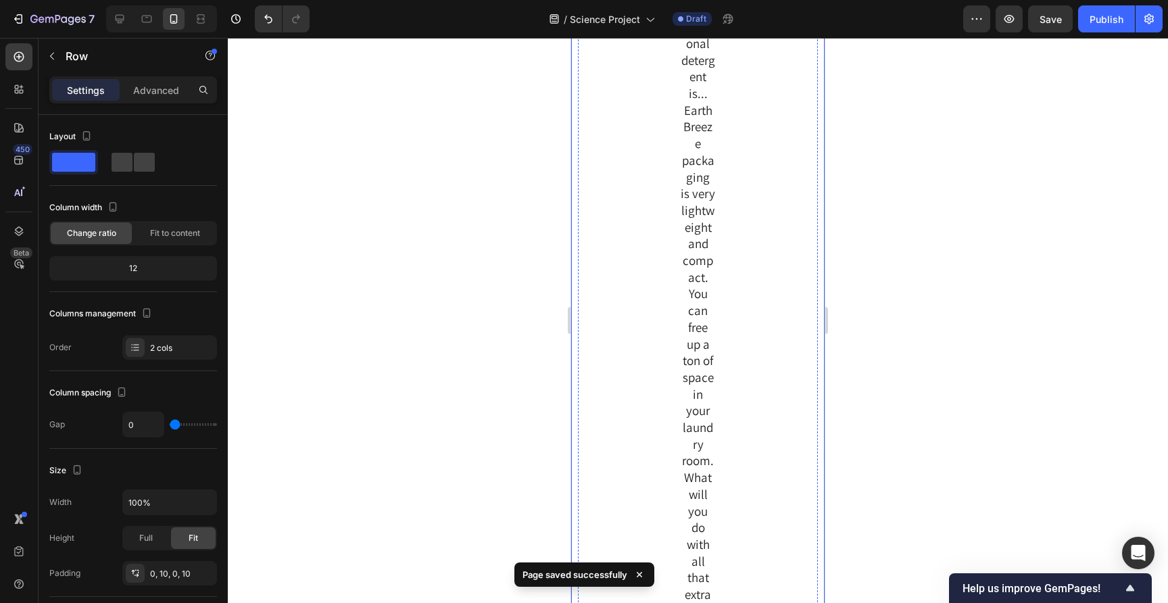
scroll to position [4884, 0]
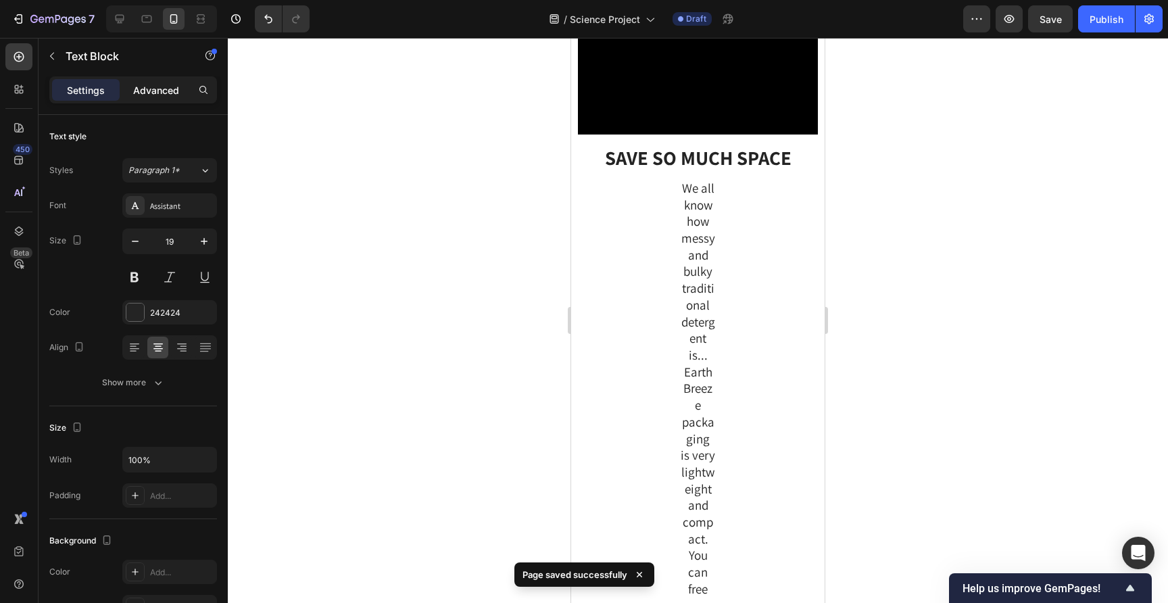
click at [168, 91] on p "Advanced" at bounding box center [156, 90] width 46 height 14
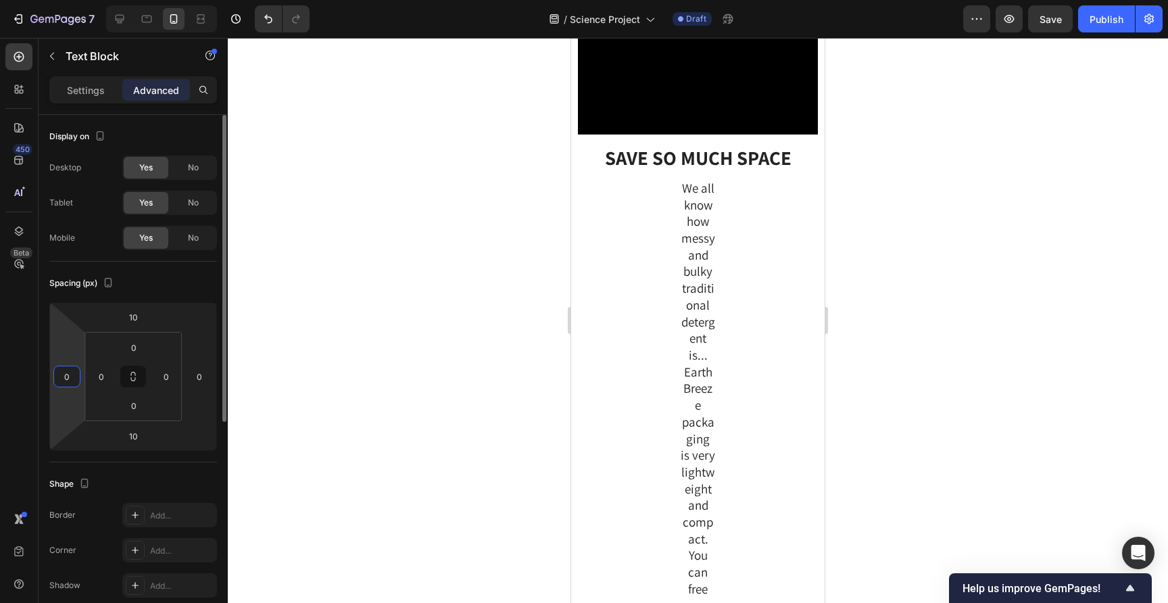
click at [65, 372] on input "0" at bounding box center [67, 376] width 20 height 20
click at [195, 377] on input "0" at bounding box center [199, 376] width 20 height 20
type input "0"
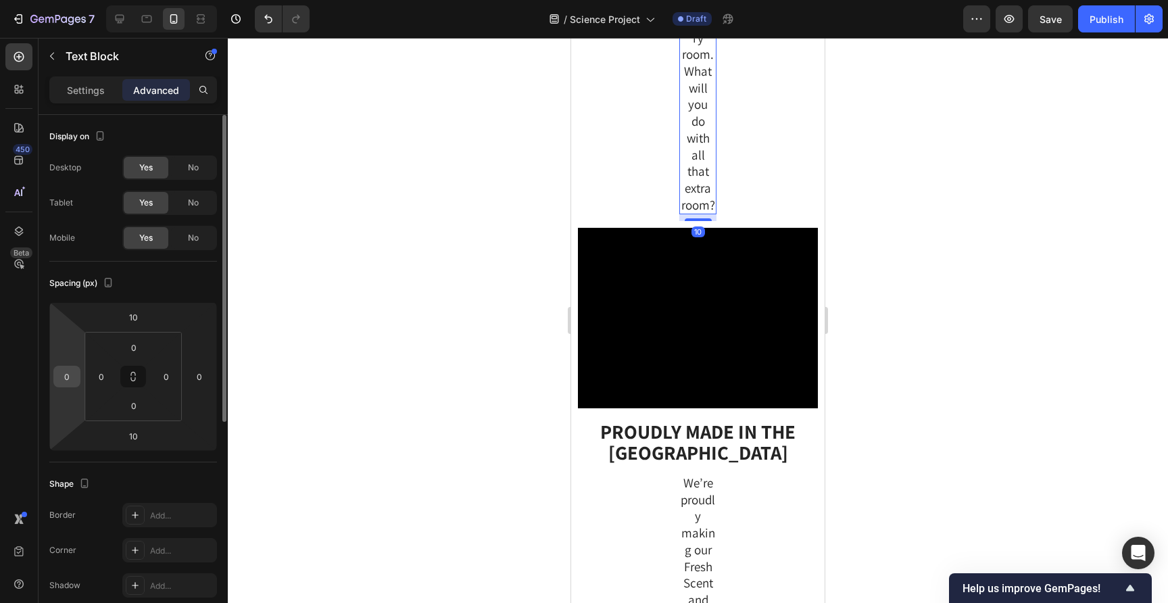
click at [60, 379] on input "0" at bounding box center [67, 376] width 20 height 20
type input "0"
click at [197, 378] on input "0" at bounding box center [199, 376] width 20 height 20
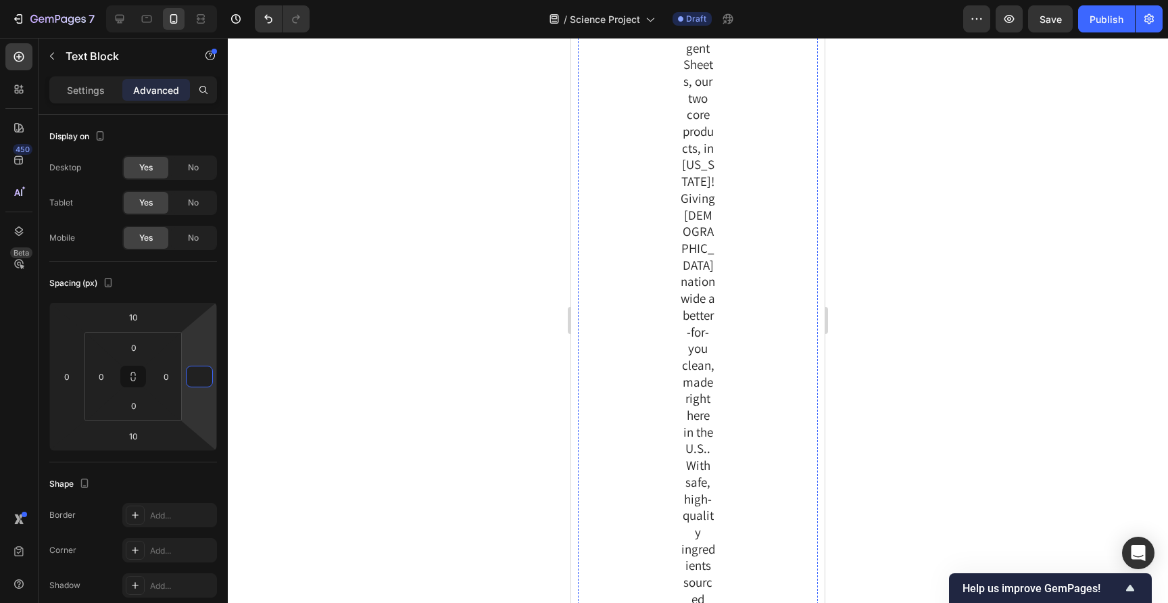
scroll to position [5198, 0]
click at [697, 391] on span "We’re proudly making our Fresh Scent and Fragrance Free Laundry Detergent Sheet…" at bounding box center [697, 218] width 34 height 1318
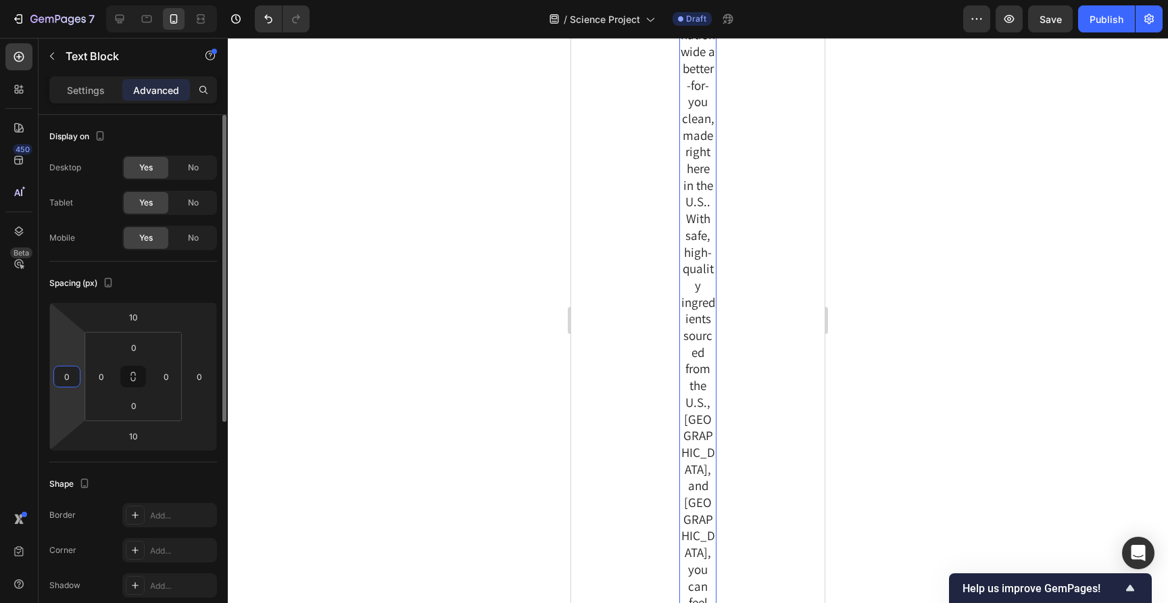
click at [64, 378] on input "0" at bounding box center [67, 376] width 20 height 20
type input "0"
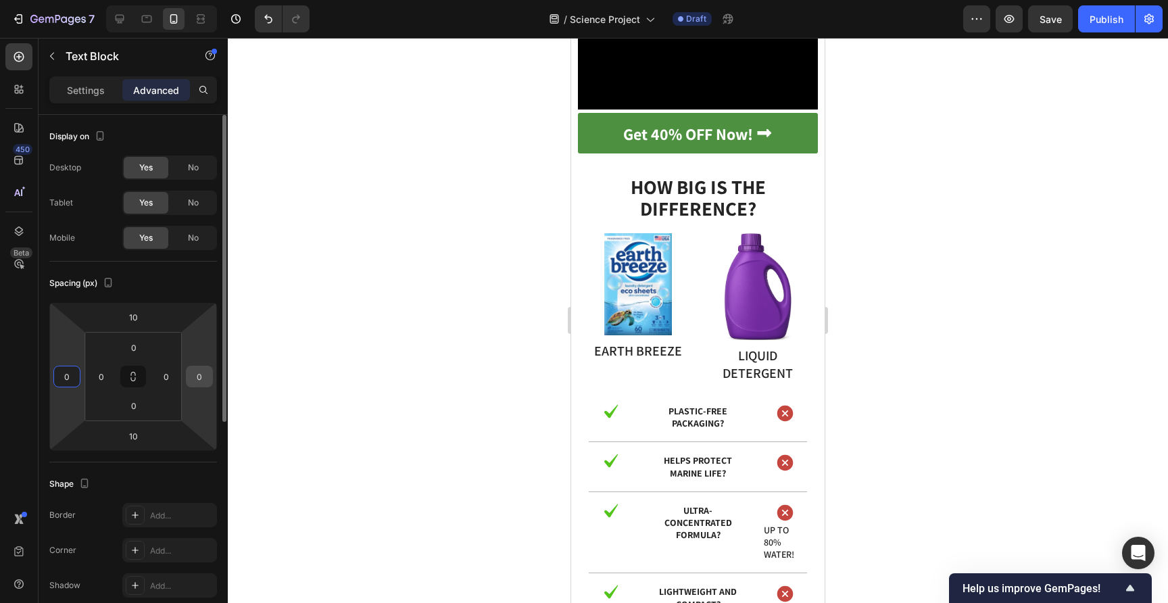
click at [199, 376] on input "0" at bounding box center [199, 376] width 20 height 20
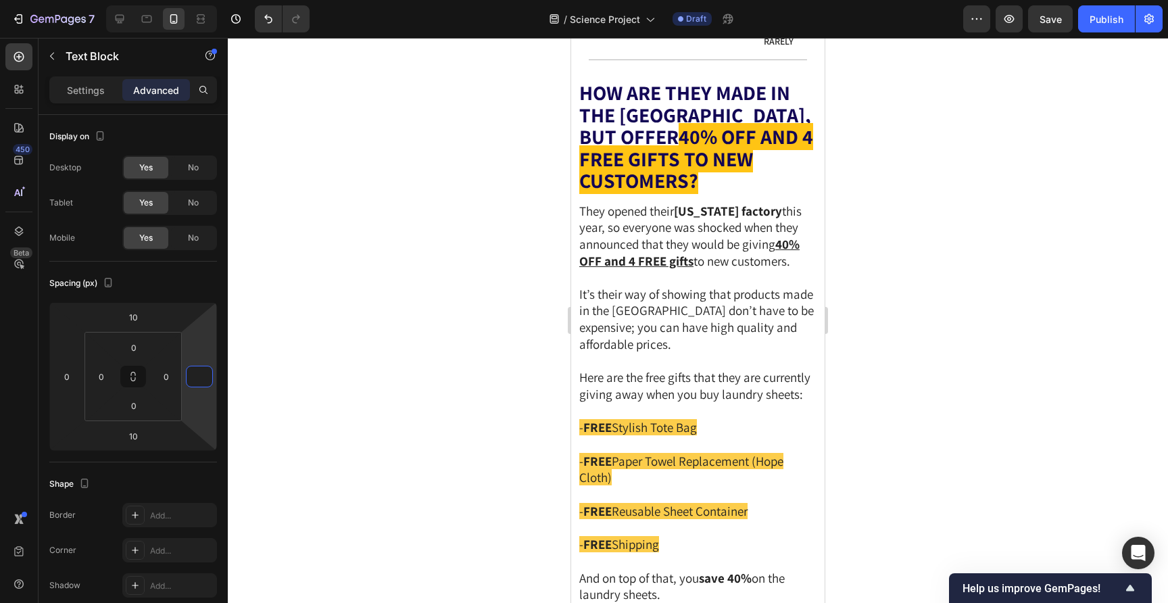
scroll to position [5775, 0]
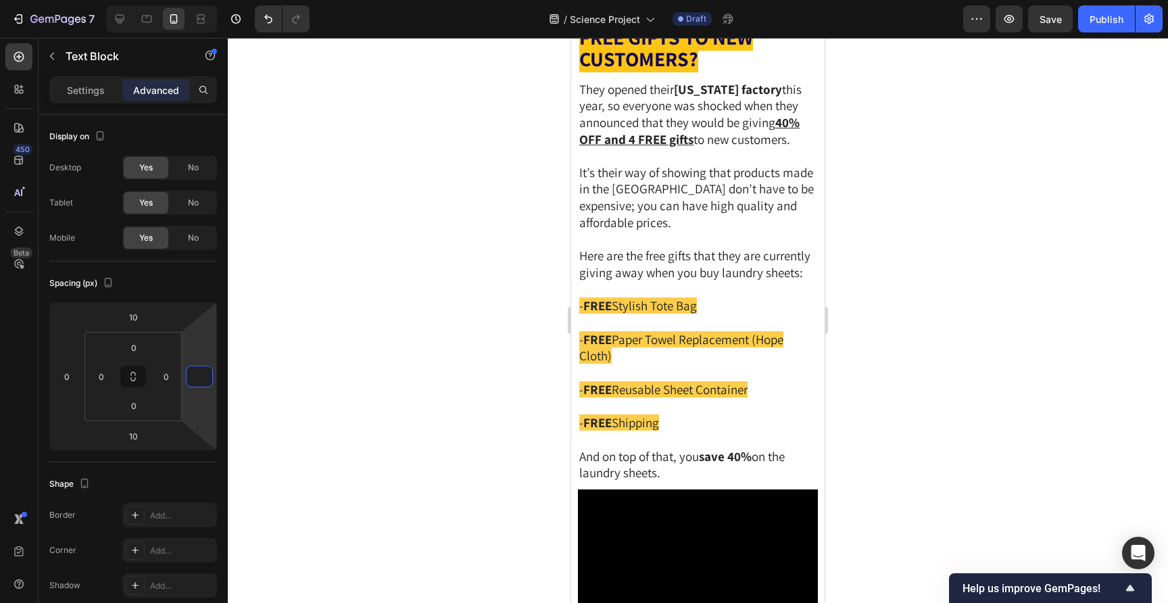
click at [870, 277] on div at bounding box center [698, 320] width 940 height 565
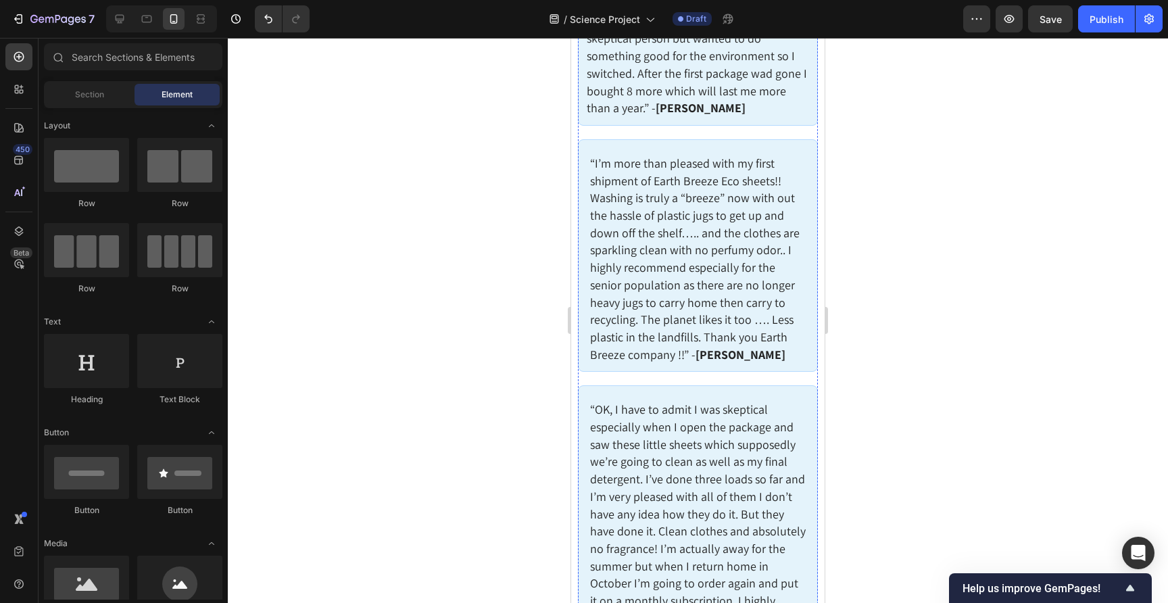
scroll to position [8158, 0]
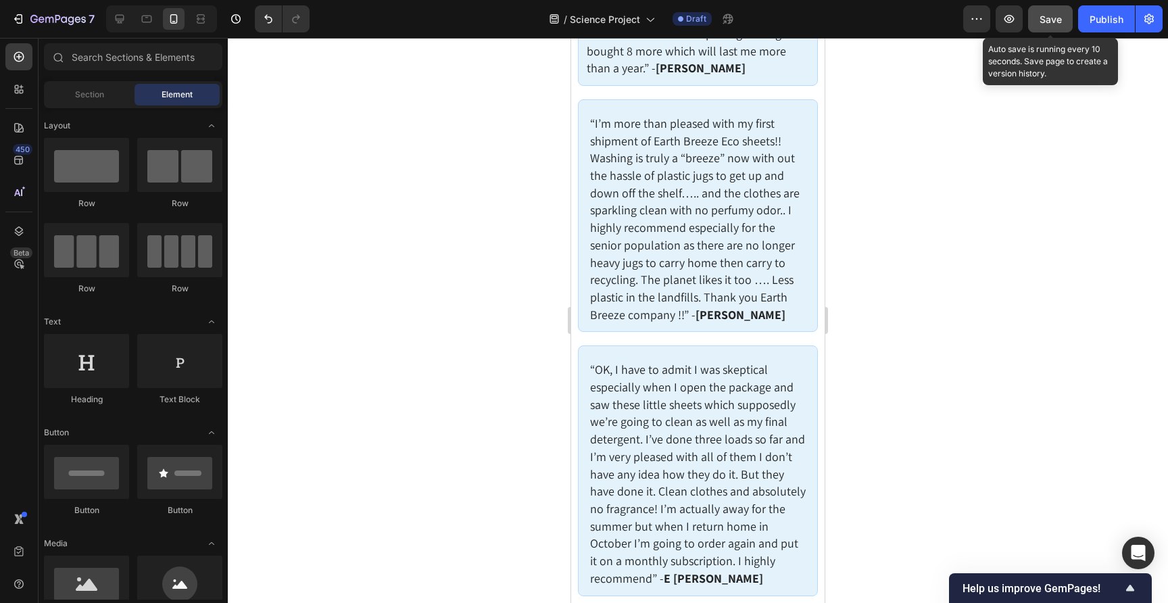
click at [1045, 26] on button "Save" at bounding box center [1050, 18] width 45 height 27
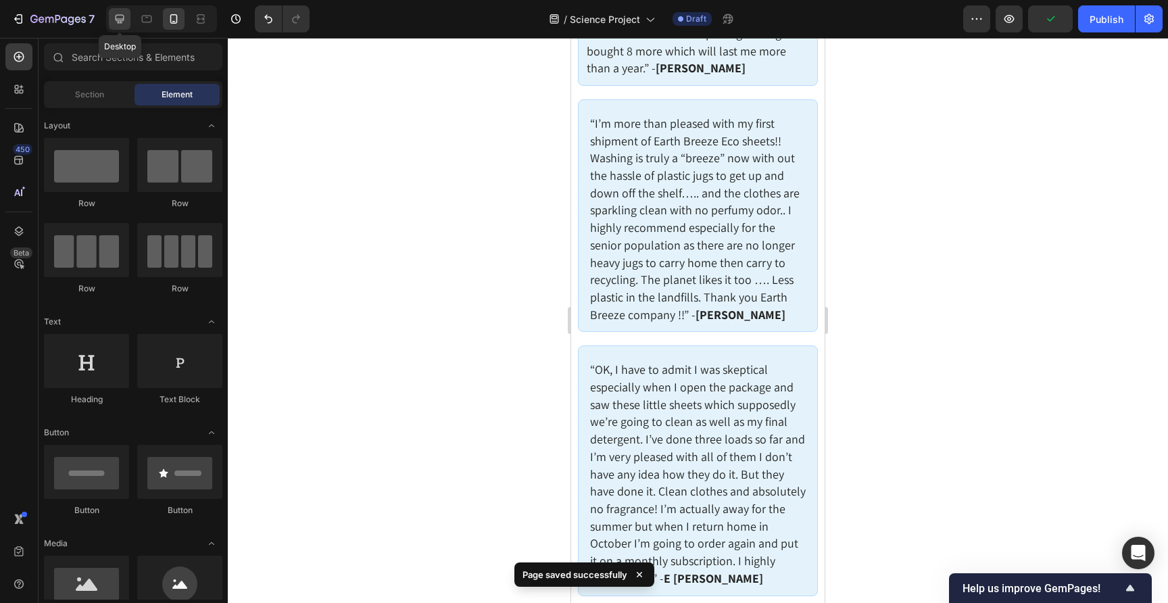
click at [121, 22] on icon at bounding box center [120, 19] width 9 height 9
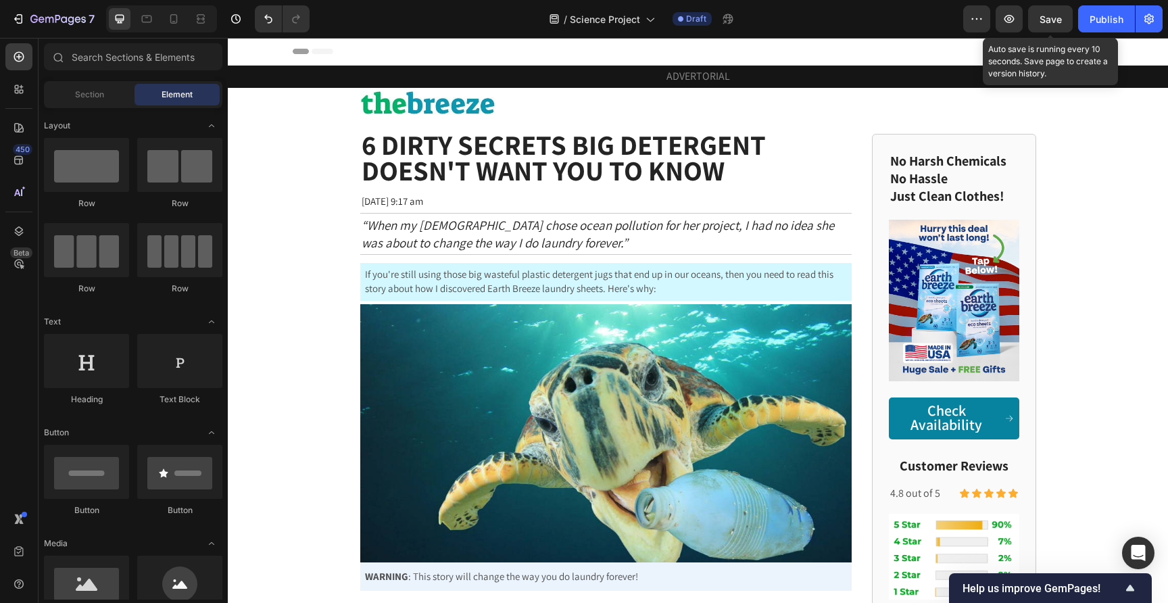
click at [1043, 14] on span "Save" at bounding box center [1050, 19] width 22 height 11
click at [1048, 18] on span "Save" at bounding box center [1050, 19] width 22 height 11
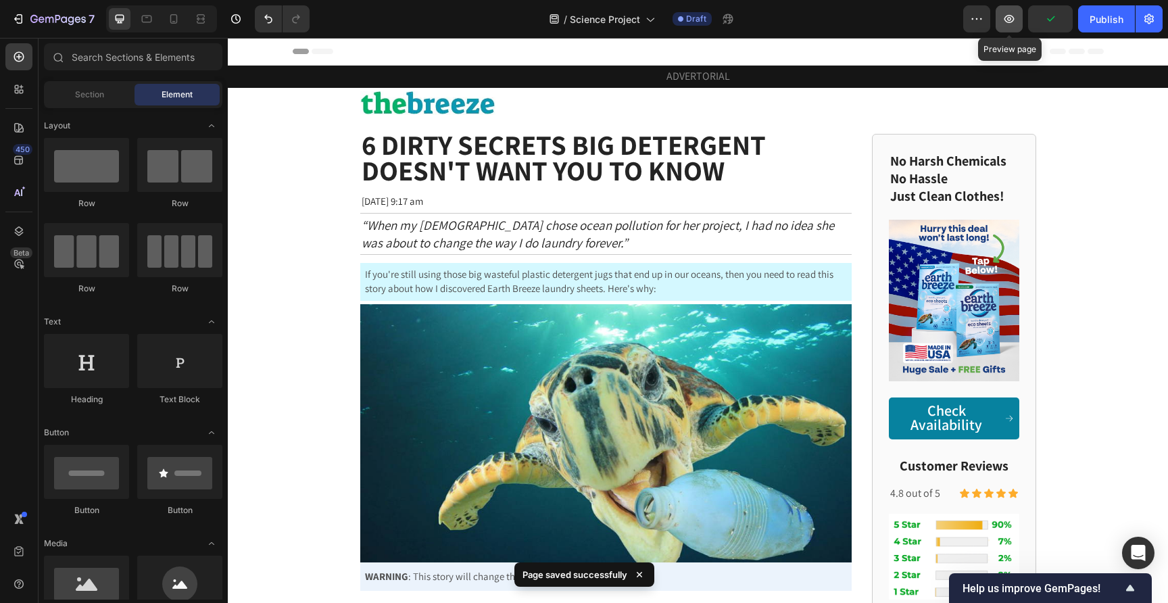
click at [1006, 23] on icon "button" at bounding box center [1009, 19] width 14 height 14
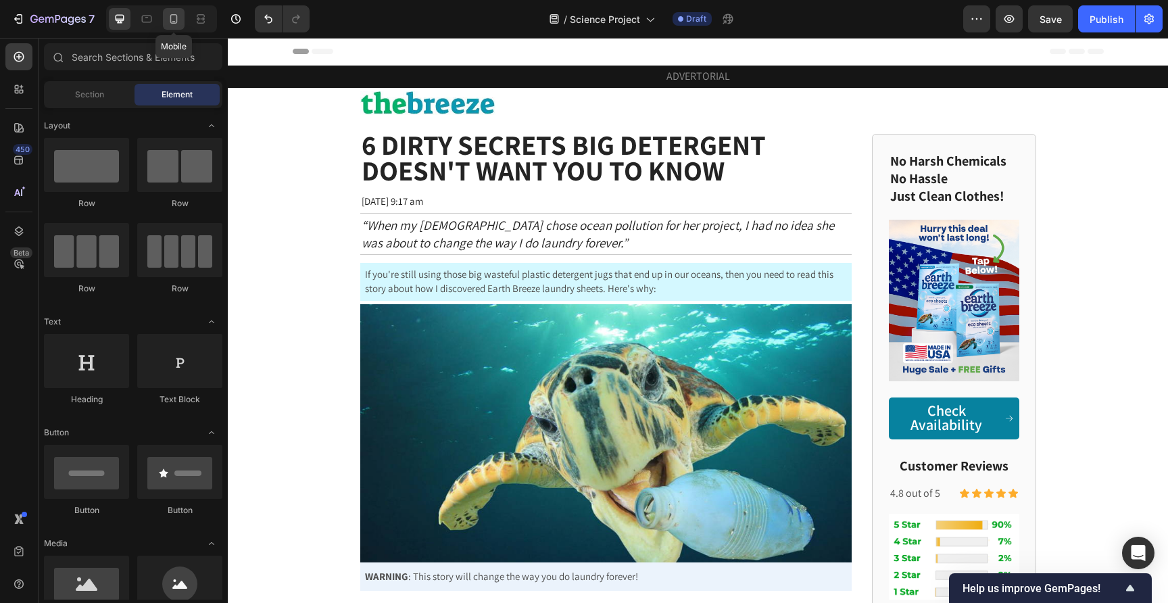
click at [172, 22] on icon at bounding box center [173, 18] width 7 height 9
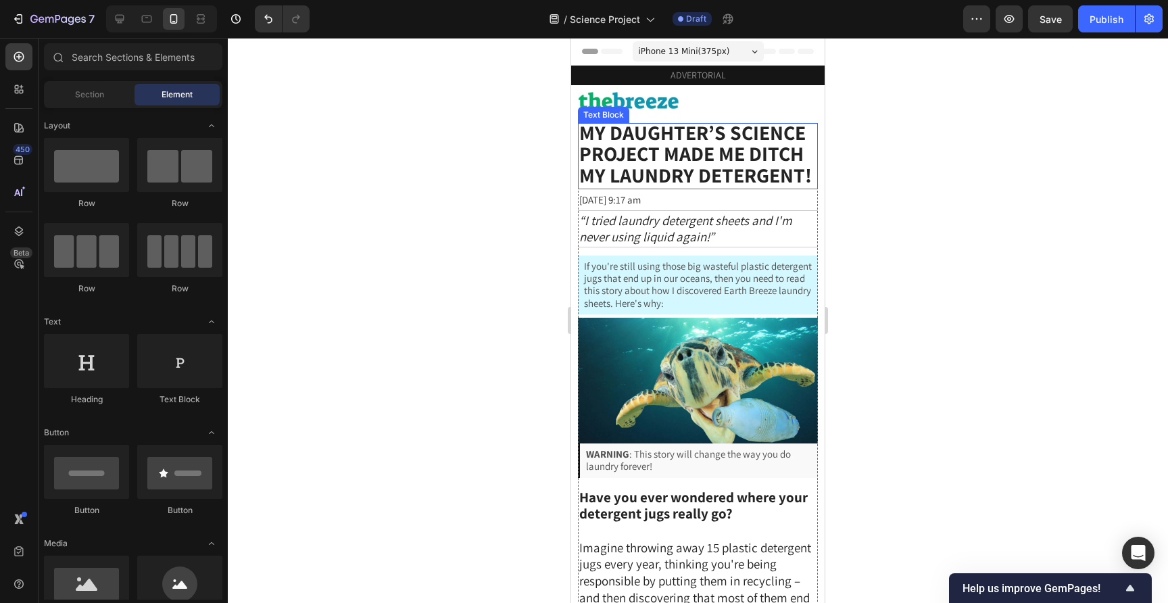
click at [652, 156] on strong "MY DAUGHTER’S SCIENCE PROJECT MADE ME DITCH MY LAUNDRY DETERGENT!" at bounding box center [695, 153] width 232 height 69
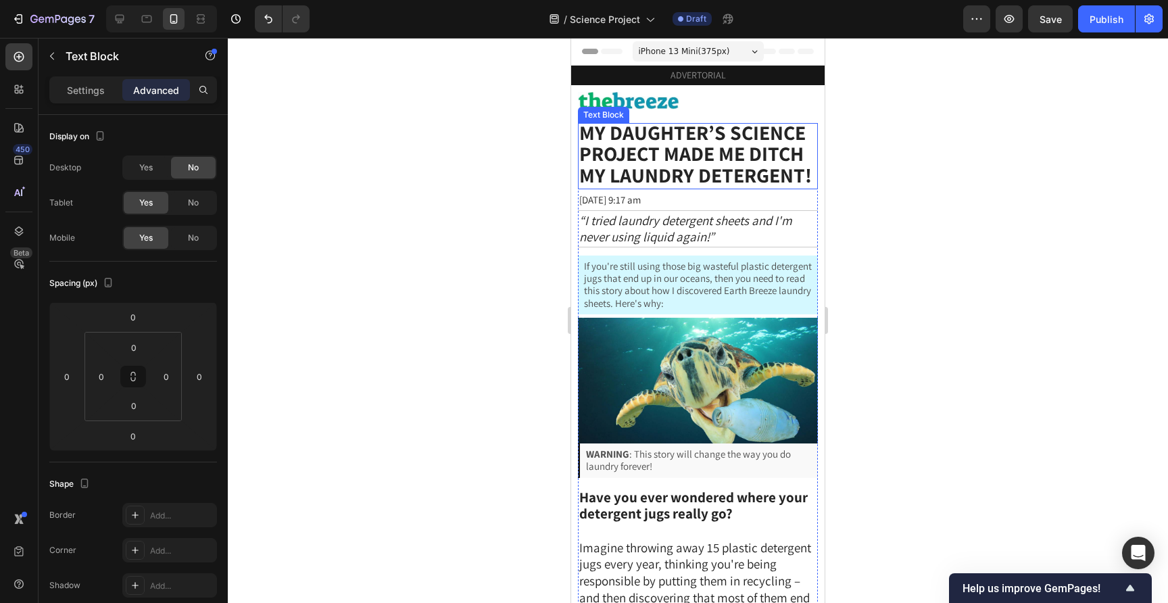
click at [652, 156] on strong "MY DAUGHTER’S SCIENCE PROJECT MADE ME DITCH MY LAUNDRY DETERGENT!" at bounding box center [695, 153] width 232 height 69
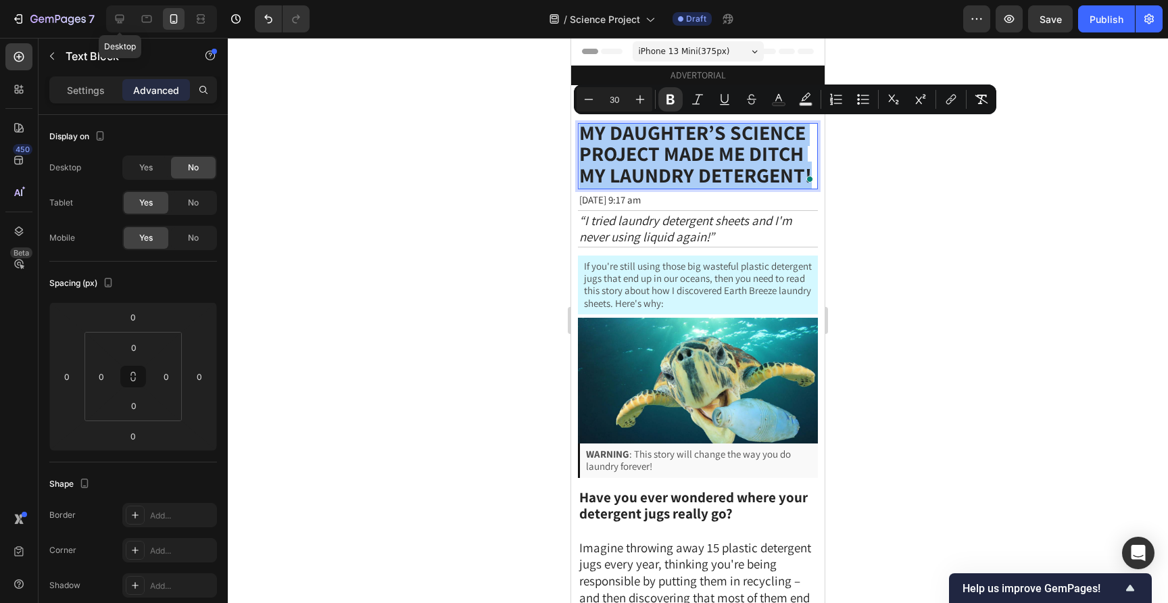
click at [116, 18] on icon at bounding box center [120, 19] width 9 height 9
type input "2"
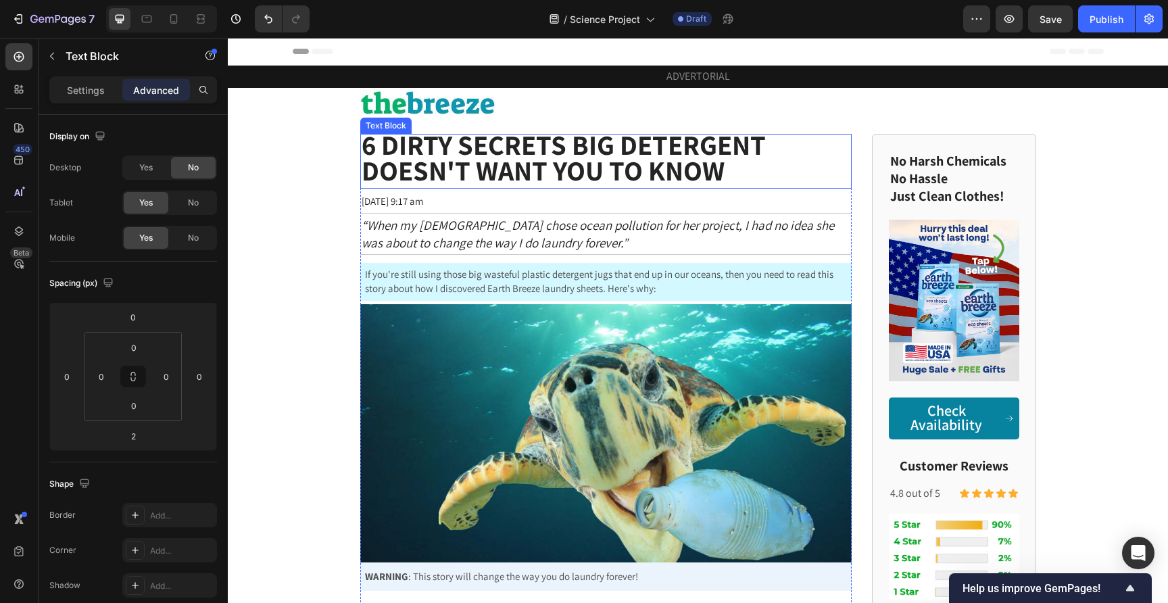
click at [466, 169] on strong "6 Dirty Secrets Big Detergent Doesn't Want You to Know" at bounding box center [564, 157] width 404 height 63
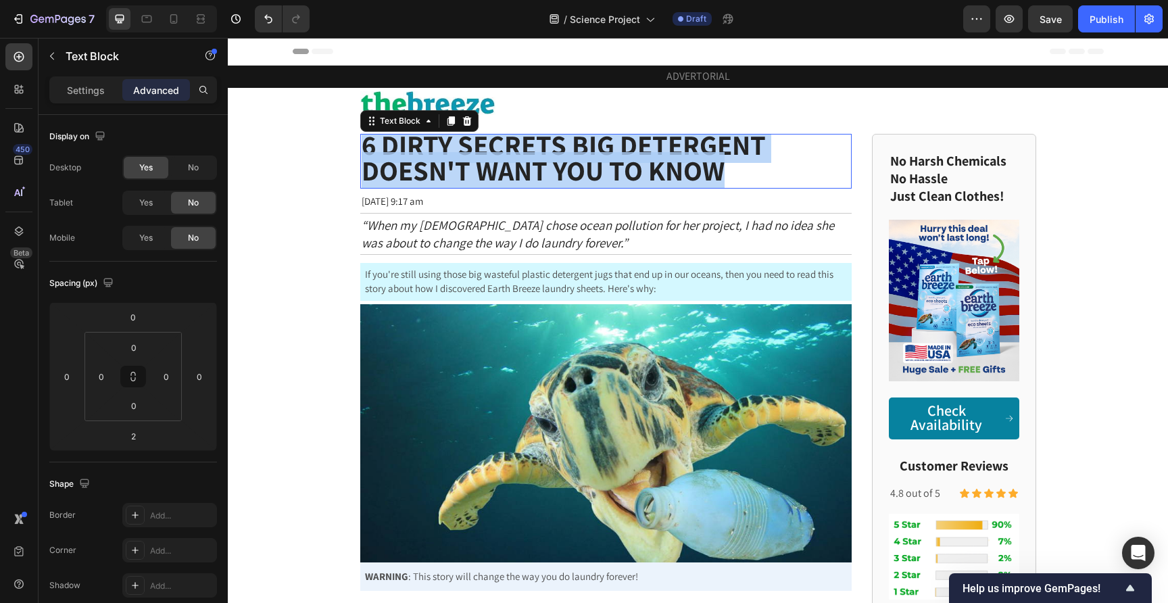
click at [466, 169] on strong "6 Dirty Secrets Big Detergent Doesn't Want You to Know" at bounding box center [564, 157] width 404 height 63
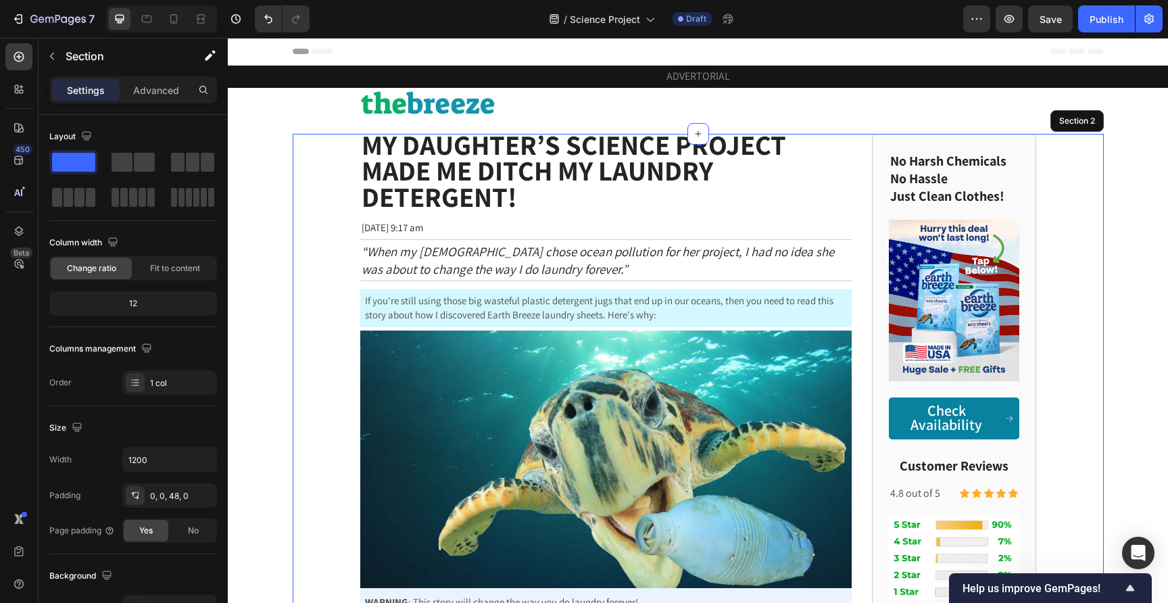
scroll to position [1, 0]
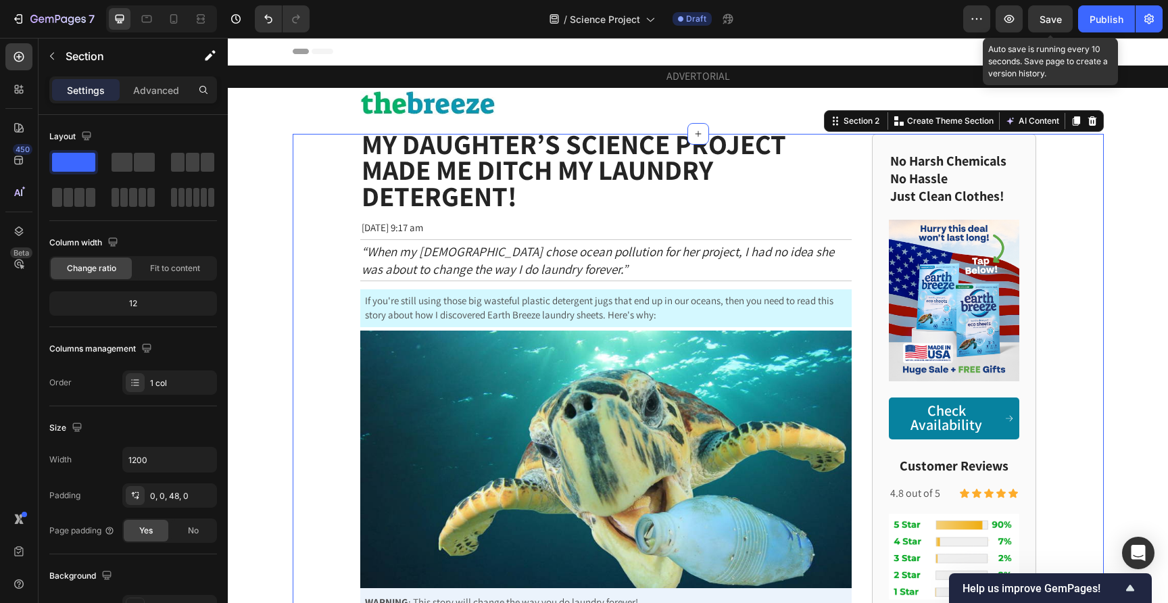
click at [1055, 25] on div "Save" at bounding box center [1050, 19] width 22 height 14
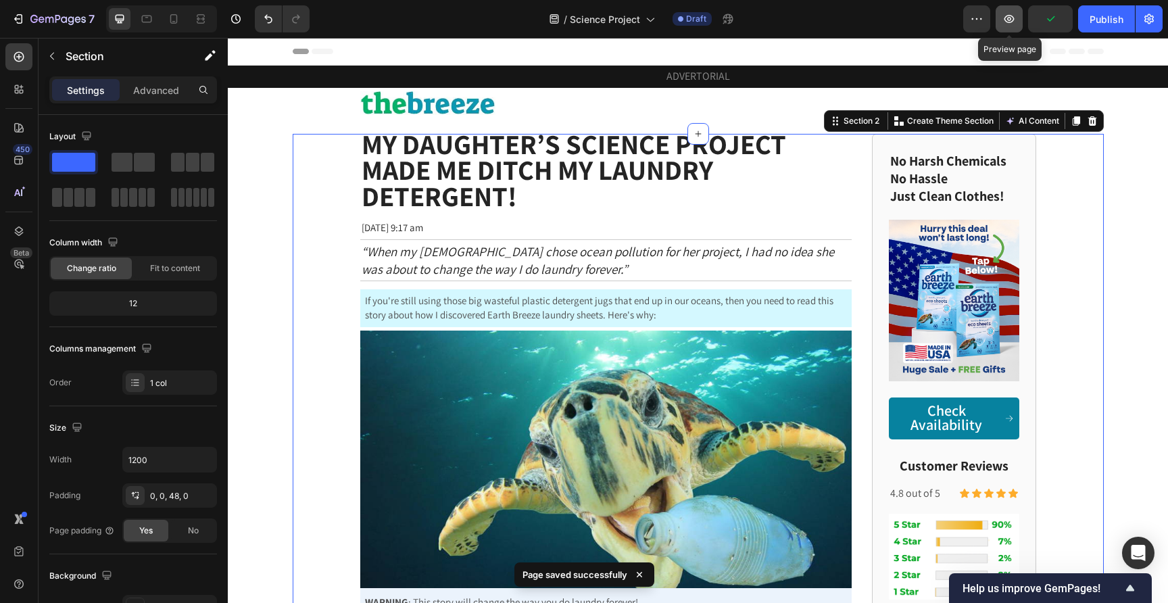
click at [1003, 28] on button "button" at bounding box center [1008, 18] width 27 height 27
